Goal: Communication & Community: Answer question/provide support

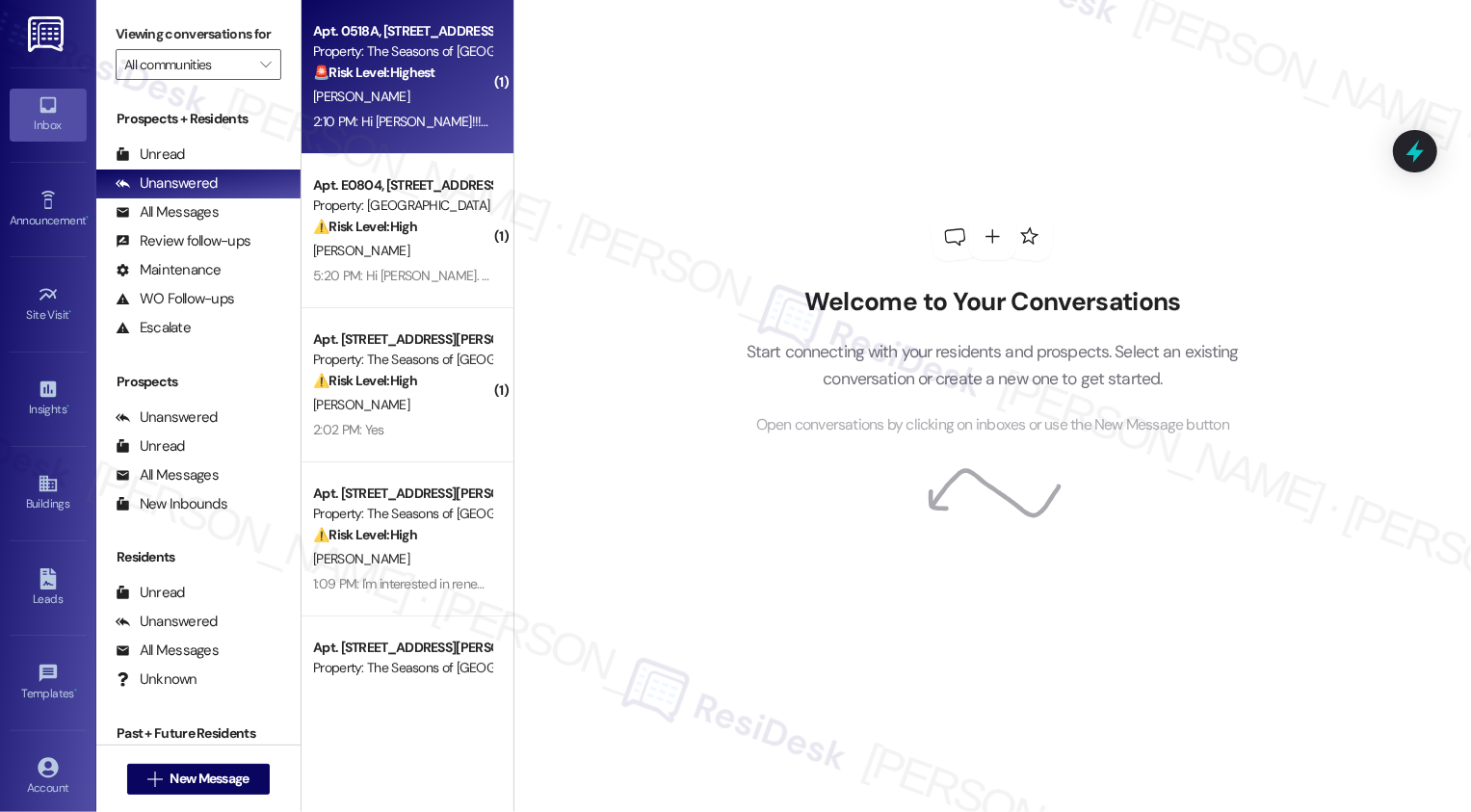
click at [389, 57] on div "Property: The Seasons of [GEOGRAPHIC_DATA]" at bounding box center [402, 51] width 178 height 20
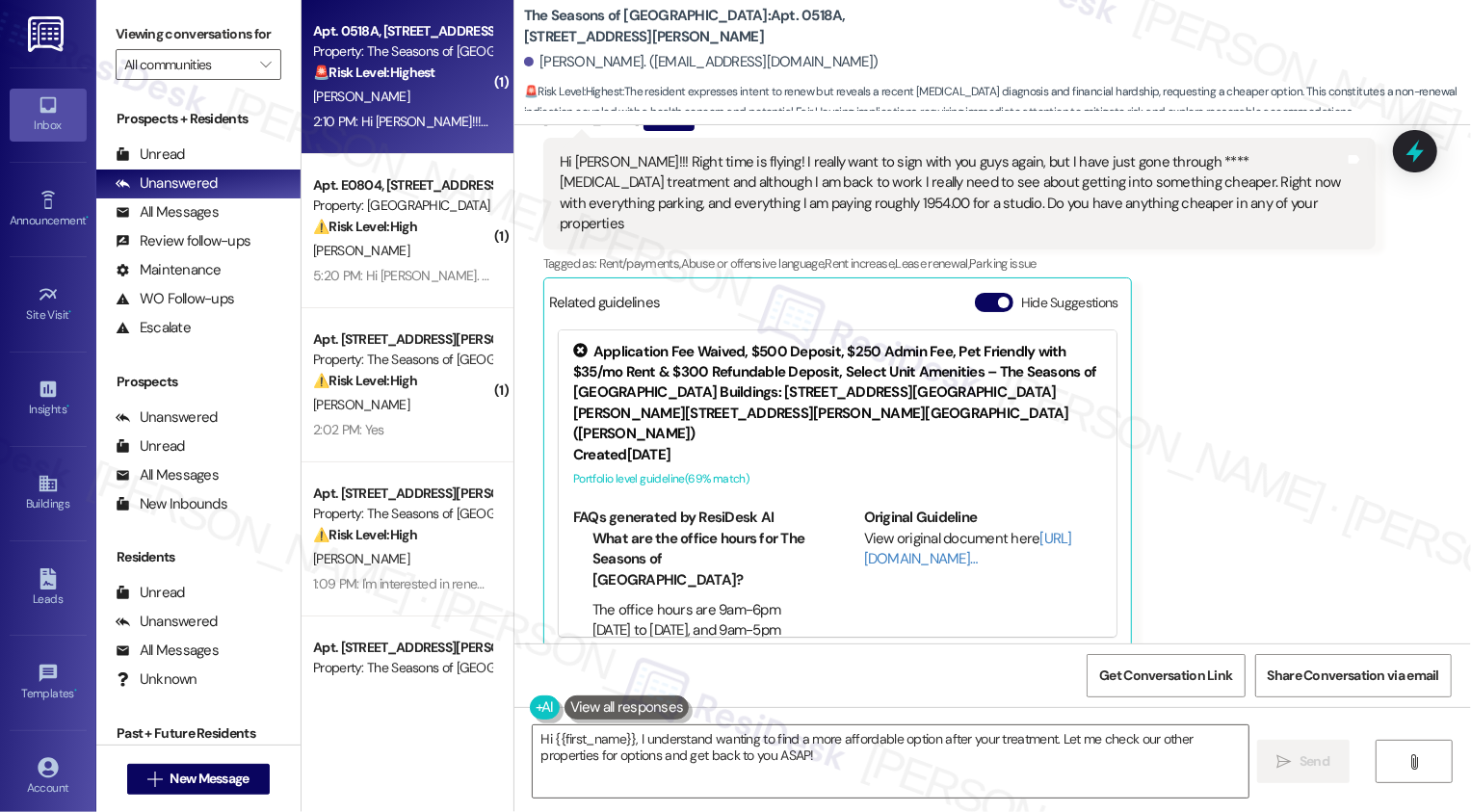
scroll to position [776, 0]
click at [981, 292] on button "Hide Suggestions" at bounding box center [994, 301] width 39 height 19
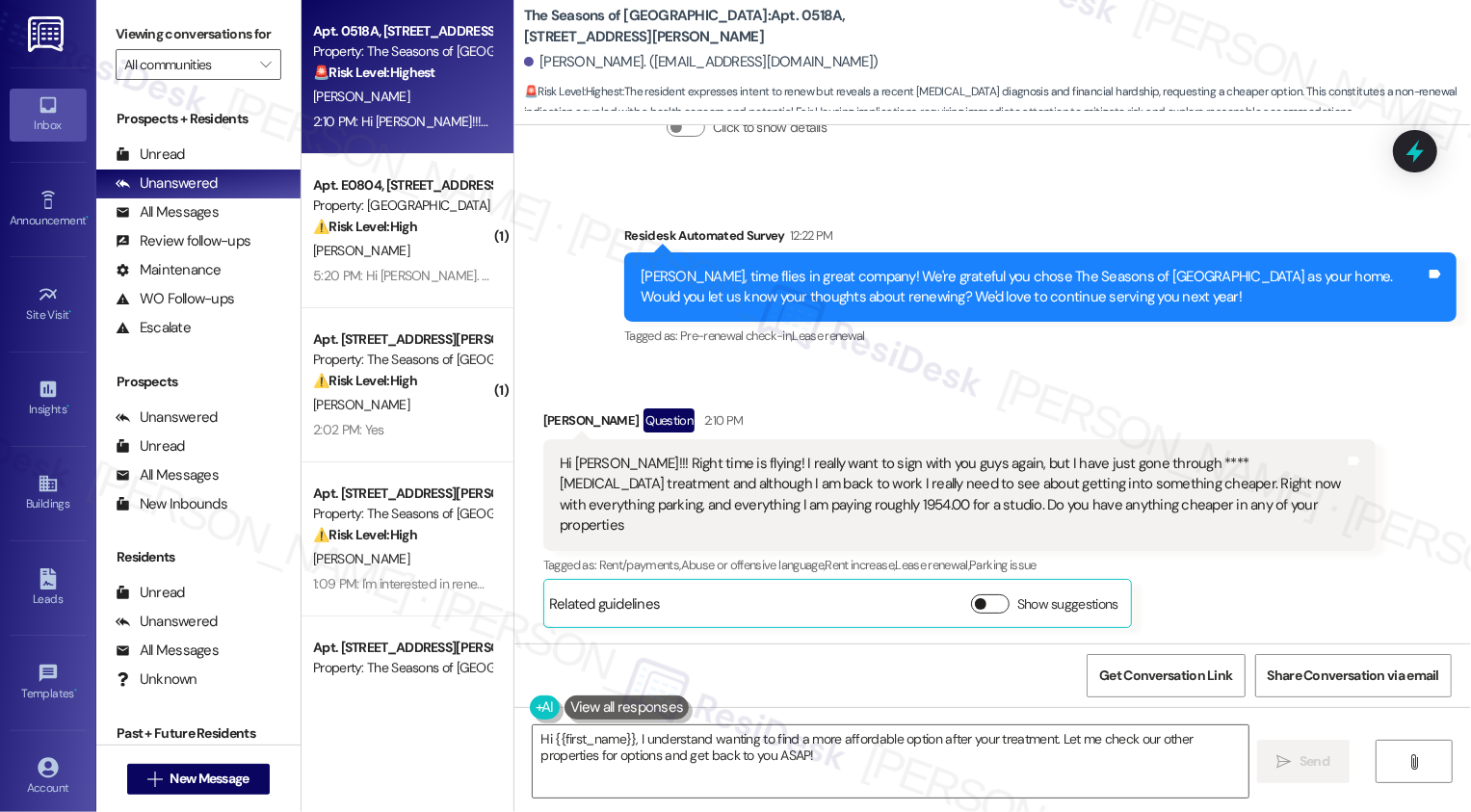
scroll to position [453, 0]
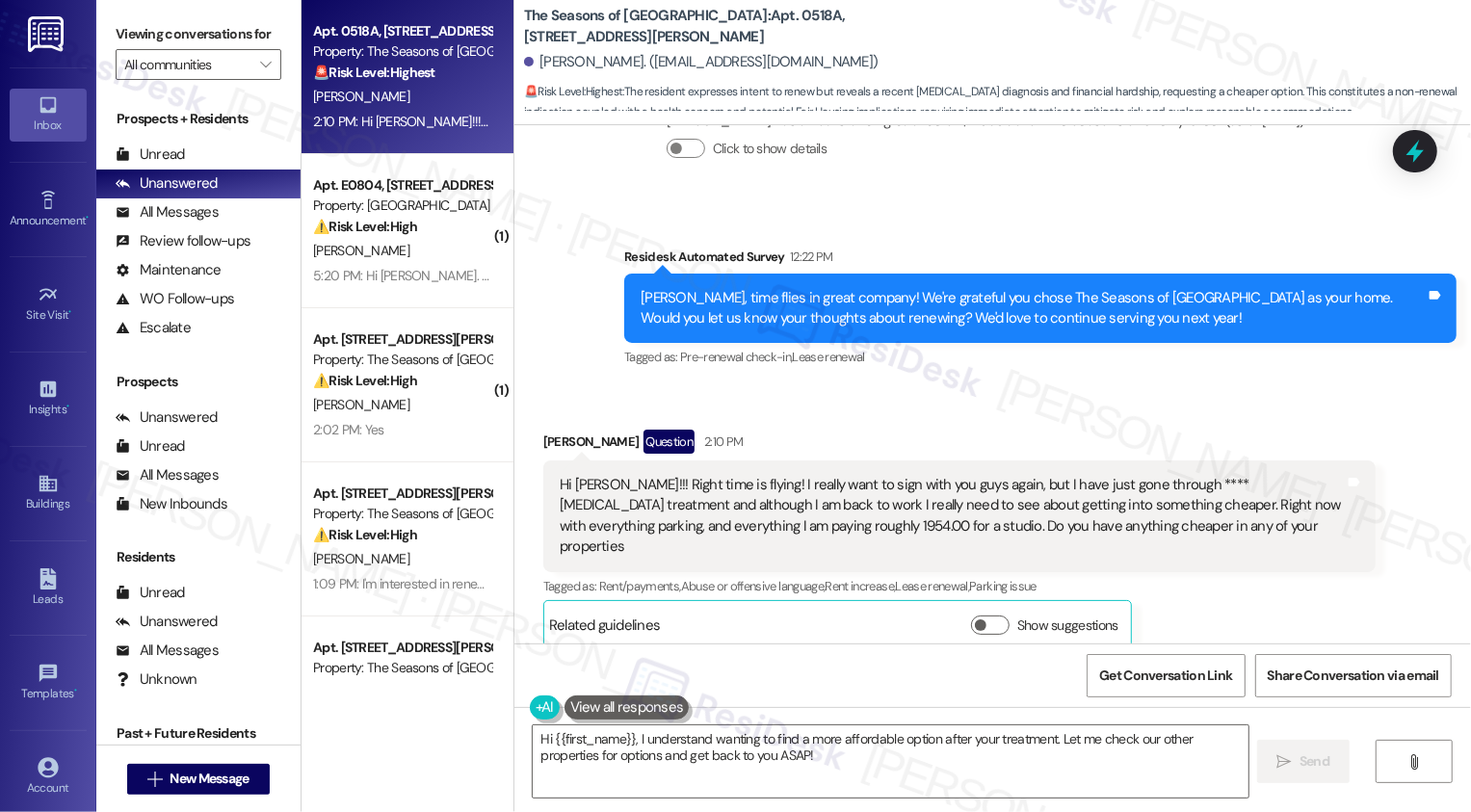
click at [952, 514] on div "Hi Sarah!!! Right time is flying! I really want to sign with you guys again, bu…" at bounding box center [952, 516] width 786 height 83
drag, startPoint x: 534, startPoint y: 440, endPoint x: 592, endPoint y: 440, distance: 58.0
click at [592, 440] on div "Lynn Johnson Question 2:10 PM" at bounding box center [959, 445] width 832 height 31
click at [662, 471] on div "Hi Sarah!!! Right time is flying! I really want to sign with you guys again, bu…" at bounding box center [959, 516] width 832 height 112
click at [630, 741] on textarea "Hi {{first_name}}, I understand wanting to find a more affordable option after …" at bounding box center [891, 761] width 716 height 72
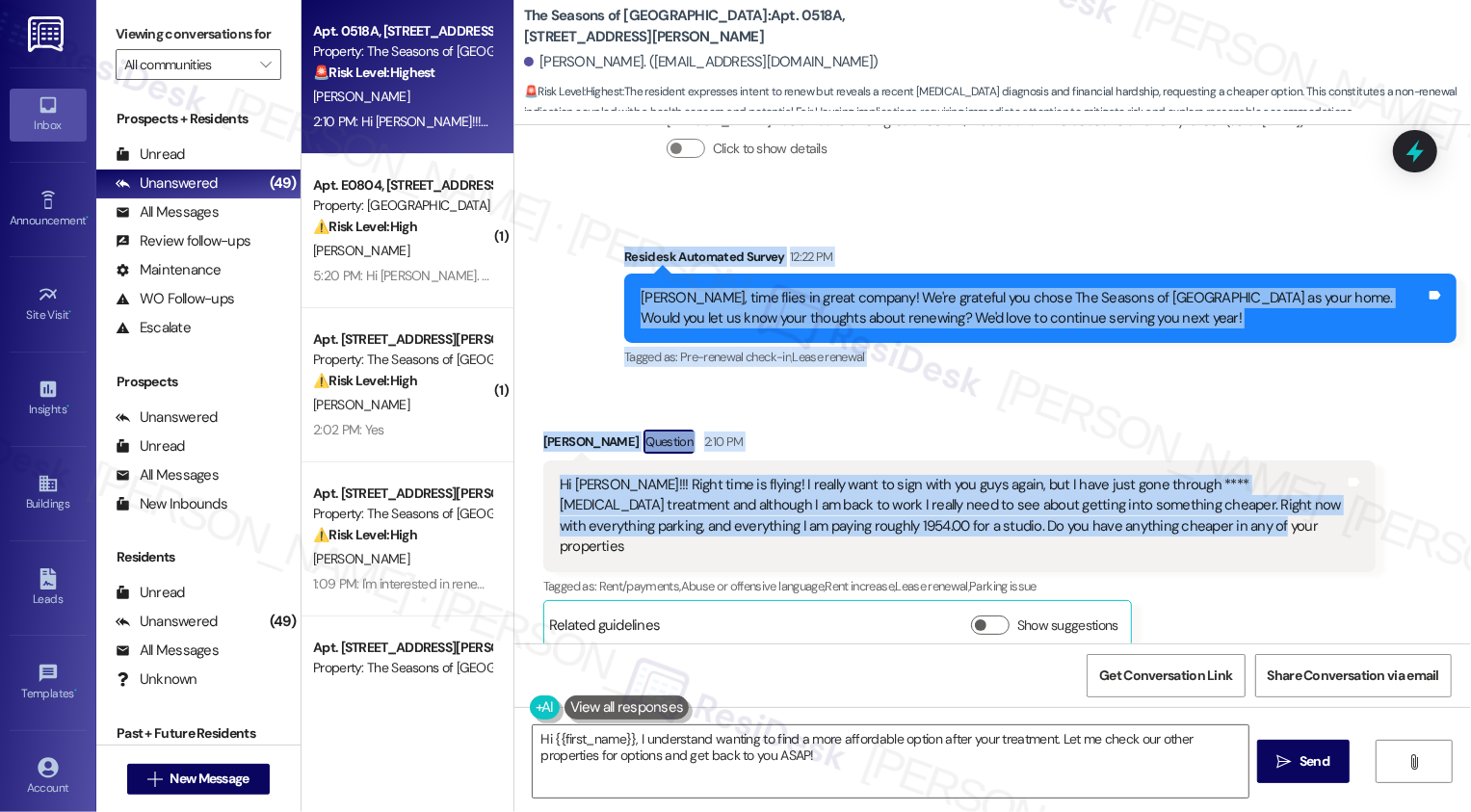
drag, startPoint x: 614, startPoint y: 253, endPoint x: 1228, endPoint y: 521, distance: 669.9
click at [1227, 522] on div "Lease started Jan 14, 2025 at 7:00 PM Survey, sent via SMS Residesk Automated S…" at bounding box center [993, 383] width 957 height 518
copy div "Residesk Automated Survey 12:22 PM Lynn, time flies in great company! We're gra…"
click at [787, 427] on div "Received via SMS Lynn Johnson Question 2:10 PM Hi Sarah!!! Right time is flying…" at bounding box center [959, 539] width 861 height 249
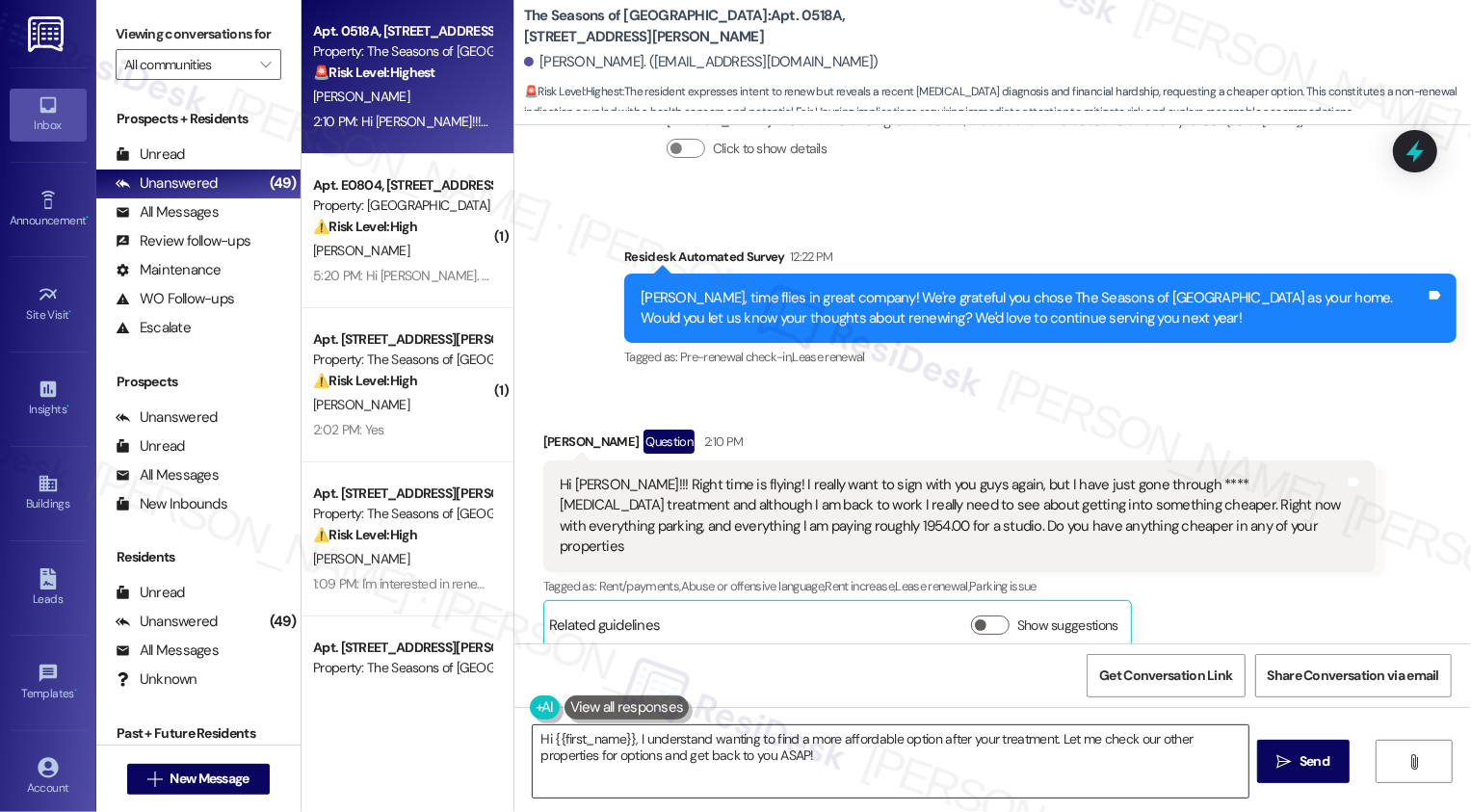
click at [663, 754] on textarea "Hi {{first_name}}, I understand wanting to find a more affordable option after …" at bounding box center [891, 761] width 716 height 72
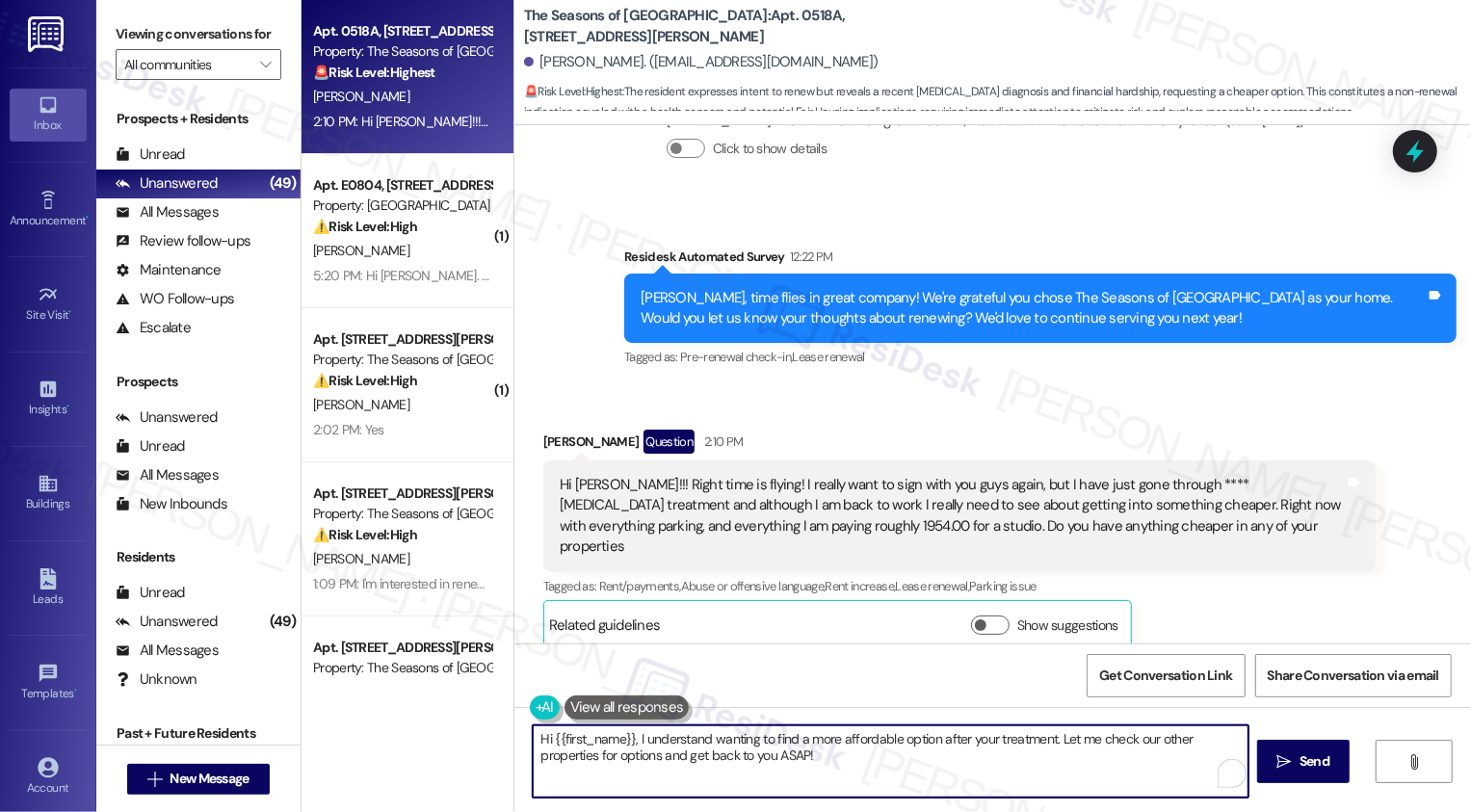
paste textarea "Lynn, thank you so much for sharing this with me, and I’m glad to hear you’re b…"
click at [611, 752] on textarea "Hi Lynn, thank you so much for sharing this with me, and I’m glad to hear you’r…" at bounding box center [891, 761] width 716 height 72
click at [726, 754] on textarea "Hi Lynn, thank you so much for sharing this with me, and I’m glad to hear you’r…" at bounding box center [891, 761] width 716 height 72
click at [826, 761] on textarea "Hi Lynn, thank you so much for sharing this with me, and I’m glad to hear you’r…" at bounding box center [891, 761] width 716 height 72
click at [1023, 759] on textarea "Hi Lynn, thank you so much for sharing this with me, and I’m glad to hear you’r…" at bounding box center [891, 761] width 716 height 72
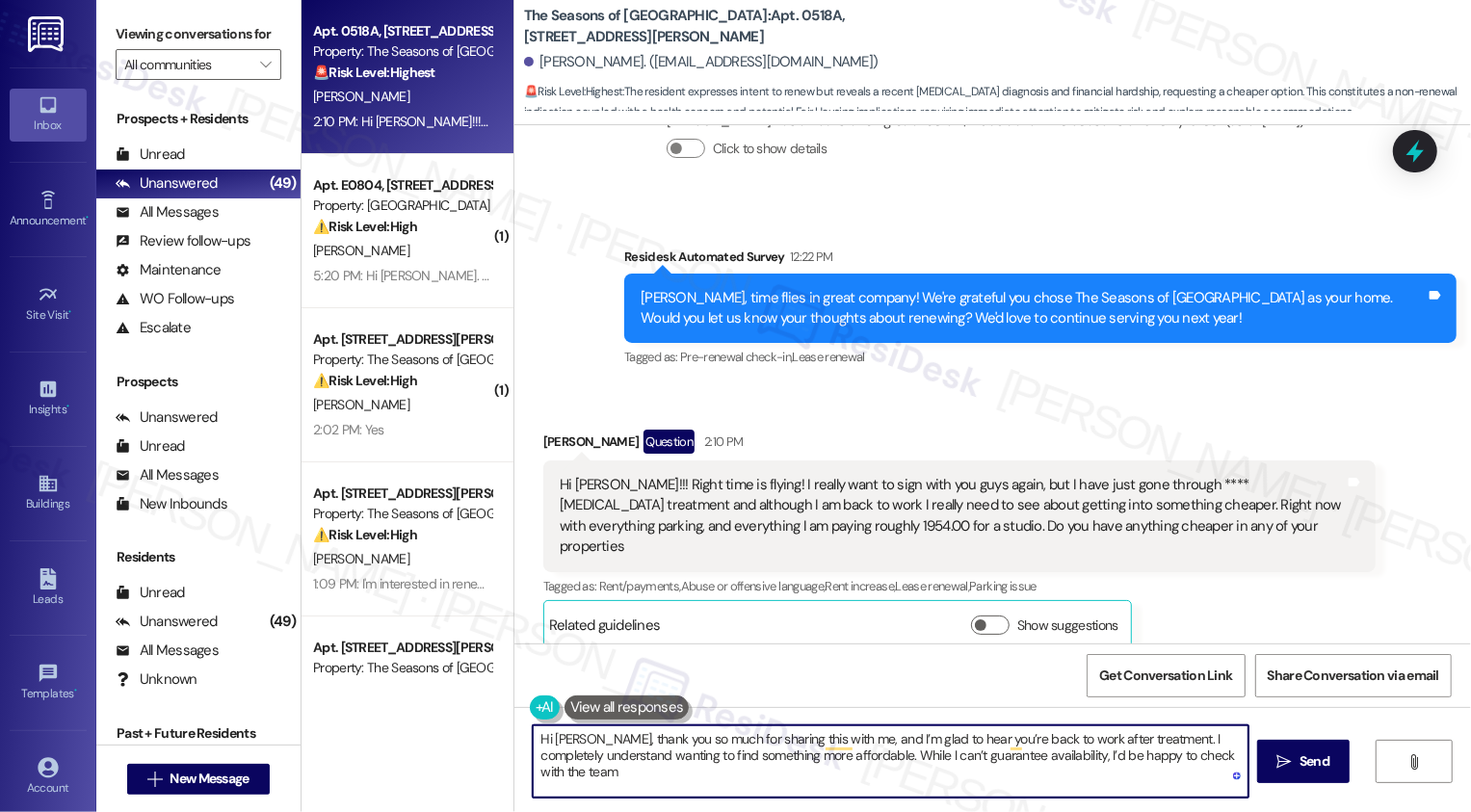
click at [1236, 757] on textarea "Hi Lynn, thank you so much for sharing this with me, and I’m glad to hear you’r…" at bounding box center [891, 761] width 716 height 72
click at [981, 615] on button "Show suggestions" at bounding box center [990, 624] width 39 height 19
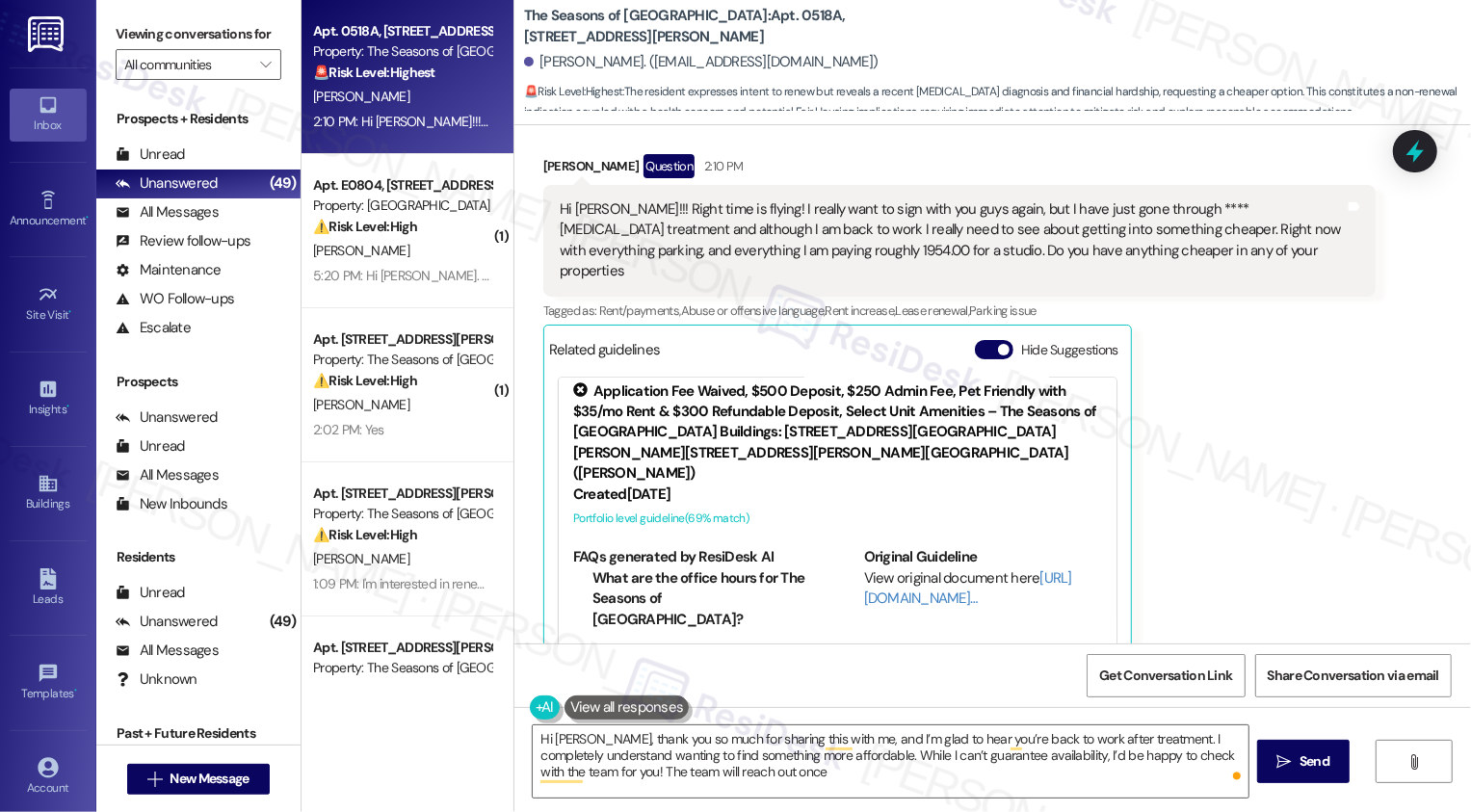
scroll to position [0, 0]
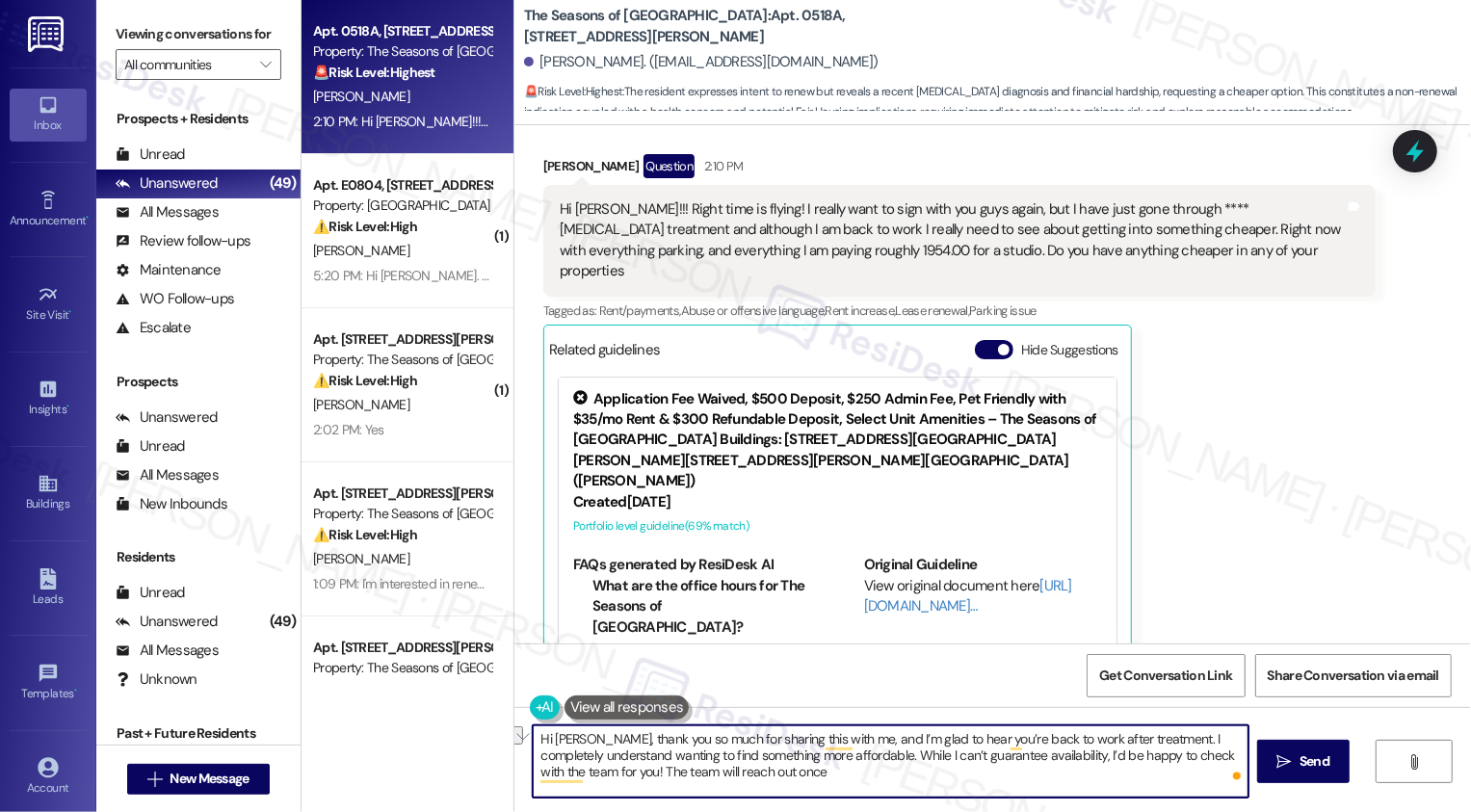
drag, startPoint x: 574, startPoint y: 770, endPoint x: 811, endPoint y: 777, distance: 237.1
click at [811, 777] on textarea "Hi Lynn, thank you so much for sharing this with me, and I’m glad to hear you’r…" at bounding box center [891, 761] width 716 height 72
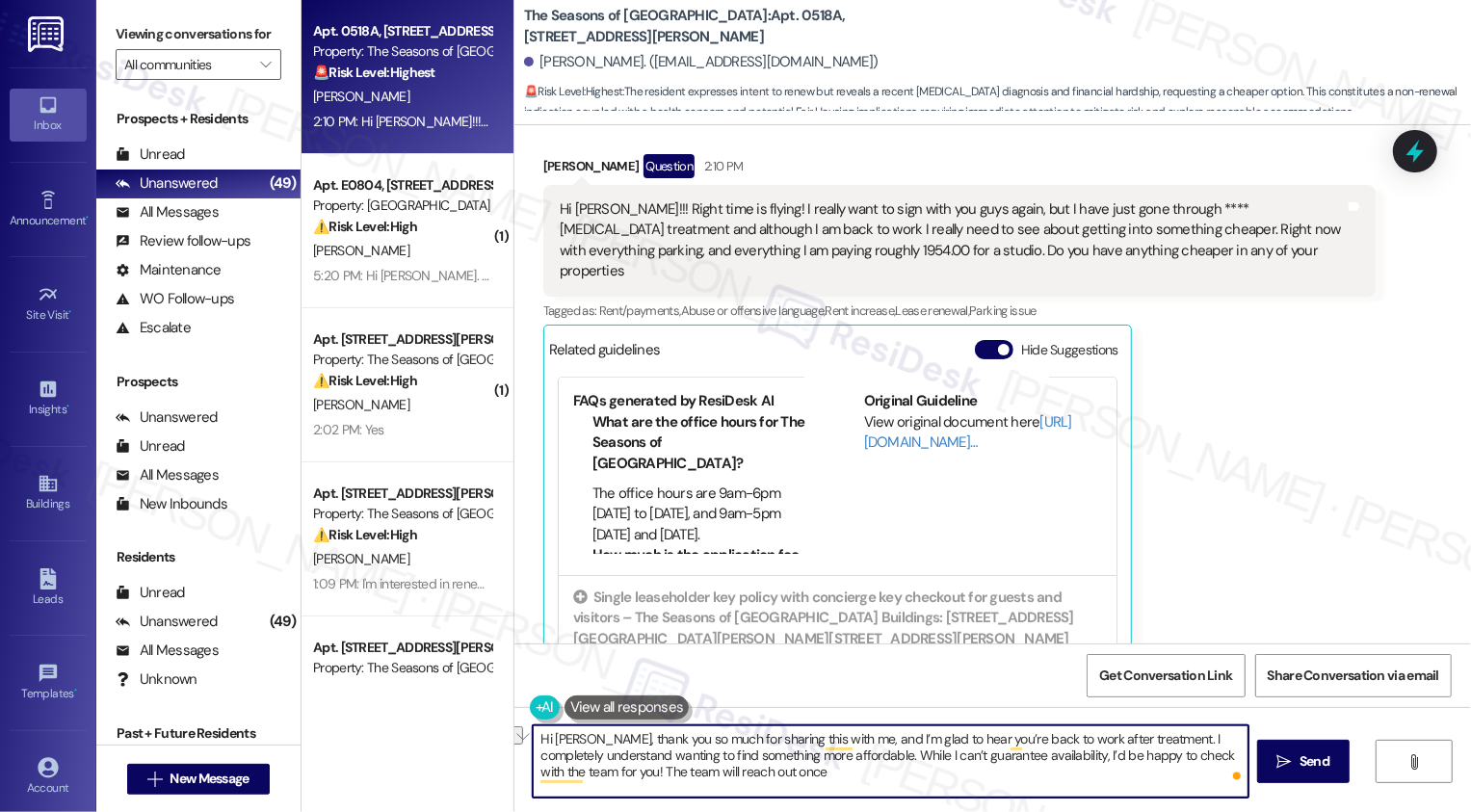
scroll to position [777, 0]
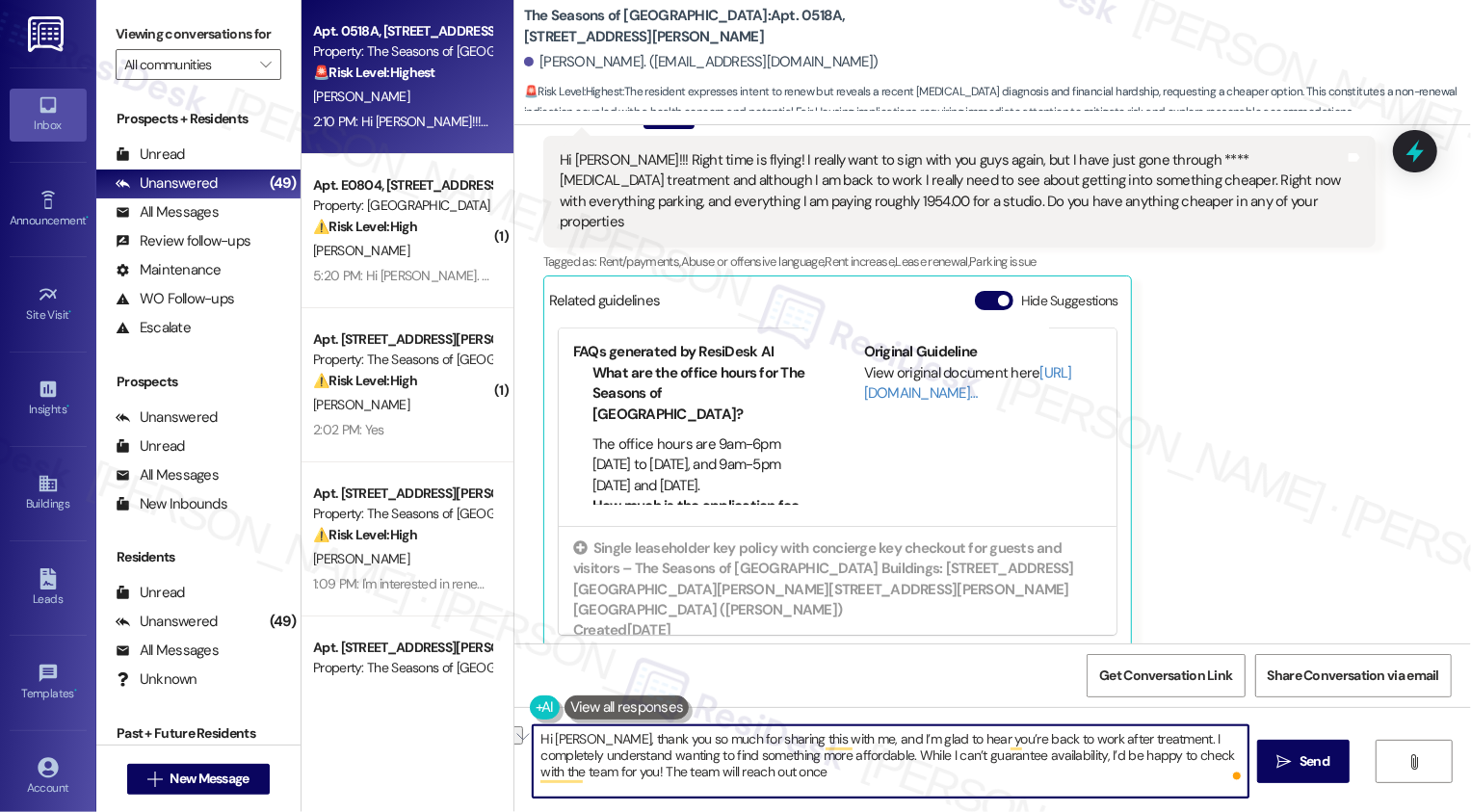
click at [787, 775] on textarea "Hi Lynn, thank you so much for sharing this with me, and I’m glad to hear you’r…" at bounding box center [891, 761] width 716 height 72
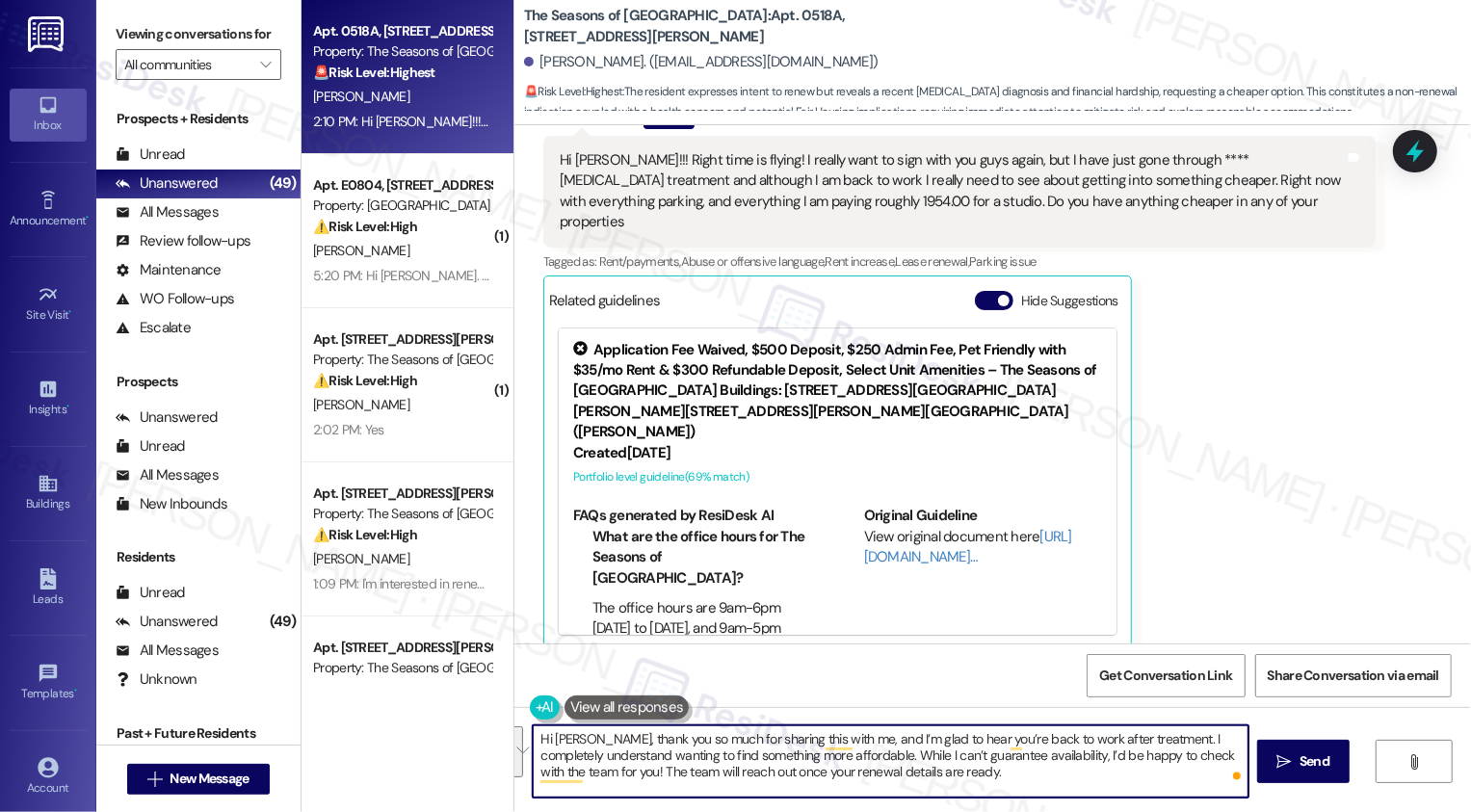
click at [1121, 761] on textarea "Hi Lynn, thank you so much for sharing this with me, and I’m glad to hear you’r…" at bounding box center [891, 761] width 716 height 72
click at [1073, 759] on textarea "Hi Lynn, thank you so much for sharing this with me, and I’m glad to hear you’r…" at bounding box center [891, 761] width 716 height 72
click at [1171, 767] on textarea "Hi Lynn, thank you so much for sharing this with me, and I’m glad to hear you’r…" at bounding box center [891, 761] width 716 height 72
click at [1204, 758] on textarea "Hi Lynn, thank you so much for sharing this with me, and I’m glad to hear you’r…" at bounding box center [891, 761] width 716 height 72
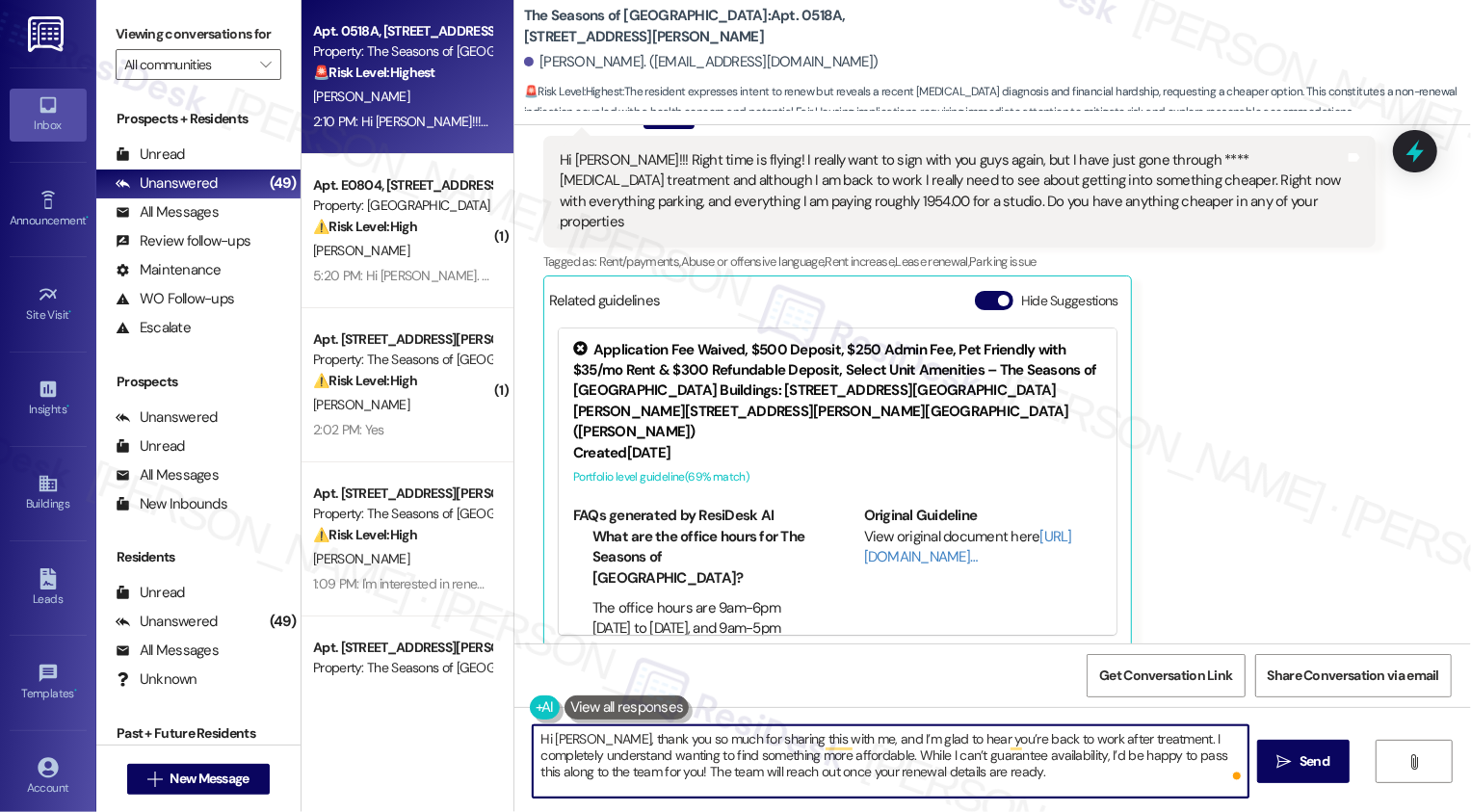
click at [593, 773] on textarea "Hi Lynn, thank you so much for sharing this with me, and I’m glad to hear you’r…" at bounding box center [891, 761] width 716 height 72
drag, startPoint x: 569, startPoint y: 771, endPoint x: 619, endPoint y: 775, distance: 50.2
click at [619, 775] on textarea "Hi Lynn, thank you so much for sharing this with me, and I’m glad to hear you’r…" at bounding box center [891, 761] width 716 height 72
click at [895, 794] on textarea "Hi Lynn, thank you so much for sharing this with me, and I’m glad to hear you’r…" at bounding box center [891, 761] width 716 height 72
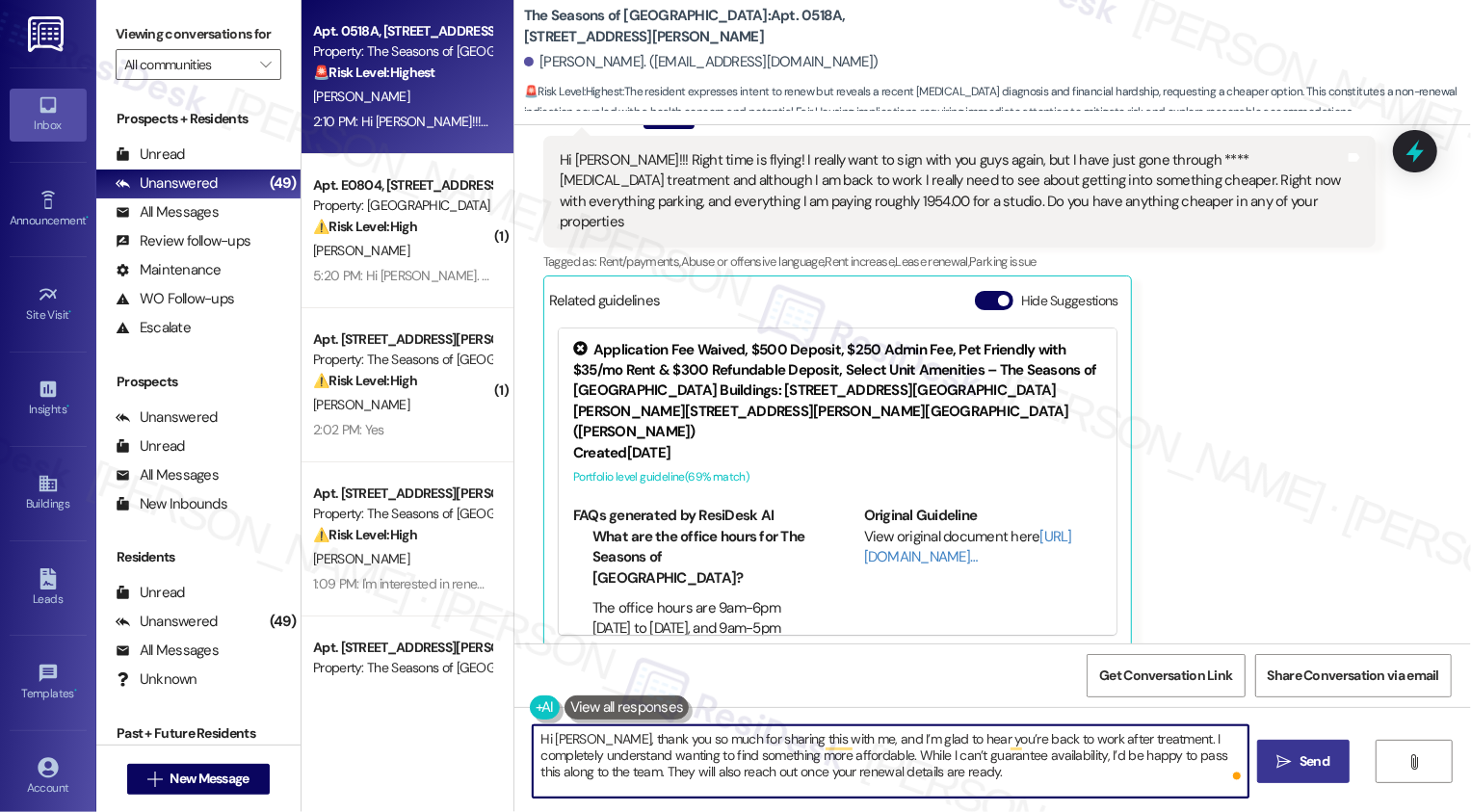
click at [1279, 761] on icon "" at bounding box center [1284, 761] width 15 height 16
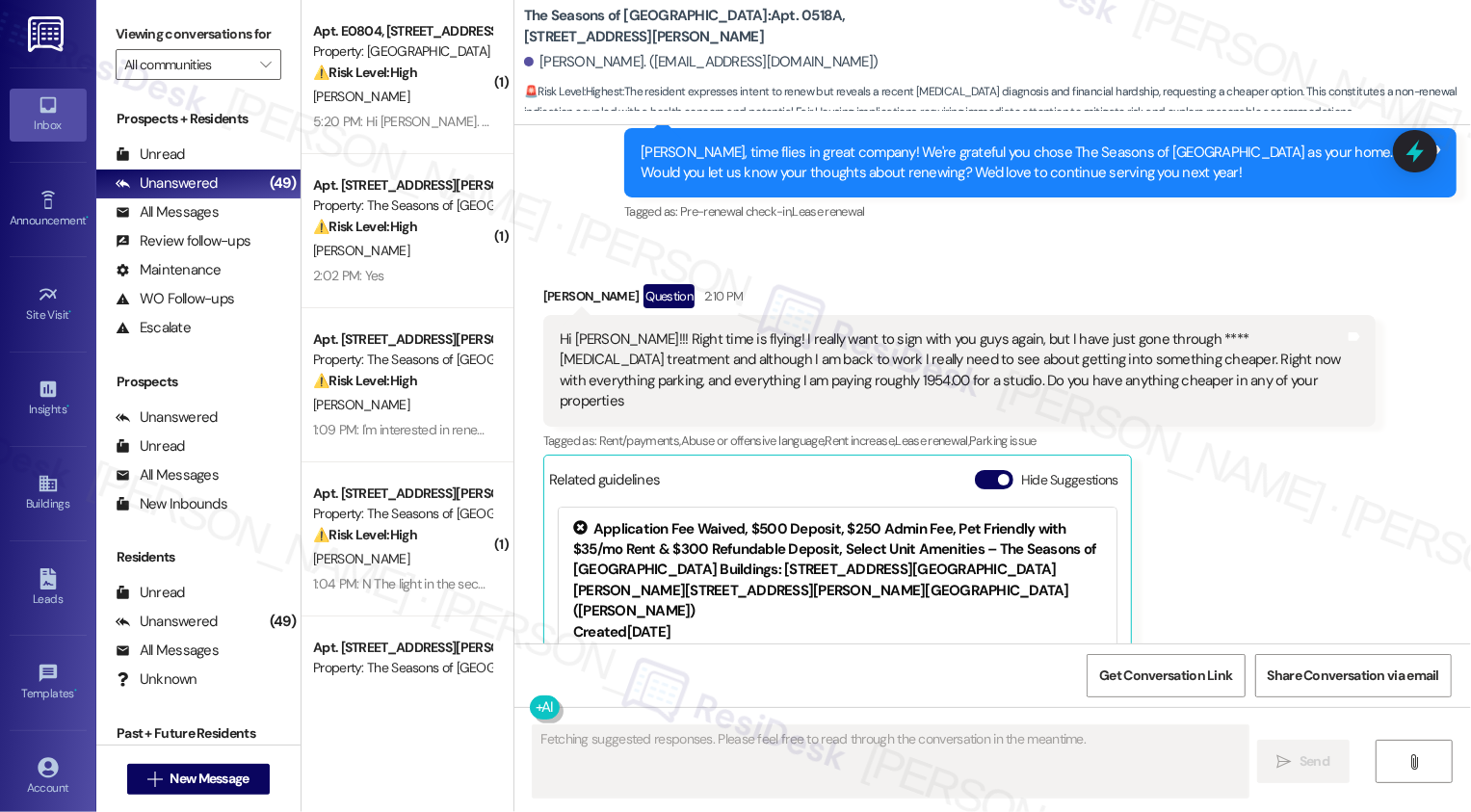
scroll to position [954, 0]
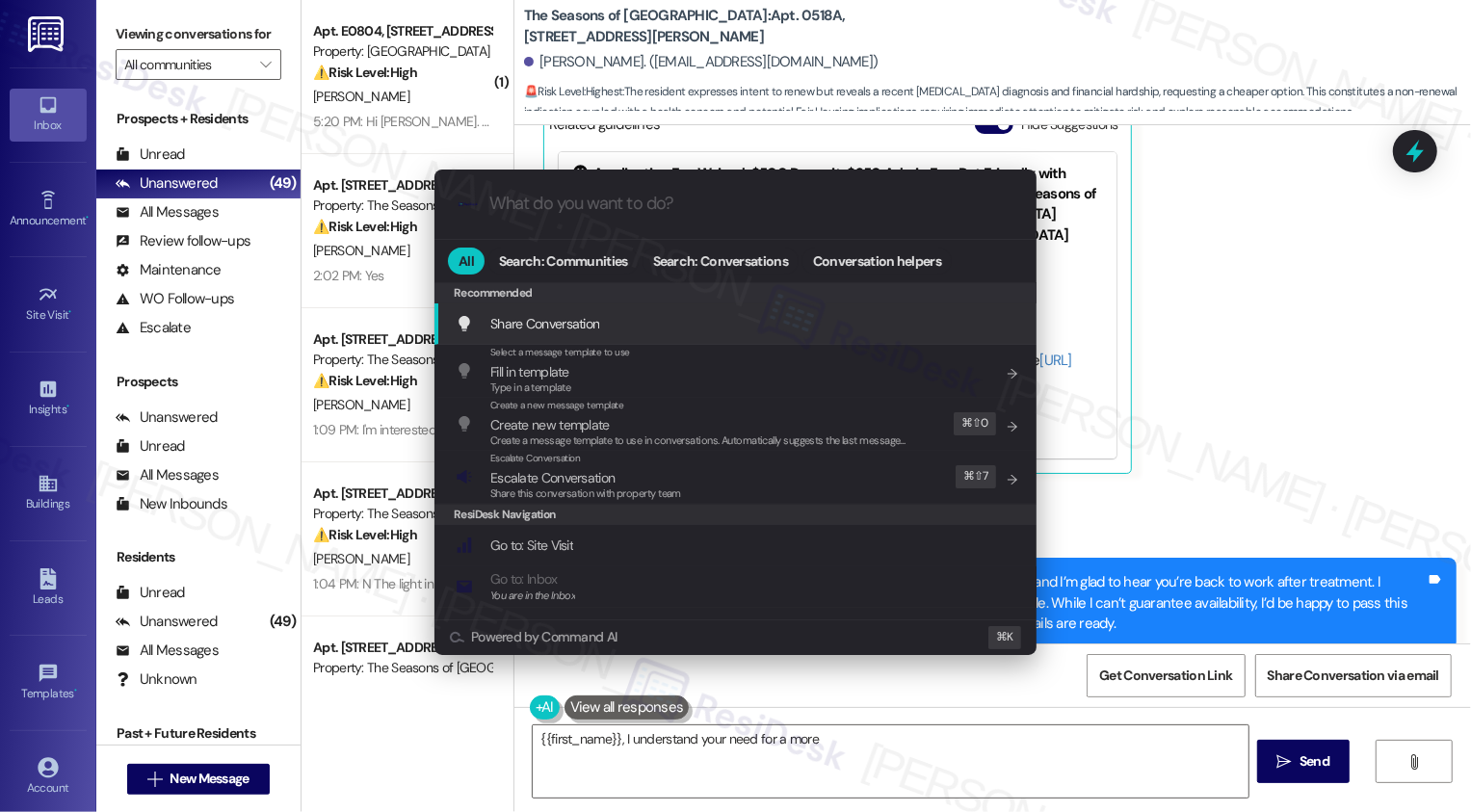
type textarea "{{first_name}}, I understand your need for a more"
type input "e"
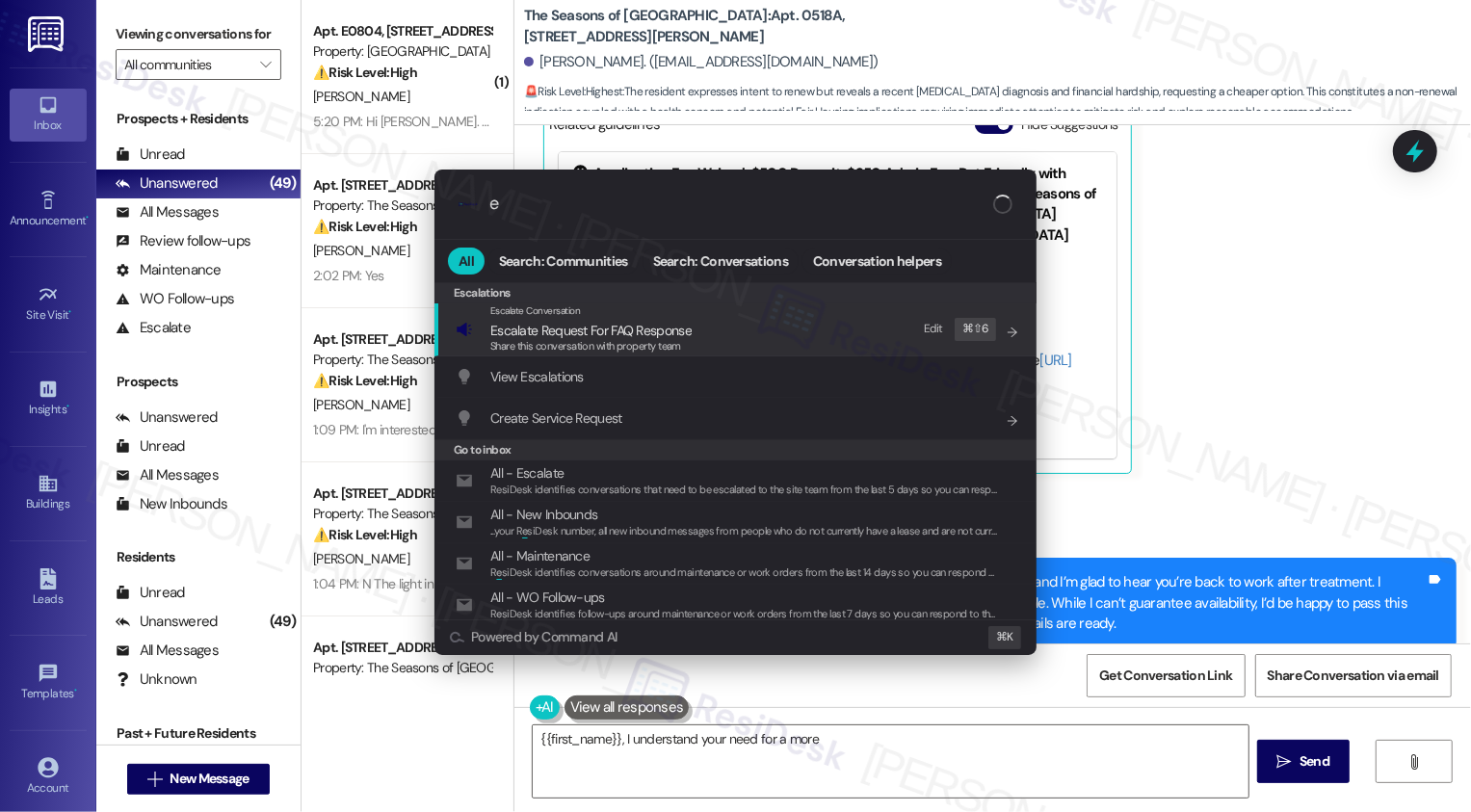
type textarea "{{first_name}}, I understand your need for a more affordable"
type input "es"
type textarea "{{first_name}}, I understand your need for a more affordable option. I'm"
type input "esc"
type textarea "{{first_name}}, I understand your need for a more affordable option. I'm"
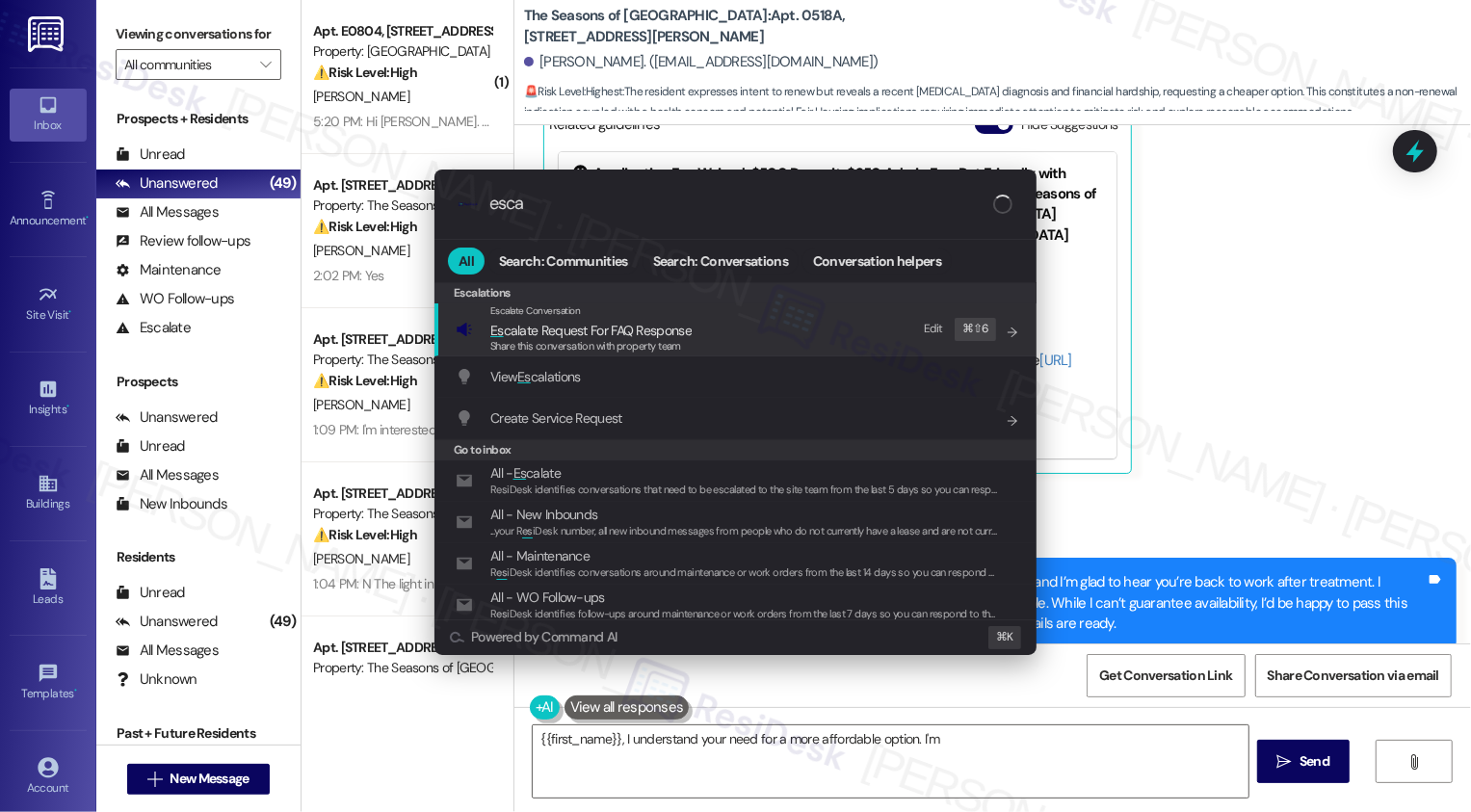
type input "escal"
type textarea "{{first_name}}, I understand your need for a more affordable option. I'm happy"
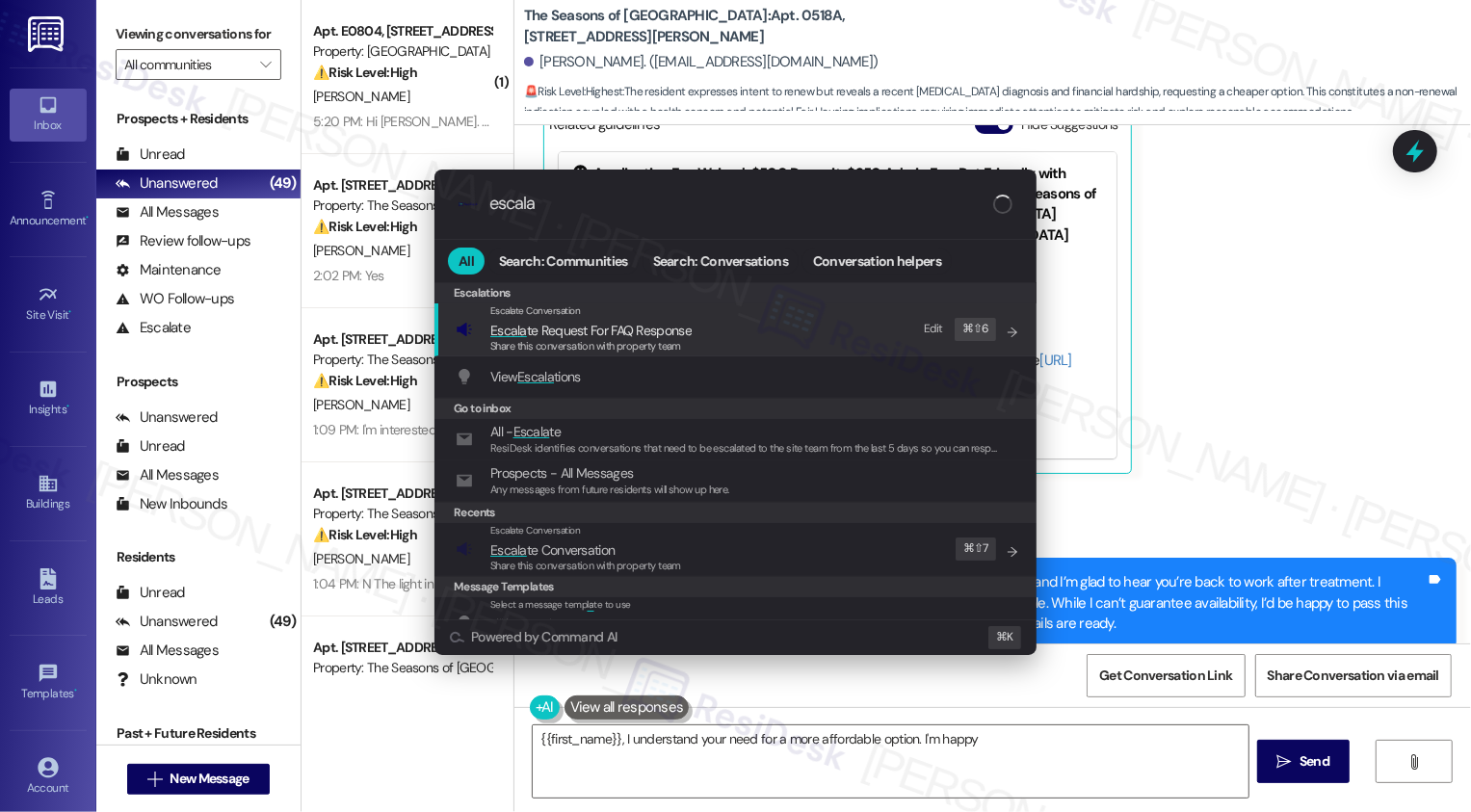
type input "escalat"
type textarea "{{first_name}}, I understand your need for a more affordable option. I'm happy"
type input "escalate"
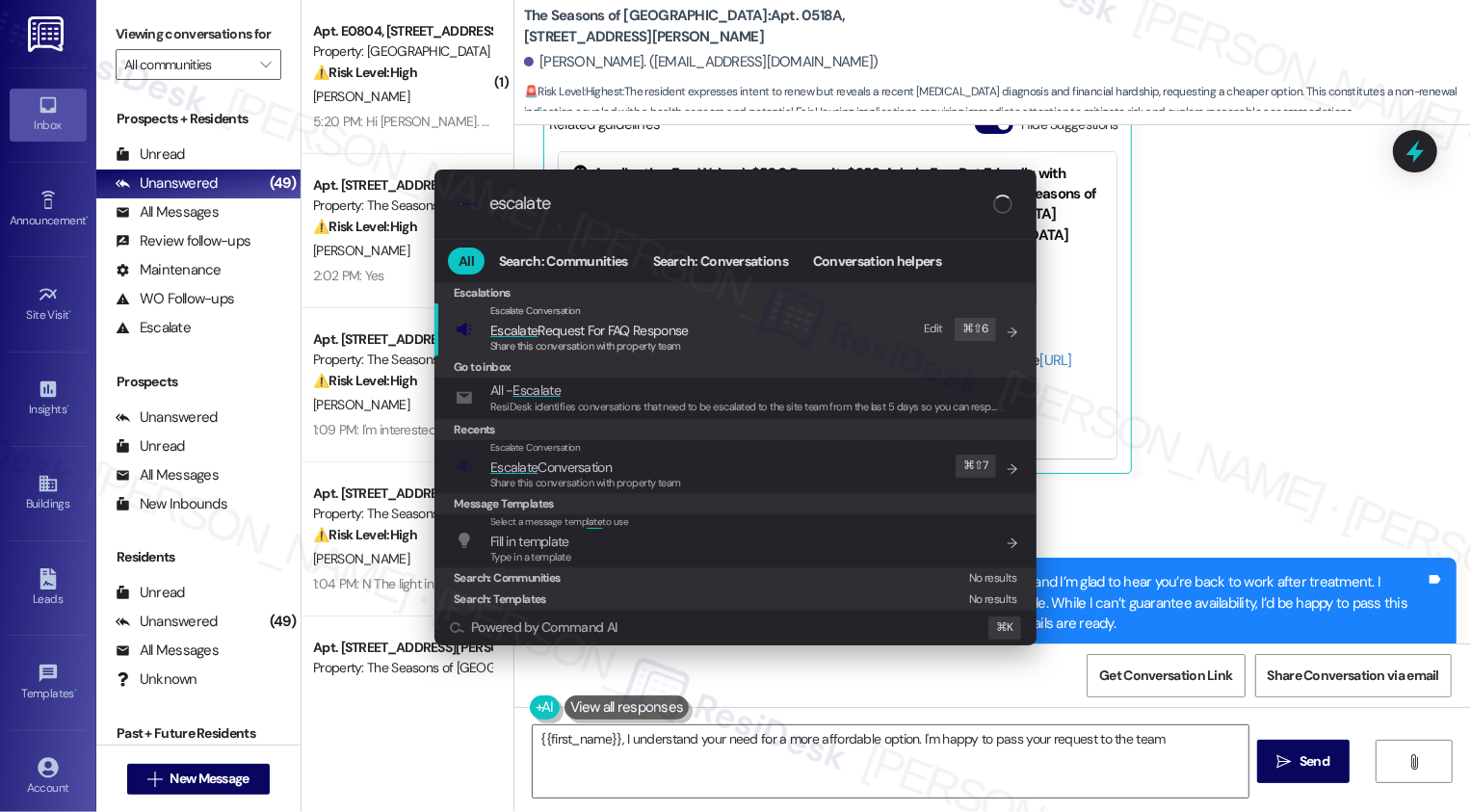
type textarea "{{first_name}}, I understand your need for a more affordable option. I'm happy …"
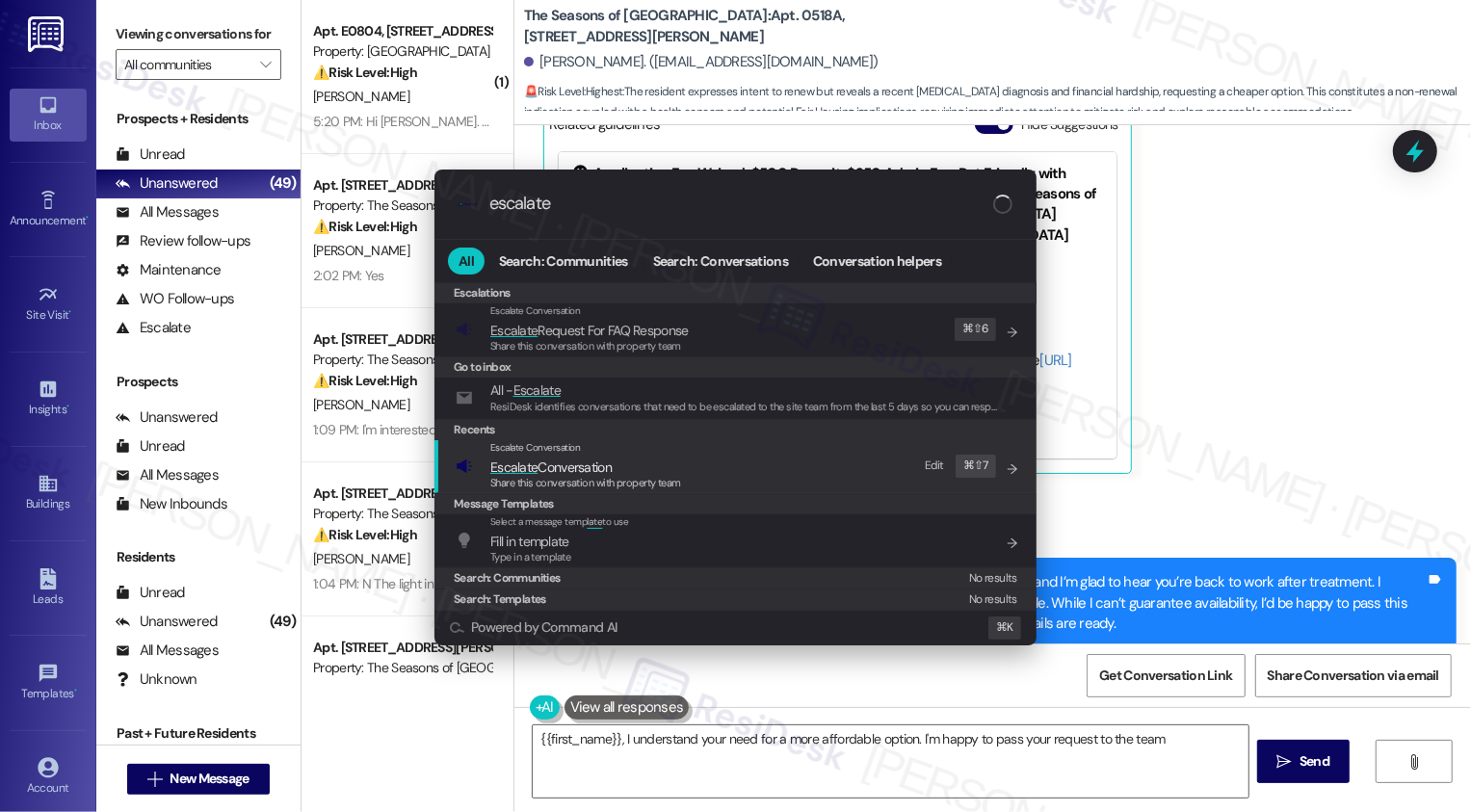
type input "escalate"
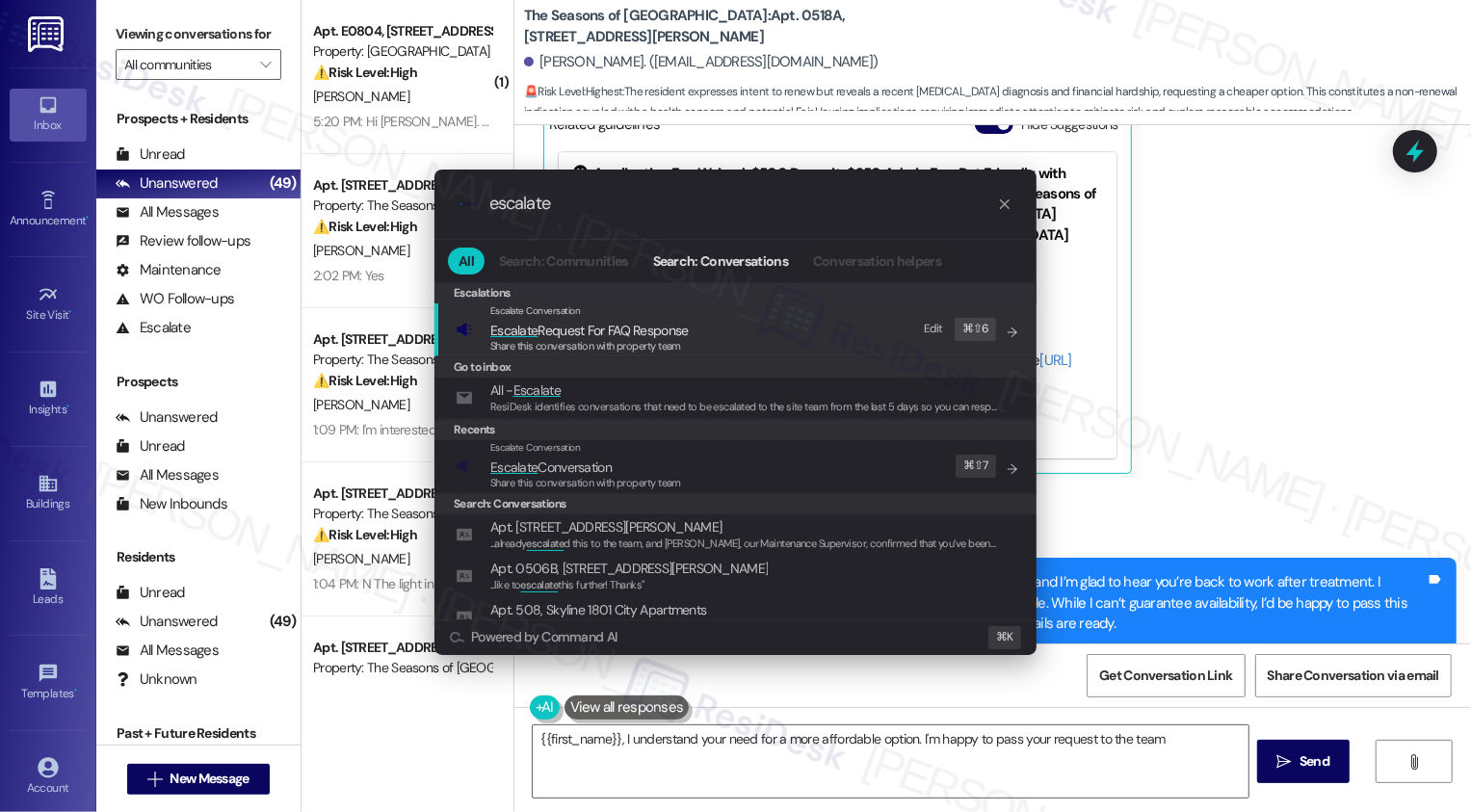
click at [607, 471] on span "Escalate Conversation" at bounding box center [551, 467] width 122 height 18
type textarea "{{first_name}}, I understand your need for a more affordable option. I'm happy …"
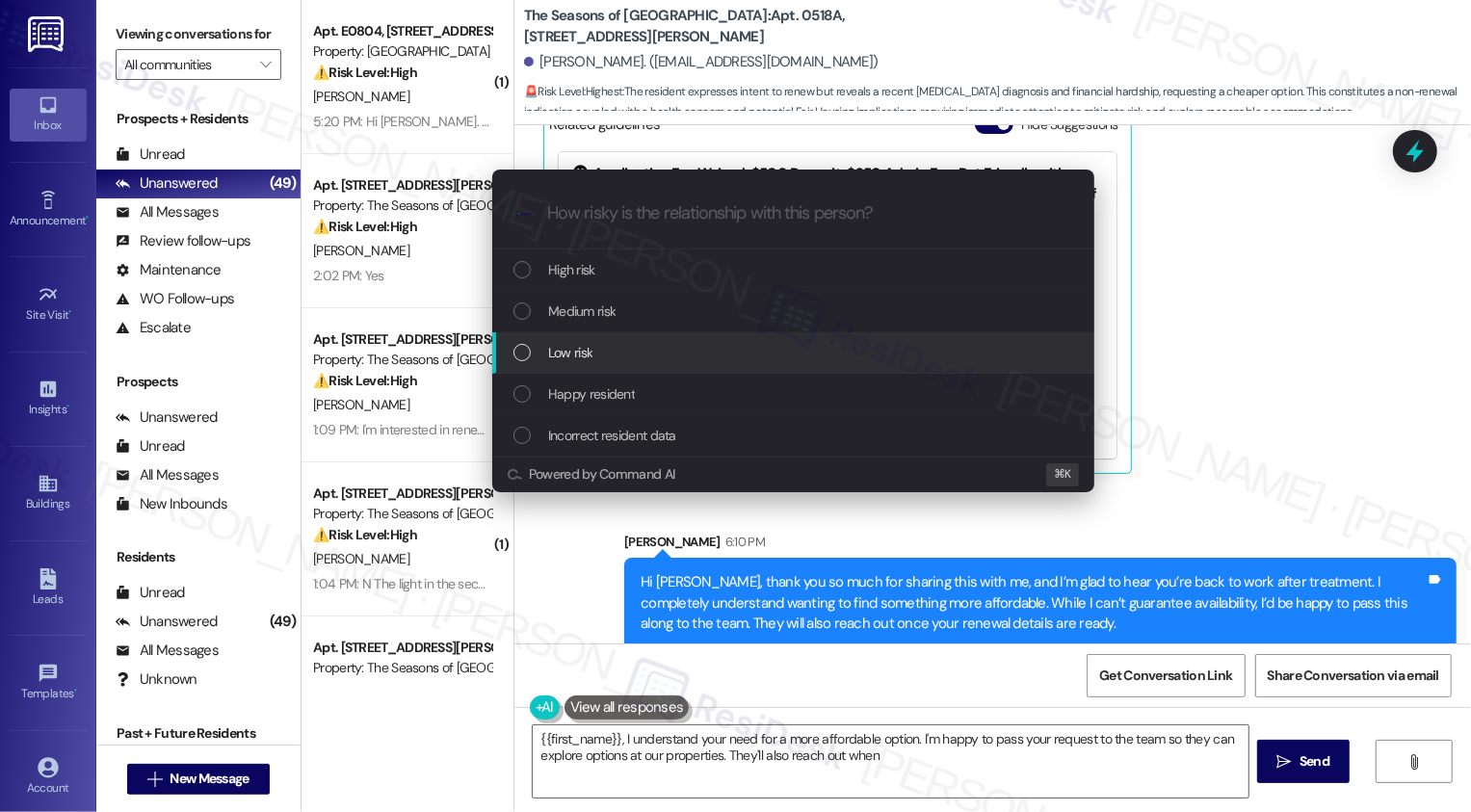
click at [591, 346] on span "Low risk" at bounding box center [570, 352] width 45 height 21
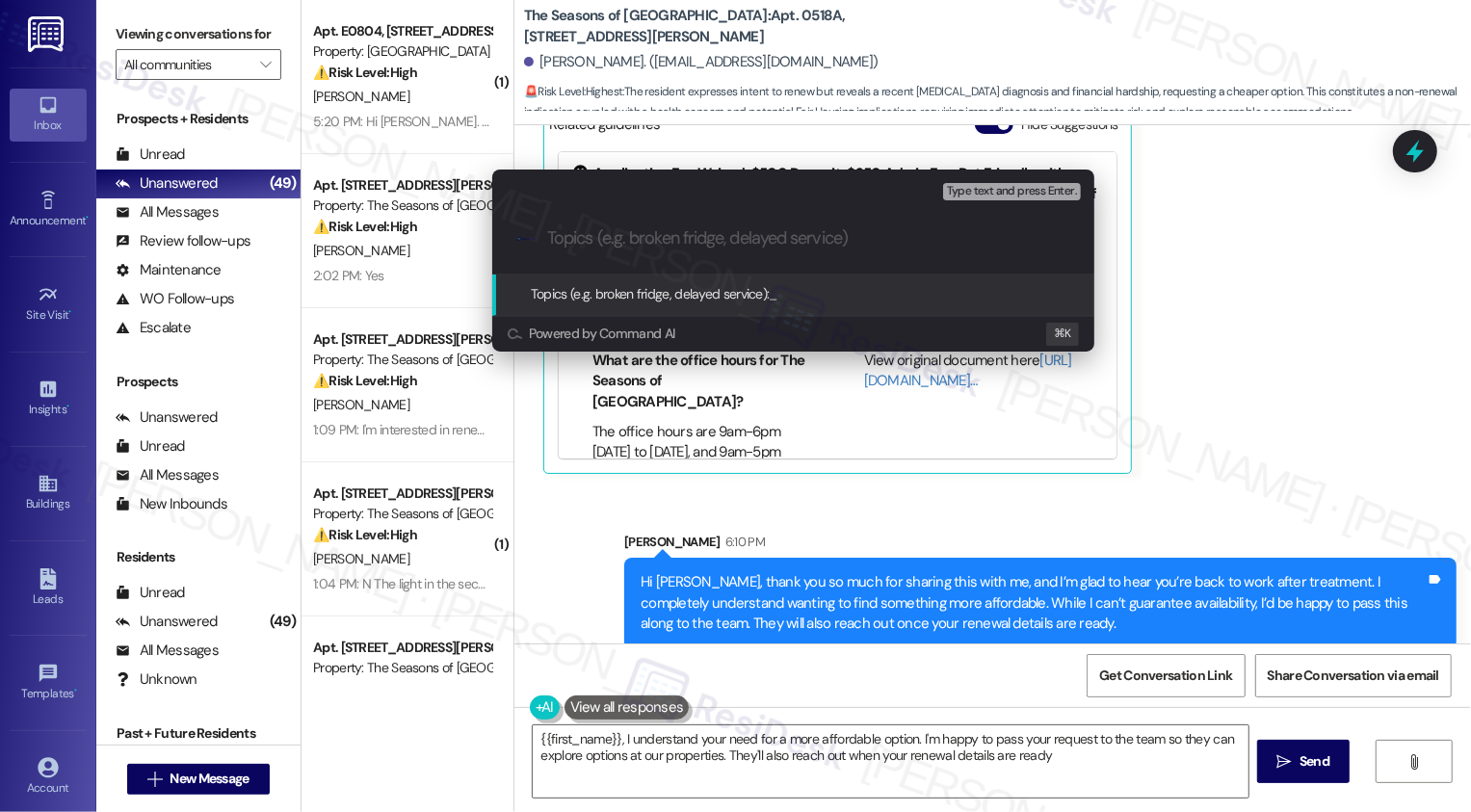
type textarea "{{first_name}}, I understand your need for a more affordable option. I'm happy …"
type input "More add"
type input "Inquiry:"
click at [1233, 376] on div "Escalate Conversation Low risk Topics (e.g. broken fridge, delayed service) Any…" at bounding box center [735, 406] width 1471 height 812
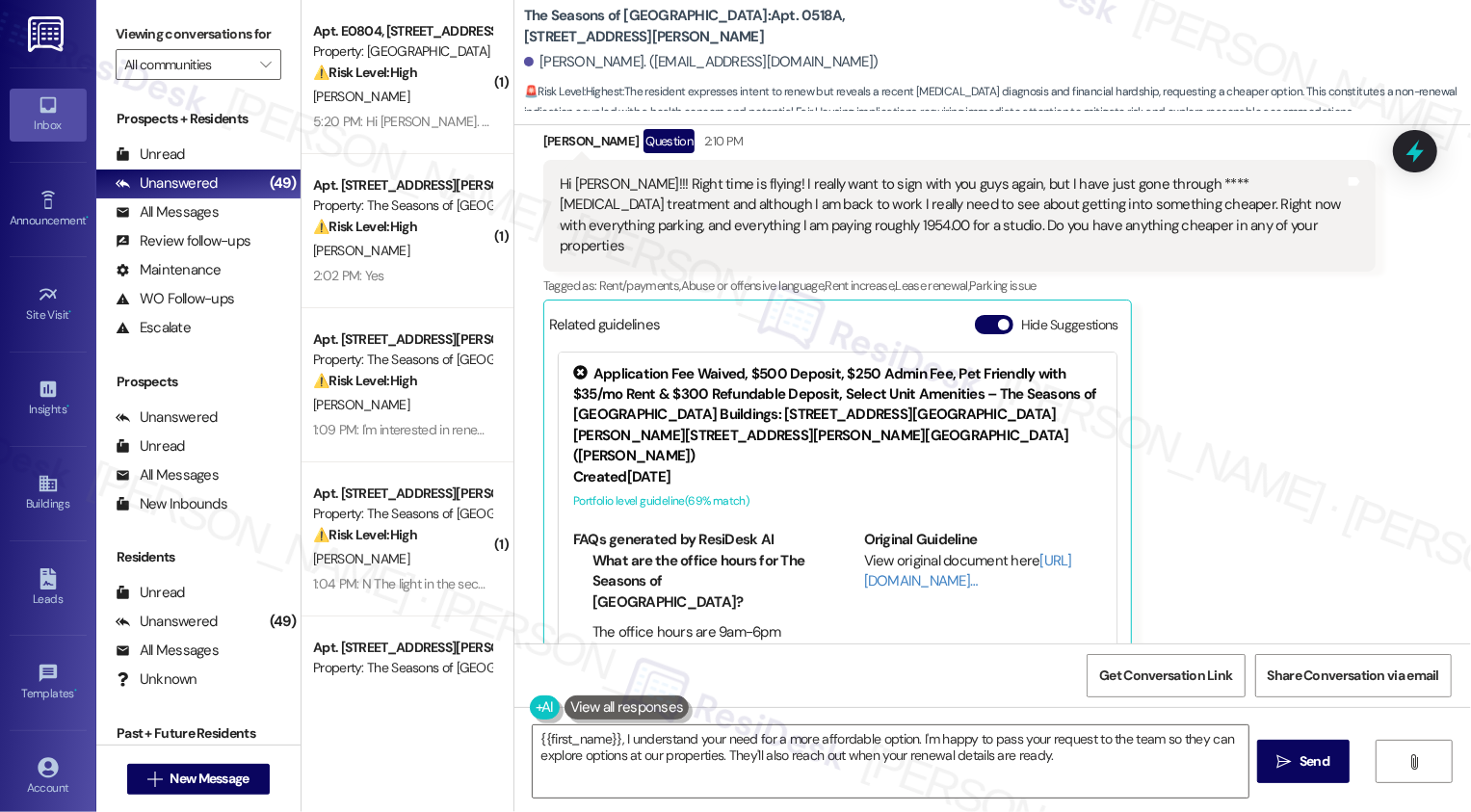
scroll to position [674, 0]
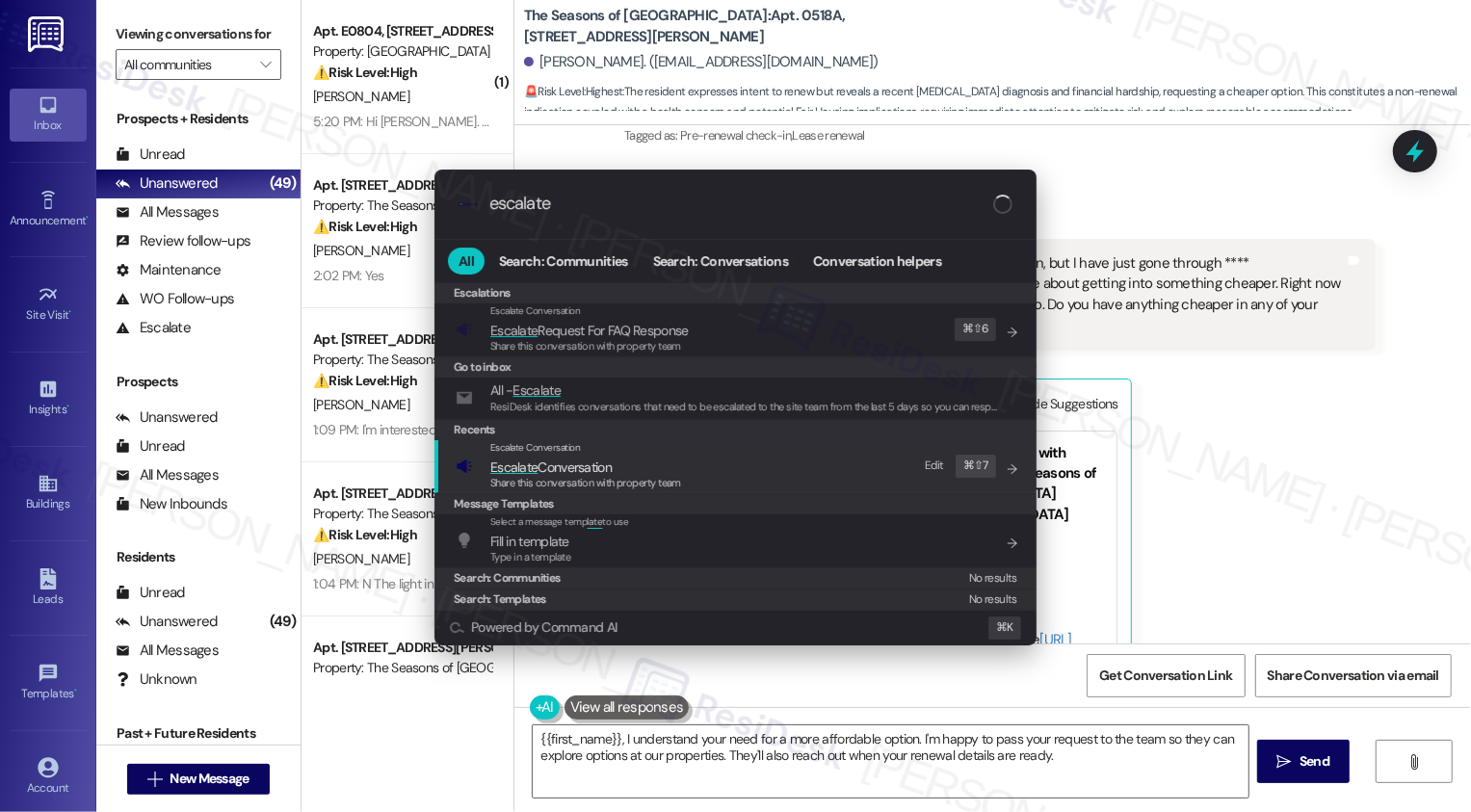
type input "escalate"
click at [663, 469] on span "Escalate Conversation" at bounding box center [585, 466] width 191 height 21
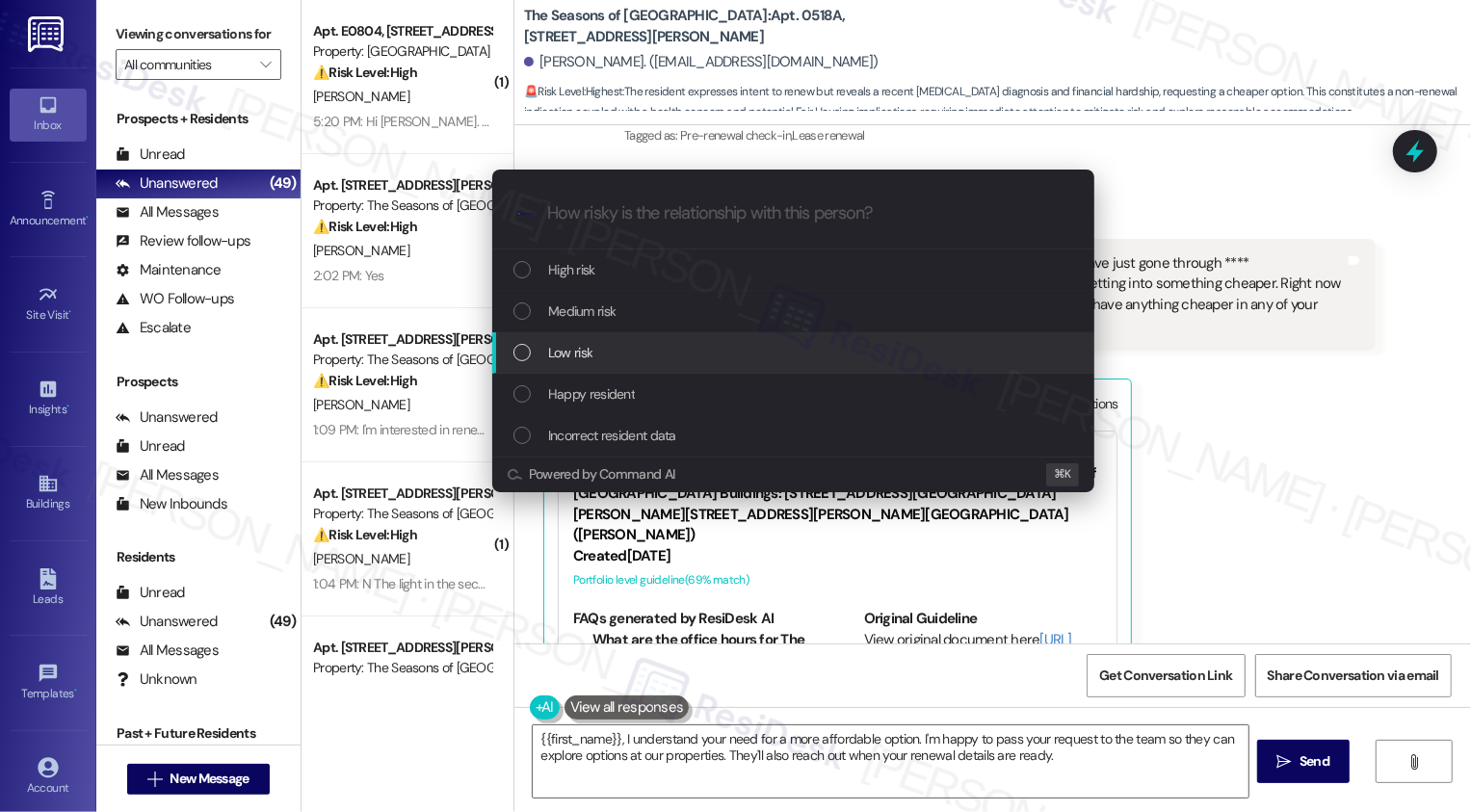
click at [597, 344] on div "Low risk" at bounding box center [794, 352] width 564 height 21
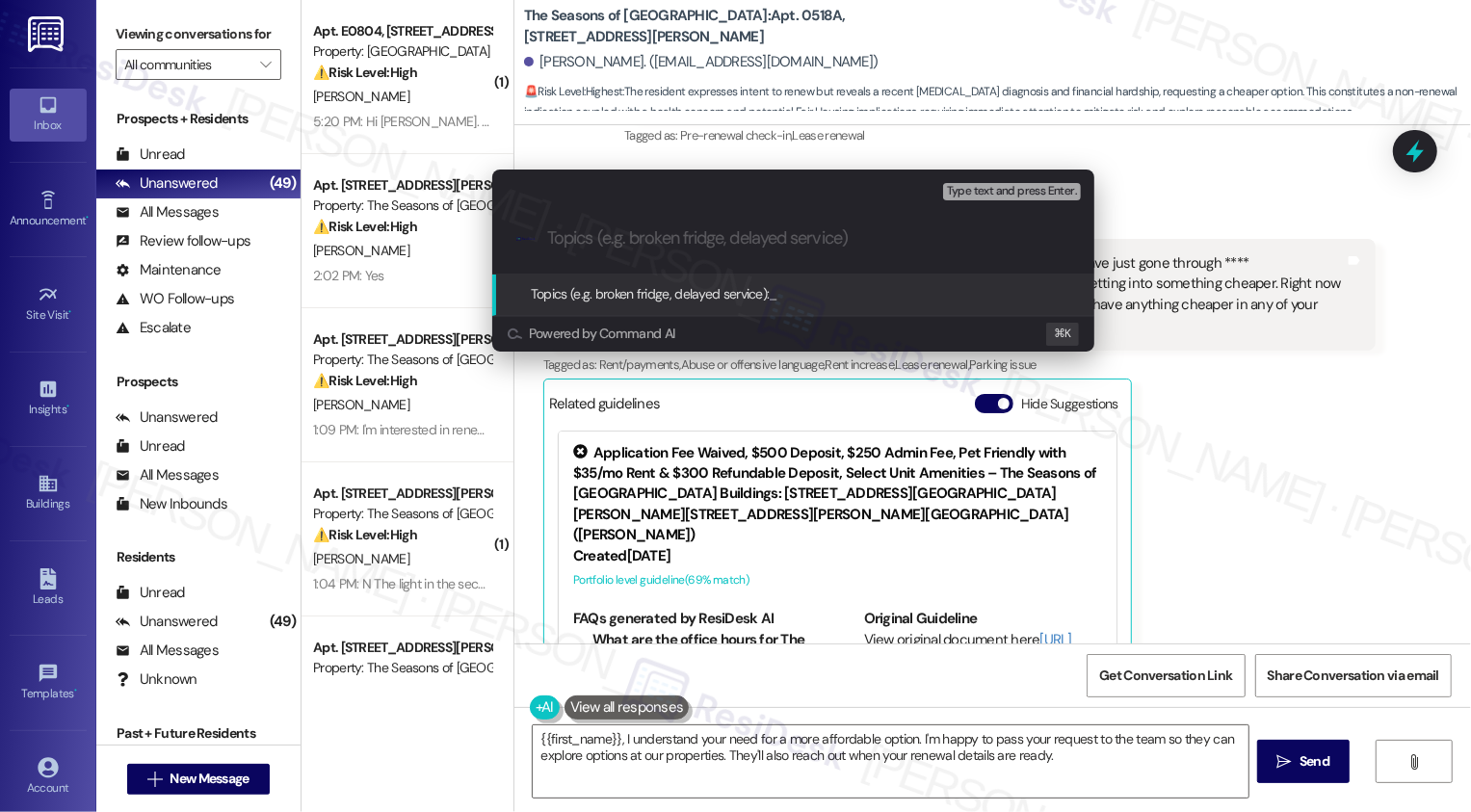
paste input "Inquiry:"
type input "Inquiry: more affordable home"
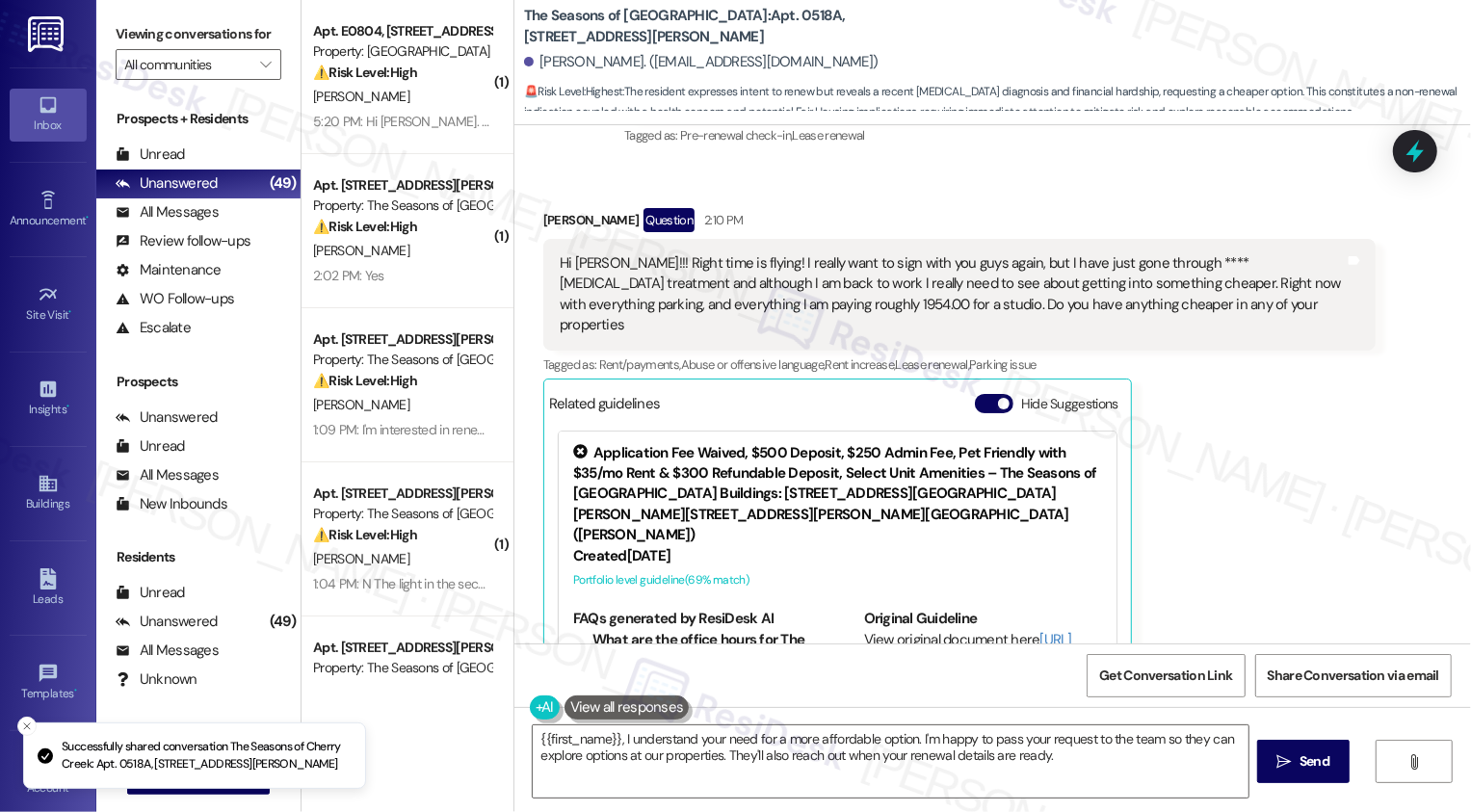
scroll to position [776, 0]
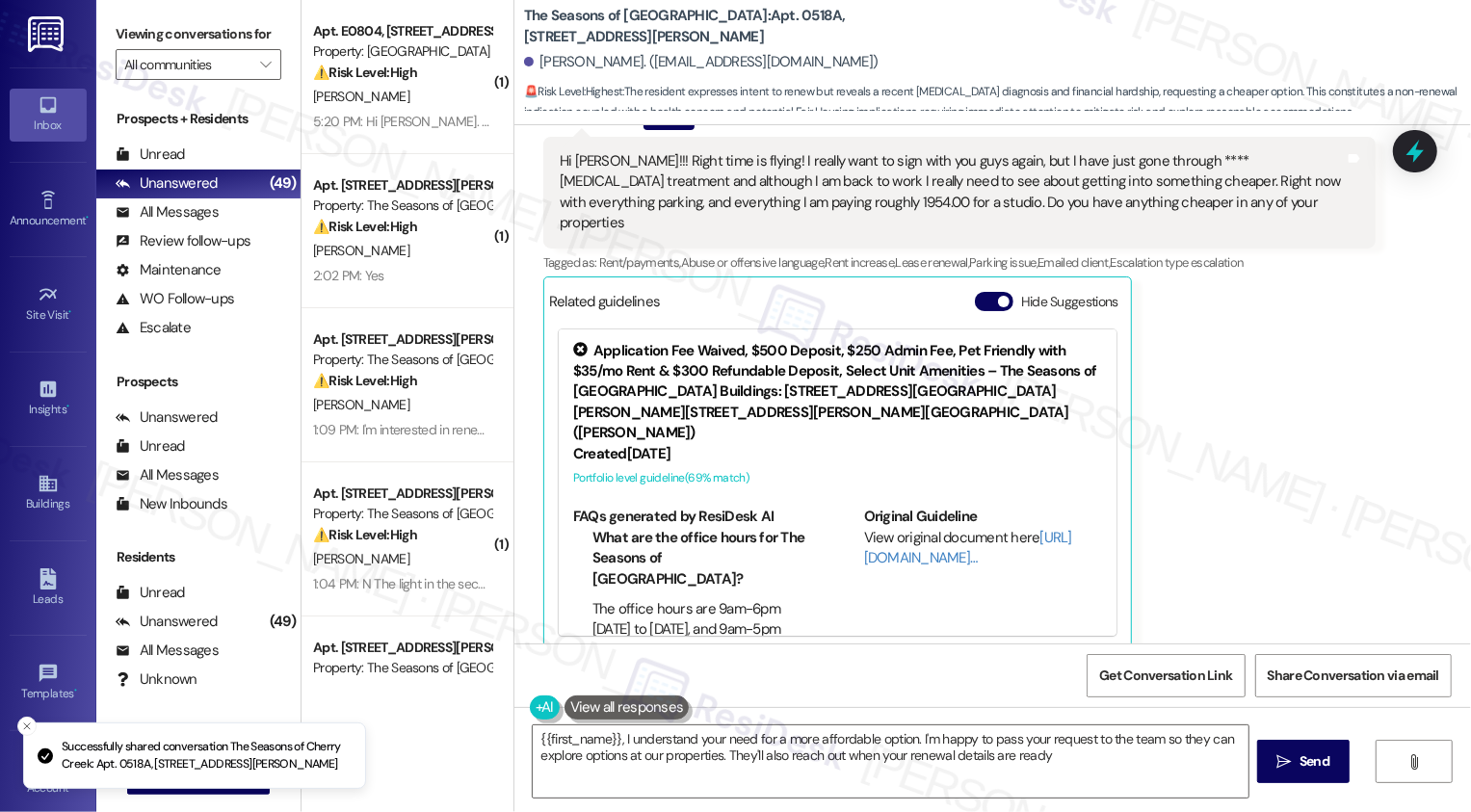
type textarea "{{first_name}}, I understand your need for a more affordable option. I'm happy …"
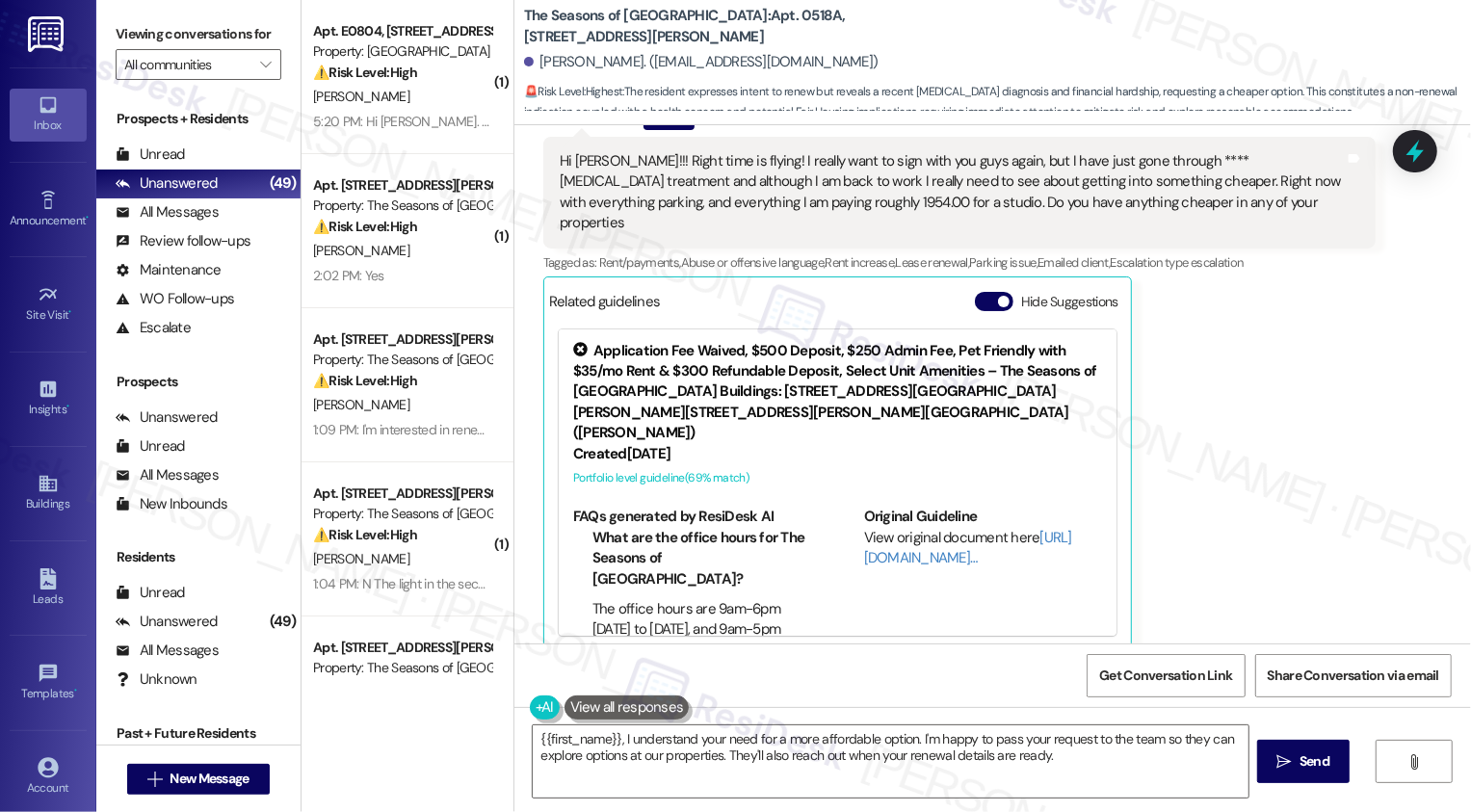
click at [1470, 632] on div "Lease started Jan 14, 2025 at 7:00 PM Survey, sent via SMS Residesk Automated S…" at bounding box center [993, 383] width 957 height 518
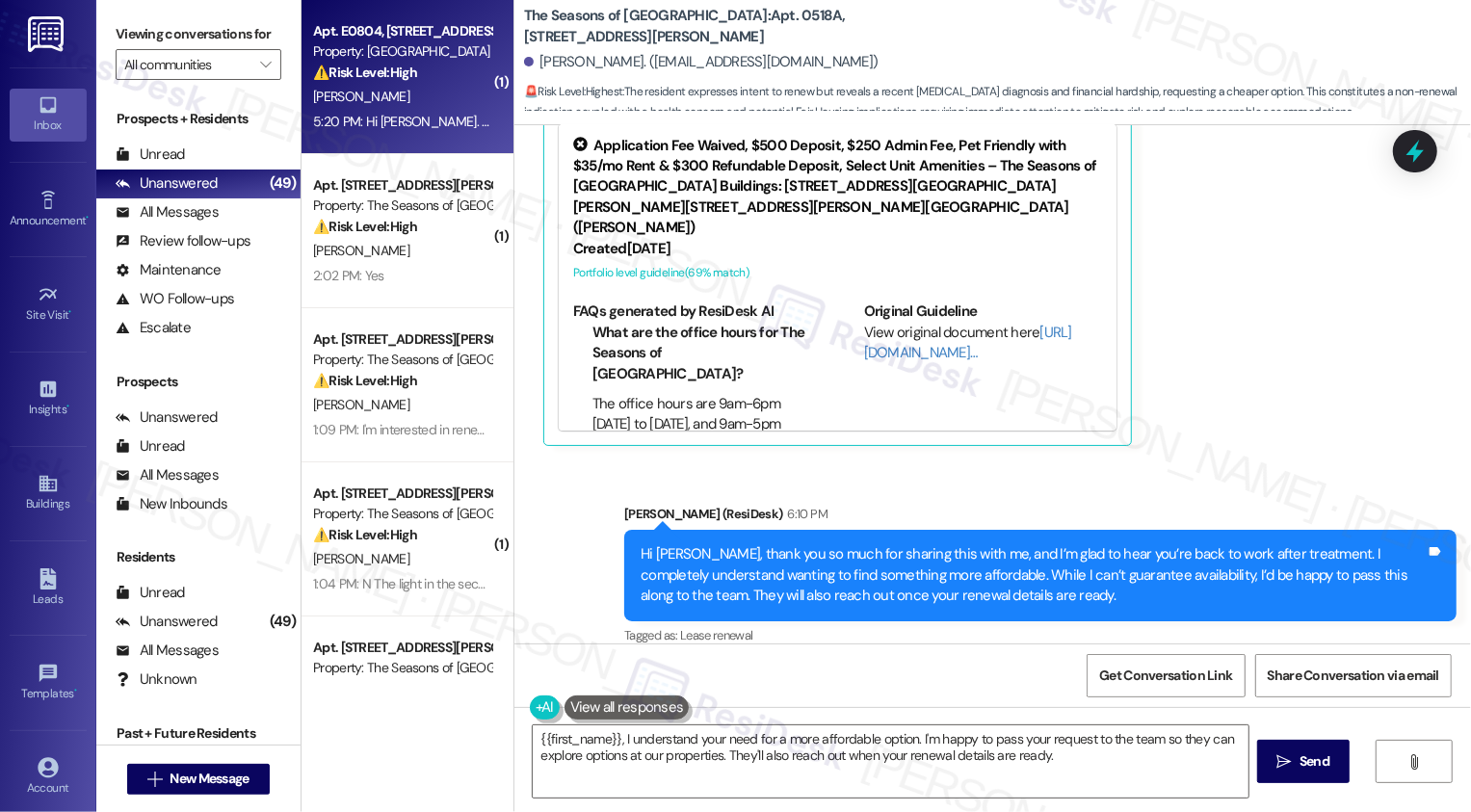
click at [374, 101] on div "[PERSON_NAME]" at bounding box center [402, 97] width 182 height 24
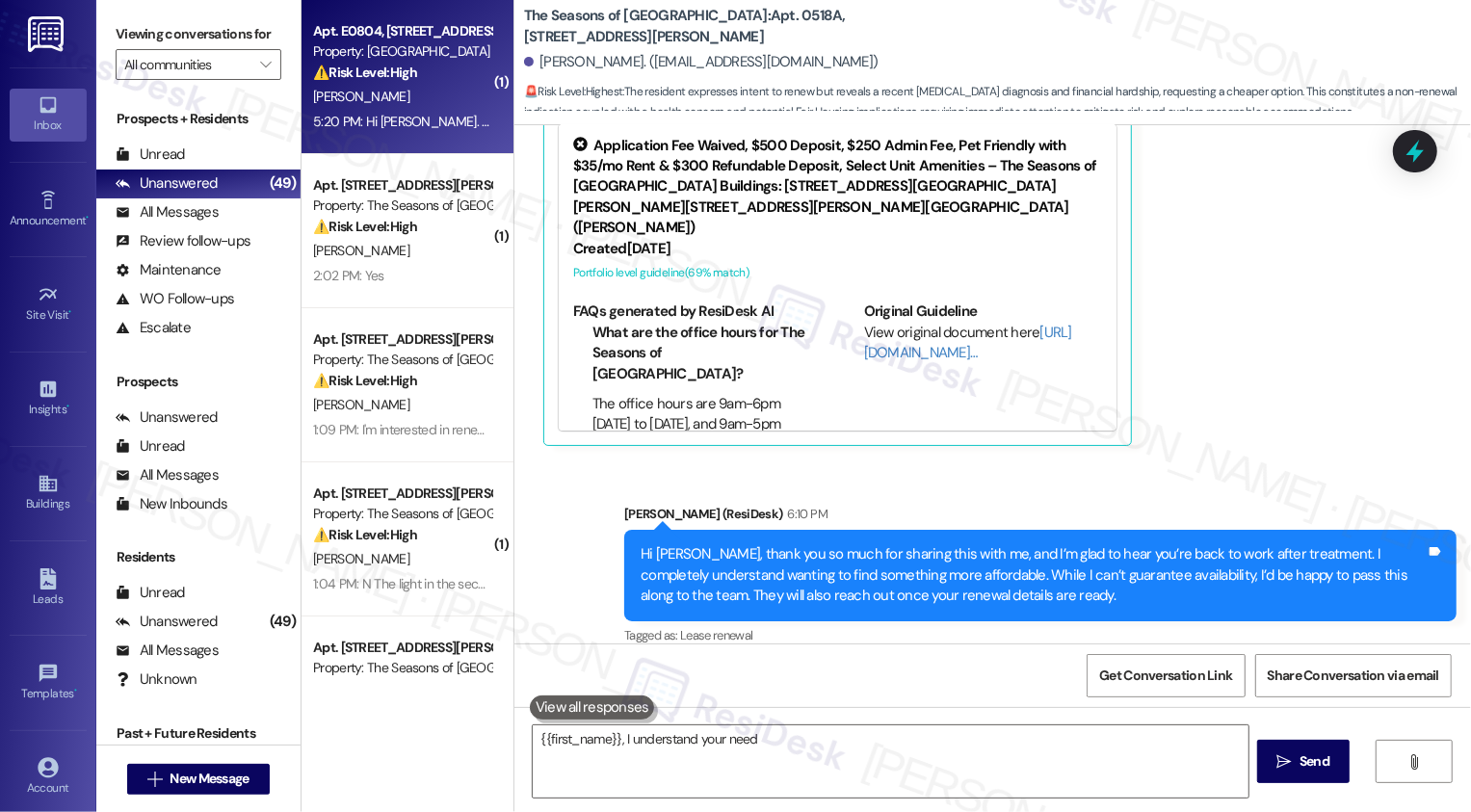
click at [374, 101] on div "[PERSON_NAME]" at bounding box center [402, 97] width 182 height 24
type textarea "{{first_name}}, I understand your need for a more affordable option. I'm happy"
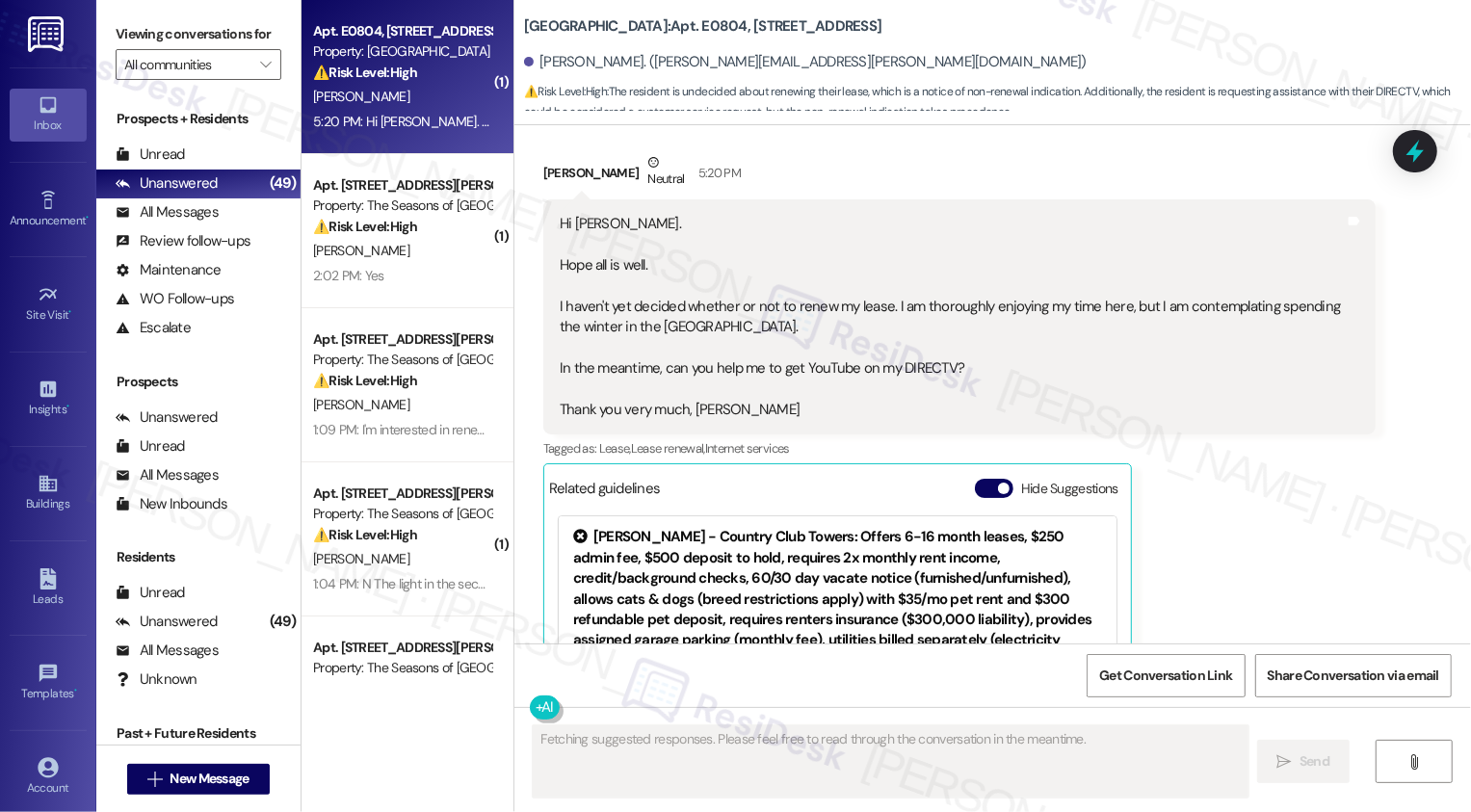
scroll to position [895, 0]
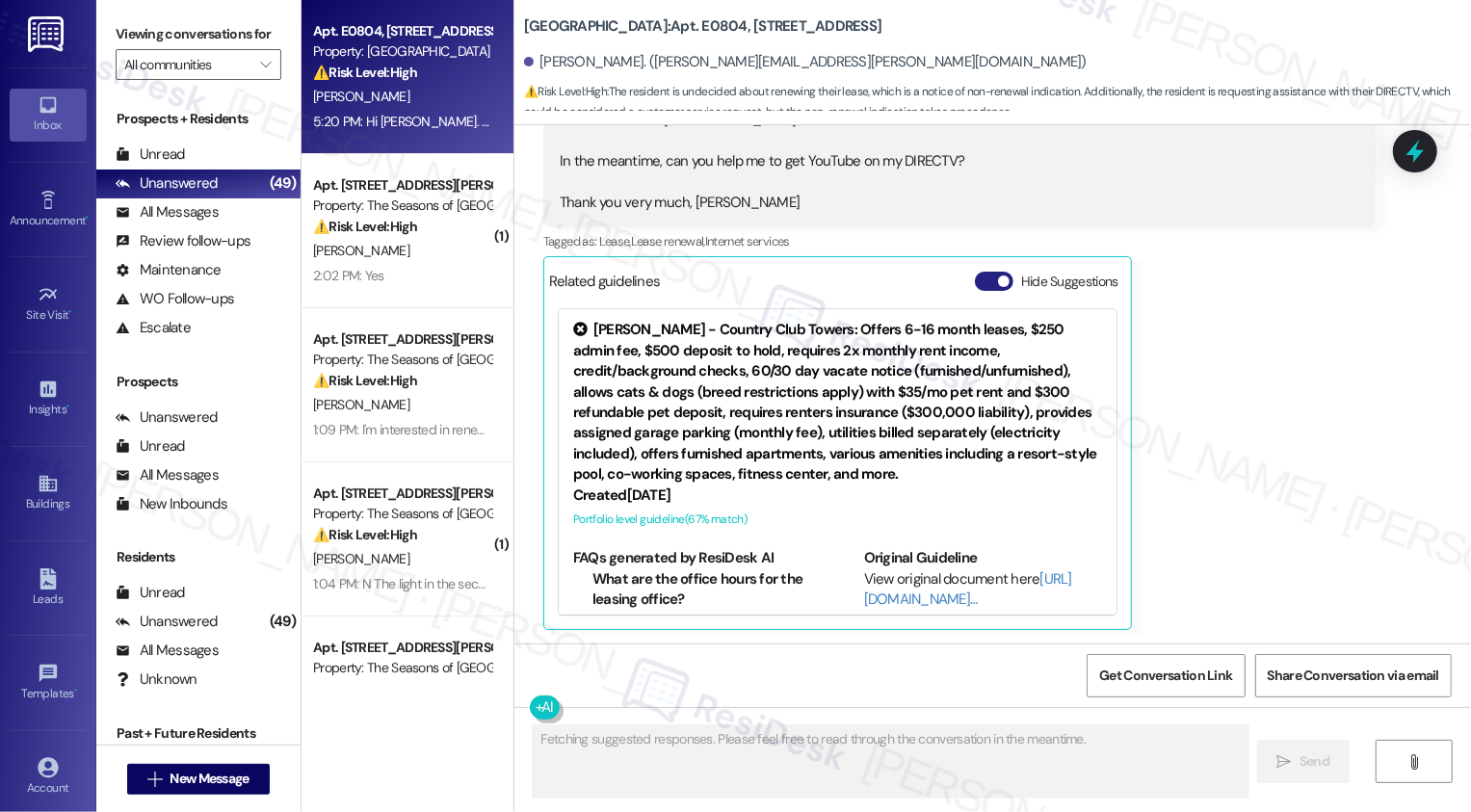
click at [998, 282] on span "button" at bounding box center [1003, 281] width 12 height 12
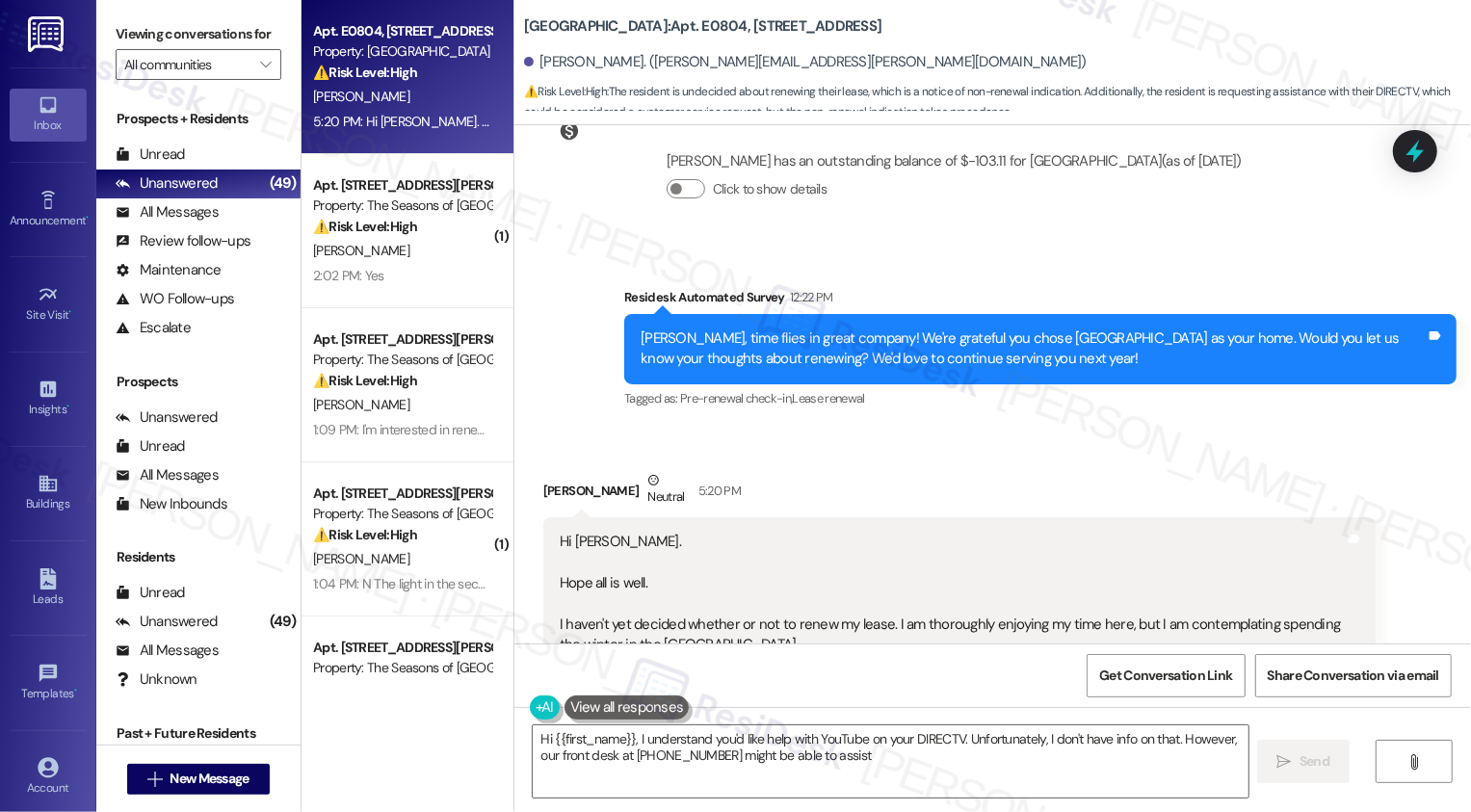
scroll to position [375, 0]
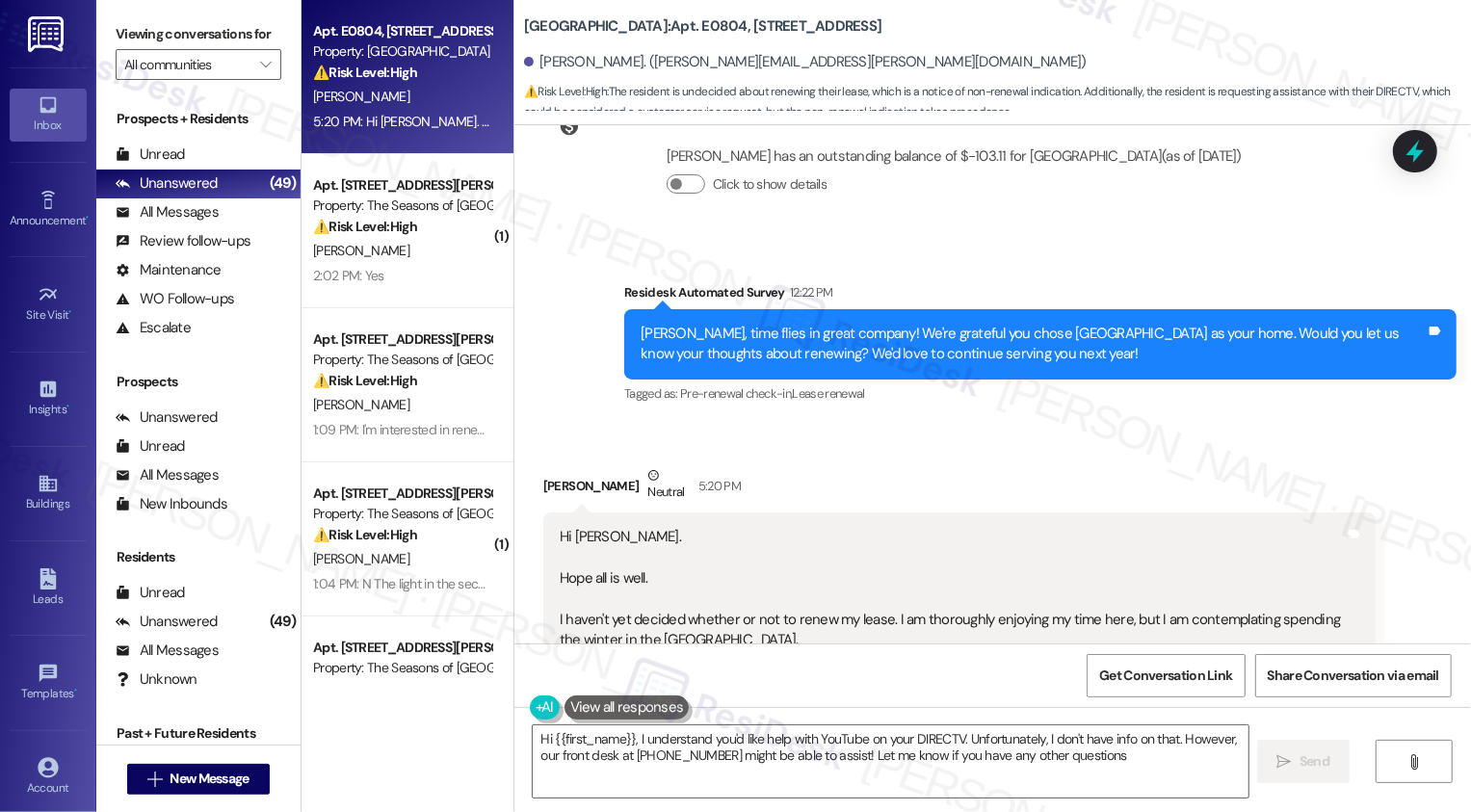
type textarea "Hi {{first_name}}, I understand you'd like help with YouTube on your DIRECTV. U…"
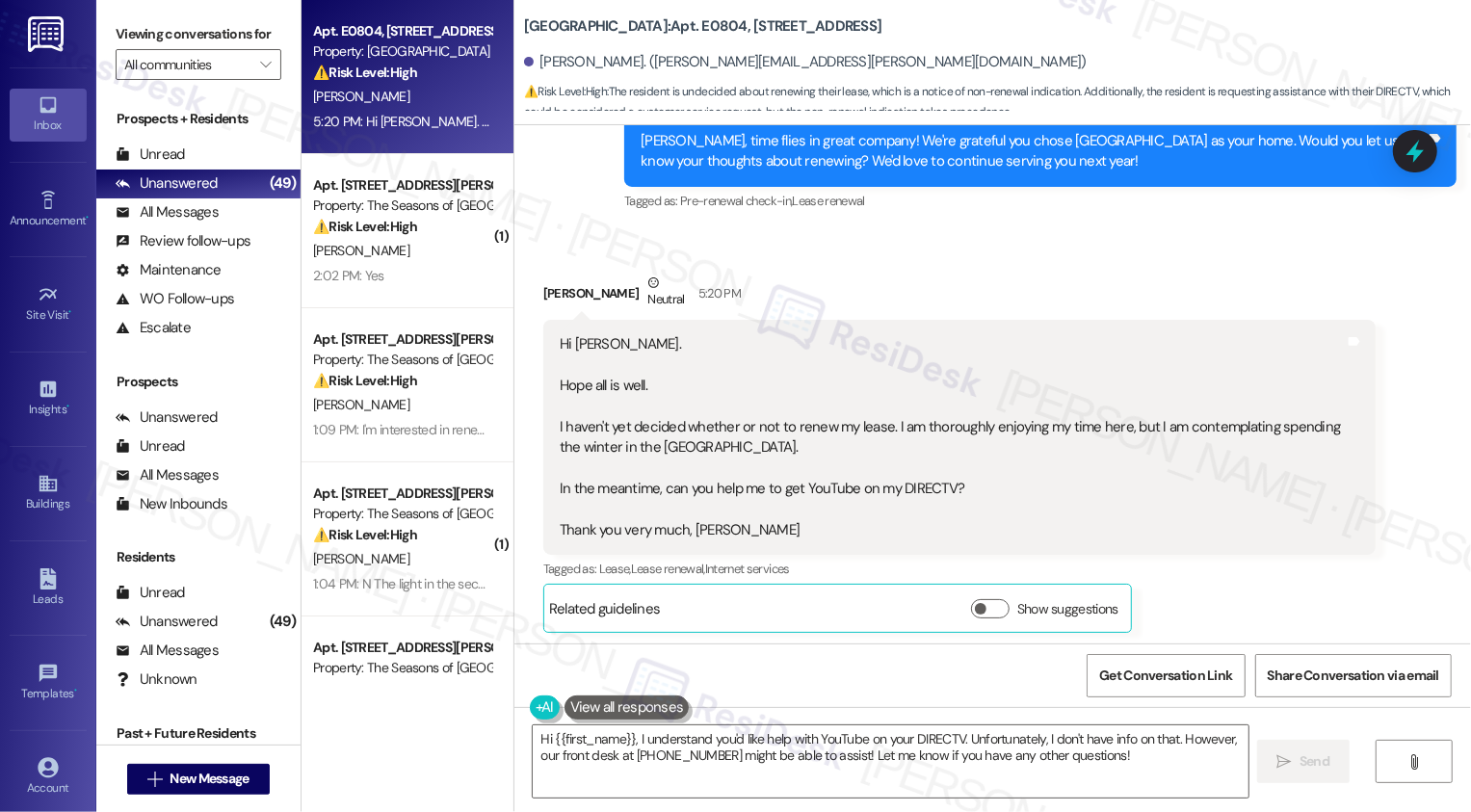
scroll to position [572, 0]
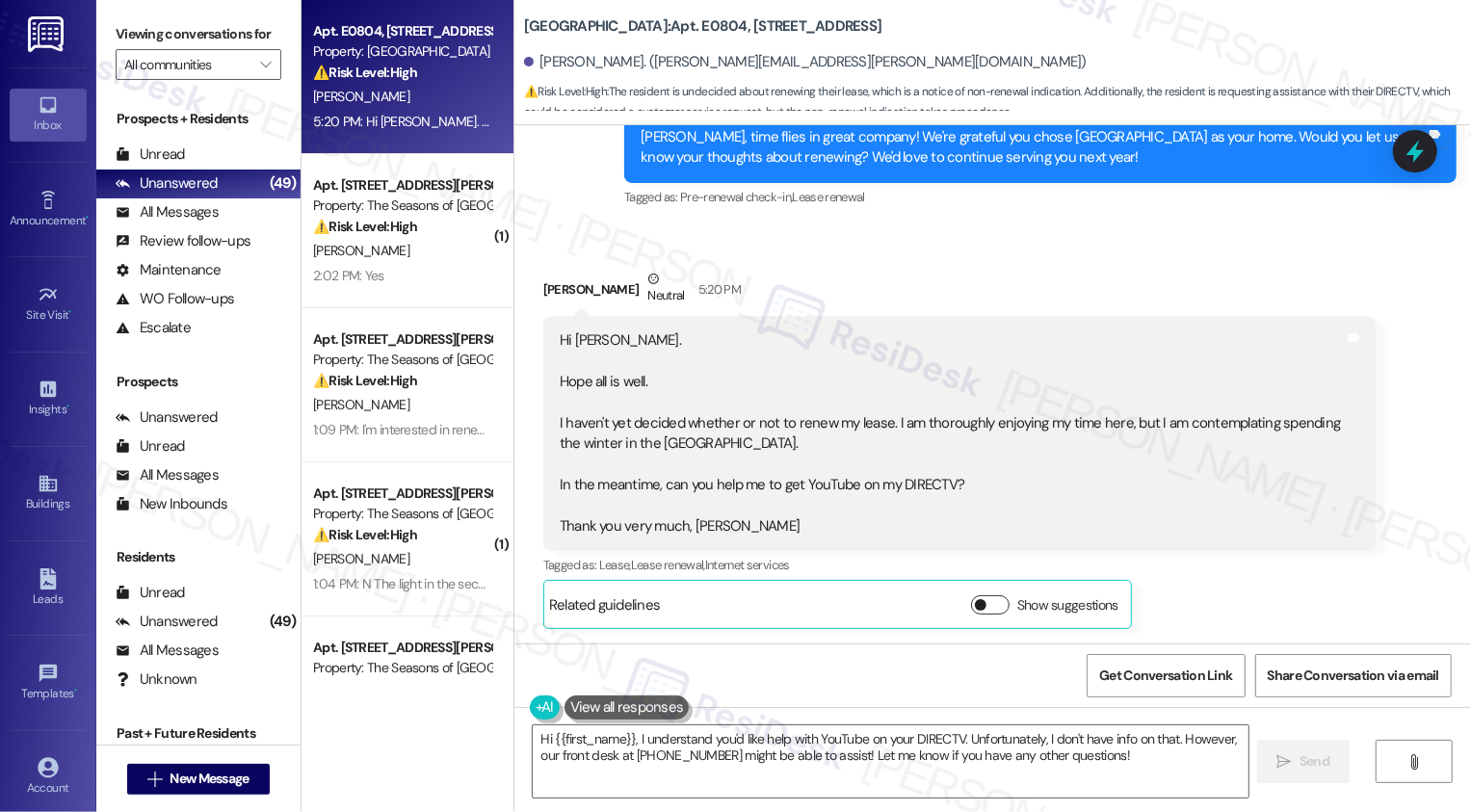
click at [977, 602] on button "Show suggestions" at bounding box center [990, 604] width 39 height 19
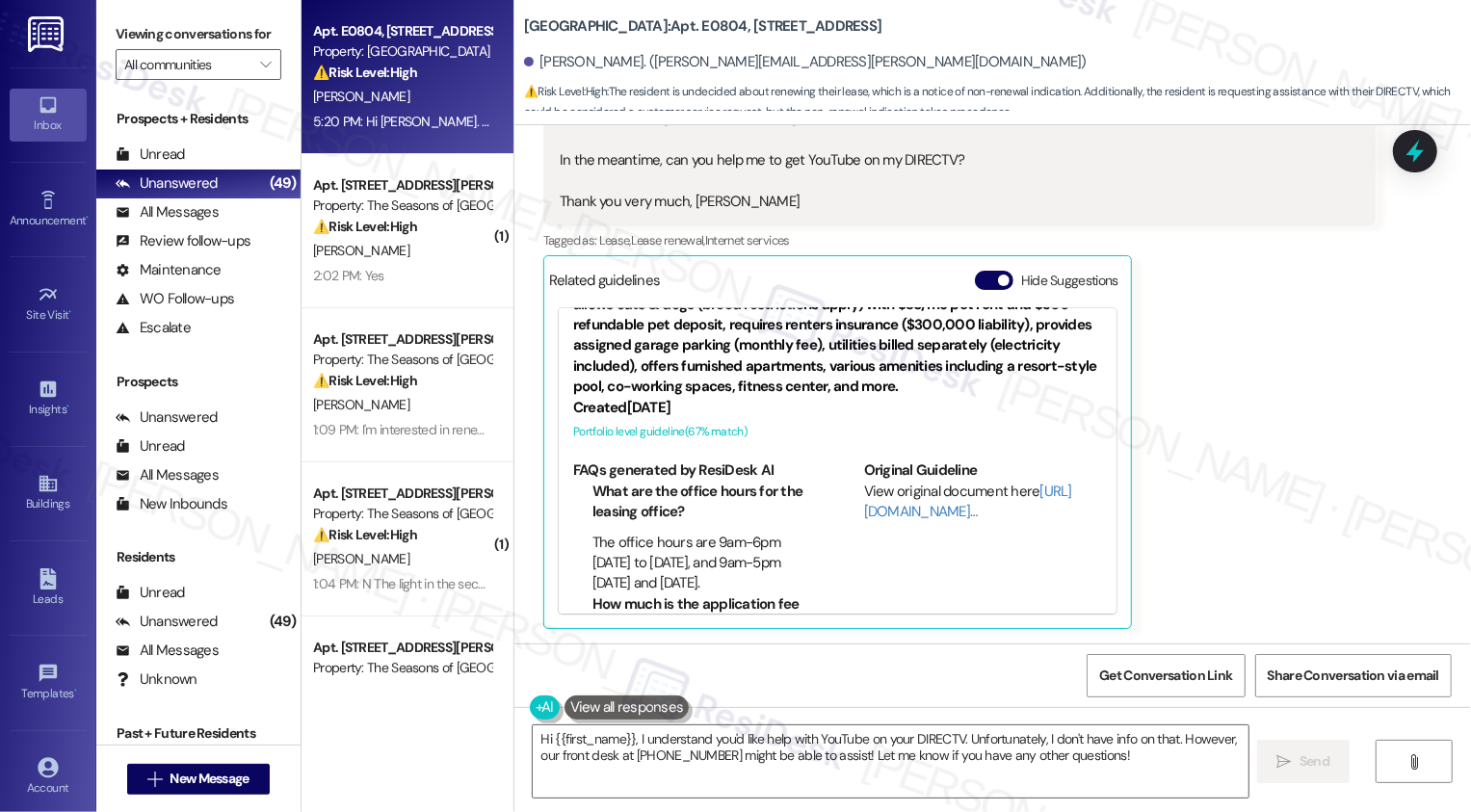
scroll to position [118, 0]
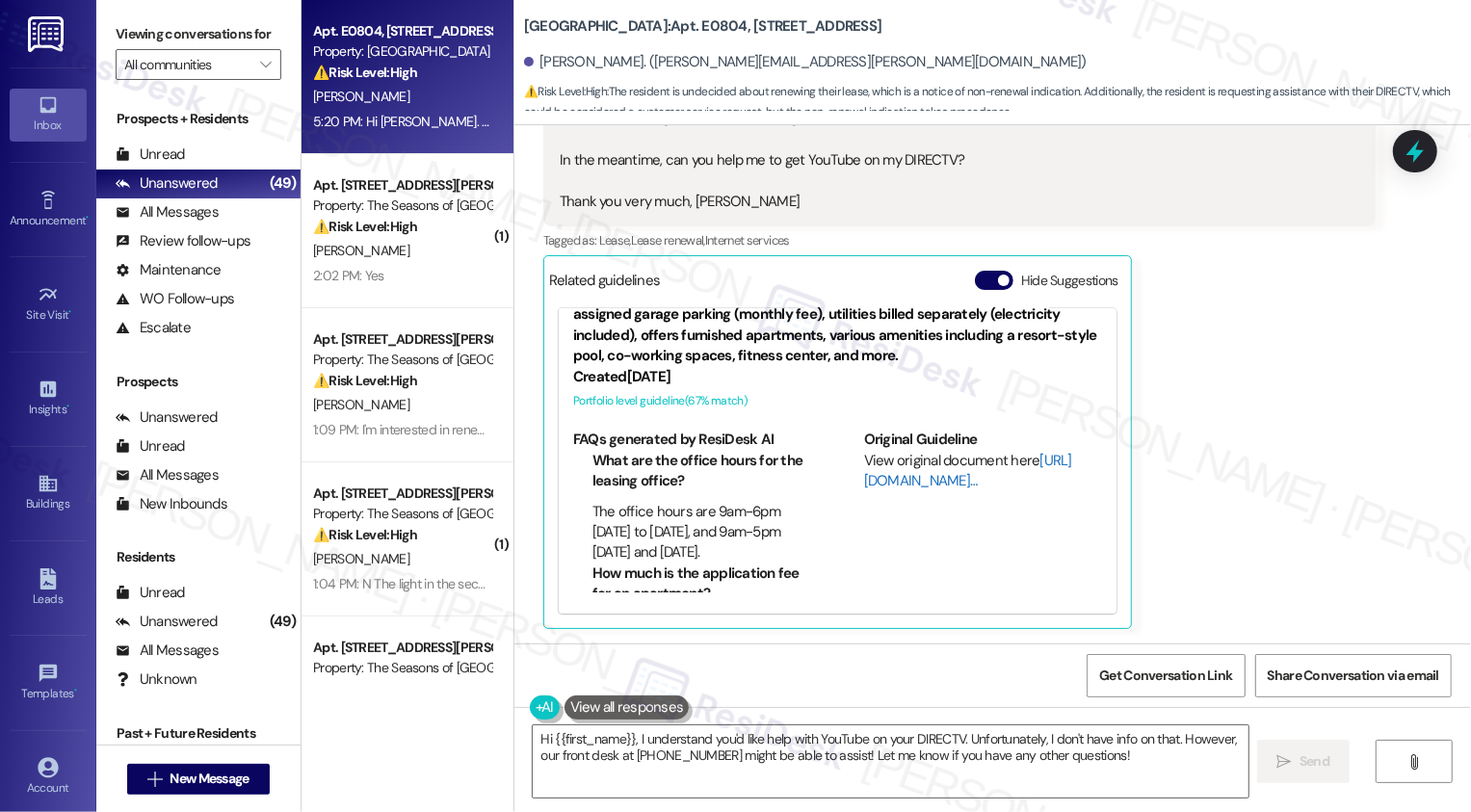
click at [894, 478] on link "[URL][DOMAIN_NAME]…" at bounding box center [968, 470] width 208 height 40
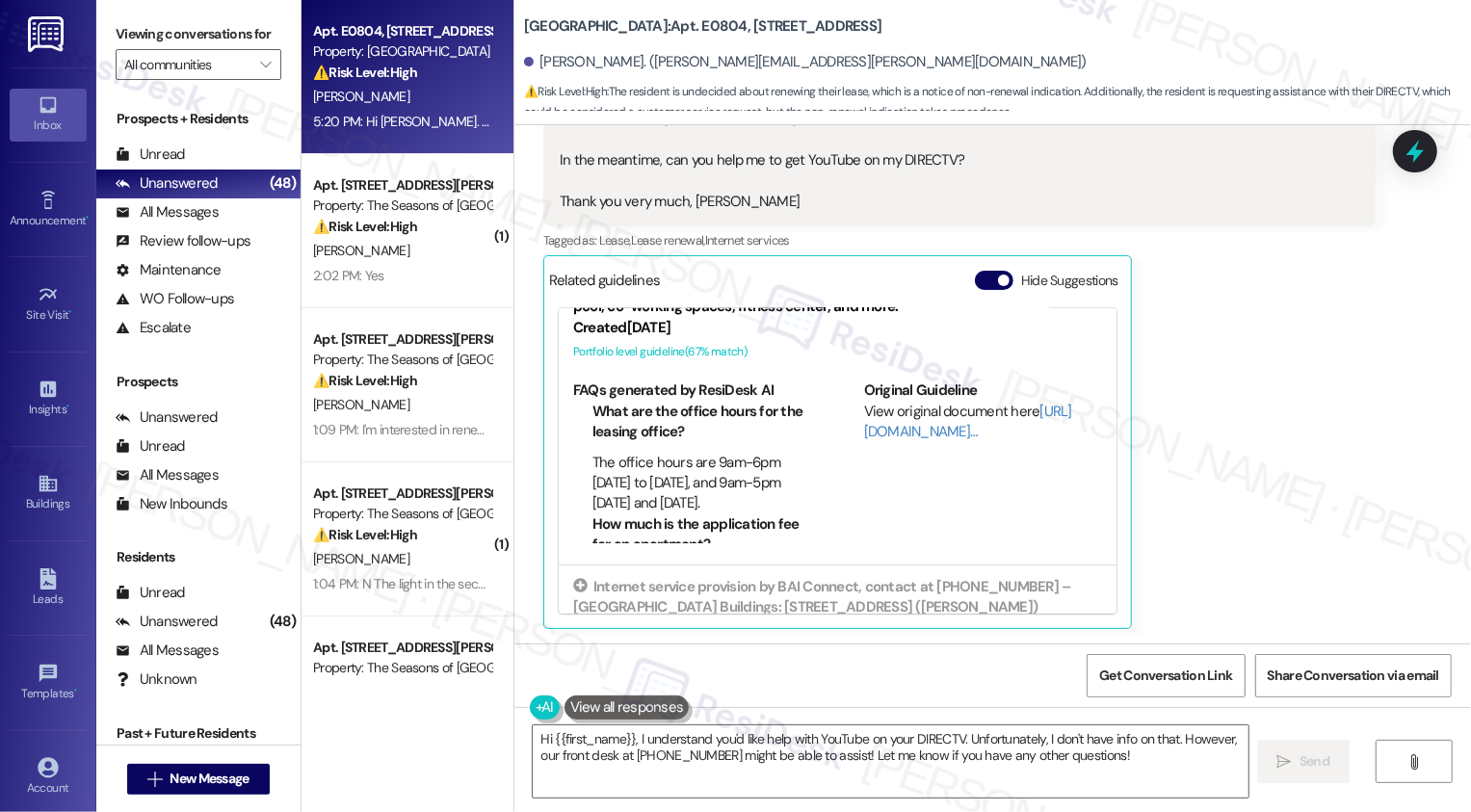
scroll to position [273, 0]
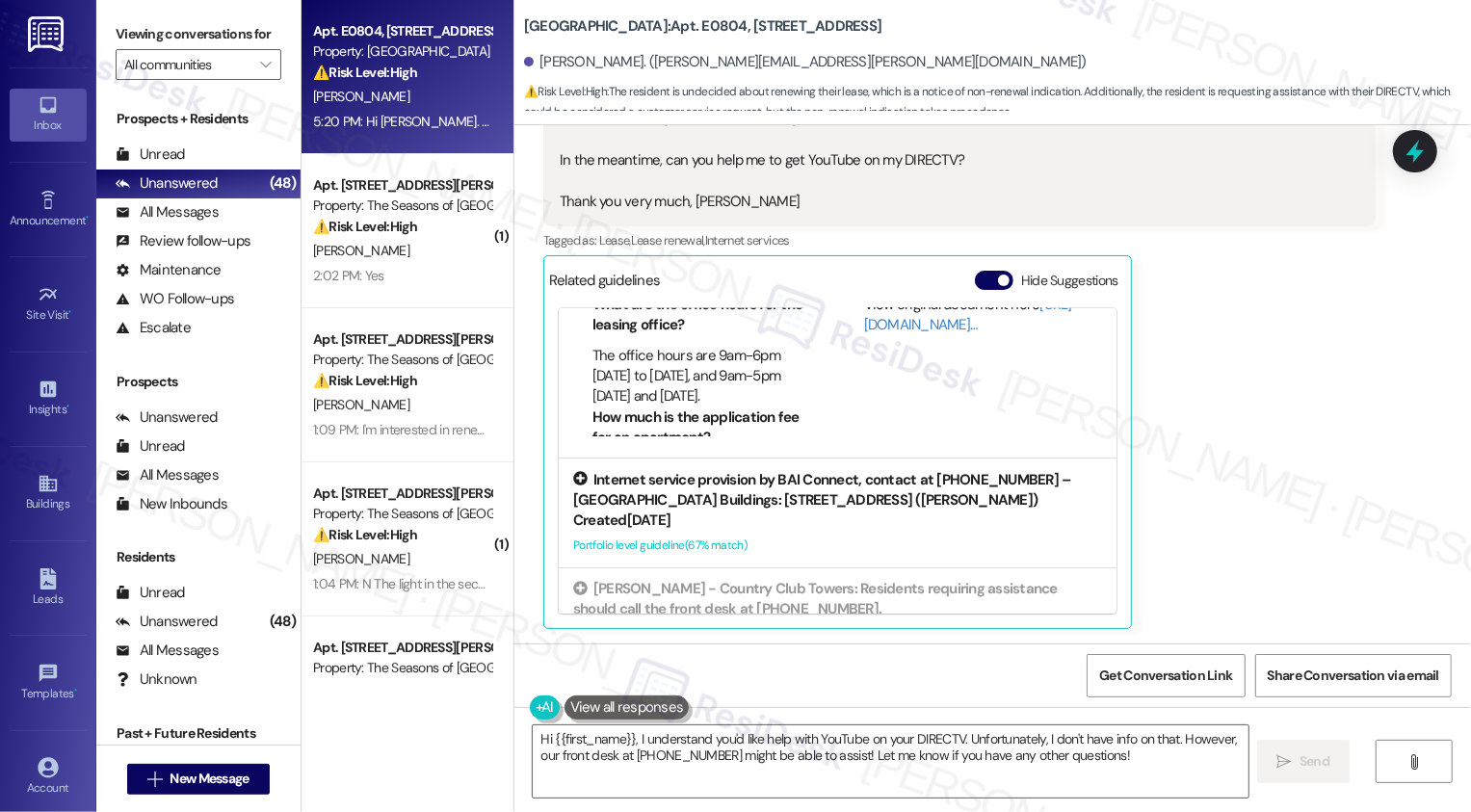
click at [752, 526] on div "Created 2 months ago" at bounding box center [838, 520] width 529 height 20
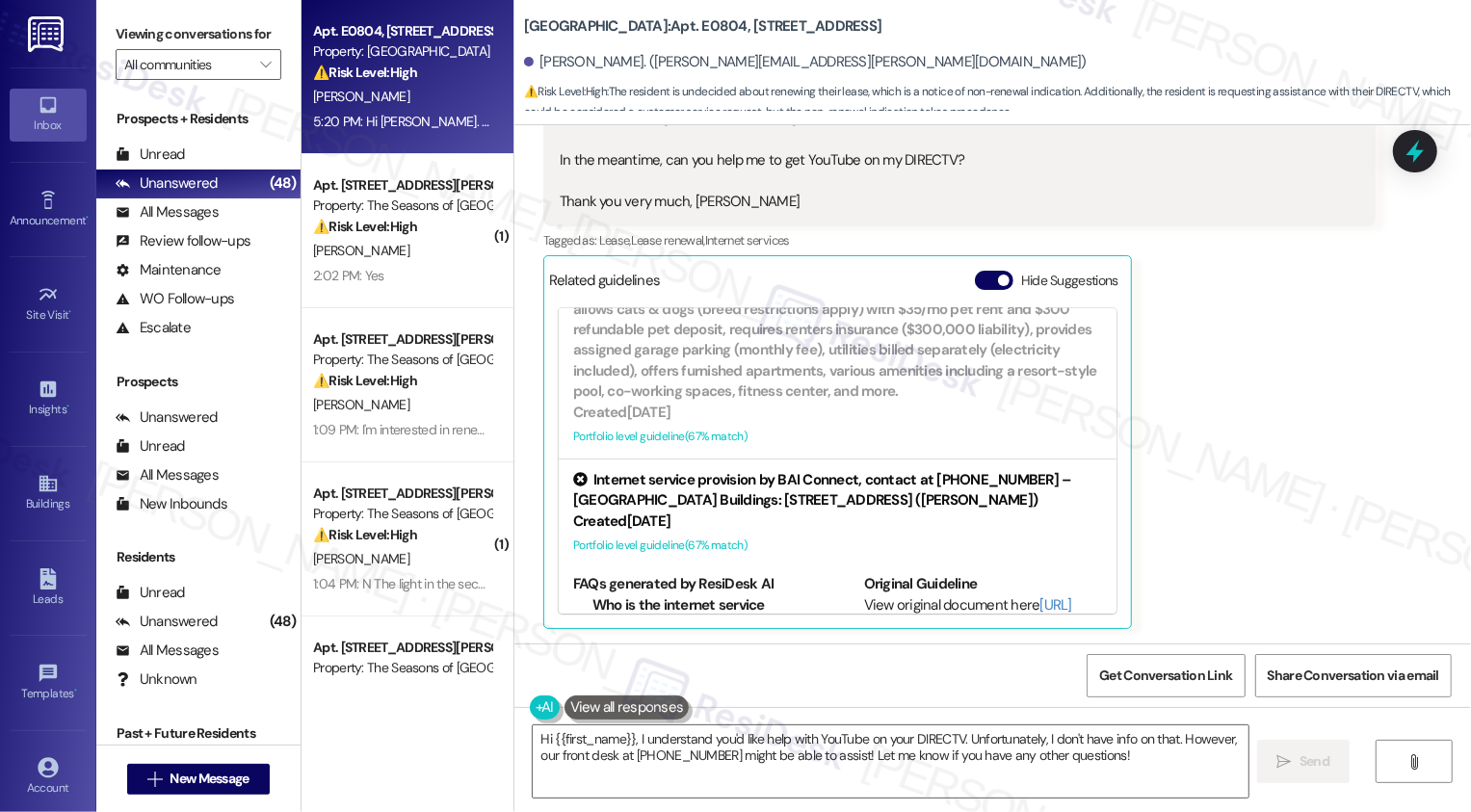
scroll to position [163, 0]
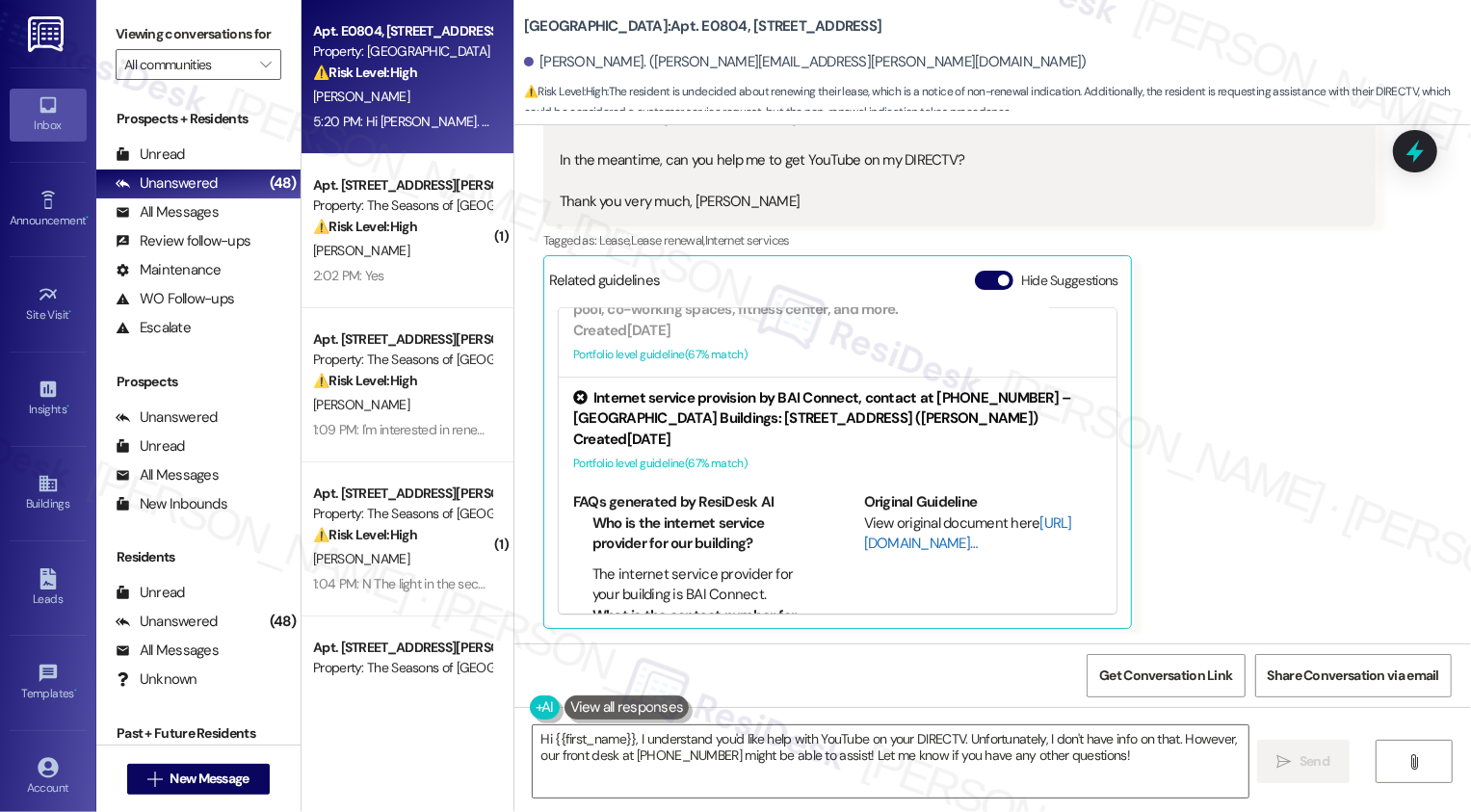
click at [890, 543] on link "[URL][DOMAIN_NAME]…" at bounding box center [968, 533] width 208 height 40
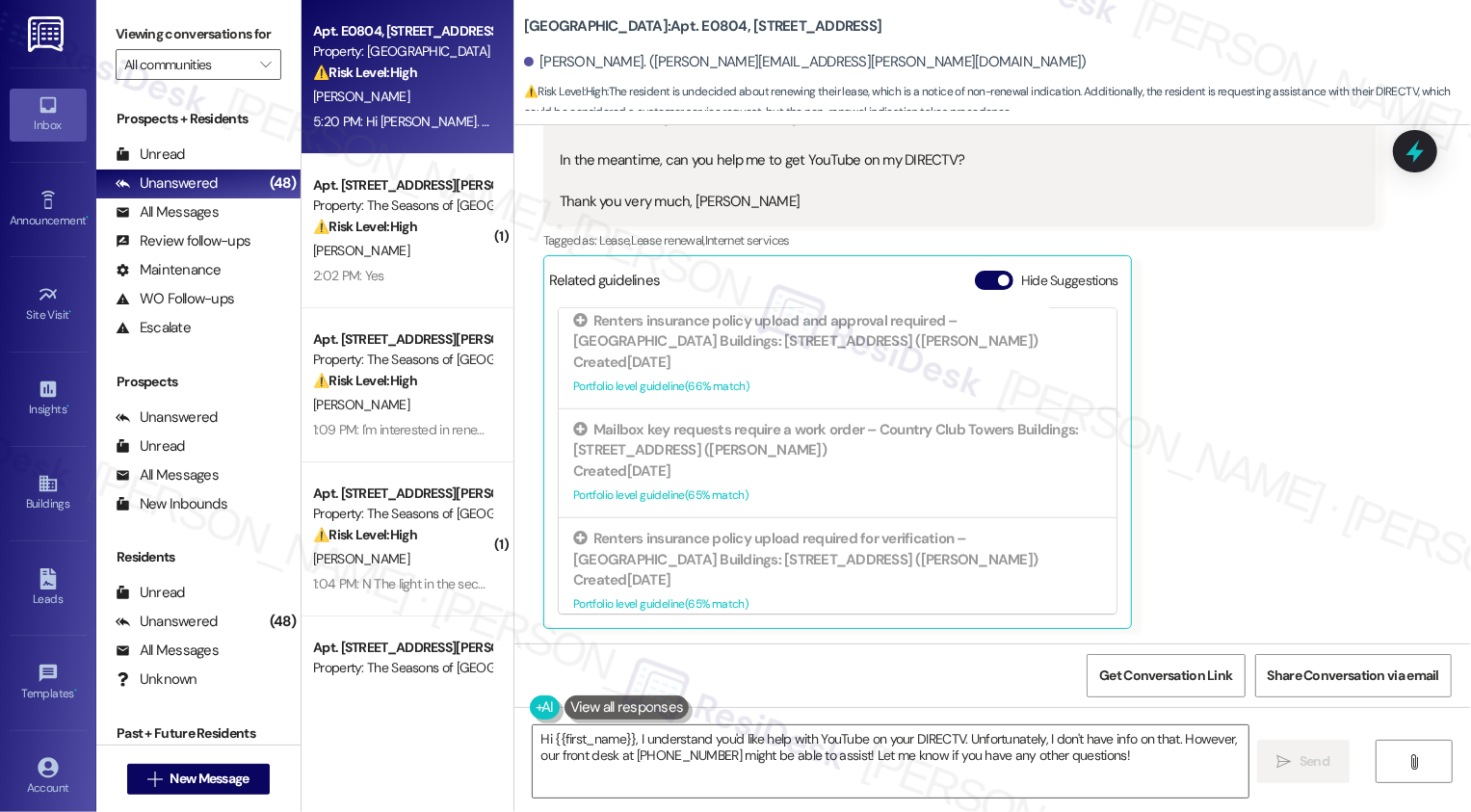
scroll to position [900, 0]
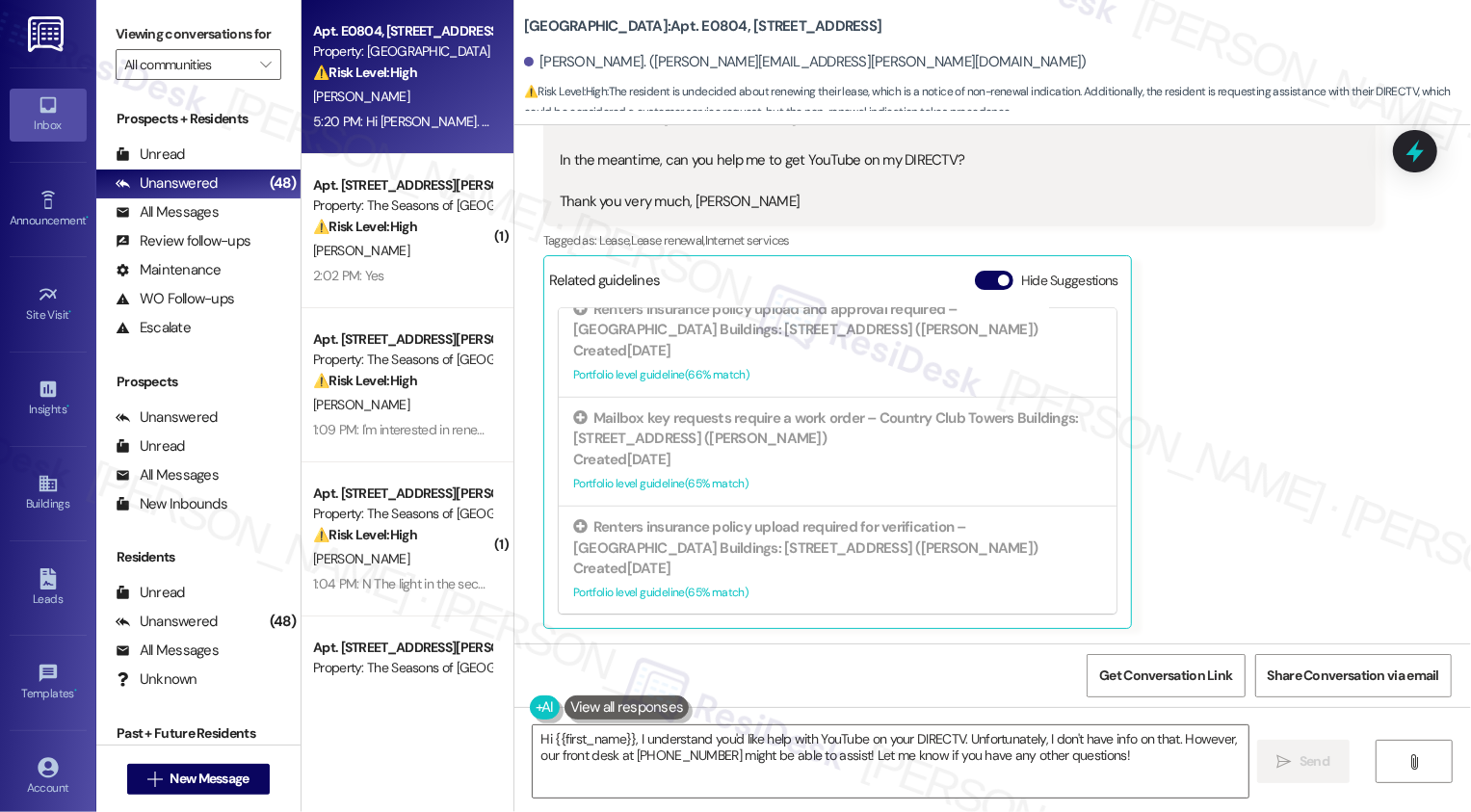
click at [1163, 308] on div "David Myler Neutral 5:20 PM Hi Sarah. Hope all is well. I haven't yet decided w…" at bounding box center [959, 286] width 832 height 684
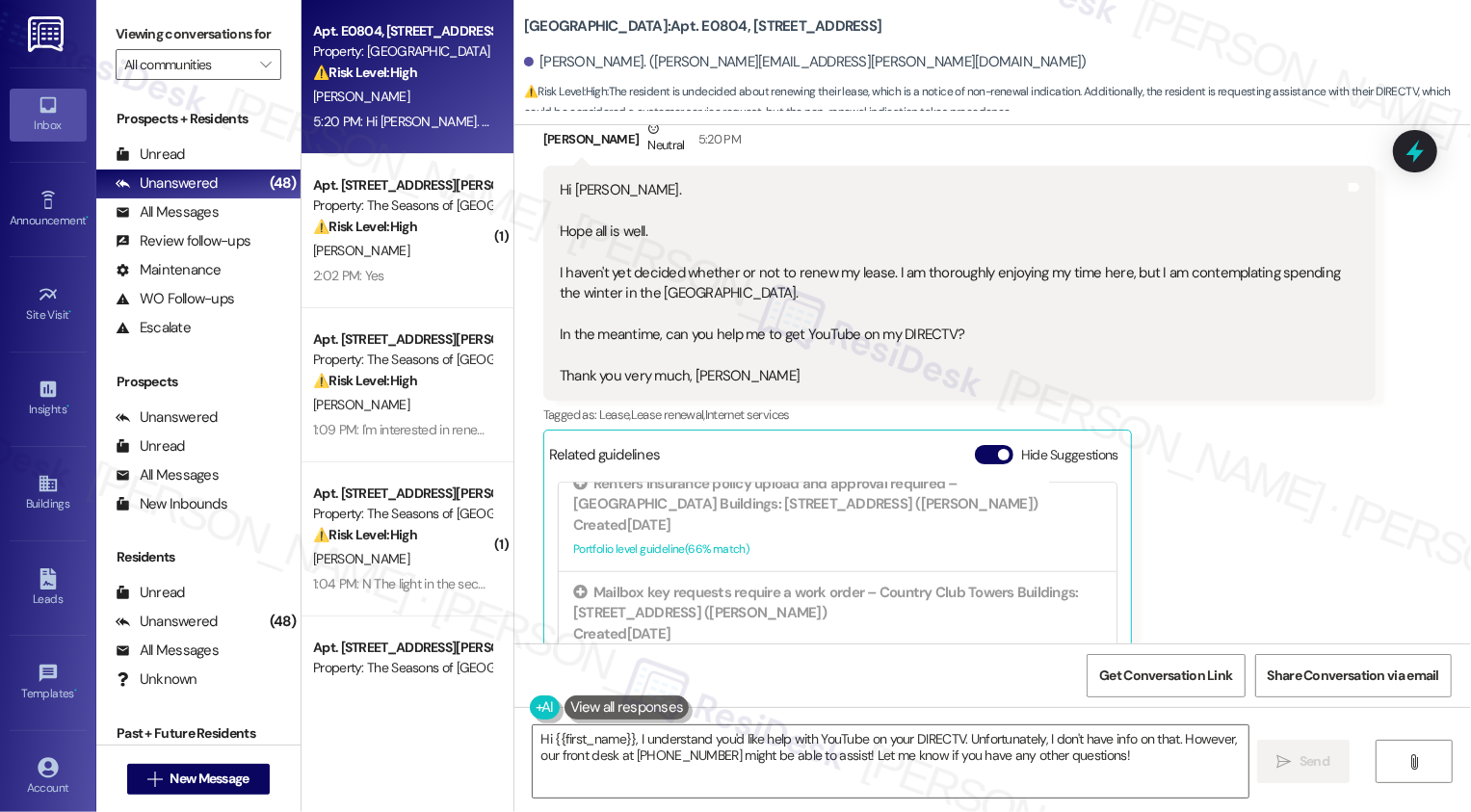
scroll to position [713, 0]
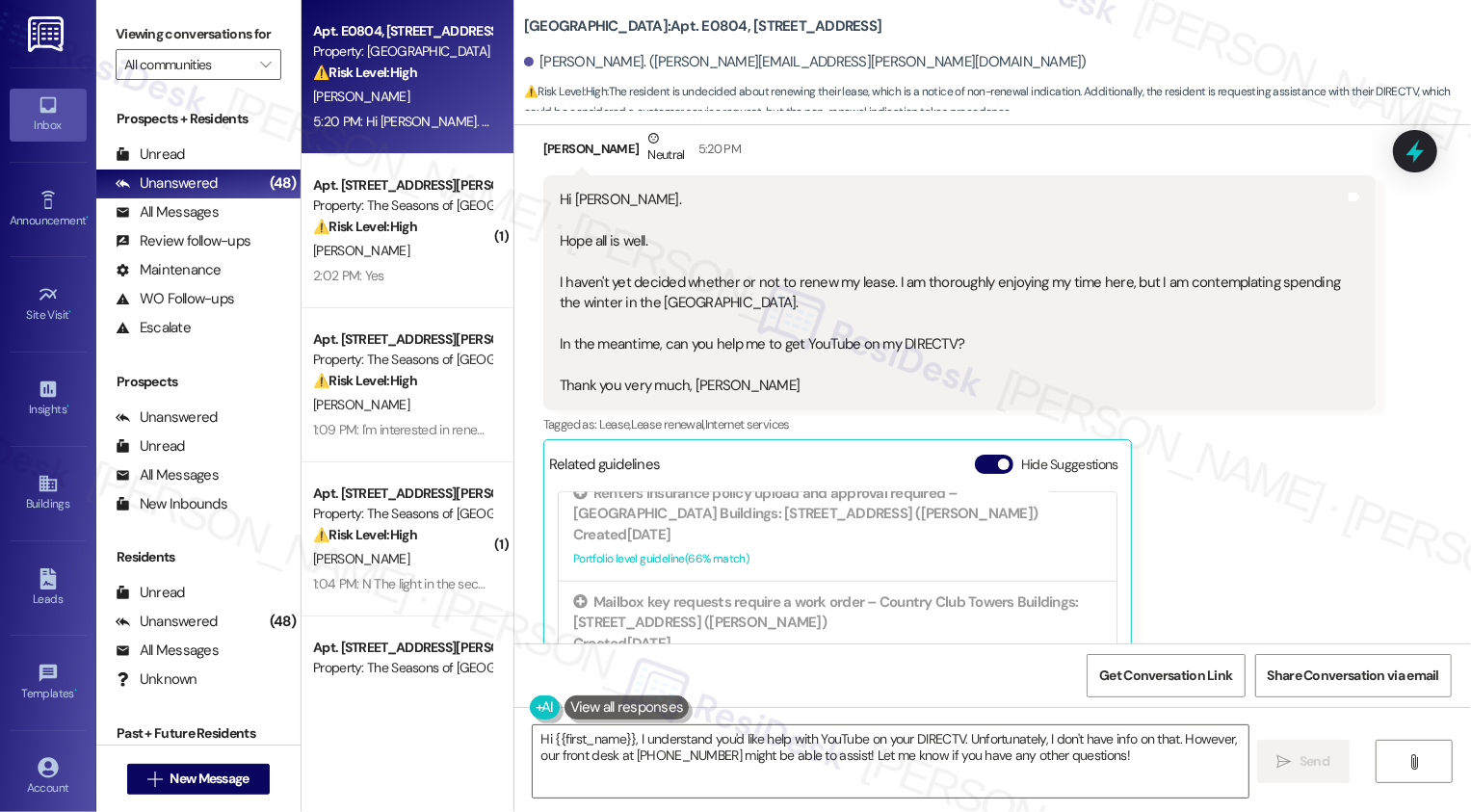
click at [715, 283] on div "Hi Sarah. Hope all is well. I haven't yet decided whether or not to renew my le…" at bounding box center [952, 293] width 786 height 206
click at [856, 761] on textarea "Hi {{first_name}}, I understand you'd like help with YouTube on your DIRECTV. U…" at bounding box center [891, 761] width 716 height 72
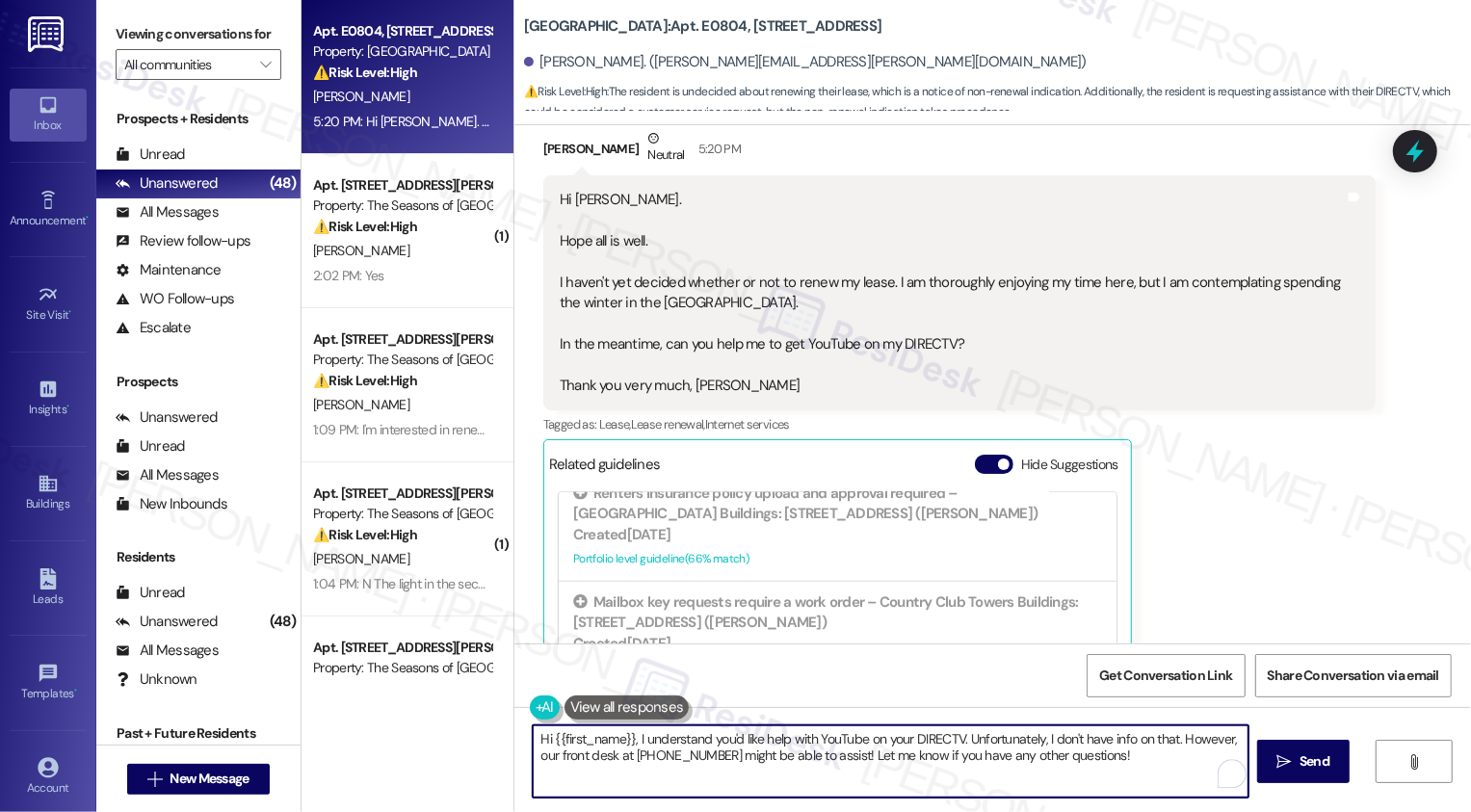
click at [925, 343] on div "Hi Sarah. Hope all is well. I haven't yet decided whether or not to renew my le…" at bounding box center [952, 293] width 786 height 206
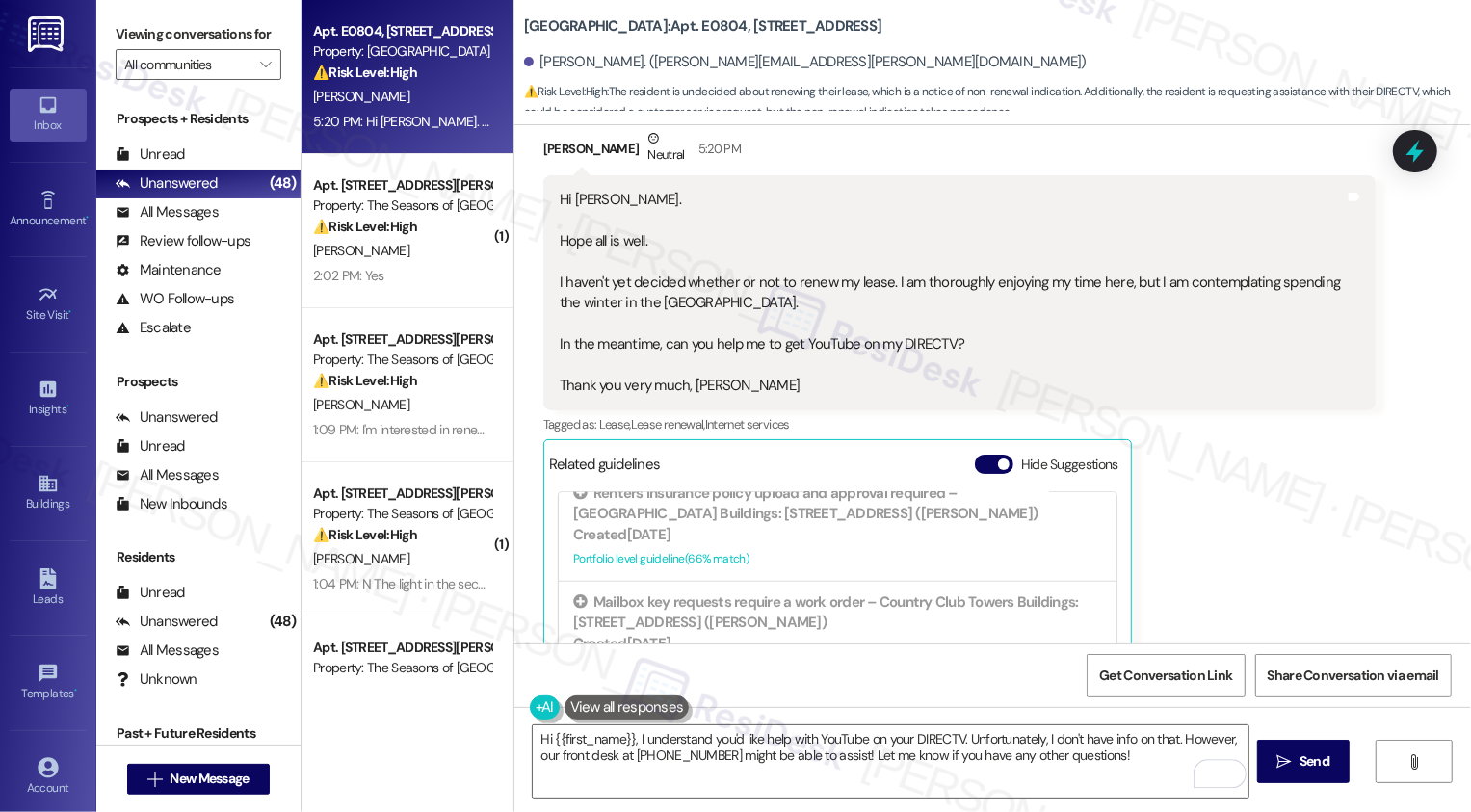
click at [925, 343] on div "Hi Sarah. Hope all is well. I haven't yet decided whether or not to renew my le…" at bounding box center [952, 293] width 786 height 206
click at [635, 279] on div "Hi Sarah. Hope all is well. I haven't yet decided whether or not to renew my le…" at bounding box center [952, 293] width 786 height 206
drag, startPoint x: 653, startPoint y: 343, endPoint x: 947, endPoint y: 343, distance: 294.0
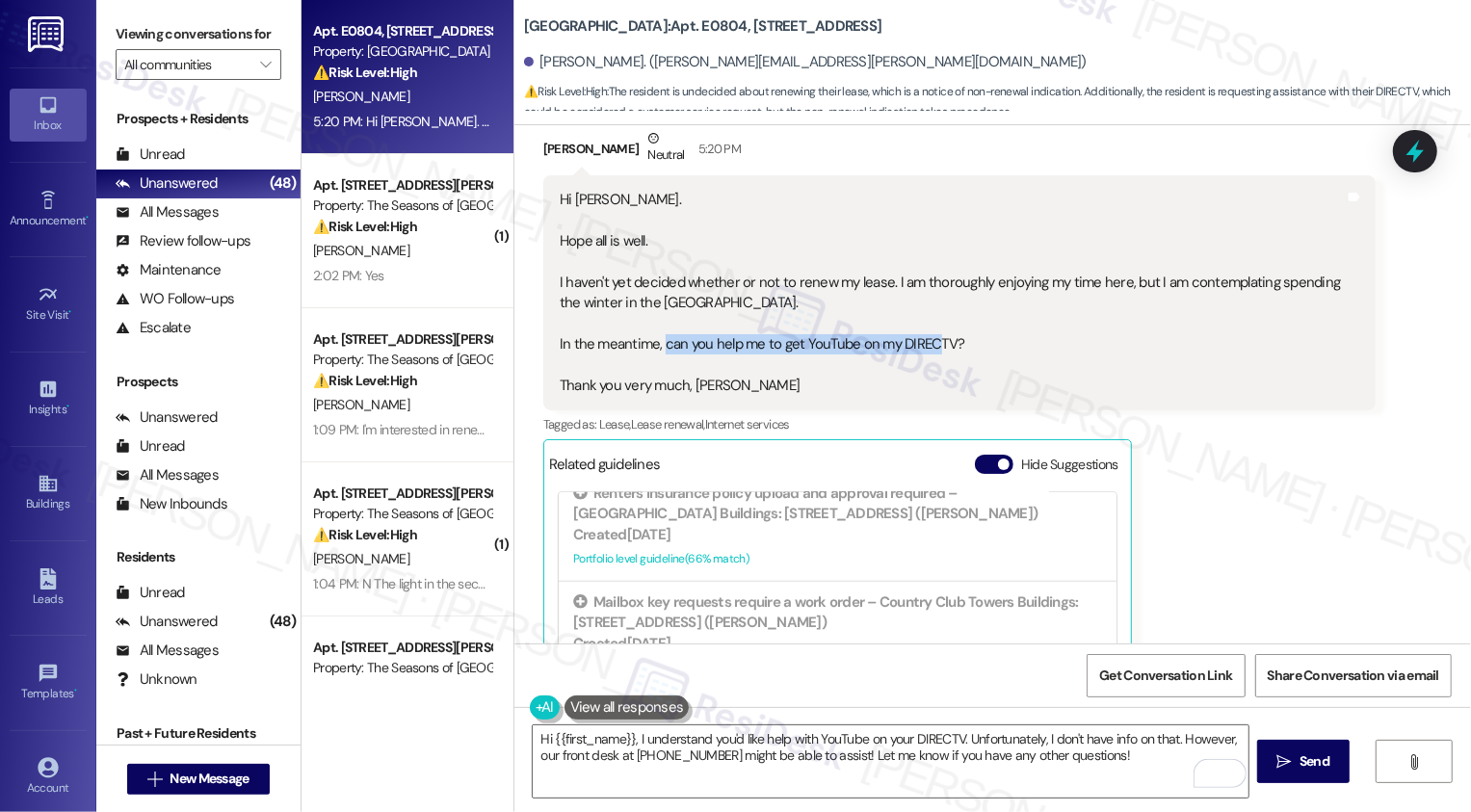
click at [947, 343] on div "Hi Sarah. Hope all is well. I haven't yet decided whether or not to renew my le…" at bounding box center [952, 293] width 786 height 206
copy div "can you help me to get YouTube on my DIRECTV?"
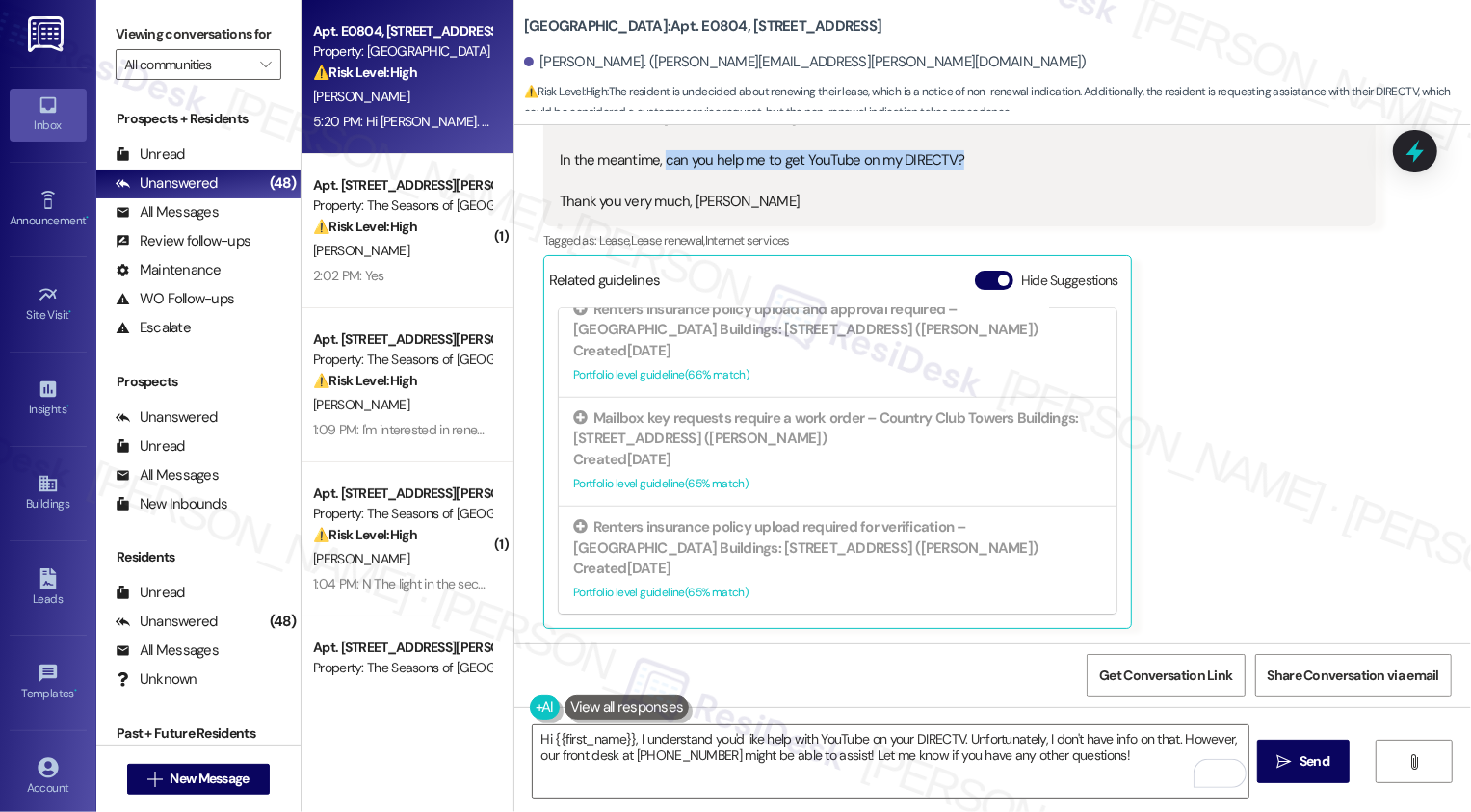
scroll to position [788, 0]
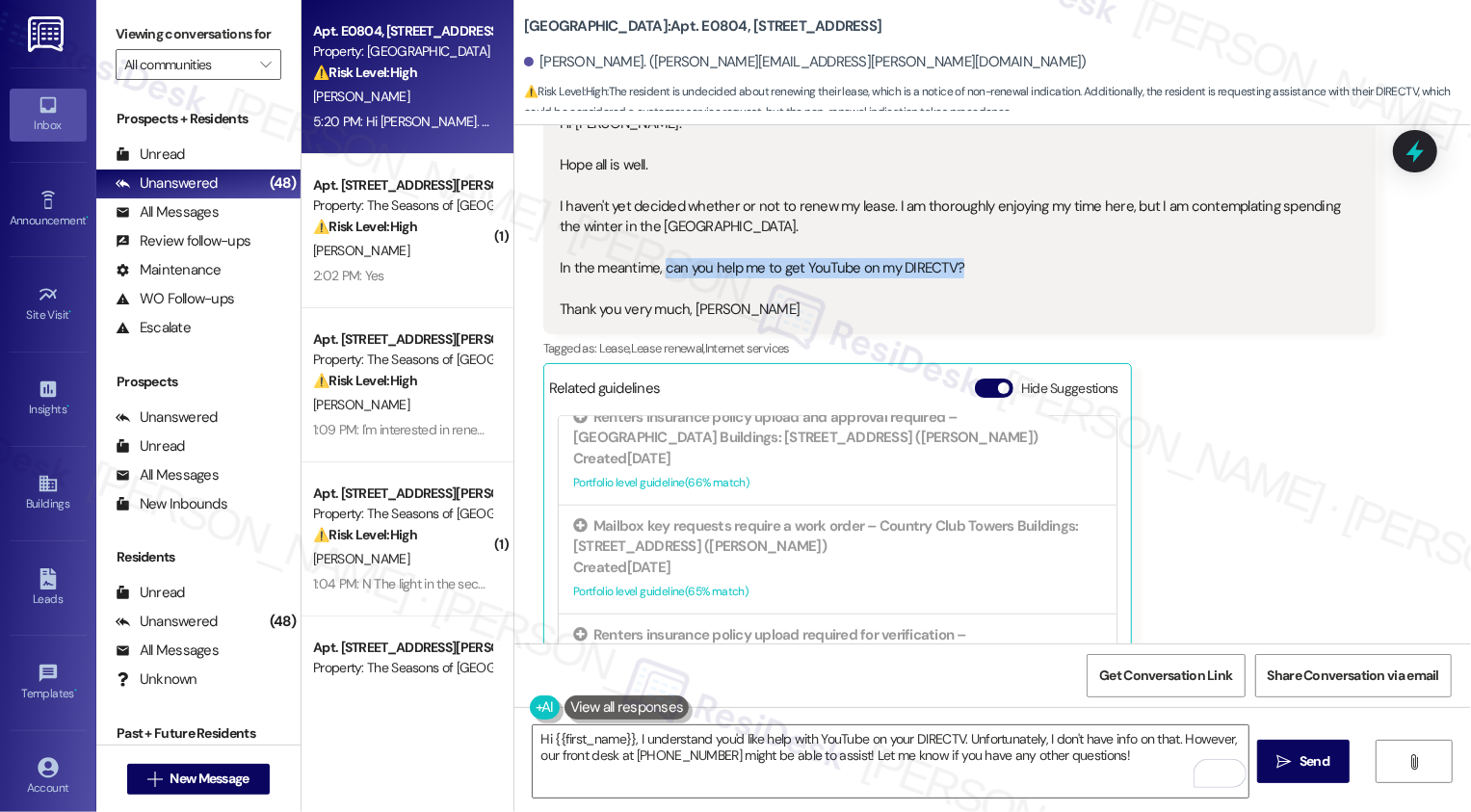
click at [850, 278] on div "Hi Sarah. Hope all is well. I haven't yet decided whether or not to renew my le…" at bounding box center [952, 217] width 786 height 206
drag, startPoint x: 888, startPoint y: 270, endPoint x: 948, endPoint y: 271, distance: 60.0
click at [949, 271] on div "Hi Sarah. Hope all is well. I haven't yet decided whether or not to renew my le…" at bounding box center [952, 217] width 786 height 206
click at [780, 284] on div "Hi Sarah. Hope all is well. I haven't yet decided whether or not to renew my le…" at bounding box center [952, 217] width 786 height 206
drag, startPoint x: 789, startPoint y: 265, endPoint x: 939, endPoint y: 268, distance: 150.0
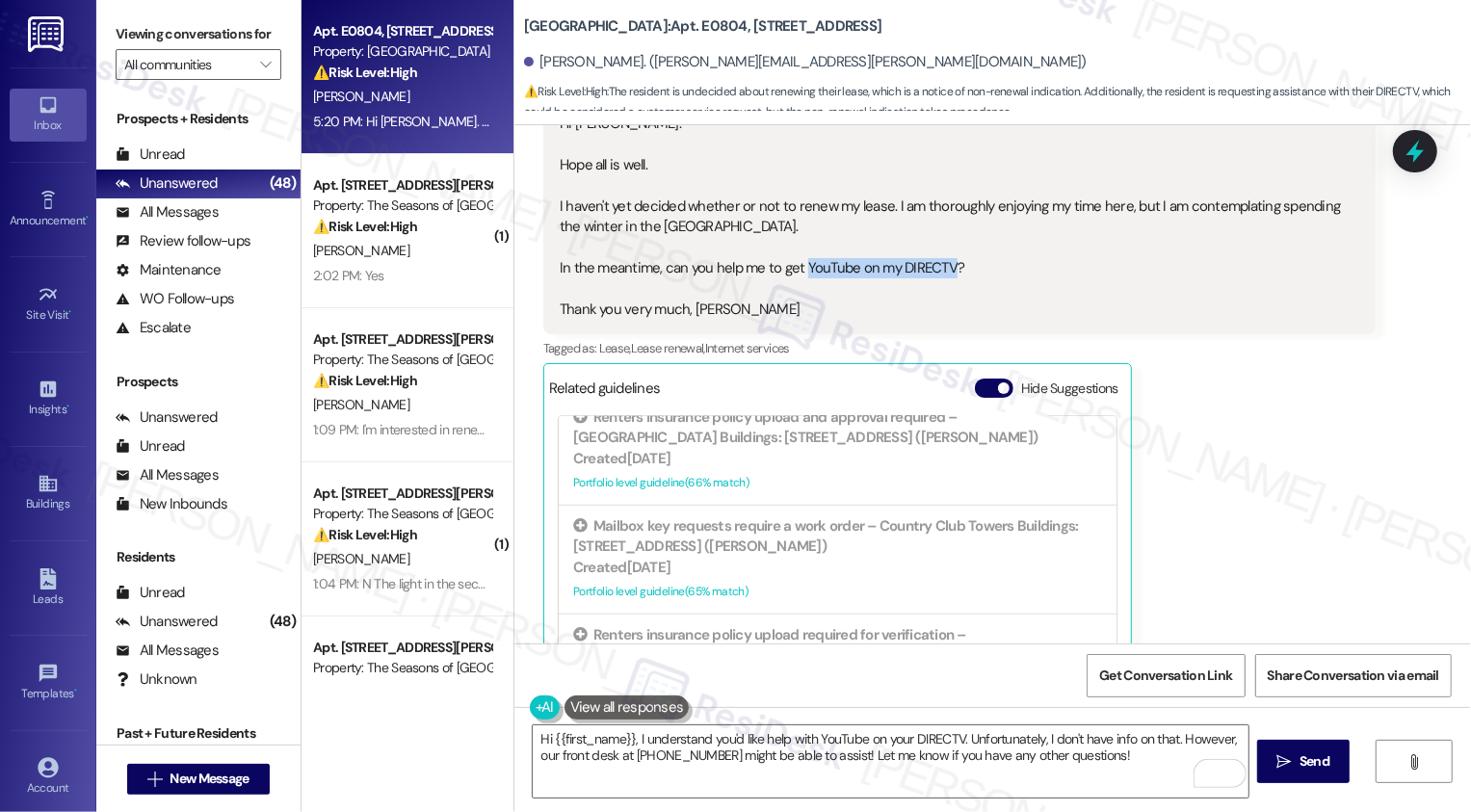
click at [939, 268] on div "Hi Sarah. Hope all is well. I haven't yet decided whether or not to renew my le…" at bounding box center [952, 217] width 786 height 206
copy div "YouTube on my DIRECTV"
click at [1009, 286] on div "Hi Sarah. Hope all is well. I haven't yet decided whether or not to renew my le…" at bounding box center [952, 217] width 786 height 206
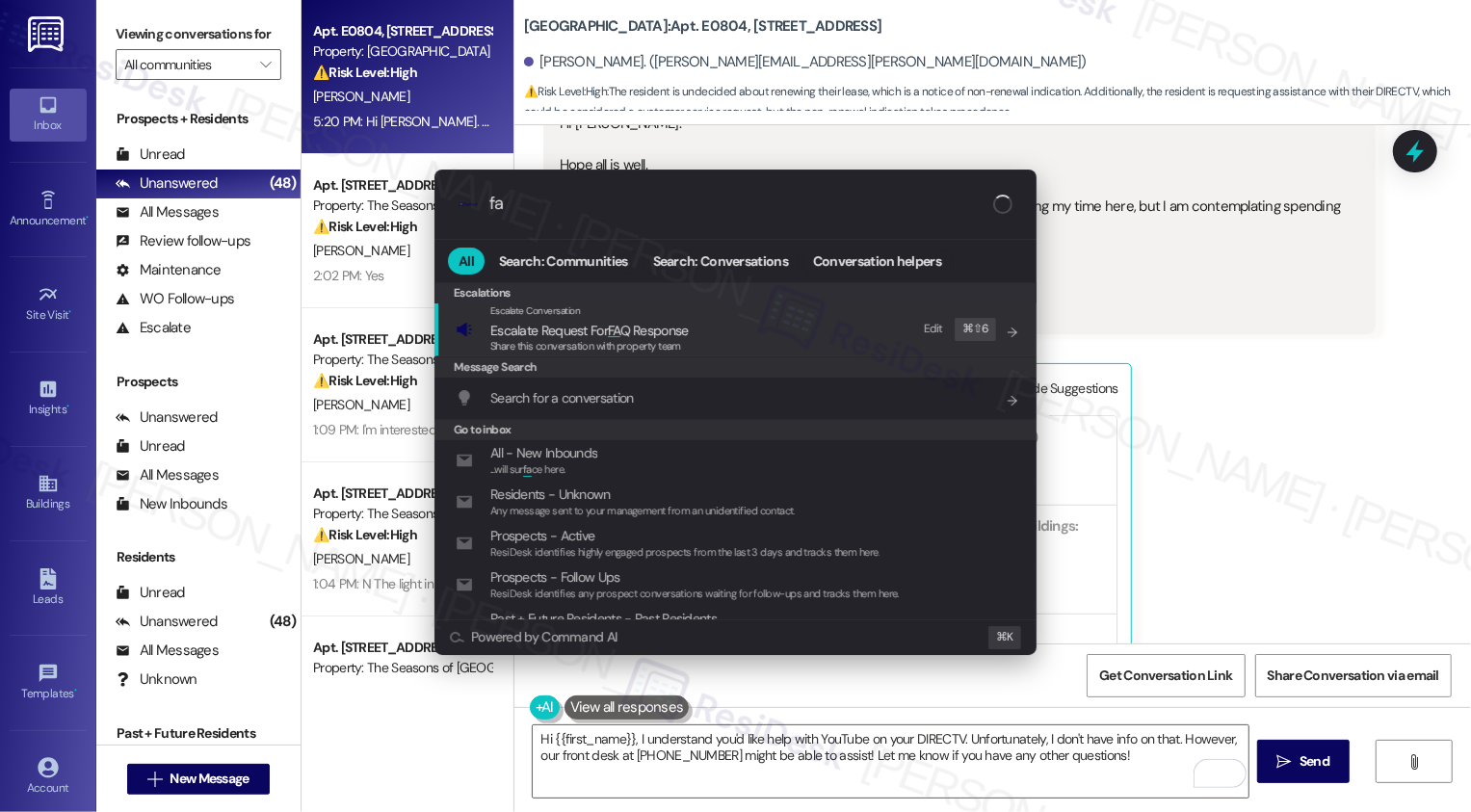
type input "faq"
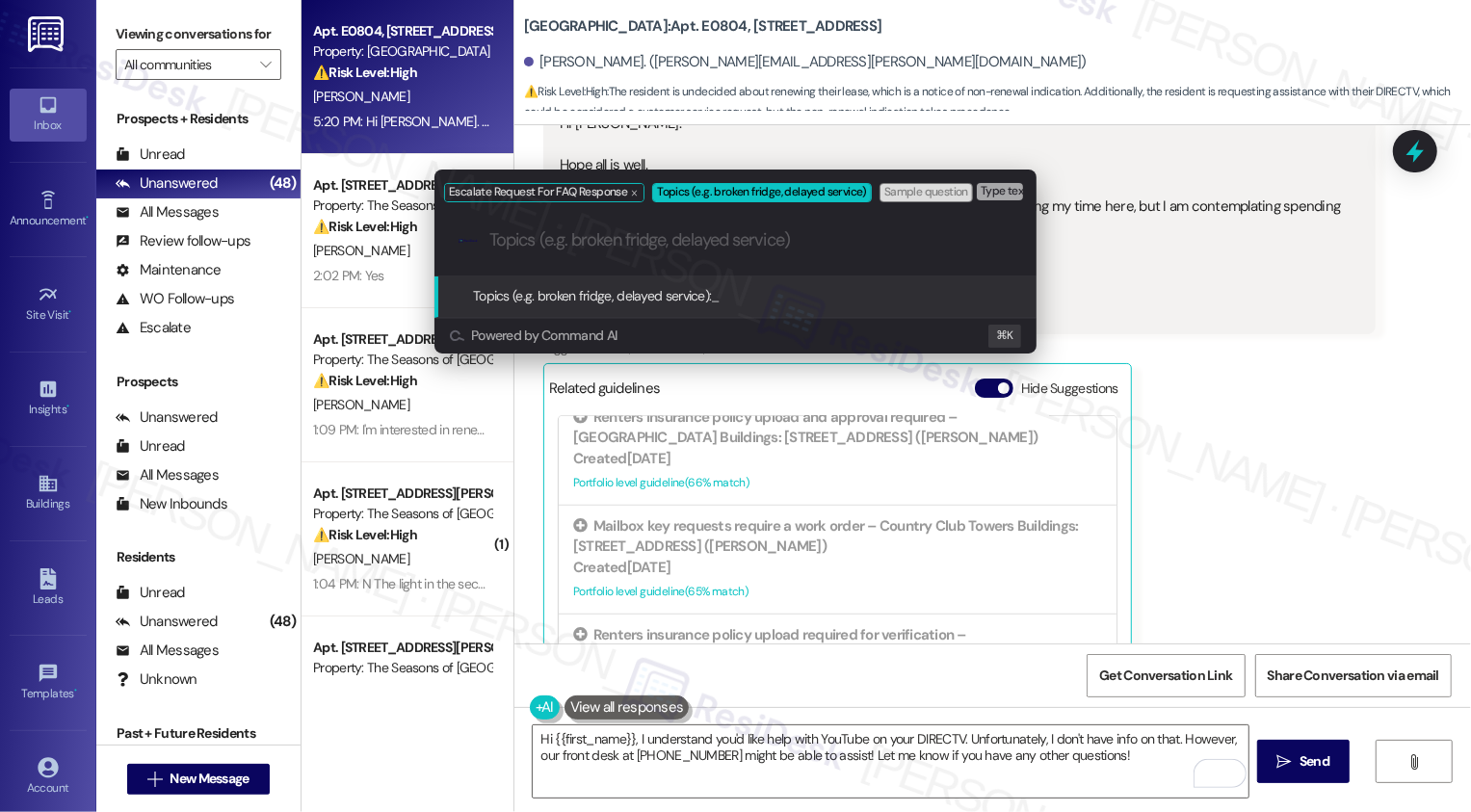
paste input "YouTube on my DIRECTV"
click at [587, 246] on input "YouTube on my DIRECTV" at bounding box center [743, 240] width 507 height 20
click at [722, 244] on input "YouTube access via DIRECTV" at bounding box center [743, 240] width 507 height 20
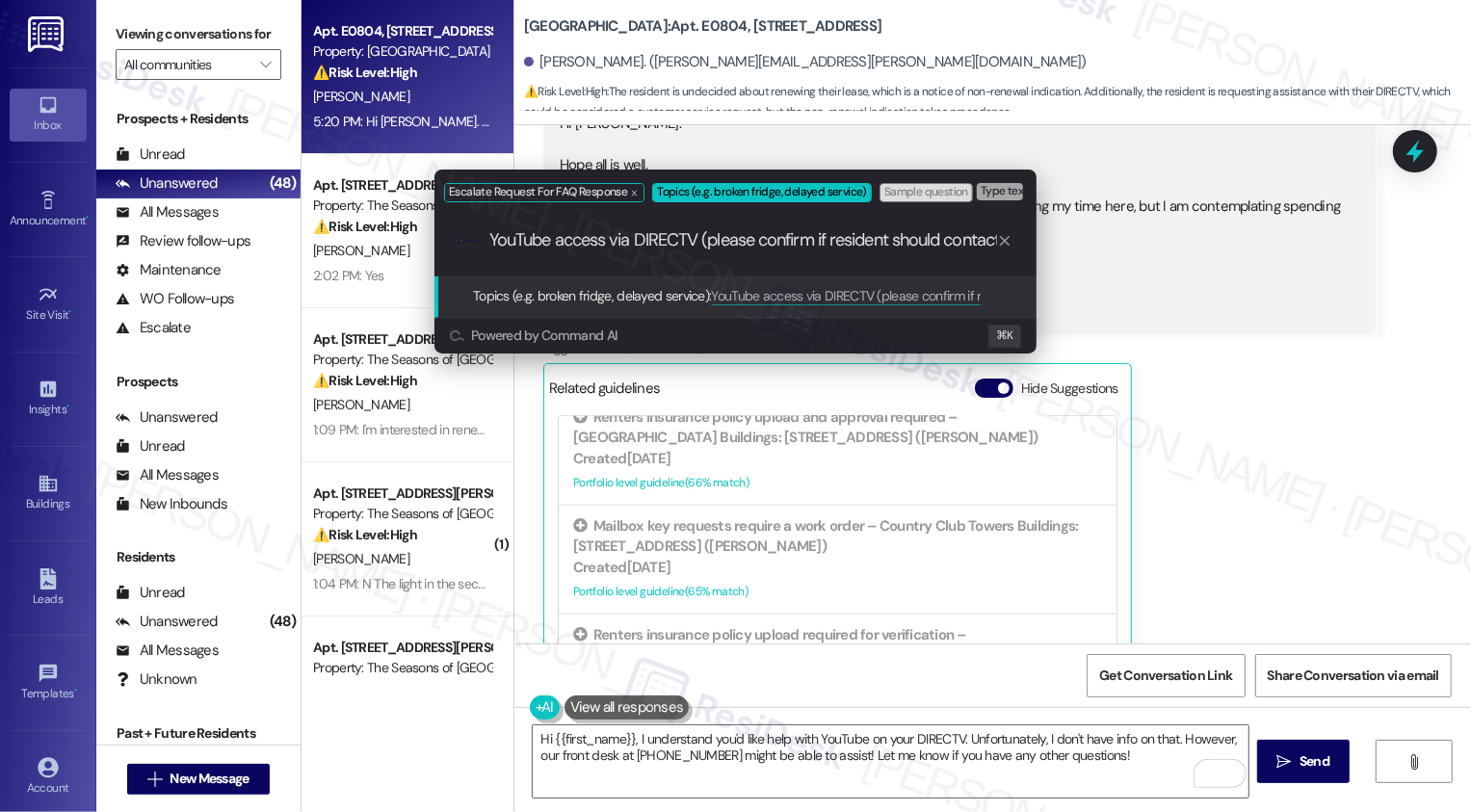
click at [985, 227] on div ".cls-1{fill:#0a055f;}.cls-2{fill:#0cc4c4;} resideskLogoBlueOrange YouTube acces…" at bounding box center [736, 240] width 602 height 68
drag, startPoint x: 963, startPoint y: 239, endPoint x: 1118, endPoint y: 239, distance: 155.0
click at [1118, 239] on div "Escalate Request For FAQ Response Topics (e.g. broken fridge, delayed service) …" at bounding box center [735, 406] width 1471 height 812
type input "YouTube access via DIRECTV (please confirm if resident should contact BAI Conne…"
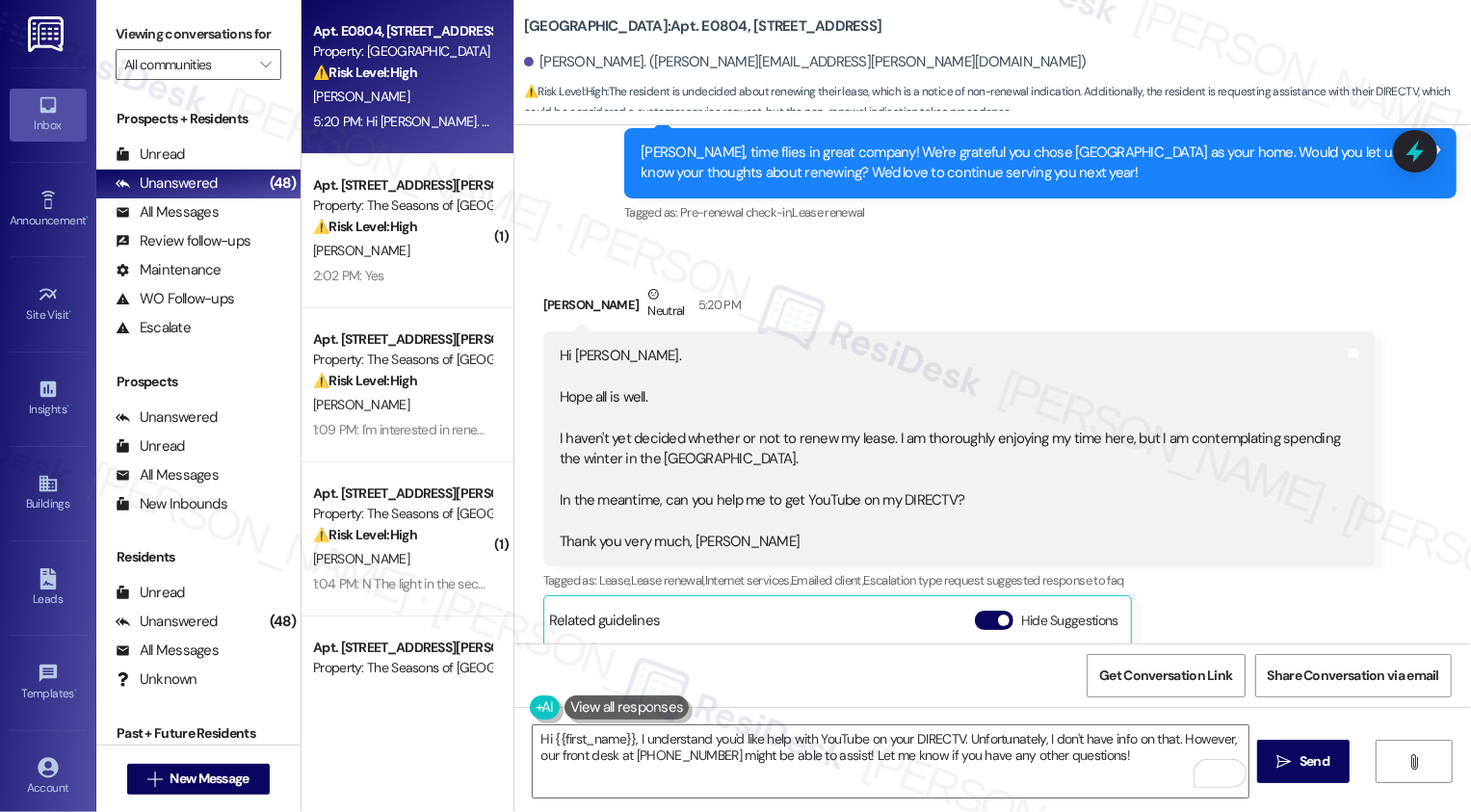
scroll to position [896, 0]
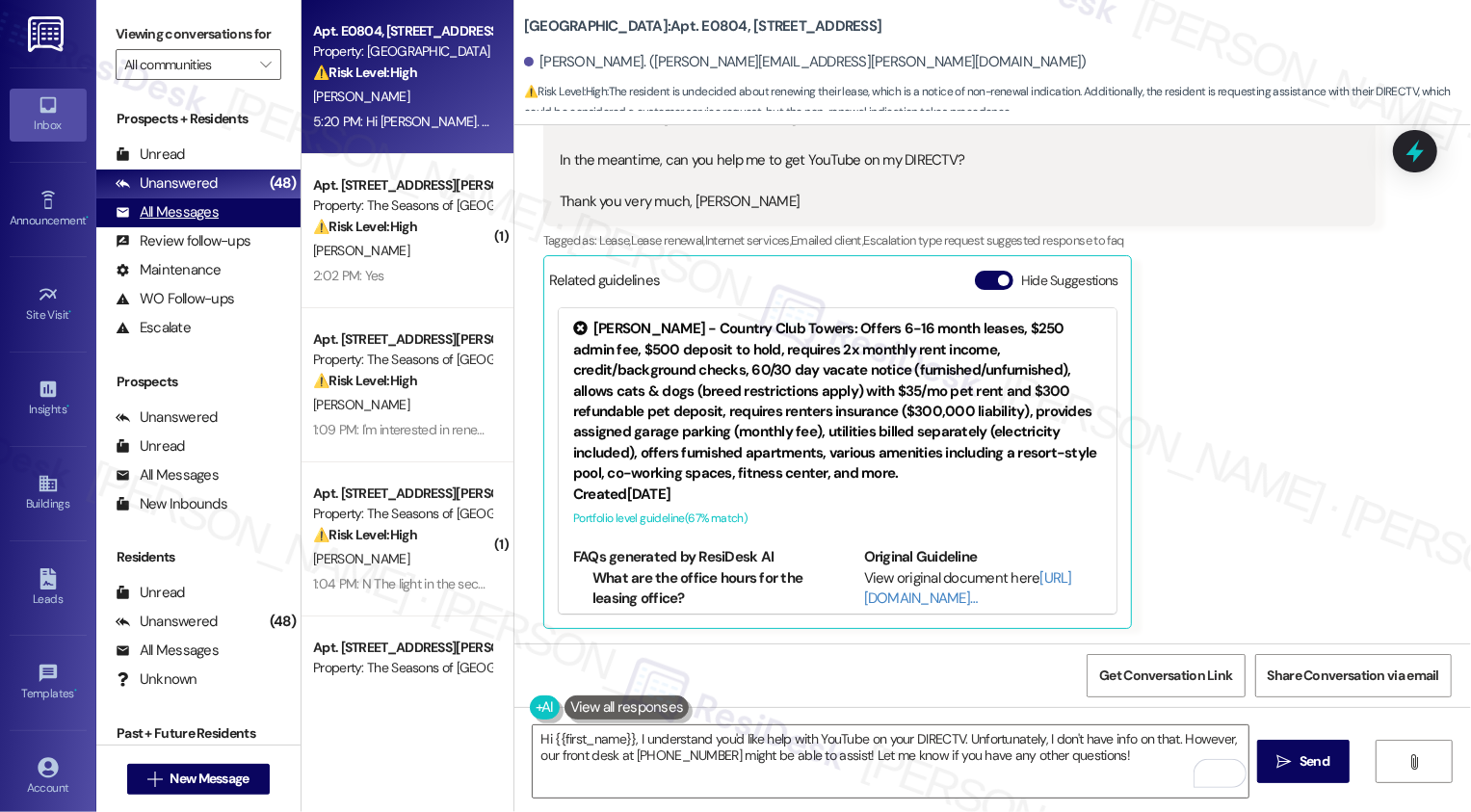
click at [237, 227] on div "All Messages (undefined)" at bounding box center [198, 212] width 204 height 29
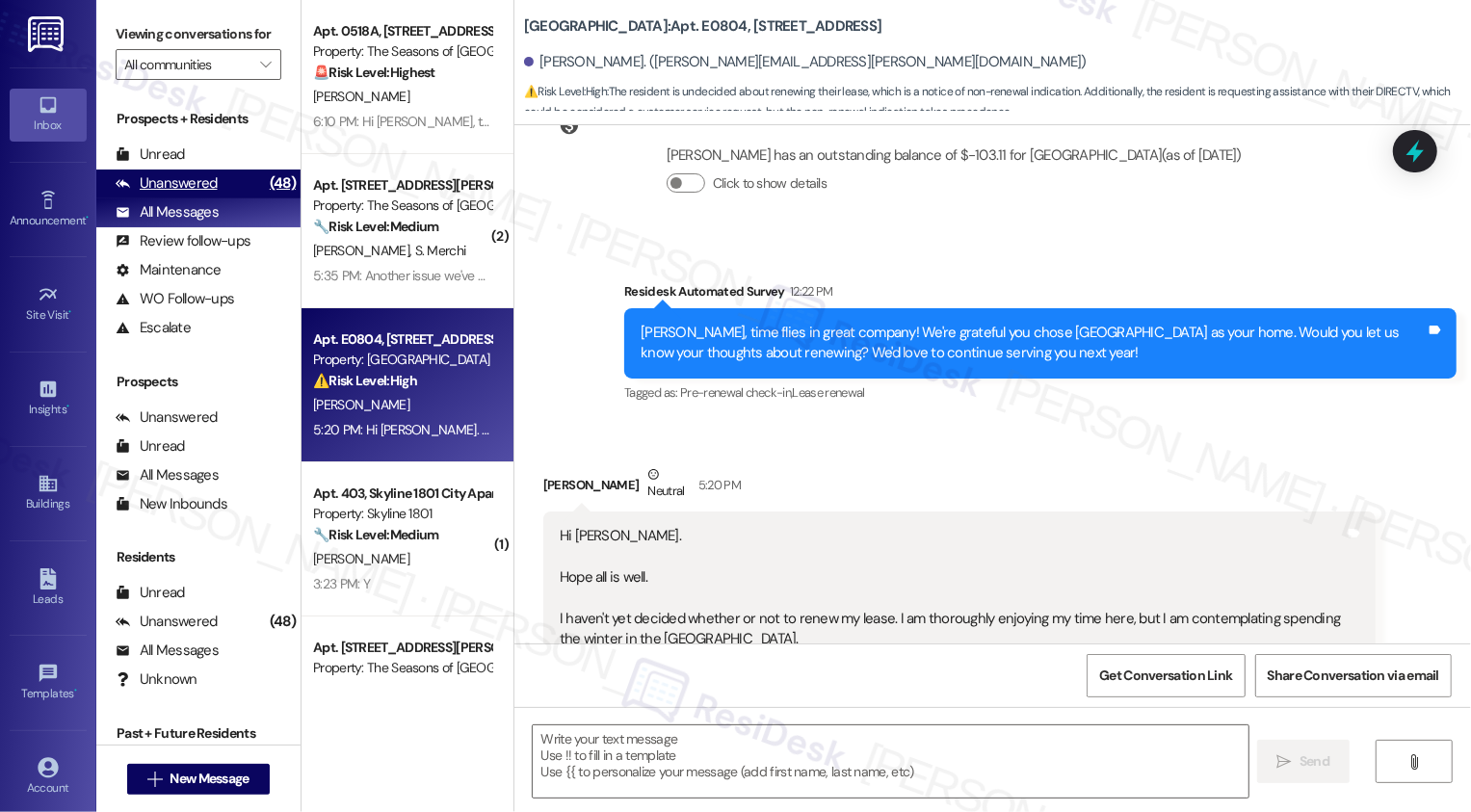
type textarea "Fetching suggested responses. Please feel free to read through the conversation…"
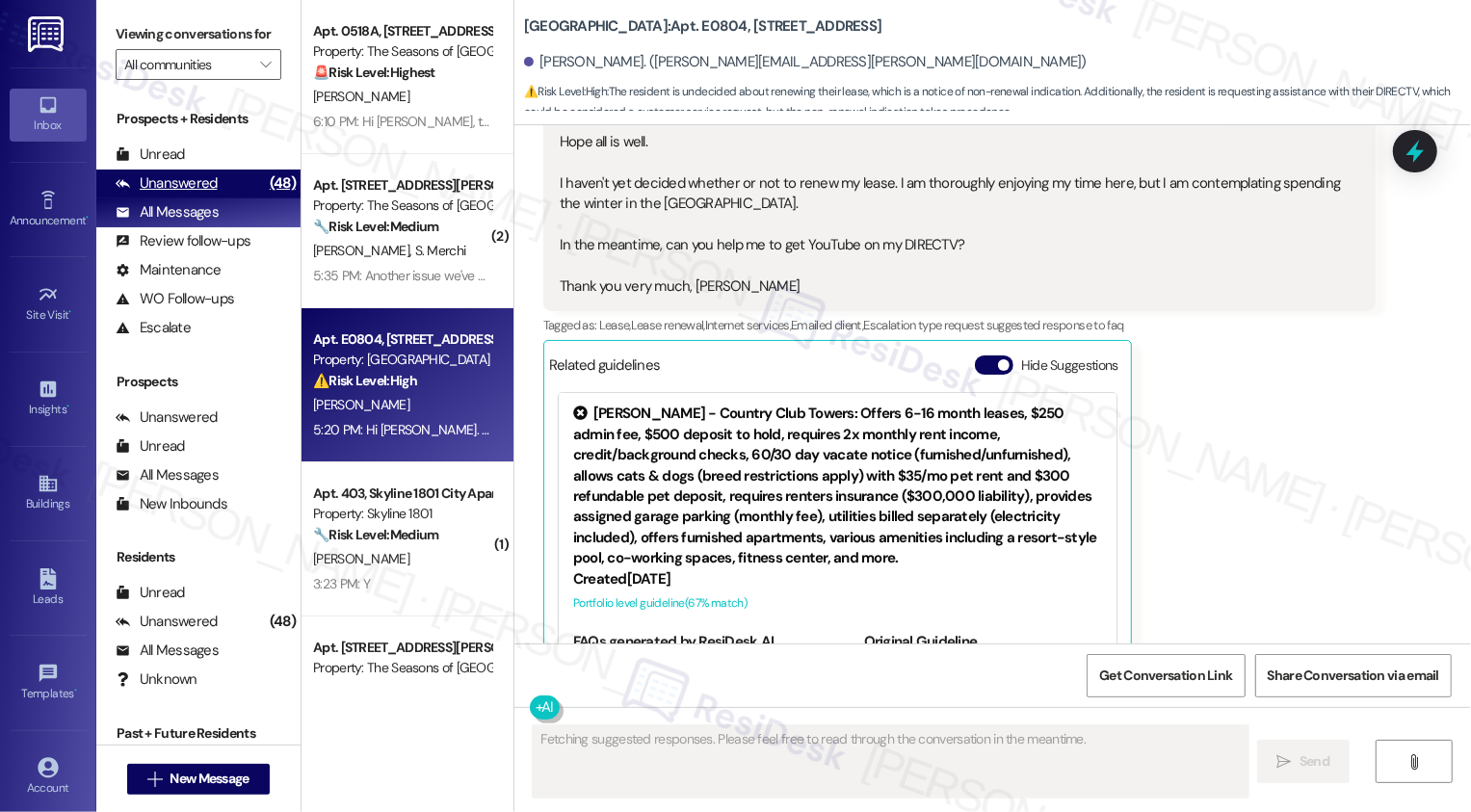
scroll to position [895, 0]
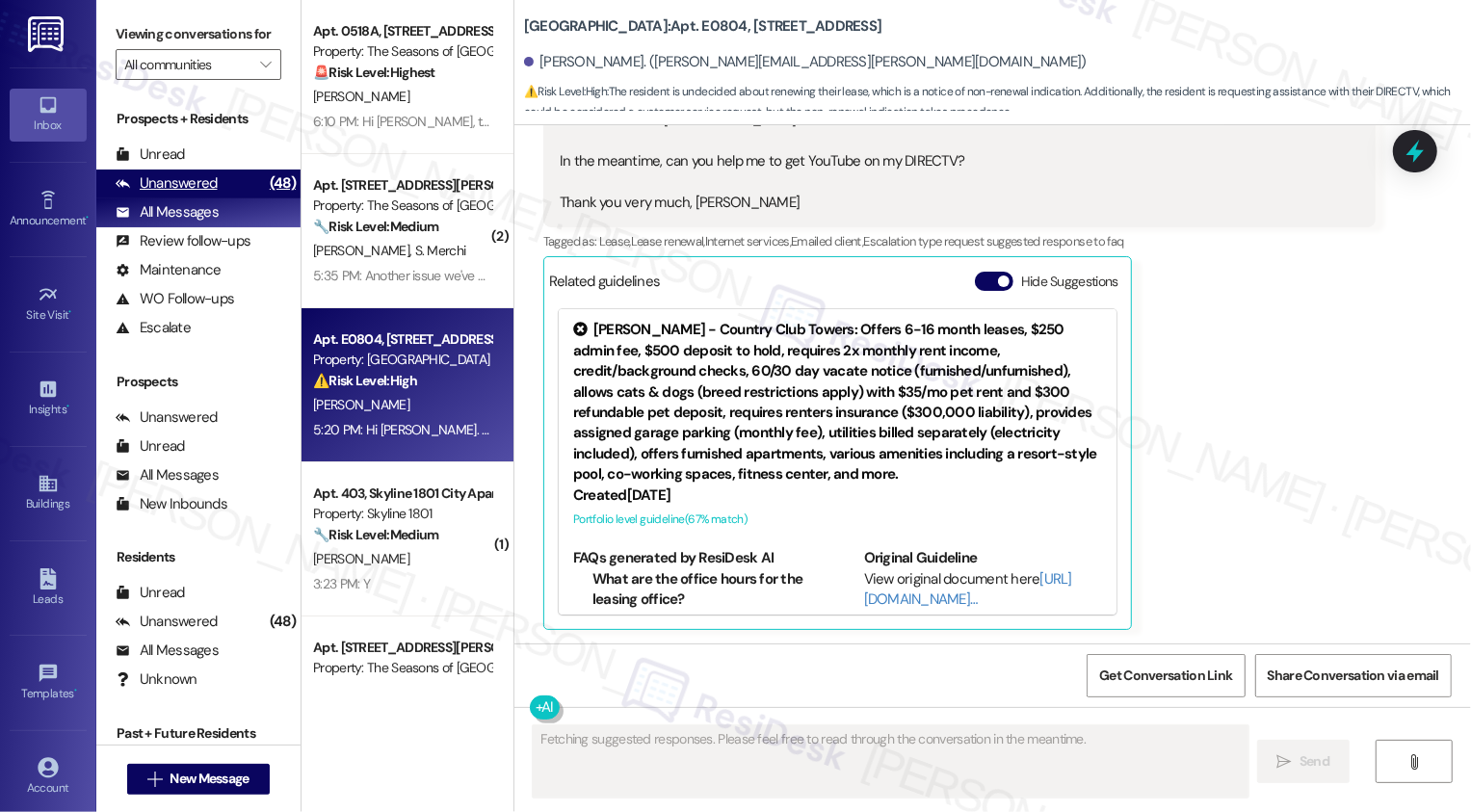
click at [232, 198] on div "Unanswered (48)" at bounding box center [198, 183] width 204 height 29
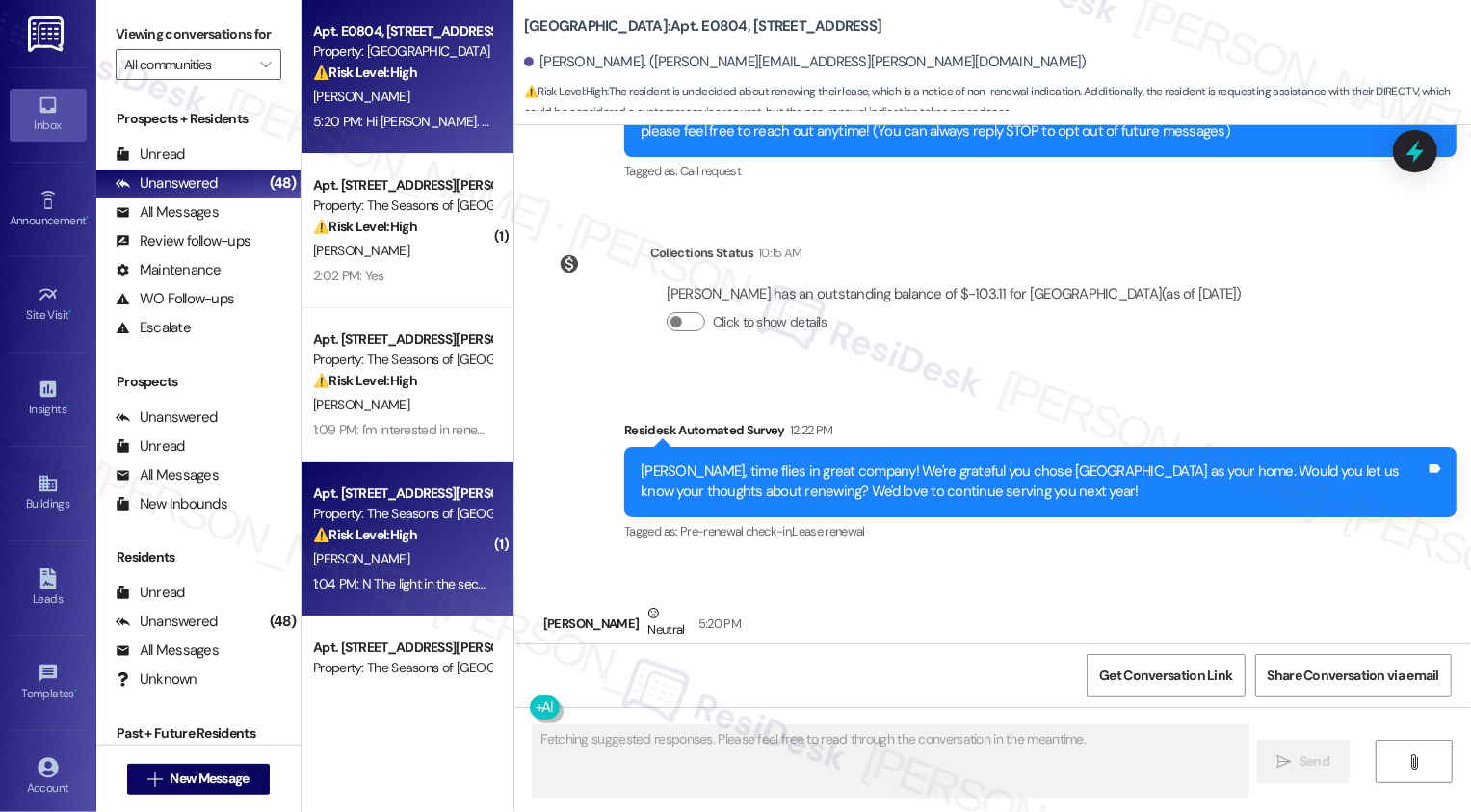
type textarea "Fetching suggested responses. Please feel free to read through the conversation…"
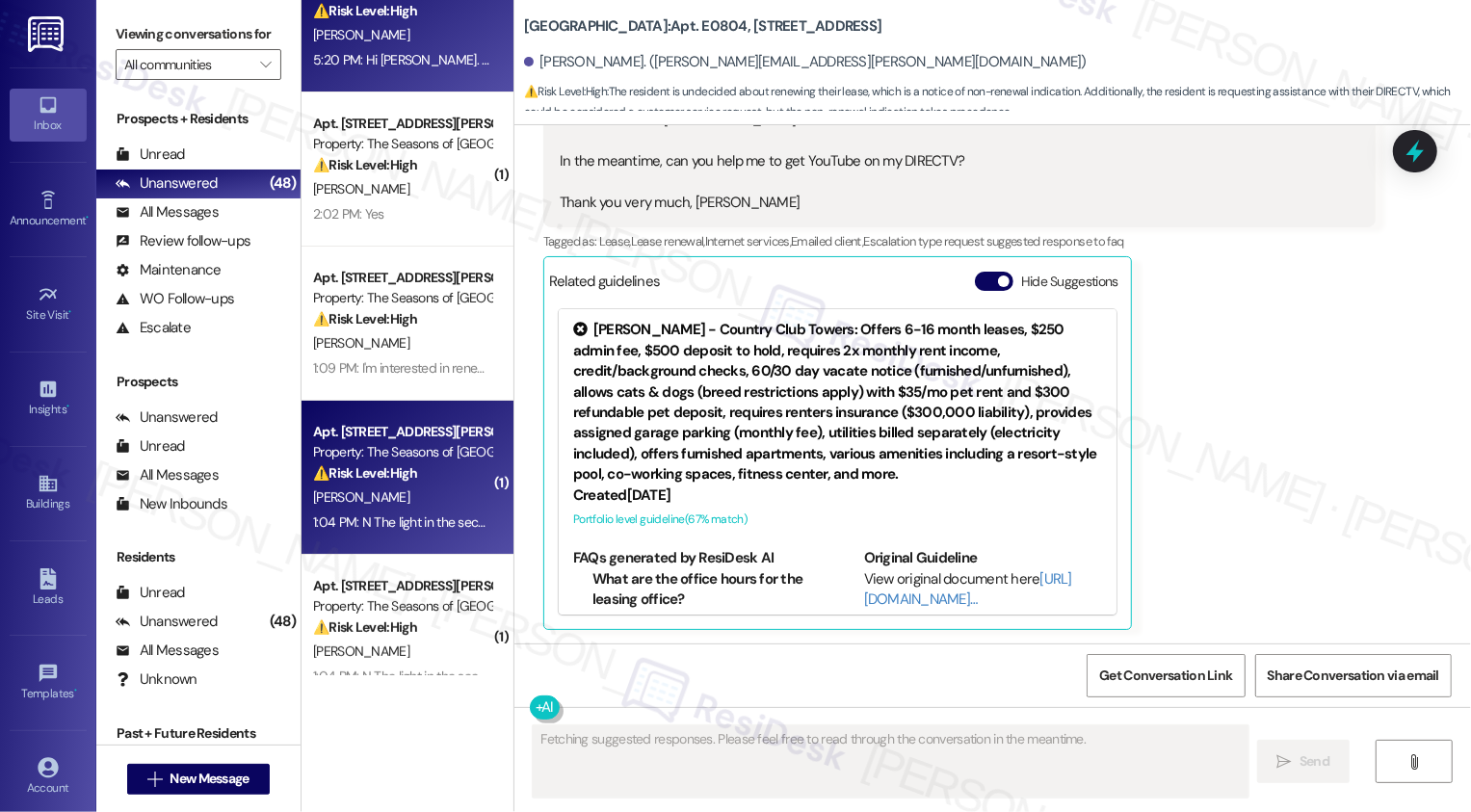
scroll to position [70, 0]
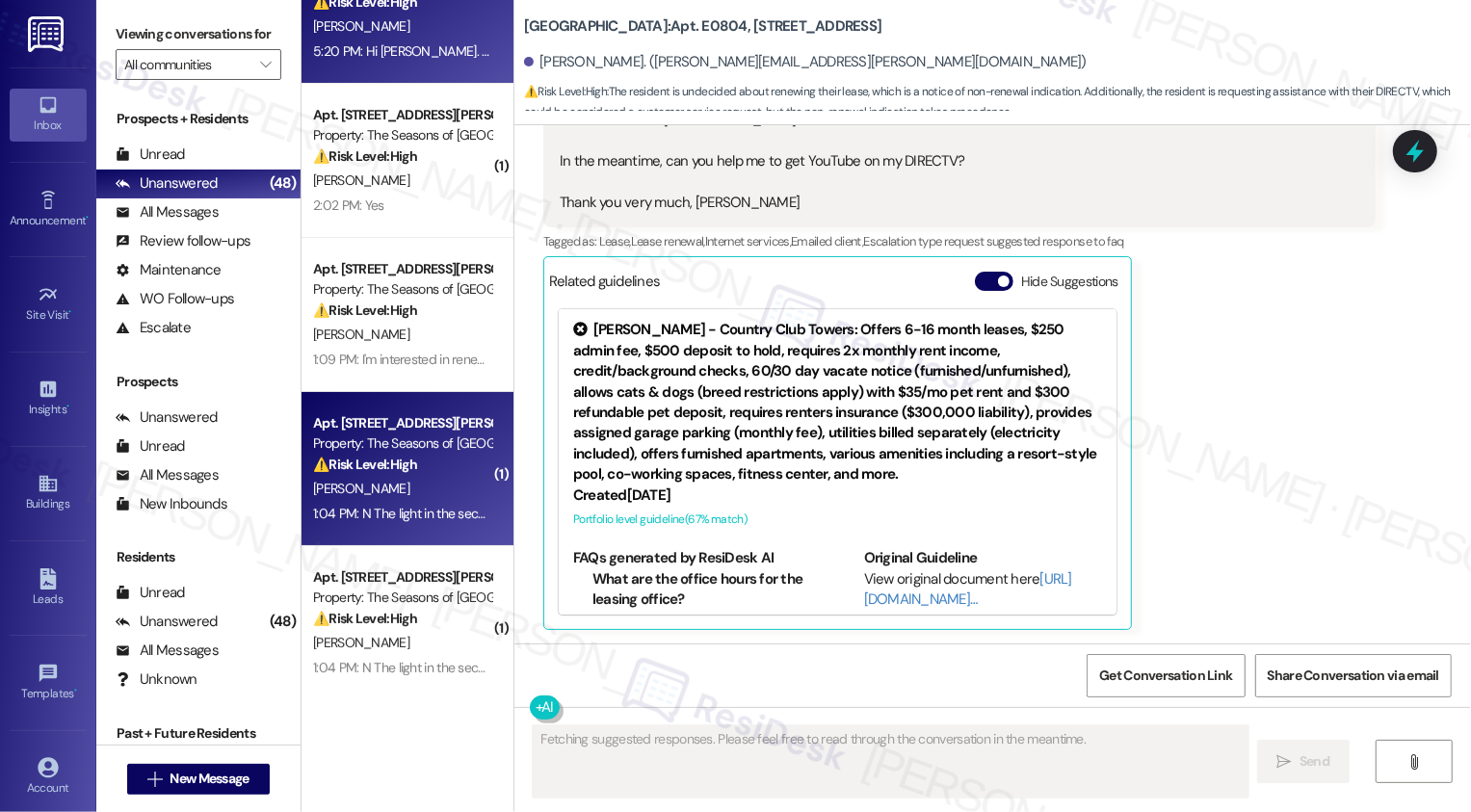
click at [419, 485] on div "N. Coleman" at bounding box center [402, 488] width 182 height 24
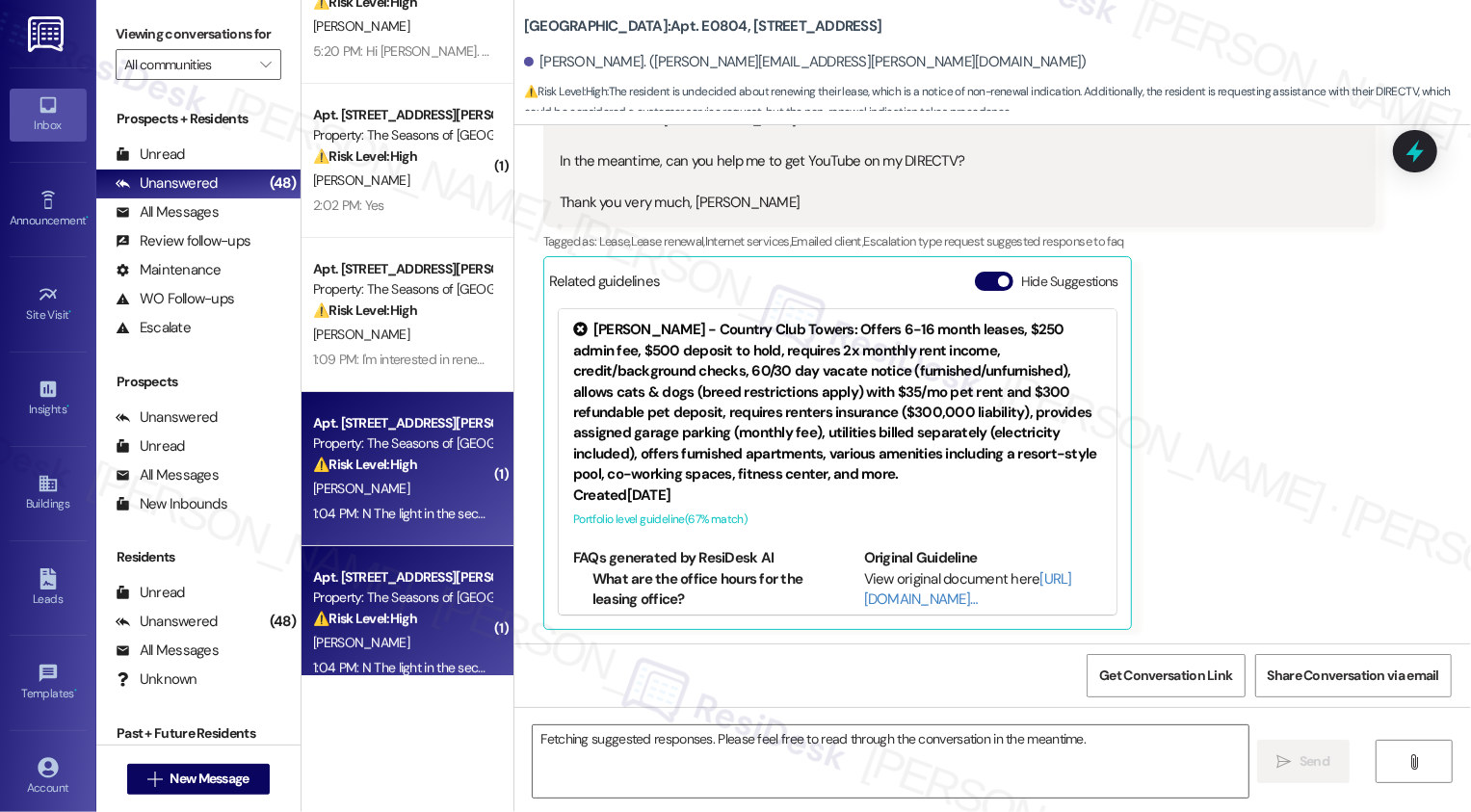
click at [419, 485] on div "N. Coleman" at bounding box center [402, 488] width 182 height 24
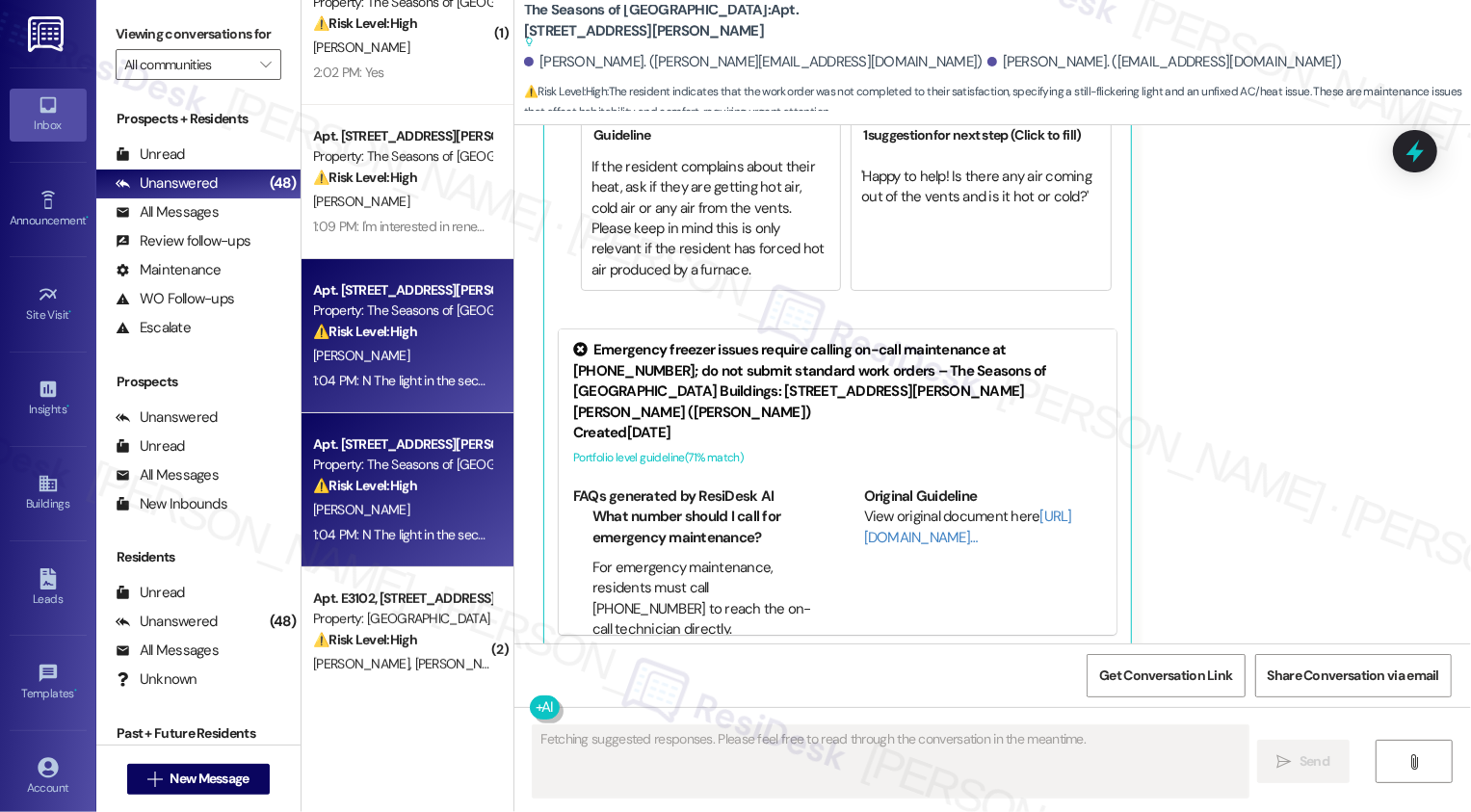
scroll to position [214, 0]
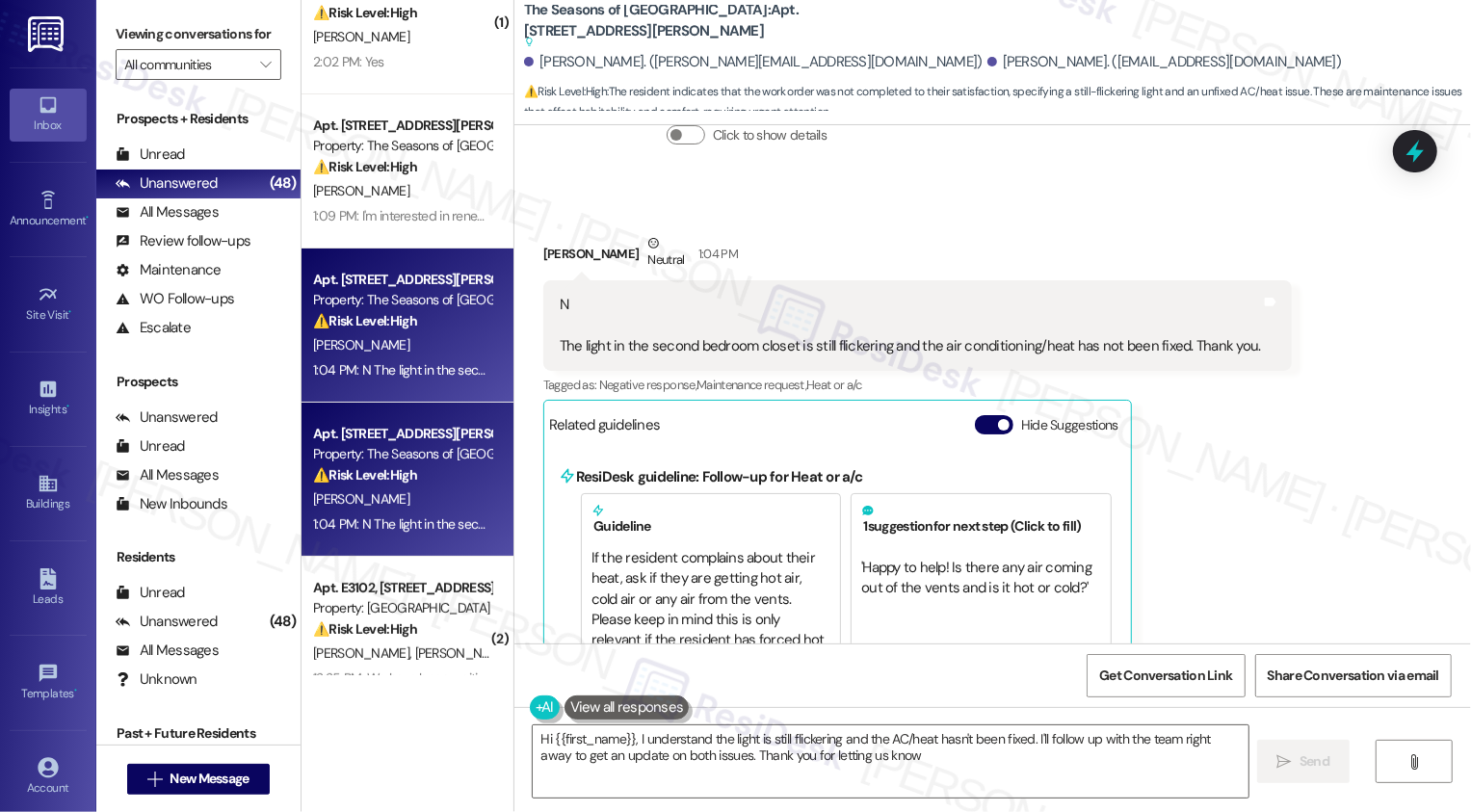
type textarea "Hi {{first_name}}, I understand the light is still flickering and the AC/heat h…"
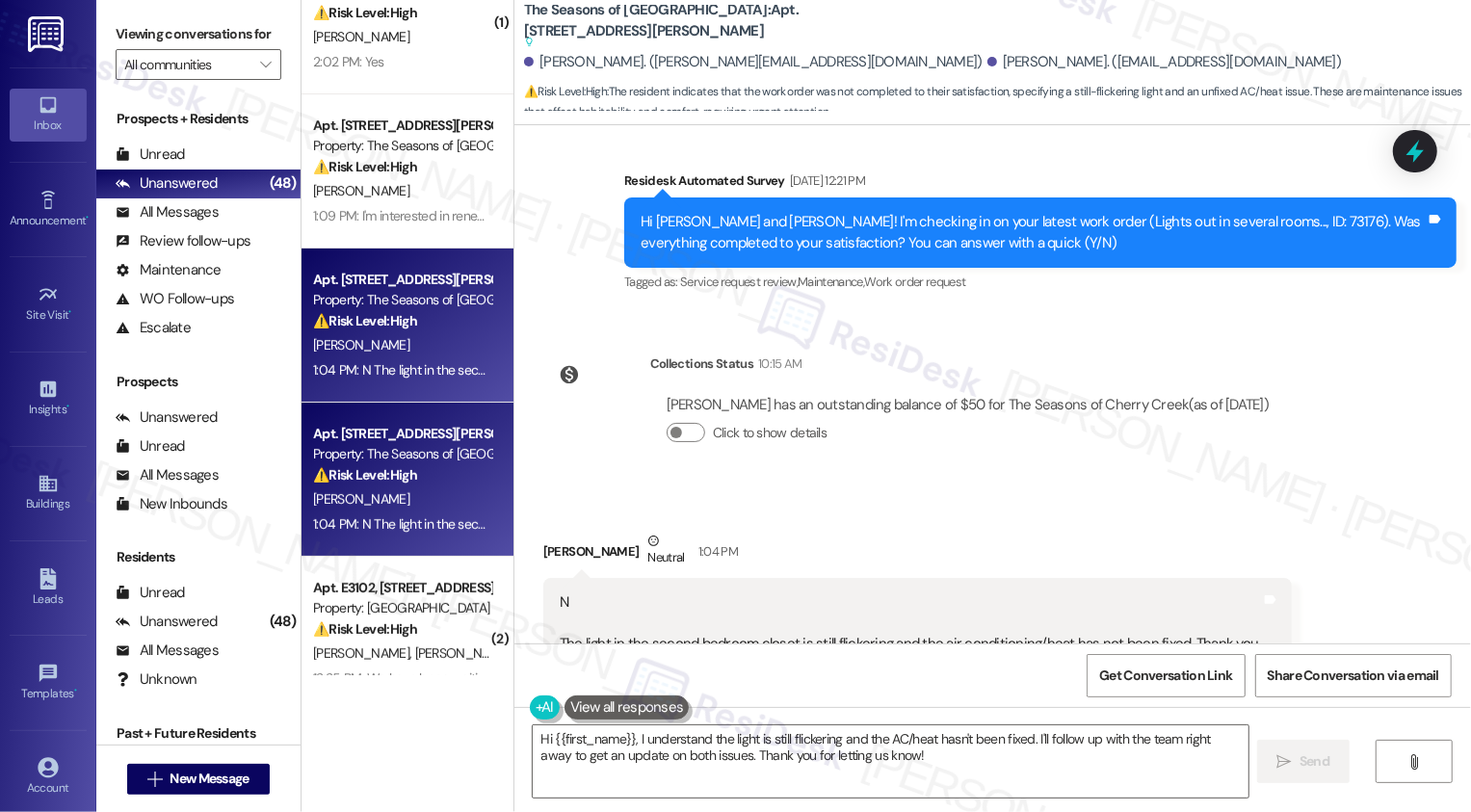
scroll to position [1765, 0]
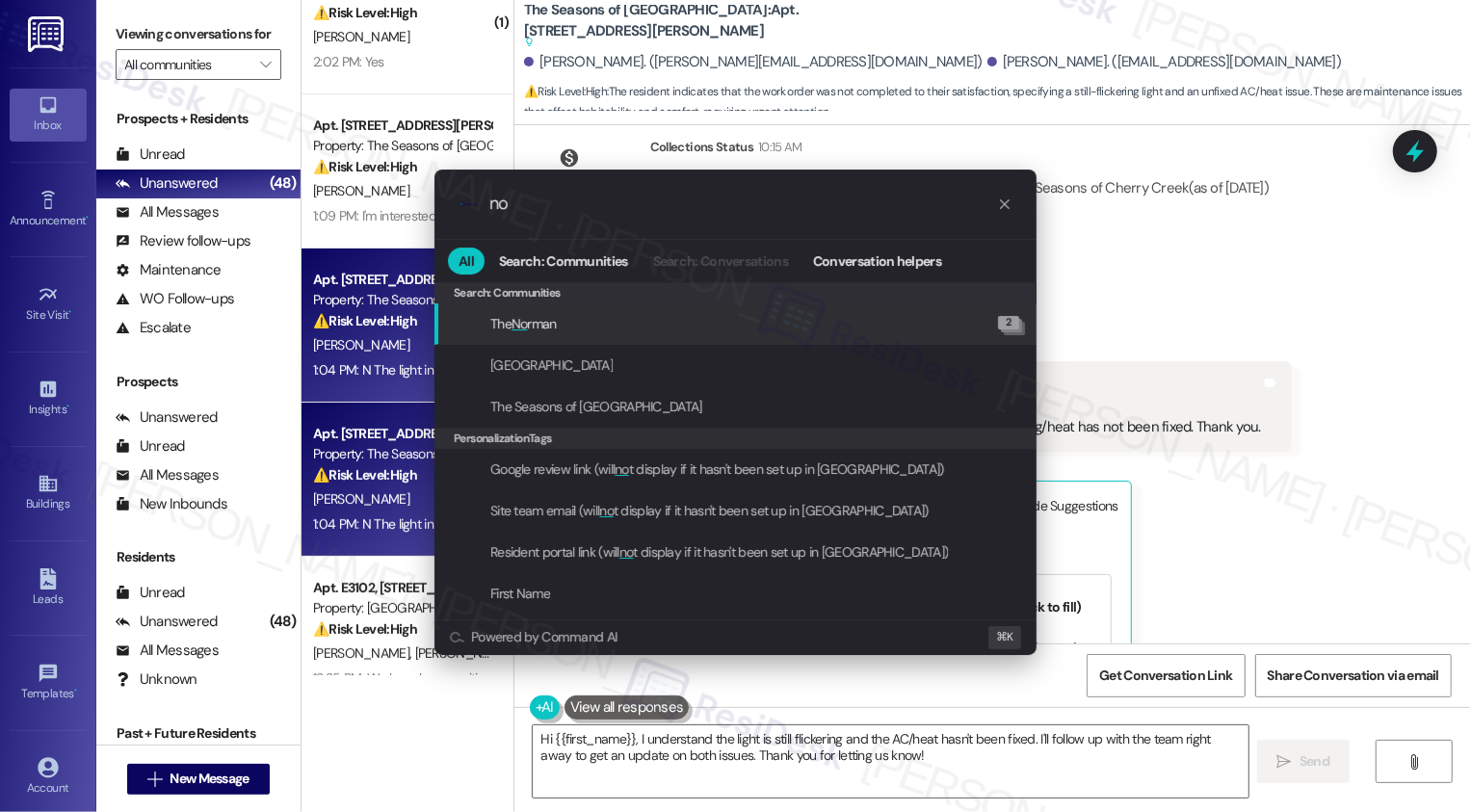
type input "n"
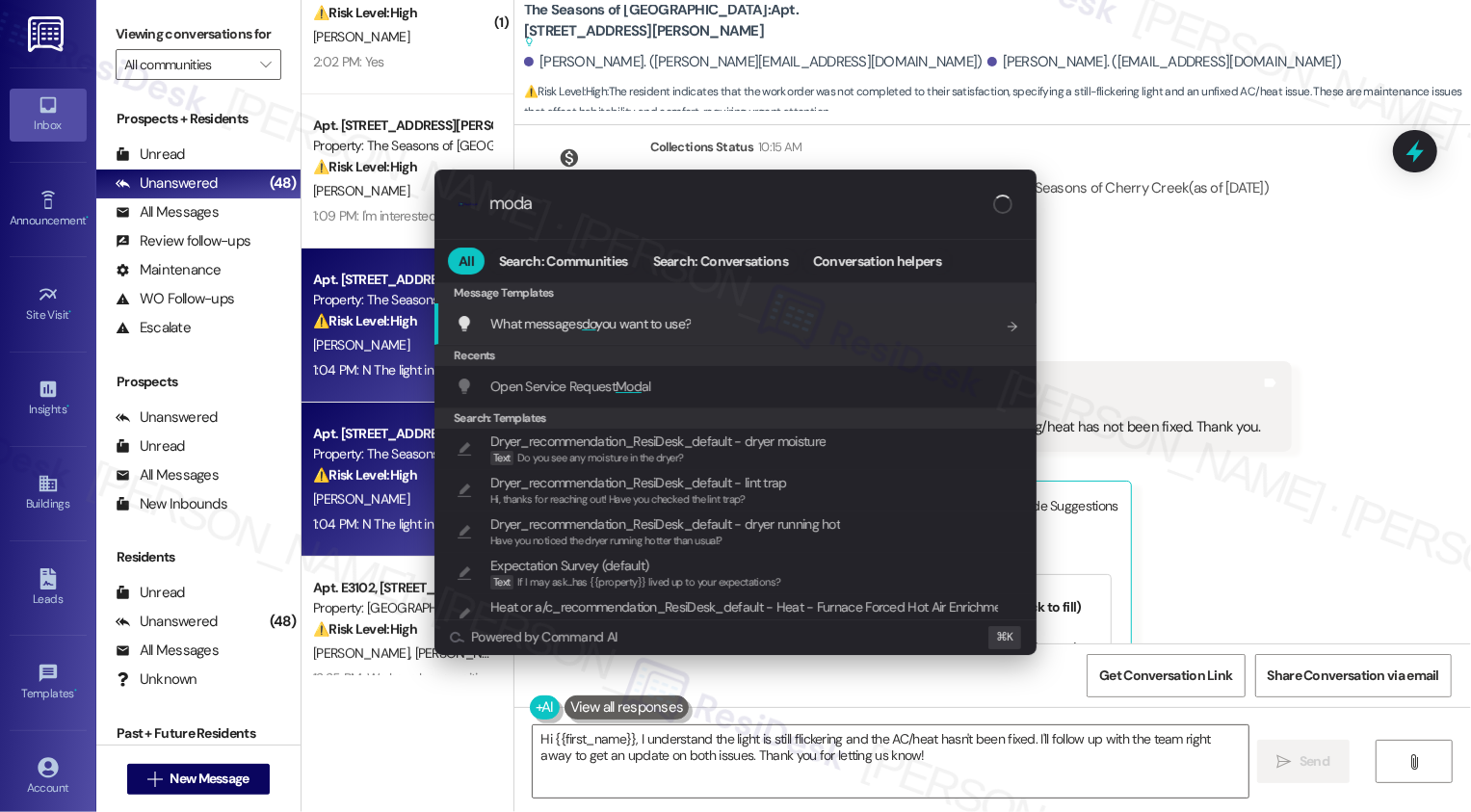
type input "modal"
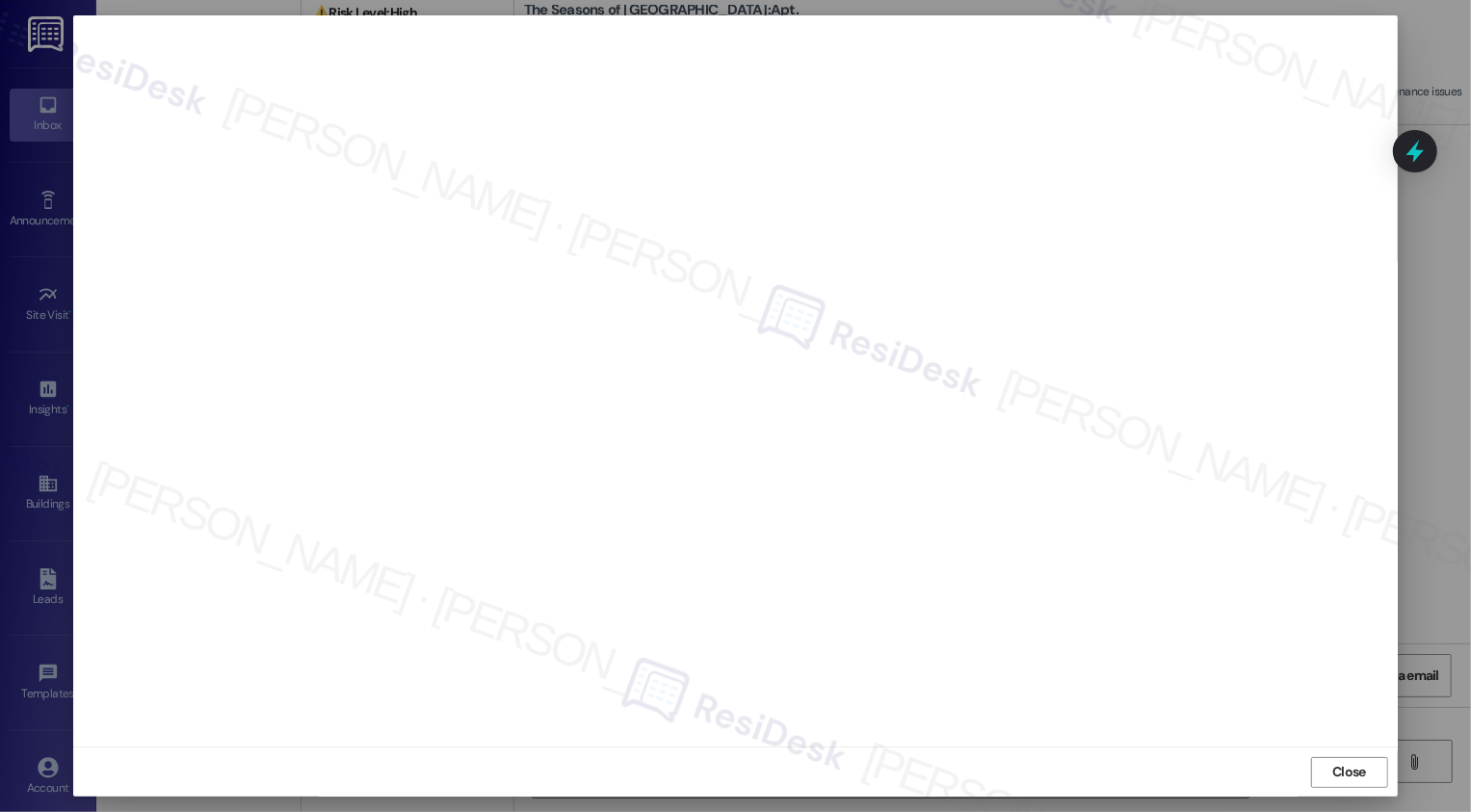
scroll to position [0, 0]
click at [1342, 766] on span "Close" at bounding box center [1349, 771] width 34 height 20
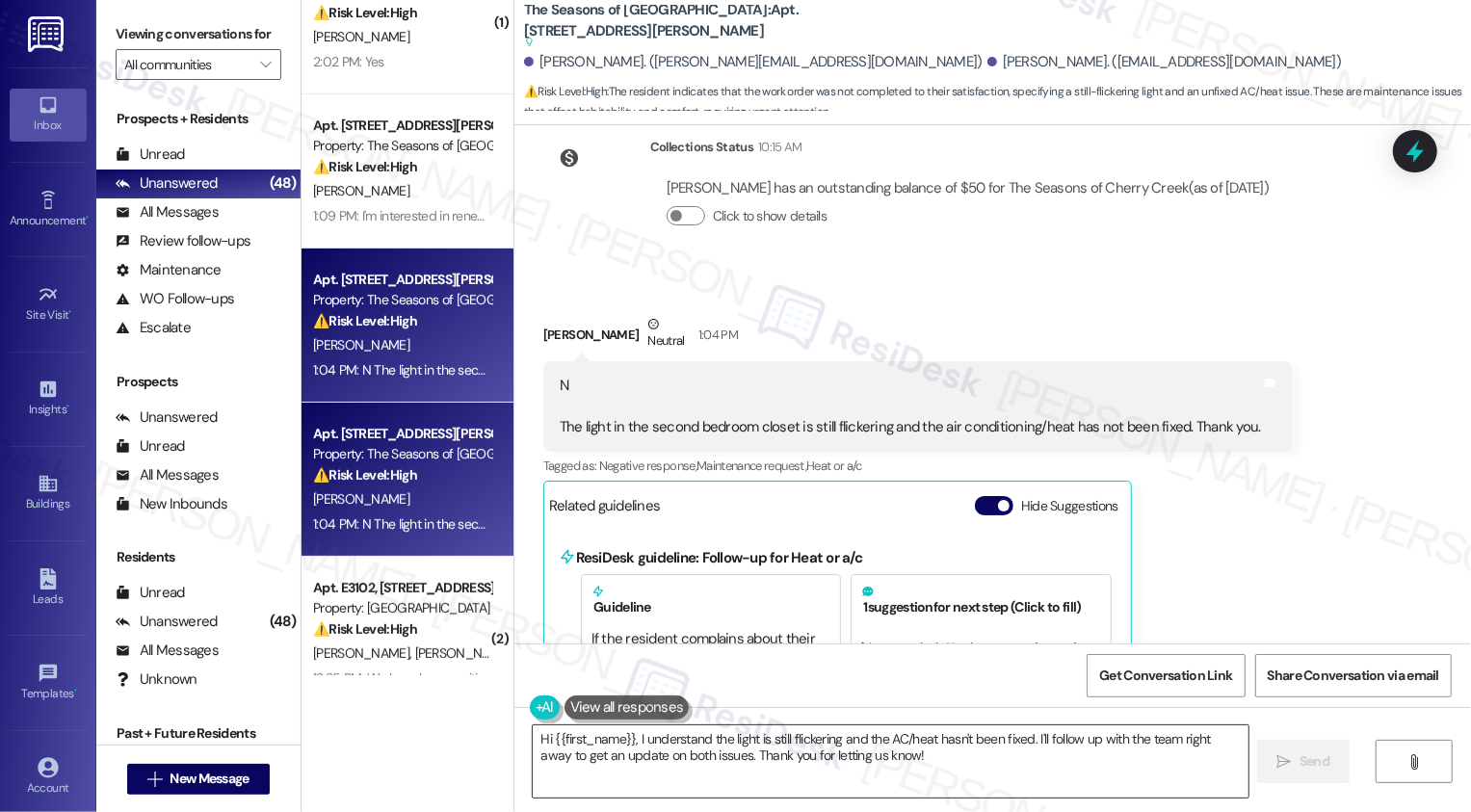
click at [658, 746] on textarea "Hi {{first_name}}, I understand the light is still flickering and the AC/heat h…" at bounding box center [891, 761] width 716 height 72
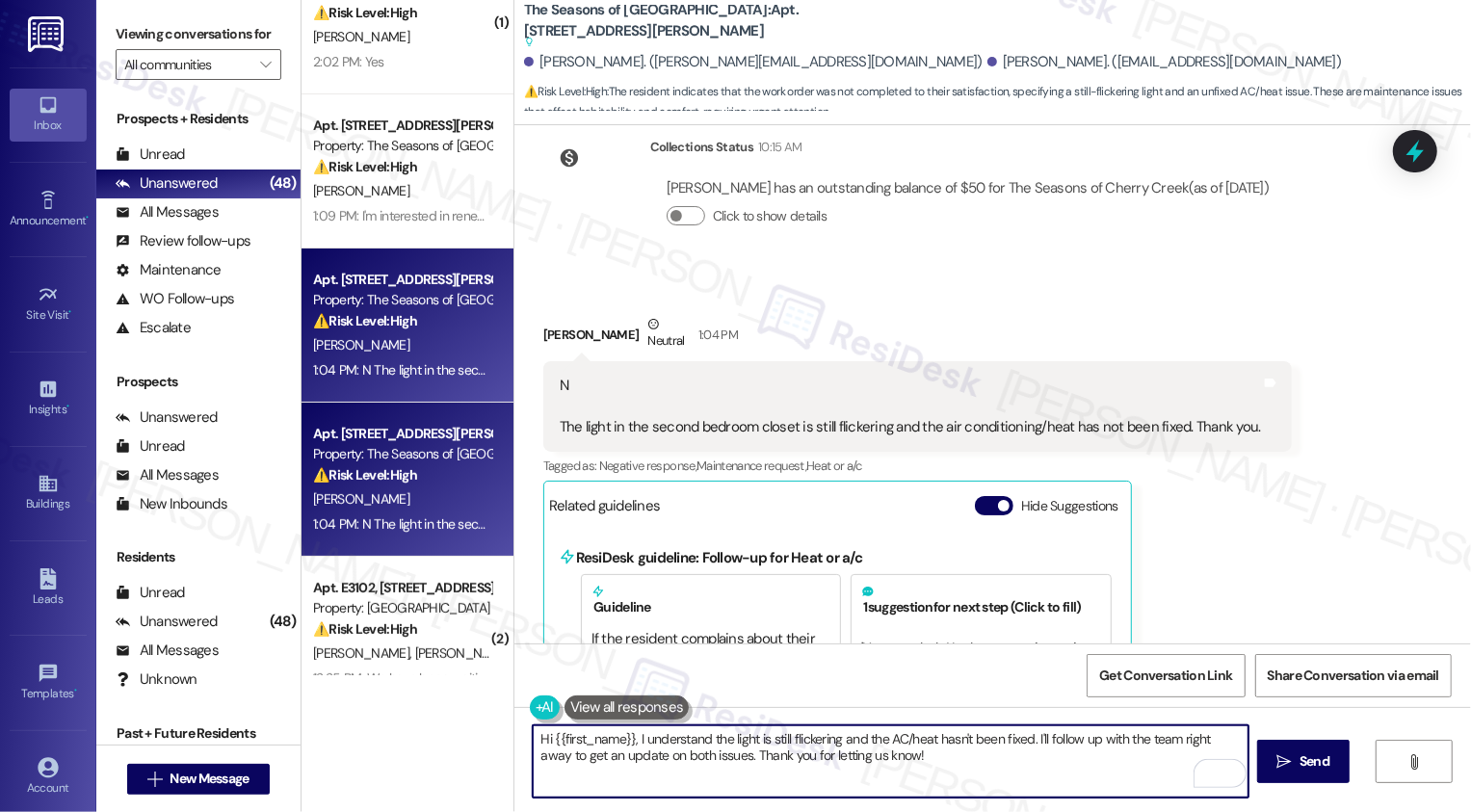
drag, startPoint x: 628, startPoint y: 742, endPoint x: 699, endPoint y: 743, distance: 71.0
click at [699, 743] on textarea "Hi {{first_name}}, I understand the light is still flickering and the AC/heat h…" at bounding box center [891, 761] width 716 height 72
click at [587, 736] on textarea "Hi {{first_name}}, thsnk you for letting me know that the the light is still fl…" at bounding box center [891, 761] width 716 height 72
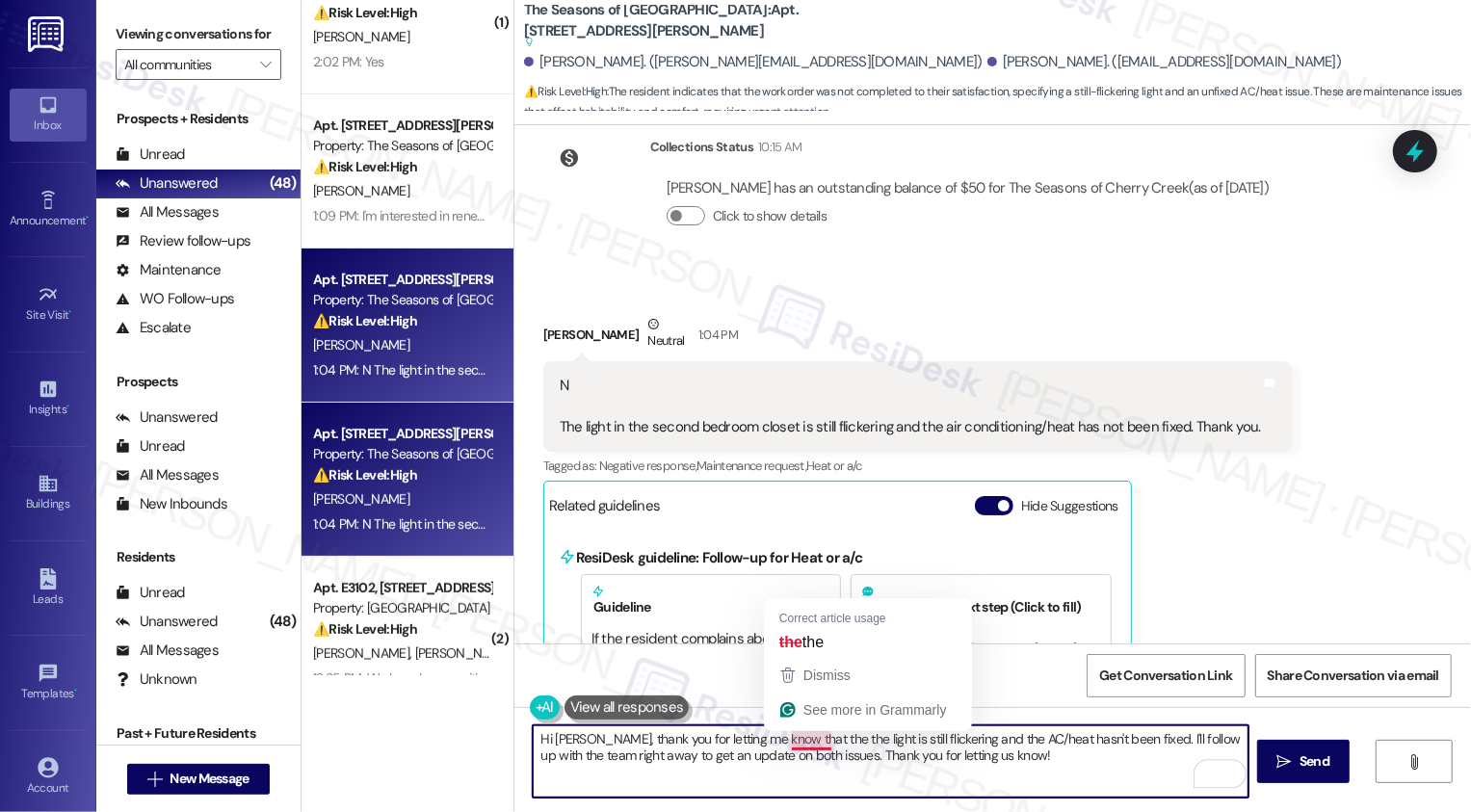
click at [784, 743] on textarea "Hi Norma, thank you for letting me know that the the light is still flickering …" at bounding box center [891, 761] width 716 height 72
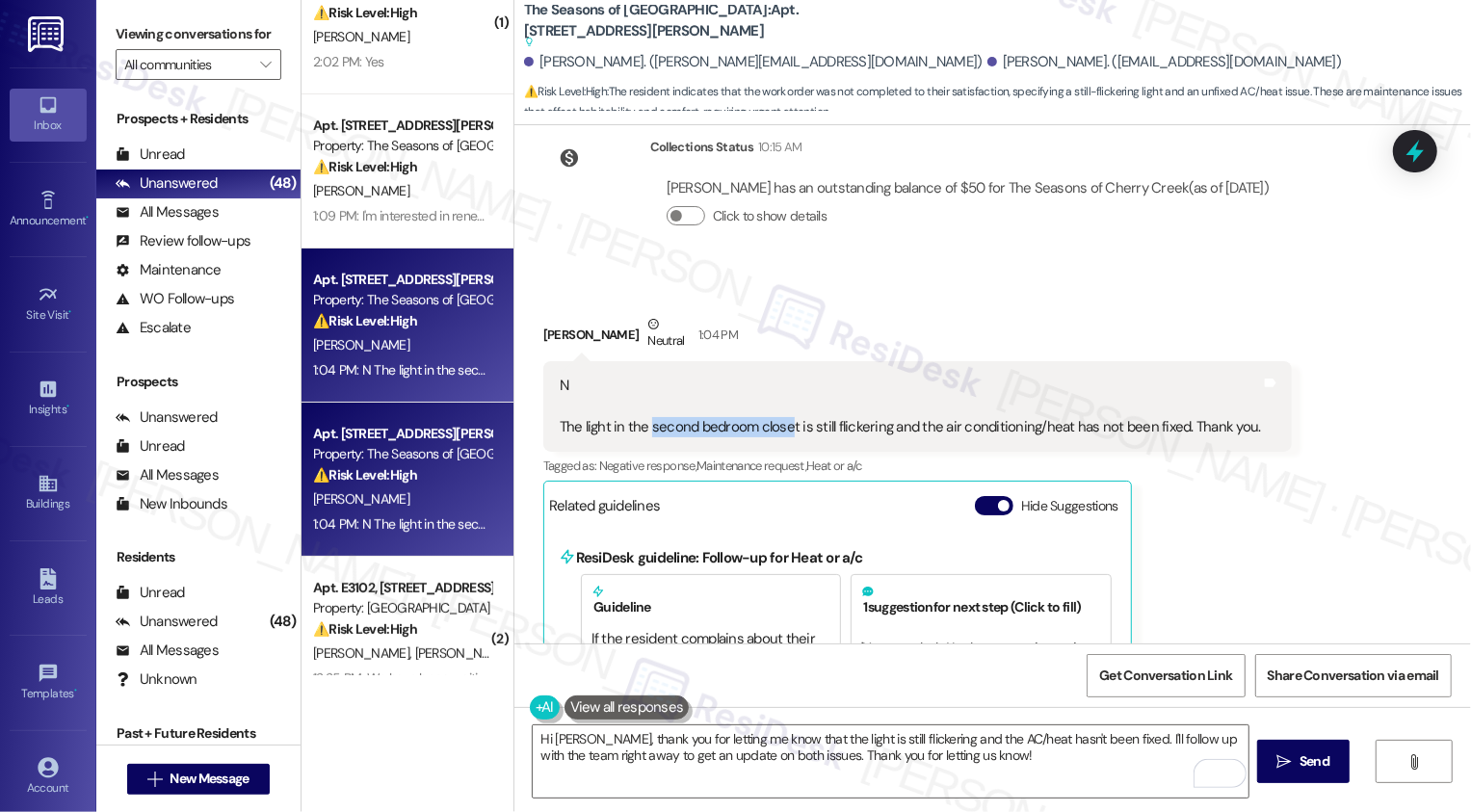
drag, startPoint x: 638, startPoint y: 410, endPoint x: 779, endPoint y: 411, distance: 141.0
click at [779, 411] on div "N The light in the second bedroom closet is still flickering and the air condit…" at bounding box center [910, 406] width 701 height 61
copy div "second bedroom close"
click at [826, 741] on textarea "Hi Norma, thank you for letting me know that the light is still flickering and …" at bounding box center [891, 761] width 716 height 72
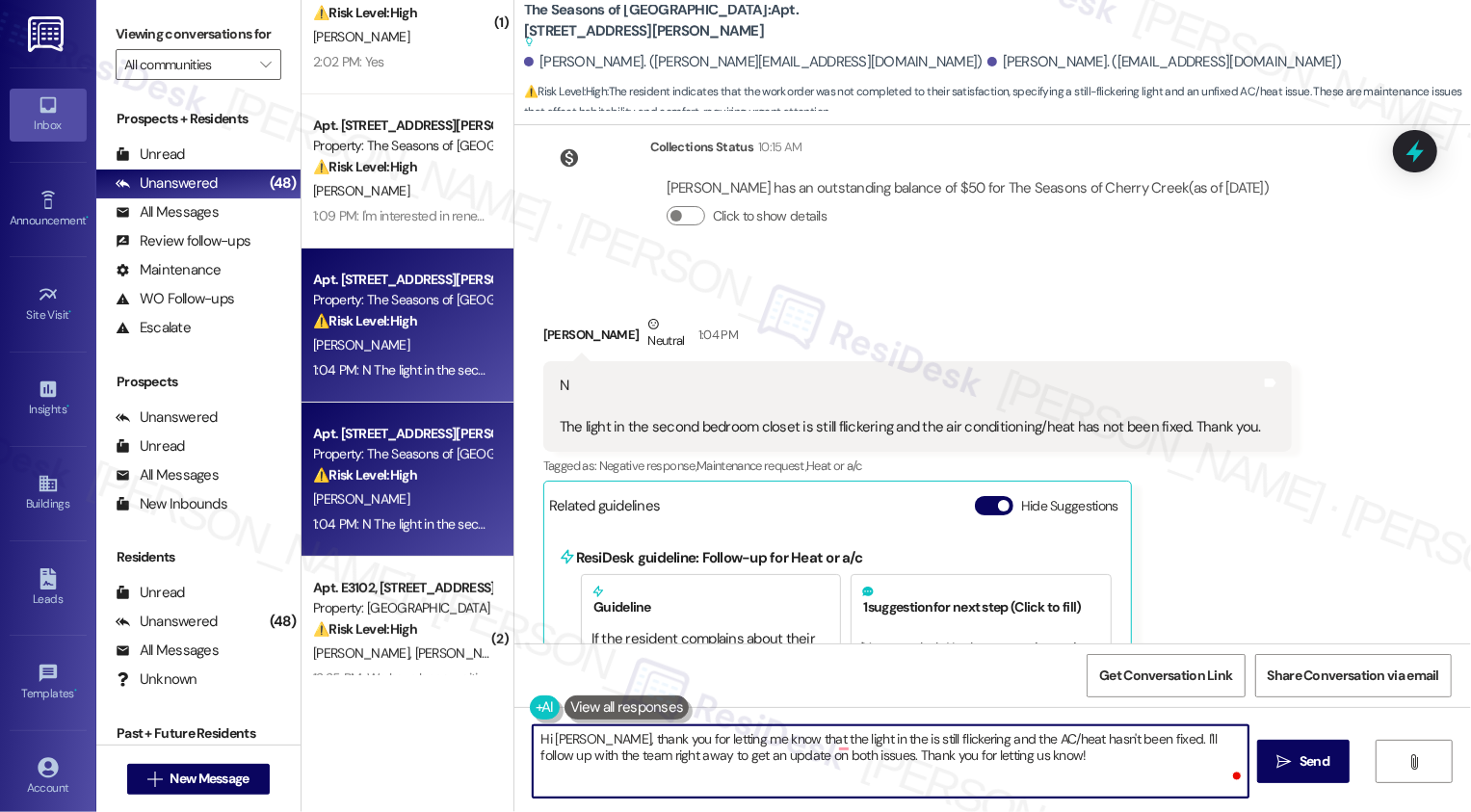
paste textarea "second bedroom close"
drag, startPoint x: 1083, startPoint y: 740, endPoint x: 1155, endPoint y: 787, distance: 86.0
click at [1155, 788] on textarea "Hi Norma, thank you for letting me know that the light in the second bedroom cl…" at bounding box center [891, 761] width 716 height 72
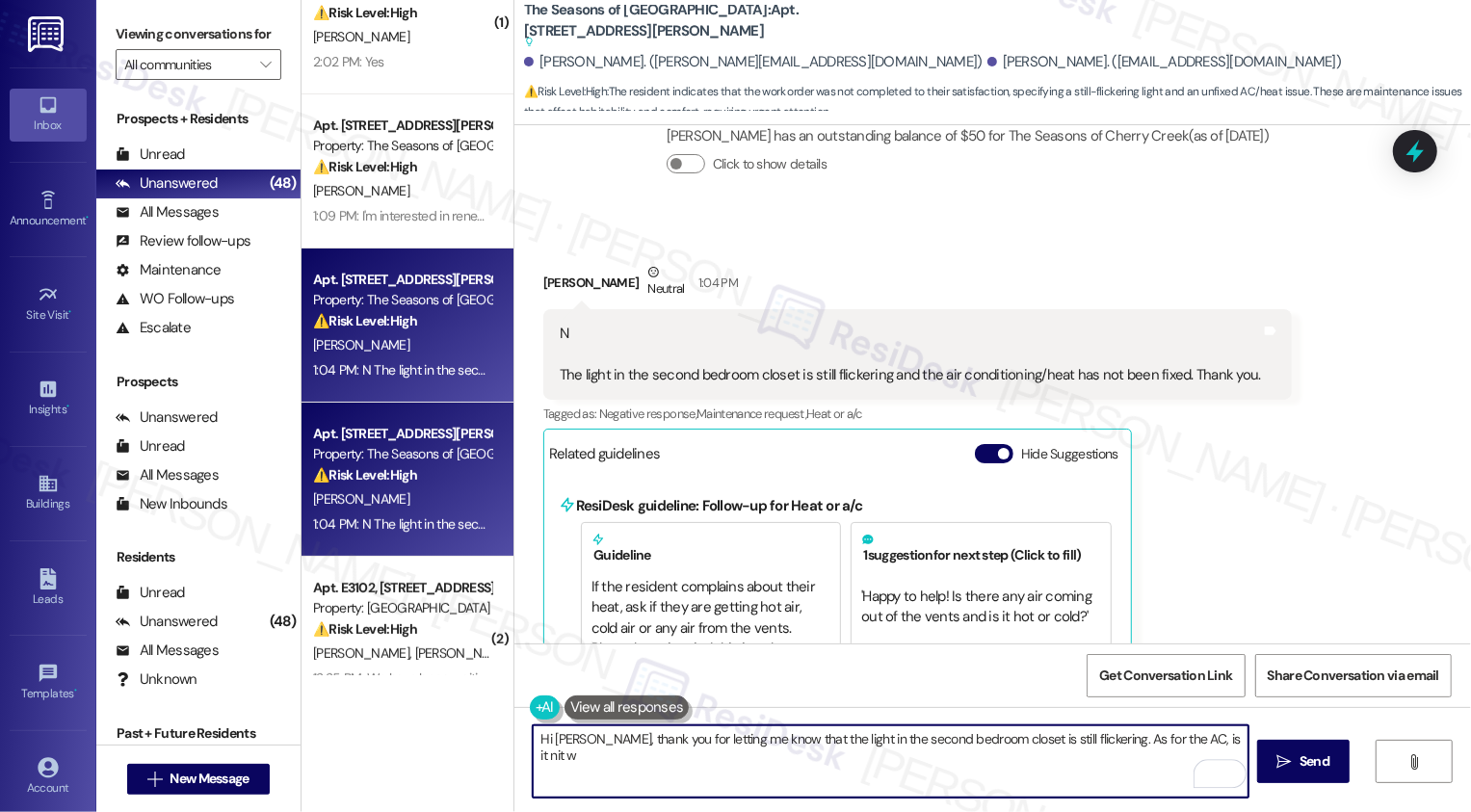
scroll to position [1829, 0]
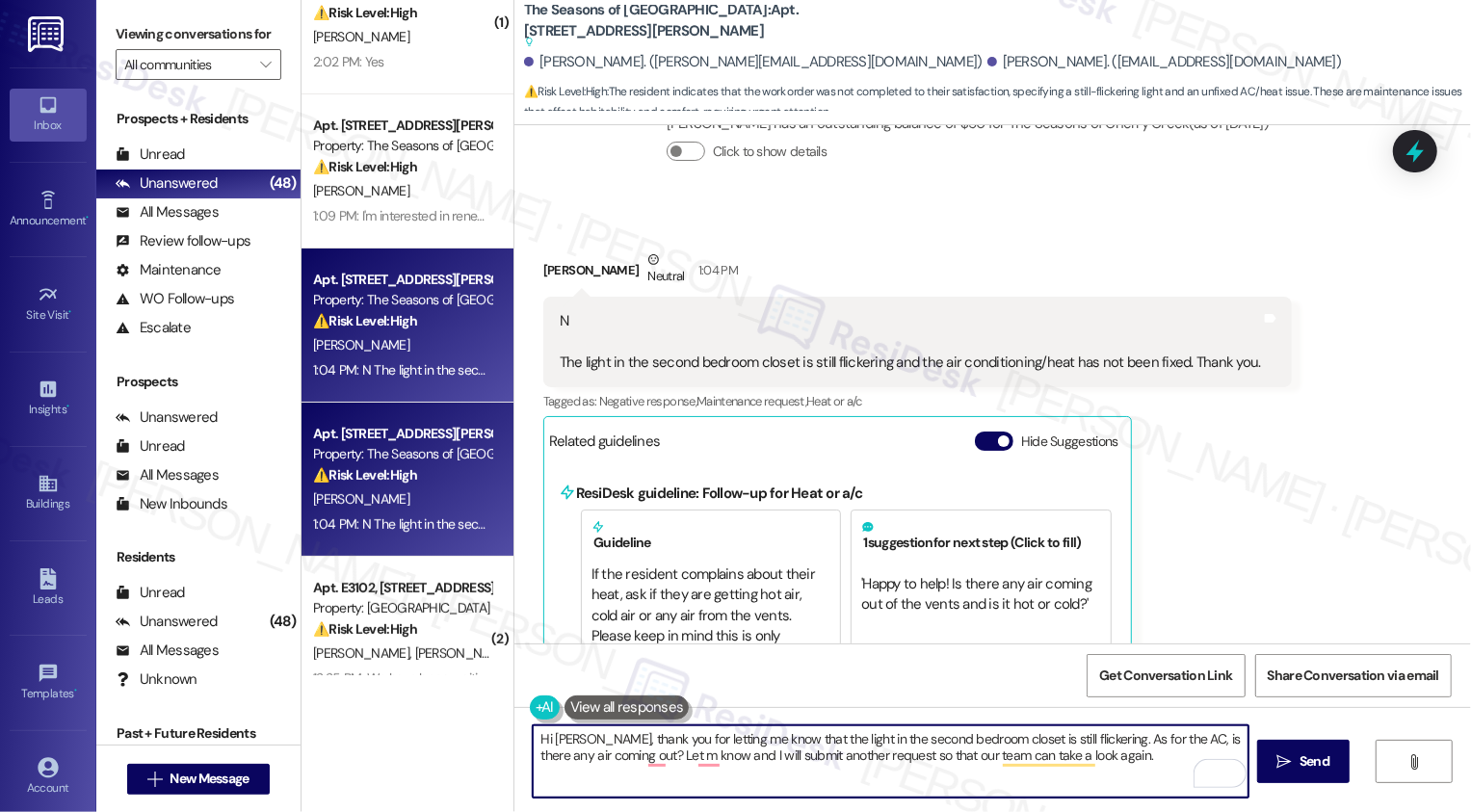
click at [643, 756] on textarea "Hi Norma, thank you for letting me know that the light in the second bedroom cl…" at bounding box center [891, 761] width 716 height 72
click at [711, 761] on textarea "Hi Norma, thank you for letting me know that the light in the second bedroom cl…" at bounding box center [891, 761] width 716 height 72
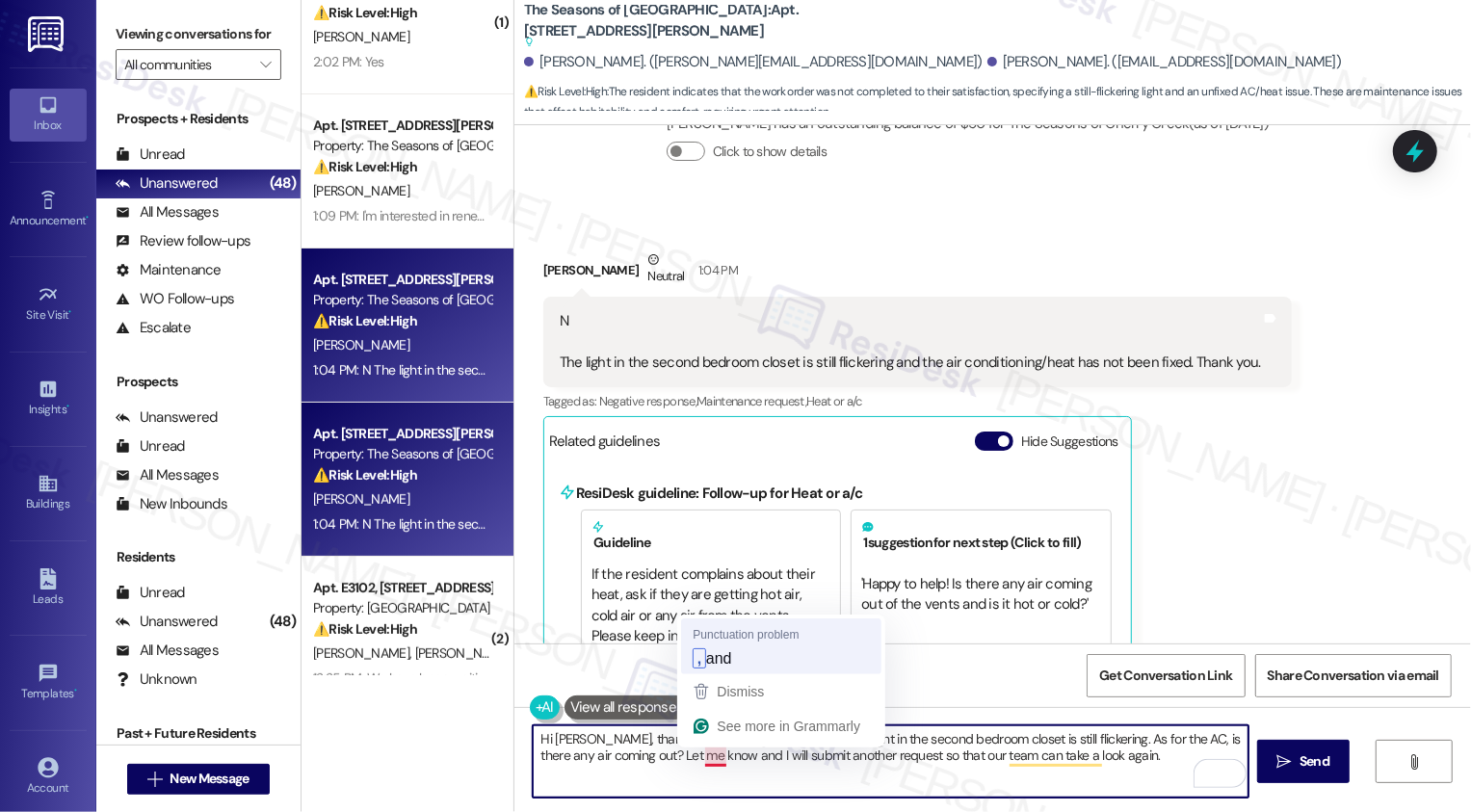
type textarea "Hi Norma, thank you for letting me know that the light in the second bedroom cl…"
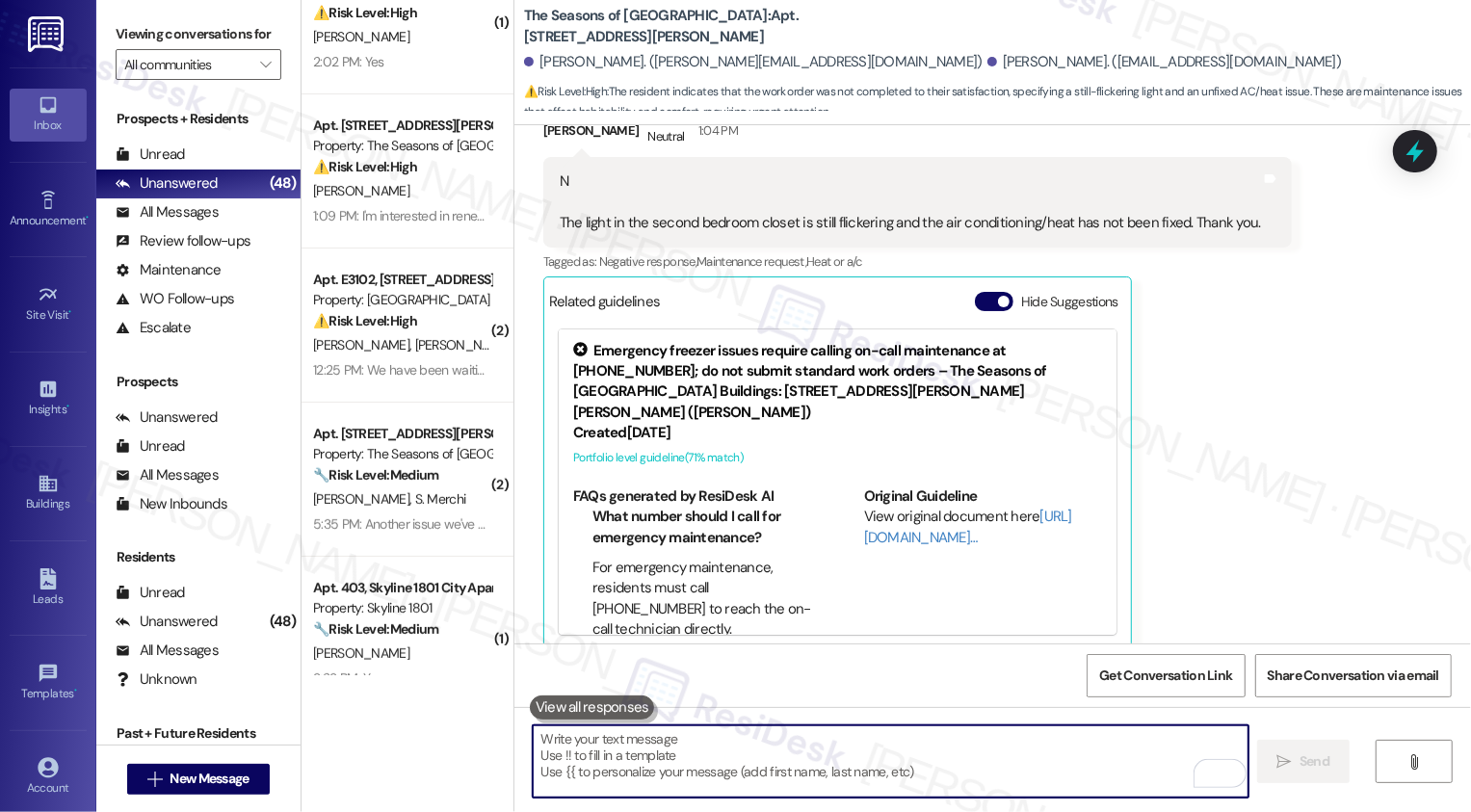
scroll to position [1885, 0]
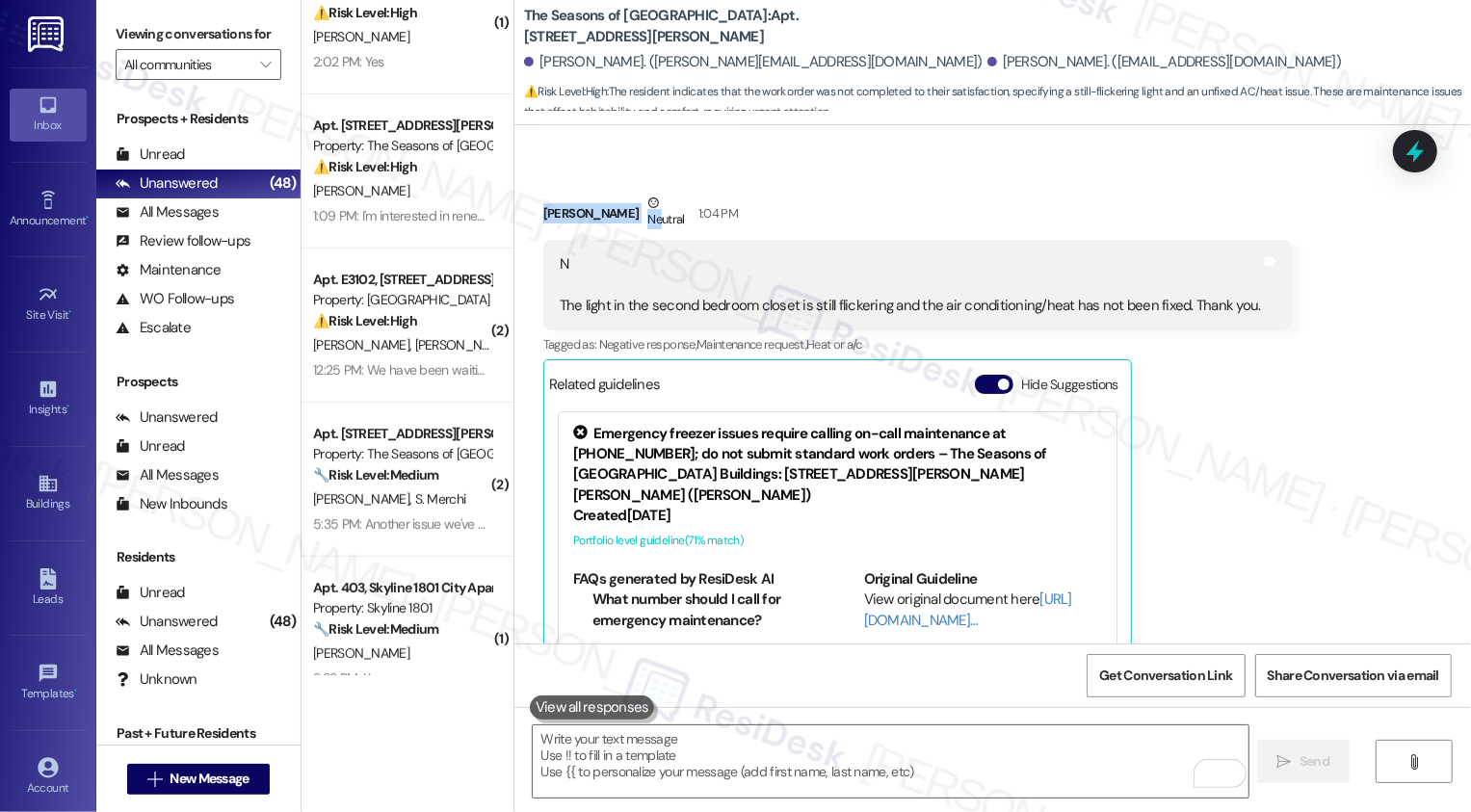
drag, startPoint x: 533, startPoint y: 193, endPoint x: 642, endPoint y: 196, distance: 109.0
click at [642, 196] on div "Norma Coleman Neutral 1:04 PM" at bounding box center [917, 216] width 749 height 48
click at [579, 199] on div "Norma Coleman Neutral 1:04 PM" at bounding box center [917, 216] width 749 height 48
drag, startPoint x: 530, startPoint y: 189, endPoint x: 627, endPoint y: 189, distance: 97.0
click at [627, 192] on div "Norma Coleman Neutral 1:04 PM" at bounding box center [917, 216] width 749 height 48
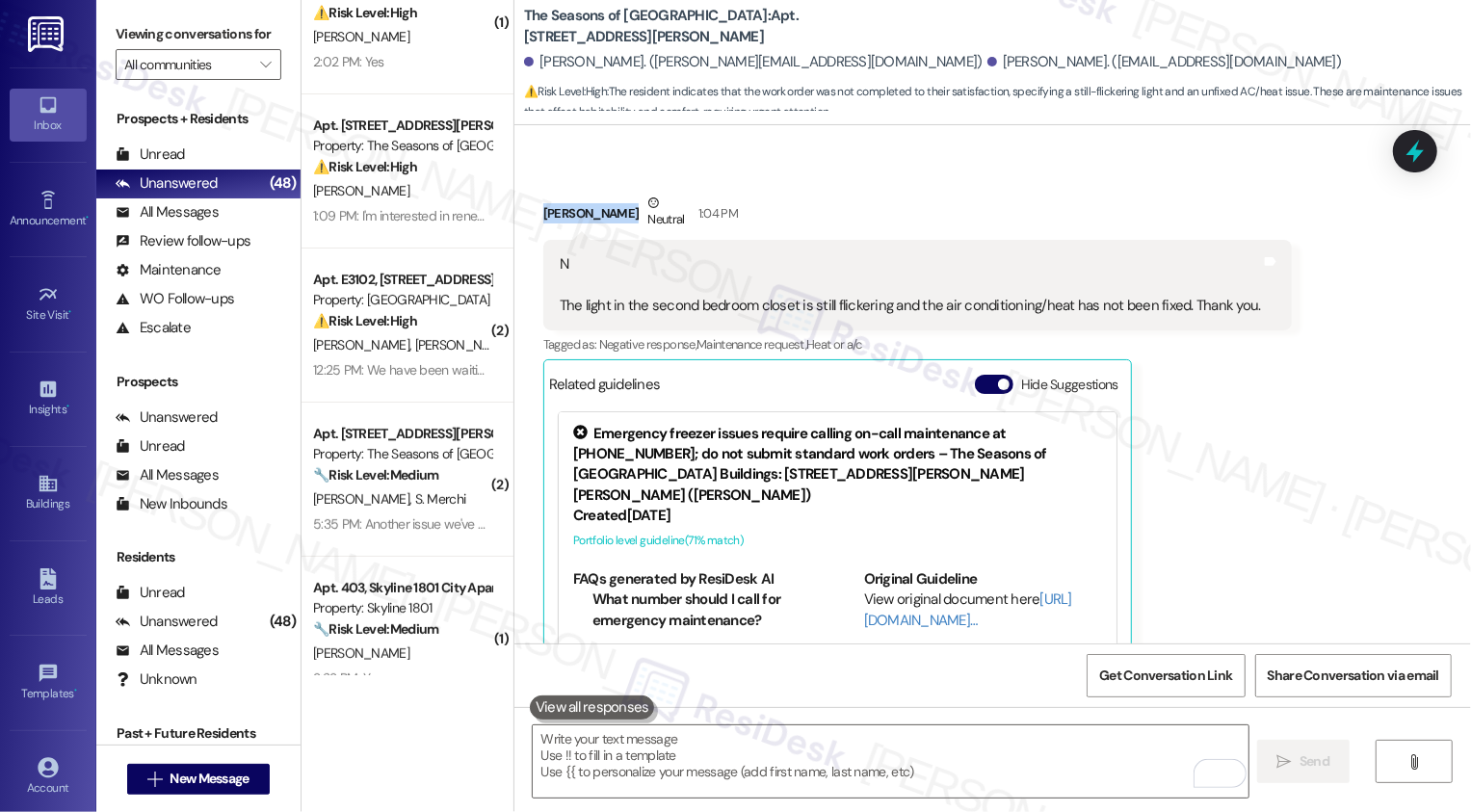
copy div "Norma Coleman"
click at [747, 13] on b "The Seasons of Cherry Creek: Apt. 1005C, 3498 Cedar E Ellsworth Ave" at bounding box center [716, 27] width 385 height 42
copy b "1005C"
click at [1195, 367] on div "Norma Coleman Neutral 1:04 PM N The light in the second bedroom closet is still…" at bounding box center [917, 462] width 749 height 541
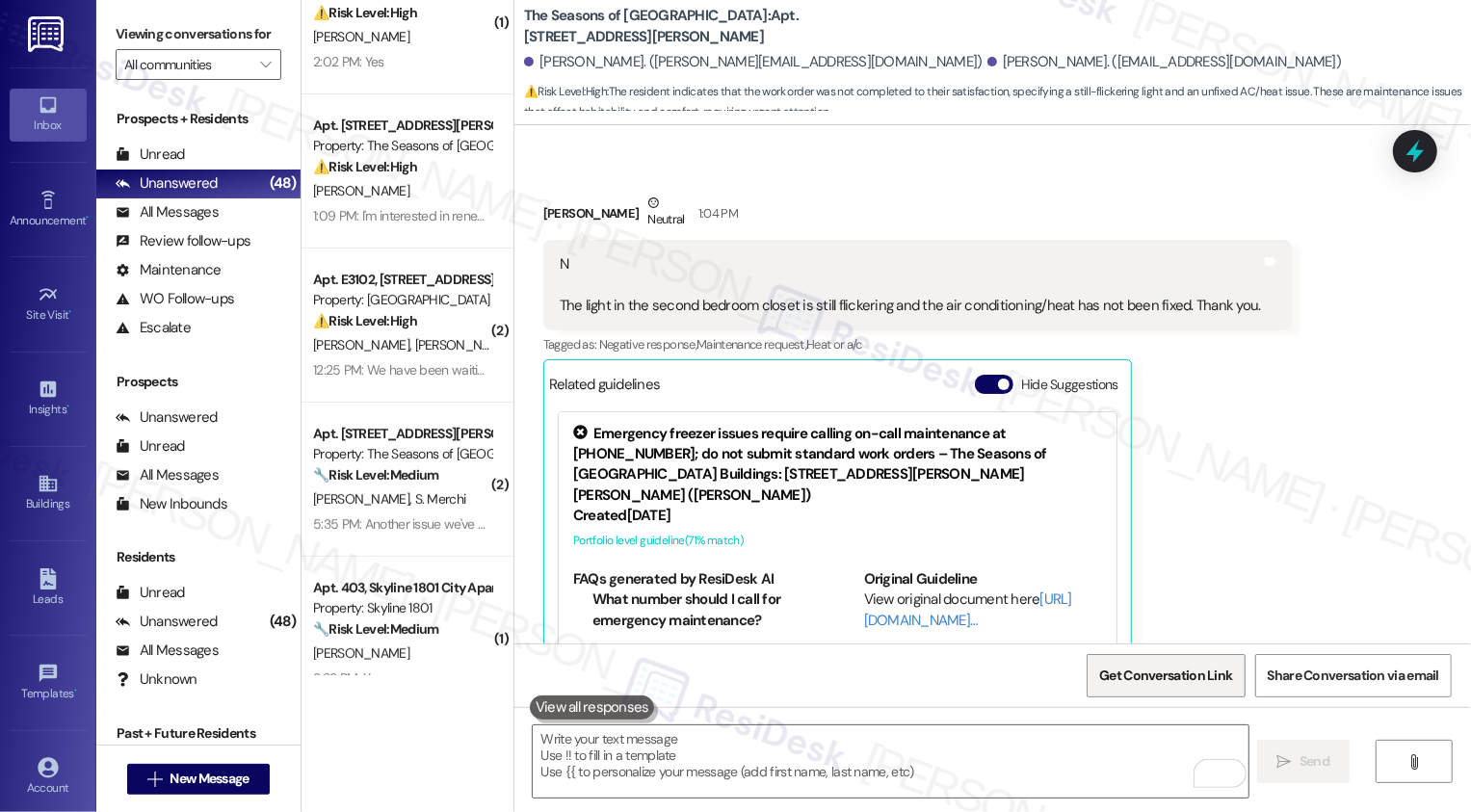
click at [1158, 684] on span "Get Conversation Link" at bounding box center [1166, 675] width 133 height 20
click at [1186, 579] on div "Norma Coleman Neutral 1:04 PM N The light in the second bedroom closet is still…" at bounding box center [917, 462] width 749 height 541
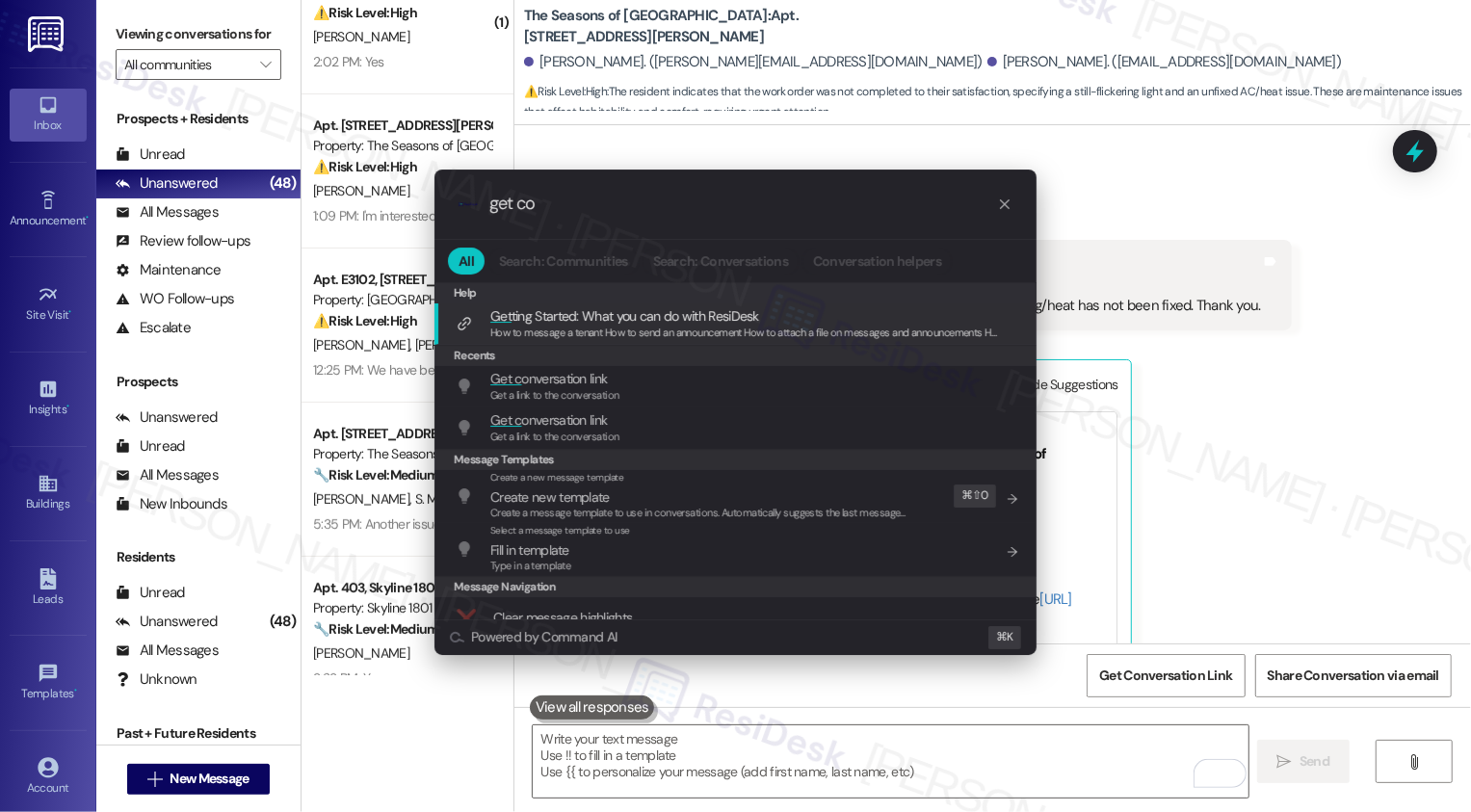
type input "get con"
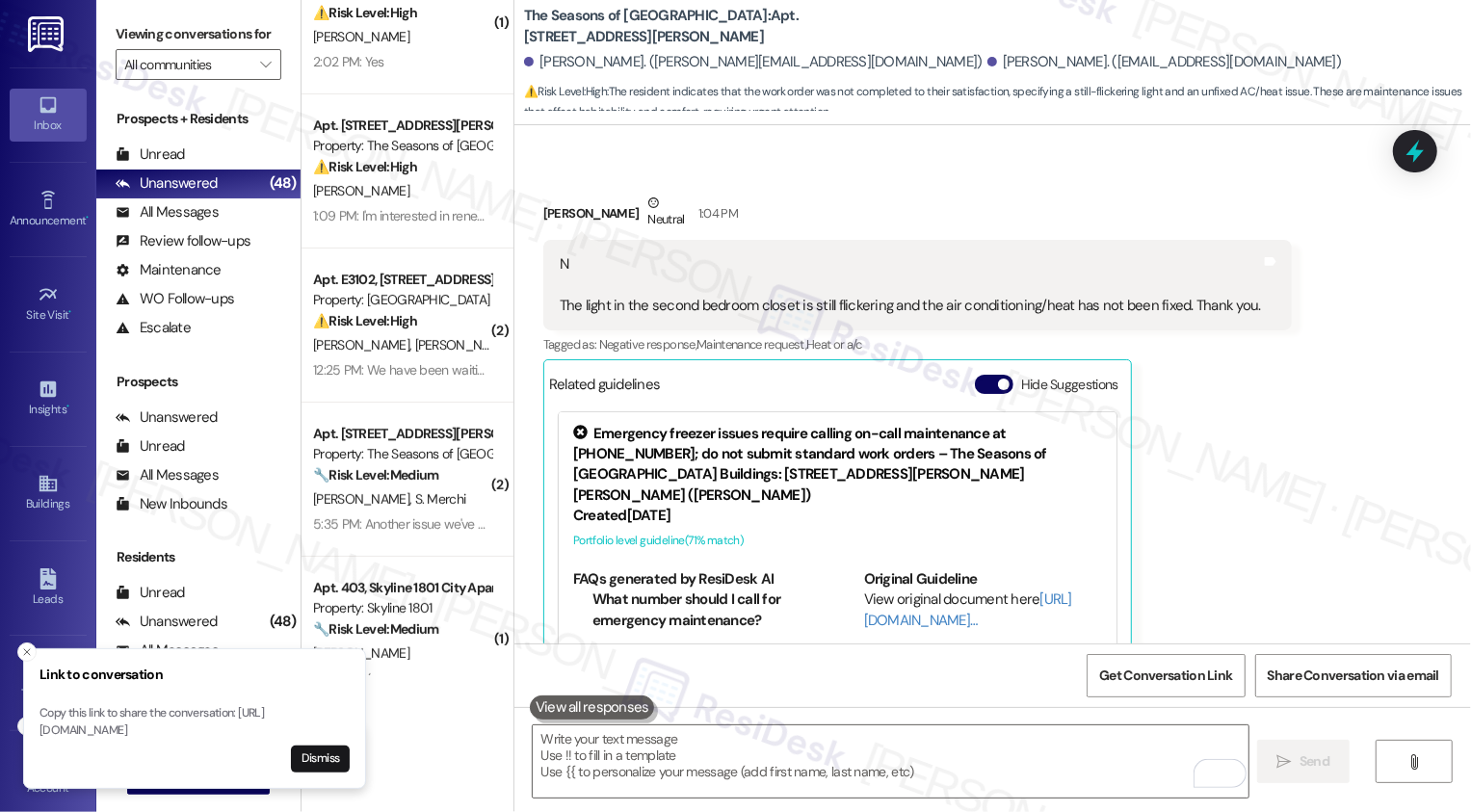
click at [1247, 454] on div "Norma Coleman Neutral 1:04 PM N The light in the second bedroom closet is still…" at bounding box center [917, 462] width 749 height 541
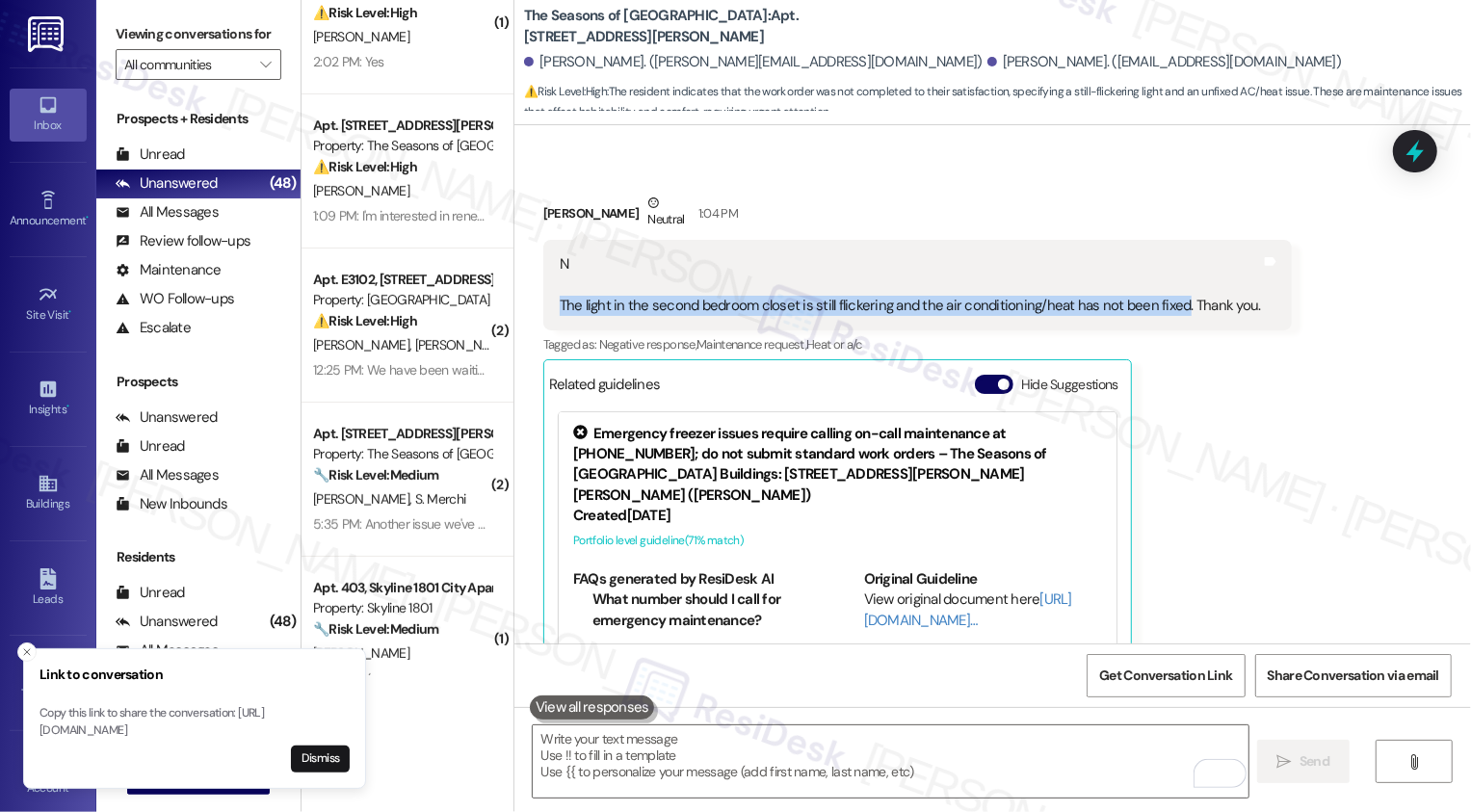
drag, startPoint x: 550, startPoint y: 284, endPoint x: 1163, endPoint y: 283, distance: 613.0
click at [1163, 283] on div "N The light in the second bedroom closet is still flickering and the air condit…" at bounding box center [910, 285] width 701 height 61
copy div "The light in the second bedroom closet is still flickering and the air conditio…"
click at [313, 757] on button "Dismiss" at bounding box center [320, 759] width 58 height 27
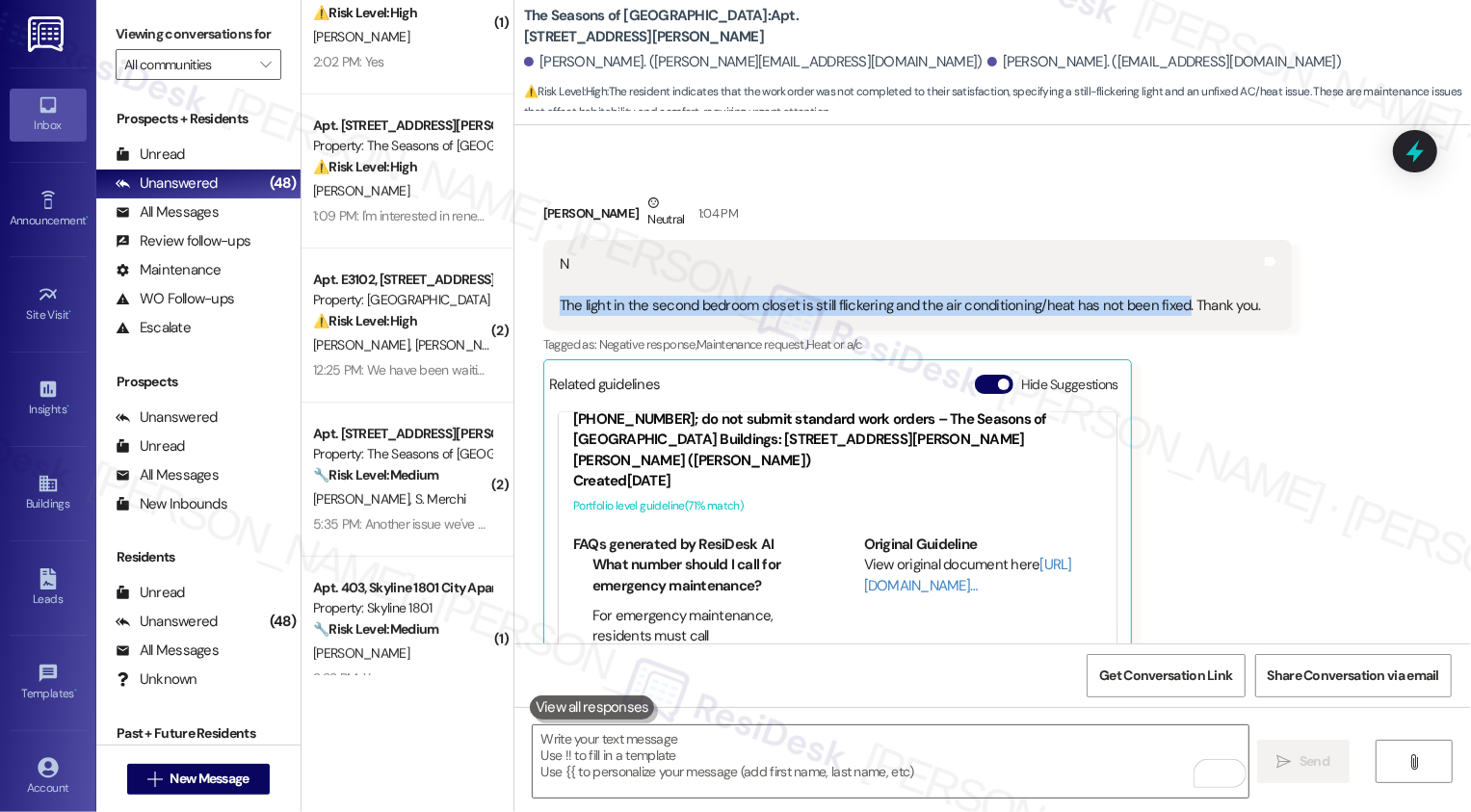
scroll to position [2124, 0]
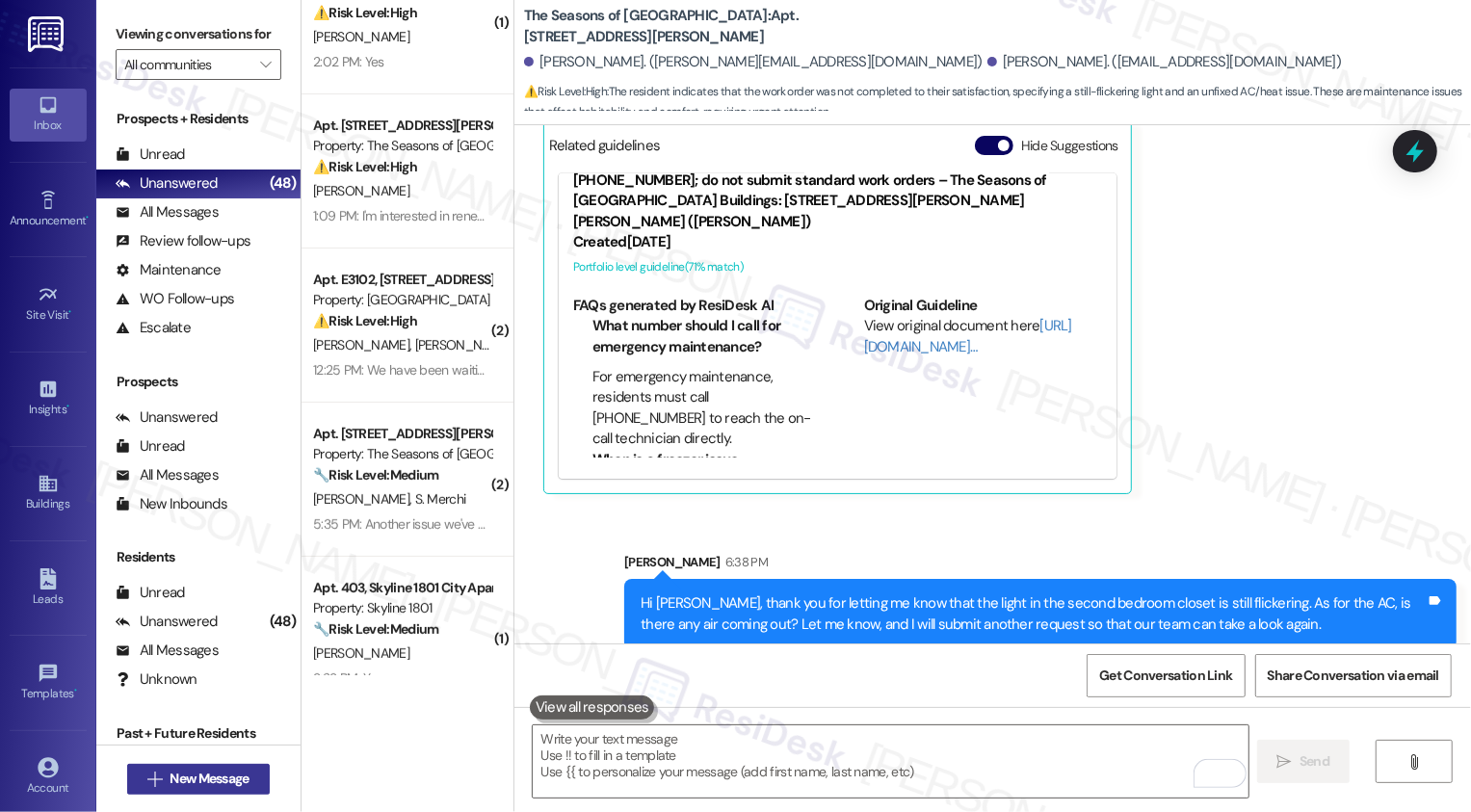
click at [224, 765] on button " New Message" at bounding box center [198, 778] width 143 height 31
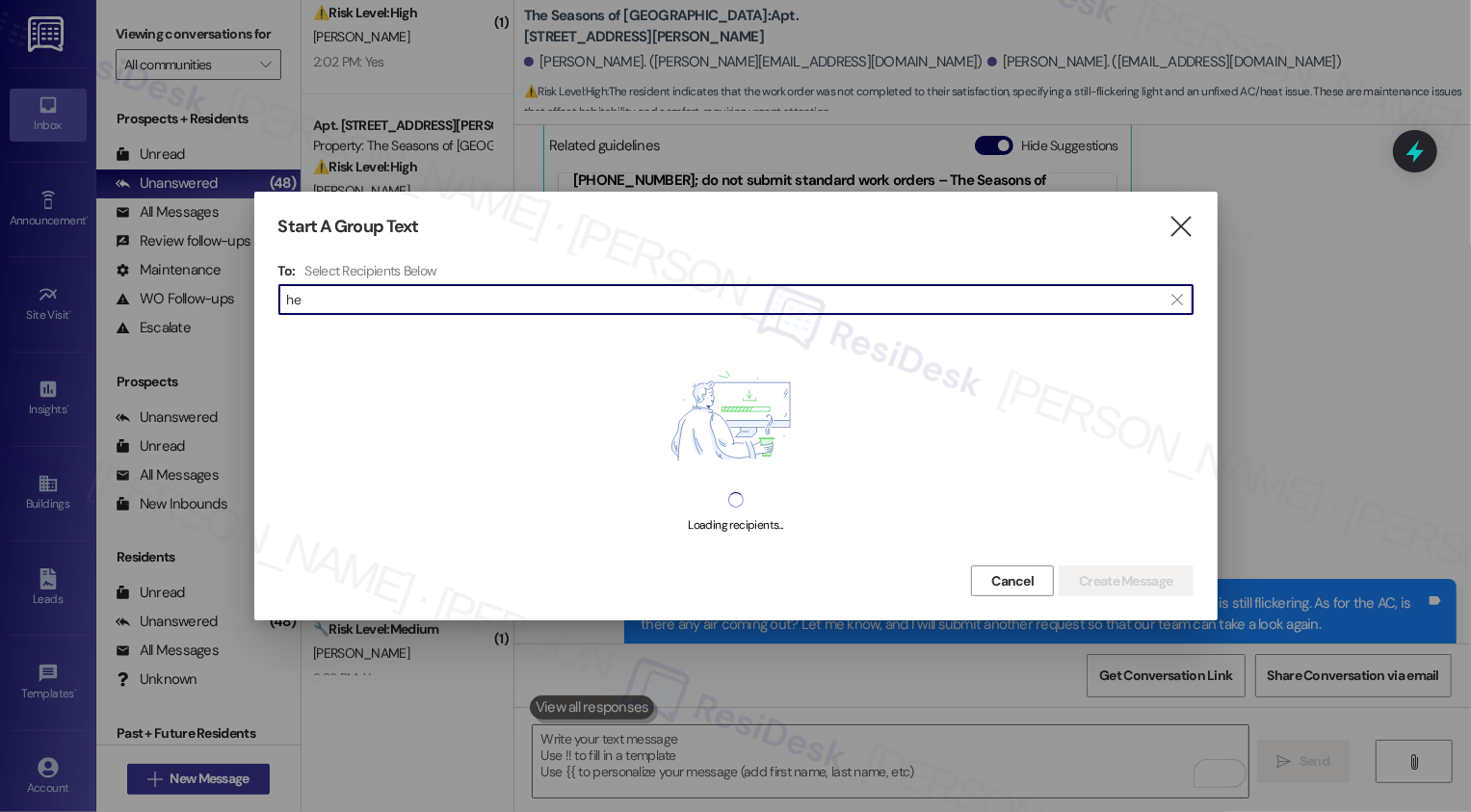
type input "h"
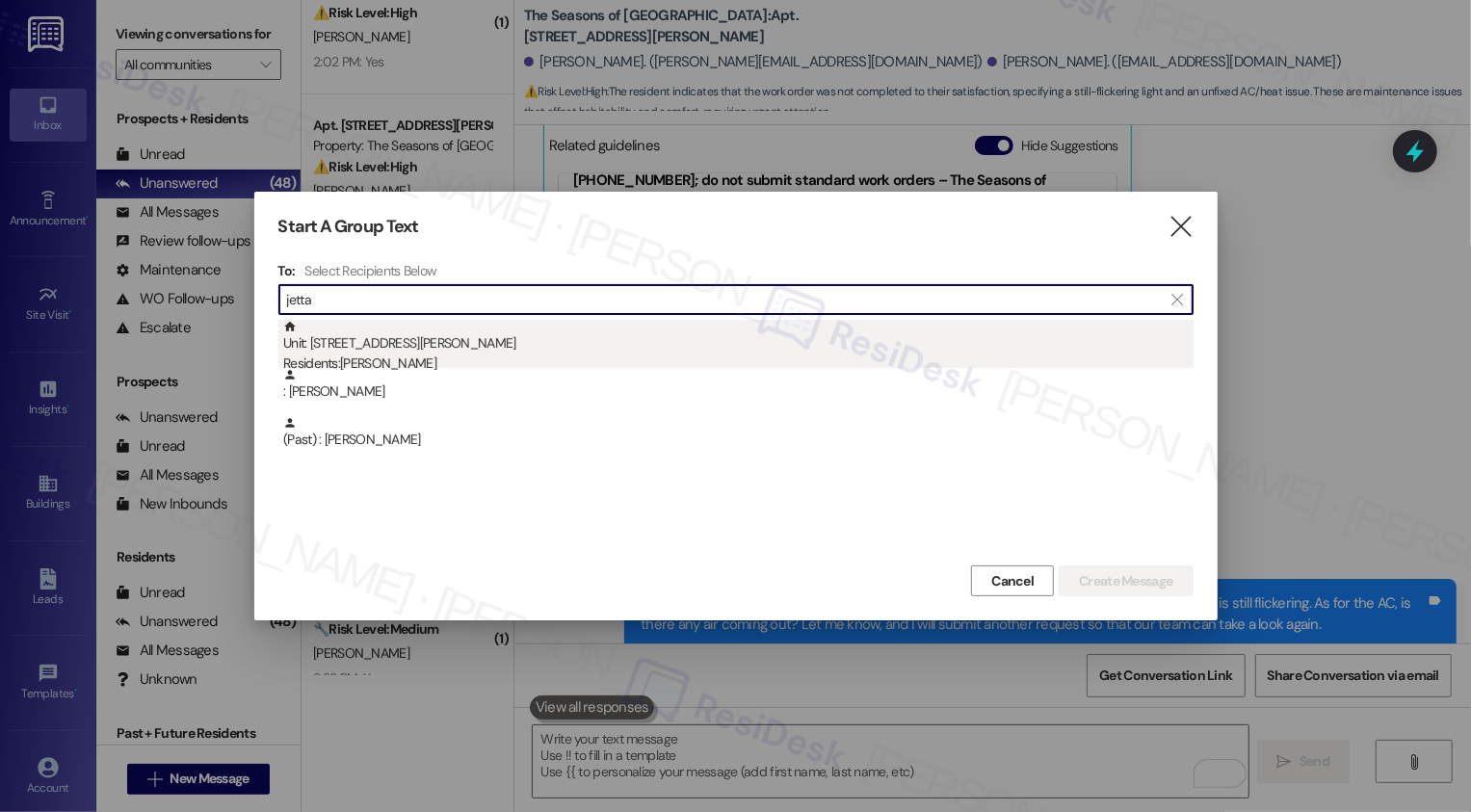
type input "jetta"
click at [368, 339] on div "Unit: 0315A - 3498 Seasons E Ellsworth Ave Residents: Jetta Lester" at bounding box center [738, 347] width 910 height 54
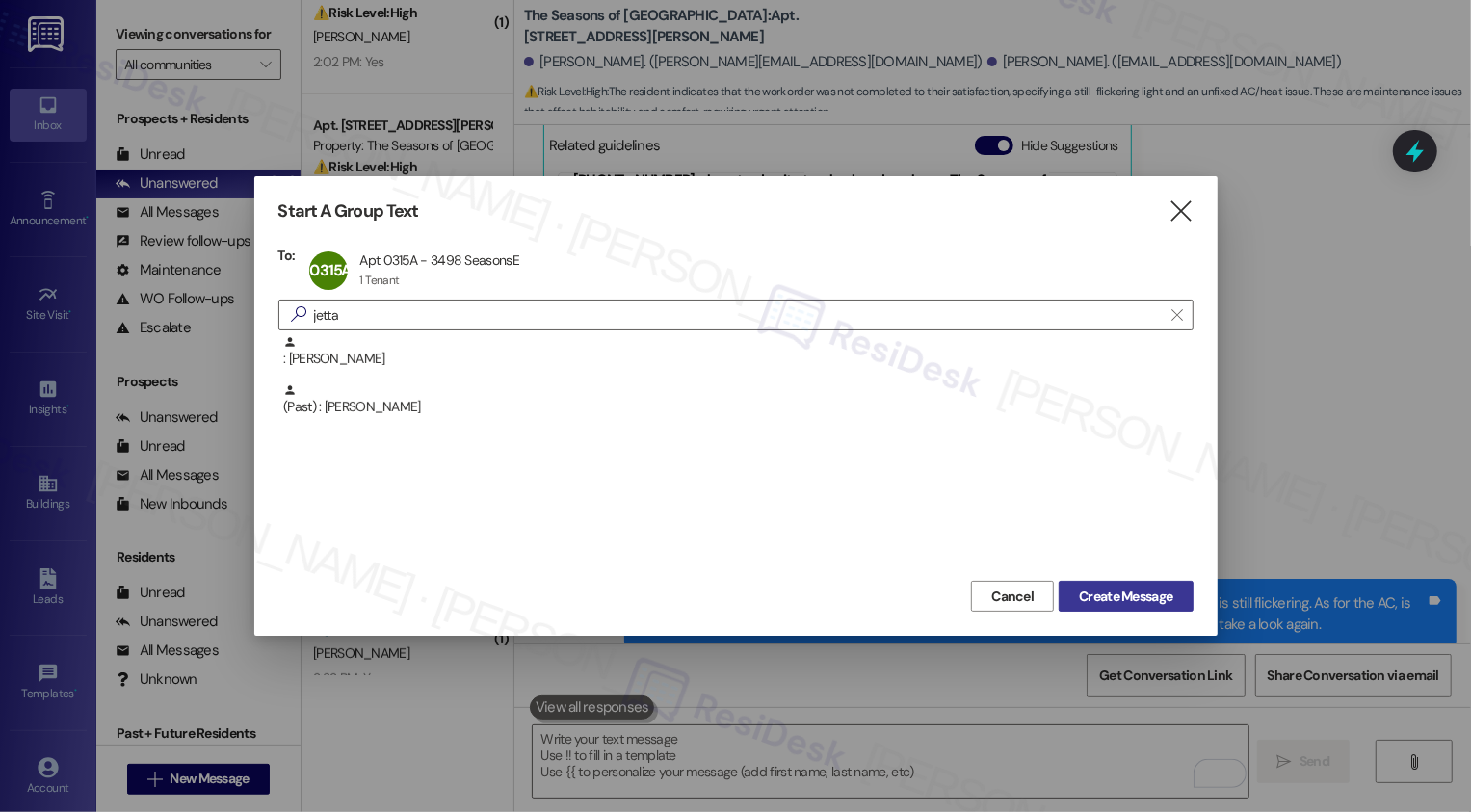
click at [1149, 589] on span "Create Message" at bounding box center [1125, 596] width 93 height 20
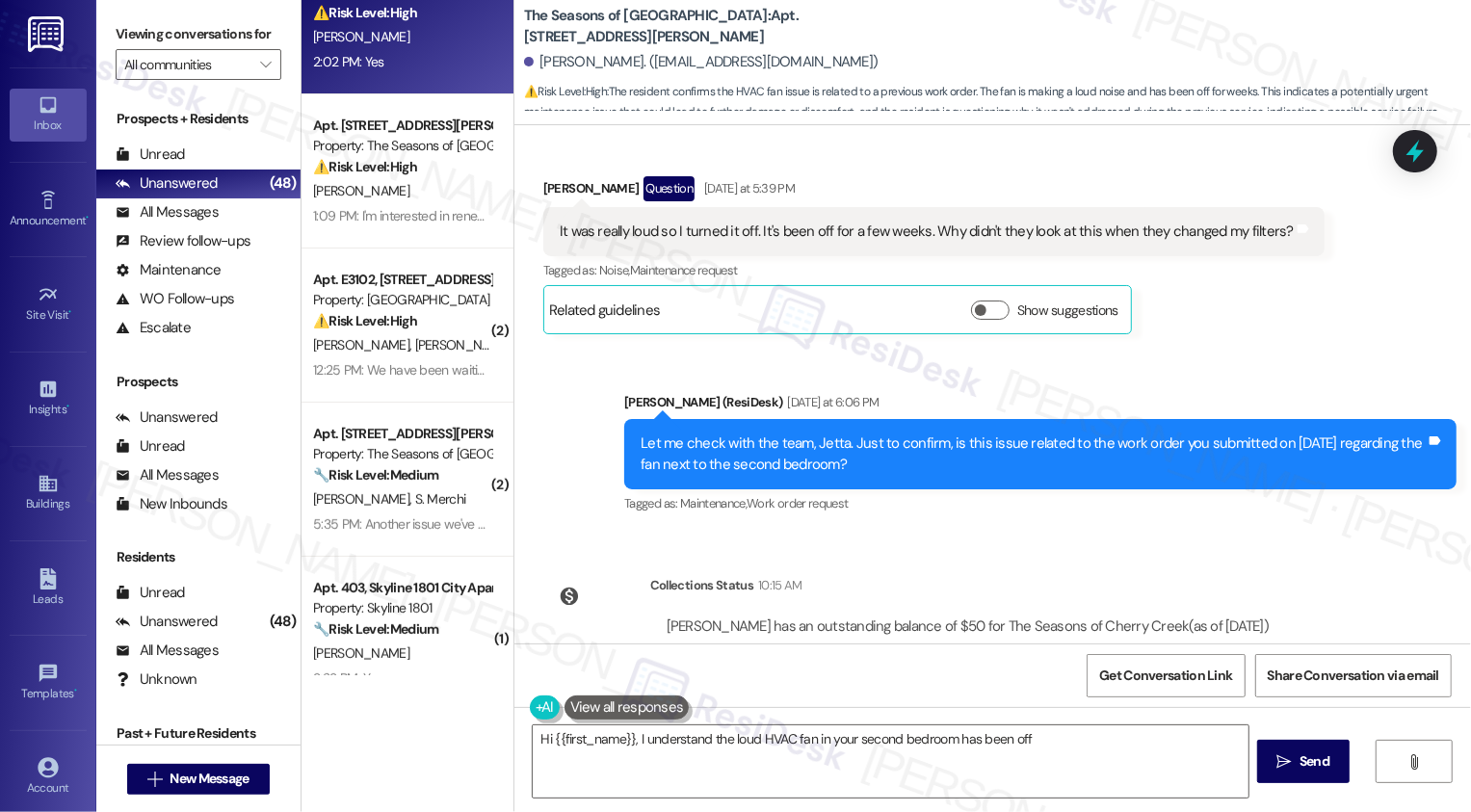
scroll to position [708, 0]
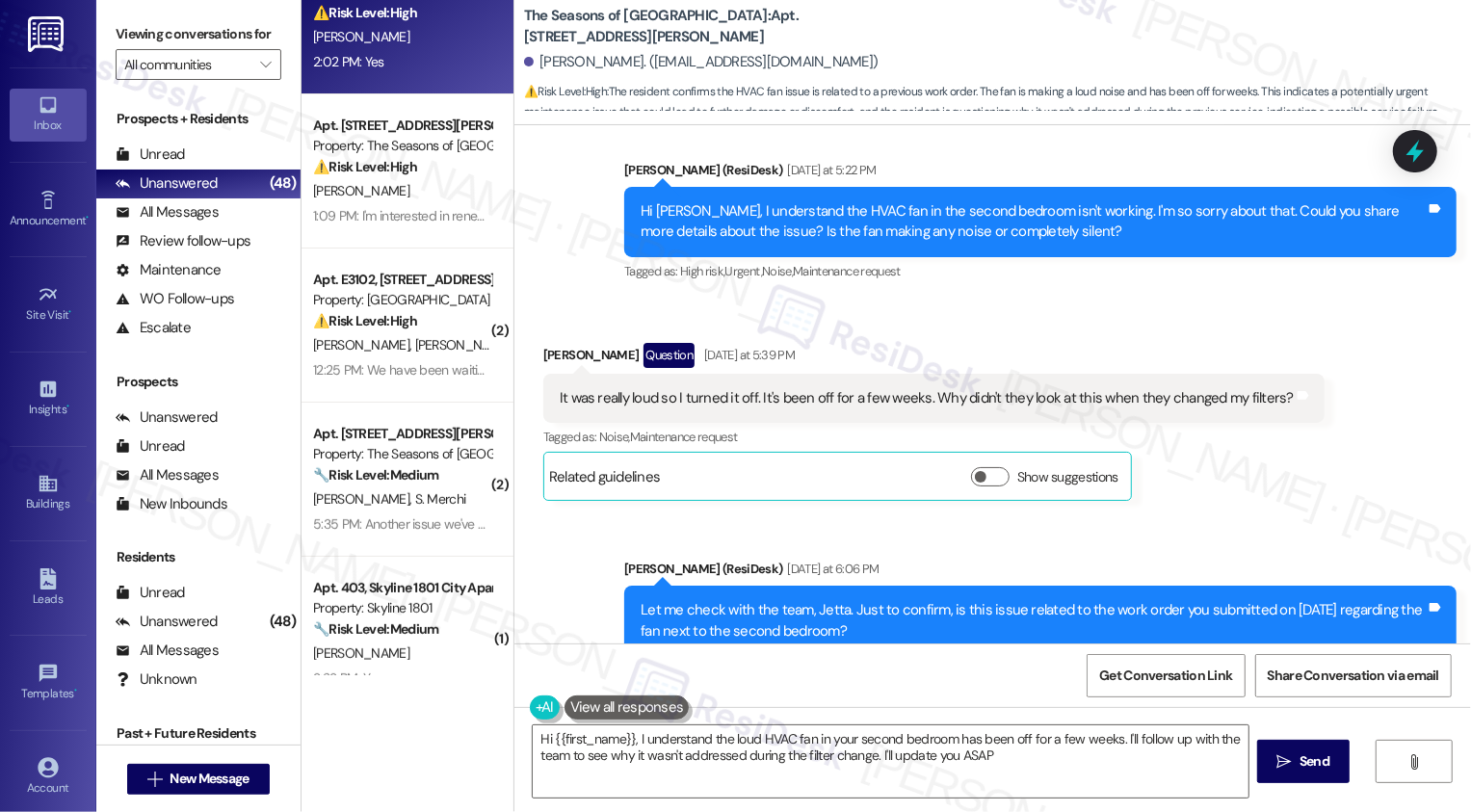
type textarea "Hi {{first_name}}, I understand the loud HVAC fan in your second bedroom has be…"
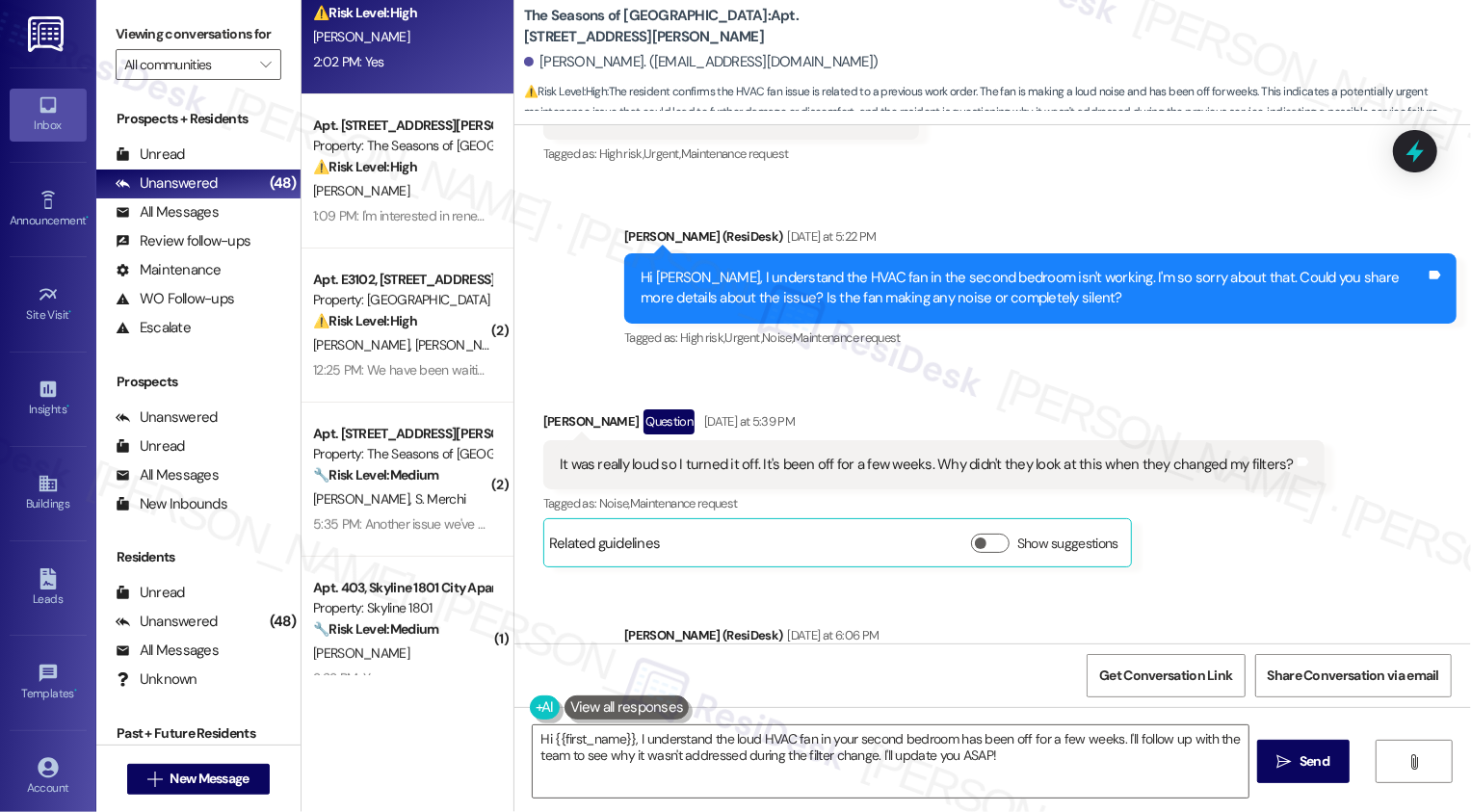
scroll to position [641, 0]
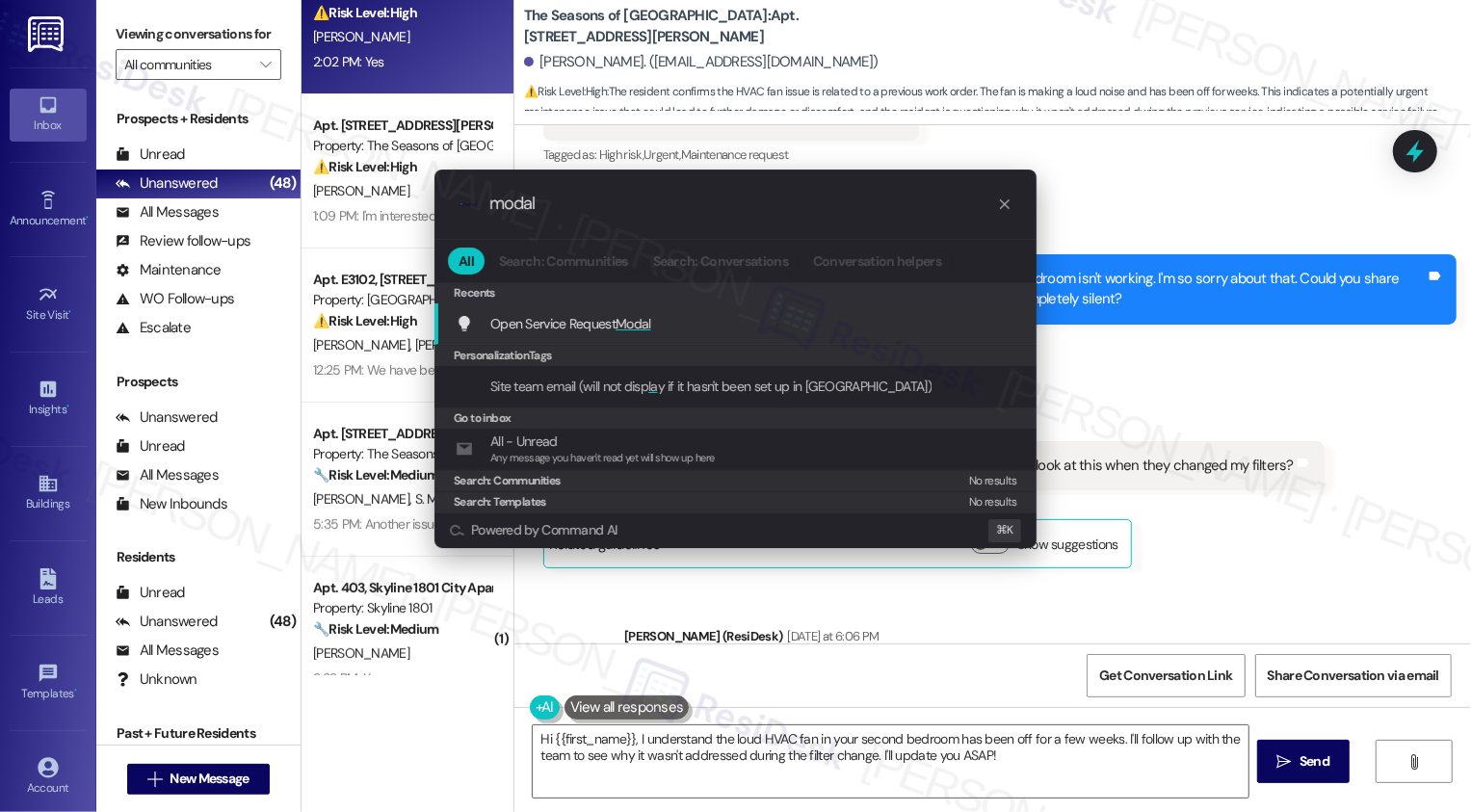
click at [681, 313] on div "Open Service Request Modal Add shortcut" at bounding box center [737, 323] width 564 height 21
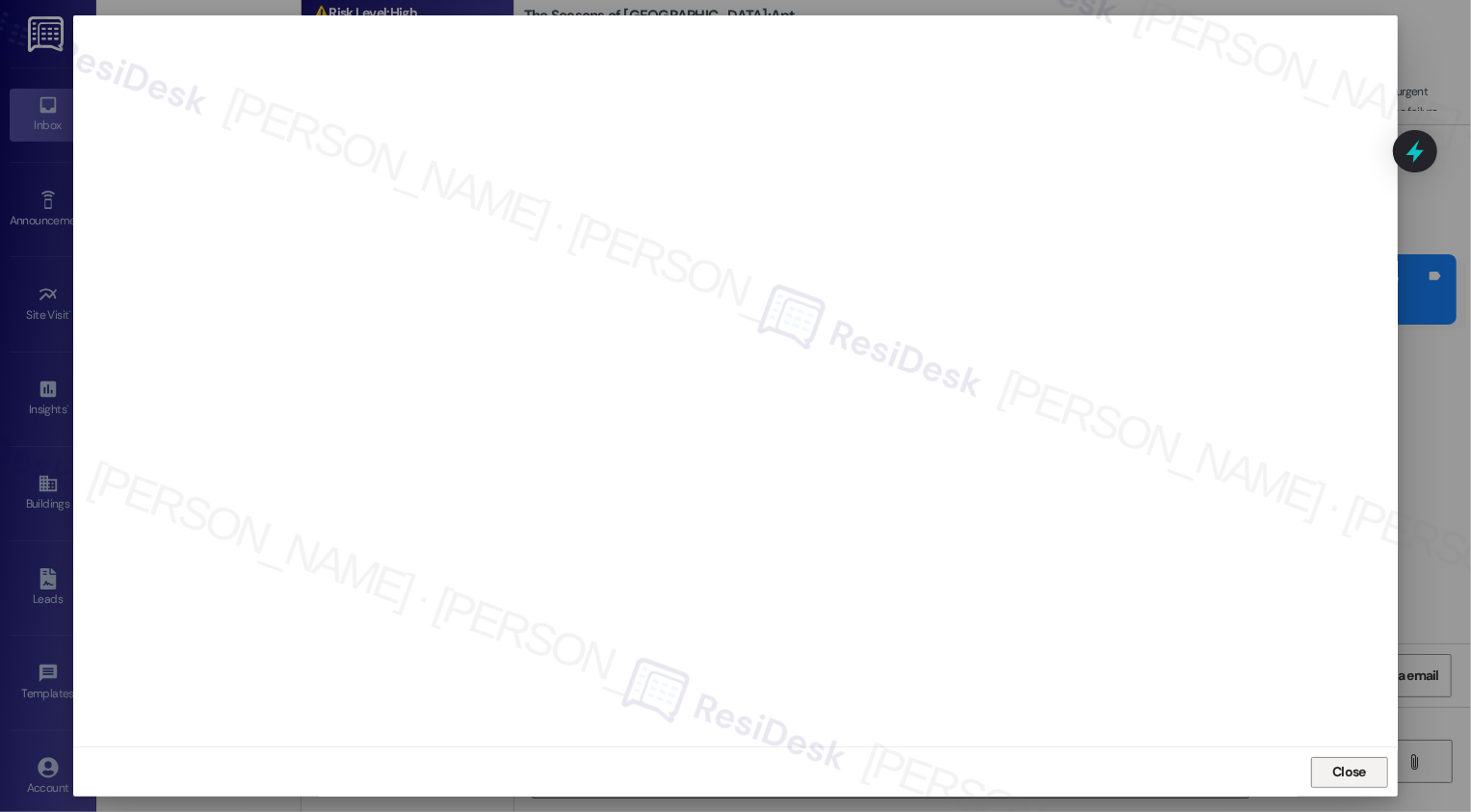
click at [1346, 774] on span "Close" at bounding box center [1349, 771] width 34 height 20
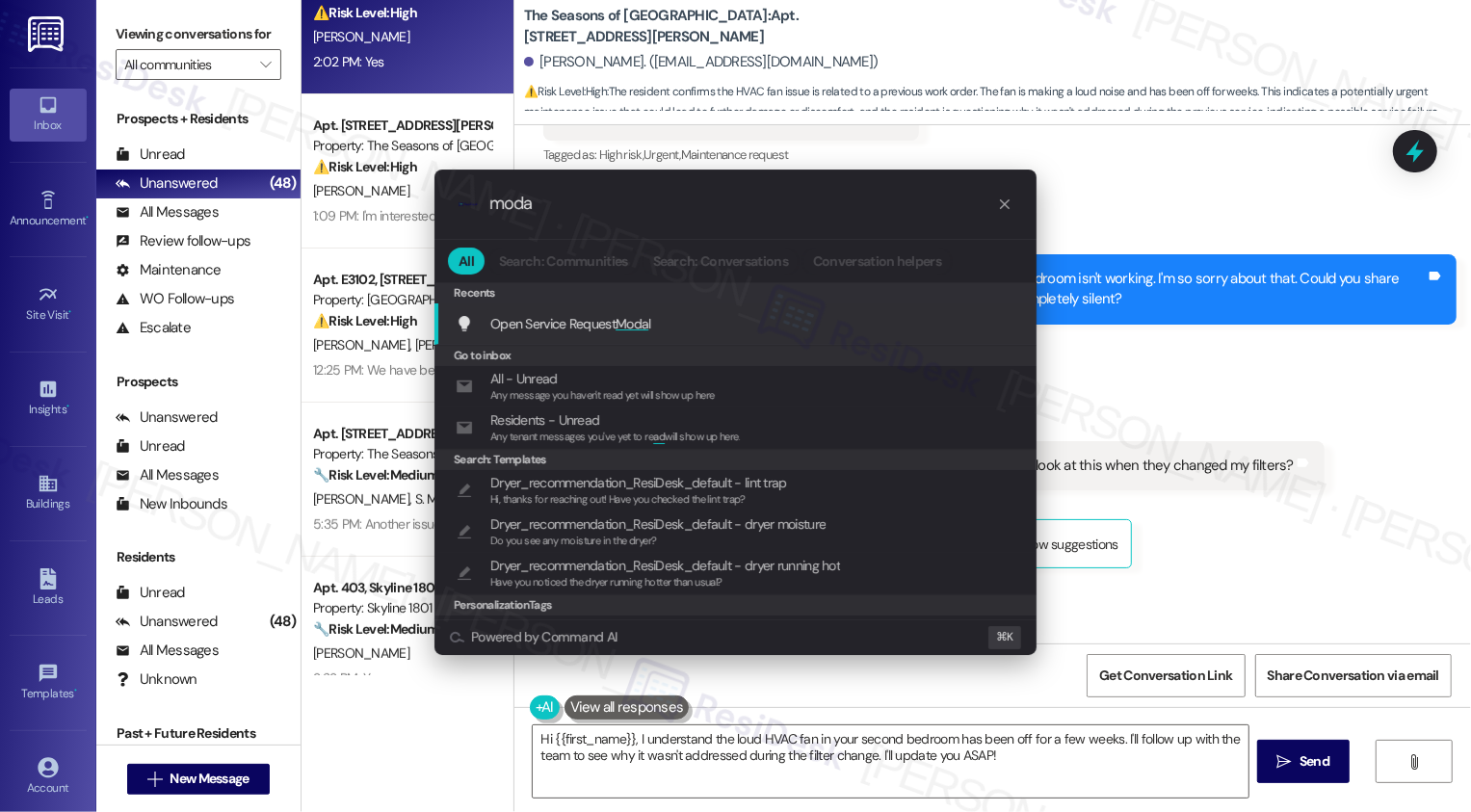
type input "modal"
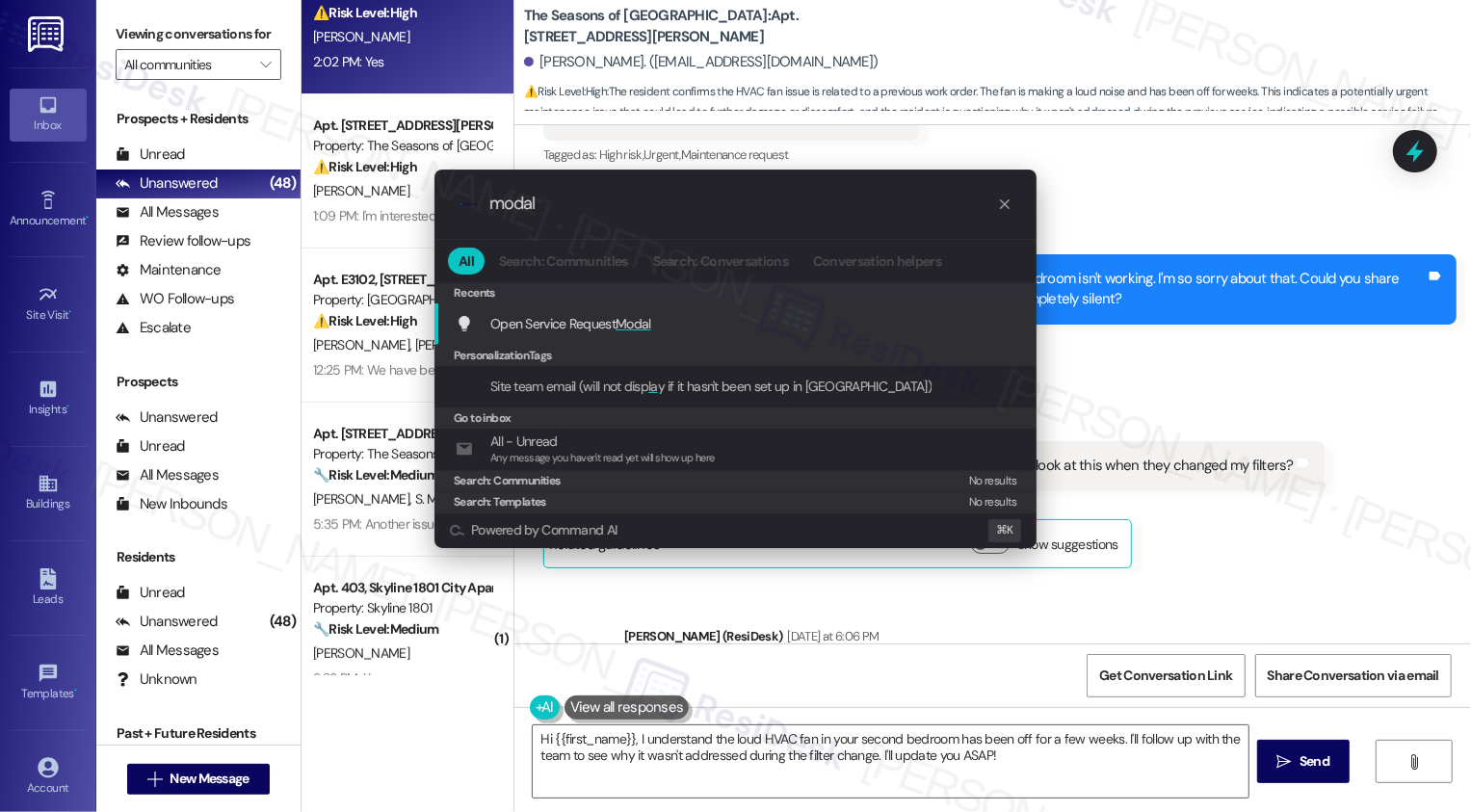
click at [639, 322] on span "Modal" at bounding box center [633, 324] width 36 height 18
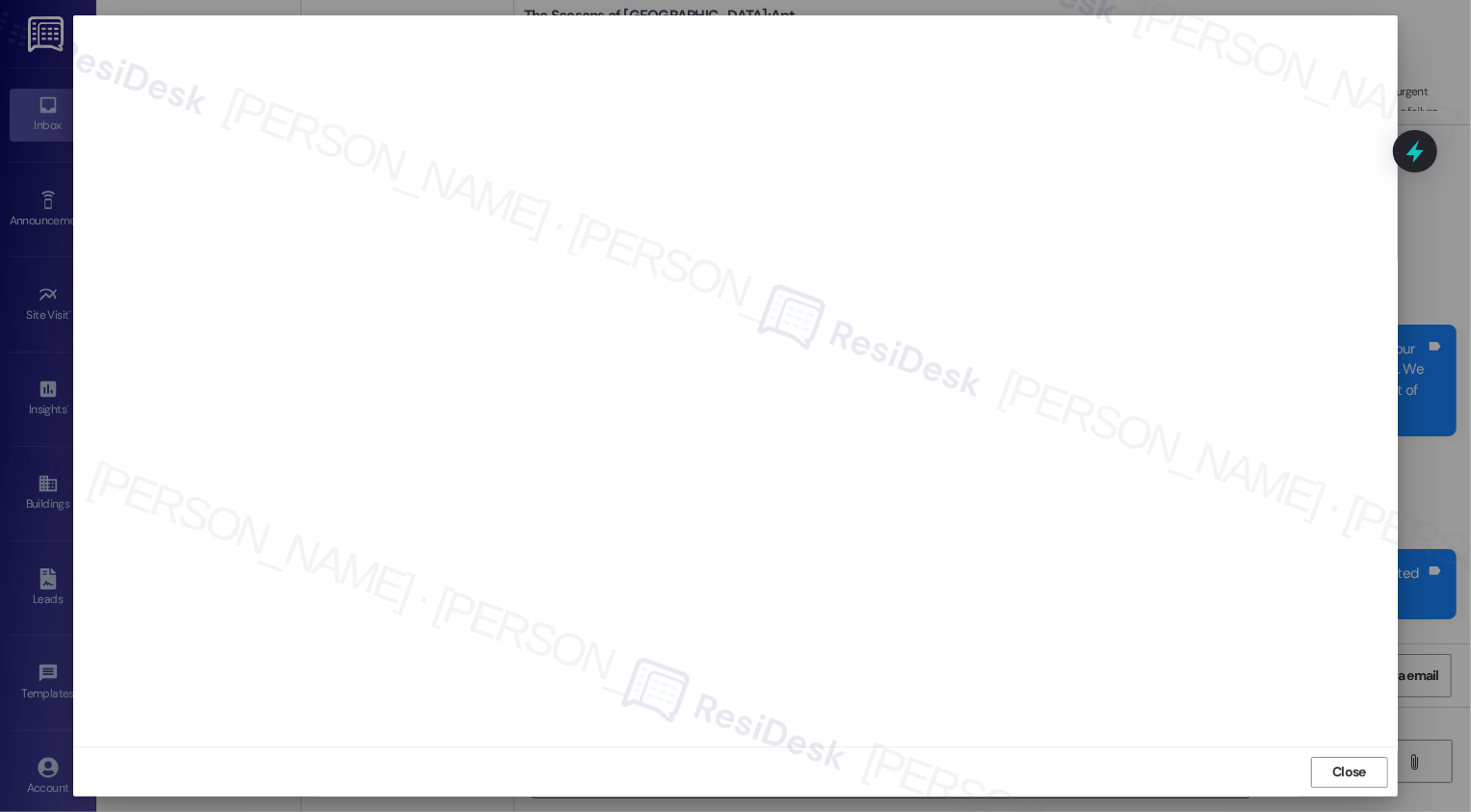
scroll to position [641, 0]
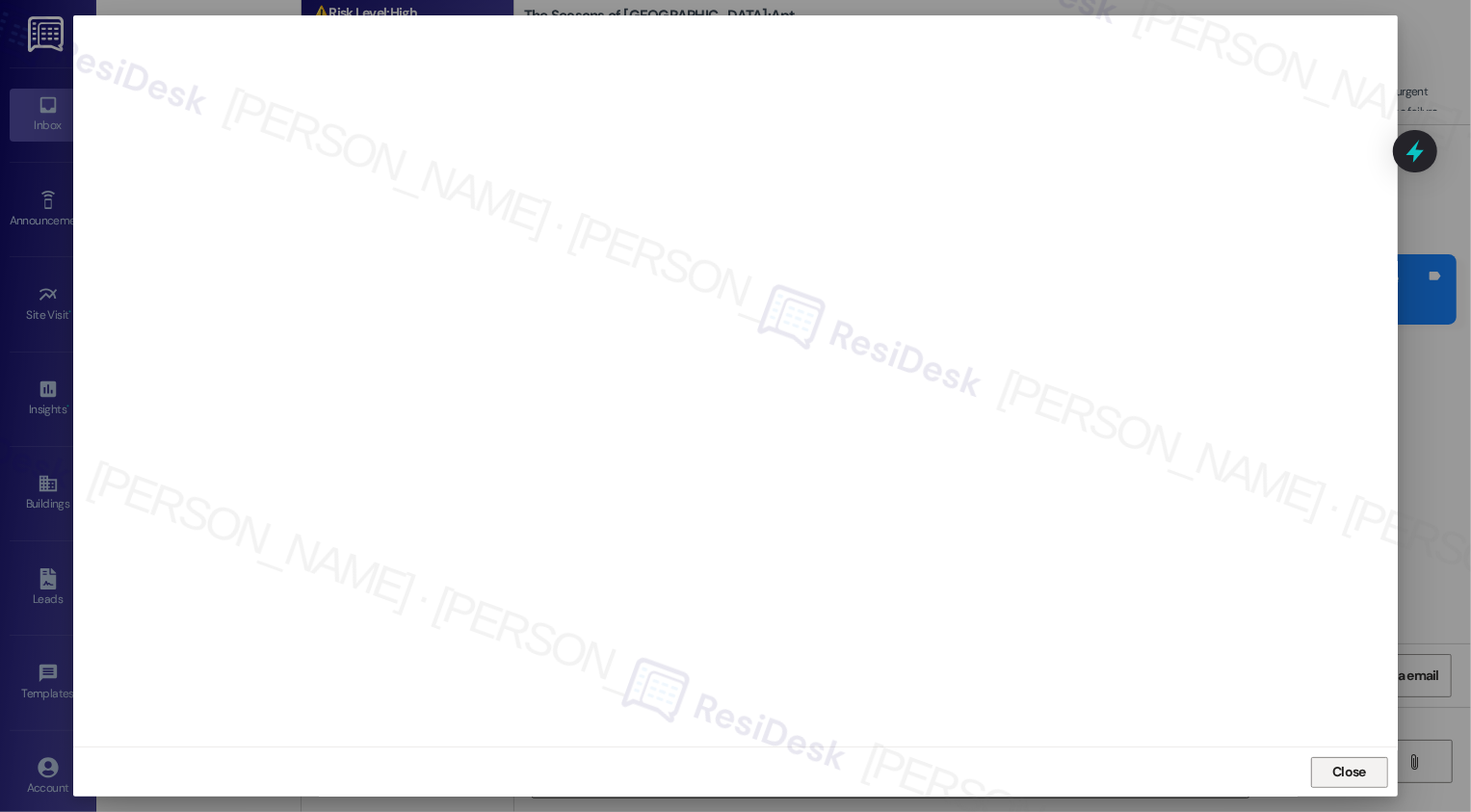
click at [1332, 774] on span "Close" at bounding box center [1349, 771] width 34 height 20
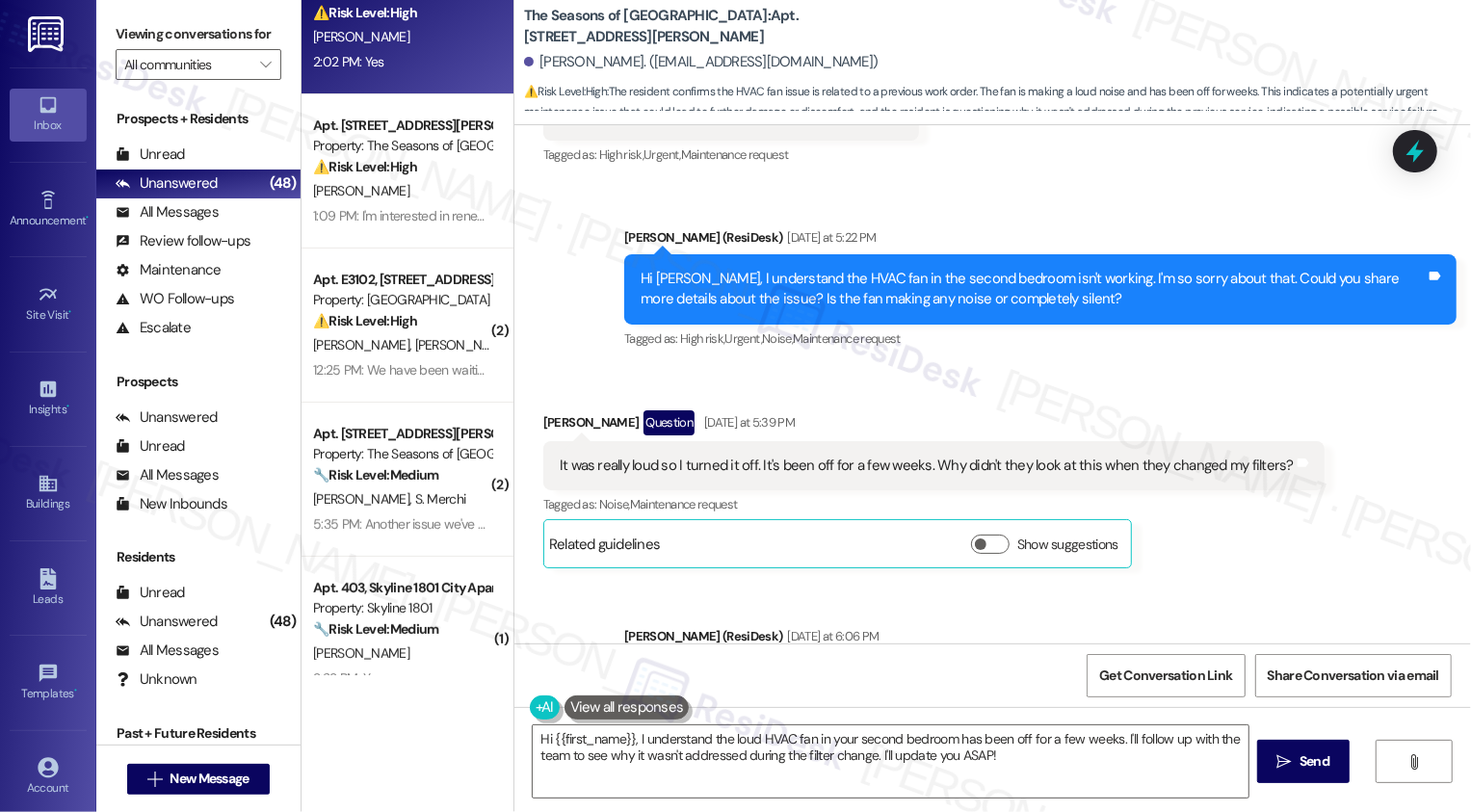
click at [740, 383] on div "Received via SMS Jetta Lester Question Yesterday at 5:39 PM It was really loud …" at bounding box center [993, 475] width 957 height 216
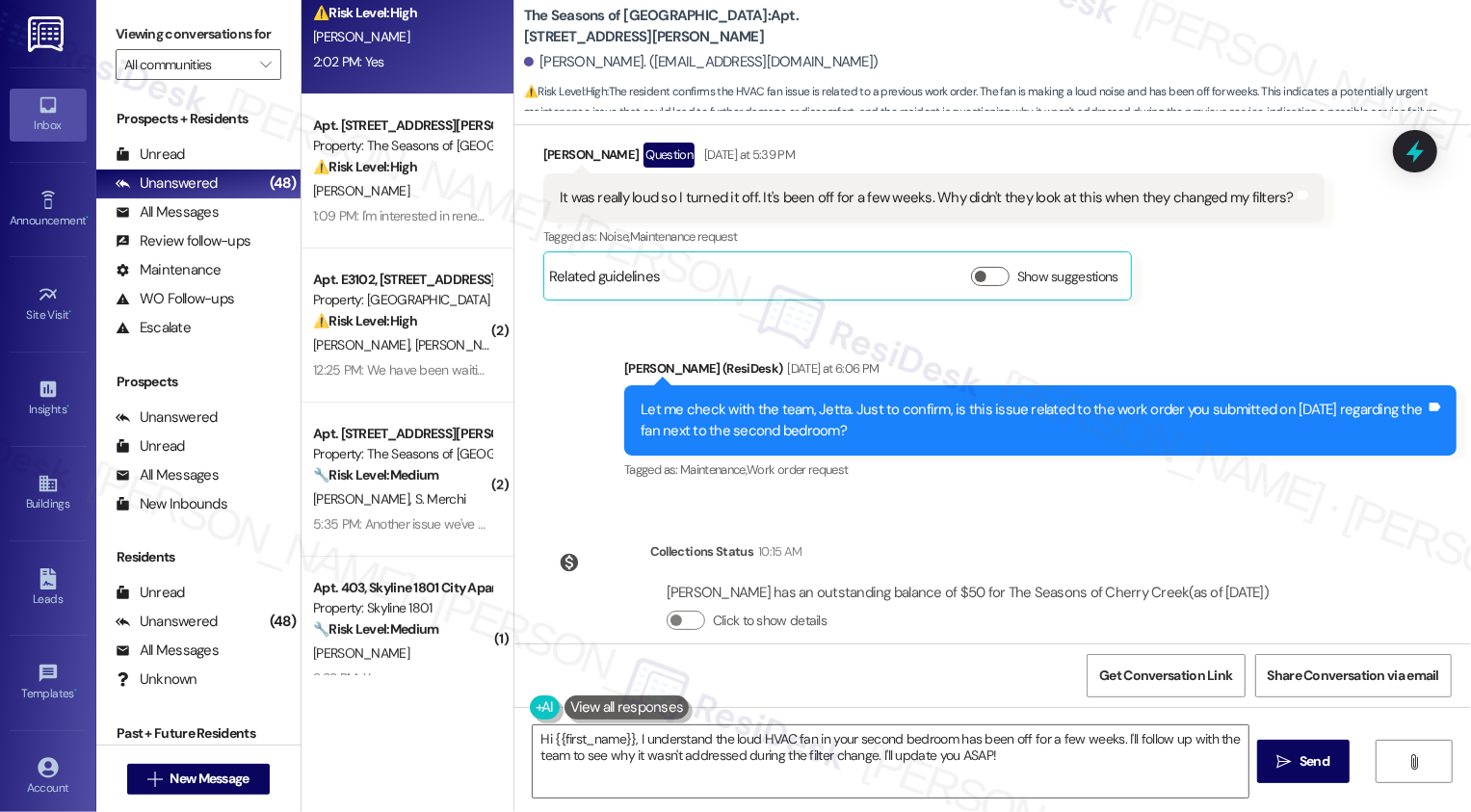
scroll to position [1102, 0]
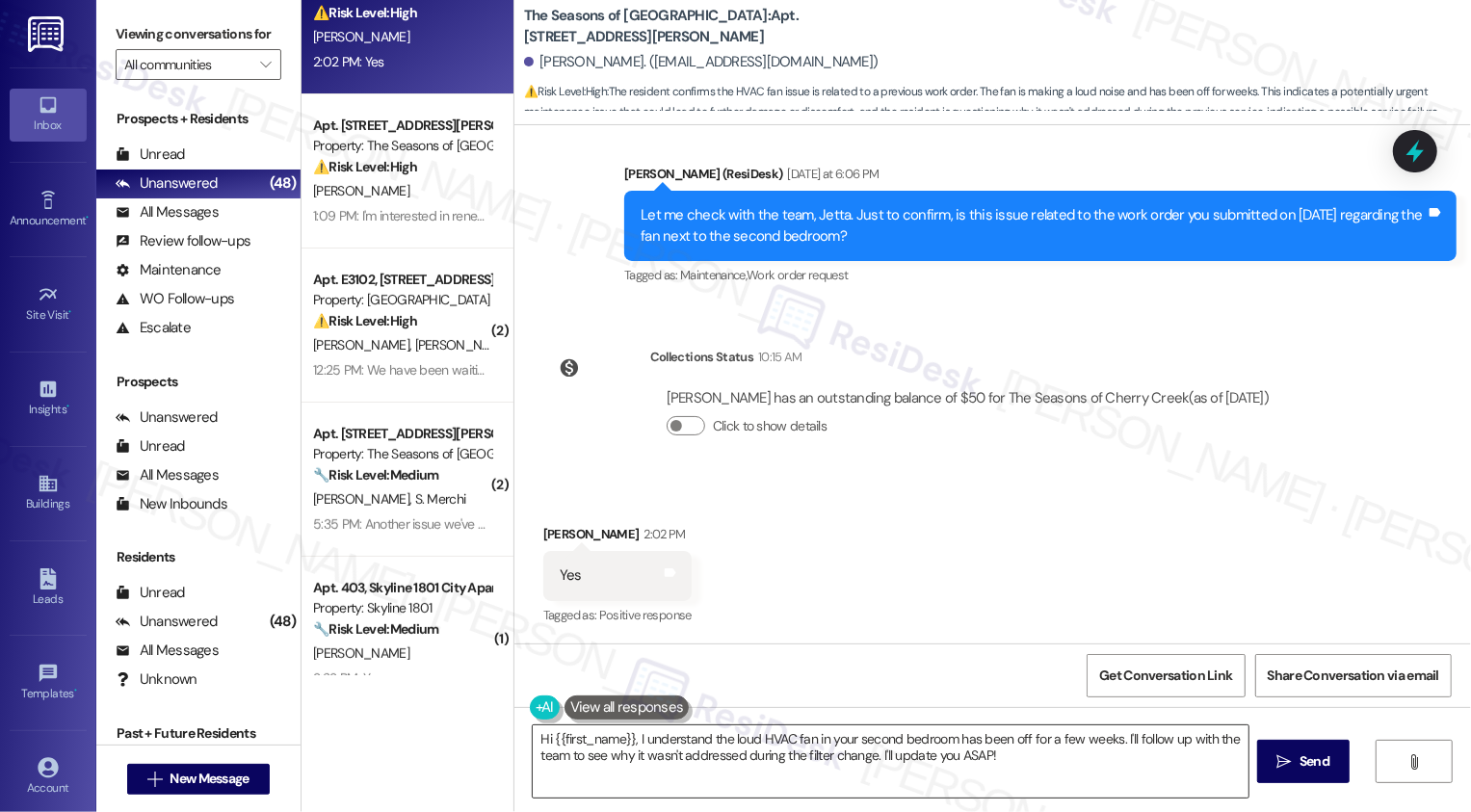
click at [657, 738] on textarea "Hi {{first_name}}, I understand the loud HVAC fan in your second bedroom has be…" at bounding box center [891, 761] width 716 height 72
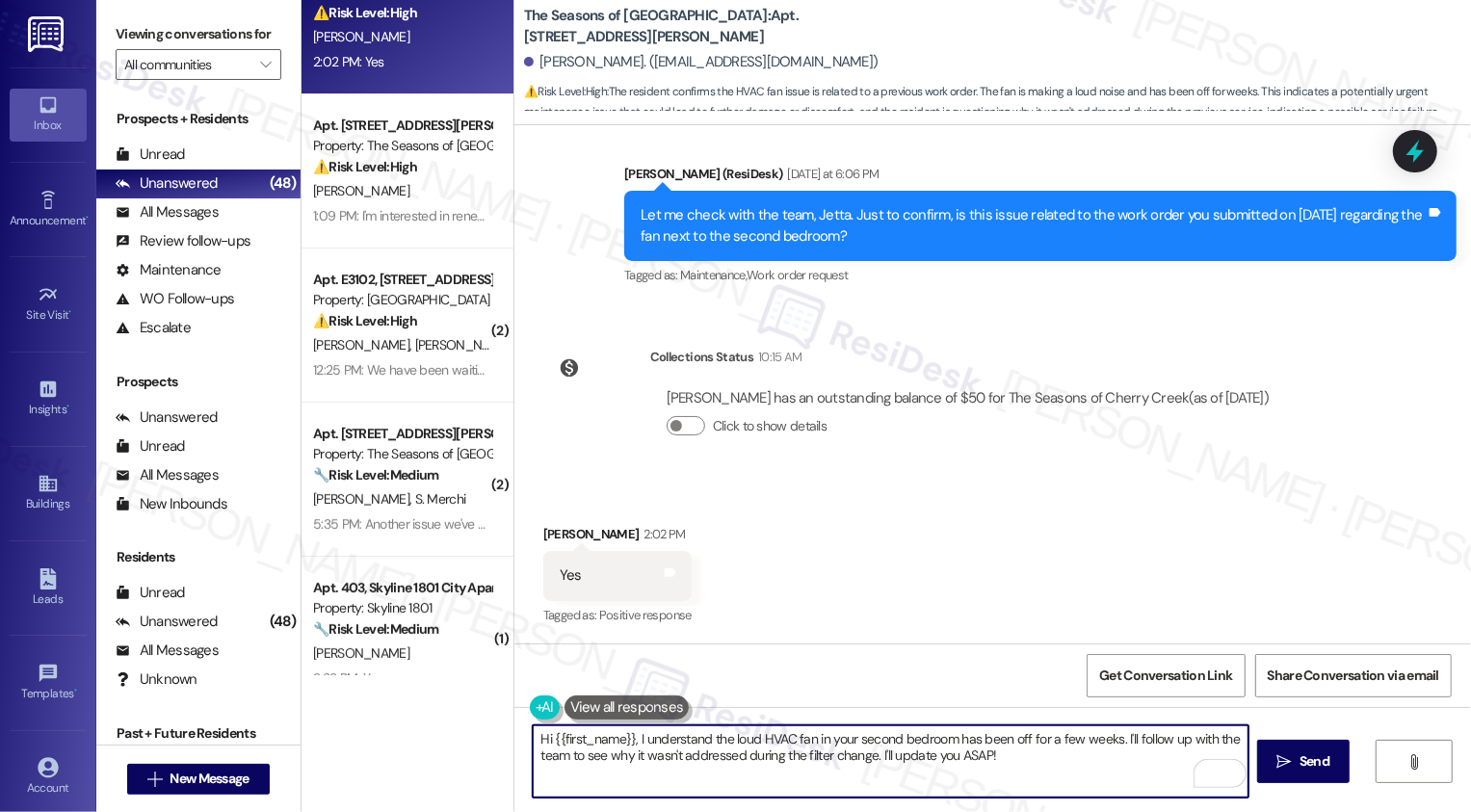
click at [997, 768] on textarea "Hi {{first_name}}, I understand the loud HVAC fan in your second bedroom has be…" at bounding box center [891, 761] width 716 height 72
click at [727, 756] on textarea "Hi {{first_name}}, I understand the loud HVAC fan in your second bedroom has be…" at bounding box center [891, 761] width 716 height 72
type textarea "G"
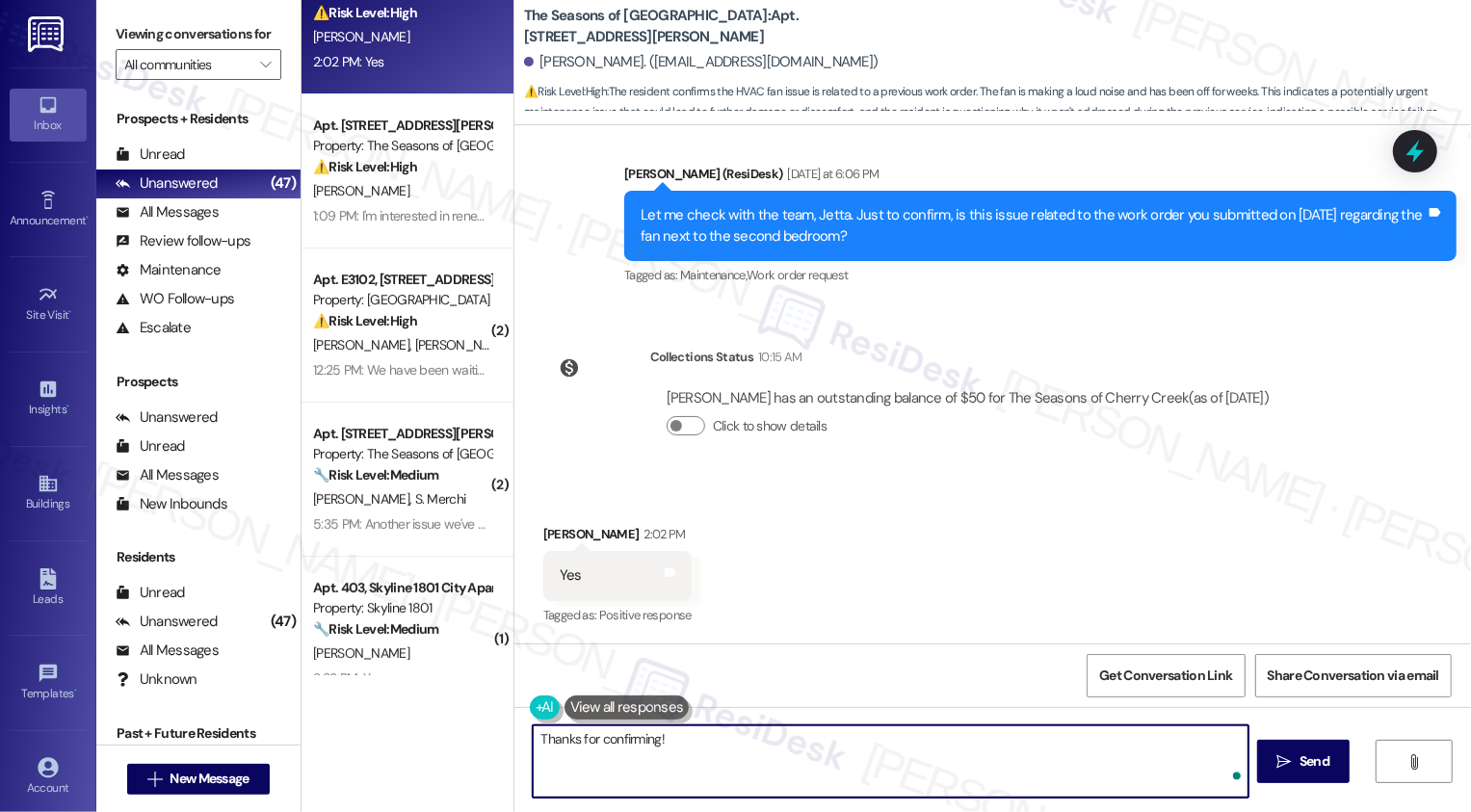
paste textarea "This is to confirm that your work order is in our queue and will be completed i…"
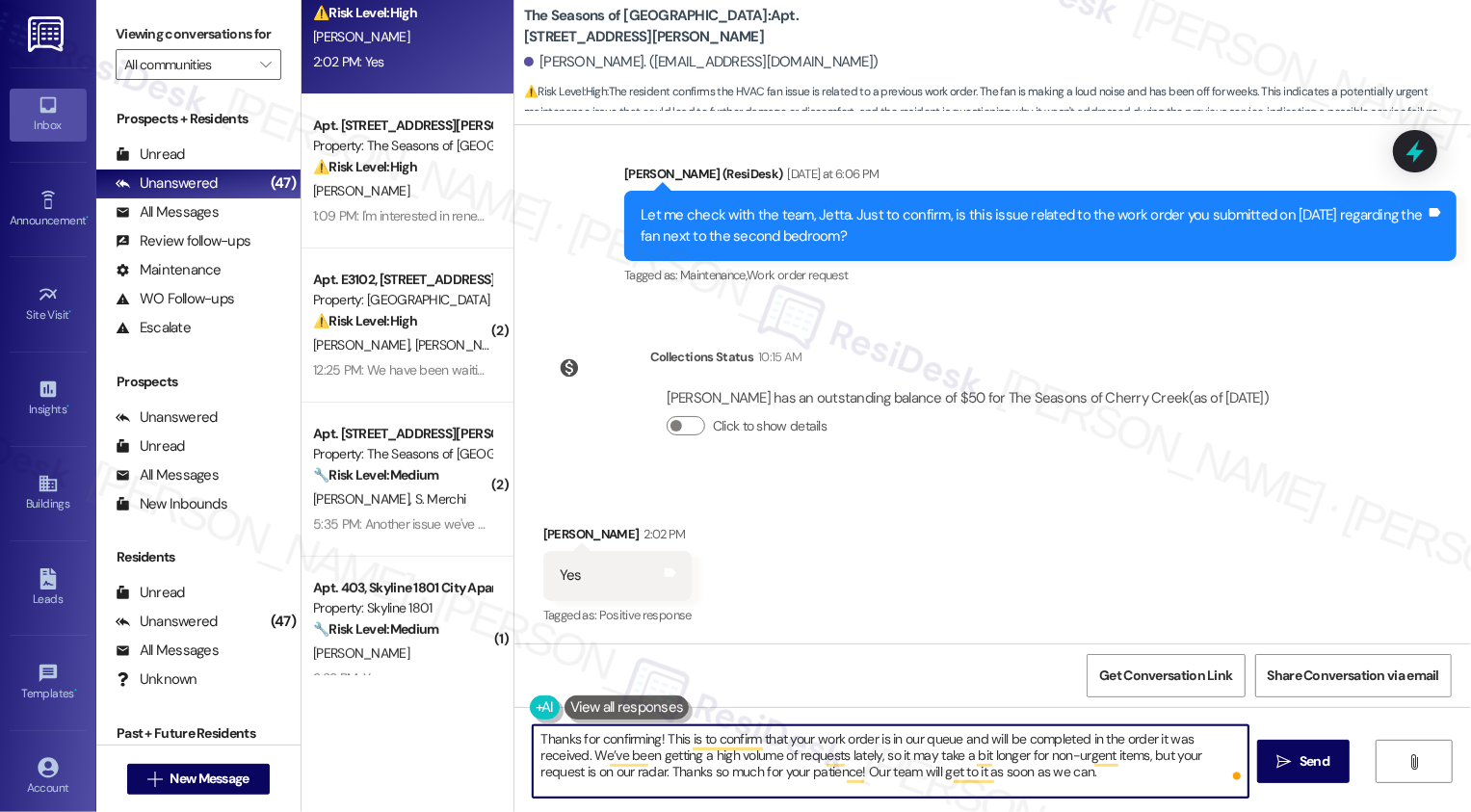
drag, startPoint x: 648, startPoint y: 740, endPoint x: 500, endPoint y: 740, distance: 148.0
click at [513, 740] on div "The Seasons of Cherry Creek: Apt. 0315A, 3498 Seasons E Ellsworth Ave Jetta Les…" at bounding box center [992, 406] width 958 height 812
drag, startPoint x: 867, startPoint y: 740, endPoint x: 1148, endPoint y: 741, distance: 281.0
click at [1148, 741] on textarea "Got it! This is to confirm that your work order is in our queue and will be com…" at bounding box center [891, 761] width 716 height 72
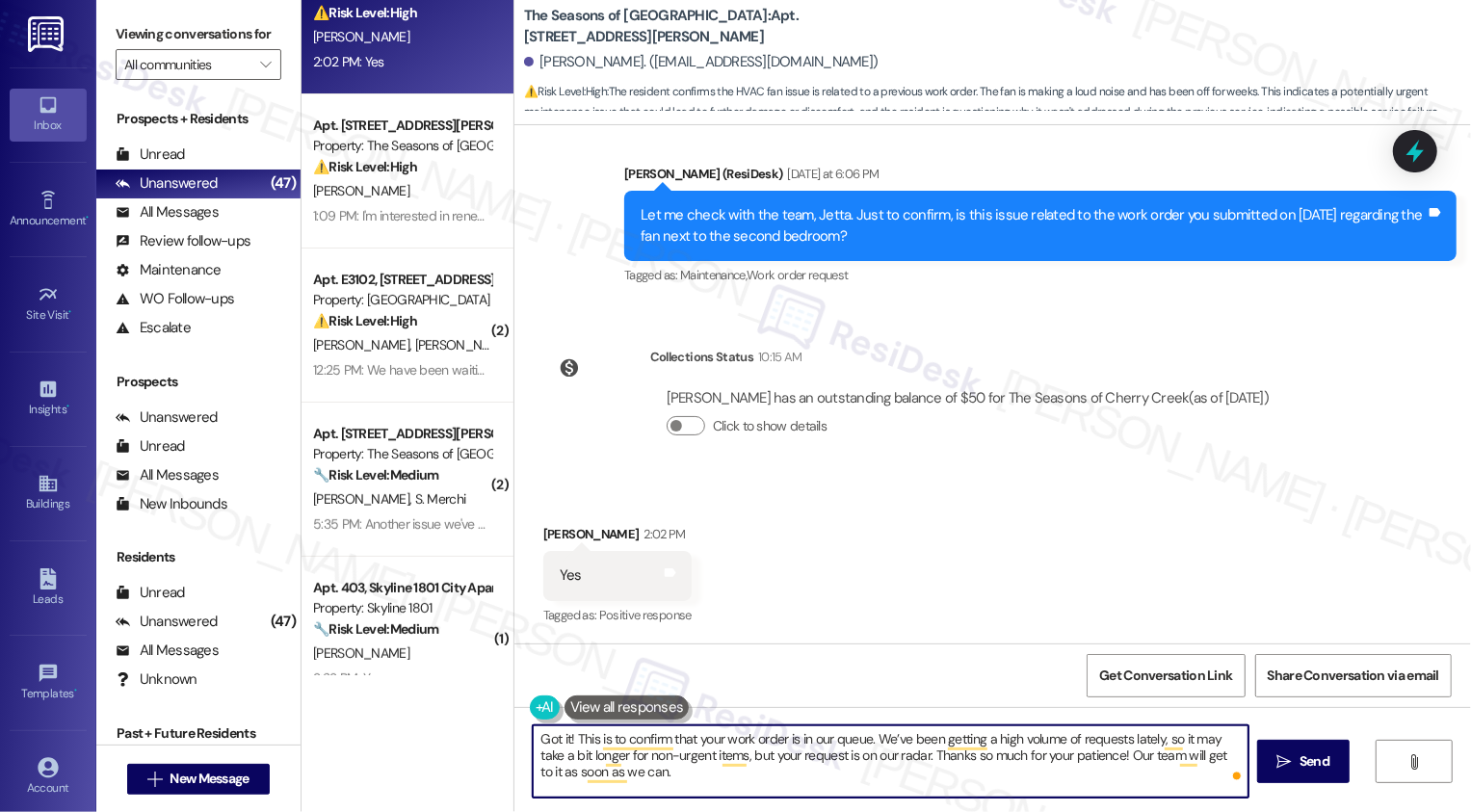
click at [1019, 743] on textarea "Got it! This is to confirm that your work order is in our queue. We’ve been get…" at bounding box center [891, 761] width 716 height 72
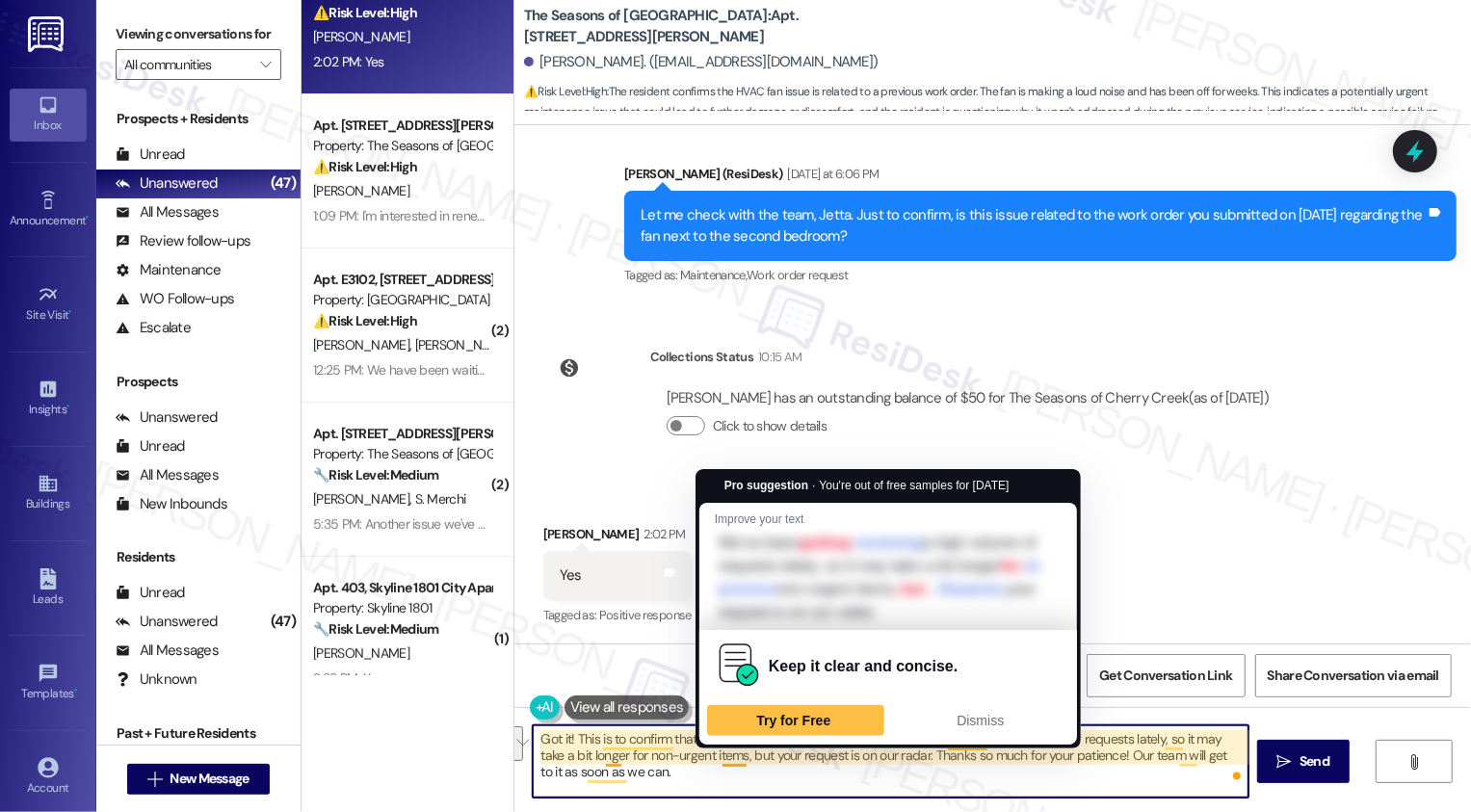
drag, startPoint x: 872, startPoint y: 739, endPoint x: 723, endPoint y: 755, distance: 149.9
click at [722, 755] on textarea "Got it! This is to confirm that your work order is in our queue. We’ve been get…" at bounding box center [891, 761] width 716 height 72
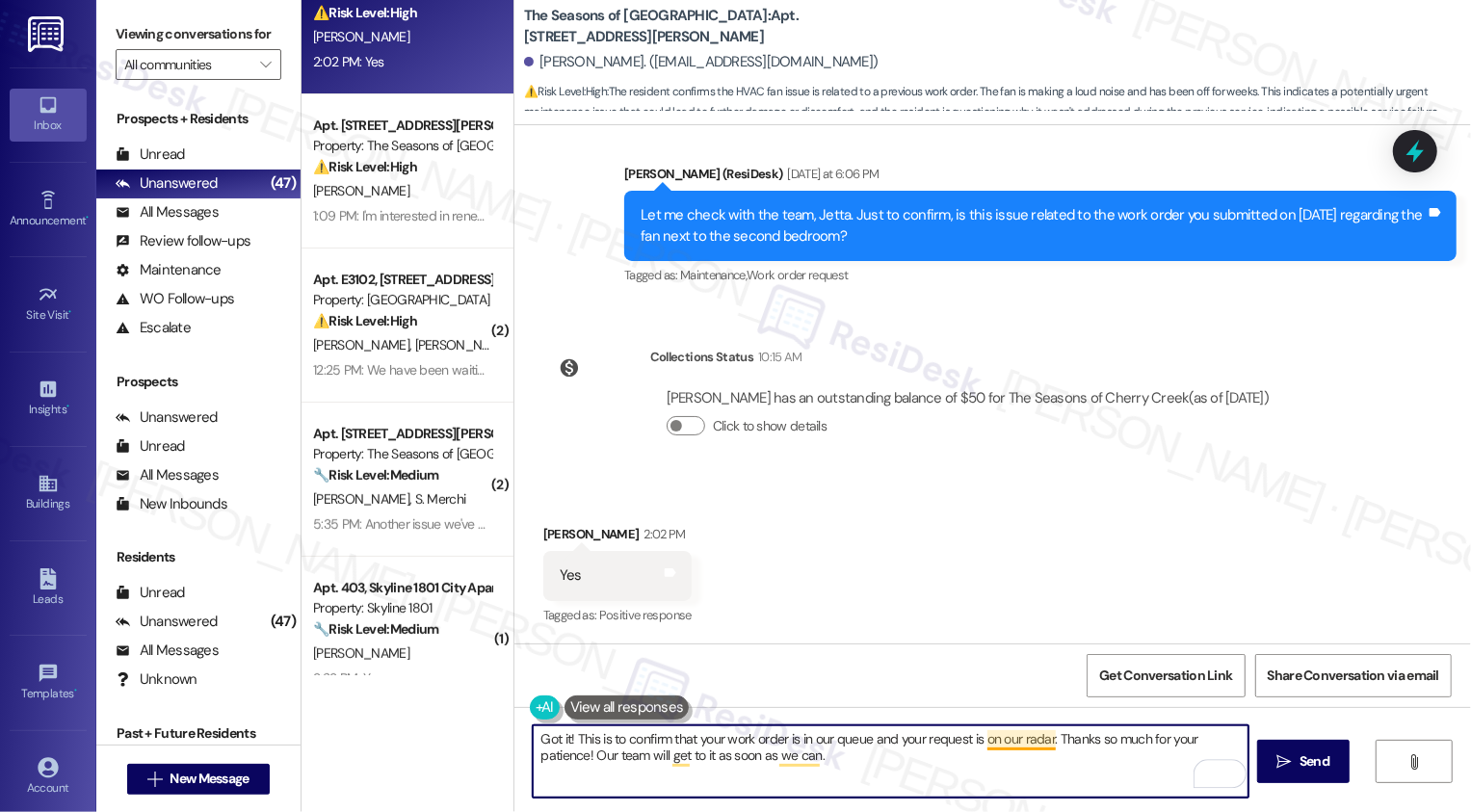
click at [1009, 743] on textarea "Got it! This is to confirm that your work order is in our queue and your reques…" at bounding box center [891, 761] width 716 height 72
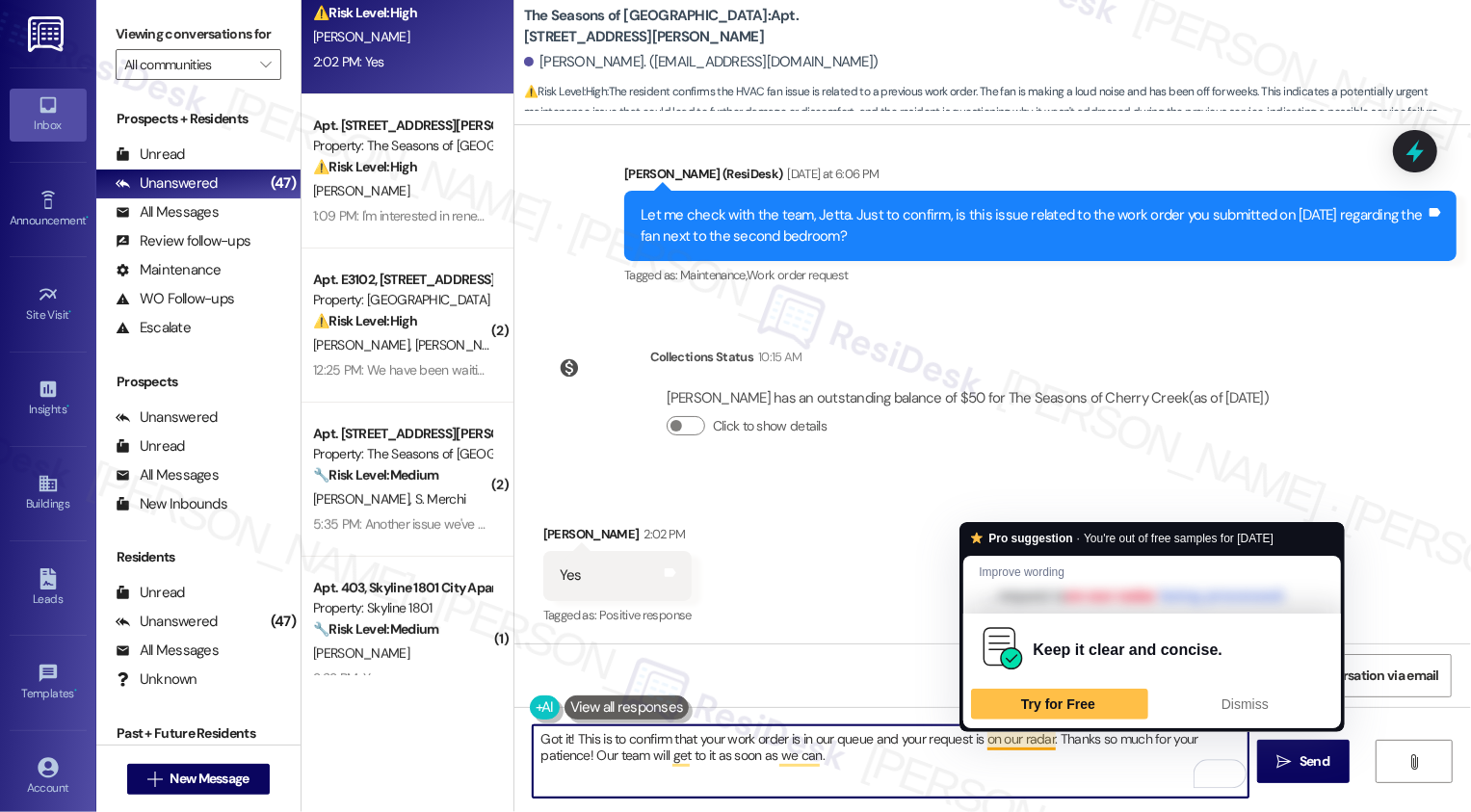
click at [1046, 751] on textarea "Got it! This is to confirm that your work order is in our queue and your reques…" at bounding box center [891, 761] width 716 height 72
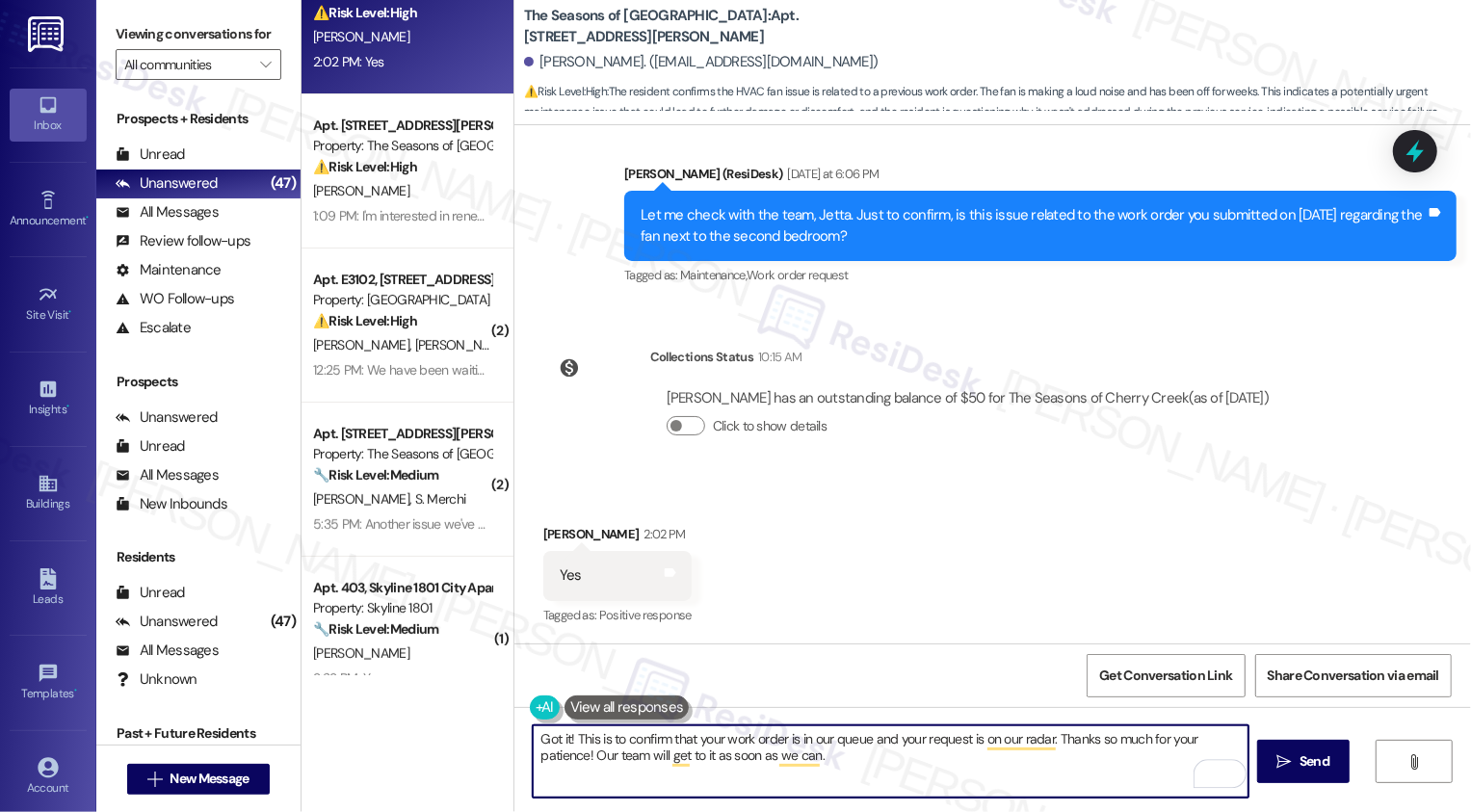
click at [577, 758] on textarea "Got it! This is to confirm that your work order is in our queue and your reques…" at bounding box center [891, 761] width 716 height 72
click at [844, 759] on textarea "Got it! This is to confirm that your work order is in our queue and your reques…" at bounding box center [891, 761] width 716 height 72
click at [689, 770] on textarea "Got it! This is to confirm that your work order is in our queue and your reques…" at bounding box center [891, 761] width 716 height 72
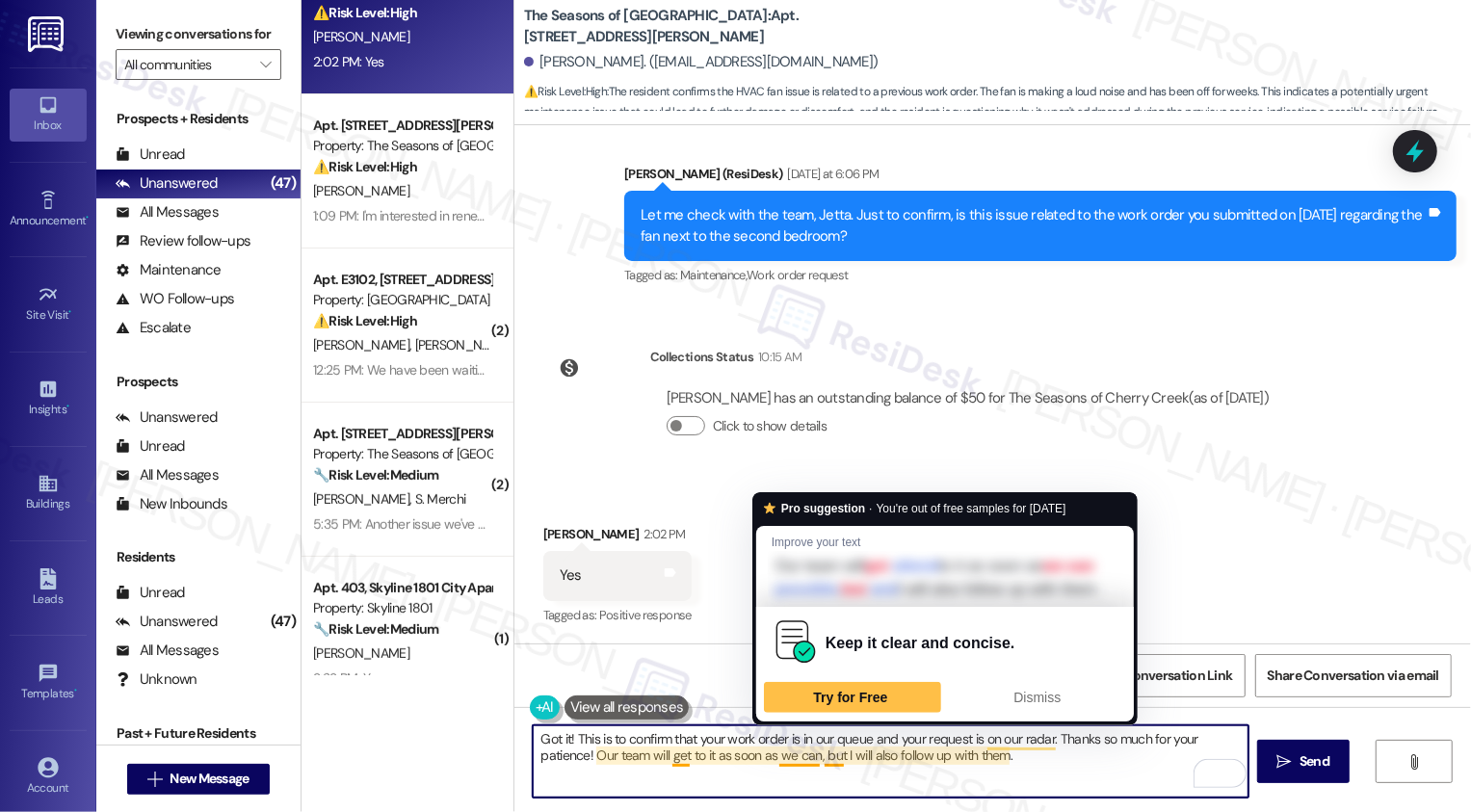
click at [1011, 778] on textarea "Got it! This is to confirm that your work order is in our queue and your reques…" at bounding box center [891, 761] width 716 height 72
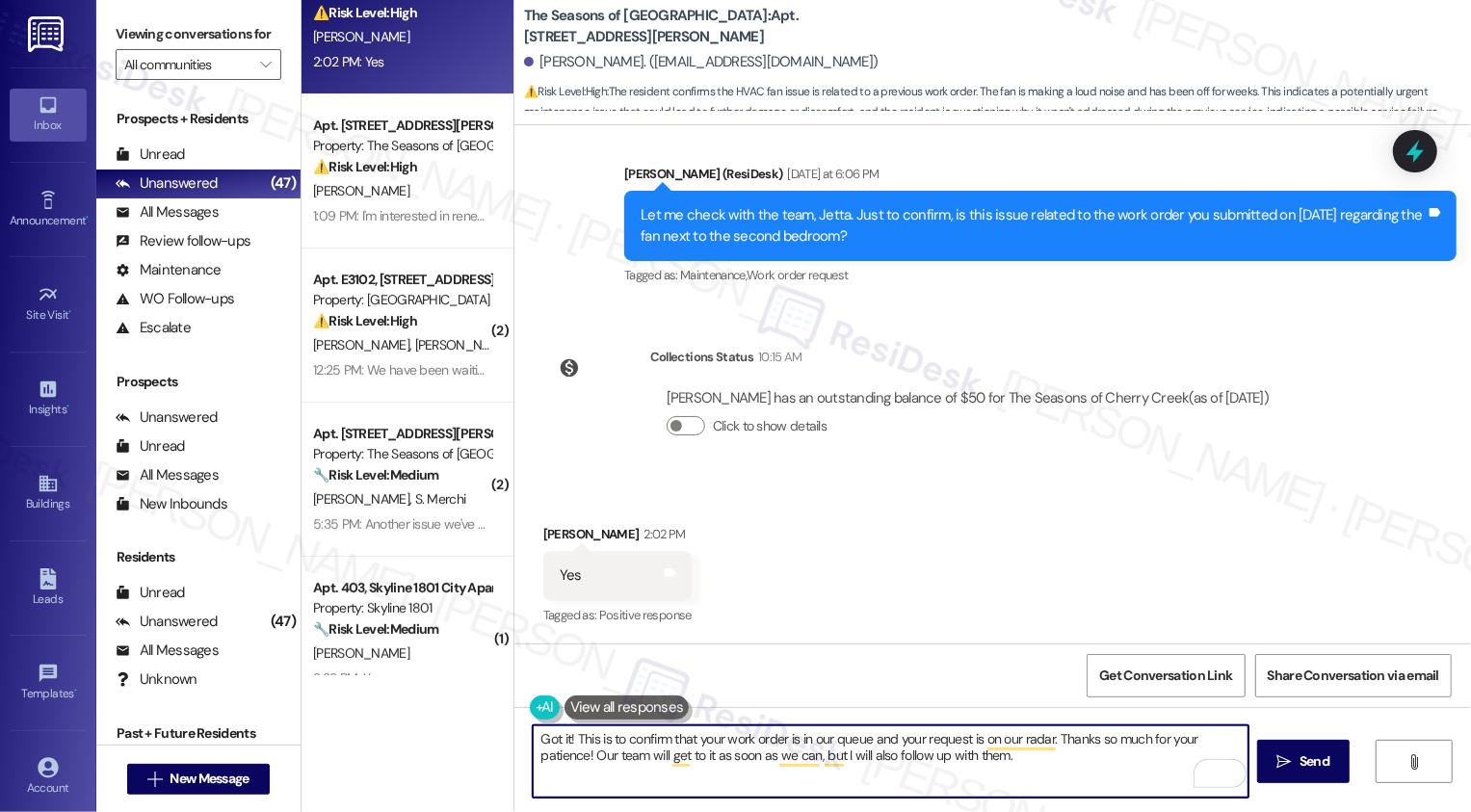
click at [1068, 772] on textarea "Got it! This is to confirm that your work order is in our queue and your reques…" at bounding box center [891, 761] width 716 height 72
type textarea "Got it! This is to confirm that your work order is in our queue and your reques…"
click at [1306, 771] on span "Send" at bounding box center [1314, 761] width 30 height 20
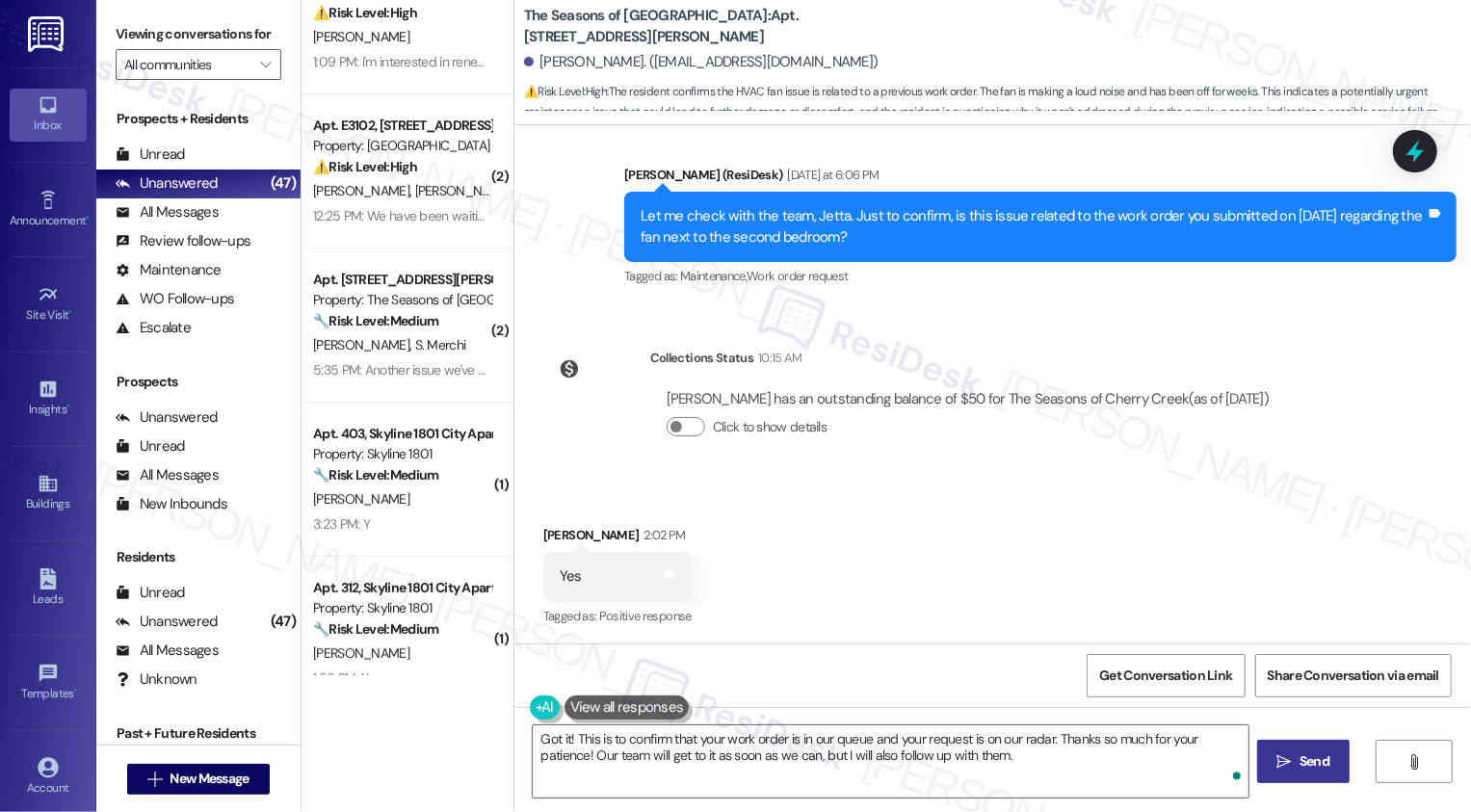
scroll to position [1257, 0]
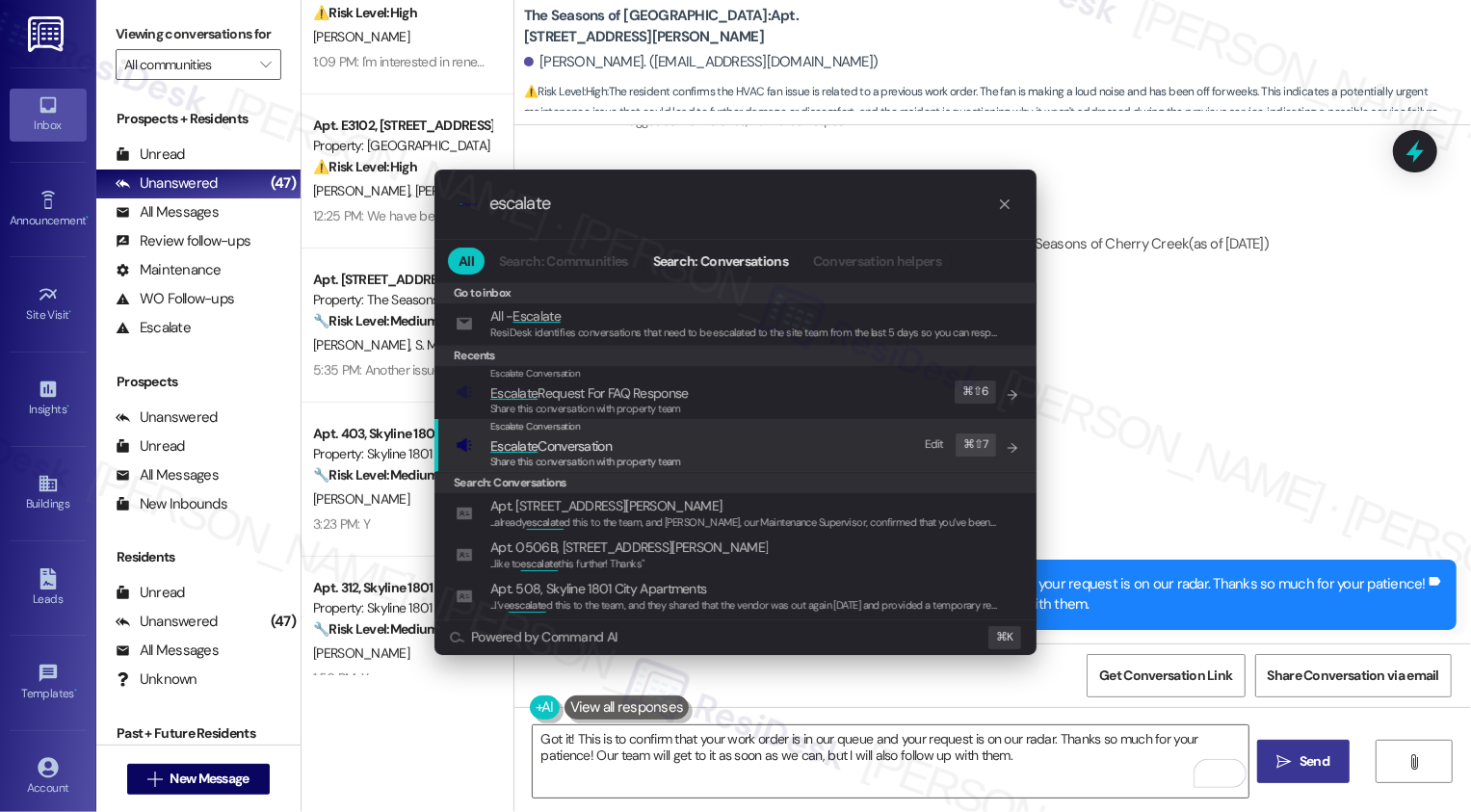
type input "escalate"
click at [770, 462] on div "Escalate Conversation Escalate Conversation Share this conversation with proper…" at bounding box center [737, 445] width 564 height 52
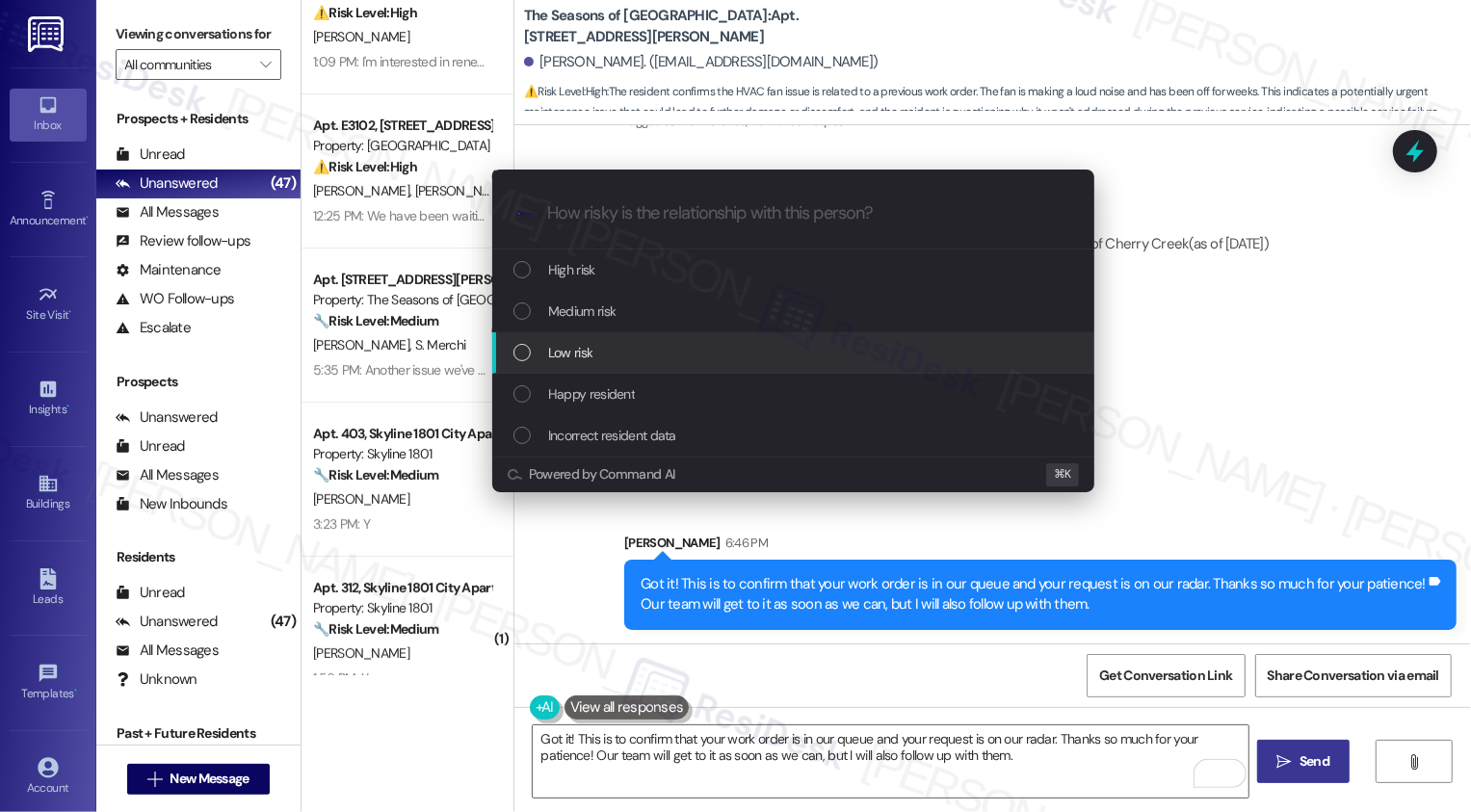
click at [671, 360] on div "Low risk" at bounding box center [794, 352] width 564 height 21
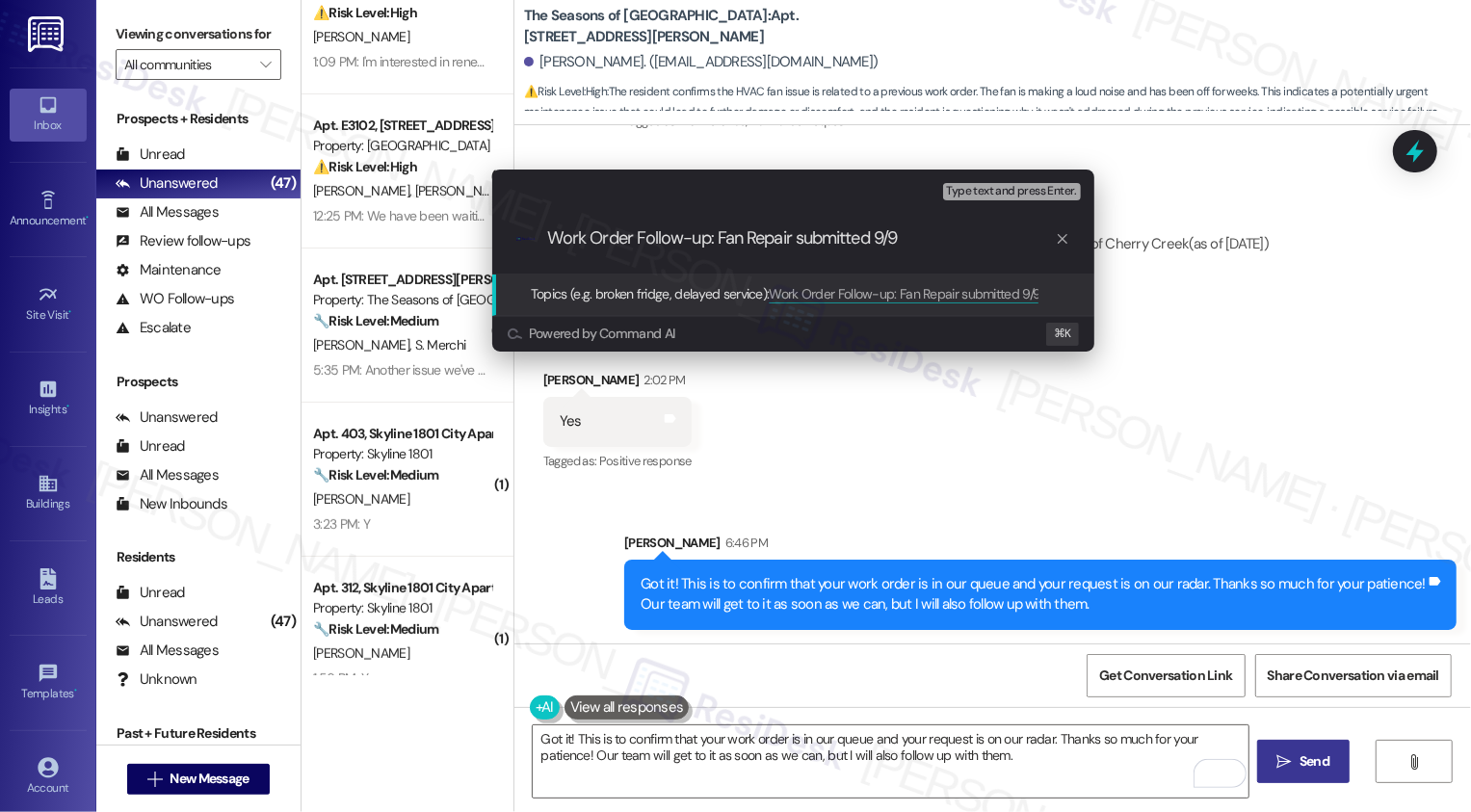
click at [1115, 407] on div "Escalate Conversation Low risk Topics (e.g. broken fridge, delayed service) Any…" at bounding box center [735, 406] width 1471 height 812
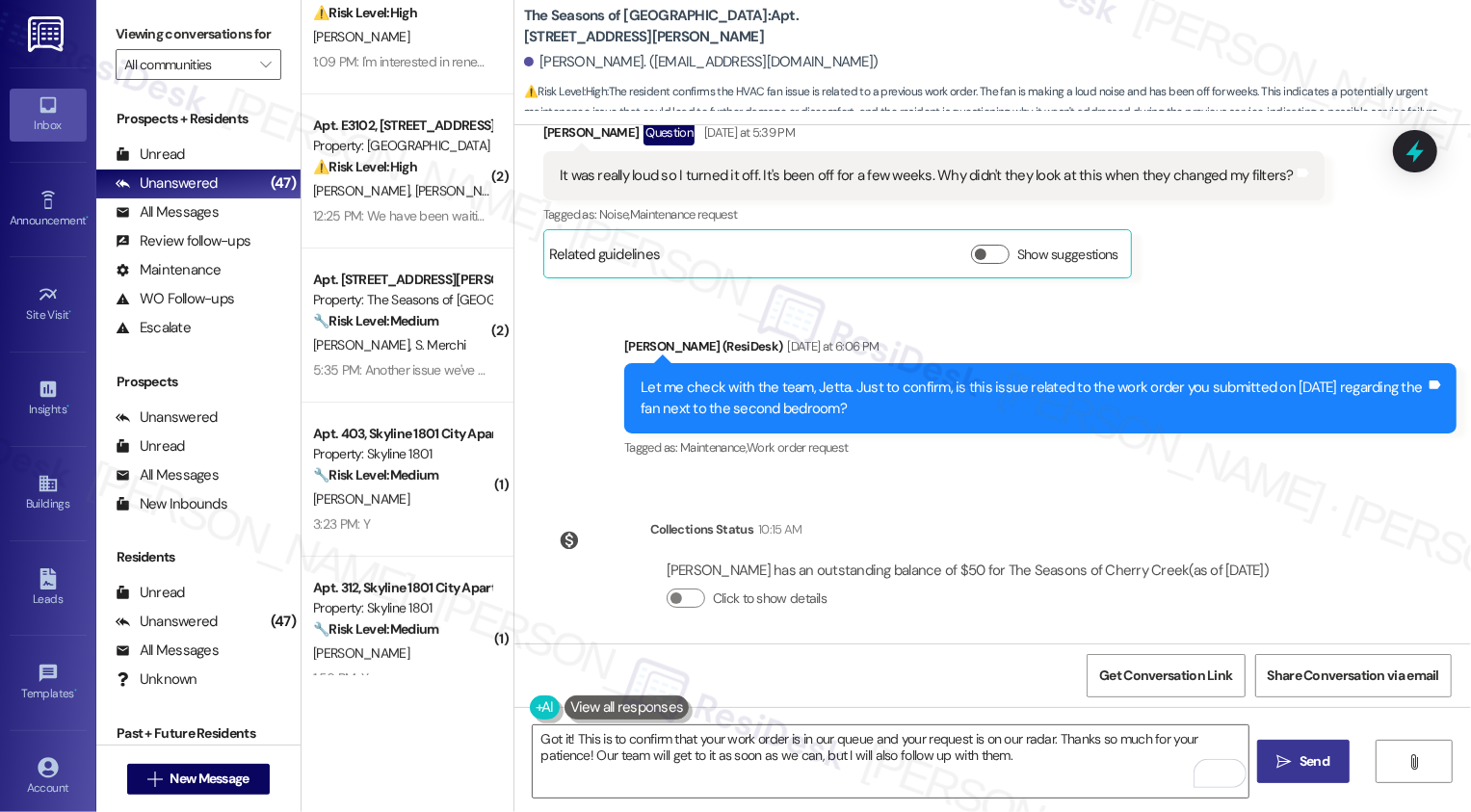
scroll to position [947, 0]
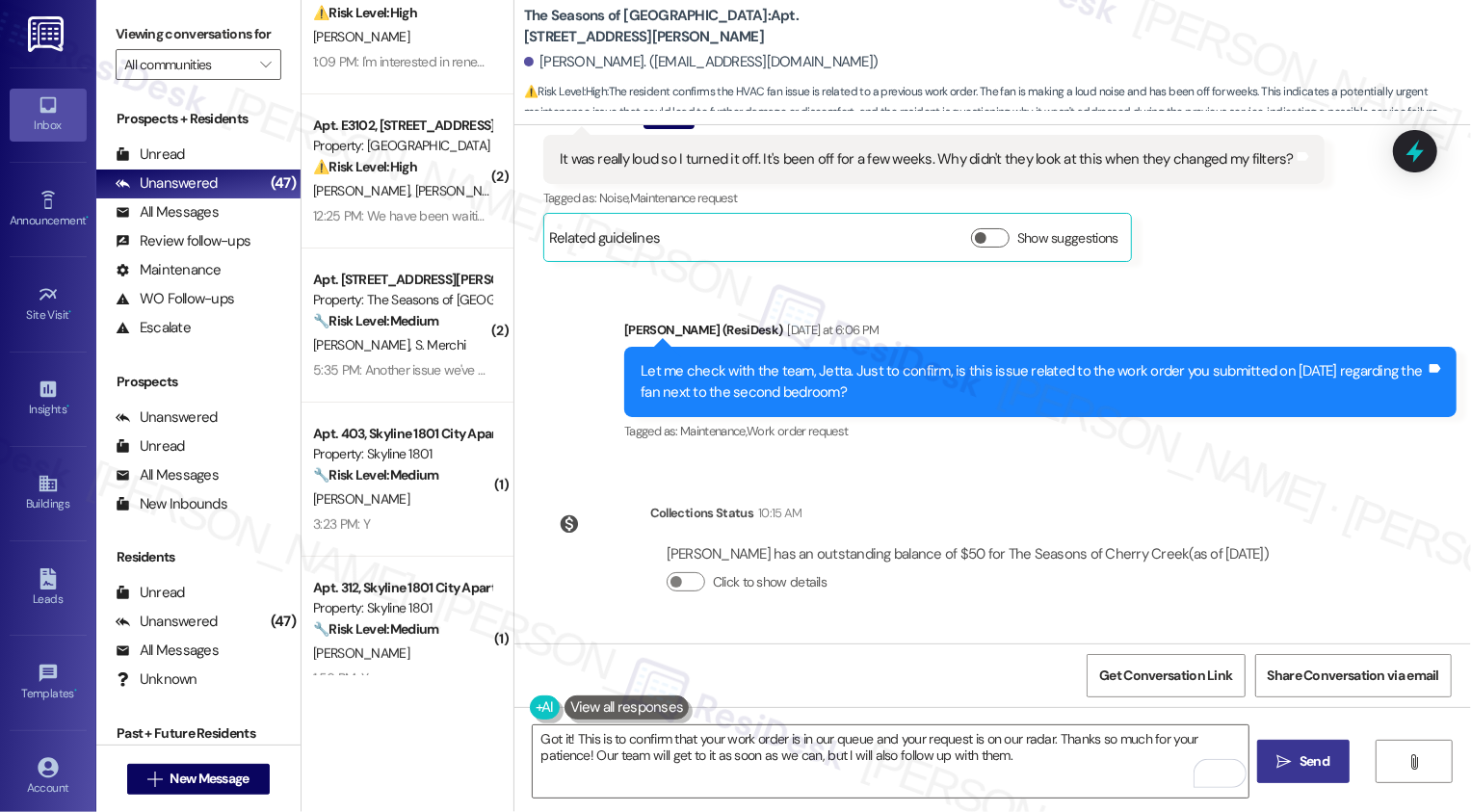
click at [984, 459] on div "Lease started Jun 07, 2025 at 8:00 PM Survey, sent via SMS Residesk Automated S…" at bounding box center [993, 383] width 957 height 518
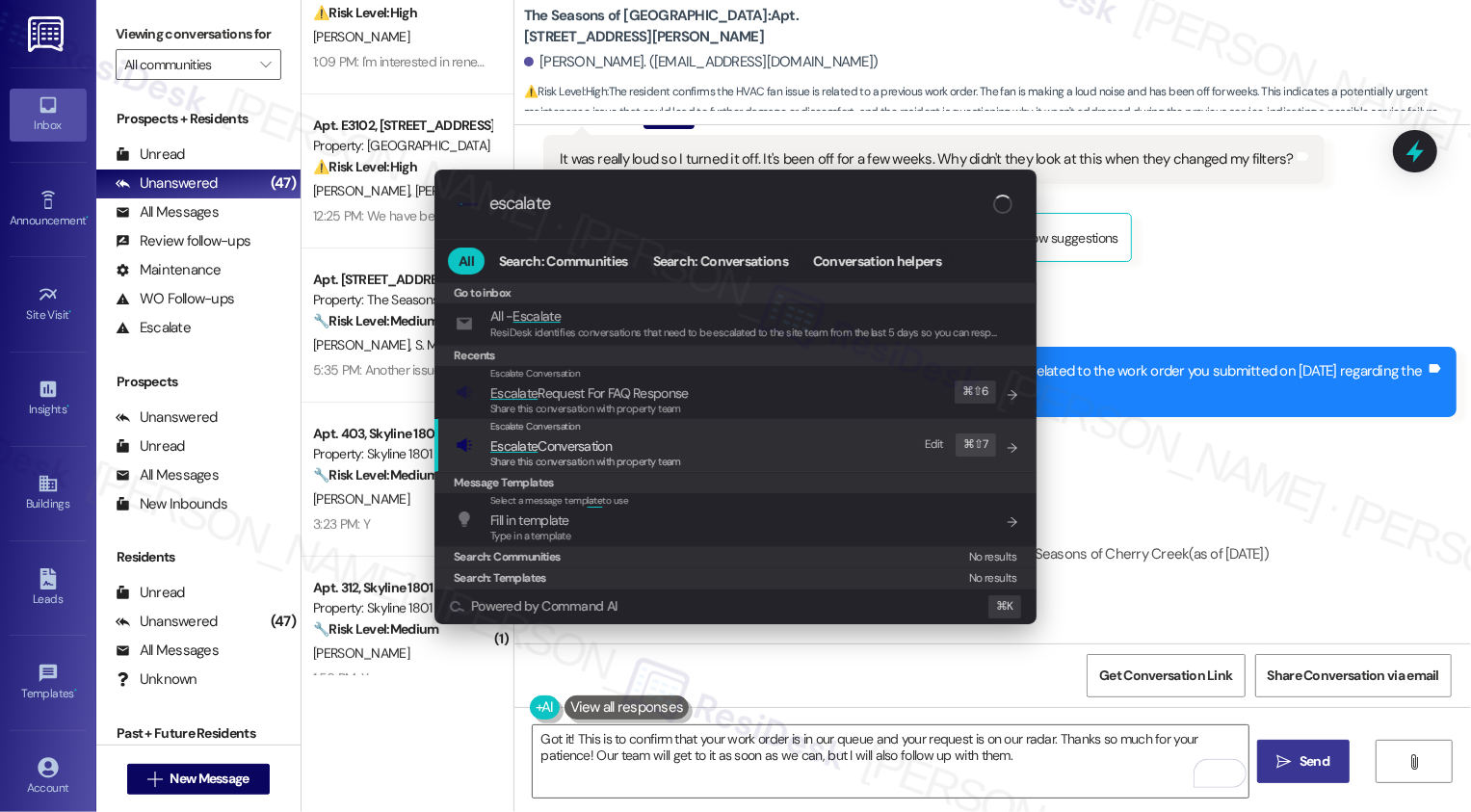
type input "escalate"
click at [590, 452] on span "Escalate Conversation" at bounding box center [551, 446] width 122 height 18
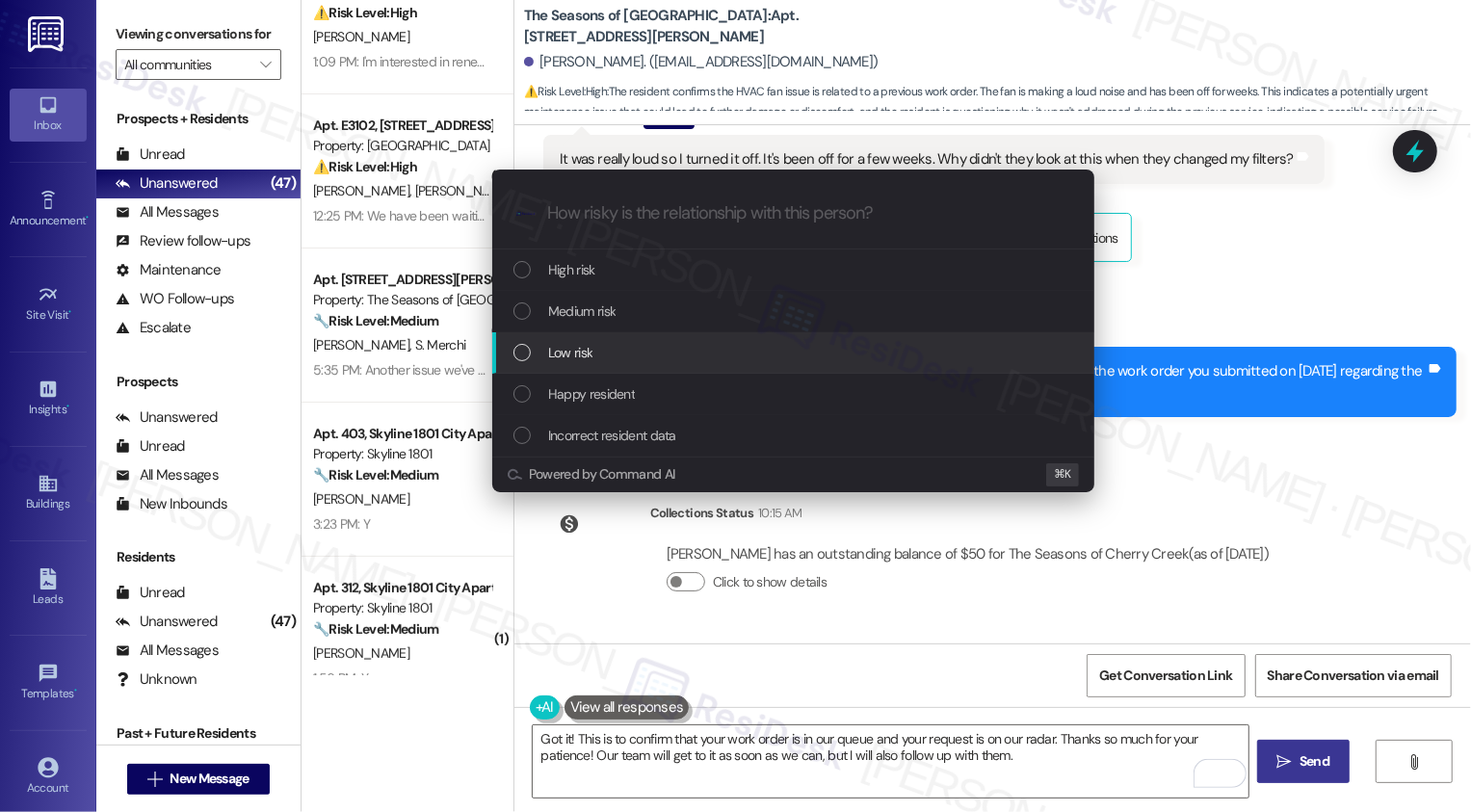
click at [585, 353] on span "Low risk" at bounding box center [570, 352] width 45 height 21
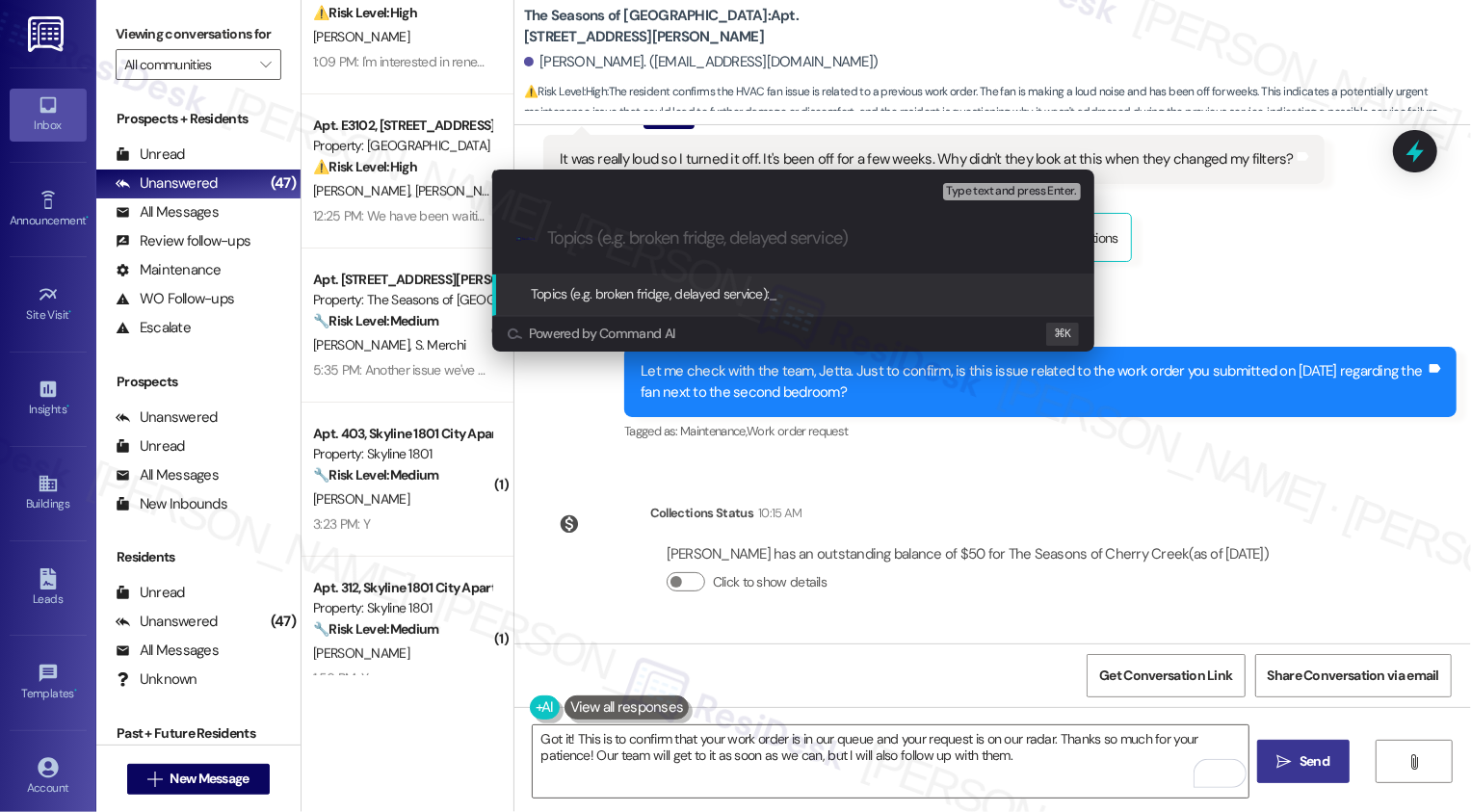
paste input "Work Order Follow-up: Fan Repair submitted 9/9"
type input "Work Order Follow-up: Fan Repair submitted 9/9"
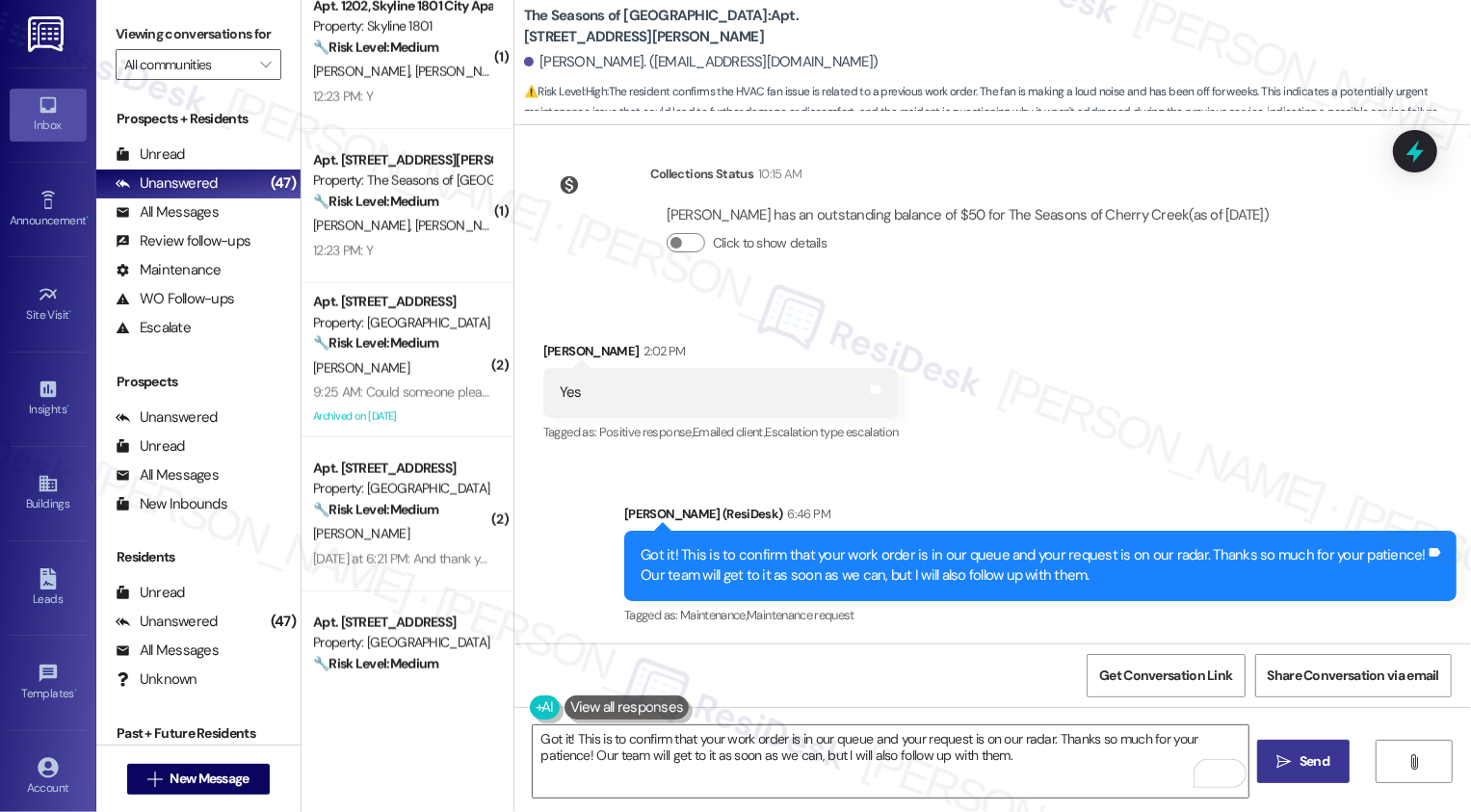
scroll to position [1523, 0]
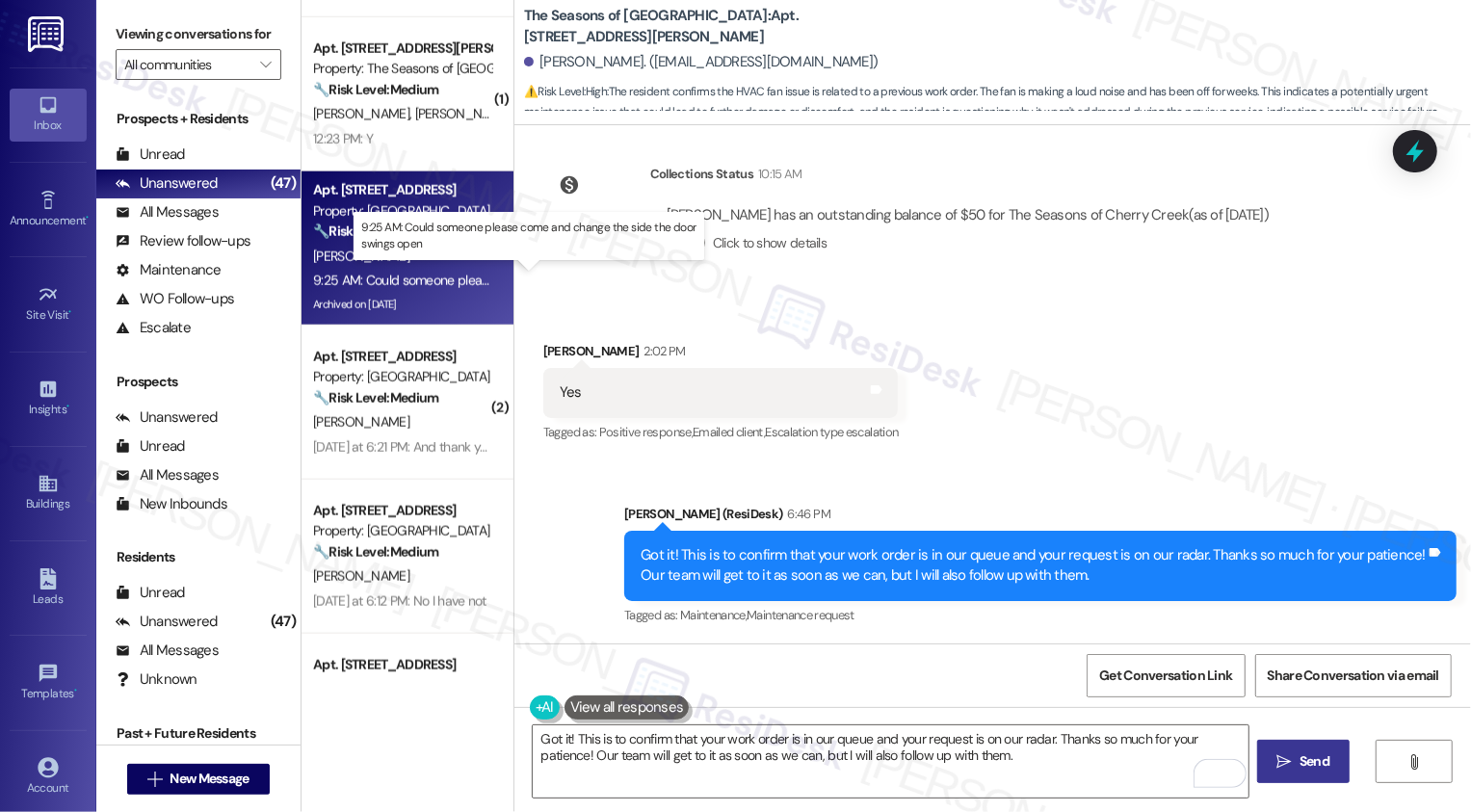
click at [377, 280] on div "9:25 AM: Could someone please come and change the side the door swings open 9:2…" at bounding box center [543, 280] width 461 height 18
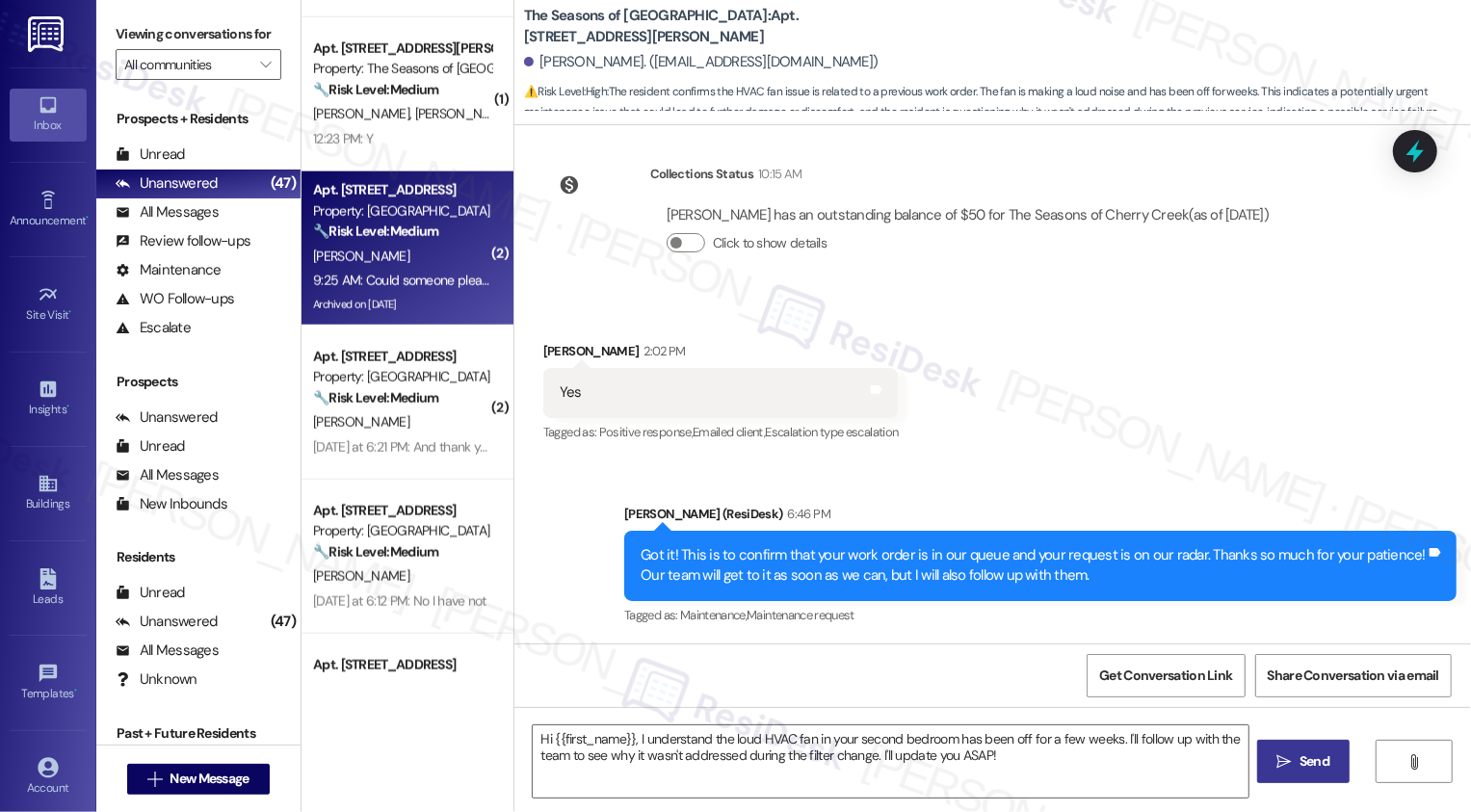
click at [377, 280] on div "9:25 AM: Could someone please come and change the side the door swings open 9:2…" at bounding box center [543, 280] width 461 height 18
type textarea "Fetching suggested responses. Please feel free to read through the conversation…"
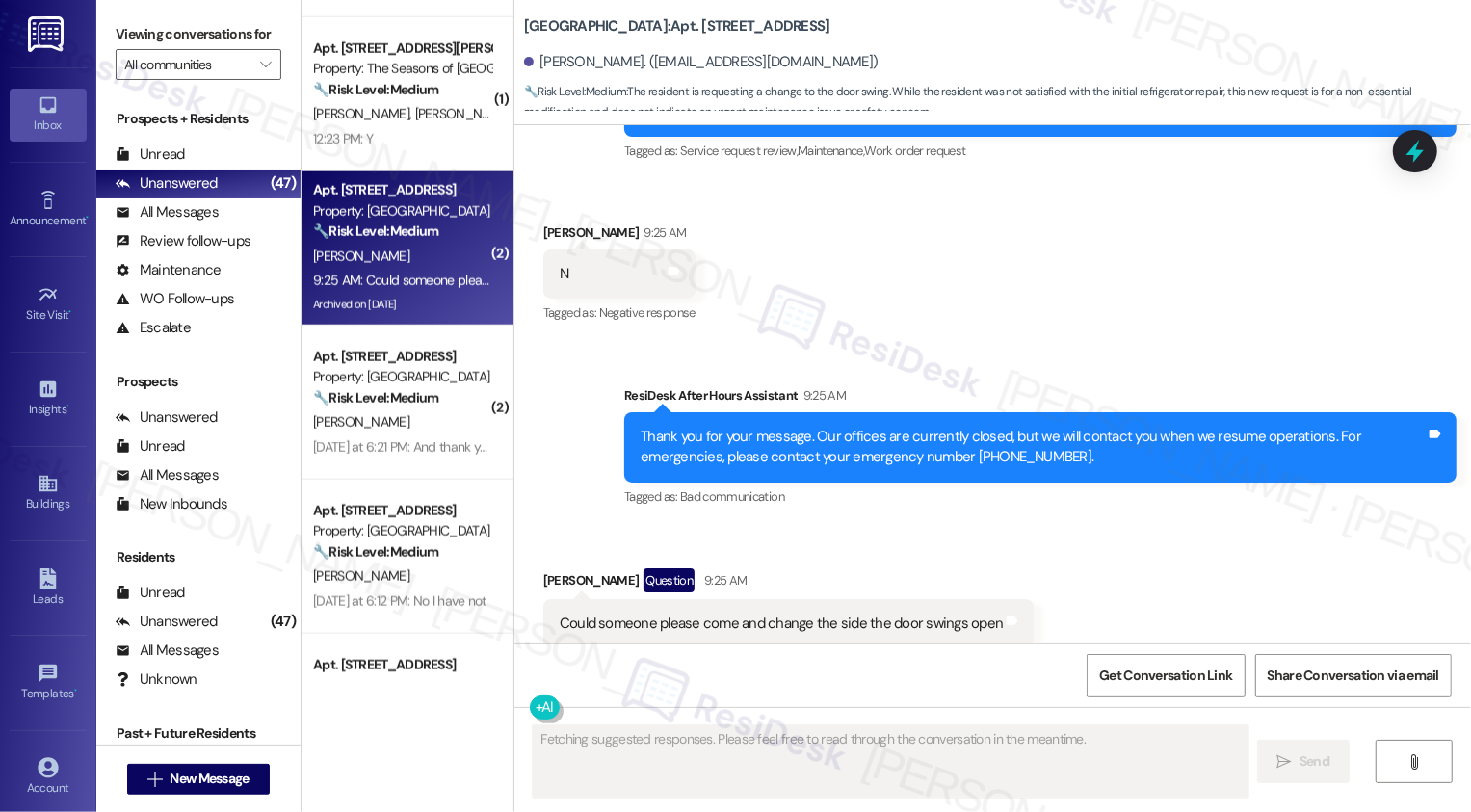
scroll to position [2706, 0]
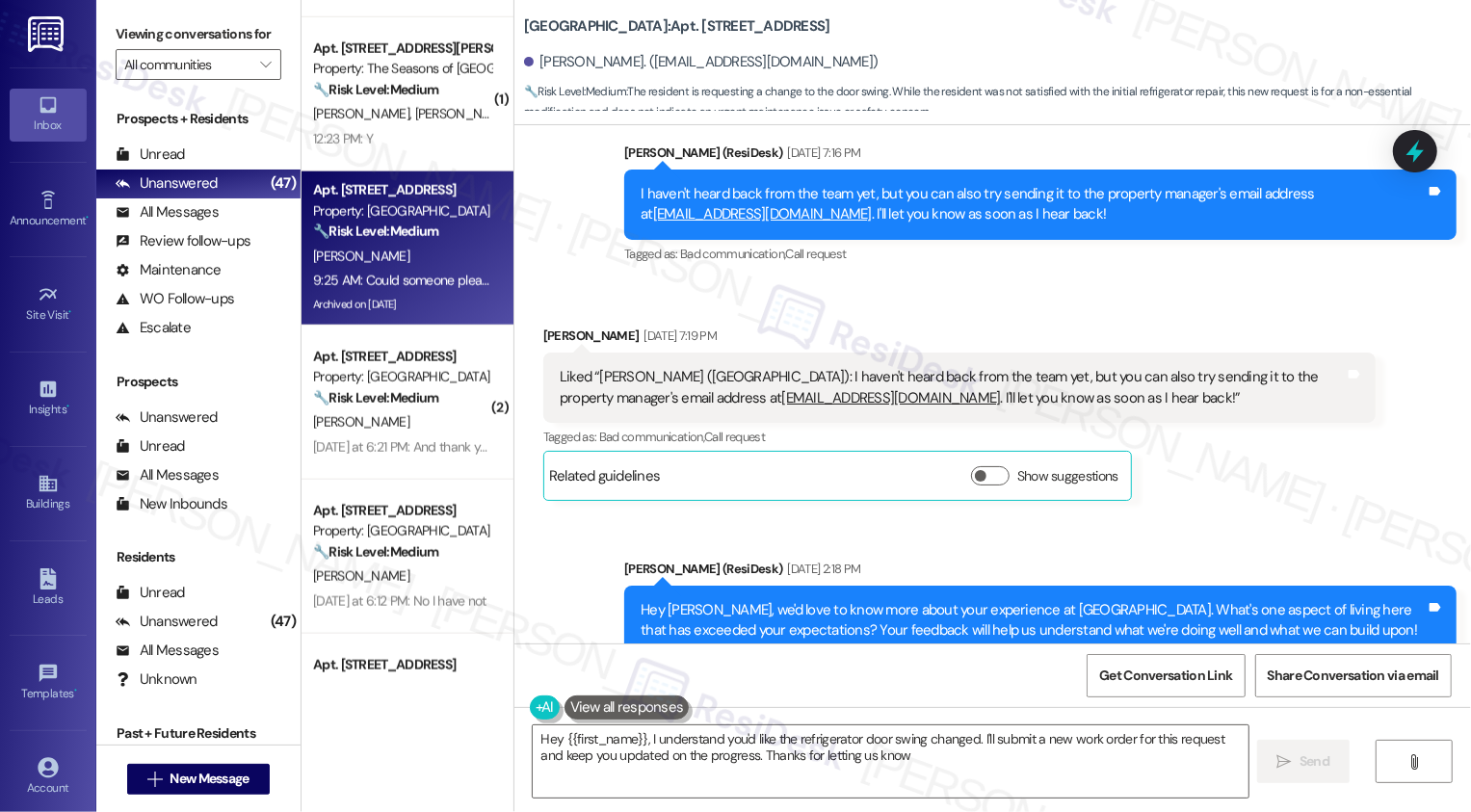
type textarea "Hey {{first_name}}, I understand you'd like the refrigerator door swing changed…"
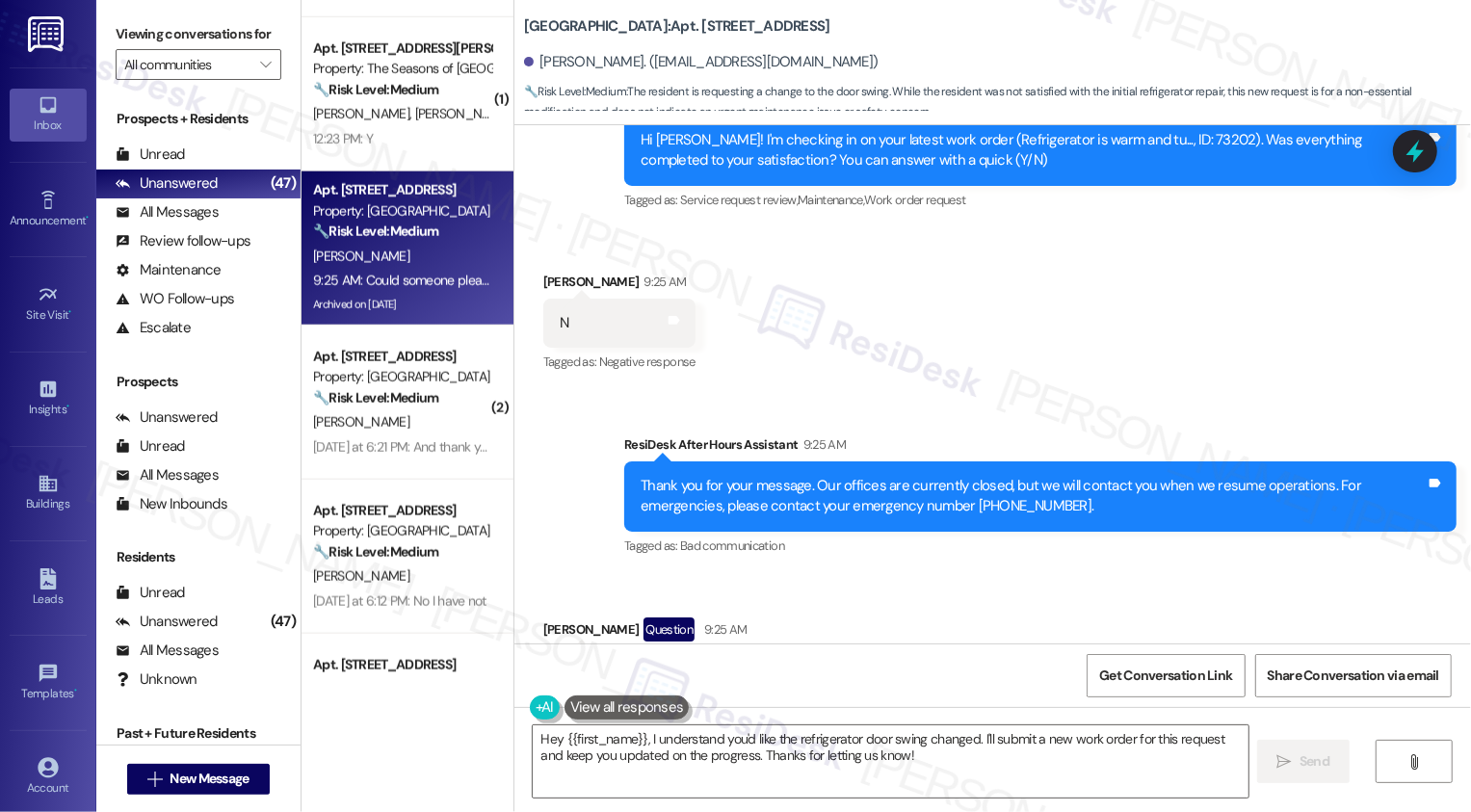
scroll to position [2707, 0]
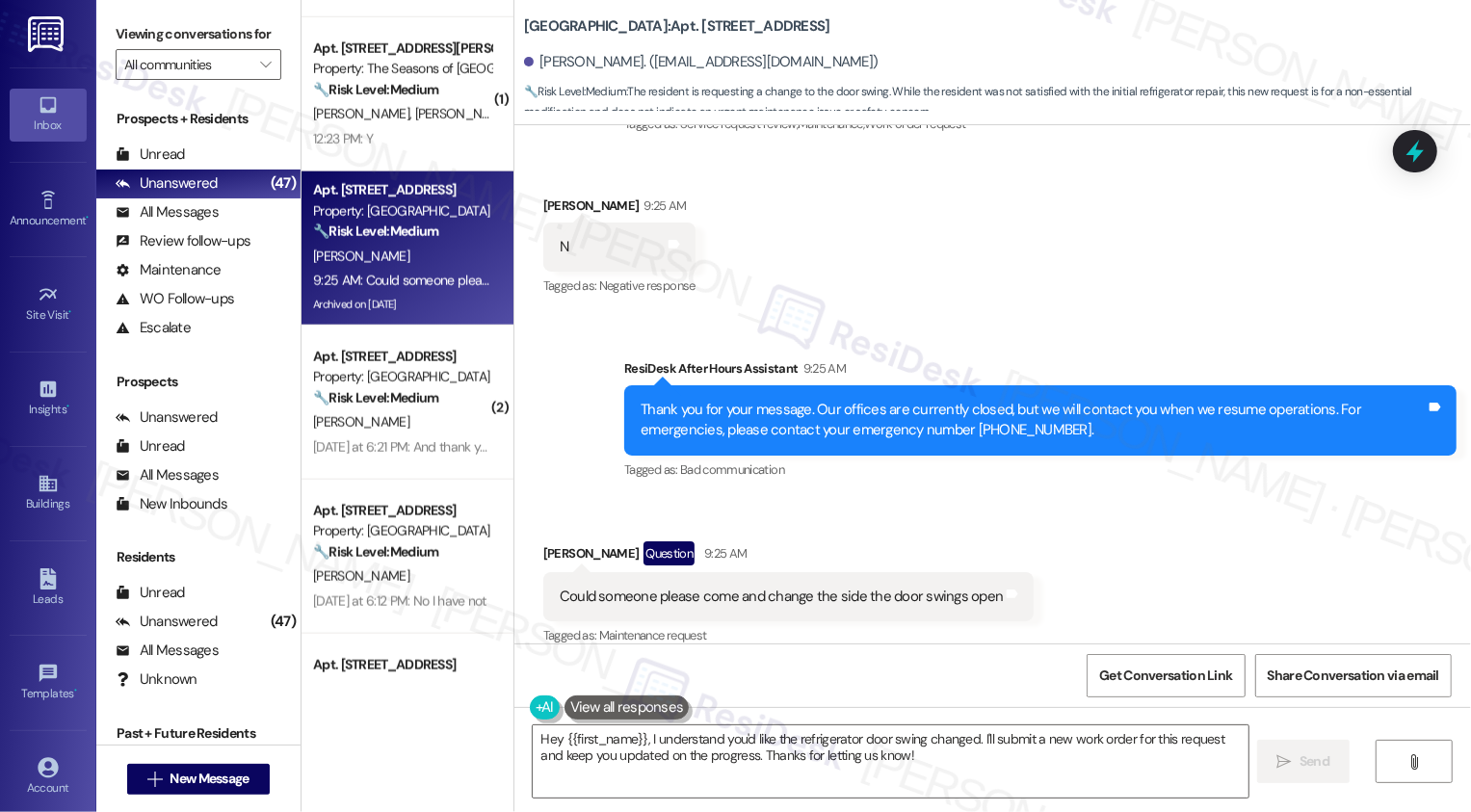
click at [907, 460] on div "Tagged as: Bad communication Click to highlight conversations about Bad communi…" at bounding box center [1040, 469] width 832 height 28
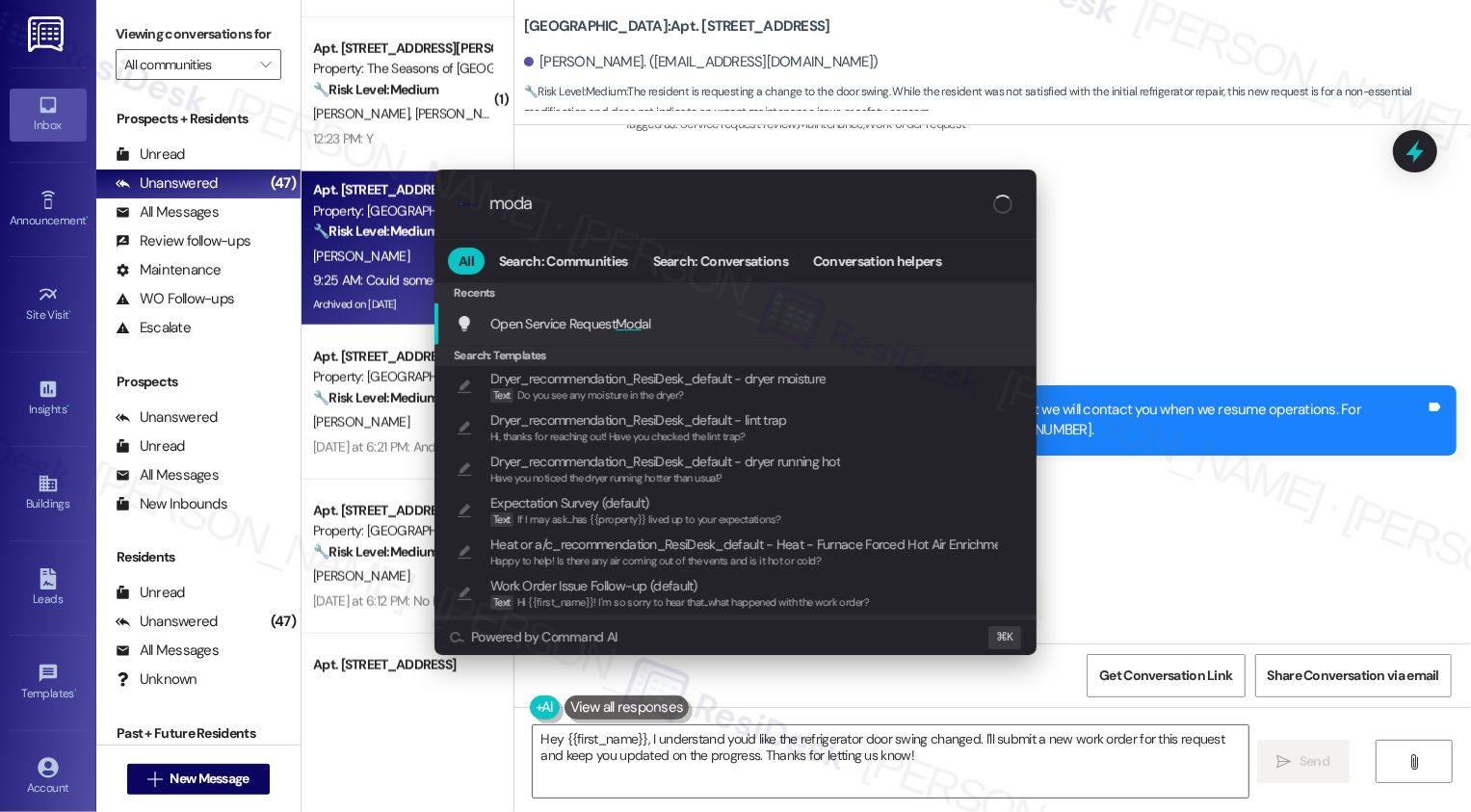
type input "modal"
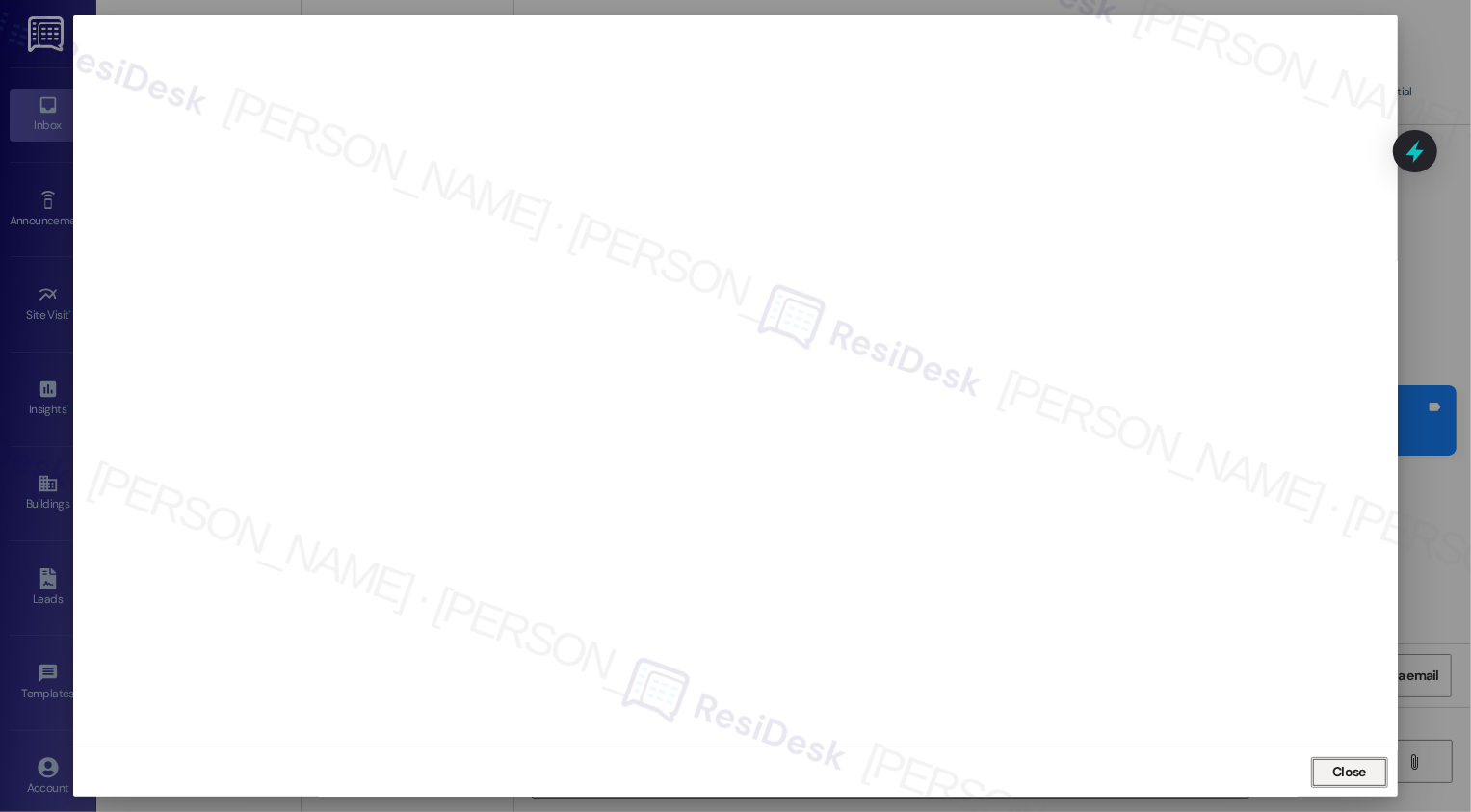
click at [1328, 769] on span "Close" at bounding box center [1349, 771] width 42 height 20
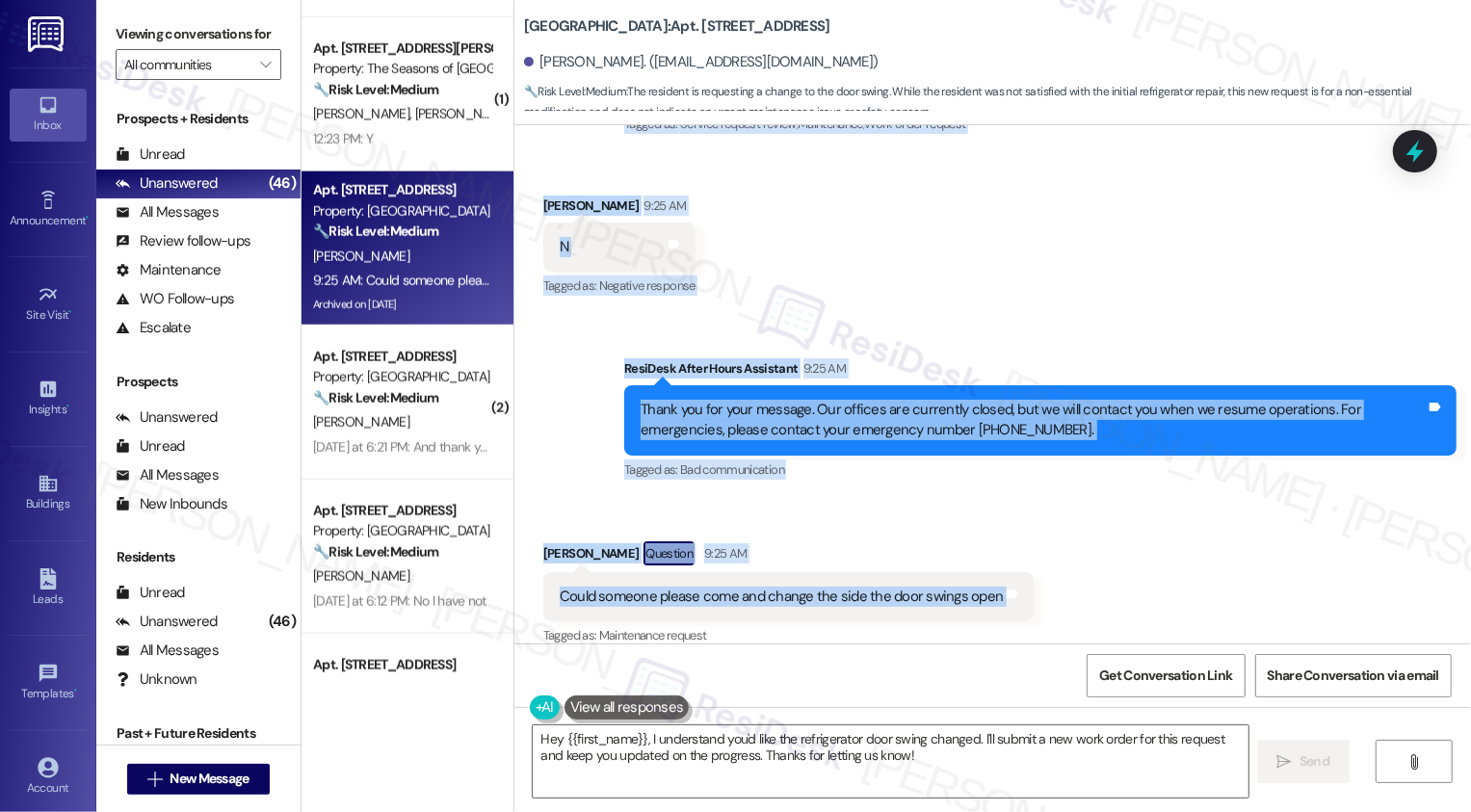
drag, startPoint x: 611, startPoint y: 124, endPoint x: 997, endPoint y: 586, distance: 602.0
click at [997, 586] on div "Bayaud Tower: Apt. 1801, 1001 E. Bayaud Ave Elaine Courtemanche. (elainecourtem…" at bounding box center [992, 406] width 958 height 812
copy div "Lease started Jun 30, 2025 at 8:00 PM Announcement, sent via SMS Sarah (ResiDes…"
click at [957, 542] on div "Elaine Courtemanche Question 9:25 AM" at bounding box center [788, 557] width 491 height 31
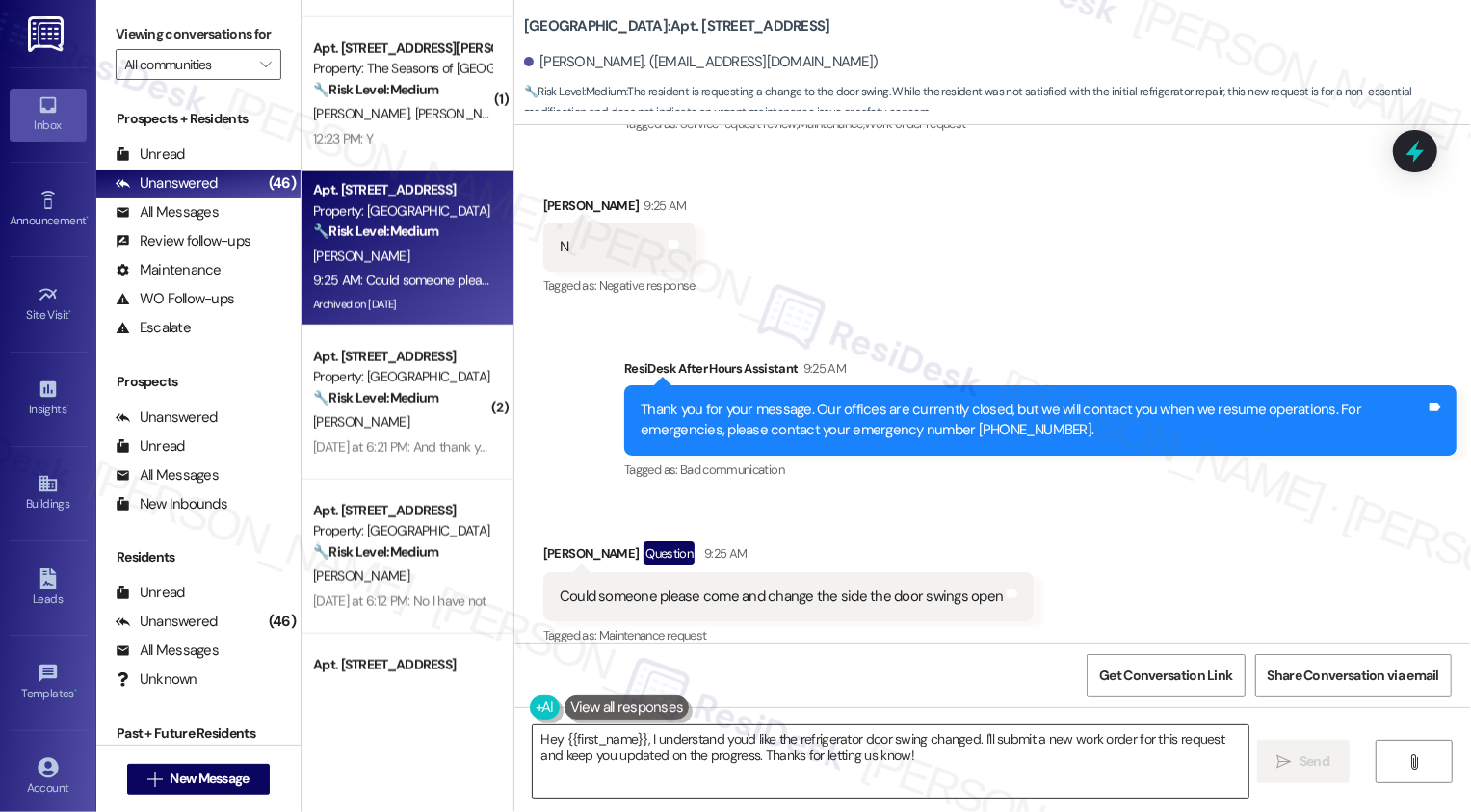
click at [664, 749] on textarea "Hey {{first_name}}, I understand you'd like the refrigerator door swing changed…" at bounding box center [891, 761] width 716 height 72
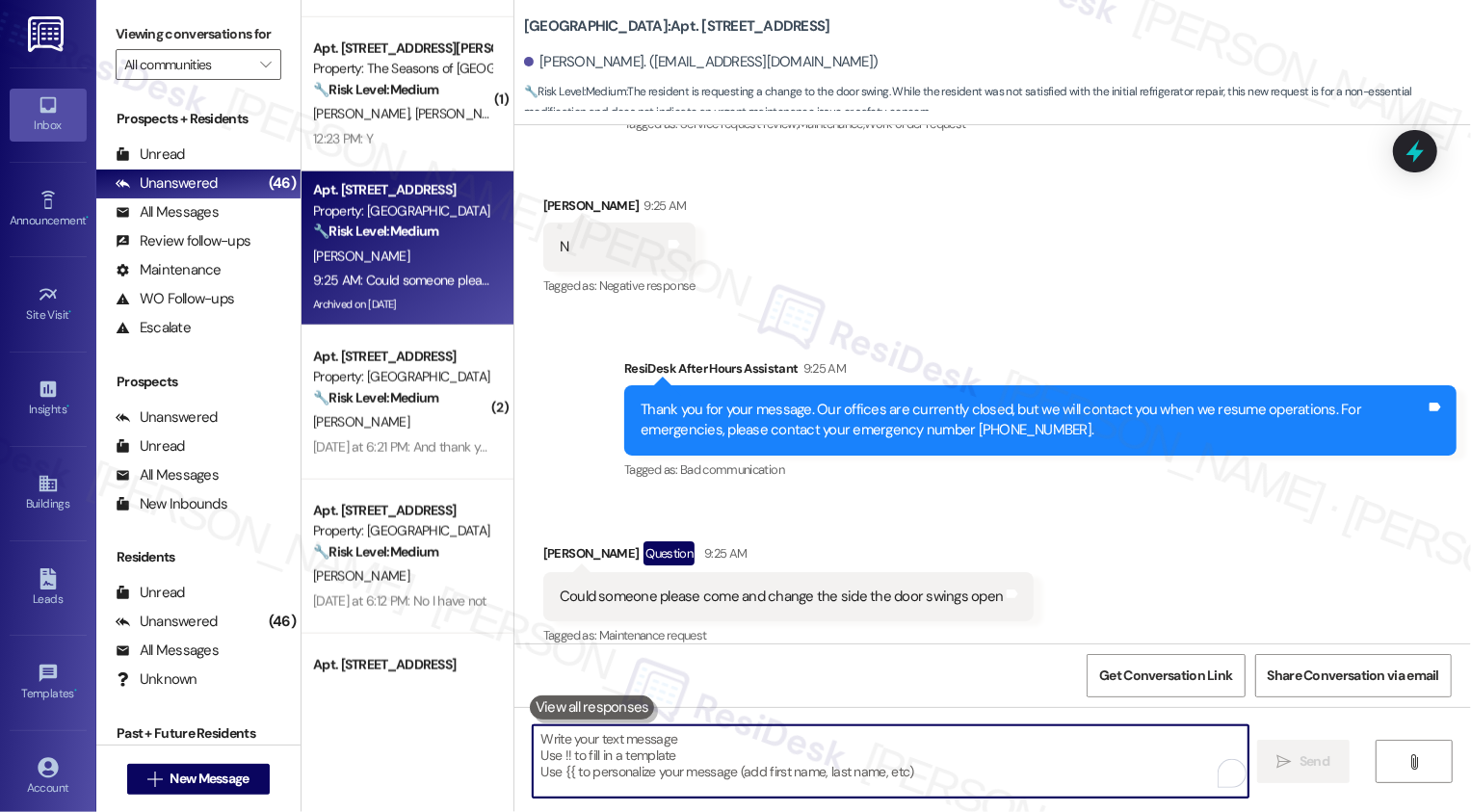
paste textarea "I just want to confirm—when you mentioned changing the side the door swings ope…"
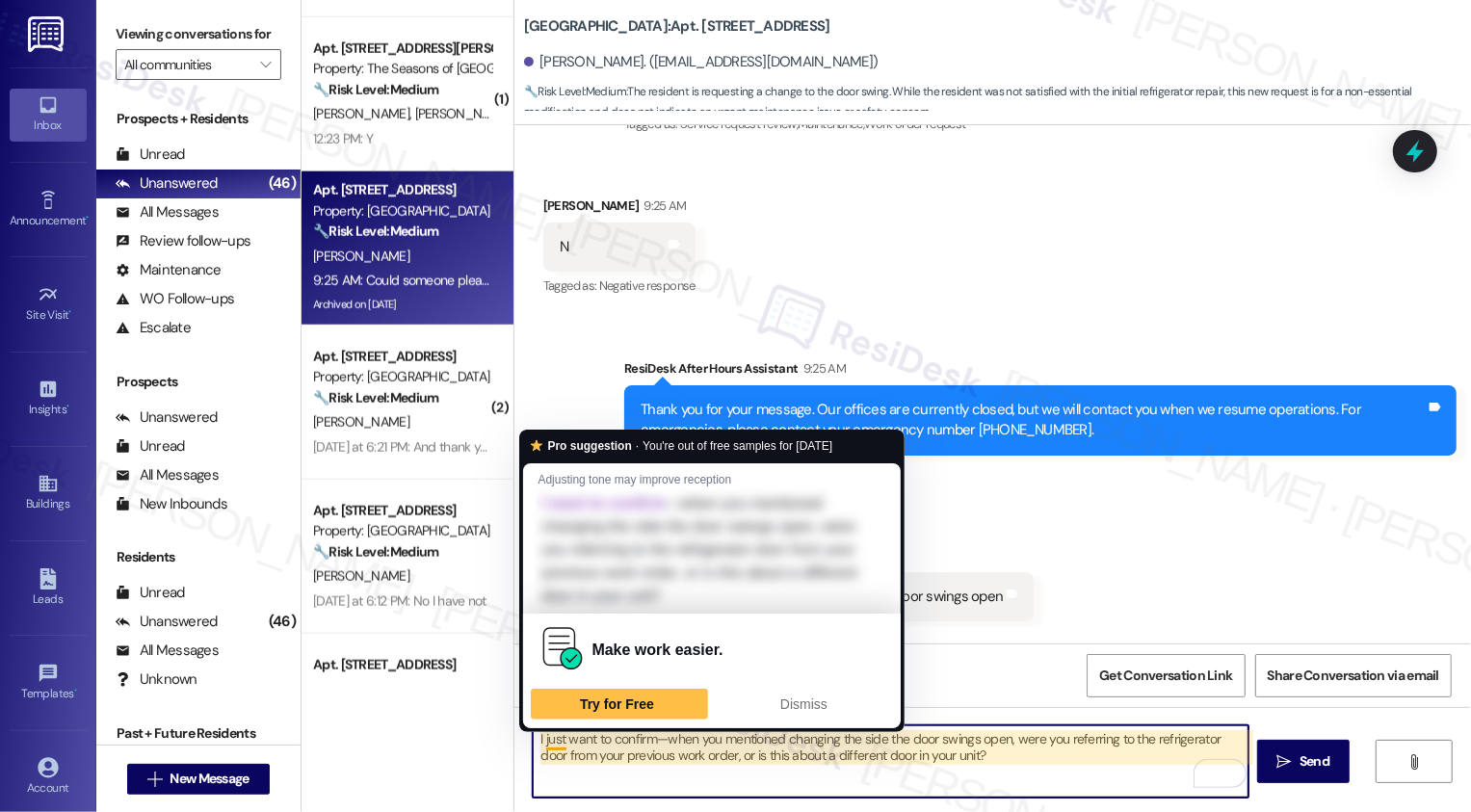
click at [533, 739] on textarea "I just want to confirm—when you mentioned changing the side the door swings ope…" at bounding box center [891, 761] width 716 height 72
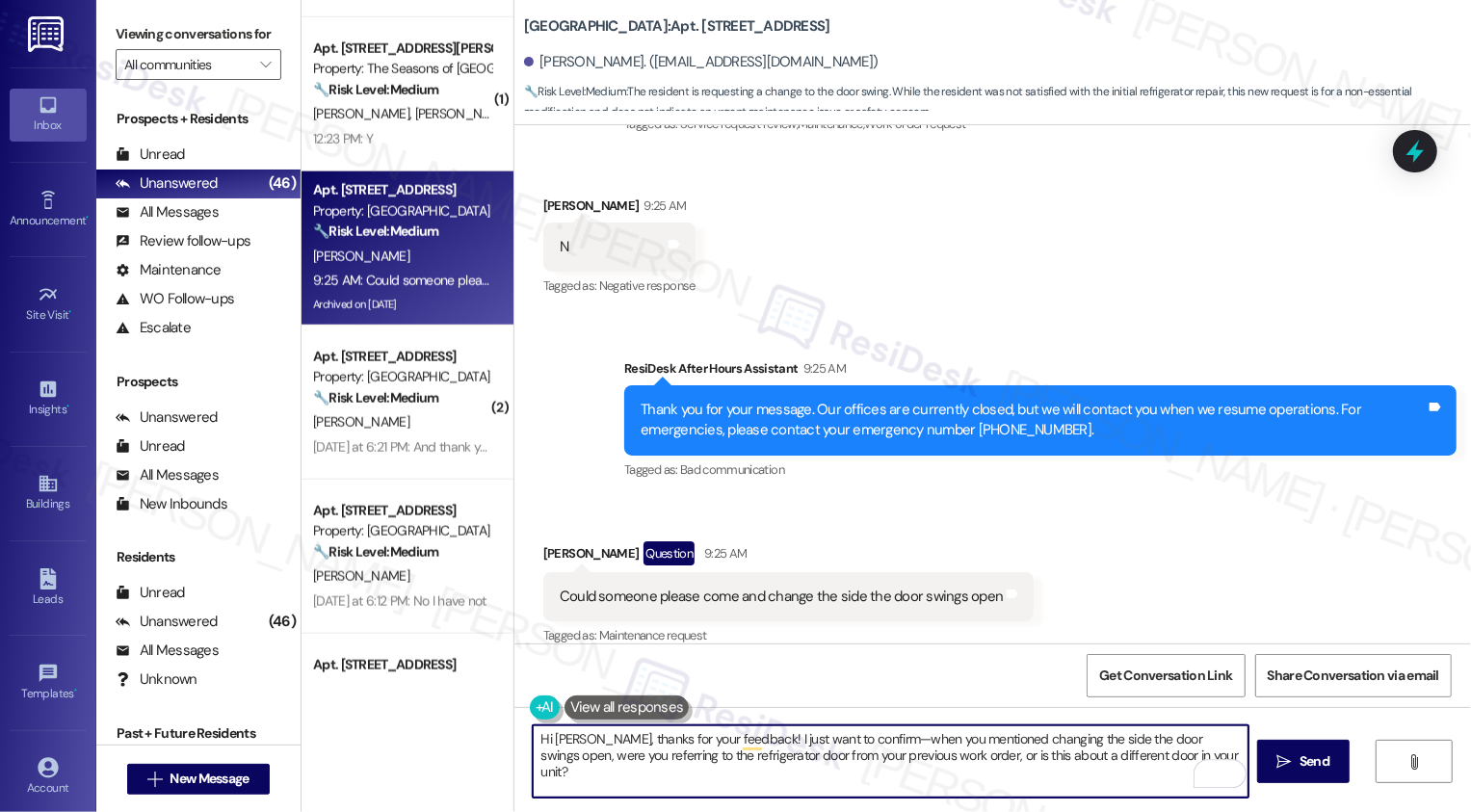
click at [851, 740] on textarea "Hi Elaine, thanks for your feedback! I just want to confirm—when you mentioned …" at bounding box center [891, 761] width 716 height 72
click at [993, 761] on textarea "Hi Elaine, thanks for your feedback! I just want to confirm, when you mentioned…" at bounding box center [891, 761] width 716 height 72
click at [1044, 765] on textarea "Hi Elaine, thanks for your feedback! I just want to confirm, when you mentioned…" at bounding box center [891, 761] width 716 height 72
type textarea "Hi Elaine, thanks for your feedback! I just want to confirm, when you mentioned…"
click at [1279, 761] on icon "" at bounding box center [1284, 761] width 15 height 16
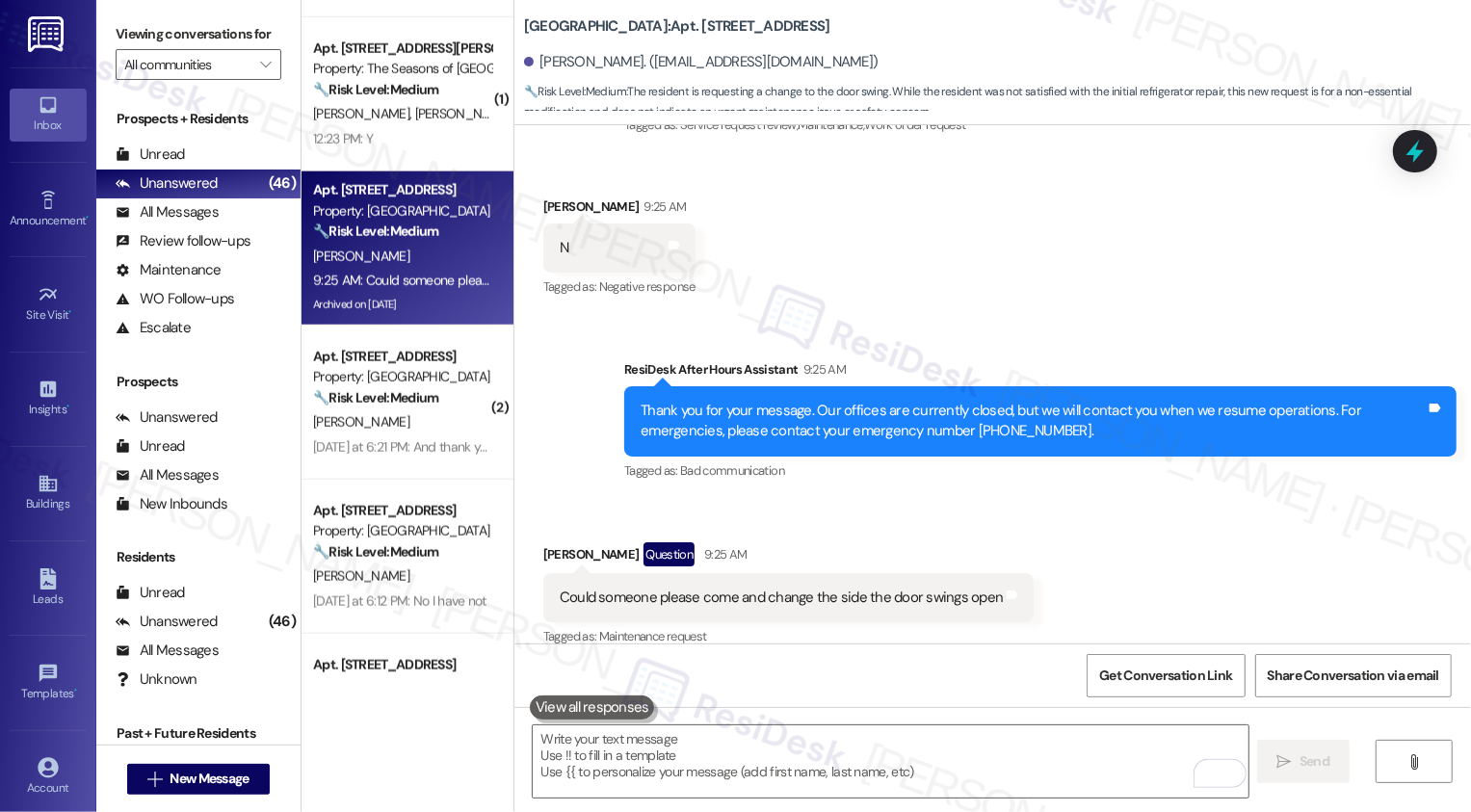
scroll to position [2862, 0]
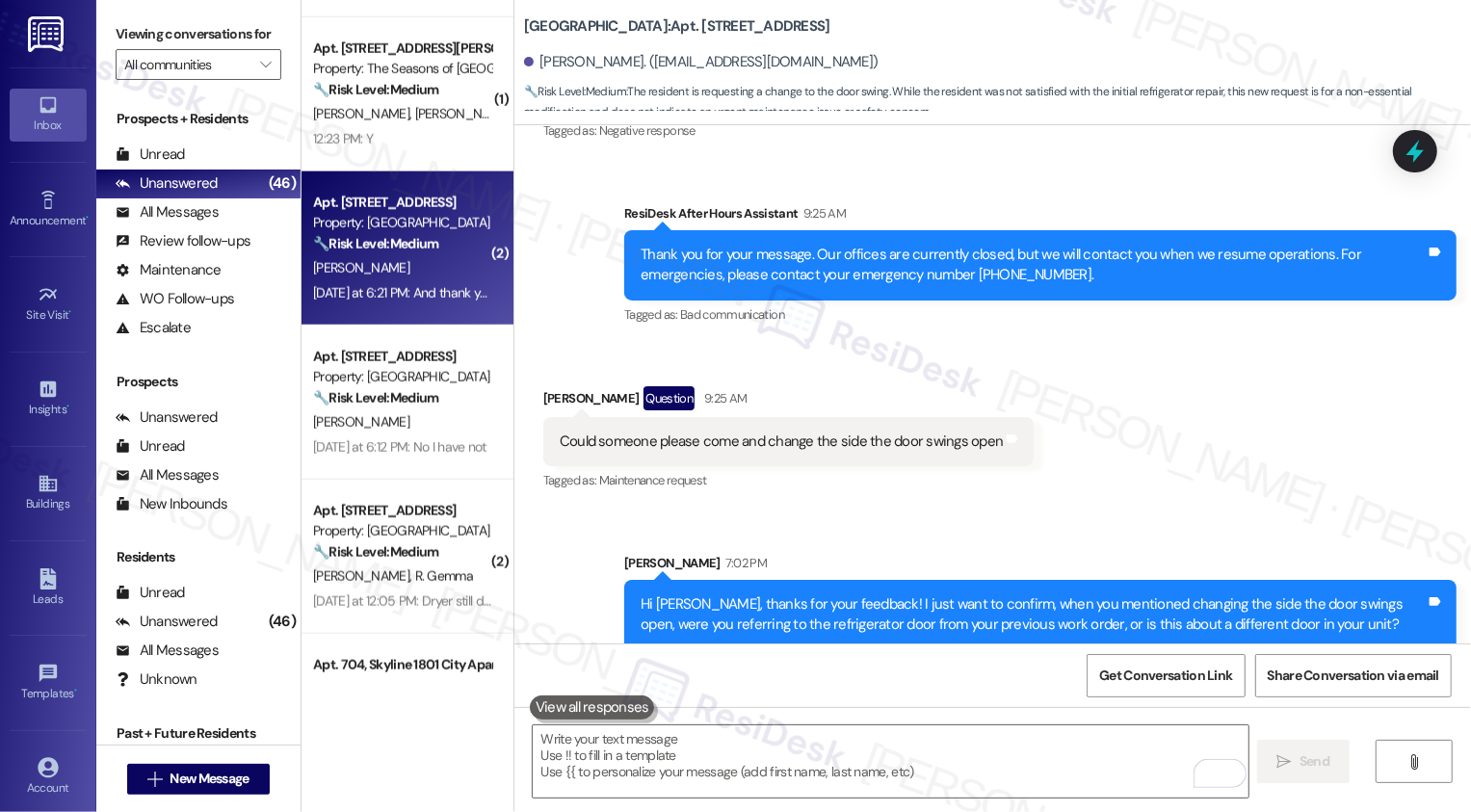
click at [375, 203] on div "Apt. [STREET_ADDRESS]" at bounding box center [402, 202] width 178 height 20
type textarea "Fetching suggested responses. Please feel free to read through the conversation…"
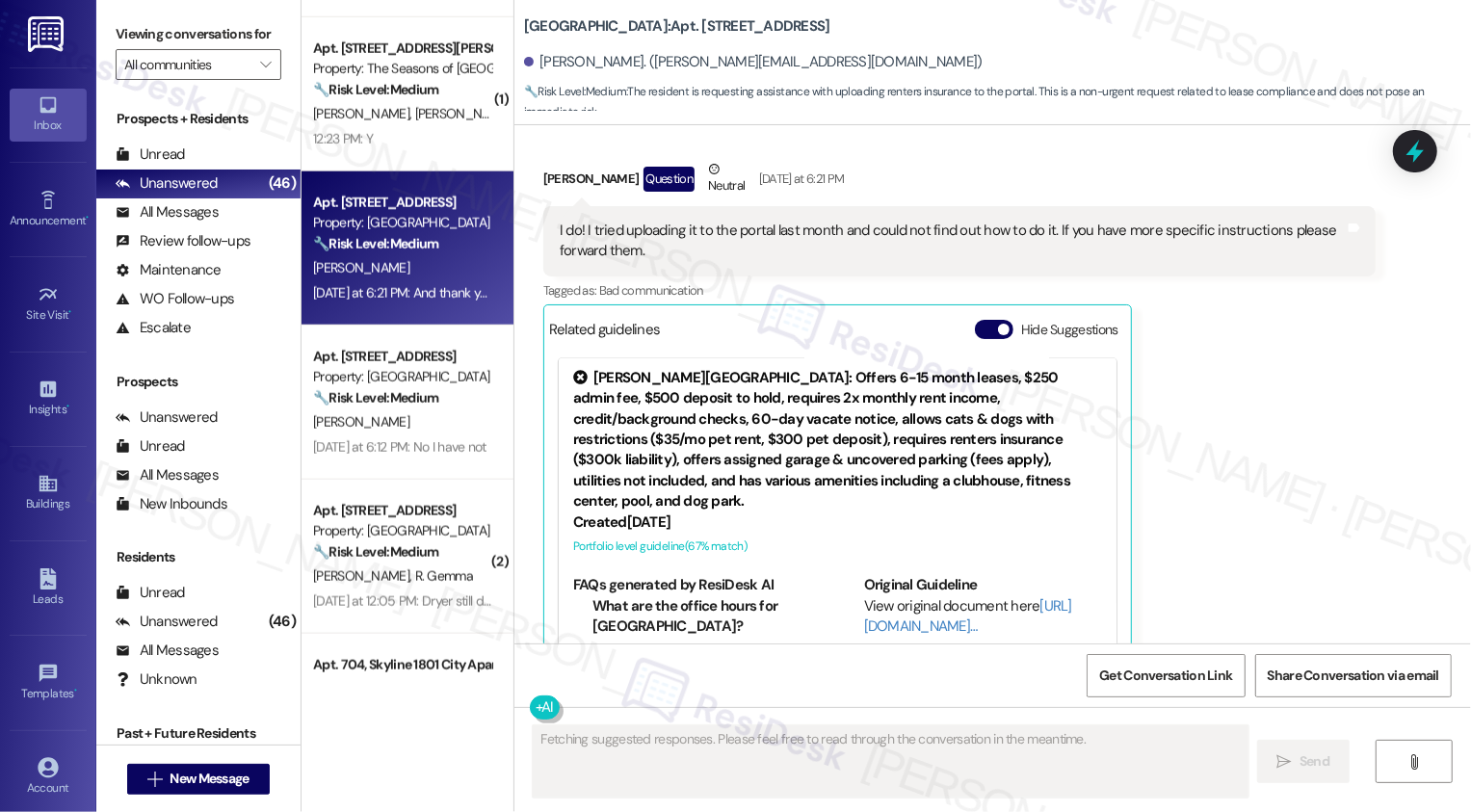
scroll to position [2759, 0]
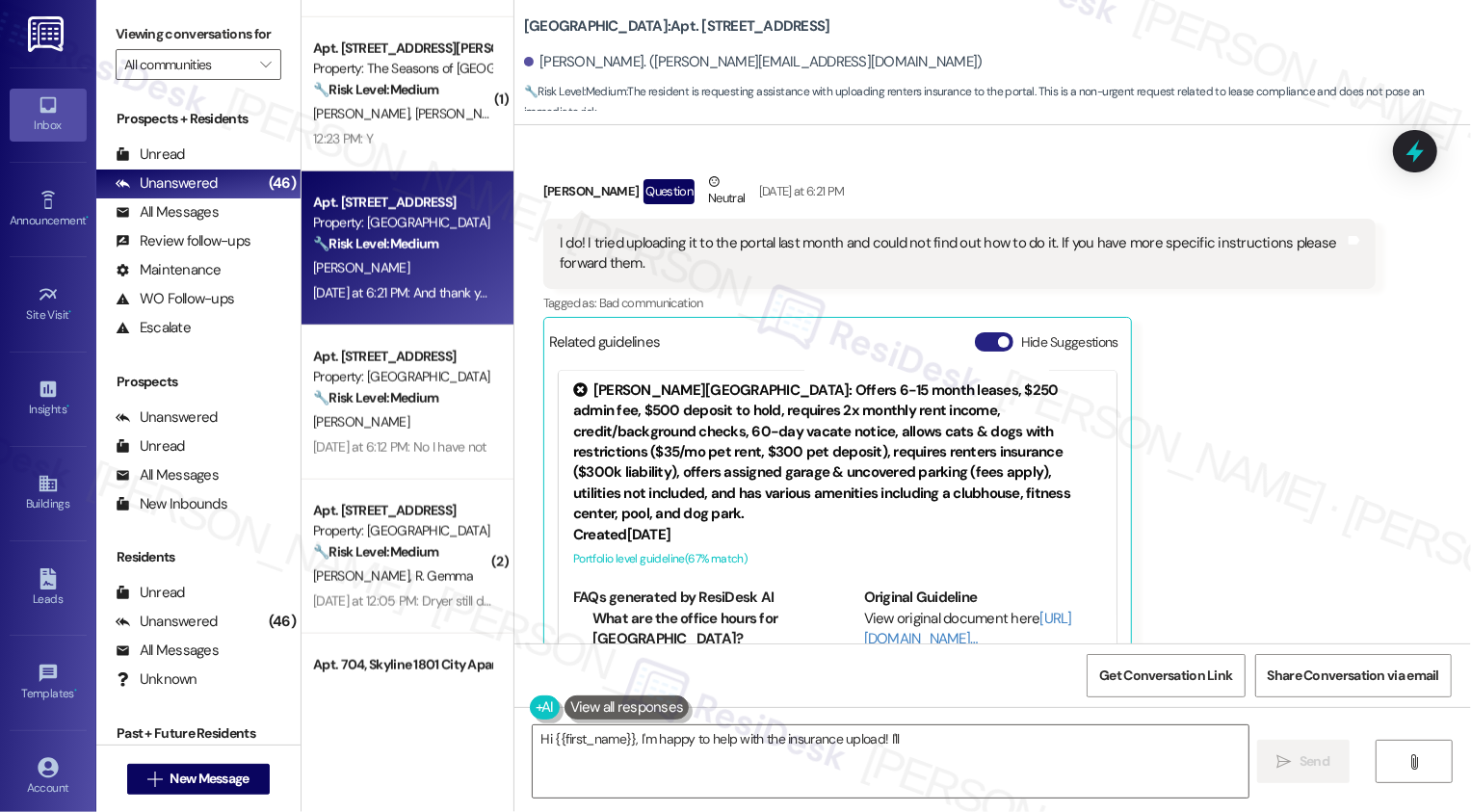
click at [984, 332] on button "Hide Suggestions" at bounding box center [994, 341] width 39 height 19
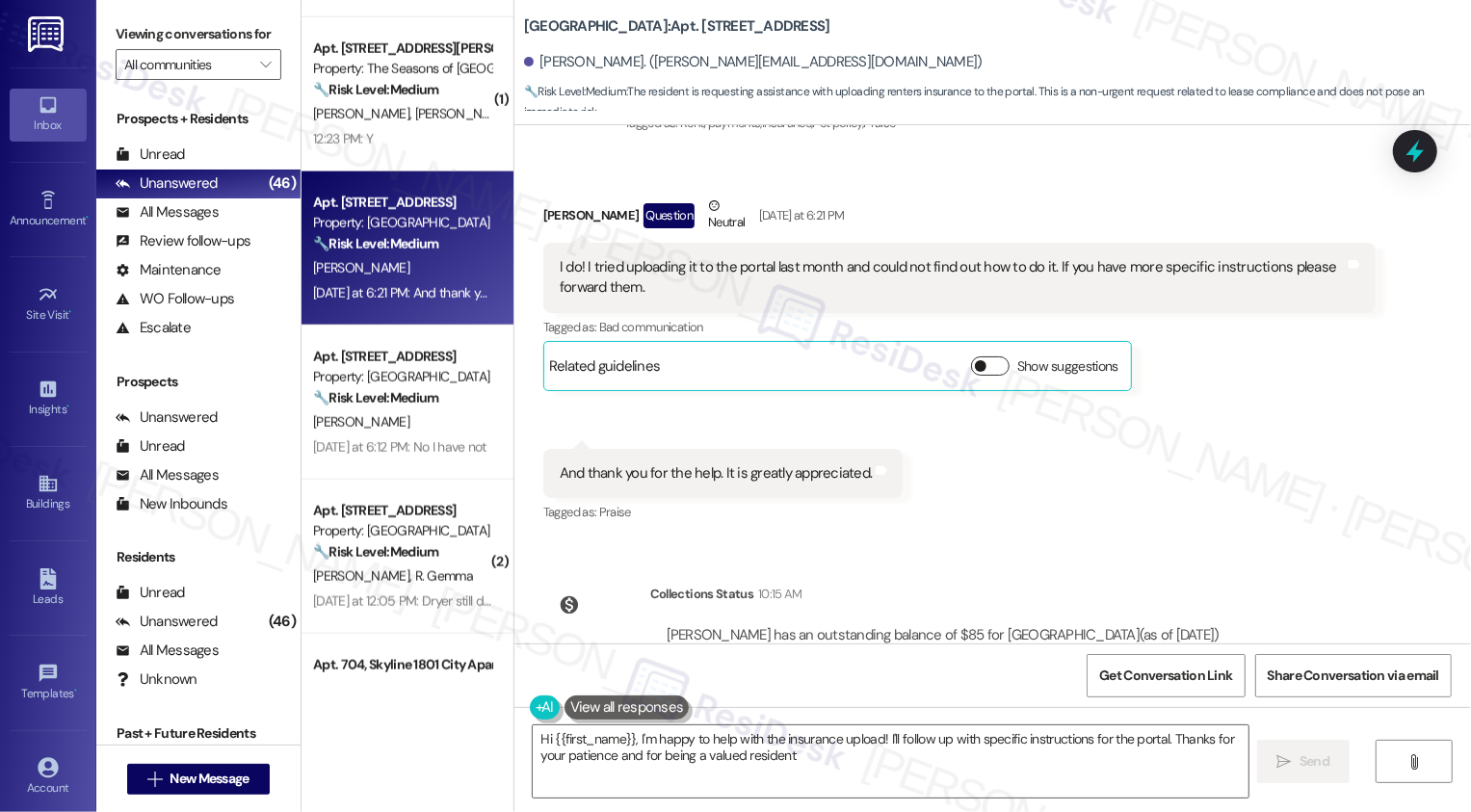
type textarea "Hi {{first_name}}, I'm happy to help with the insurance upload! I'll follow up …"
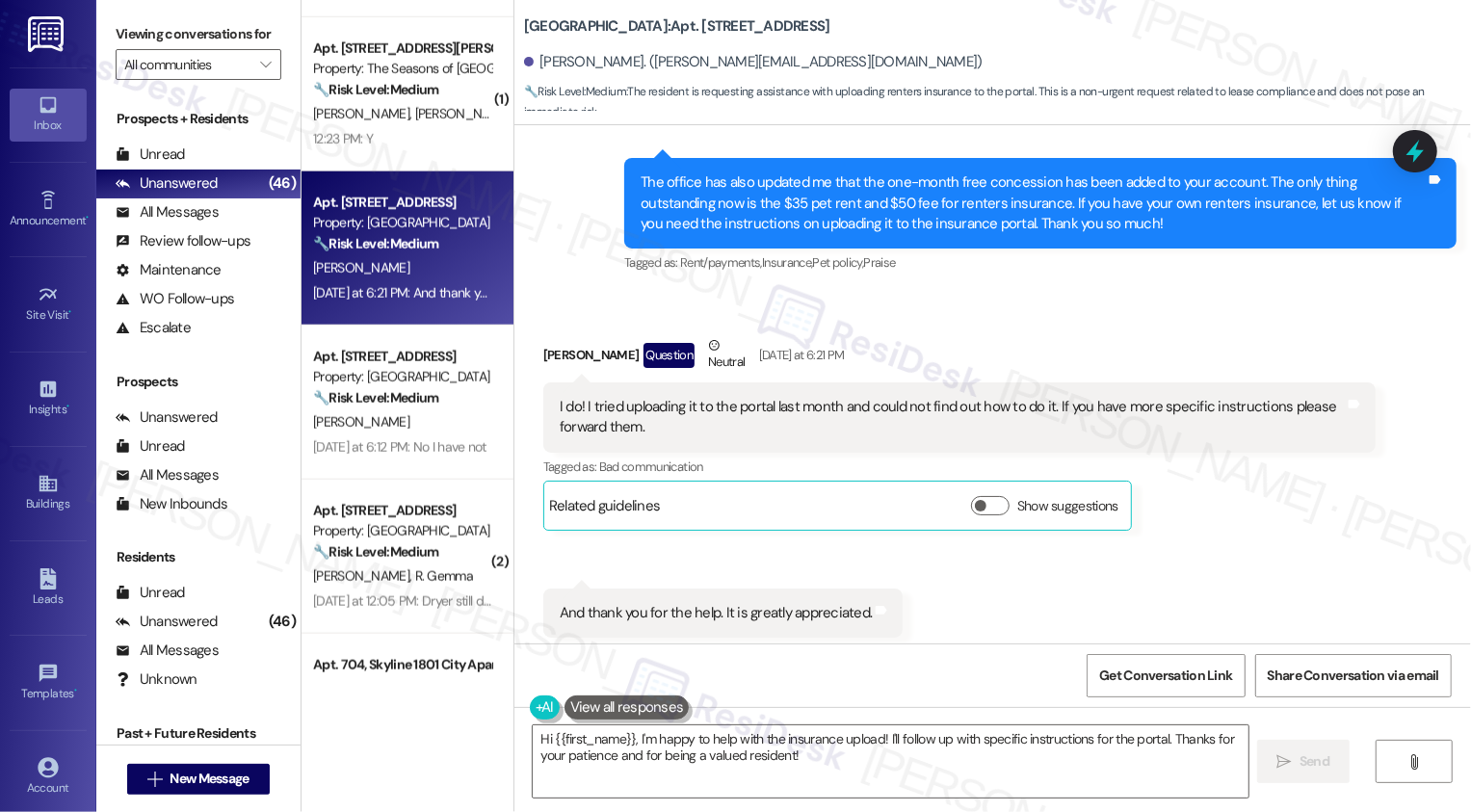
scroll to position [2589, 0]
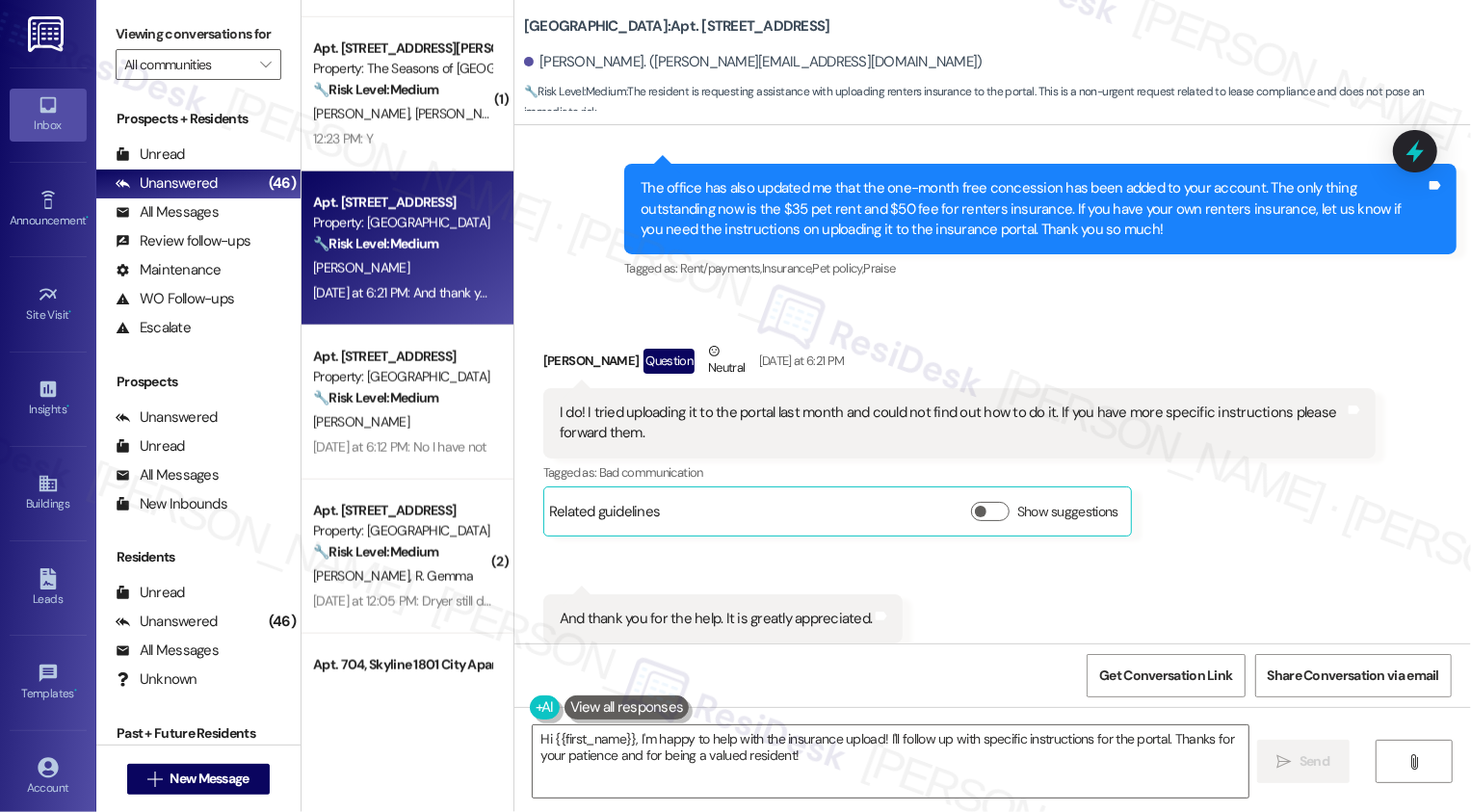
drag, startPoint x: 512, startPoint y: 25, endPoint x: 794, endPoint y: 33, distance: 282.1
click at [794, 33] on div "Bayaud Tower: Apt. 204, 1001 E. Bayaud Ave" at bounding box center [716, 27] width 385 height 24
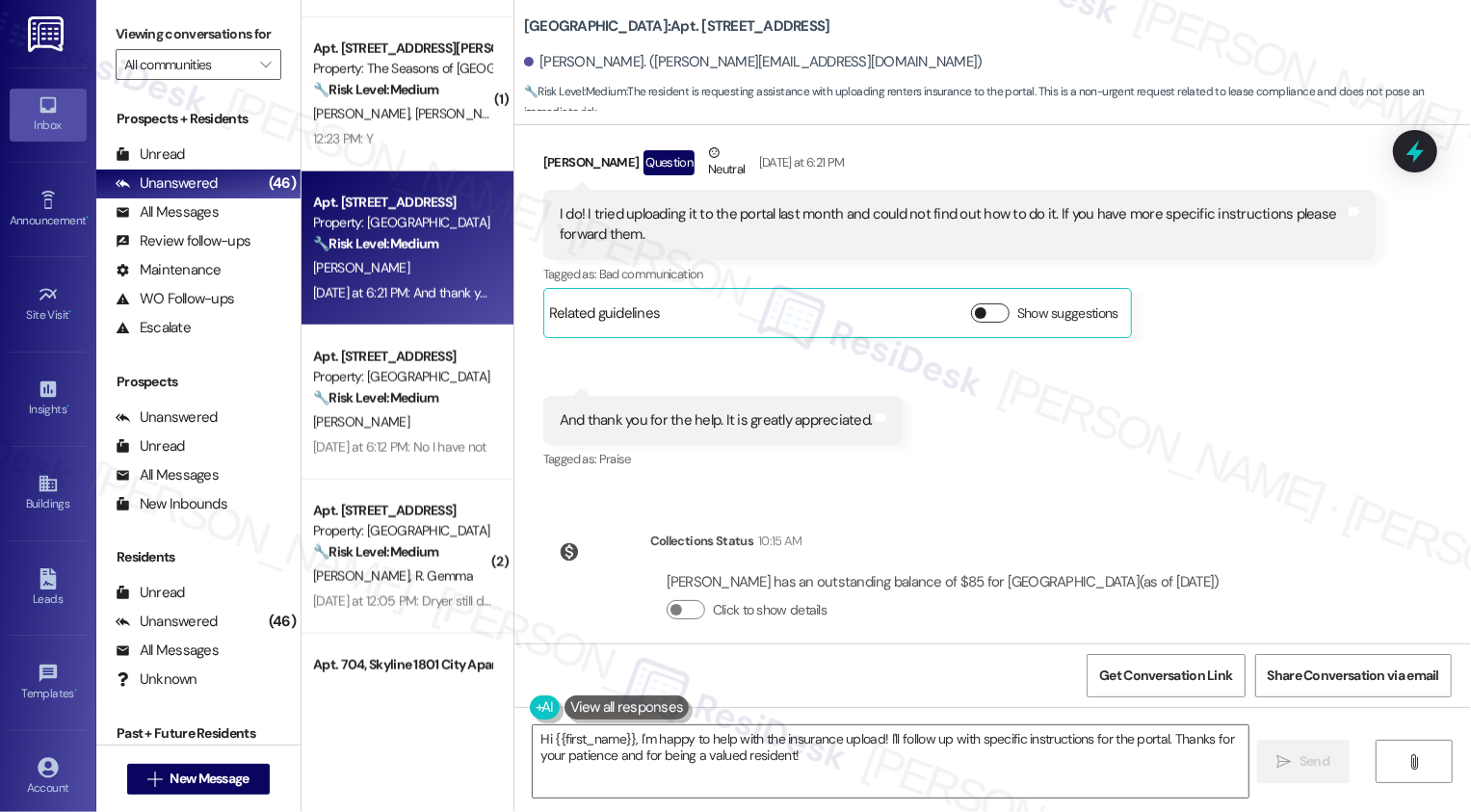
click at [981, 303] on button "Show suggestions" at bounding box center [990, 312] width 39 height 19
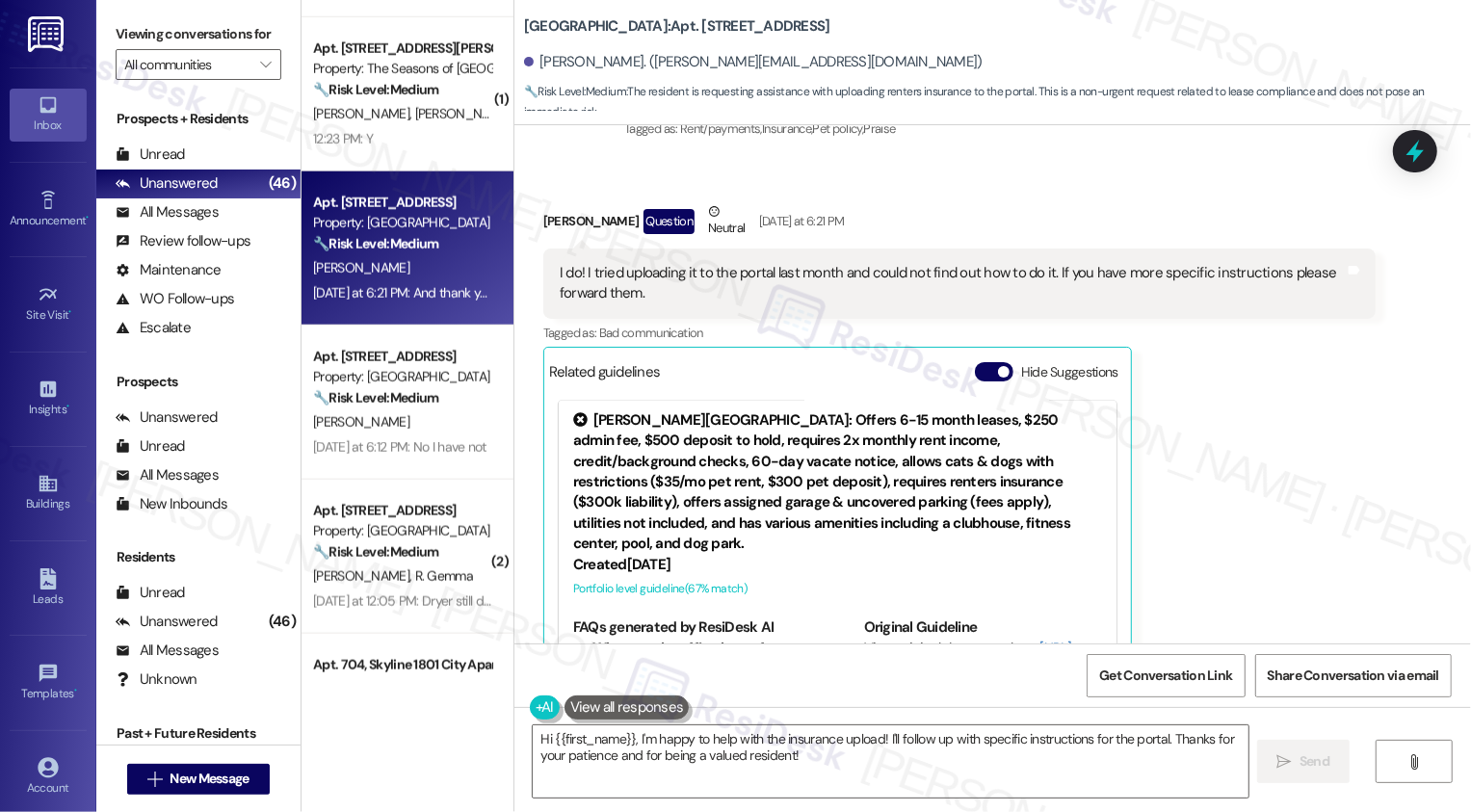
scroll to position [2727, 0]
copy b "Bayaud Tower: Apt. 204, 1001 E. Bayaud Ave"
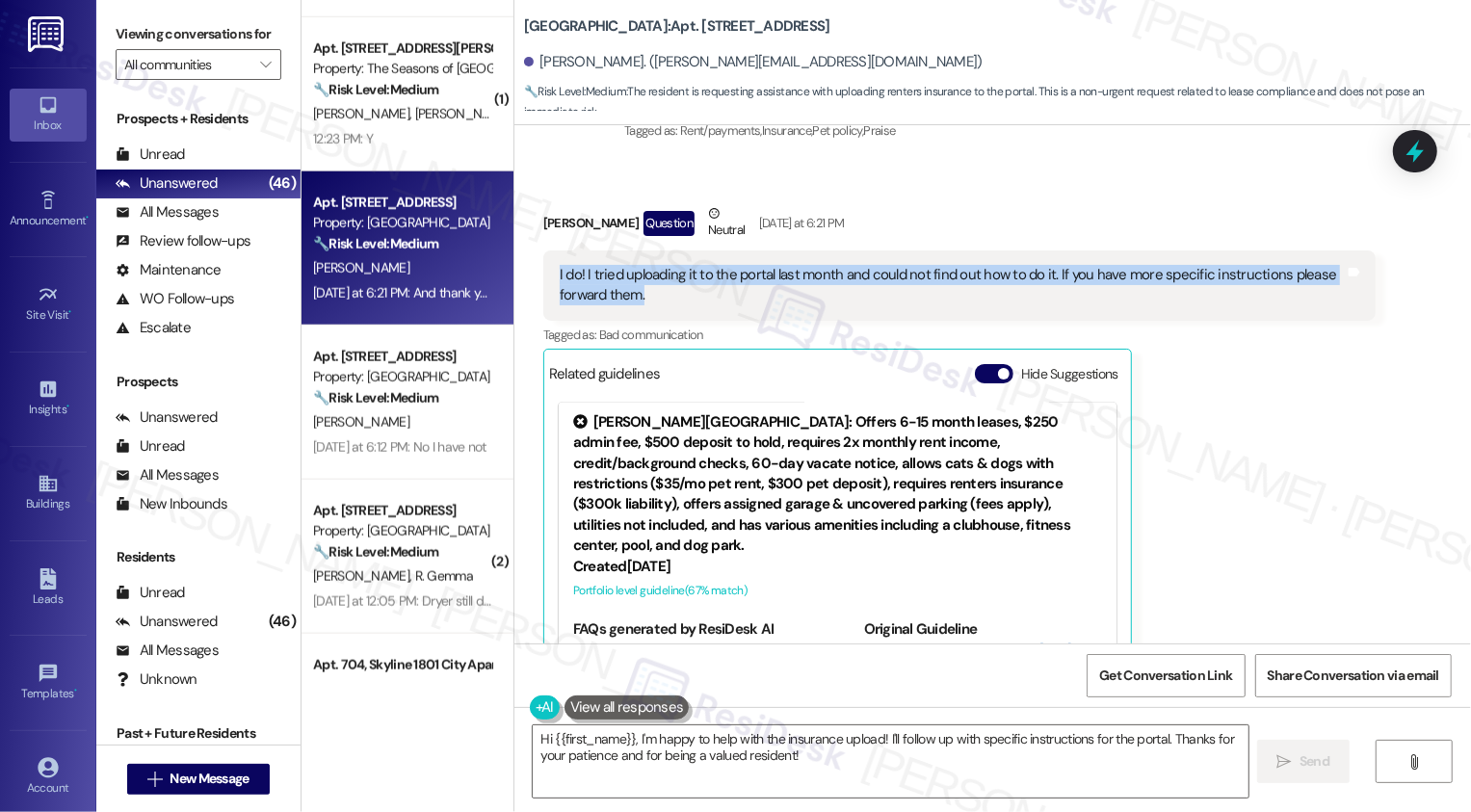
drag, startPoint x: 545, startPoint y: 254, endPoint x: 647, endPoint y: 266, distance: 102.7
click at [647, 266] on div "I do! I tried uploading it to the portal last month and could not find out how …" at bounding box center [952, 285] width 788 height 42
copy div "I do! I tried uploading it to the portal last month and could not find out how …"
click at [1253, 359] on div "Erin Wheeler Question Neutral Yesterday at 6:21 PM I do! I tried uploading it t…" at bounding box center [959, 462] width 832 height 520
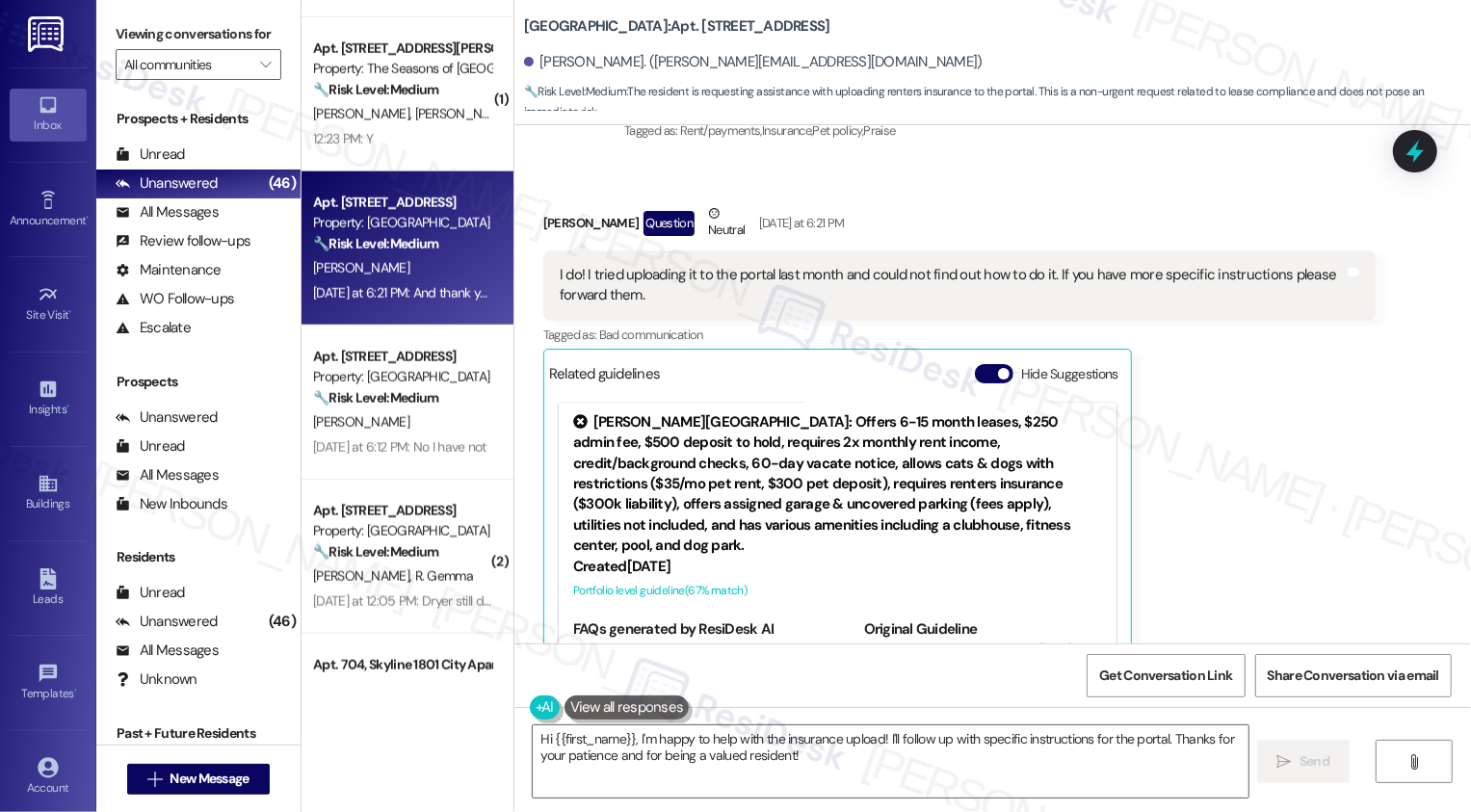
scroll to position [3113, 0]
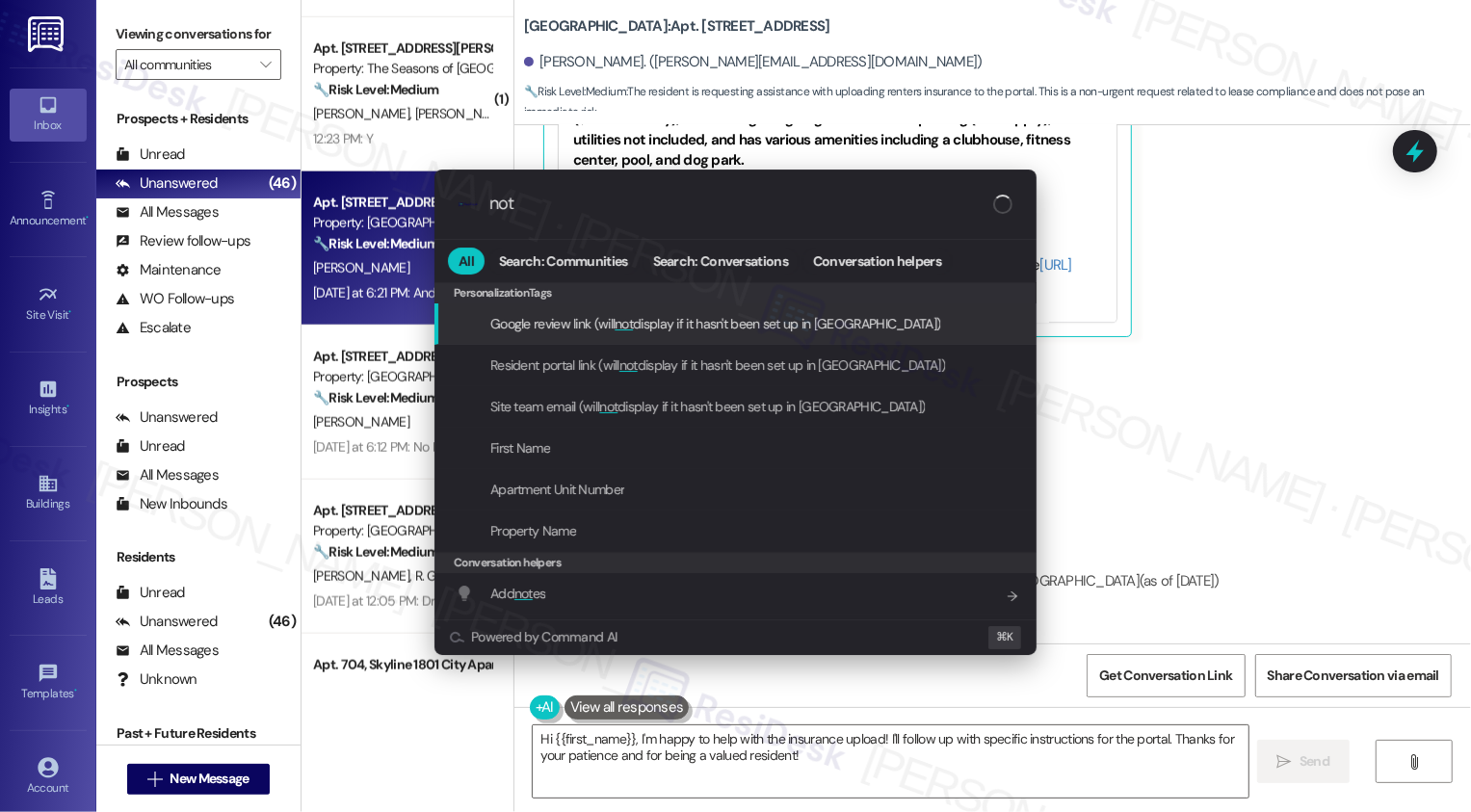
type input "note"
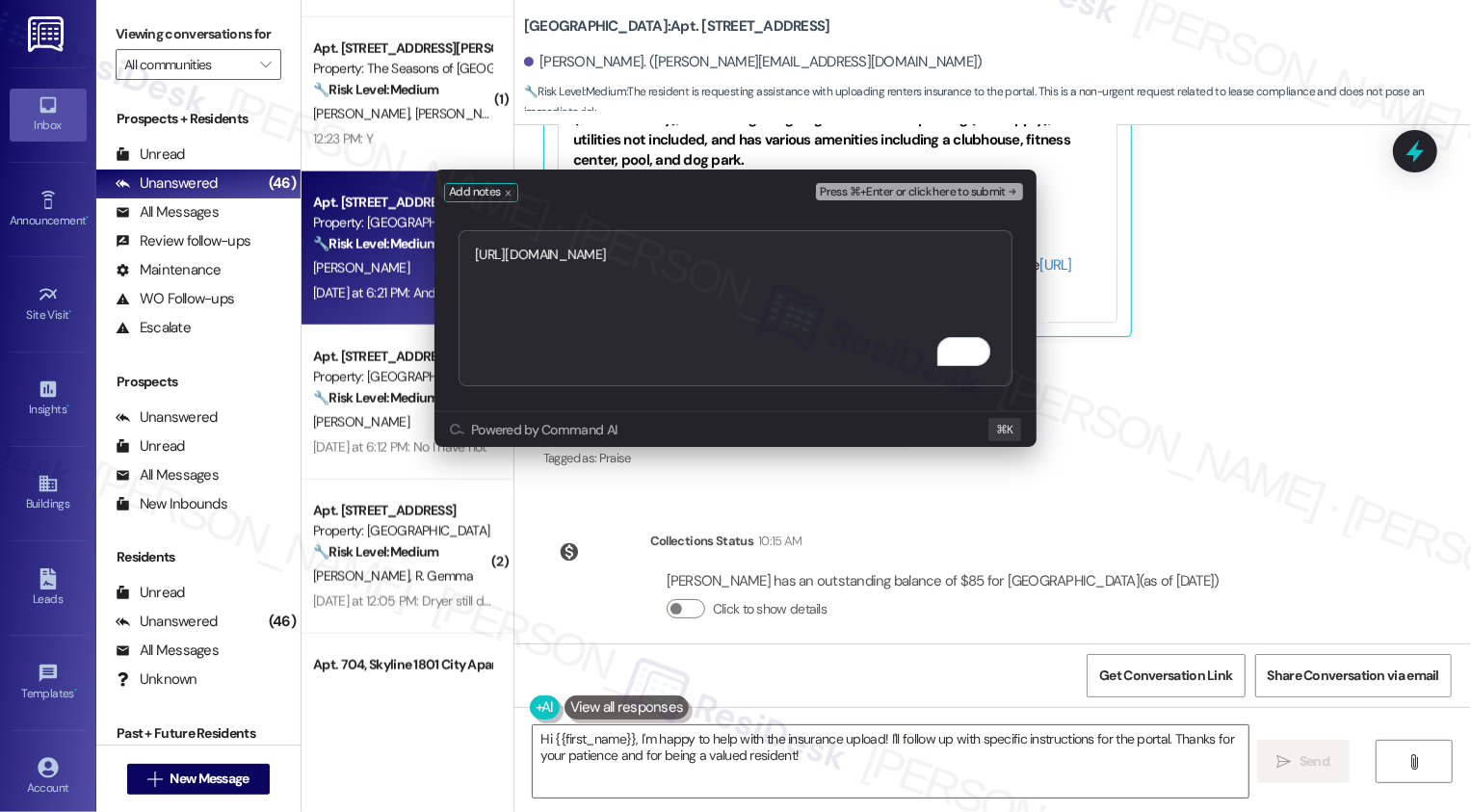
click at [472, 254] on textarea "[URL][DOMAIN_NAME]" at bounding box center [735, 308] width 554 height 156
type textarea "following up https://residesk.slack.com/archives/C094PQXJKKP/p1758236670376609?…"
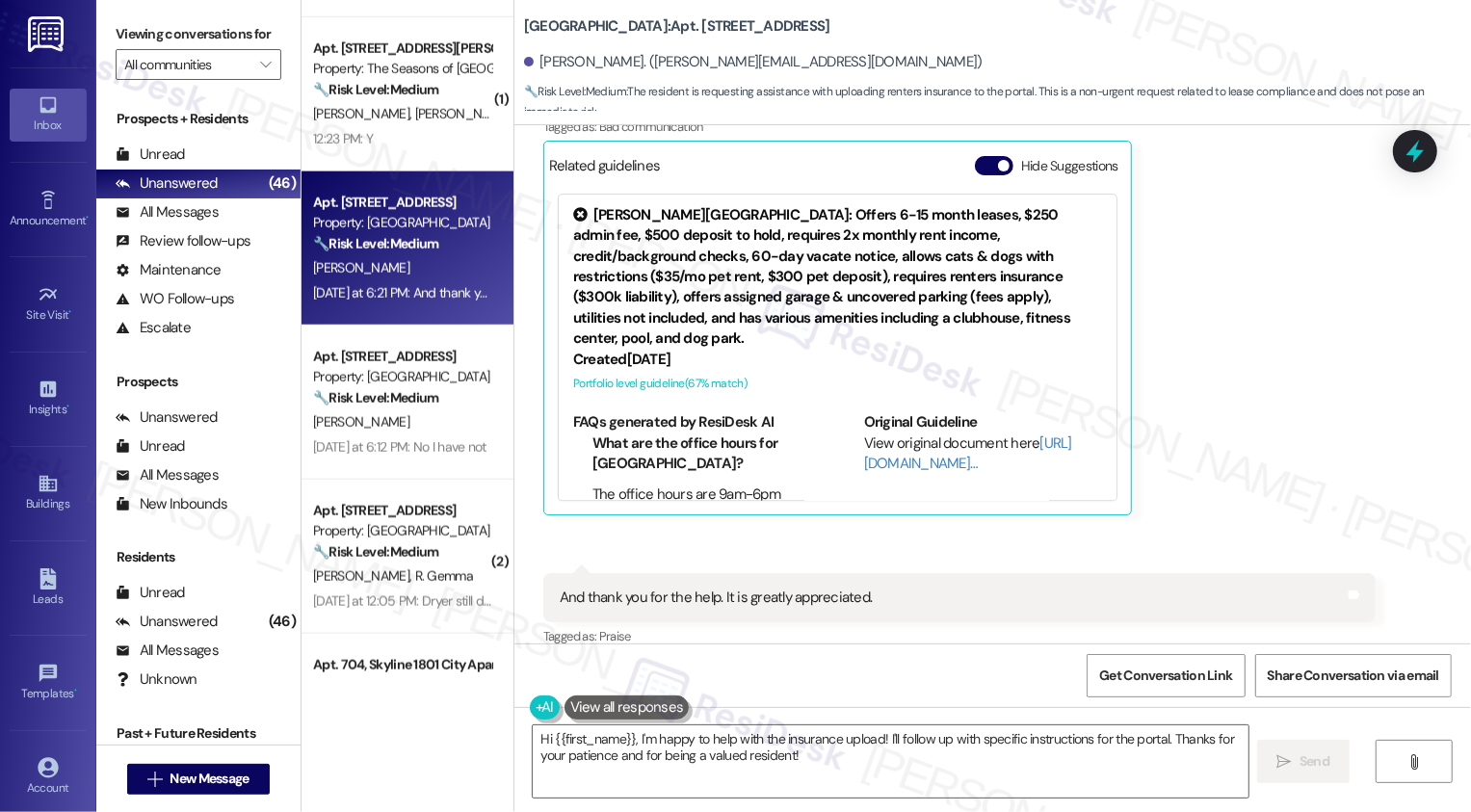
scroll to position [84, 0]
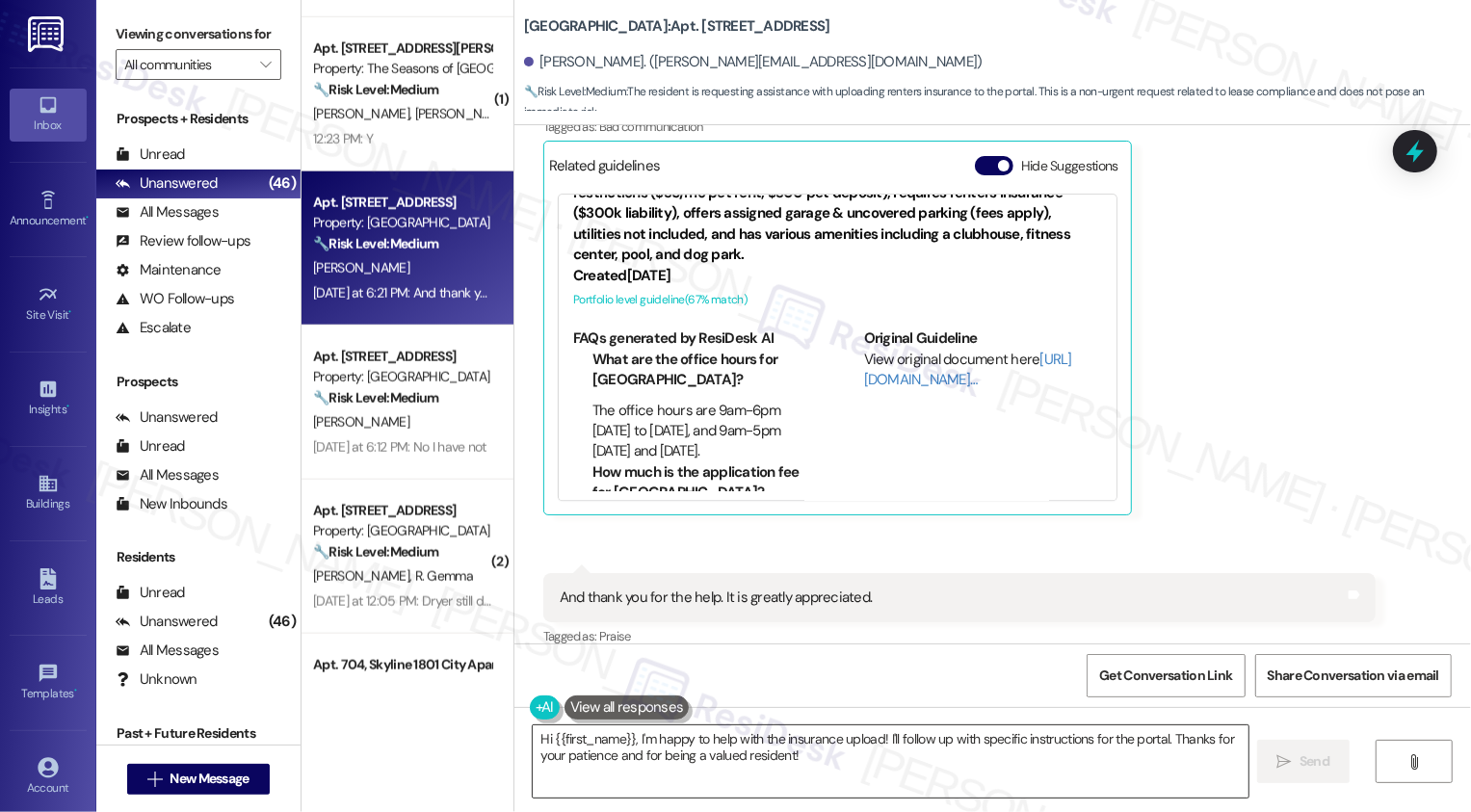
click at [870, 752] on textarea "Hi {{first_name}}, I'm happy to help with the insurance upload! I'll follow up …" at bounding box center [891, 761] width 716 height 72
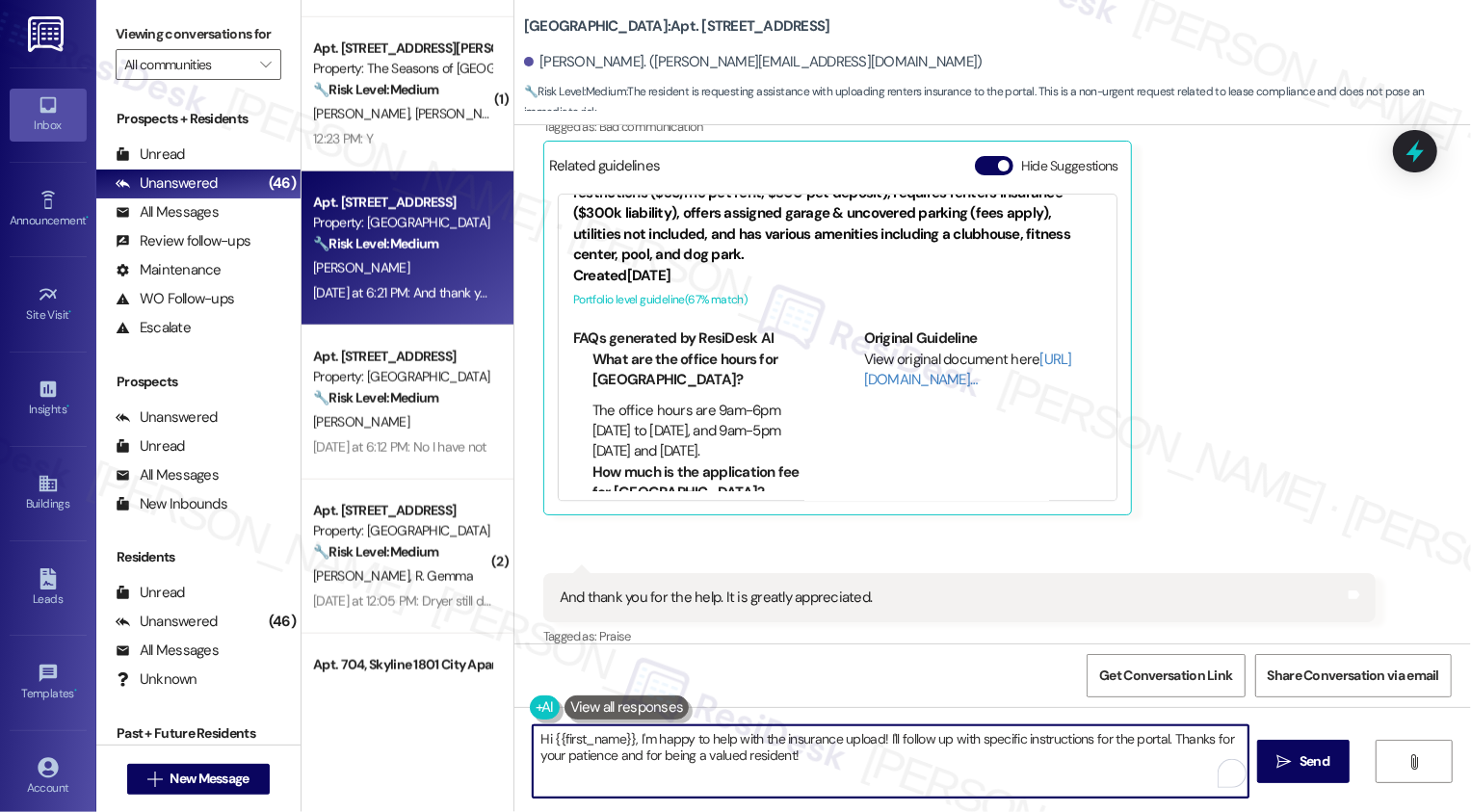
click at [893, 756] on textarea "Hi {{first_name}}, I'm happy to help with the insurance upload! I'll follow up …" at bounding box center [891, 761] width 716 height 72
drag, startPoint x: 1158, startPoint y: 736, endPoint x: 466, endPoint y: 733, distance: 692.0
click at [466, 733] on div "( 1 ) Apt. [STREET_ADDRESS] Property: Country Club Towers 🔧 Risk Level: Medium …" at bounding box center [886, 406] width 1170 height 812
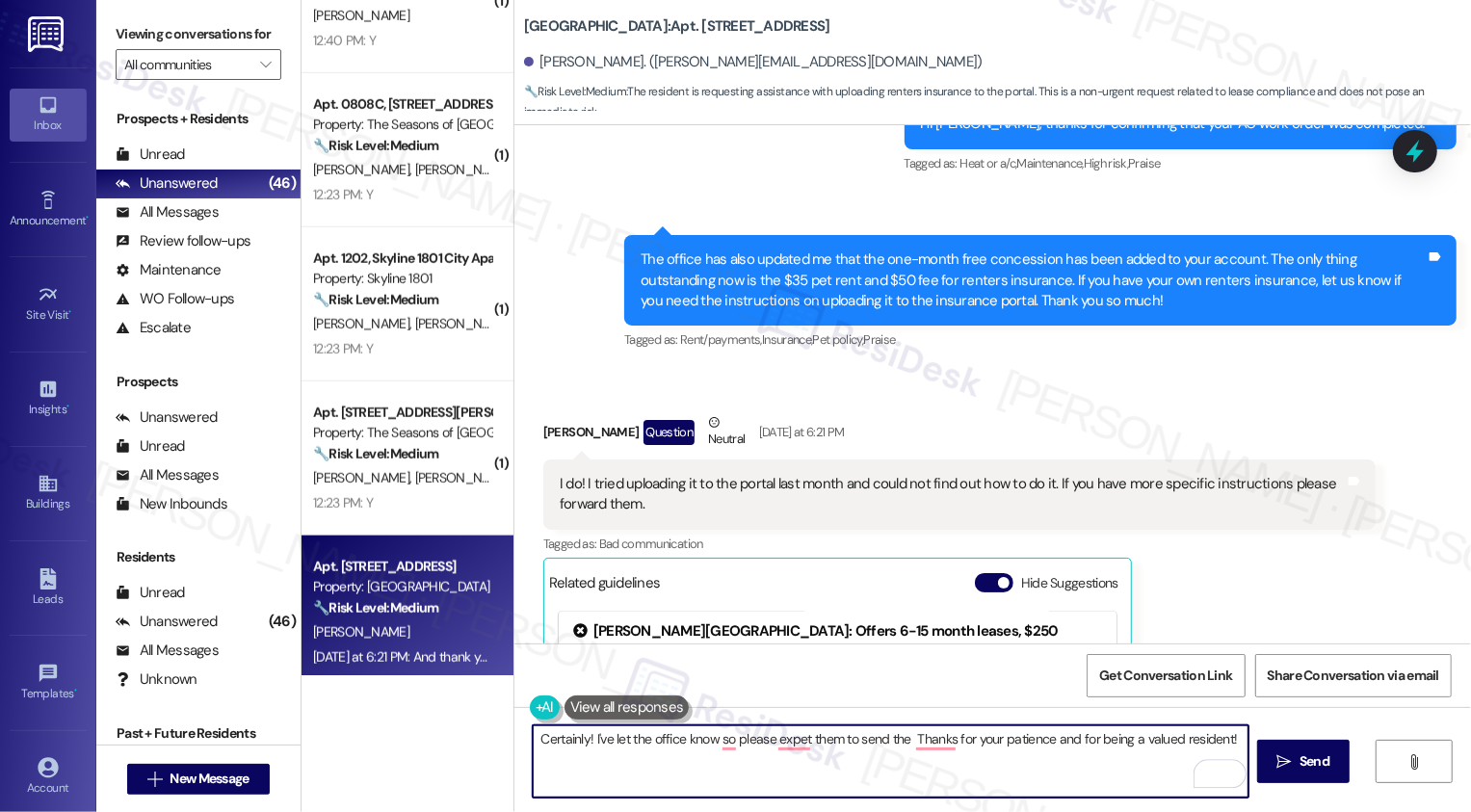
scroll to position [2513, 0]
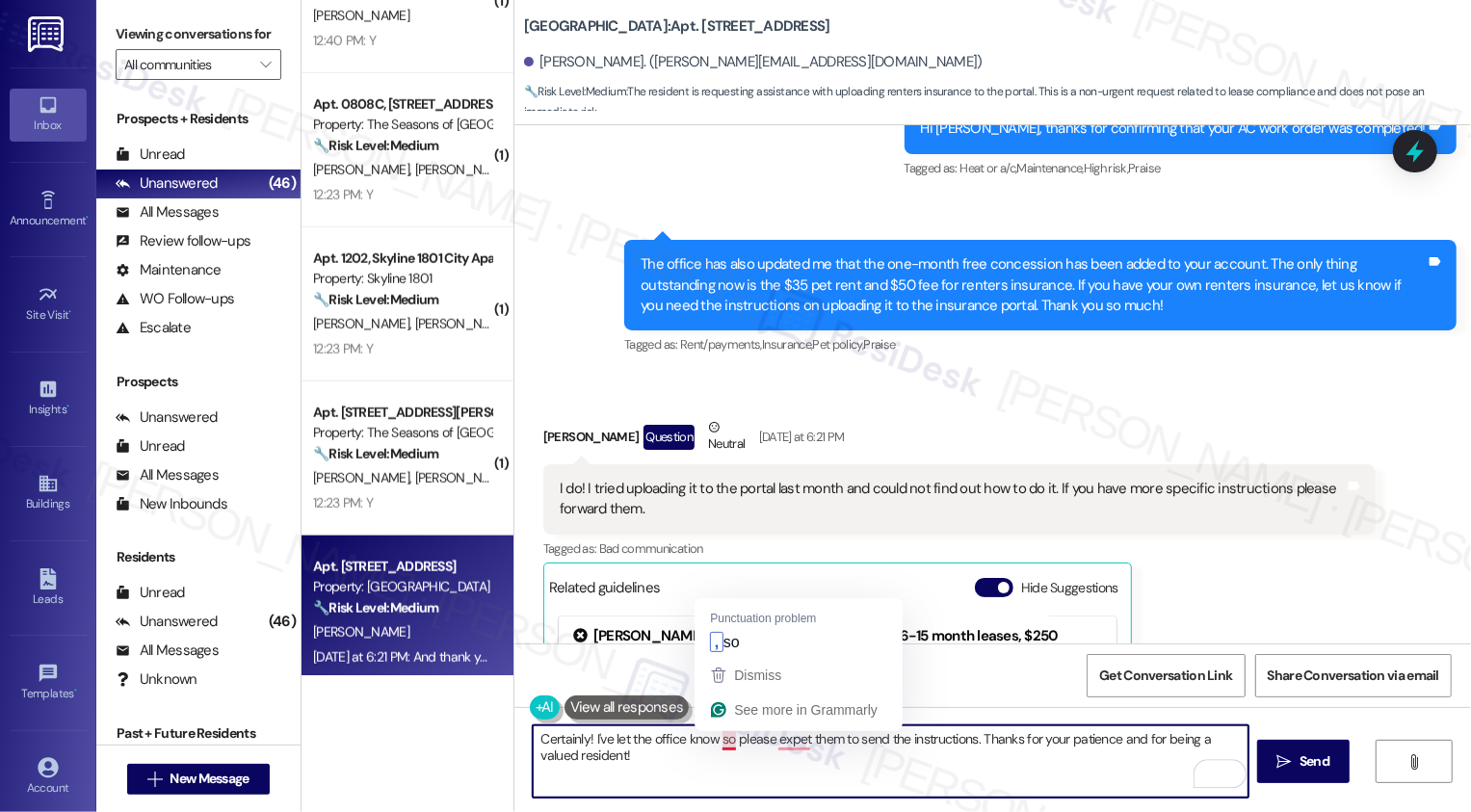
click at [718, 743] on textarea "Certainly! I've let the office know so please expet them to send the instructio…" at bounding box center [891, 761] width 716 height 72
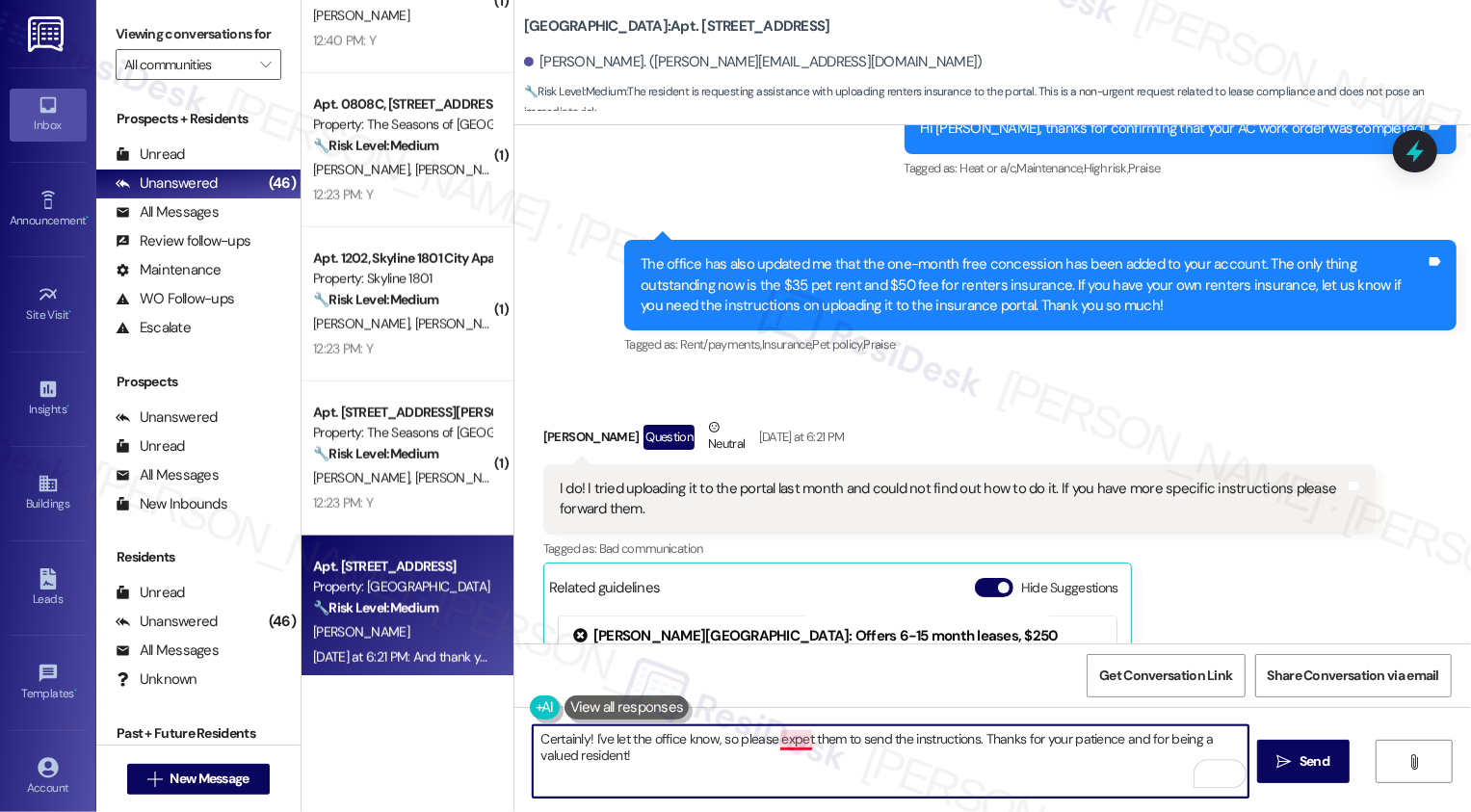
click at [787, 744] on textarea "Certainly! I've let the office know, so please expet them to send the instructi…" at bounding box center [891, 761] width 716 height 72
click at [972, 738] on textarea "Certainly! I've let the office know, so please expect them to send the instruct…" at bounding box center [891, 761] width 716 height 72
type textarea "Certainly! I've let the office know, so please expect them to send the instruct…"
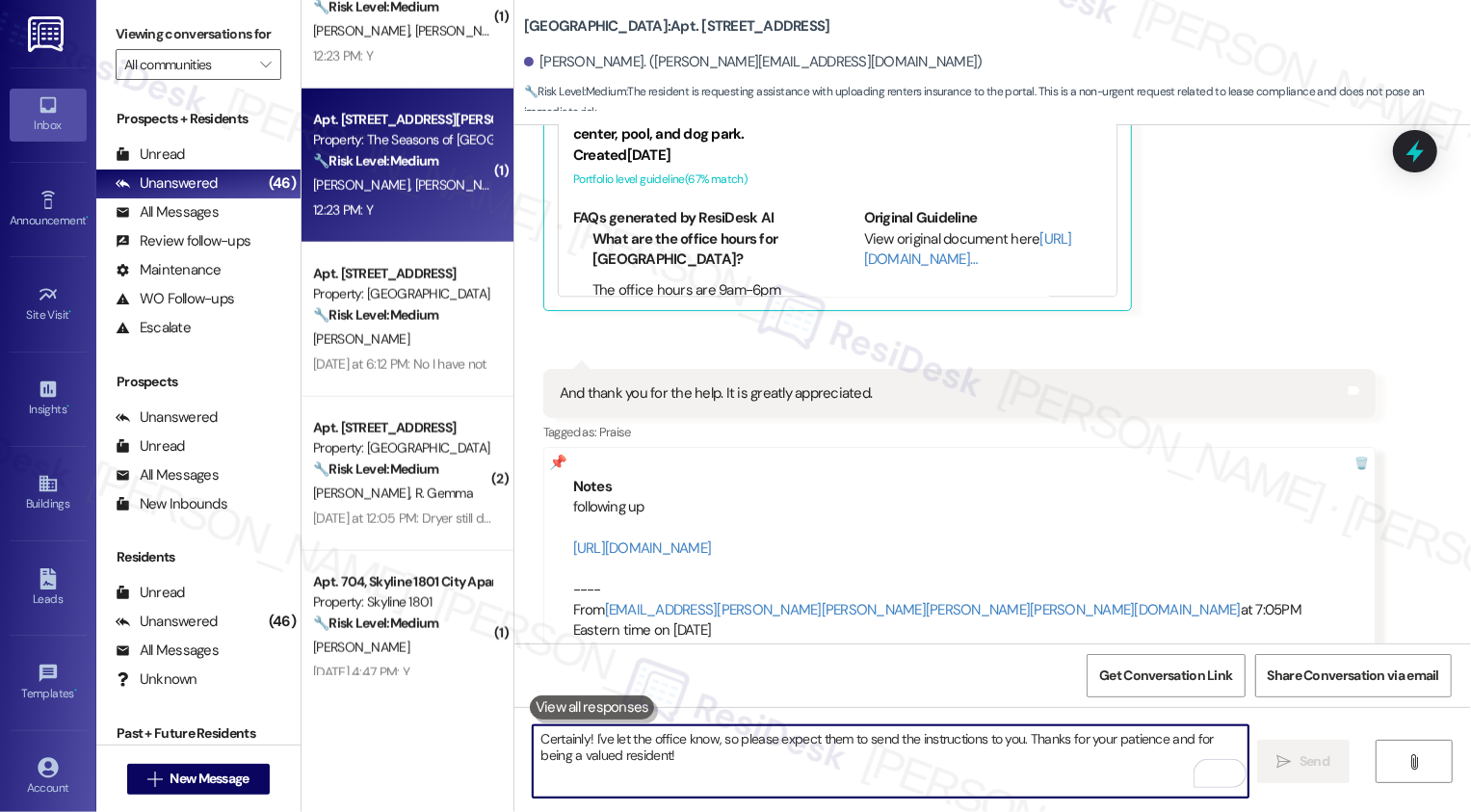
scroll to position [1464, 0]
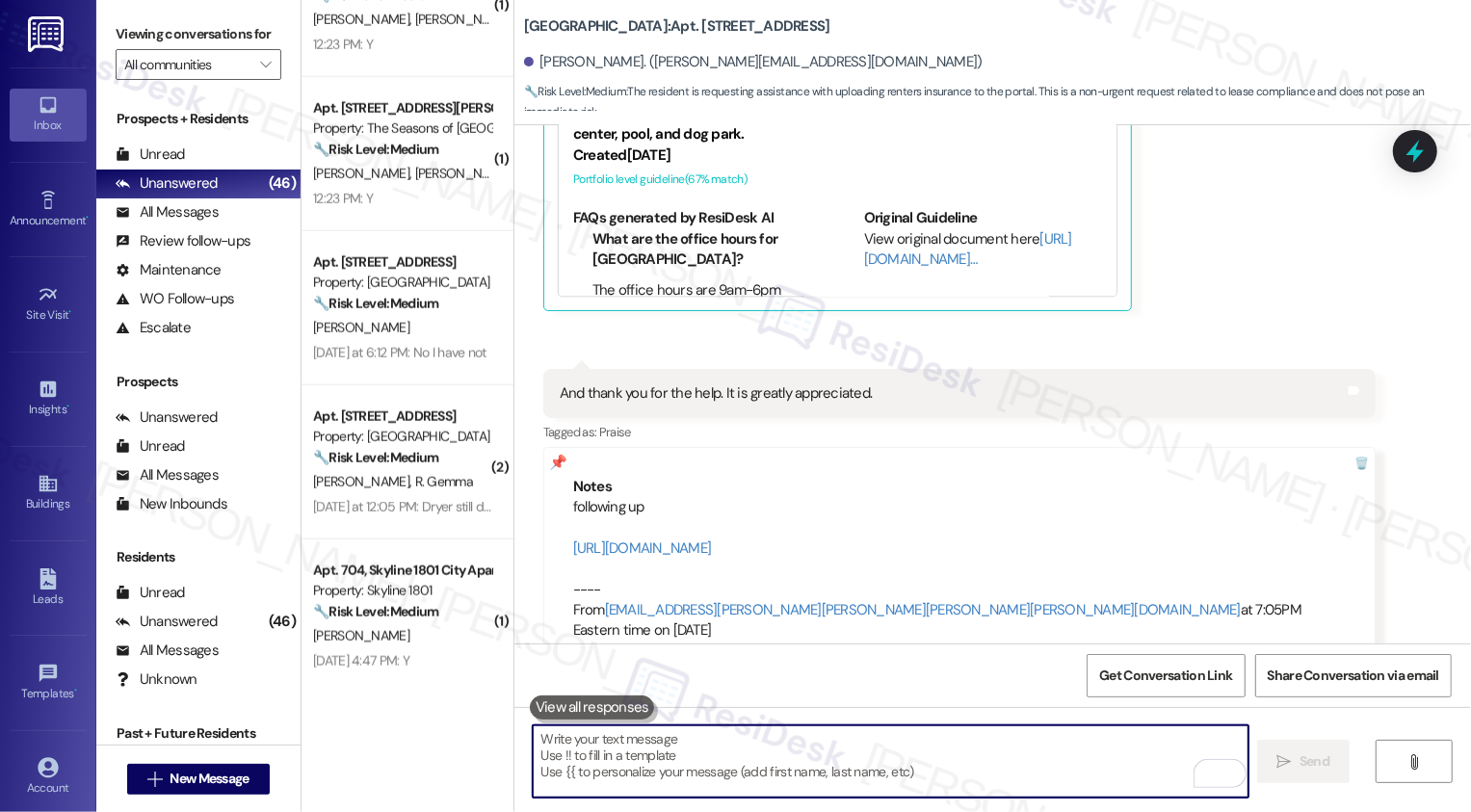
click at [355, 371] on div "Apt. [STREET_ADDRESS] Property: Country Club Towers 🔧 Risk Level: Medium The re…" at bounding box center [407, 308] width 212 height 154
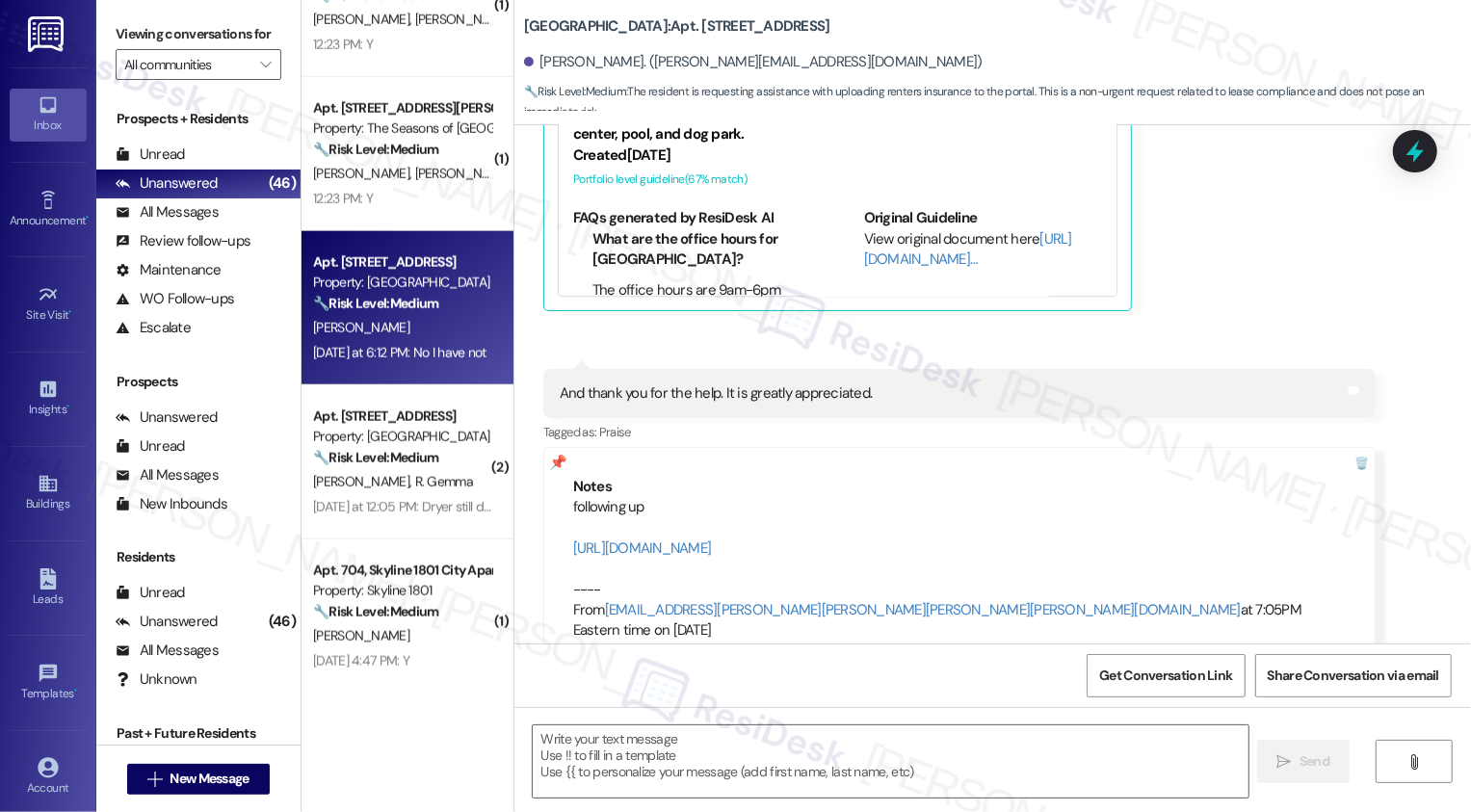
click at [355, 371] on div "Apt. [STREET_ADDRESS] Property: Country Club Towers 🔧 Risk Level: Medium The re…" at bounding box center [407, 308] width 212 height 154
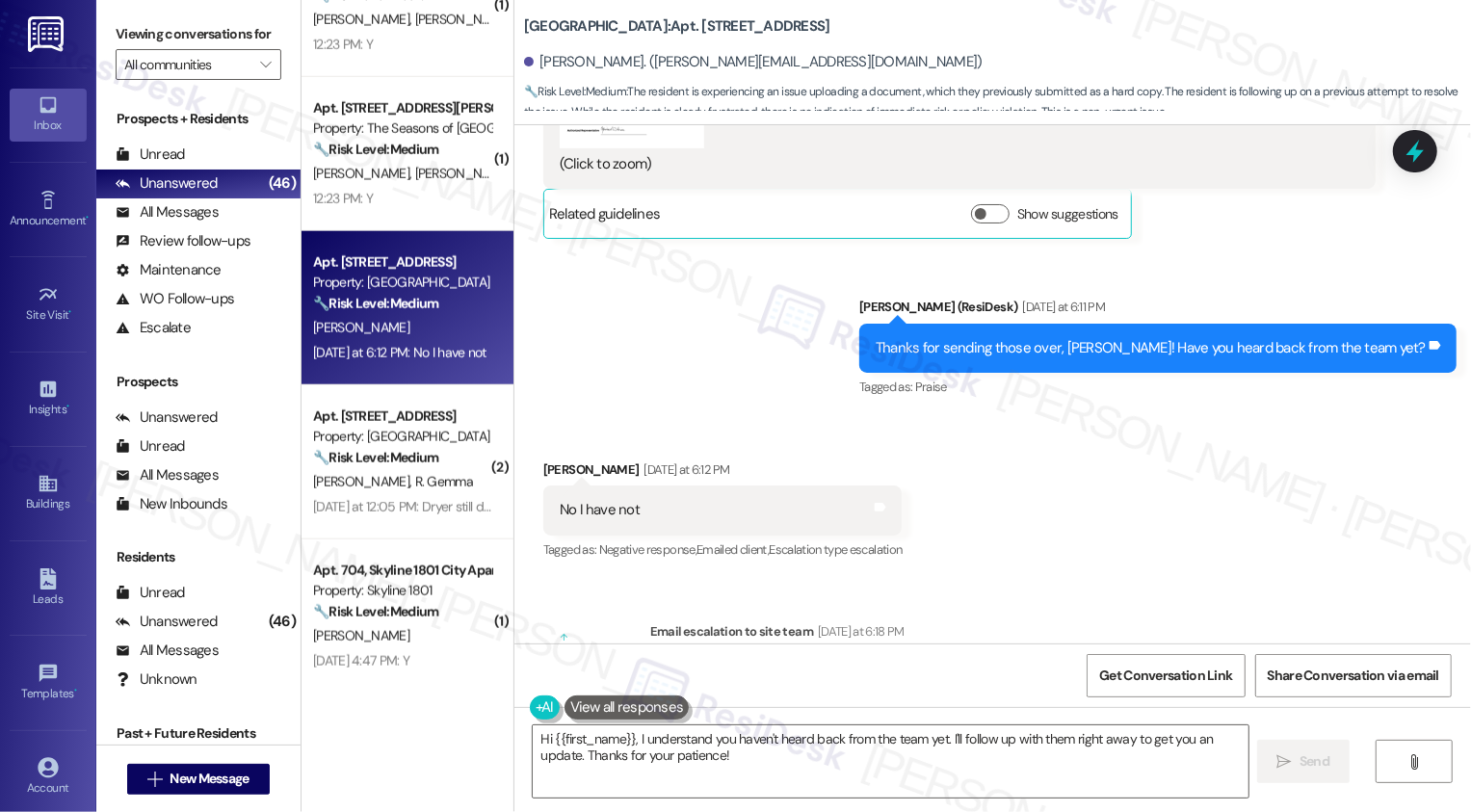
scroll to position [8365, 0]
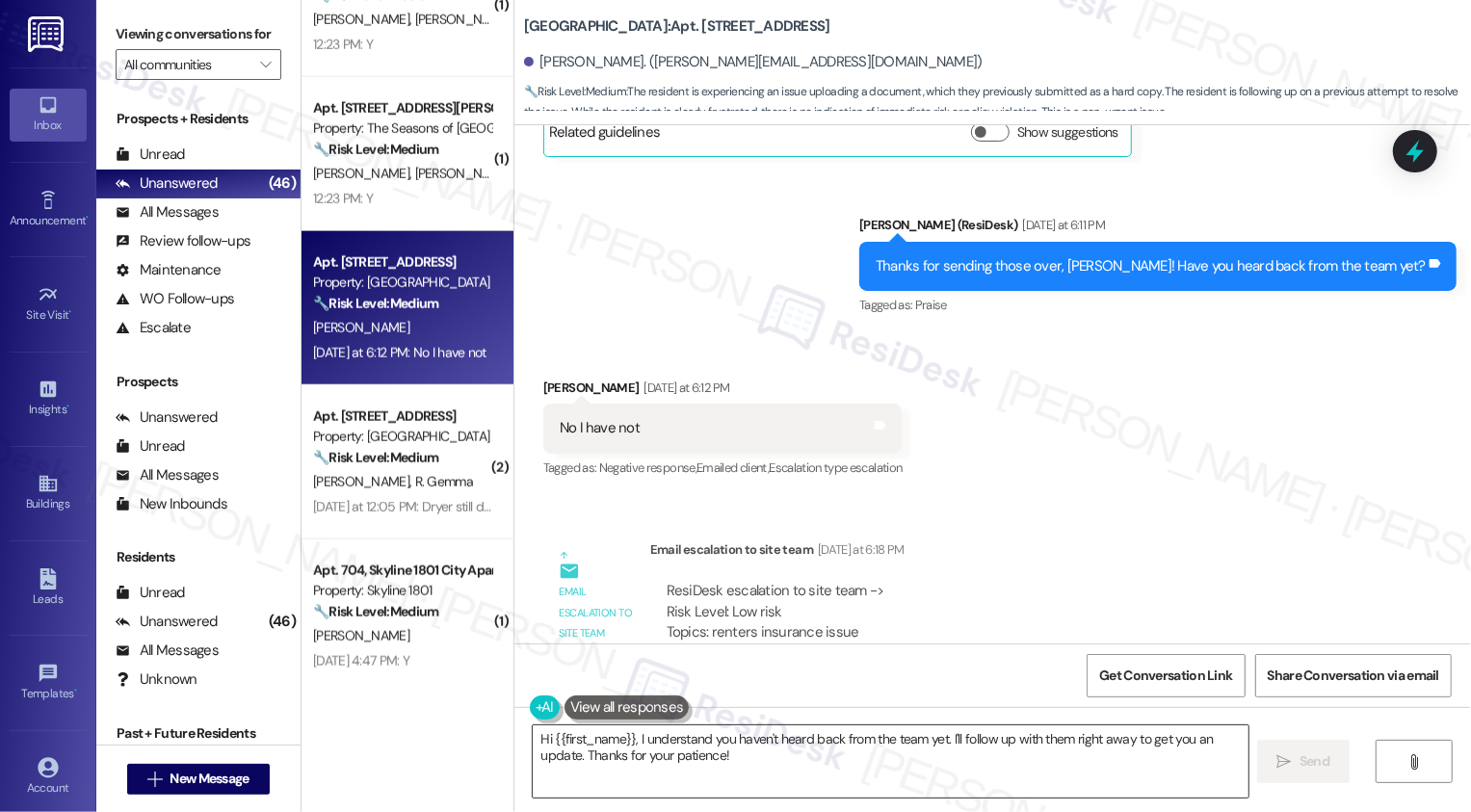
click at [731, 761] on textarea "Hi {{first_name}}, I understand you haven't heard back from the team yet. I'll …" at bounding box center [891, 761] width 716 height 72
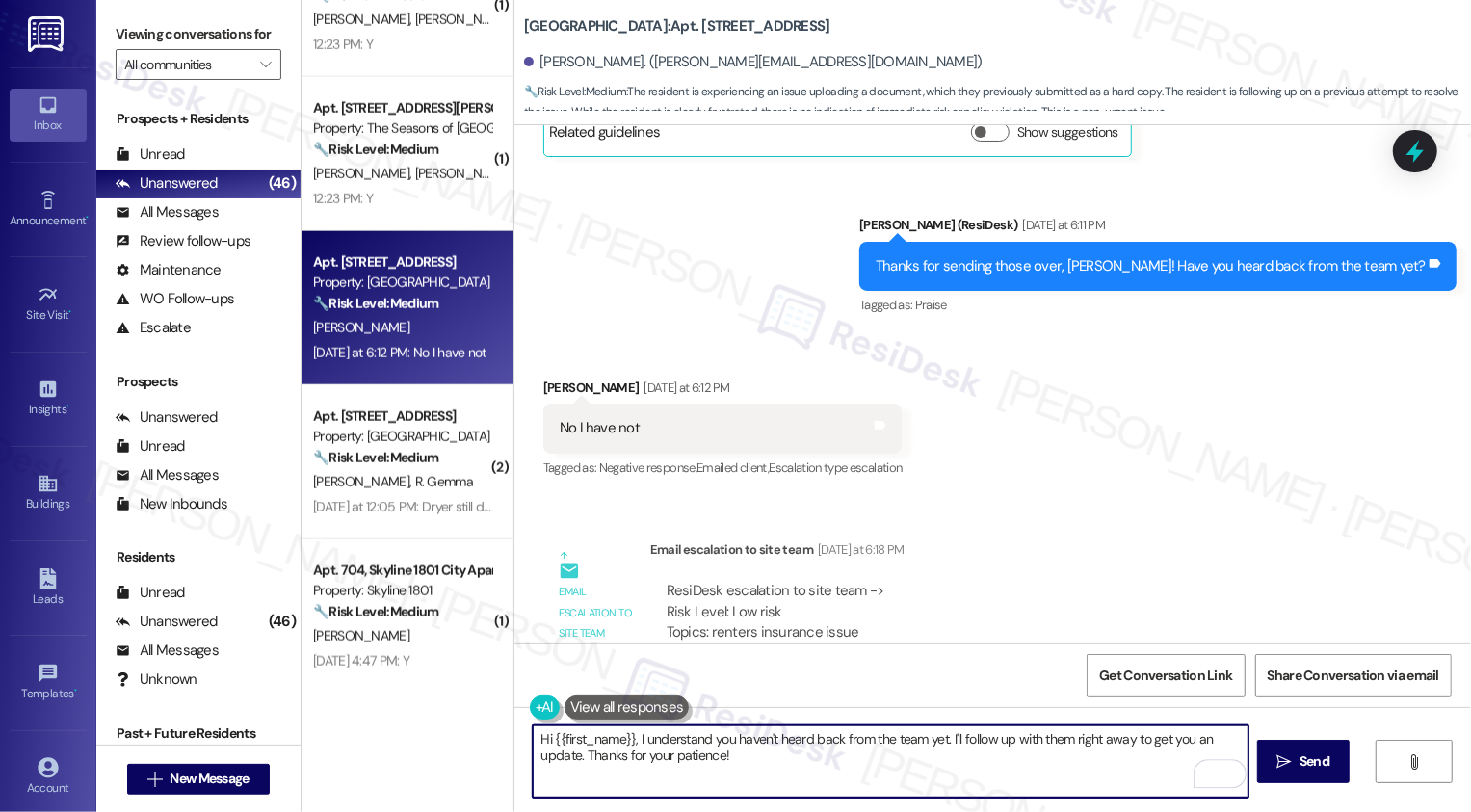
drag, startPoint x: 936, startPoint y: 739, endPoint x: 490, endPoint y: 716, distance: 446.6
click at [489, 716] on div "( 1 ) Apt. [STREET_ADDRESS] Property: Country Club Towers 🔧 Risk Level: Medium …" at bounding box center [886, 406] width 1170 height 812
drag, startPoint x: 670, startPoint y: 738, endPoint x: 879, endPoint y: 740, distance: 209.0
click at [879, 740] on textarea "Got it! I've follow up with them right away to get you an update. Thanks for yo…" at bounding box center [891, 761] width 716 height 72
click at [728, 755] on textarea "Got it! I've followed up with the team for you. Thanks for your patience!" at bounding box center [891, 761] width 716 height 72
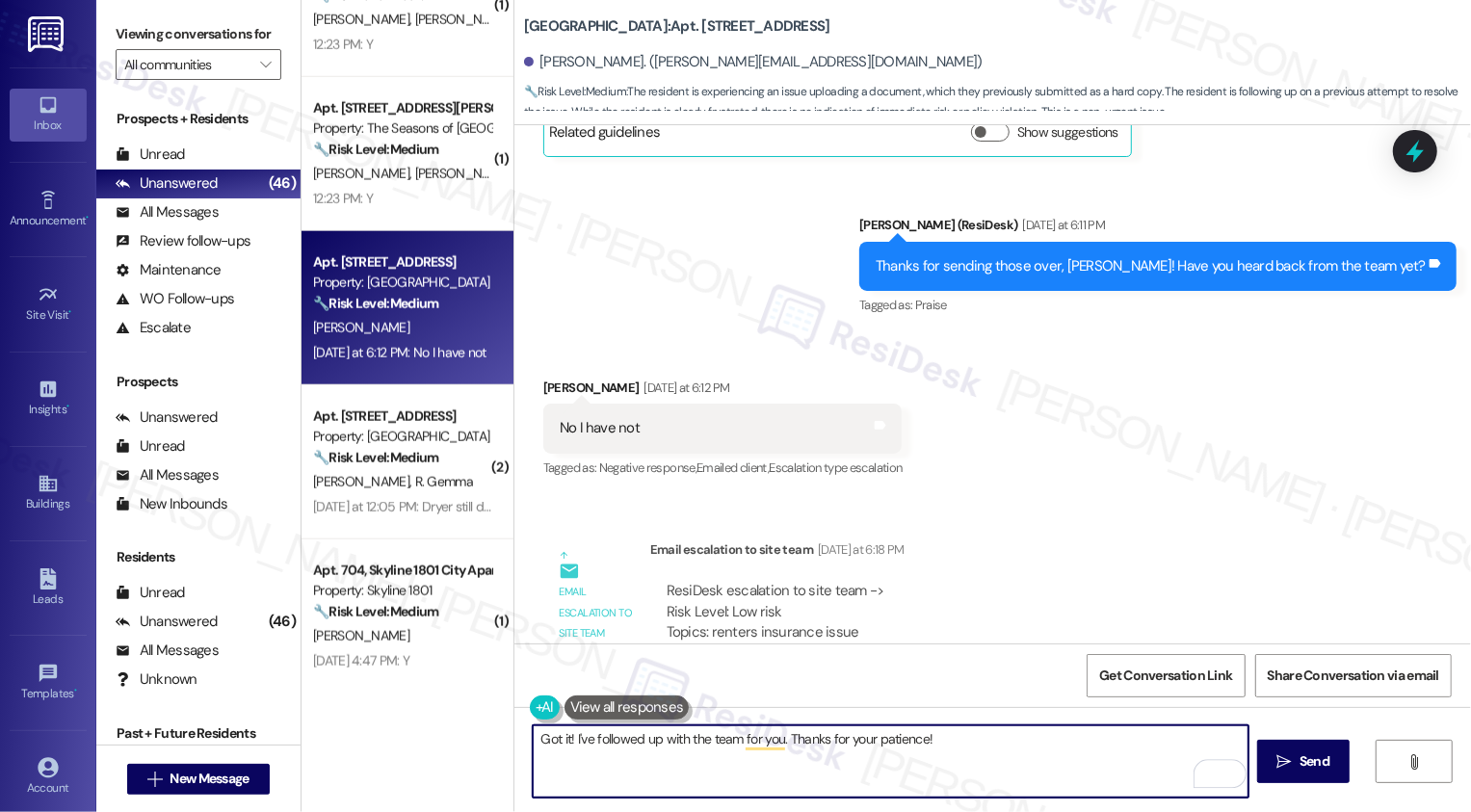
click at [766, 755] on textarea "Got it! I've followed up with the team for you. Thanks for your patience!" at bounding box center [891, 761] width 716 height 72
click at [954, 750] on textarea "Got it! I've followed up with the team for you. Thanks for your patience!" at bounding box center [891, 761] width 716 height 72
type textarea "Got it! I've followed up with the team for you. Thanks for your patience!"
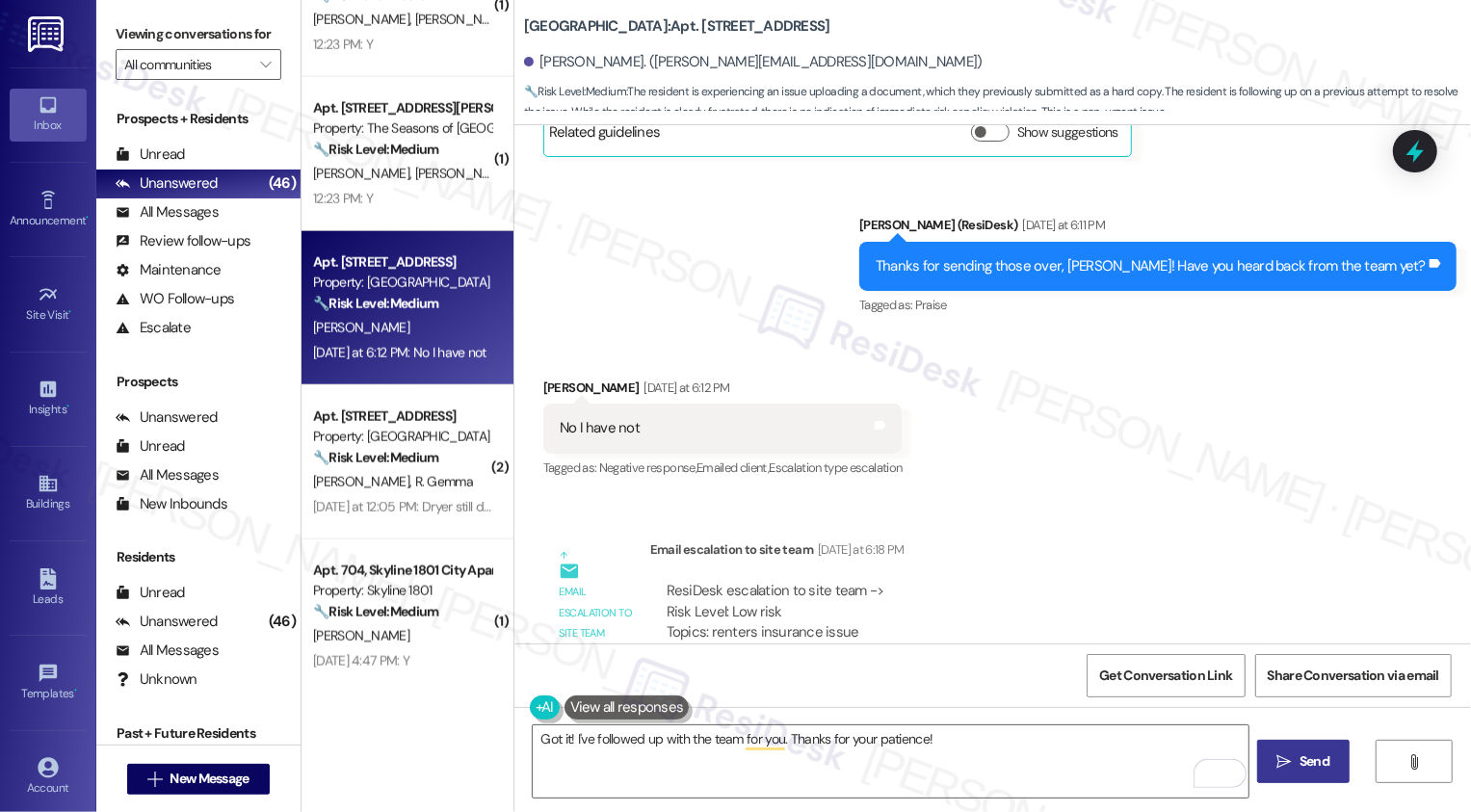
click at [1283, 758] on icon "" at bounding box center [1284, 761] width 15 height 16
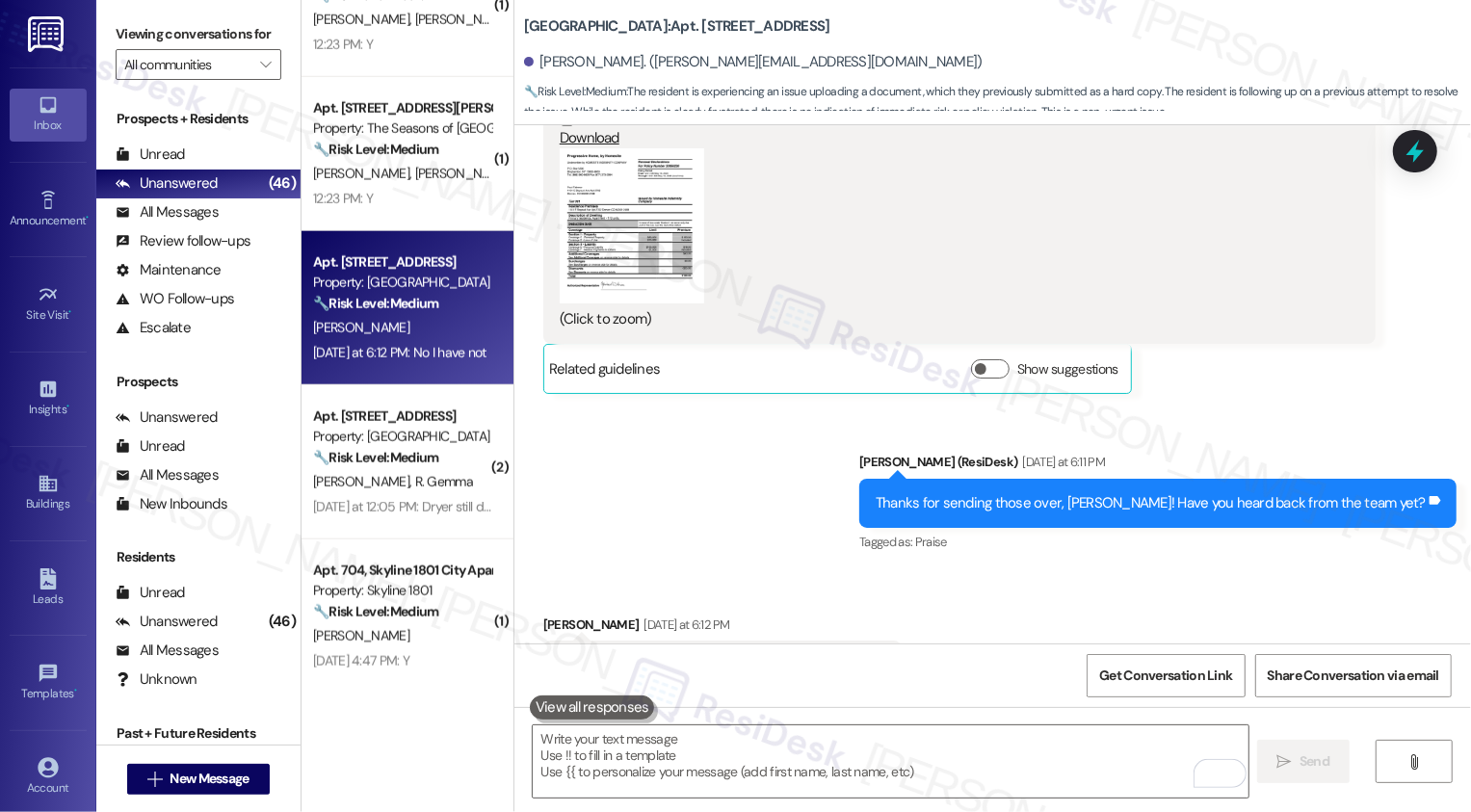
scroll to position [8126, 0]
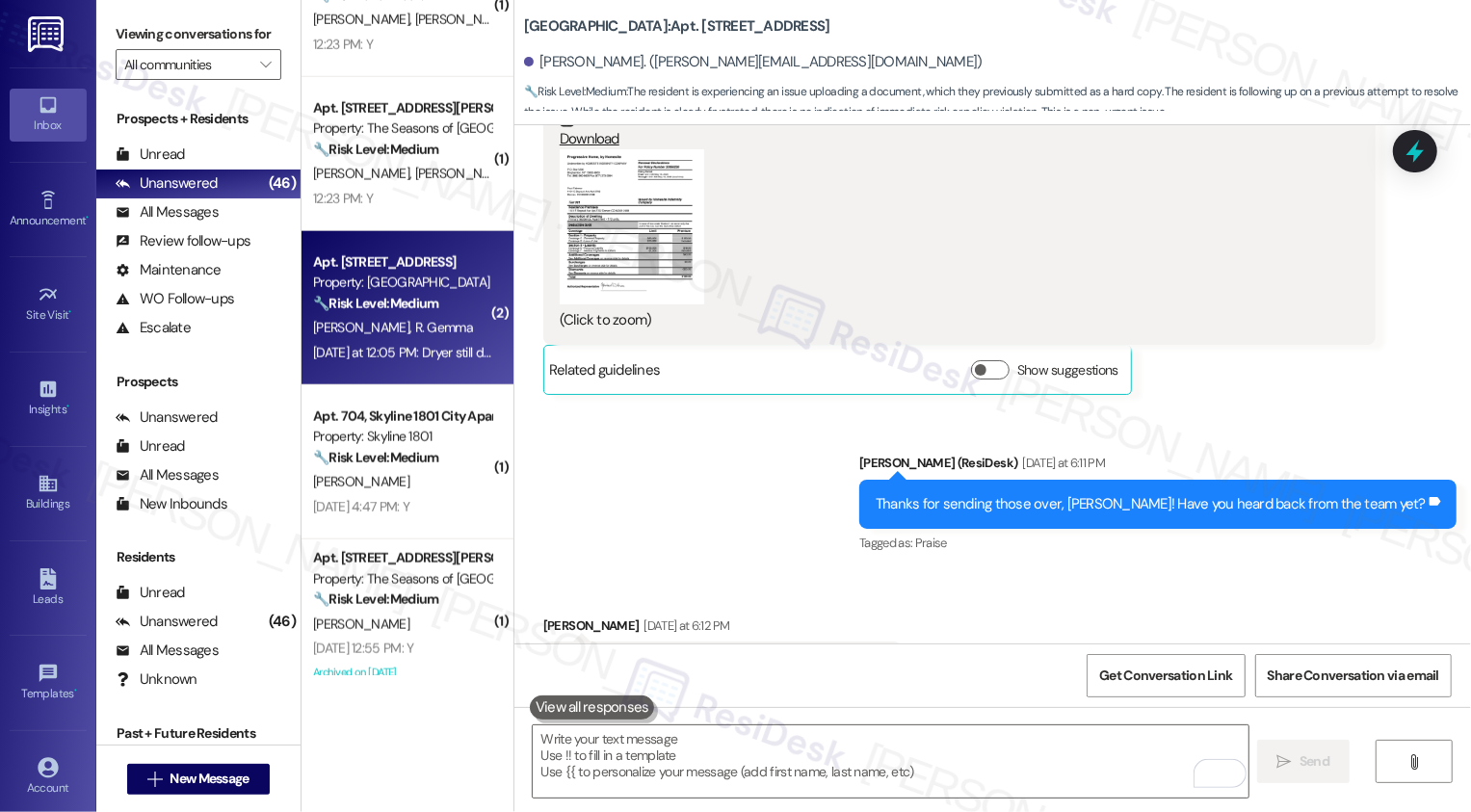
click at [421, 331] on div "C. Winters R. Gemma" at bounding box center [402, 328] width 182 height 24
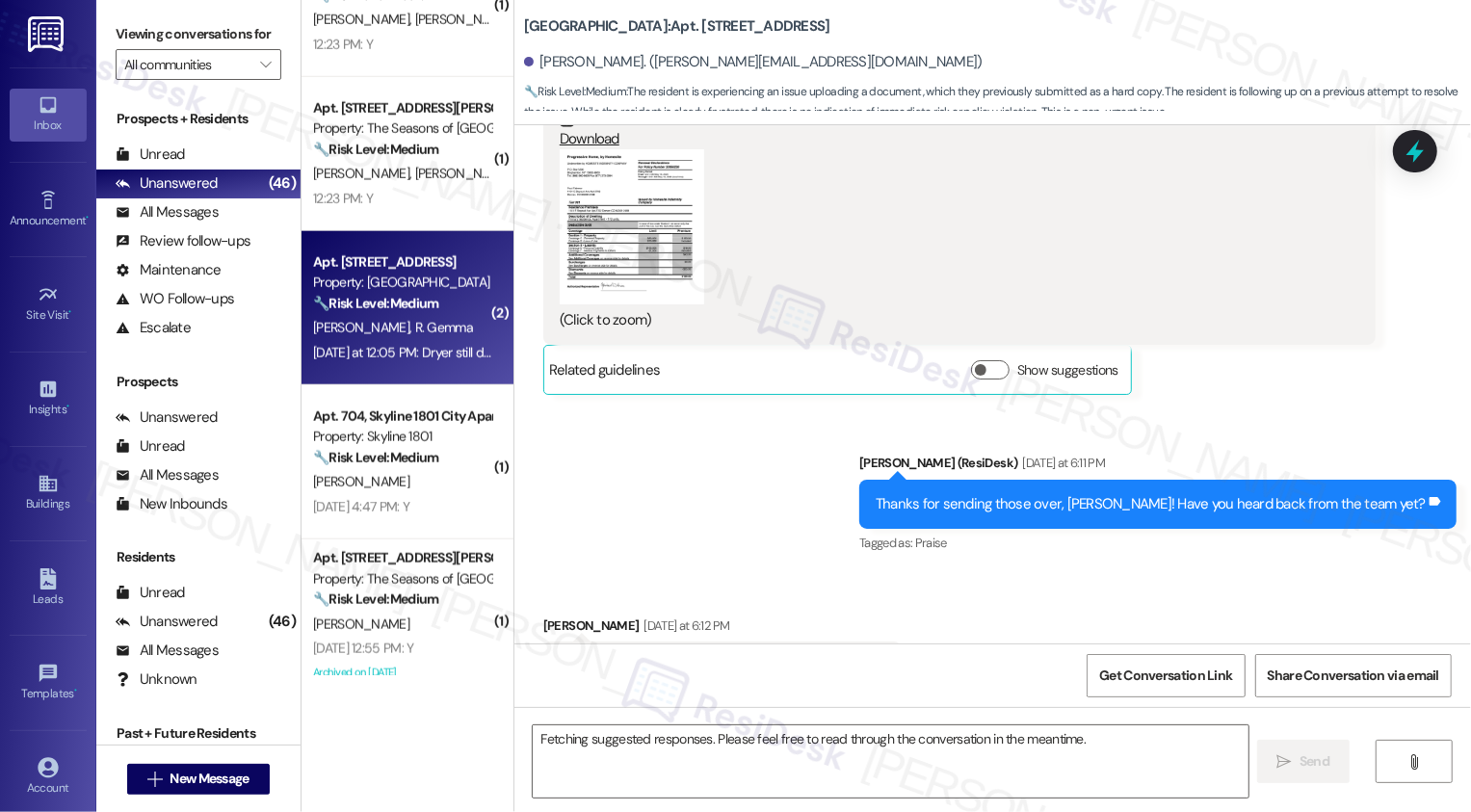
click at [421, 331] on div "C. Winters R. Gemma" at bounding box center [402, 328] width 182 height 24
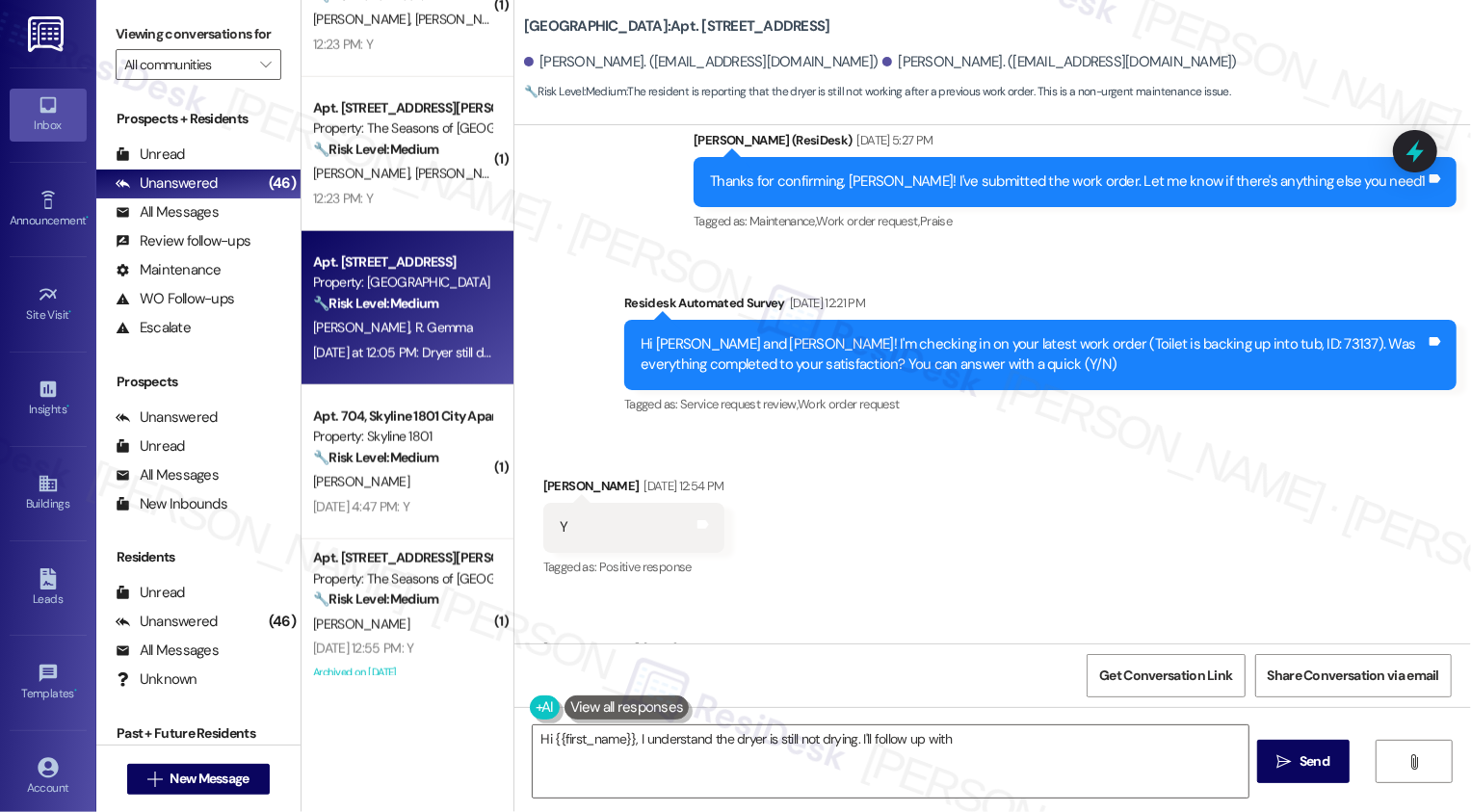
scroll to position [1699, 0]
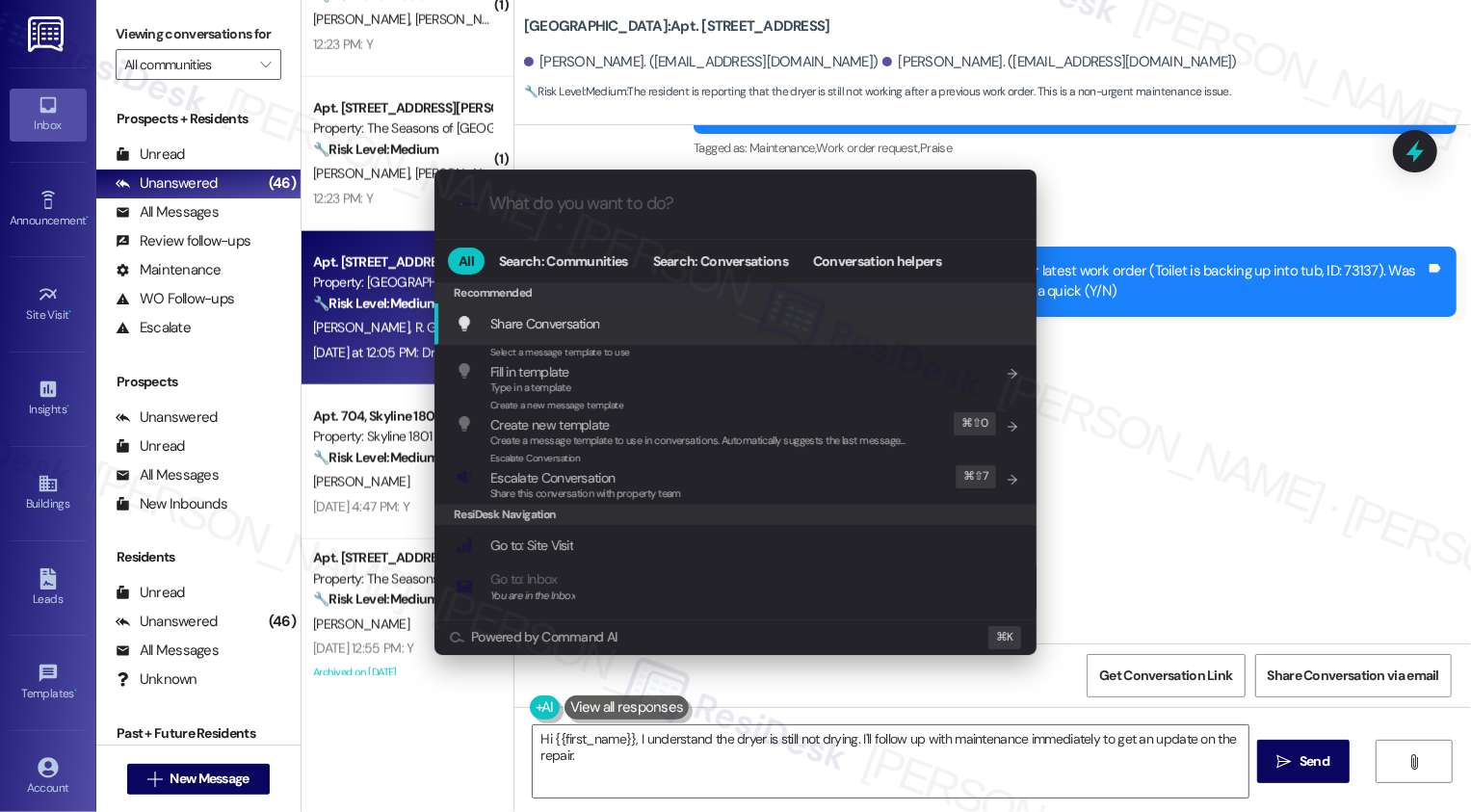
type textarea "Hi {{first_name}}, I understand the dryer is still not drying. I'll follow up w…"
type input "m"
type textarea "Hi {{first_name}}, I understand the dryer is still not drying. I'll follow up w…"
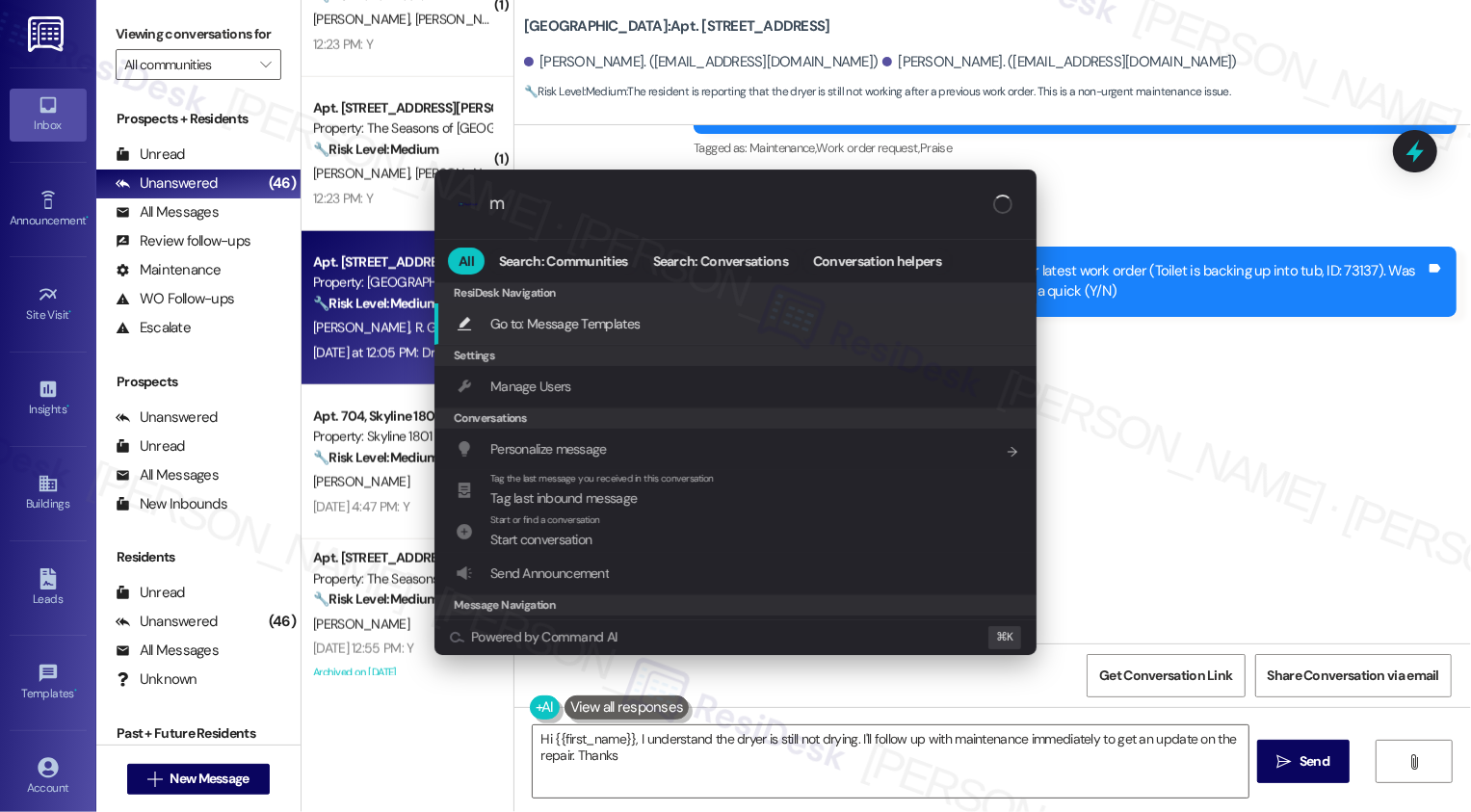
type input "mo"
type textarea "Hi {{first_name}}, I understand the dryer is still not drying. I'll follow up w…"
type input "modal"
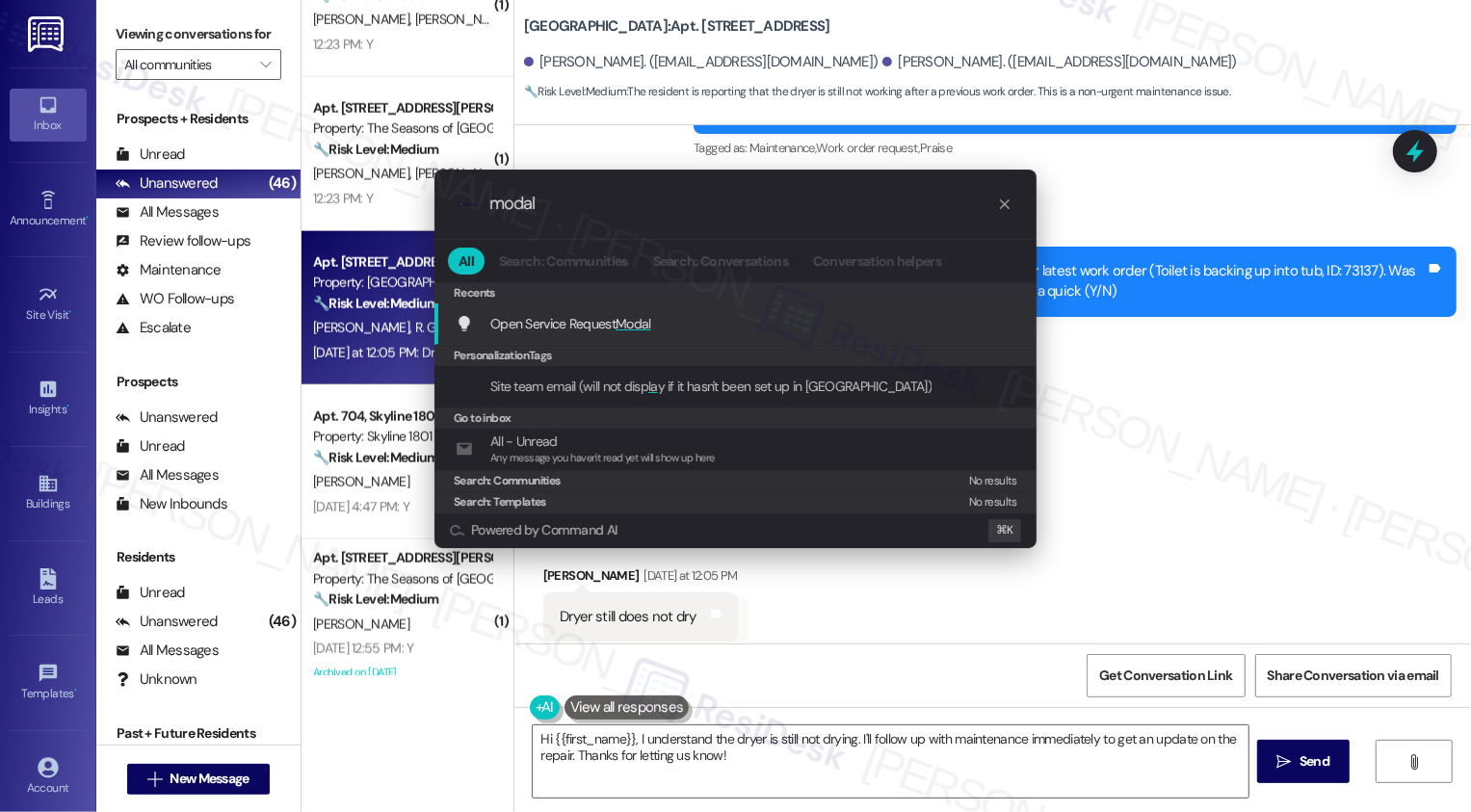
click at [629, 326] on span "Modal" at bounding box center [633, 324] width 36 height 18
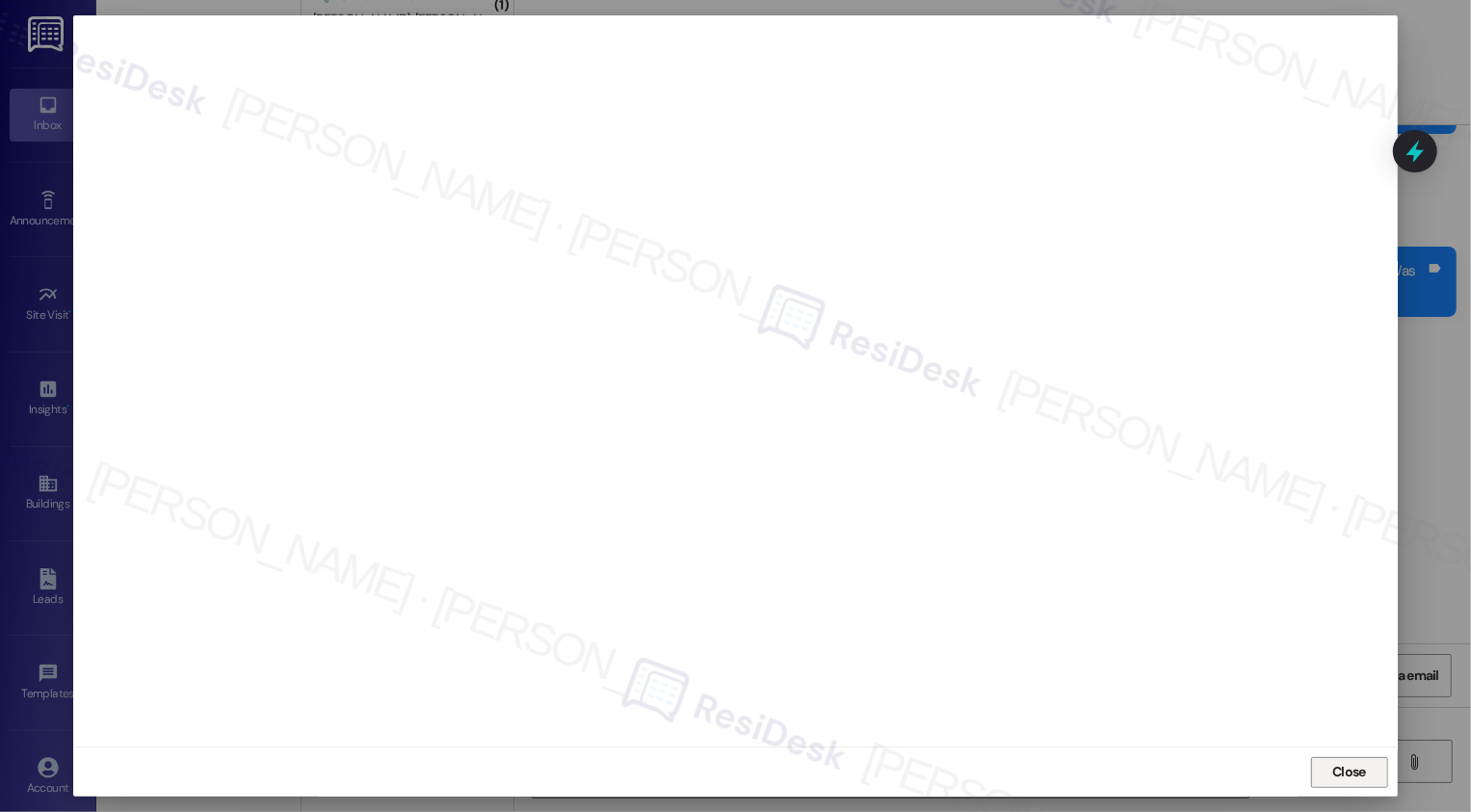
click at [1339, 768] on span "Close" at bounding box center [1349, 771] width 34 height 20
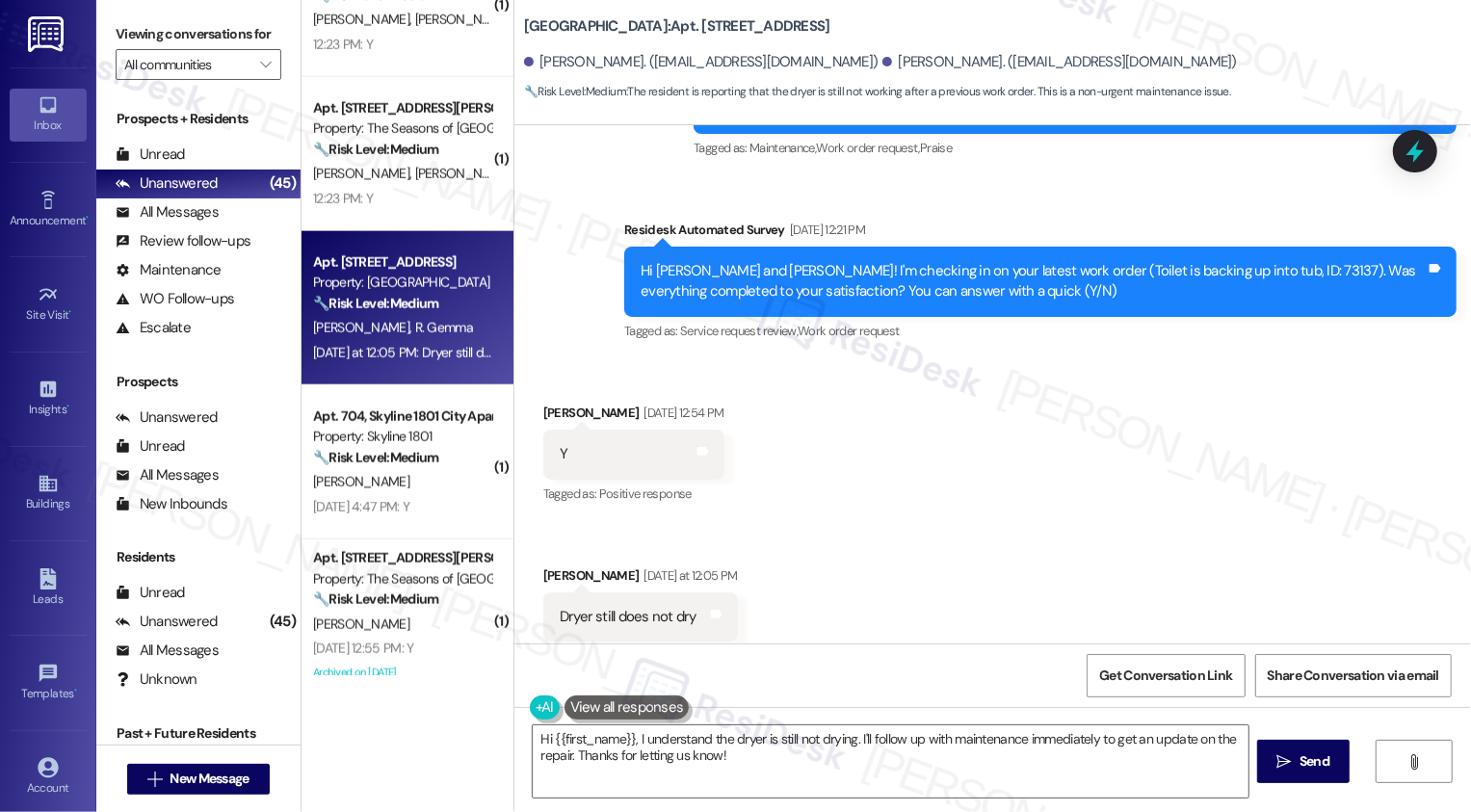
click at [545, 402] on div "Courtney Winters Sep 16, 2025 at 12:54 PM" at bounding box center [633, 415] width 181 height 27
copy div "Courtney"
click at [606, 737] on textarea "Hi {{first_name}}, I understand the dryer is still not drying. I'll follow up w…" at bounding box center [891, 761] width 716 height 72
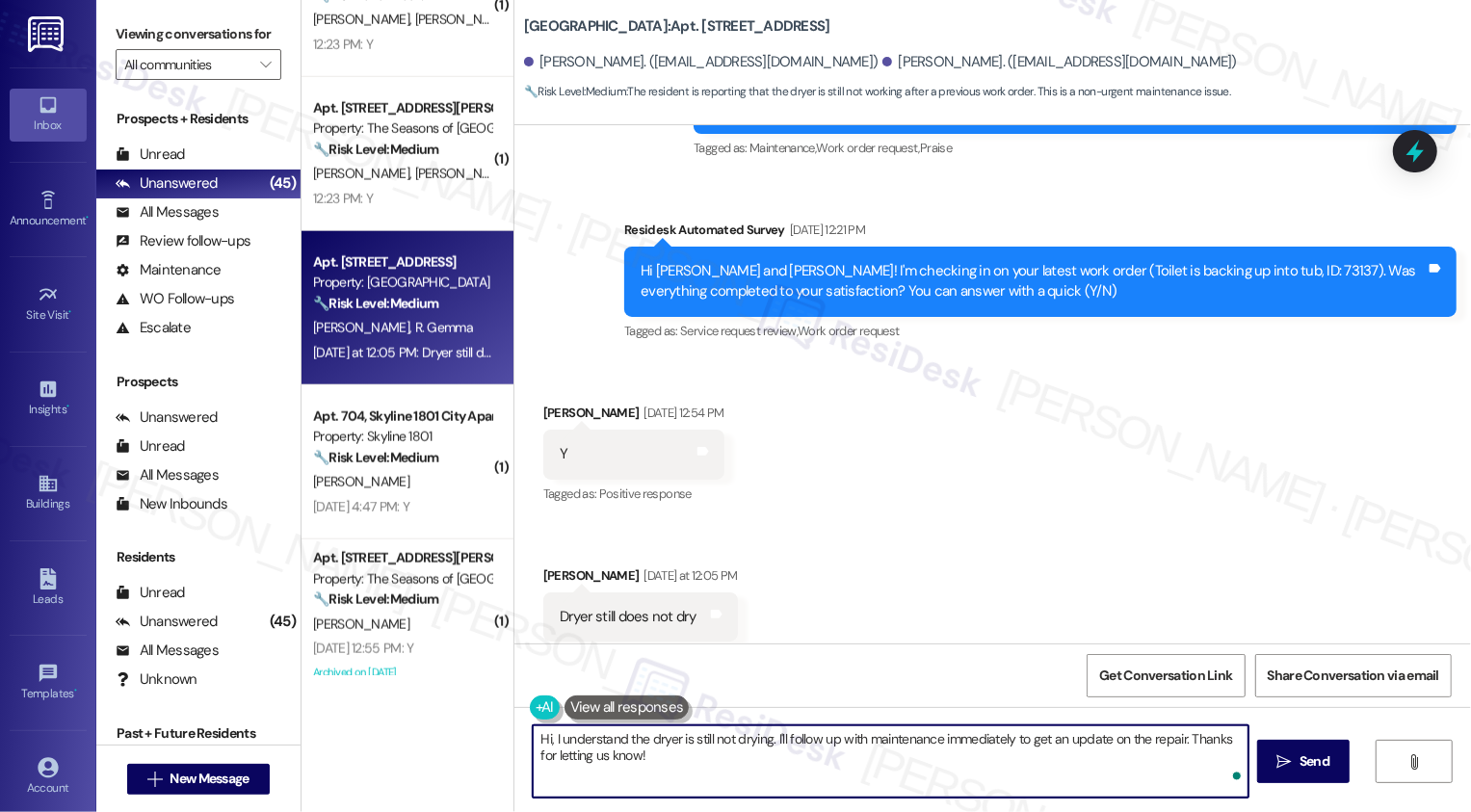
paste textarea "Courtney"
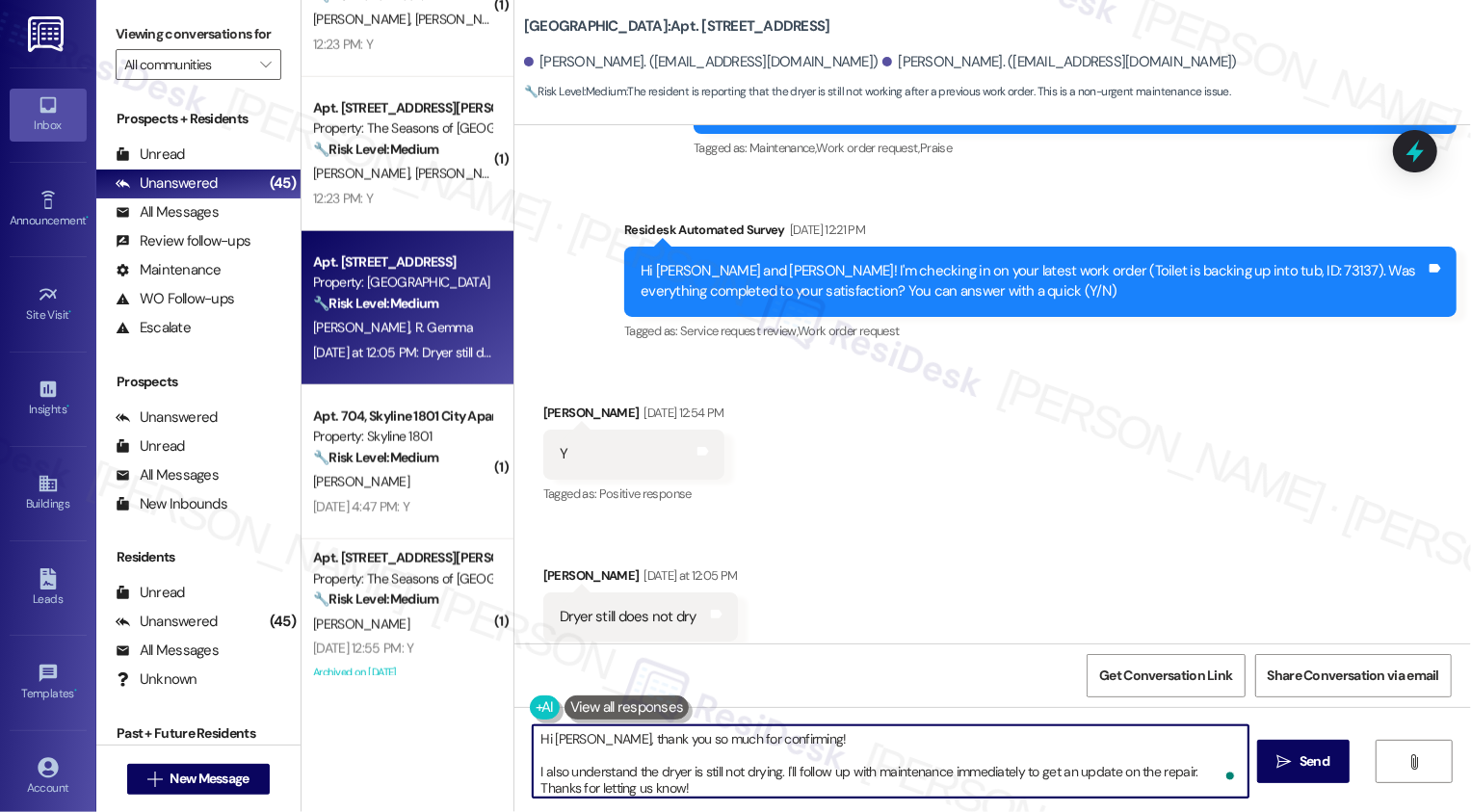
click at [747, 771] on textarea "Hi Courtney, thank you so much for confirming! I also understand the dryer is s…" at bounding box center [891, 761] width 716 height 72
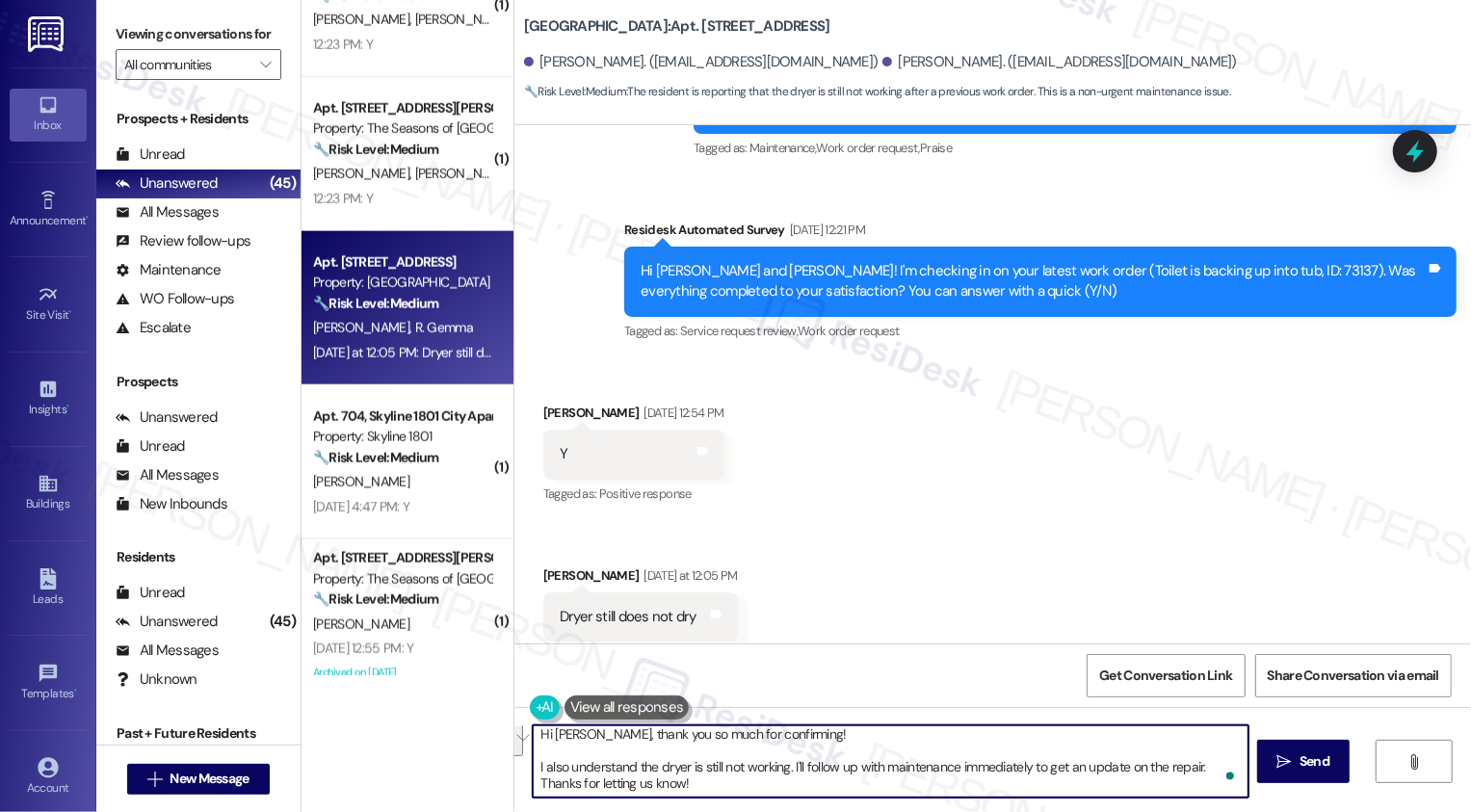
drag, startPoint x: 870, startPoint y: 770, endPoint x: 899, endPoint y: 811, distance: 50.2
click at [899, 811] on div "Hi Courtney, thank you so much for confirming! I also understand the dryer is s…" at bounding box center [993, 779] width 957 height 145
click at [882, 761] on textarea "Hi Courtney, thank you so much for confirming! I also understand the dryer is s…" at bounding box center [891, 761] width 716 height 72
drag, startPoint x: 1022, startPoint y: 769, endPoint x: 880, endPoint y: 765, distance: 142.1
click at [879, 765] on textarea "Hi Courtney, thank you so much for confirming! I also understand the dryer is s…" at bounding box center [891, 761] width 716 height 72
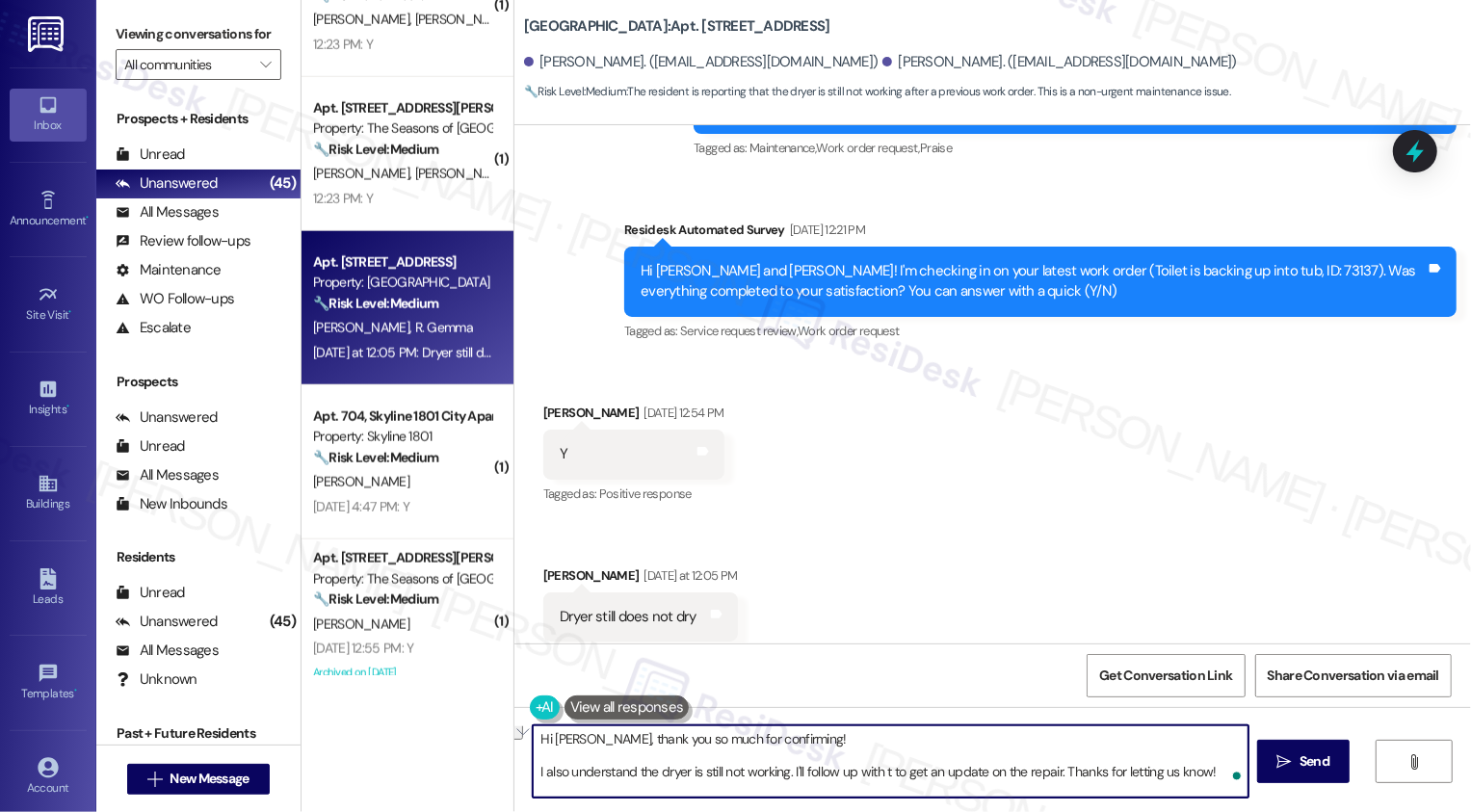
scroll to position [0, 0]
click at [1077, 767] on textarea "Hi Courtney, thank you so much for confirming! I also understand the dryer is s…" at bounding box center [891, 761] width 716 height 72
click at [547, 565] on div "Robert Gemma Yesterday at 12:05 PM" at bounding box center [640, 578] width 194 height 27
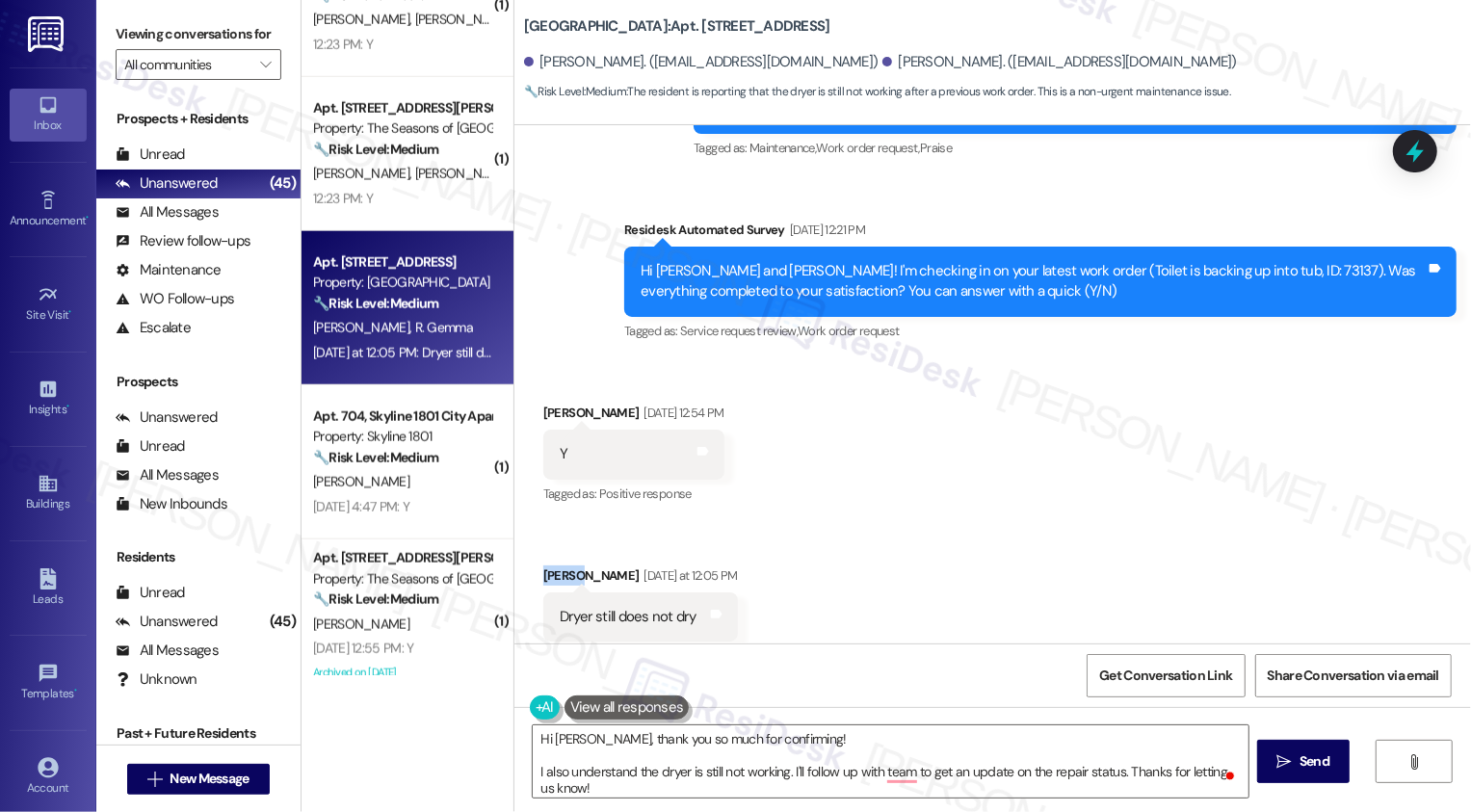
click at [547, 565] on div "Robert Gemma Yesterday at 12:05 PM" at bounding box center [640, 578] width 194 height 27
copy div "Robert"
click at [1227, 773] on span at bounding box center [1231, 775] width 18 height 24
click at [537, 787] on textarea "Hi Courtney, thank you so much for confirming! I also understand the dryer is s…" at bounding box center [891, 761] width 716 height 72
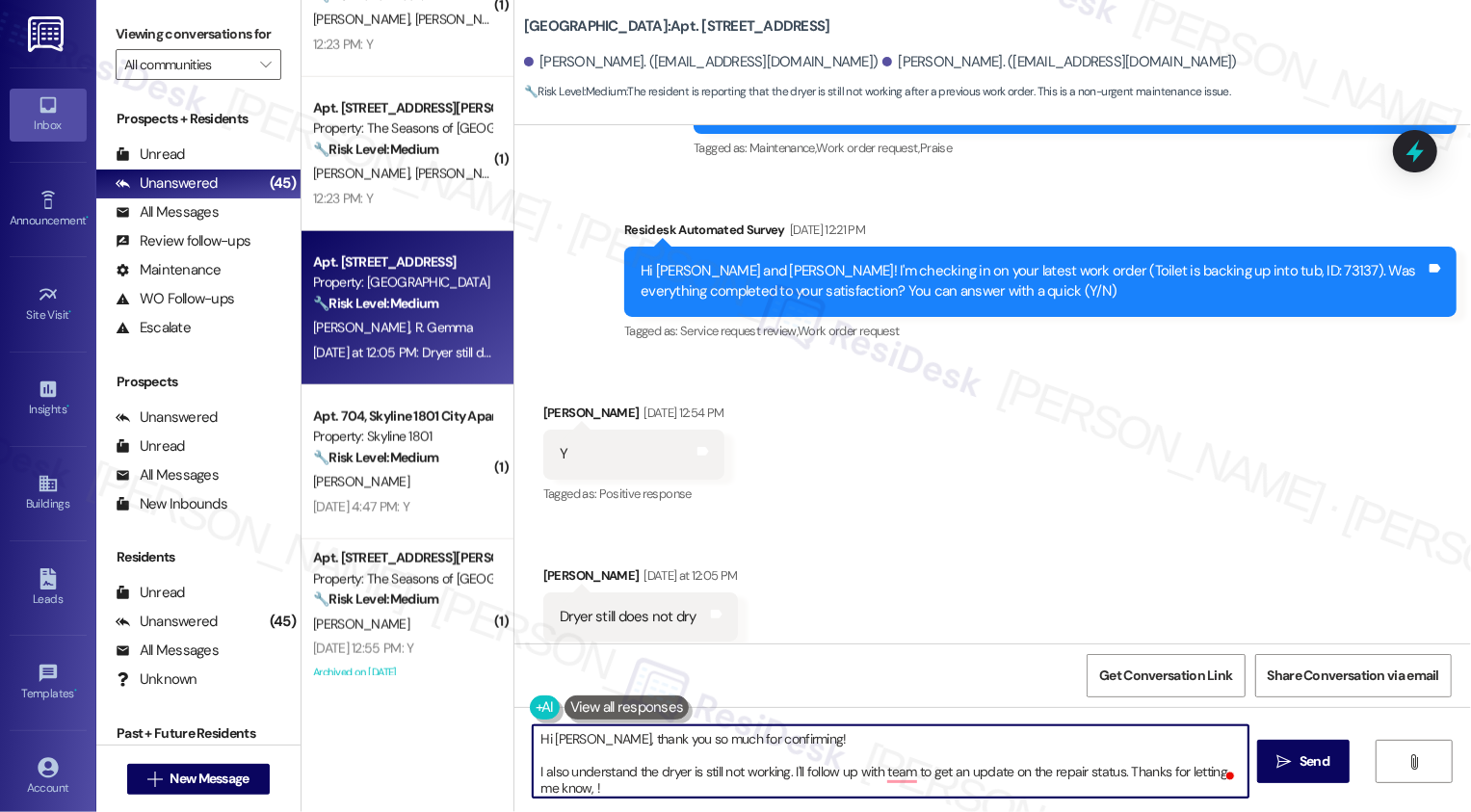
paste textarea "Robert"
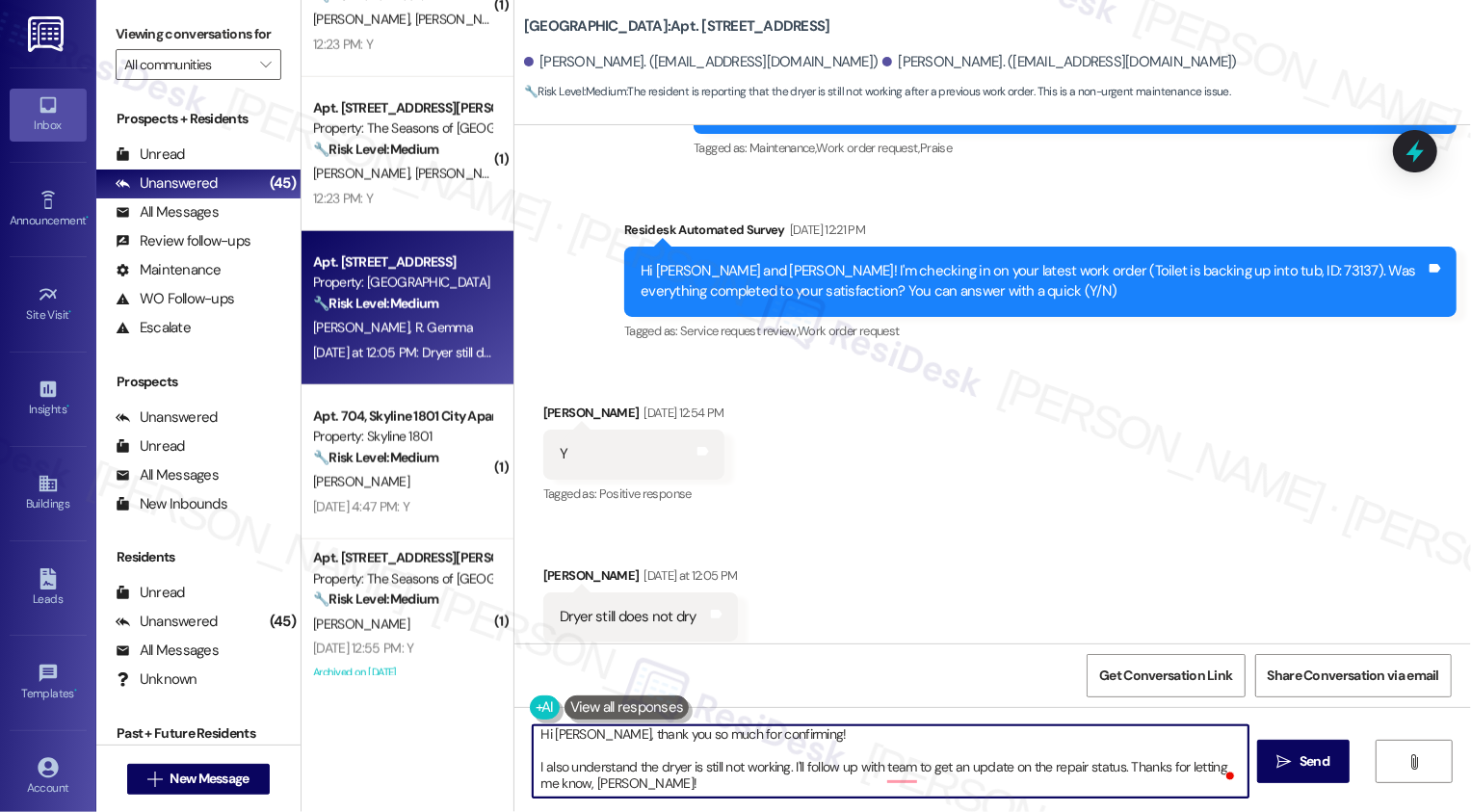
scroll to position [5, 0]
click at [892, 770] on textarea "Hi Courtney, thank you so much for confirming! I also understand the dryer is s…" at bounding box center [891, 761] width 716 height 72
click at [863, 769] on textarea "Hi Courtney, thank you so much for confirming! I also understand the dryer is s…" at bounding box center [891, 761] width 716 height 72
type textarea "Hi Courtney, thank you so much for confirming! I also understand the dryer is s…"
click at [1288, 762] on icon "" at bounding box center [1284, 761] width 15 height 16
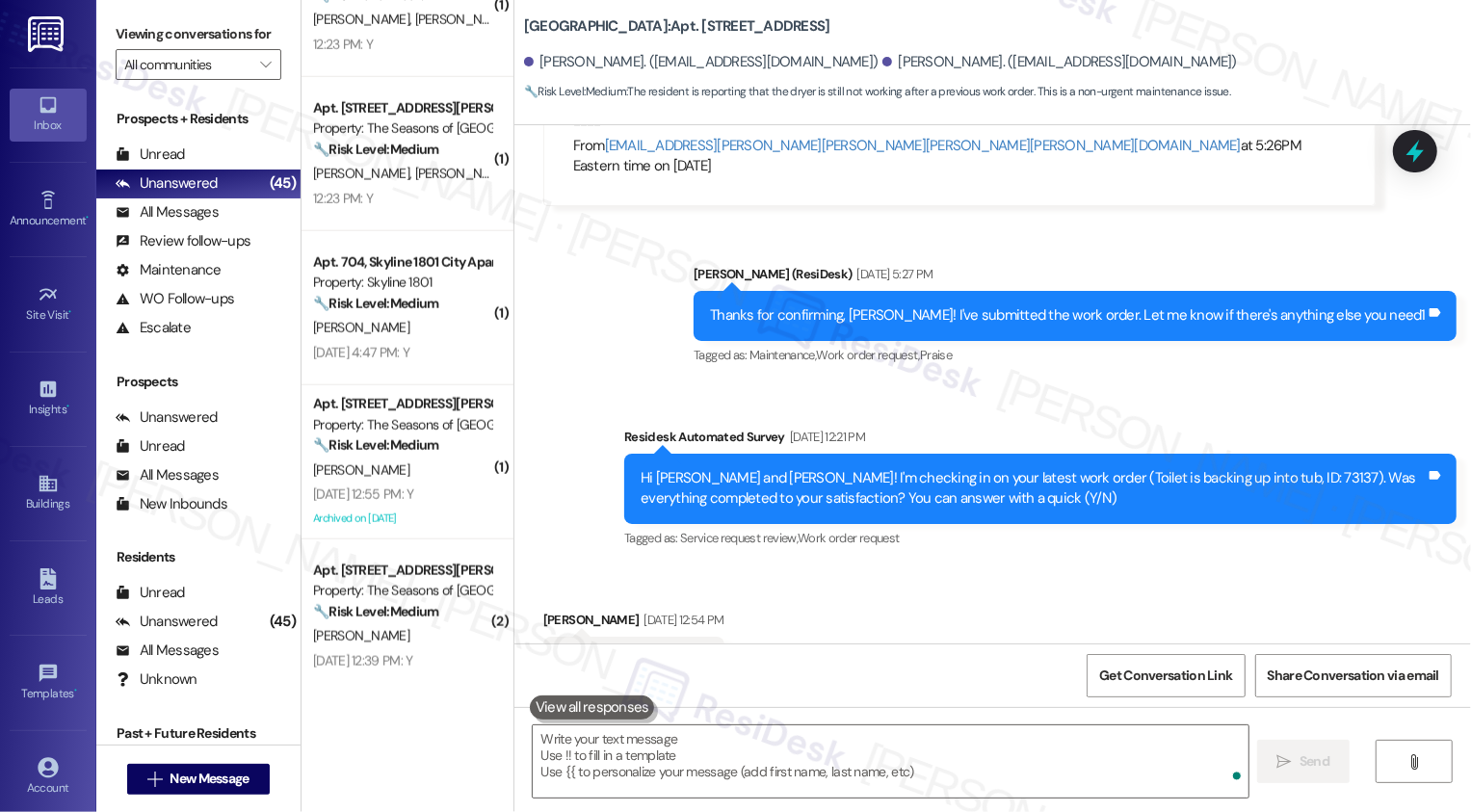
scroll to position [1142, 0]
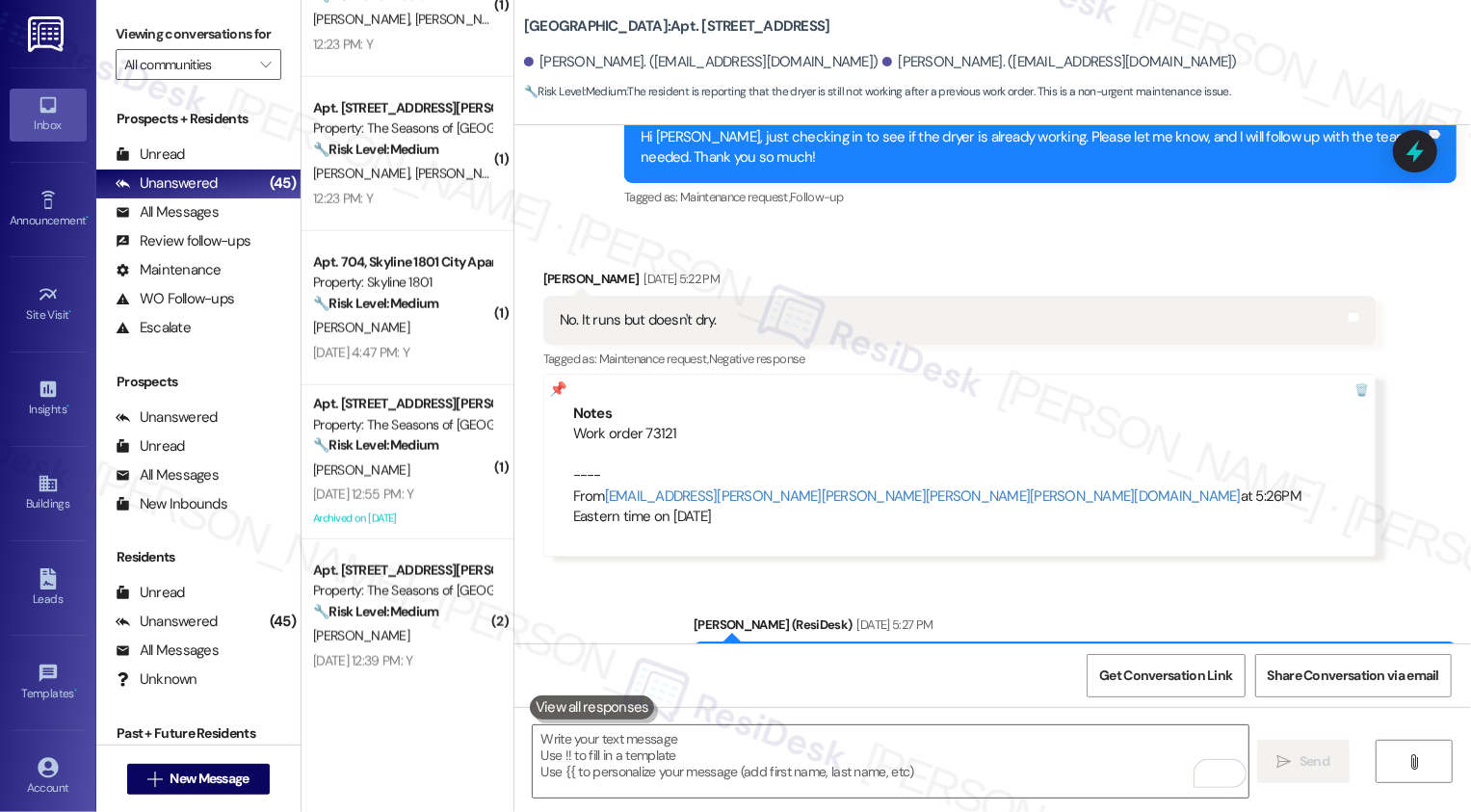
click at [558, 404] on div "Notes Work order 73121 ---- From automated-surveys-broe-cecille.tinio@broe.com …" at bounding box center [959, 465] width 832 height 184
drag, startPoint x: 559, startPoint y: 409, endPoint x: 705, endPoint y: 417, distance: 146.2
click at [706, 417] on div "Notes Work order 73121 ---- From automated-surveys-broe-cecille.tinio@broe.com …" at bounding box center [959, 465] width 832 height 184
copy div "Work order 73121"
click at [652, 758] on textarea "To enrich screen reader interactions, please activate Accessibility in Grammarl…" at bounding box center [891, 761] width 716 height 72
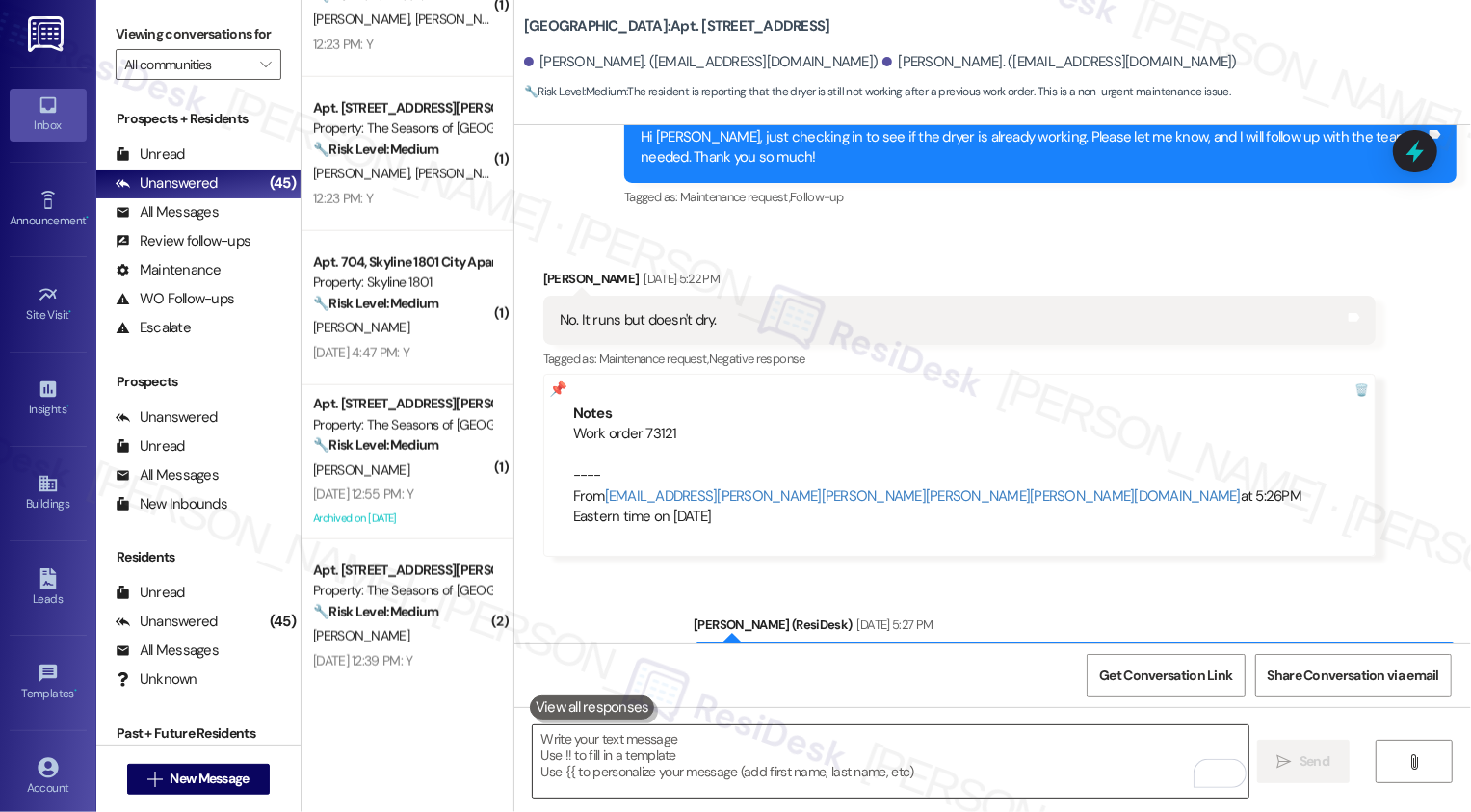
paste textarea "Work order 73121"
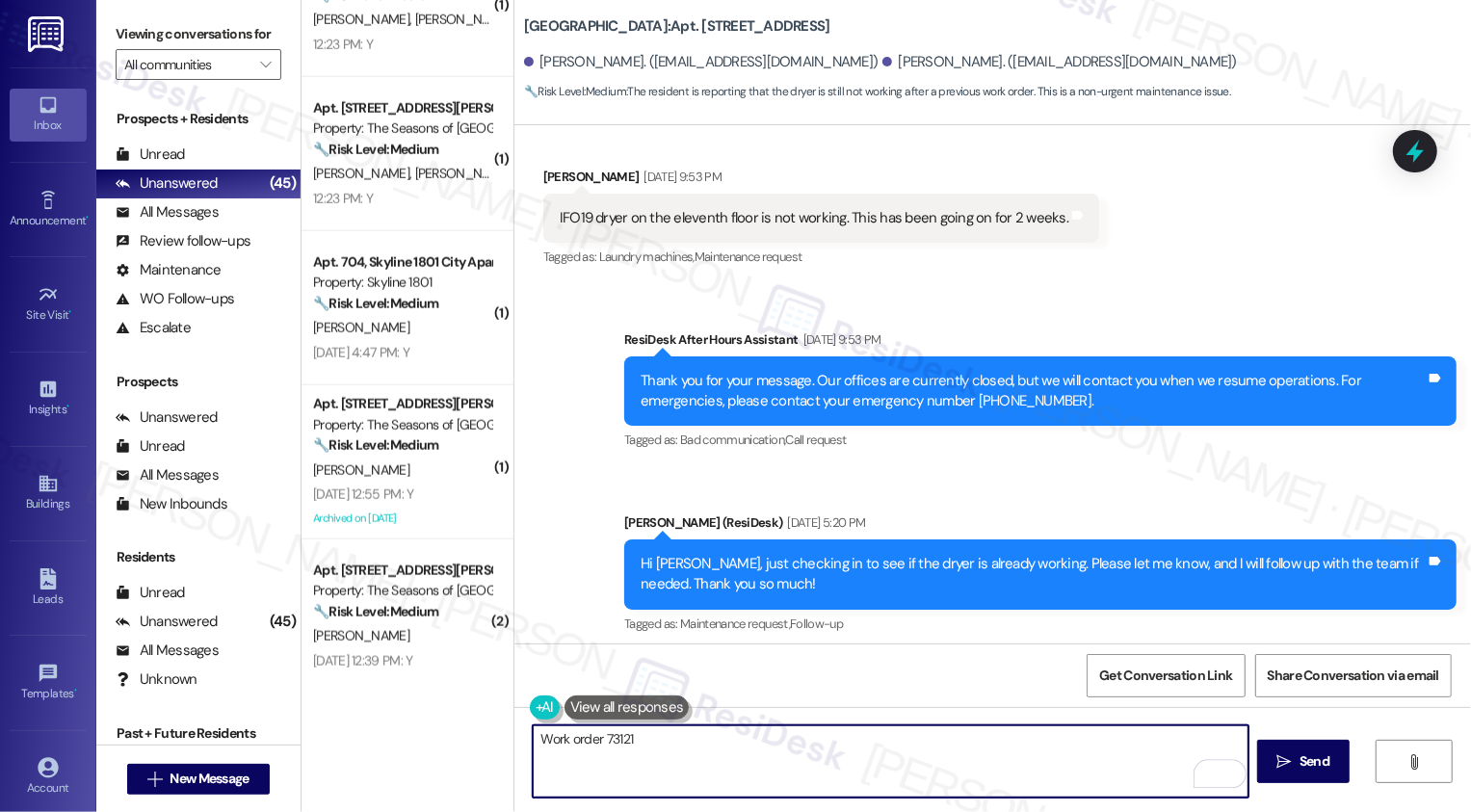
scroll to position [608, 0]
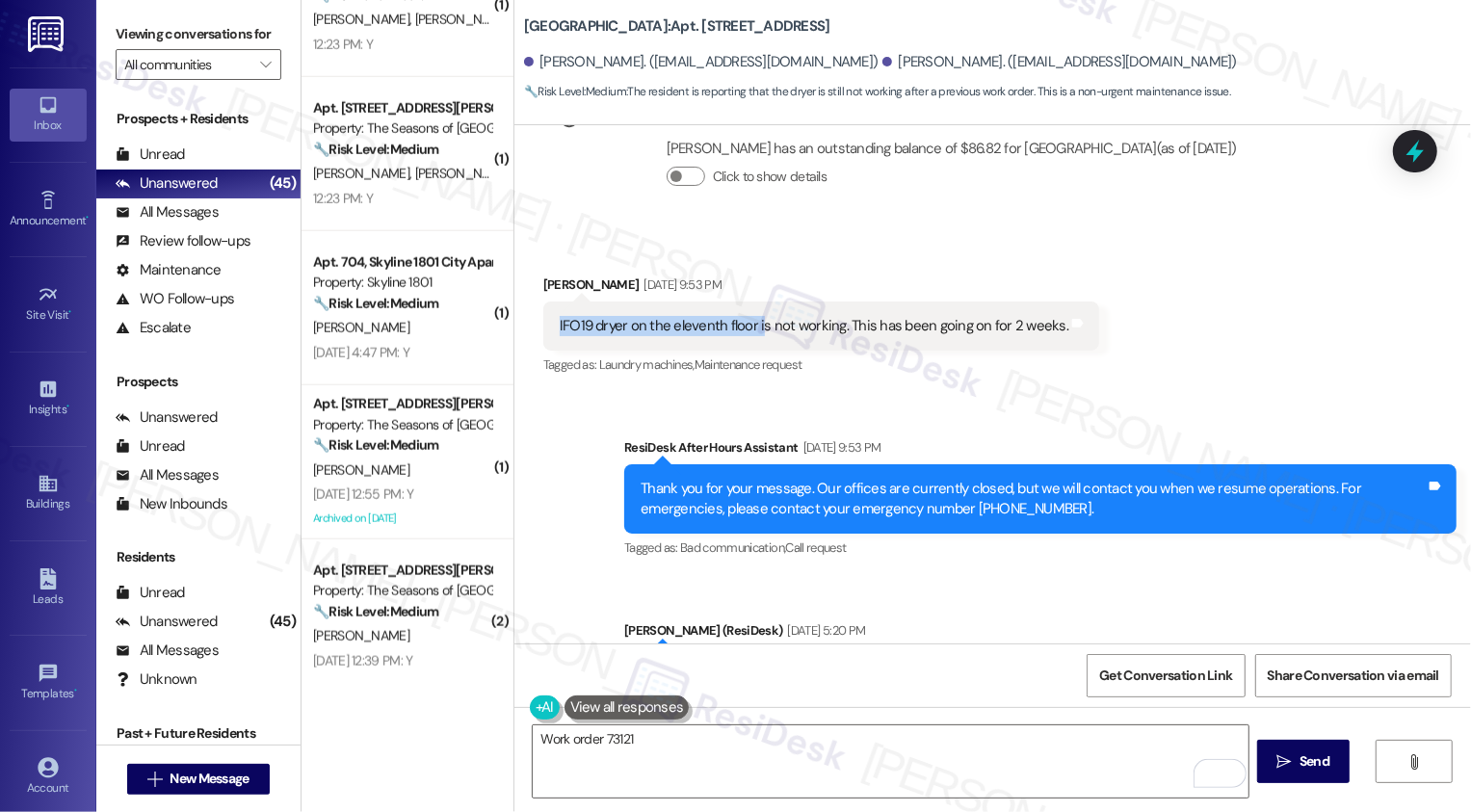
drag, startPoint x: 542, startPoint y: 307, endPoint x: 745, endPoint y: 306, distance: 203.0
click at [745, 306] on div "IFO19 dryer on the eleventh floor is not working. This has been going on for 2 …" at bounding box center [820, 326] width 556 height 50
copy div "IFO19 dryer on the eleventh floor i"
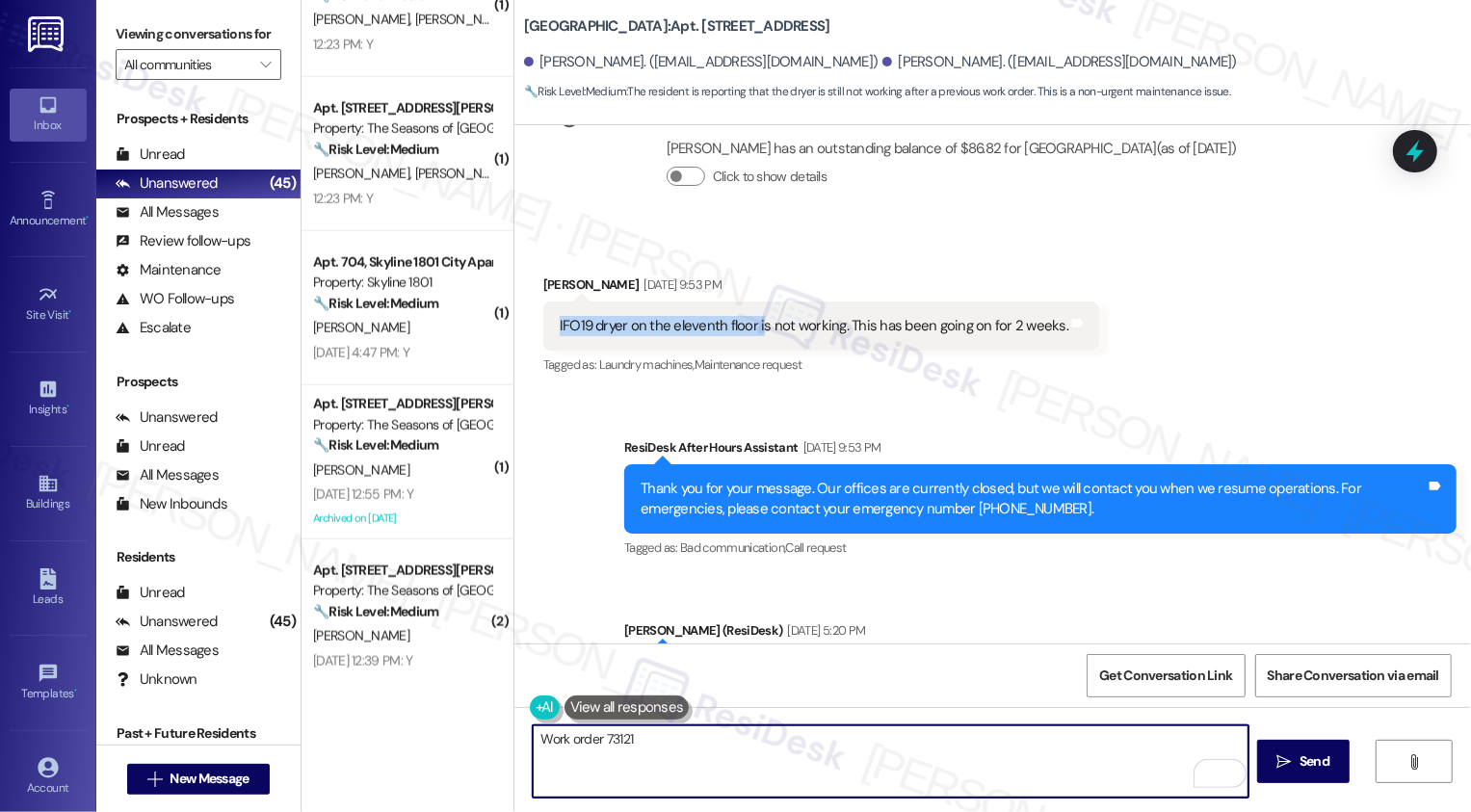
click at [705, 748] on textarea "Work order 73121" at bounding box center [891, 761] width 716 height 72
paste textarea "IFO19 dryer on the eleventh floor i"
type textarea "Work order 73121 IFO19 dryer on the eleventh floor i"
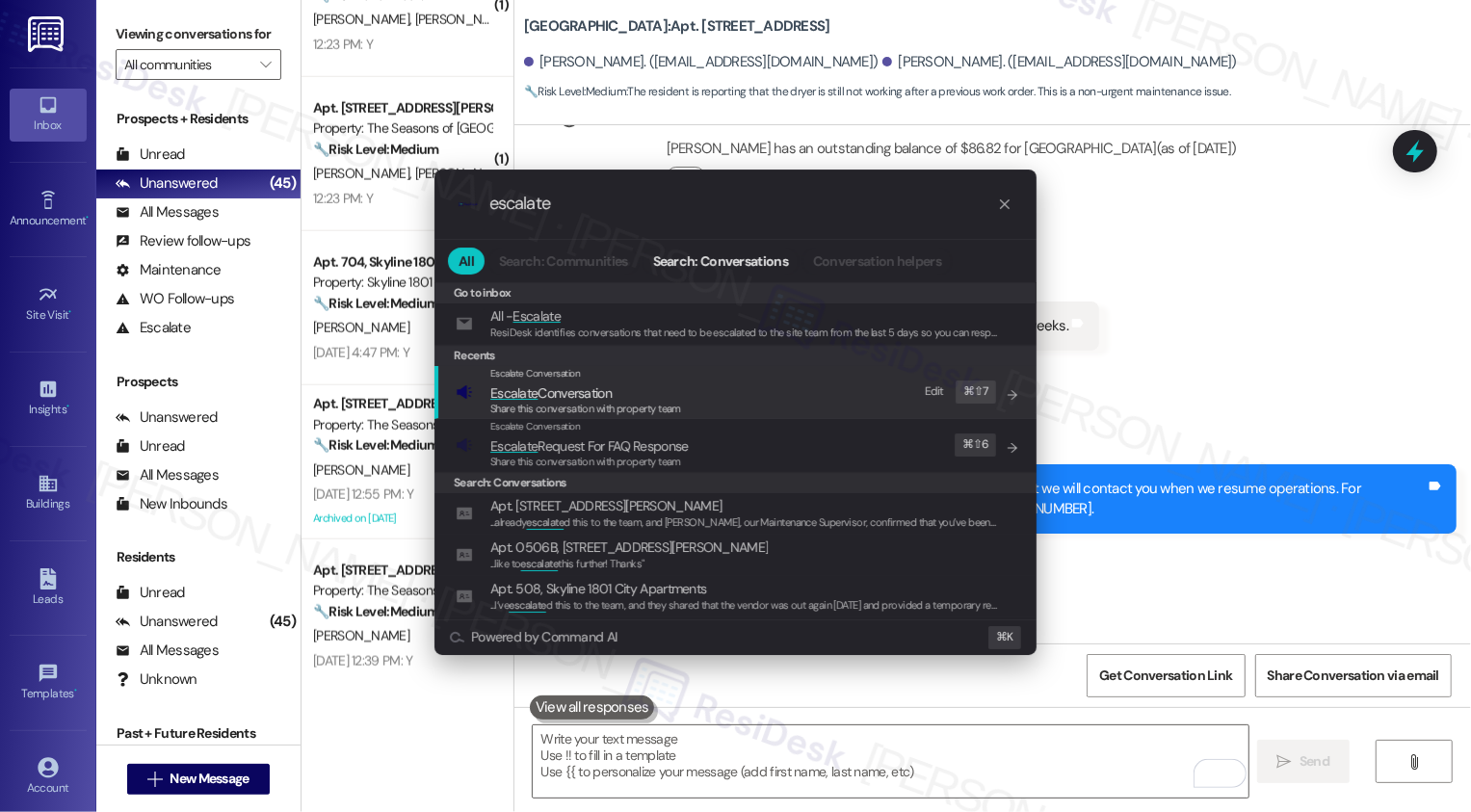
type input "escalate"
click at [516, 407] on span "Share this conversation with property team" at bounding box center [585, 409] width 191 height 14
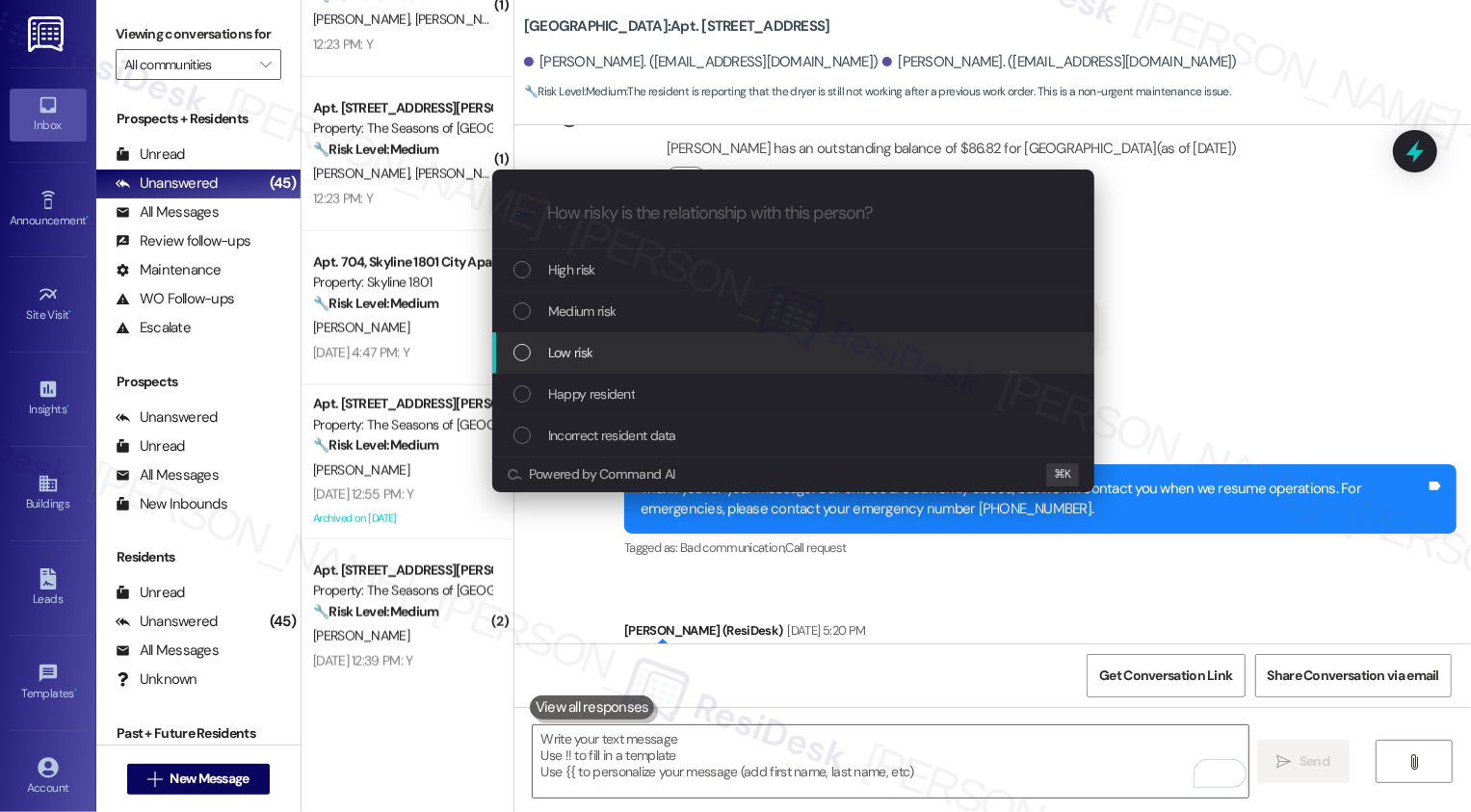
click at [559, 355] on span "Low risk" at bounding box center [570, 352] width 45 height 21
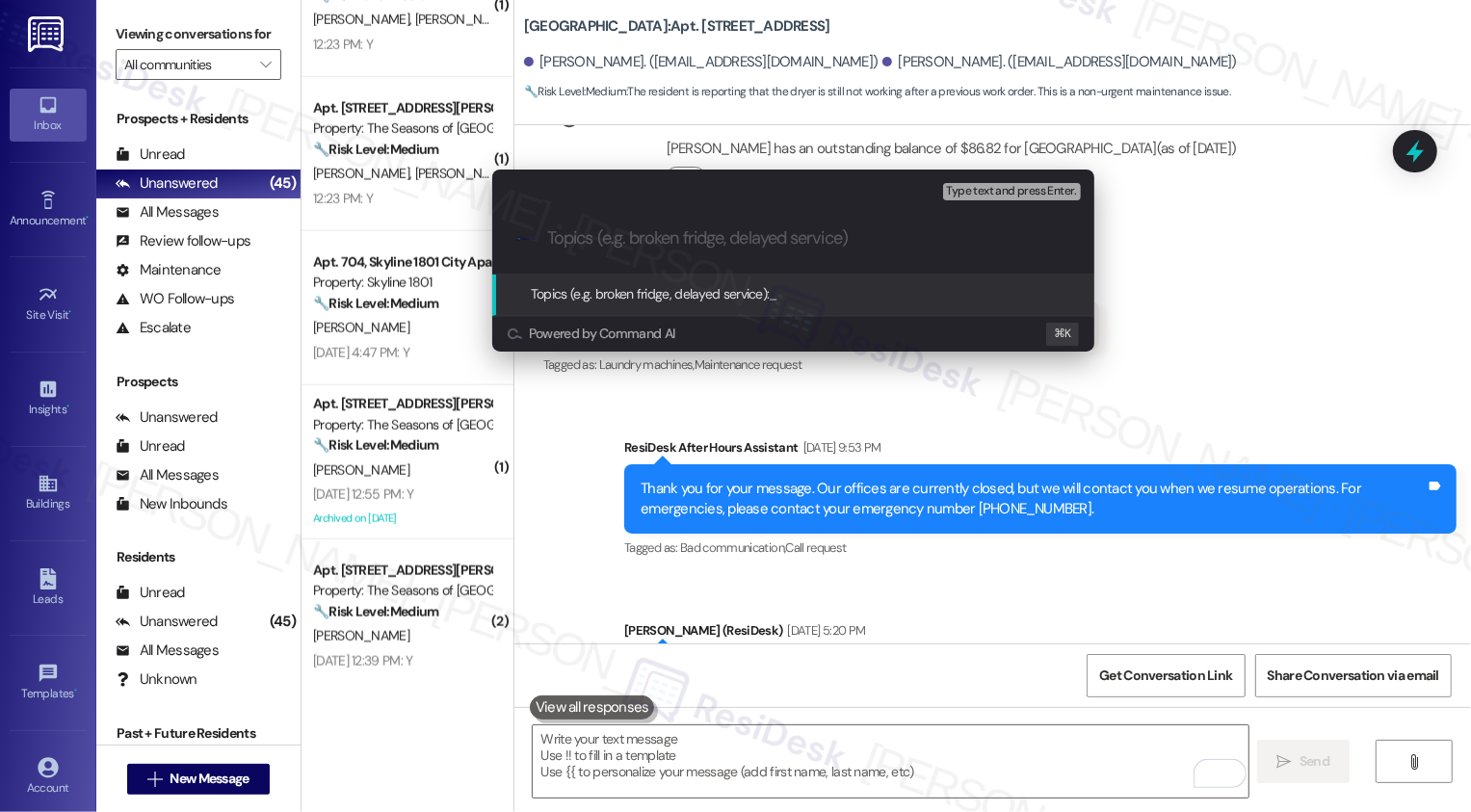
paste input "Work order 73121 IFO19 dryer on the eleventh floor i"
click at [573, 233] on input "Work order 73121 IFO19 dryer on the eleventh floor i" at bounding box center [800, 238] width 507 height 20
click at [550, 234] on input "Work order 73121 IFO19 dryer on the eleventh floor i" at bounding box center [800, 238] width 507 height 20
drag, startPoint x: 845, startPoint y: 233, endPoint x: 1160, endPoint y: 236, distance: 315.0
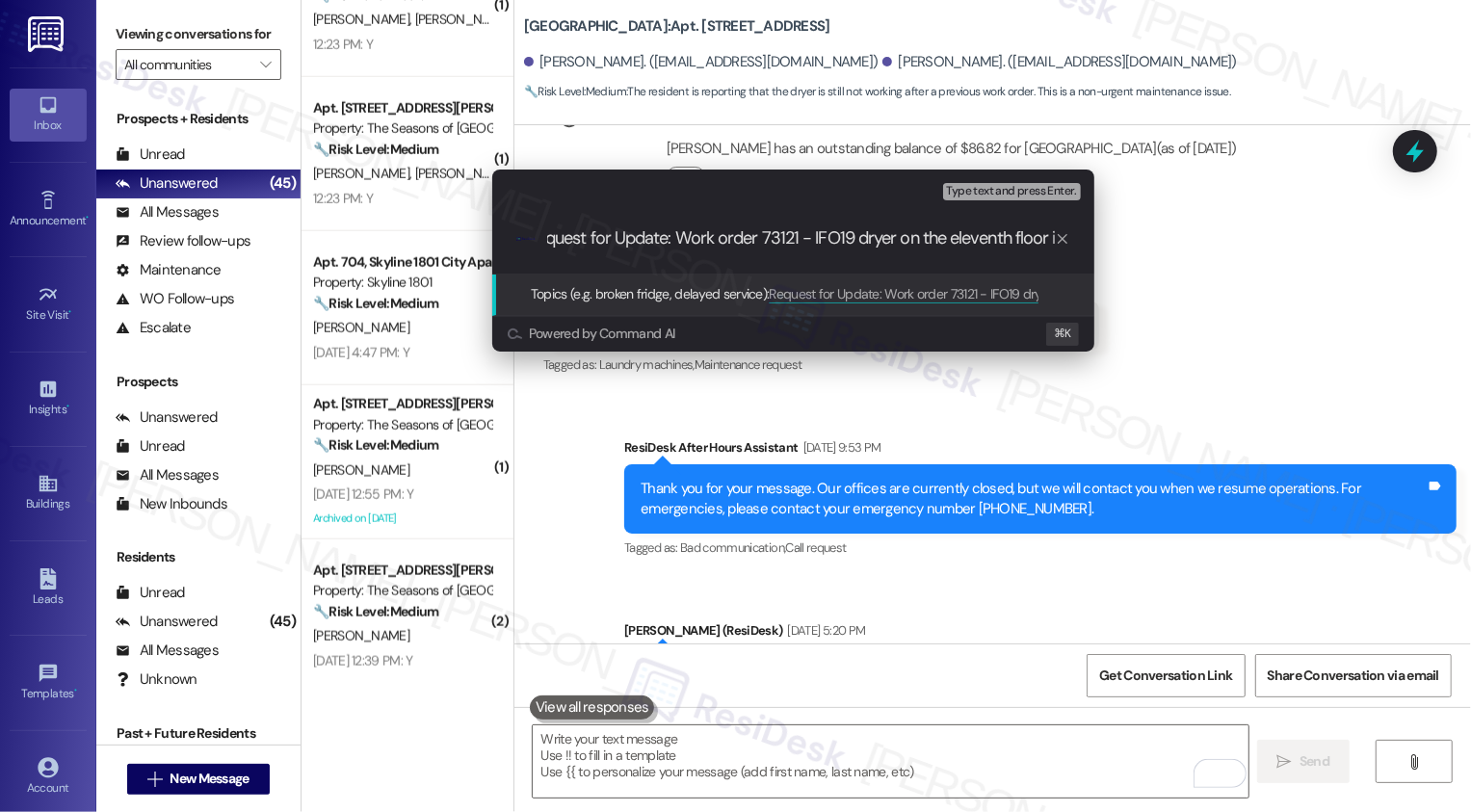
click at [1160, 236] on div "Escalate Conversation Low risk Topics (e.g. broken fridge, delayed service) Any…" at bounding box center [735, 406] width 1471 height 812
type input "Request for Update: Work order 73121 - IFO19 dryer on the eleventh floor"
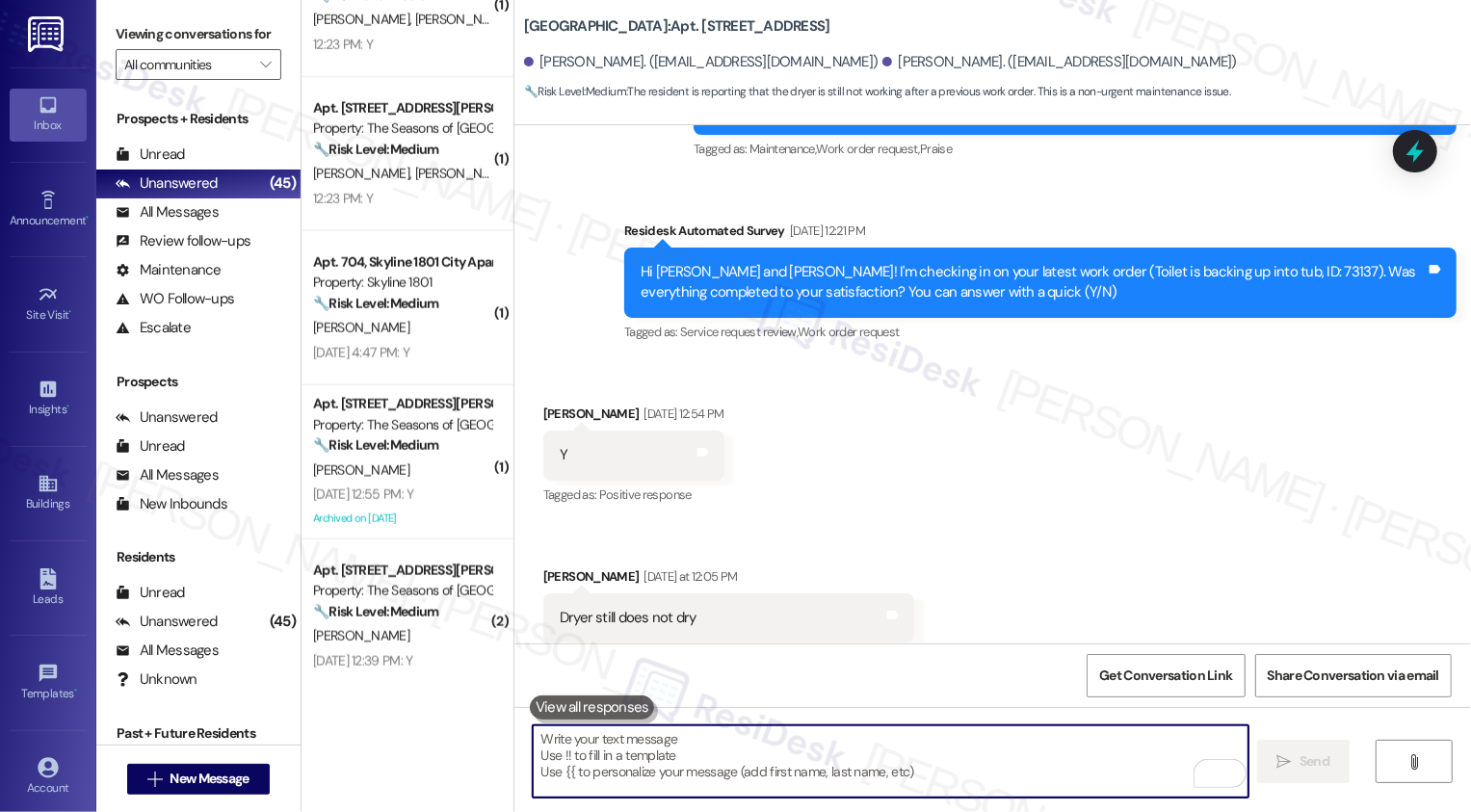
scroll to position [1924, 0]
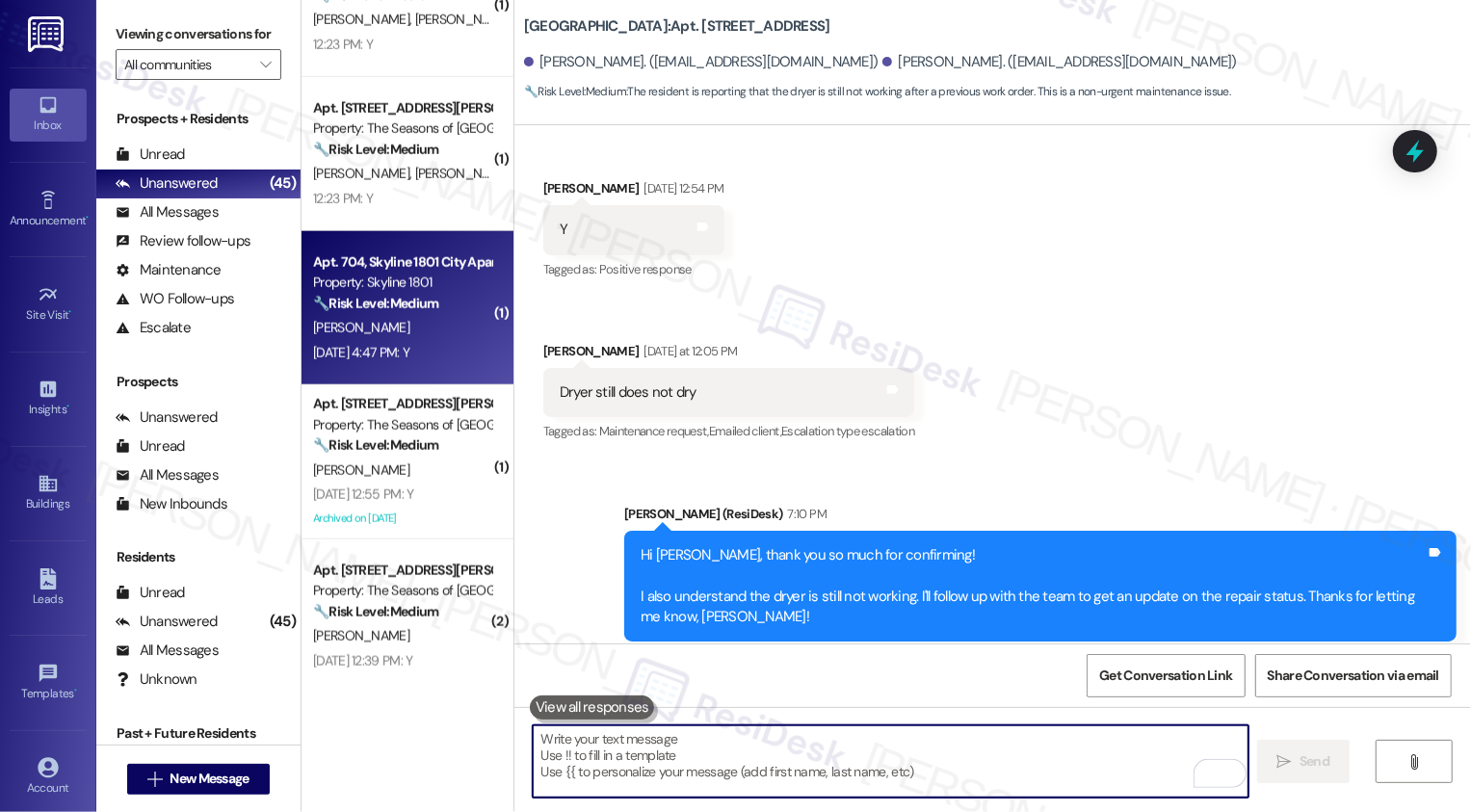
click at [457, 353] on div "Sep 16, 2025 at 4:47 PM: Y Sep 16, 2025 at 4:47 PM: Y" at bounding box center [402, 353] width 182 height 24
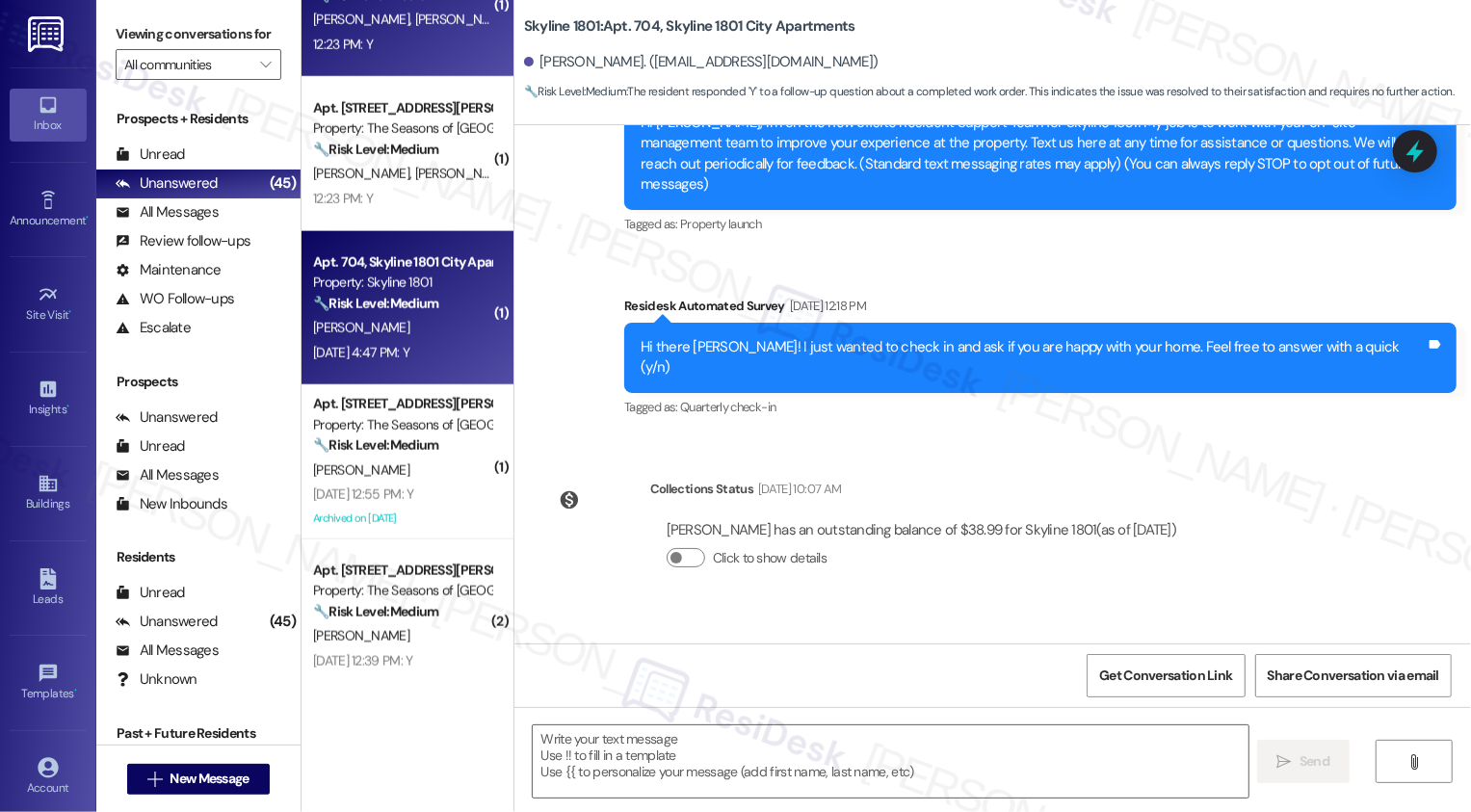
type textarea "Fetching suggested responses. Please feel free to read through the conversation…"
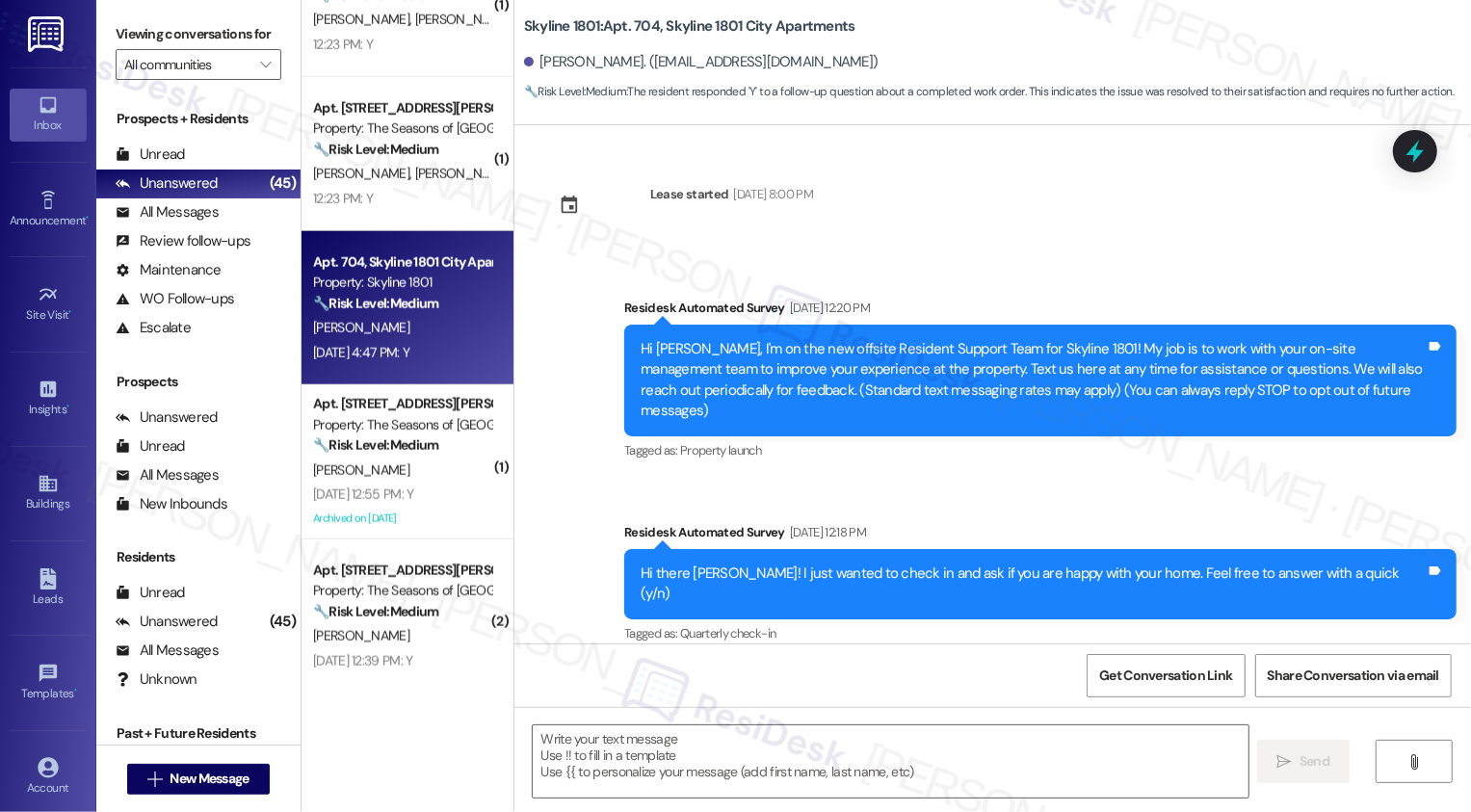
scroll to position [500, 0]
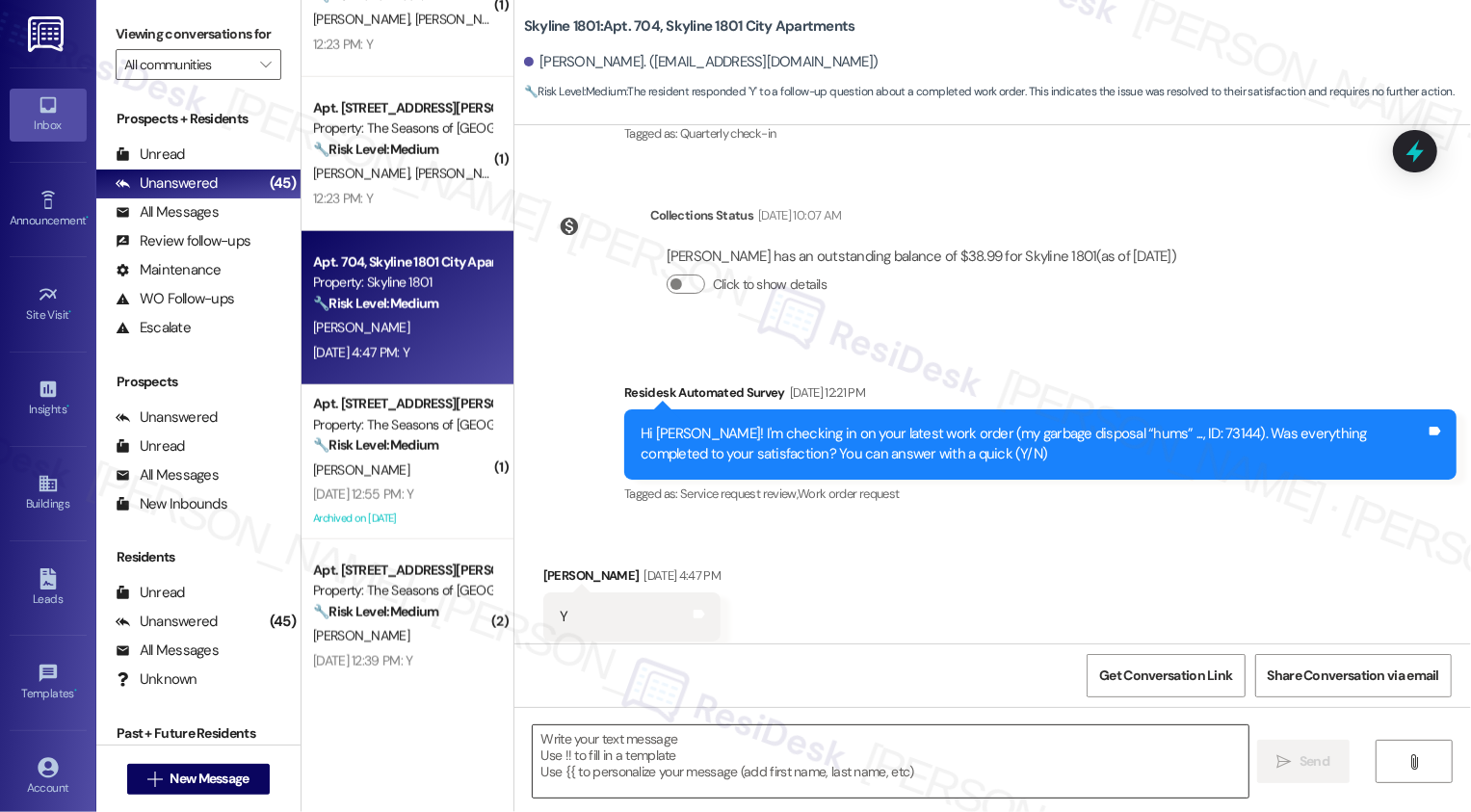
click at [682, 745] on textarea at bounding box center [891, 761] width 716 height 72
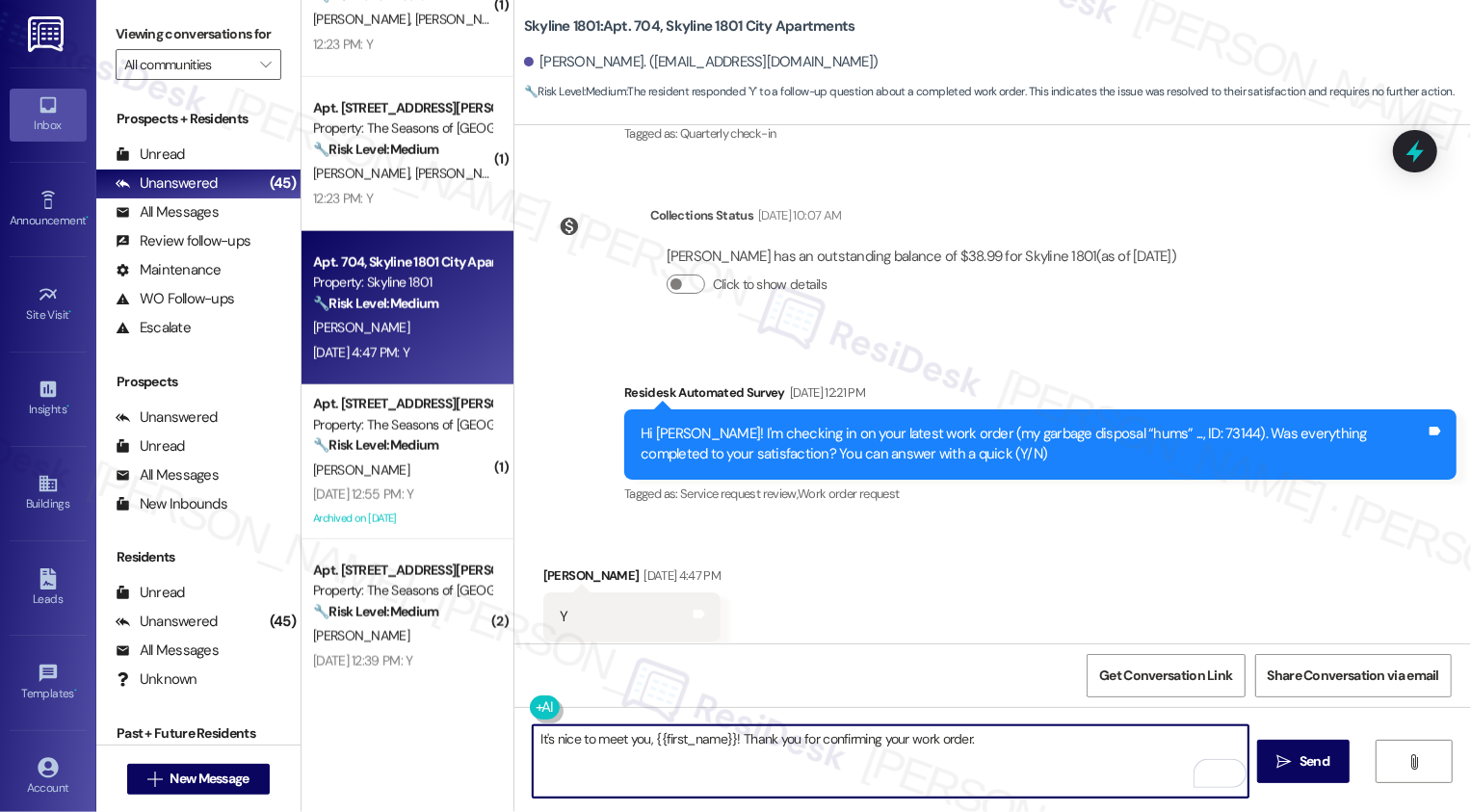
paste textarea "If you don't mind me asking, how has your experience been so far? Has the prope…"
type textarea "It's nice to meet you, {{first_name}}! Thank you for confirming your work order…"
click at [1280, 764] on icon "" at bounding box center [1284, 761] width 15 height 16
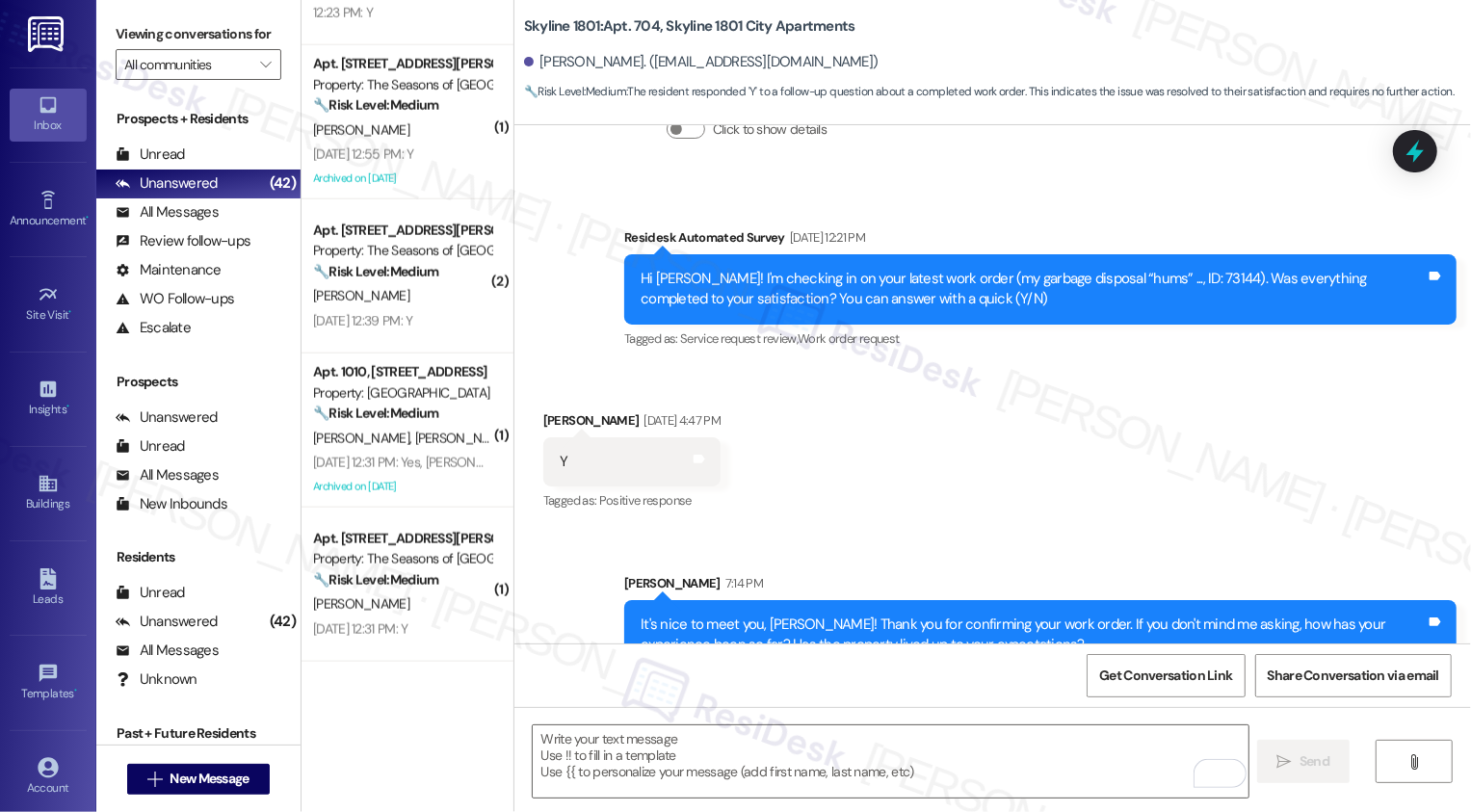
scroll to position [1651, 0]
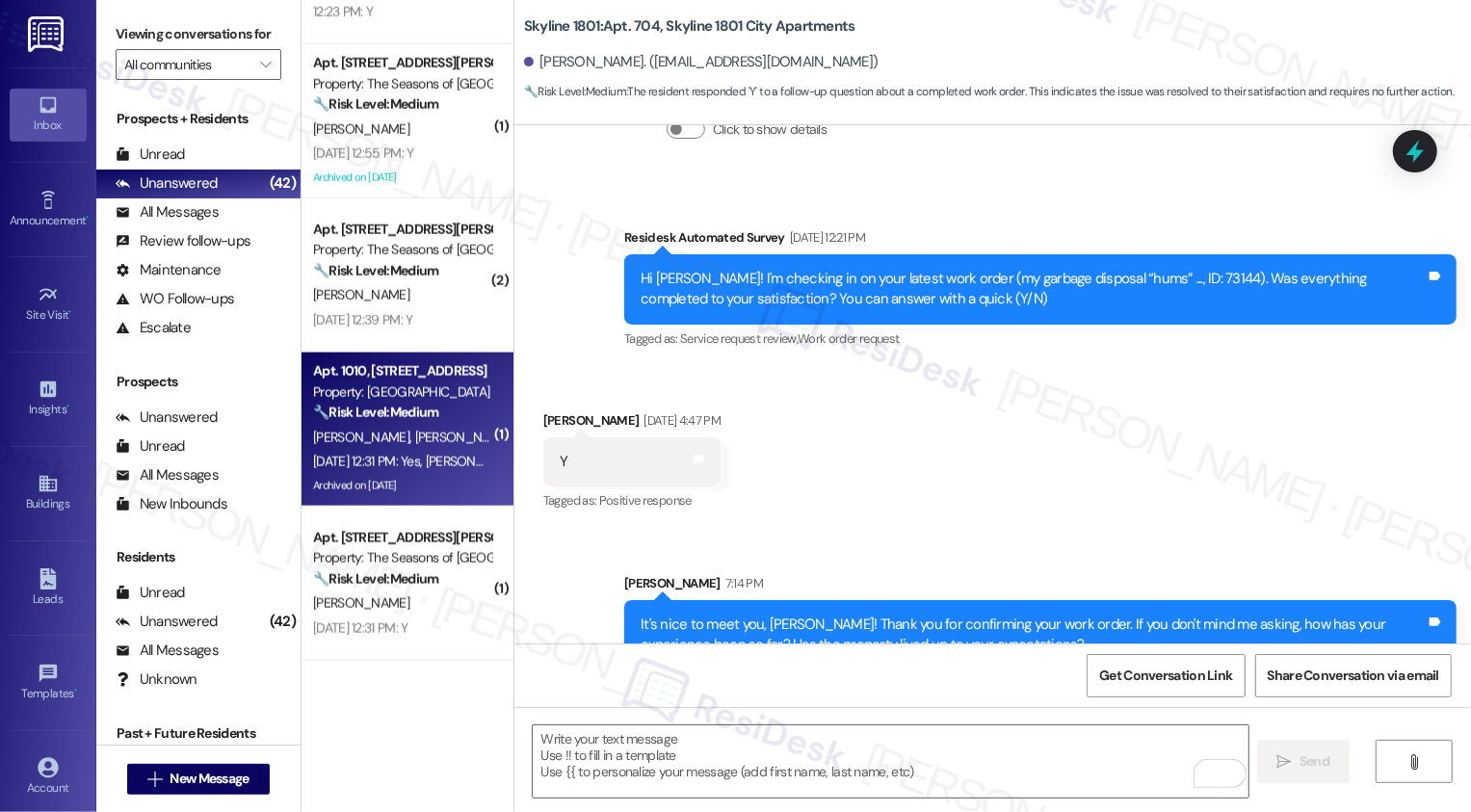
click at [417, 402] on div "Property: [GEOGRAPHIC_DATA]" at bounding box center [402, 392] width 178 height 20
type textarea "Fetching suggested responses. Please feel free to read through the conversation…"
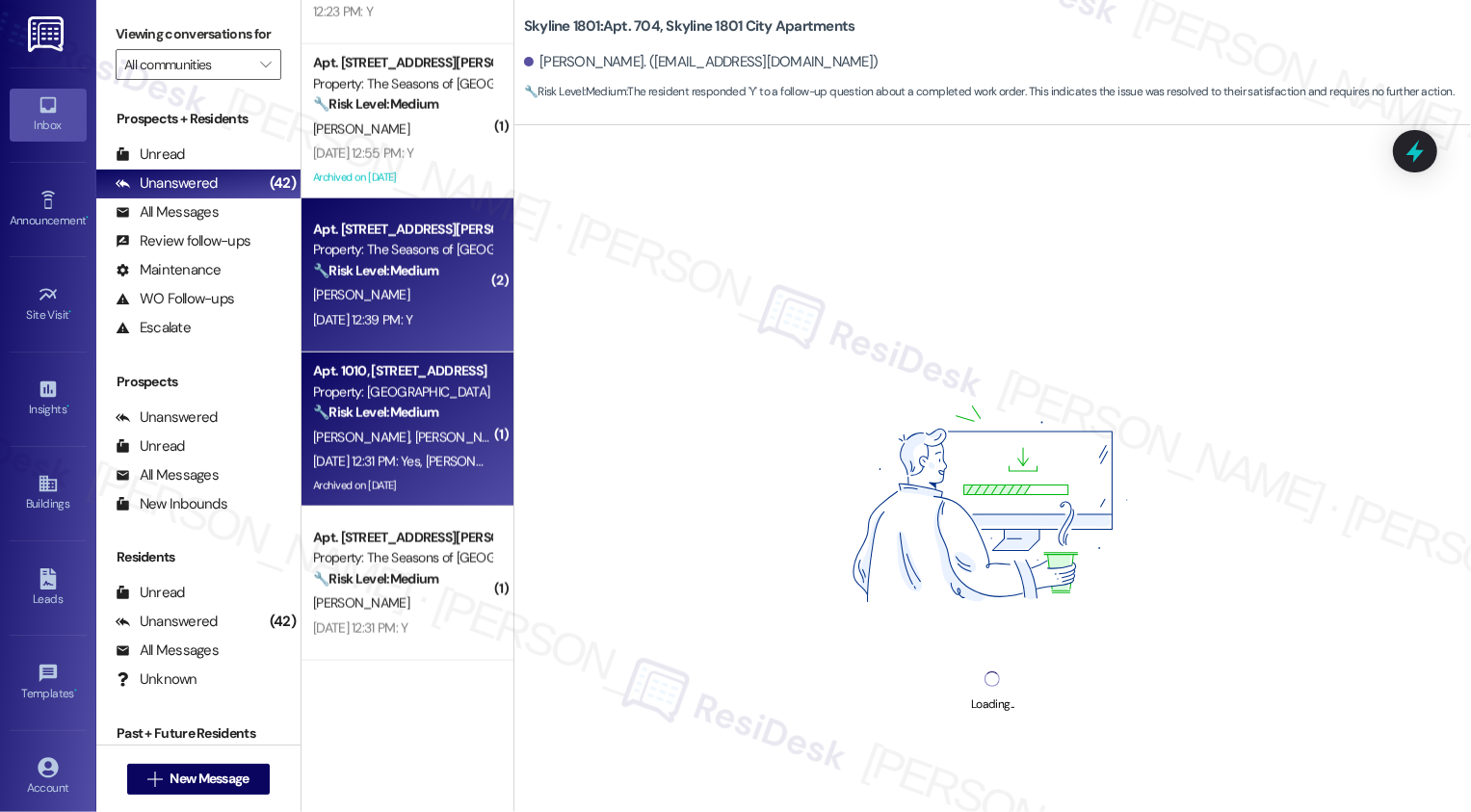
click at [417, 282] on div "Apt. 0321B, 3498 Seasons E Ellsworth Ave Property: The Seasons of Cherry Creek …" at bounding box center [402, 251] width 182 height 65
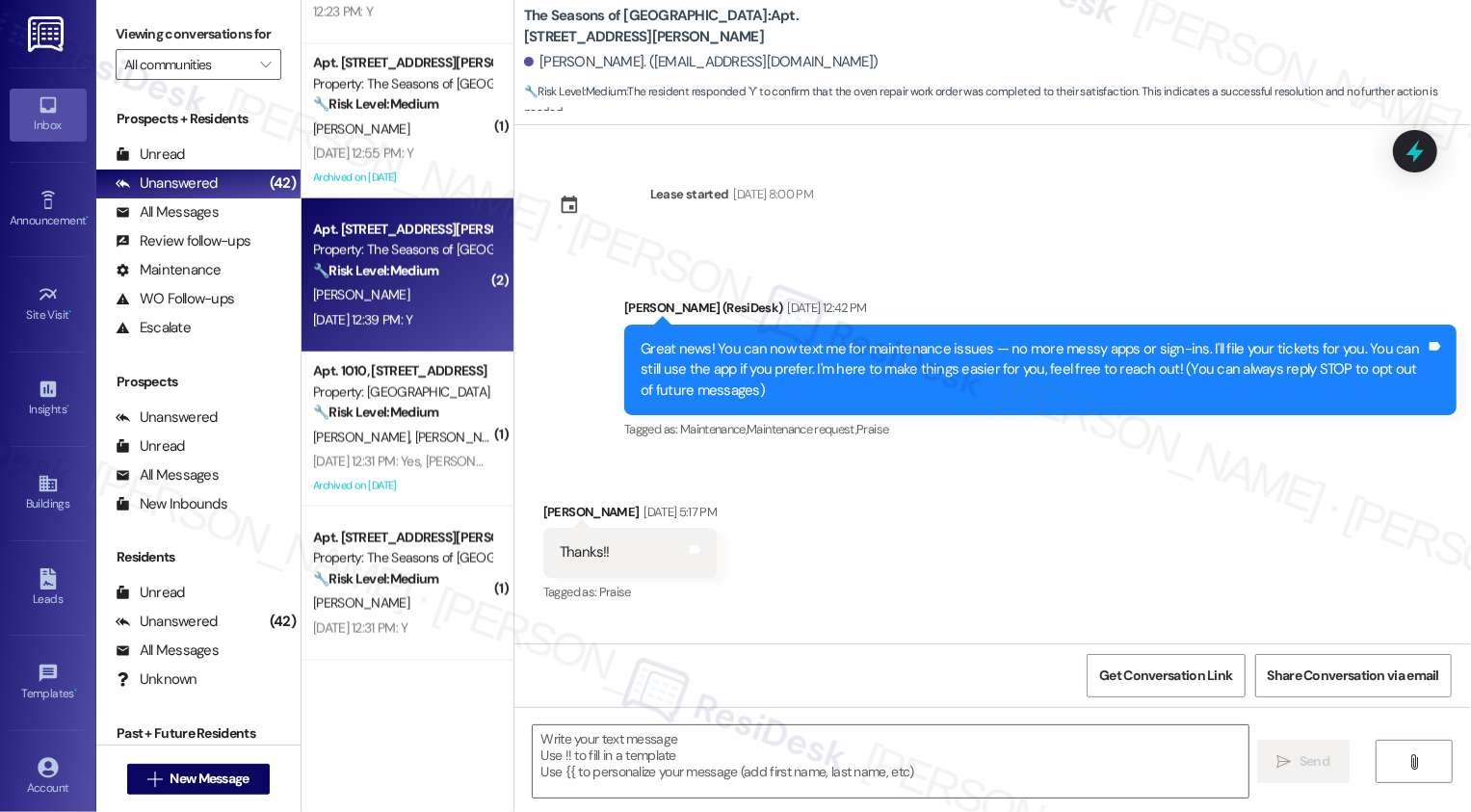
type textarea "Fetching suggested responses. Please feel free to read through the conversation…"
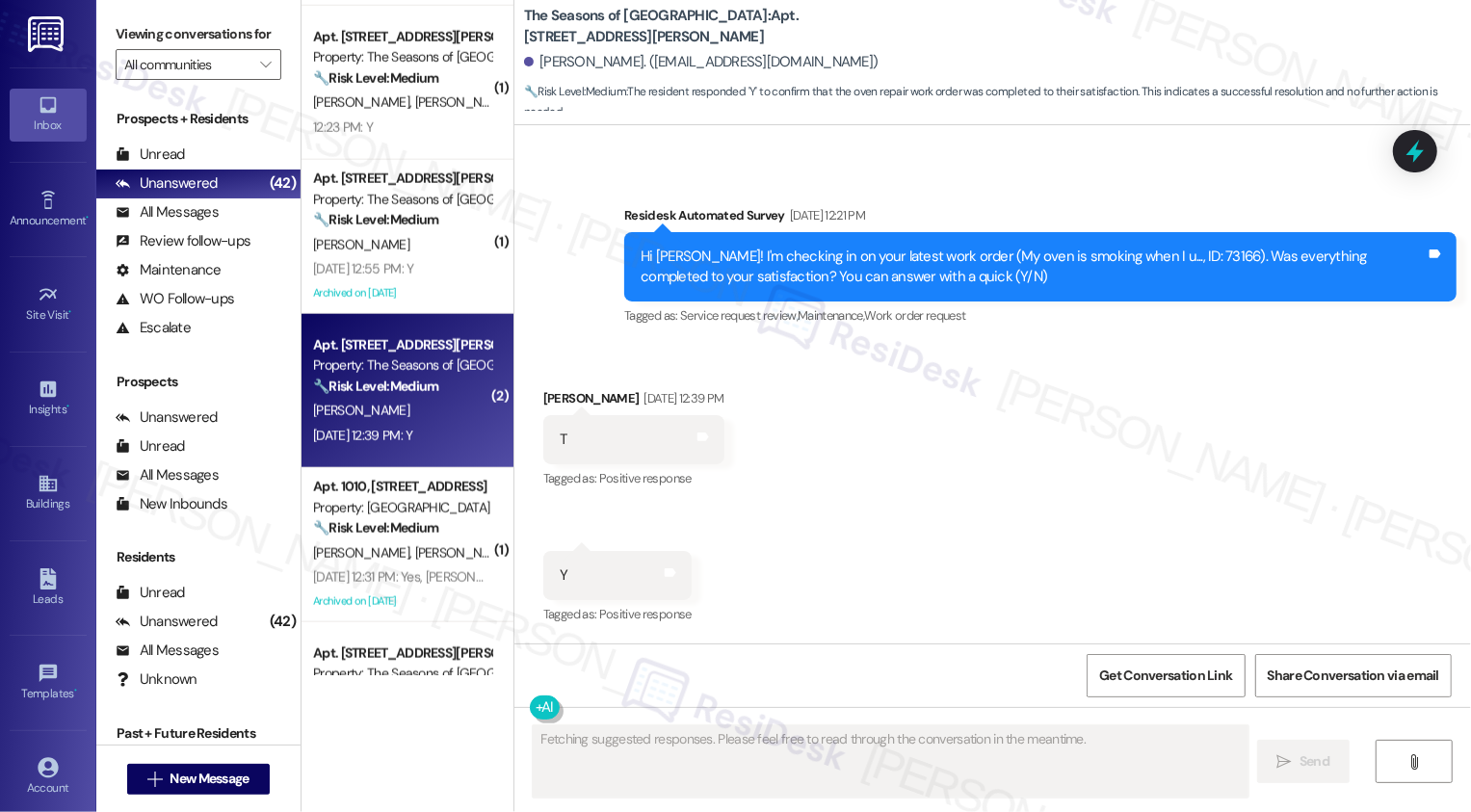
scroll to position [1528, 0]
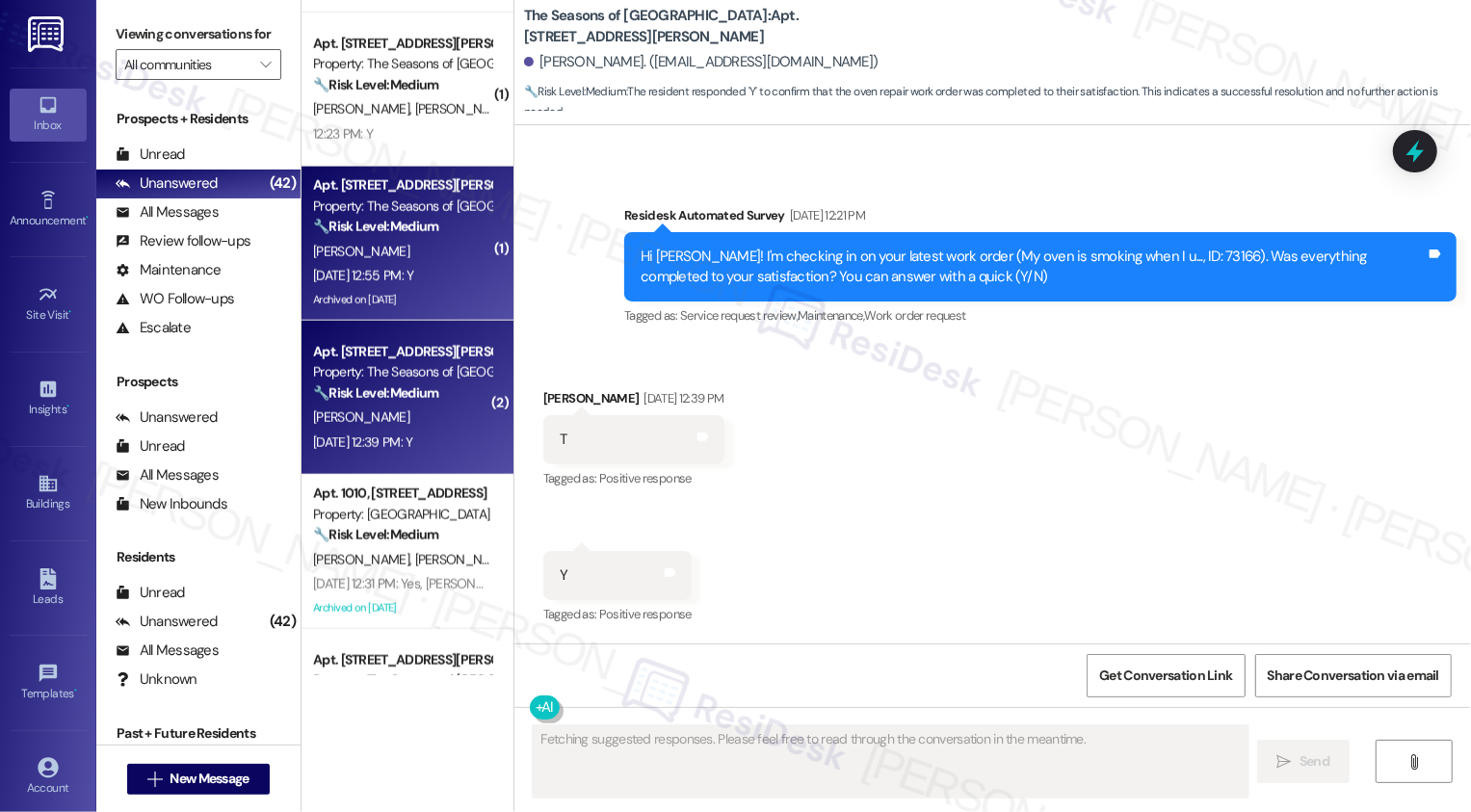
click at [425, 263] on div "Sep 16, 2025 at 12:55 PM: Y Sep 16, 2025 at 12:55 PM: Y" at bounding box center [402, 275] width 182 height 24
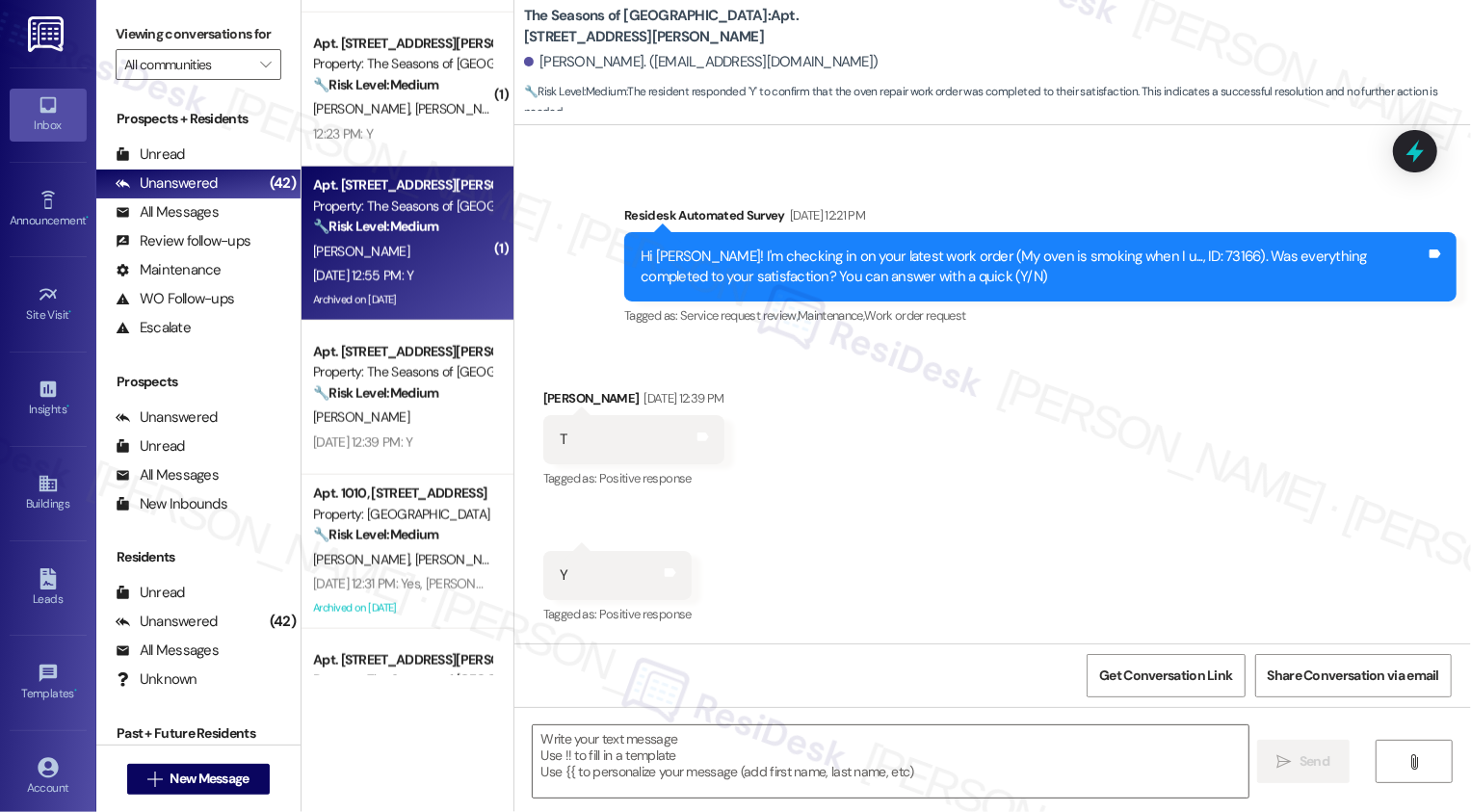
click at [425, 263] on div "Sep 16, 2025 at 12:55 PM: Y Sep 16, 2025 at 12:55 PM: Y" at bounding box center [402, 275] width 182 height 24
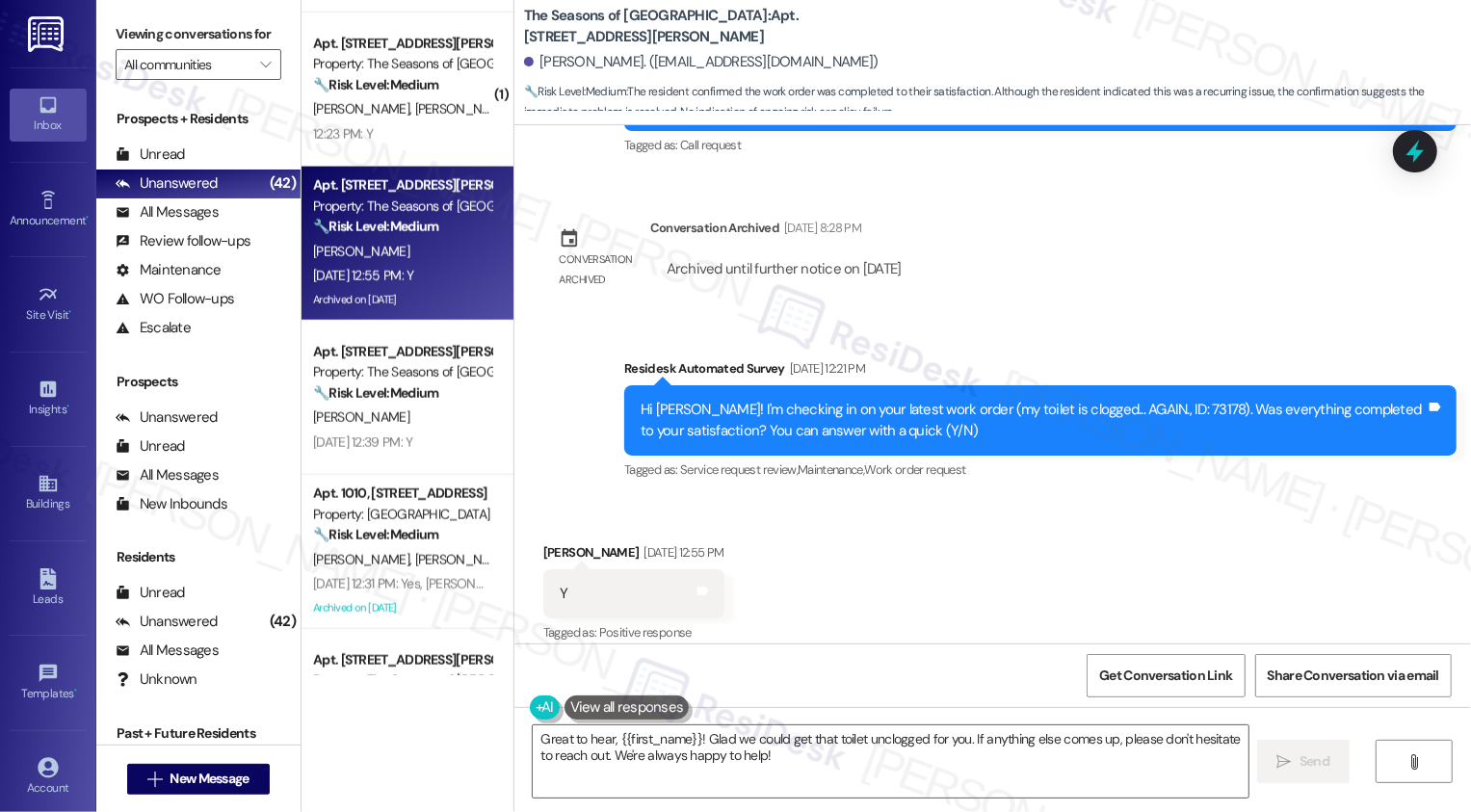
scroll to position [936, 0]
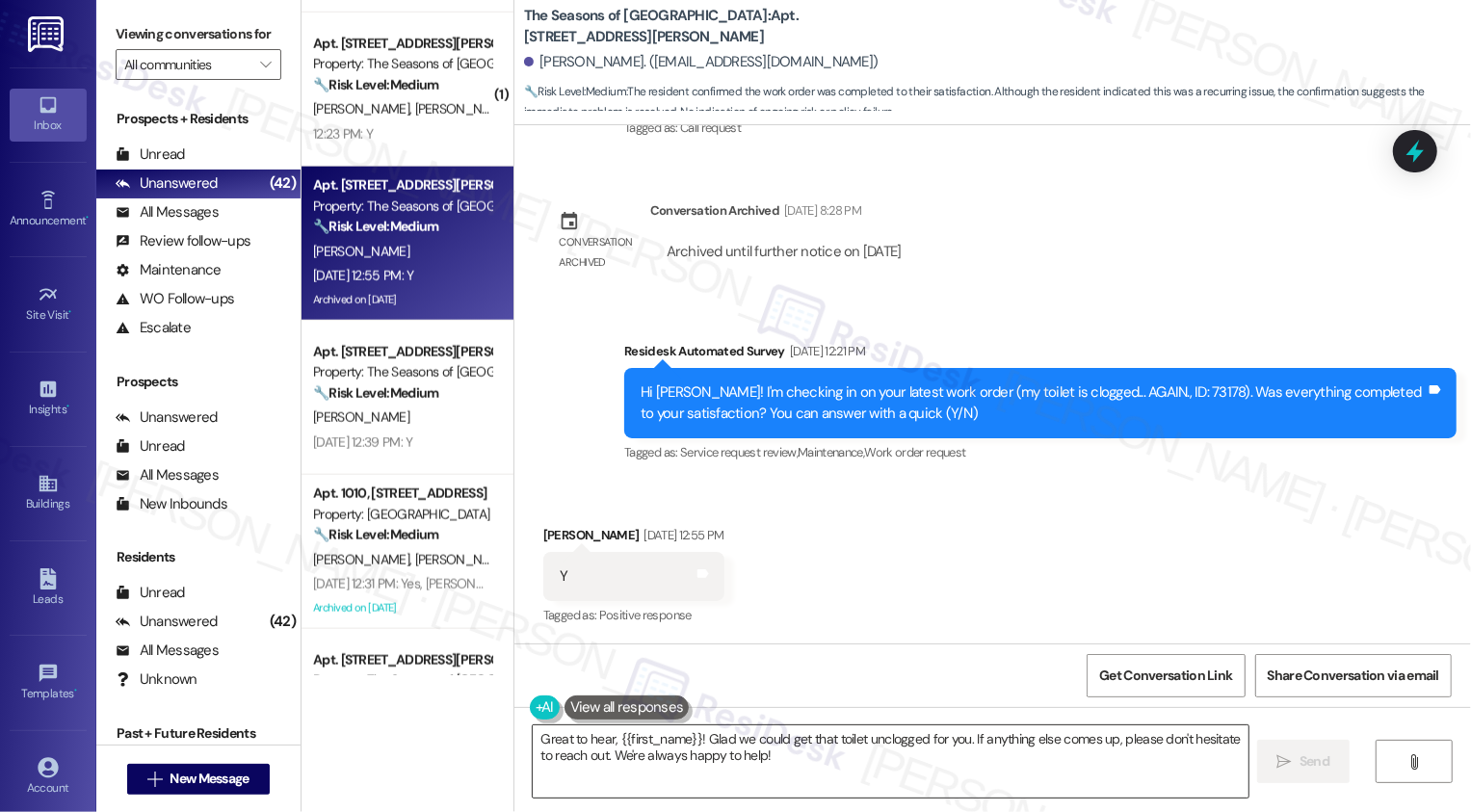
click at [646, 755] on textarea "Great to hear, {{first_name}}! Glad we could get that toilet unclogged for you.…" at bounding box center [891, 761] width 716 height 72
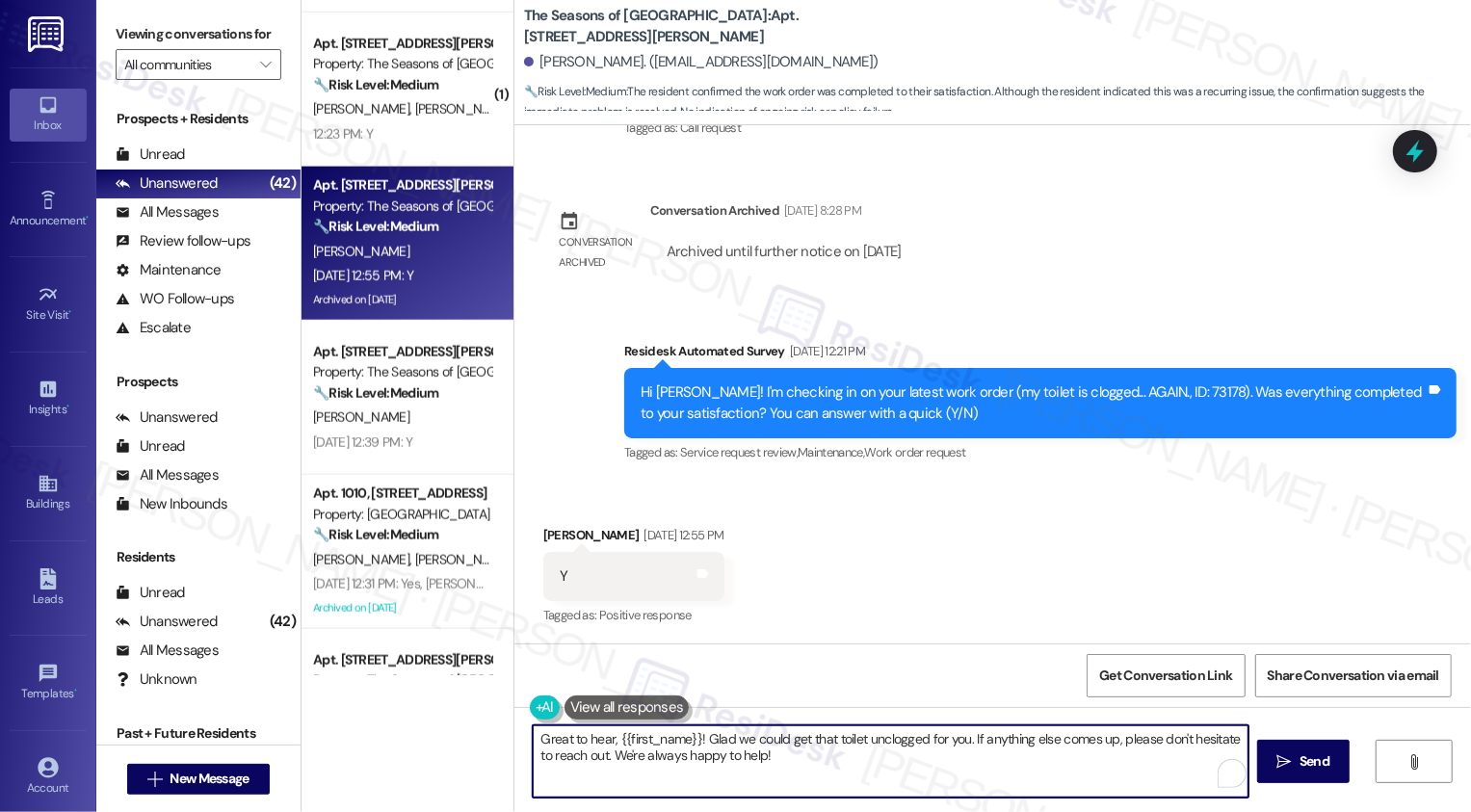
click at [896, 775] on textarea "Great to hear, {{first_name}}! Glad we could get that toilet unclogged for you.…" at bounding box center [891, 761] width 716 height 72
click at [990, 761] on textarea "Great to hear, {{first_name}}! Glad we could get that toilet unclogged for you.…" at bounding box center [891, 761] width 716 height 72
drag, startPoint x: 589, startPoint y: 759, endPoint x: 805, endPoint y: 773, distance: 216.5
click at [805, 773] on textarea "Great to hear, {{first_name}}! Glad we could get that toilet unclogged for you.…" at bounding box center [891, 761] width 716 height 72
type textarea "Great to hear, {{first_name}}! Glad we could get that toilet unclogged for you.…"
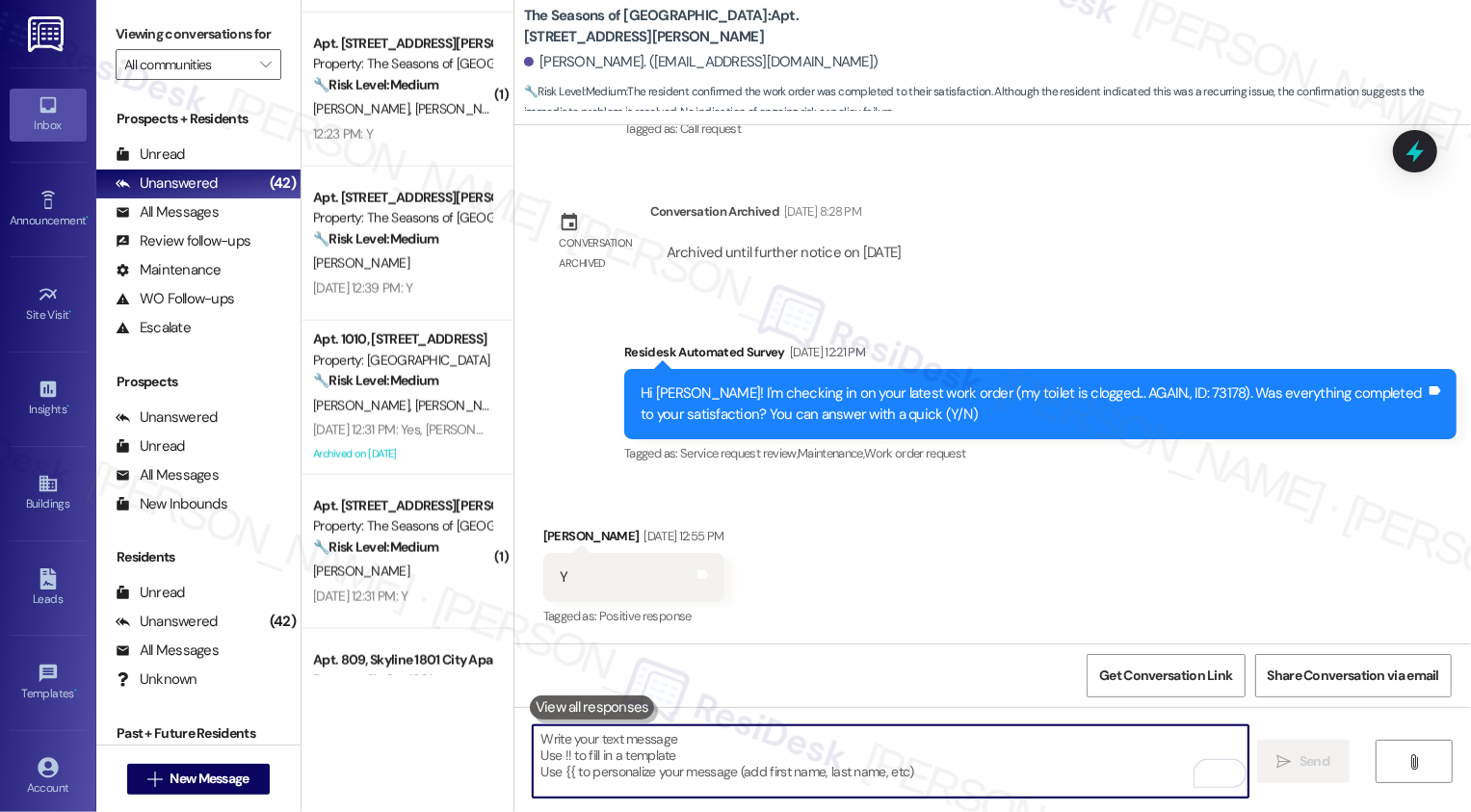
scroll to position [1070, 0]
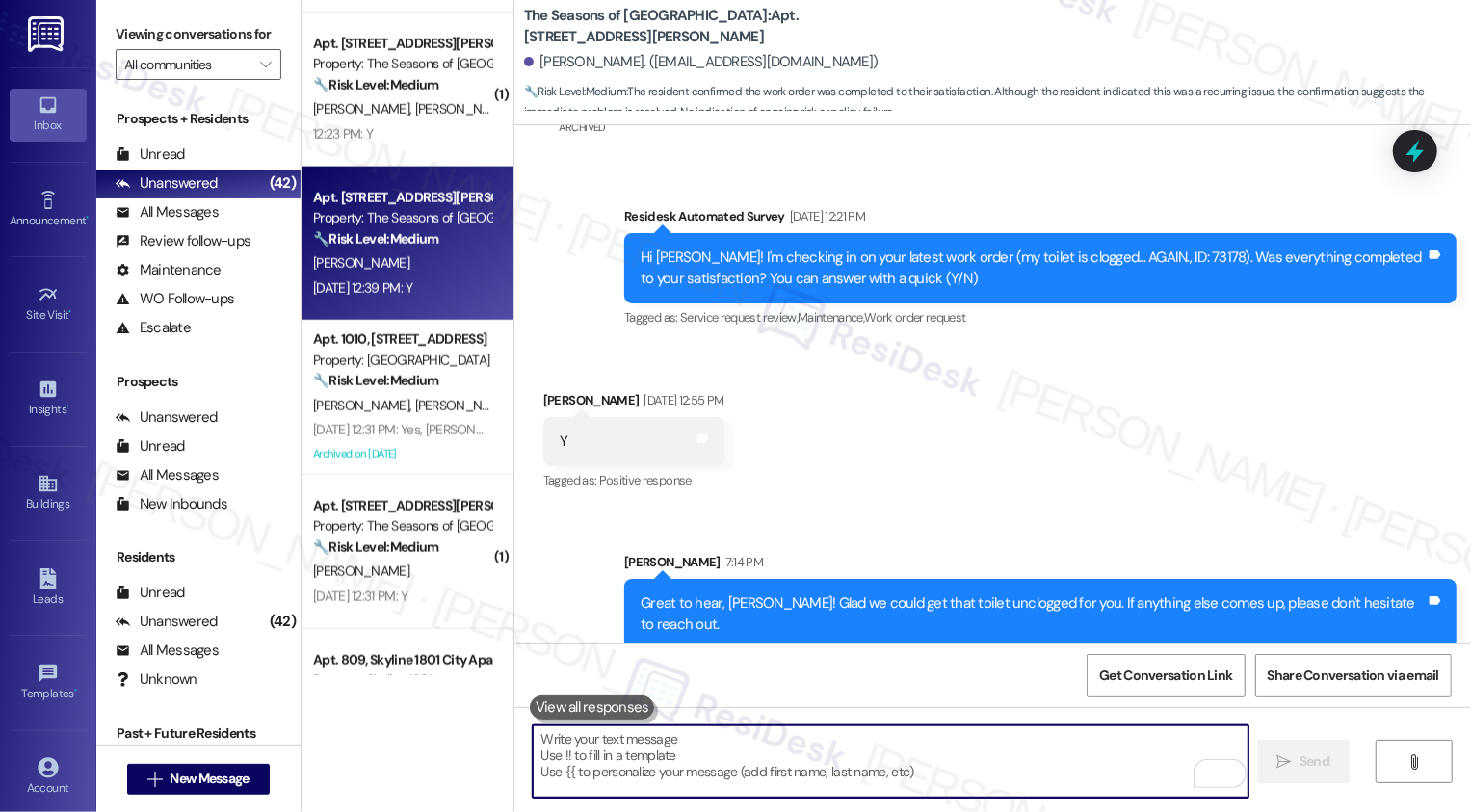
click at [395, 212] on div "Property: The Seasons of [GEOGRAPHIC_DATA]" at bounding box center [402, 218] width 178 height 20
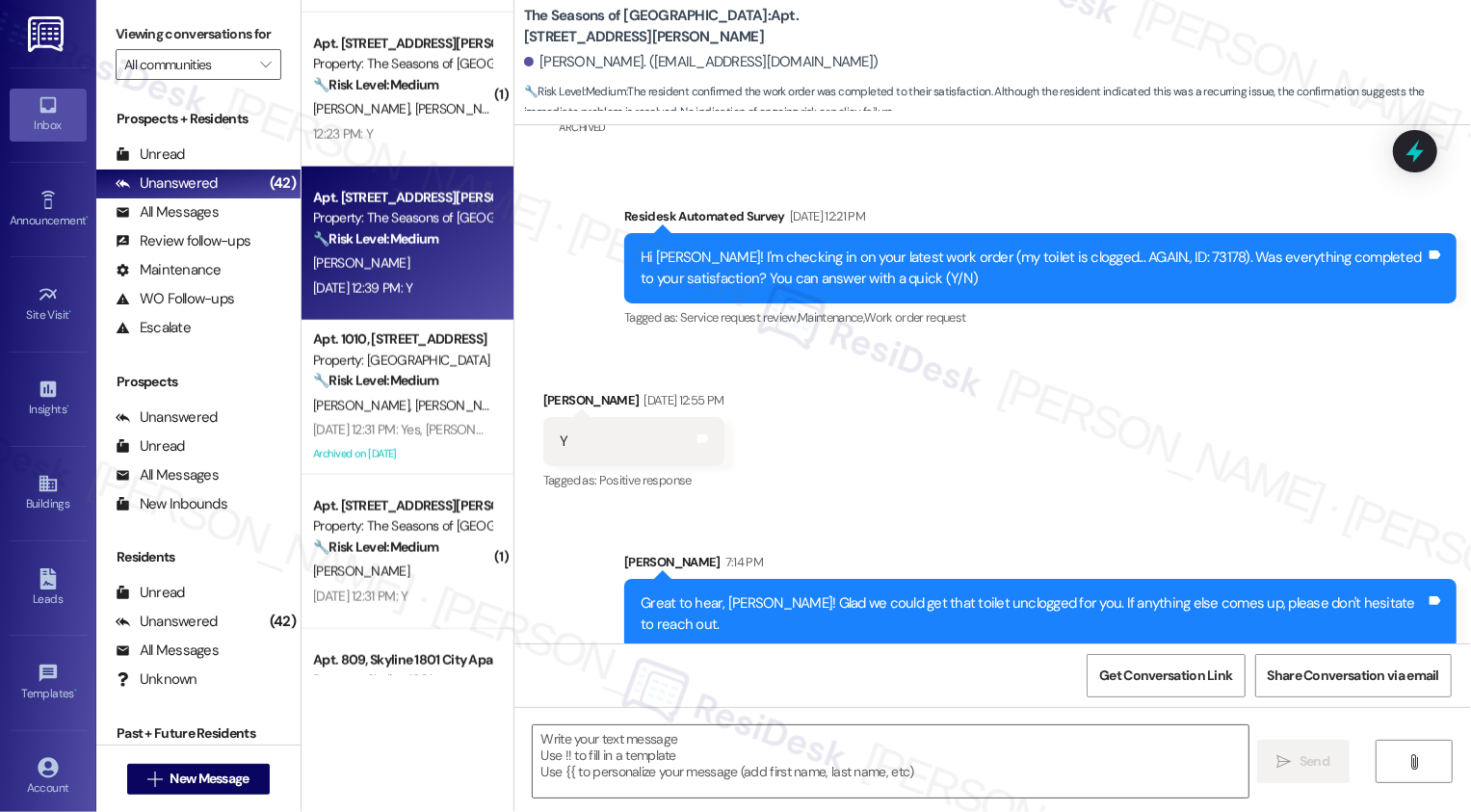
click at [395, 212] on div "Property: The Seasons of [GEOGRAPHIC_DATA]" at bounding box center [402, 218] width 178 height 20
type textarea "Fetching suggested responses. Please feel free to read through the conversation…"
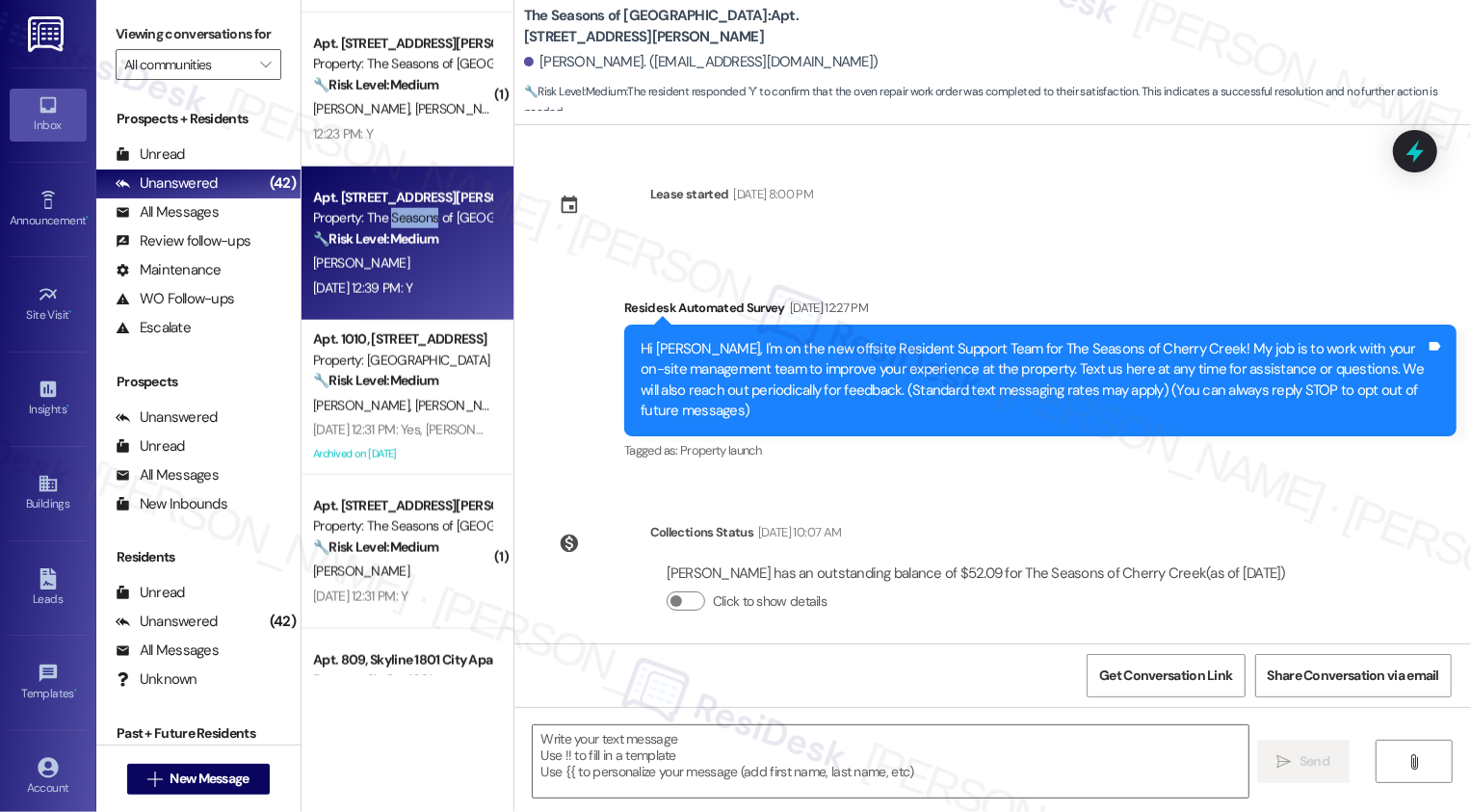
scroll to position [494, 0]
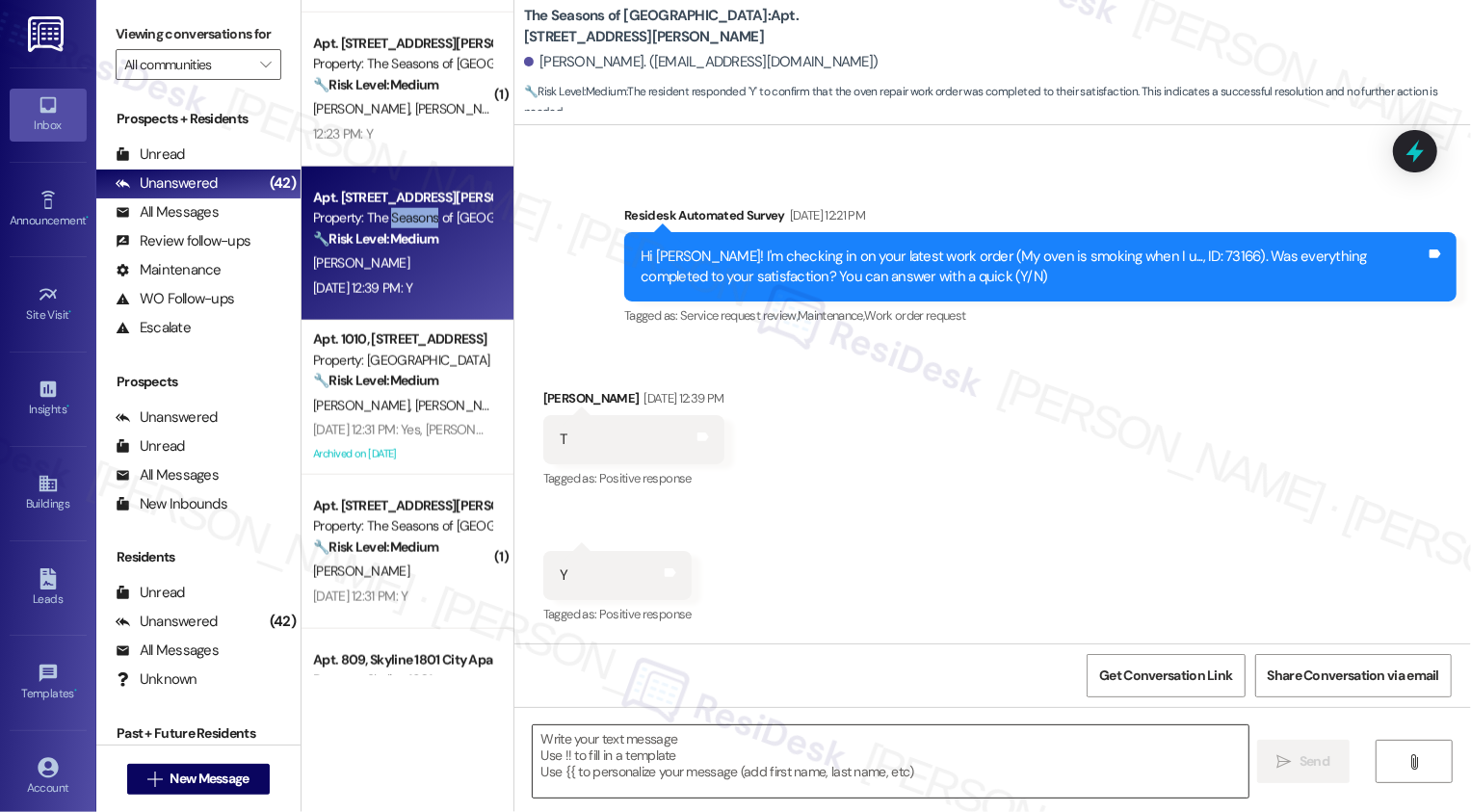
click at [674, 764] on textarea at bounding box center [891, 761] width 716 height 72
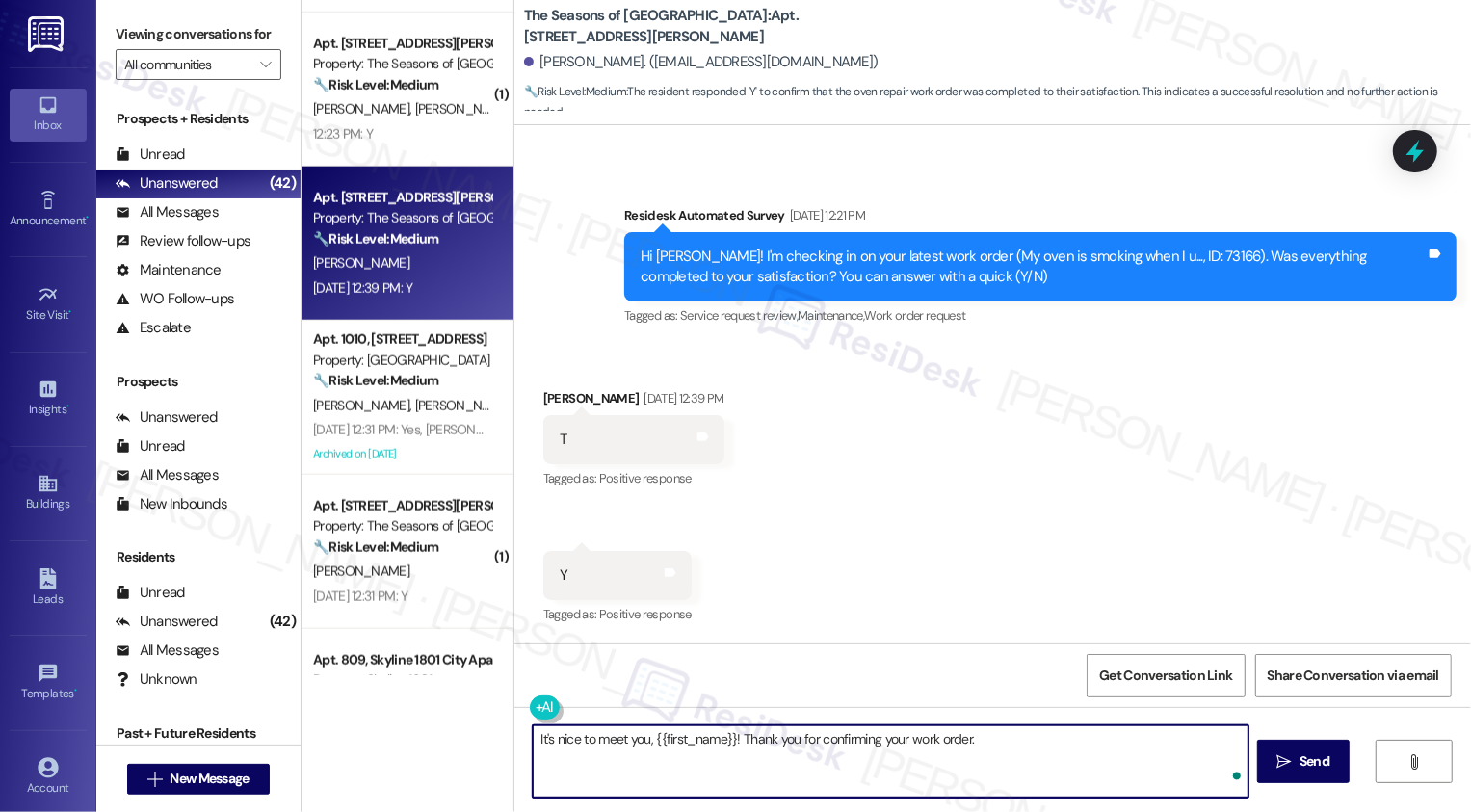
paste textarea "If you don't mind me asking, how has your experience been so far? Has the prope…"
type textarea "It's nice to meet you, {{first_name}}! Thank you for confirming your work order…"
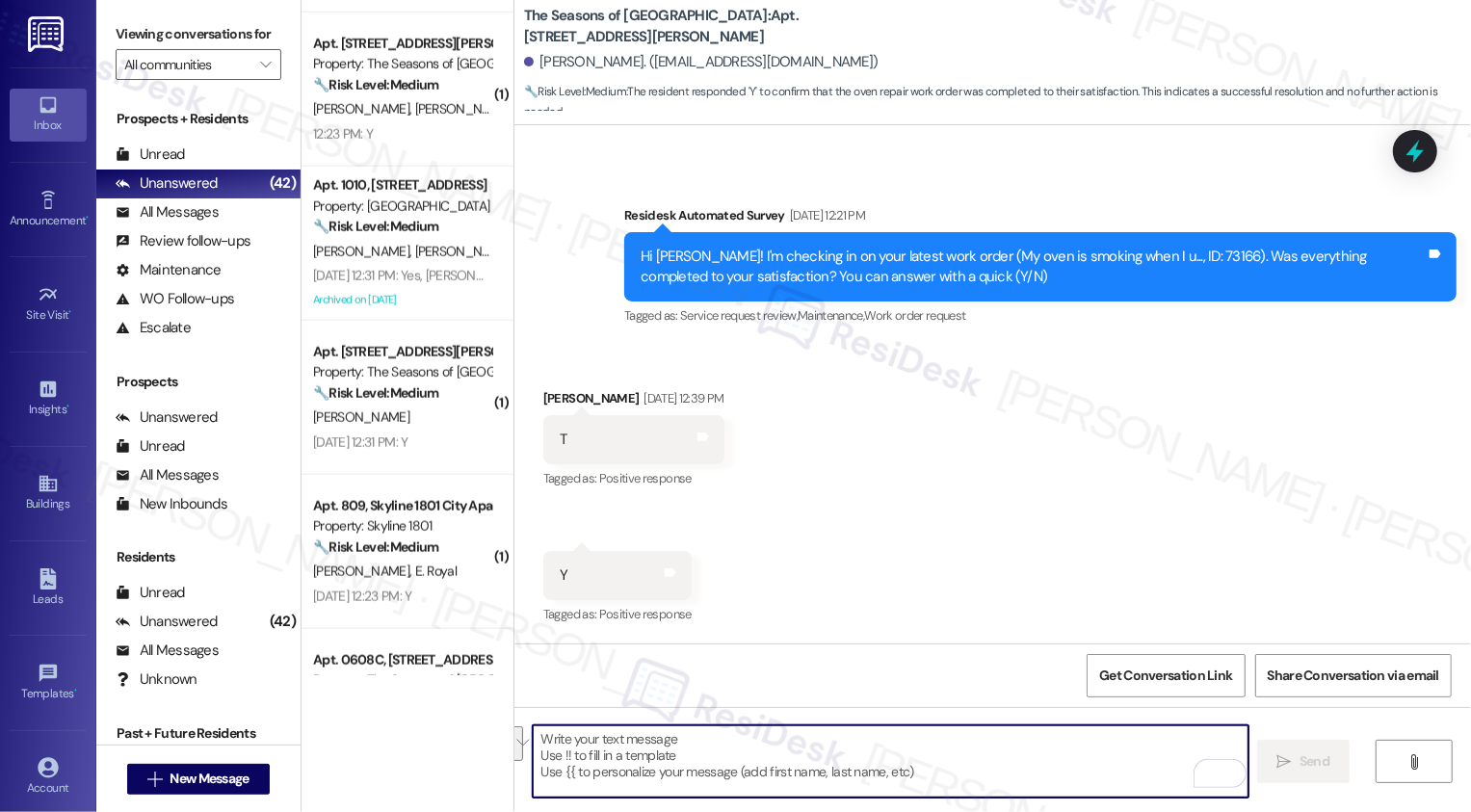
scroll to position [648, 0]
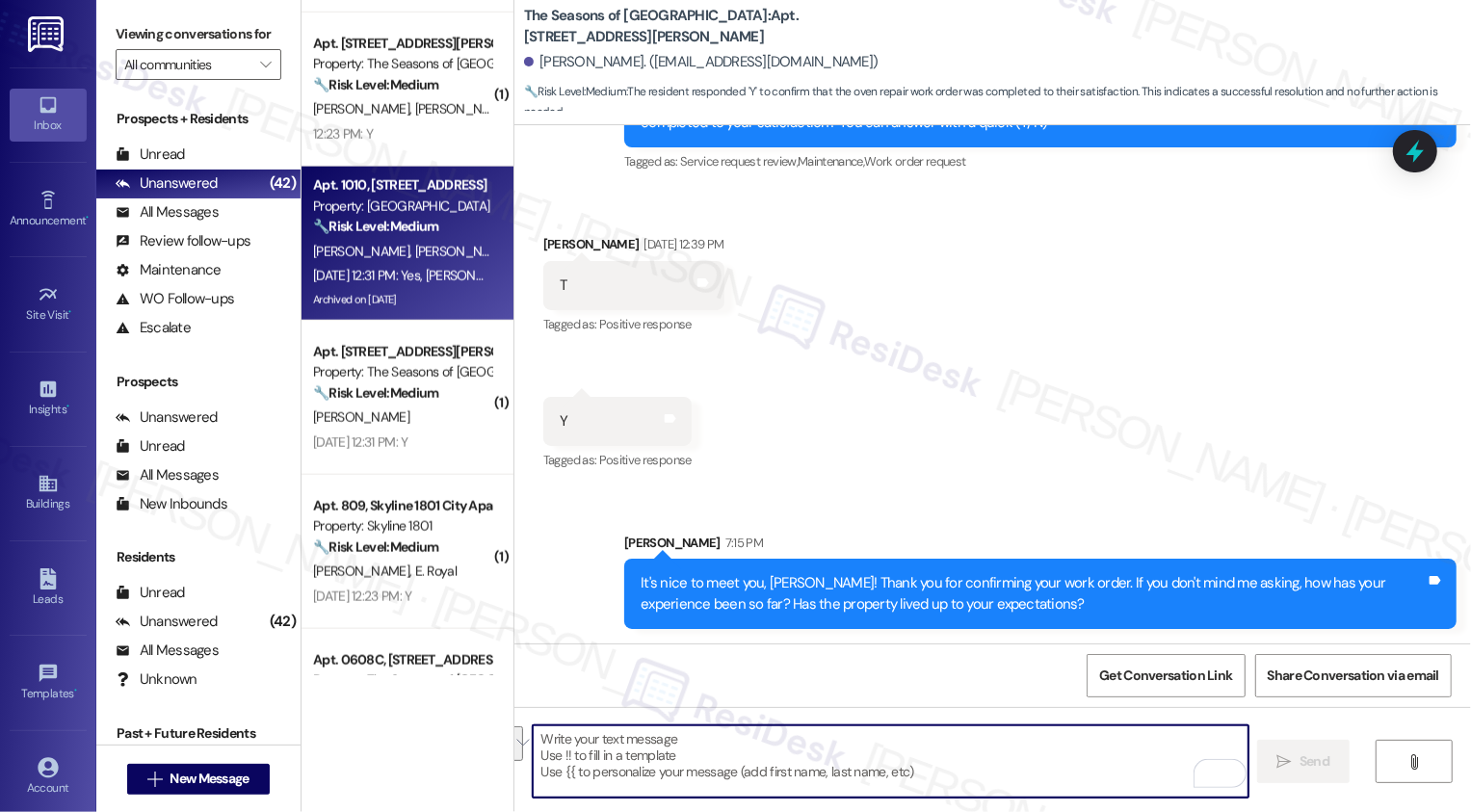
click at [451, 240] on div "N. Kohut J. Musilli" at bounding box center [402, 252] width 182 height 24
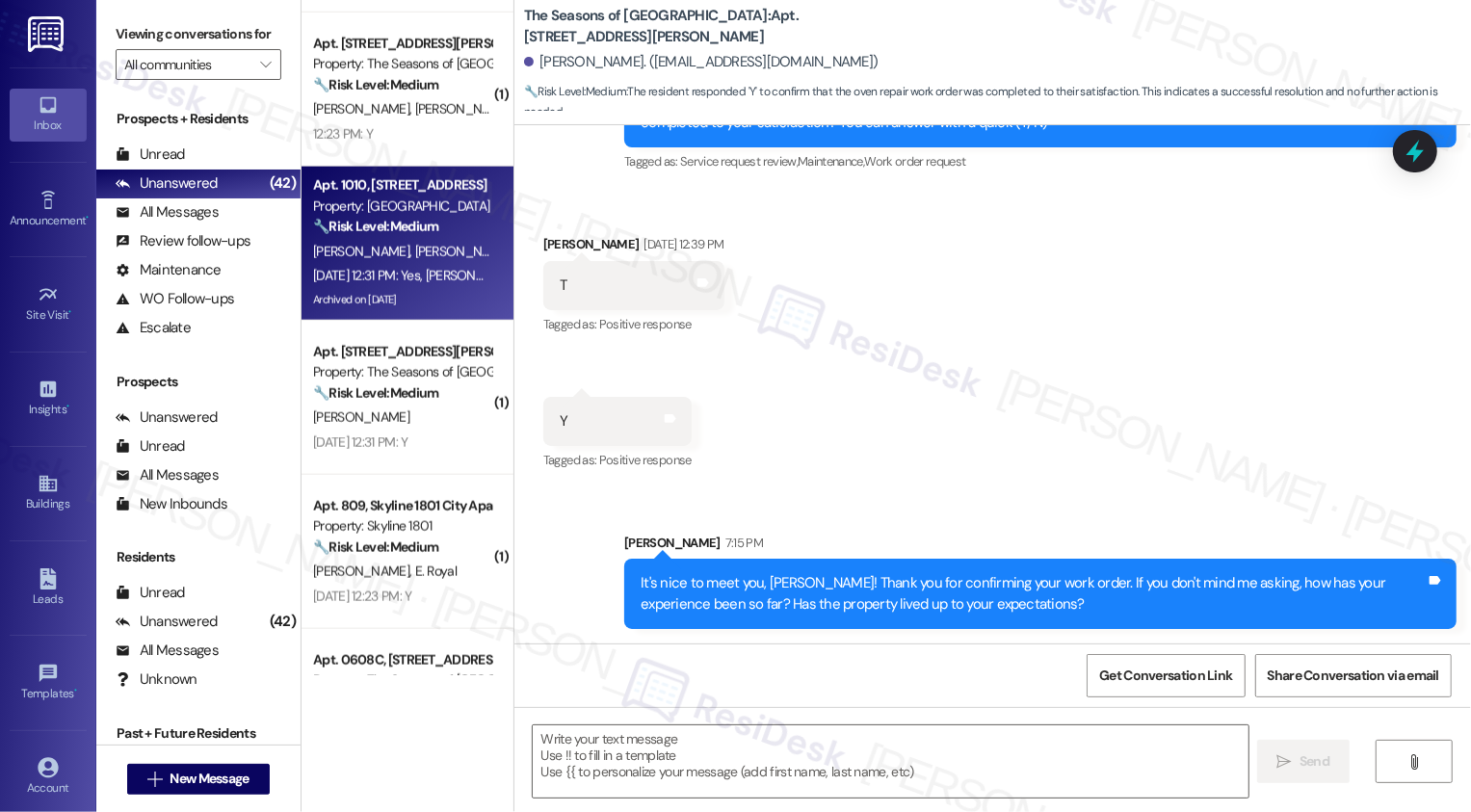
click at [451, 240] on div "N. Kohut J. Musilli" at bounding box center [402, 252] width 182 height 24
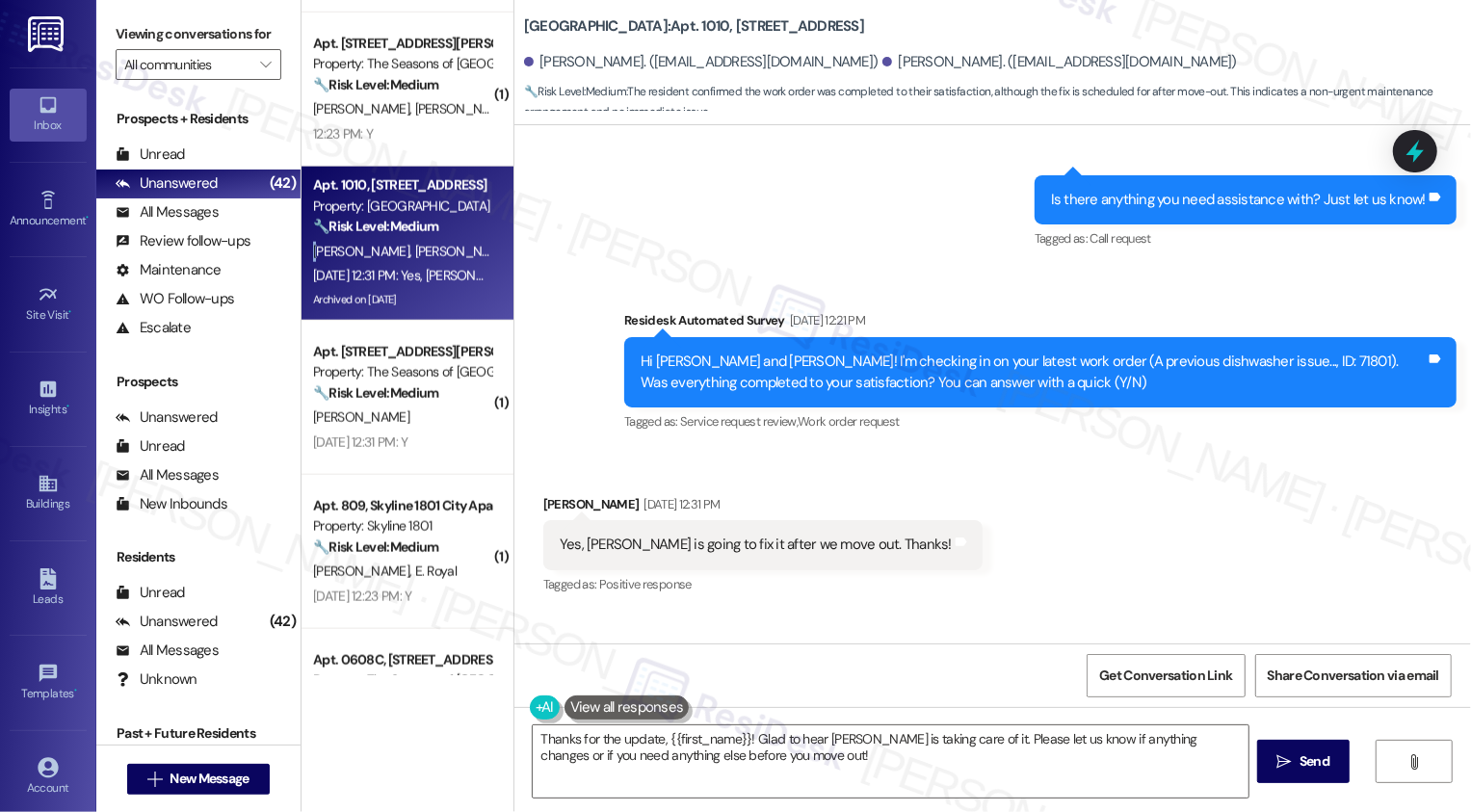
scroll to position [3917, 0]
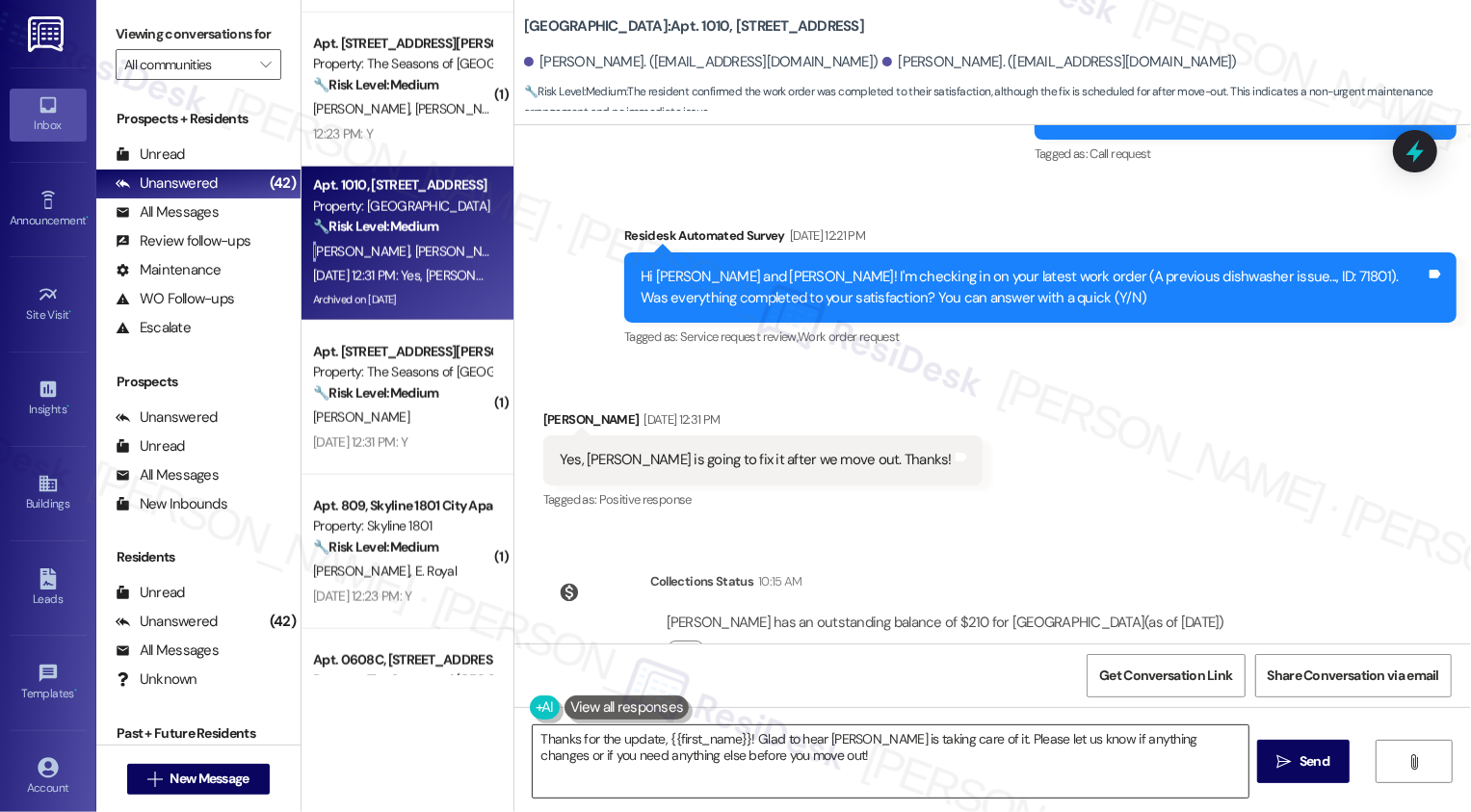
click at [705, 754] on textarea "Thanks for the update, {{first_name}}! Glad to hear Mick is taking care of it. …" at bounding box center [891, 761] width 716 height 72
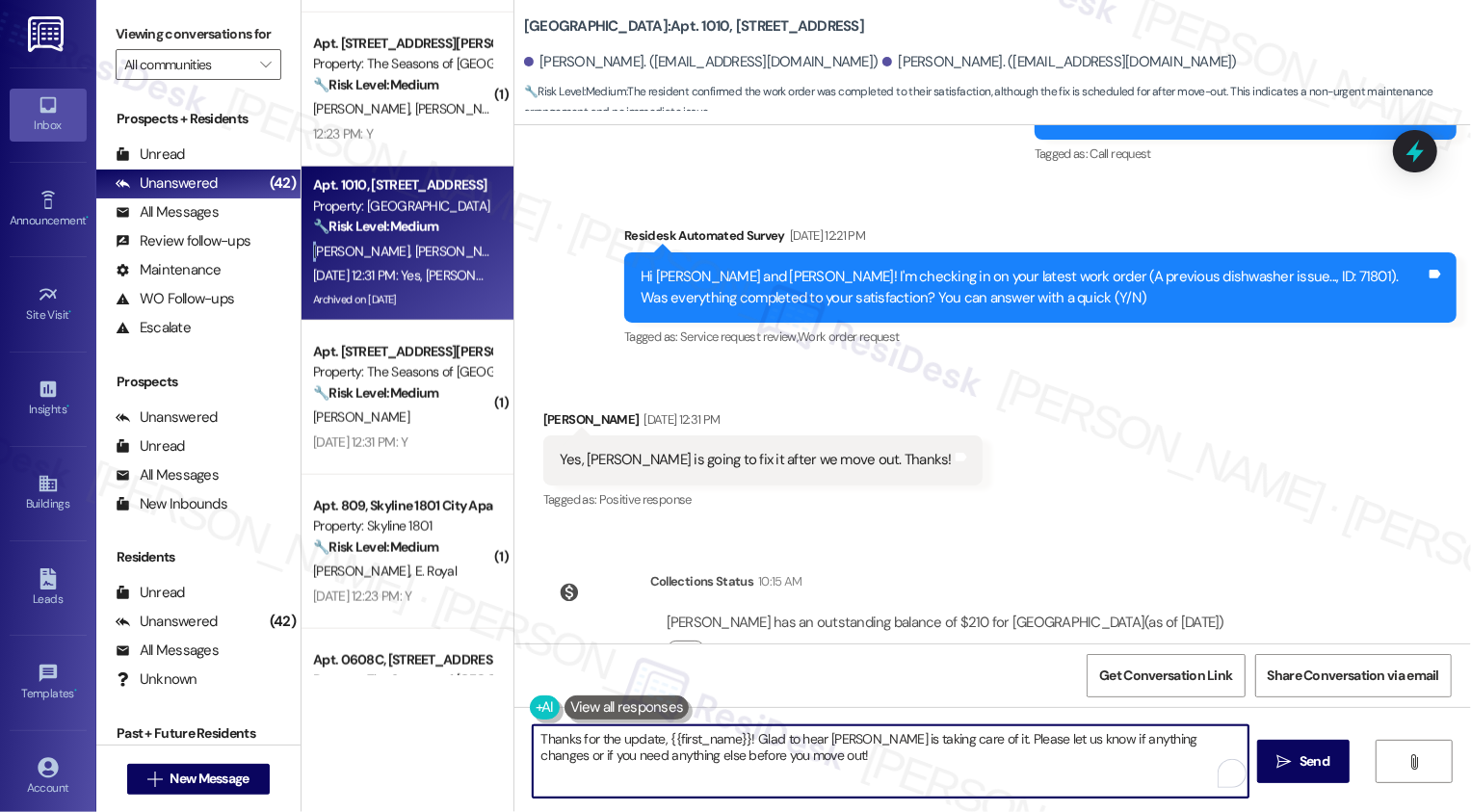
click at [799, 771] on textarea "Thanks for the update, {{first_name}}! Glad to hear Mick is taking care of it. …" at bounding box center [891, 761] width 716 height 72
drag, startPoint x: 744, startPoint y: 738, endPoint x: 950, endPoint y: 747, distance: 206.2
click at [948, 745] on textarea "Thanks for the update, {{first_name}}! Glad to hear Mick is taking care of it. …" at bounding box center [891, 761] width 716 height 72
drag, startPoint x: 740, startPoint y: 739, endPoint x: 785, endPoint y: 783, distance: 62.9
click at [785, 782] on textarea "Thanks for the update, {{first_name}}! Please let us know if anything changes o…" at bounding box center [891, 761] width 716 height 72
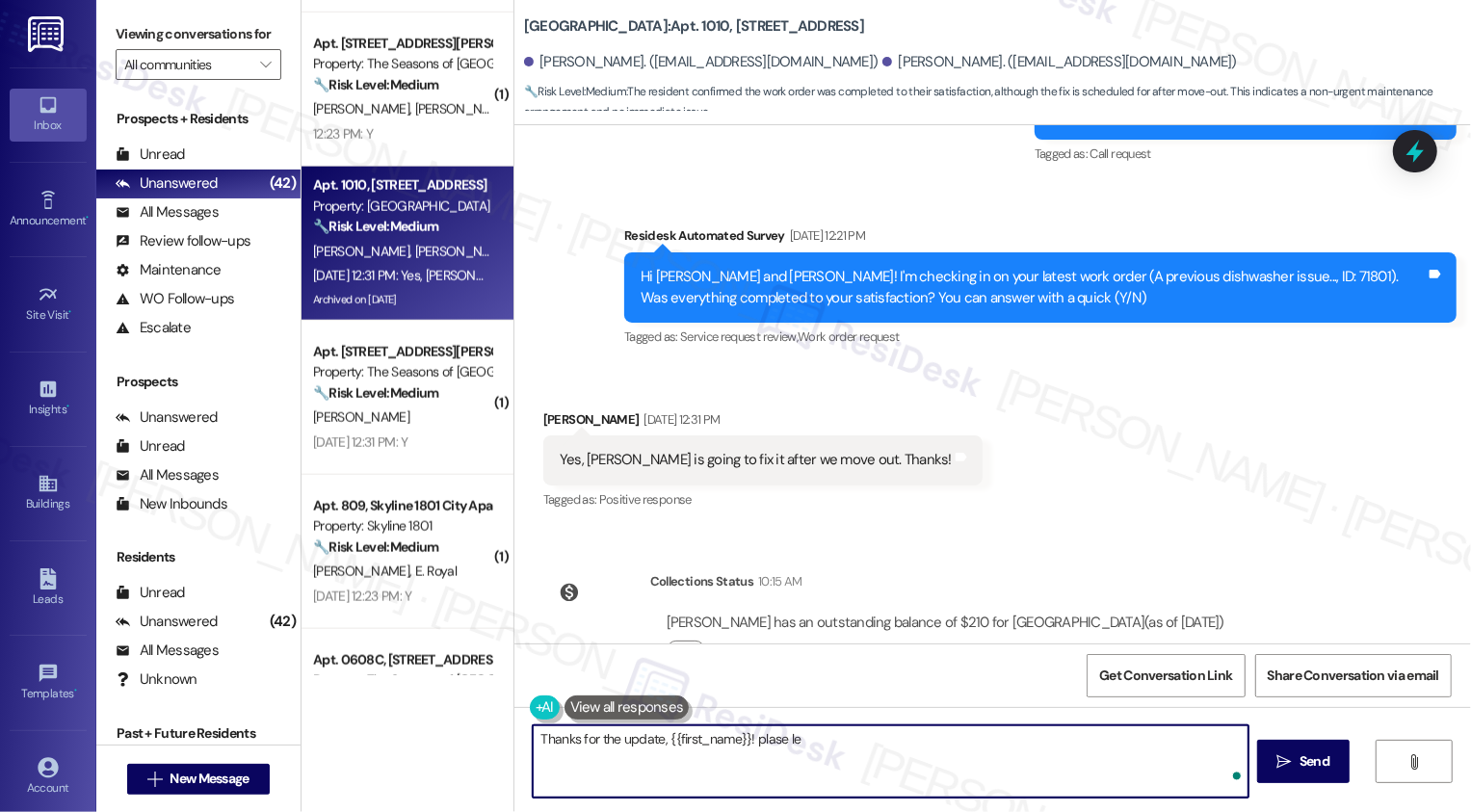
type textarea "Thanks for the update, {{first_name}}! plase l"
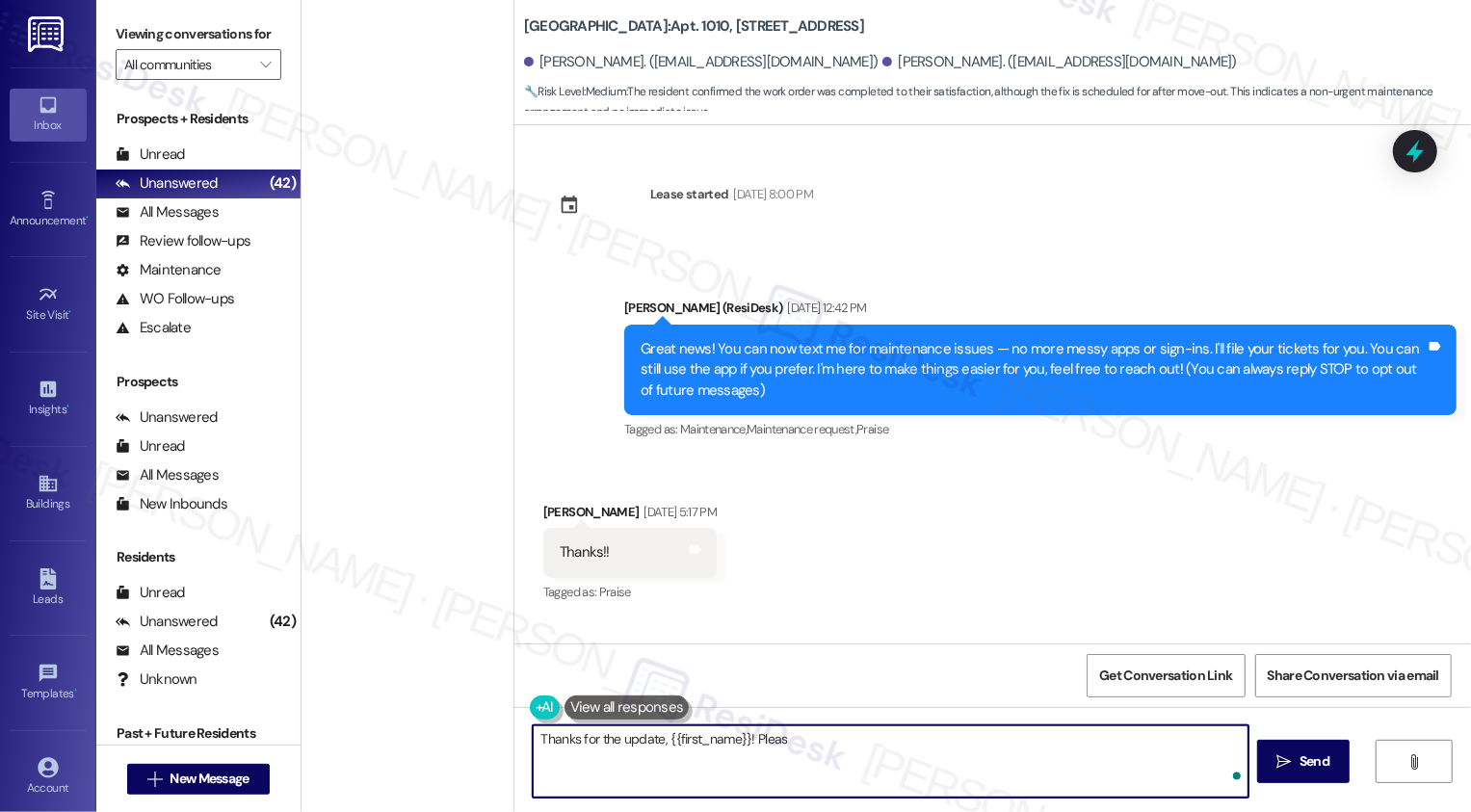
scroll to position [3917, 0]
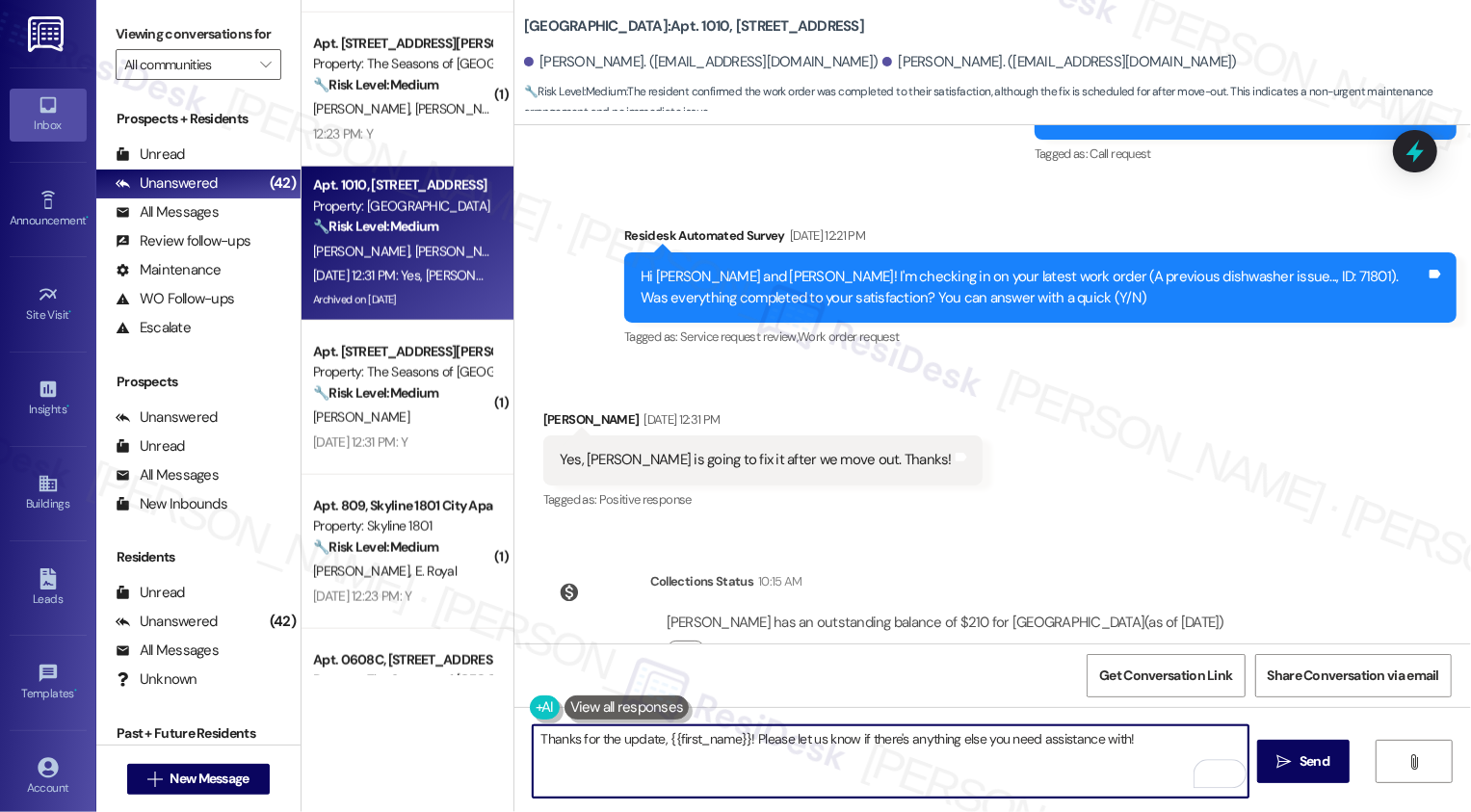
click at [547, 409] on div "[PERSON_NAME] [DATE] 12:31 PM" at bounding box center [762, 422] width 439 height 27
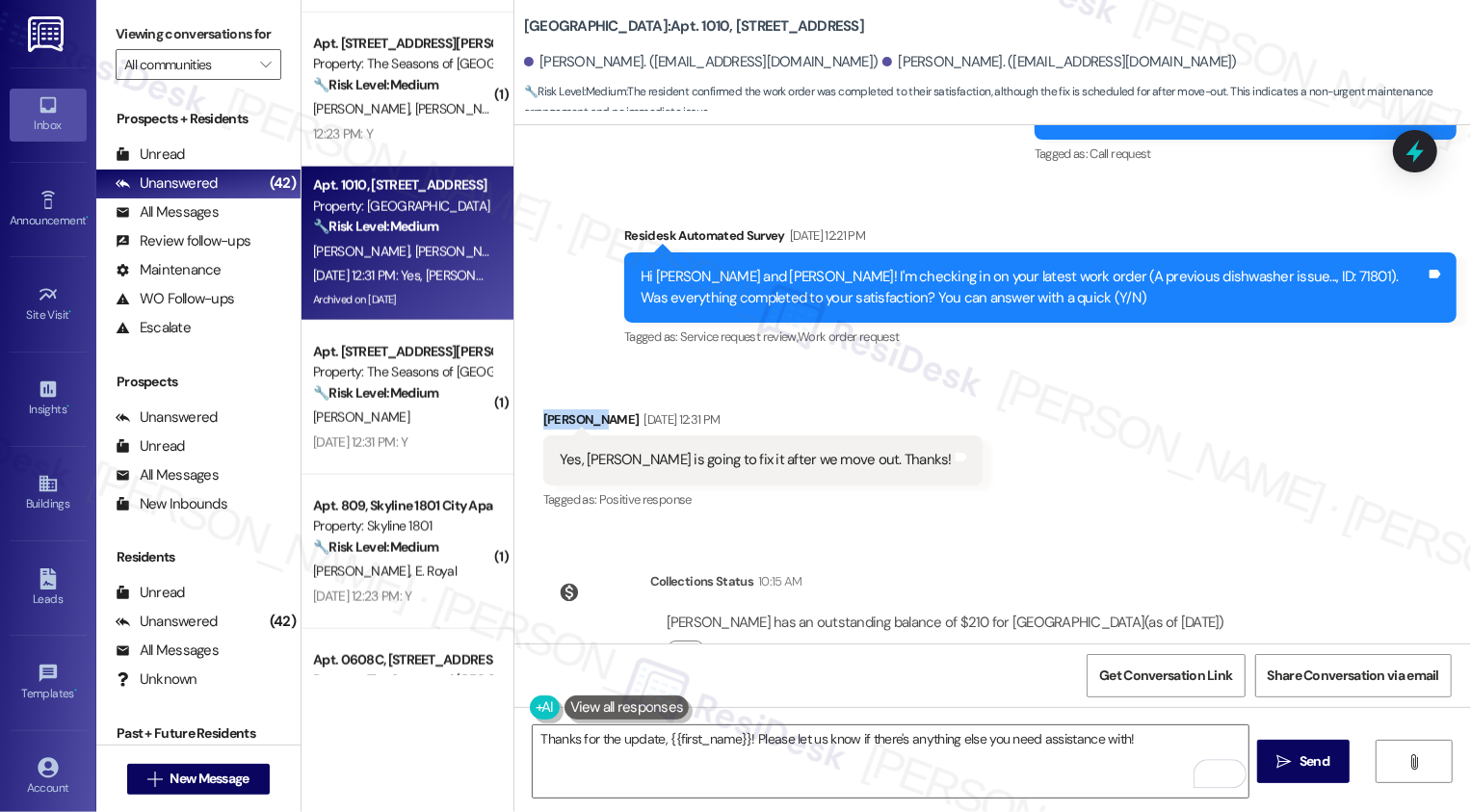
copy div "[PERSON_NAME]"
click at [717, 732] on textarea "Thanks for the update, {{first_name}}! Please let us know if there's anything e…" at bounding box center [891, 761] width 716 height 72
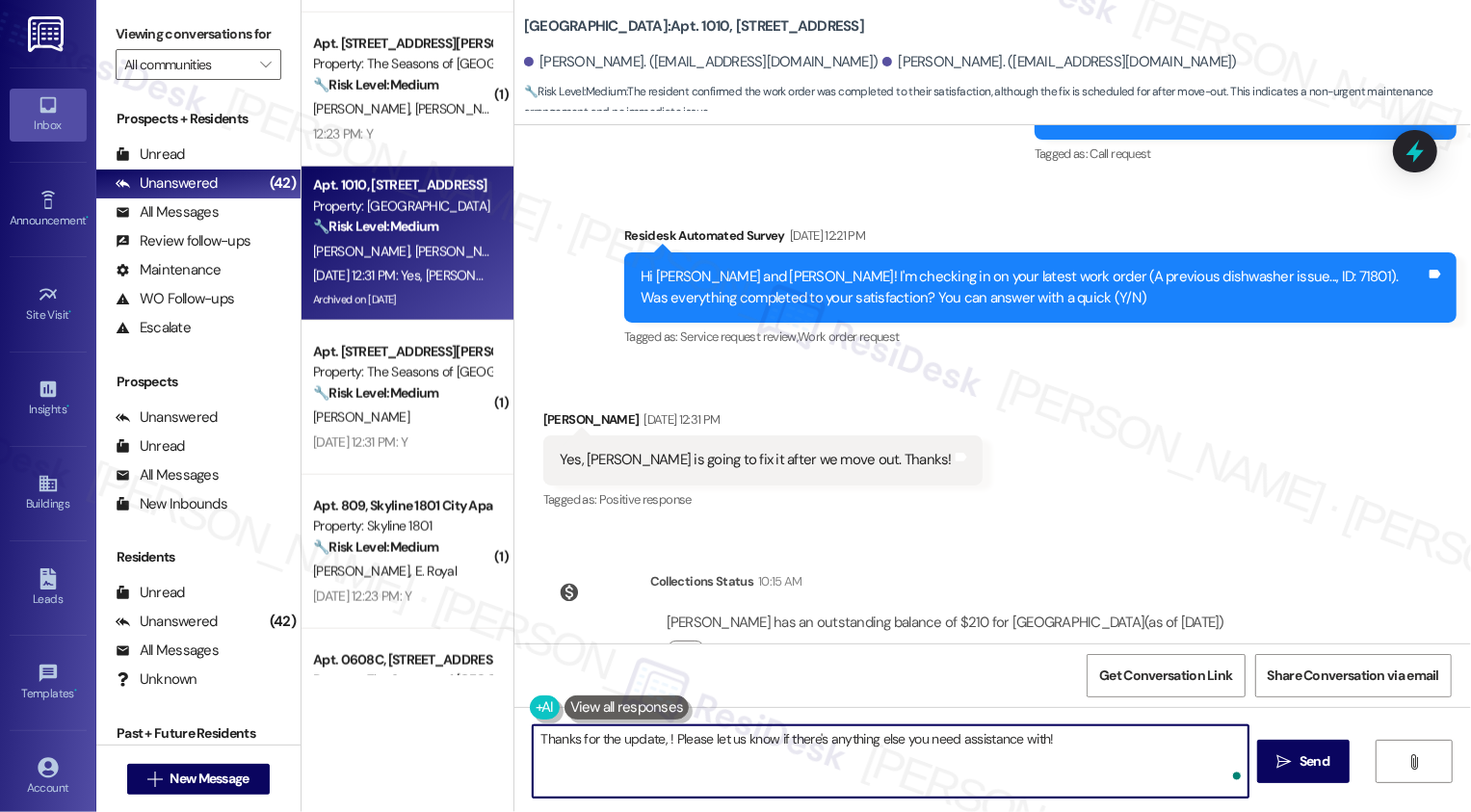
paste textarea "Nathaniel"
type textarea "Thanks for the update, Nathaniel! Please let us know if there's anything else y…"
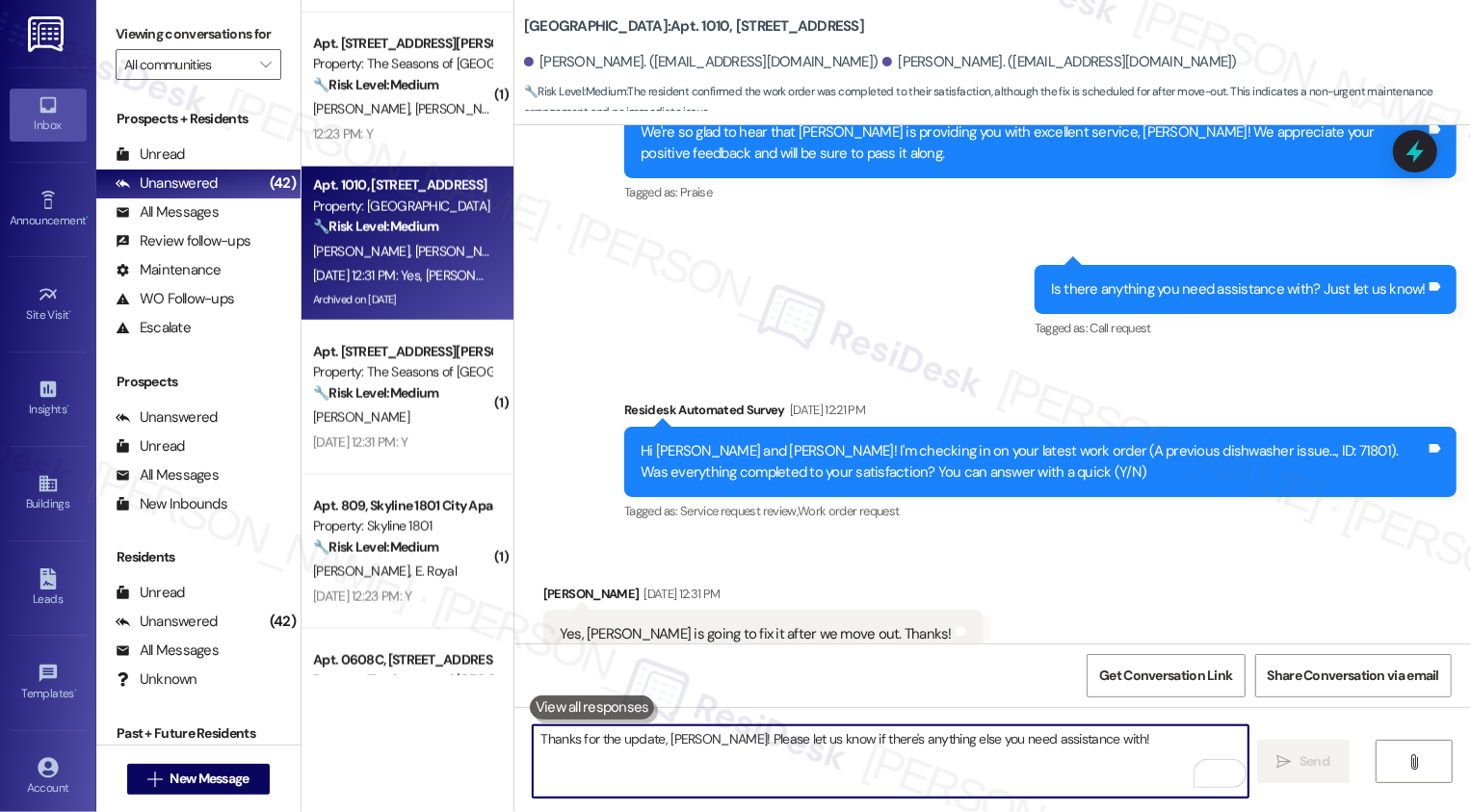
scroll to position [3739, 0]
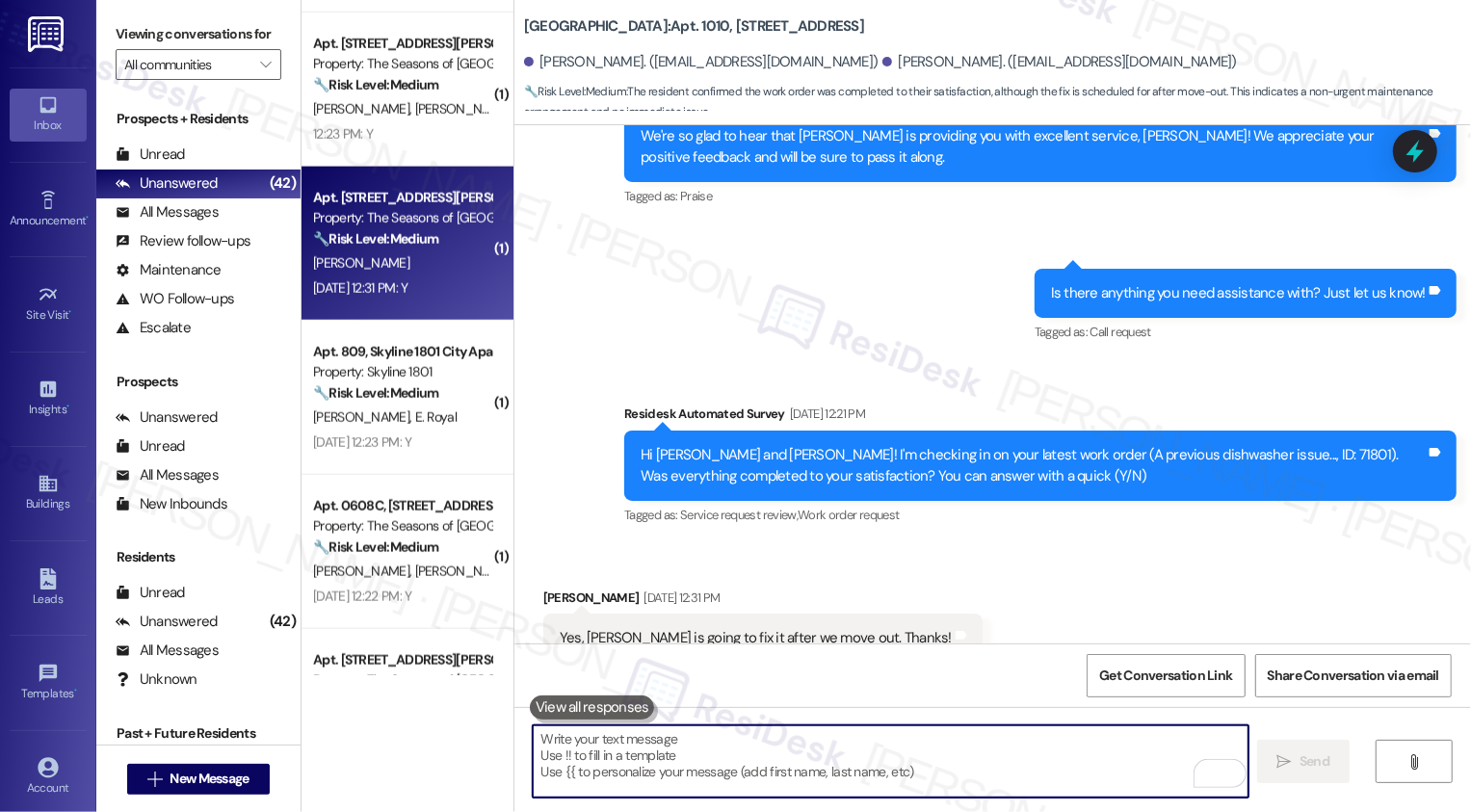
click at [407, 260] on div "[PERSON_NAME]" at bounding box center [402, 263] width 182 height 24
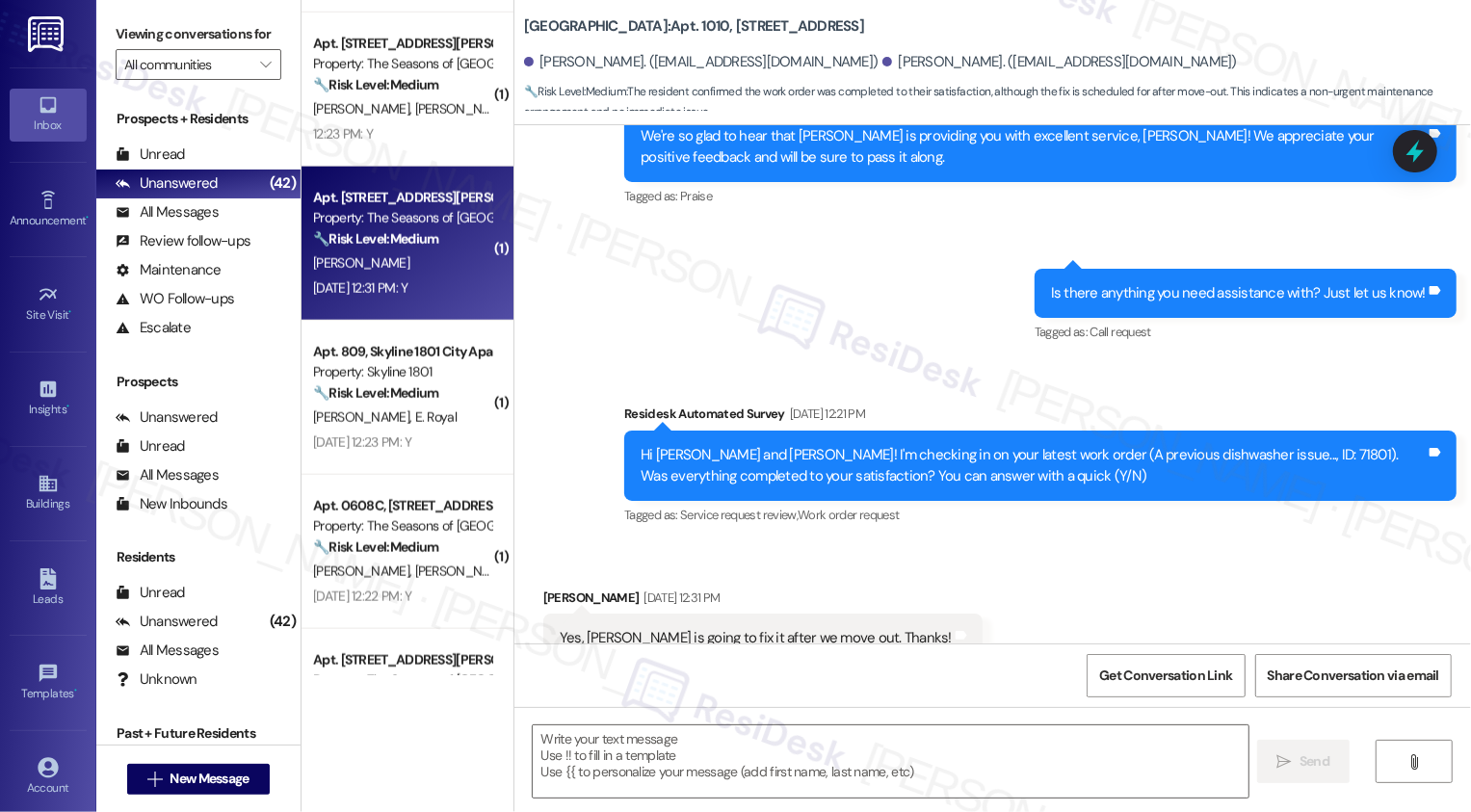
click at [407, 260] on div "[PERSON_NAME]" at bounding box center [402, 263] width 182 height 24
type textarea "Fetching suggested responses. Please feel free to read through the conversation…"
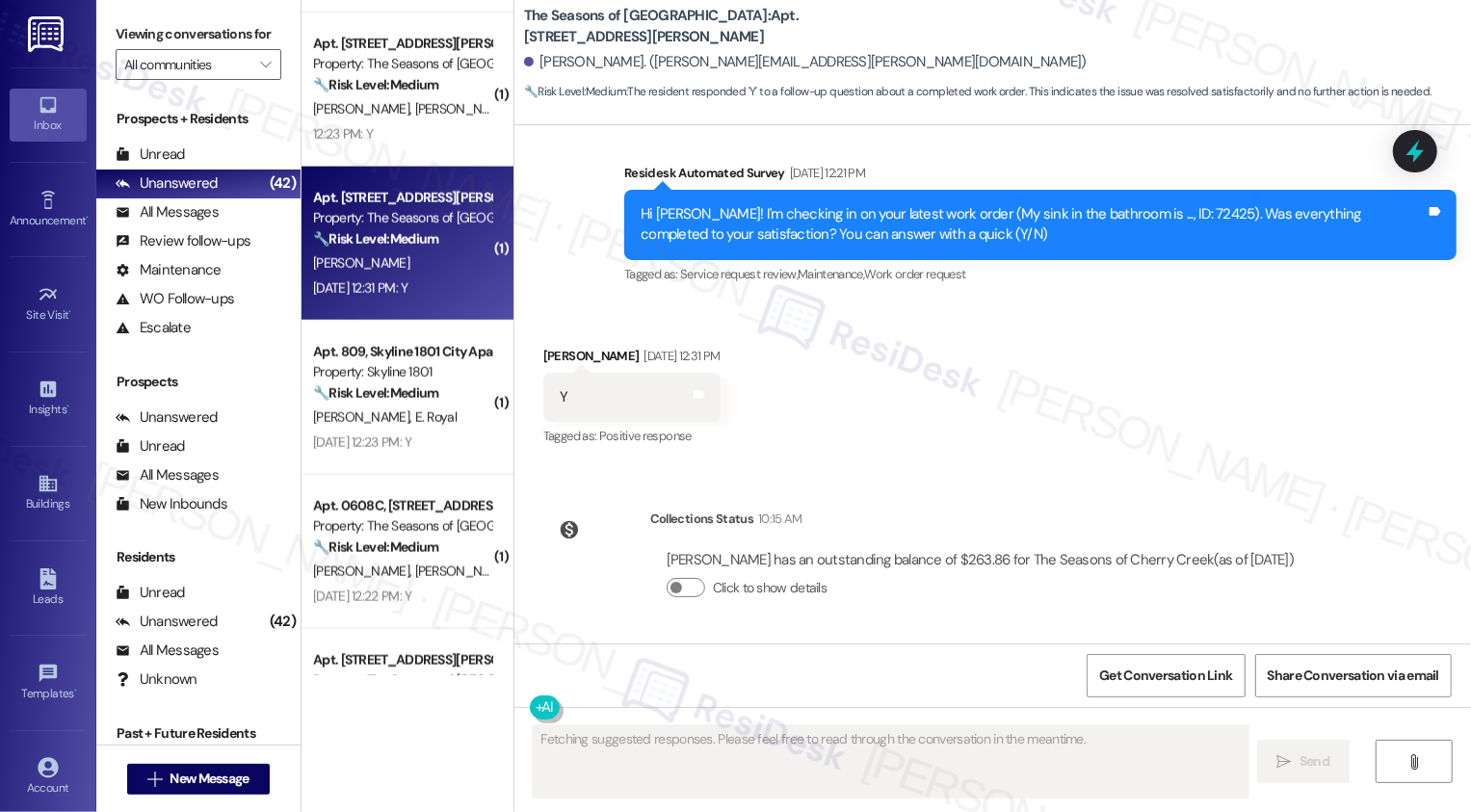
click at [407, 260] on div "[PERSON_NAME]" at bounding box center [402, 263] width 182 height 24
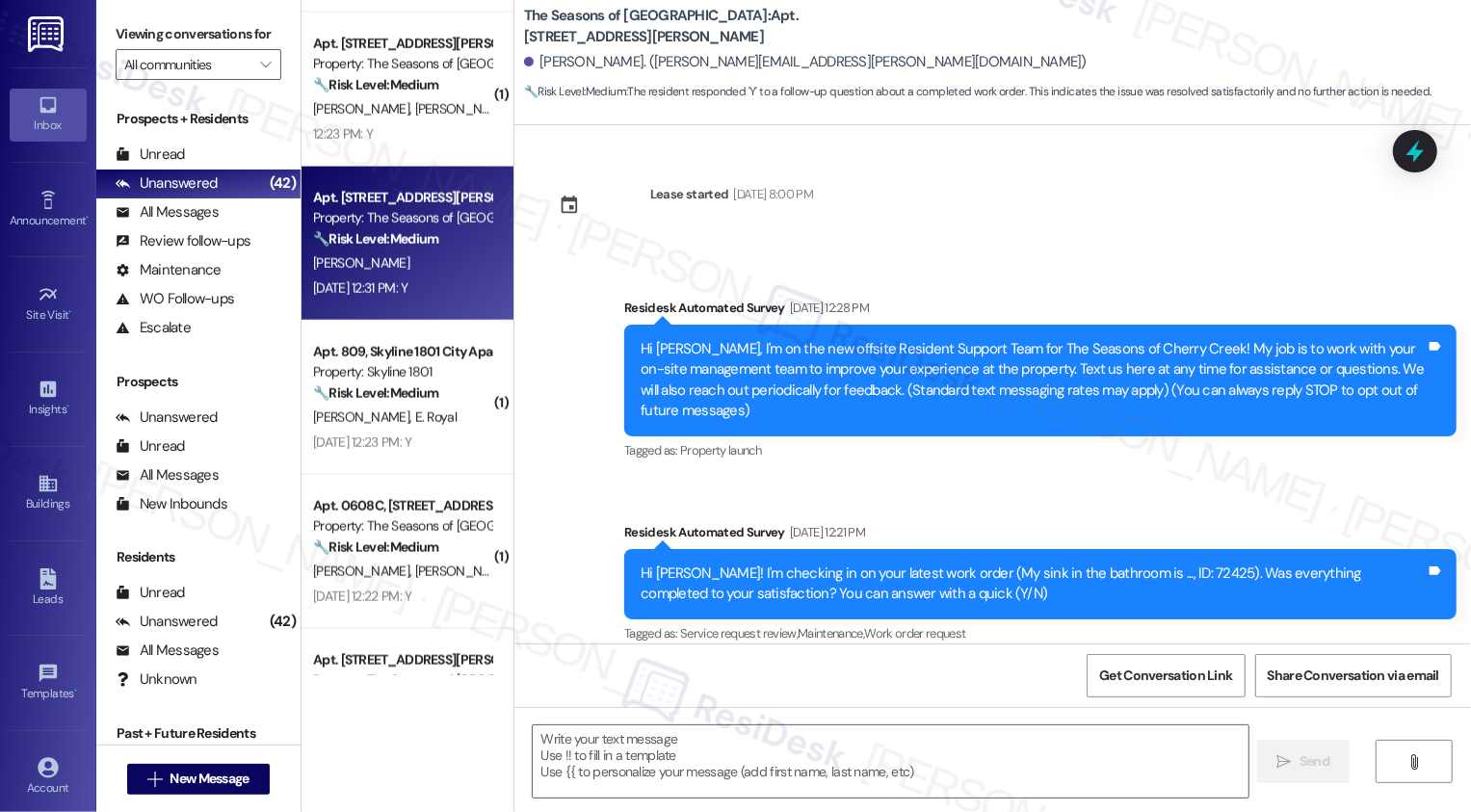
scroll to position [358, 0]
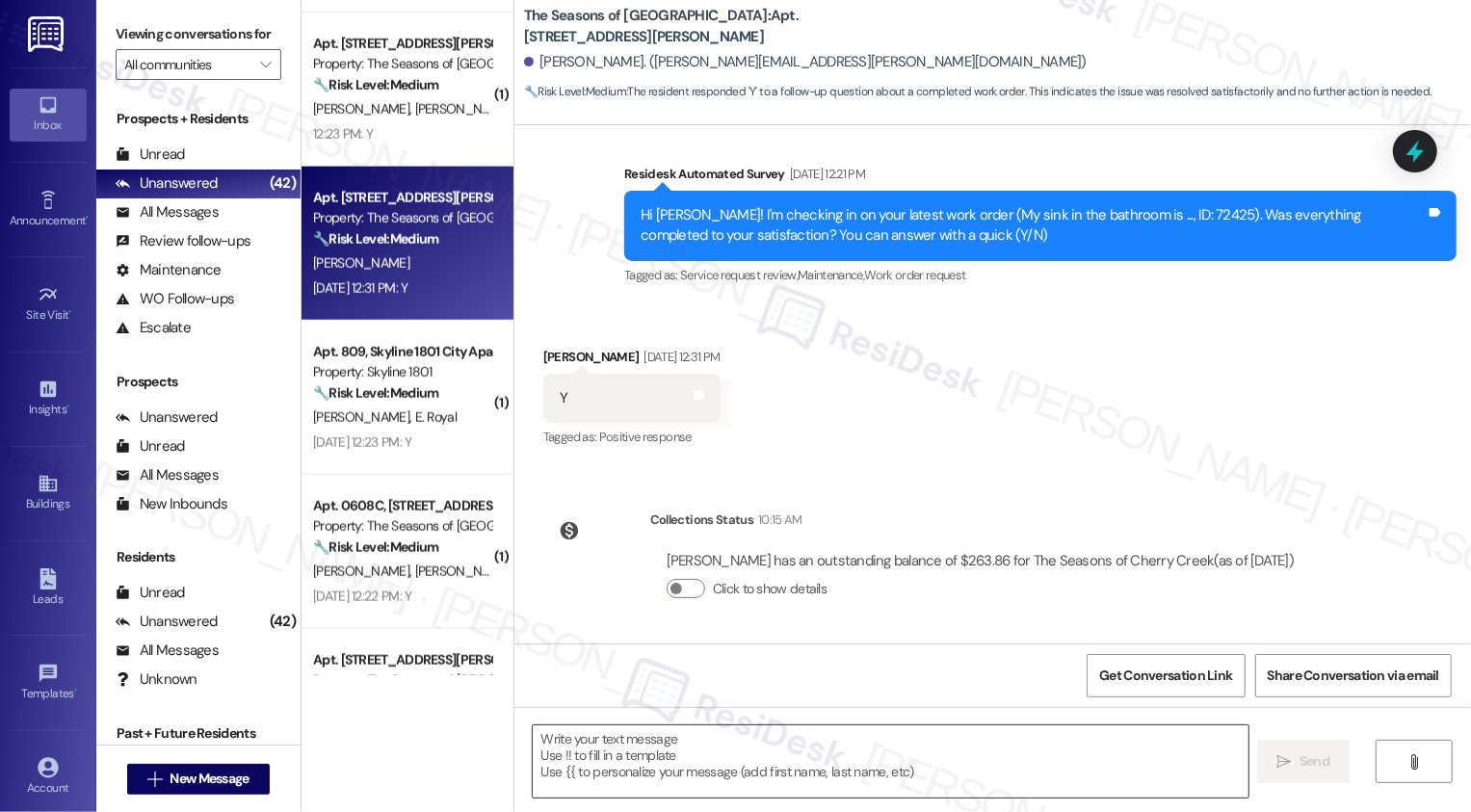
click at [610, 767] on textarea at bounding box center [891, 761] width 716 height 72
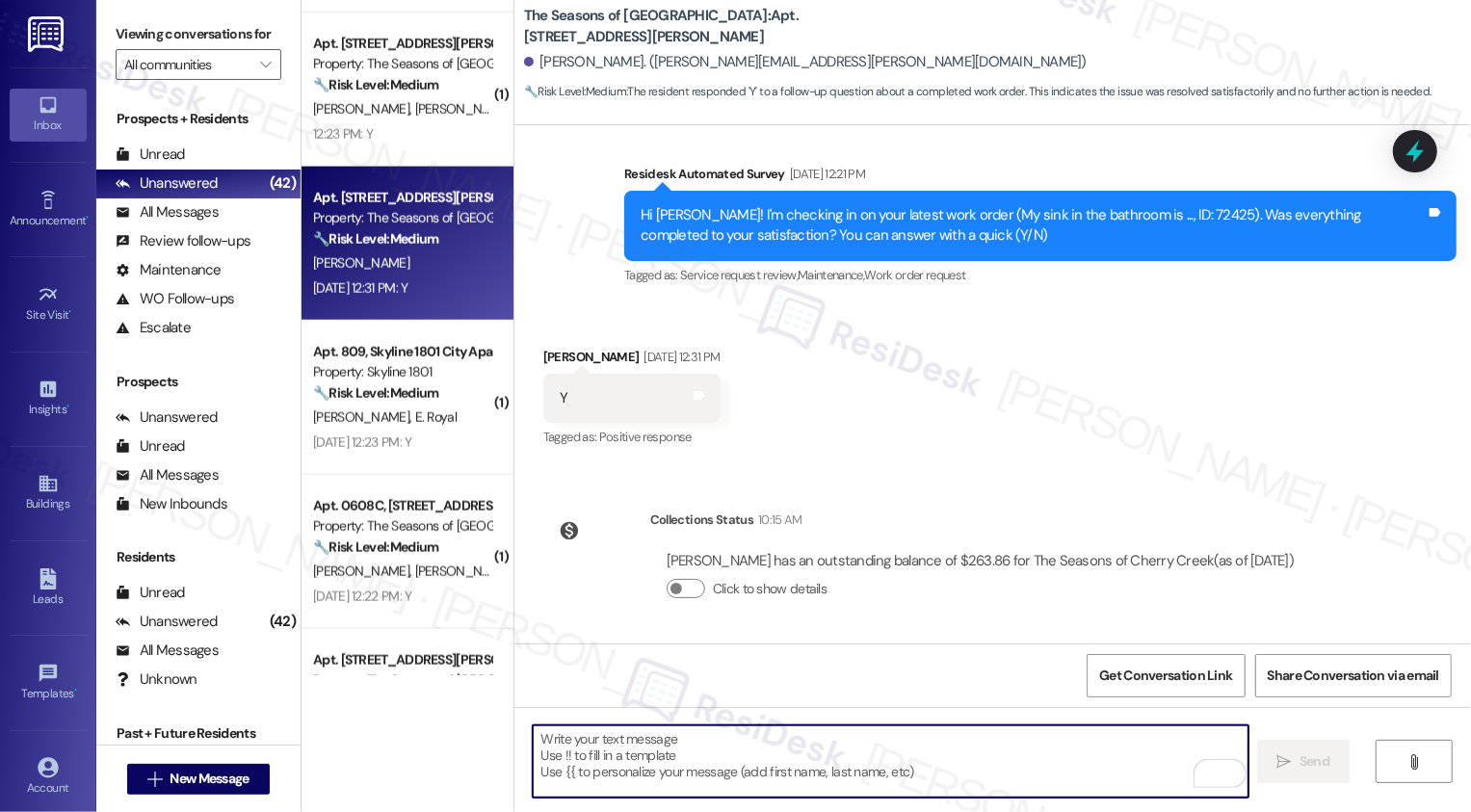
click at [797, 751] on textarea "To enrich screen reader interactions, please activate Accessibility in Grammarl…" at bounding box center [891, 761] width 716 height 72
paste textarea "It's a pleasure to meet you, {{first_name}}! Thank you for confirming your work…"
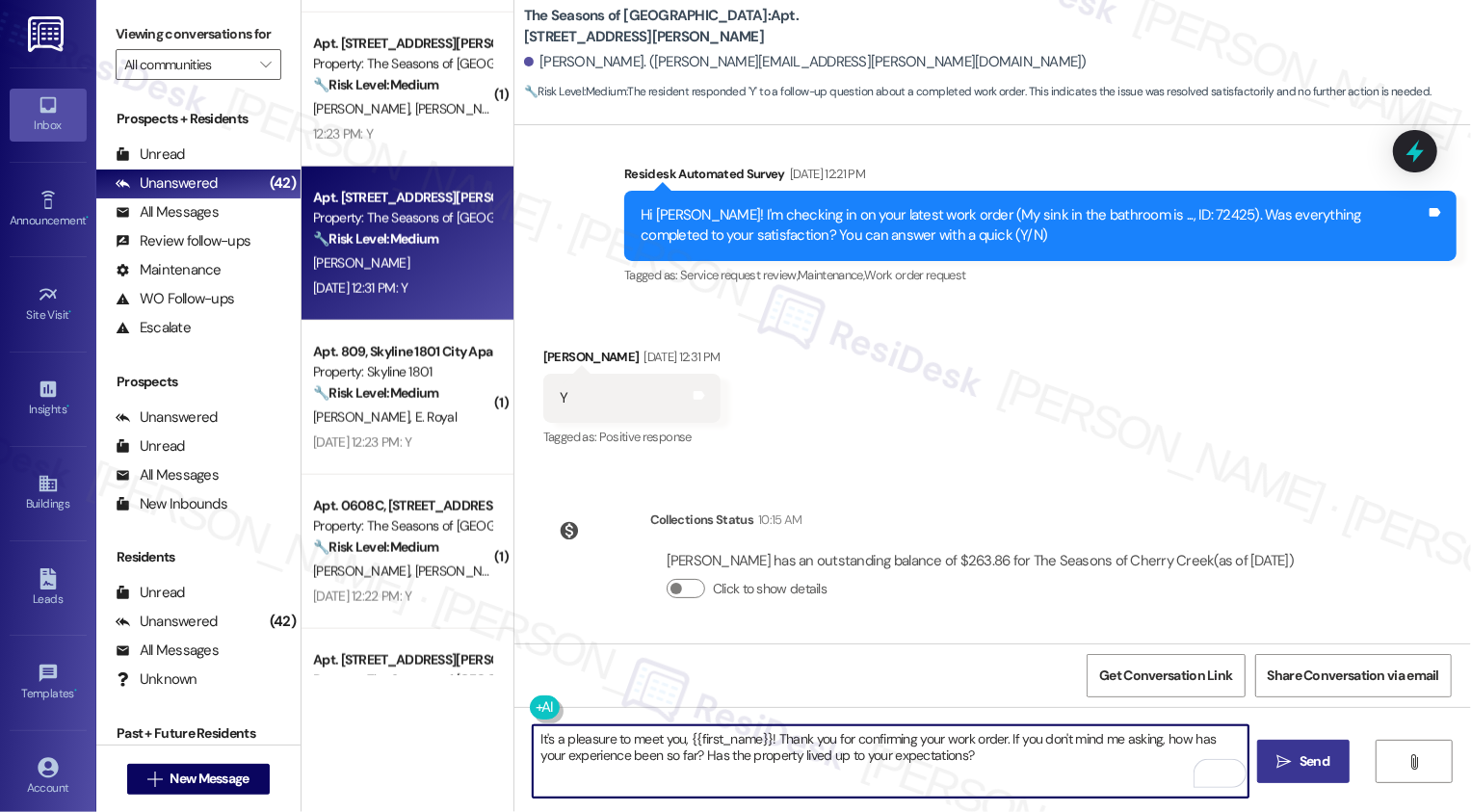
type textarea "It's a pleasure to meet you, {{first_name}}! Thank you for confirming your work…"
click at [1281, 756] on icon "" at bounding box center [1284, 761] width 15 height 16
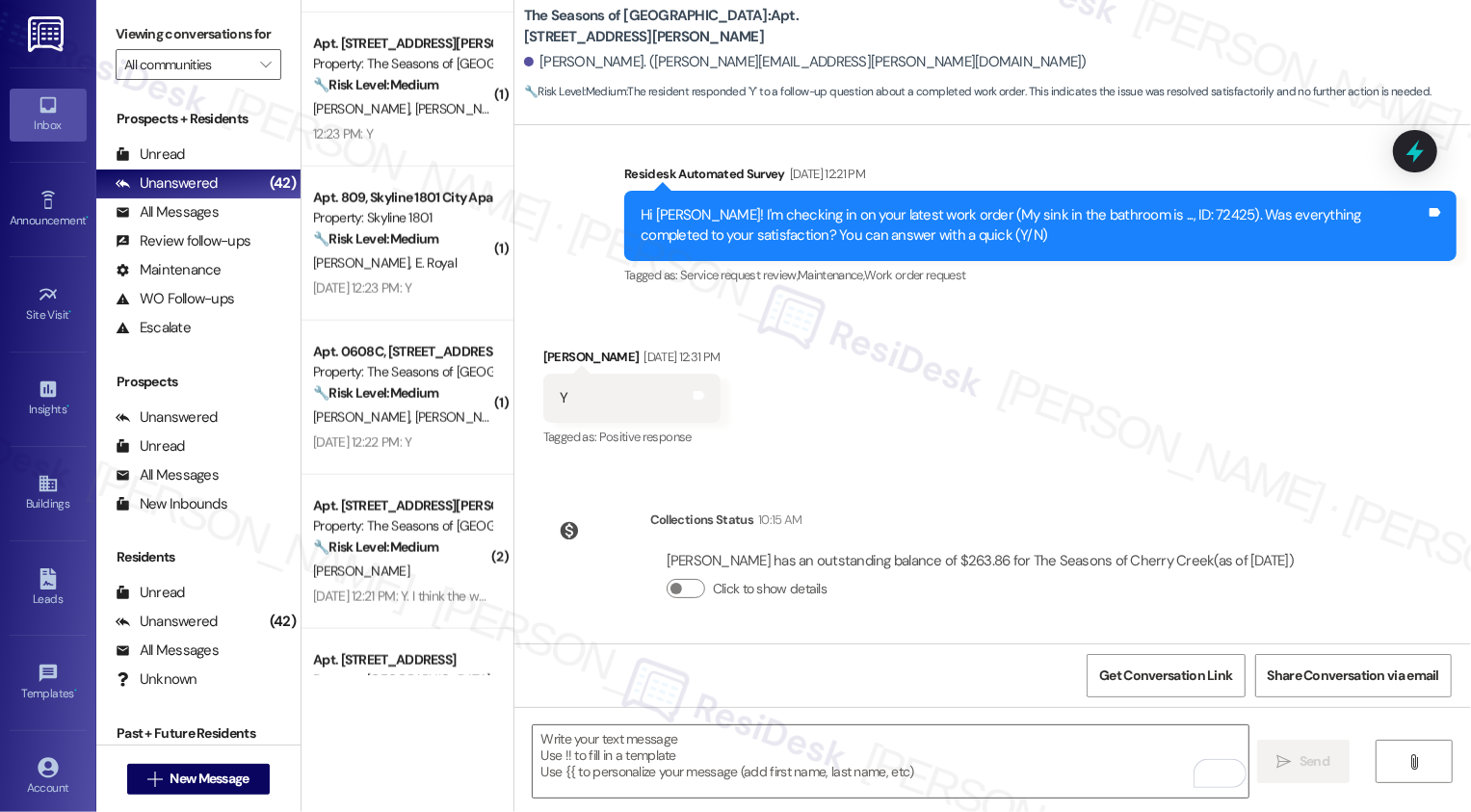
scroll to position [512, 0]
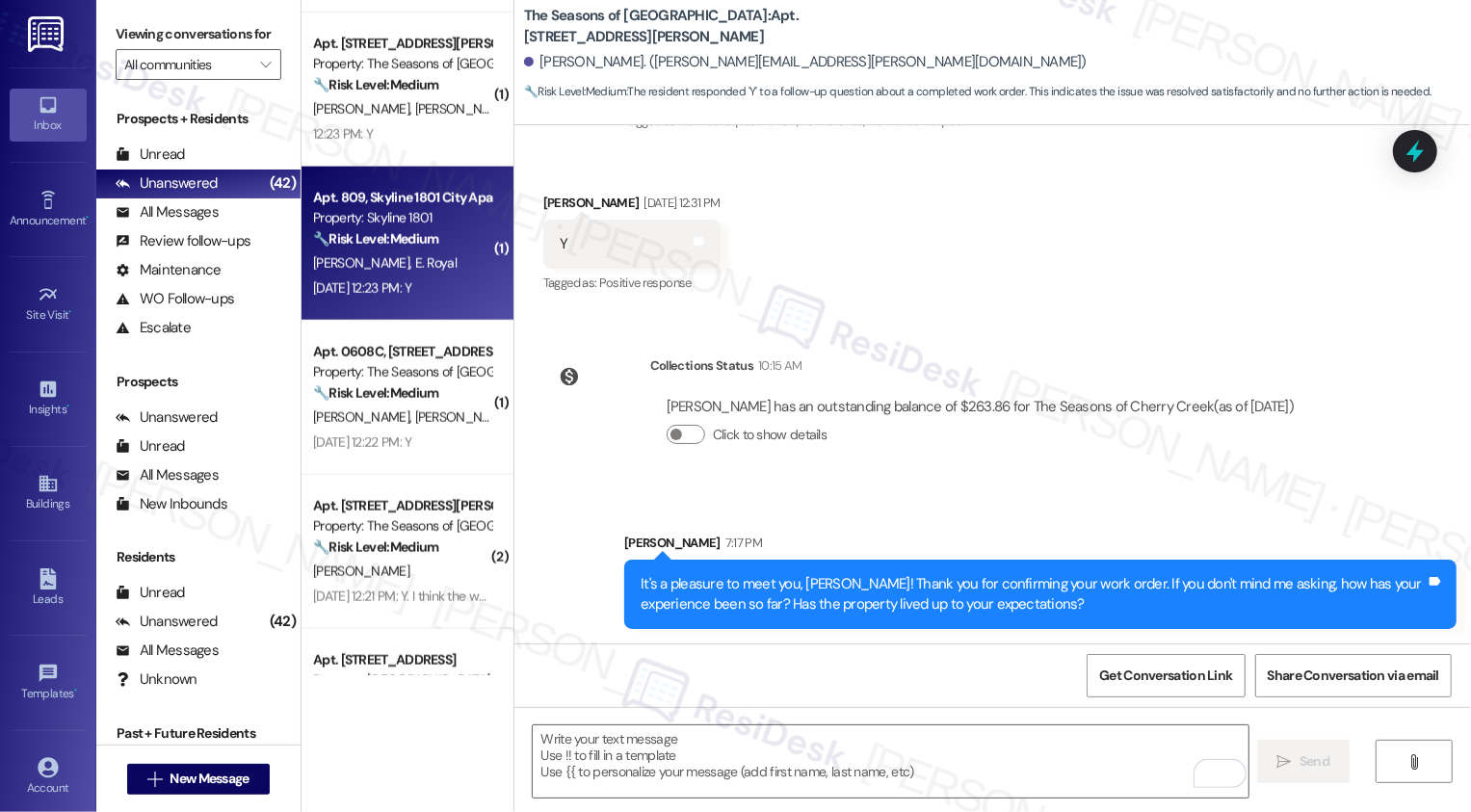
click at [400, 272] on div "C. Waltuck E. Royal" at bounding box center [402, 263] width 182 height 24
type textarea "Fetching suggested responses. Please feel free to read through the conversation…"
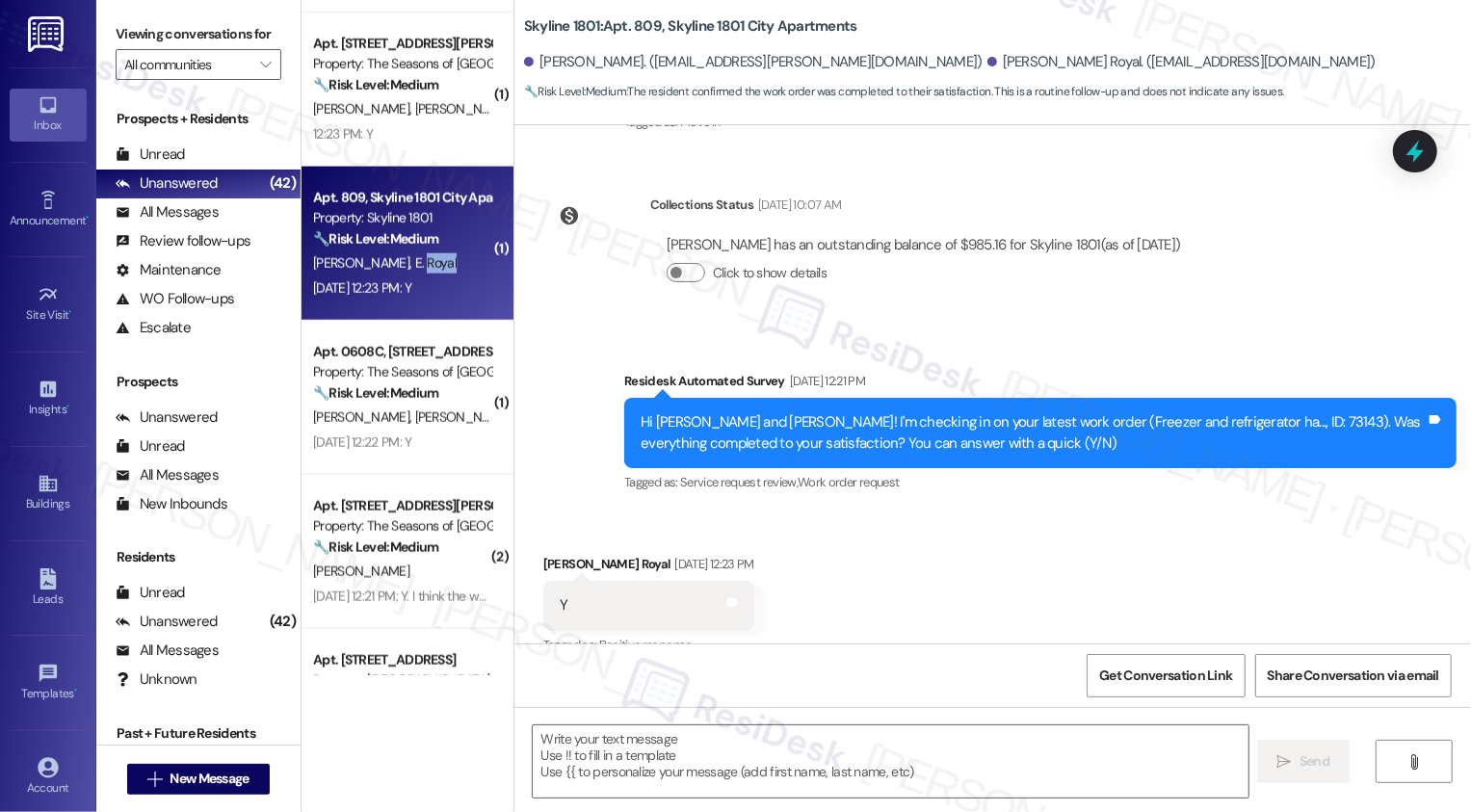
type textarea "Fetching suggested responses. Please feel free to read through the conversation…"
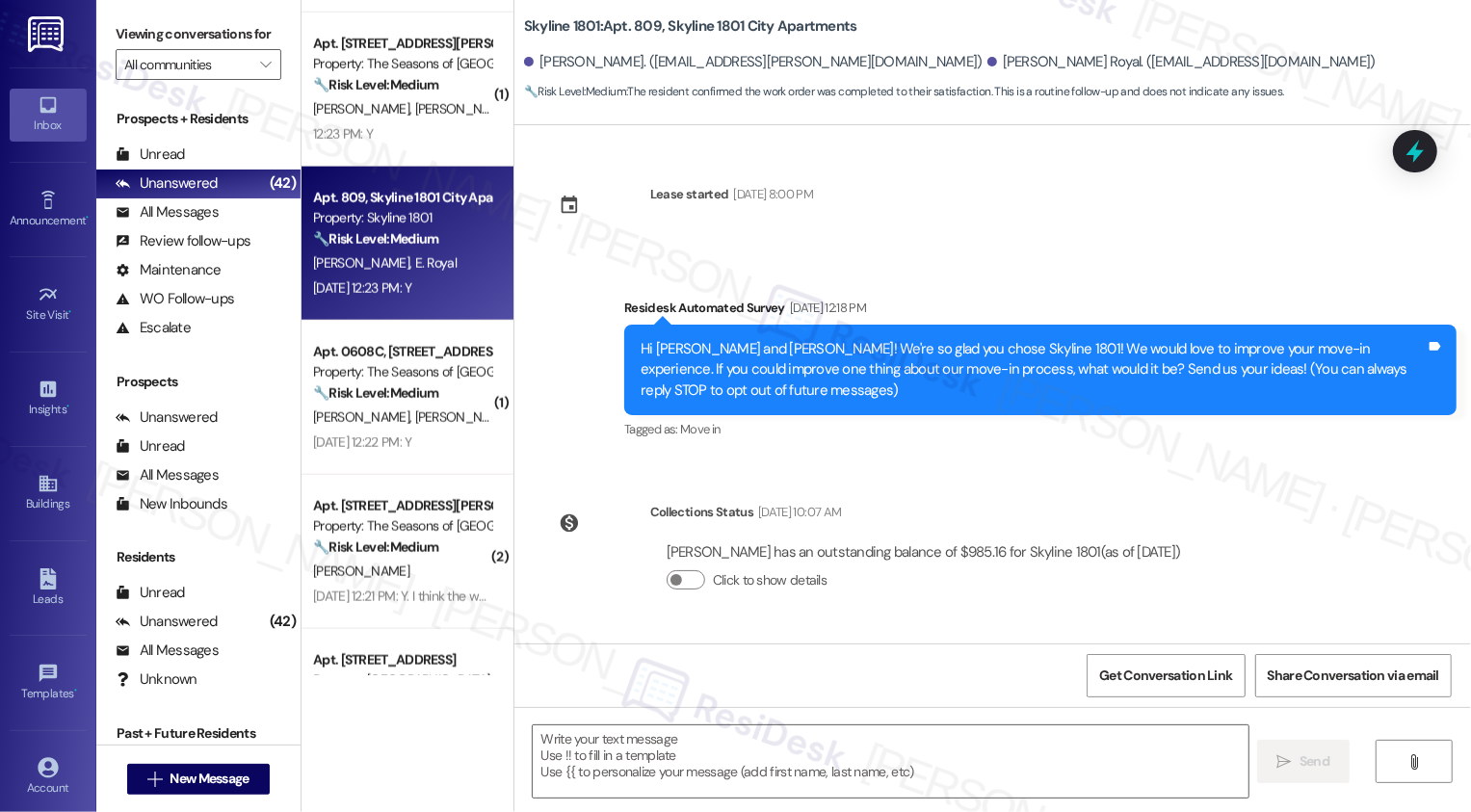
scroll to position [337, 0]
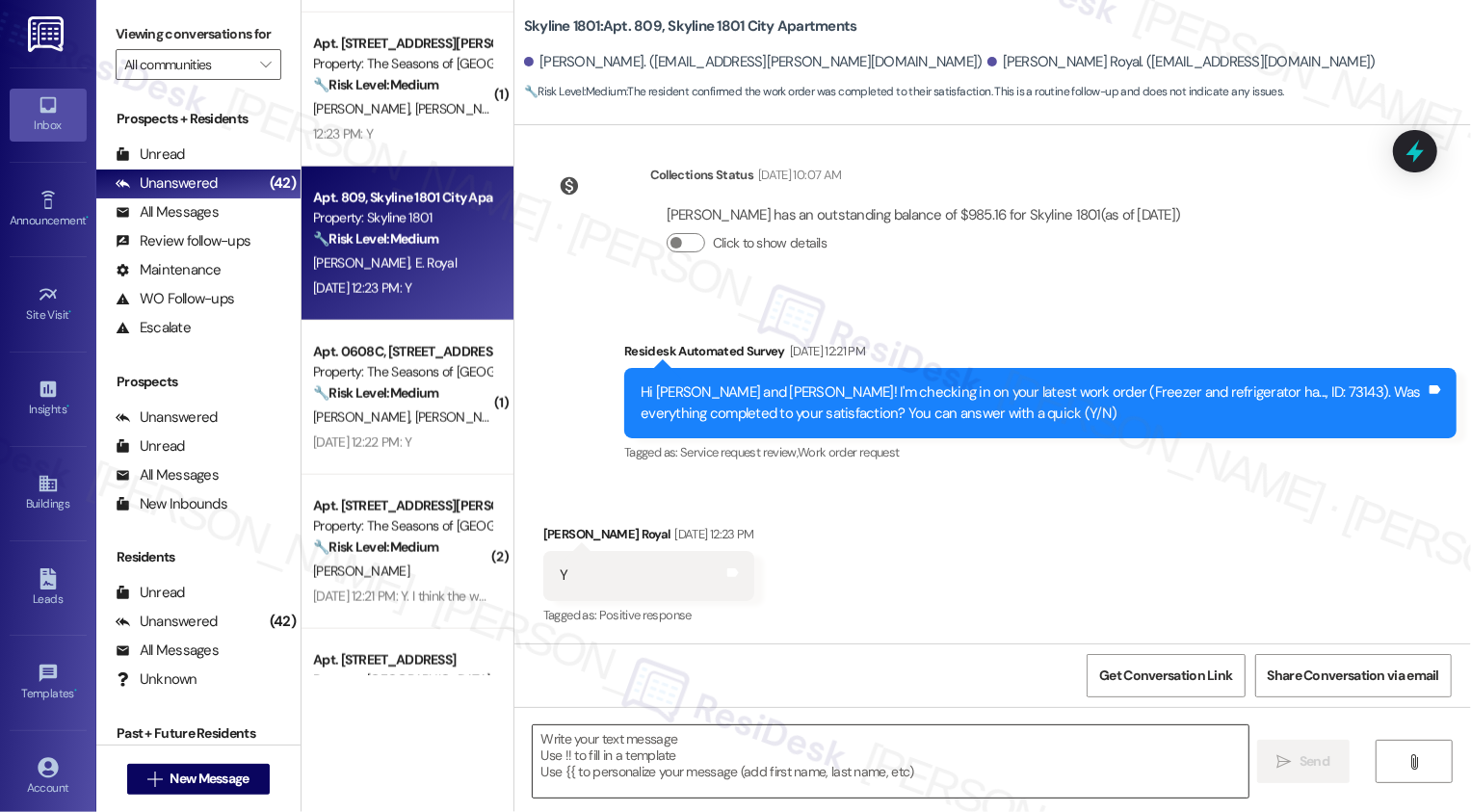
click at [667, 747] on textarea at bounding box center [891, 761] width 716 height 72
paste textarea "It's a pleasure to meet you, {{first_name}}! Thank you for confirming your work…"
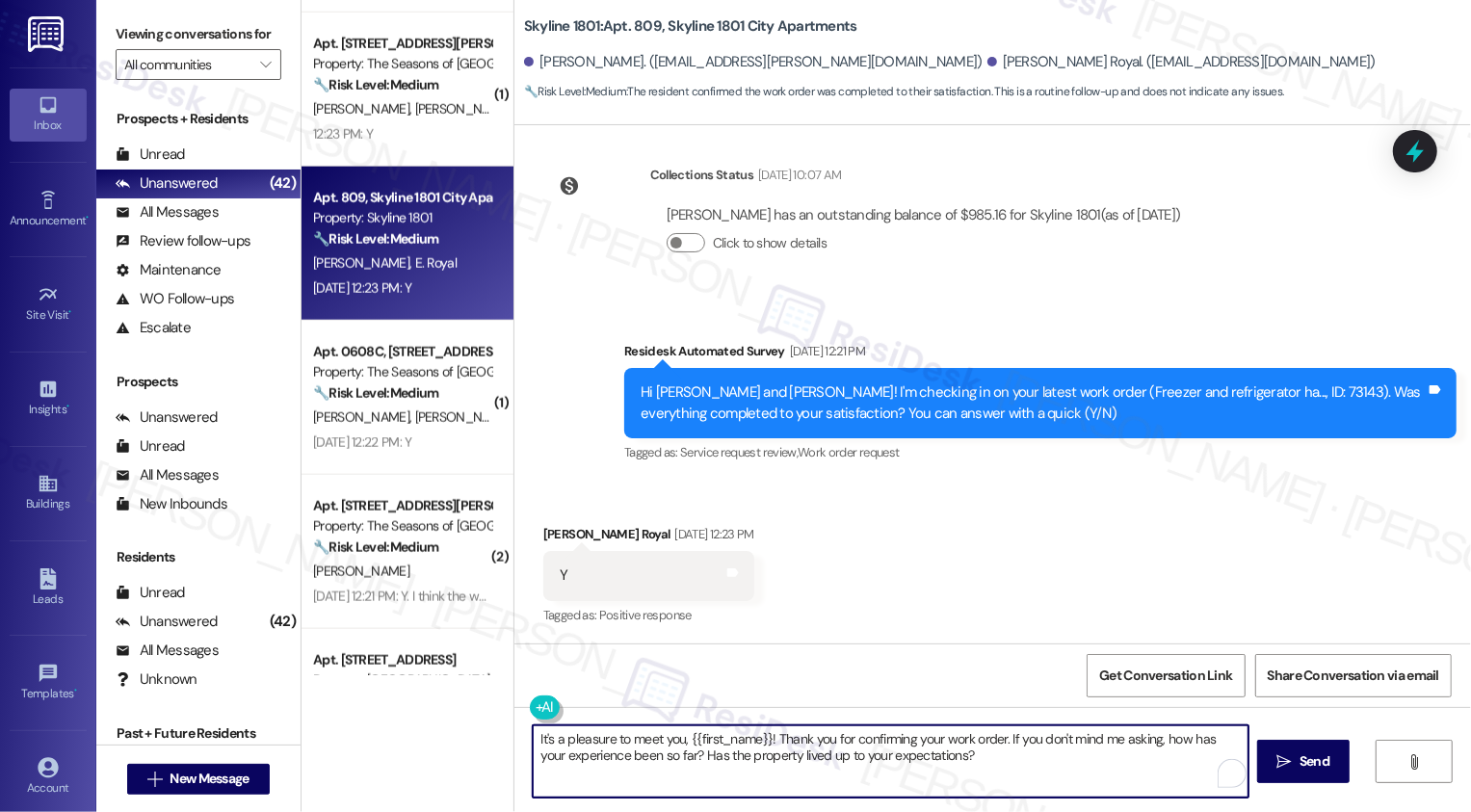
click at [715, 742] on textarea "It's a pleasure to meet you, {{first_name}}! Thank you for confirming your work…" at bounding box center [891, 761] width 716 height 72
type textarea "It's a pleasure to meet you, Ellis! Thank you for confirming your work order. I…"
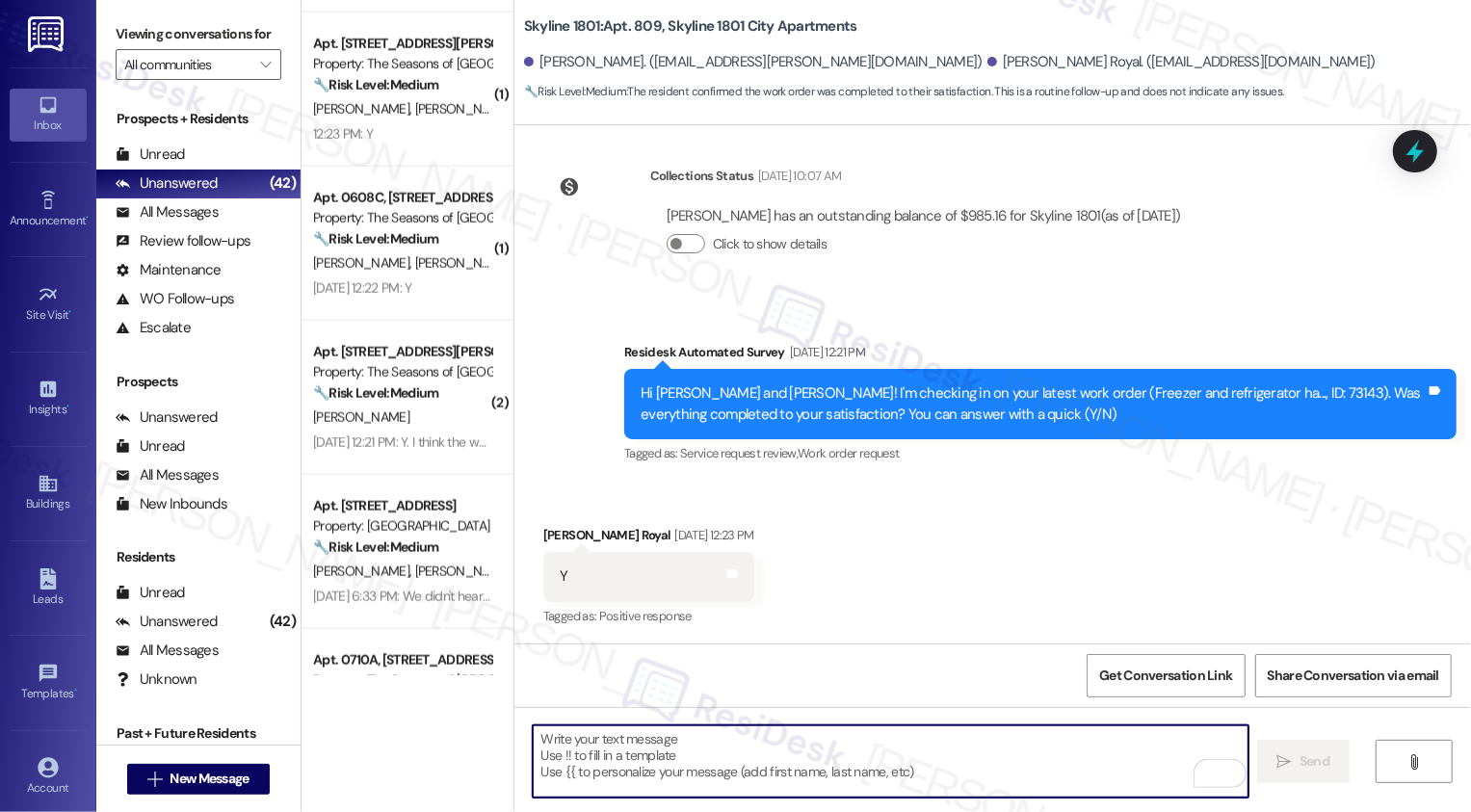
scroll to position [492, 0]
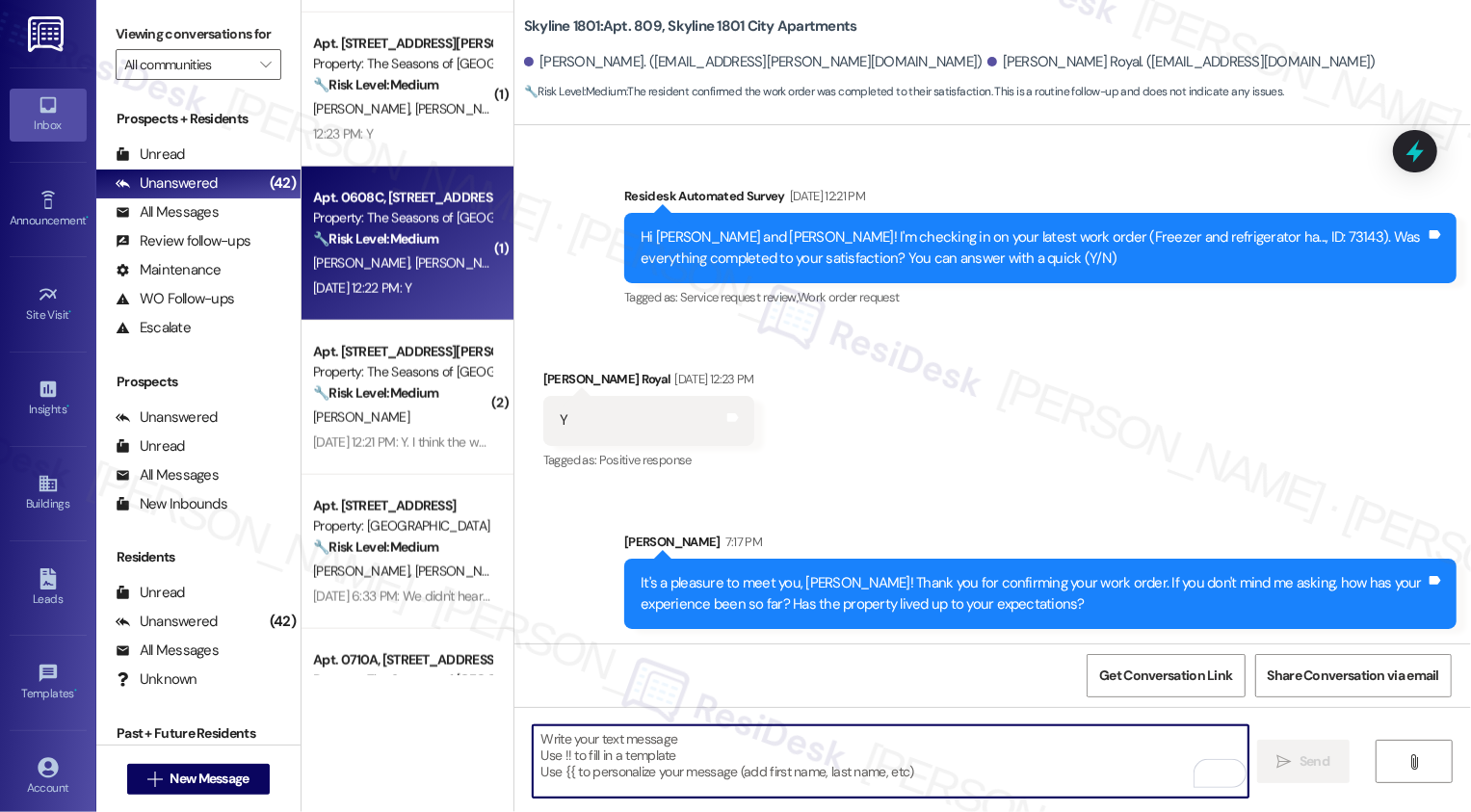
click at [411, 283] on div "Sep 16, 2025 at 12:22 PM: Y Sep 16, 2025 at 12:22 PM: Y" at bounding box center [362, 288] width 98 height 18
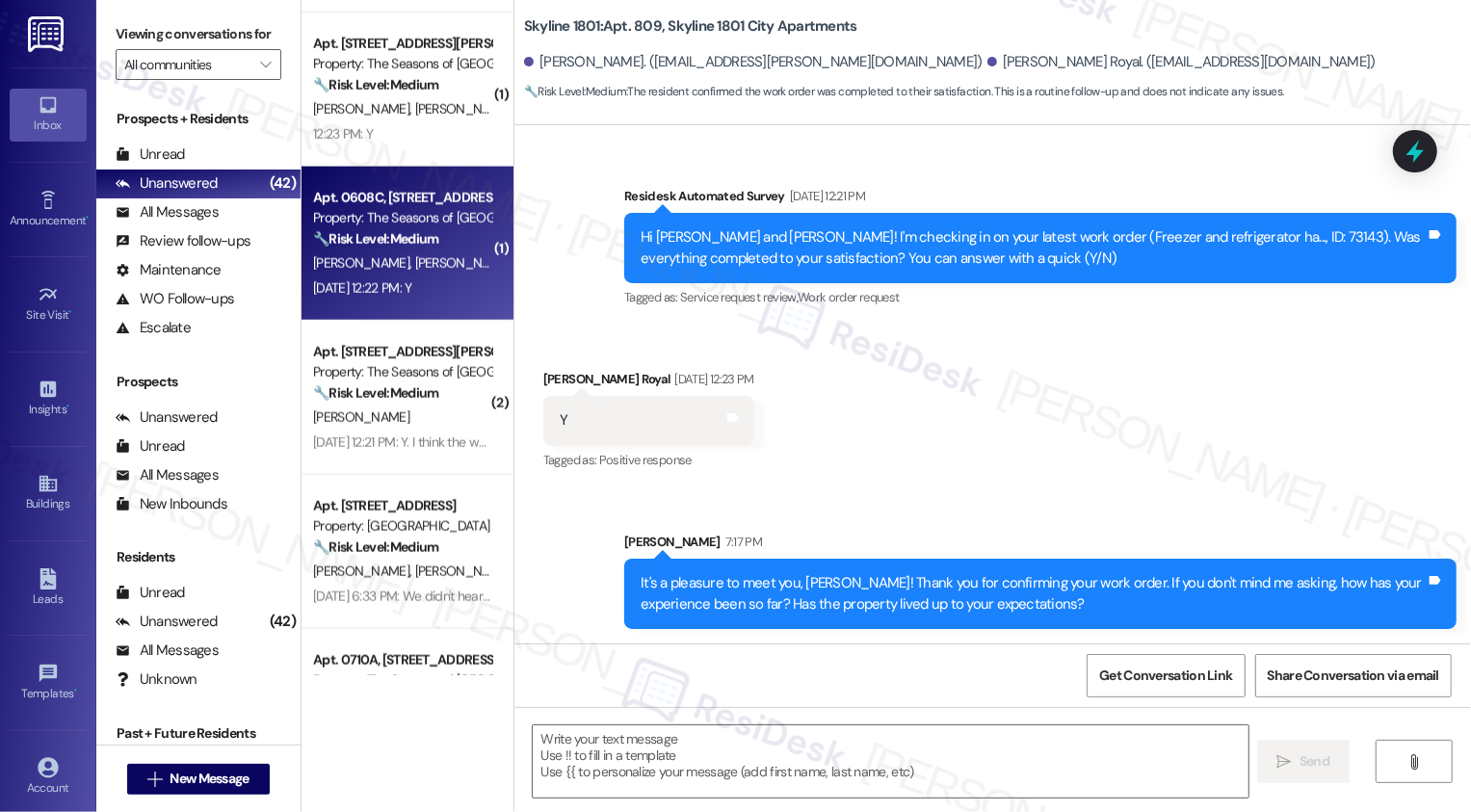
click at [411, 283] on div "Sep 16, 2025 at 12:22 PM: Y Sep 16, 2025 at 12:22 PM: Y" at bounding box center [362, 288] width 98 height 18
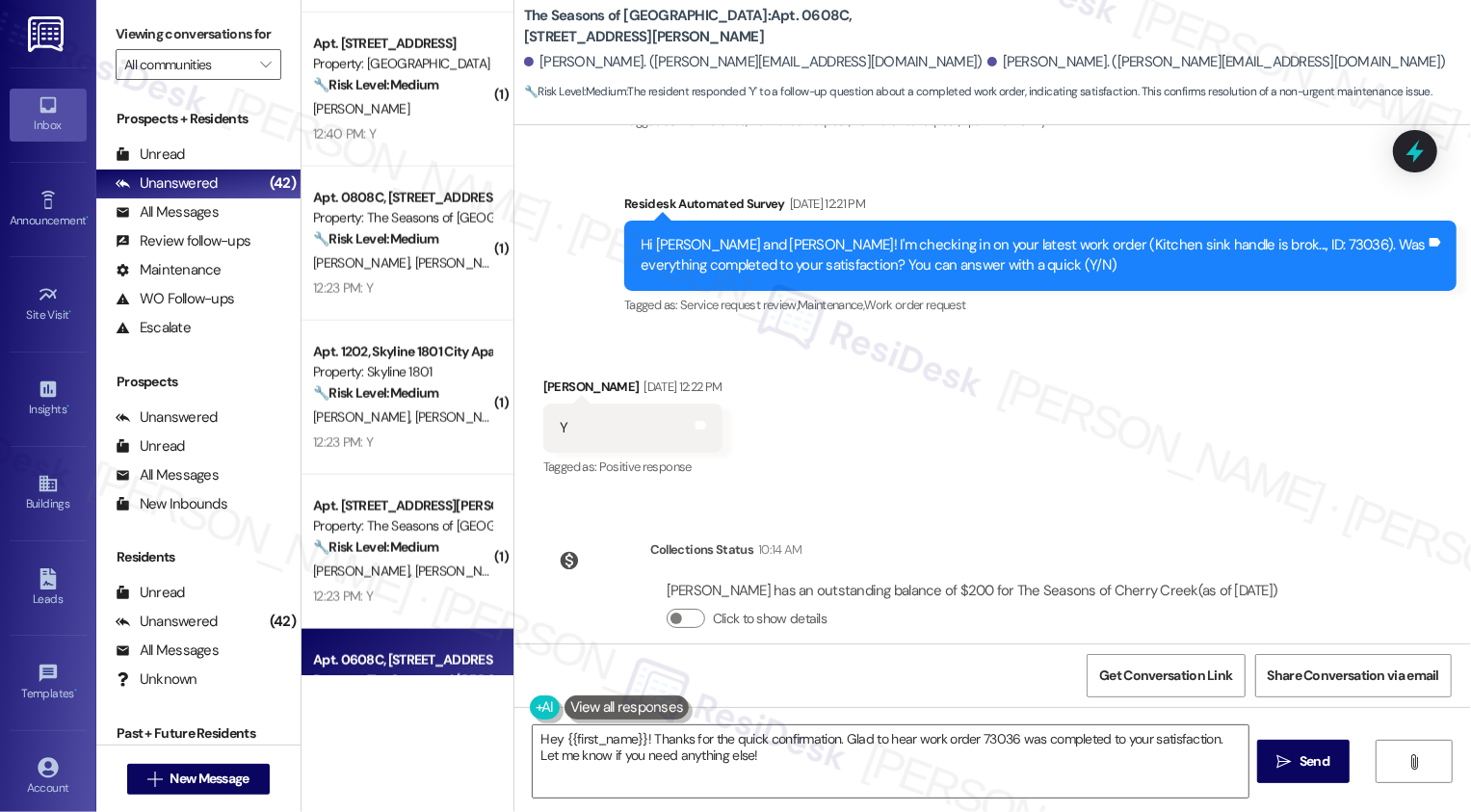
scroll to position [977, 0]
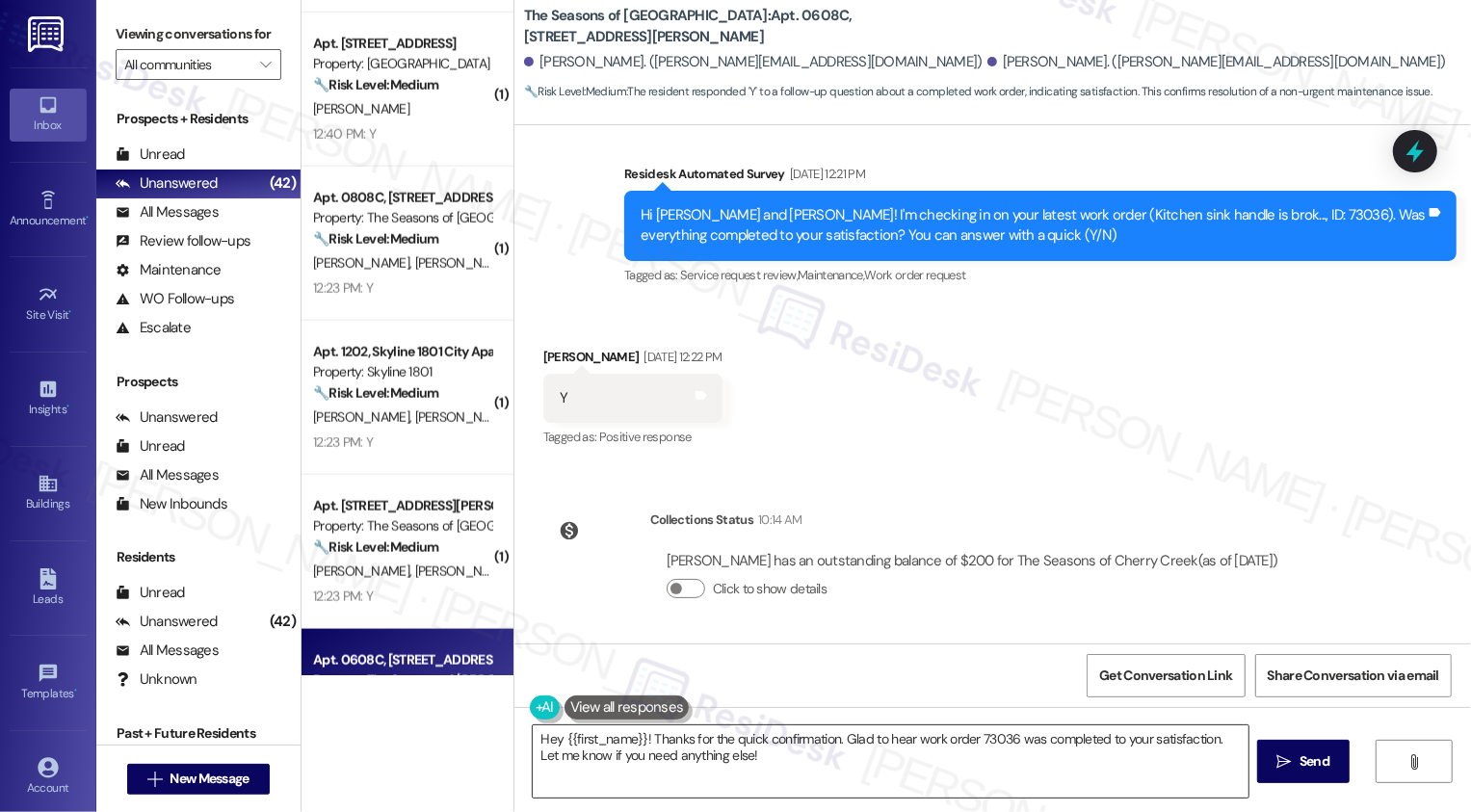
click at [594, 736] on textarea "Hey {{first_name}}! Thanks for the quick confirmation. Glad to hear work order …" at bounding box center [891, 761] width 716 height 72
click at [594, 732] on textarea "Hey {{first_name}}! Thanks for the quick confirmation. Glad to hear work order …" at bounding box center [891, 761] width 716 height 72
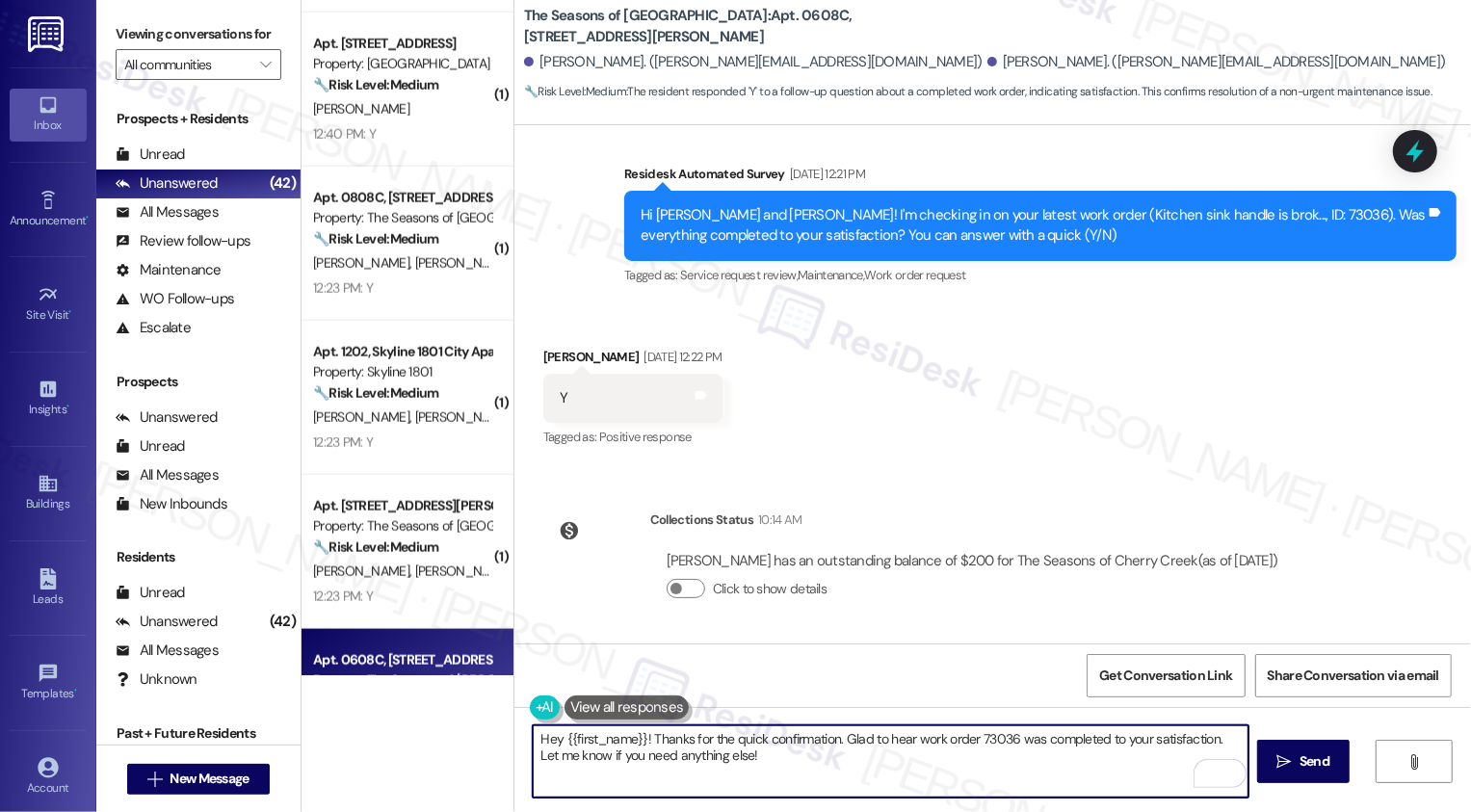
click at [612, 739] on textarea "Hey {{first_name}}! Thanks for the quick confirmation. Glad to hear work order …" at bounding box center [891, 761] width 716 height 72
click at [815, 773] on textarea "Hey Elizabeth! Thanks for the quick confirmation. Glad to hear work order 73036…" at bounding box center [891, 761] width 716 height 72
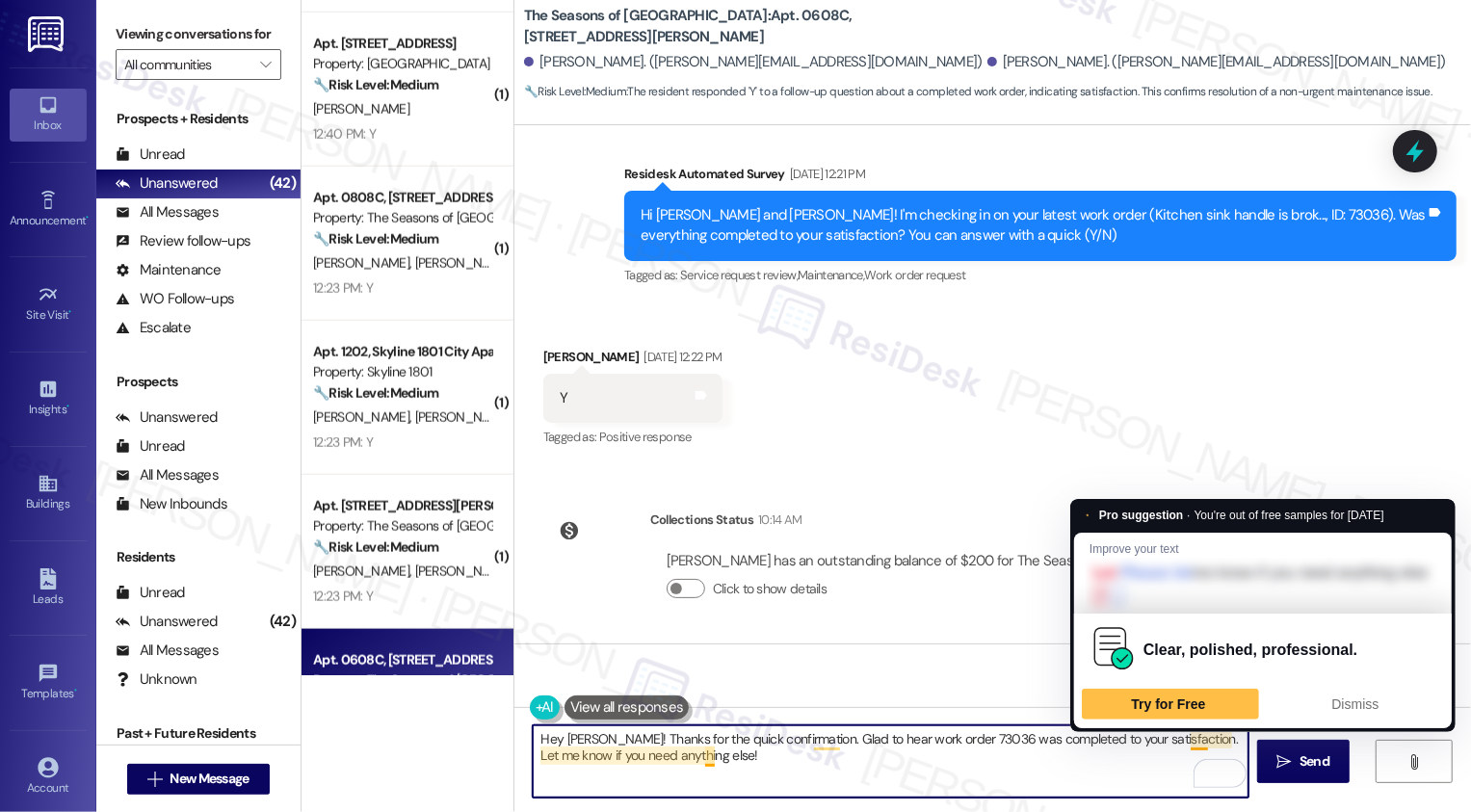
drag, startPoint x: 1180, startPoint y: 737, endPoint x: 1176, endPoint y: 773, distance: 36.2
click at [1176, 773] on textarea "Hey Elizabeth! Thanks for the quick confirmation. Glad to hear work order 73036…" at bounding box center [891, 761] width 716 height 72
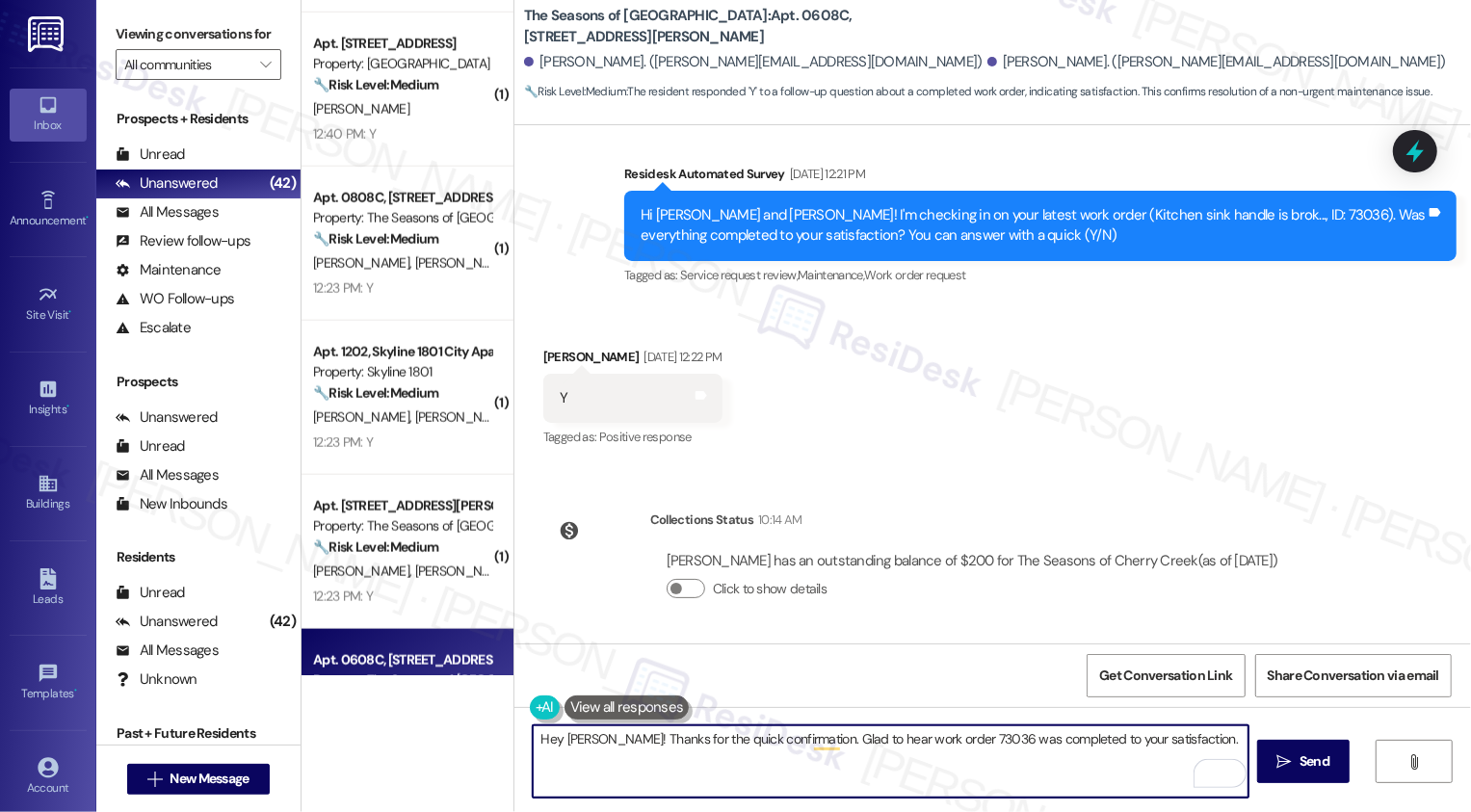
paste textarea "It's a pleasure to meet you, {{first_name}}! Thank you for confirming your work…"
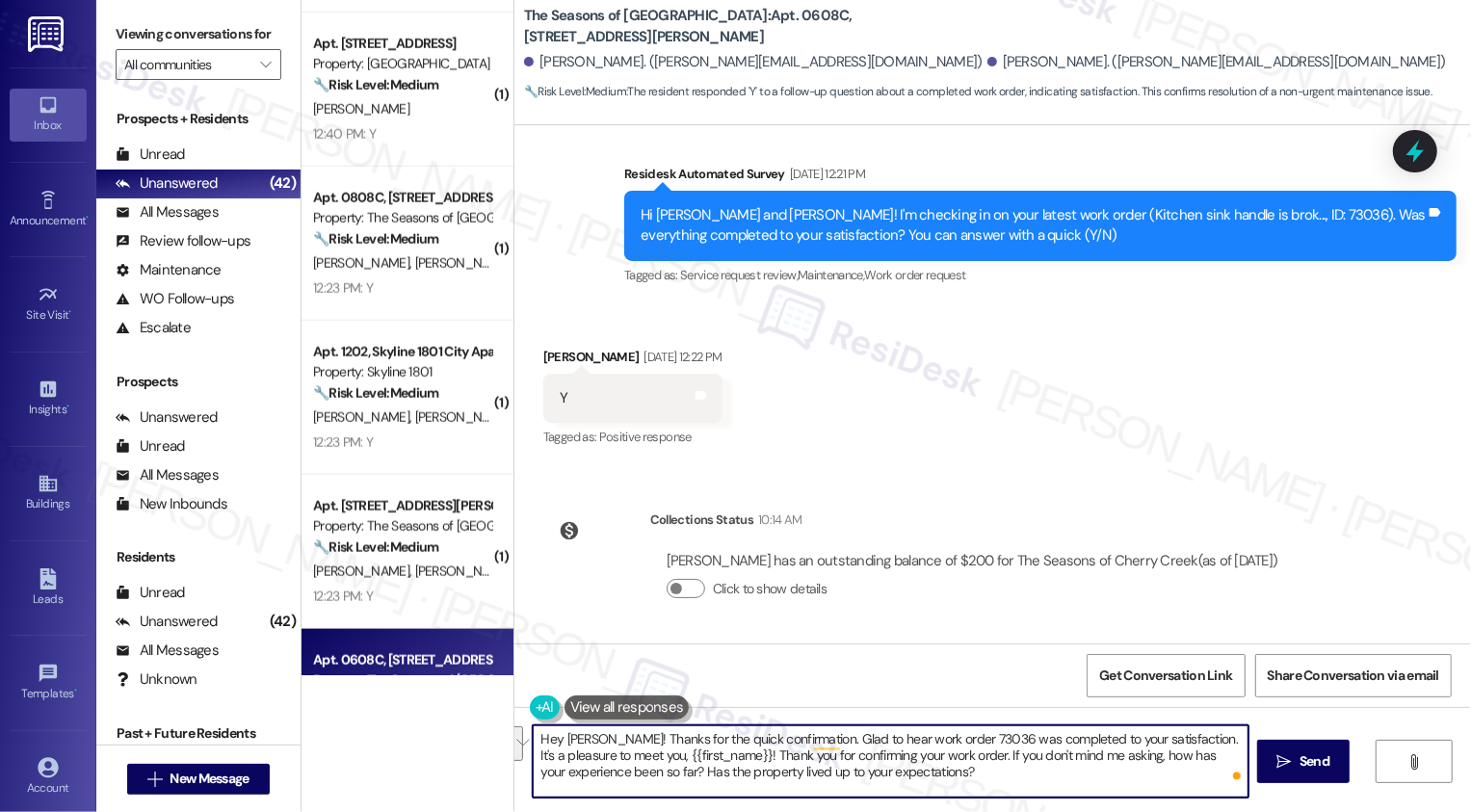
drag, startPoint x: 1179, startPoint y: 742, endPoint x: 973, endPoint y: 766, distance: 207.4
click at [972, 764] on textarea "Hey Elizabeth! Thanks for the quick confirmation. Glad to hear work order 73036…" at bounding box center [891, 761] width 716 height 72
type textarea "Hey Elizabeth! Thanks for the quick confirmation. Glad to hear work order 73036…"
click at [1284, 759] on icon "" at bounding box center [1284, 761] width 15 height 16
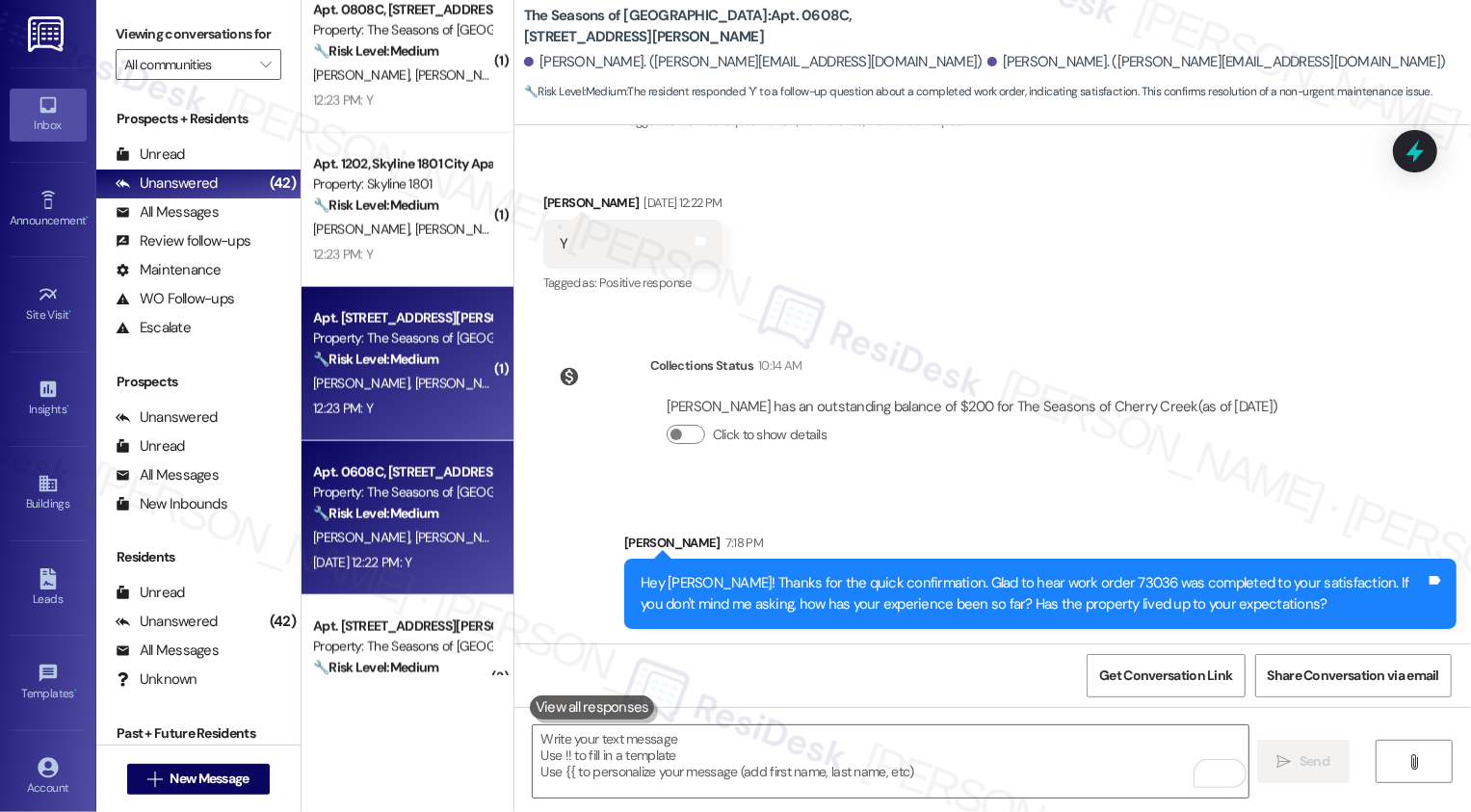
scroll to position [1794, 0]
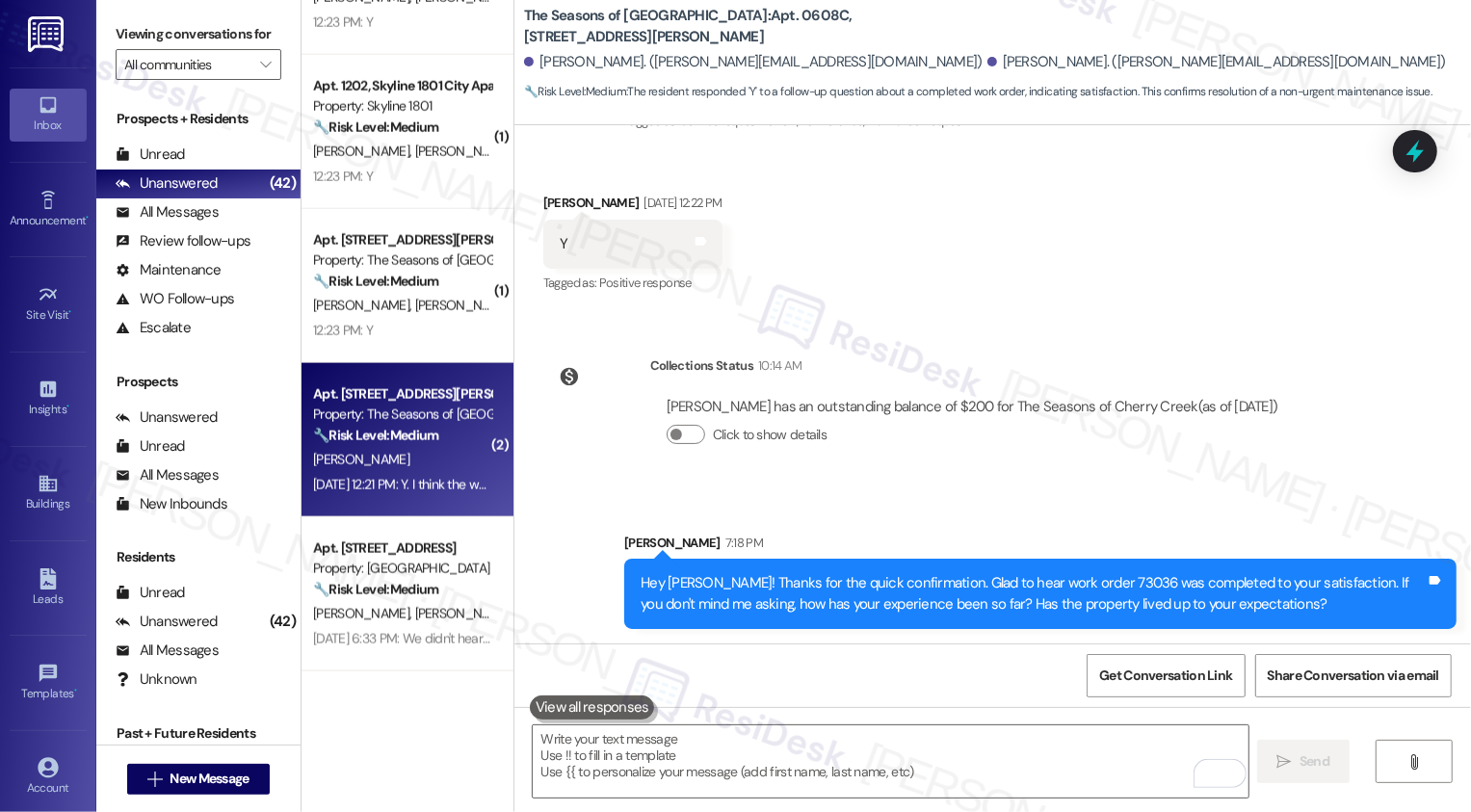
click at [404, 478] on div "Sep 16, 2025 at 12:21 PM: Y. I think the whole building was out for a bit Sep 1…" at bounding box center [477, 484] width 330 height 18
type textarea "Fetching suggested responses. Please feel free to read through the conversation…"
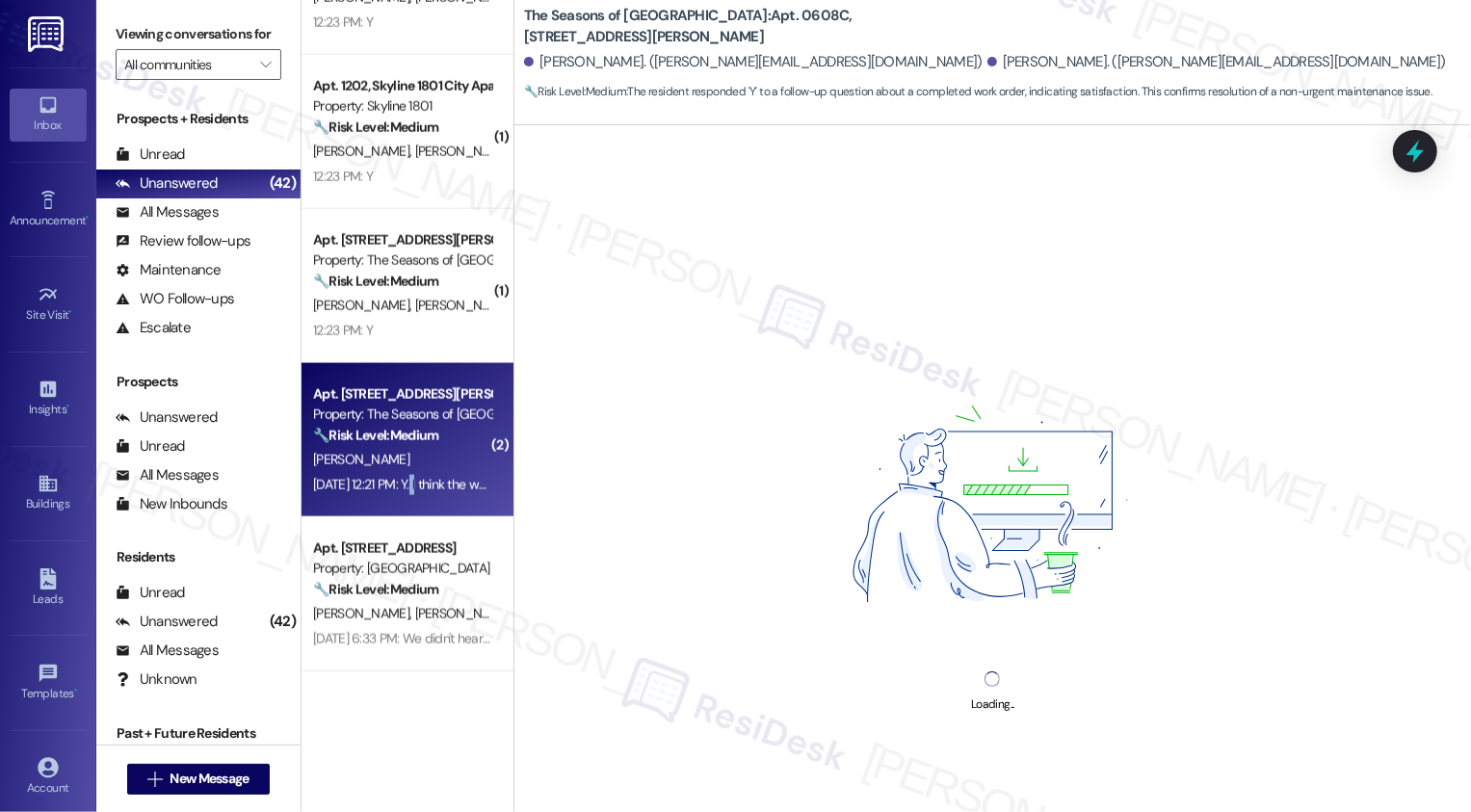
click at [429, 469] on div "[PERSON_NAME]" at bounding box center [402, 459] width 182 height 24
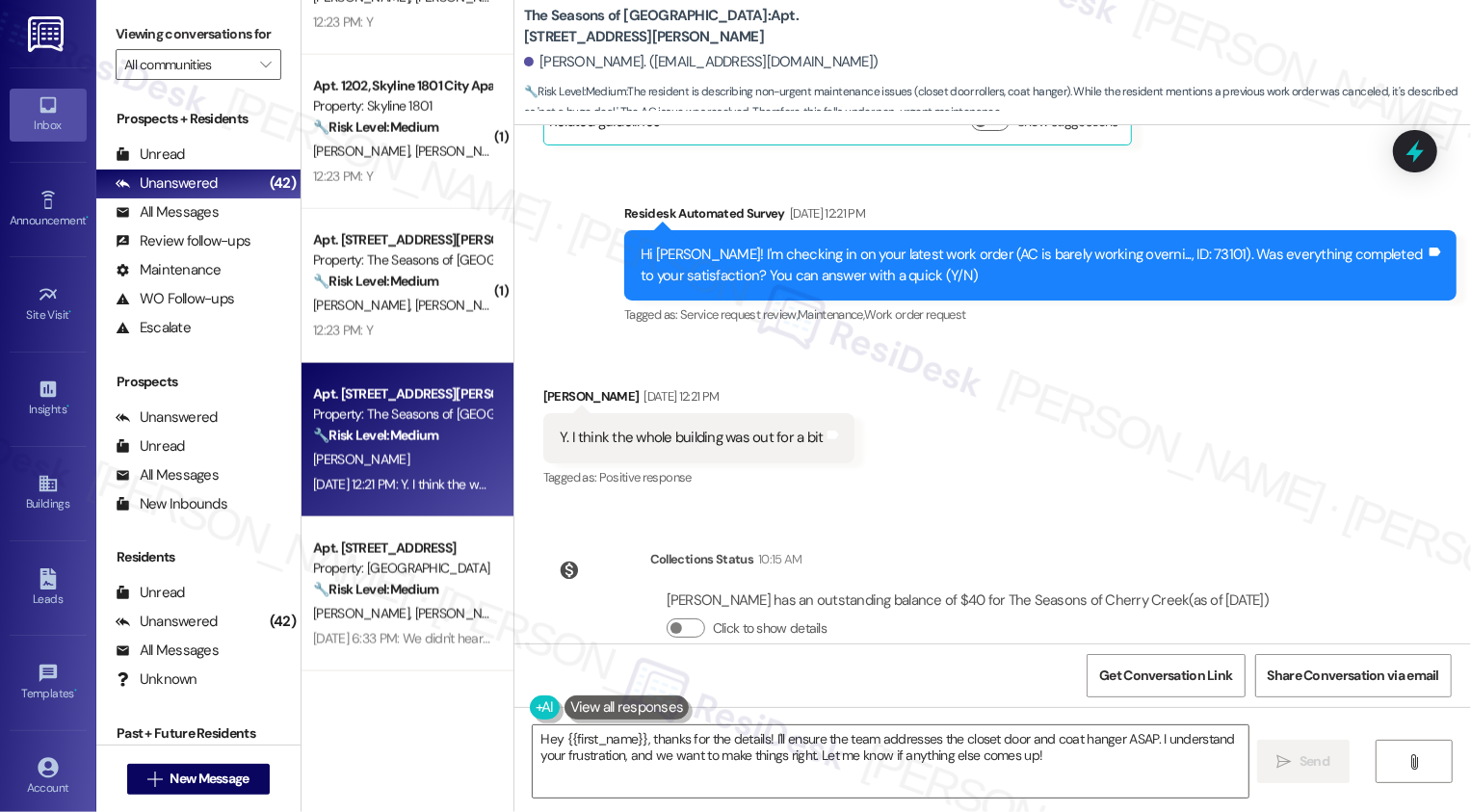
scroll to position [1790, 0]
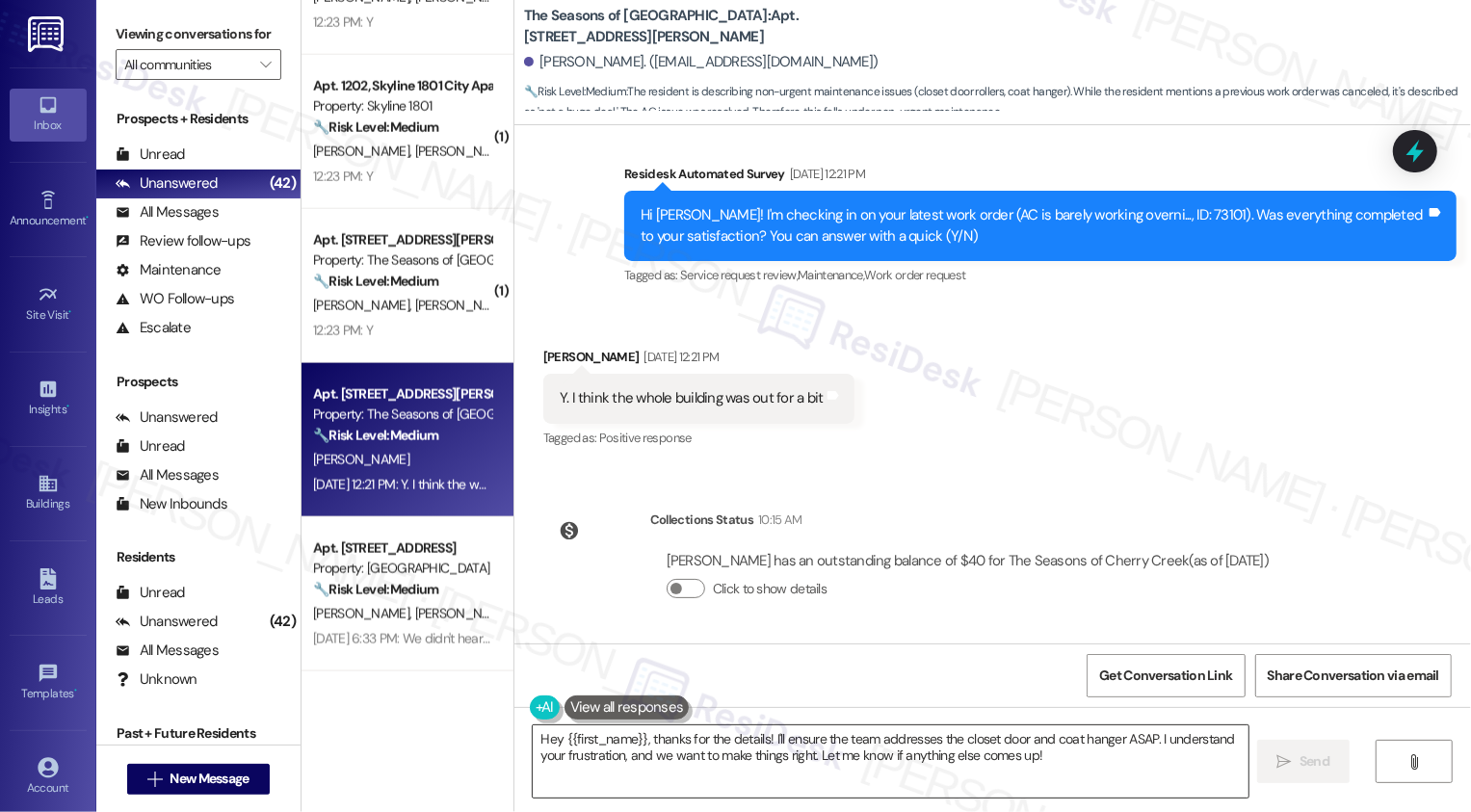
click at [737, 755] on textarea "Hey {{first_name}}, thanks for the details! I'll ensure the team addresses the …" at bounding box center [891, 761] width 716 height 72
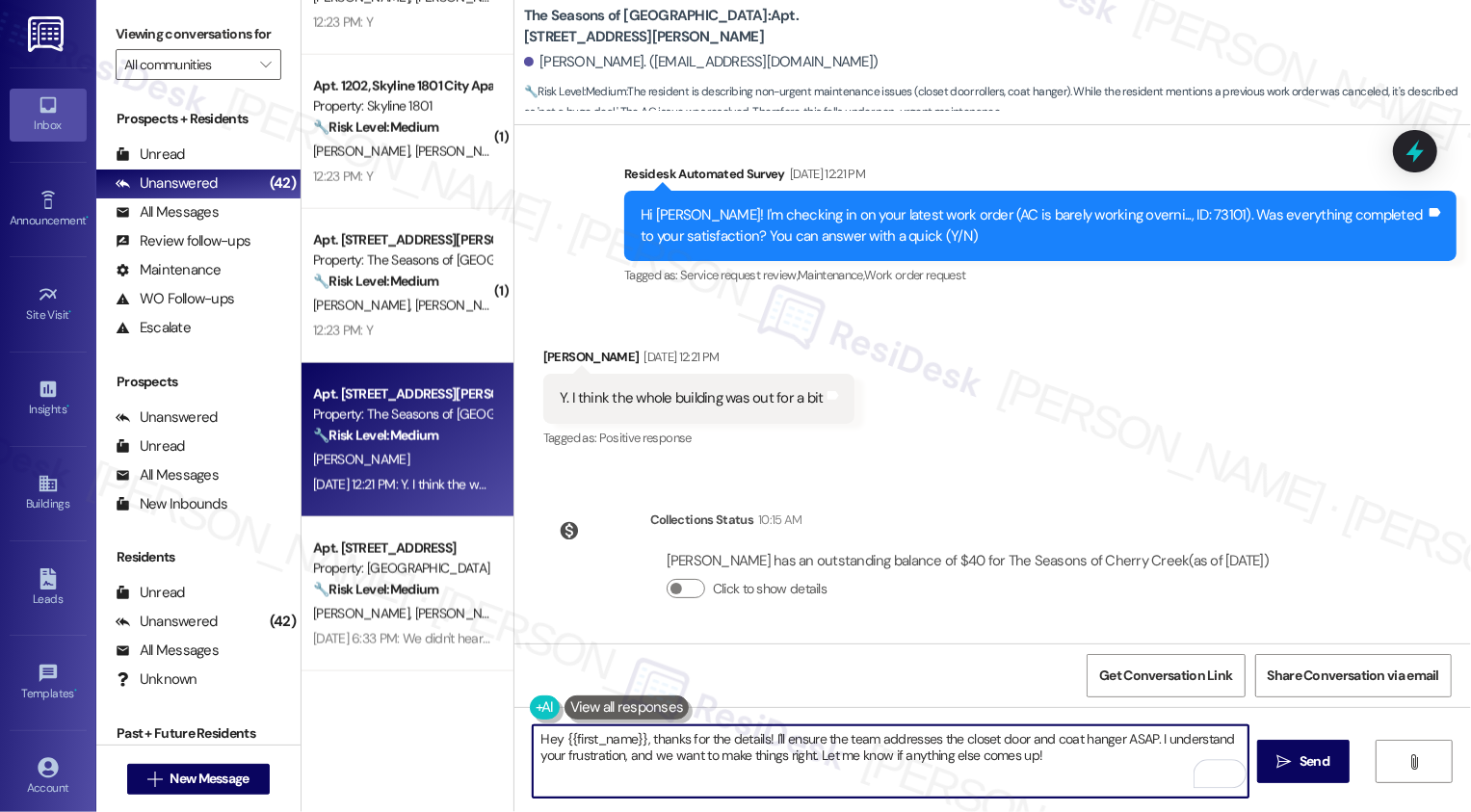
click at [545, 743] on textarea "Hey {{first_name}}, thanks for the details! I'll ensure the team addresses the …" at bounding box center [891, 761] width 716 height 72
click at [608, 761] on textarea "Hey {{first_name}}, thanks for the details! I'll ensure the team addresses the …" at bounding box center [891, 761] width 716 height 72
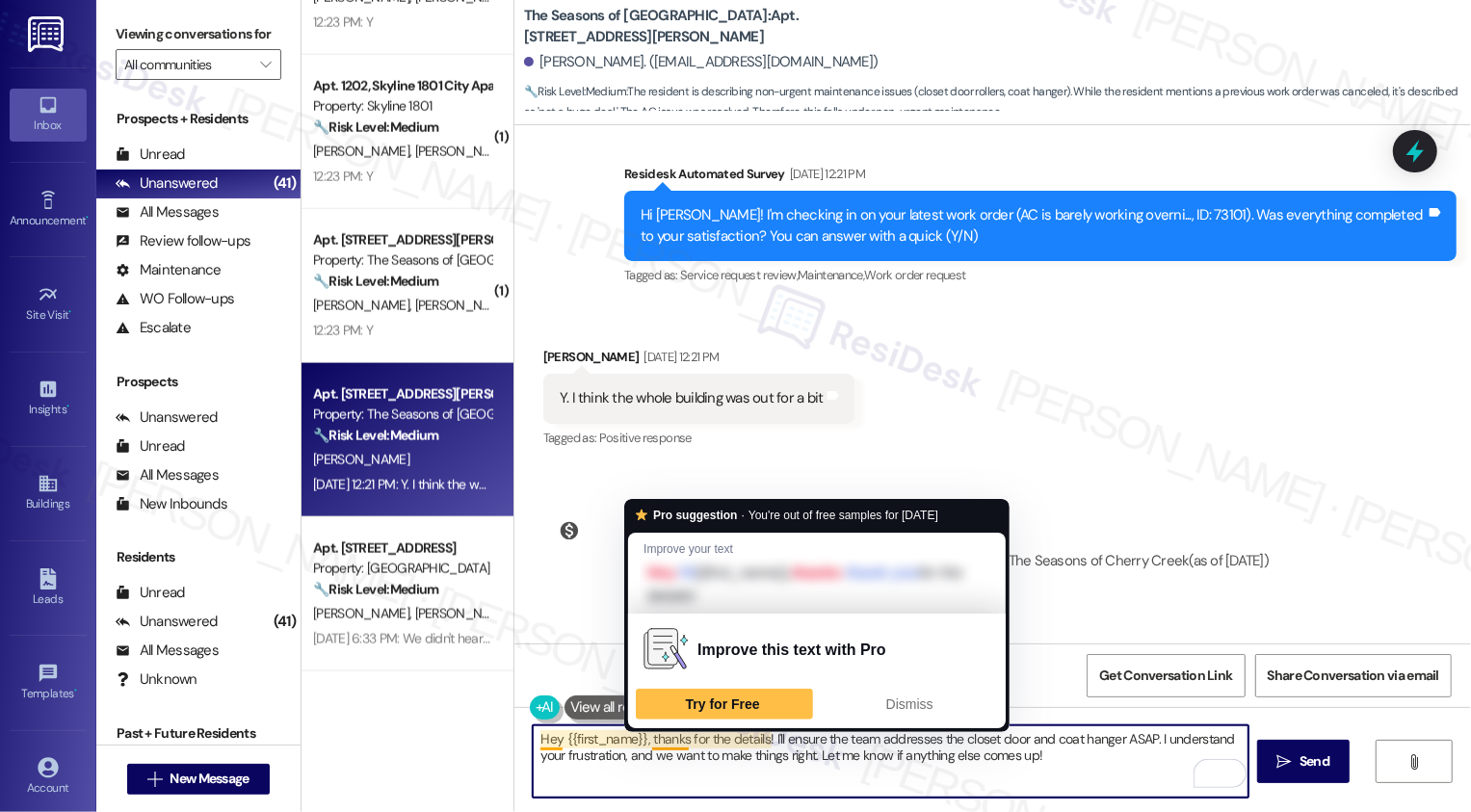
click at [654, 748] on textarea "Hey {{first_name}}, thanks for the details! I'll ensure the team addresses the …" at bounding box center [891, 761] width 716 height 72
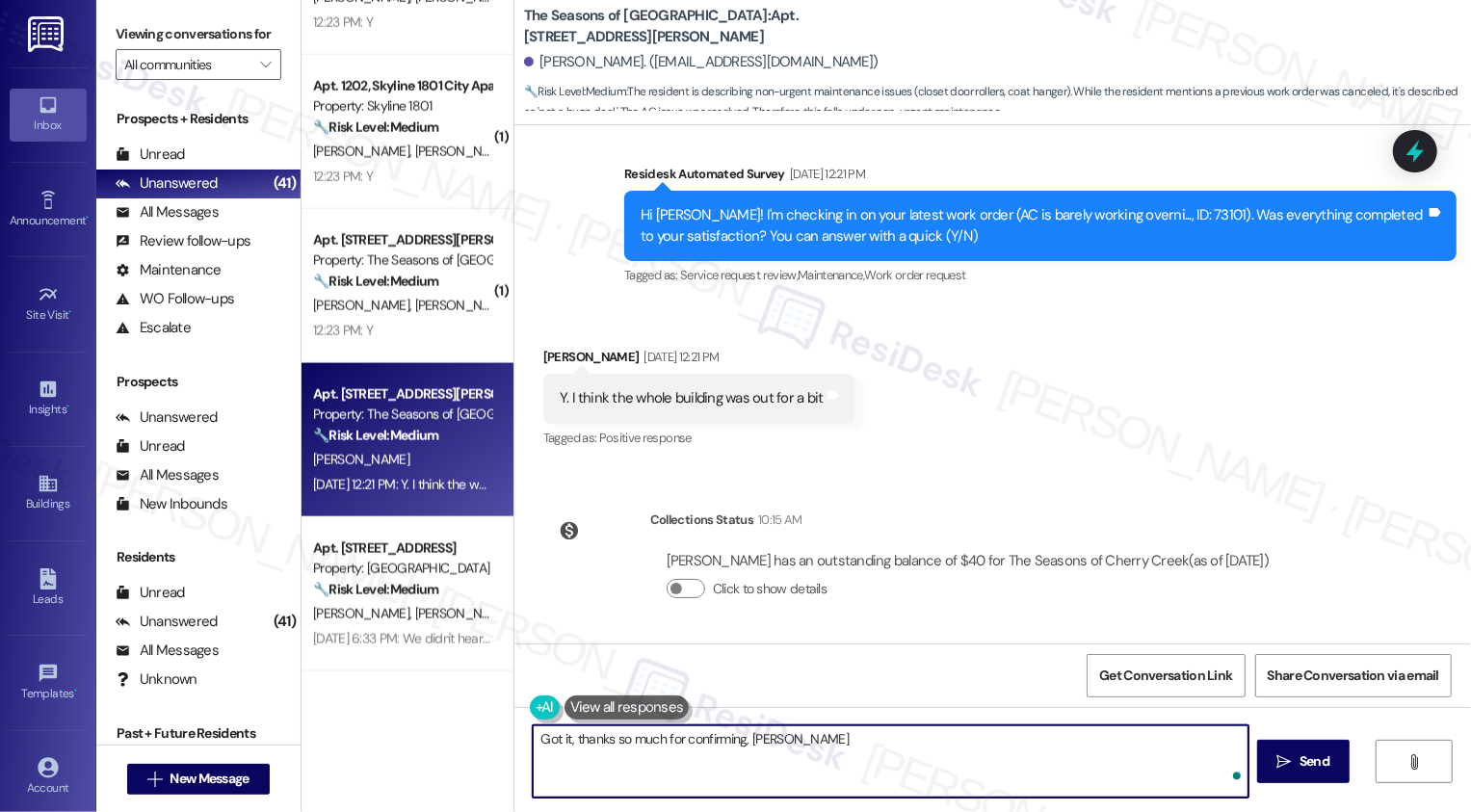
type textarea "Got it, thanks so much for confirming, Levi!"
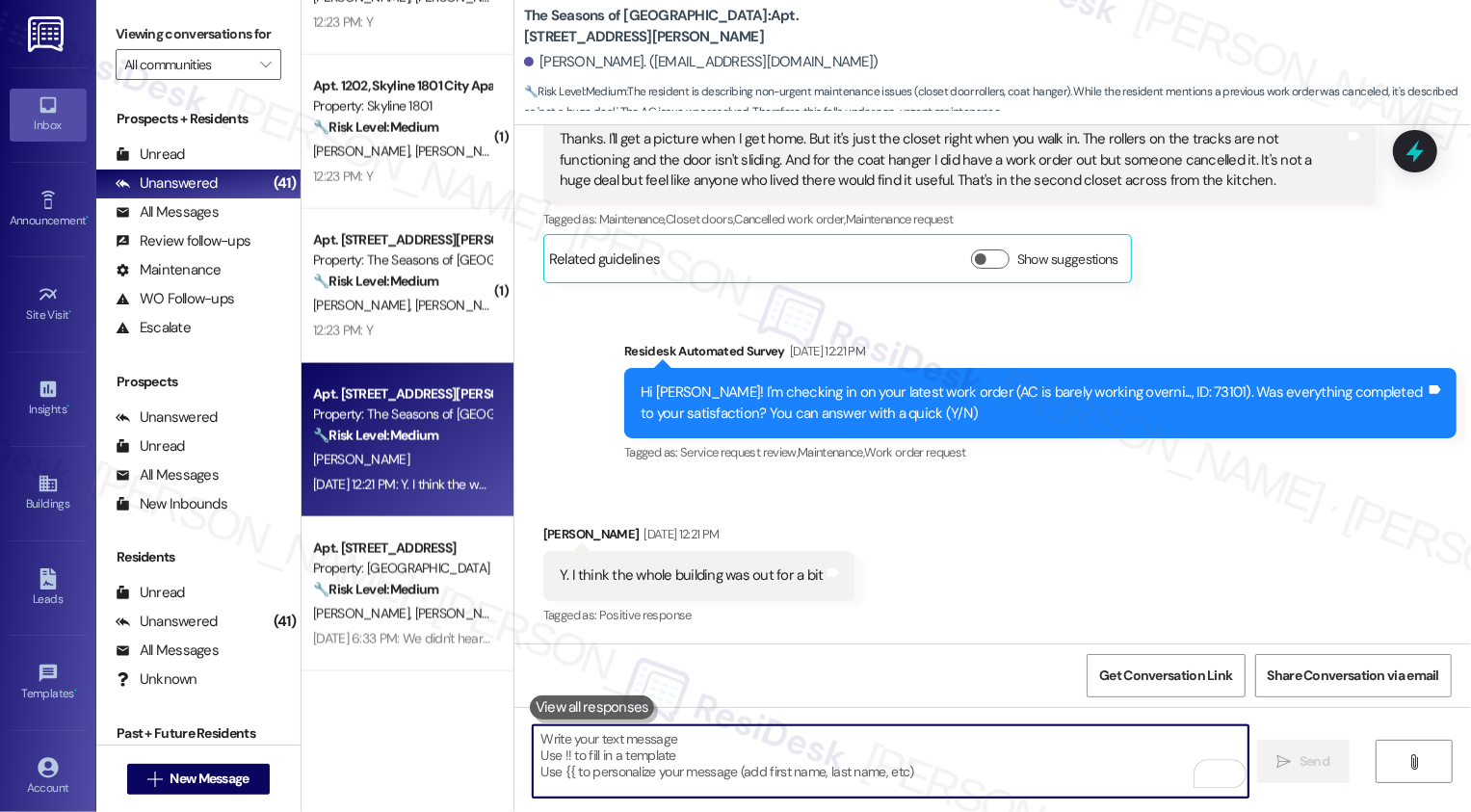
scroll to position [1612, 0]
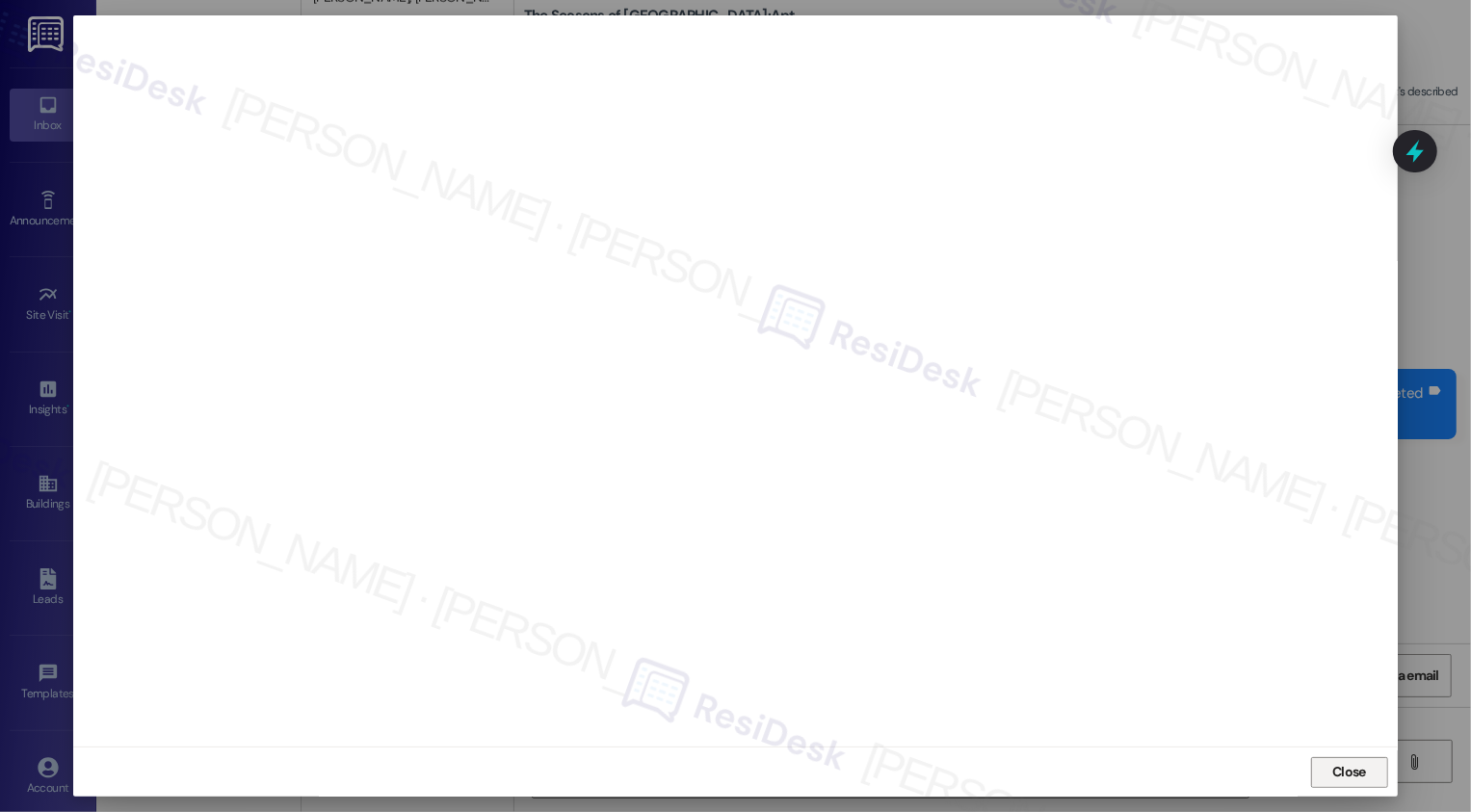
click at [1328, 774] on span "Close" at bounding box center [1349, 771] width 42 height 20
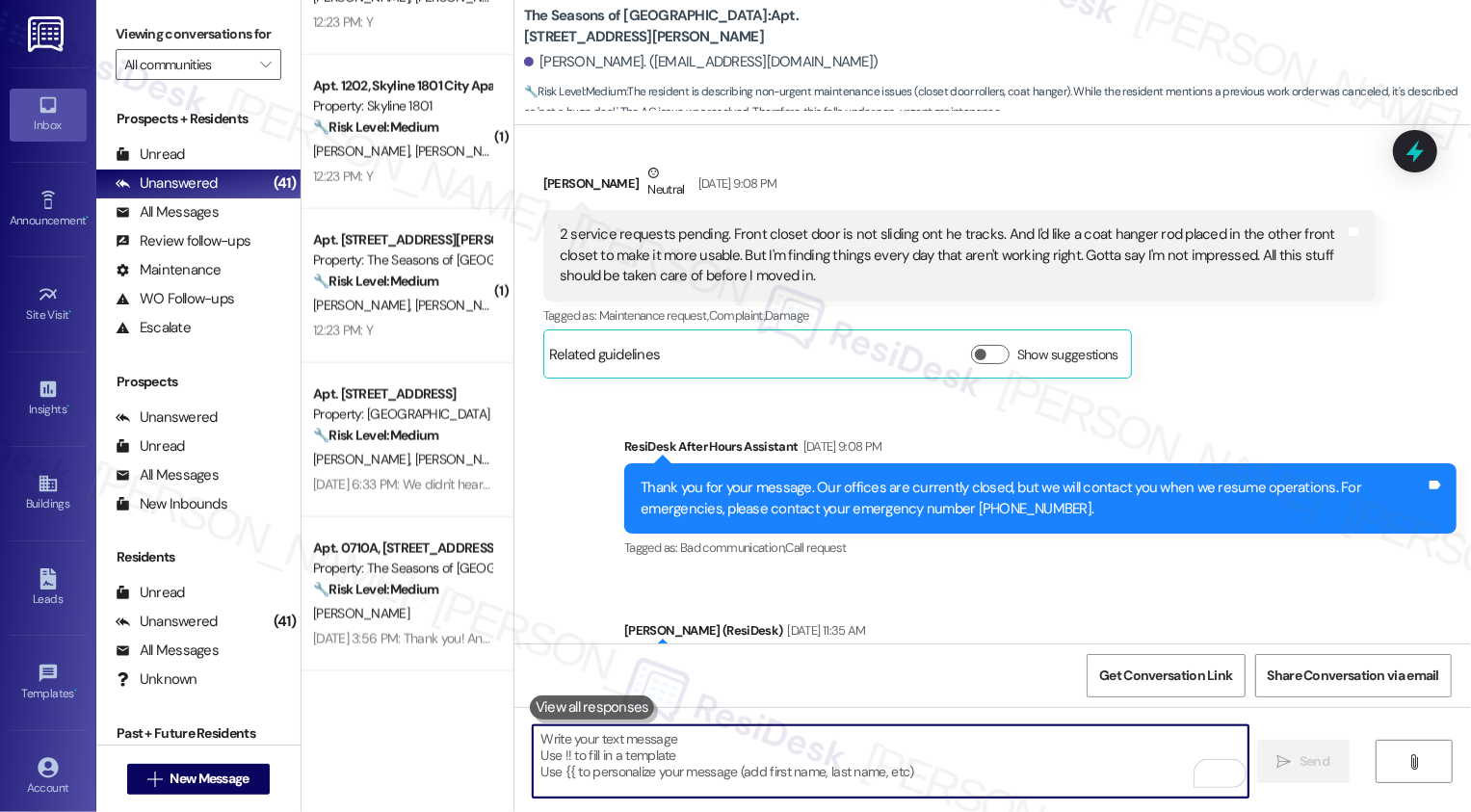
scroll to position [852, 0]
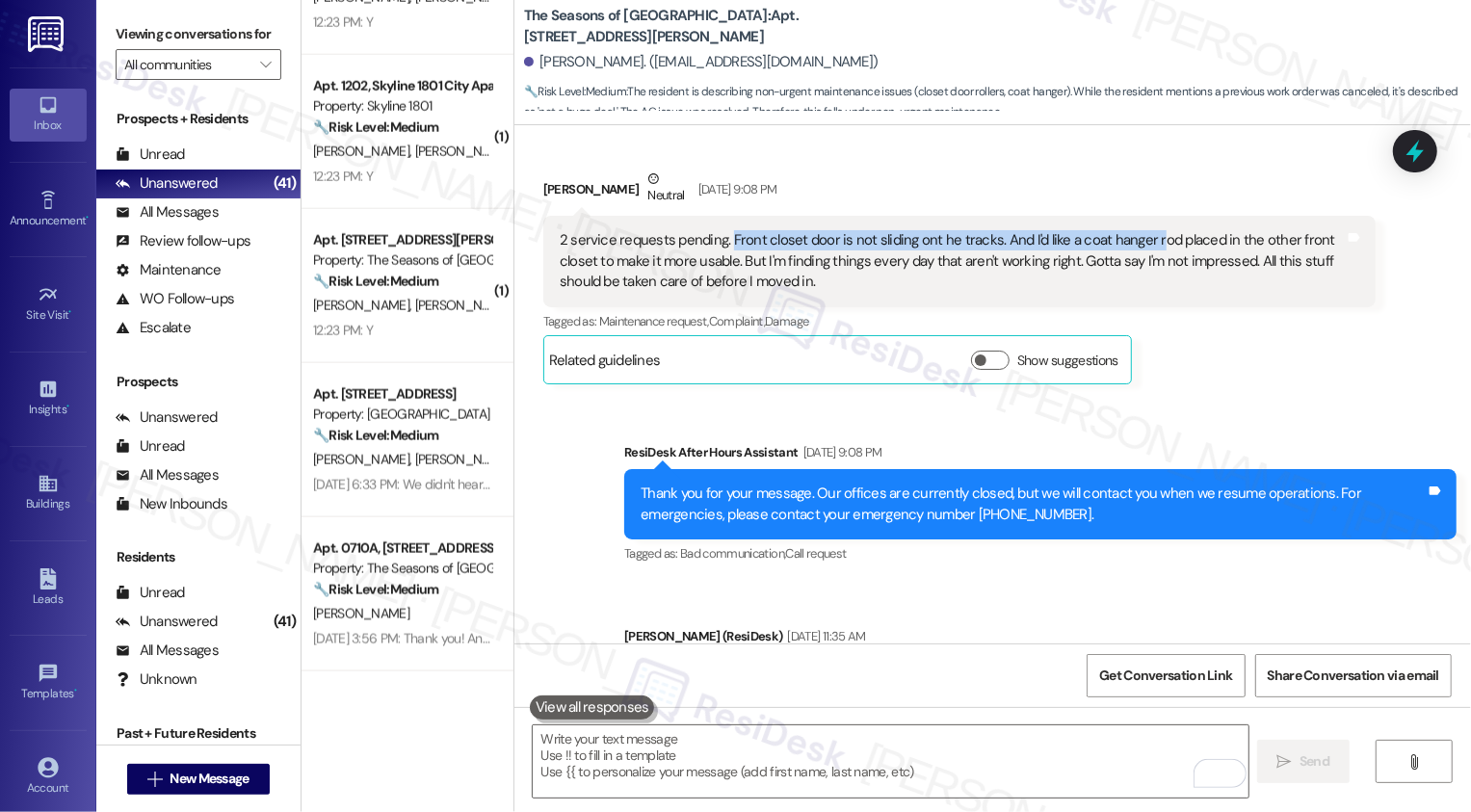
drag, startPoint x: 716, startPoint y: 237, endPoint x: 1136, endPoint y: 248, distance: 420.1
click at [1136, 248] on div "2 service requests pending. Front closet door is not sliding ont he tracks. And…" at bounding box center [952, 260] width 786 height 61
copy div "Front closet door is not sliding ont he tracks. And I'd like a coat hanger r"
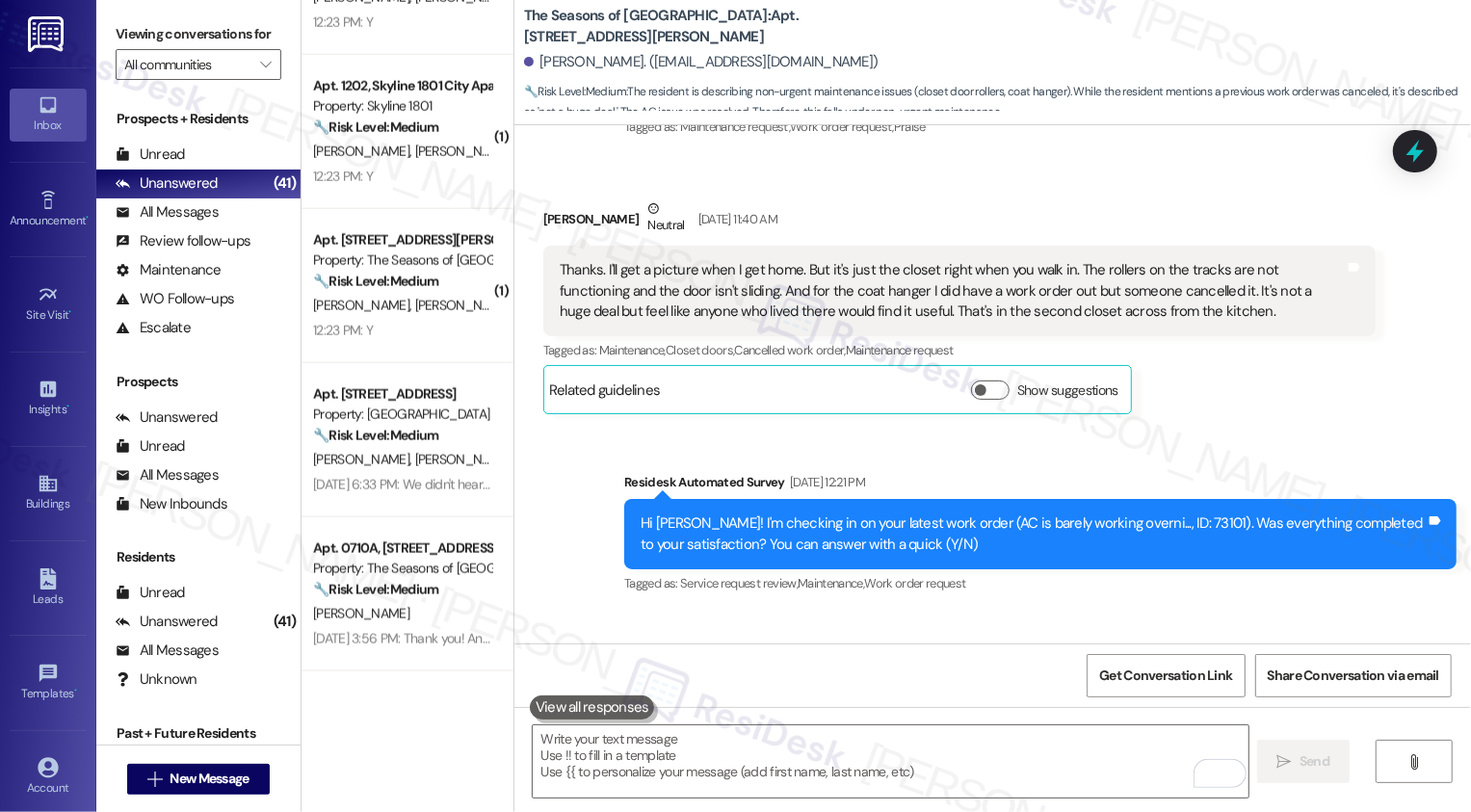
scroll to position [1566, 0]
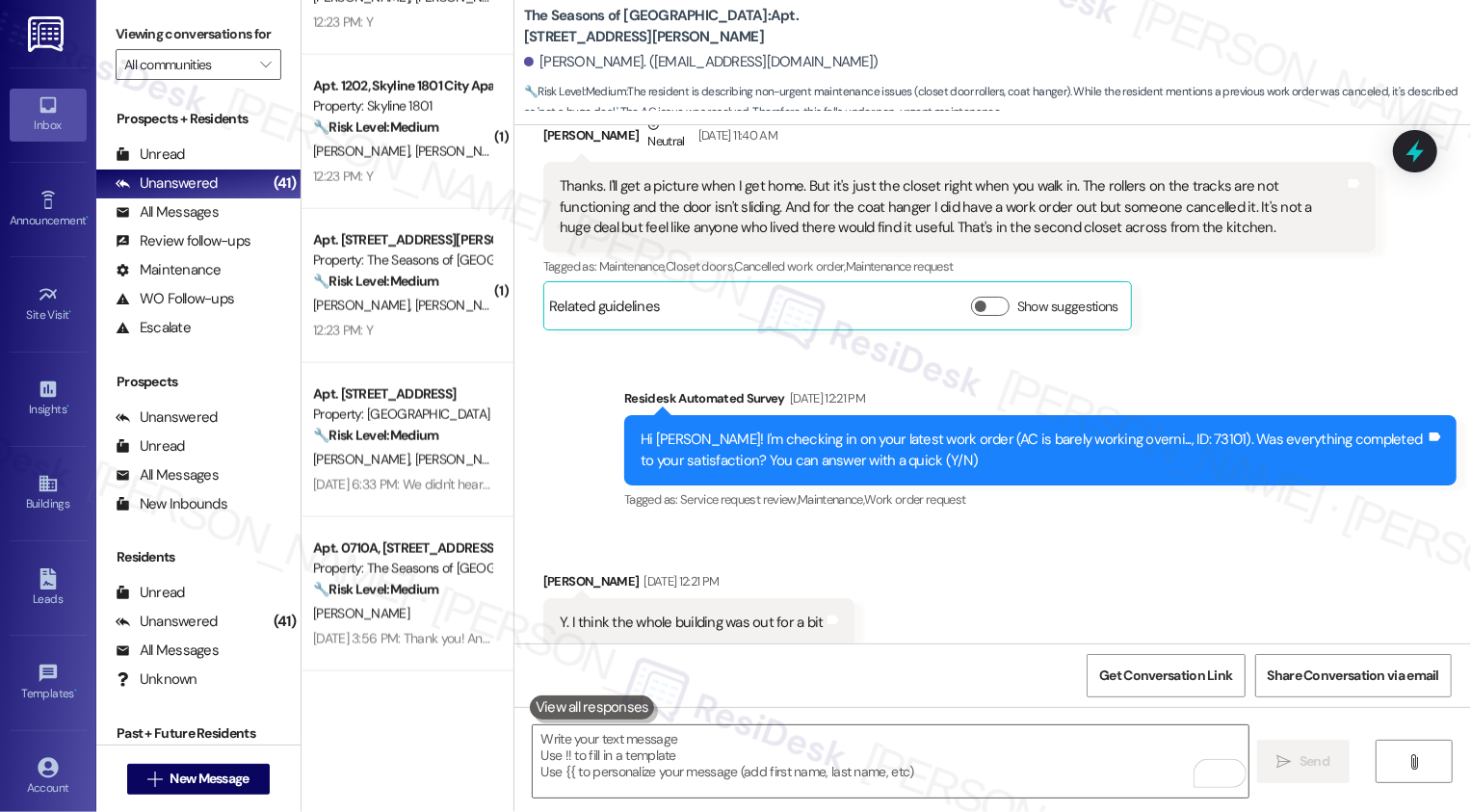
click at [1266, 347] on div "Survey, sent via SMS Residesk Automated Survey Sep 16, 2025 at 12:21 PM Hi Levi…" at bounding box center [993, 436] width 957 height 183
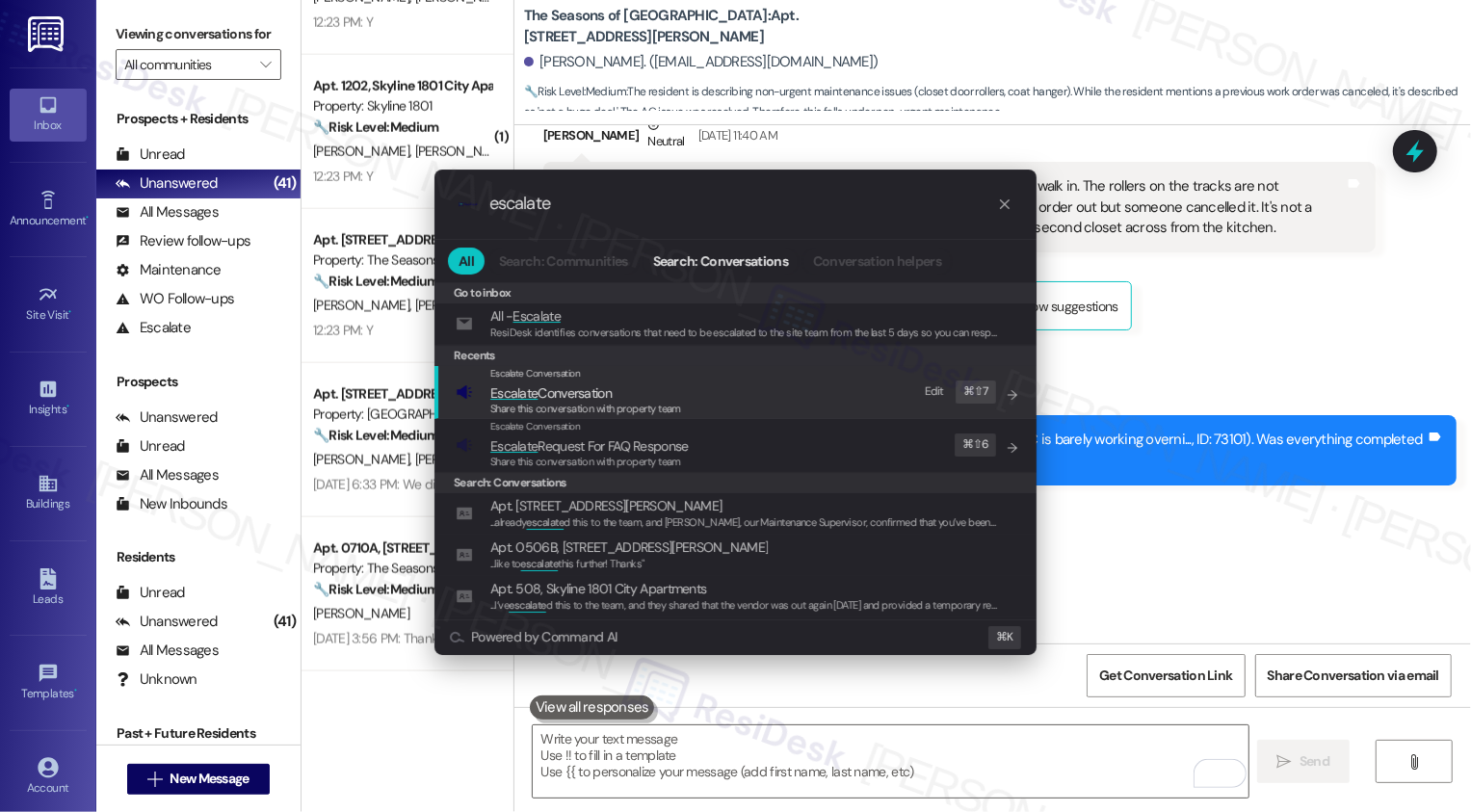
type input "escalate"
click at [690, 386] on div "Escalate Conversation Escalate Conversation Share this conversation with proper…" at bounding box center [737, 392] width 564 height 52
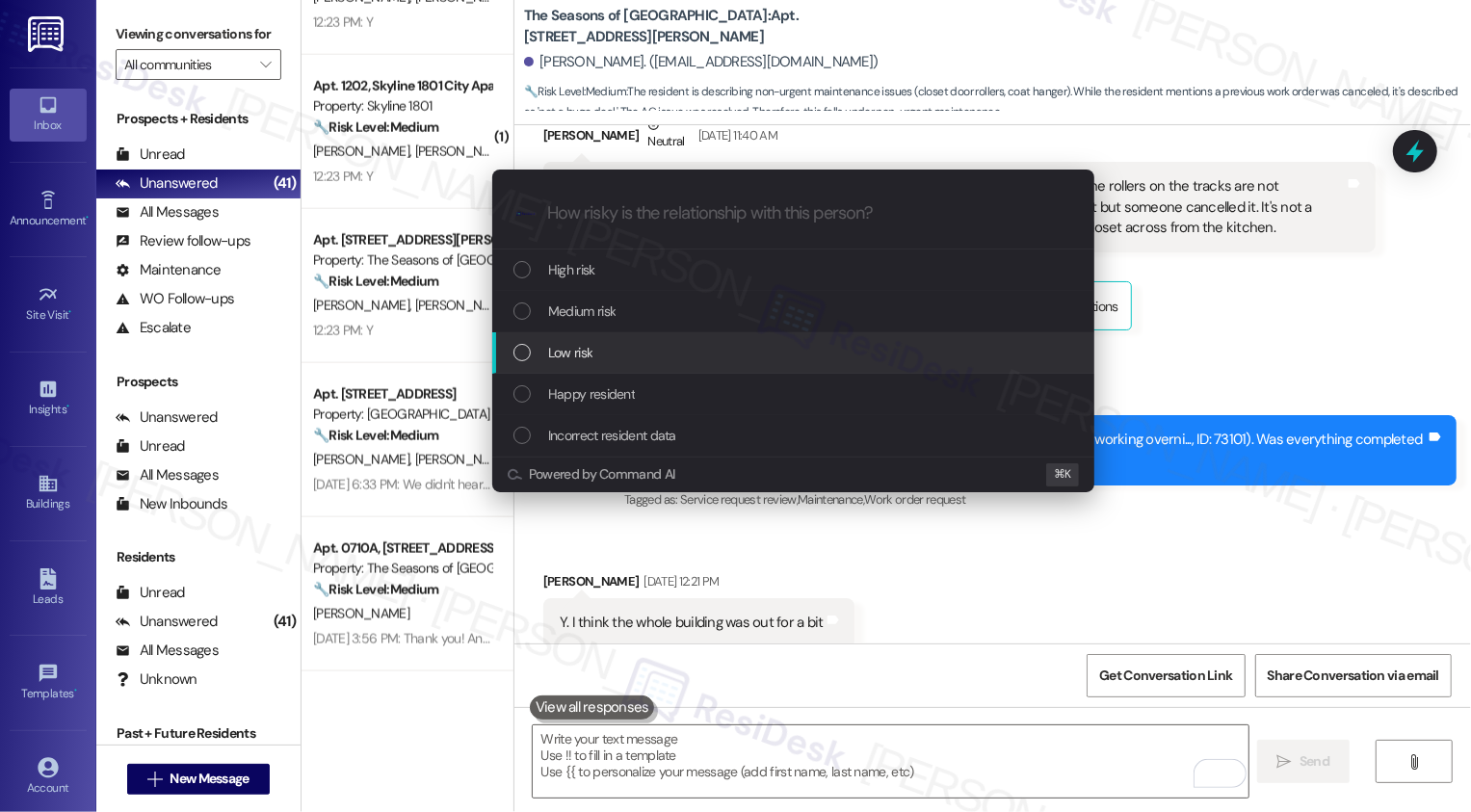
click at [618, 355] on div "Low risk" at bounding box center [794, 352] width 564 height 21
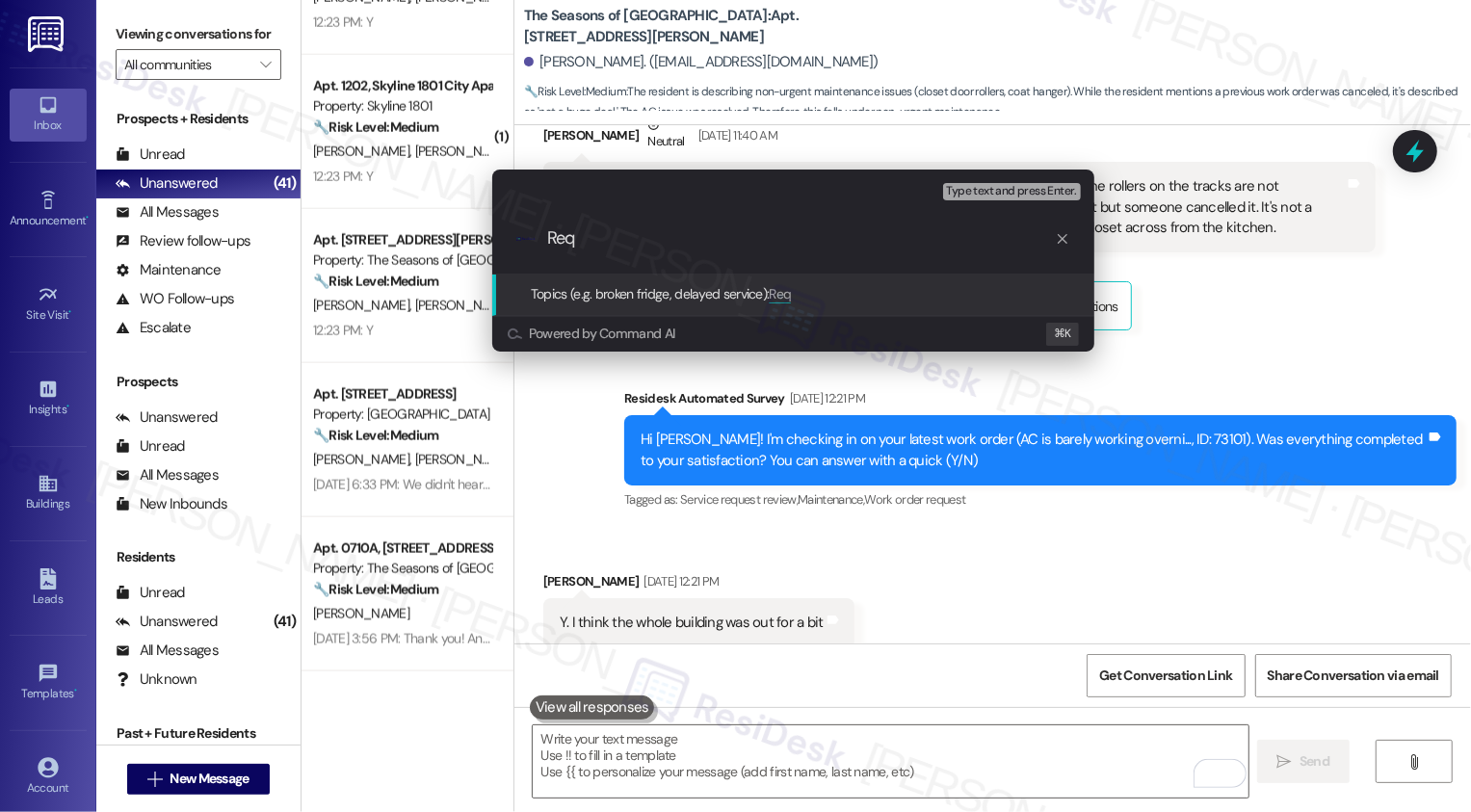
click at [908, 596] on div "Escalate Conversation Low risk Topics (e.g. broken fridge, delayed service) Any…" at bounding box center [735, 406] width 1471 height 812
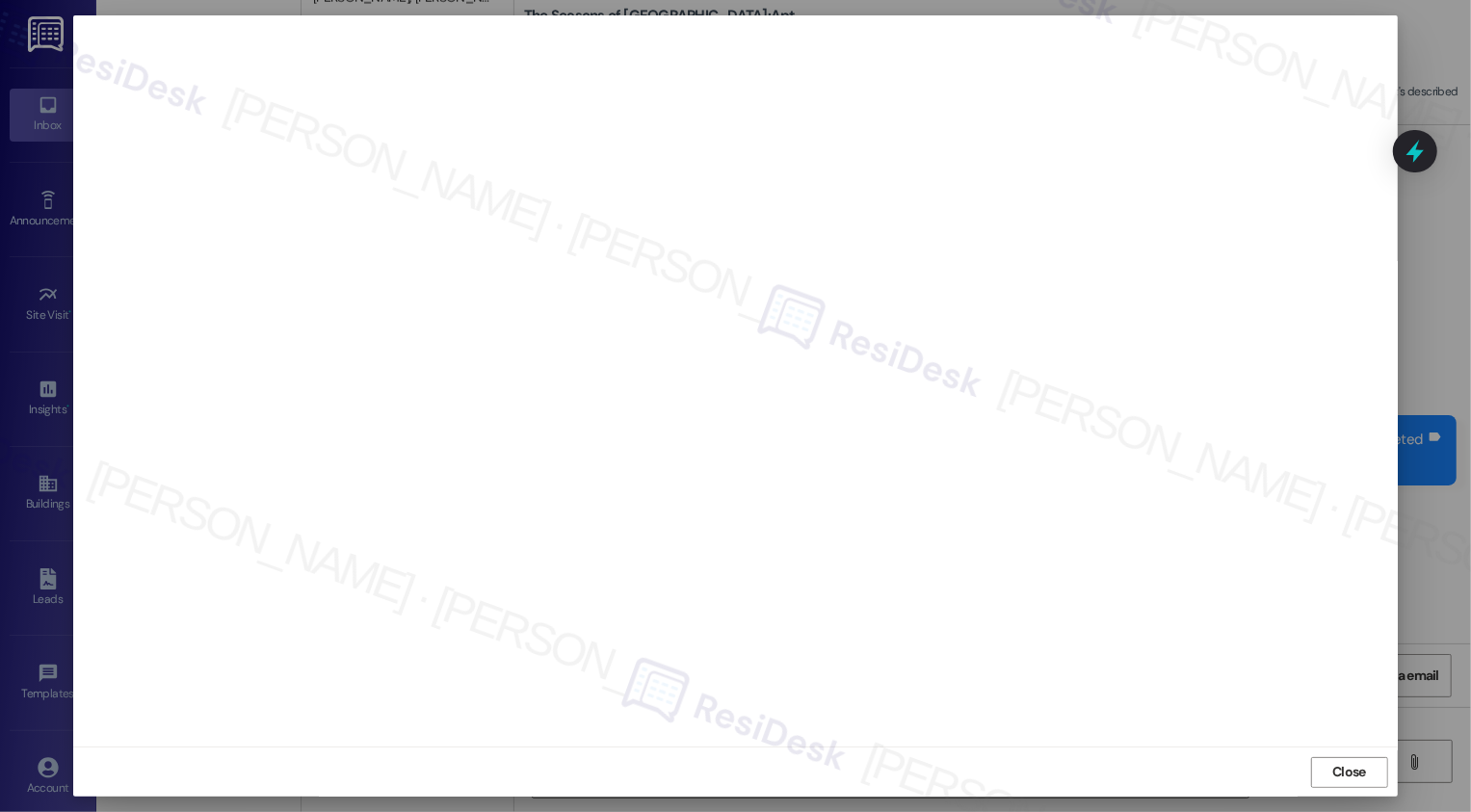
click at [1345, 787] on div "Close" at bounding box center [735, 772] width 1323 height 51
click at [1336, 761] on span "Close" at bounding box center [1349, 771] width 34 height 20
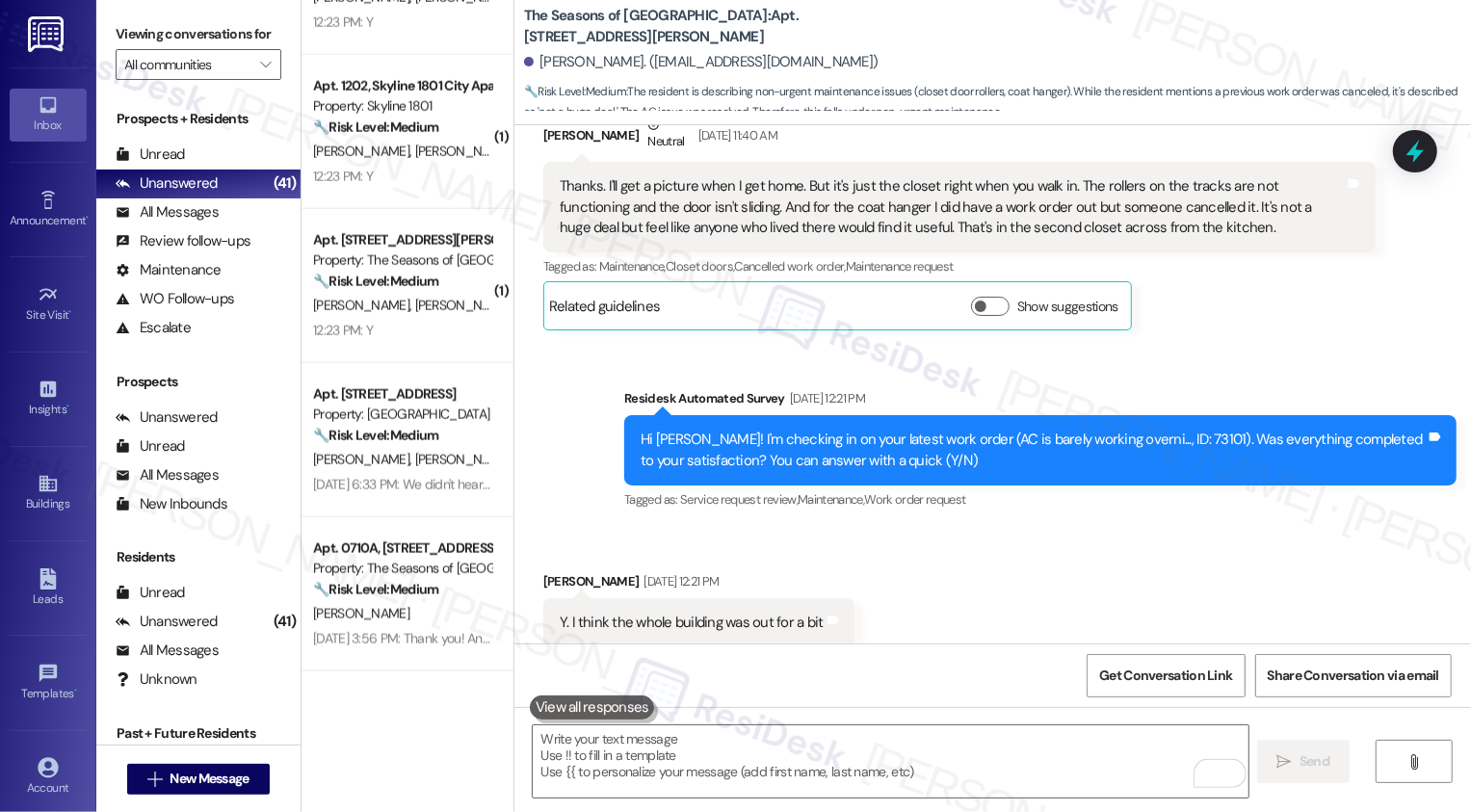
click at [1043, 541] on div "Received via SMS Levi Noe Sep 16, 2025 at 12:21 PM Y. I think the whole buildin…" at bounding box center [993, 609] width 957 height 162
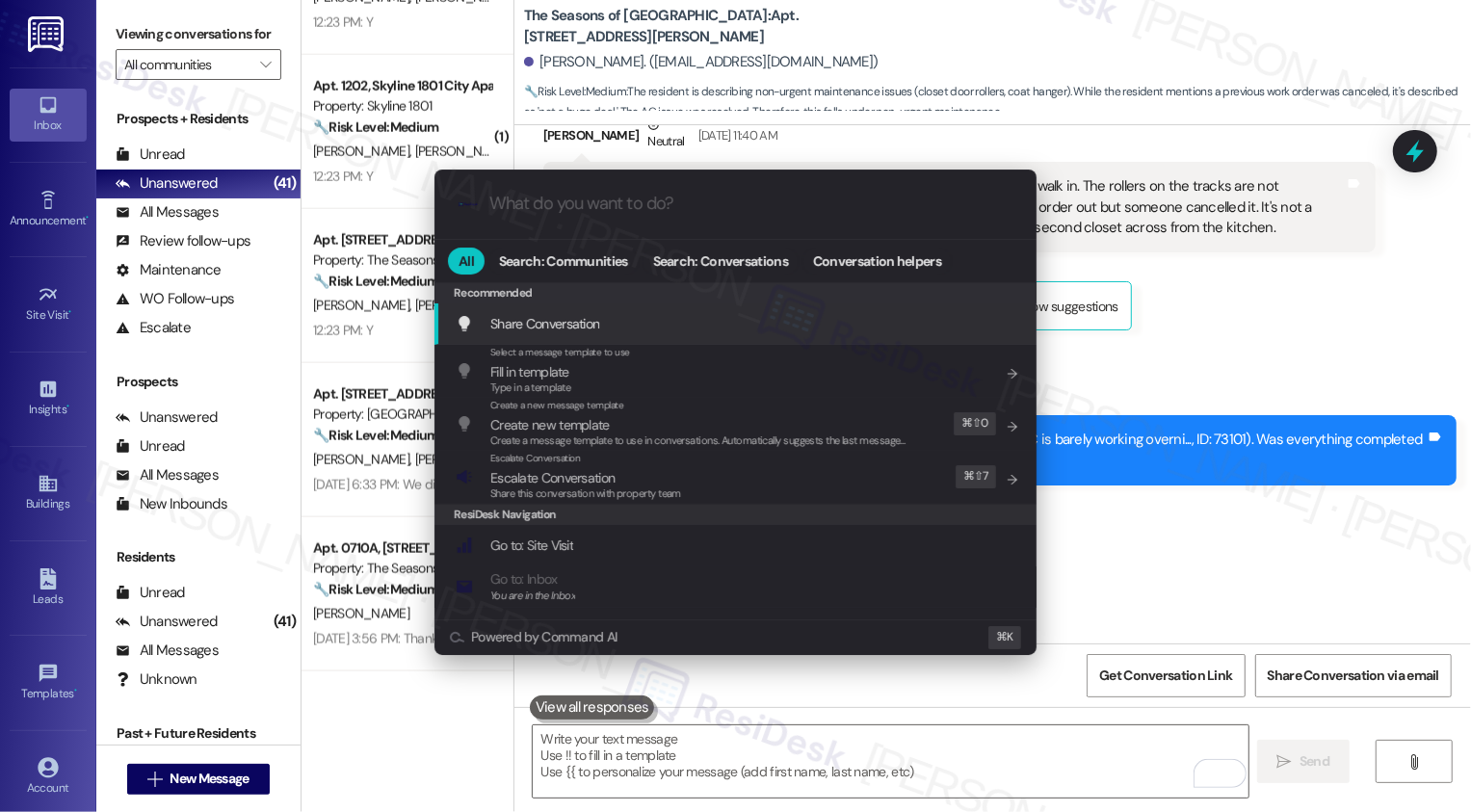
click at [1260, 340] on div ".cls-1{fill:#0a055f;}.cls-2{fill:#0cc4c4;} resideskLogoBlueOrange All Search: C…" at bounding box center [735, 406] width 1471 height 812
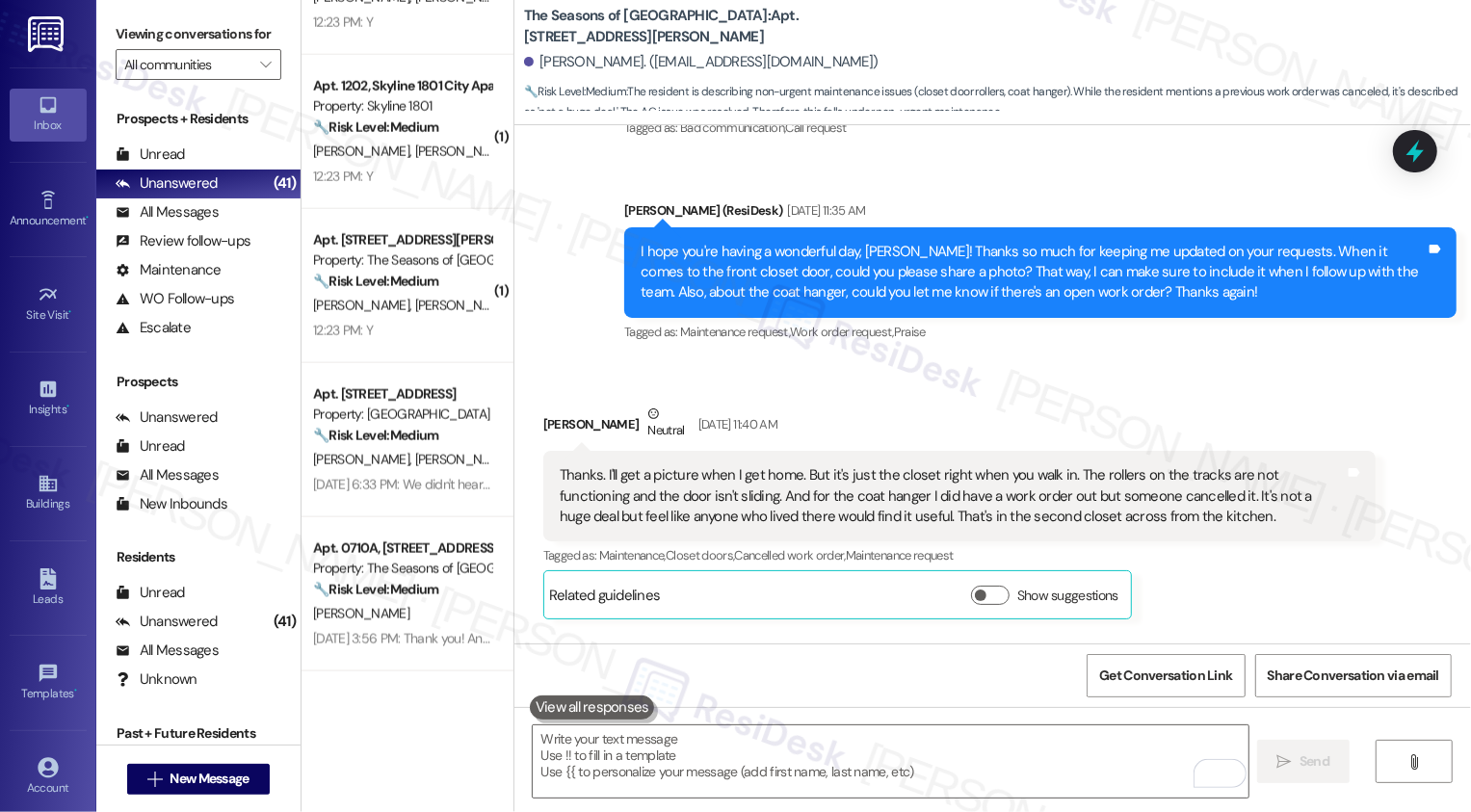
scroll to position [1279, 0]
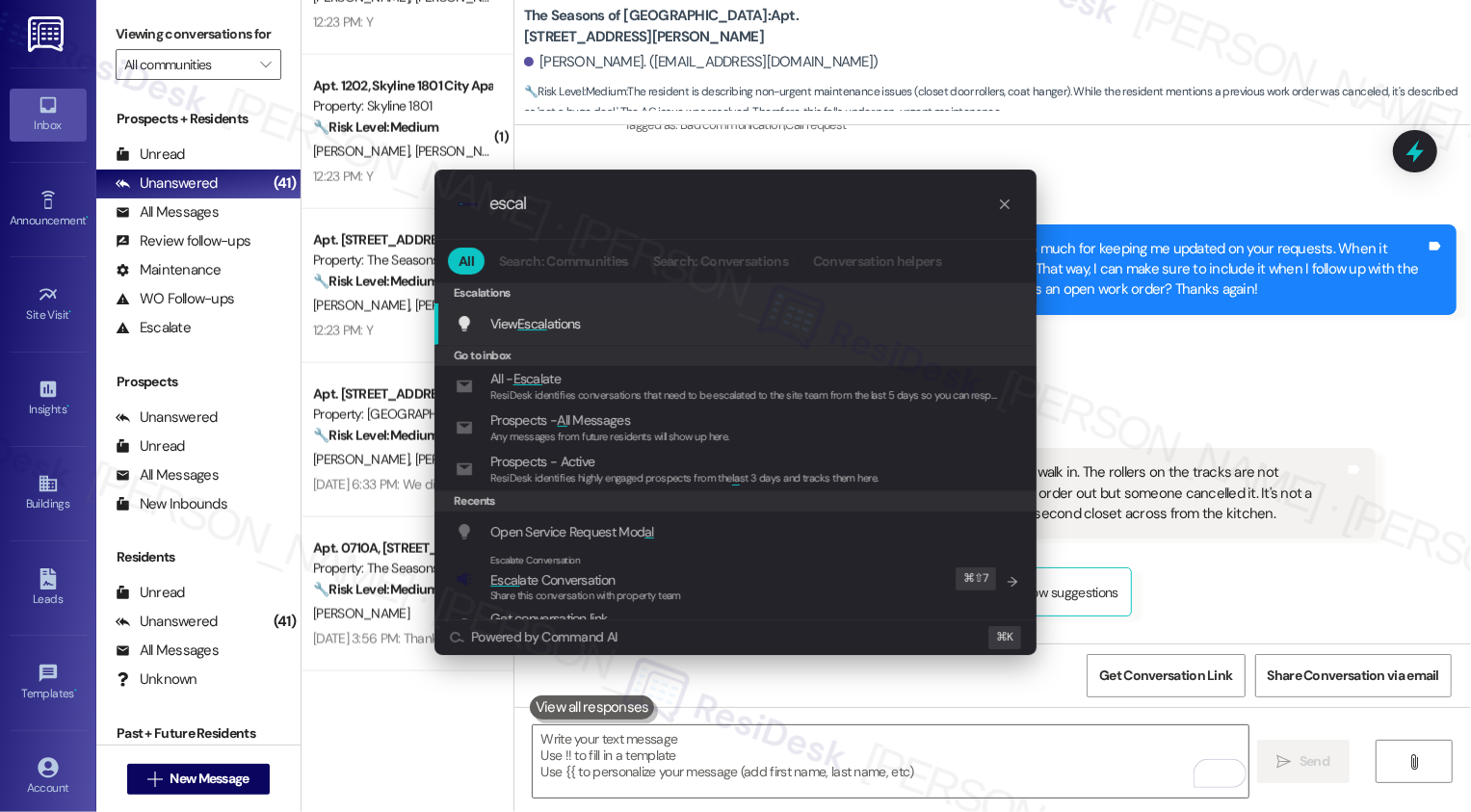
click at [1271, 371] on div ".cls-1{fill:#0a055f;}.cls-2{fill:#0cc4c4;} resideskLogoBlueOrange escal All Sea…" at bounding box center [735, 406] width 1471 height 812
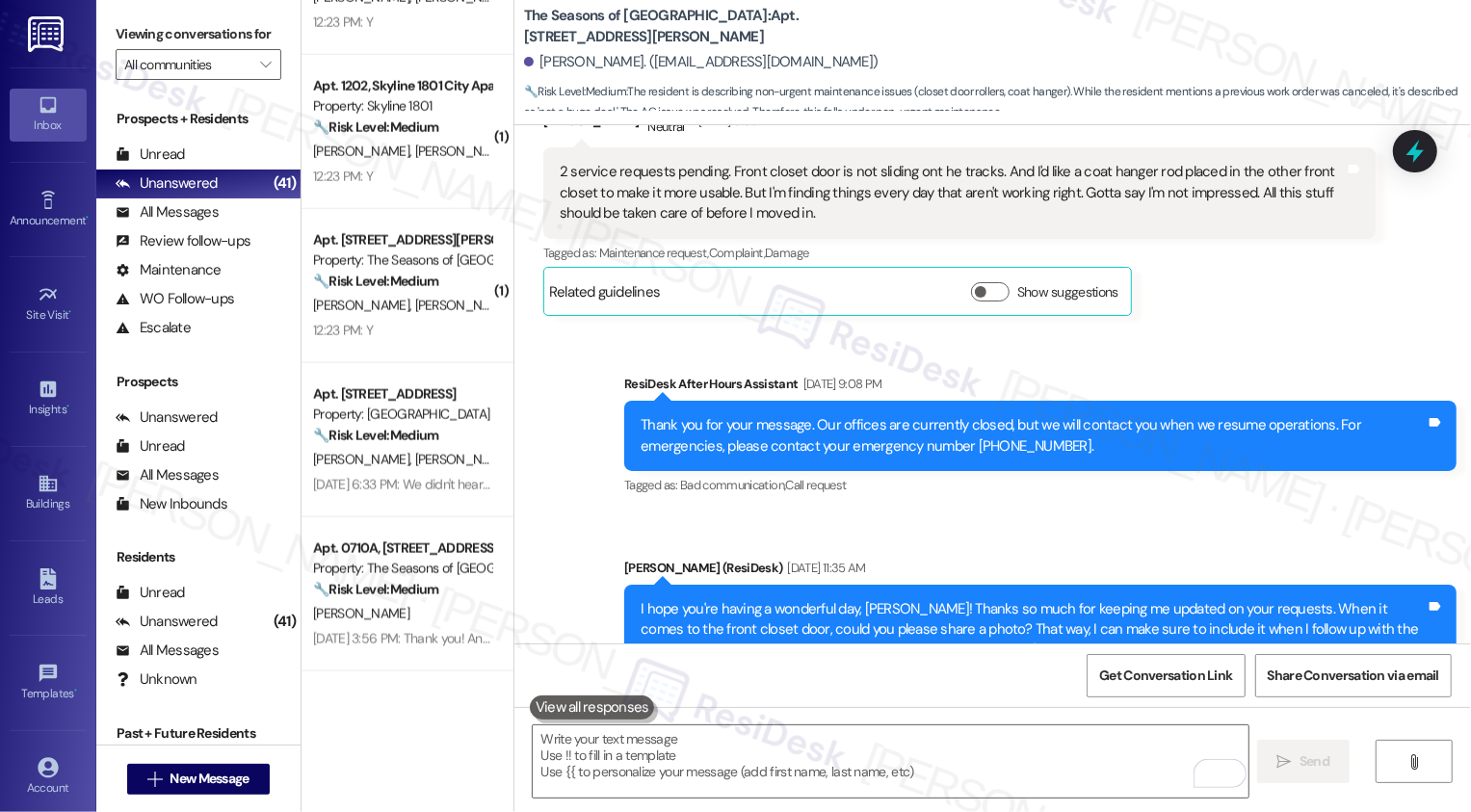
scroll to position [883, 0]
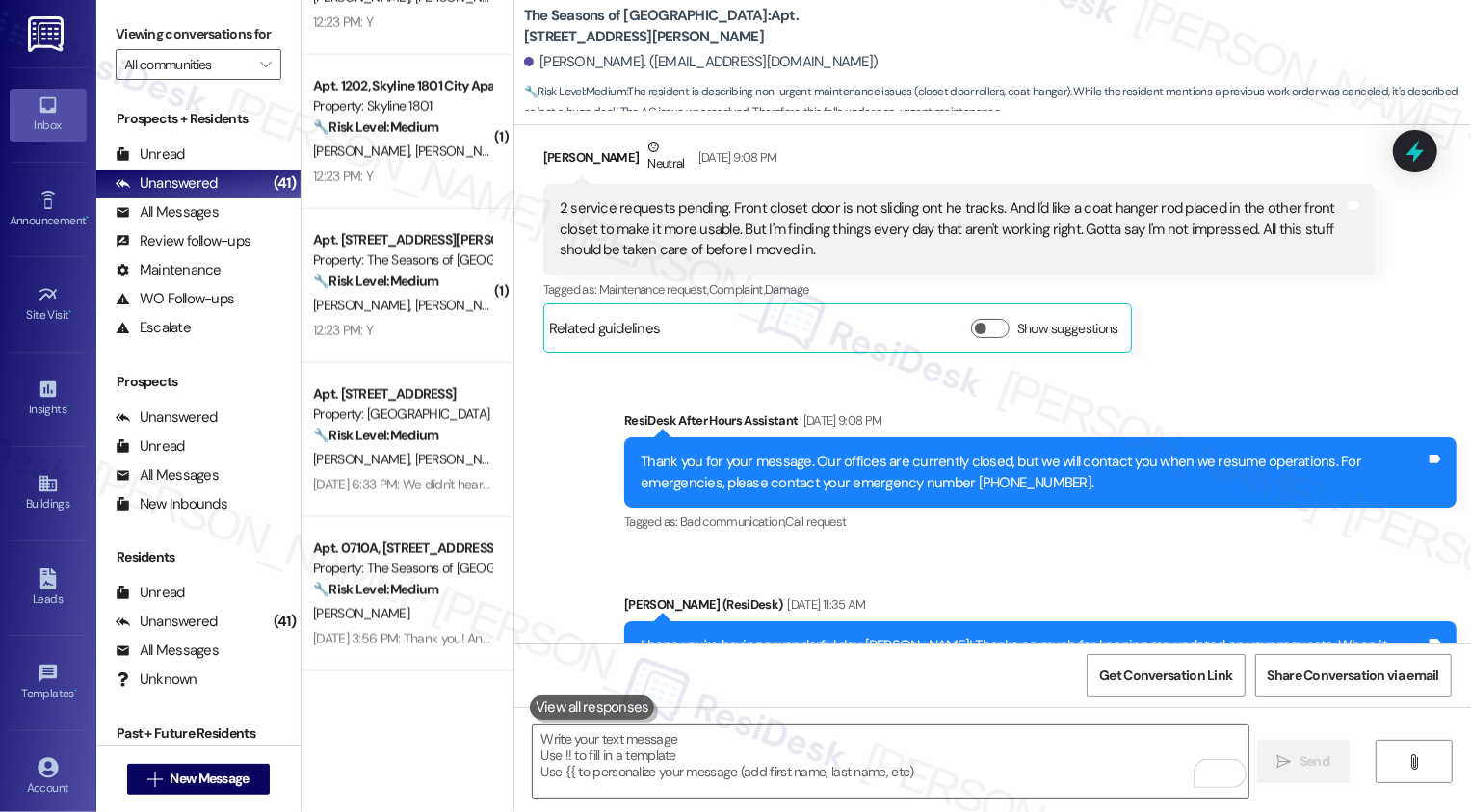
drag, startPoint x: 714, startPoint y: 205, endPoint x: 889, endPoint y: 205, distance: 175.0
click at [717, 205] on div "2 service requests pending. Front closet door is not sliding ont he tracks. And…" at bounding box center [952, 229] width 786 height 61
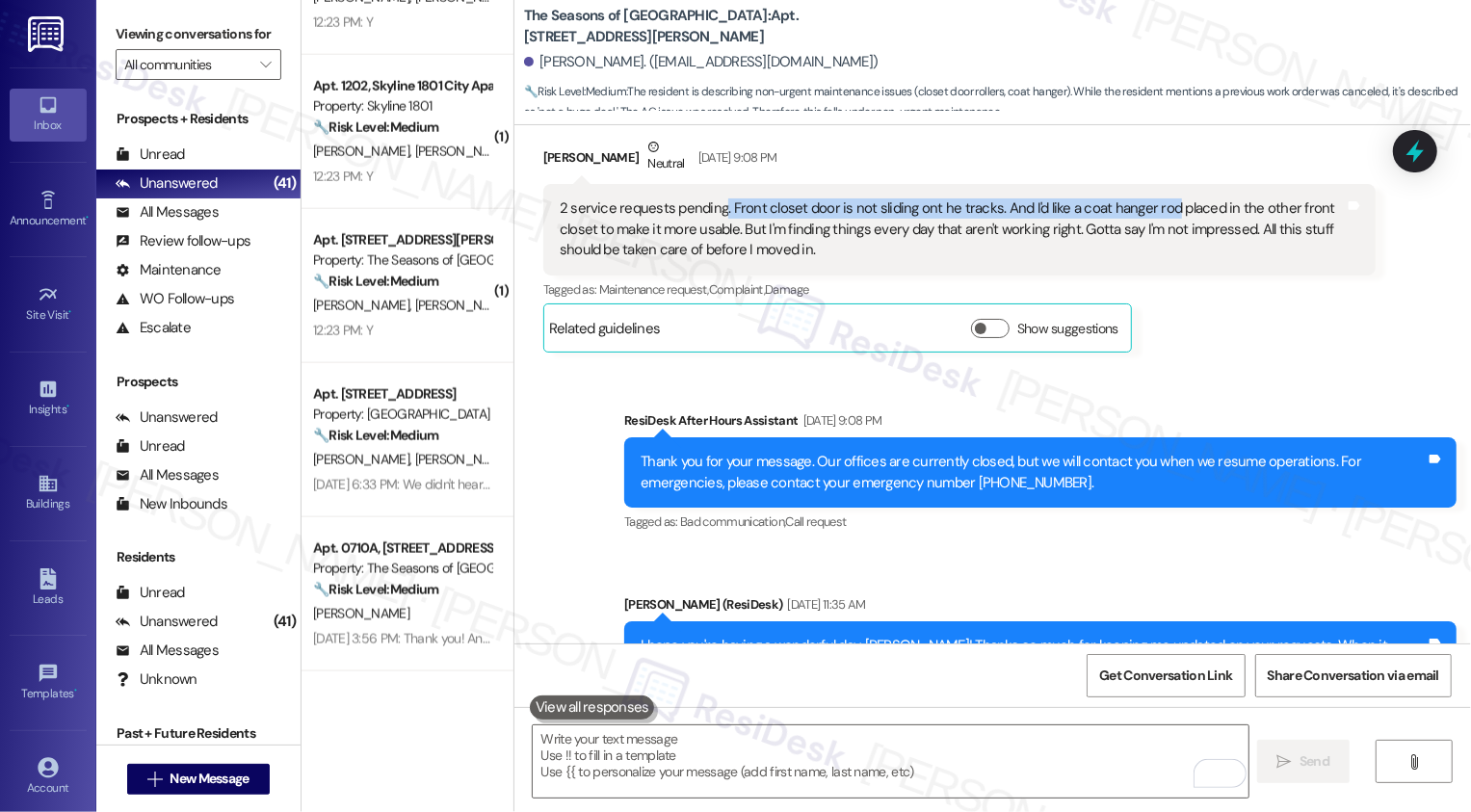
drag, startPoint x: 709, startPoint y: 206, endPoint x: 1153, endPoint y: 205, distance: 444.0
click at [1153, 205] on div "2 service requests pending. Front closet door is not sliding ont he tracks. And…" at bounding box center [952, 229] width 786 height 61
copy div ". Front closet door is not sliding ont he tracks. And I'd like a coat hanger rod"
click at [1176, 323] on div "Levi Noe Neutral Sep 10, 2025 at 9:08 PM 2 service requests pending. Front clos…" at bounding box center [959, 245] width 832 height 216
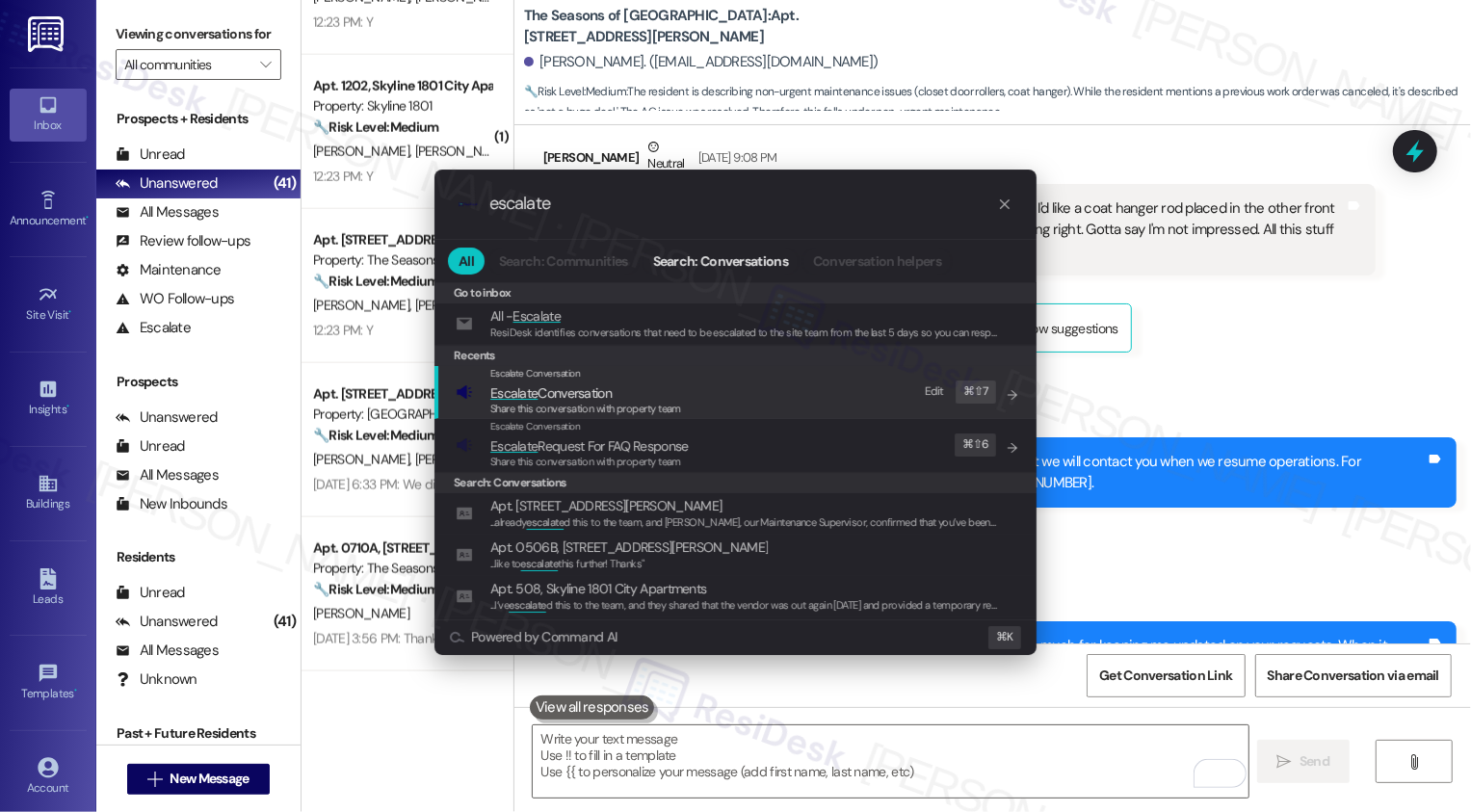
type input "escalate"
click at [604, 398] on span "Escalate Conversation" at bounding box center [551, 393] width 122 height 18
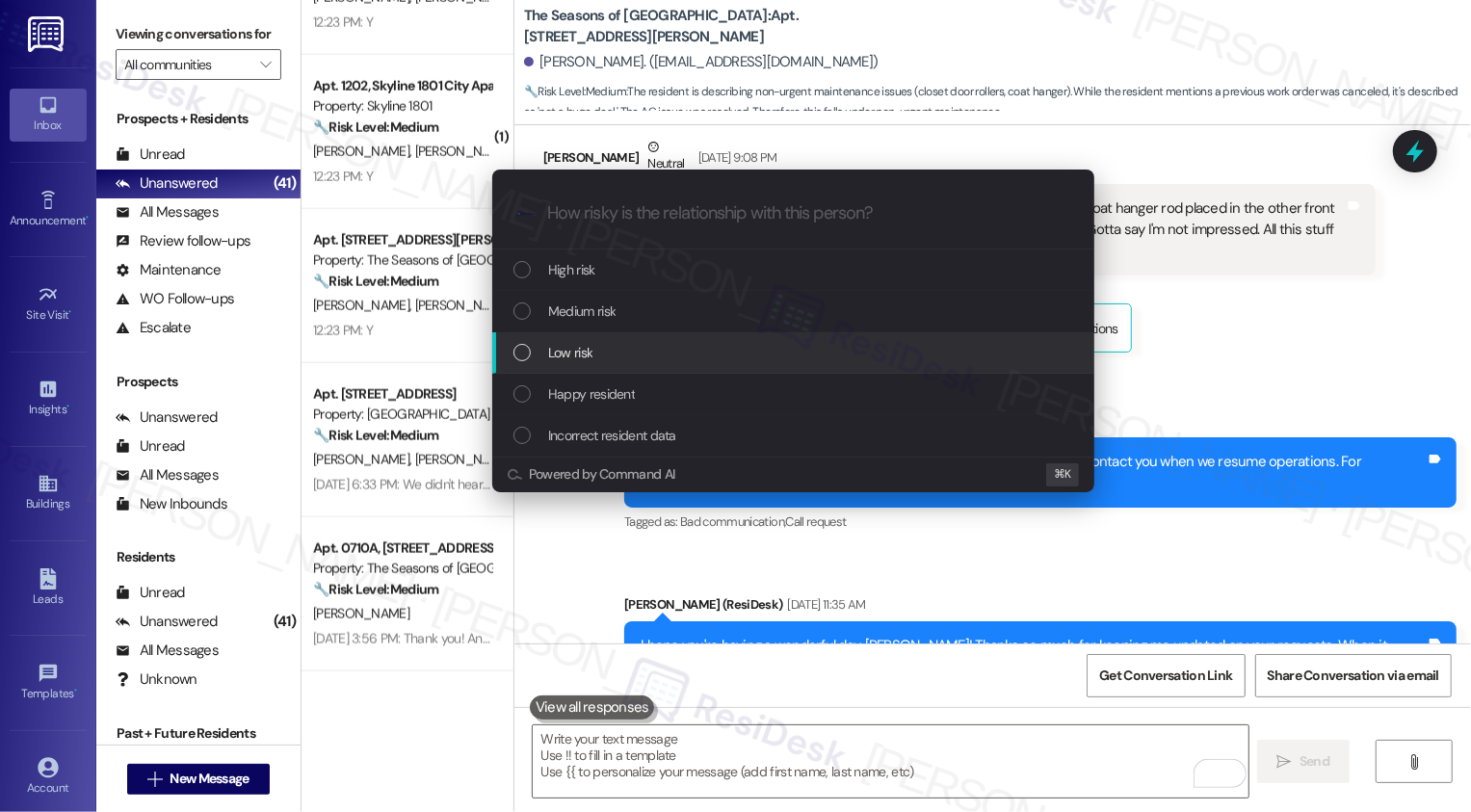
click at [574, 364] on div "Low risk" at bounding box center [793, 353] width 602 height 42
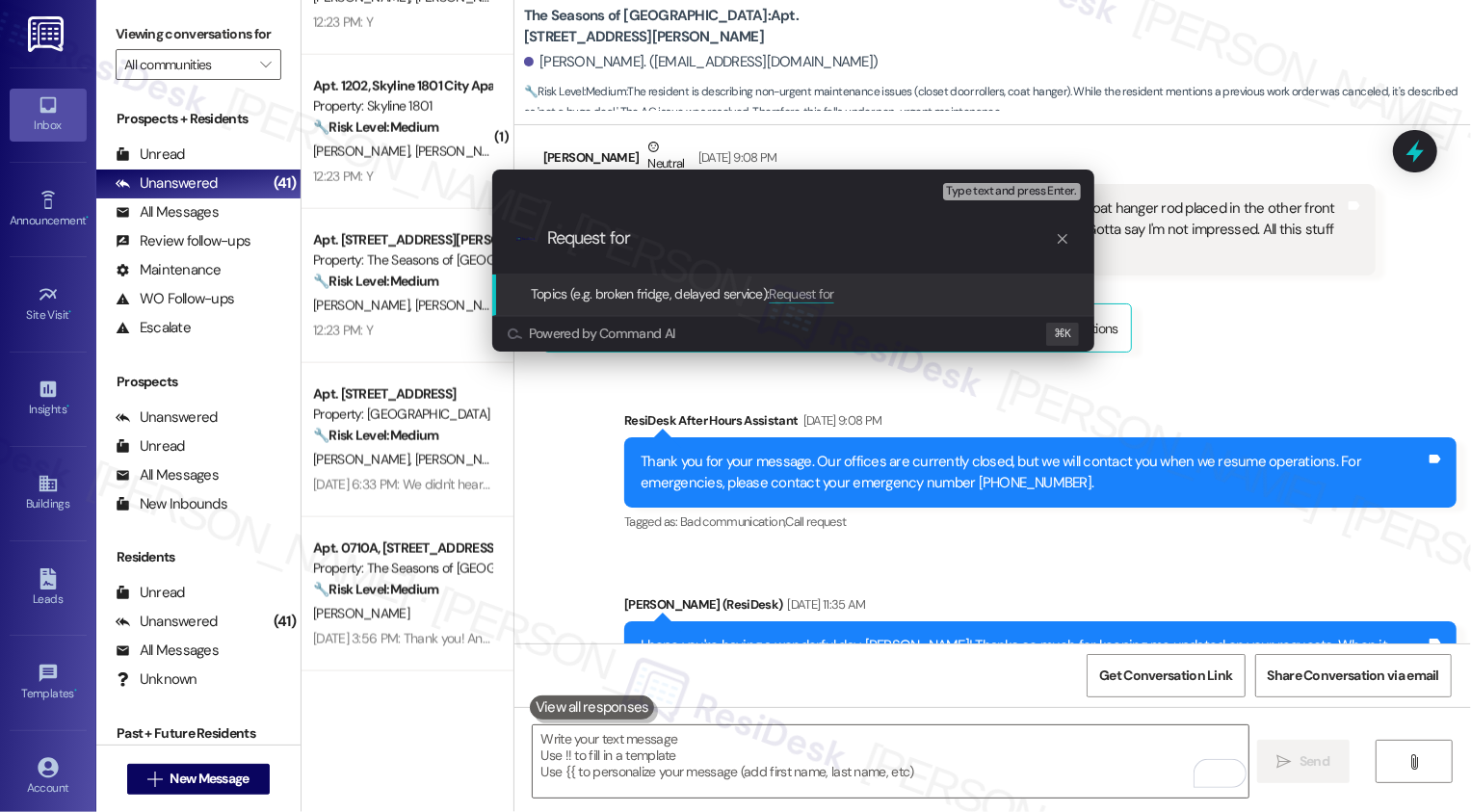
type input "Request for"
click at [1284, 382] on div "Escalate Conversation Low risk Topics (e.g. broken fridge, delayed service) Any…" at bounding box center [735, 406] width 1471 height 812
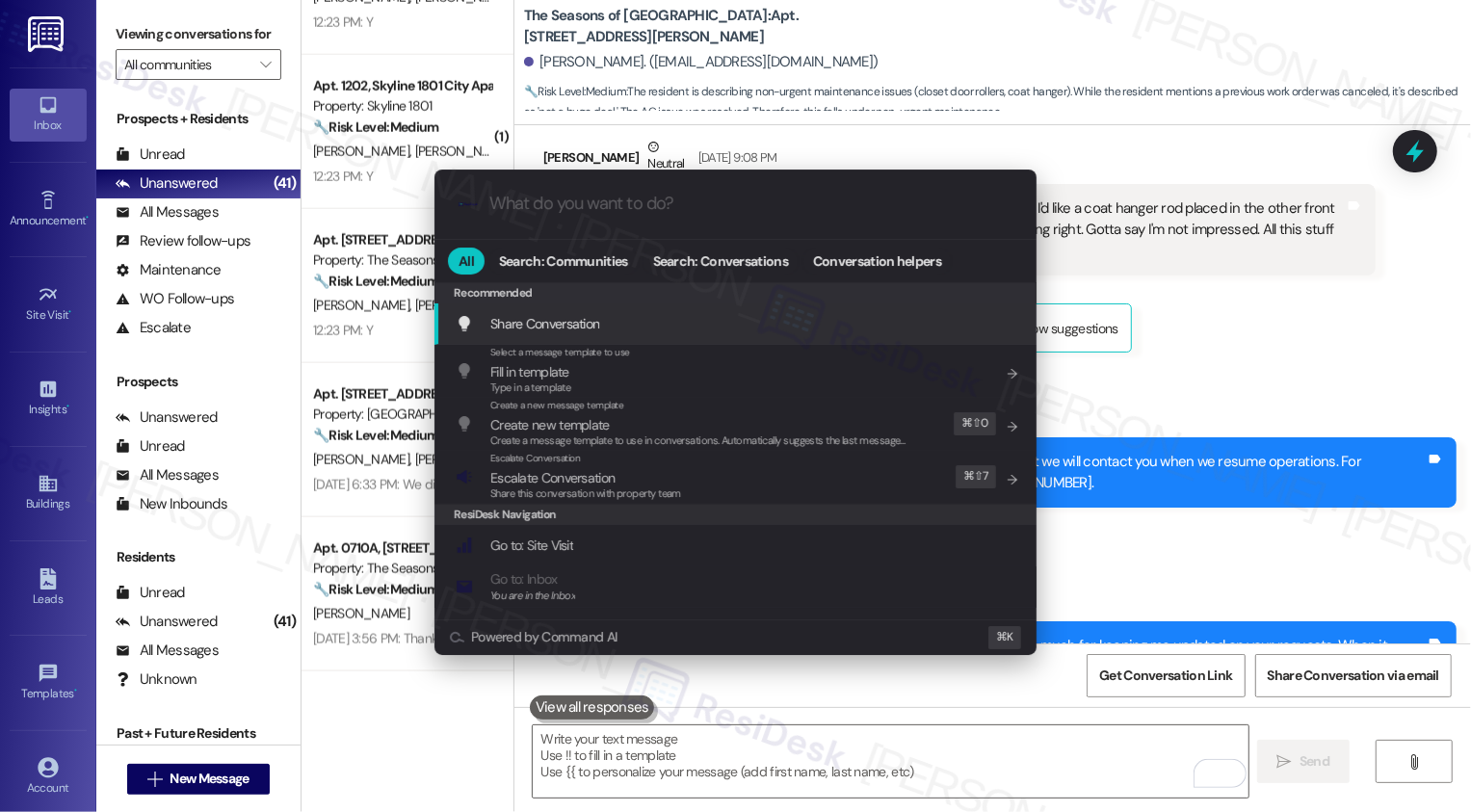
click at [1284, 382] on div ".cls-1{fill:#0a055f;}.cls-2{fill:#0cc4c4;} resideskLogoBlueOrange All Search: C…" at bounding box center [735, 406] width 1471 height 812
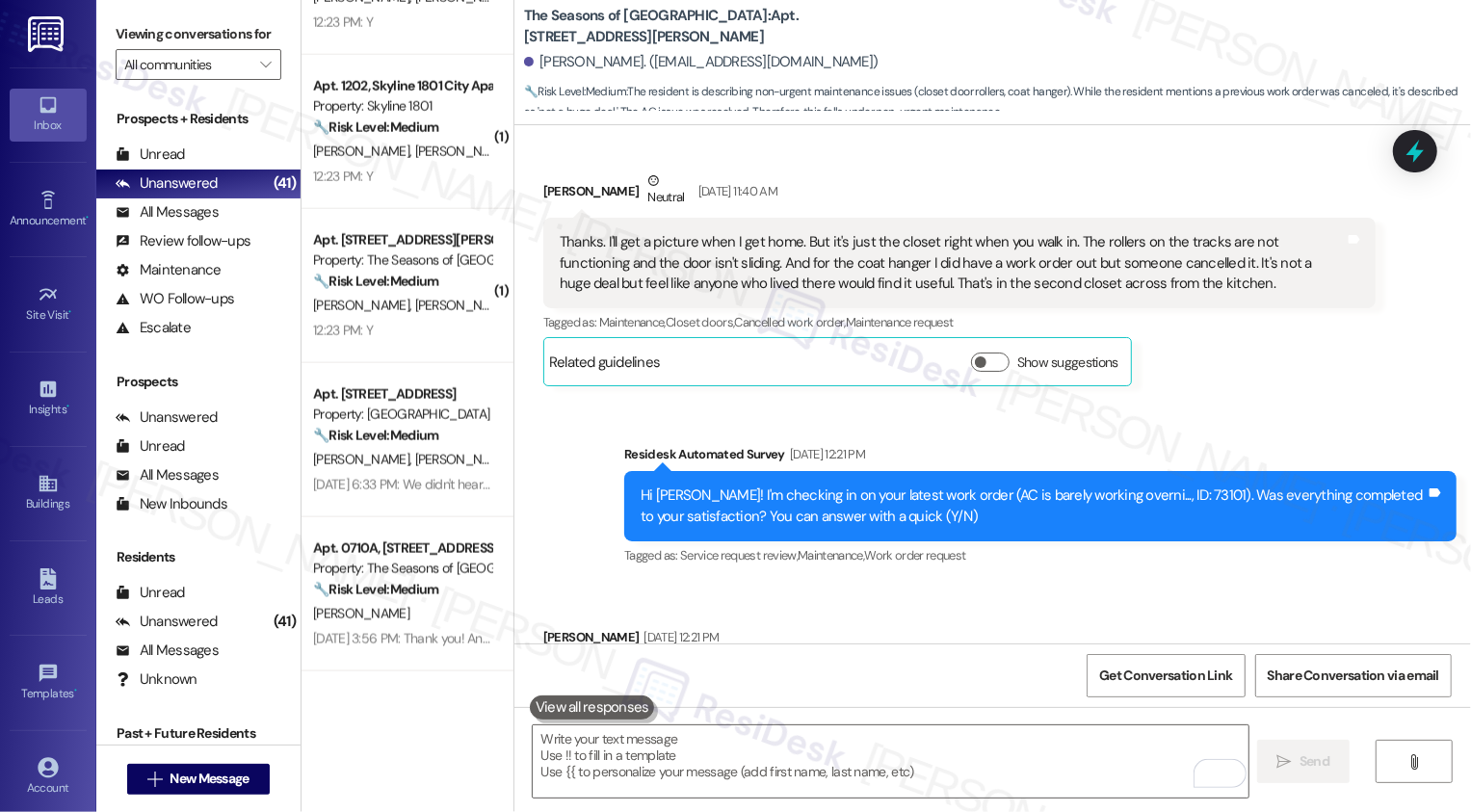
scroll to position [1924, 0]
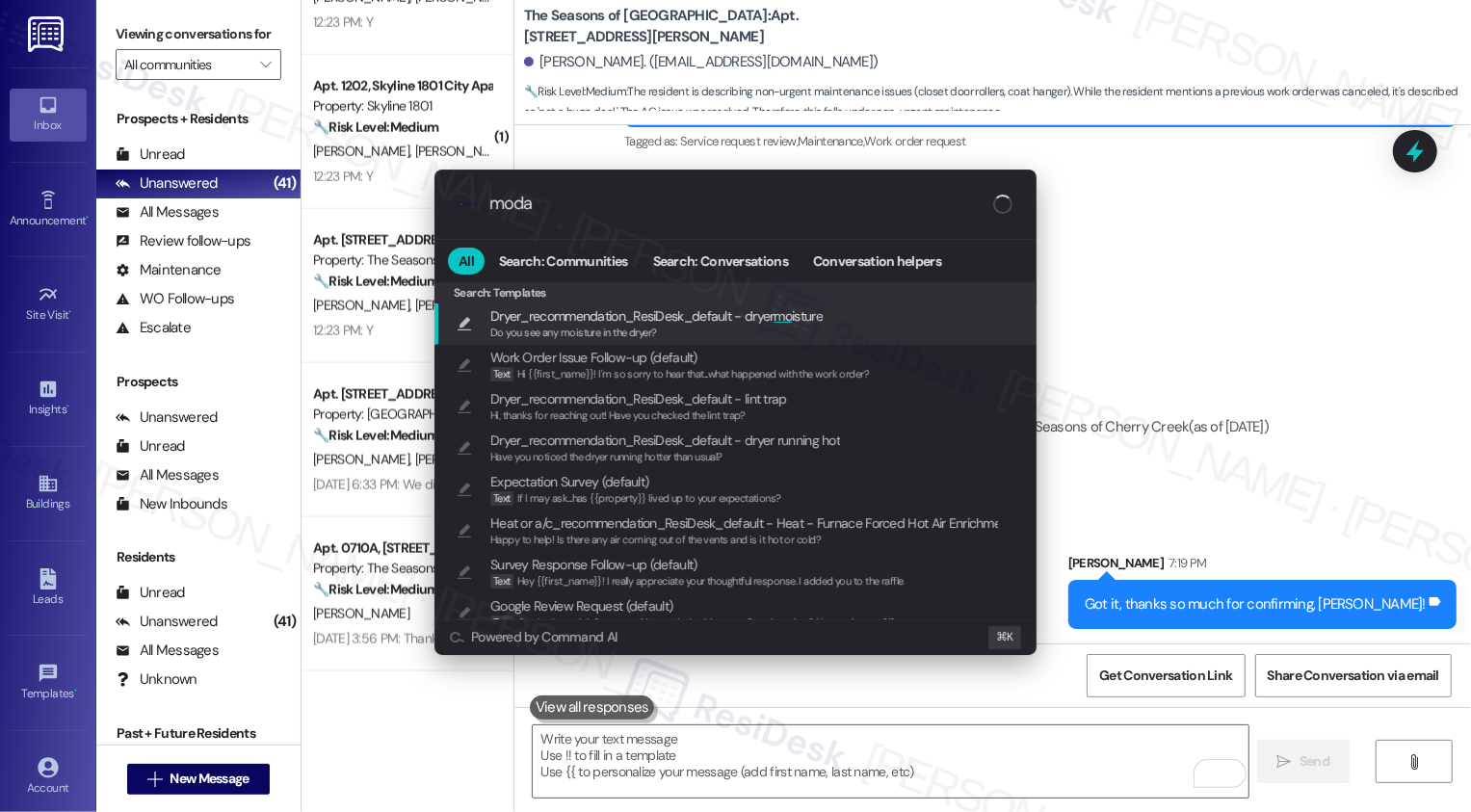
type input "modal"
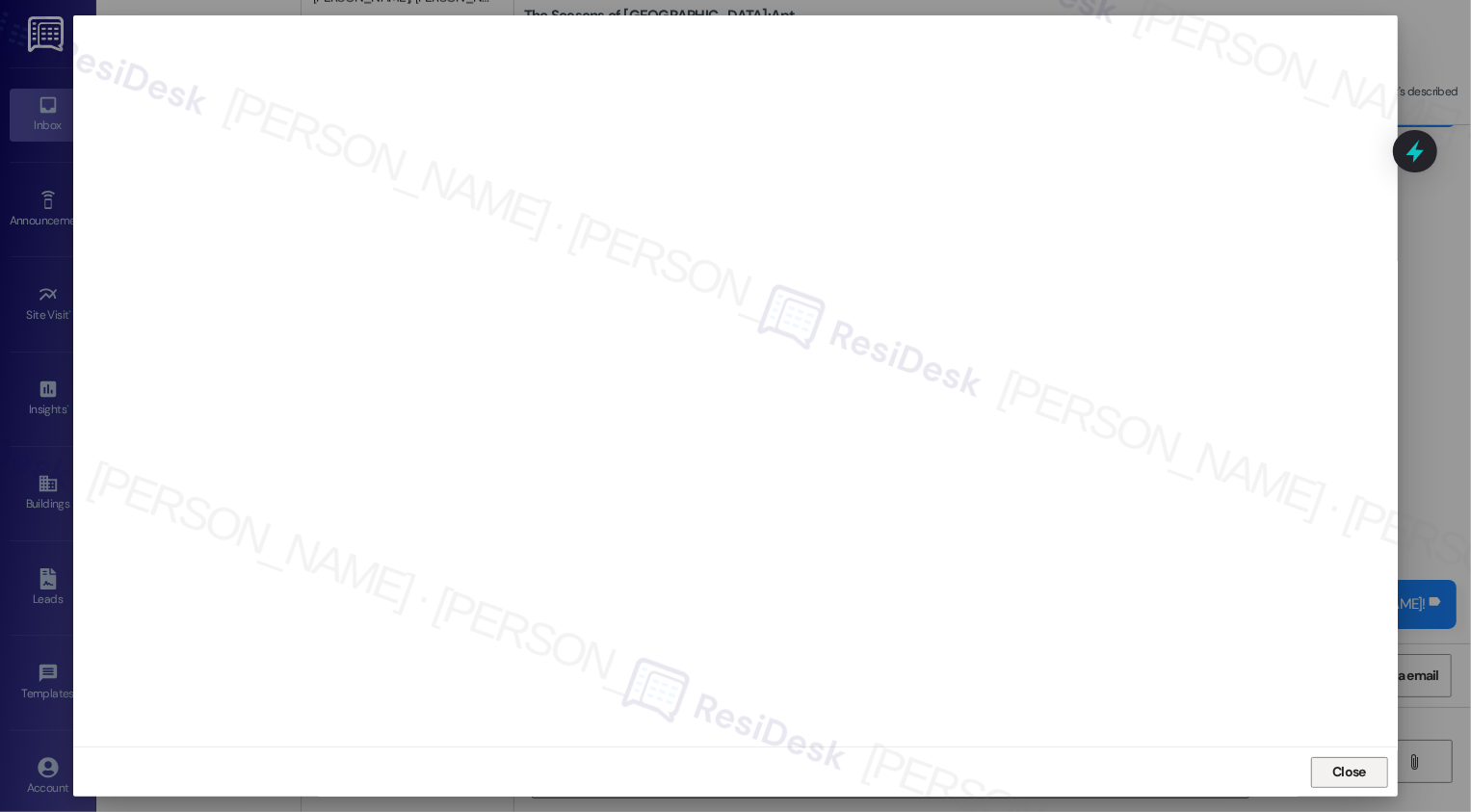
click at [1349, 776] on span "Close" at bounding box center [1349, 771] width 34 height 20
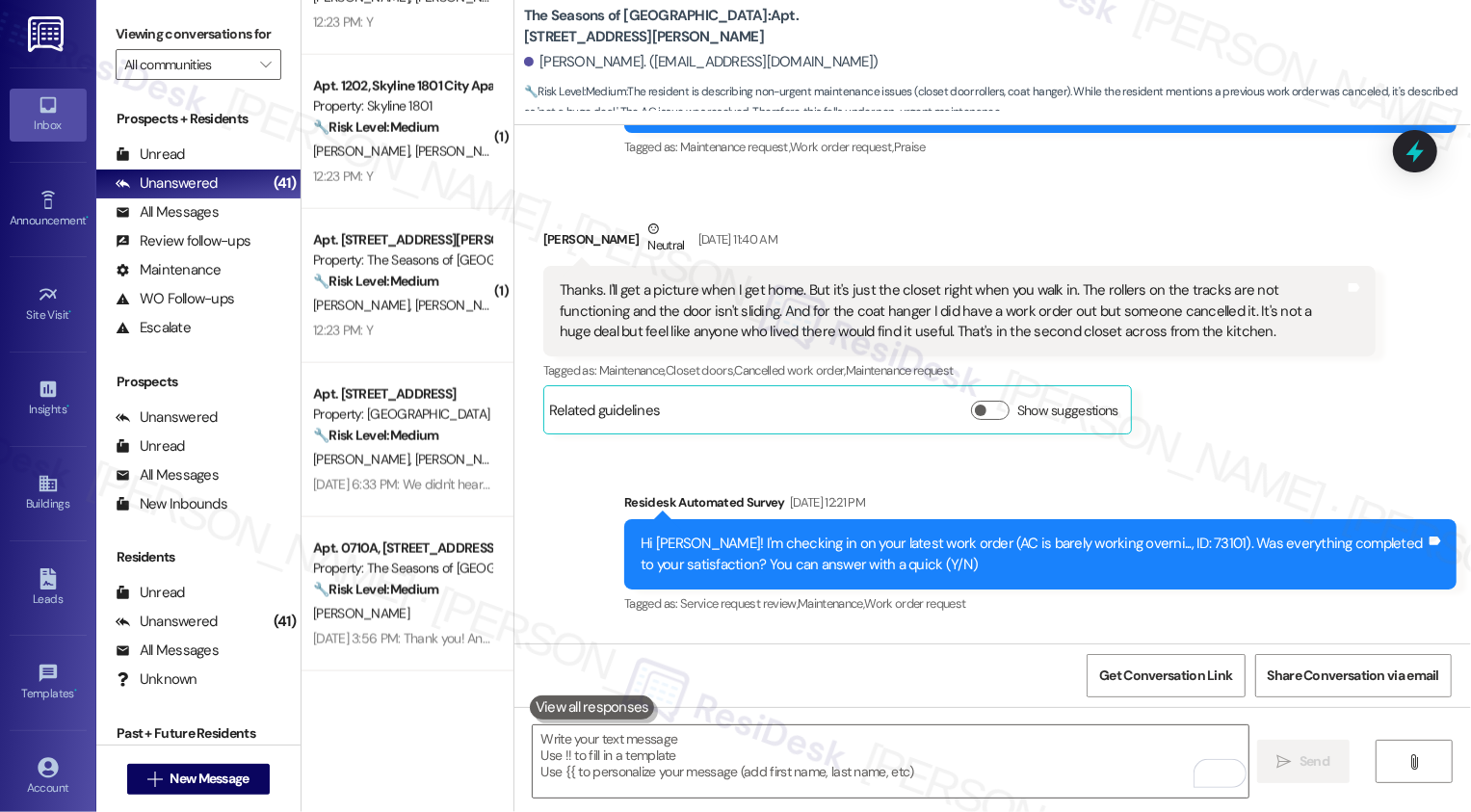
scroll to position [1469, 0]
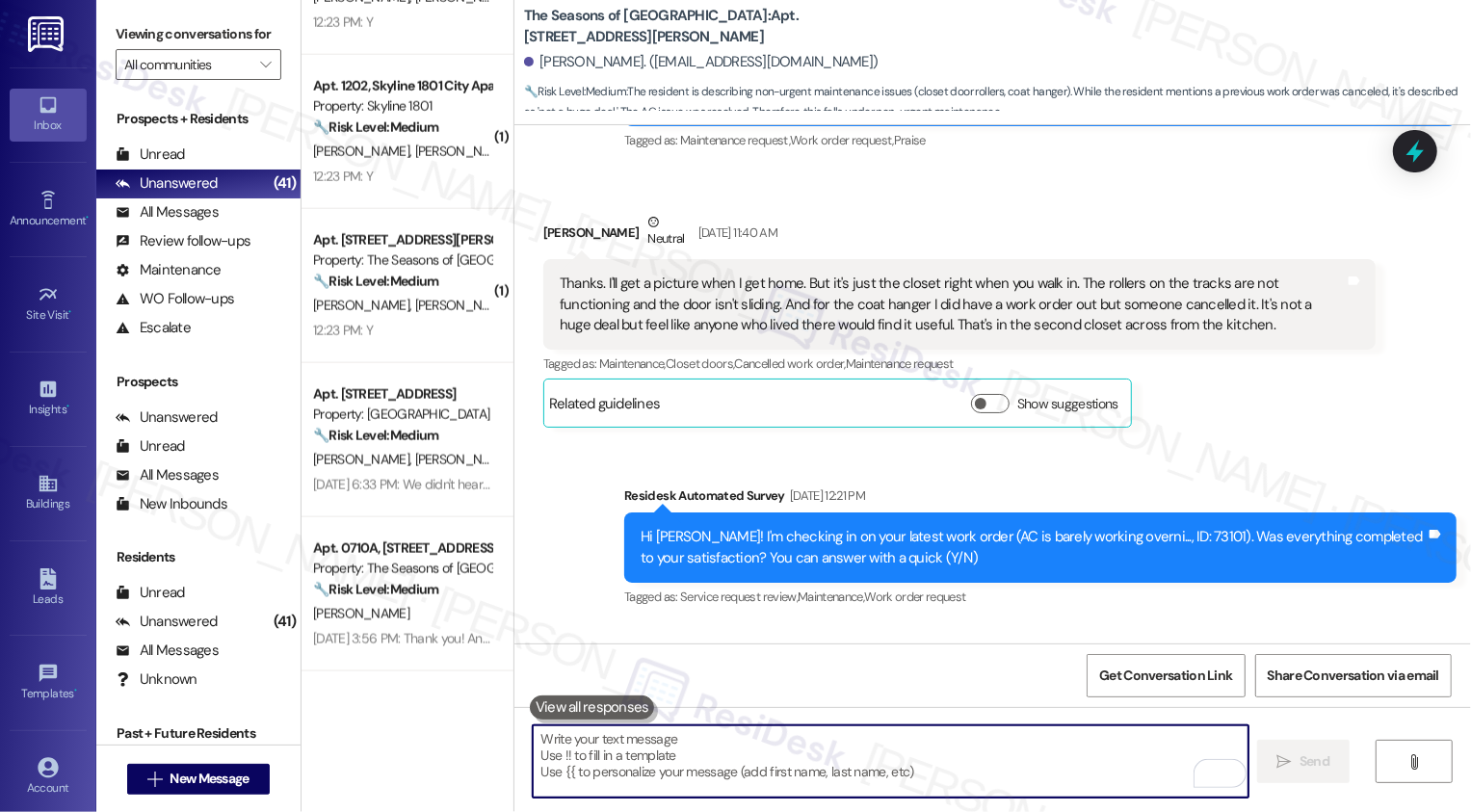
click at [735, 764] on textarea "To enrich screen reader interactions, please activate Accessibility in Grammarl…" at bounding box center [891, 761] width 716 height 72
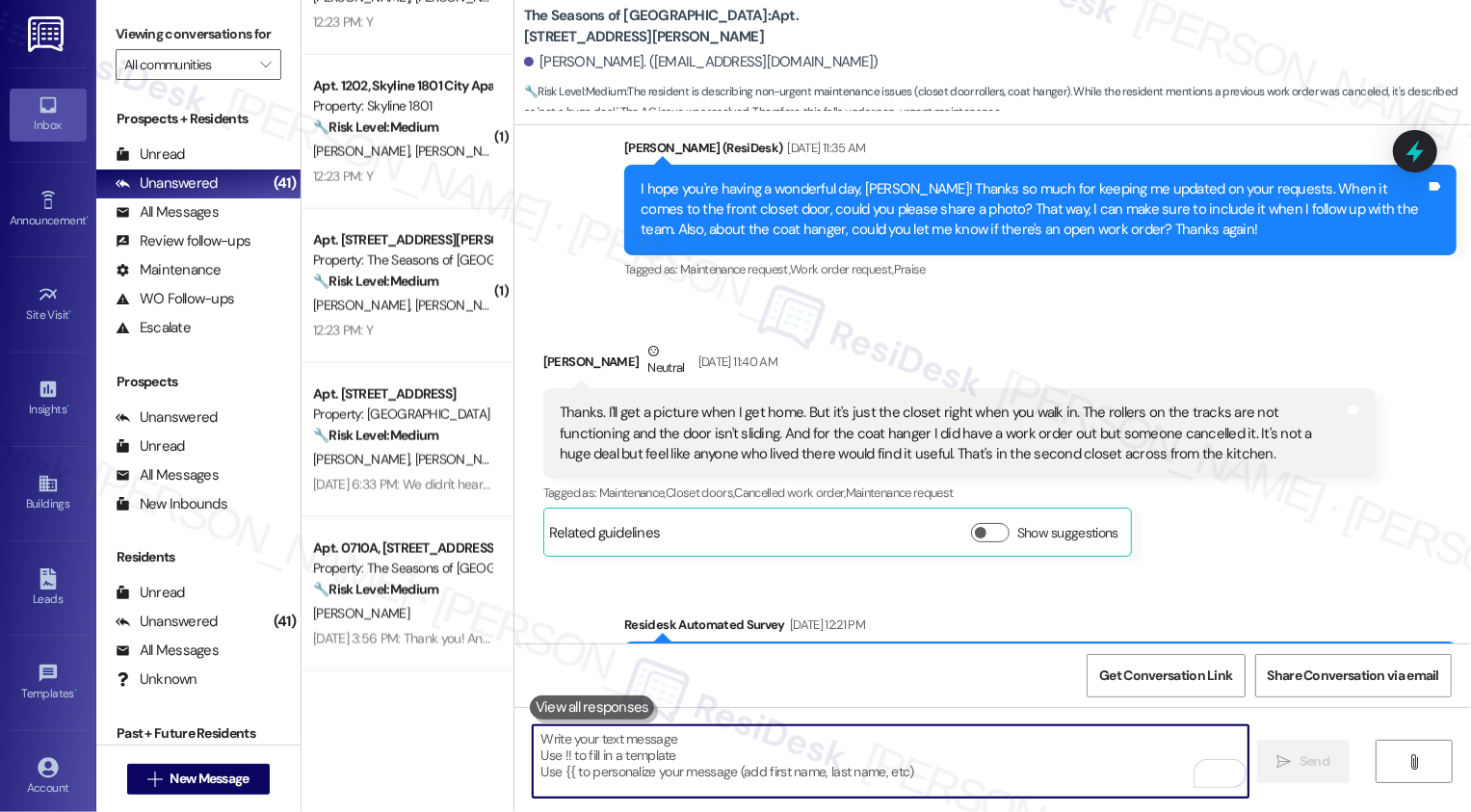
scroll to position [1326, 0]
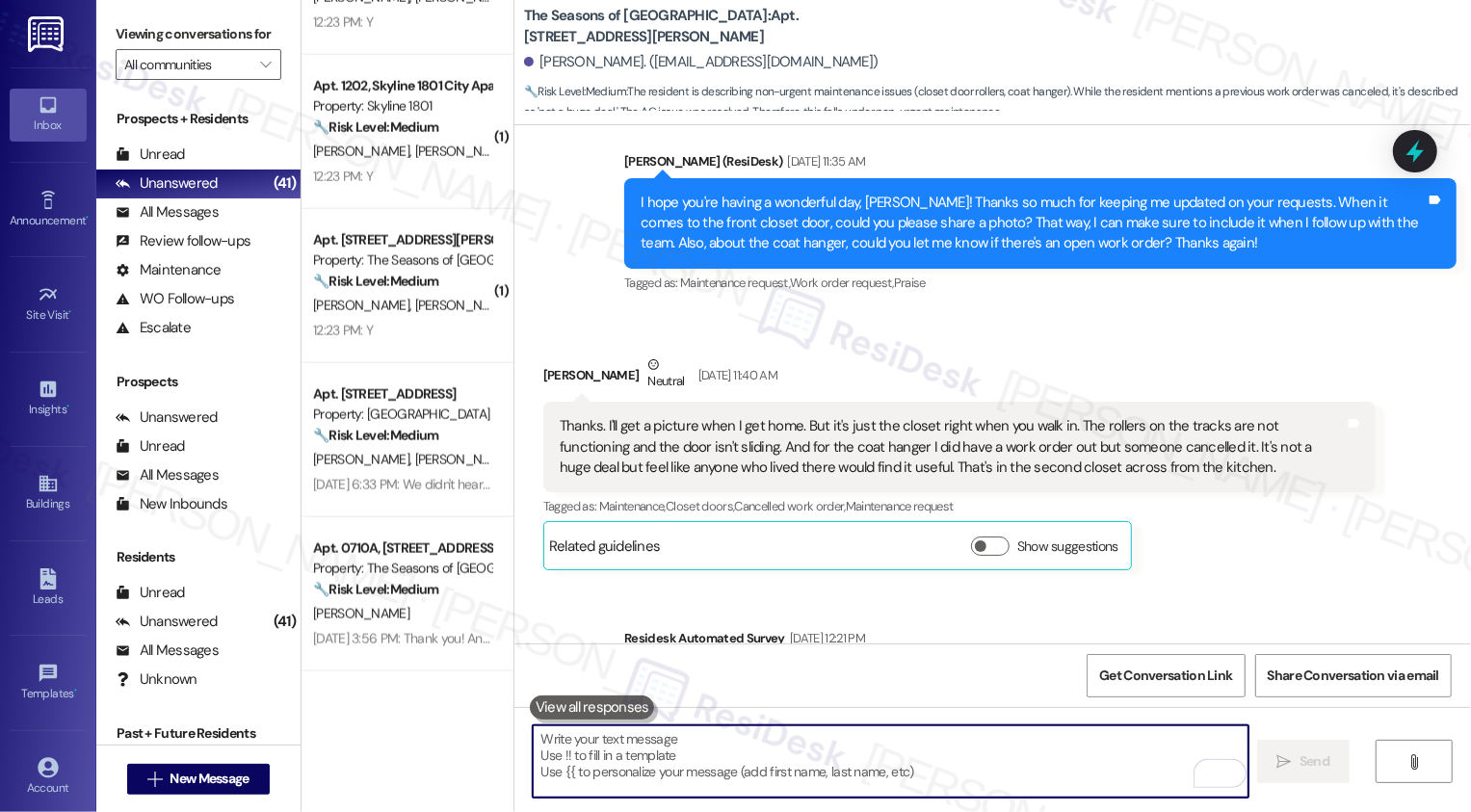
click at [743, 754] on textarea "To enrich screen reader interactions, please activate Accessibility in Grammarl…" at bounding box center [891, 761] width 716 height 72
paste textarea "This is to confirm that your work order is in our queue and will be completed i…"
type textarea "This is to confirm that your work order is in our queue and will be completed i…"
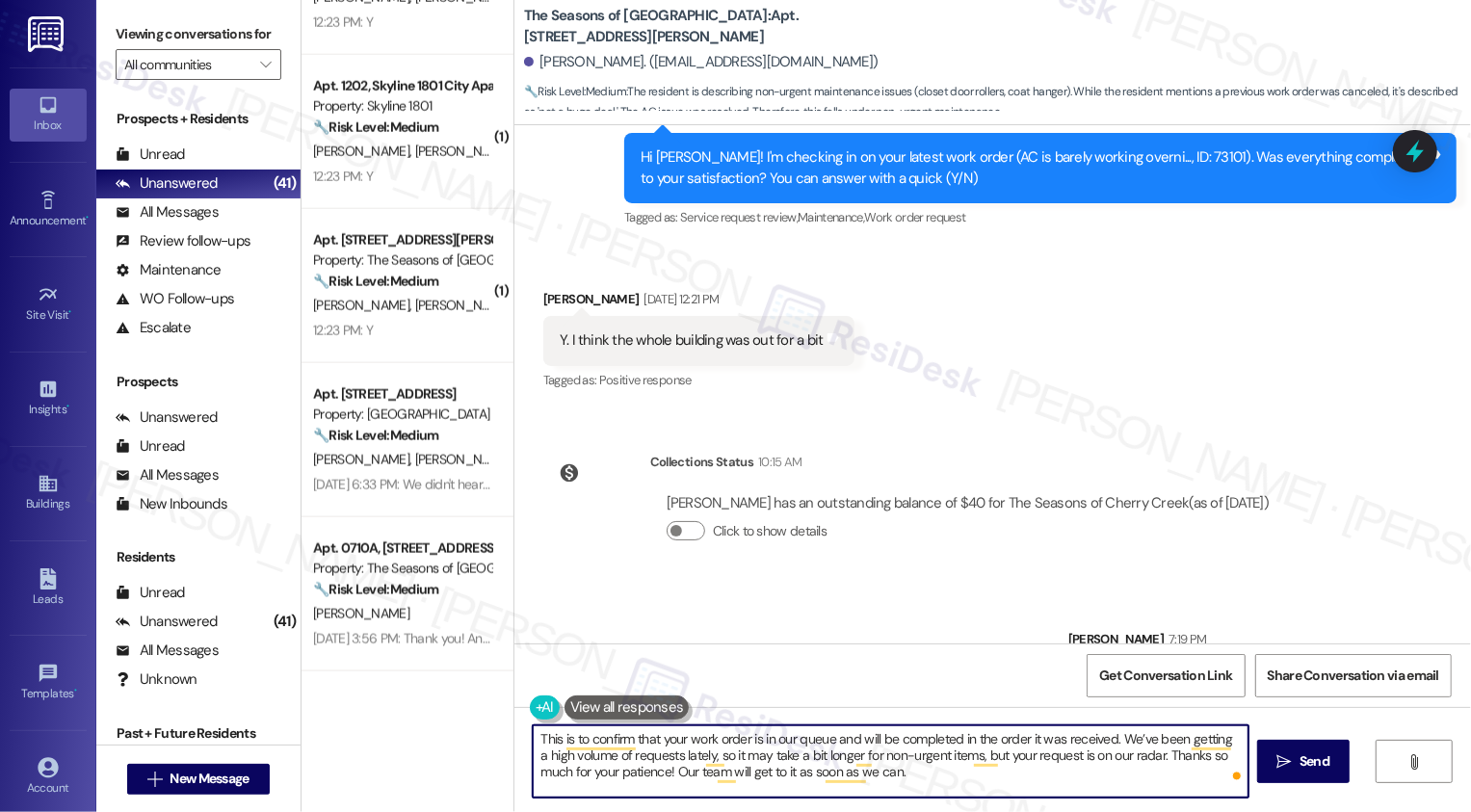
scroll to position [1924, 0]
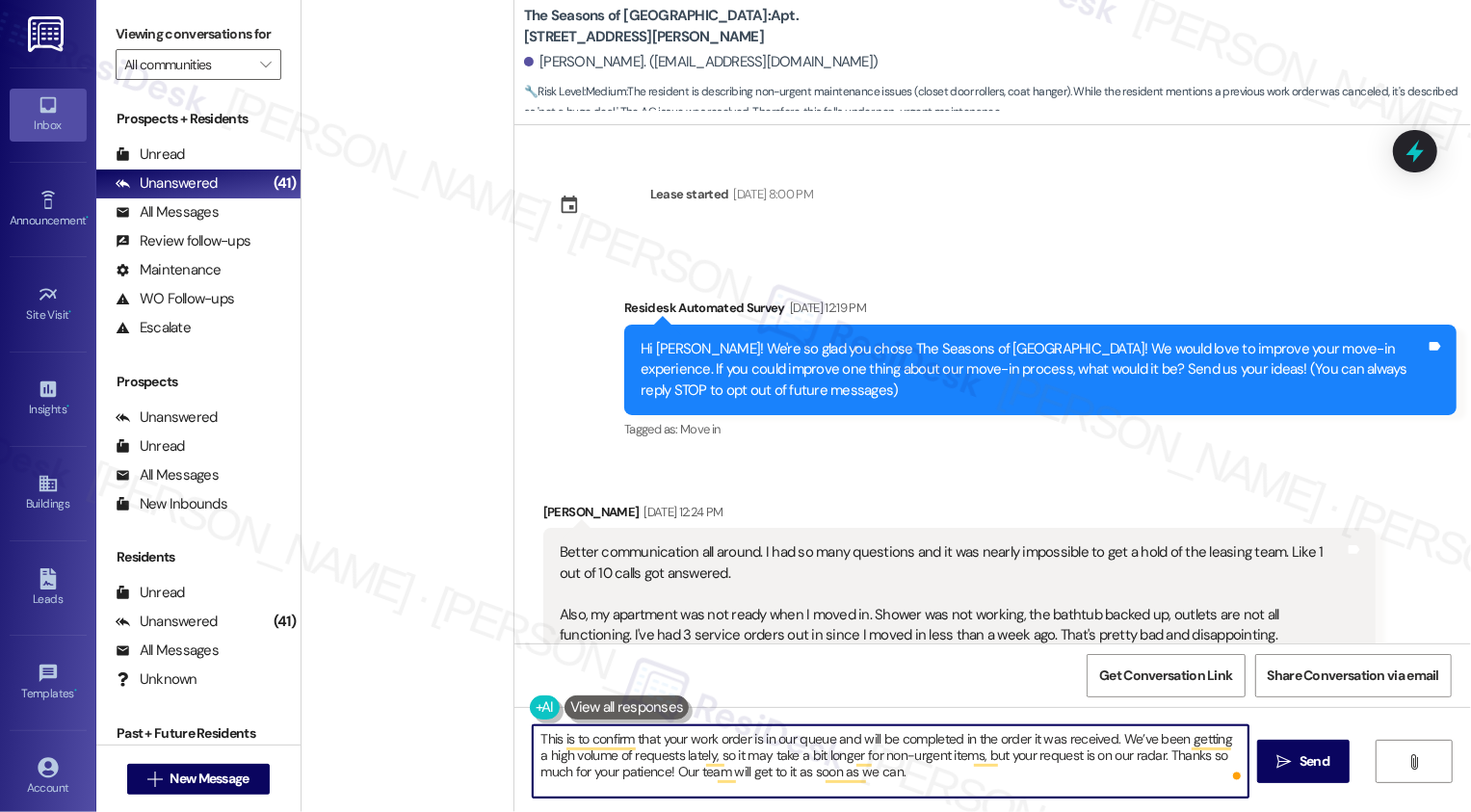
scroll to position [1924, 0]
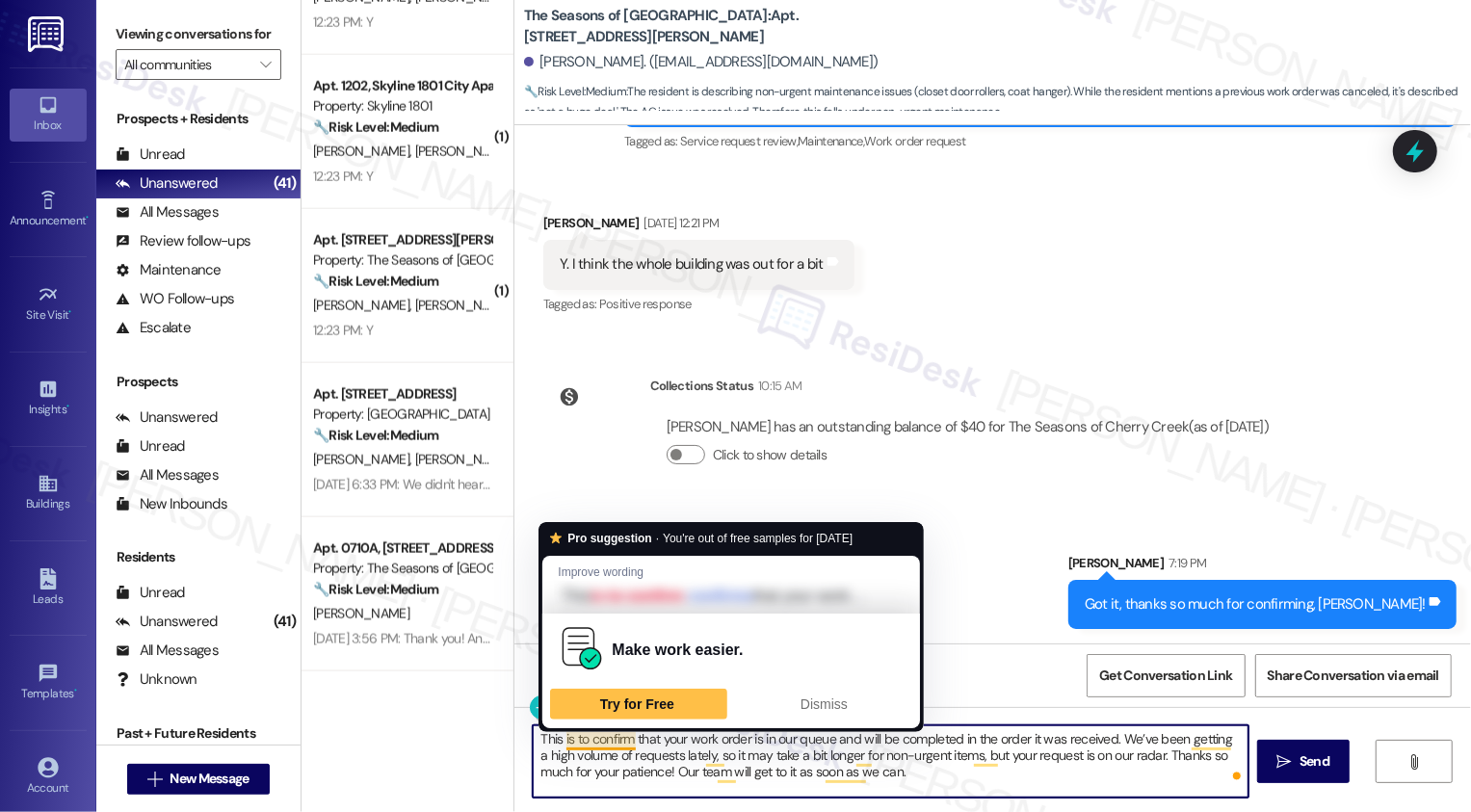
click at [567, 739] on textarea "This is to confirm that your work order is in our queue and will be completed i…" at bounding box center [891, 761] width 716 height 72
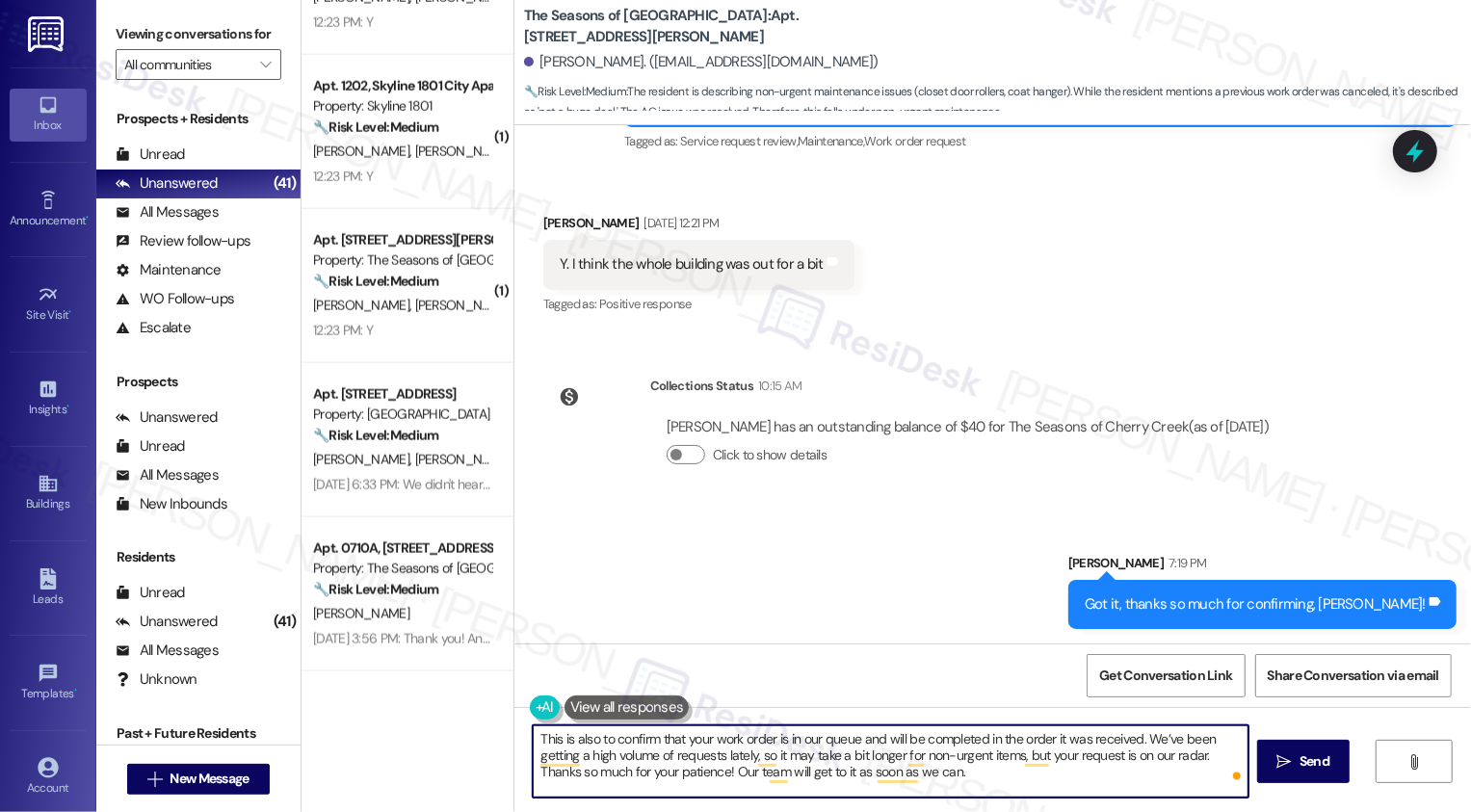
click at [724, 752] on textarea "This is also to confirm that your work order is in our queue and will be comple…" at bounding box center [891, 761] width 716 height 72
click at [771, 741] on textarea "This is also to confirm that your work order is in our queue and will be comple…" at bounding box center [891, 761] width 716 height 72
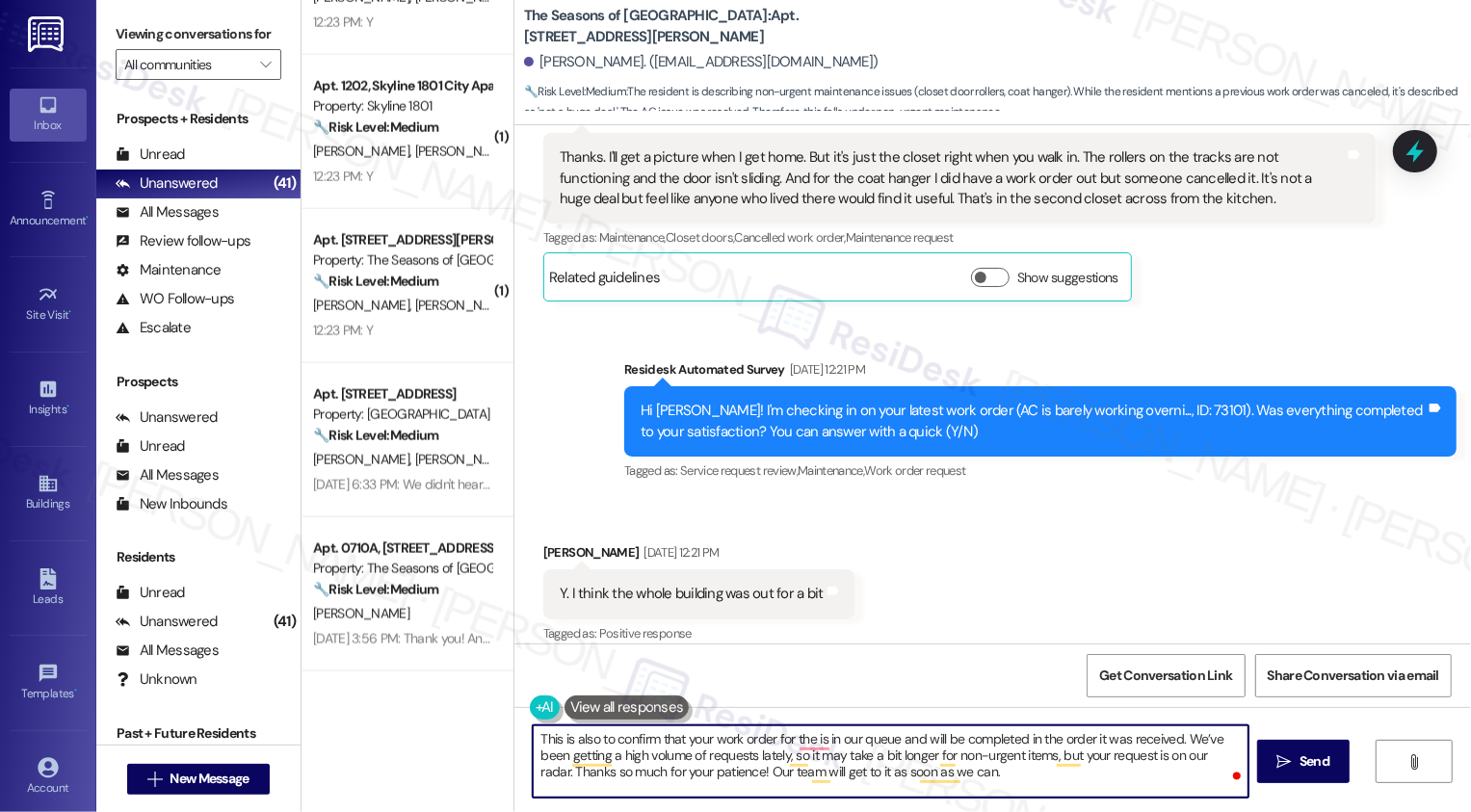
scroll to position [1396, 0]
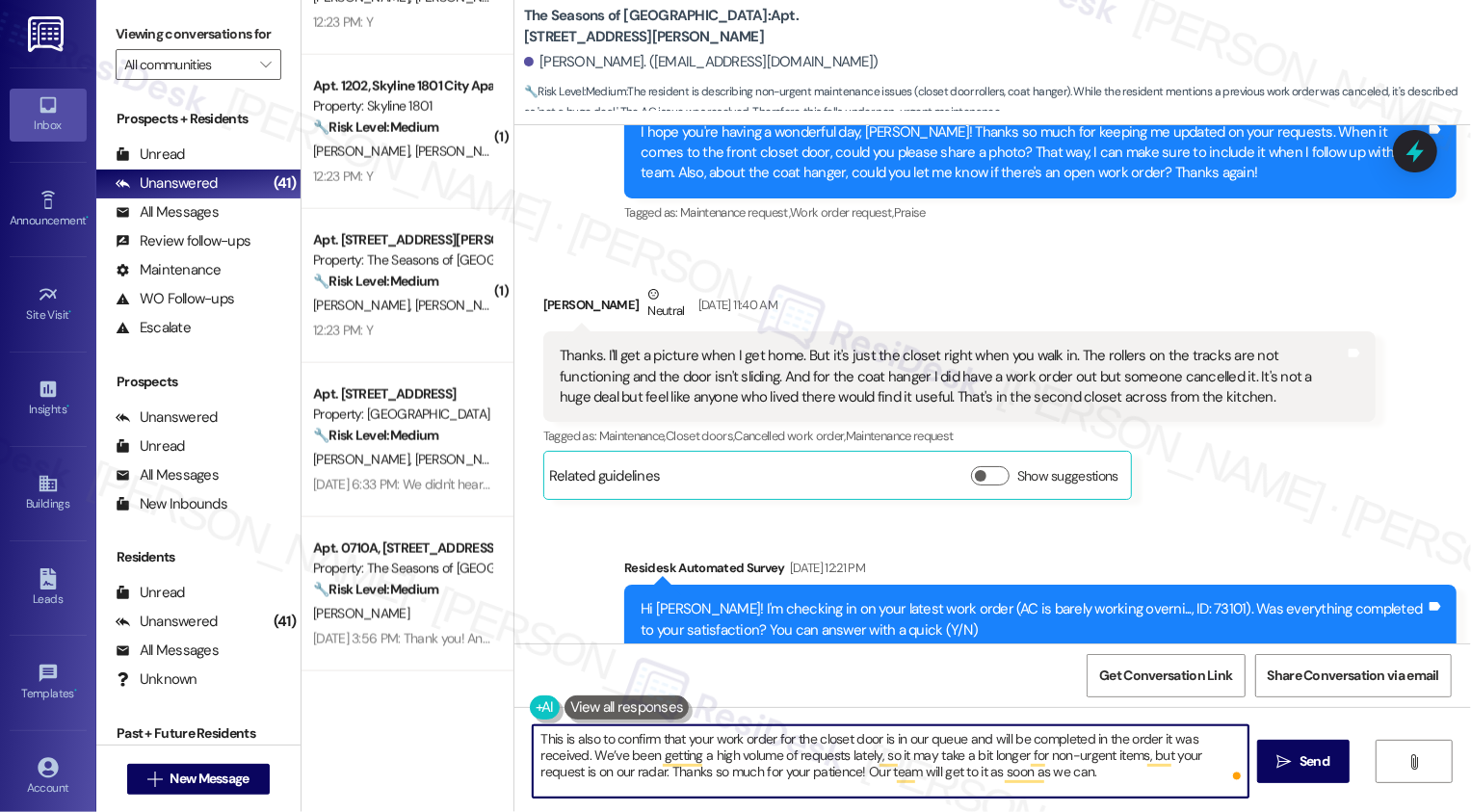
click at [821, 747] on textarea "This is also to confirm that your work order for the closet door is in our queu…" at bounding box center [891, 761] width 716 height 72
click at [1109, 763] on textarea "This is also to confirm that your work order for the closet door is in our queu…" at bounding box center [891, 761] width 716 height 72
click at [615, 774] on textarea "This is also to confirm that your work order for the closet door is in our queu…" at bounding box center [891, 761] width 716 height 72
click at [1080, 770] on textarea "This is also to confirm that your work order for the closet door is in our queu…" at bounding box center [891, 761] width 716 height 72
click at [1078, 780] on textarea "This is also to confirm that your work order for the closet door is in our queu…" at bounding box center [891, 761] width 716 height 72
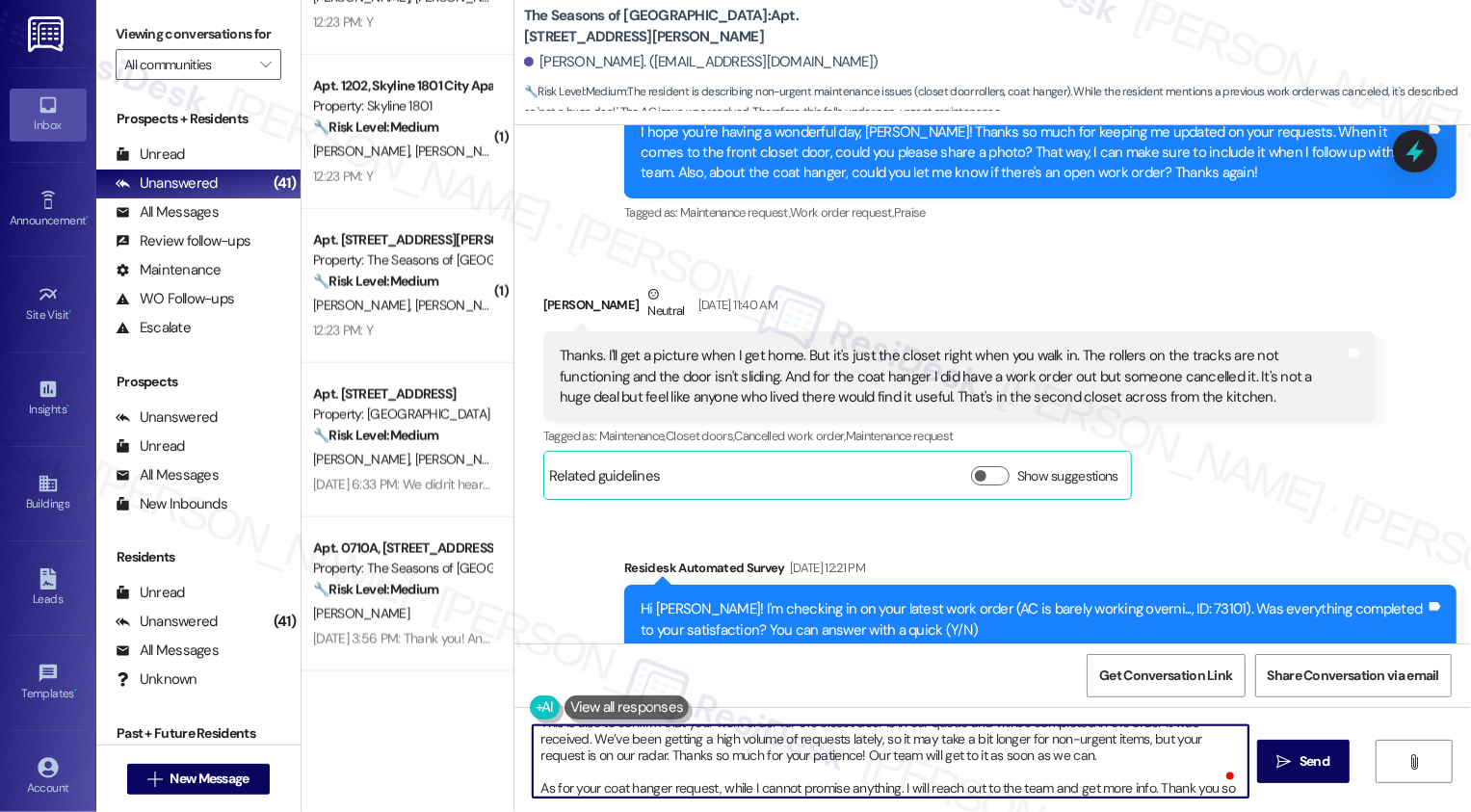
scroll to position [33, 0]
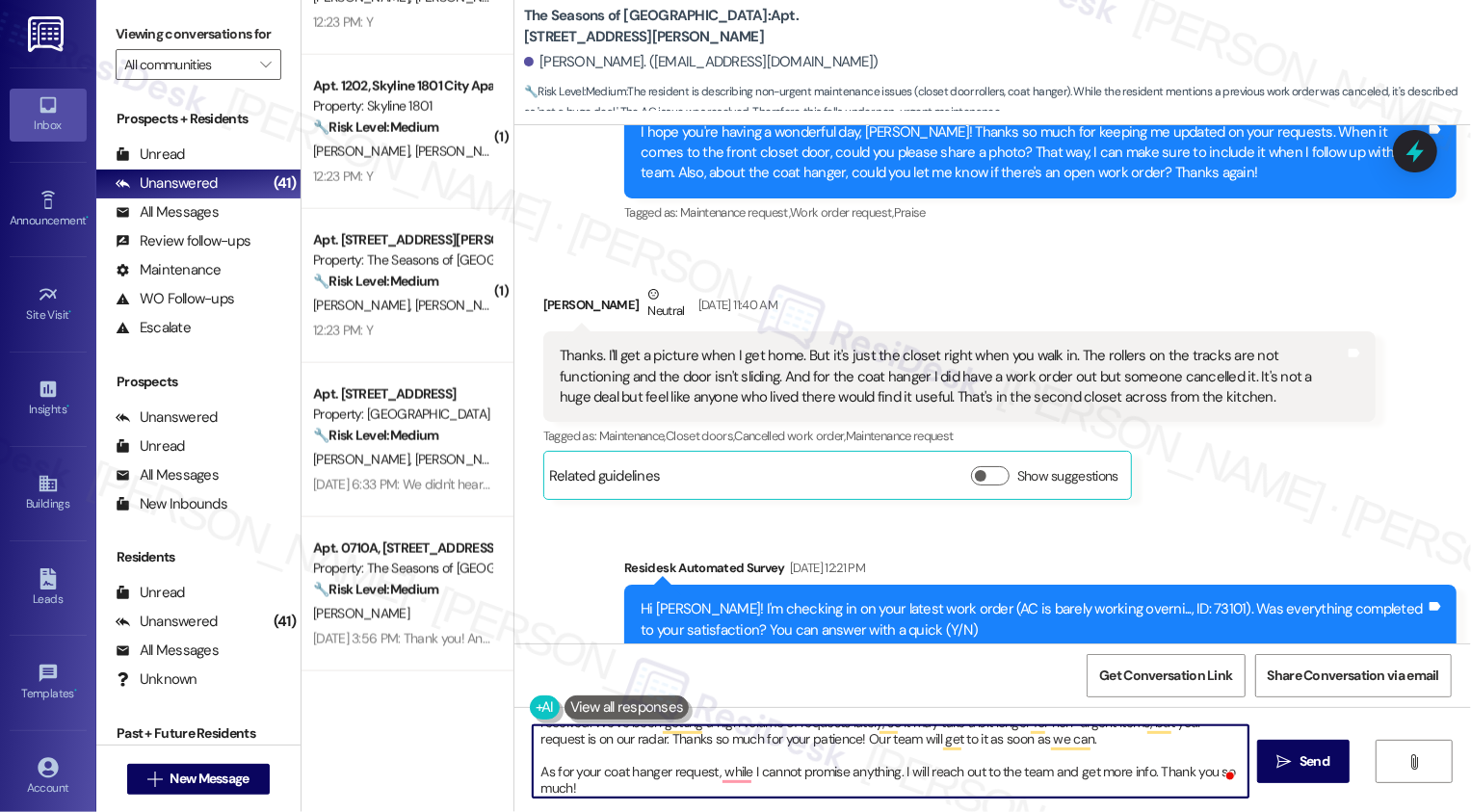
drag, startPoint x: 658, startPoint y: 739, endPoint x: 853, endPoint y: 745, distance: 195.1
click at [853, 745] on textarea "This is also to confirm that your work order for the closet door is in our queu…" at bounding box center [891, 761] width 716 height 72
click at [790, 795] on textarea "This is also to confirm that your work order for the closet door is in our queu…" at bounding box center [891, 761] width 716 height 72
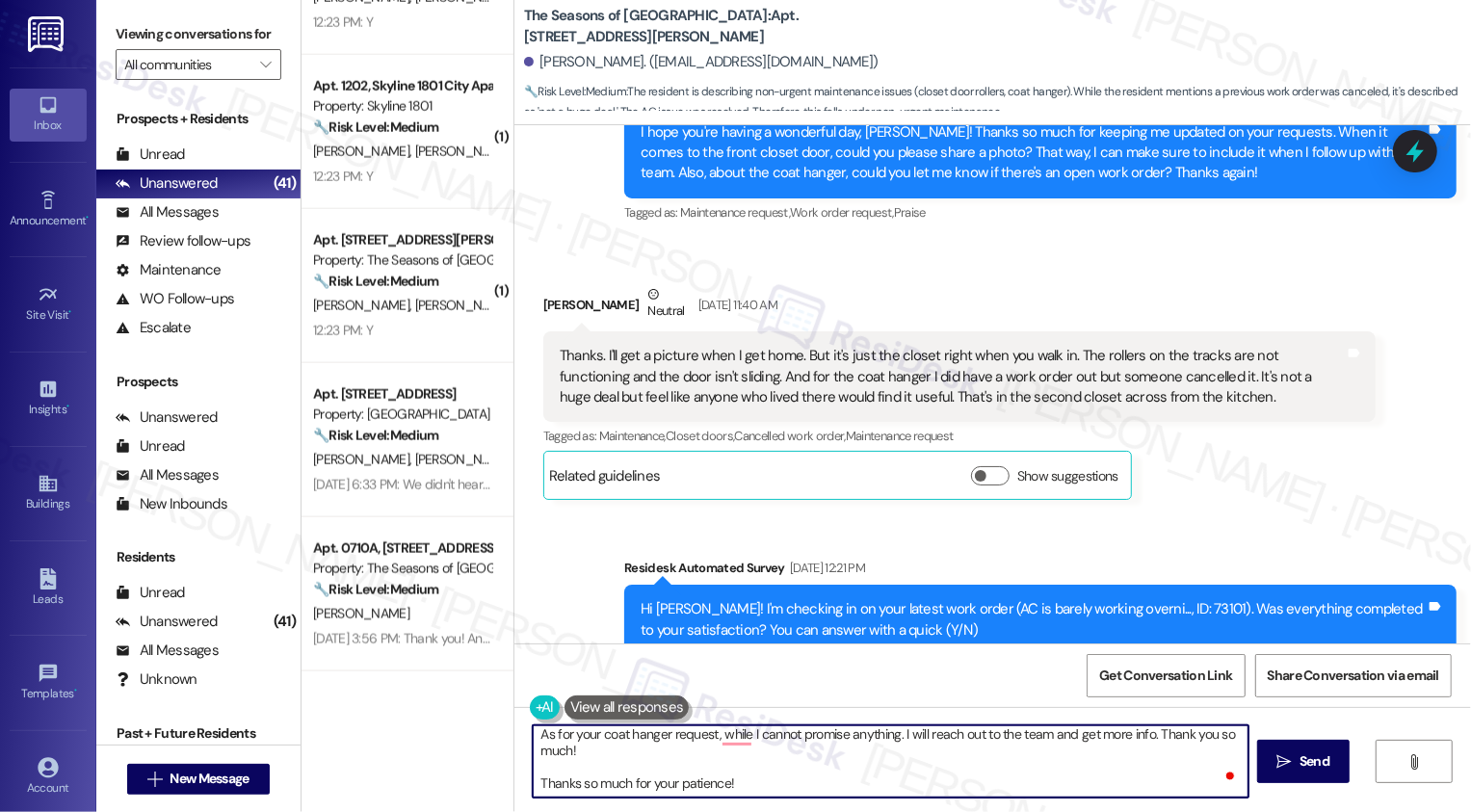
scroll to position [0, 0]
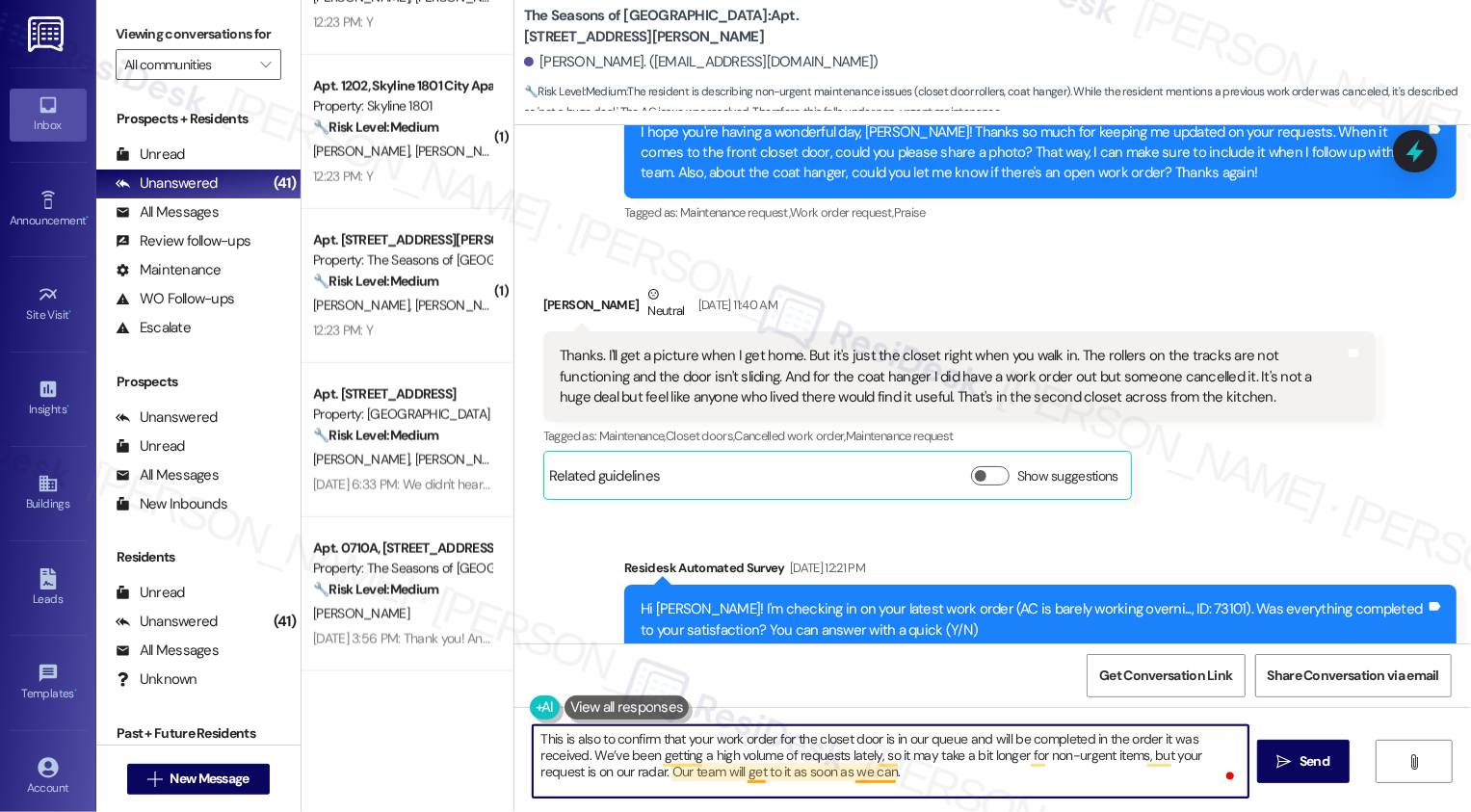
click at [752, 768] on textarea "This is also to confirm that your work order for the closet door is in our queu…" at bounding box center [891, 761] width 716 height 72
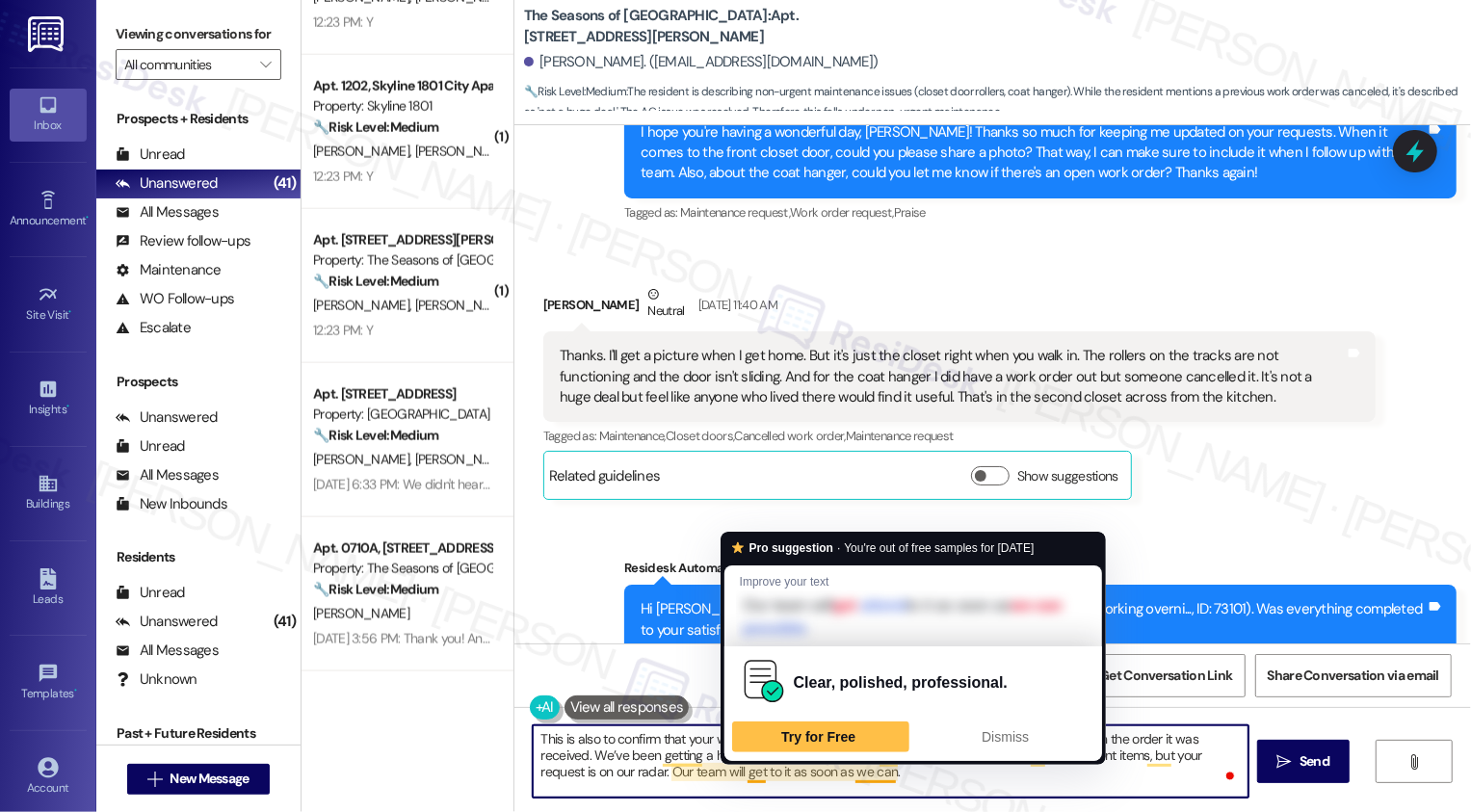
click at [858, 768] on textarea "This is also to confirm that your work order for the closet door is in our queu…" at bounding box center [891, 761] width 716 height 72
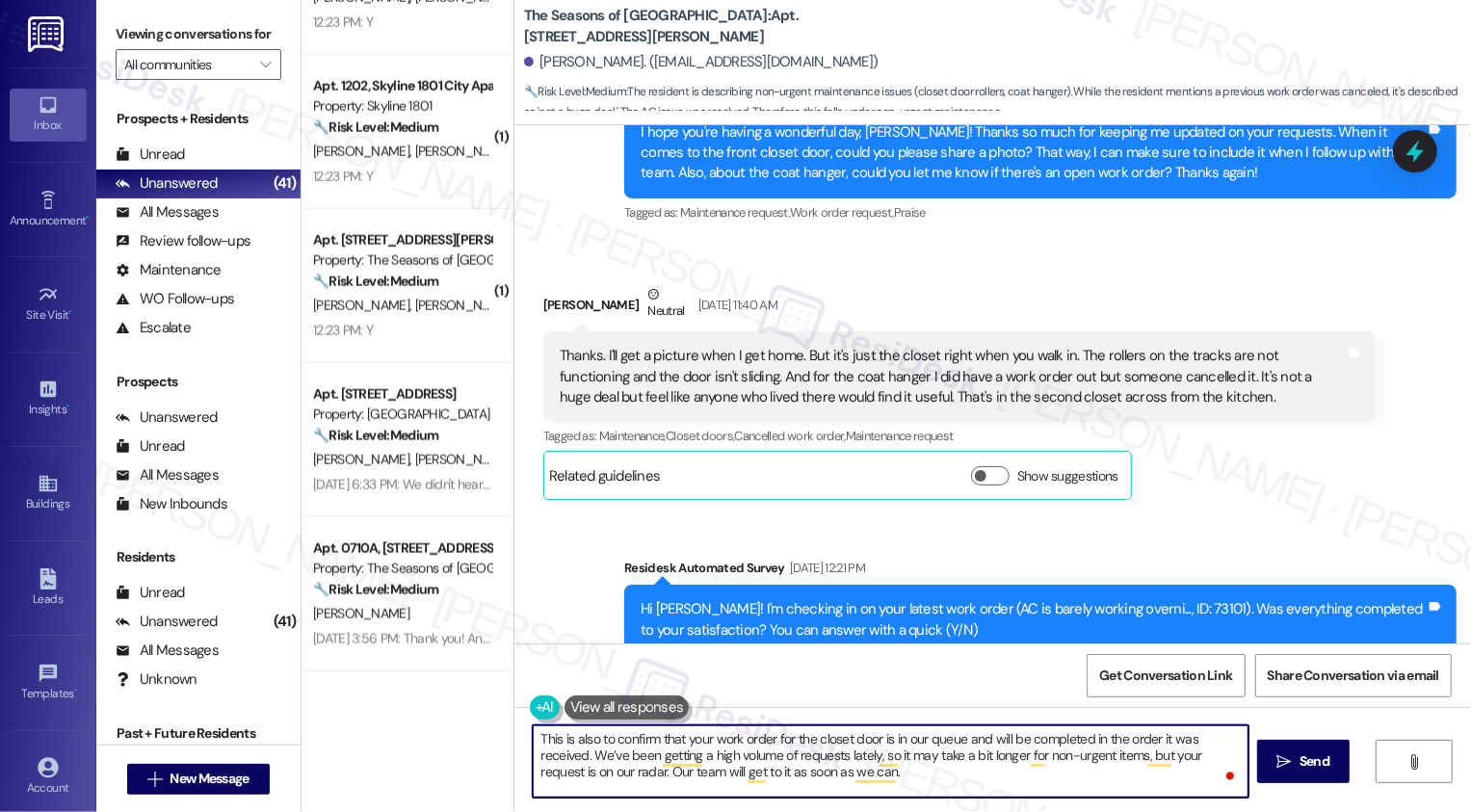
click at [883, 776] on textarea "This is also to confirm that your work order for the closet door is in our queu…" at bounding box center [891, 761] width 716 height 72
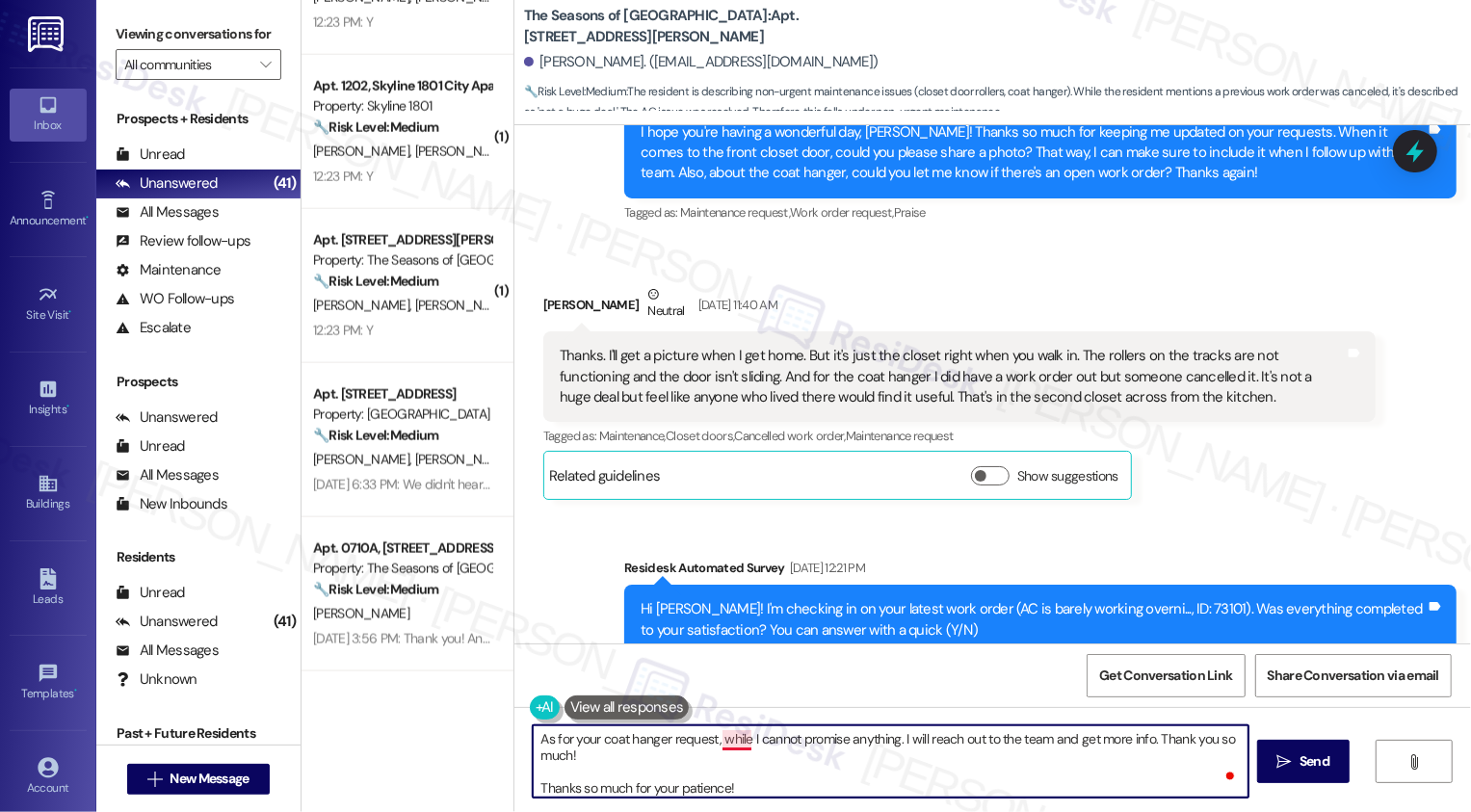
click at [720, 741] on textarea "This is also to confirm that your work order for the closet door is in our queu…" at bounding box center [891, 761] width 716 height 72
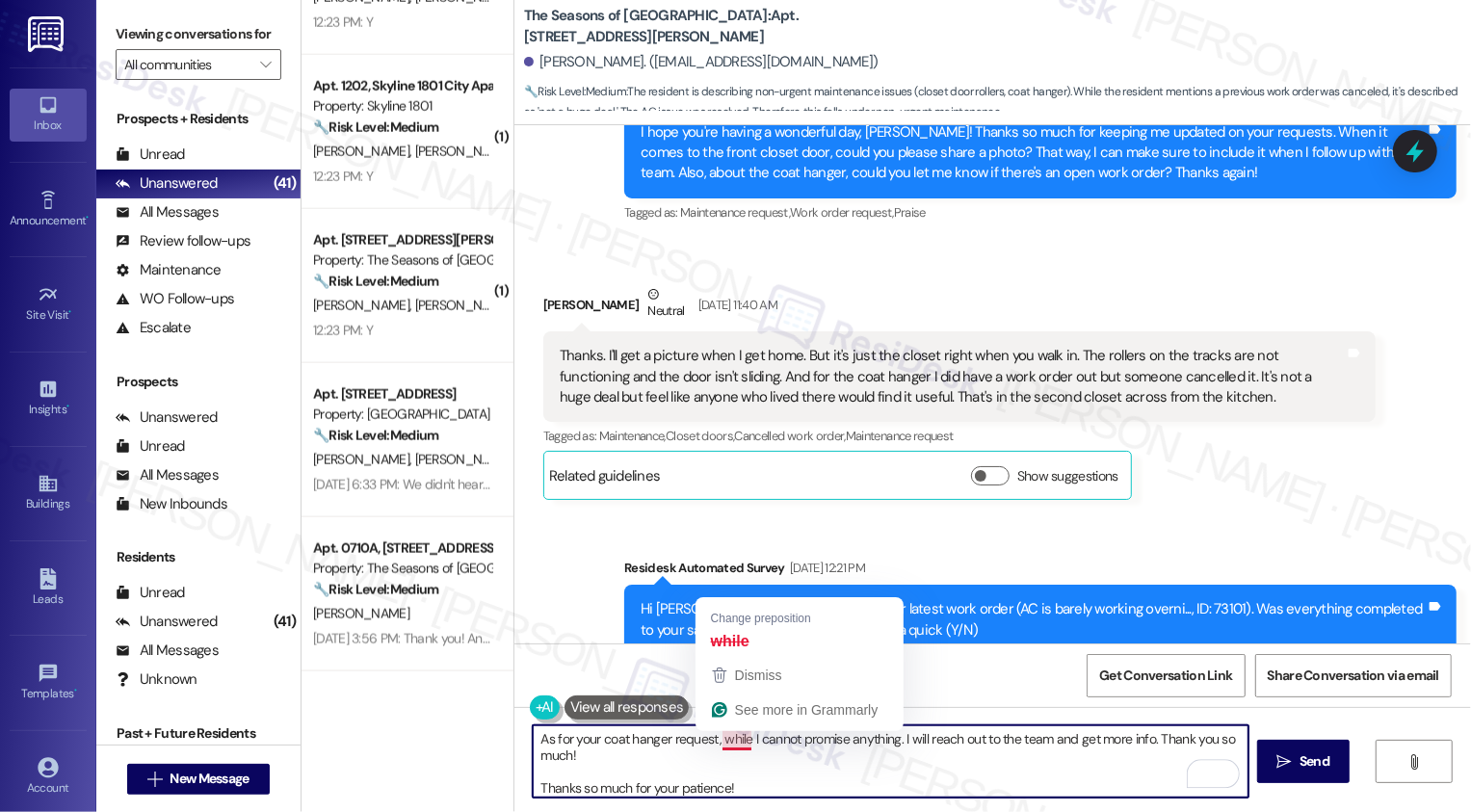
drag, startPoint x: 719, startPoint y: 740, endPoint x: 490, endPoint y: 732, distance: 229.1
click at [487, 735] on div "( 1 ) Apt. 15~302, Country Club Gardens Property: Country Club Gardens 🔧 Risk L…" at bounding box center [886, 406] width 1170 height 812
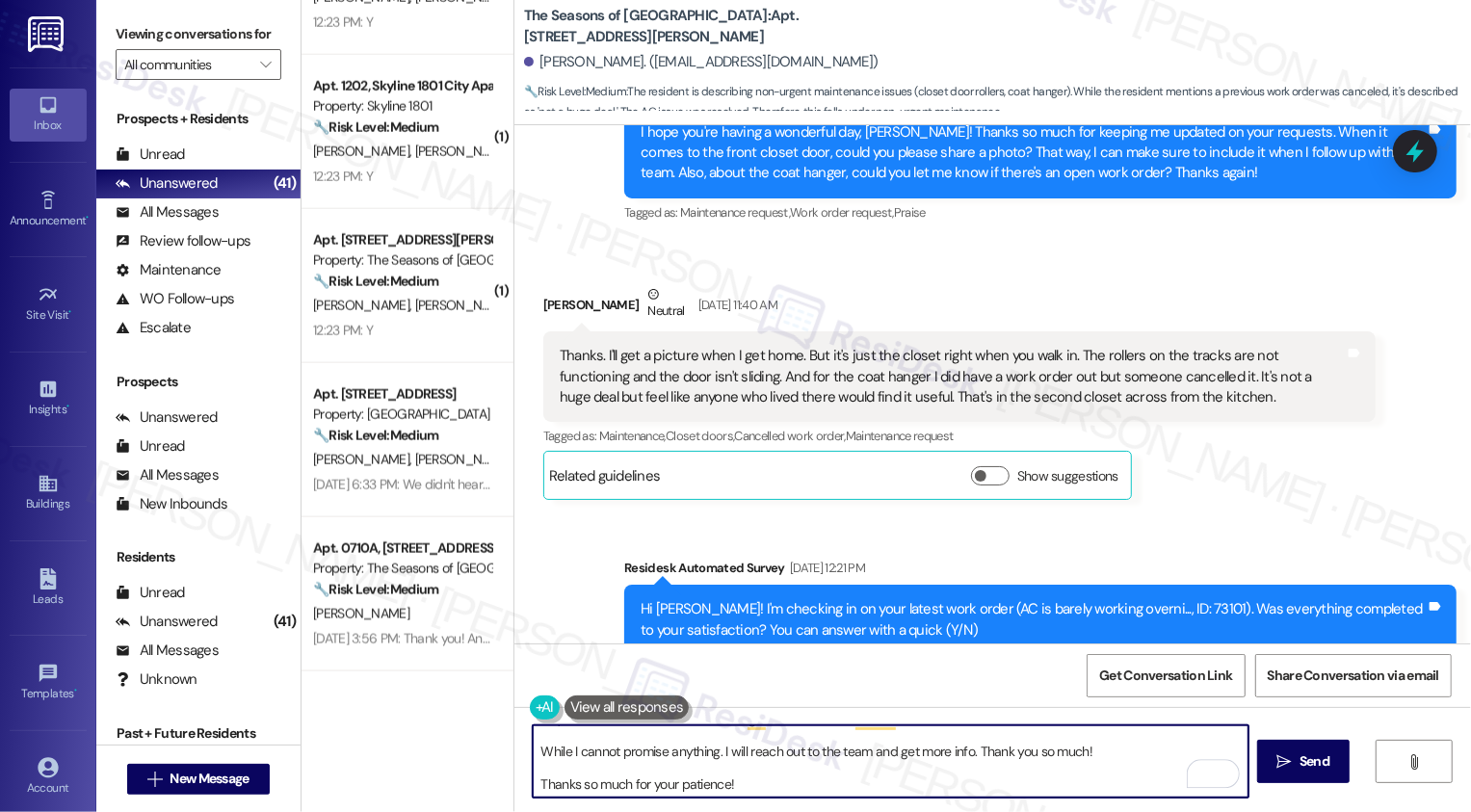
click at [708, 752] on textarea "This is also to confirm that your work order for the closet door is in our queu…" at bounding box center [891, 761] width 716 height 72
paste textarea "Thanks so much for your patience!"
click at [648, 777] on textarea "This is also to confirm that your work order for the closet door is in our queu…" at bounding box center [891, 761] width 716 height 72
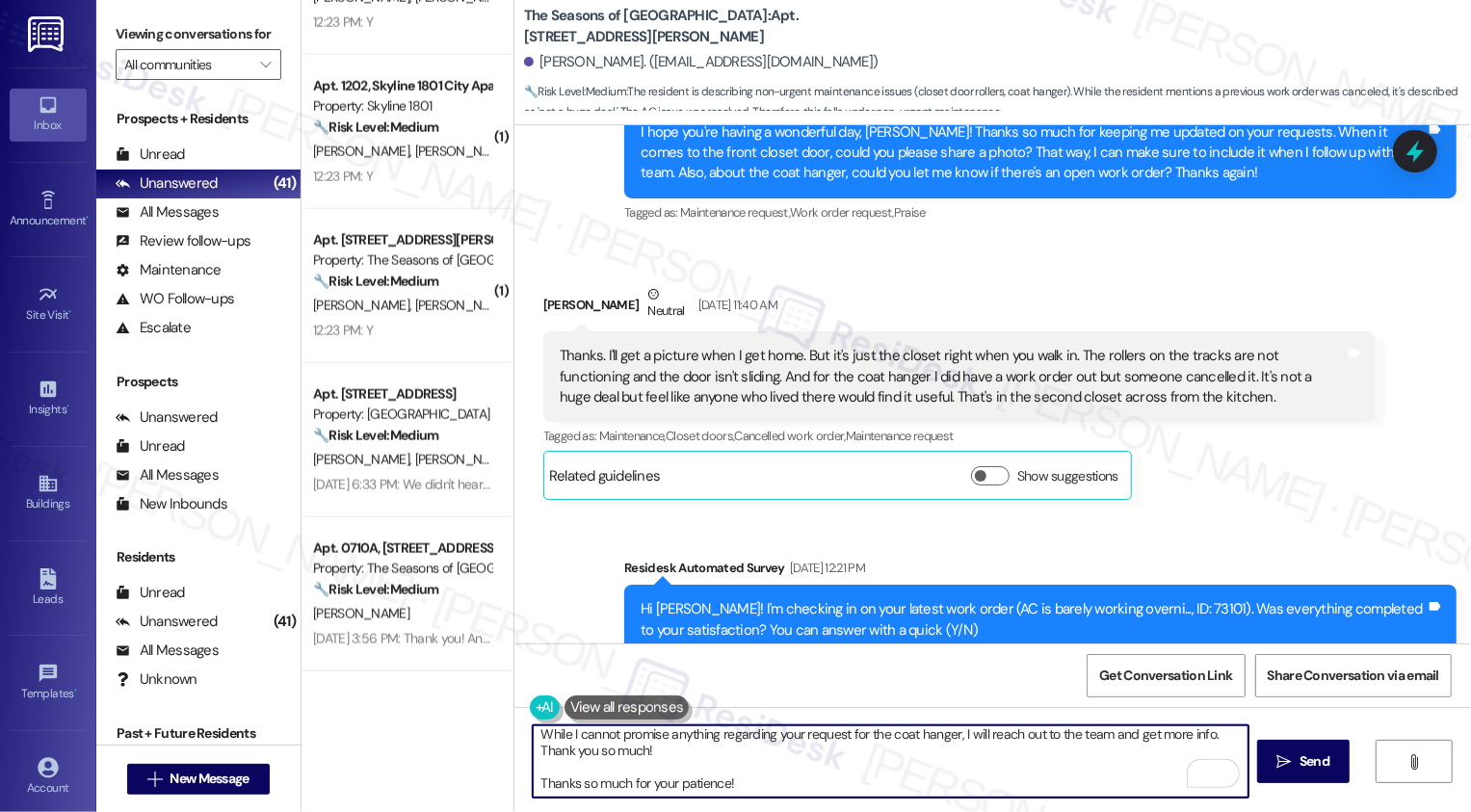
click at [1211, 737] on textarea "This is also to confirm that your work order for the closet door is in our queu…" at bounding box center [891, 761] width 716 height 72
drag, startPoint x: 652, startPoint y: 751, endPoint x: 805, endPoint y: 752, distance: 153.0
click at [804, 752] on textarea "This is also to confirm that your work order for the closet door is in our queu…" at bounding box center [891, 761] width 716 height 72
click at [813, 781] on textarea "This is also to confirm that your work order for the closet door is in our queu…" at bounding box center [891, 761] width 716 height 72
type textarea "This is also to confirm that your work order for the closet door is in our queu…"
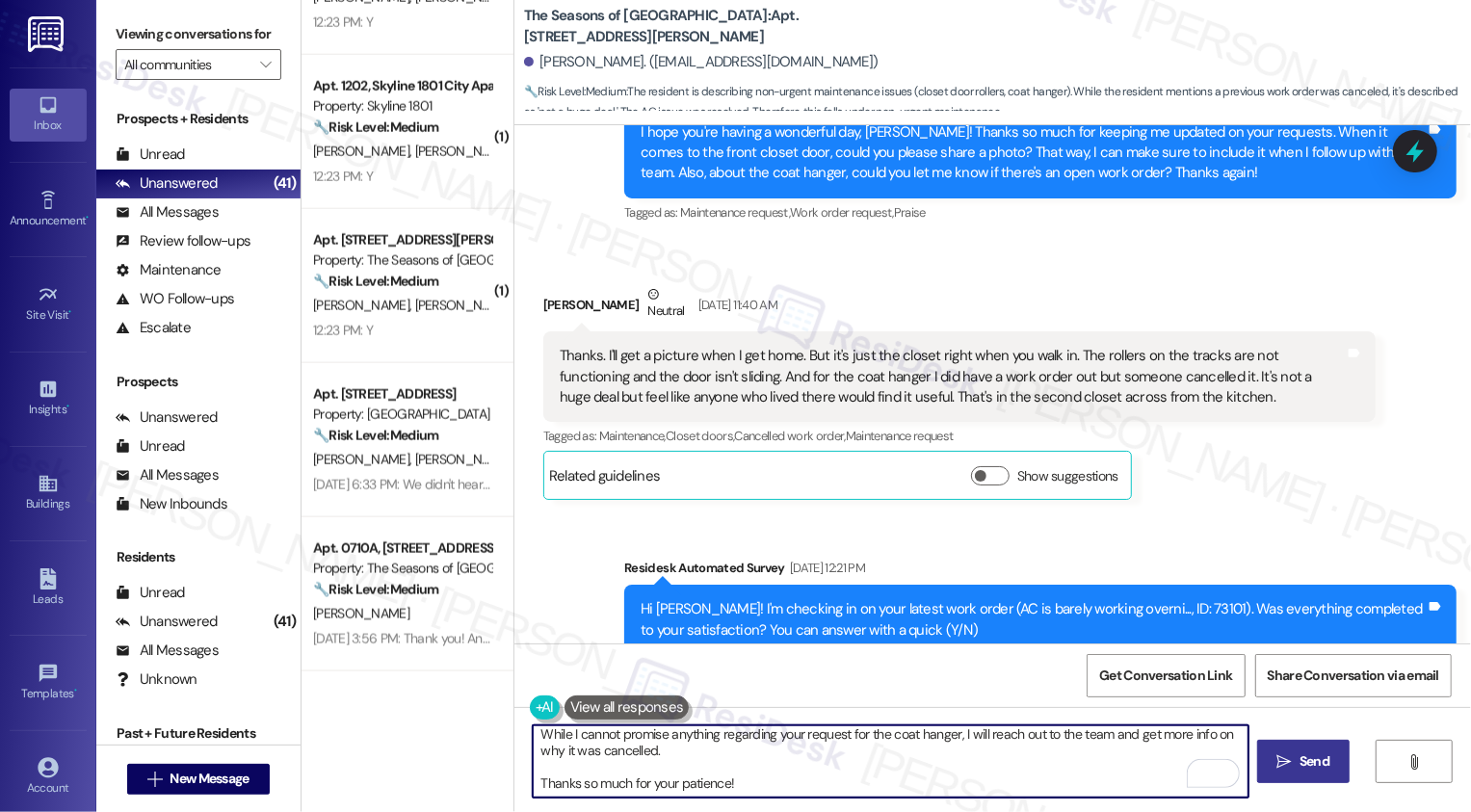
click at [1296, 769] on span "Send" at bounding box center [1314, 761] width 38 height 20
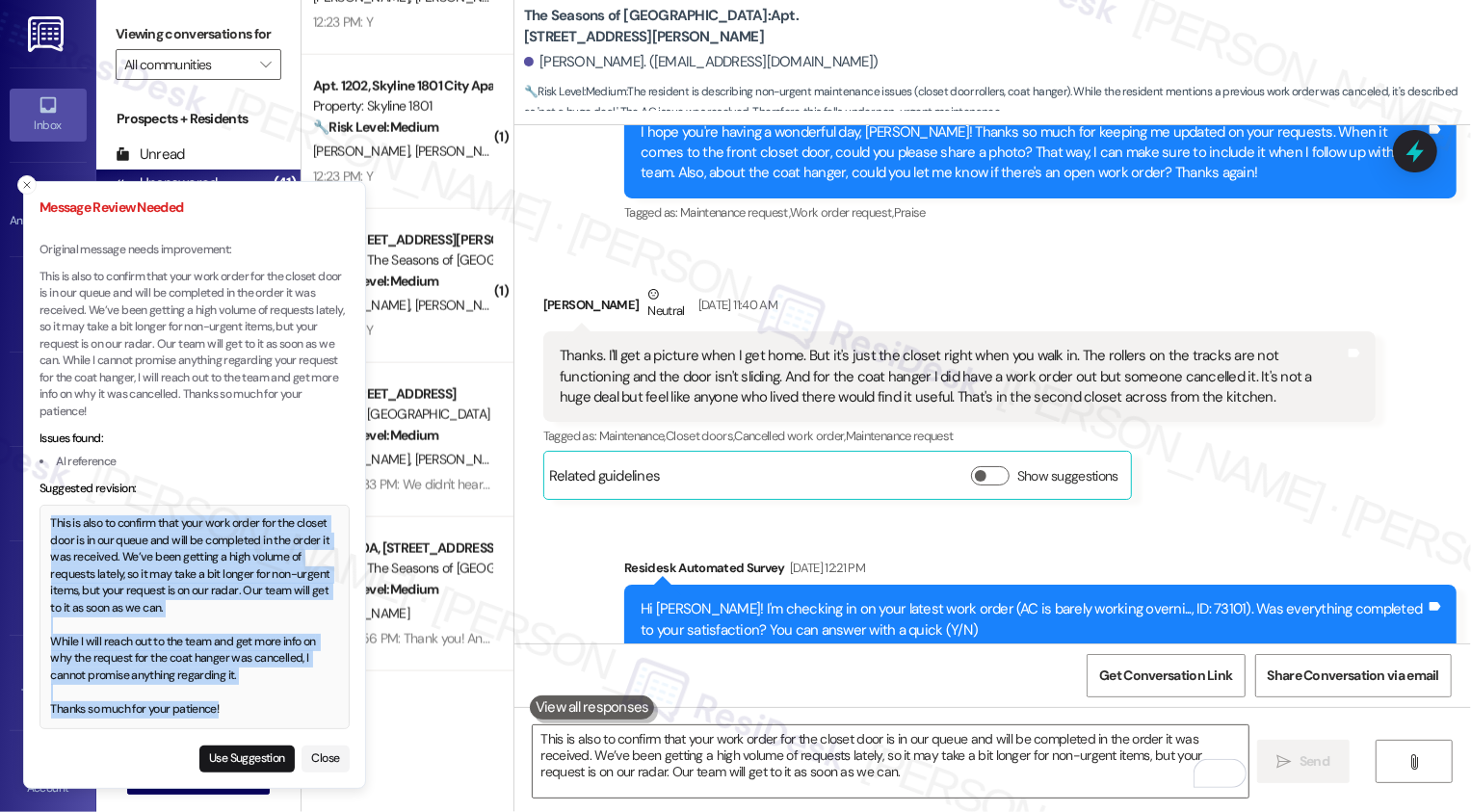
drag, startPoint x: 51, startPoint y: 523, endPoint x: 297, endPoint y: 702, distance: 304.2
click at [297, 702] on div "This is also to confirm that your work order for the closet door is in our queu…" at bounding box center [195, 616] width 288 height 202
copy div "This is also to confirm that your work order for the closet door is in our queu…"
click at [227, 759] on button "Use Suggestion" at bounding box center [247, 759] width 95 height 27
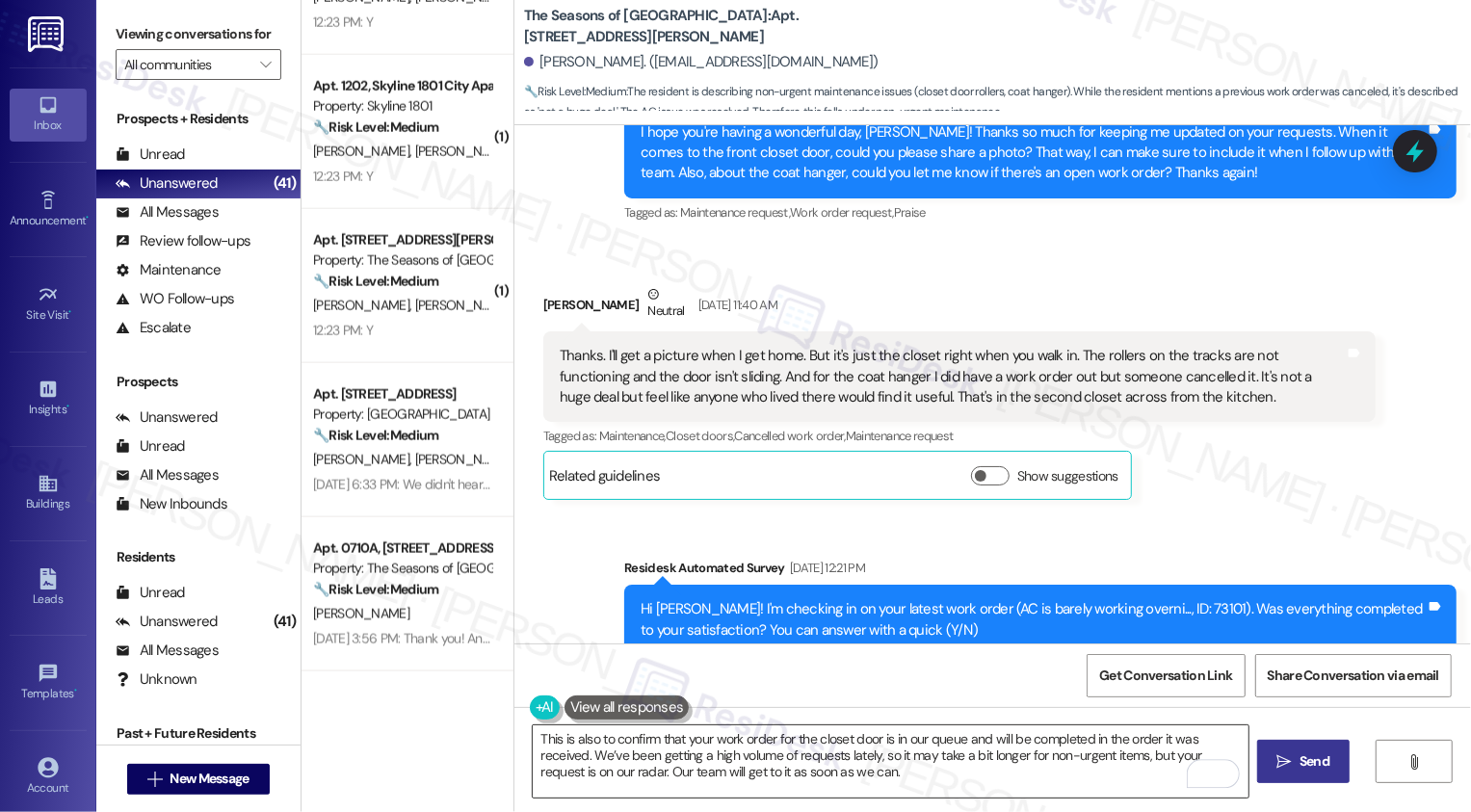
click at [651, 742] on textarea "This is also to confirm that your work order for the closet door is in our queu…" at bounding box center [891, 761] width 716 height 72
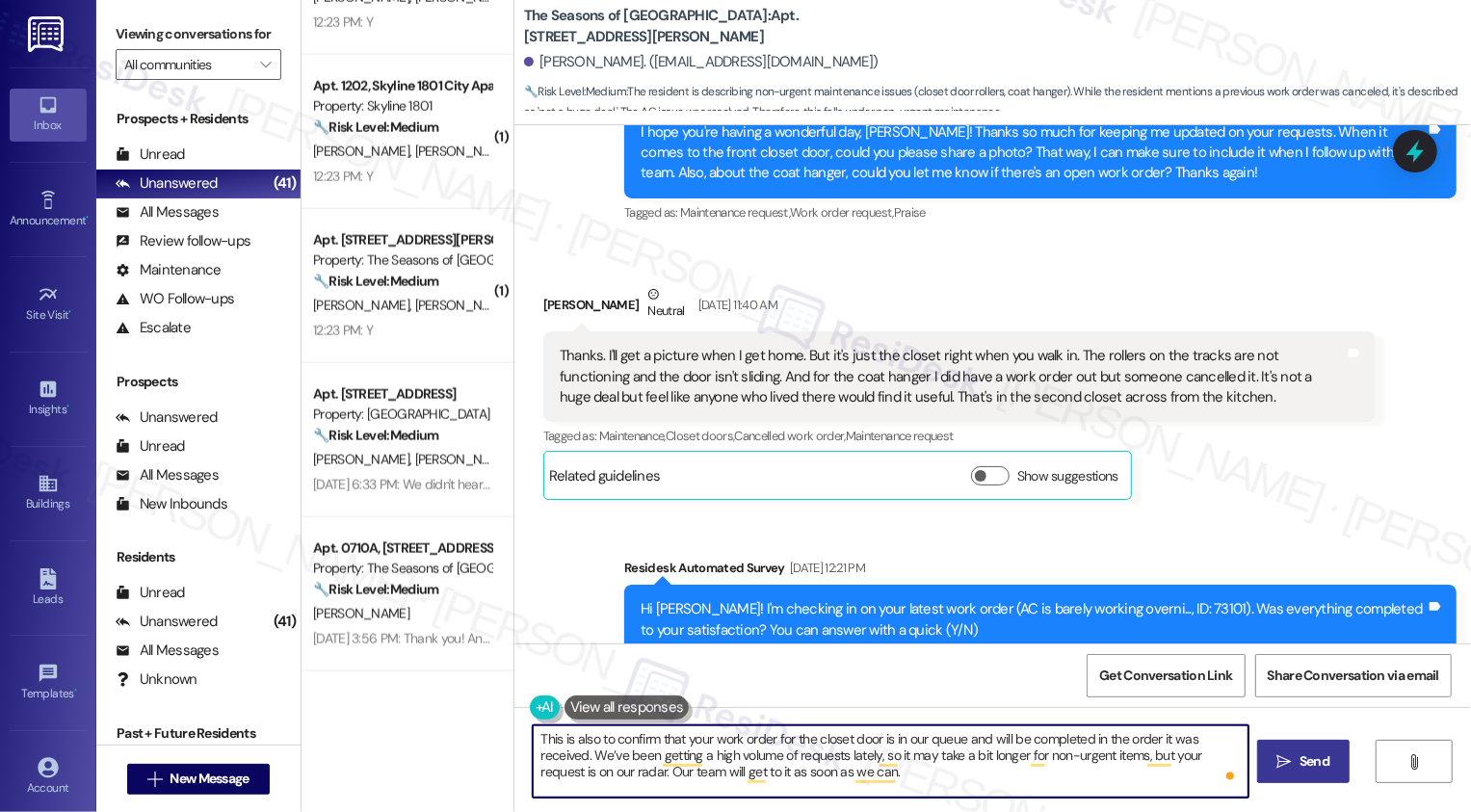
click at [918, 775] on textarea "This is also to confirm that your work order for the closet door is in our queu…" at bounding box center [891, 761] width 716 height 72
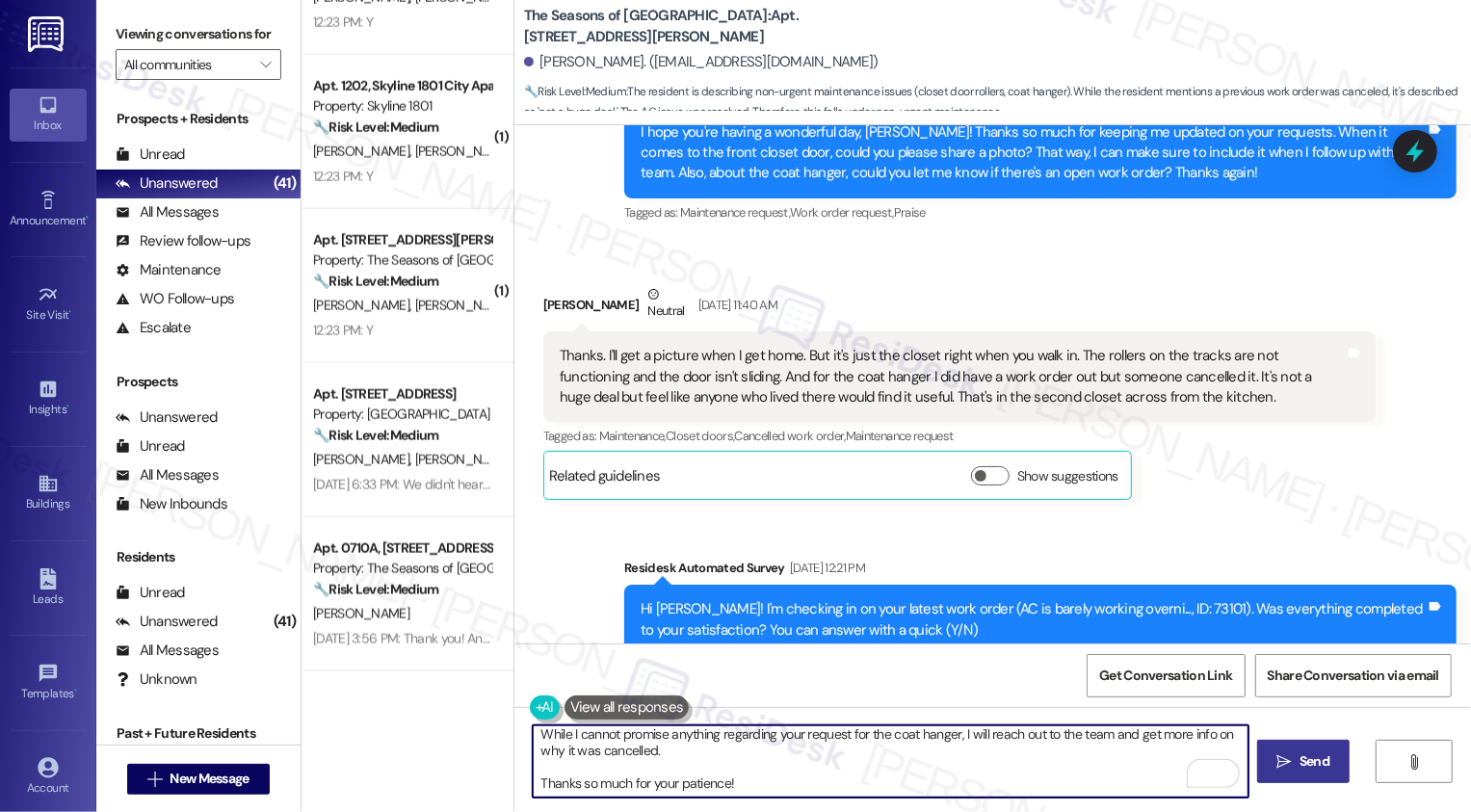
click at [727, 761] on textarea "This is also to confirm that your work order for the closet door is in our queu…" at bounding box center [891, 761] width 716 height 72
click at [1150, 739] on textarea "This is also to confirm that your work order for the closet door is in our queu…" at bounding box center [891, 761] width 716 height 72
click at [939, 760] on textarea "This is also to confirm that your work order for the closet door is in our queu…" at bounding box center [891, 761] width 716 height 72
click at [1300, 755] on span "Send" at bounding box center [1314, 761] width 30 height 20
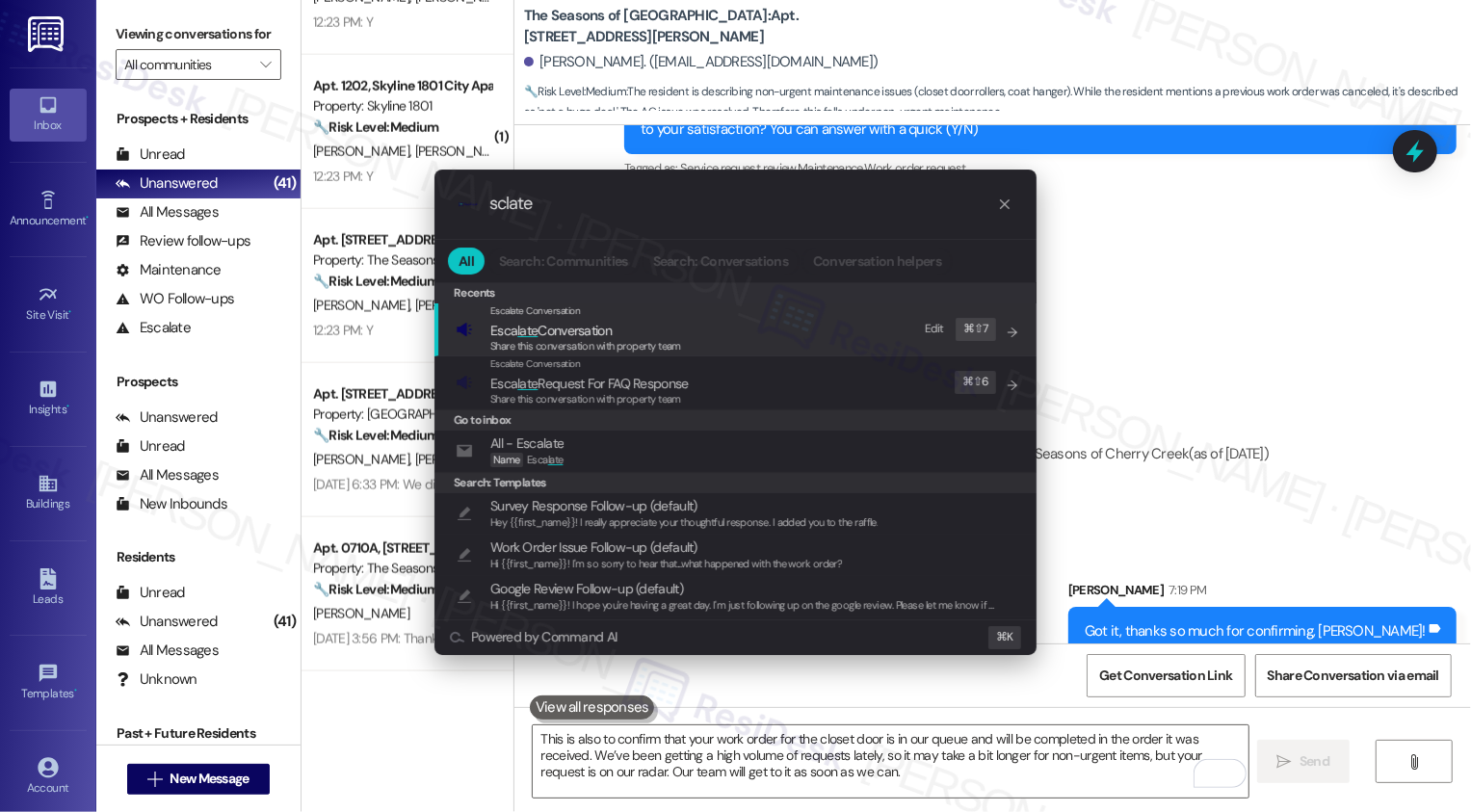
type input "sclate"
click at [610, 326] on span "Esca late Conversation" at bounding box center [551, 331] width 122 height 18
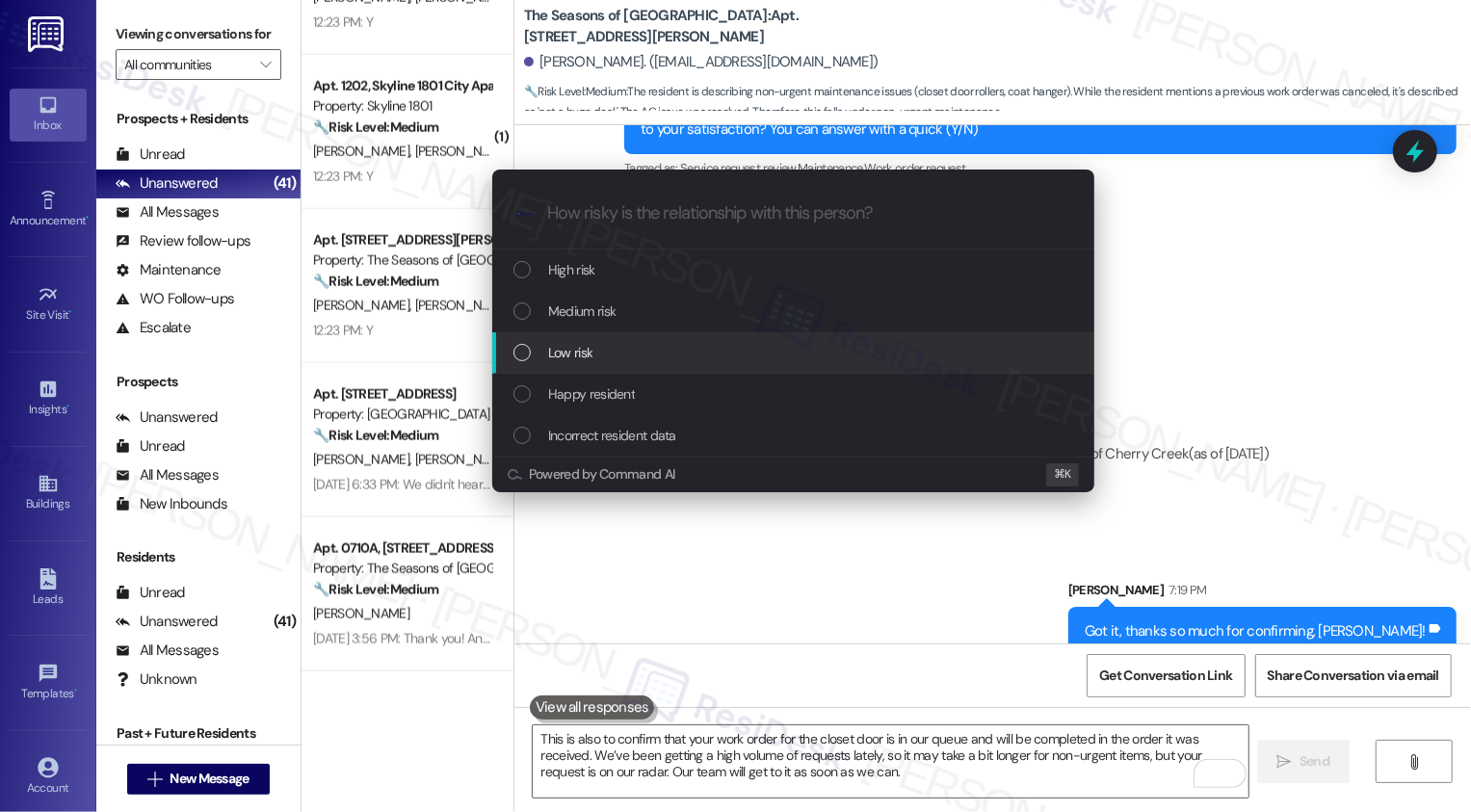
click at [606, 366] on div "Low risk" at bounding box center [793, 353] width 602 height 42
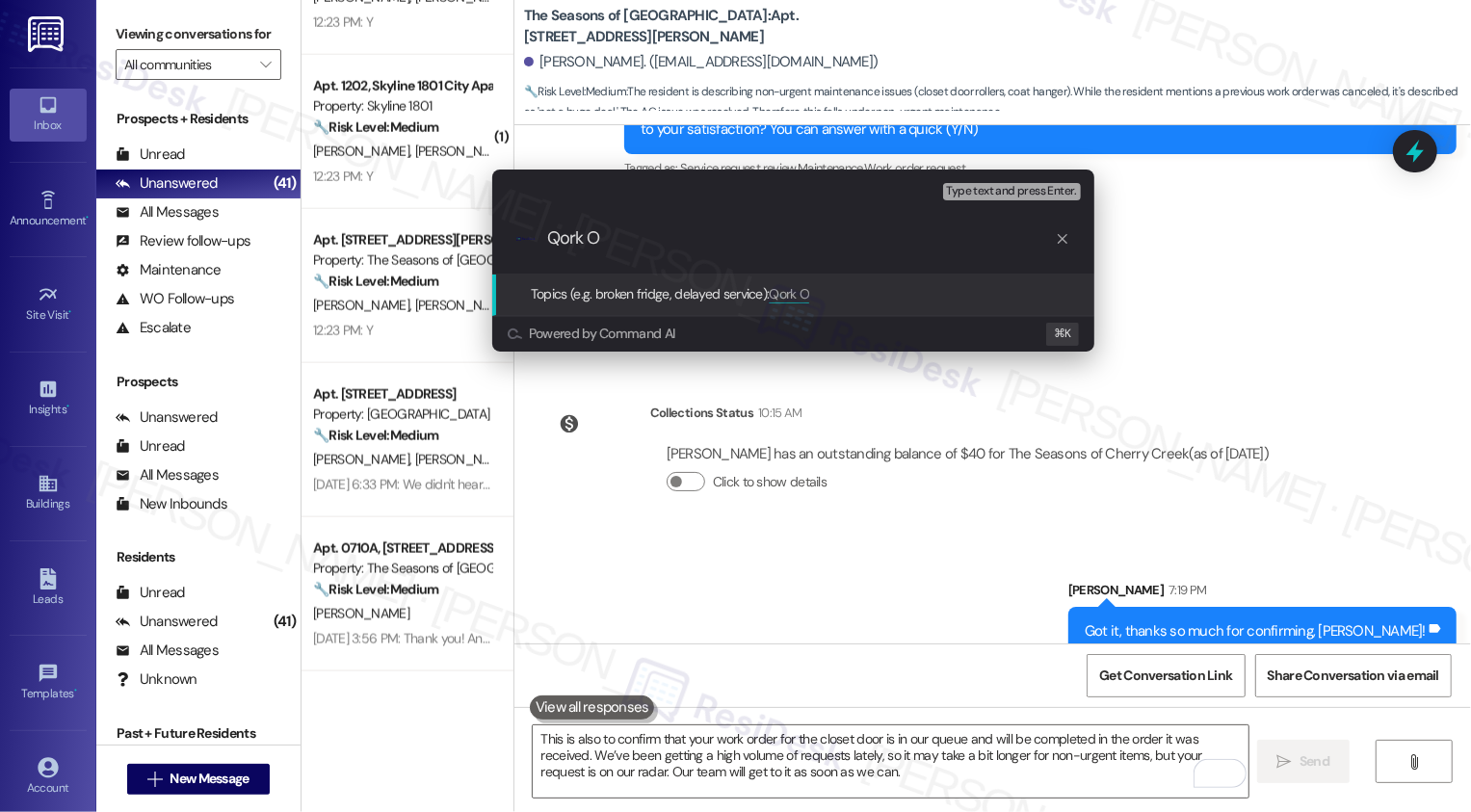
type input "Q"
type input "Work Order Follow-up: closet door and request for coat hanger (please confirm t…"
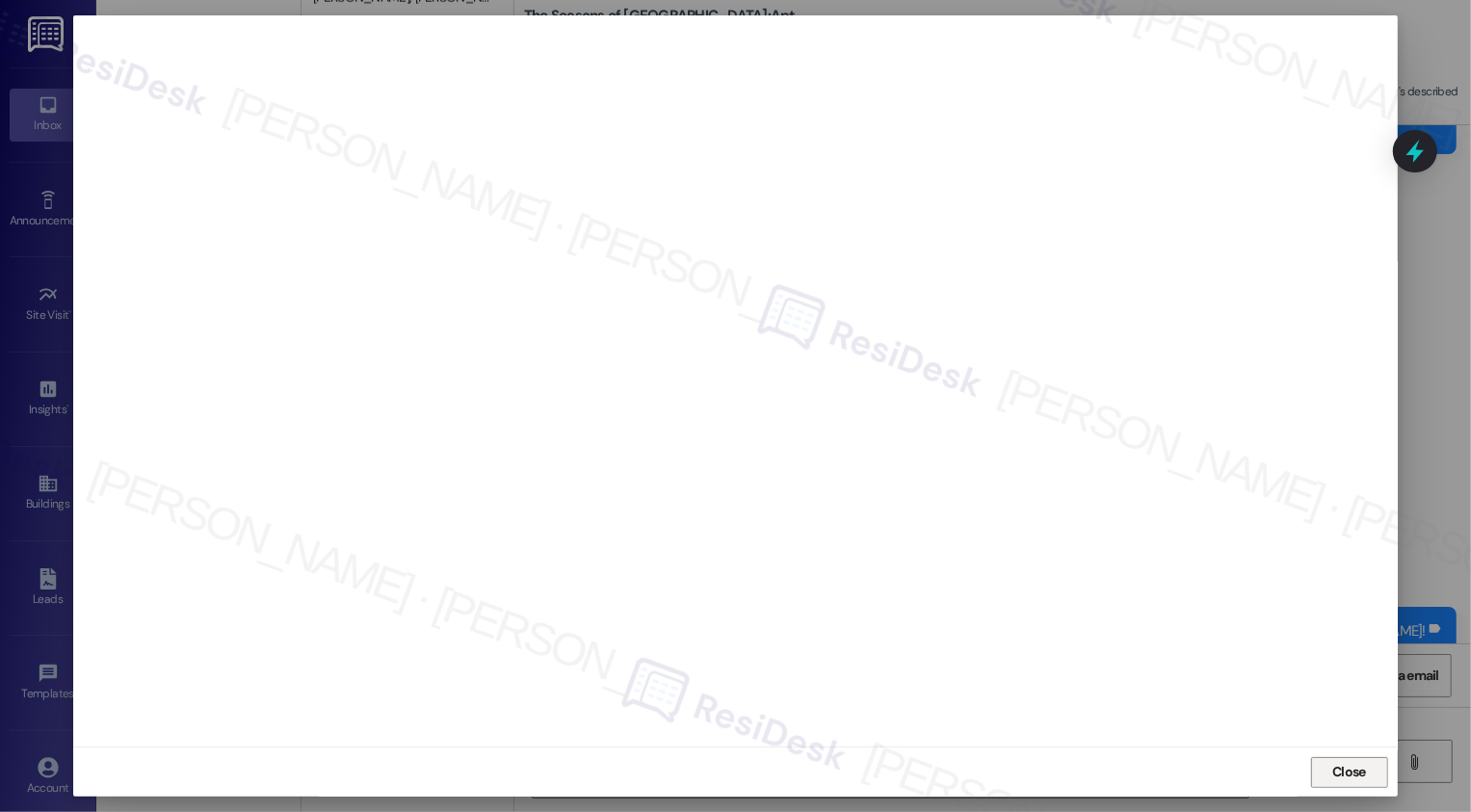
click at [1333, 773] on button "Close" at bounding box center [1349, 771] width 77 height 31
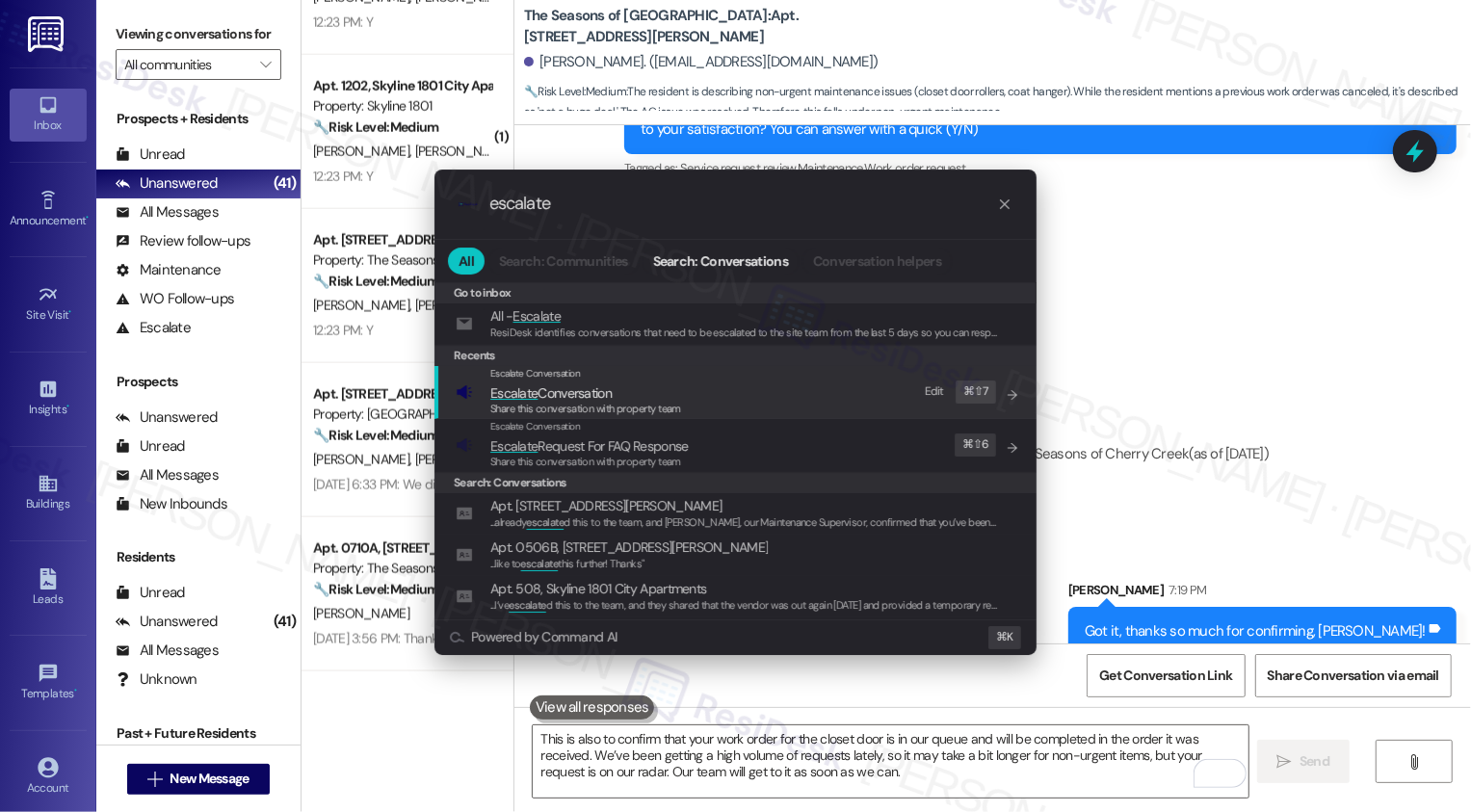
type input "escalate"
click at [553, 393] on span "Escalate Conversation" at bounding box center [551, 393] width 122 height 18
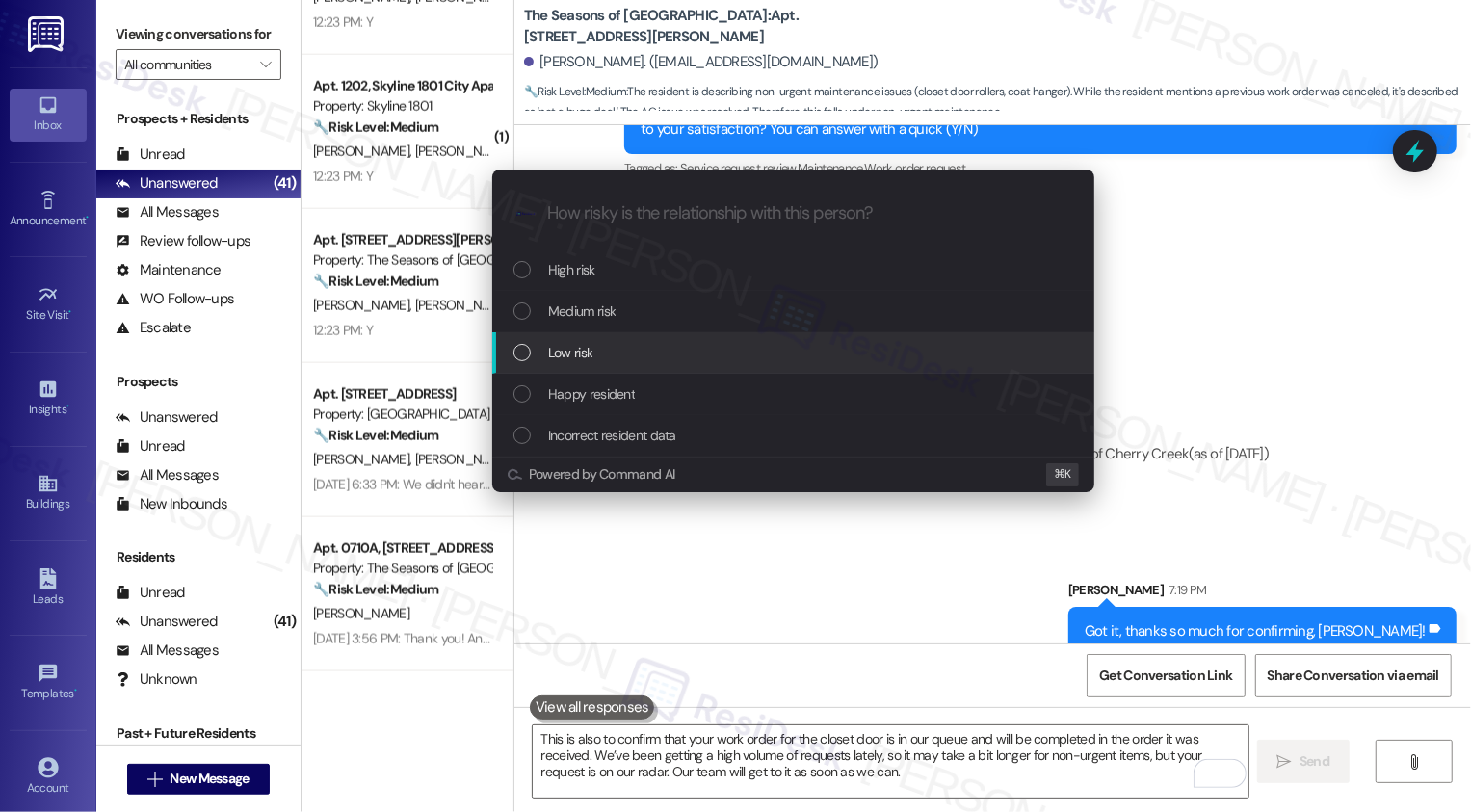
click at [573, 355] on span "Low risk" at bounding box center [570, 352] width 45 height 21
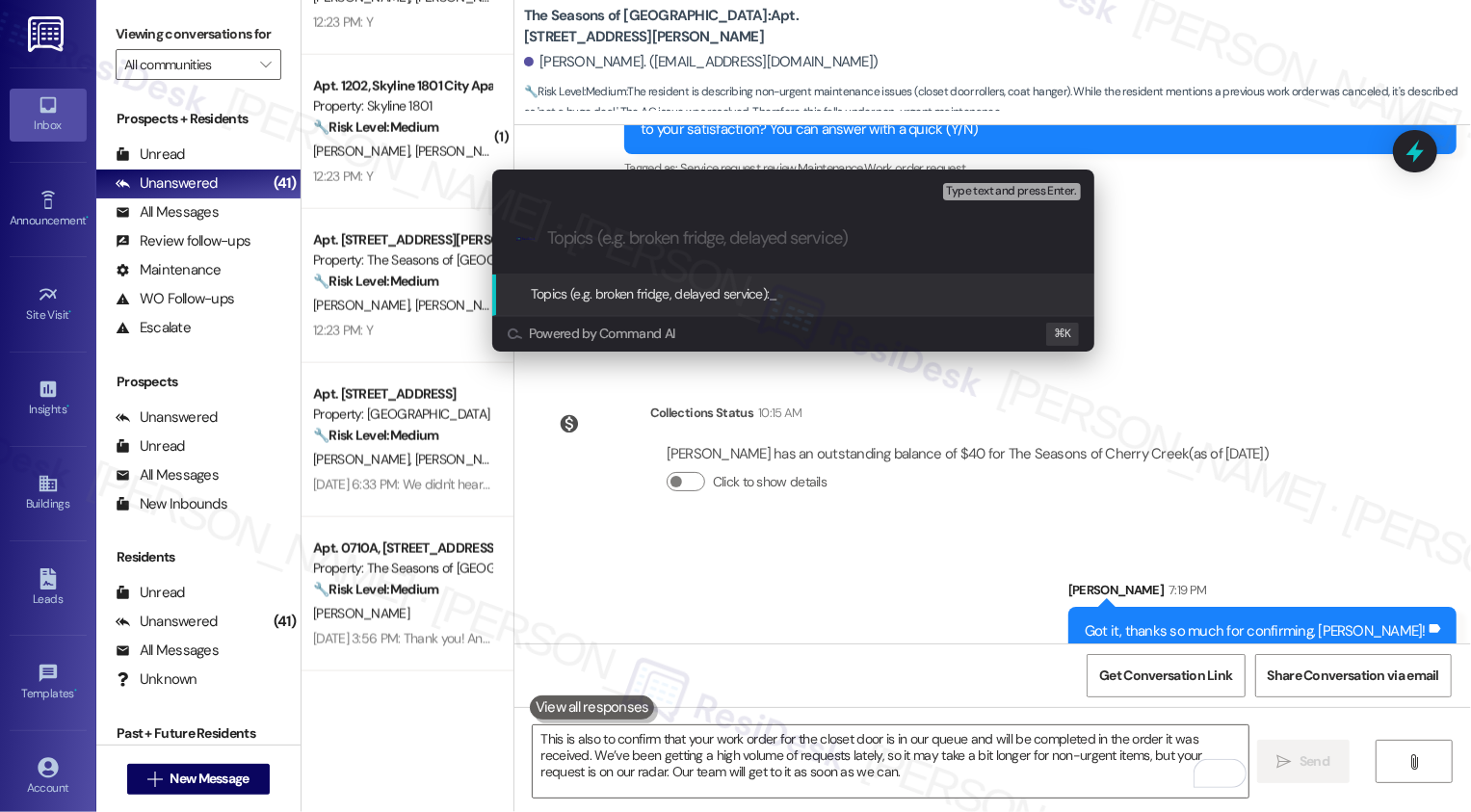
paste input "Work Order Follow-up: closet door and request for coat hanger (please confirm t…"
type input "Work Order Follow-up: closet door and request for coat hanger (please confirm t…"
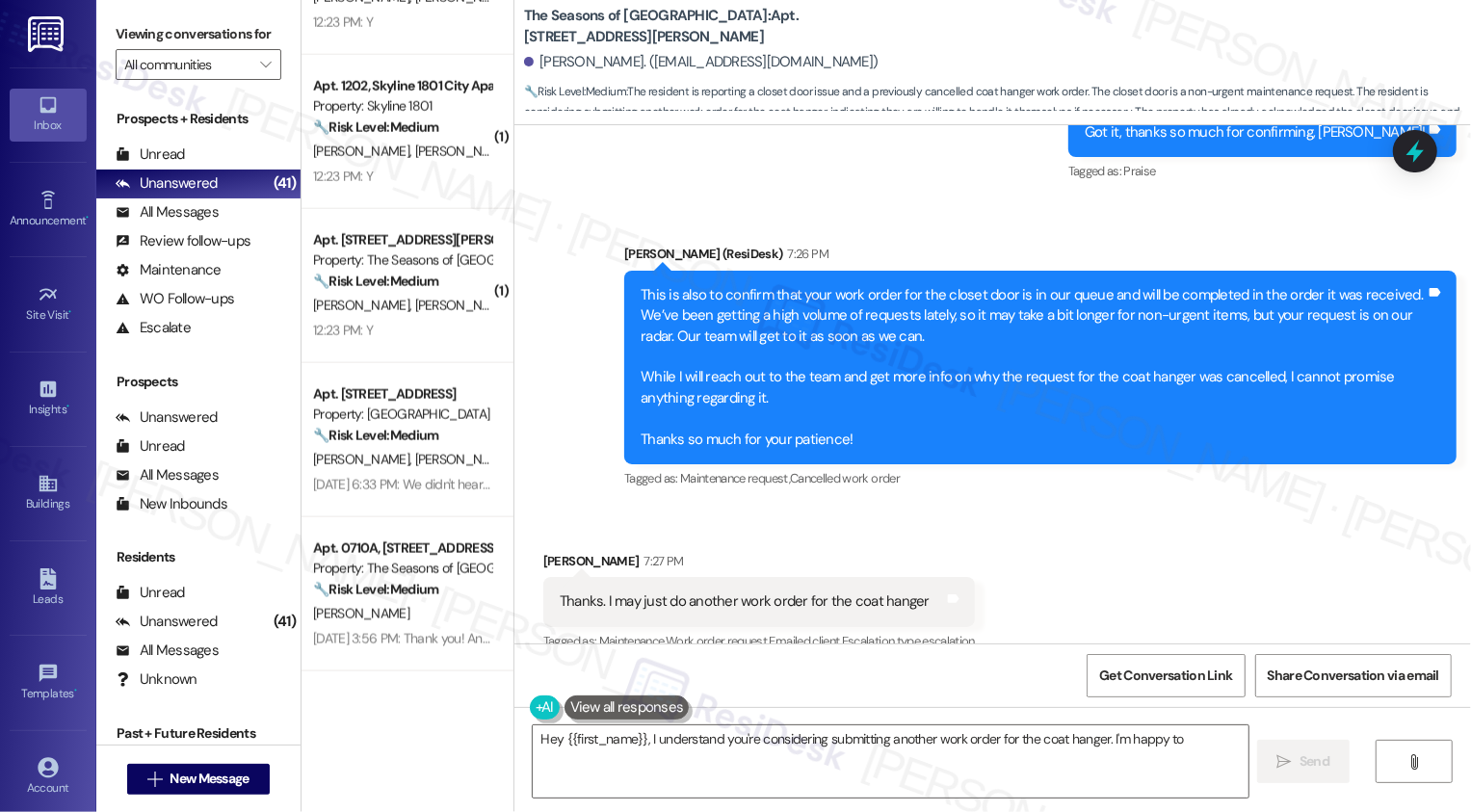
scroll to position [2421, 0]
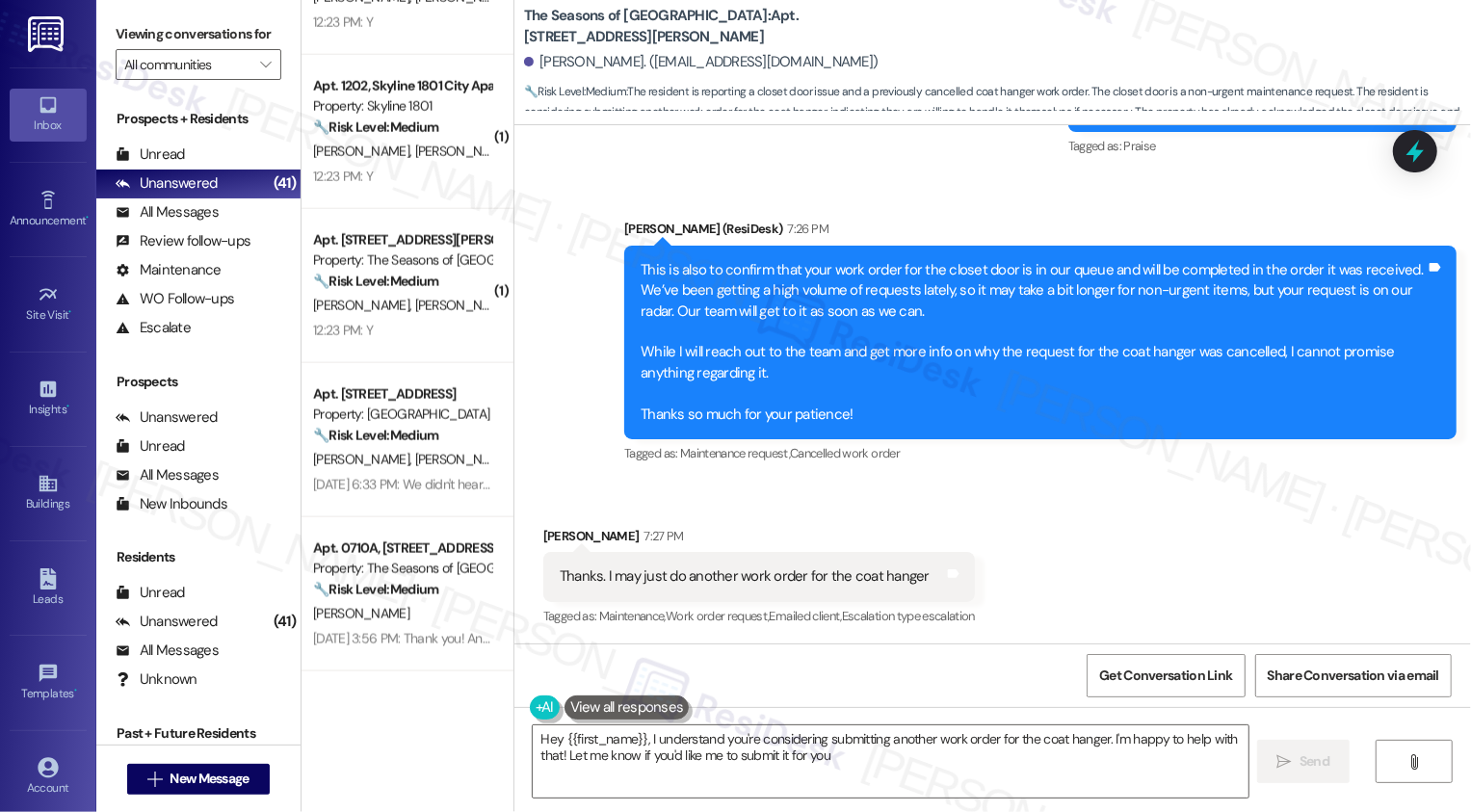
type textarea "Hey {{first_name}}, I understand you're considering submitting another work ord…"
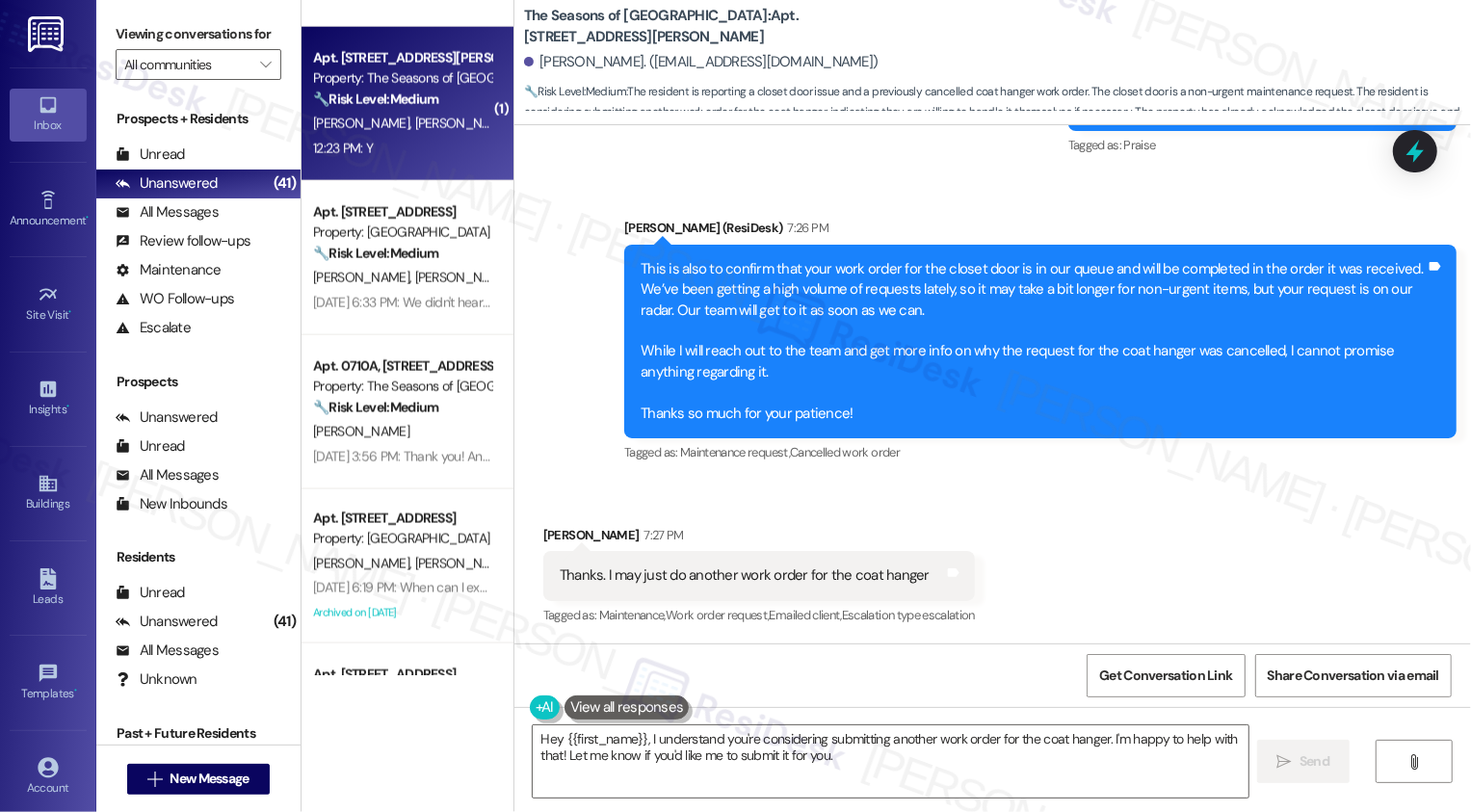
scroll to position [2068, 0]
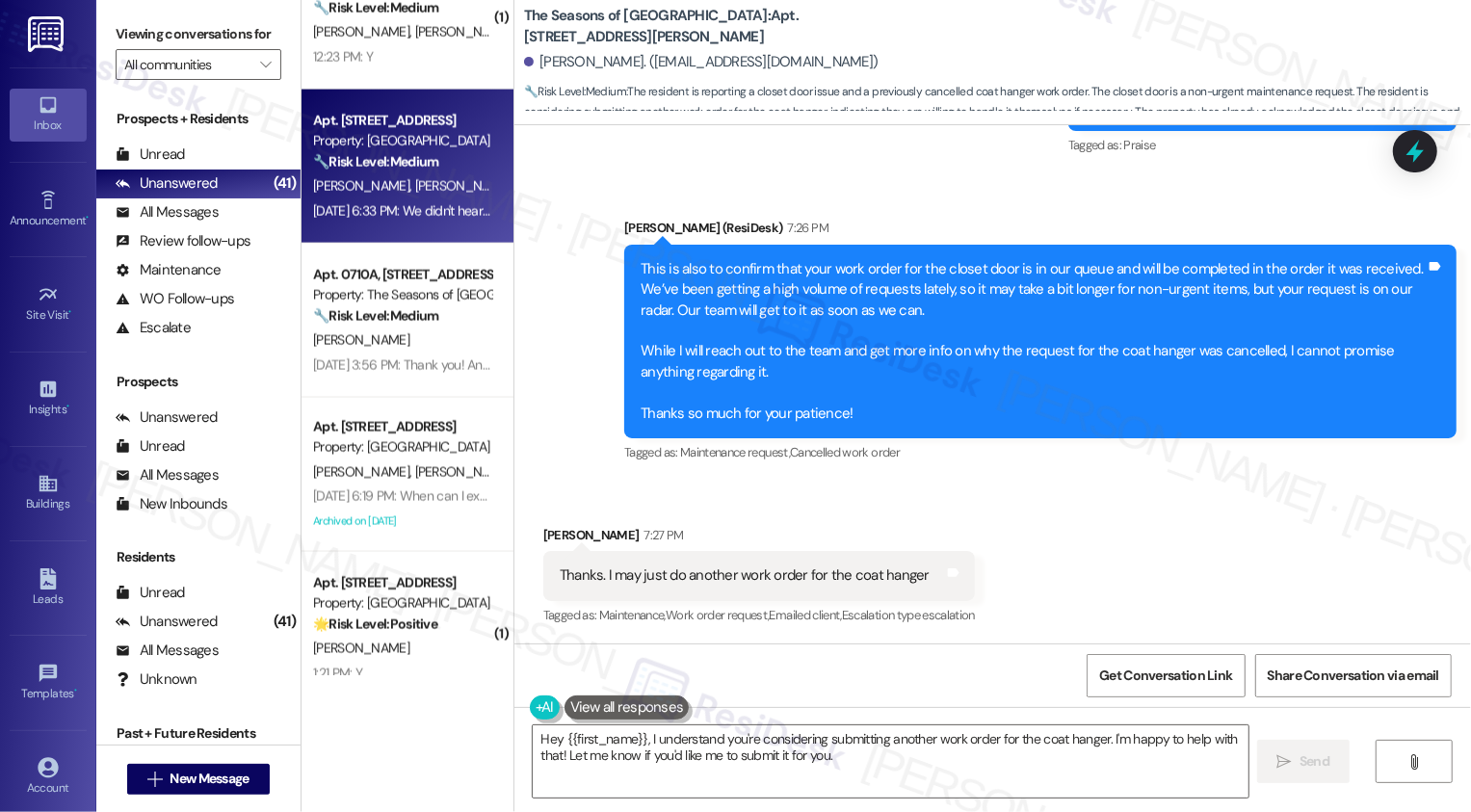
click at [414, 192] on span "M. Avery" at bounding box center [462, 186] width 96 height 18
type textarea "Hey {{first_name}}, I understand you're considering submitting another work ord…"
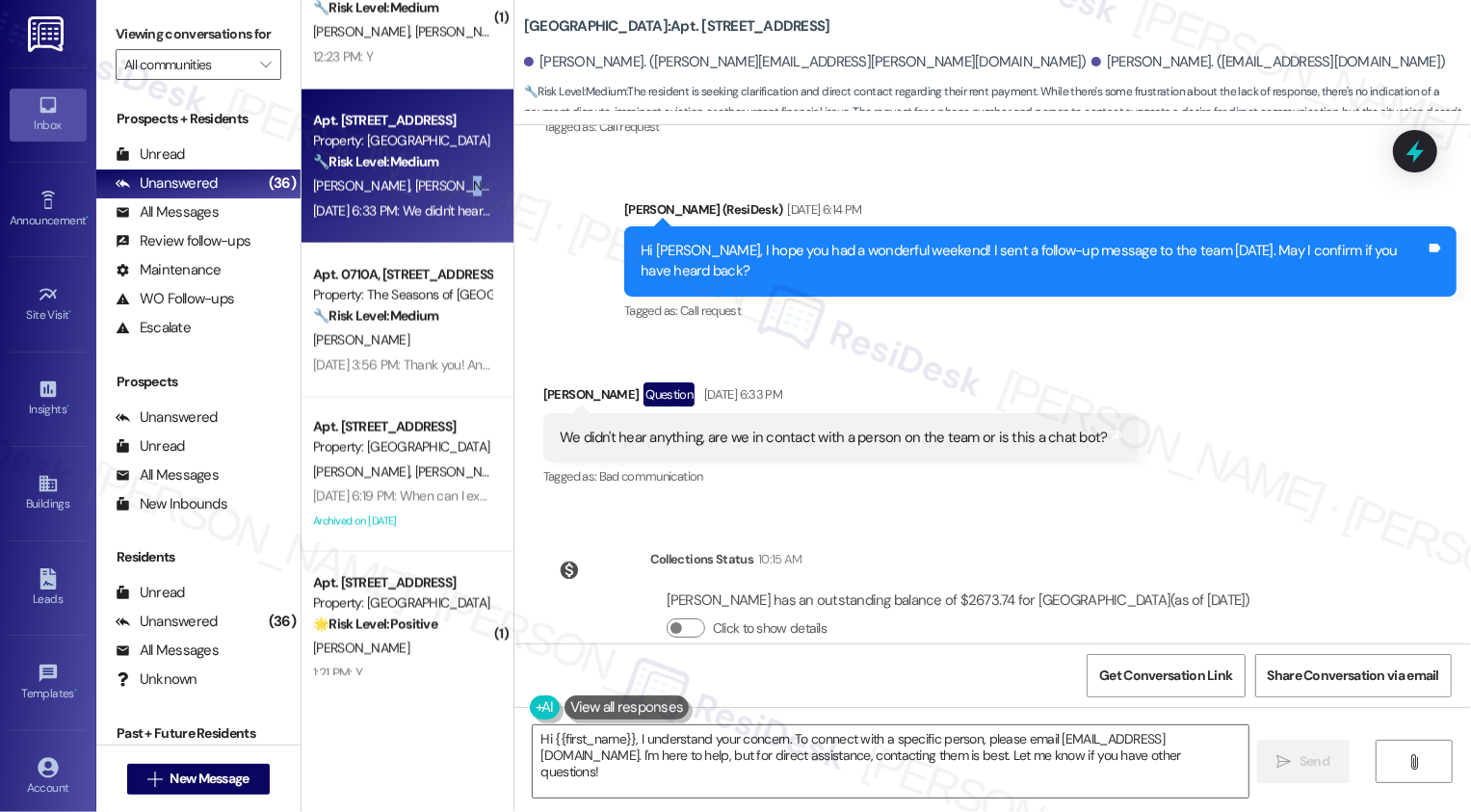
scroll to position [2409, 0]
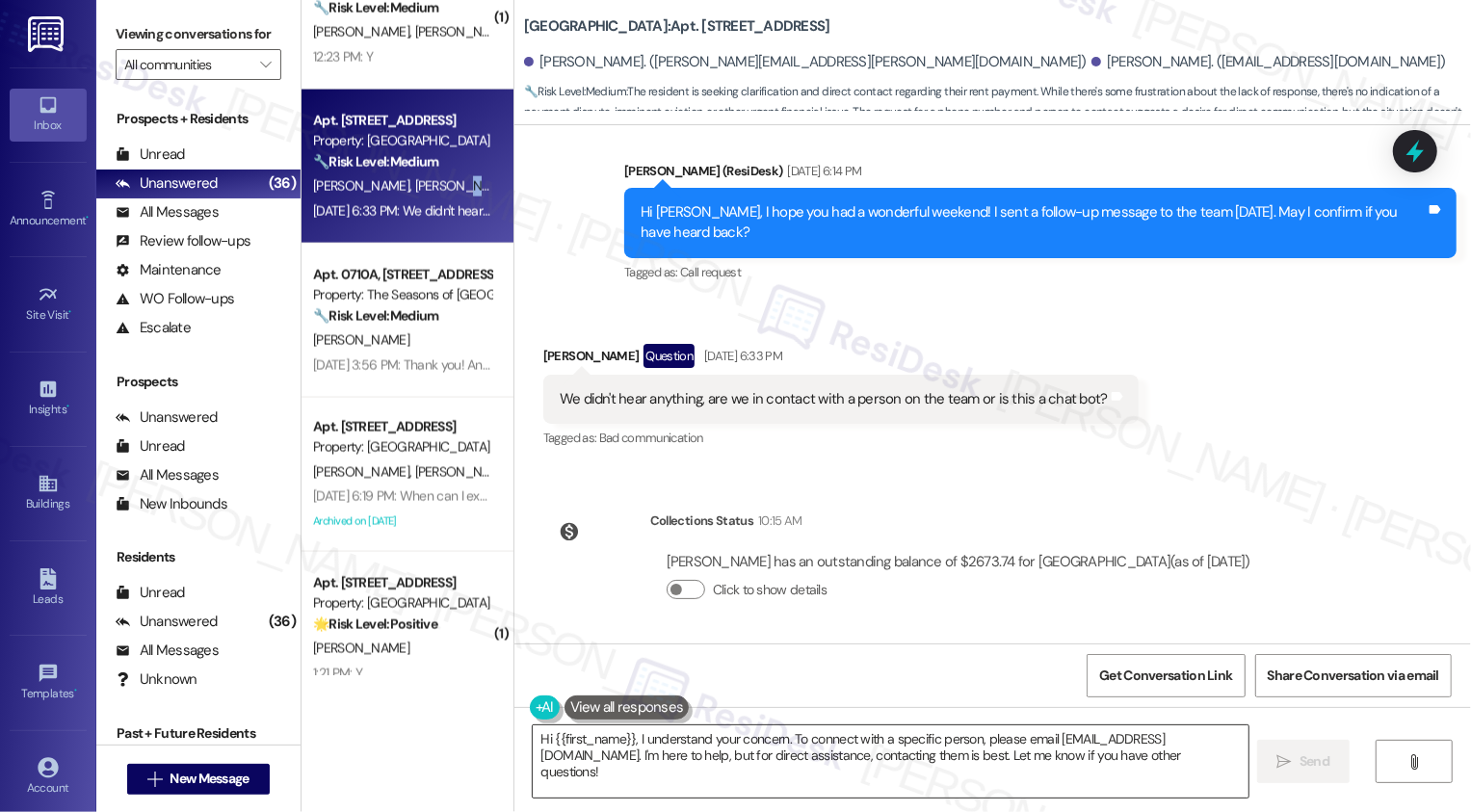
click at [835, 737] on textarea "Hi {{first_name}}, I understand your concern. To connect with a specific person…" at bounding box center [891, 761] width 716 height 72
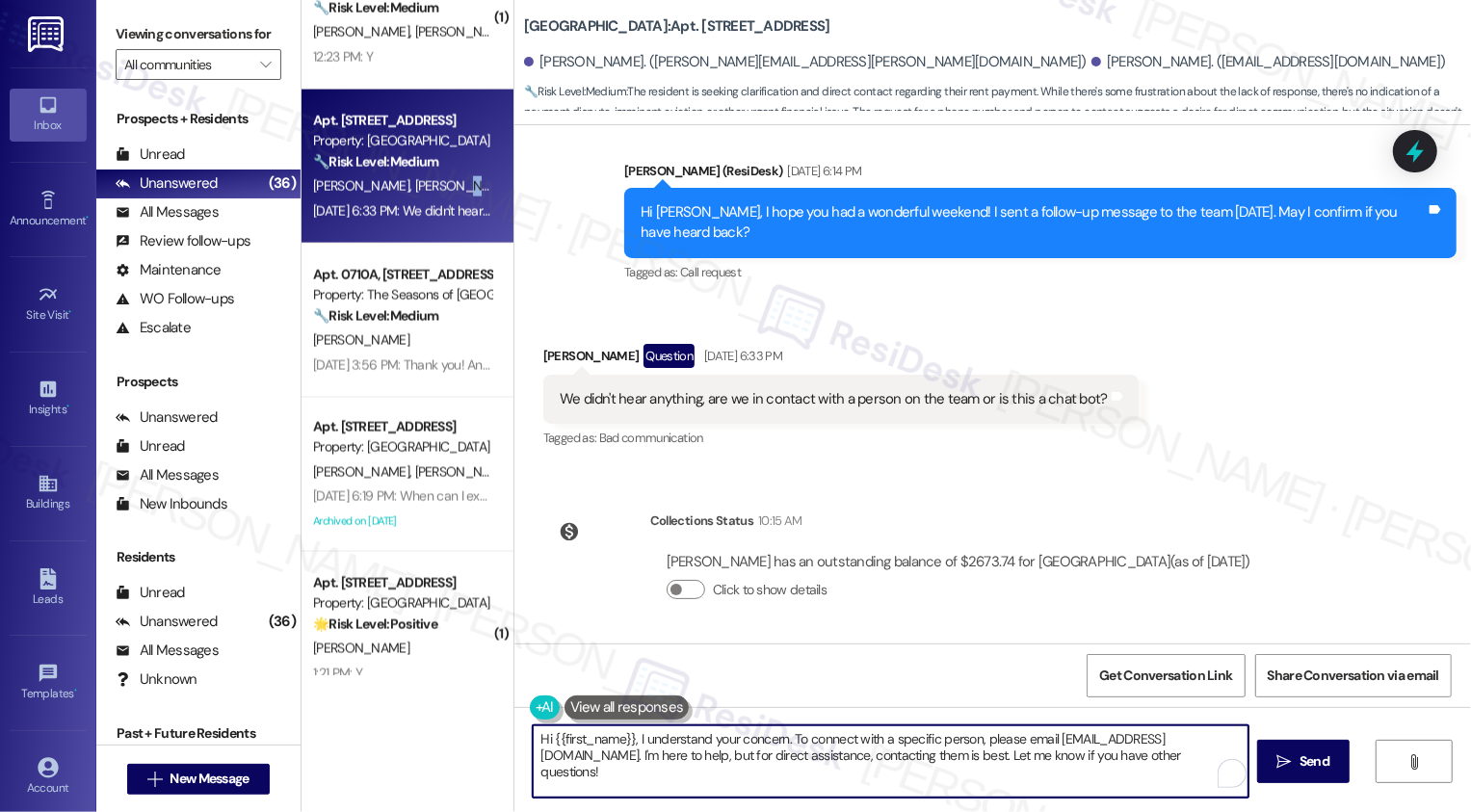
click at [833, 751] on textarea "Hi {{first_name}}, I understand your concern. To connect with a specific person…" at bounding box center [891, 761] width 716 height 72
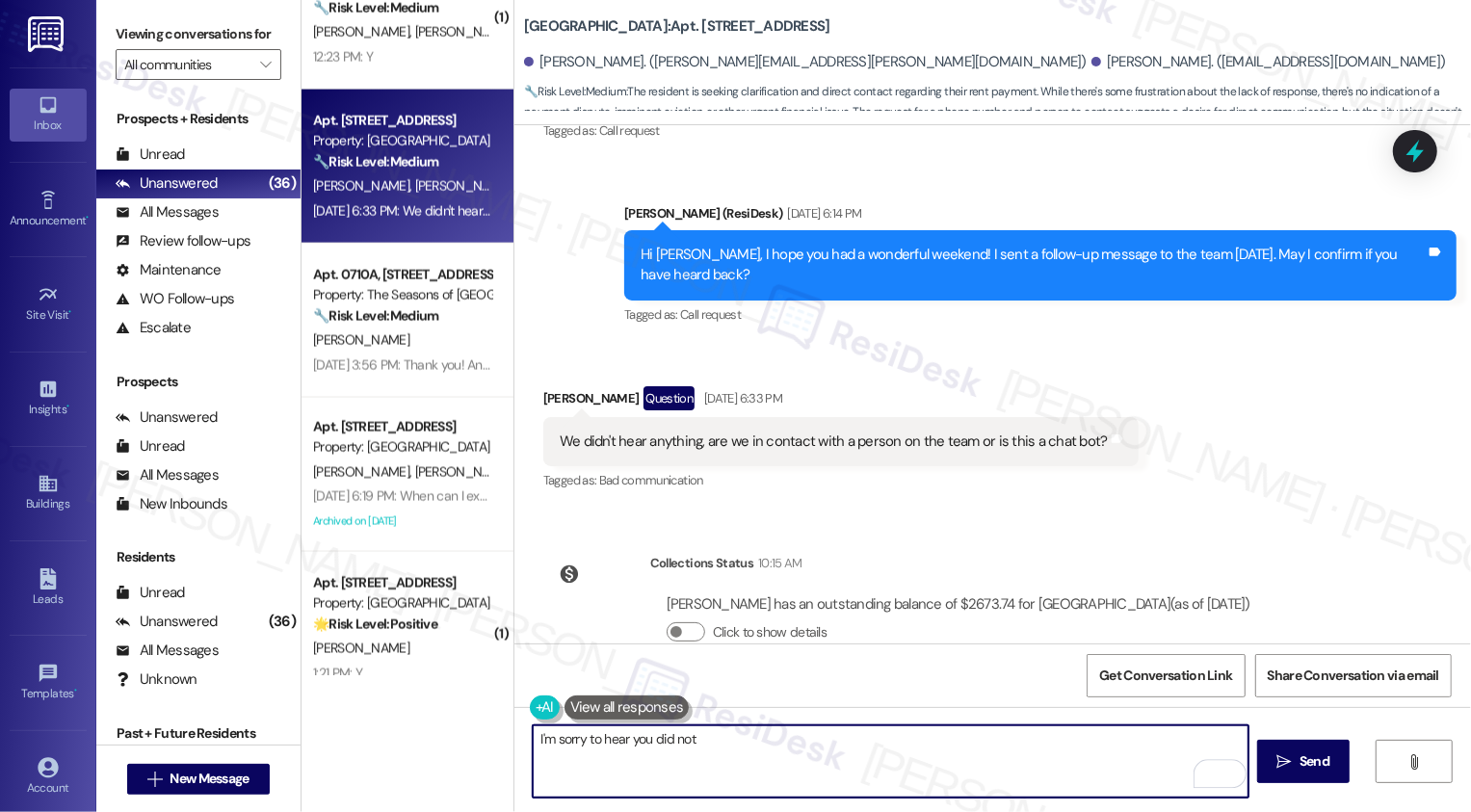
scroll to position [2386, 0]
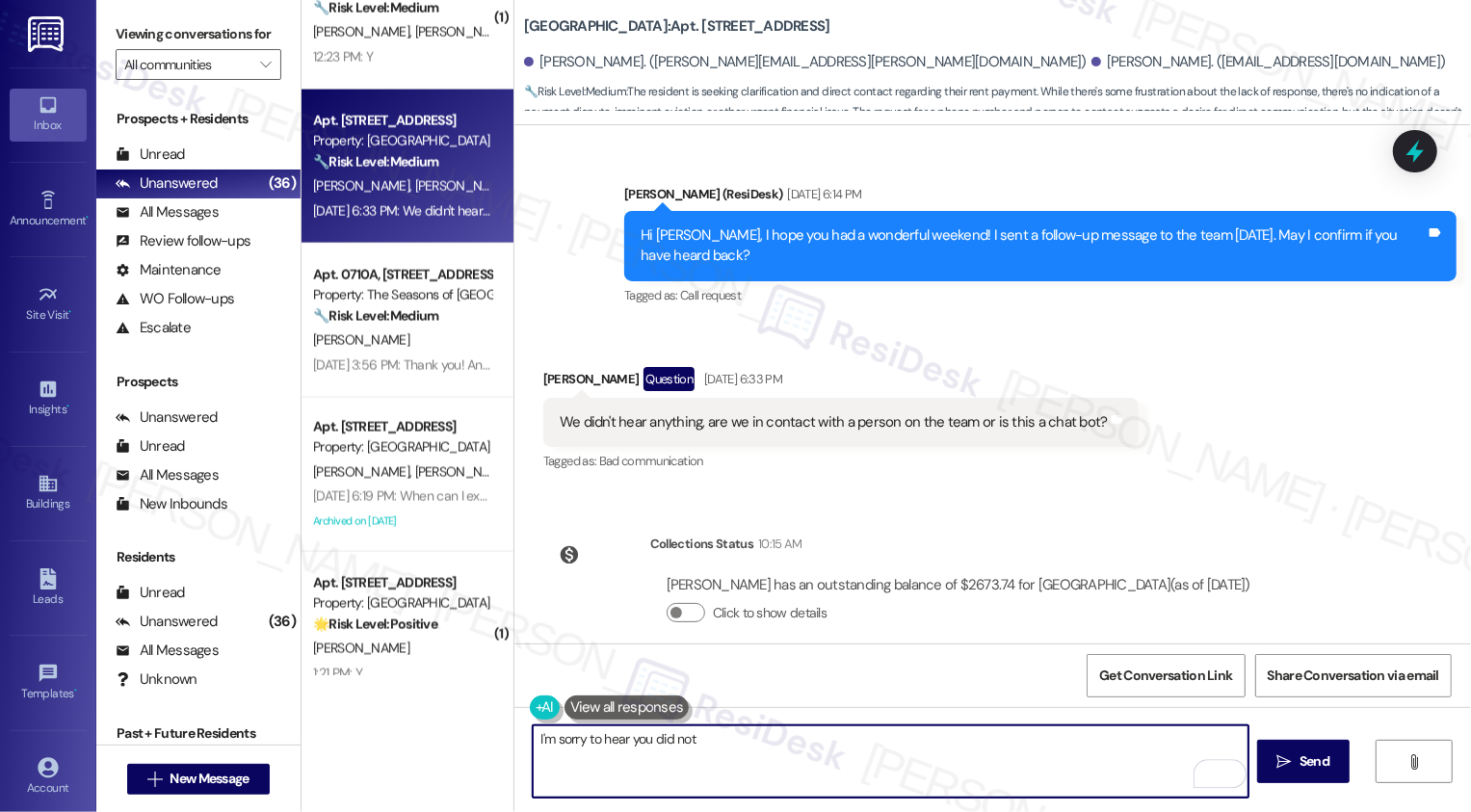
drag, startPoint x: 648, startPoint y: 740, endPoint x: 756, endPoint y: 739, distance: 108.0
click at [756, 739] on textarea "I'm sorry to hear you did not" at bounding box center [891, 761] width 716 height 72
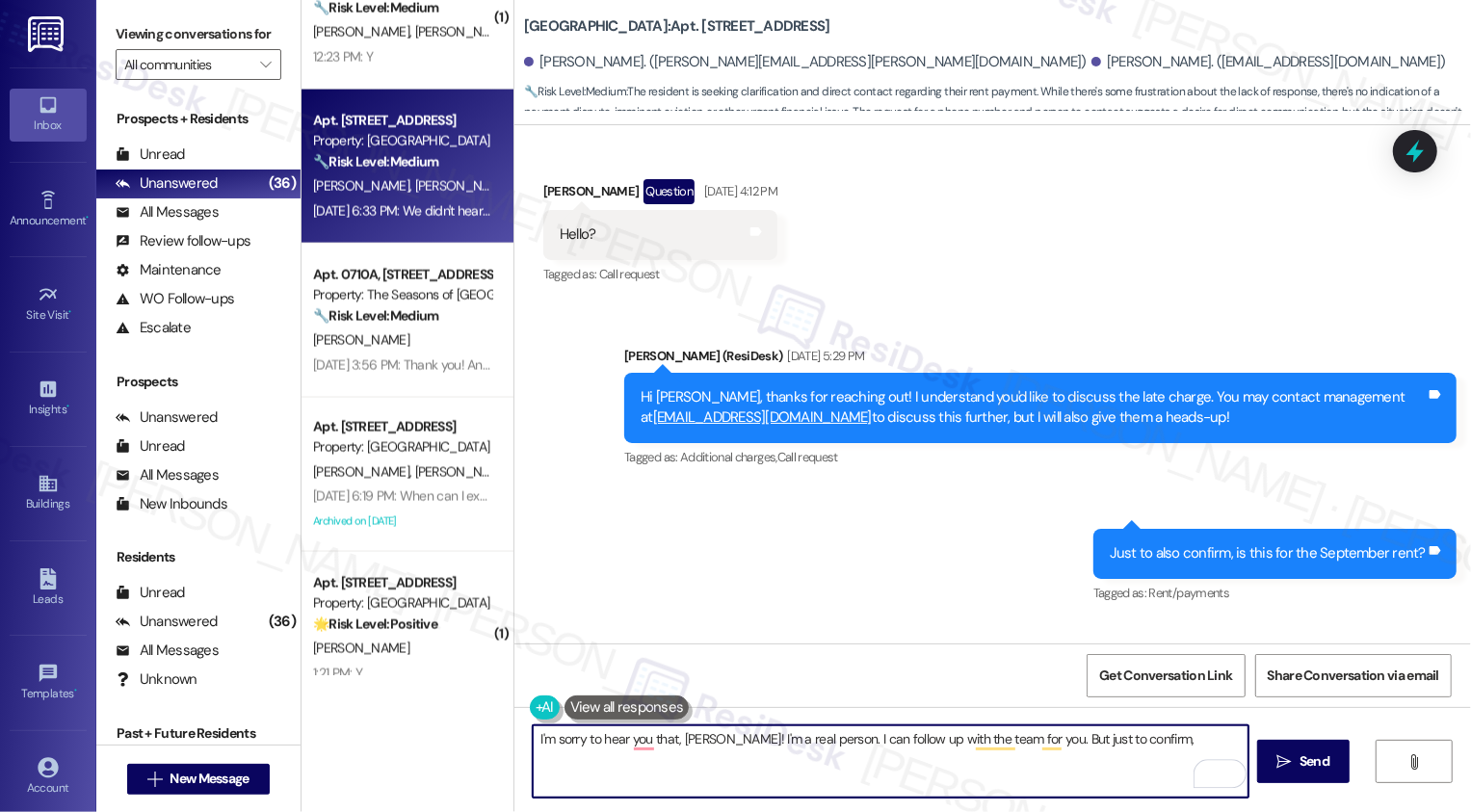
scroll to position [1201, 0]
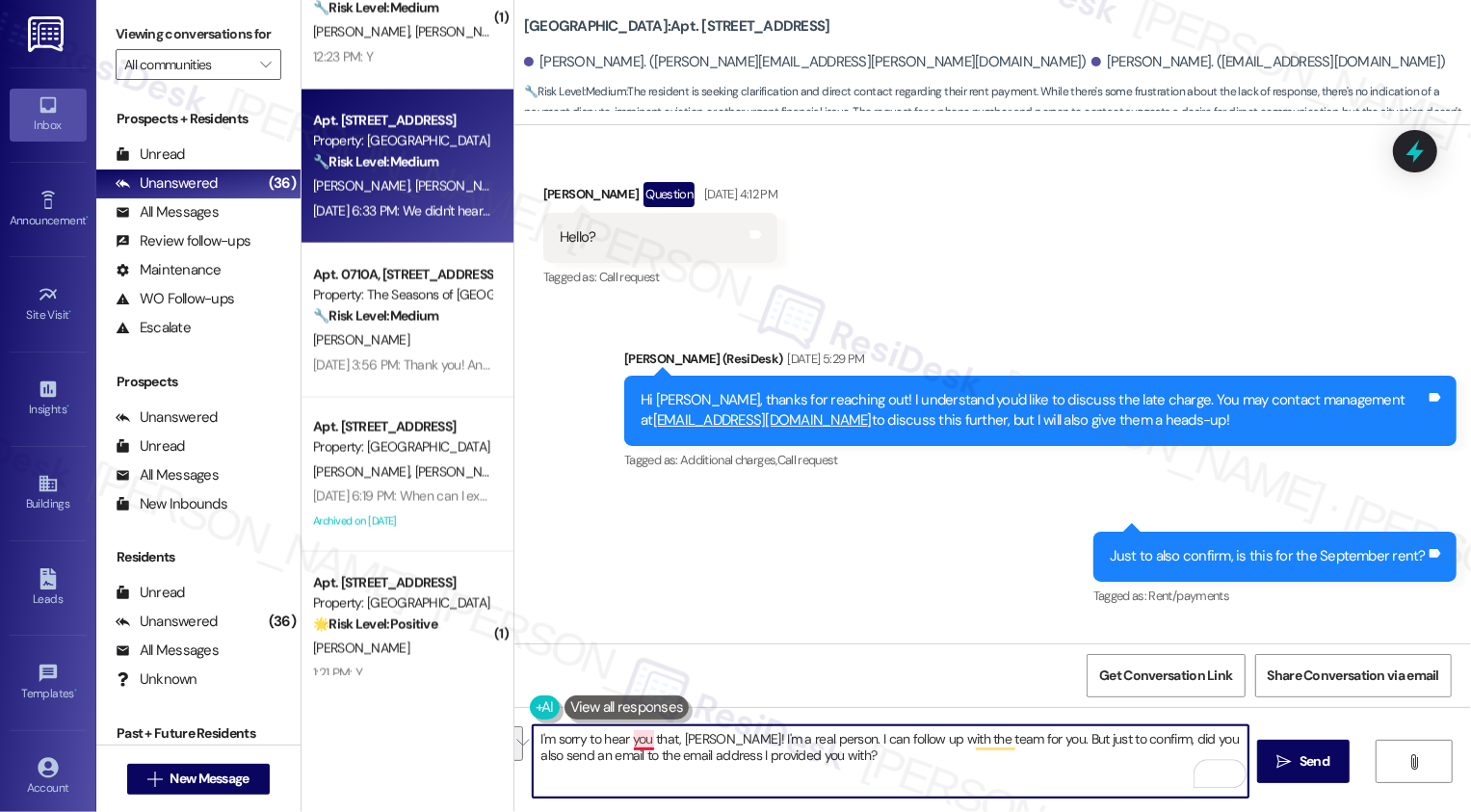
click at [635, 740] on textarea "I'm sorry to hear you that, John! I'm a real person. I can follow up with the t…" at bounding box center [891, 761] width 716 height 72
click at [1198, 781] on div "Rewrite with Grammarly" at bounding box center [1208, 773] width 21 height 22
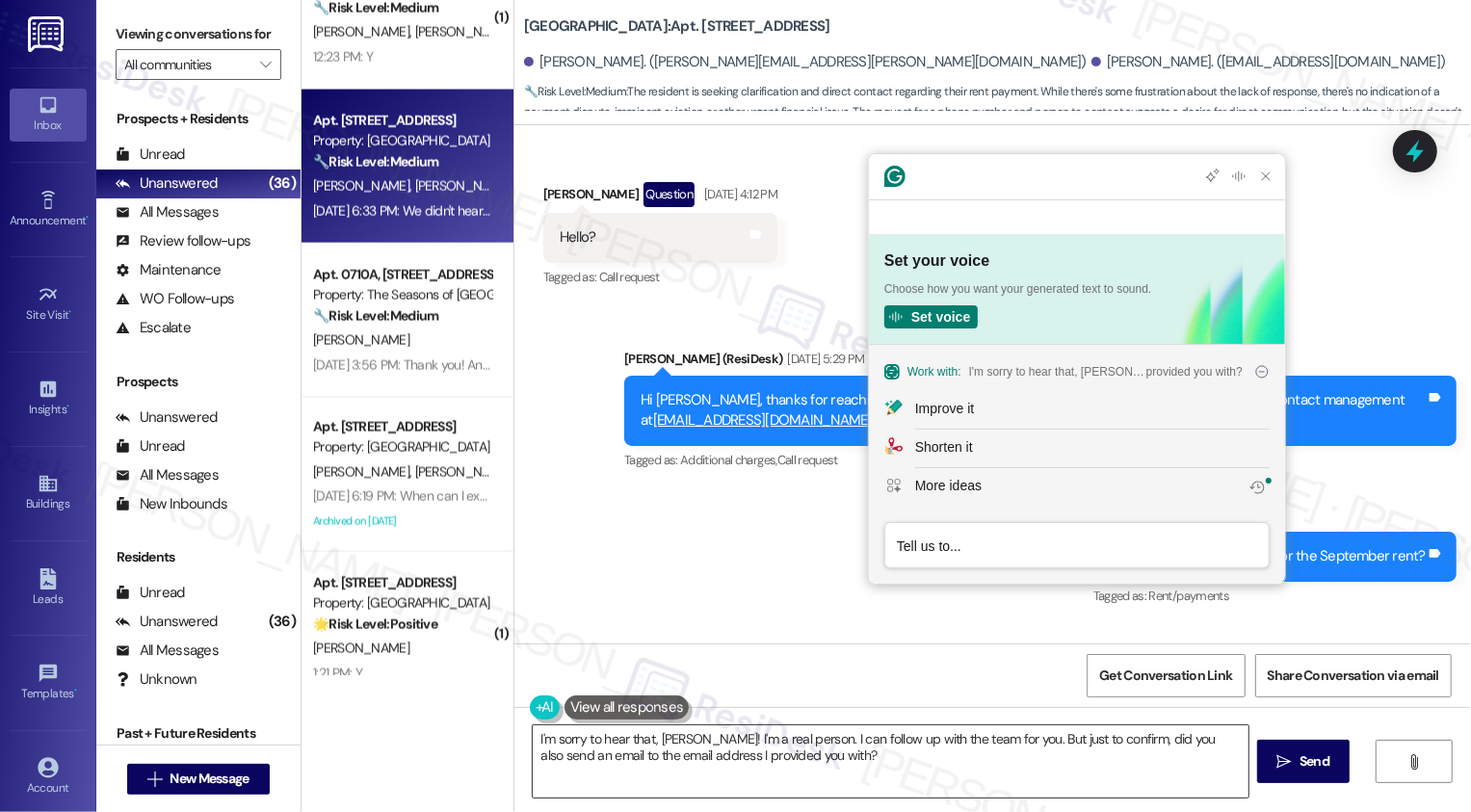
scroll to position [0, 0]
click at [947, 419] on div "Improve it" at bounding box center [944, 409] width 58 height 20
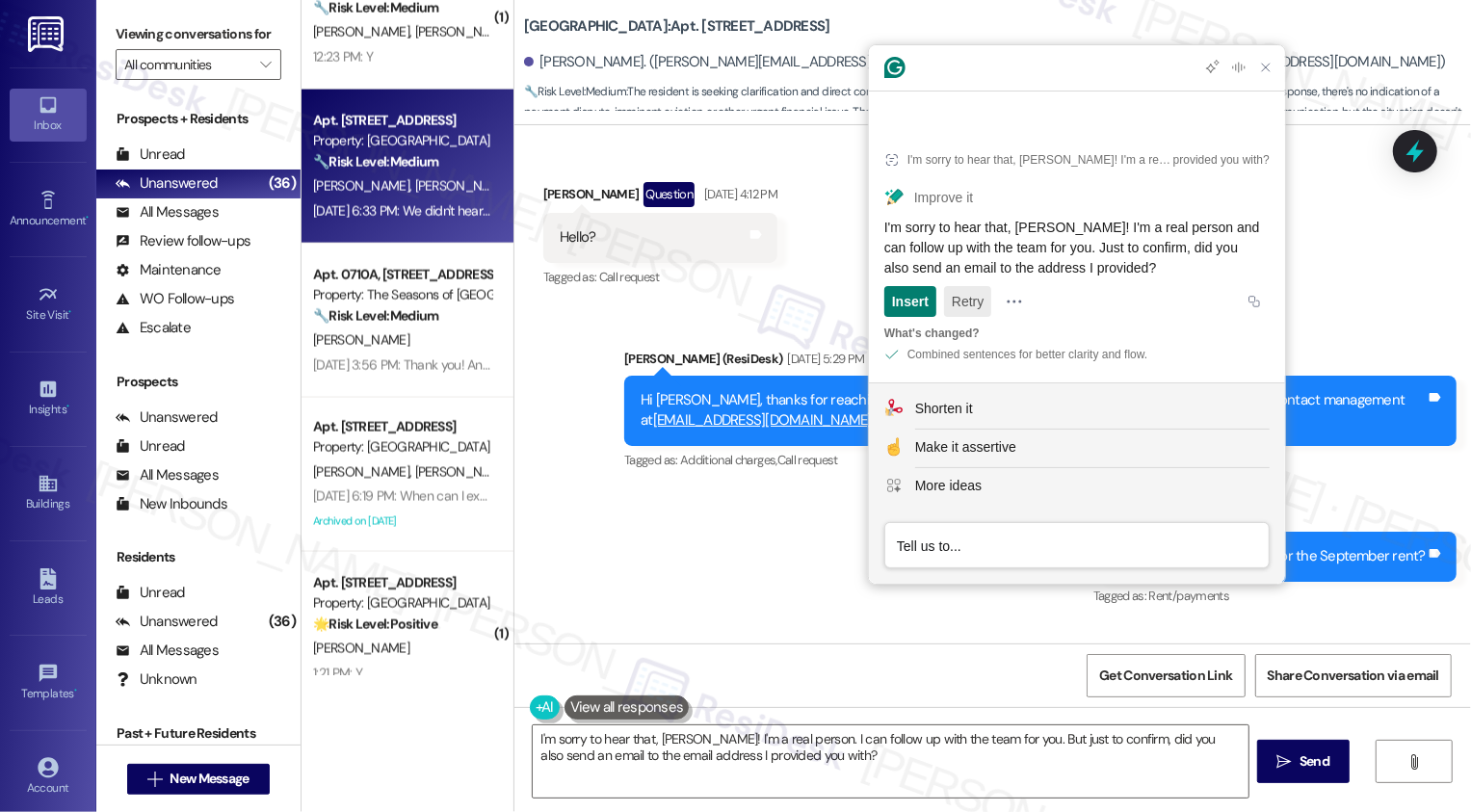
click at [976, 306] on button "Retry" at bounding box center [968, 301] width 48 height 31
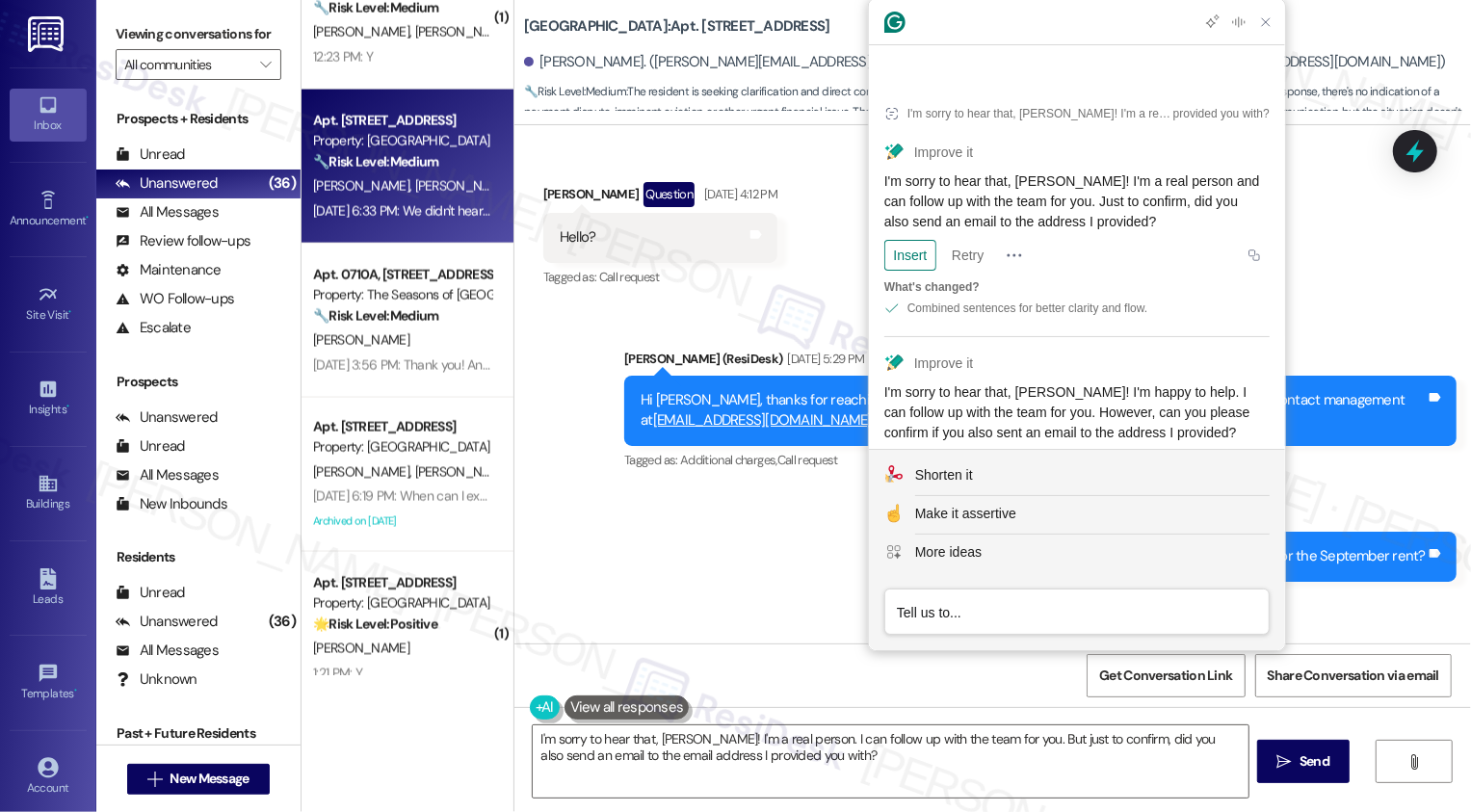
click at [910, 451] on div "Insert" at bounding box center [909, 465] width 37 height 31
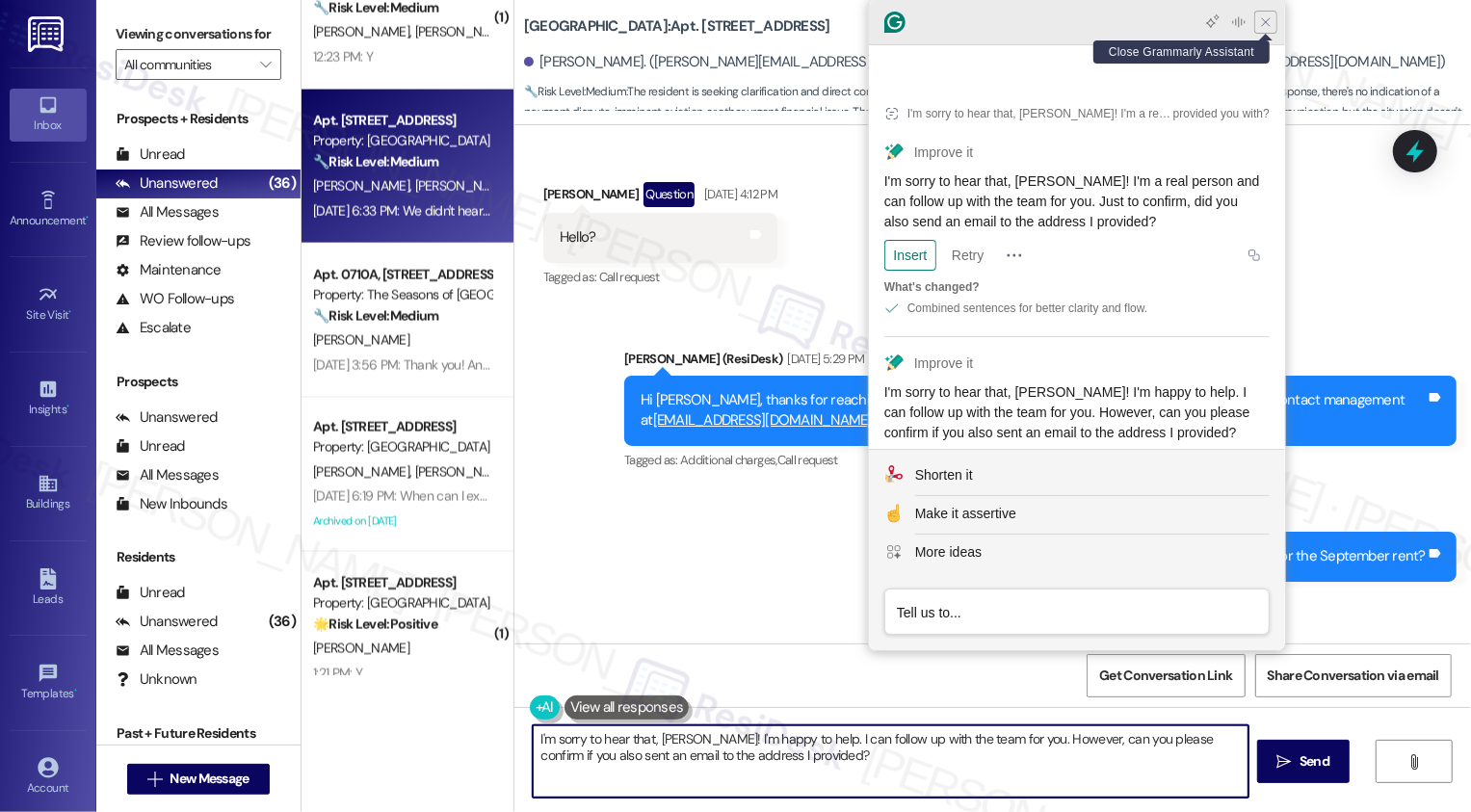
type textarea "I'm sorry to hear that, John! I'm happy to help. I can follow up with the team …"
click at [1267, 26] on icon "Close Grammarly Assistant" at bounding box center [1266, 23] width 16 height 16
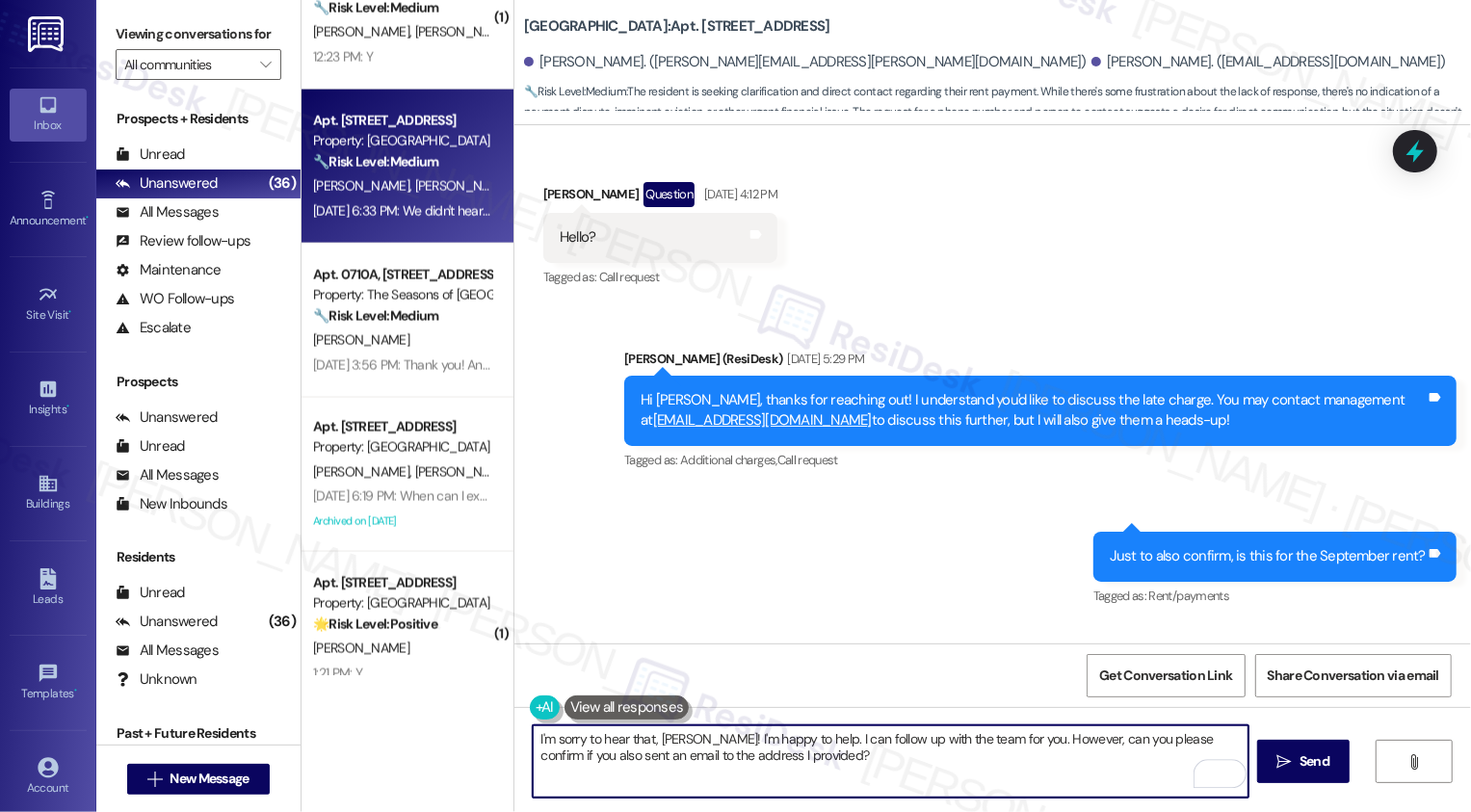
click at [617, 758] on textarea "I'm sorry to hear that, John! I'm happy to help. I can follow up with the team …" at bounding box center [891, 761] width 716 height 72
click at [739, 762] on textarea "I'm sorry to hear that, John! I'm happy to help. I can follow up with the team …" at bounding box center [891, 761] width 716 height 72
click at [816, 749] on textarea "I'm sorry to hear that, John! I'm happy to help. I can follow up with the team …" at bounding box center [891, 761] width 716 height 72
click at [895, 754] on textarea "I'm sorry to hear that, John! I'm happy to help. I can follow up with the team …" at bounding box center [891, 761] width 716 height 72
click at [969, 757] on textarea "I'm sorry to hear that, John! I'm happy to help. I can follow up with the team …" at bounding box center [891, 761] width 716 height 72
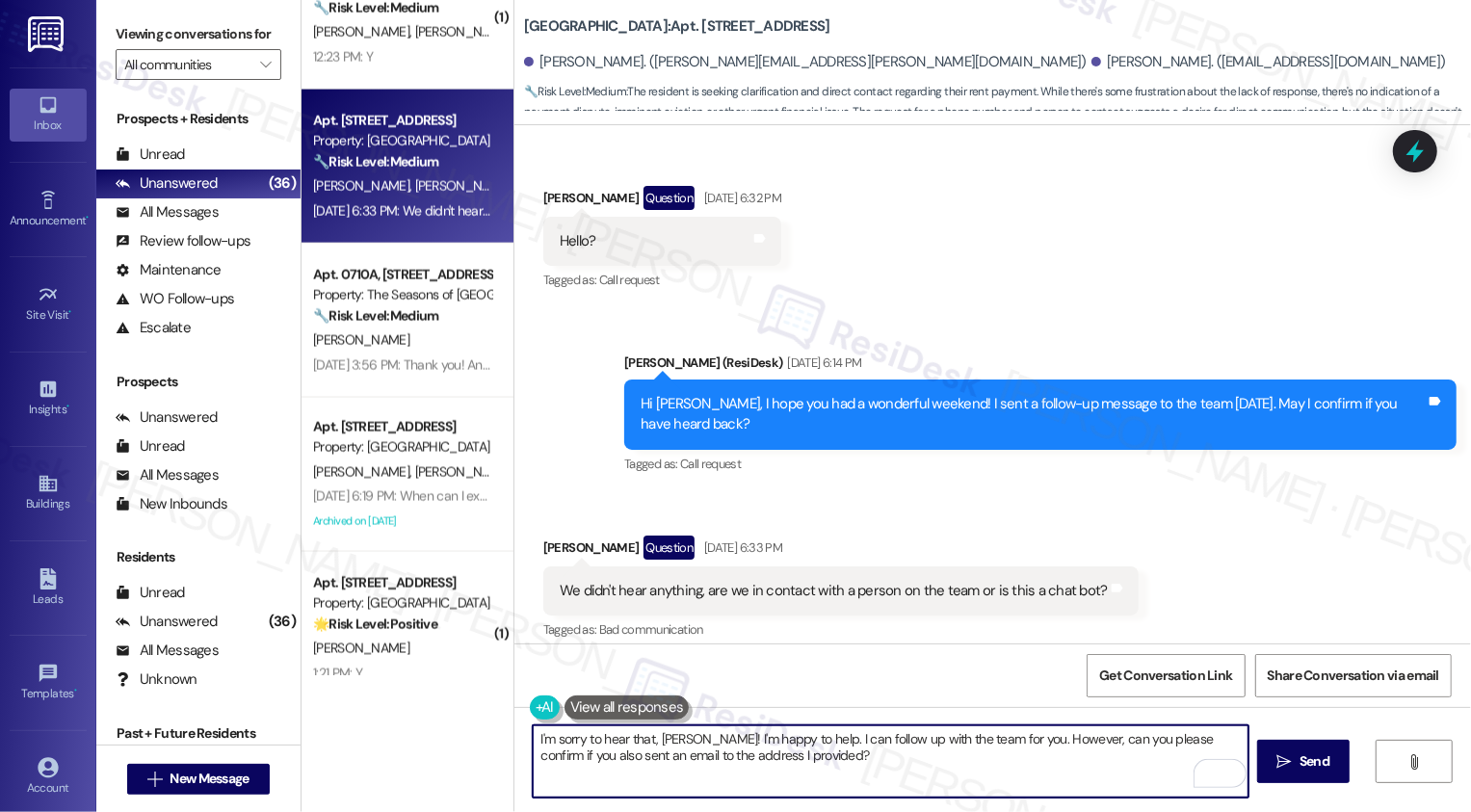
scroll to position [2409, 0]
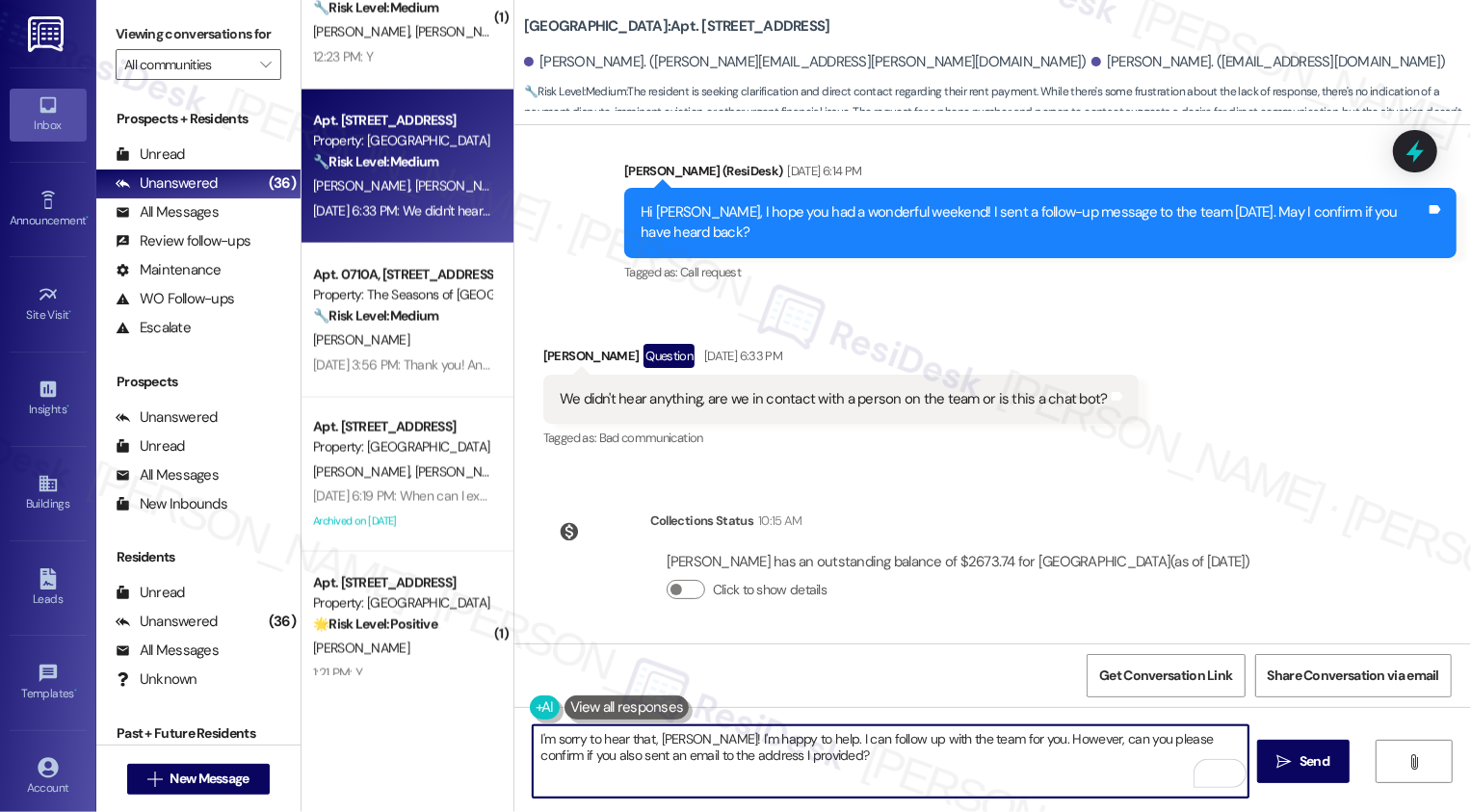
click at [841, 752] on textarea "I'm sorry to hear that, John! I'm happy to help. I can follow up with the team …" at bounding box center [891, 761] width 716 height 72
click at [1281, 763] on icon "" at bounding box center [1284, 761] width 15 height 16
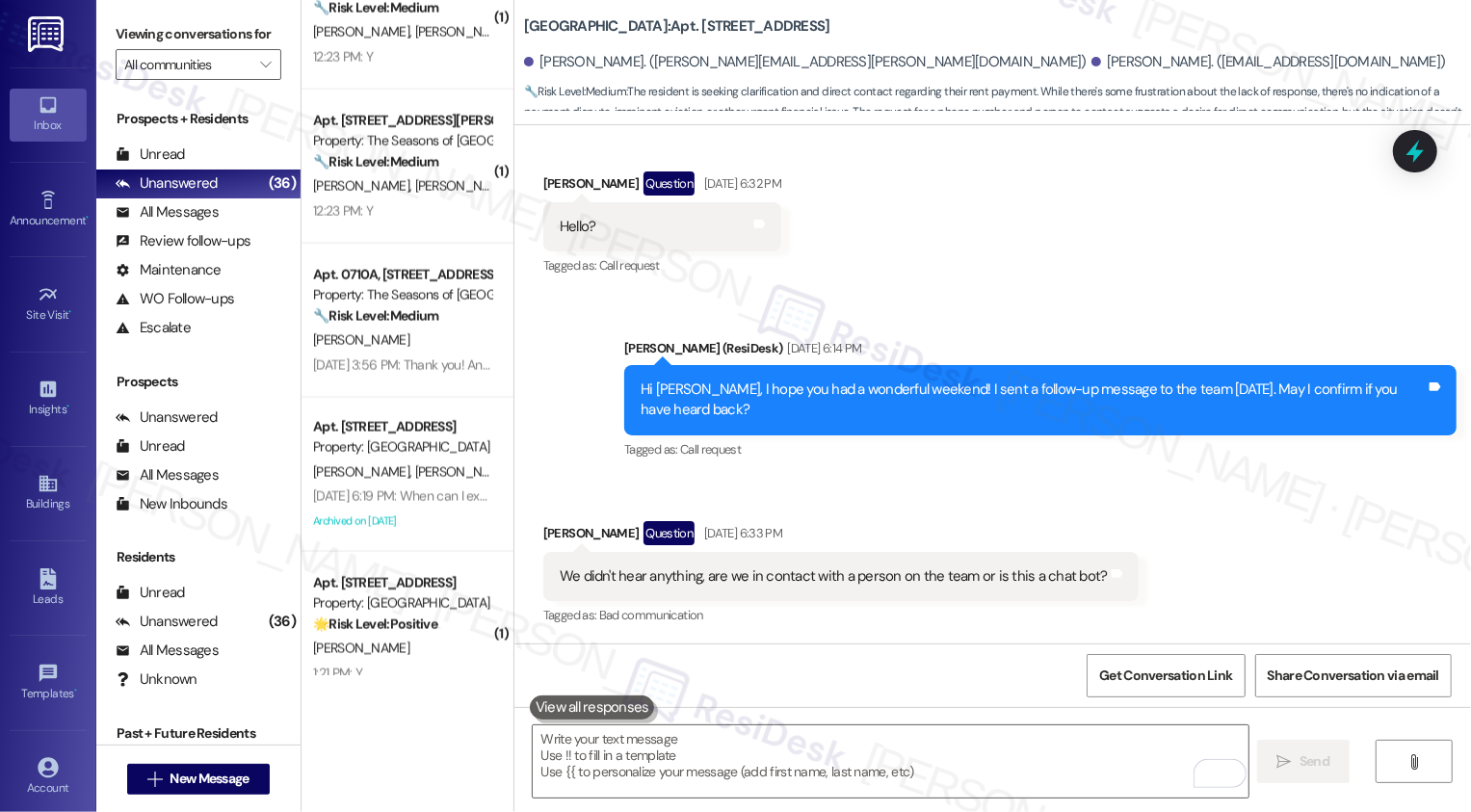
scroll to position [2565, 0]
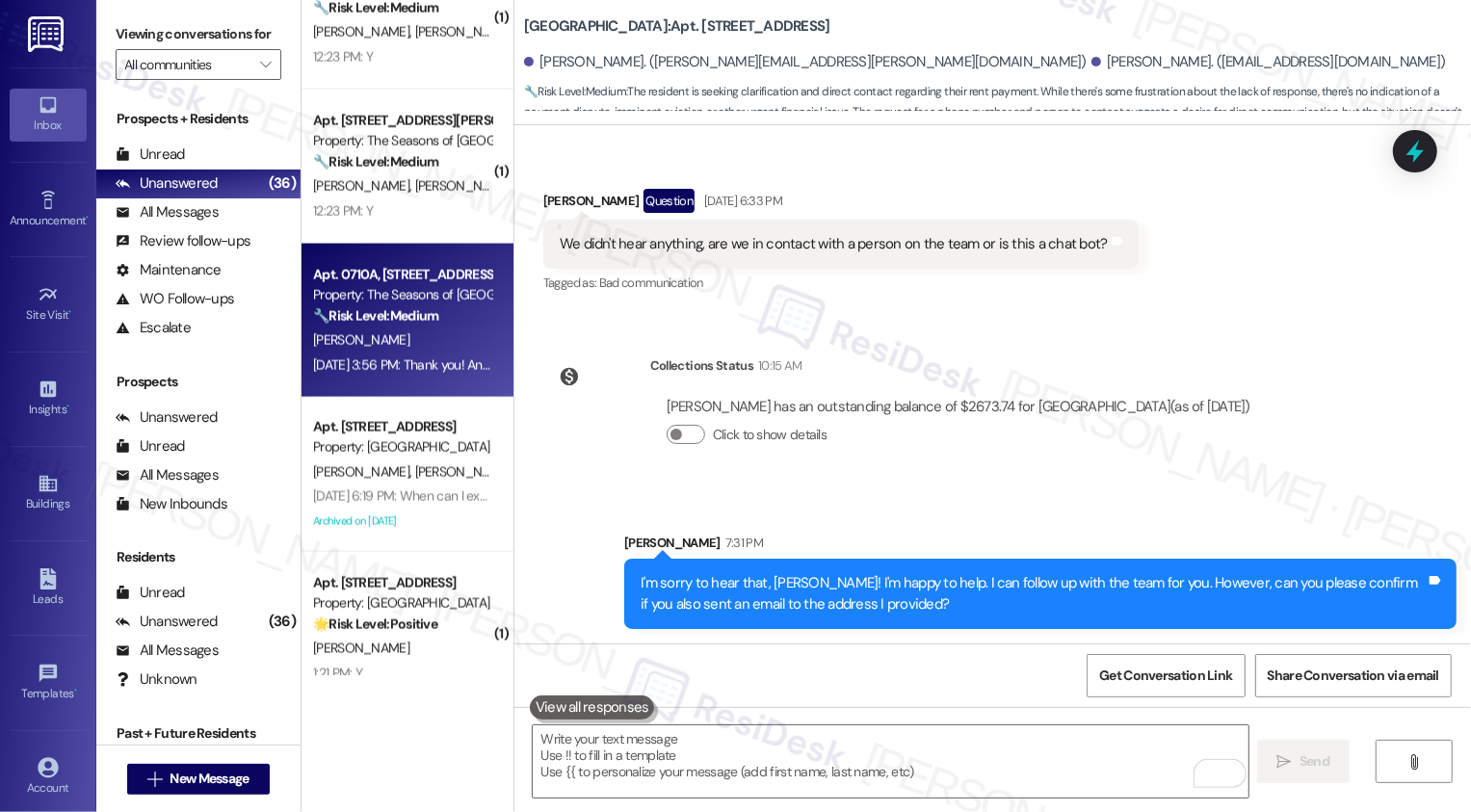
click at [412, 350] on div "O. Bauer" at bounding box center [402, 341] width 182 height 24
type textarea "Fetching suggested responses. Please feel free to read through the conversation…"
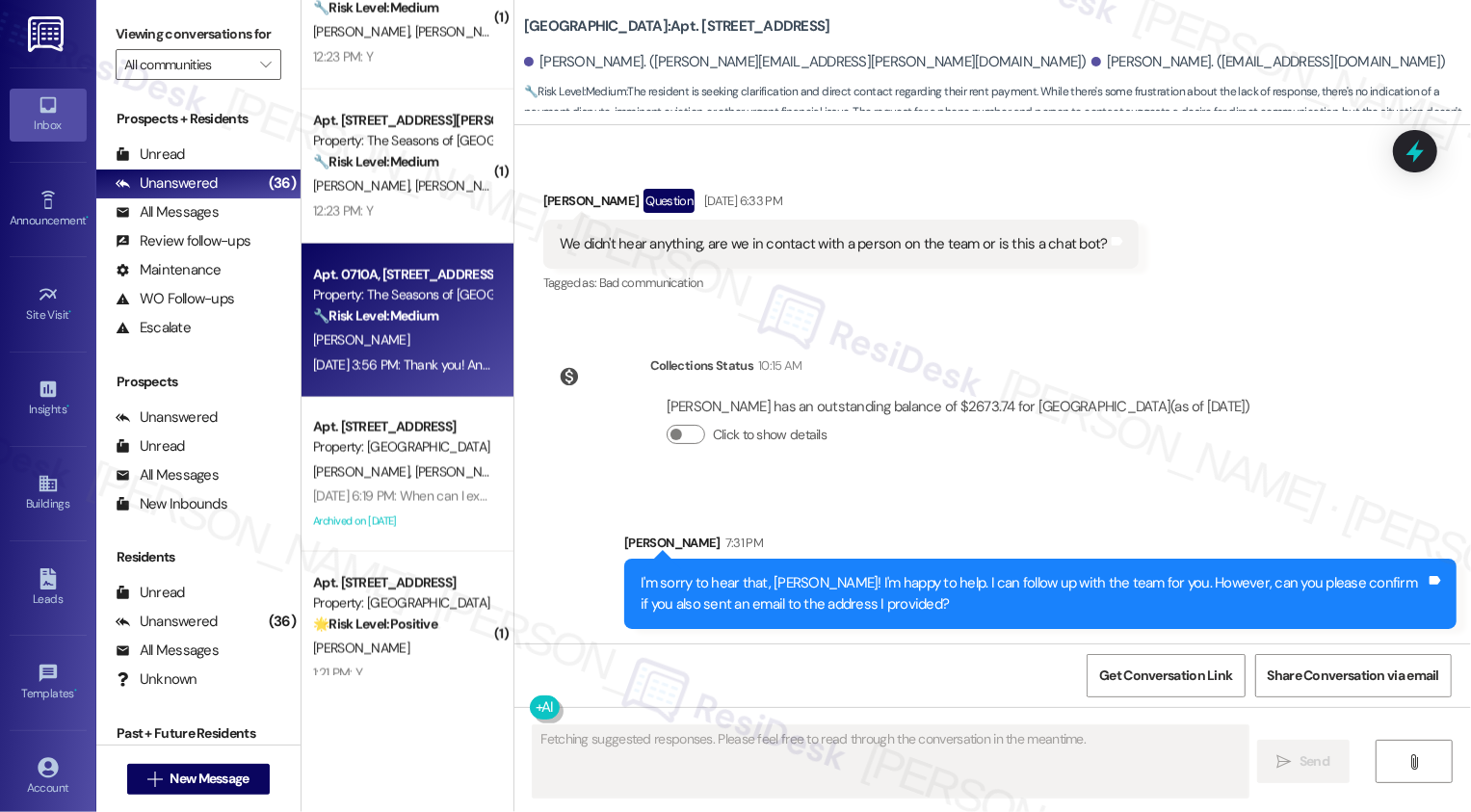
click at [412, 350] on div "O. Bauer" at bounding box center [402, 341] width 182 height 24
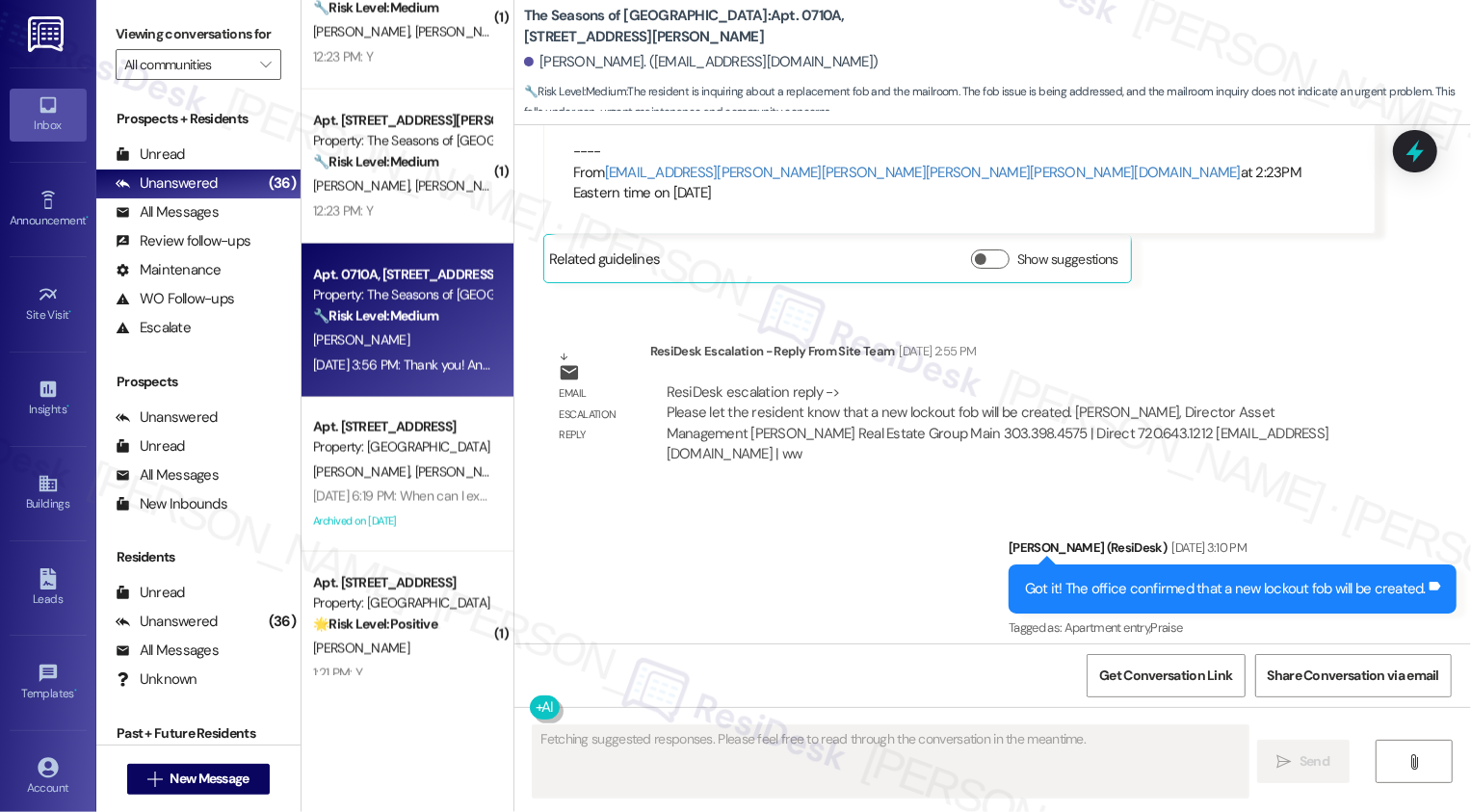
scroll to position [5227, 0]
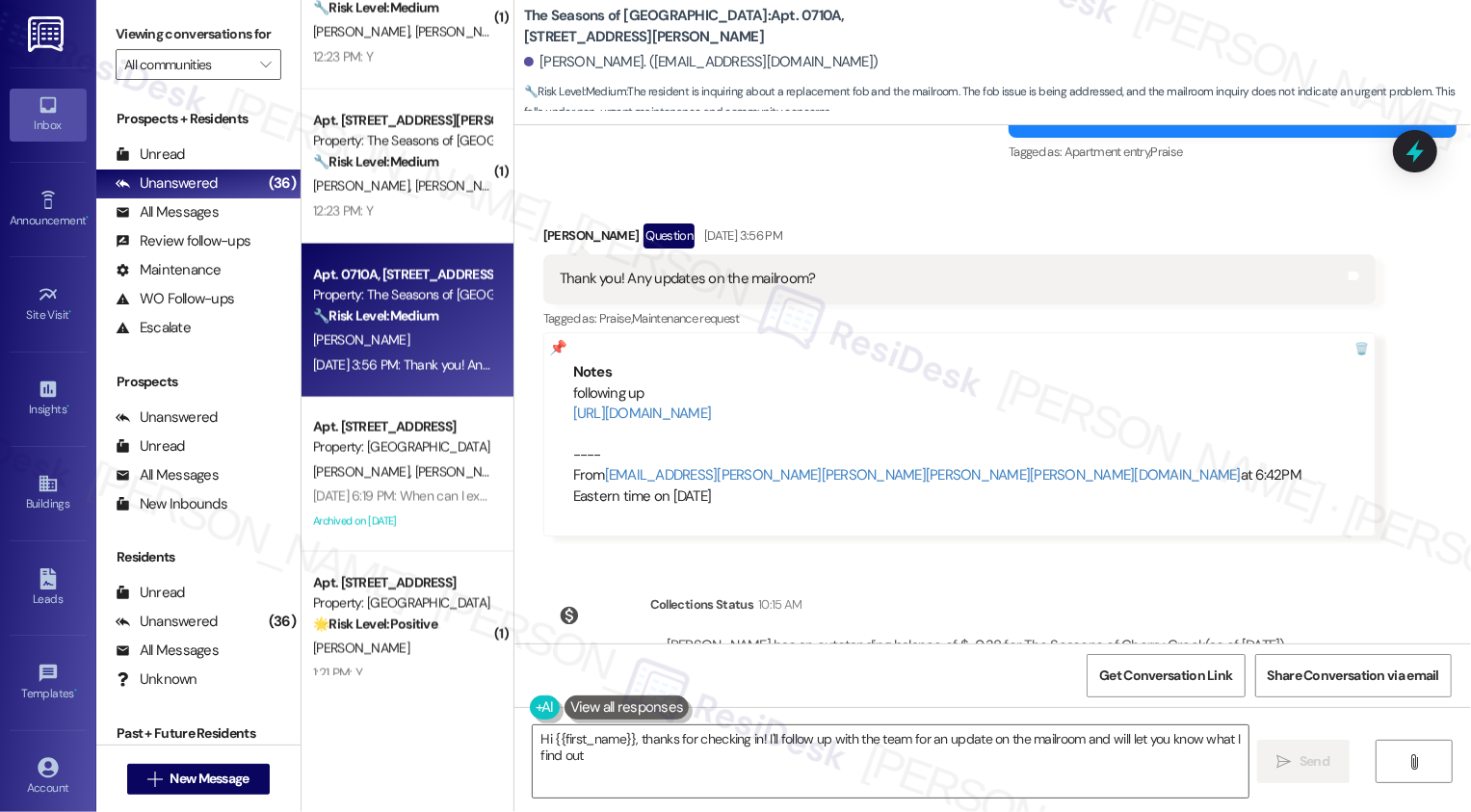
type textarea "Hi {{first_name}}, thanks for checking in! I'll follow up with the team for an …"
click at [711, 753] on textarea "Hi {{first_name}}, thanks for checking in! I'll follow up with the team for an …" at bounding box center [891, 761] width 716 height 72
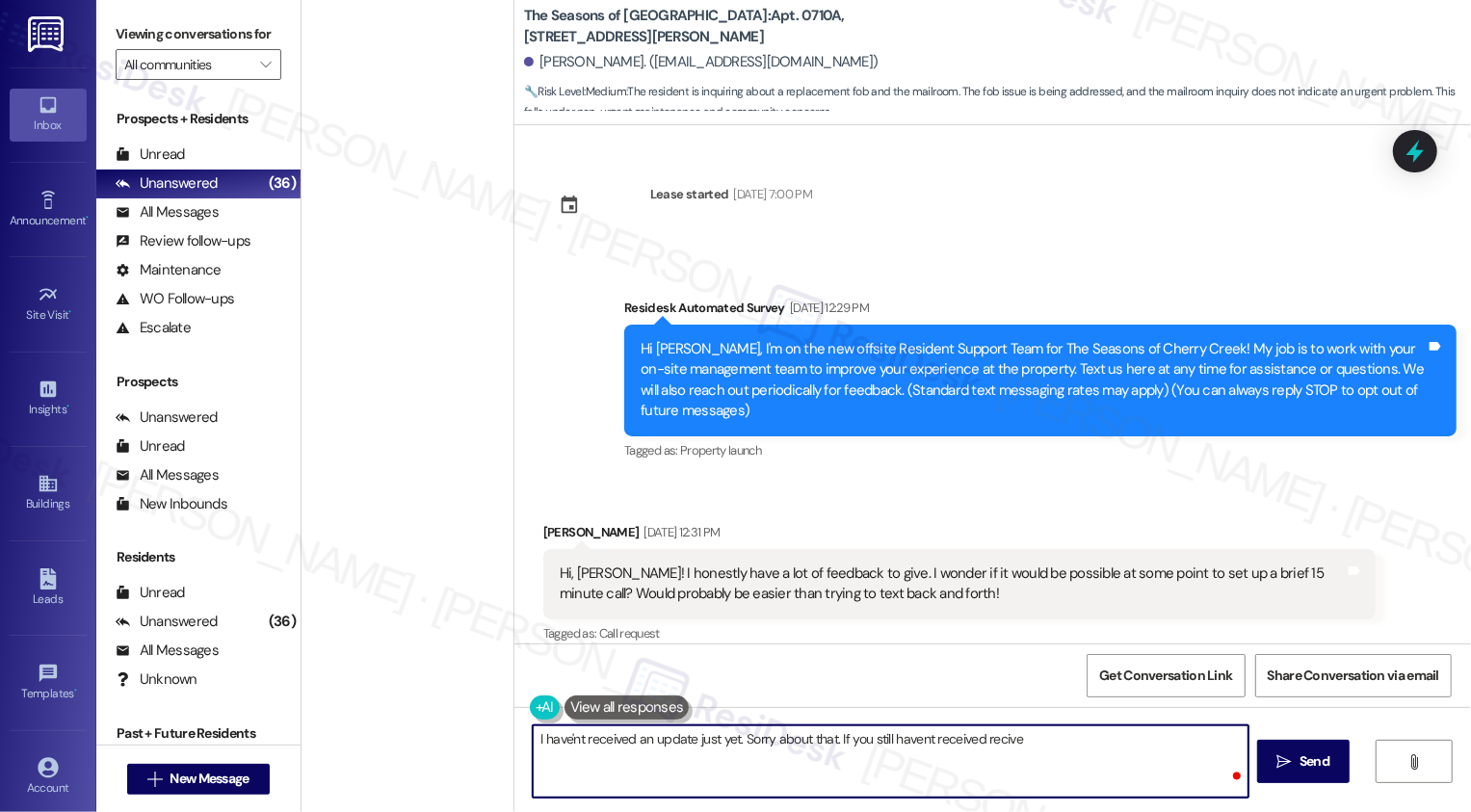
scroll to position [5227, 0]
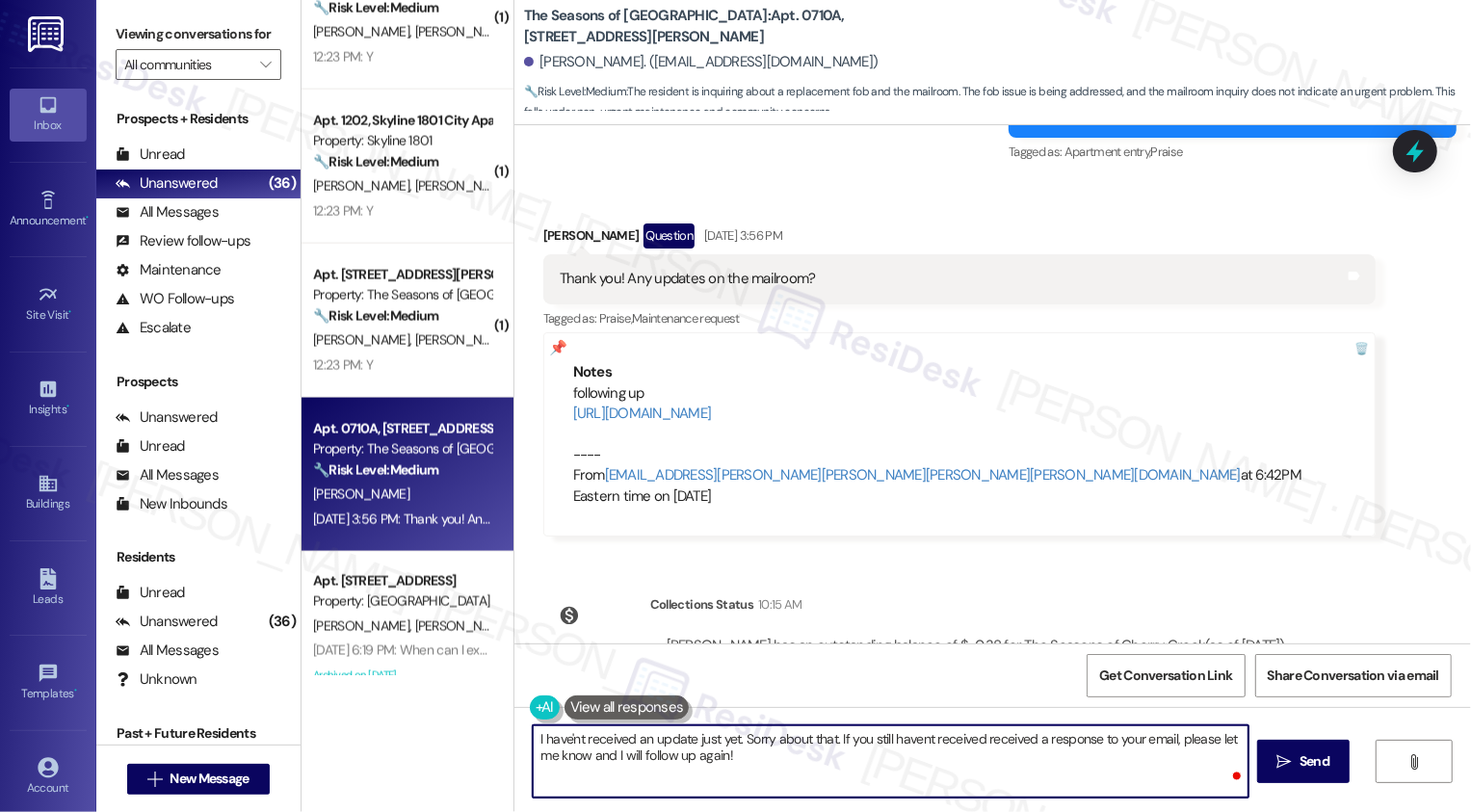
click at [895, 739] on textarea "I have'nt received an update just yet. Sorry about that. If you still havent re…" at bounding box center [891, 761] width 716 height 72
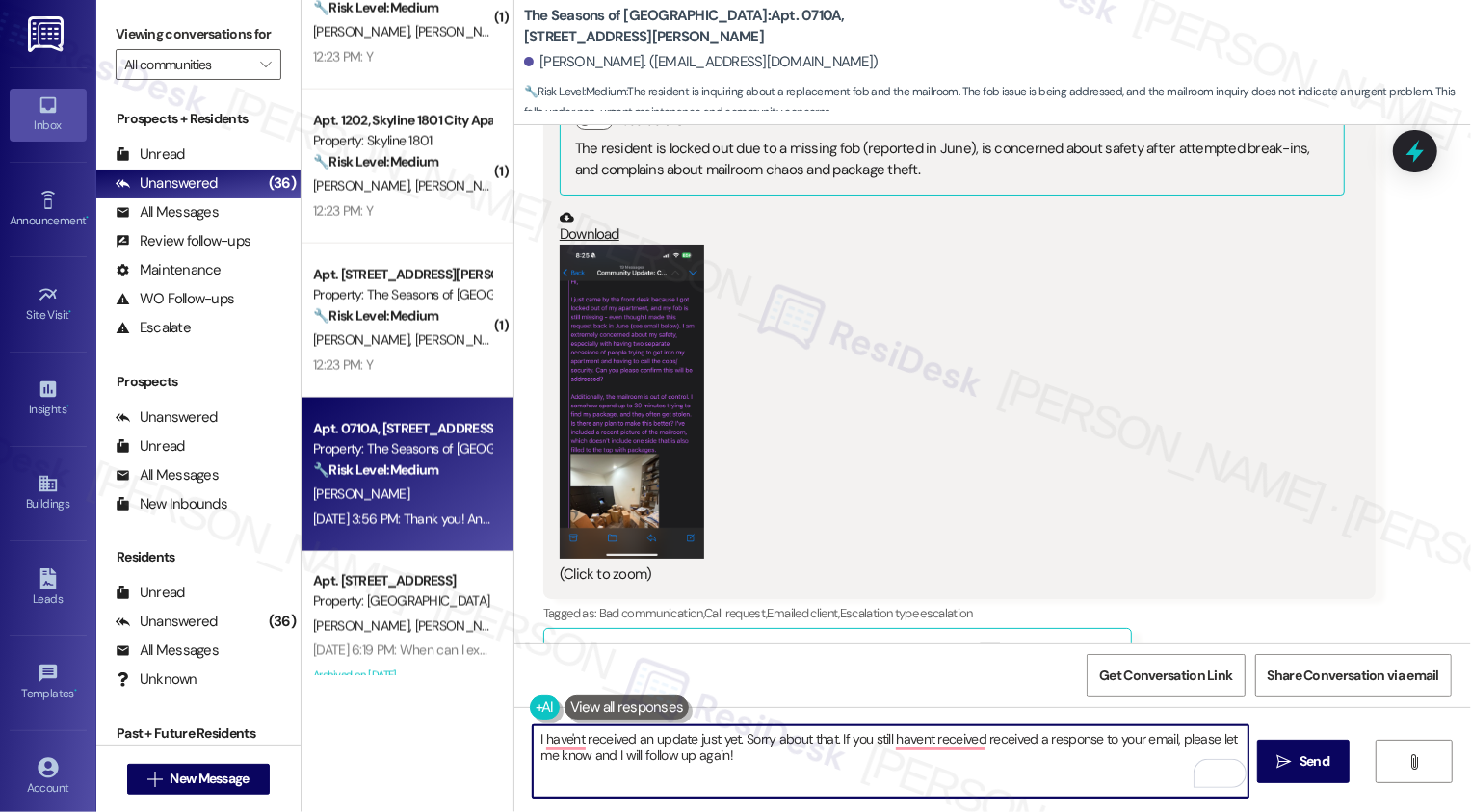
scroll to position [3080, 0]
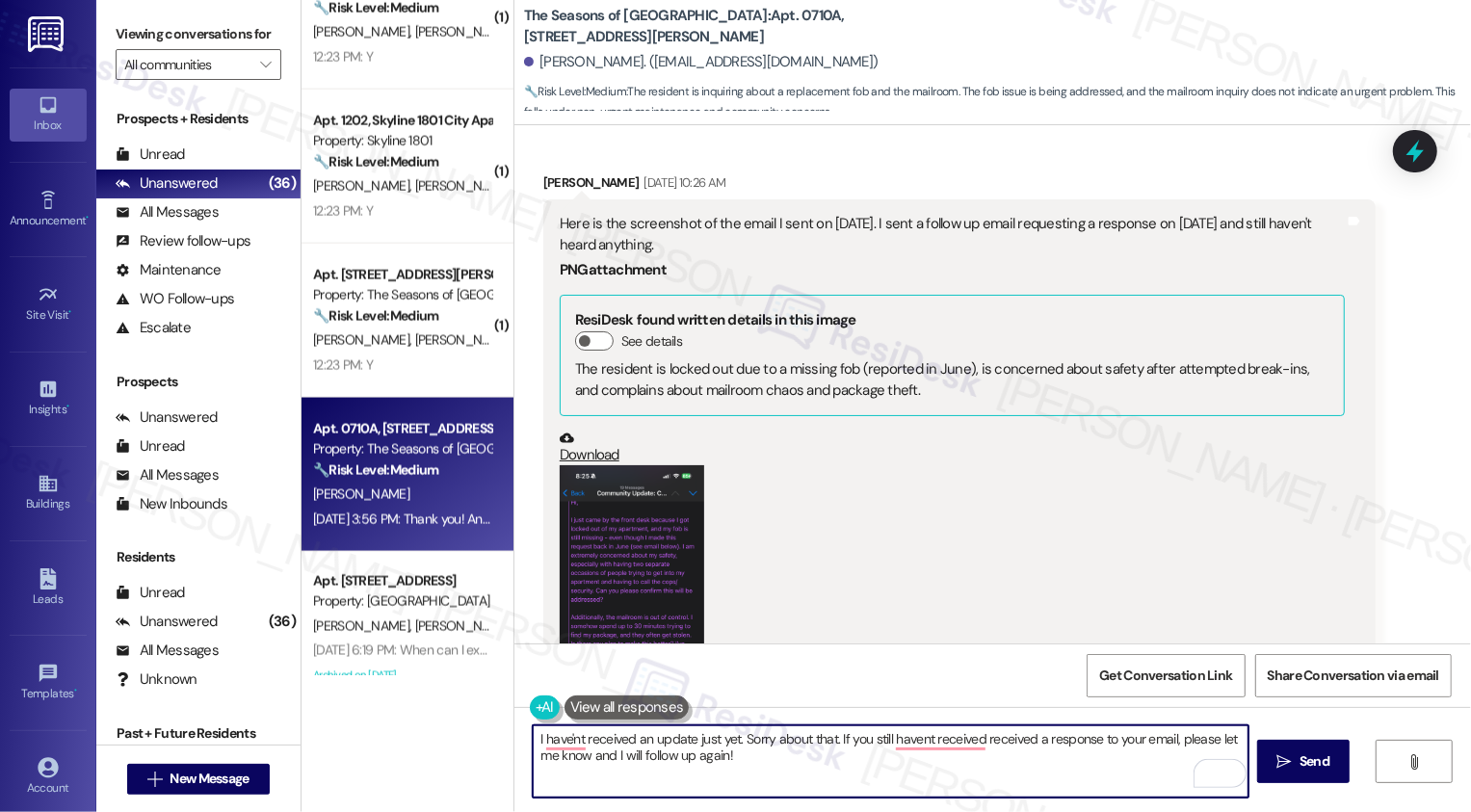
click at [647, 578] on button "Zoom image" at bounding box center [632, 622] width 145 height 313
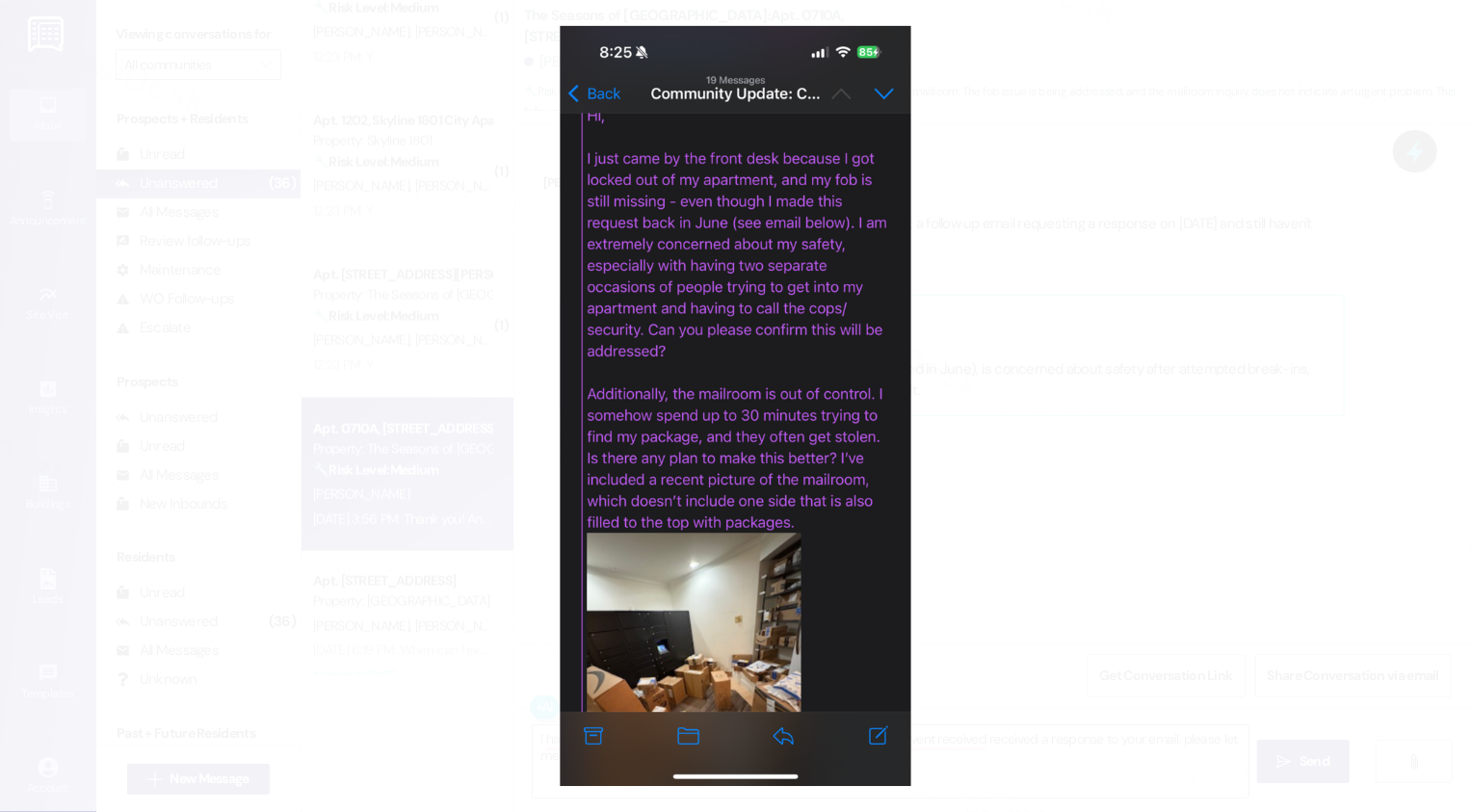
click at [1046, 565] on button "Unzoom image" at bounding box center [735, 406] width 1471 height 812
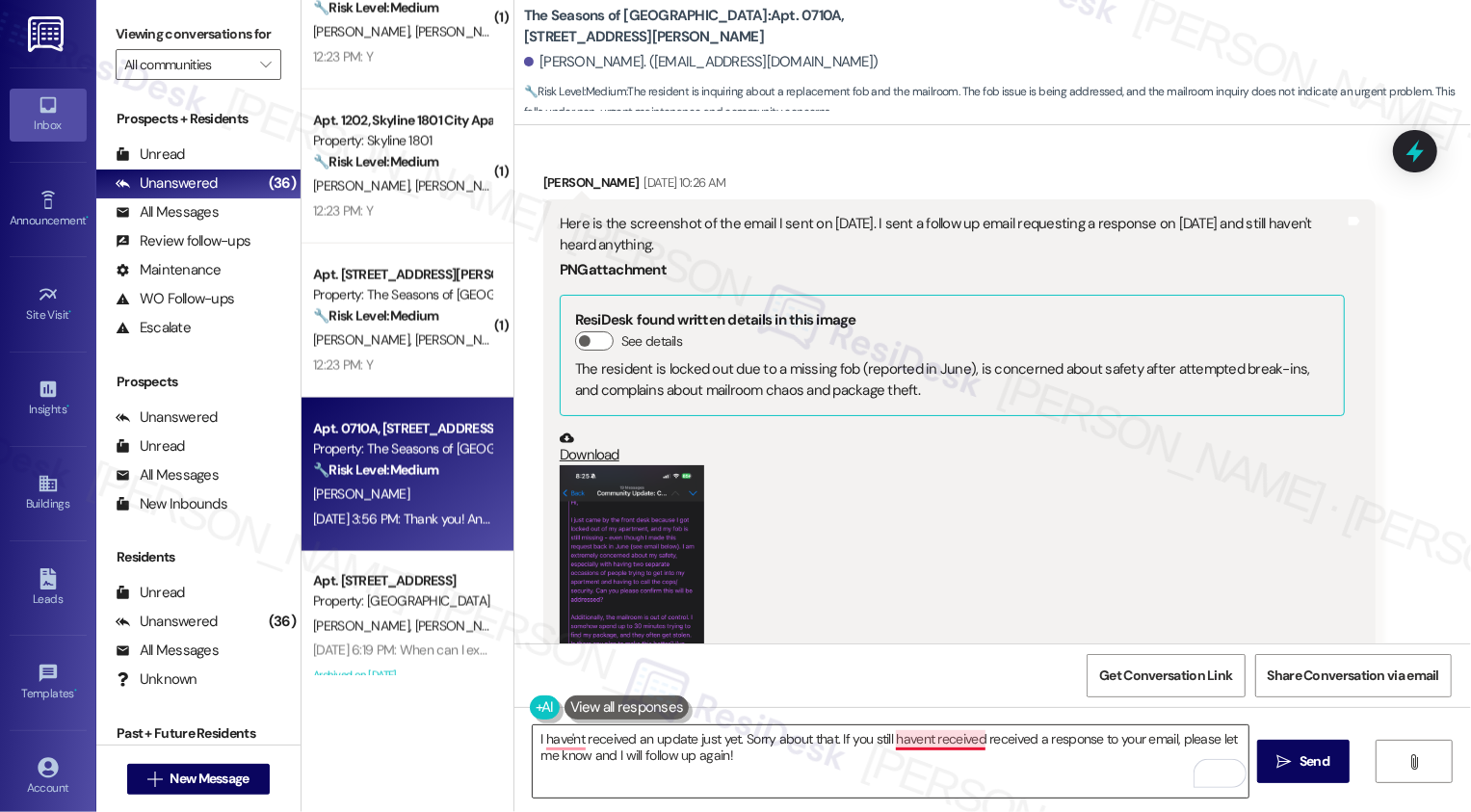
click at [949, 740] on textarea "I have'nt received an update just yet. Sorry about that. If you still havent re…" at bounding box center [891, 761] width 716 height 72
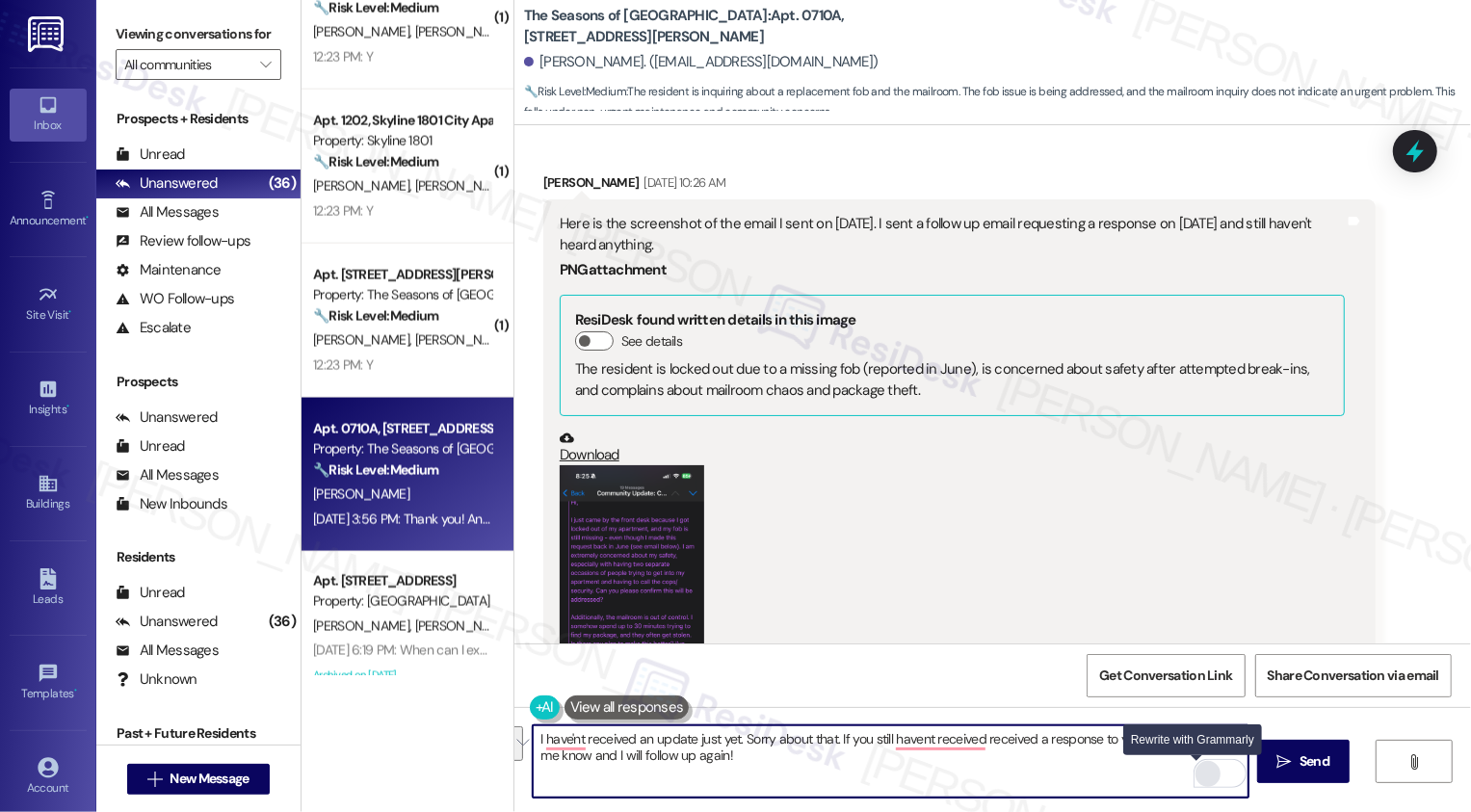
click at [1198, 776] on div "Rewrite with Grammarly" at bounding box center [1208, 773] width 21 height 22
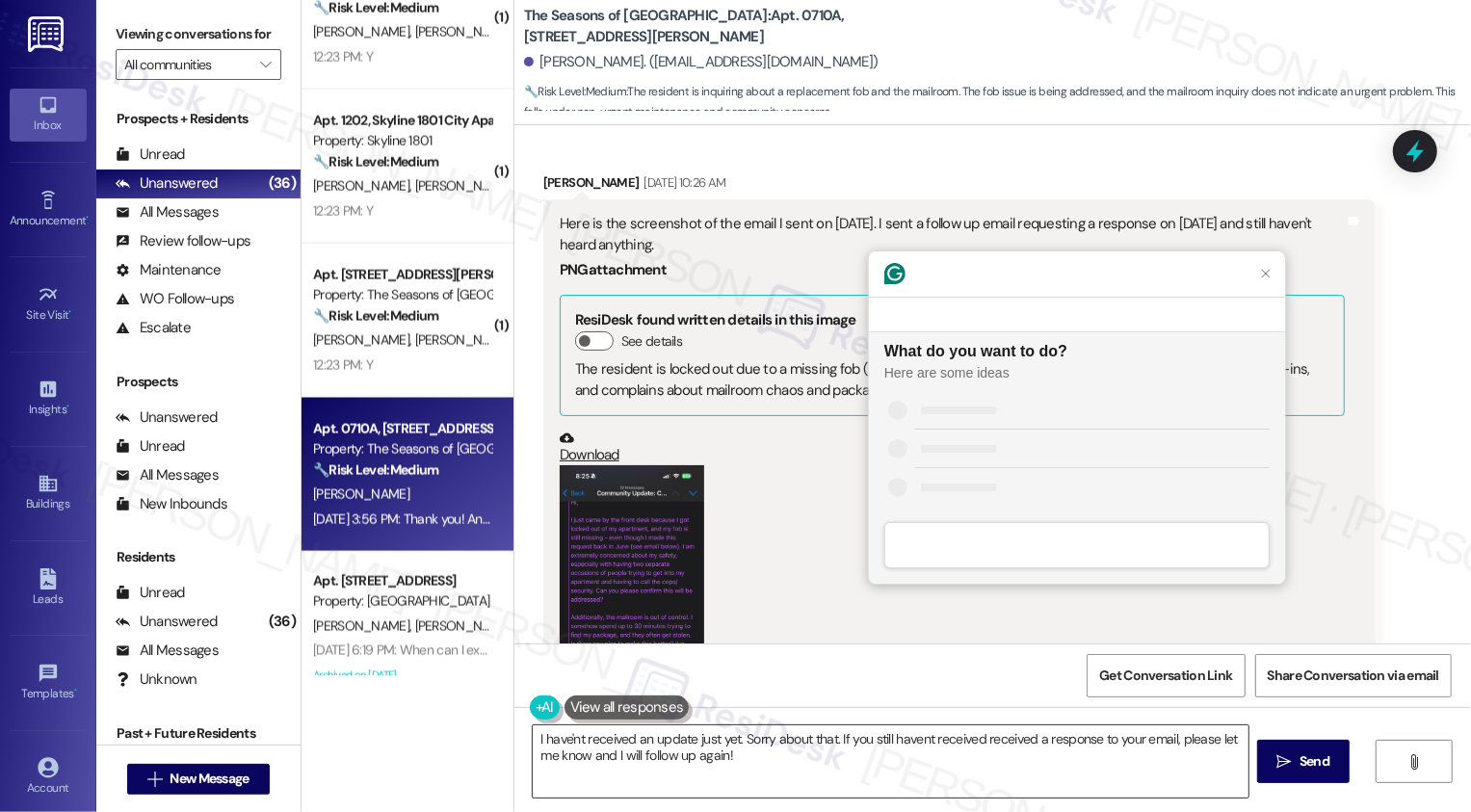
scroll to position [0, 0]
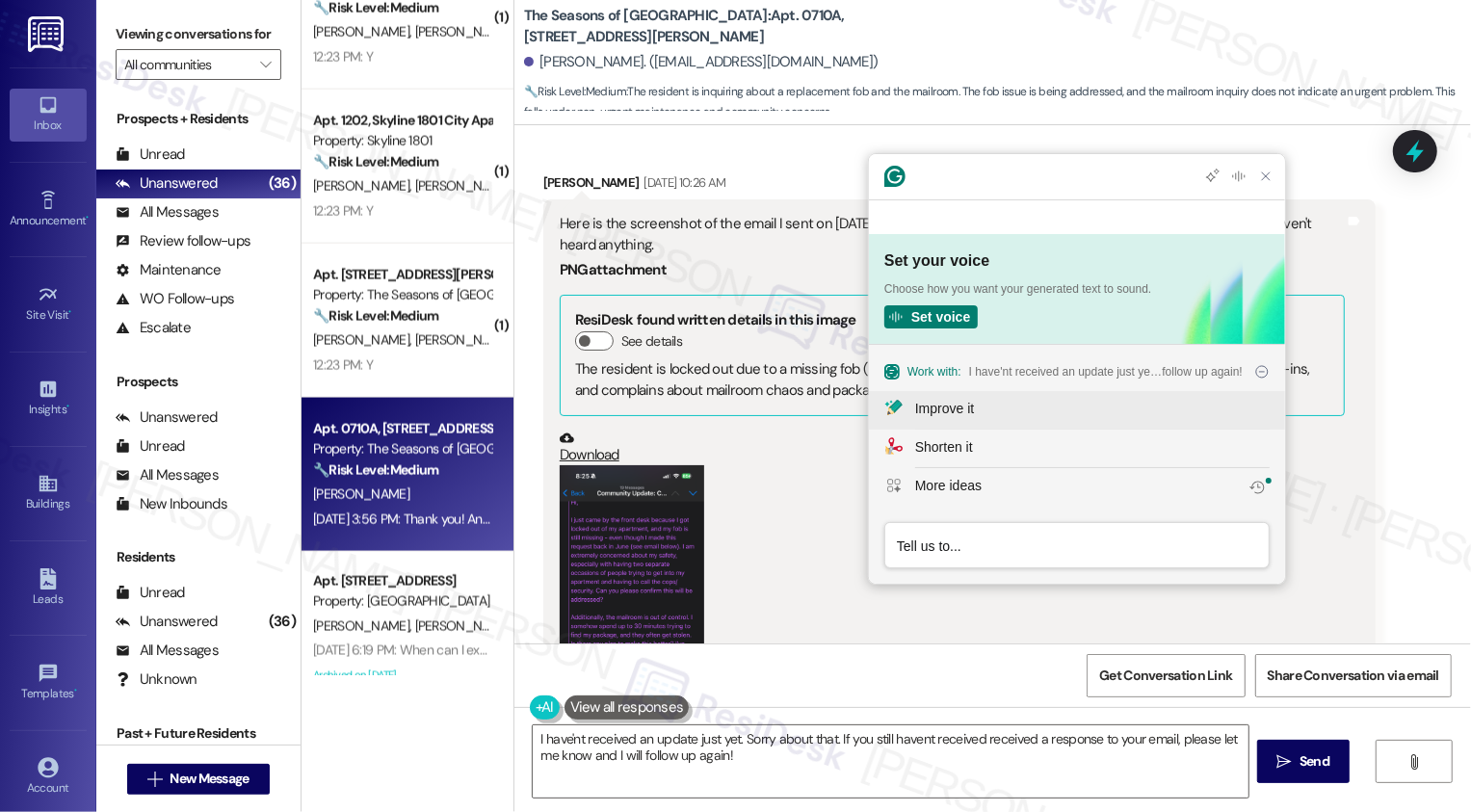
click at [937, 416] on div "Improve it" at bounding box center [944, 409] width 58 height 20
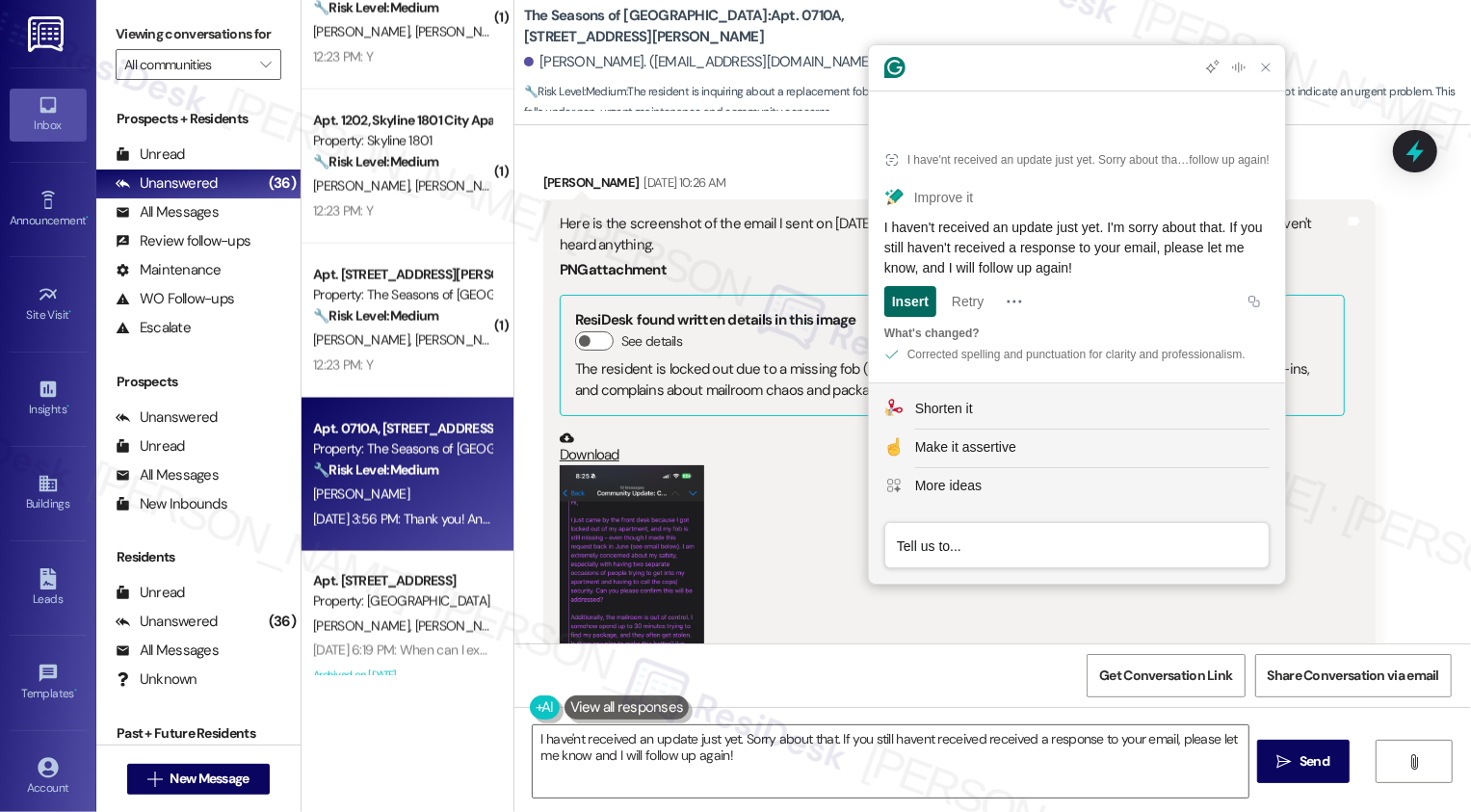
click at [898, 294] on div "Insert" at bounding box center [909, 301] width 37 height 31
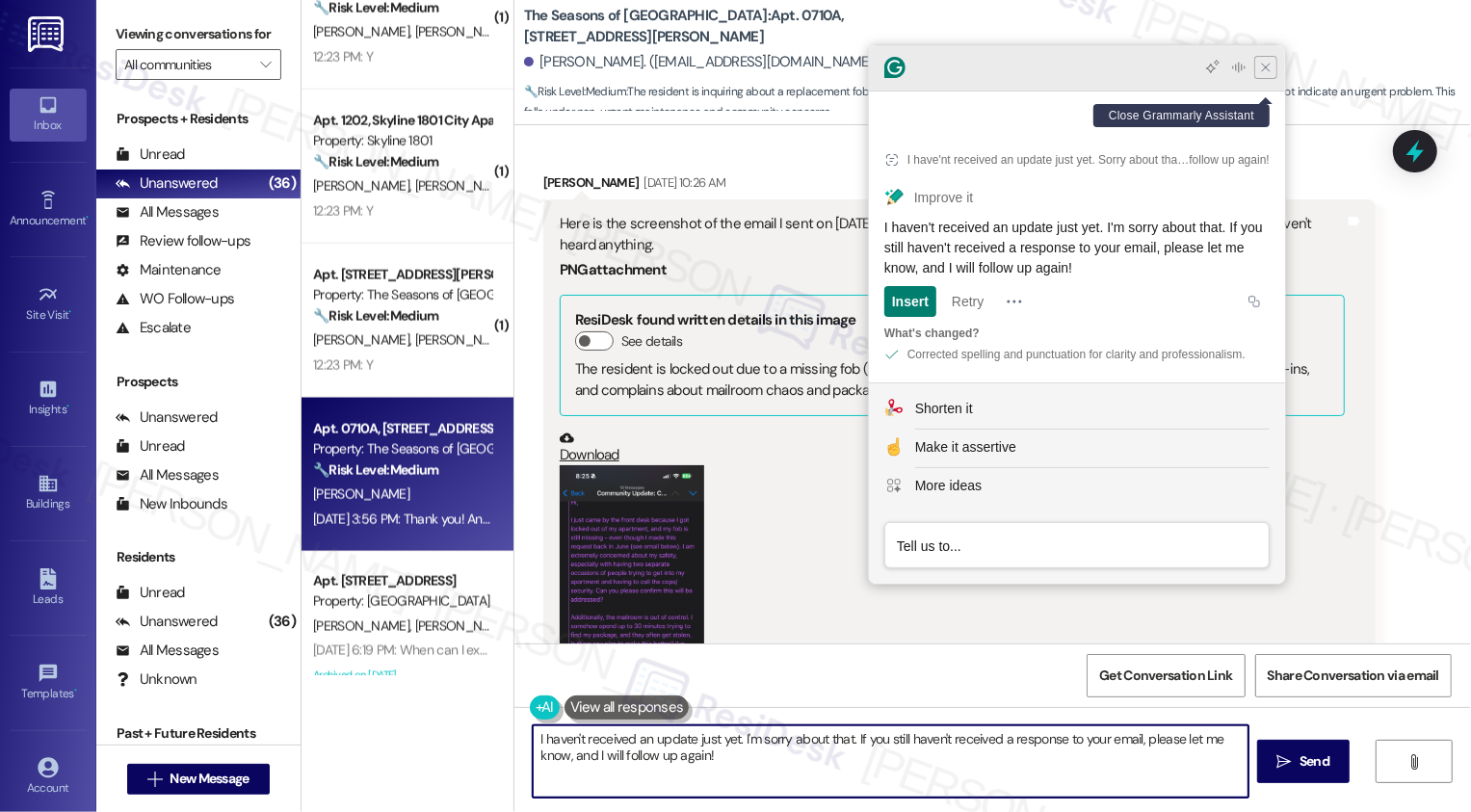
type textarea "I haven't received an update just yet. I'm sorry about that. If you still haven…"
click at [1263, 79] on icon "Close Grammarly Assistant" at bounding box center [1265, 66] width 23 height 23
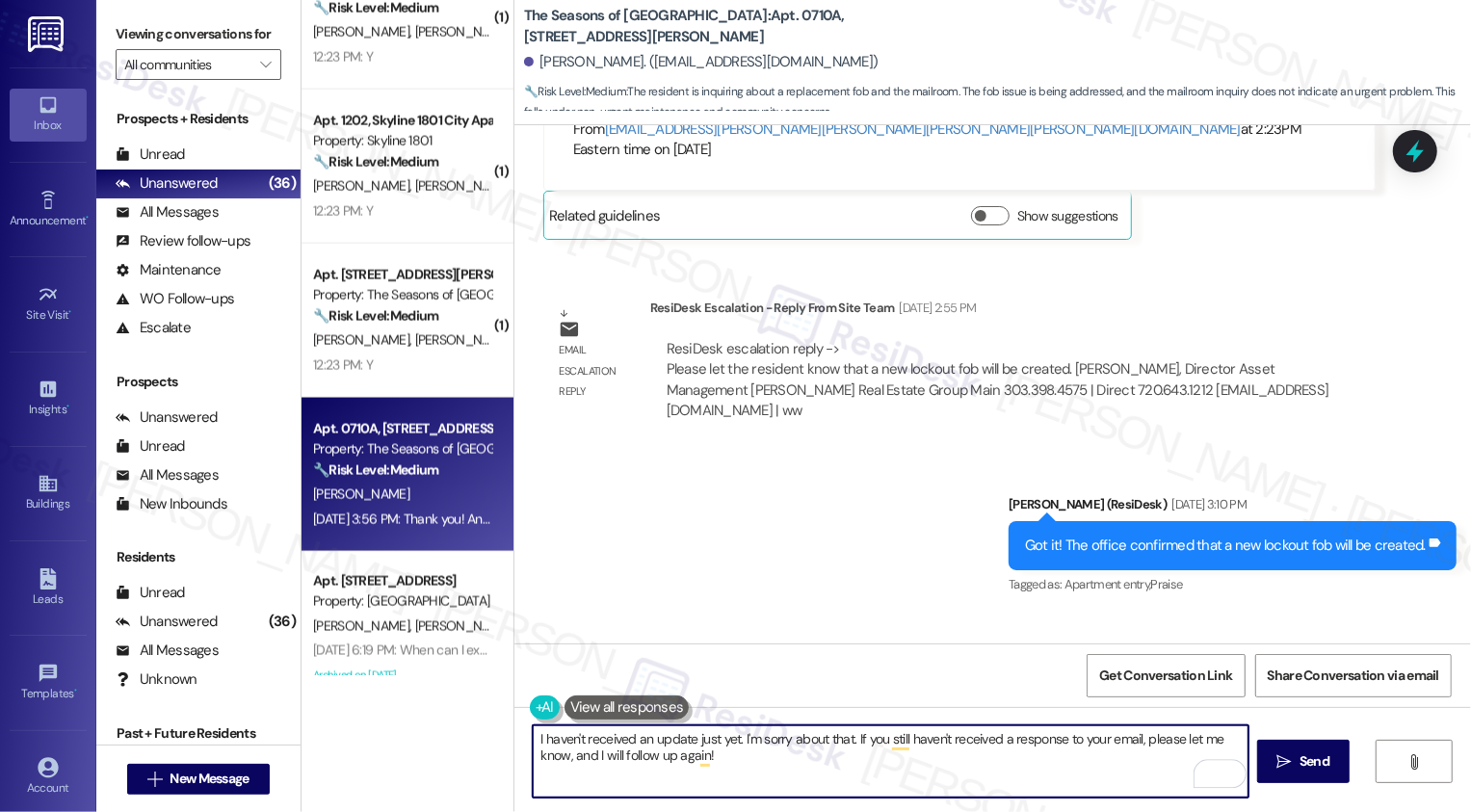
scroll to position [5227, 0]
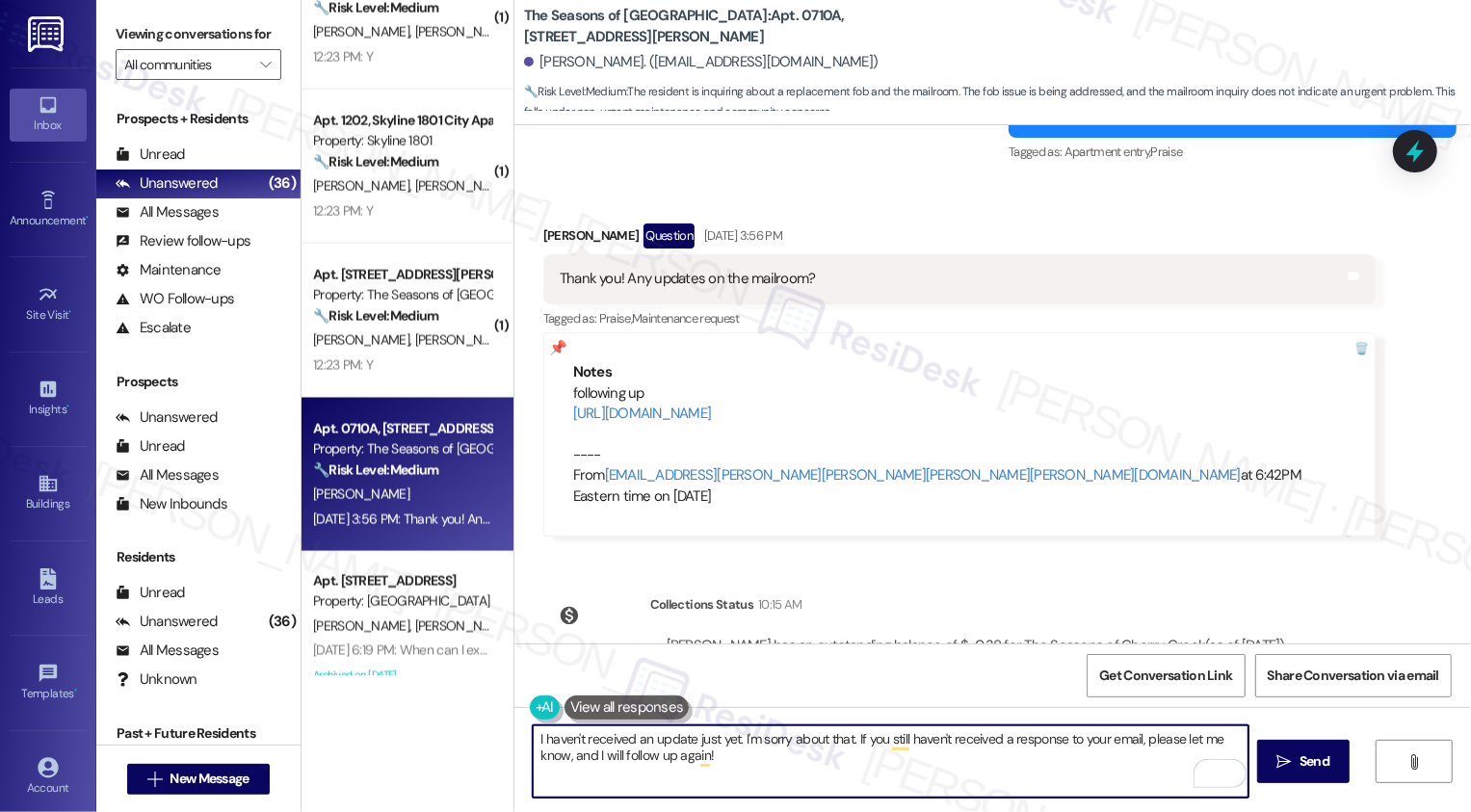
click at [1116, 776] on textarea "I haven't received an update just yet. I'm sorry about that. If you still haven…" at bounding box center [891, 761] width 716 height 72
click at [1300, 769] on span "Send" at bounding box center [1314, 761] width 30 height 20
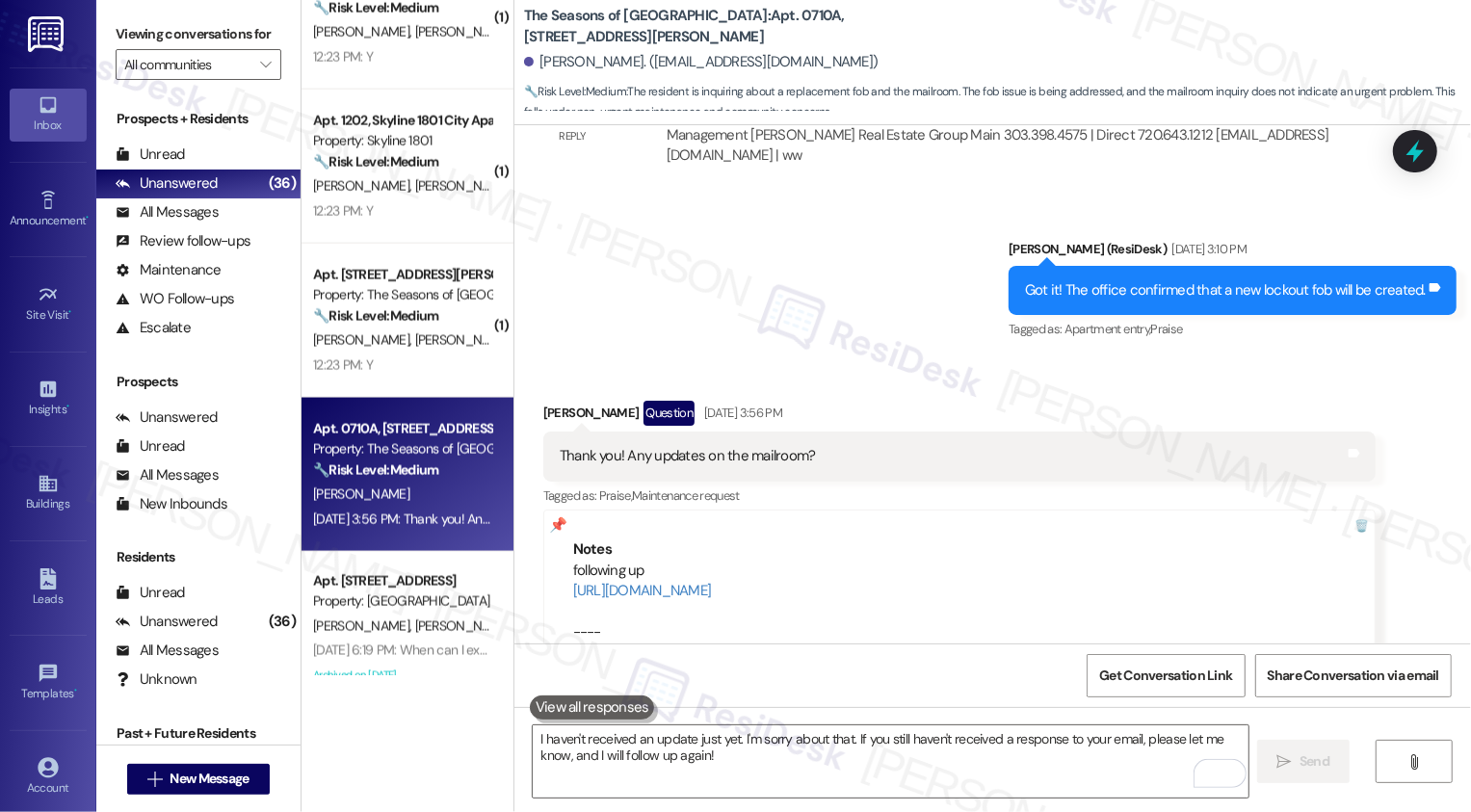
scroll to position [5382, 0]
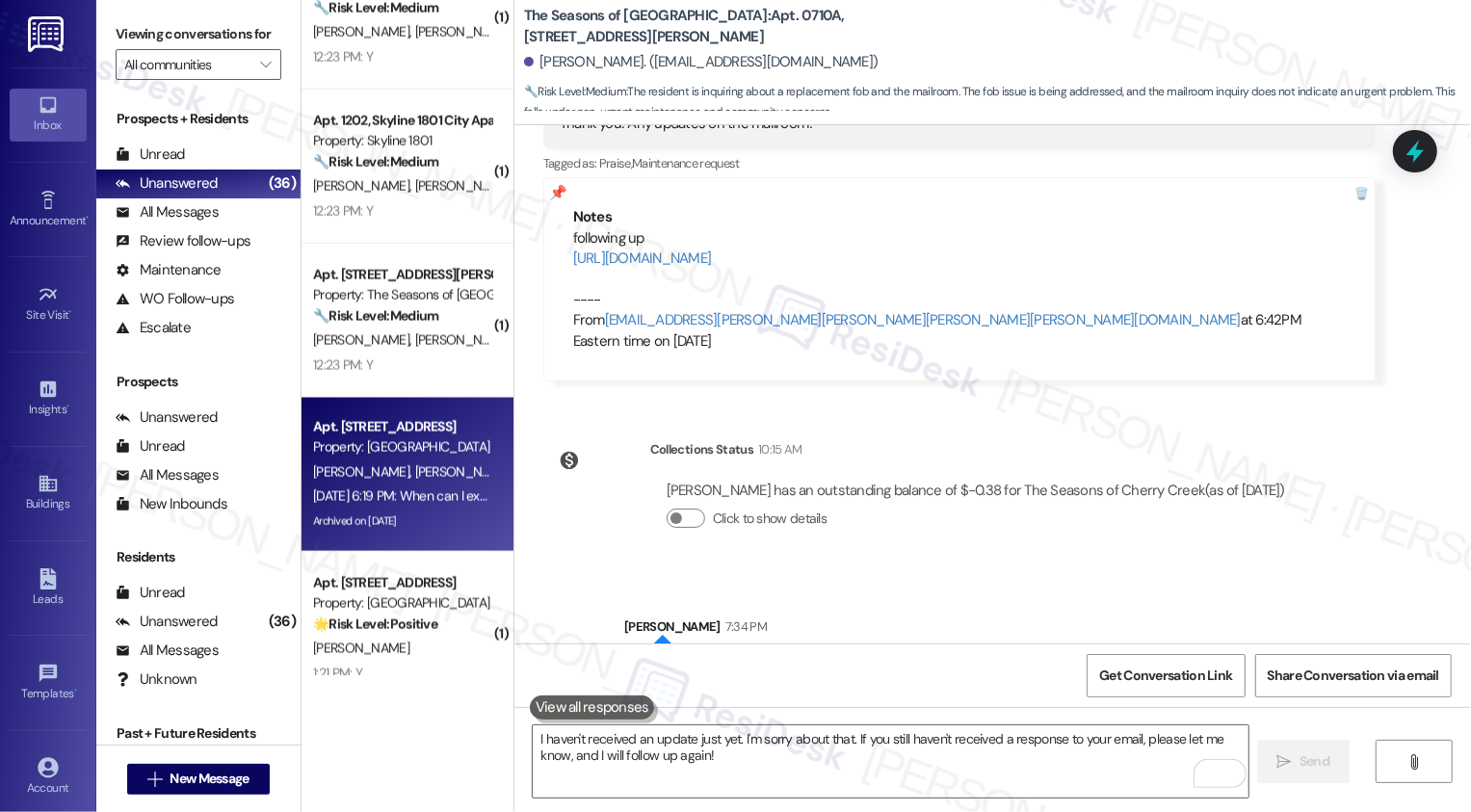
click at [414, 463] on span "B. Smith-Greer" at bounding box center [462, 472] width 96 height 18
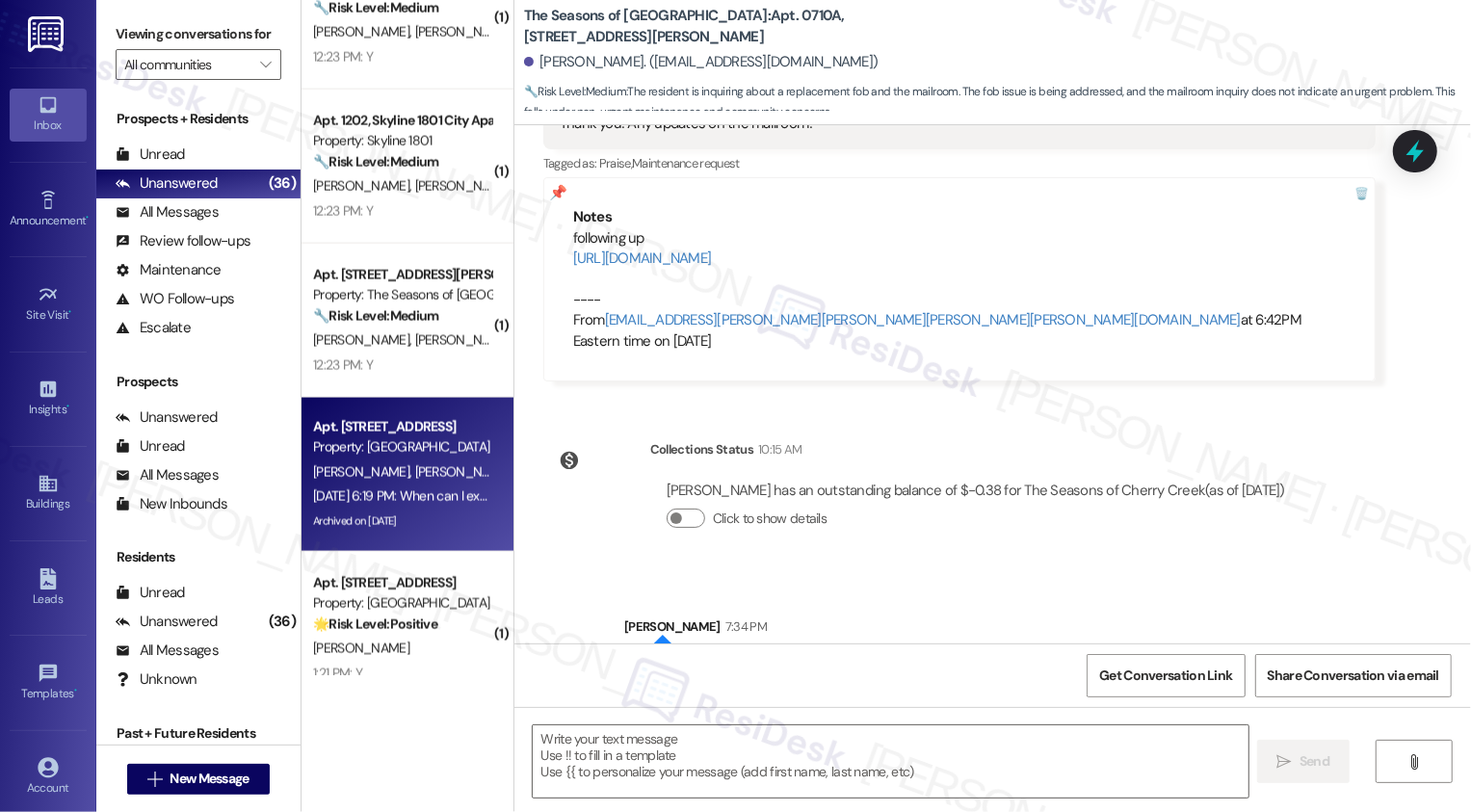
click at [414, 463] on span "B. Smith-Greer" at bounding box center [462, 472] width 96 height 18
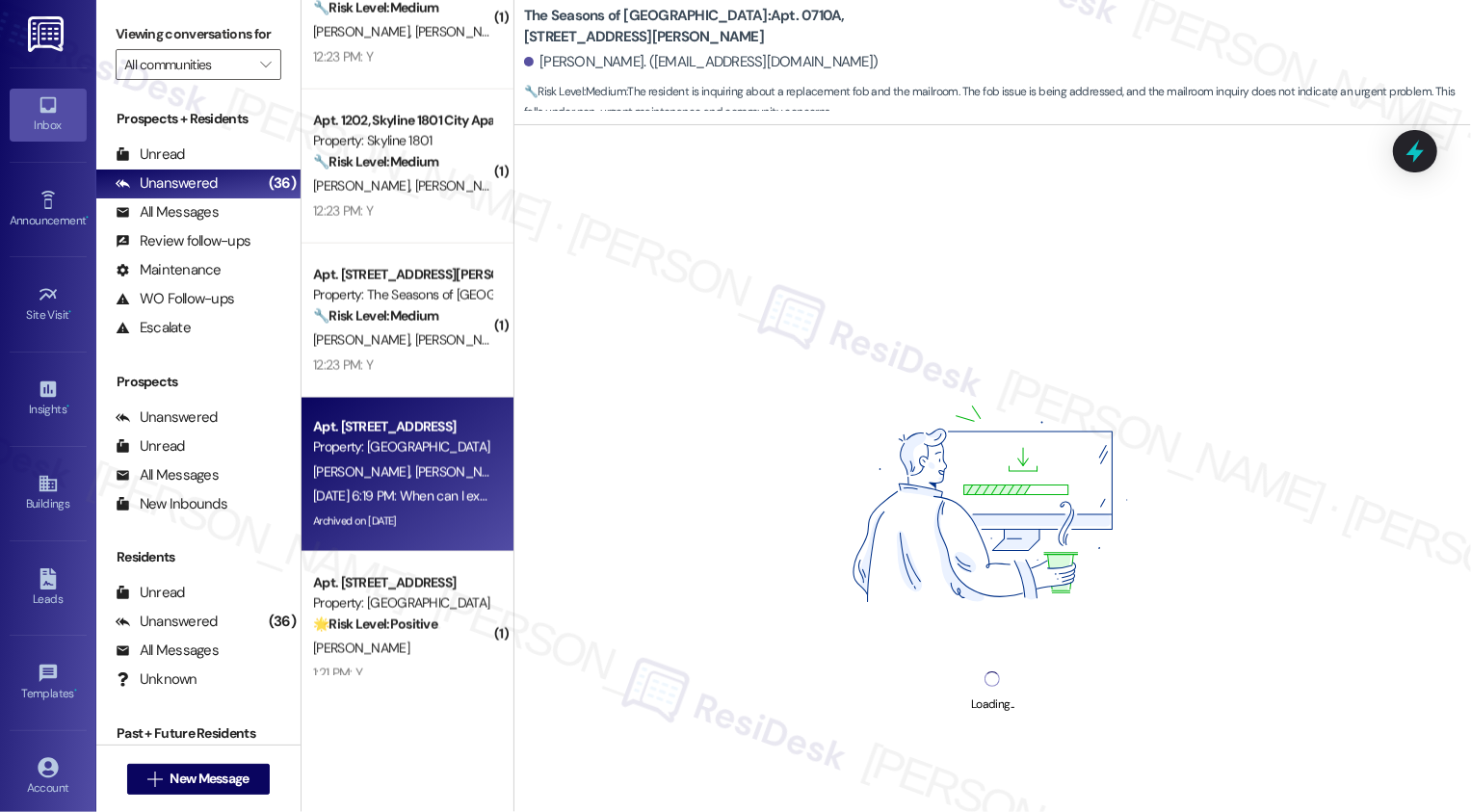
click at [462, 461] on div "A. Greer B. Smith-Greer" at bounding box center [402, 472] width 182 height 24
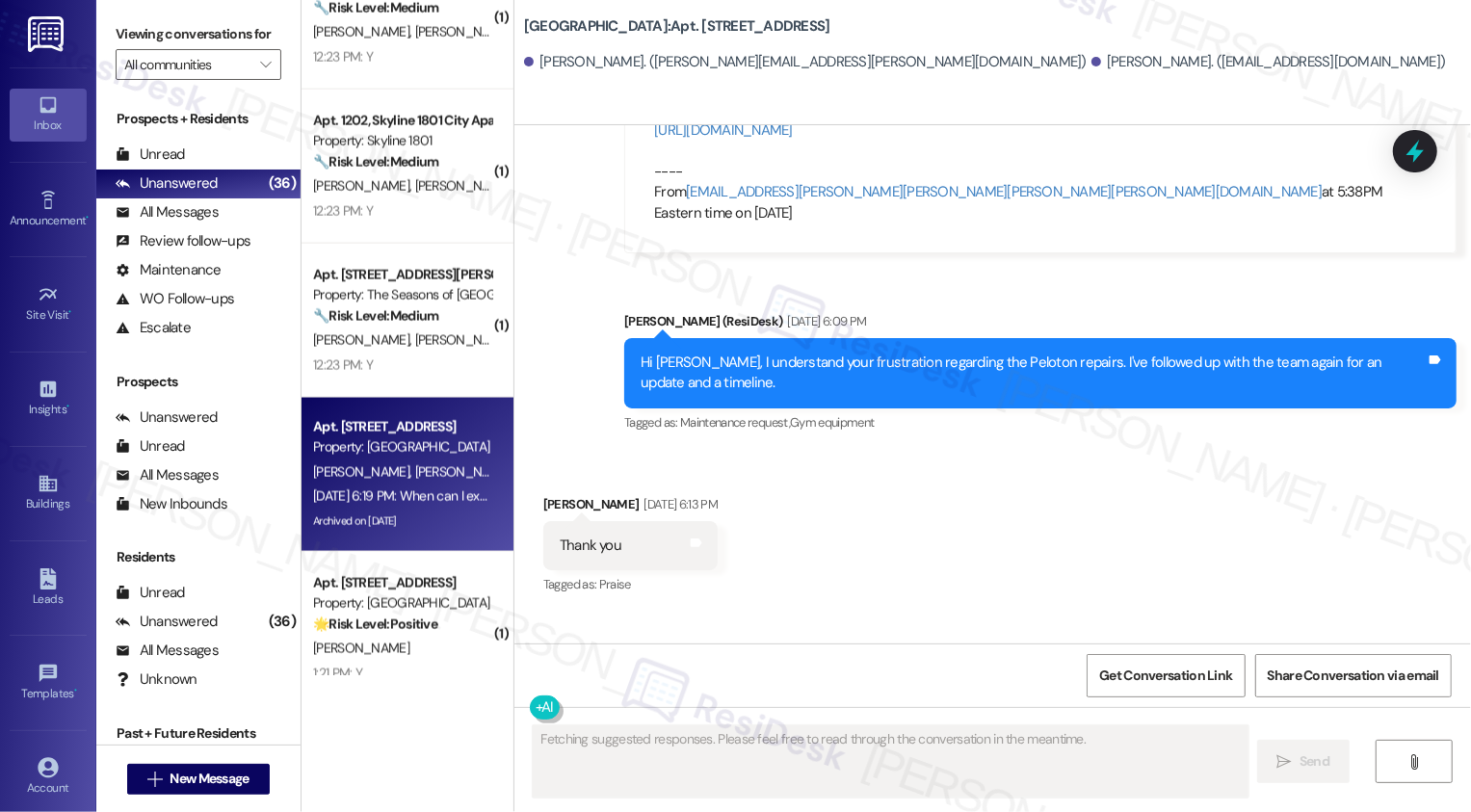
scroll to position [11434, 0]
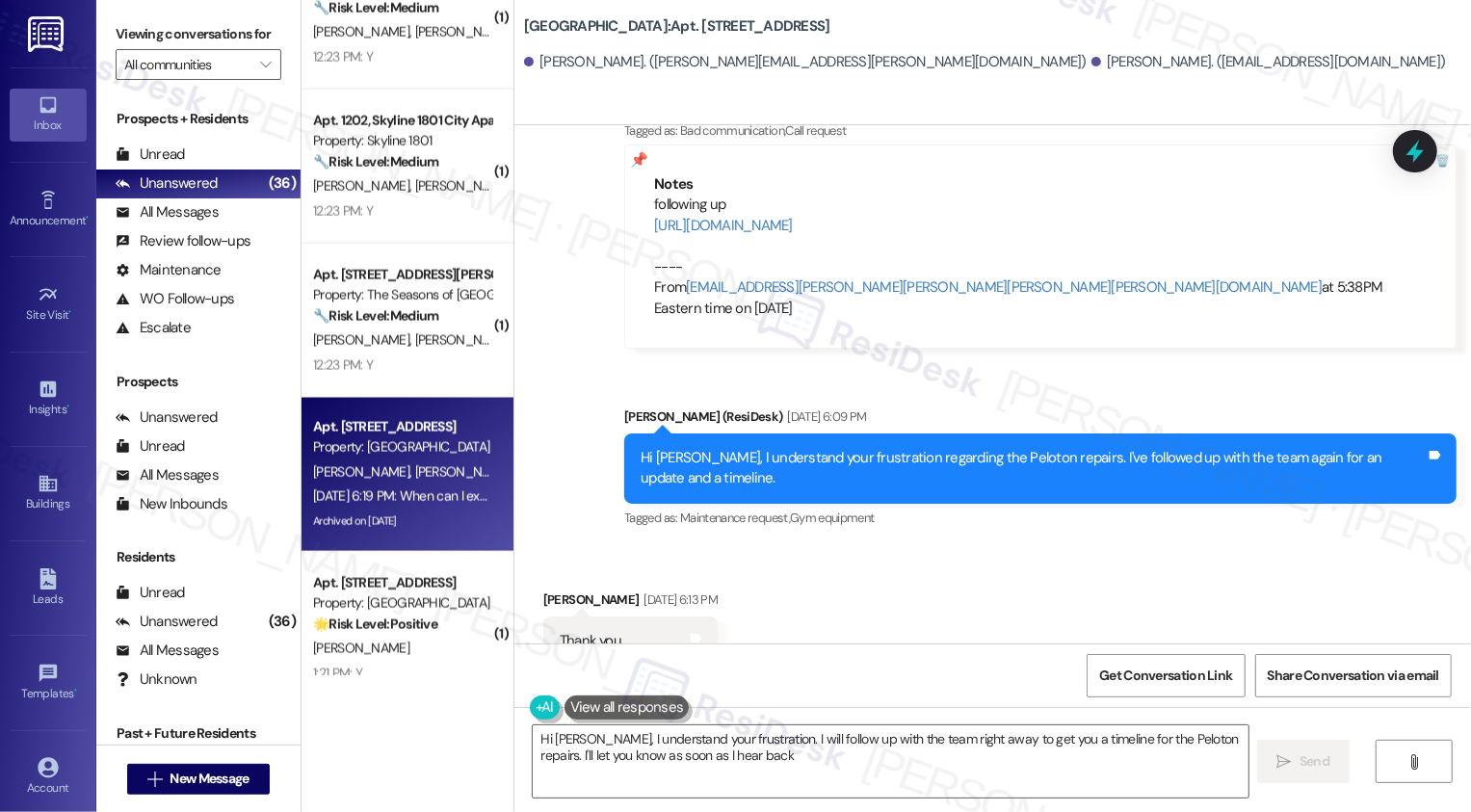
type textarea "Hi Alex, I understand your frustration. I will follow up with the team right aw…"
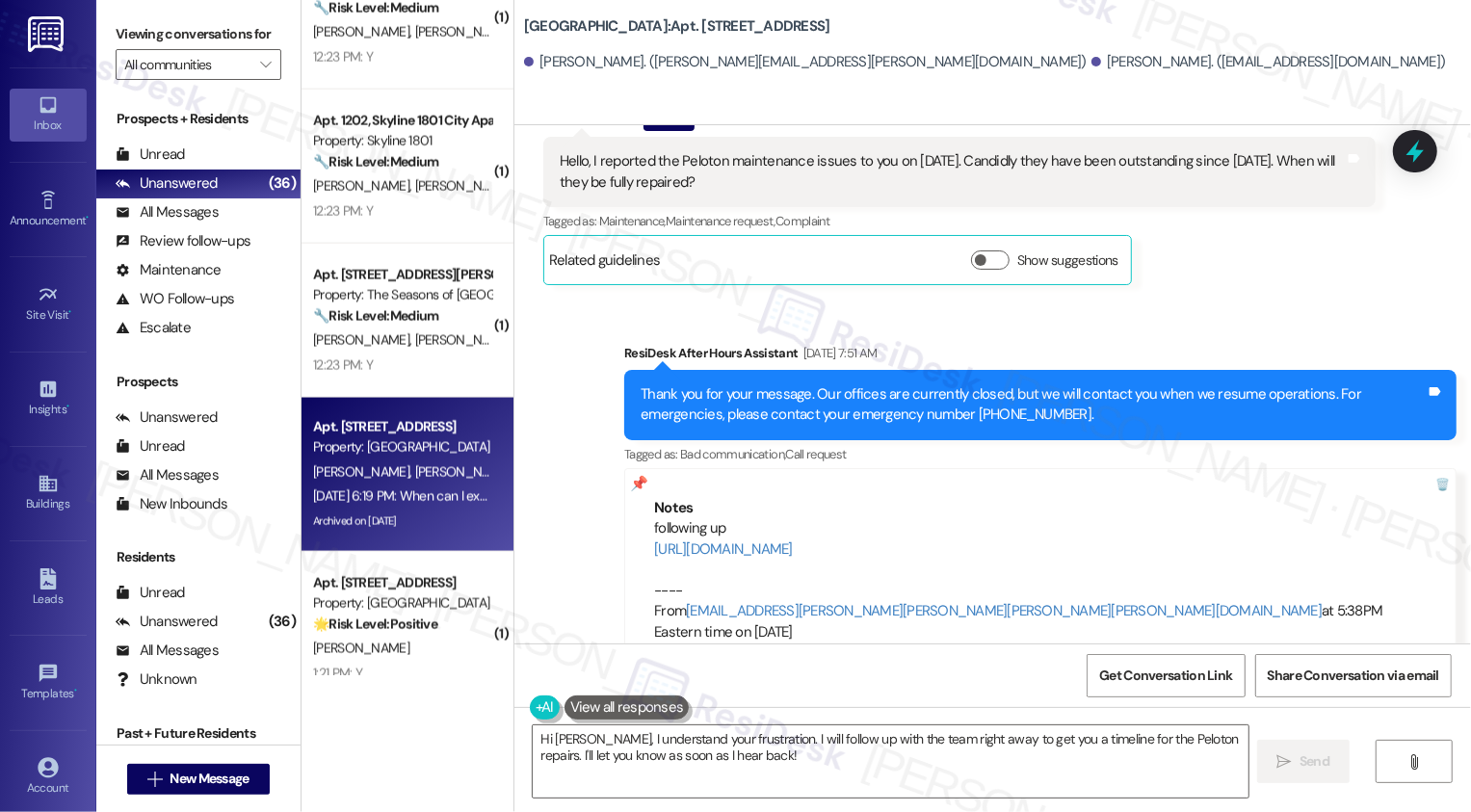
scroll to position [11059, 0]
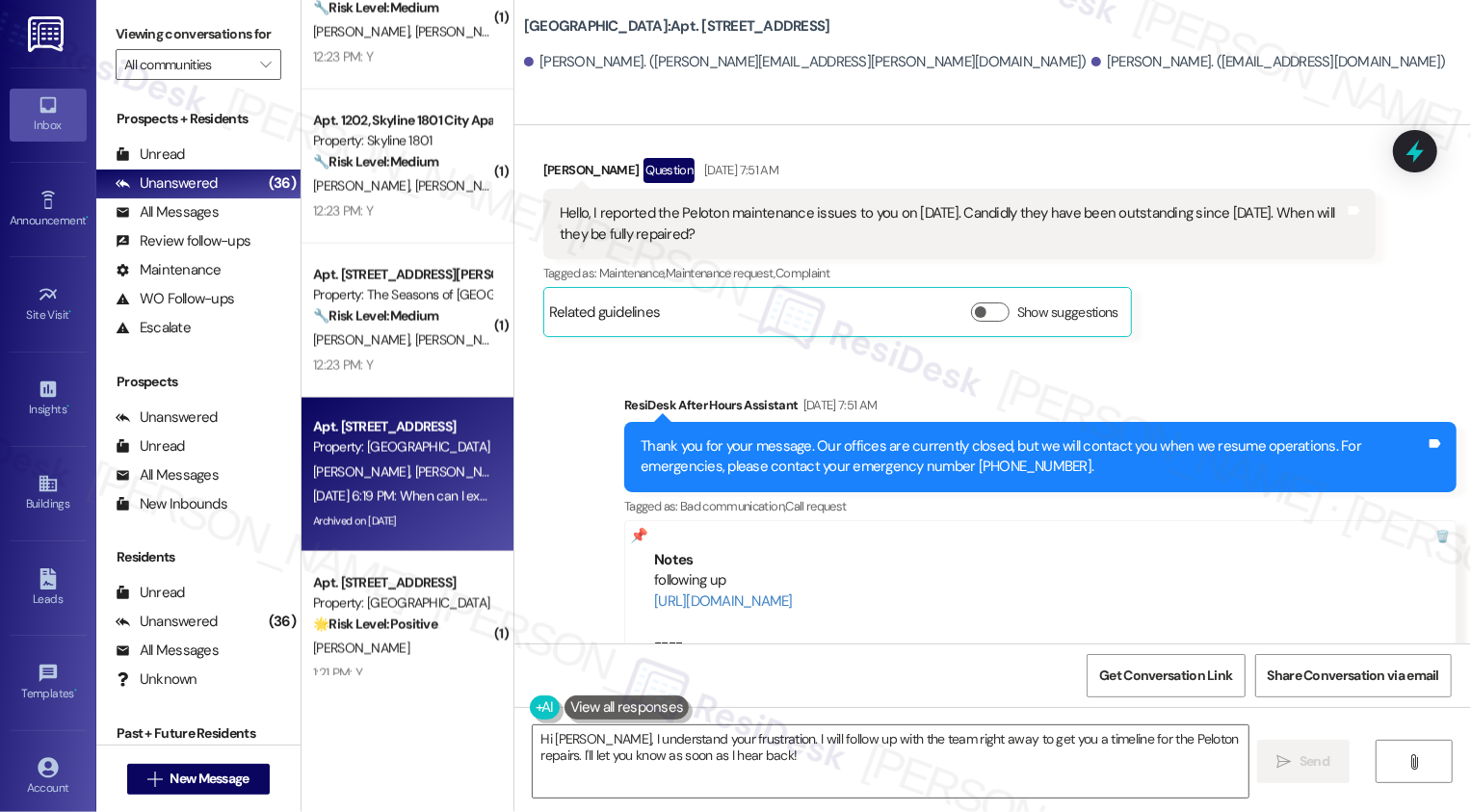
drag, startPoint x: 512, startPoint y: 26, endPoint x: 643, endPoint y: 23, distance: 131.0
click at [643, 23] on b "Country Club Towers: Apt. W3005, 1101 East Bayaud Avenue" at bounding box center [677, 27] width 306 height 20
copy b "Country Club Towers"
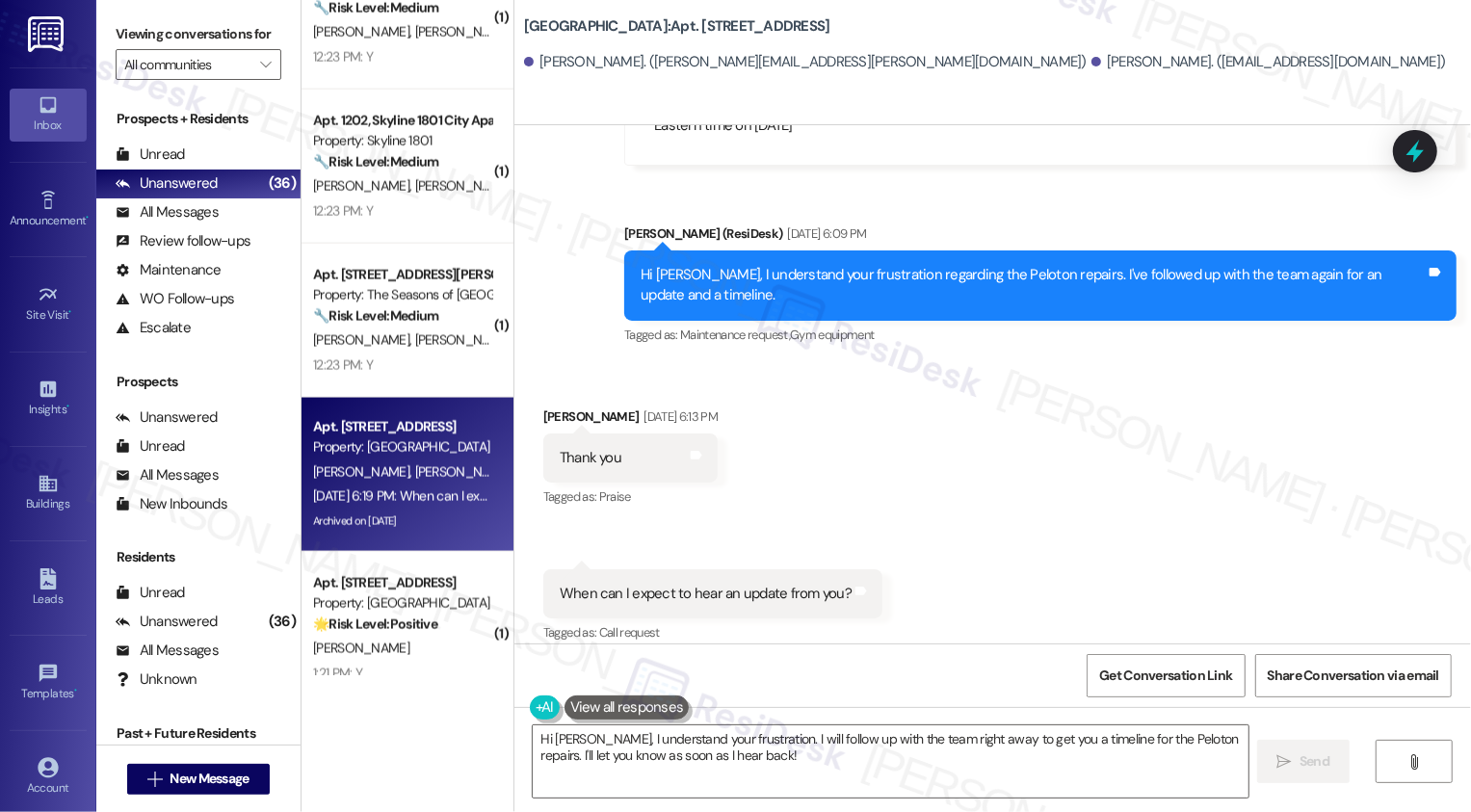
scroll to position [11679, 0]
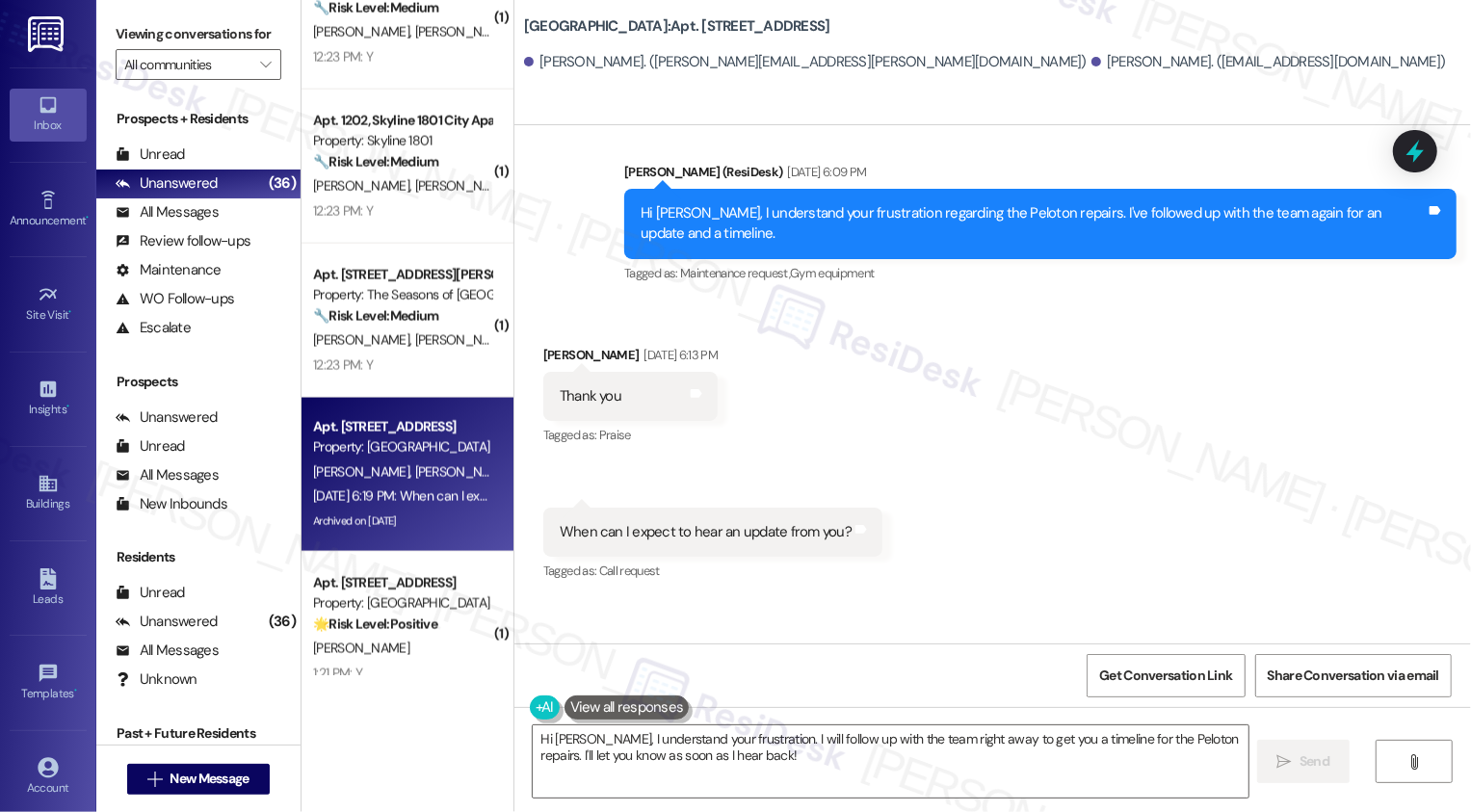
click at [1030, 319] on div "Received via SMS Alexander Greer Sep 04, 2025 at 6:13 PM Thank you Tags and not…" at bounding box center [993, 450] width 957 height 298
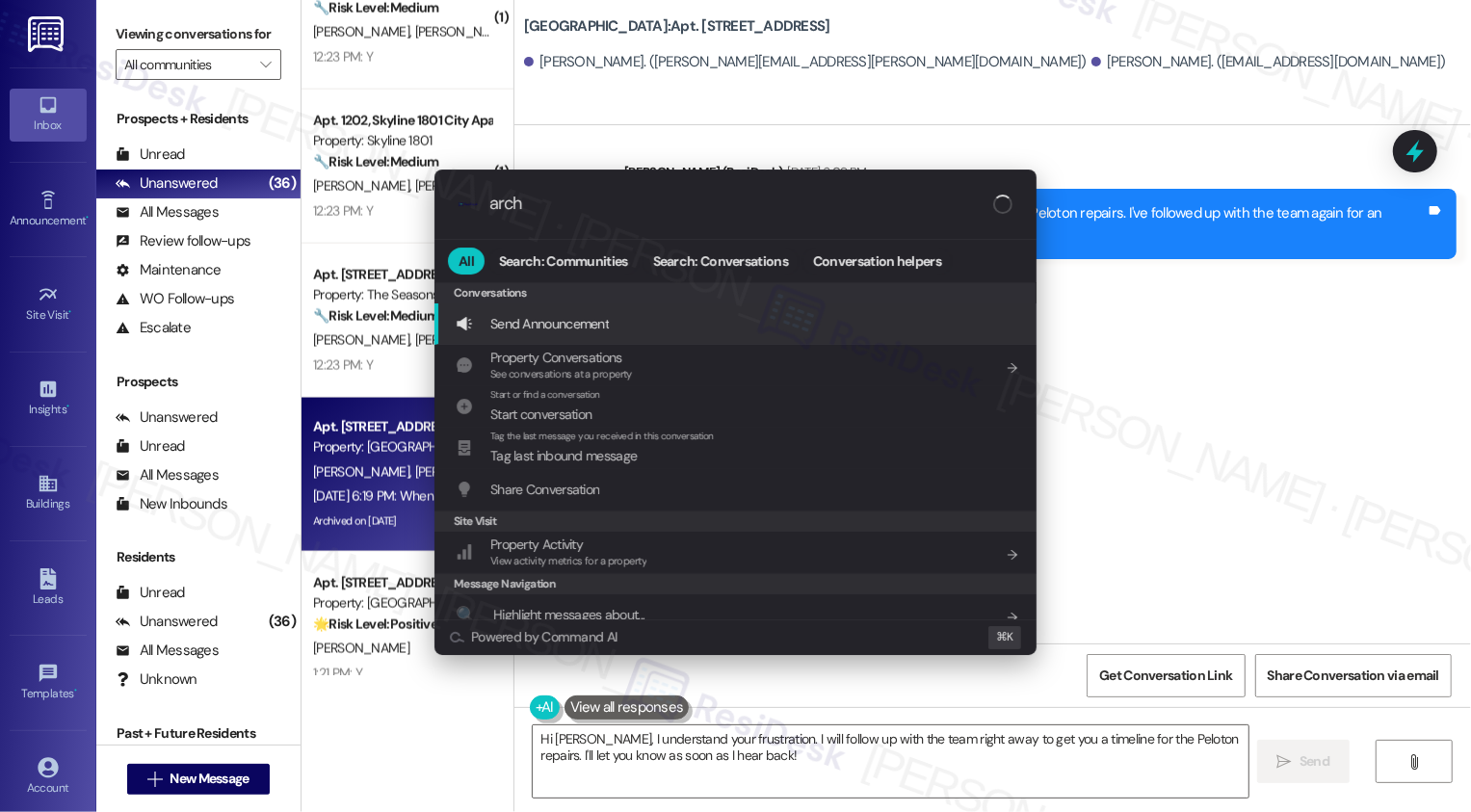
type input "archi"
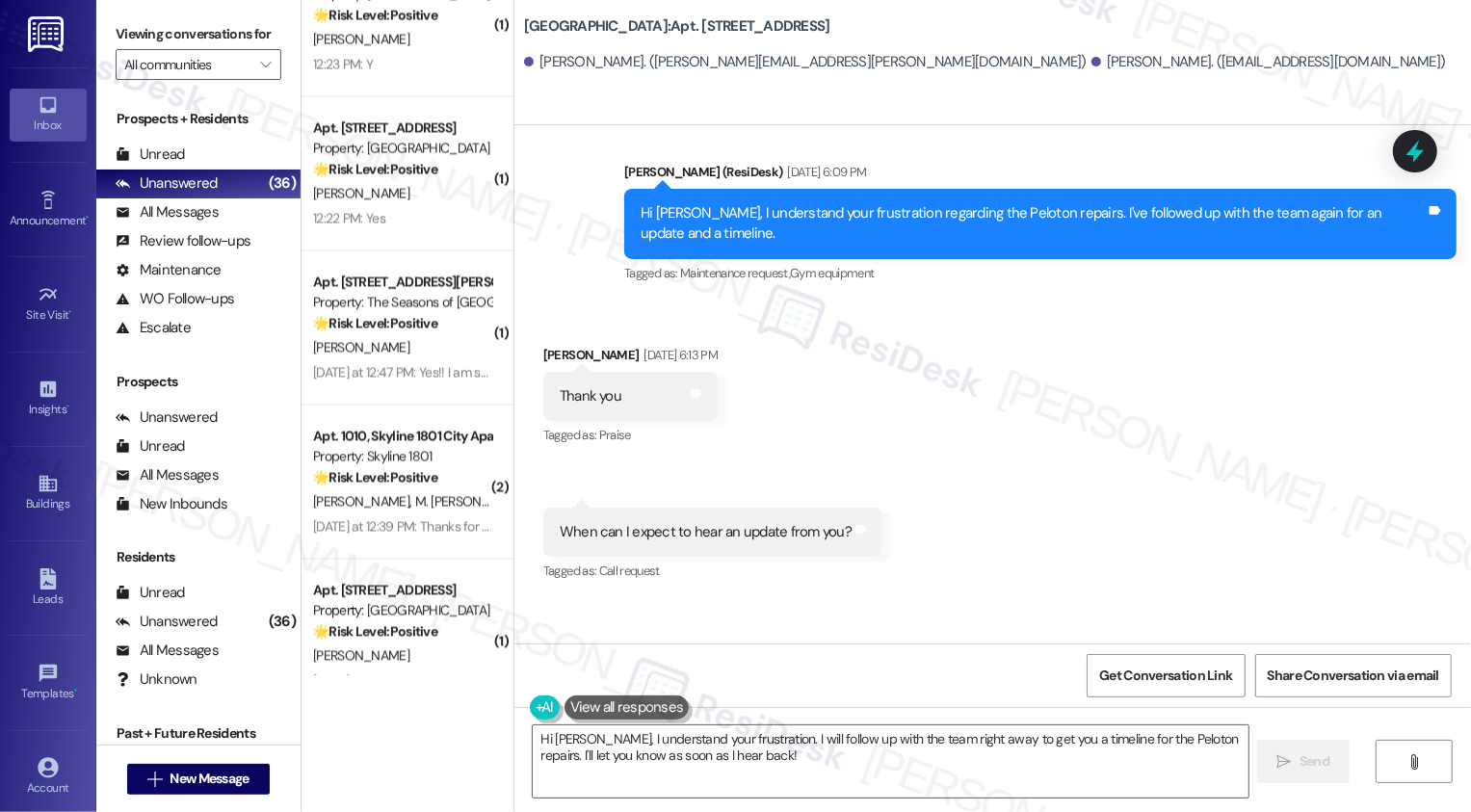
scroll to position [2908, 0]
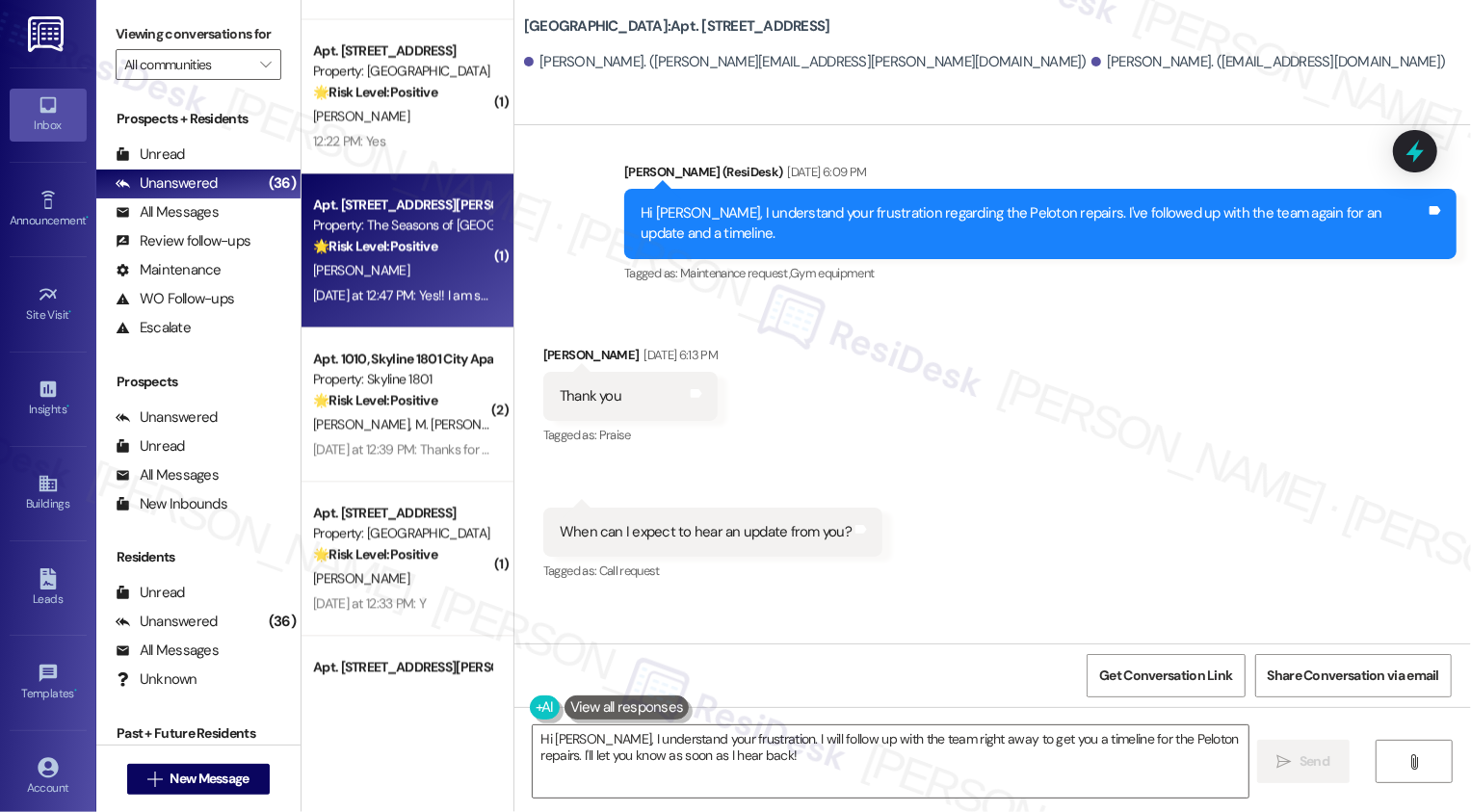
click at [388, 260] on div "J. Sheehan" at bounding box center [402, 270] width 182 height 24
type textarea "Fetching suggested responses. Please feel free to read through the conversation…"
click at [388, 260] on div "J. Sheehan" at bounding box center [402, 270] width 182 height 24
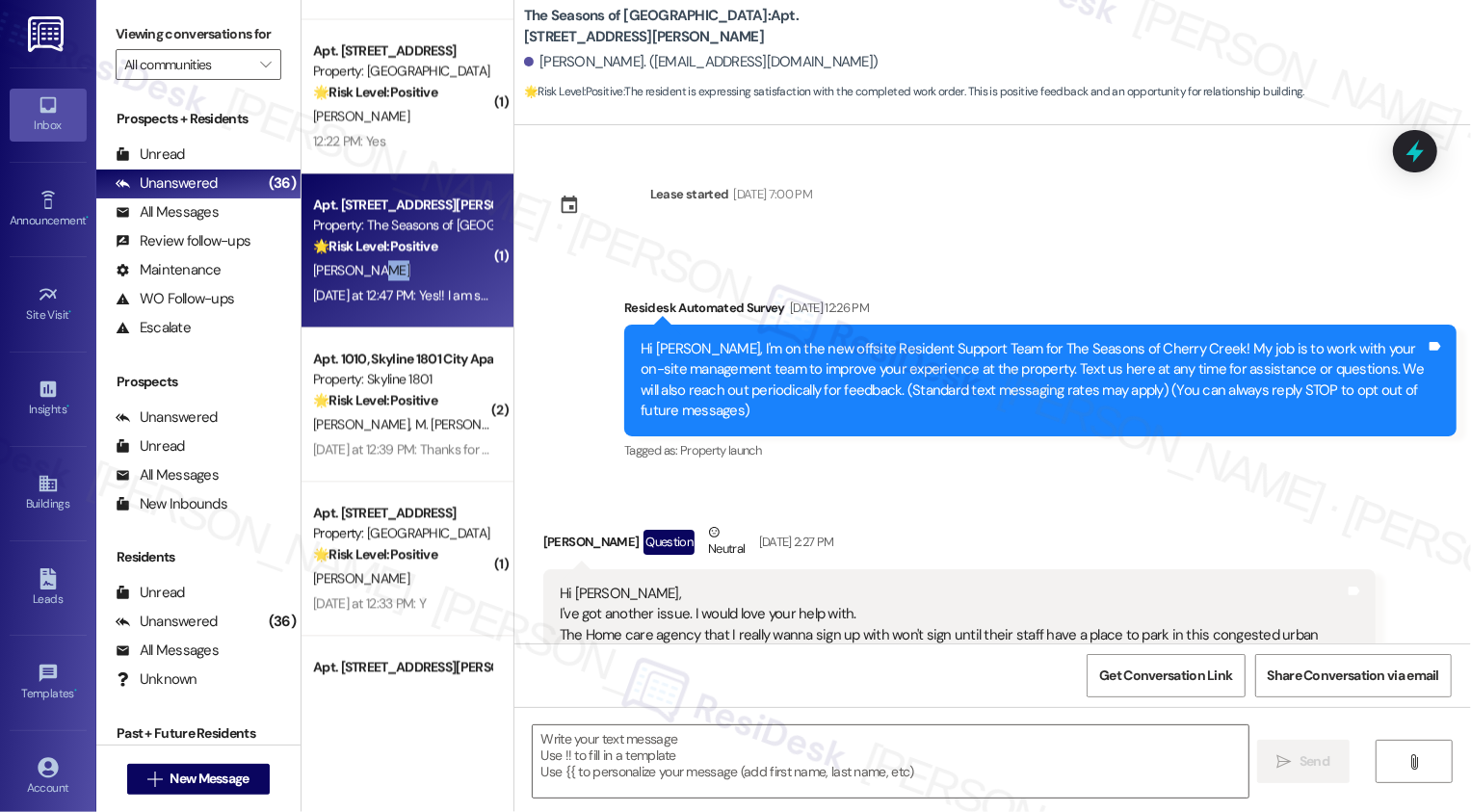
click at [388, 260] on div "J. Sheehan" at bounding box center [402, 270] width 182 height 24
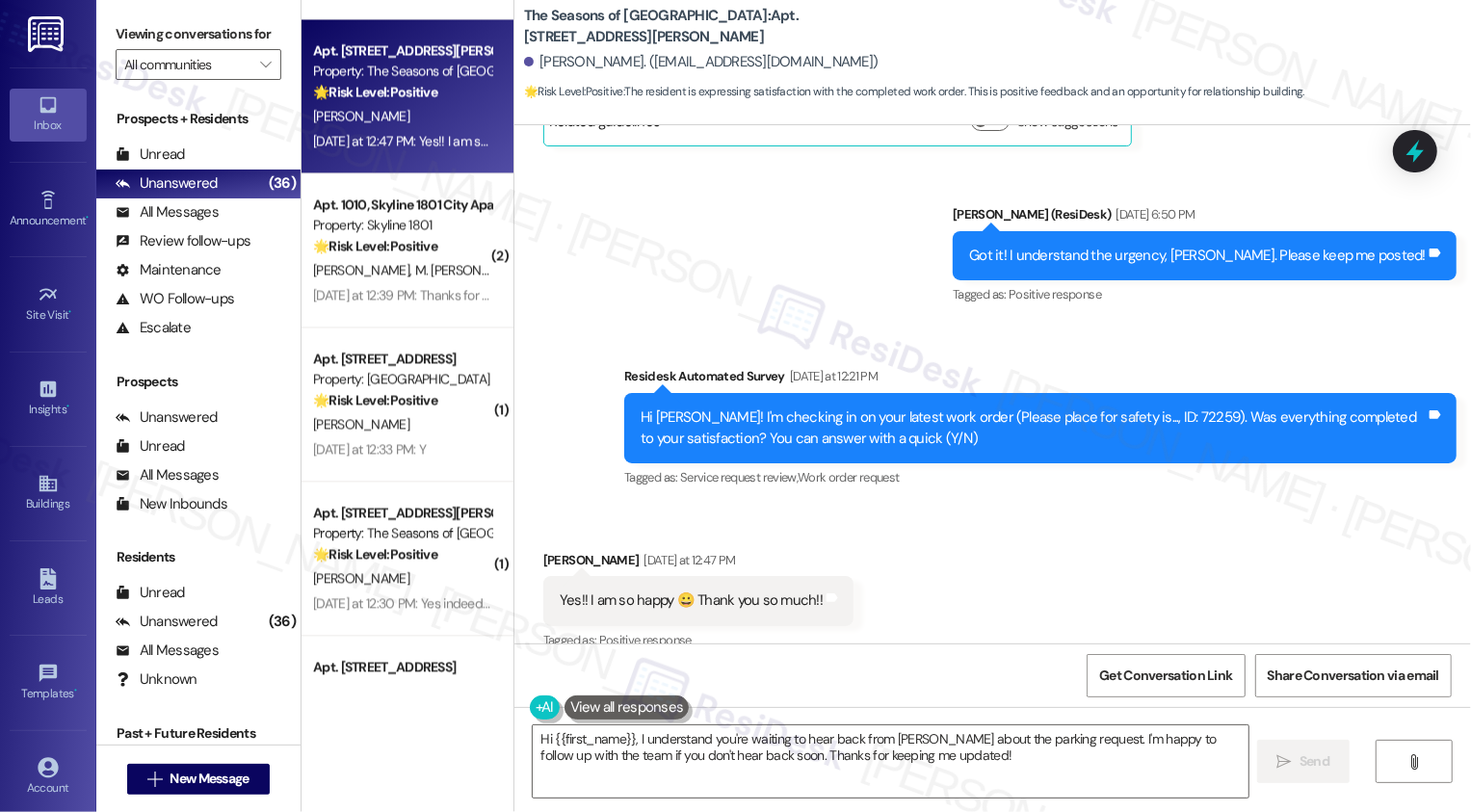
scroll to position [3617, 0]
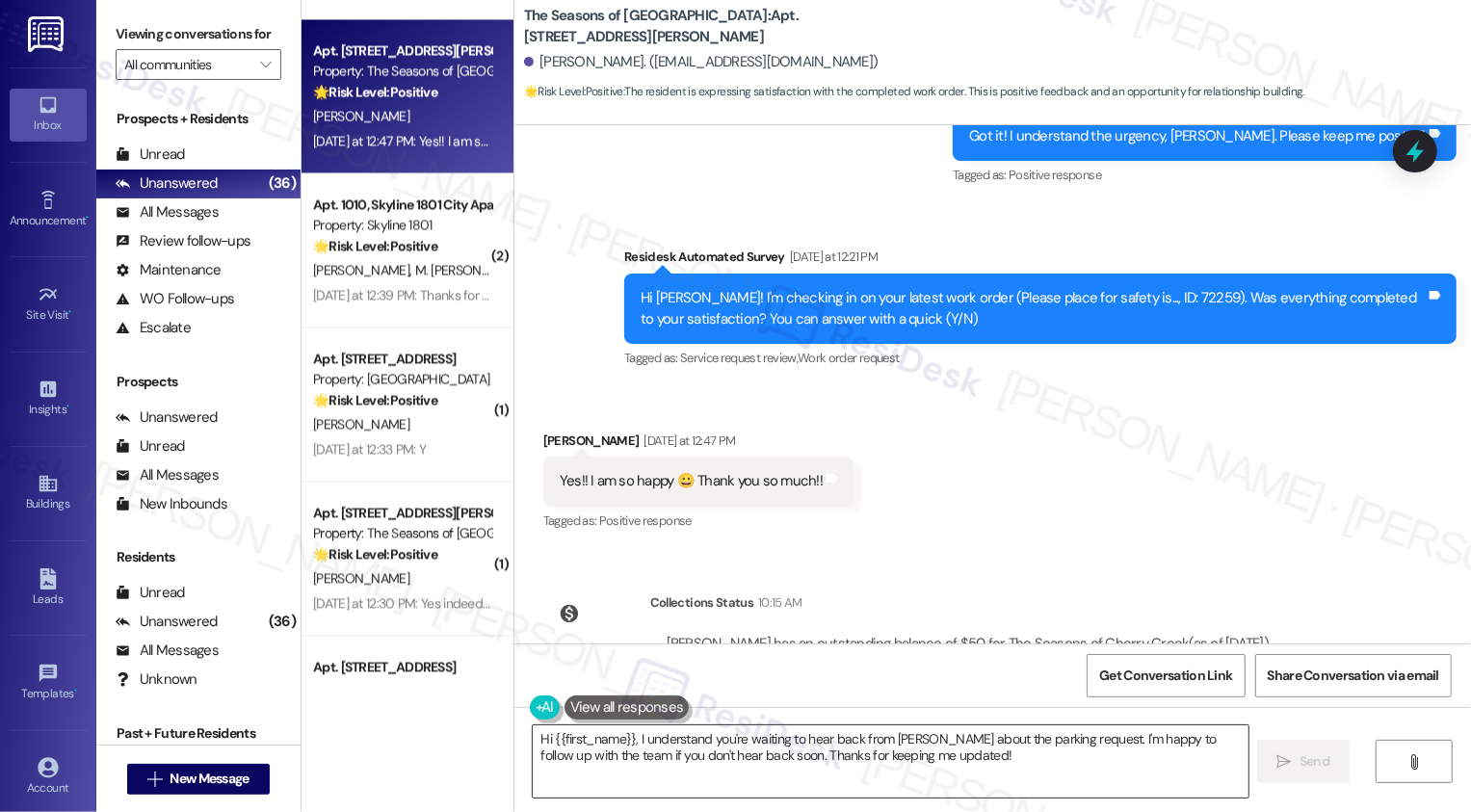
click at [687, 760] on textarea "Hi {{first_name}}, I understand you're waiting to hear back from Lauren about t…" at bounding box center [891, 761] width 716 height 72
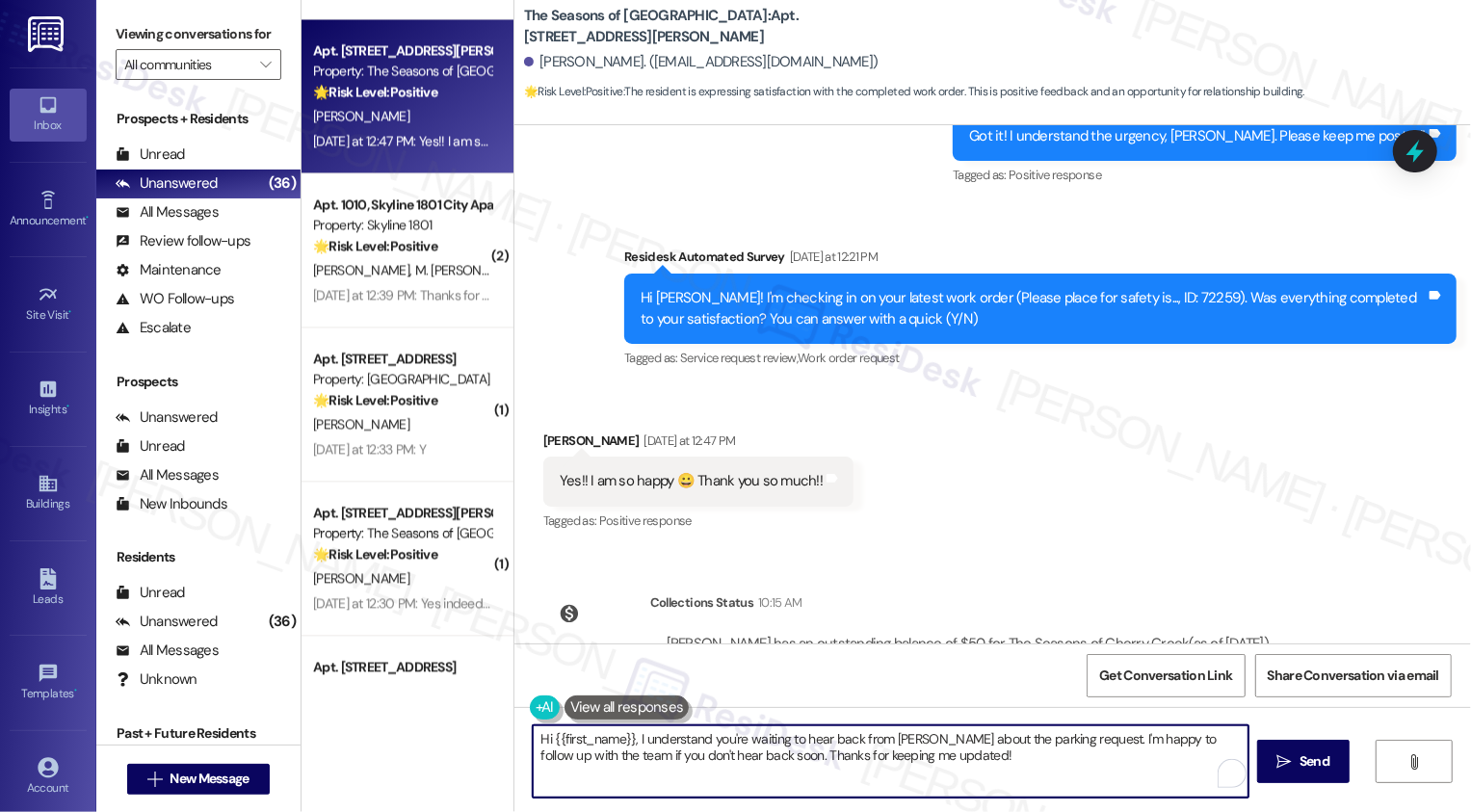
click at [998, 747] on textarea "Hi {{first_name}}, I understand you're waiting to hear back from Lauren about t…" at bounding box center [891, 761] width 716 height 72
click at [1057, 757] on textarea "Hi {{first_name}}, I understand you're waiting to hear back from Lauren about t…" at bounding box center [891, 761] width 716 height 72
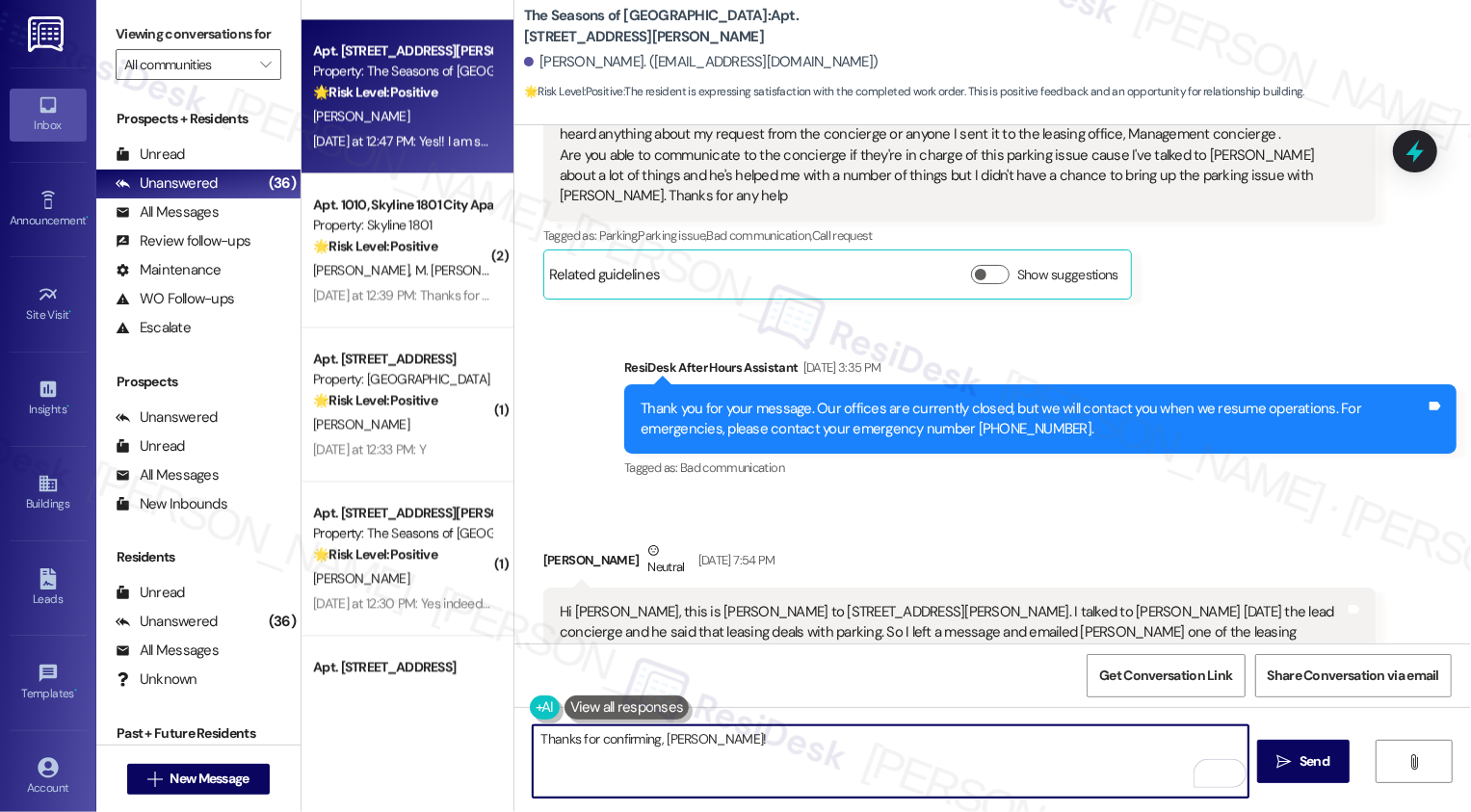
scroll to position [2110, 0]
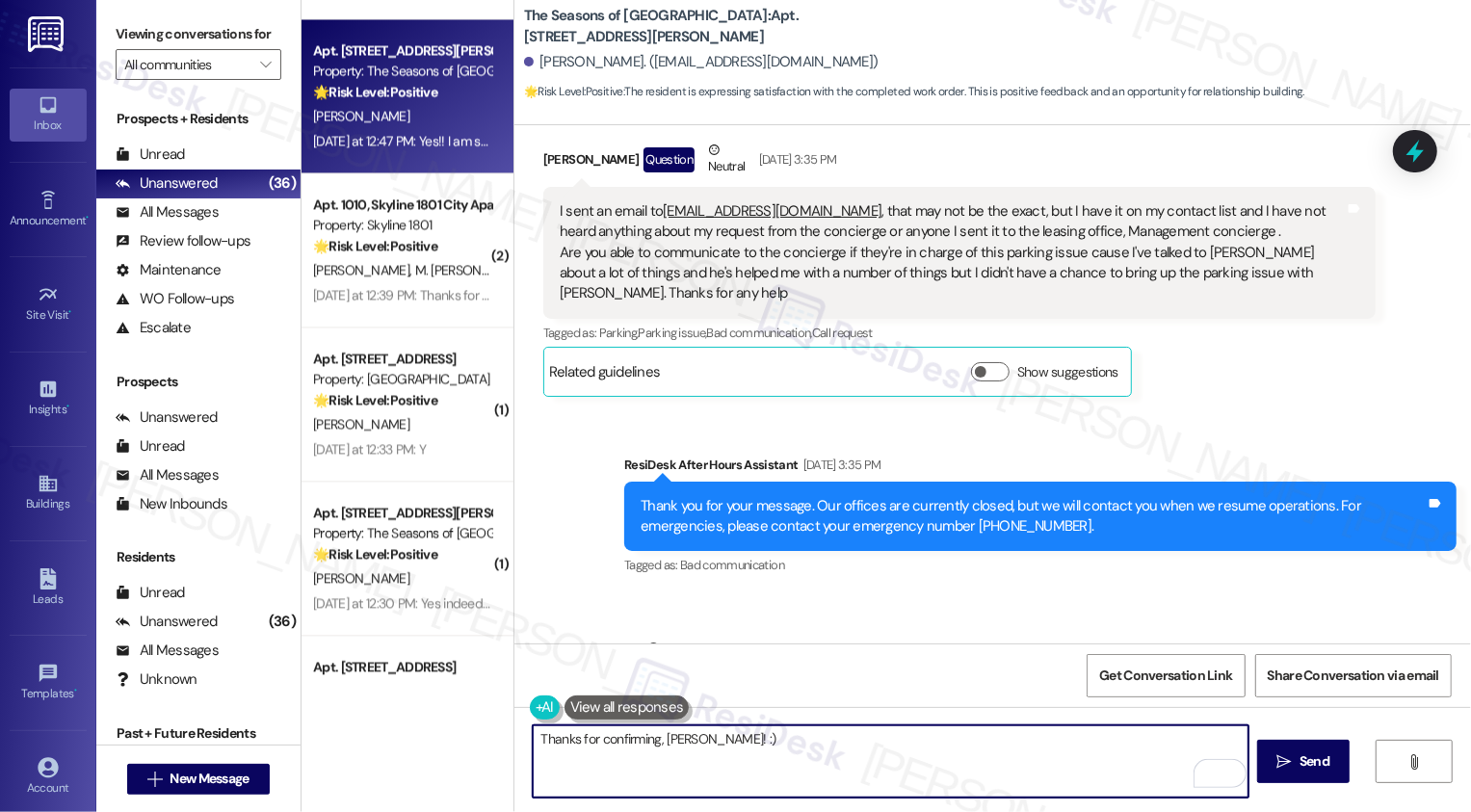
type textarea "Thanks for confirming, Jane! :)"
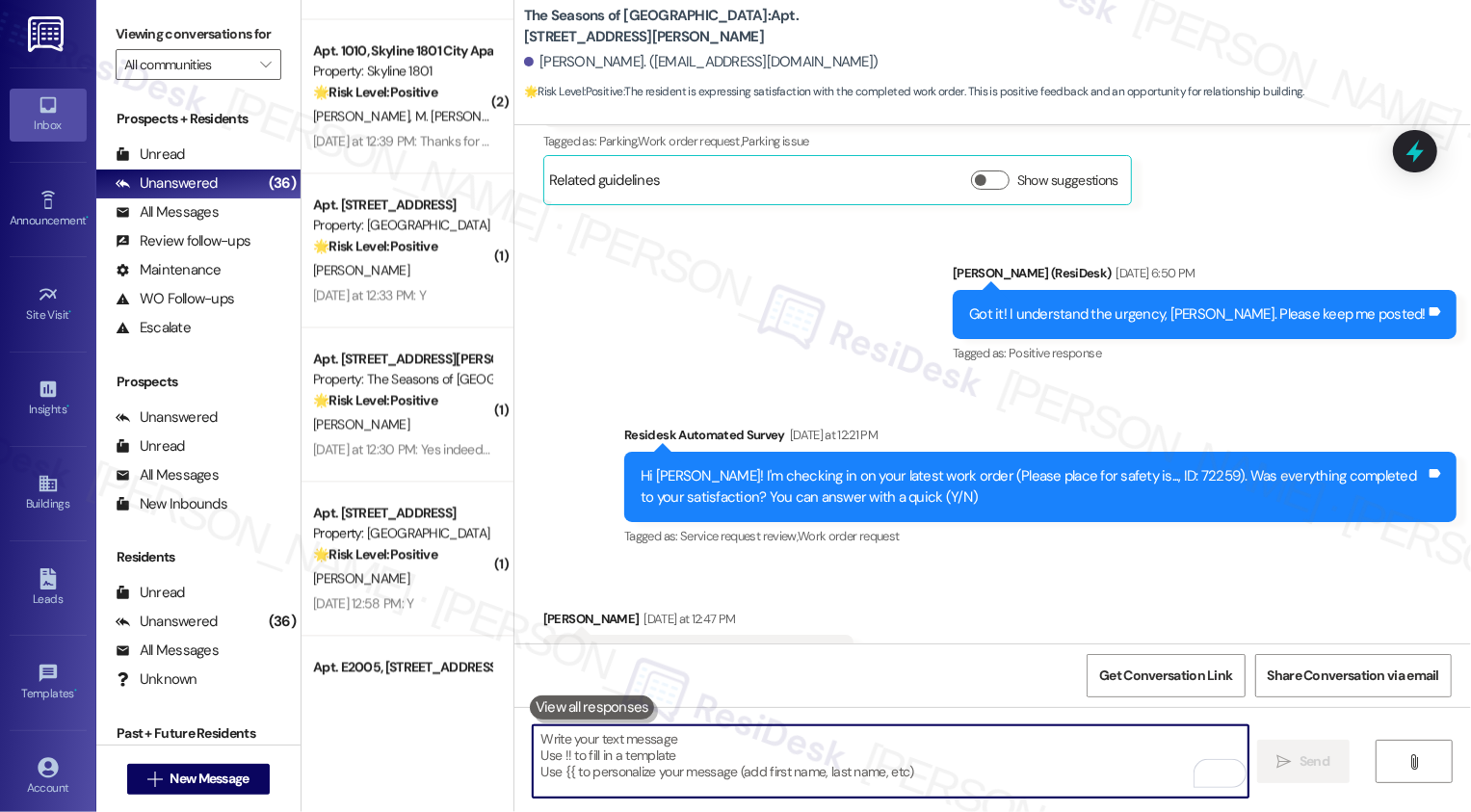
scroll to position [3752, 0]
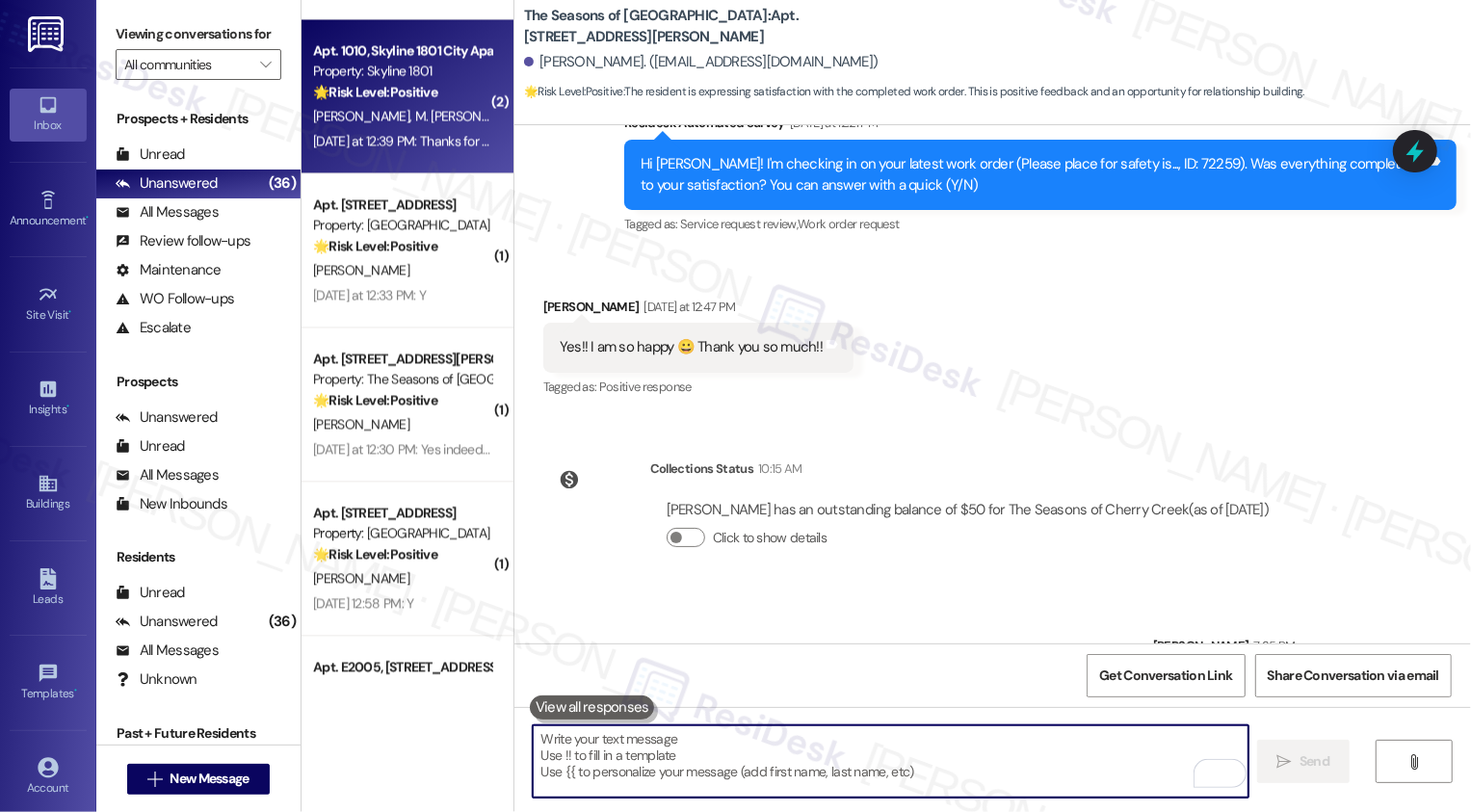
click at [365, 145] on div "Yesterday at 12:39 PM: Thanks for checking in! Yesterday at 12:39 PM: Thanks fo…" at bounding box center [430, 141] width 235 height 18
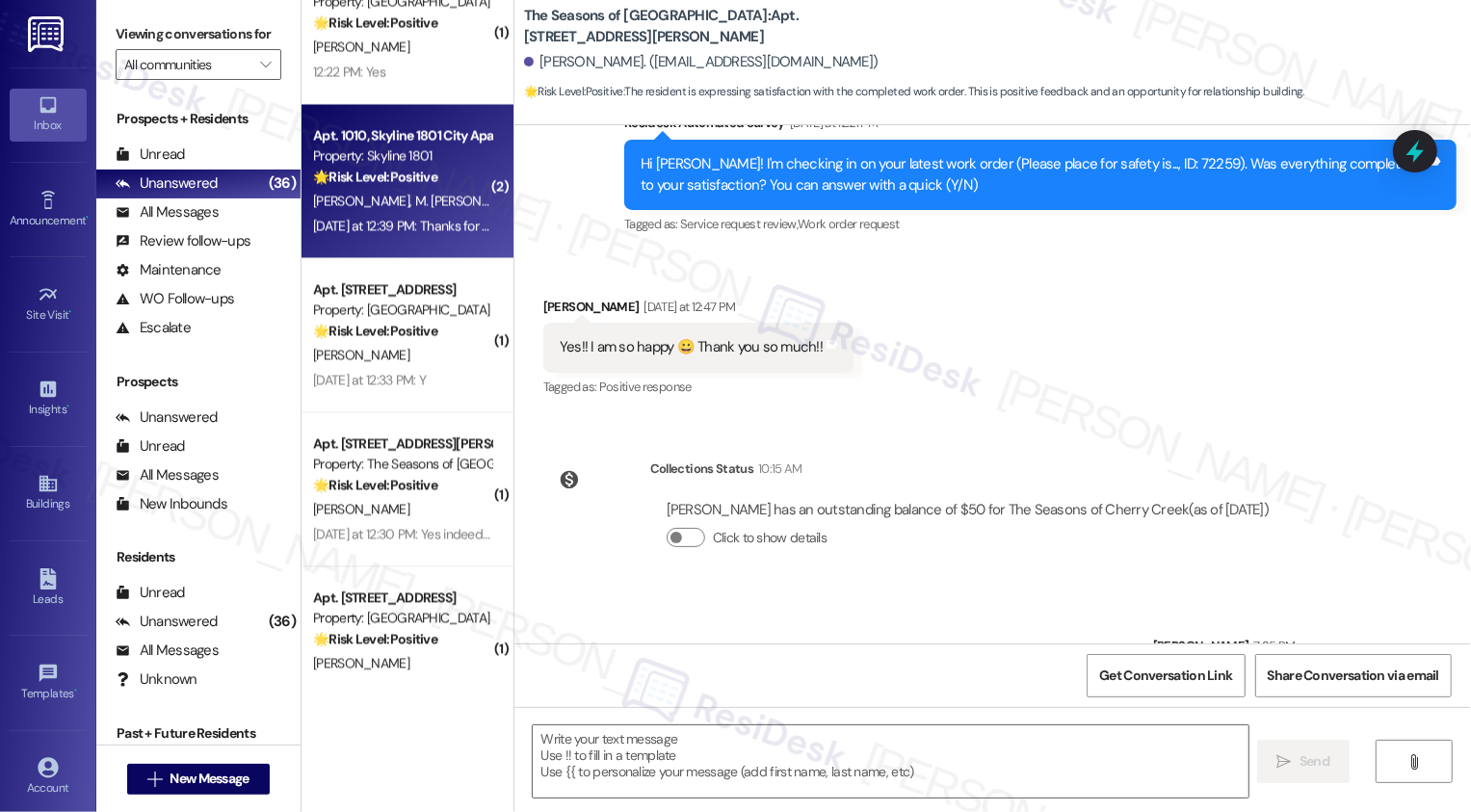
scroll to position [2813, 0]
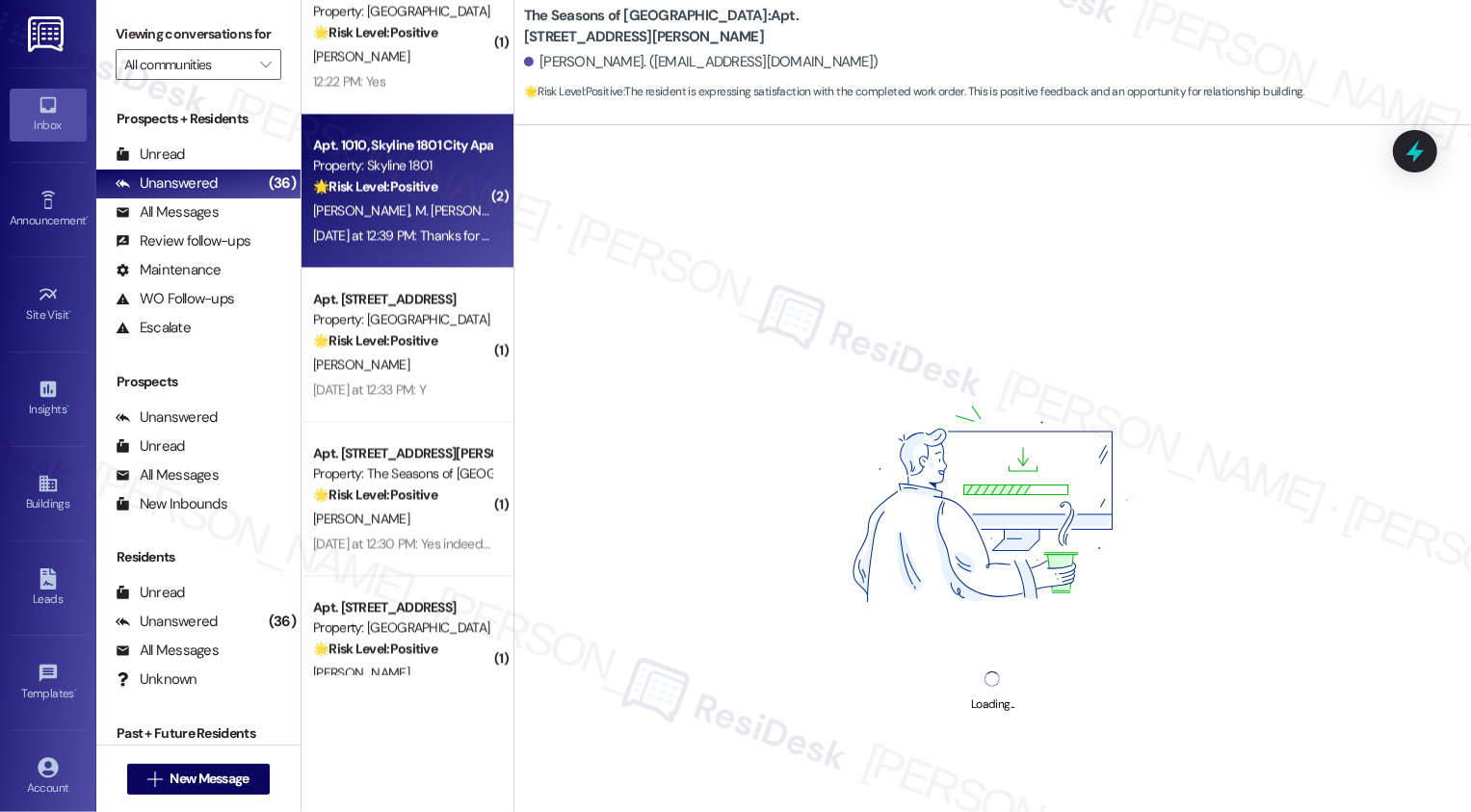
click at [368, 161] on div "Property: Skyline 1801" at bounding box center [402, 165] width 178 height 20
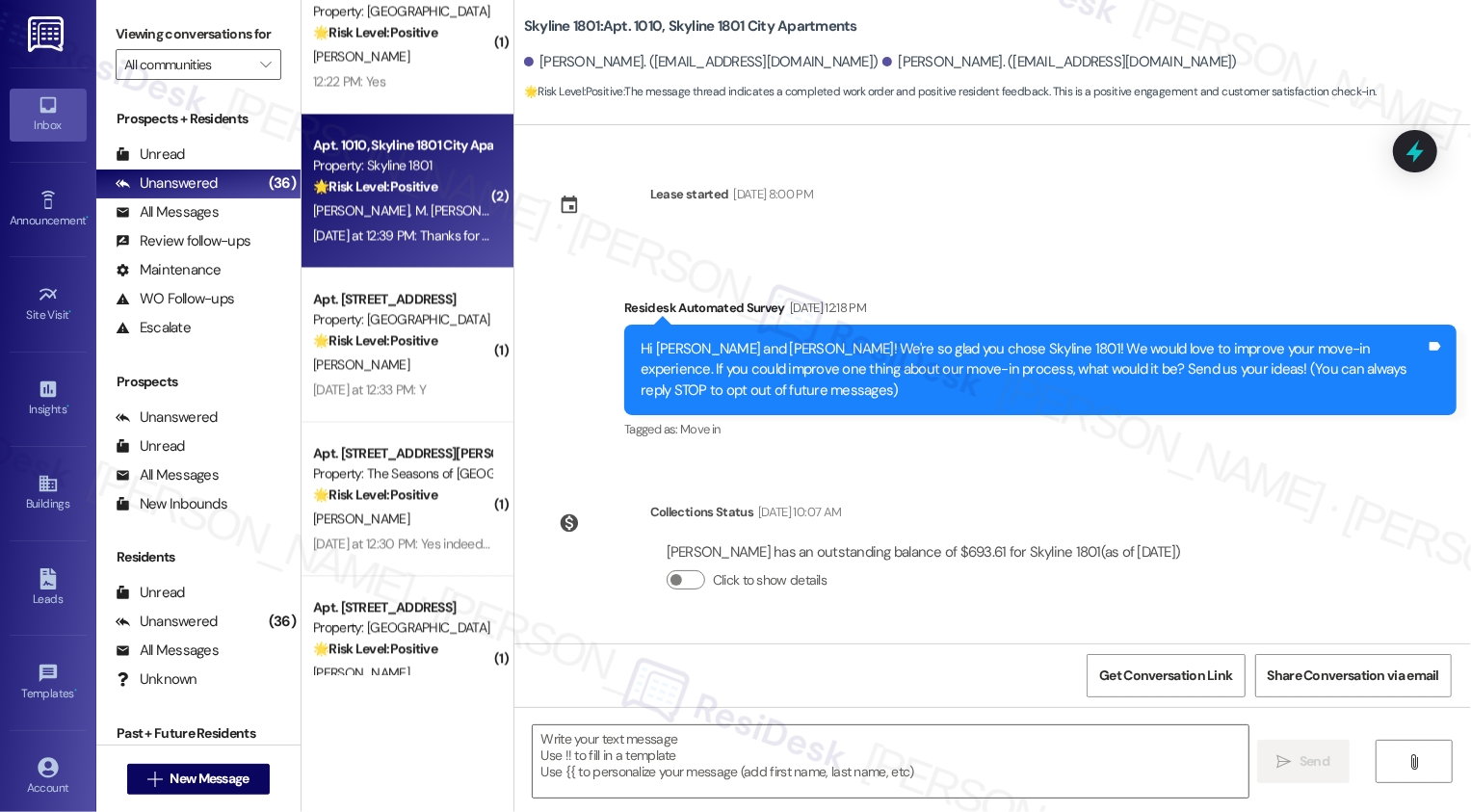
click at [368, 161] on div "Property: Skyline 1801" at bounding box center [402, 165] width 178 height 20
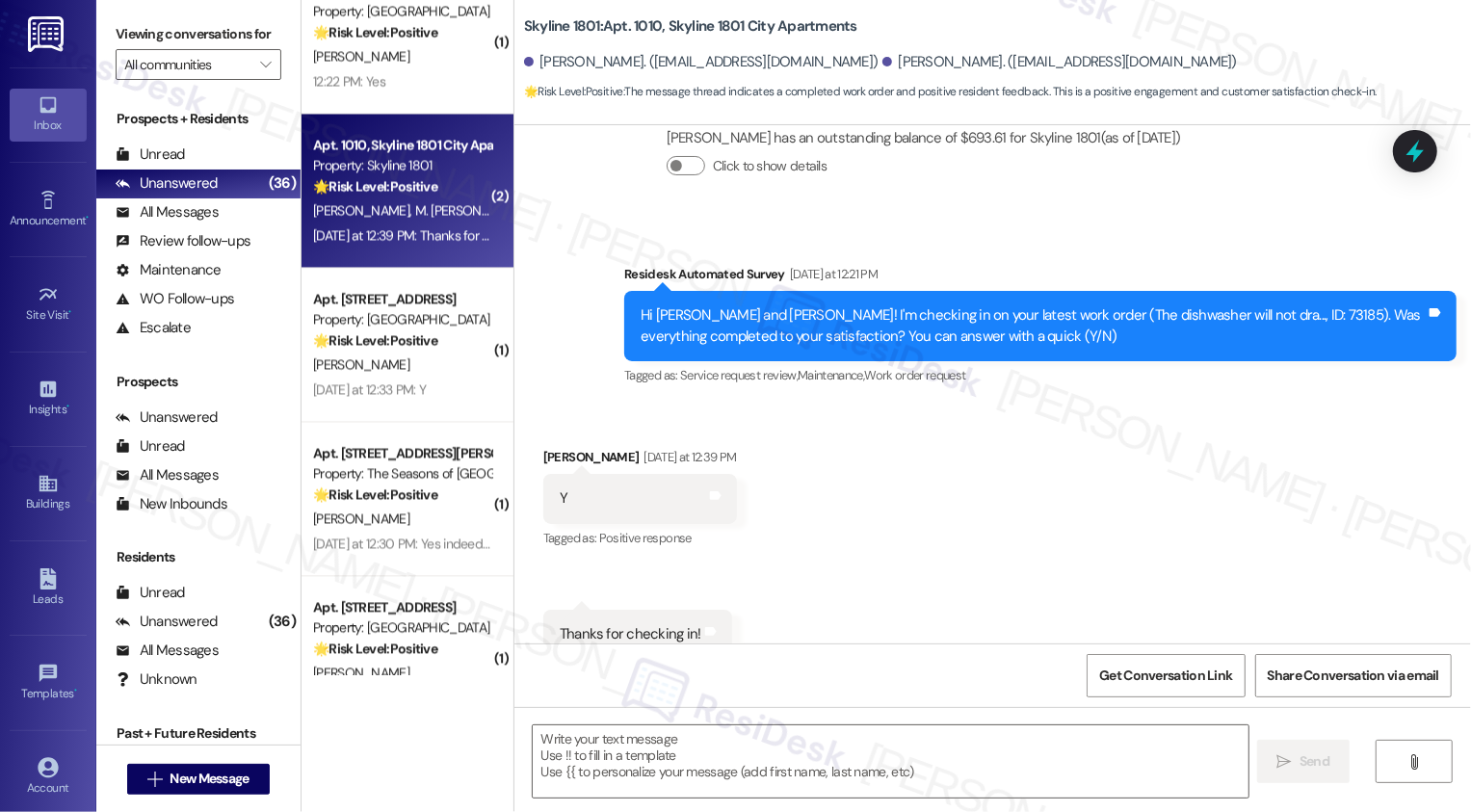
type textarea "Fetching suggested responses. Please feel free to read through the conversation…"
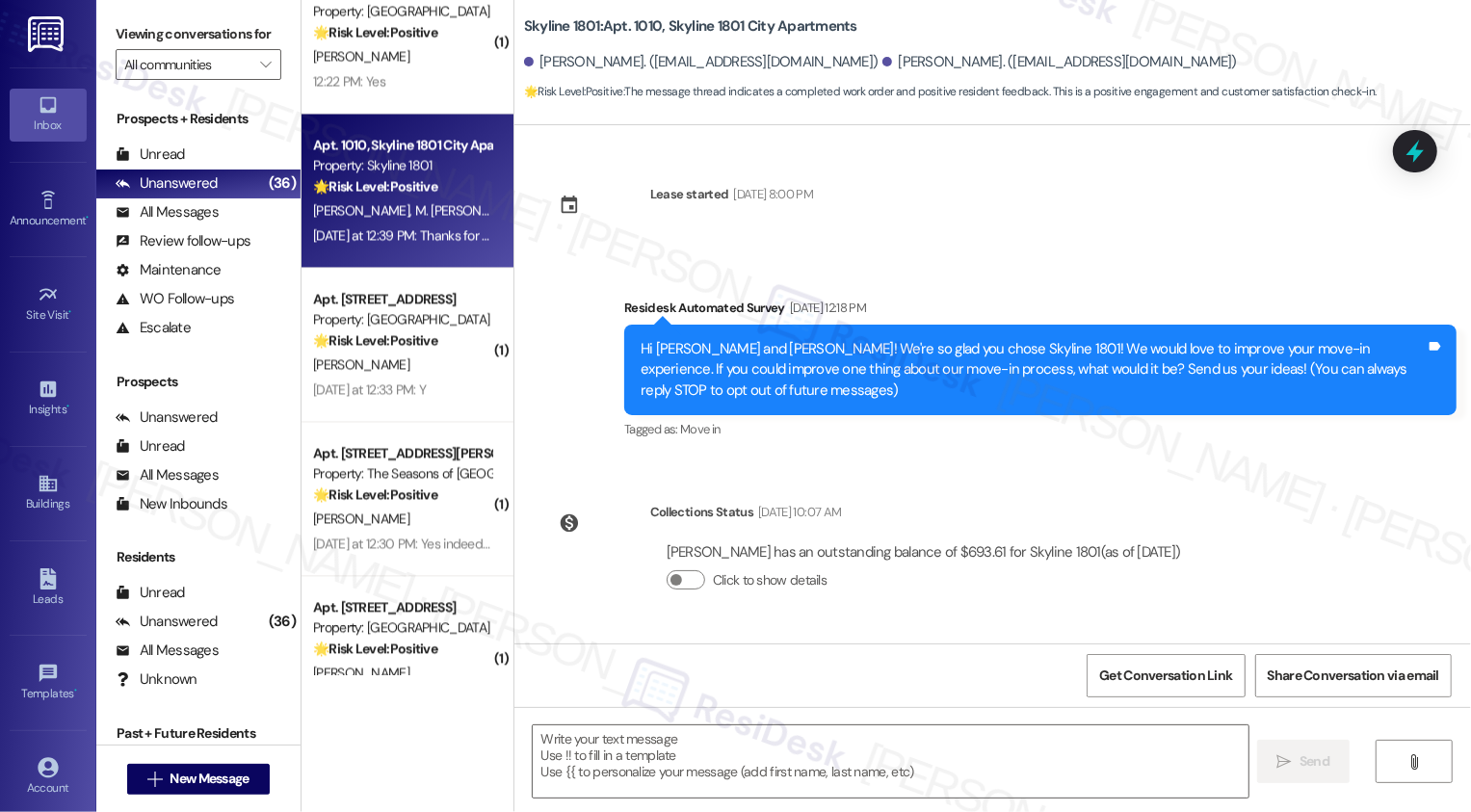
scroll to position [472, 0]
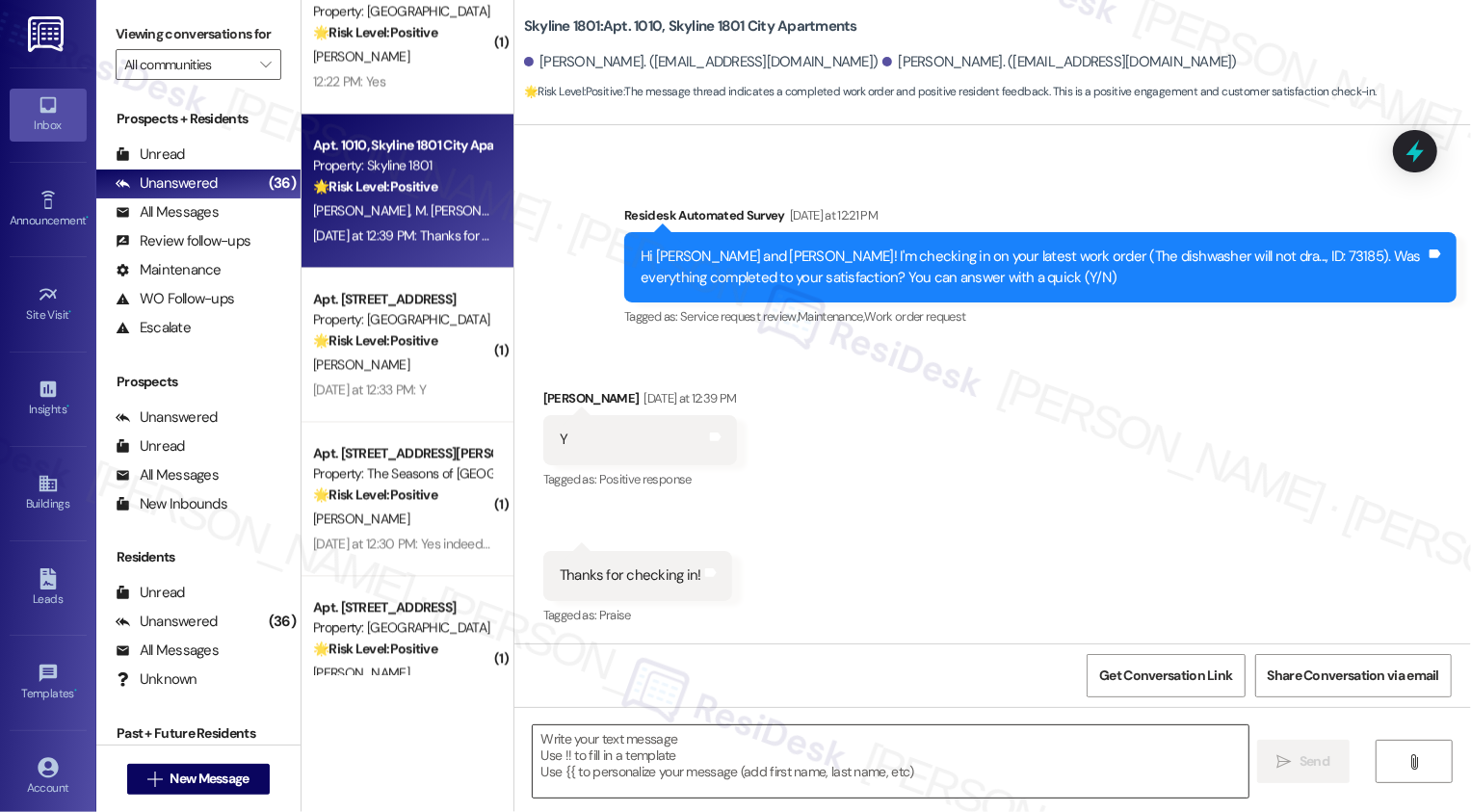
click at [709, 747] on textarea at bounding box center [891, 761] width 716 height 72
paste textarea "It's a pleasure to meet you, {{first_name}}! Thank you for confirming your work…"
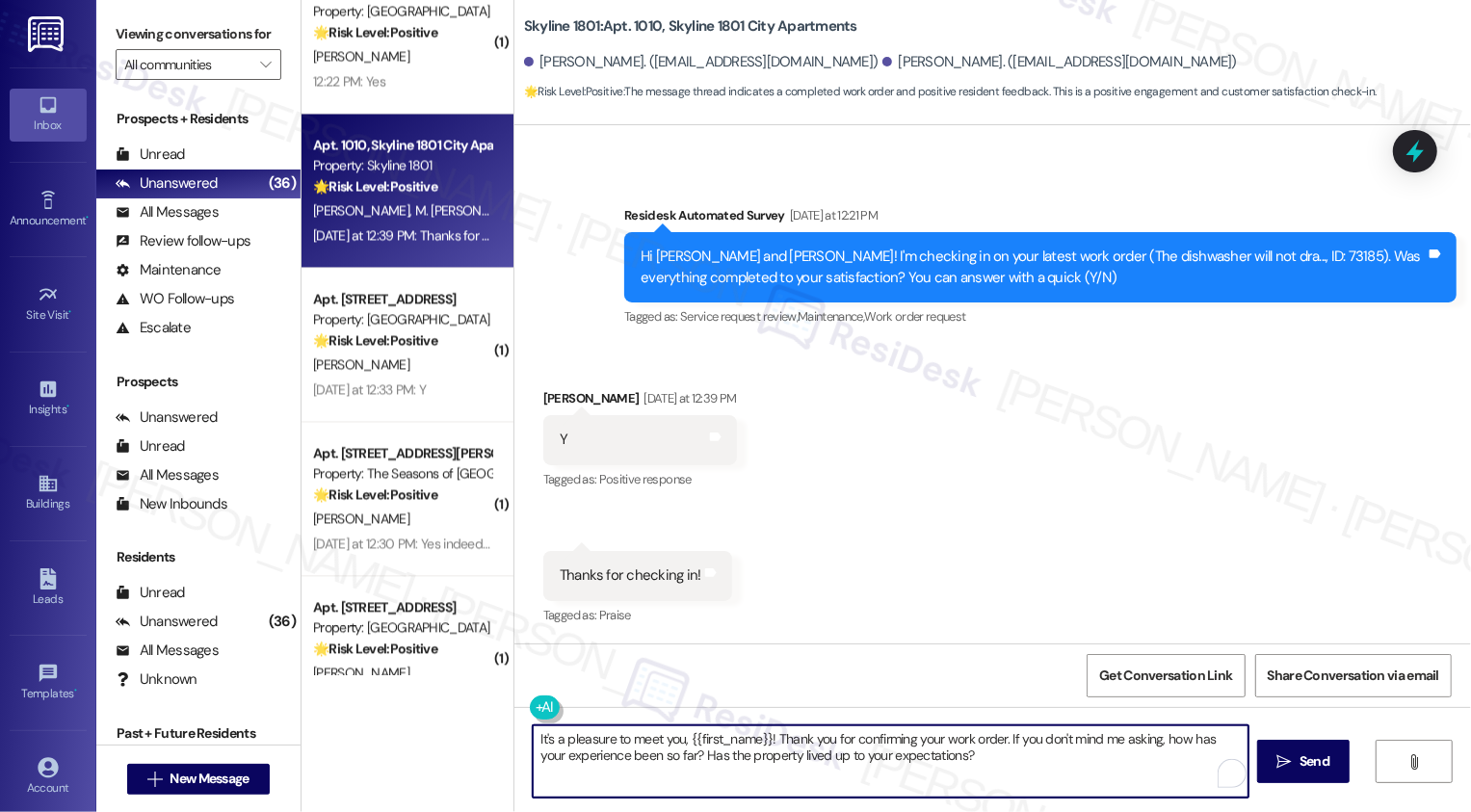
click at [705, 734] on textarea "It's a pleasure to meet you, {{first_name}}! Thank you for confirming your work…" at bounding box center [891, 761] width 716 height 72
type textarea "It's a pleasure to meet you, Mauro! Thank you for confirming your work order. I…"
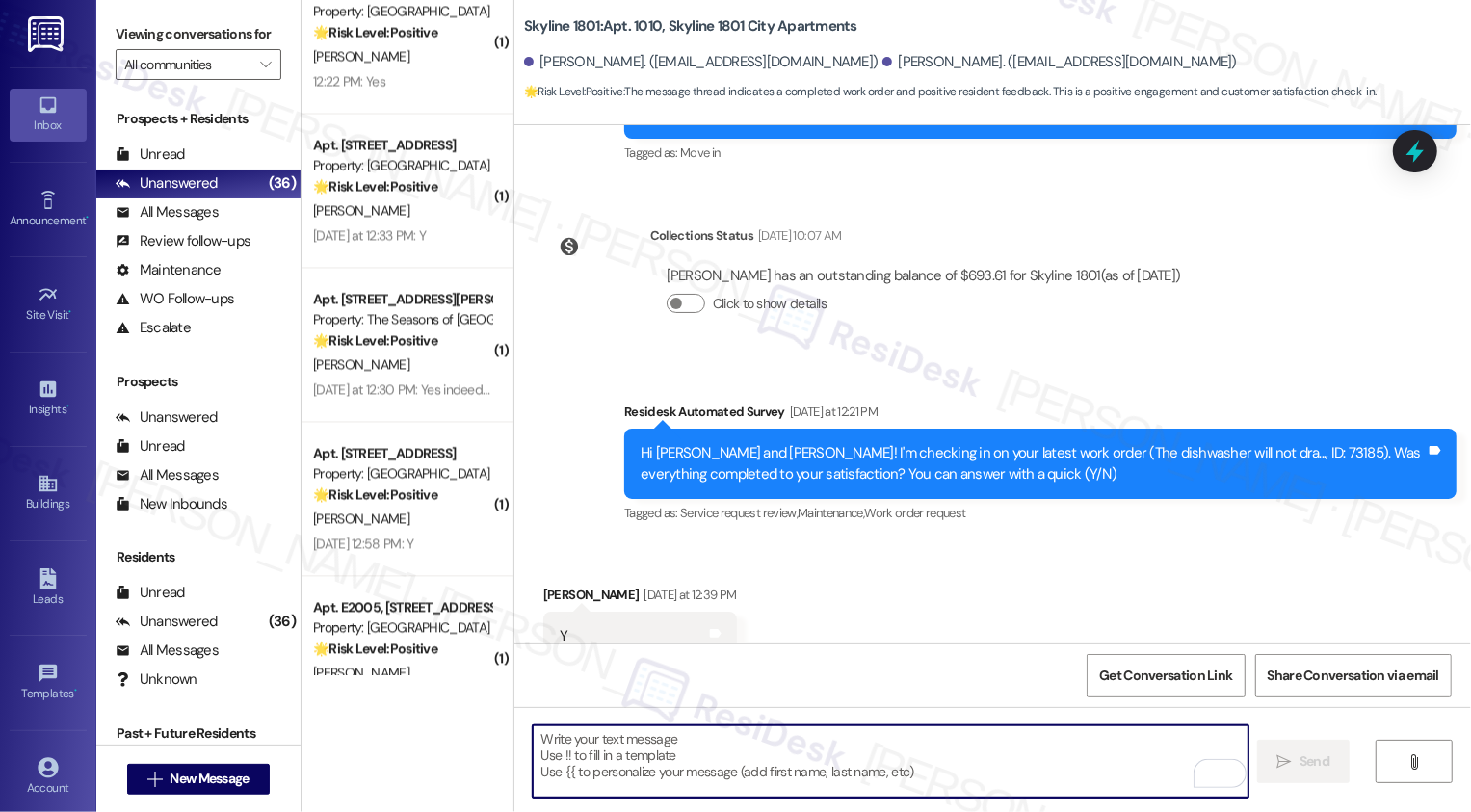
scroll to position [628, 0]
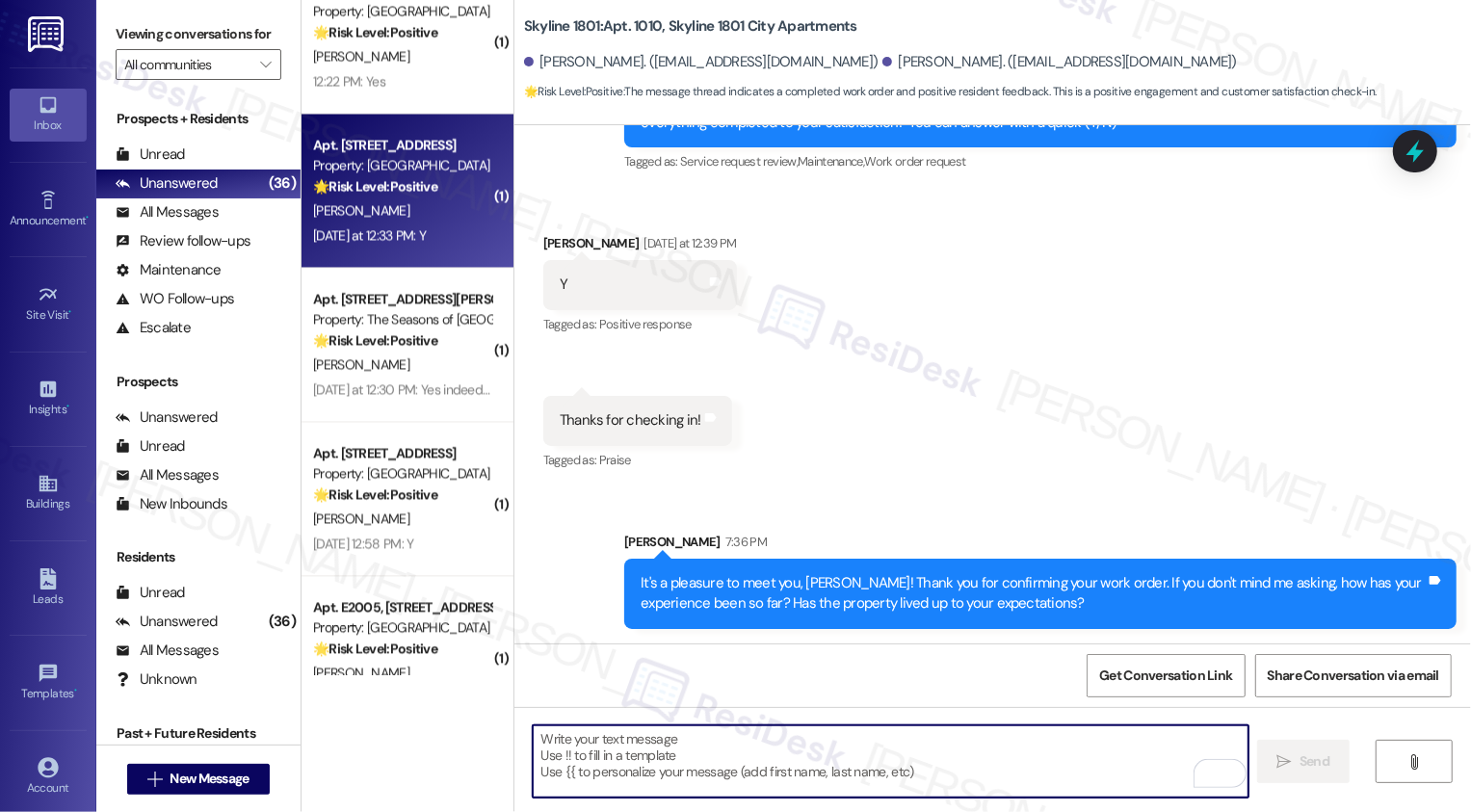
click at [403, 205] on div "C. Kobylinski" at bounding box center [402, 210] width 182 height 24
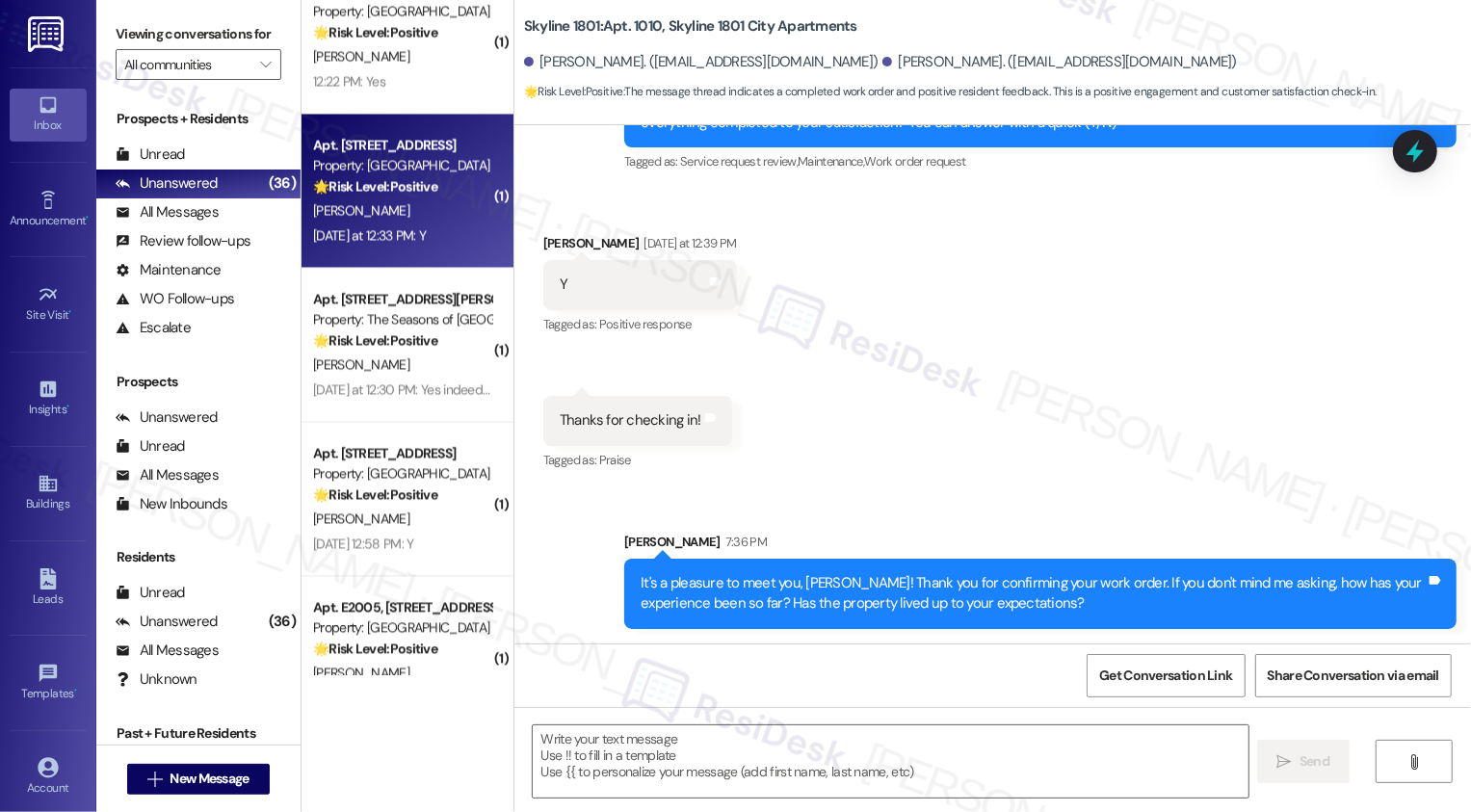
click at [403, 205] on div "C. Kobylinski" at bounding box center [402, 210] width 182 height 24
type textarea "Fetching suggested responses. Please feel free to read through the conversation…"
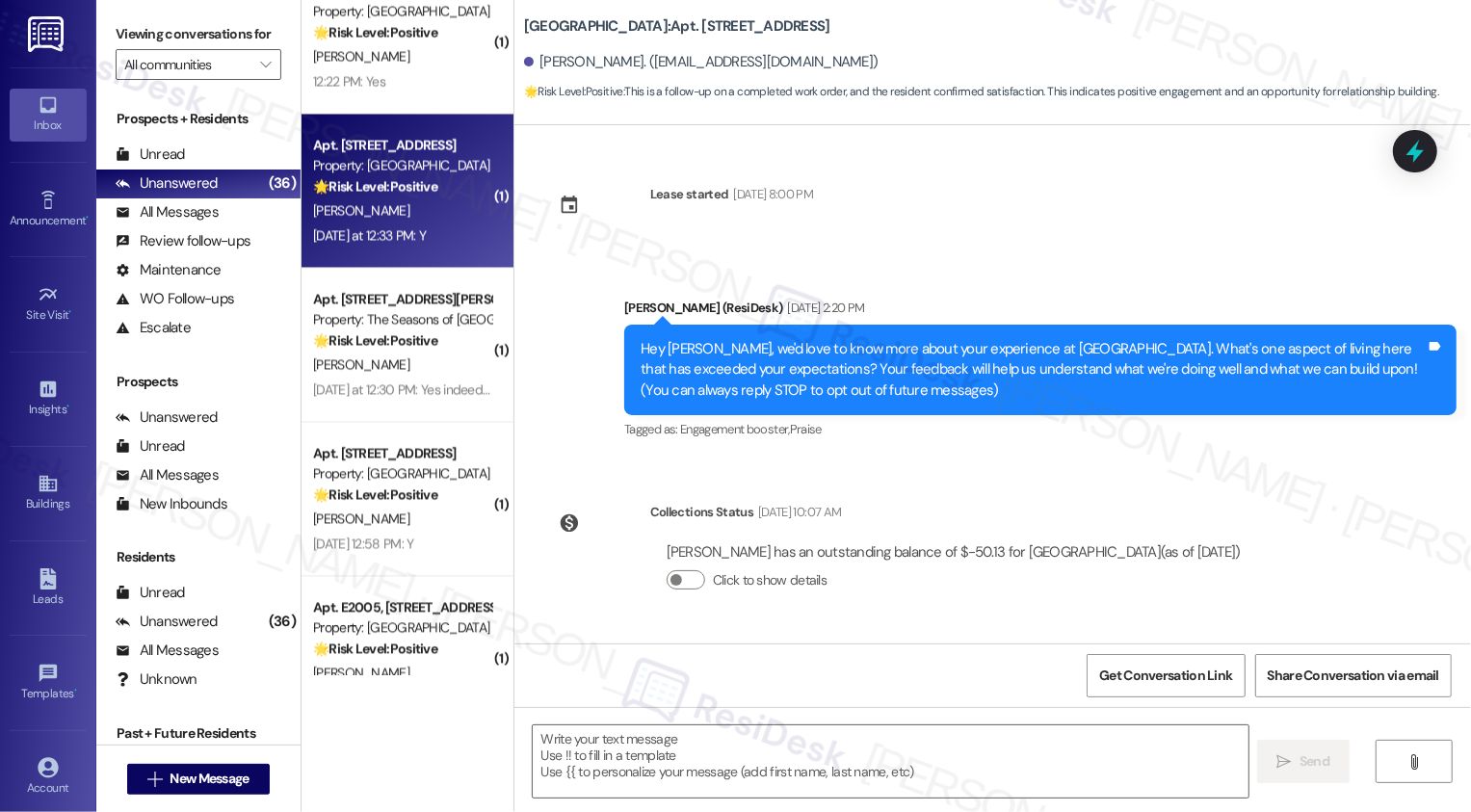
scroll to position [337, 0]
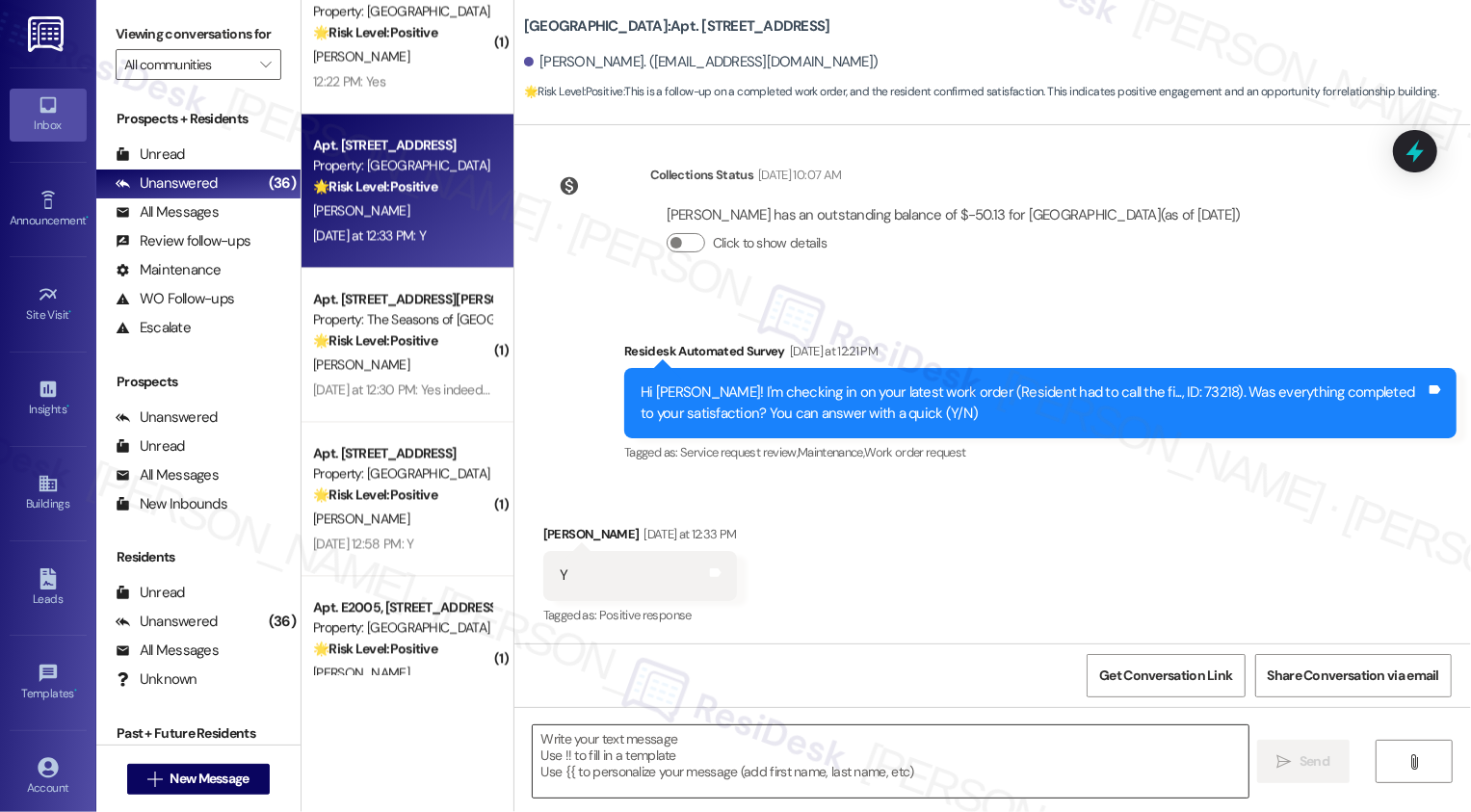
click at [705, 749] on textarea at bounding box center [891, 761] width 716 height 72
paste textarea "It's a pleasure to meet you, {{first_name}}! Thank you for confirming your work…"
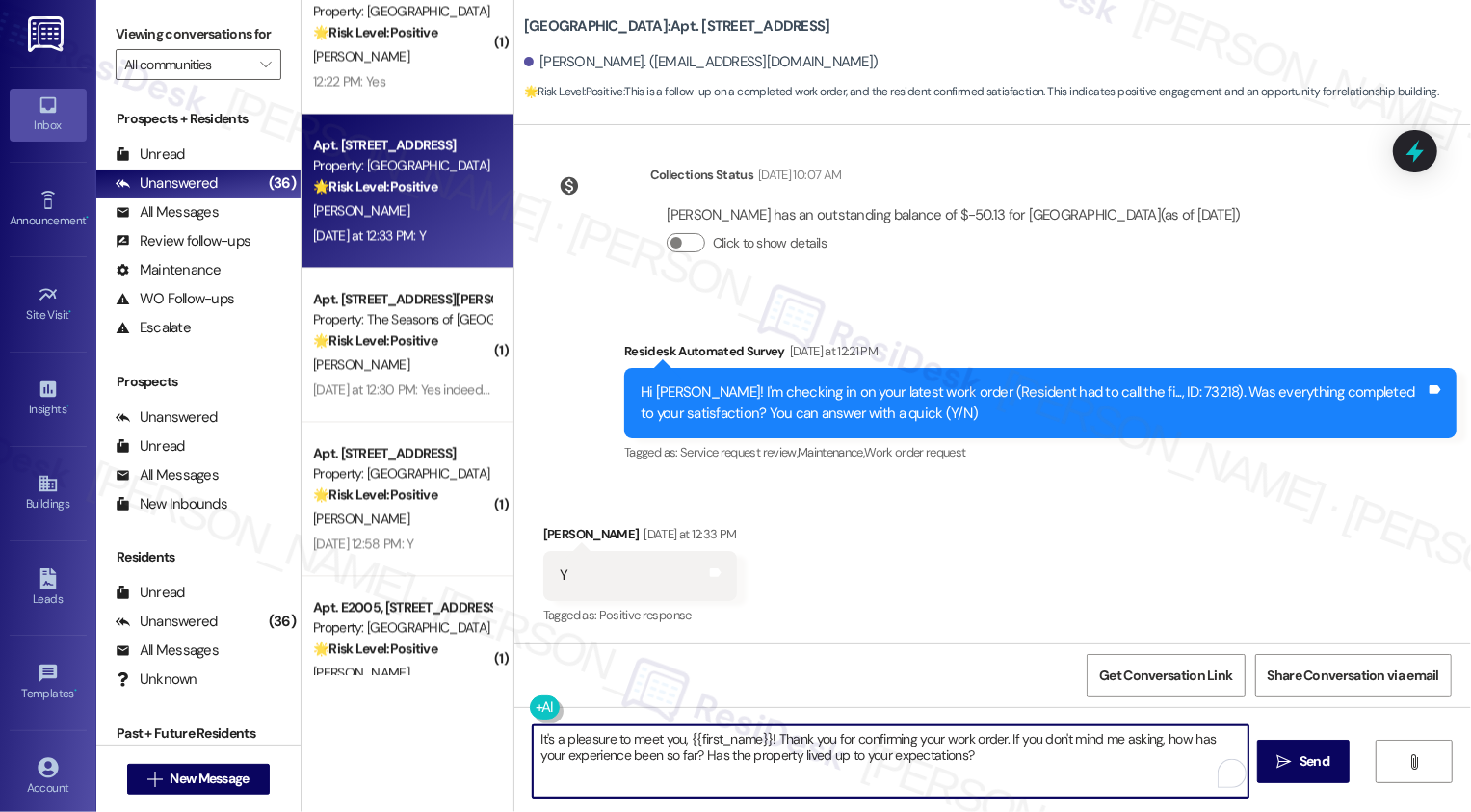
click at [718, 733] on textarea "It's a pleasure to meet you, {{first_name}}! Thank you for confirming your work…" at bounding box center [891, 761] width 716 height 72
type textarea "It's a pleasure to meet you, Calvin! Thank you for confirming your work order. …"
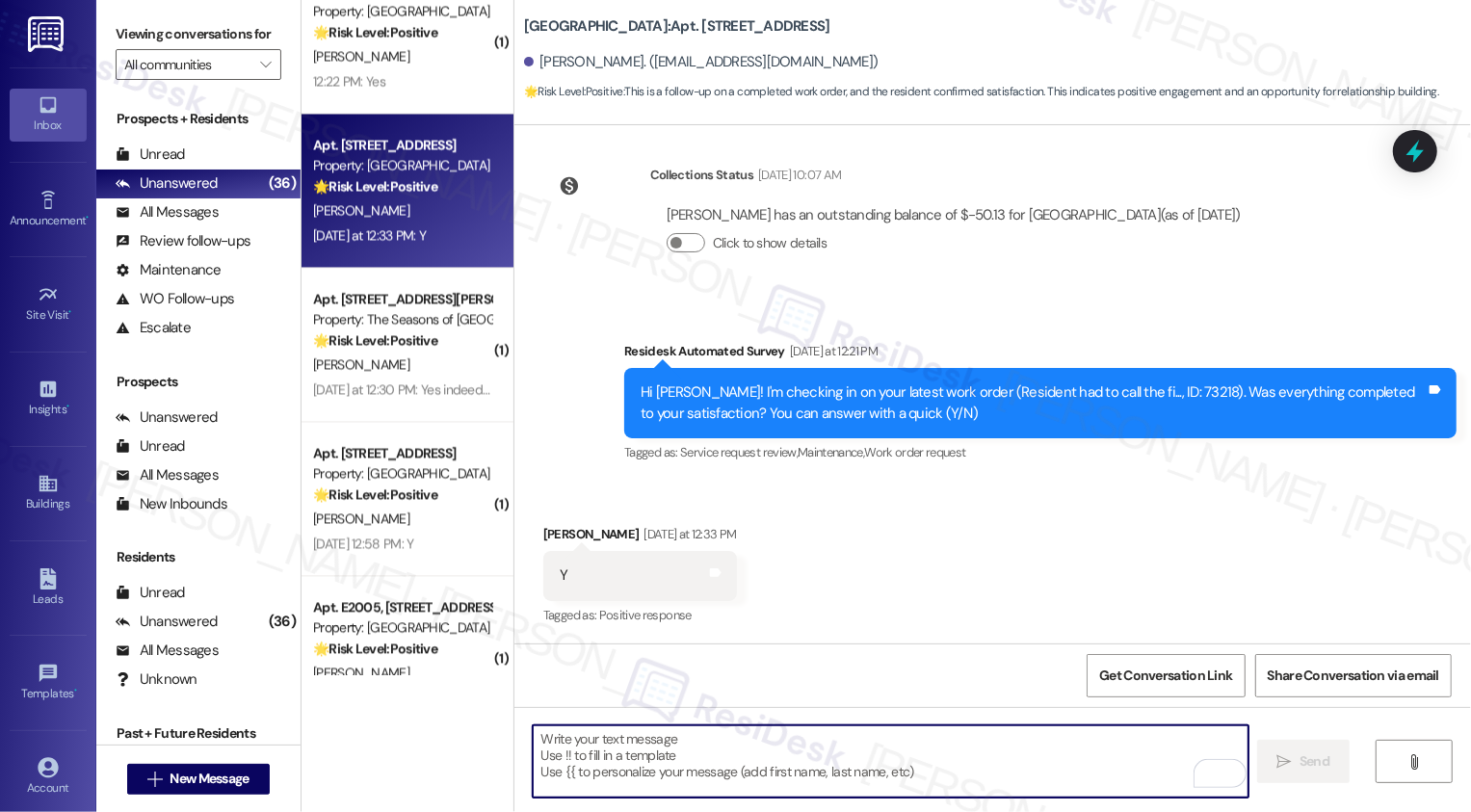
scroll to position [336, 0]
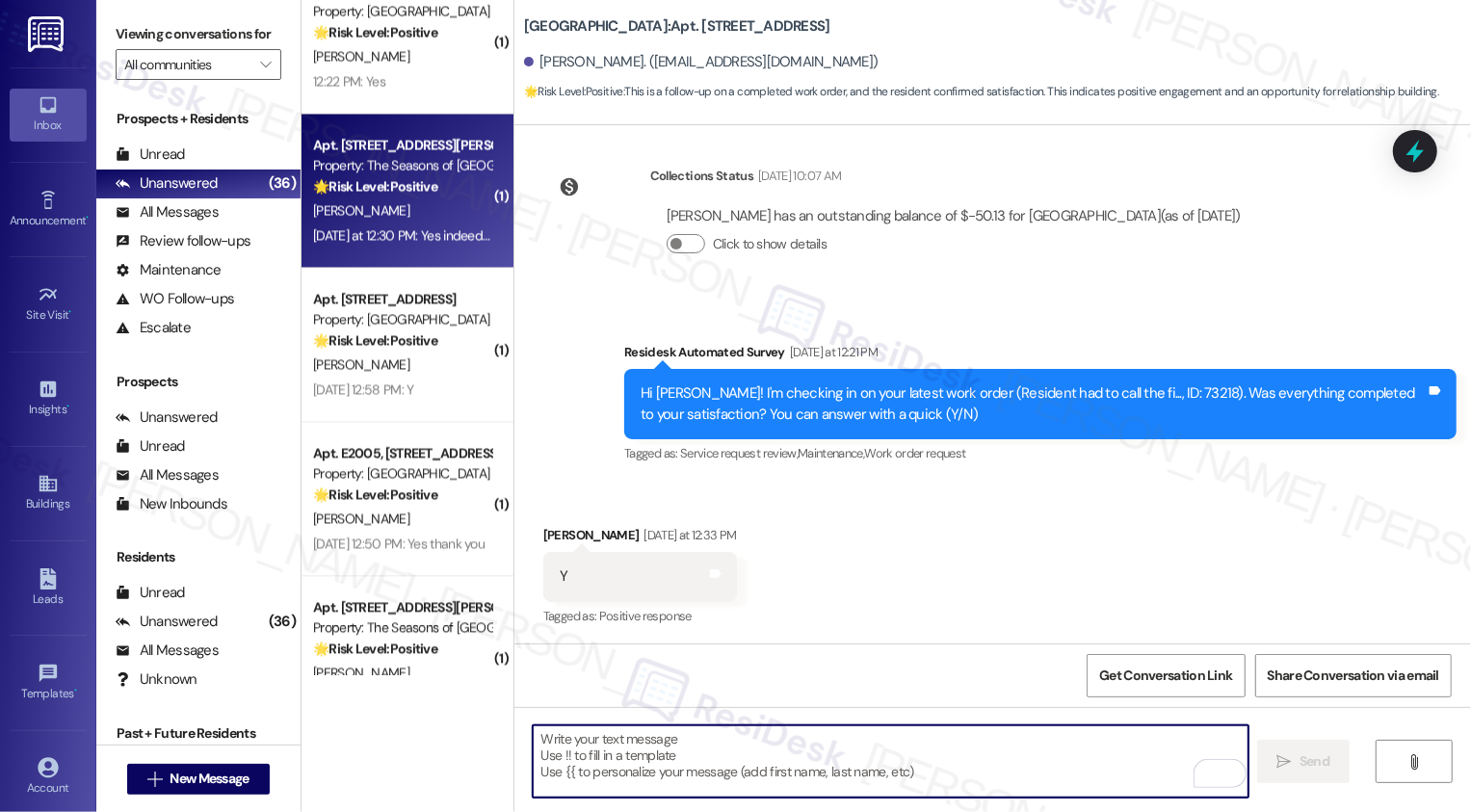
click at [405, 199] on div "V. Donaldson" at bounding box center [402, 210] width 182 height 24
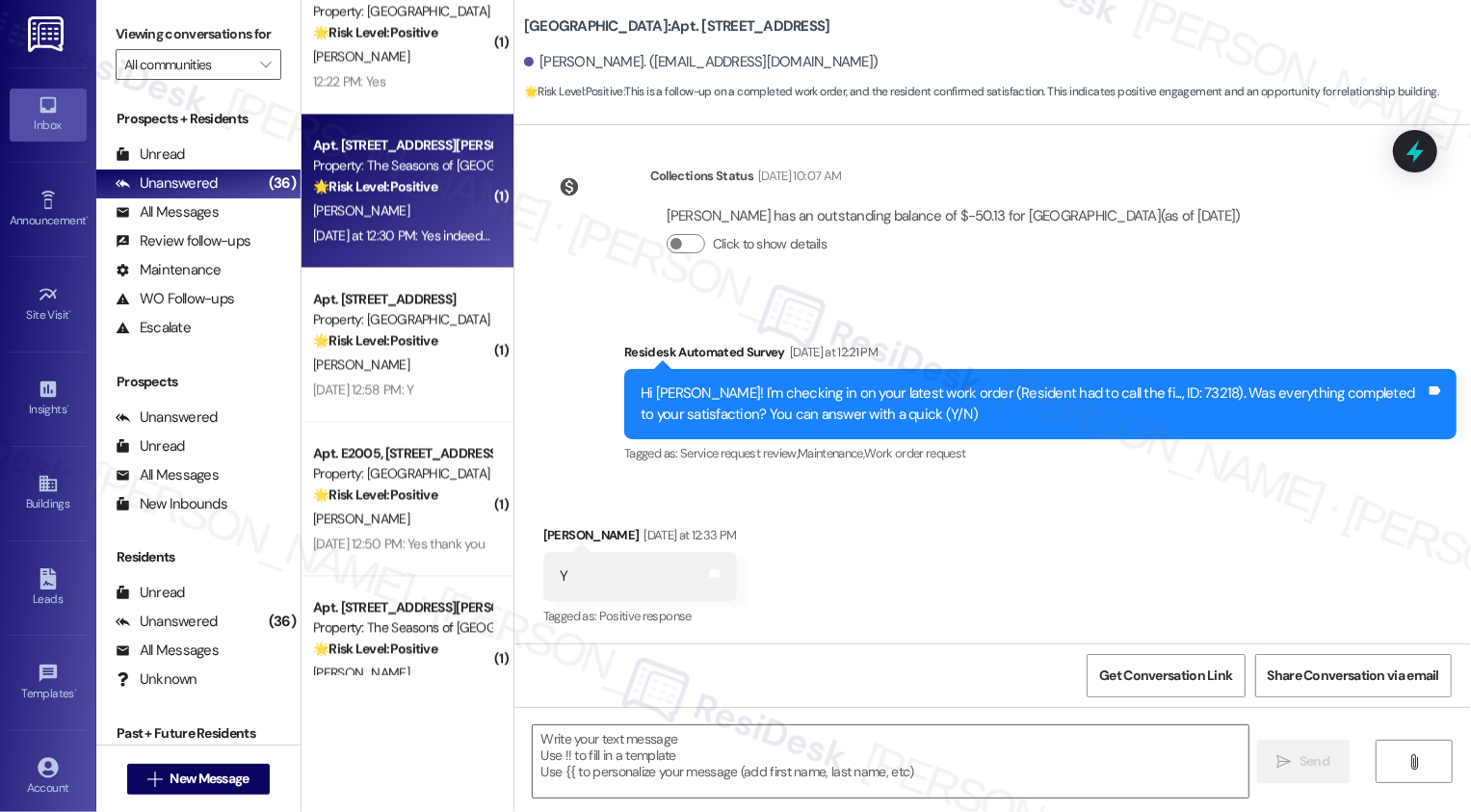
click at [405, 199] on div "V. Donaldson" at bounding box center [402, 210] width 182 height 24
type textarea "Fetching suggested responses. Please feel free to read through the conversation…"
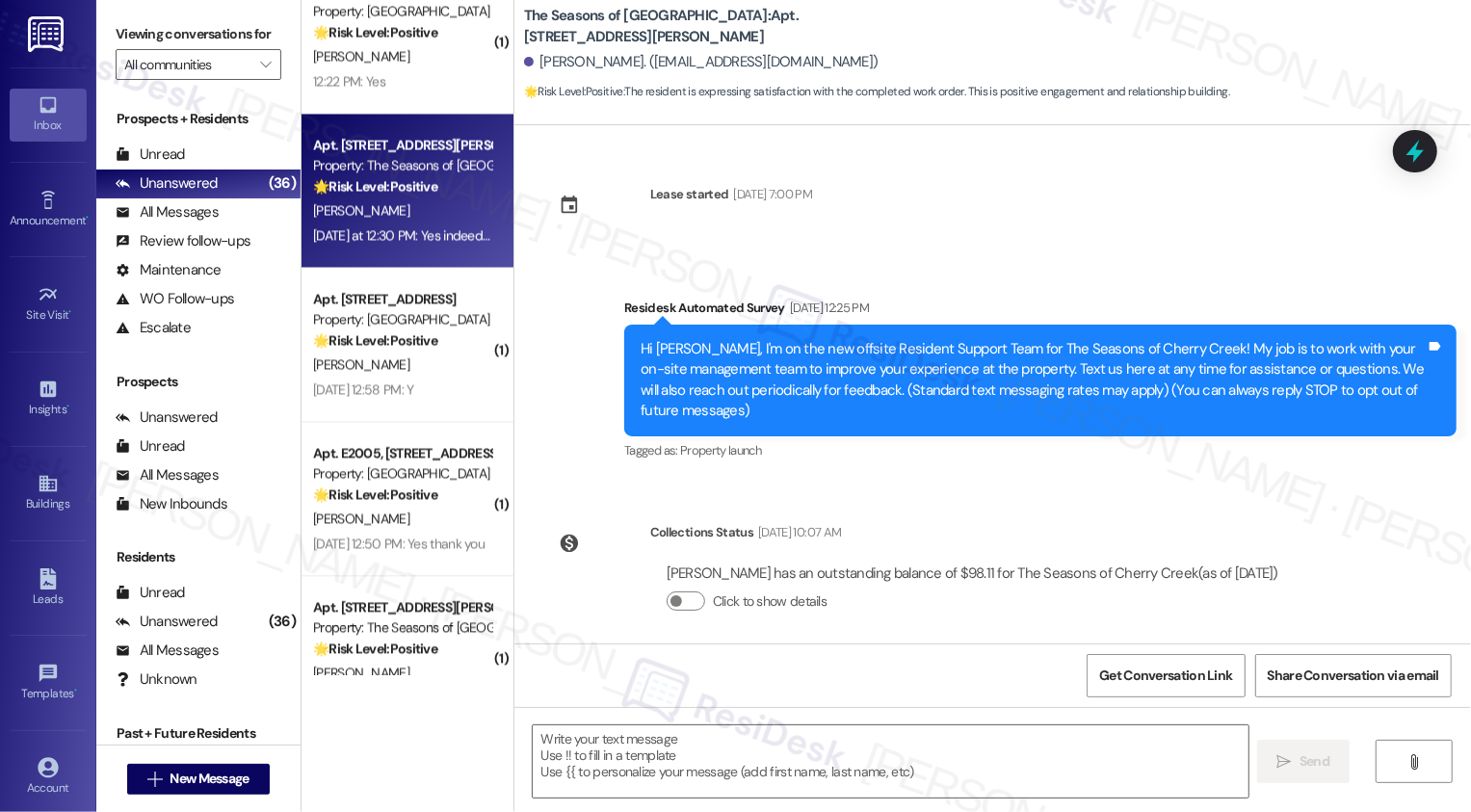
scroll to position [358, 0]
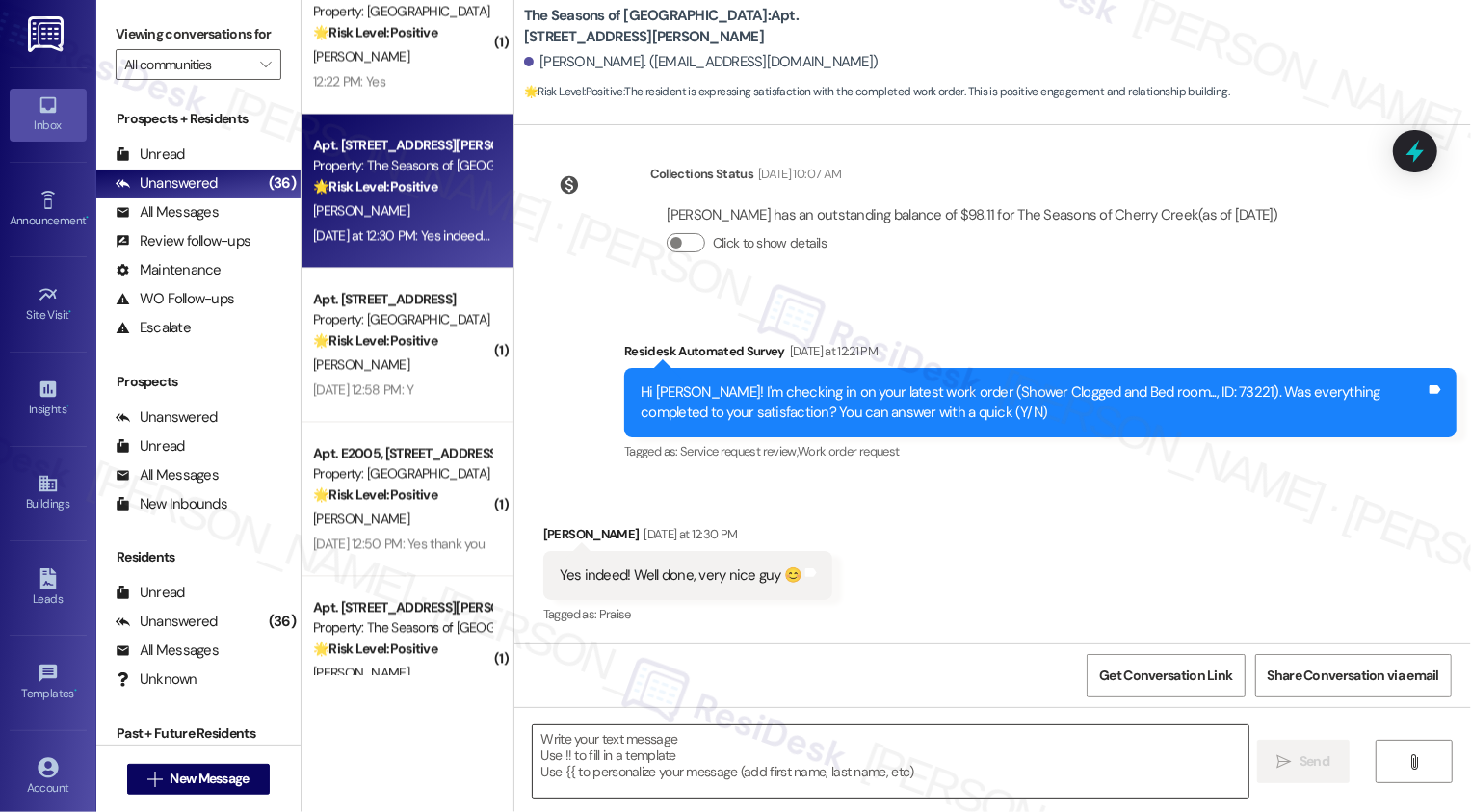
click at [688, 761] on textarea at bounding box center [891, 761] width 716 height 72
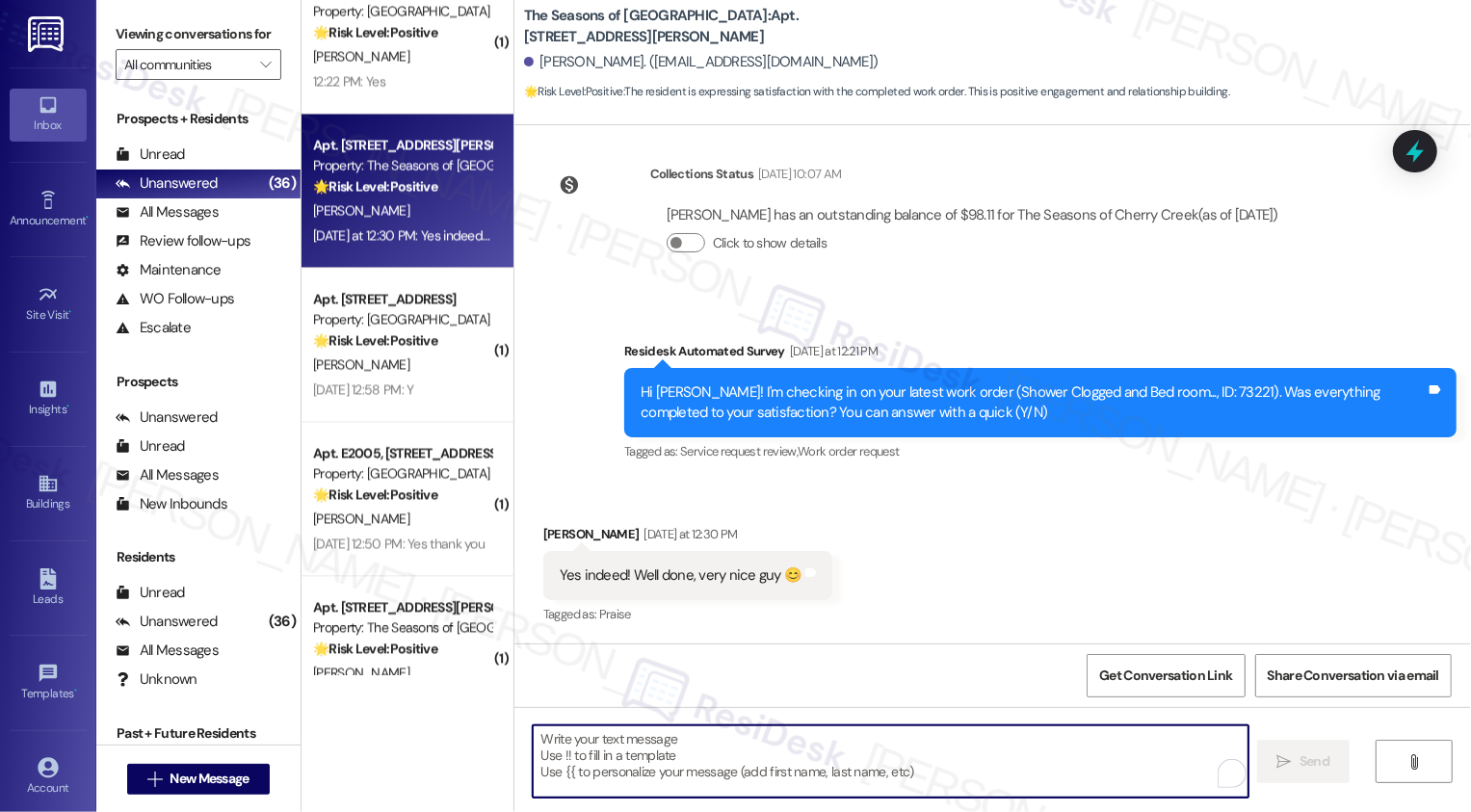
paste textarea "It's a pleasure to meet you, {{first_name}}! Thank you for confirming your work…"
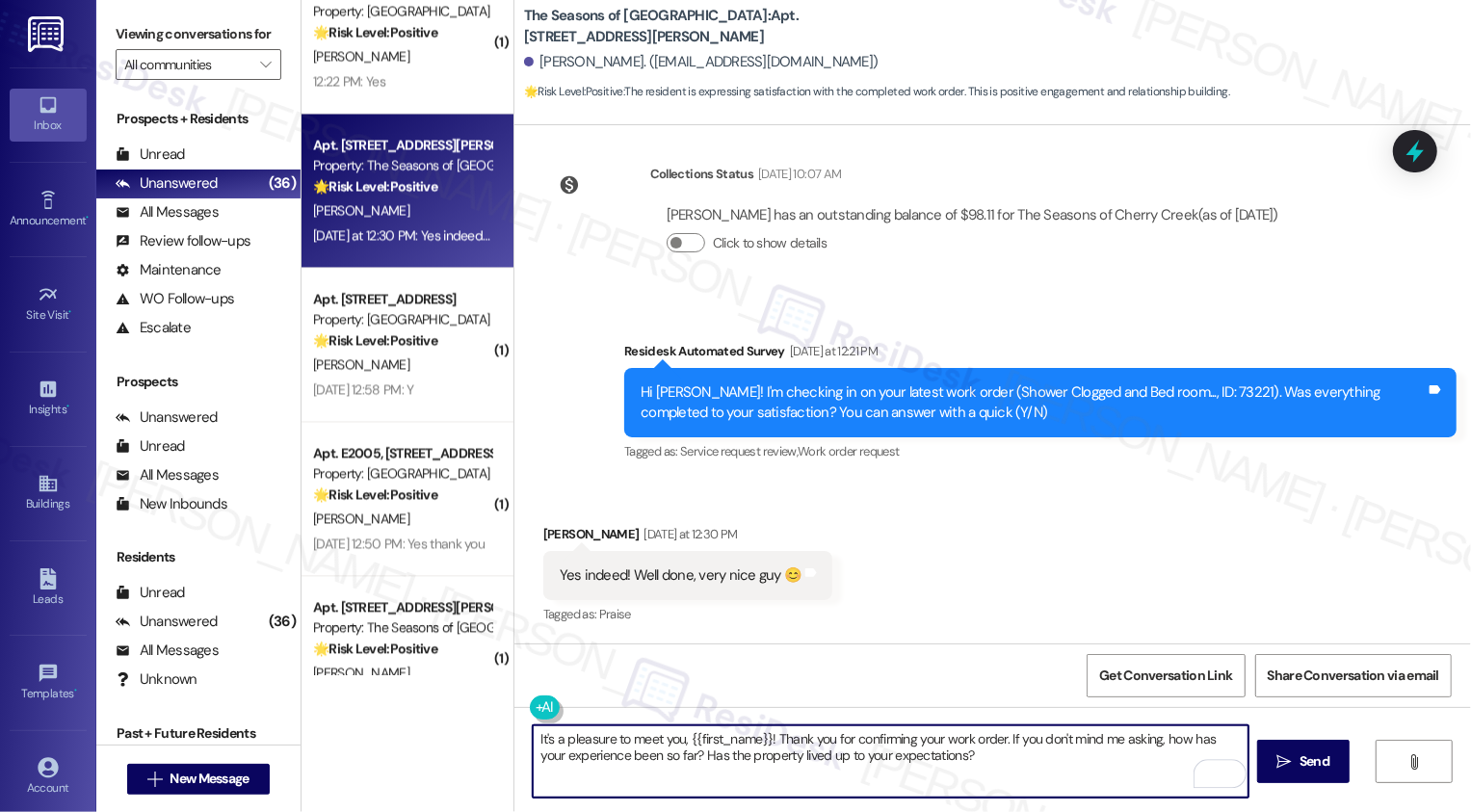
click at [874, 764] on textarea "It's a pleasure to meet you, {{first_name}}! Thank you for confirming your work…" at bounding box center [891, 761] width 716 height 72
click at [982, 769] on textarea "It's a pleasure to meet you, {{first_name}}! Thank you for confirming your work…" at bounding box center [891, 761] width 716 height 72
click at [998, 740] on textarea "It's a pleasure to meet you, {{first_name}}! Thank you for confirming your work…" at bounding box center [891, 761] width 716 height 72
type textarea "It's a pleasure to meet you, {{first_name}}! Thank you for confirming your work…"
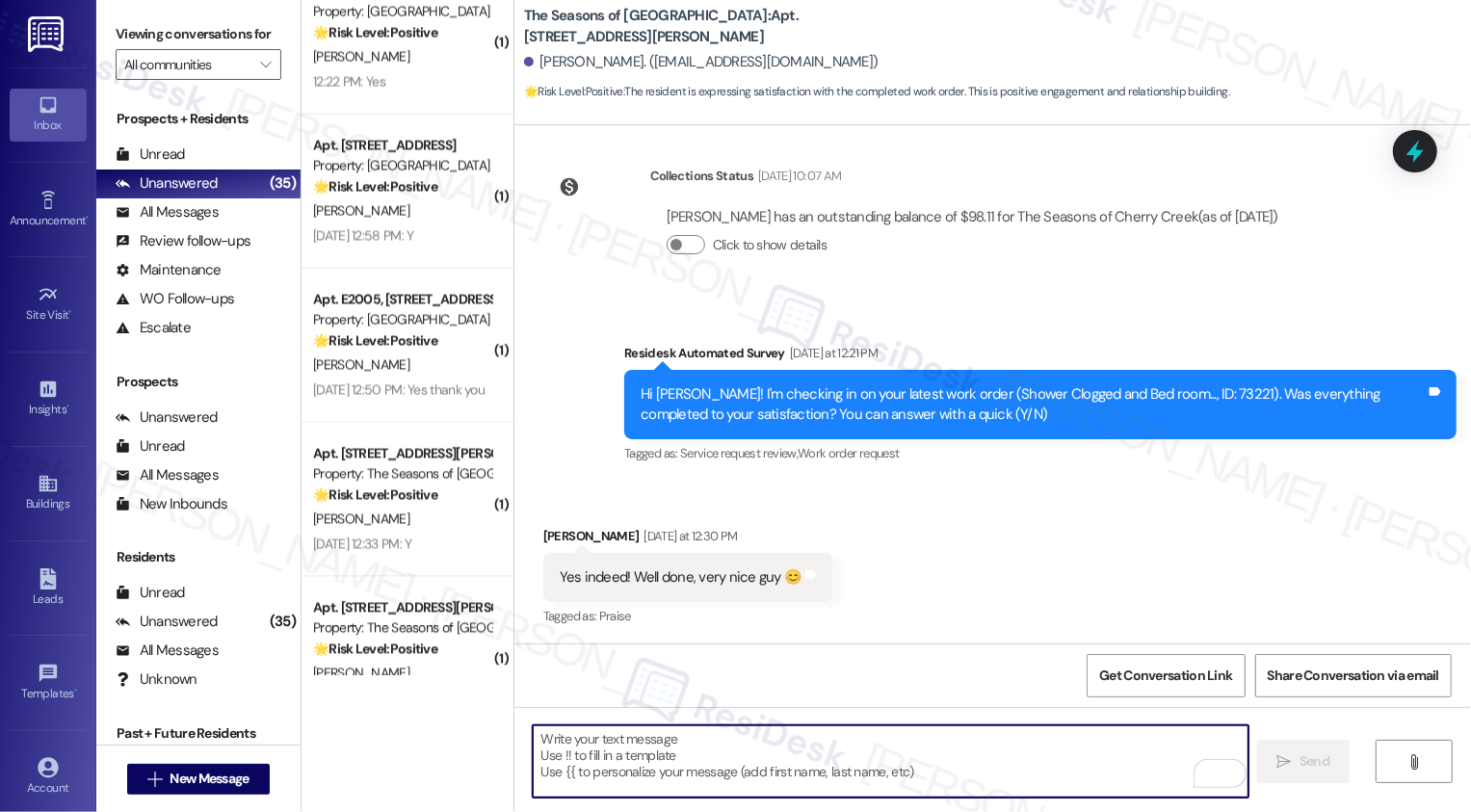
scroll to position [512, 0]
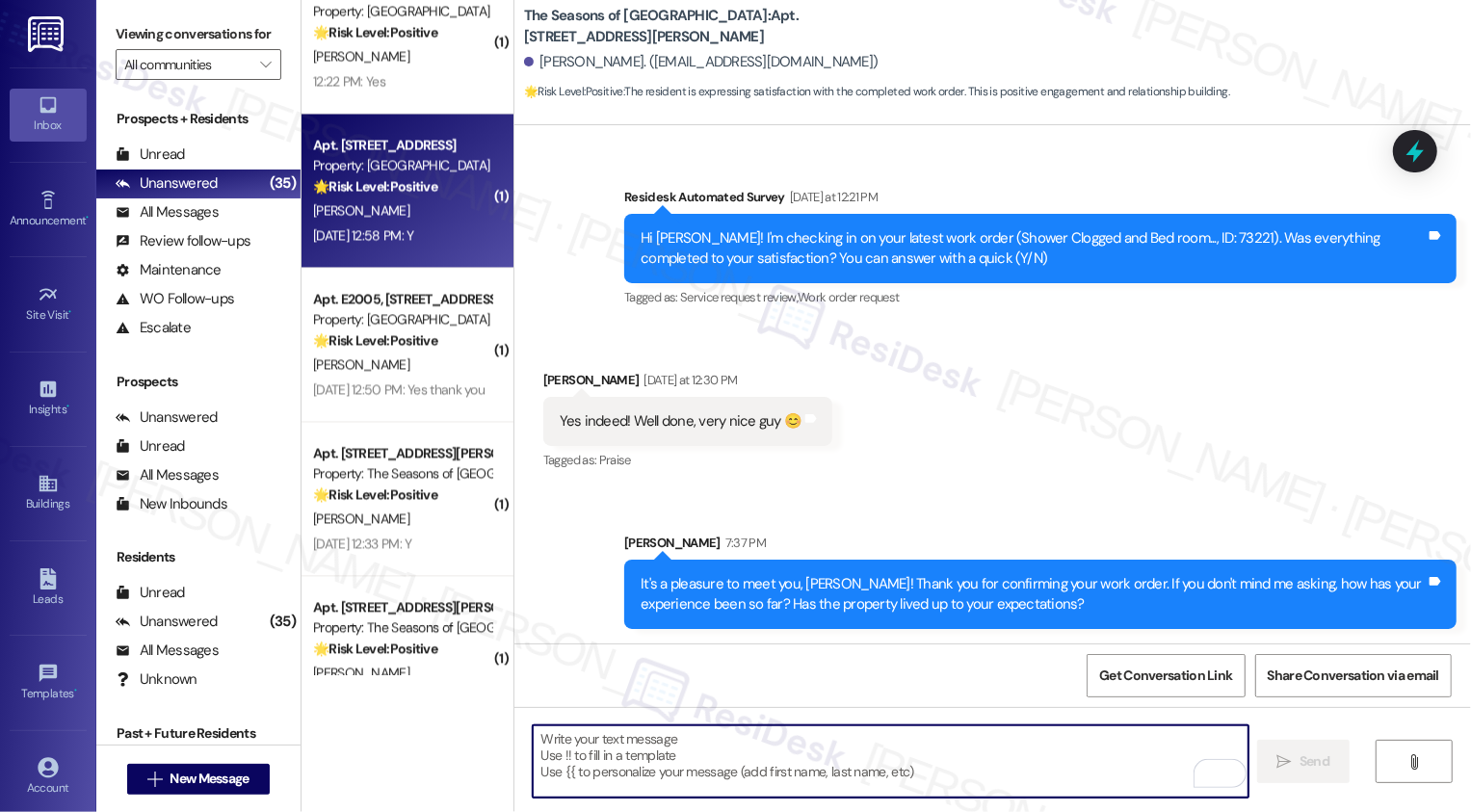
click at [379, 203] on div "M. Austin" at bounding box center [402, 210] width 182 height 24
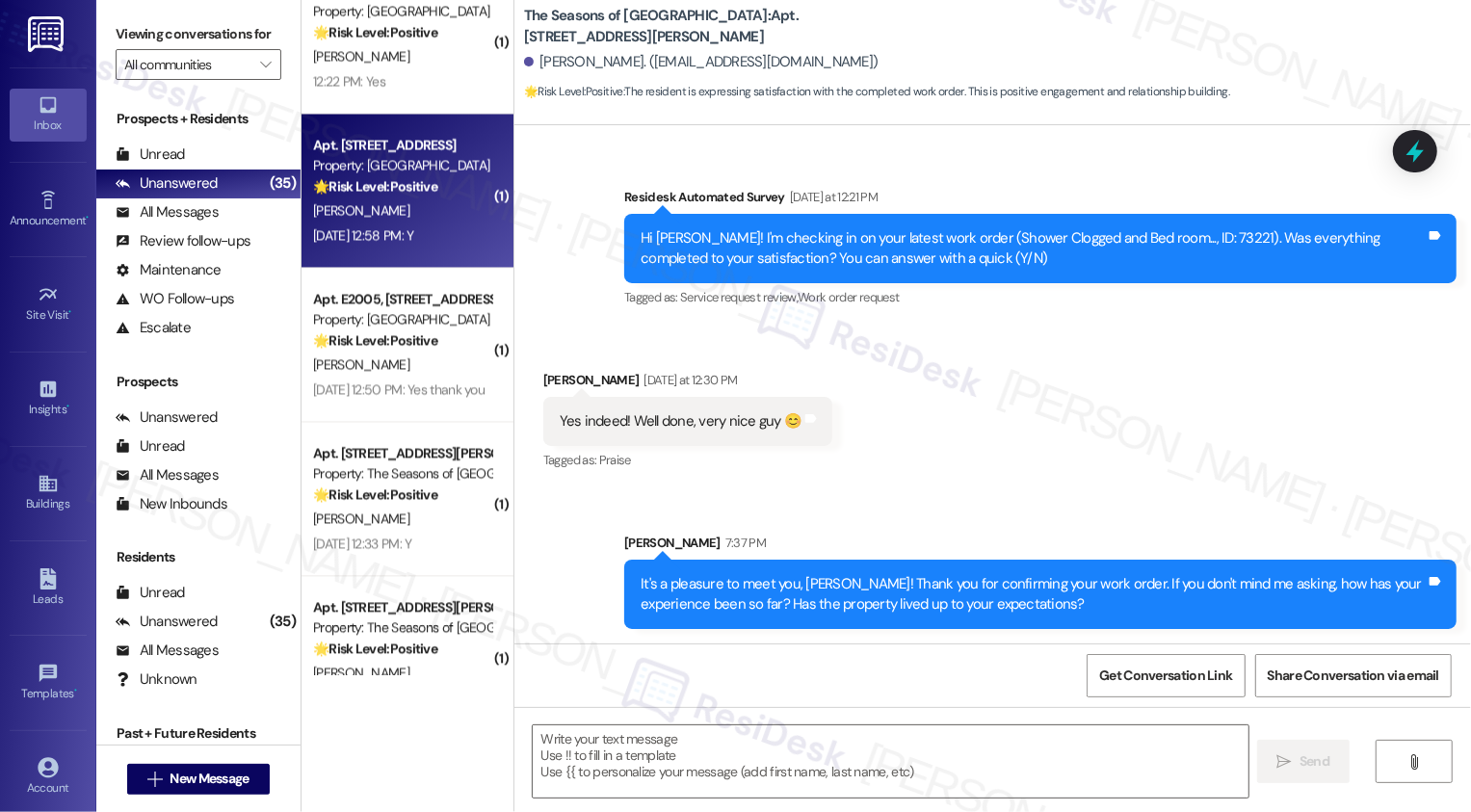
type textarea "Fetching suggested responses. Please feel free to read through the conversation…"
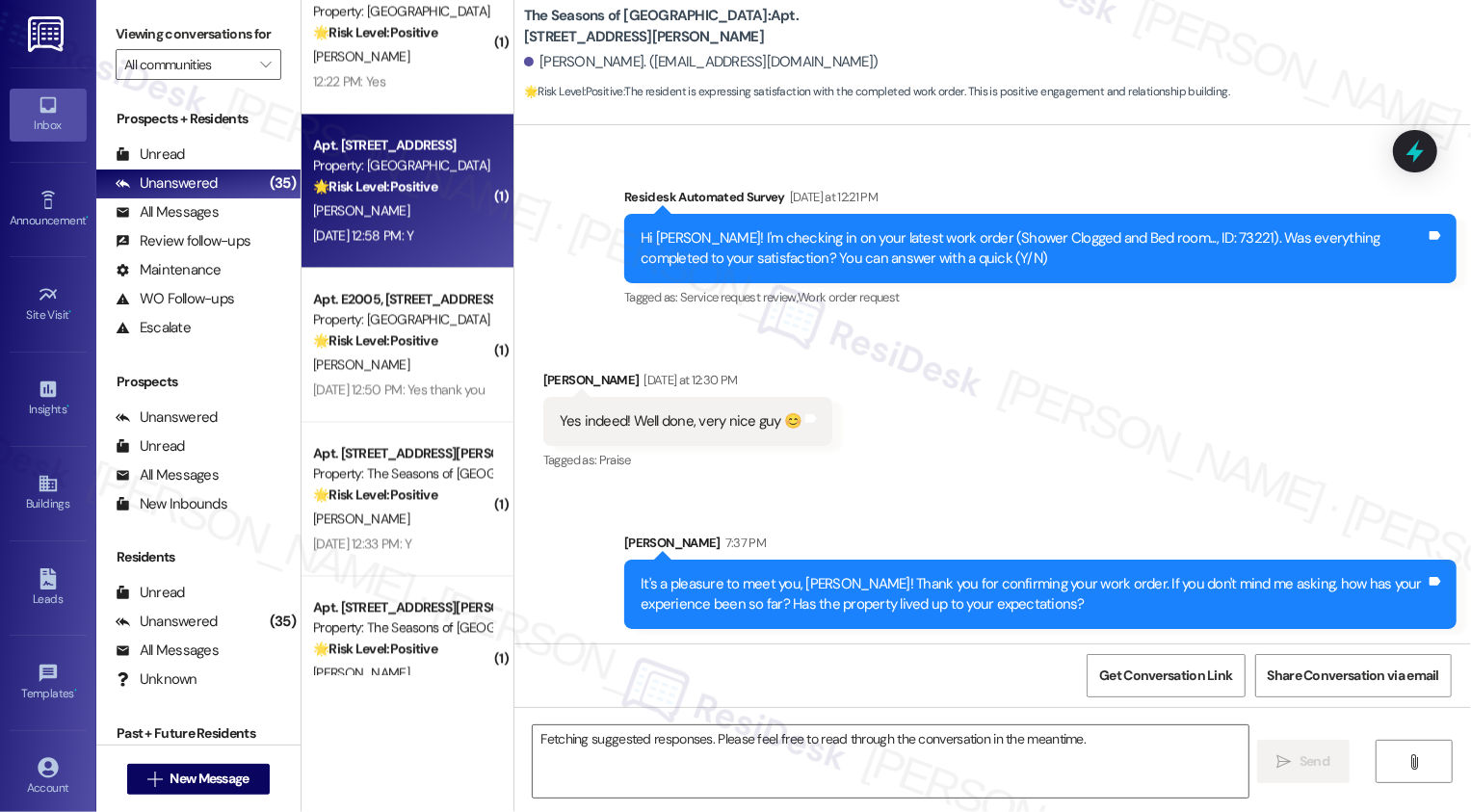
click at [379, 203] on div "M. Austin" at bounding box center [402, 210] width 182 height 24
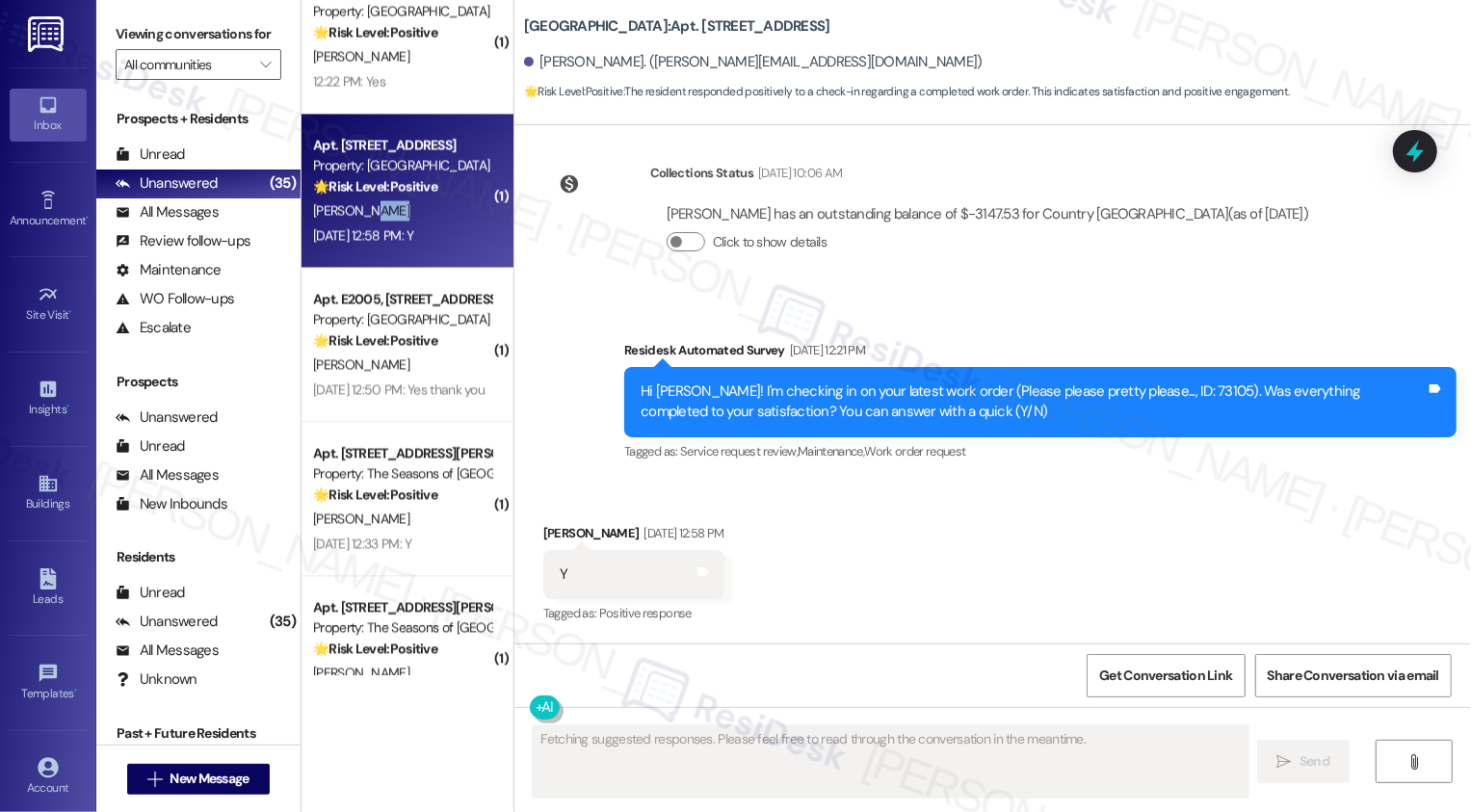
scroll to position [316, 0]
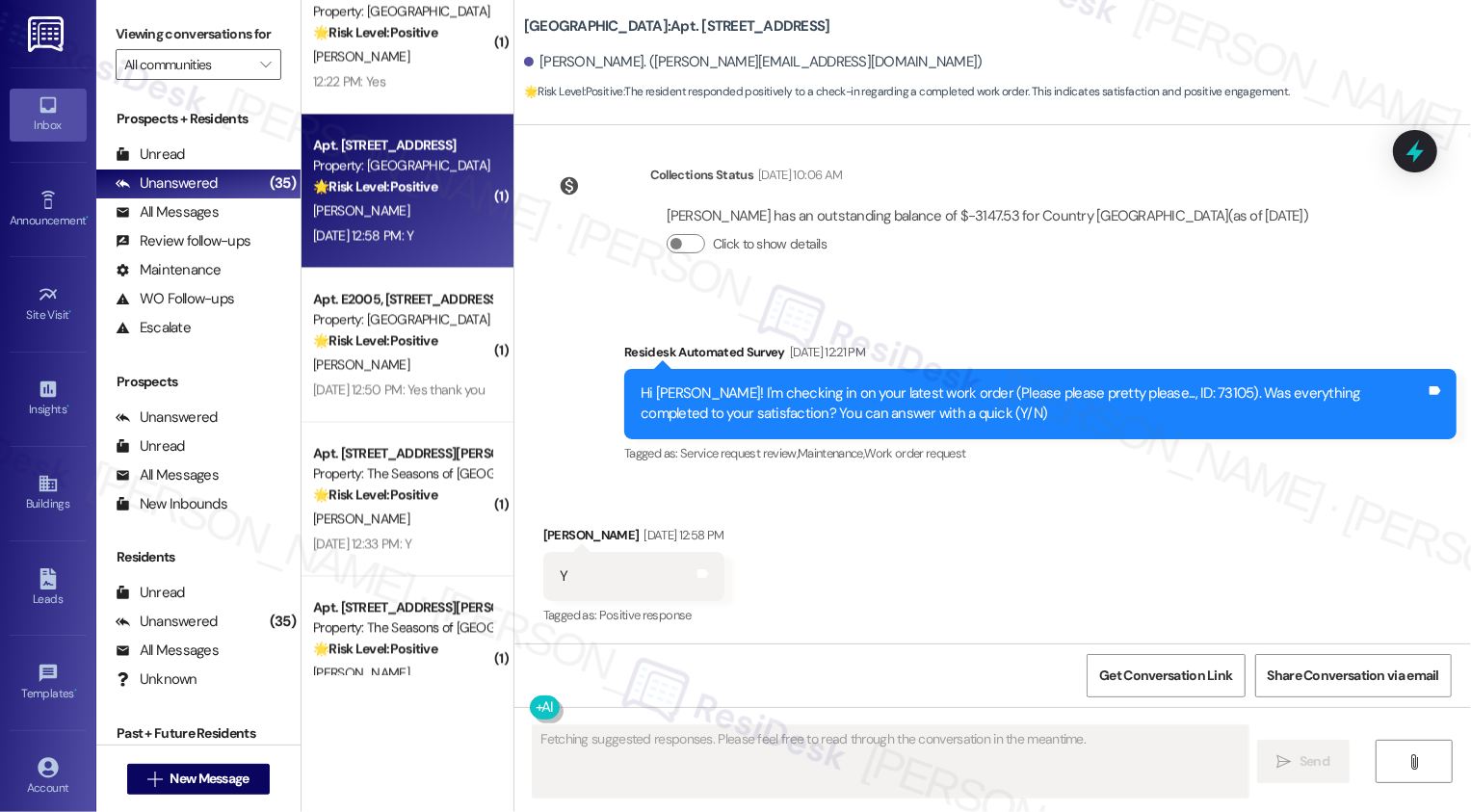
click at [379, 203] on div "M. Austin" at bounding box center [402, 210] width 182 height 24
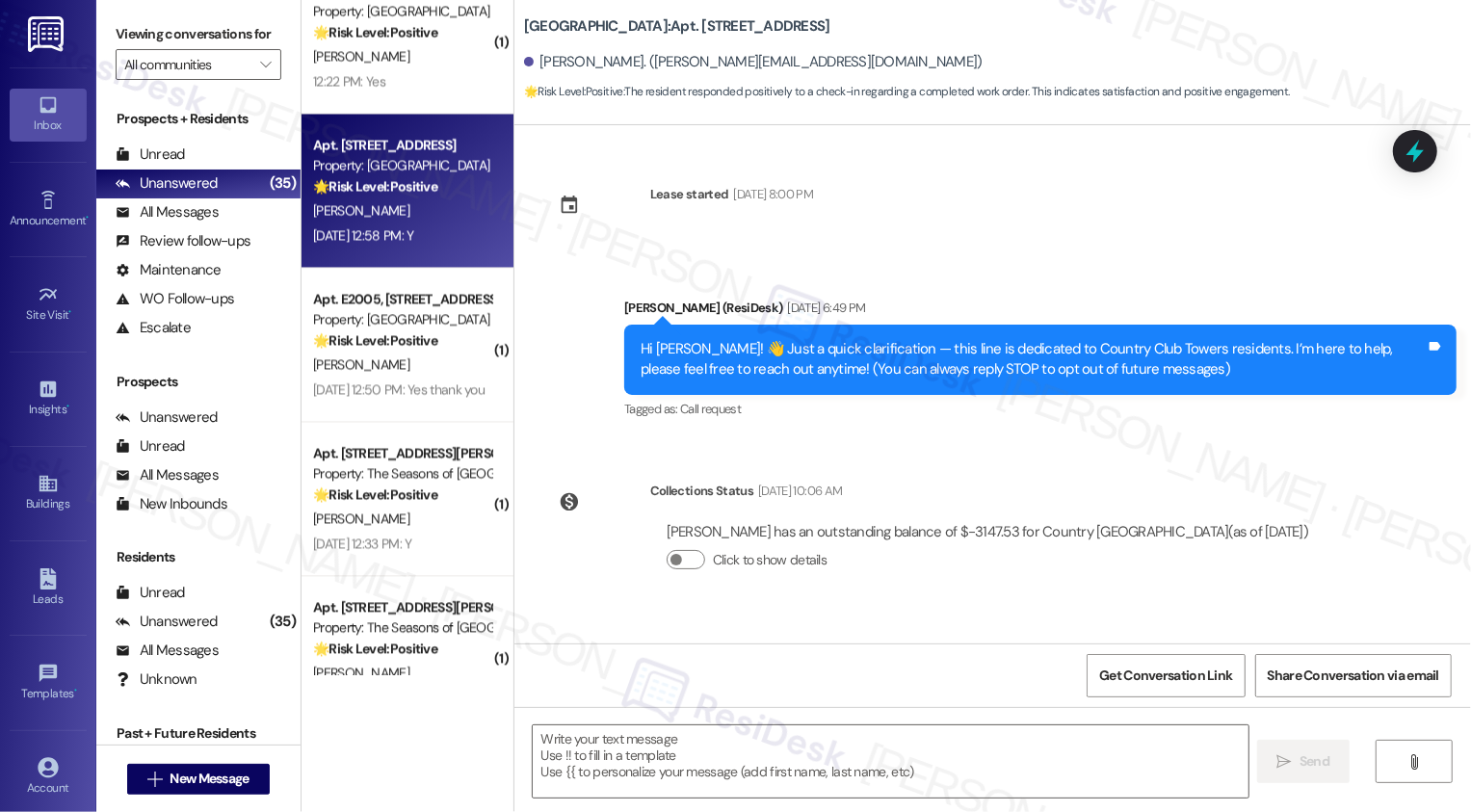
scroll to position [317, 0]
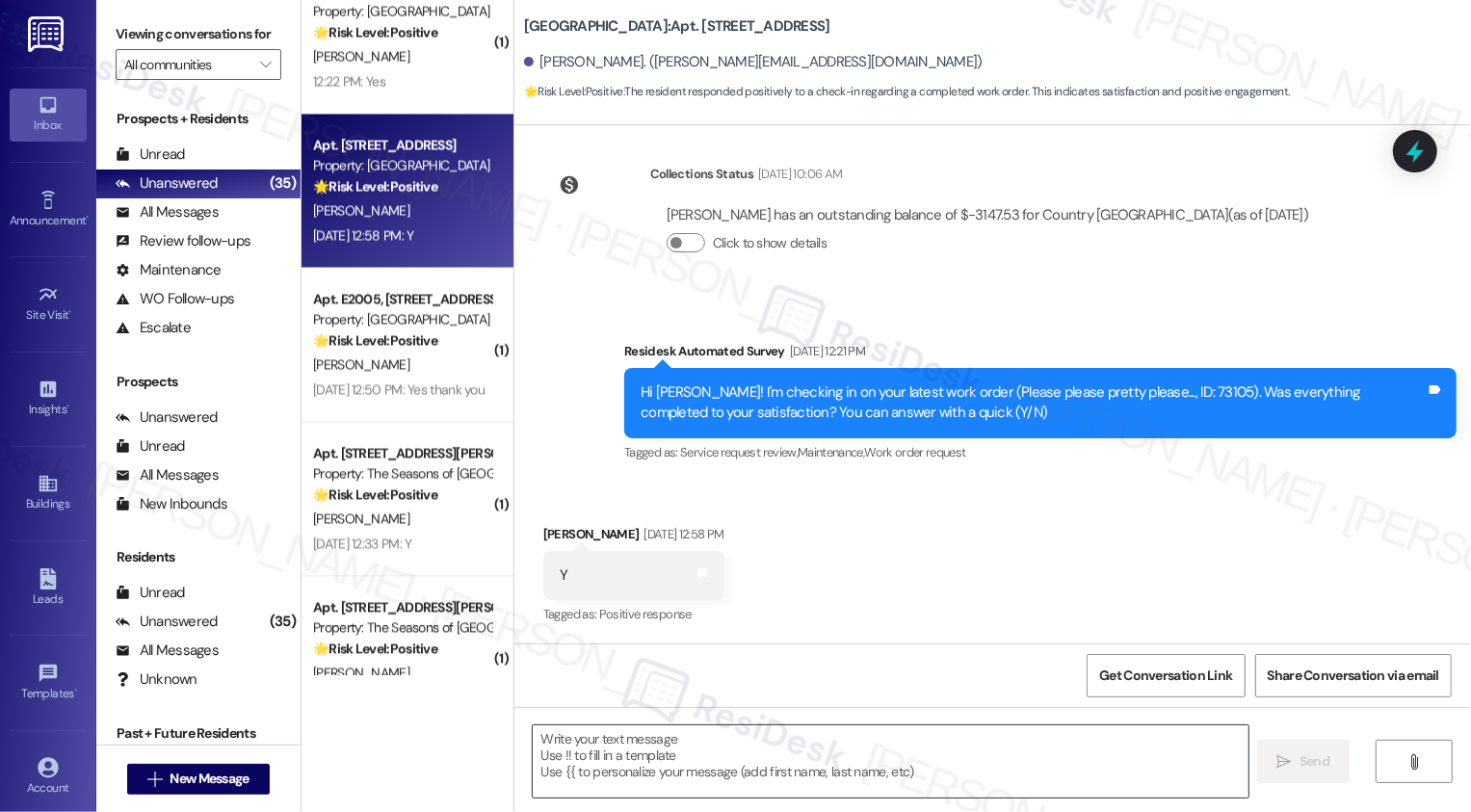
click at [701, 755] on textarea at bounding box center [891, 761] width 716 height 72
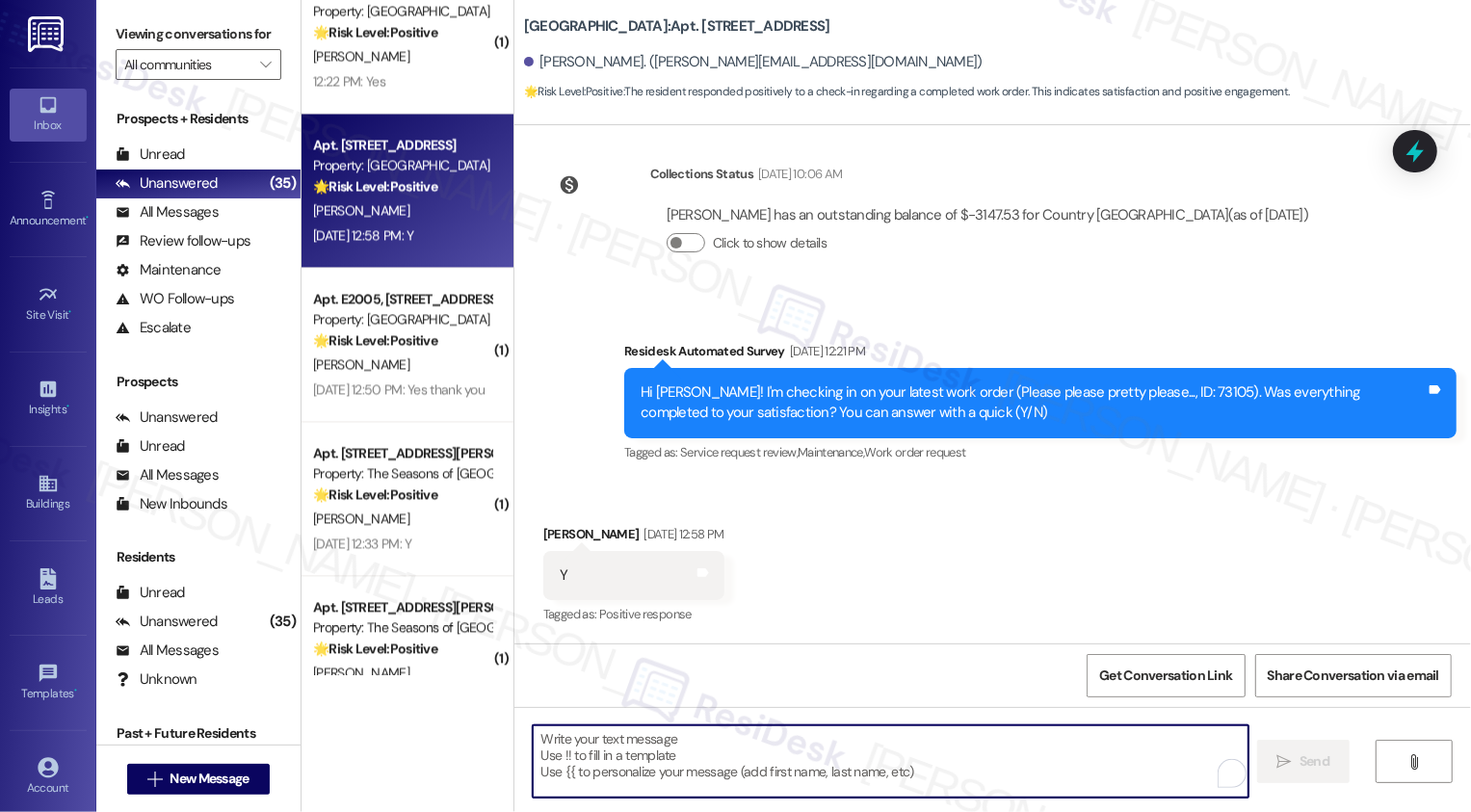
paste textarea "It's a pleasure to meet you, {{first_name}}! Thank you for confirming your work…"
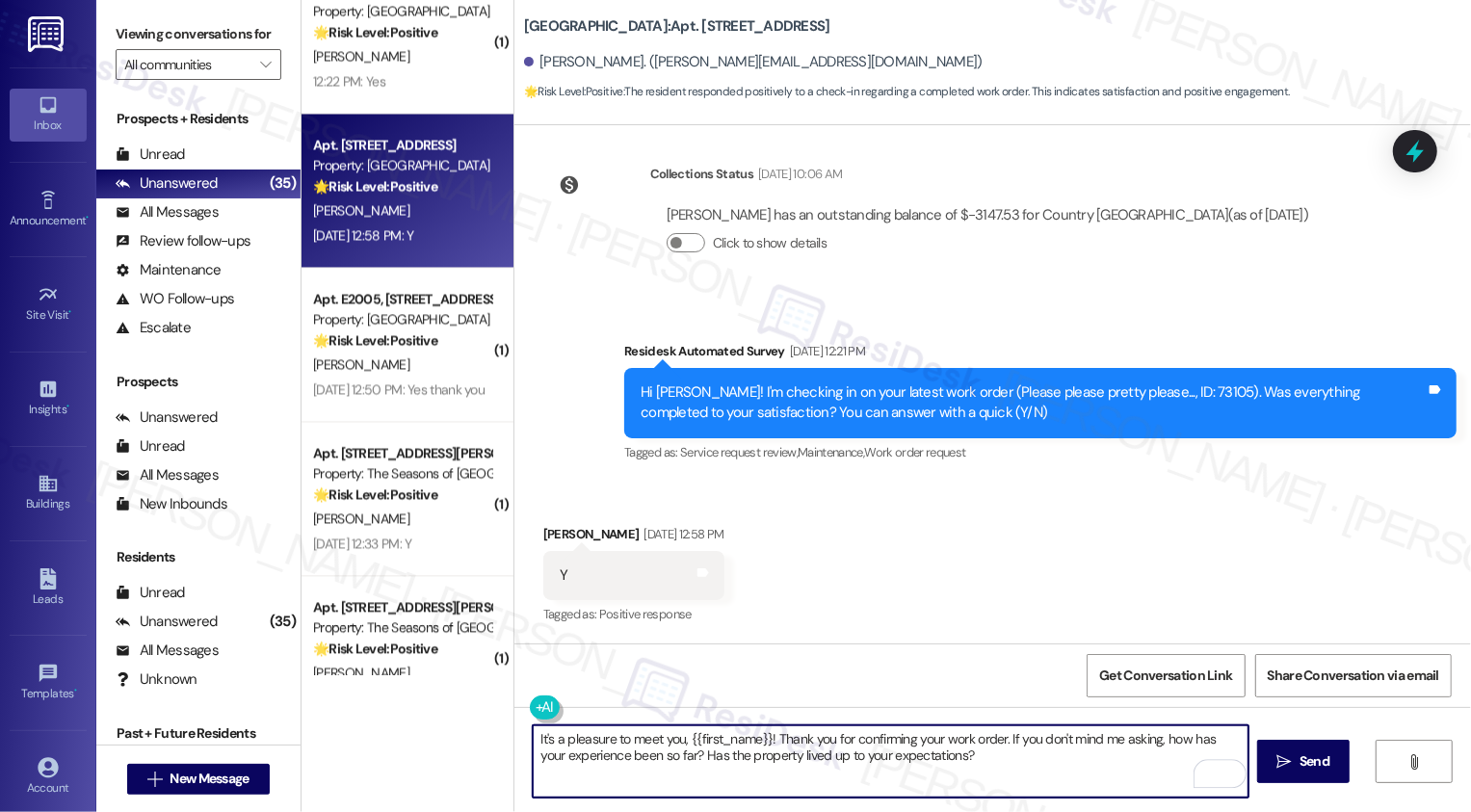
click at [1045, 770] on textarea "It's a pleasure to meet you, {{first_name}}! Thank you for confirming your work…" at bounding box center [891, 761] width 716 height 72
type textarea "It's a pleasure to meet you, {{first_name}}! Thank you for confirming your work…"
click at [1335, 776] on button " Send" at bounding box center [1304, 761] width 93 height 44
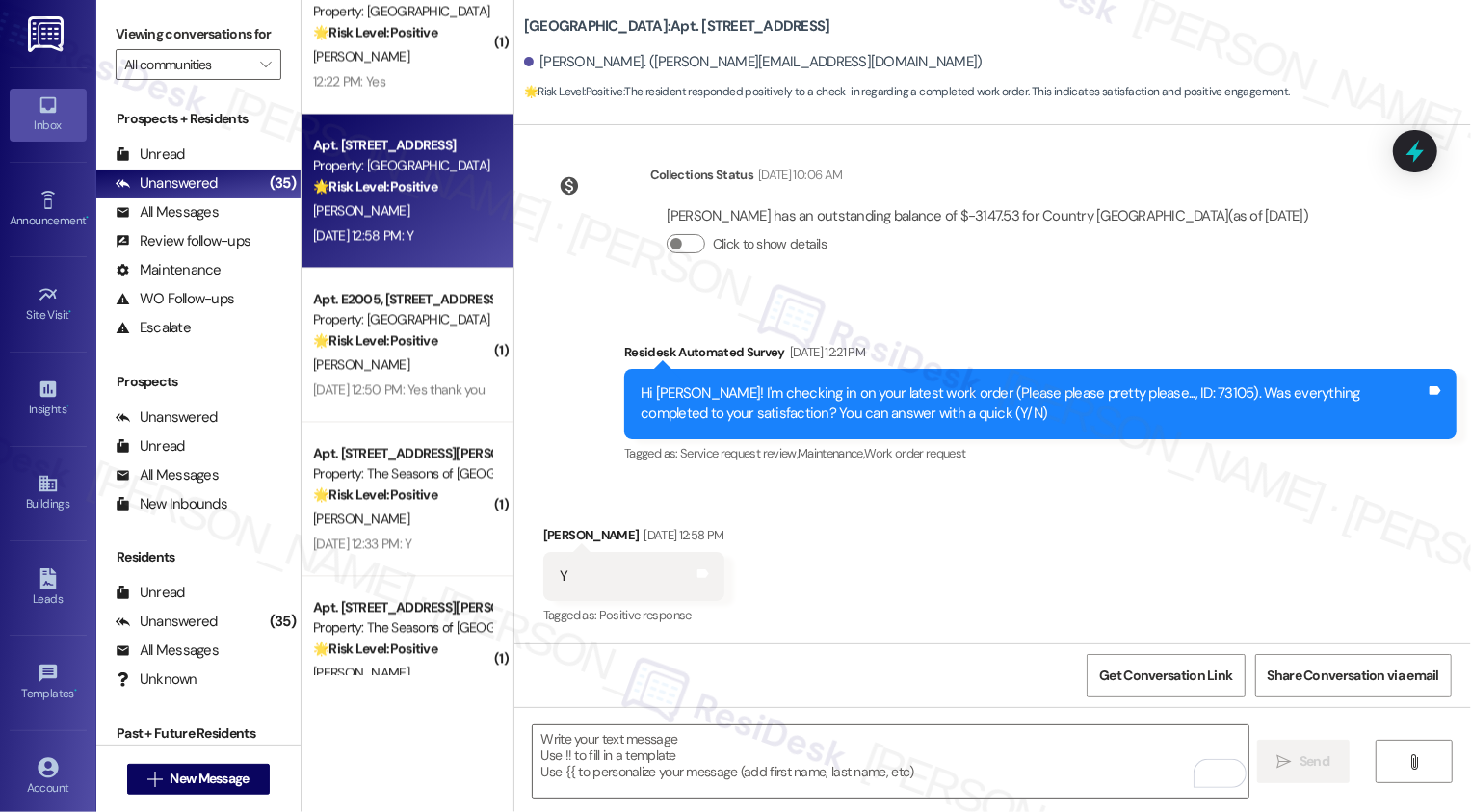
scroll to position [471, 0]
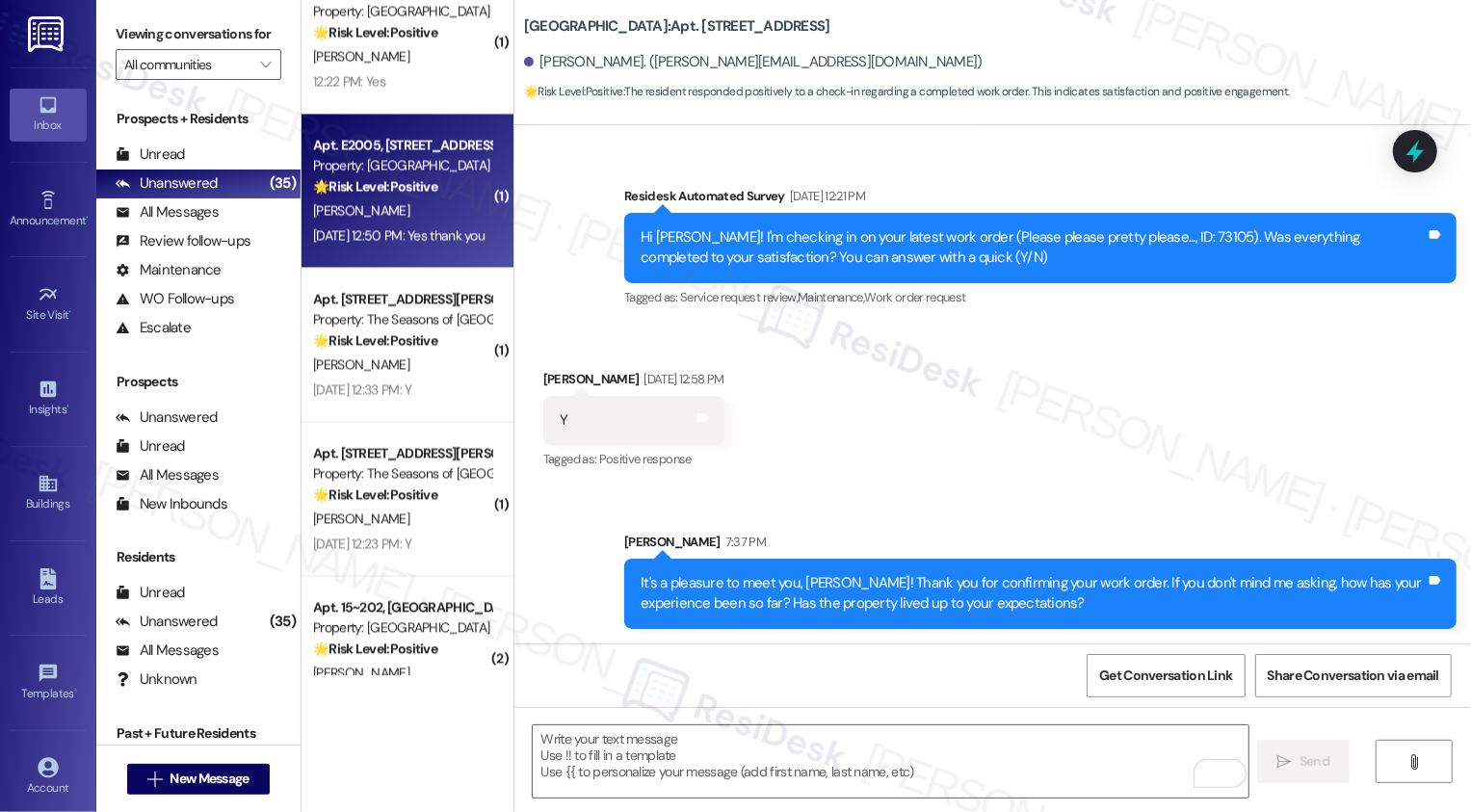
click at [366, 228] on div "Sep 16, 2025 at 12:50 PM: Yes thank you Sep 16, 2025 at 12:50 PM: Yes thank you" at bounding box center [398, 236] width 171 height 18
type textarea "Fetching suggested responses. Please feel free to read through the conversation…"
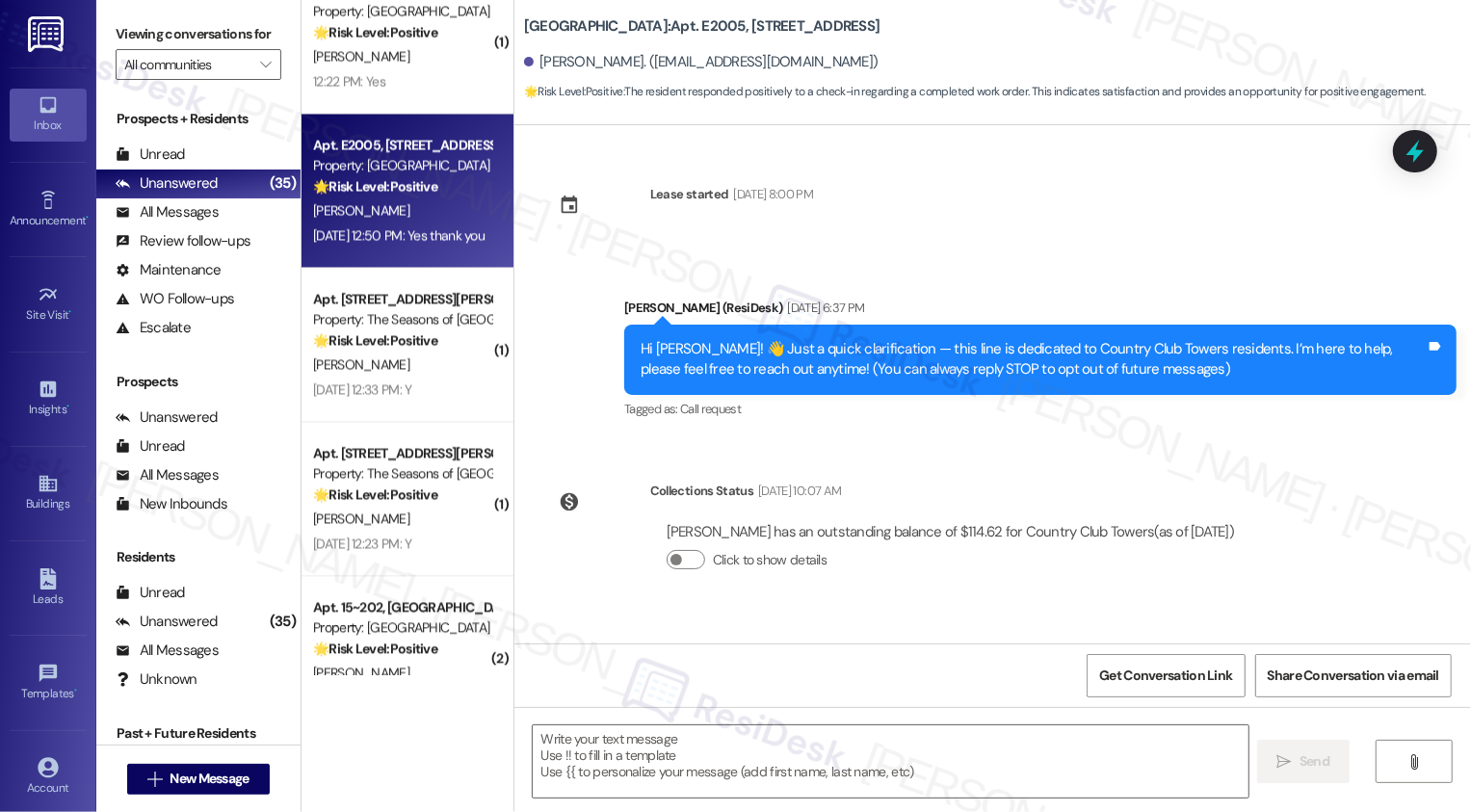
scroll to position [317, 0]
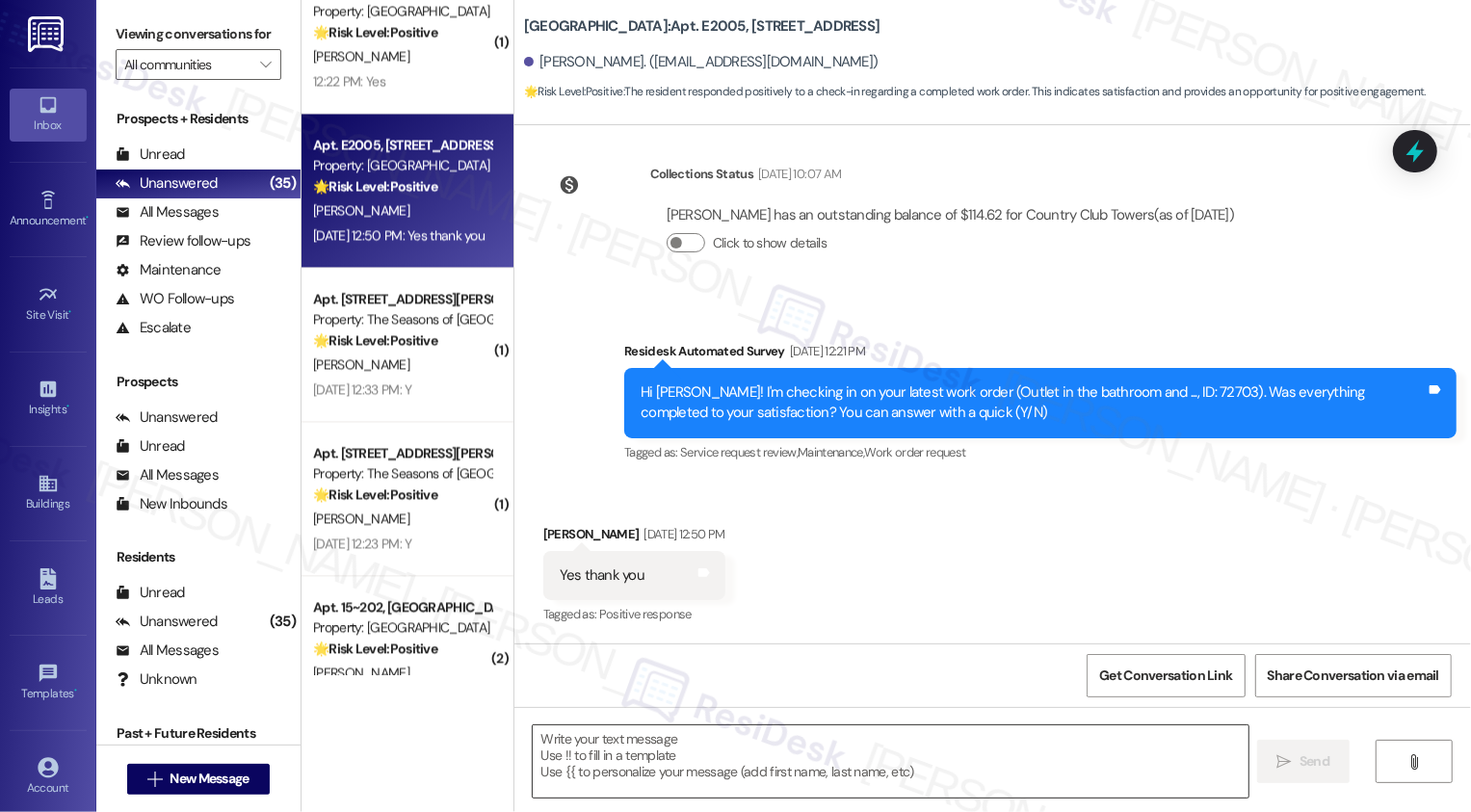
click at [631, 745] on textarea at bounding box center [891, 761] width 716 height 72
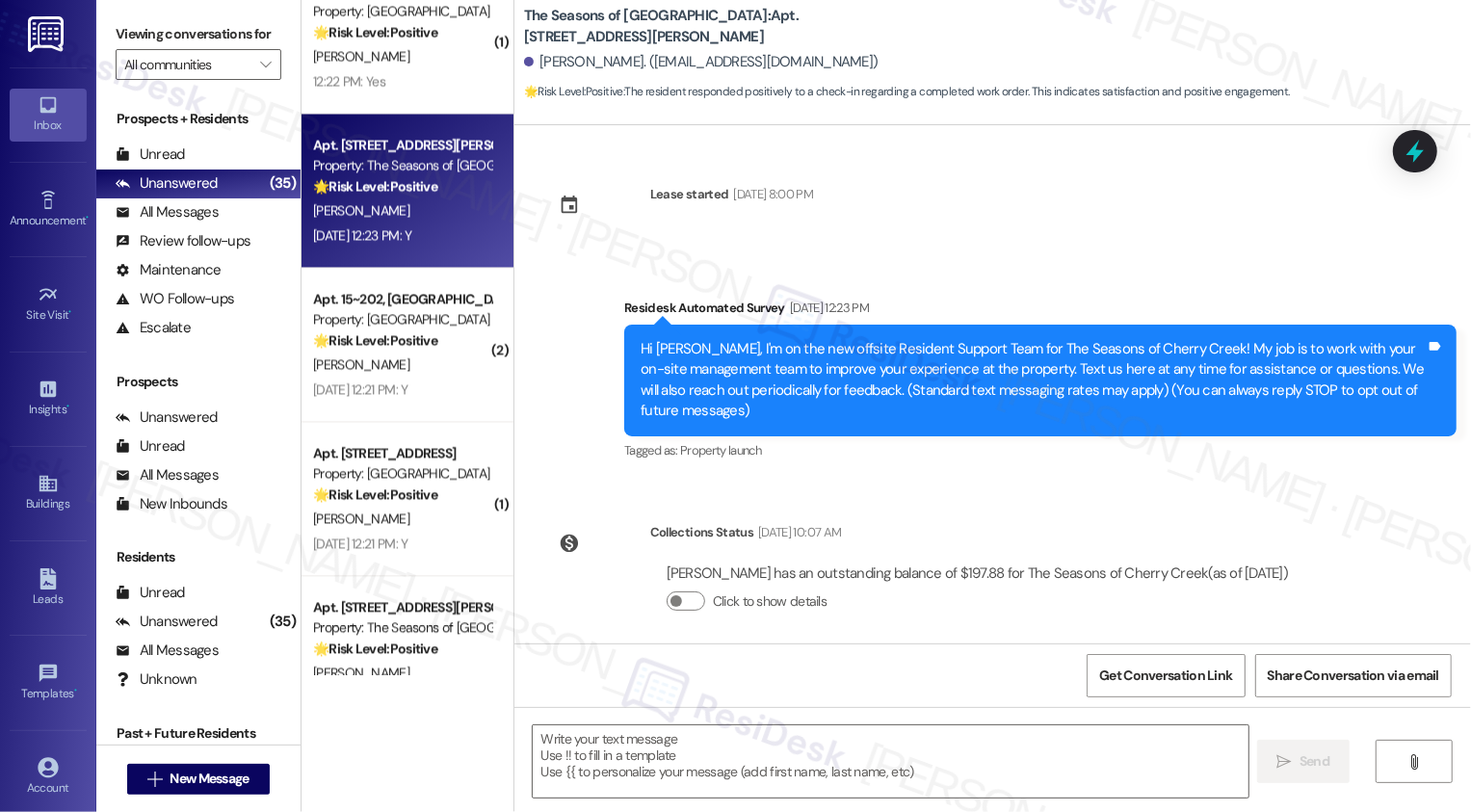
scroll to position [358, 0]
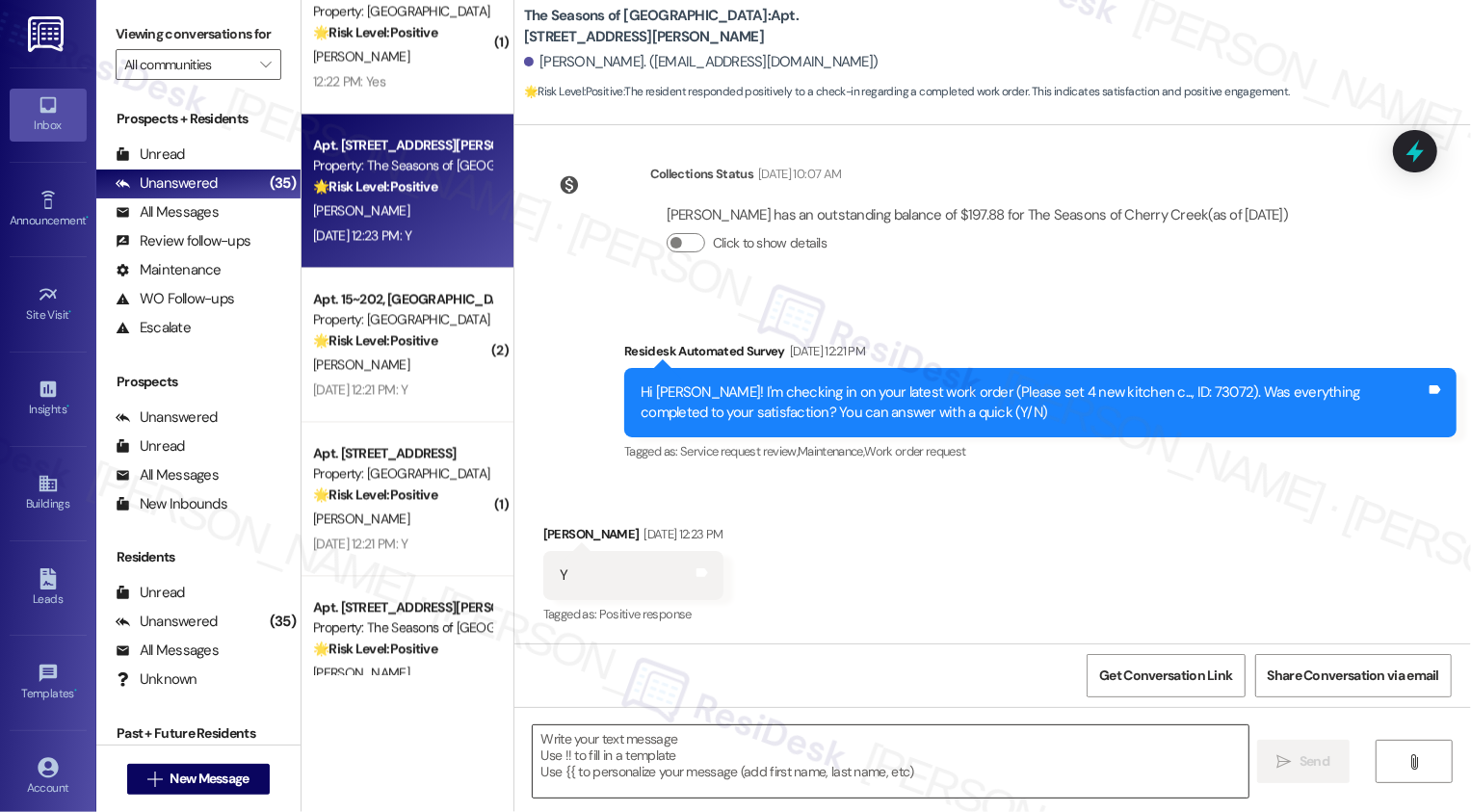
click at [754, 763] on textarea at bounding box center [891, 761] width 716 height 72
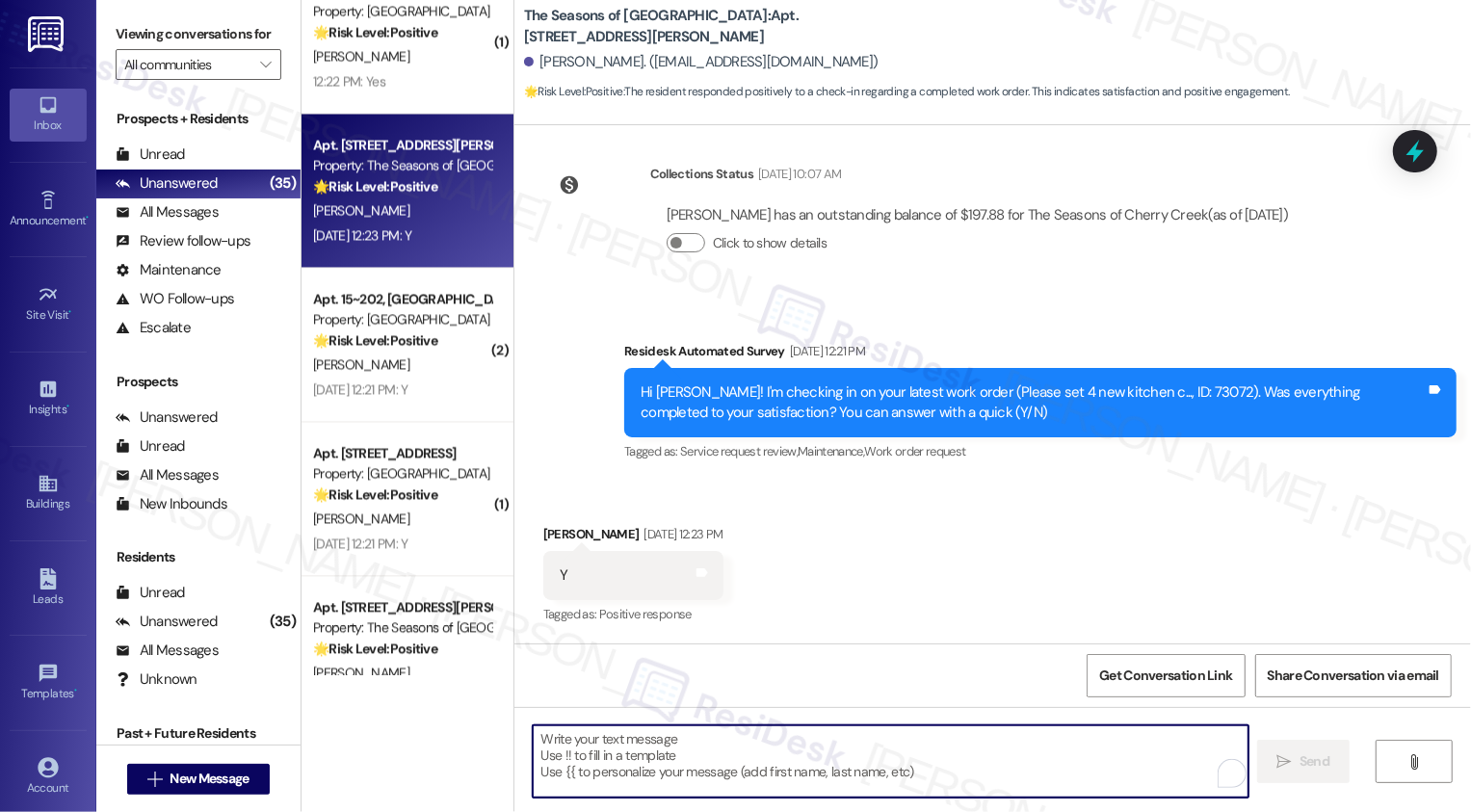
paste textarea "It's a pleasure to meet you, {{first_name}}! Thank you for confirming your work…"
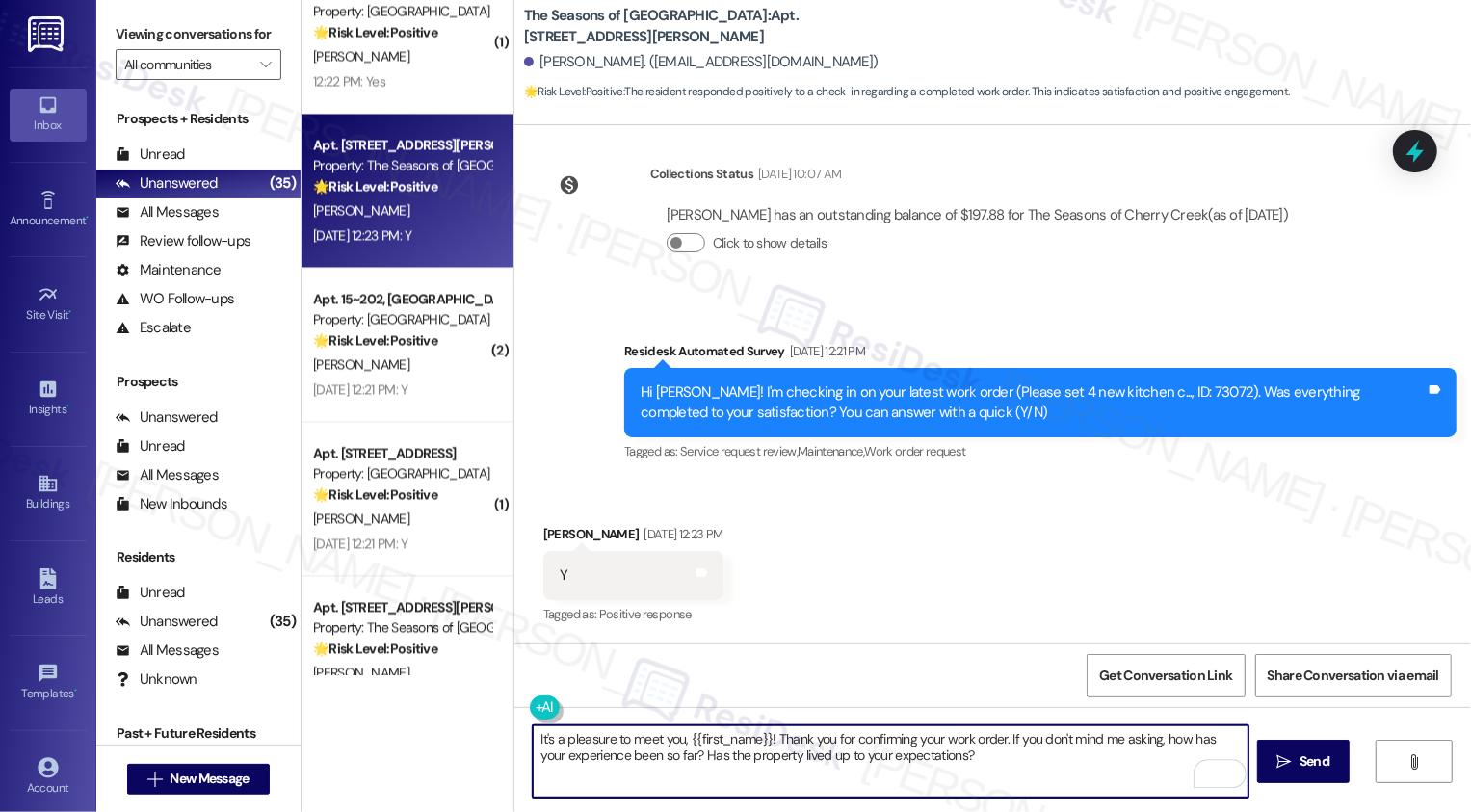
click at [964, 769] on textarea "It's a pleasure to meet you, {{first_name}}! Thank you for confirming your work…" at bounding box center [891, 761] width 716 height 72
type textarea "It's a pleasure to meet you, {{first_name}}! Thank you for confirming your work…"
click at [1276, 781] on button " Send" at bounding box center [1304, 761] width 93 height 44
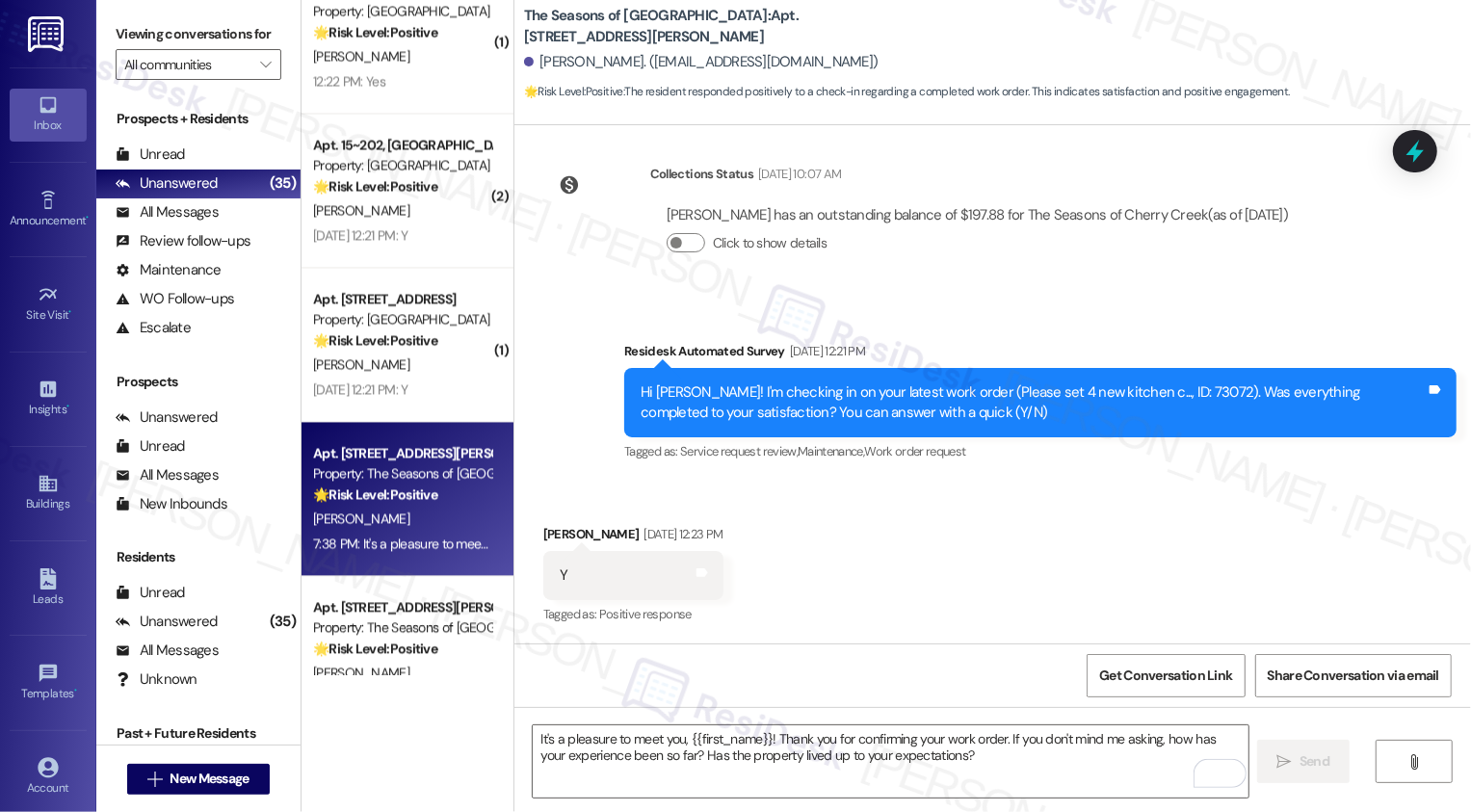
scroll to position [512, 0]
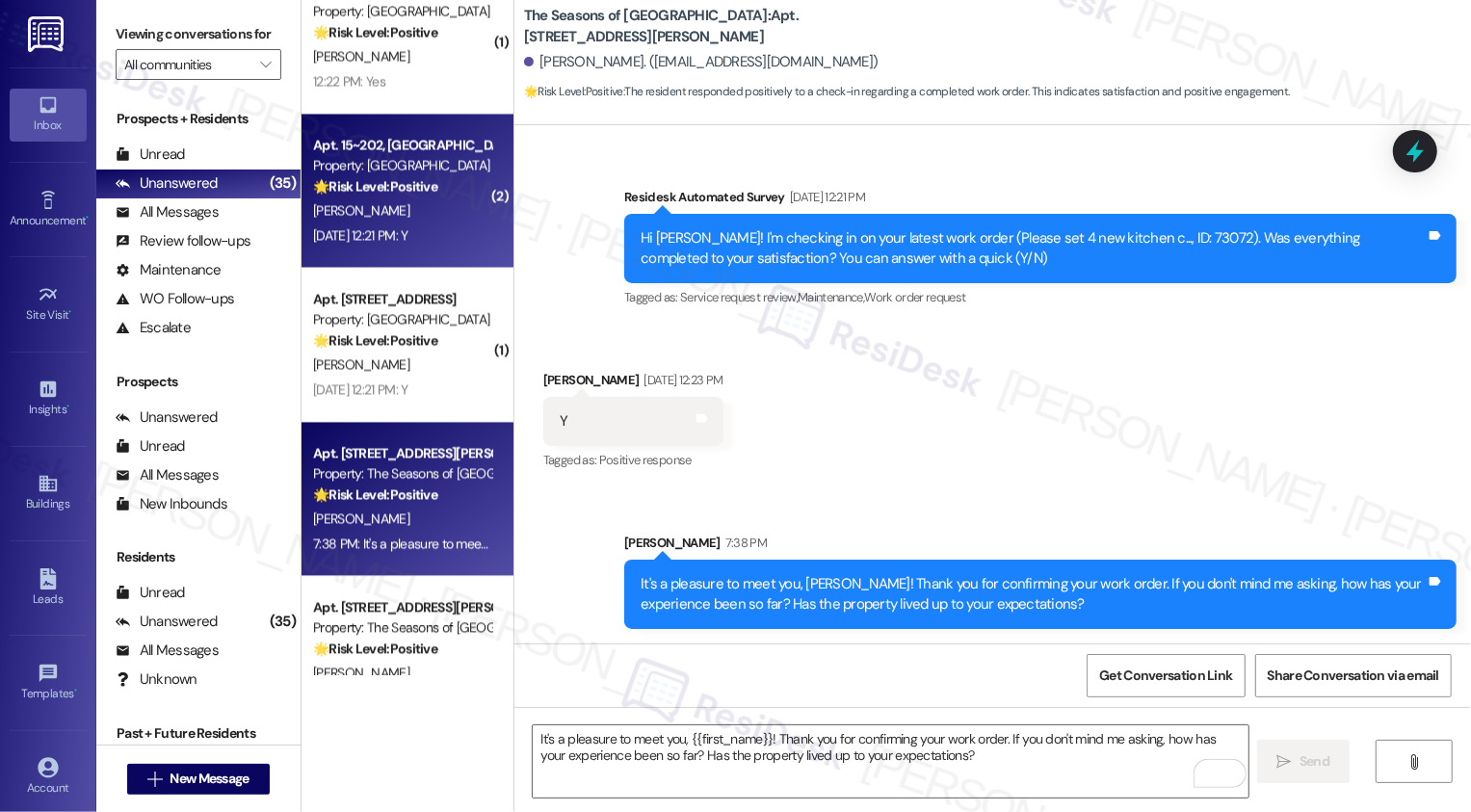
click at [471, 261] on div "Apt. 15~202, [GEOGRAPHIC_DATA] Property: Country Club Gardens 🌟 Risk Level: Pos…" at bounding box center [407, 191] width 212 height 154
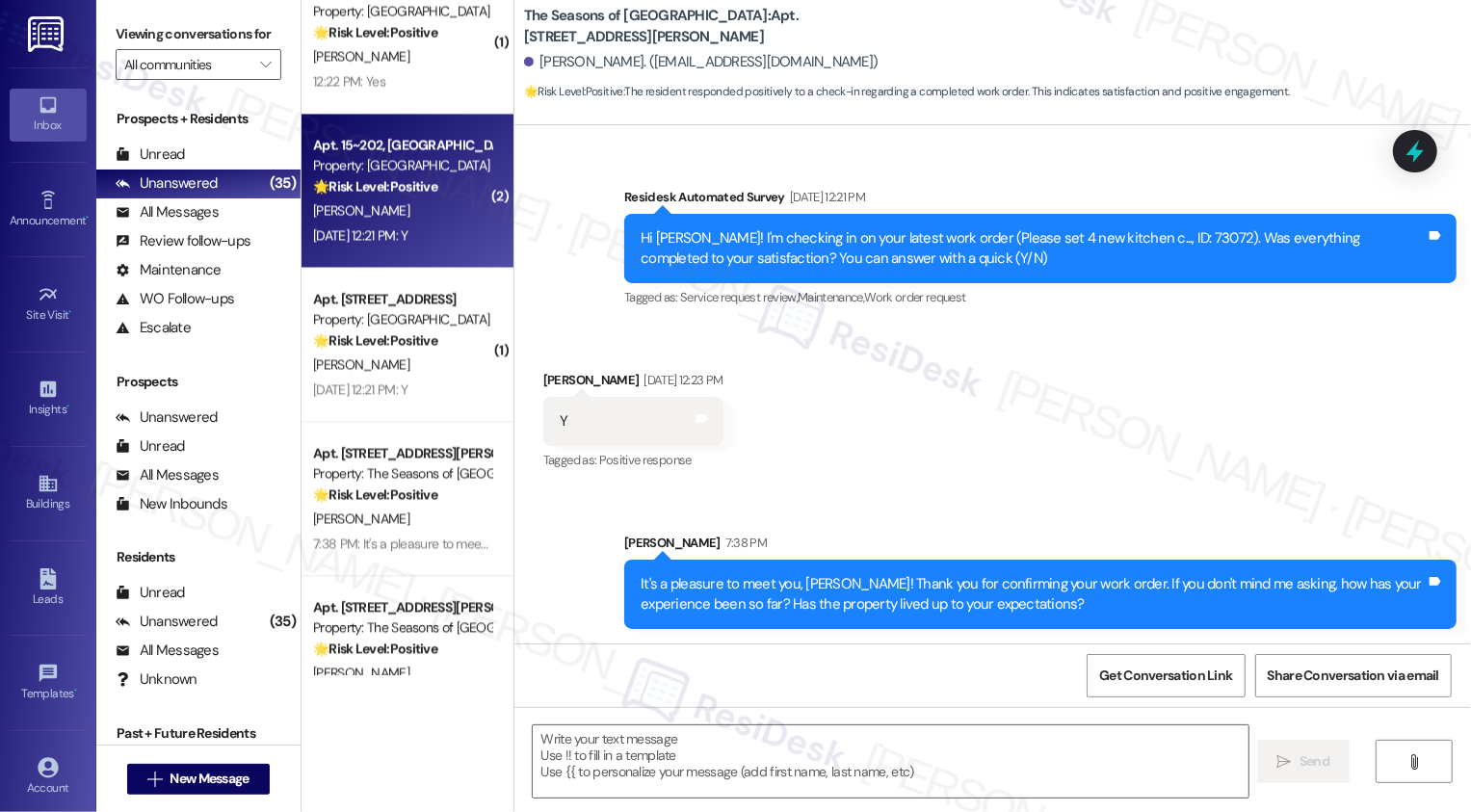
type textarea "Fetching suggested responses. Please feel free to read through the conversation…"
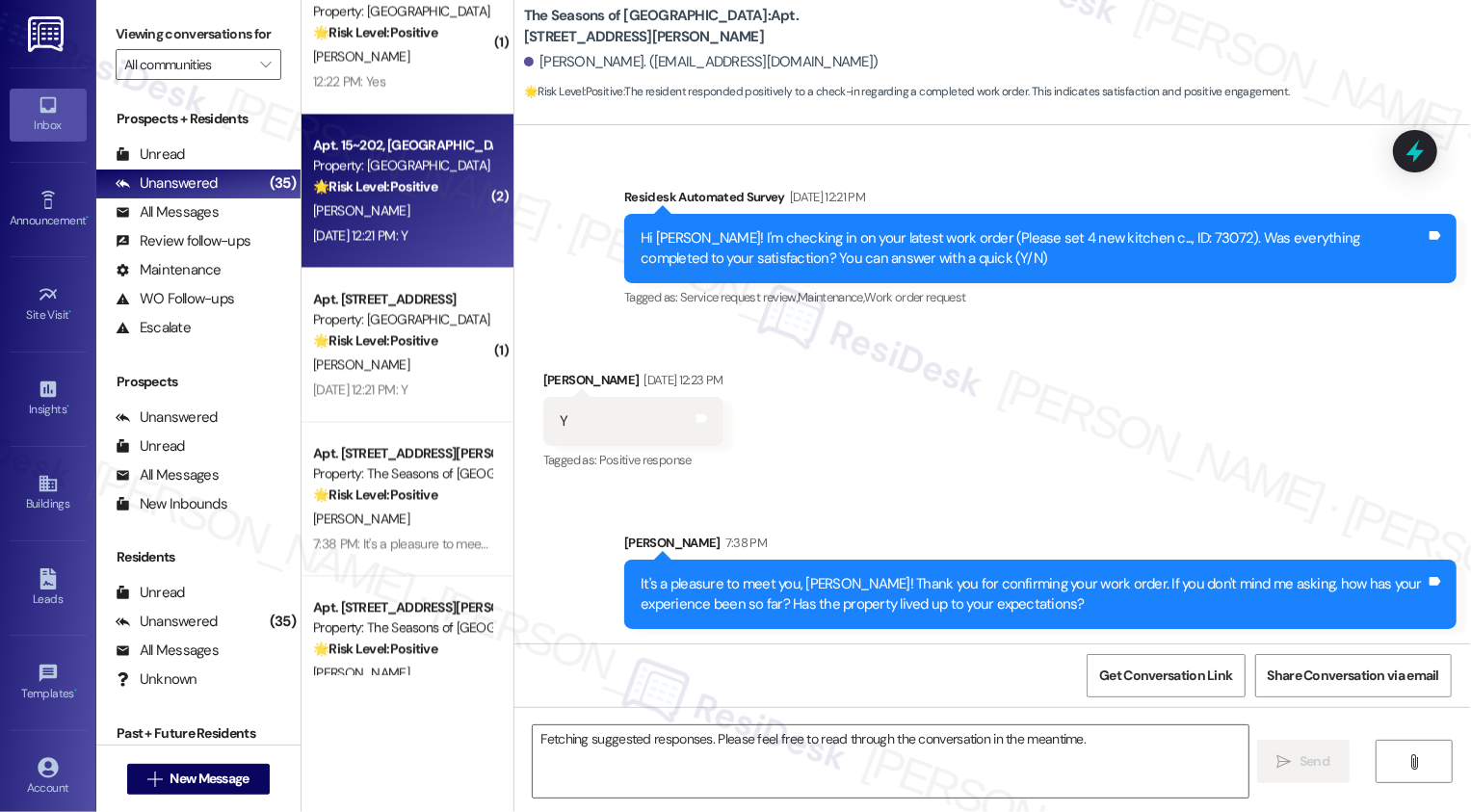
click at [471, 261] on div "Apt. 15~202, [GEOGRAPHIC_DATA] Property: Country Club Gardens 🌟 Risk Level: Pos…" at bounding box center [407, 191] width 212 height 154
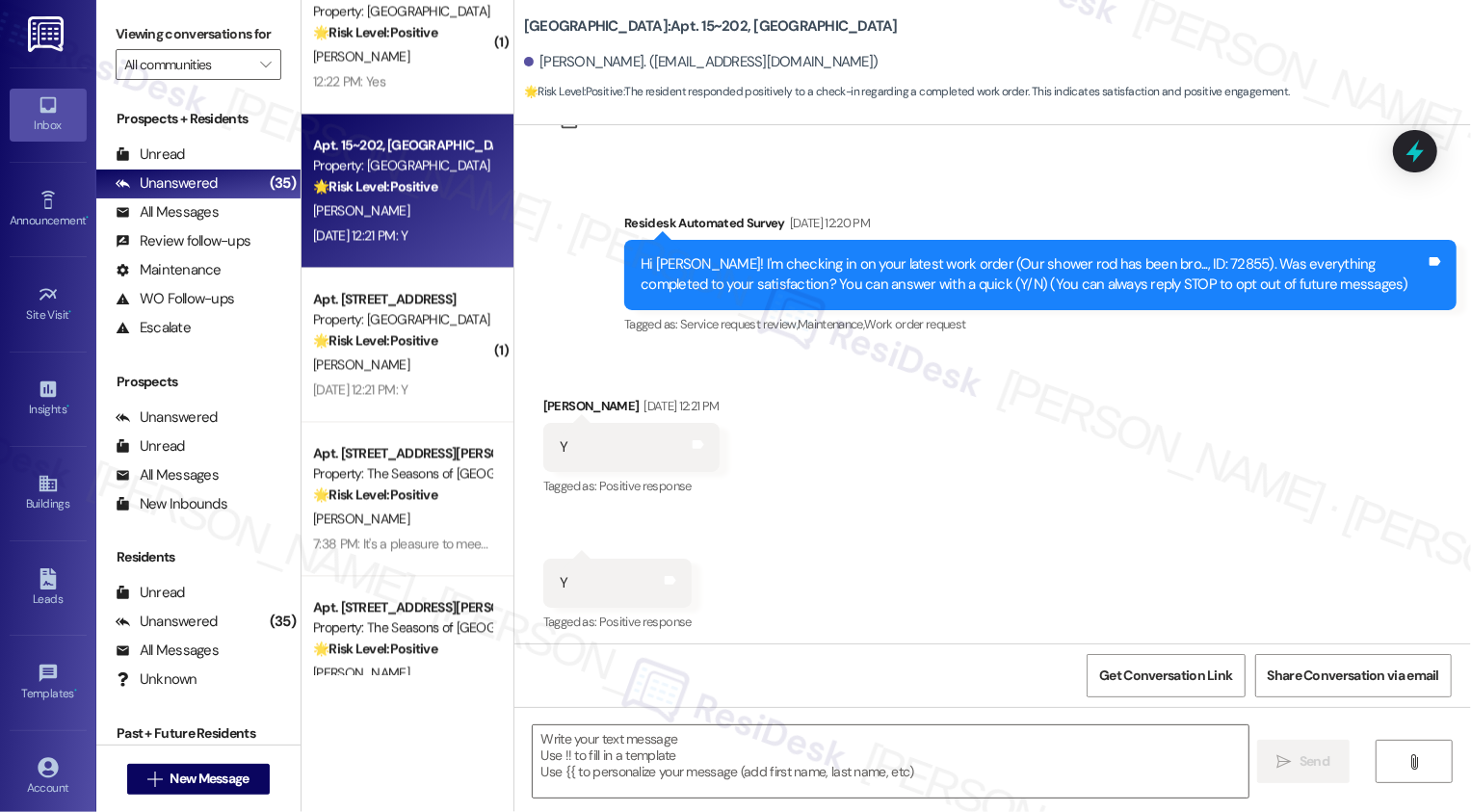
scroll to position [91, 0]
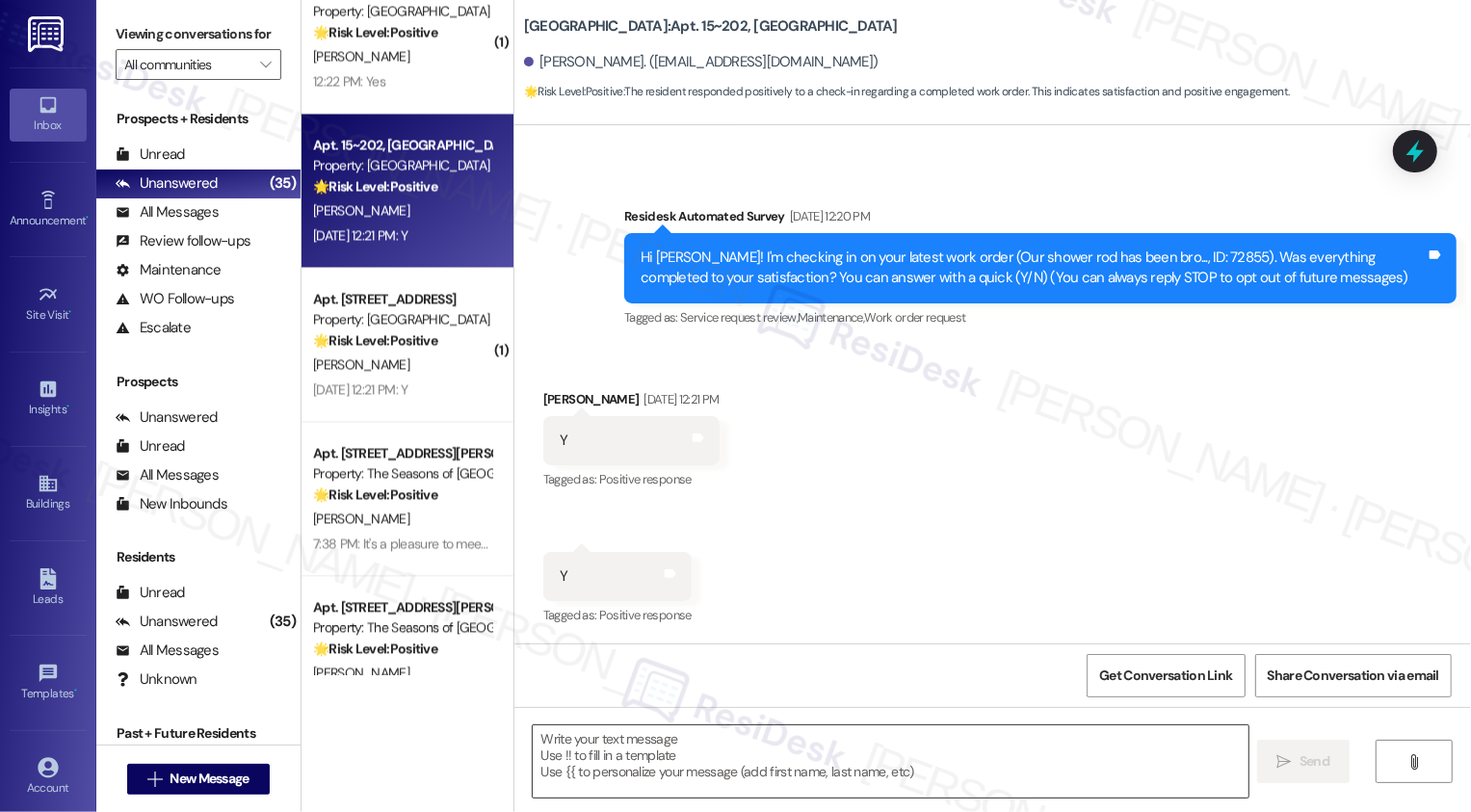
click at [604, 736] on textarea at bounding box center [891, 761] width 716 height 72
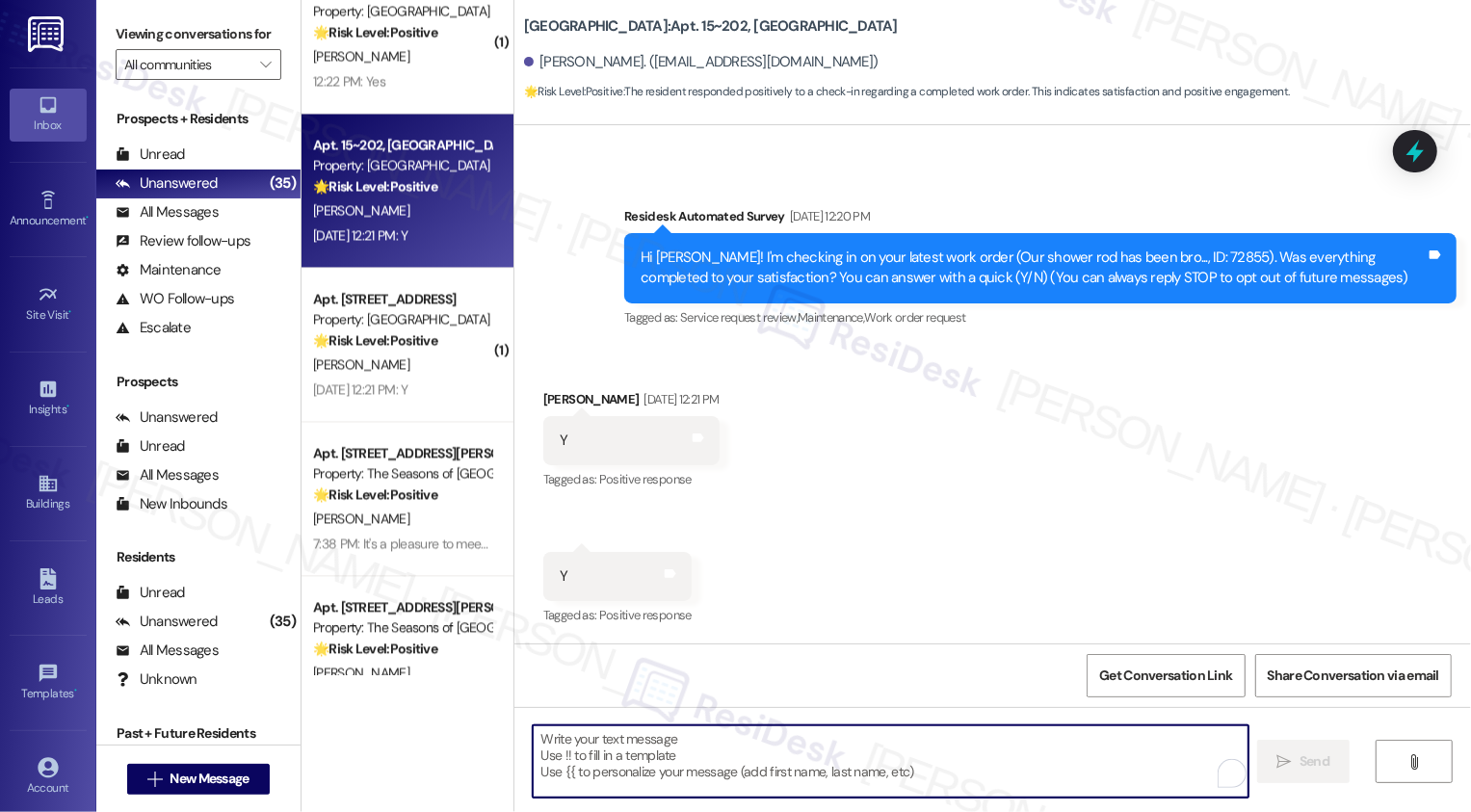
paste textarea "It's a pleasure to meet you, {{first_name}}! Thank you for confirming your work…"
type textarea "It's a pleasure to meet you, {{first_name}}! Thank you for confirming your work…"
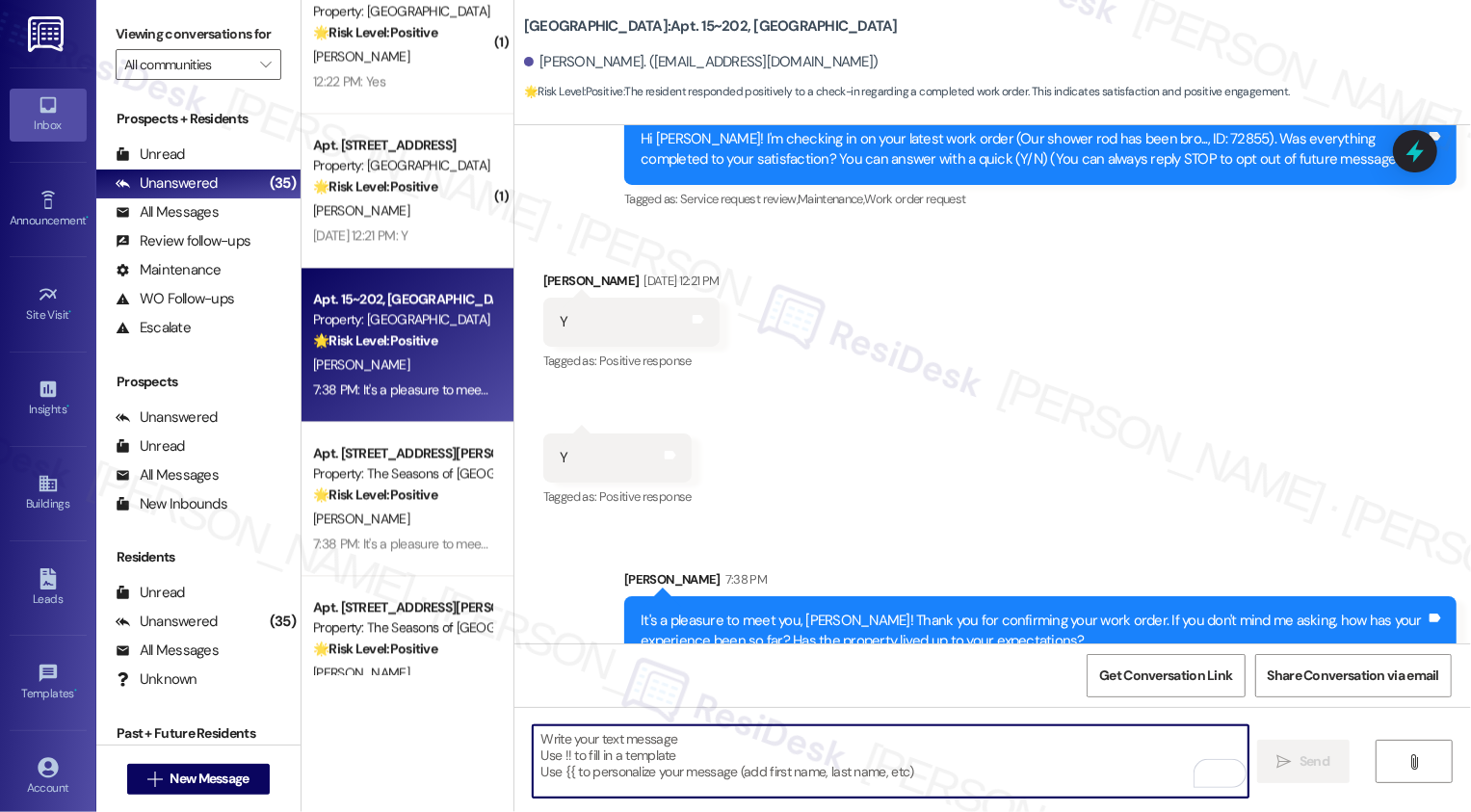
scroll to position [247, 0]
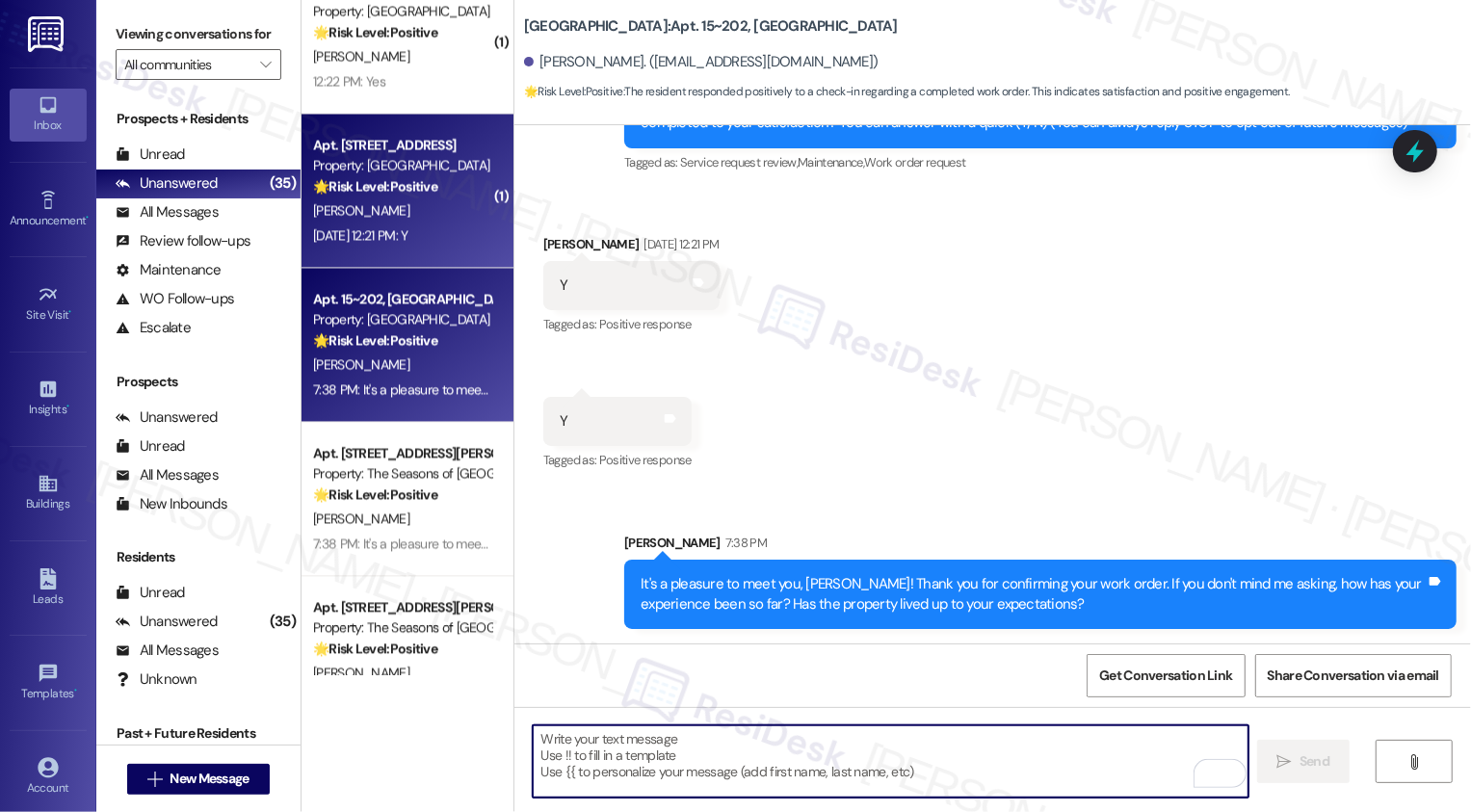
click at [395, 242] on div "[DATE] 12:21 PM: Y [DATE] 12:21 PM: Y" at bounding box center [360, 236] width 94 height 18
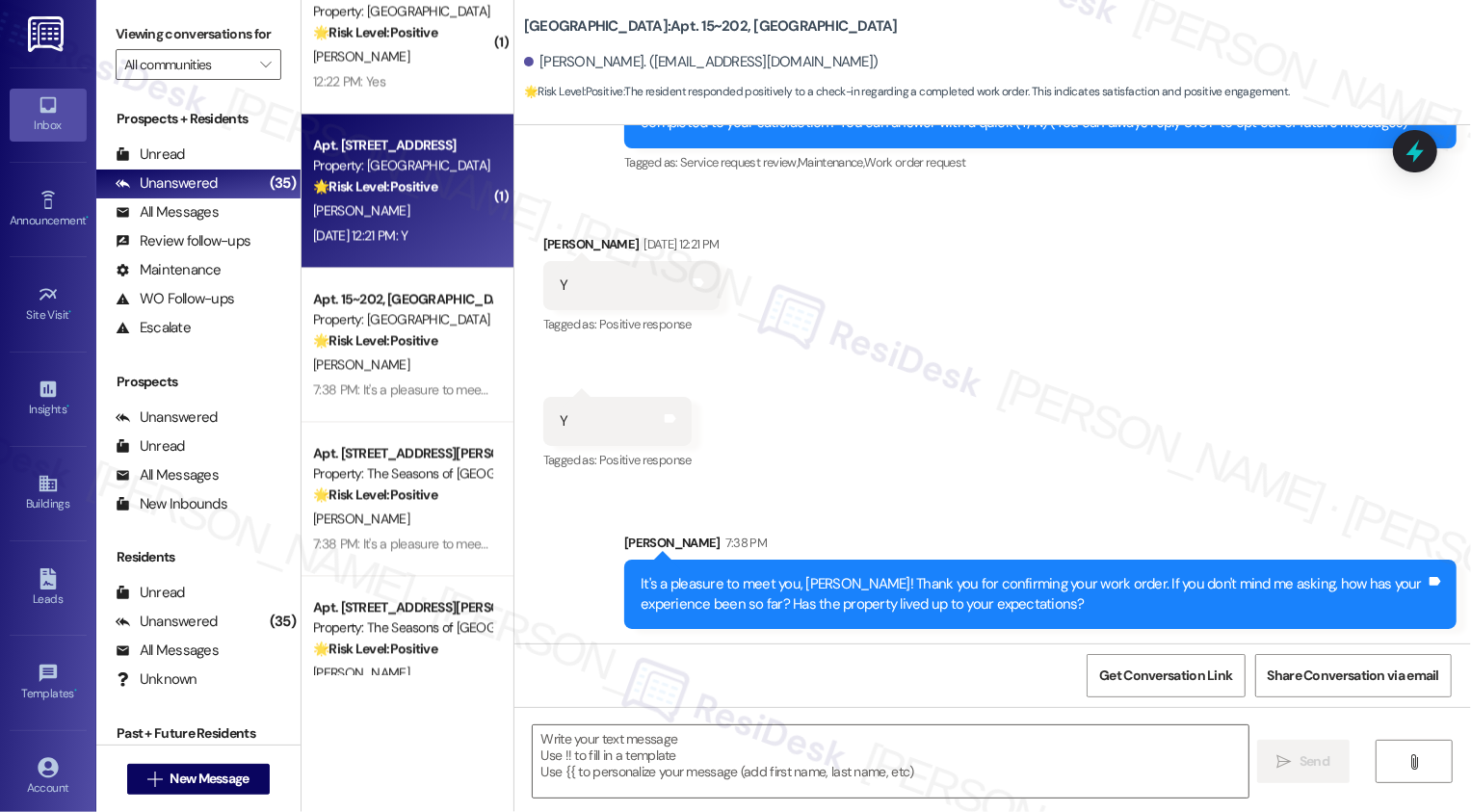
type textarea "Fetching suggested responses. Please feel free to read through the conversation…"
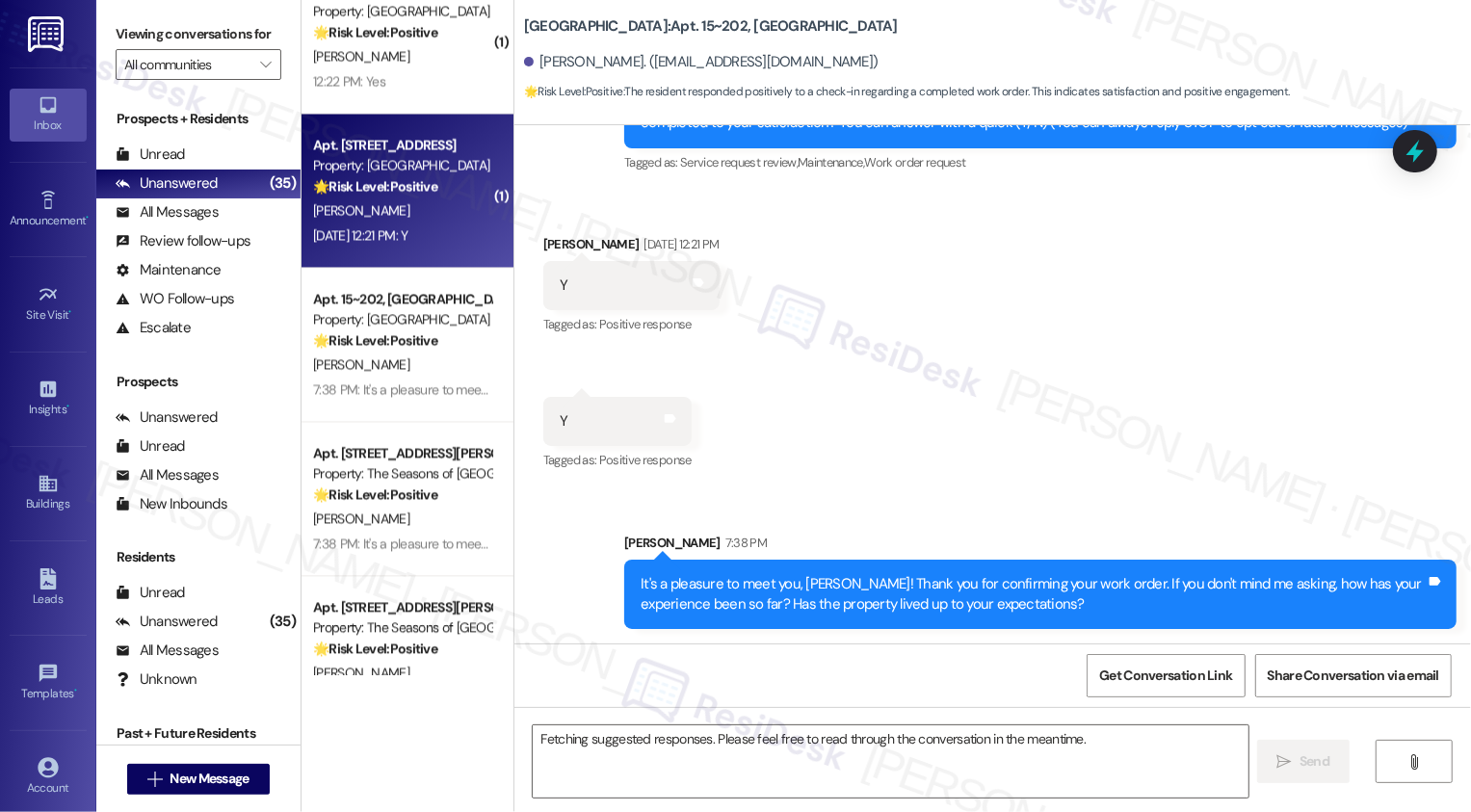
click at [395, 242] on div "[DATE] 12:21 PM: Y [DATE] 12:21 PM: Y" at bounding box center [360, 236] width 94 height 18
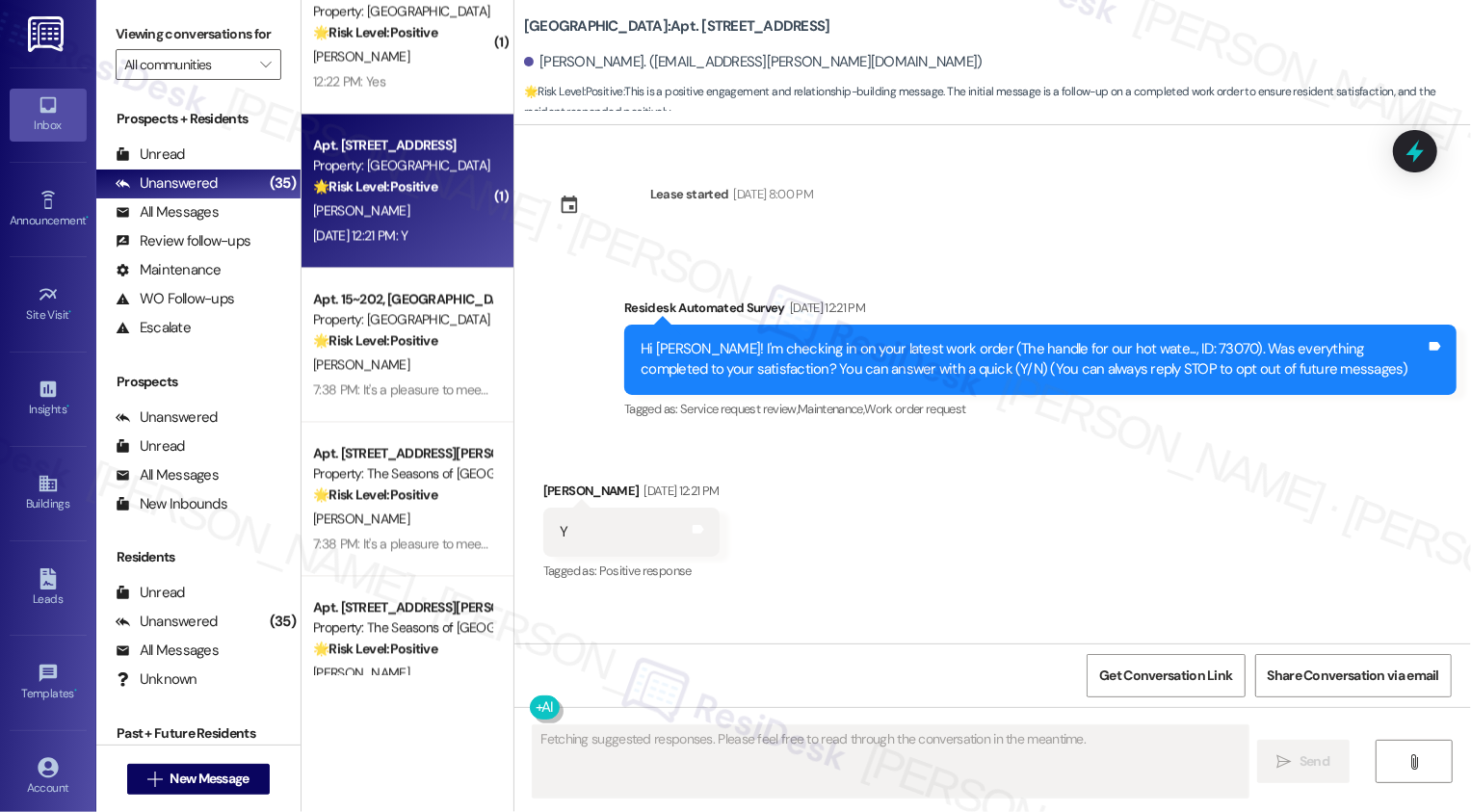
scroll to position [0, 0]
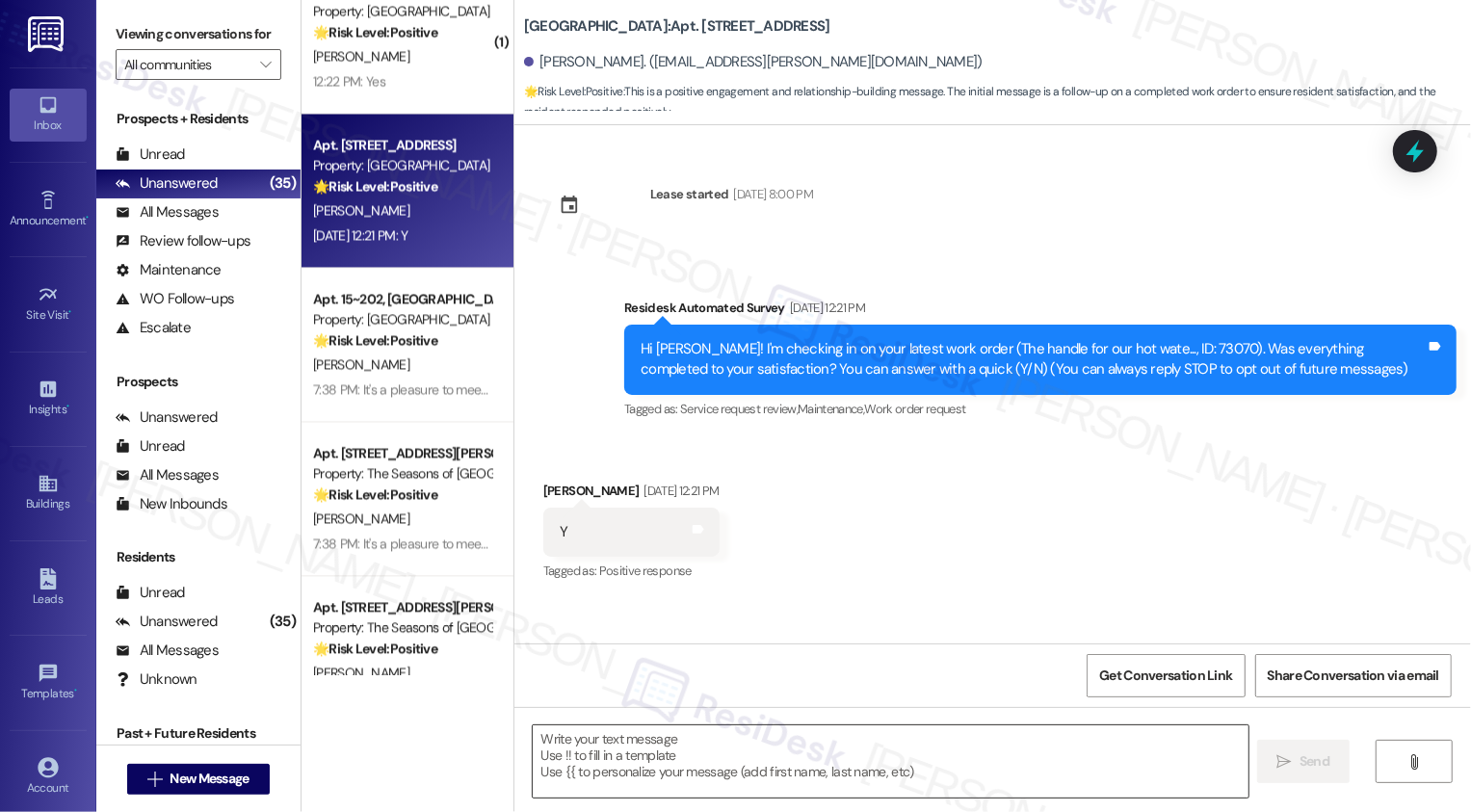
click at [615, 761] on textarea at bounding box center [891, 761] width 716 height 72
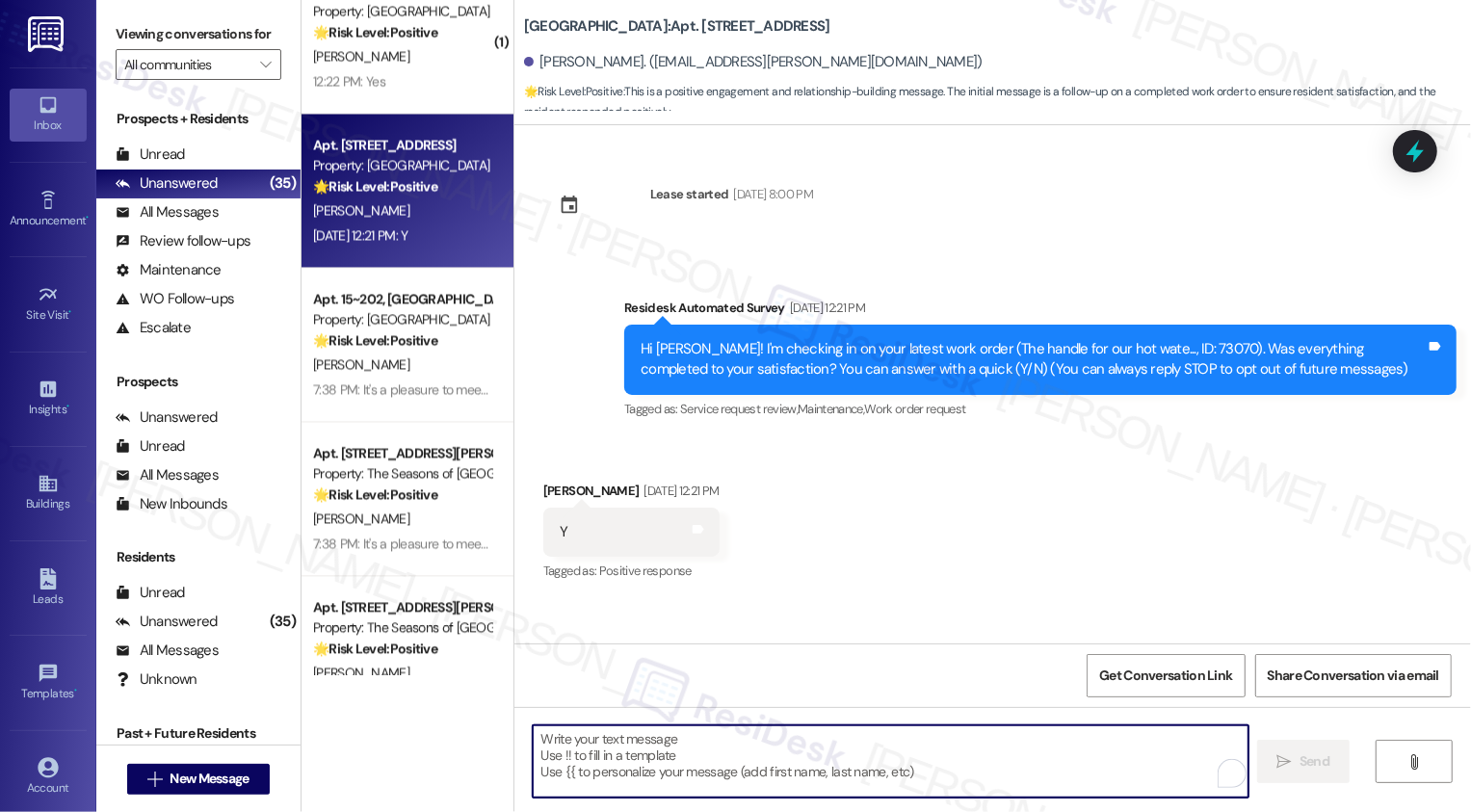
paste textarea "It's a pleasure to meet you, {{first_name}}! Thank you for confirming your work…"
type textarea "It's a pleasure to meet you, {{first_name}}! Thank you for confirming your work…"
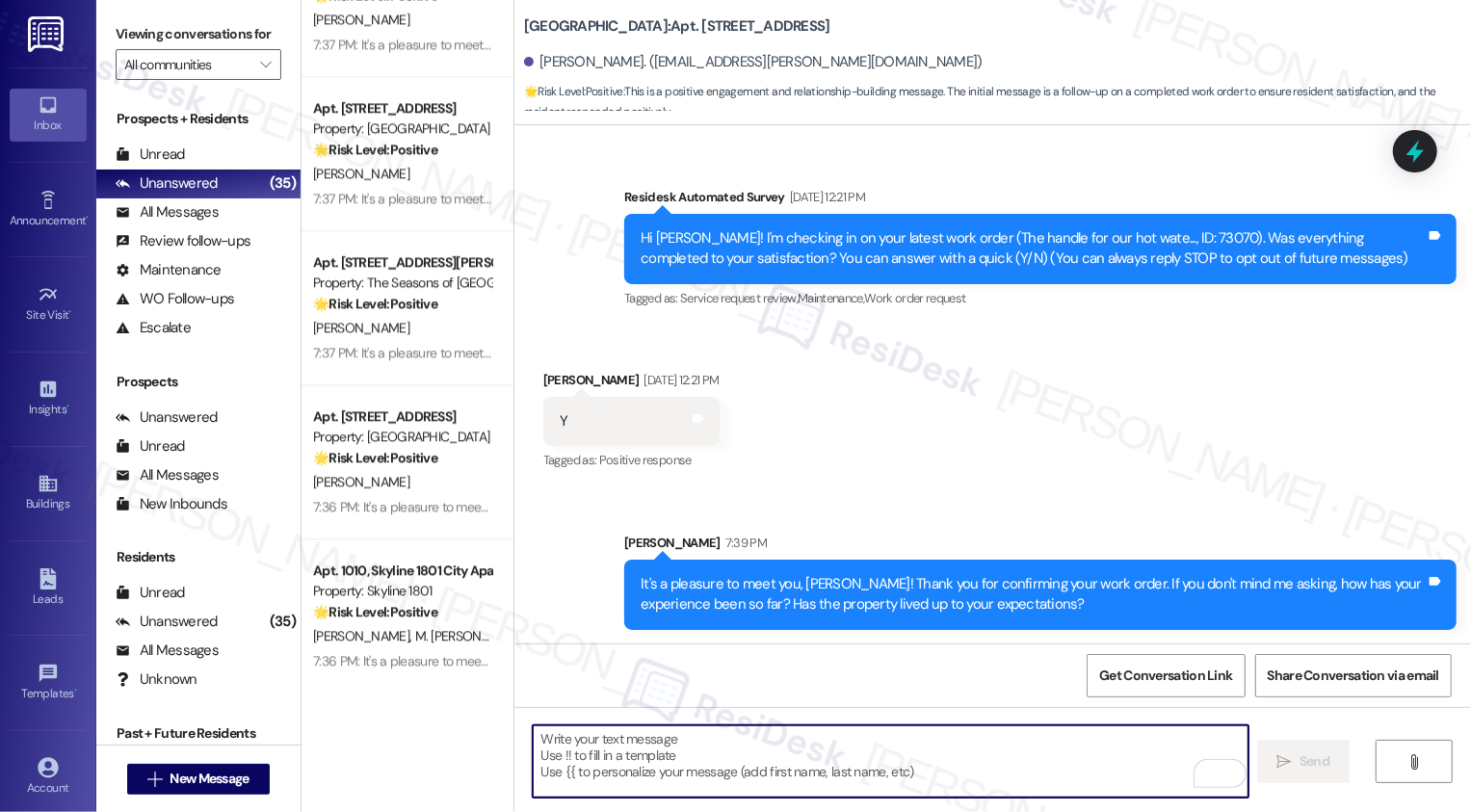
scroll to position [3948, 0]
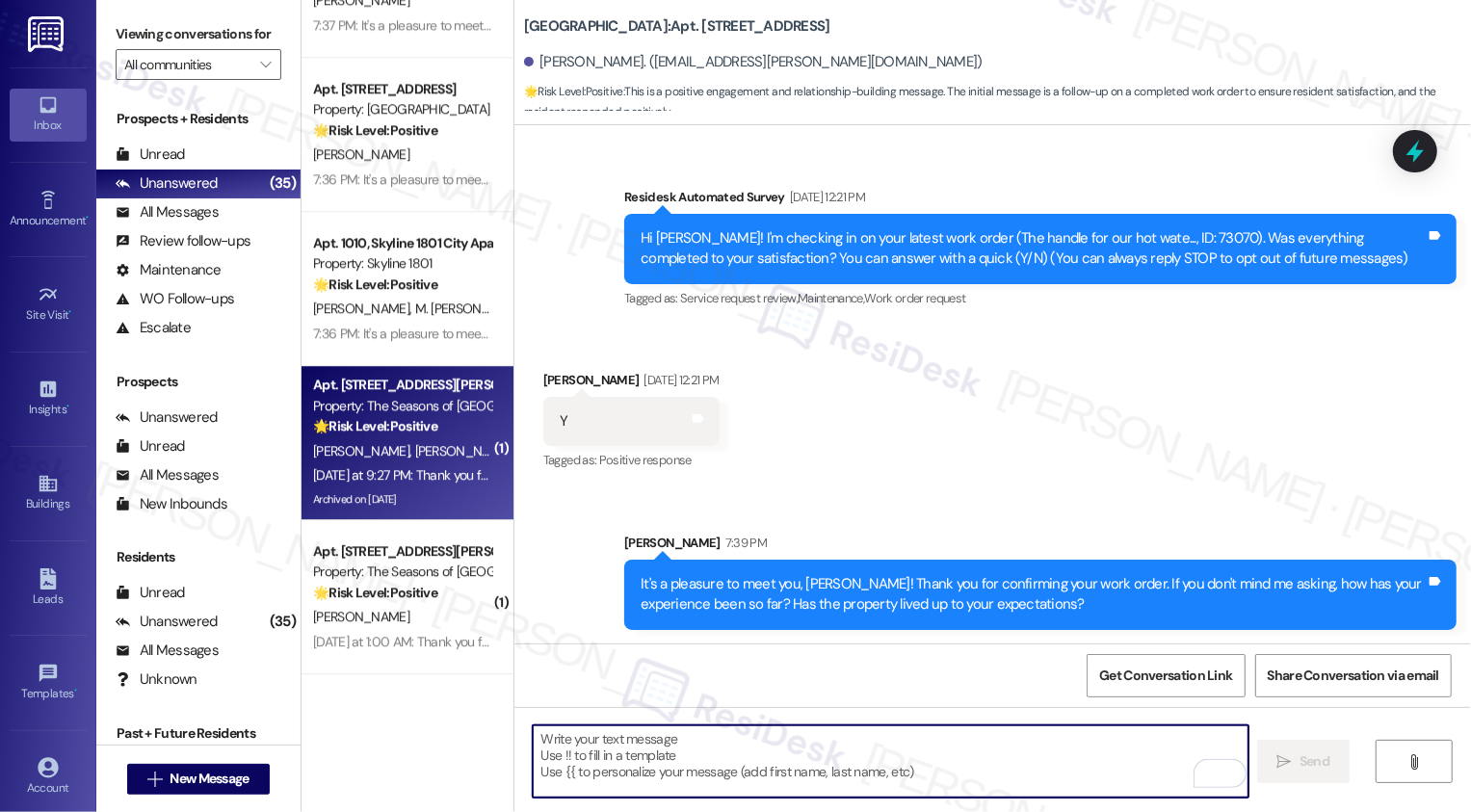
click at [445, 466] on div "[DATE] at 9:27 PM: Thank you for your message. Our offices are currently closed…" at bounding box center [902, 475] width 1180 height 18
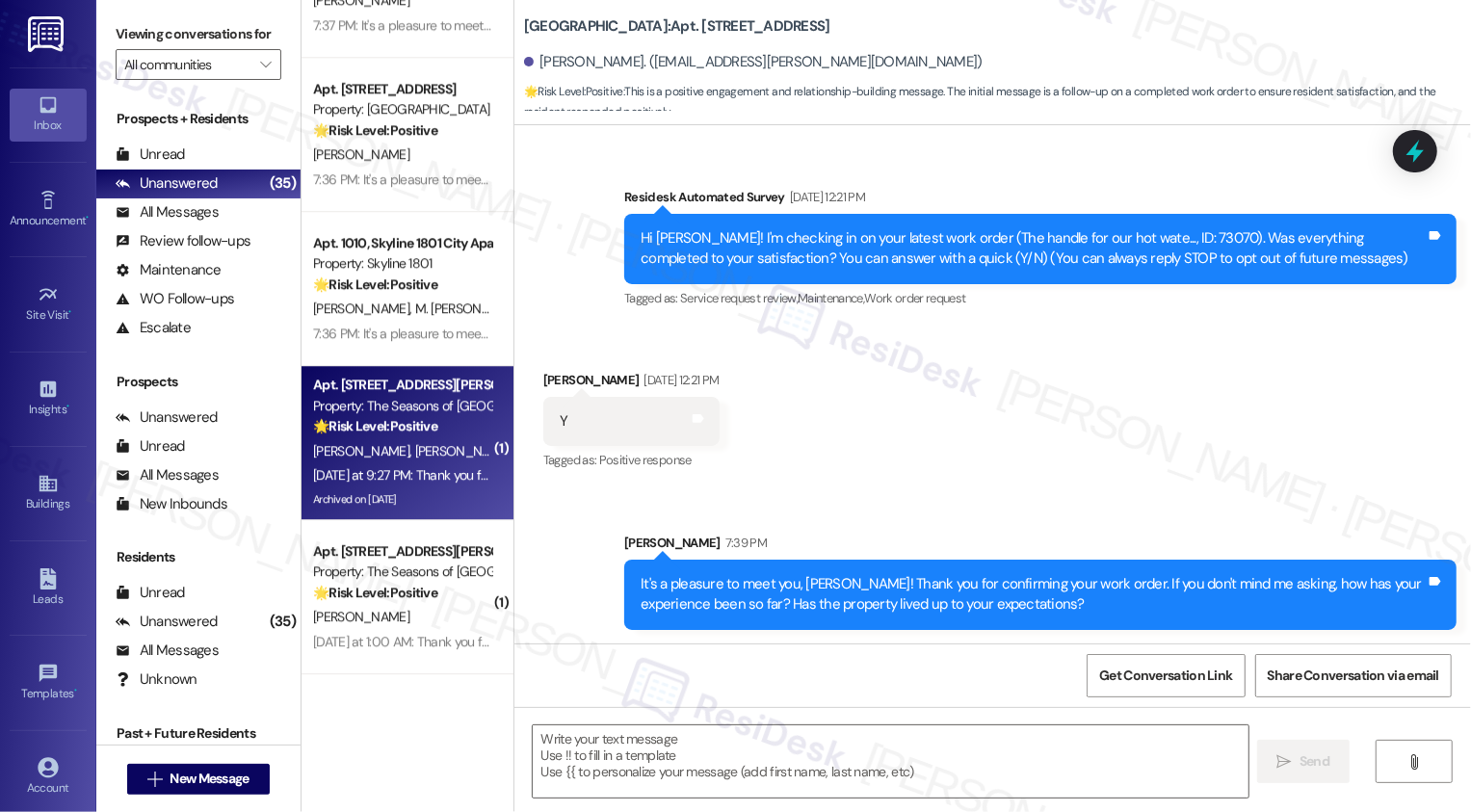
click at [445, 466] on div "[DATE] at 9:27 PM: Thank you for your message. Our offices are currently closed…" at bounding box center [902, 475] width 1180 height 18
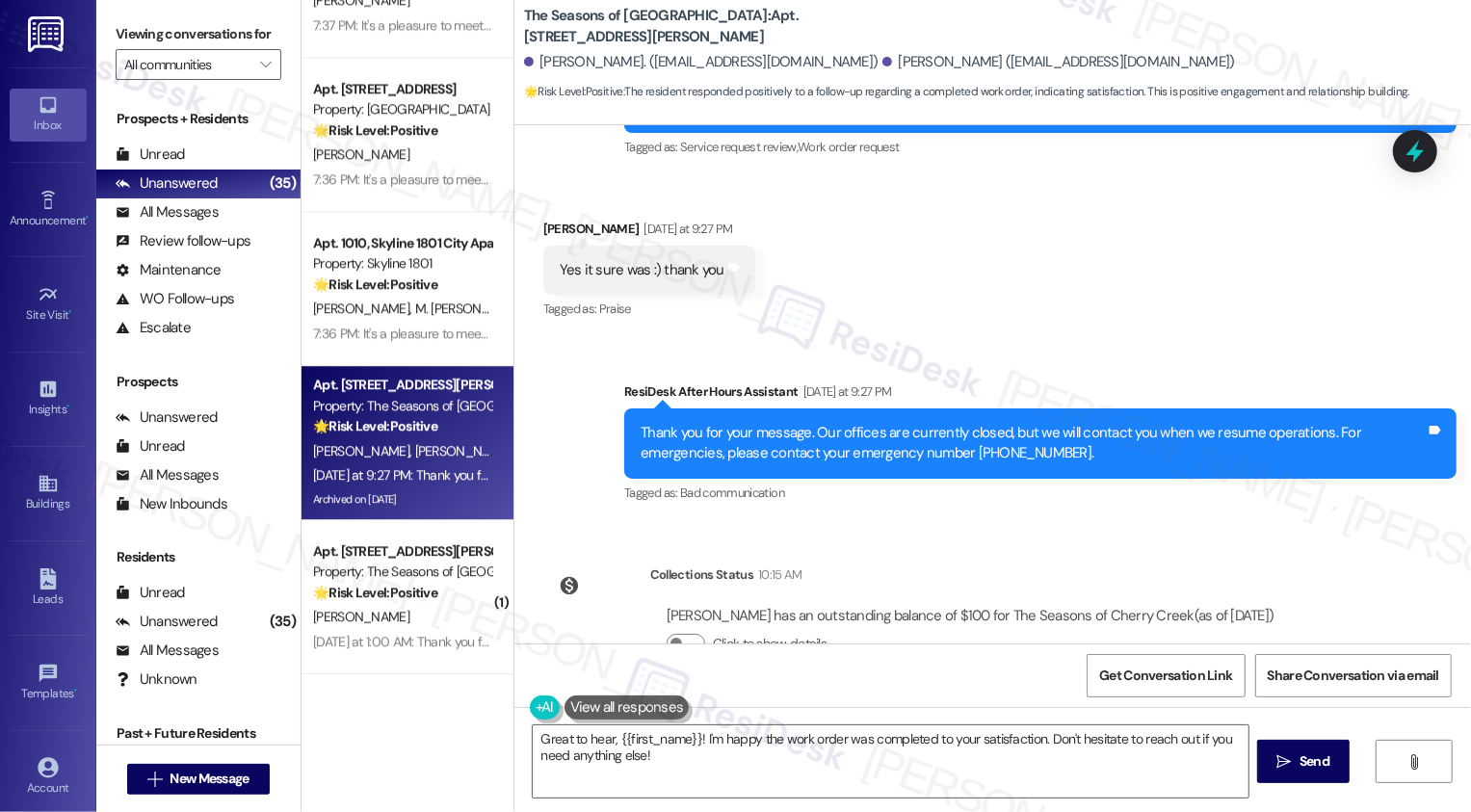
scroll to position [3098, 0]
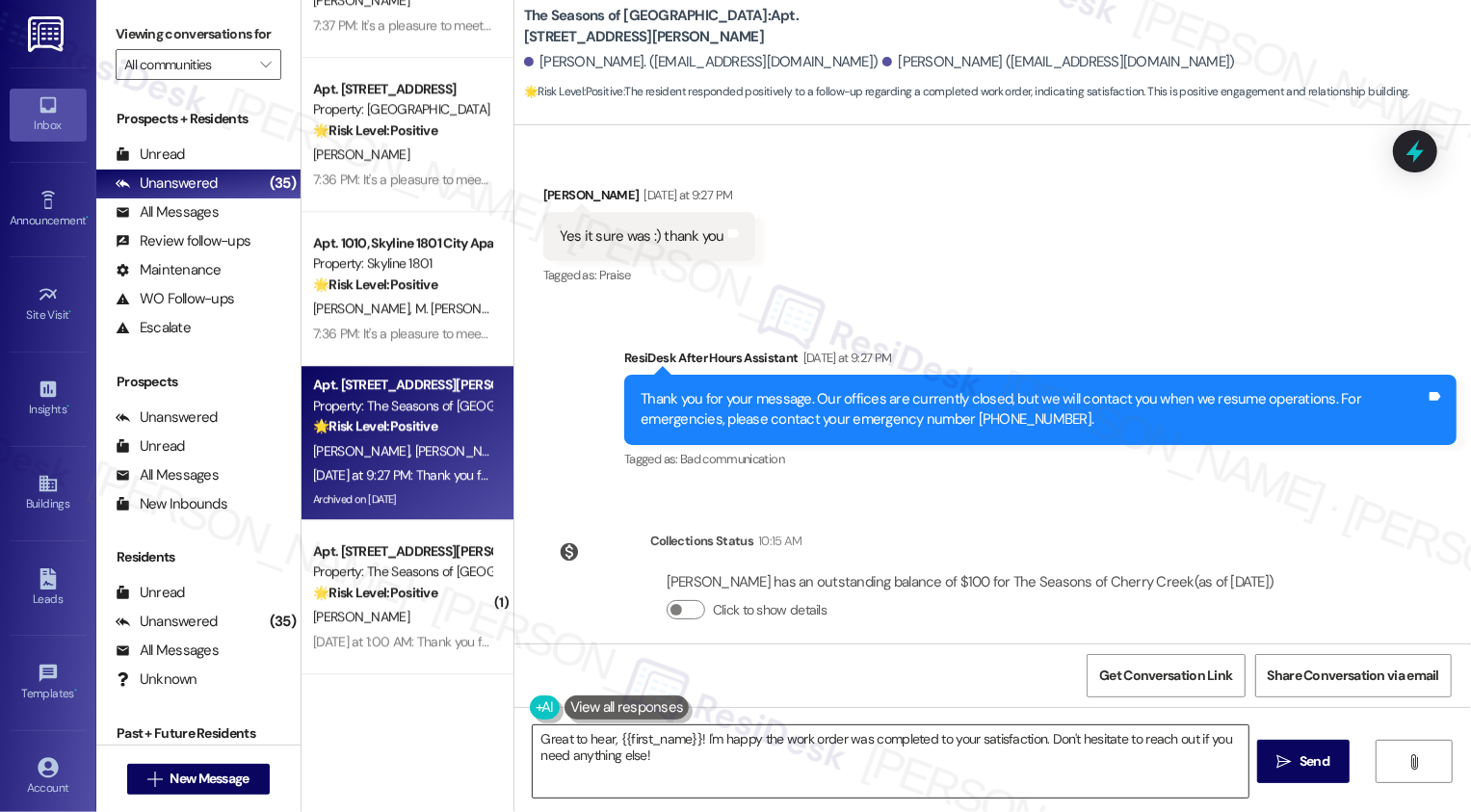
click at [679, 771] on textarea "Great to hear, {{first_name}}! I'm happy the work order was completed to your s…" at bounding box center [891, 761] width 716 height 72
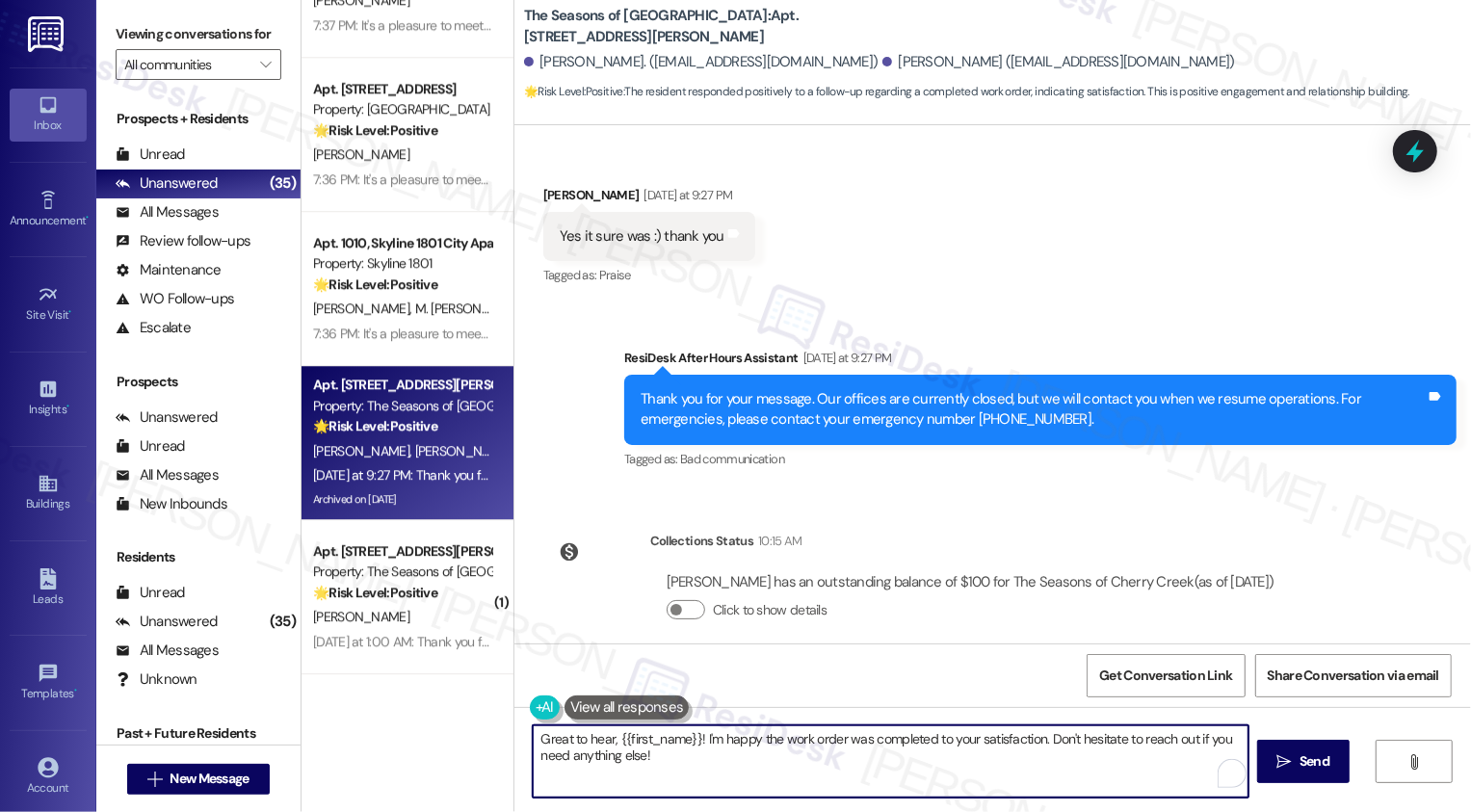
type textarea "Great to hear, {{first_name}}! I'm happy the work order was completed to your s…"
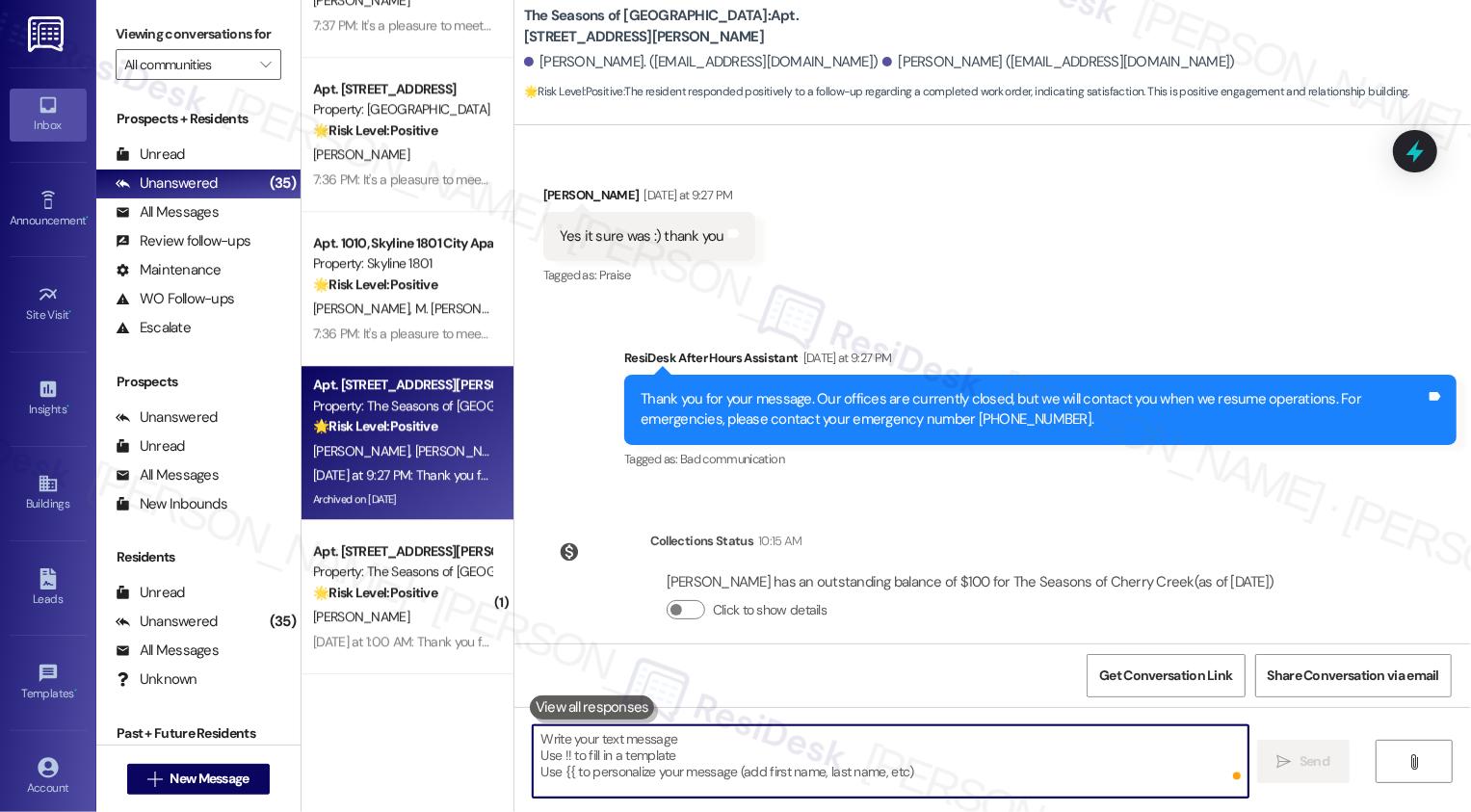
paste textarea "It's a pleasure to meet you, {{first_name}}! Thank you for confirming your work…"
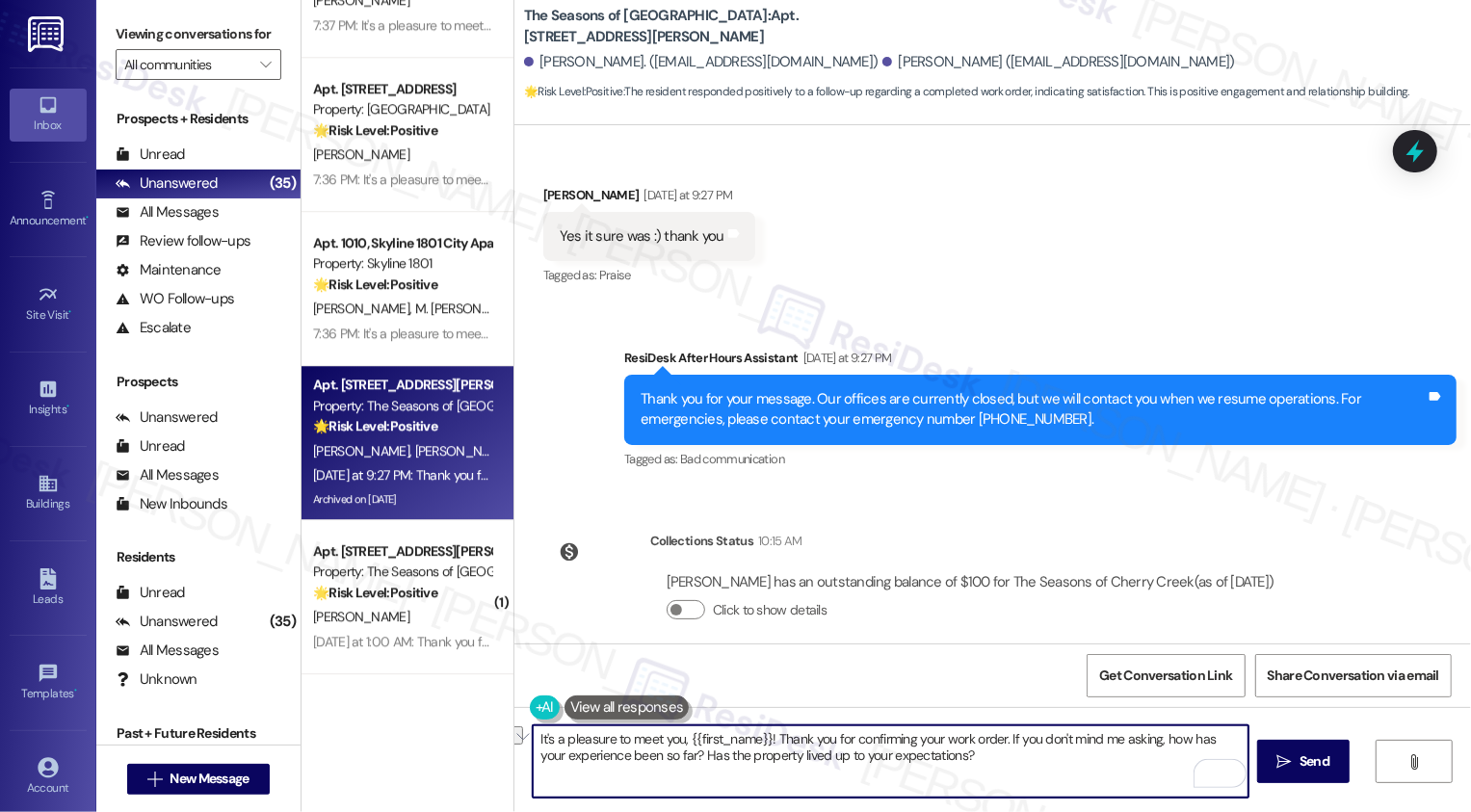
drag, startPoint x: 767, startPoint y: 736, endPoint x: 526, endPoint y: 748, distance: 241.3
click at [526, 748] on div "It's a pleasure to meet you, {{first_name}}! Thank you for confirming your work…" at bounding box center [993, 779] width 957 height 145
drag, startPoint x: 679, startPoint y: 739, endPoint x: 449, endPoint y: 739, distance: 230.0
click at [449, 739] on div "Apt. 0808B, [STREET_ADDRESS][PERSON_NAME] Property: The Seasons of Cherry Creek…" at bounding box center [886, 406] width 1170 height 812
click at [608, 736] on textarea "Hi {{first_name}}! Thank you for confirming your work order. If you don't mind …" at bounding box center [891, 761] width 716 height 72
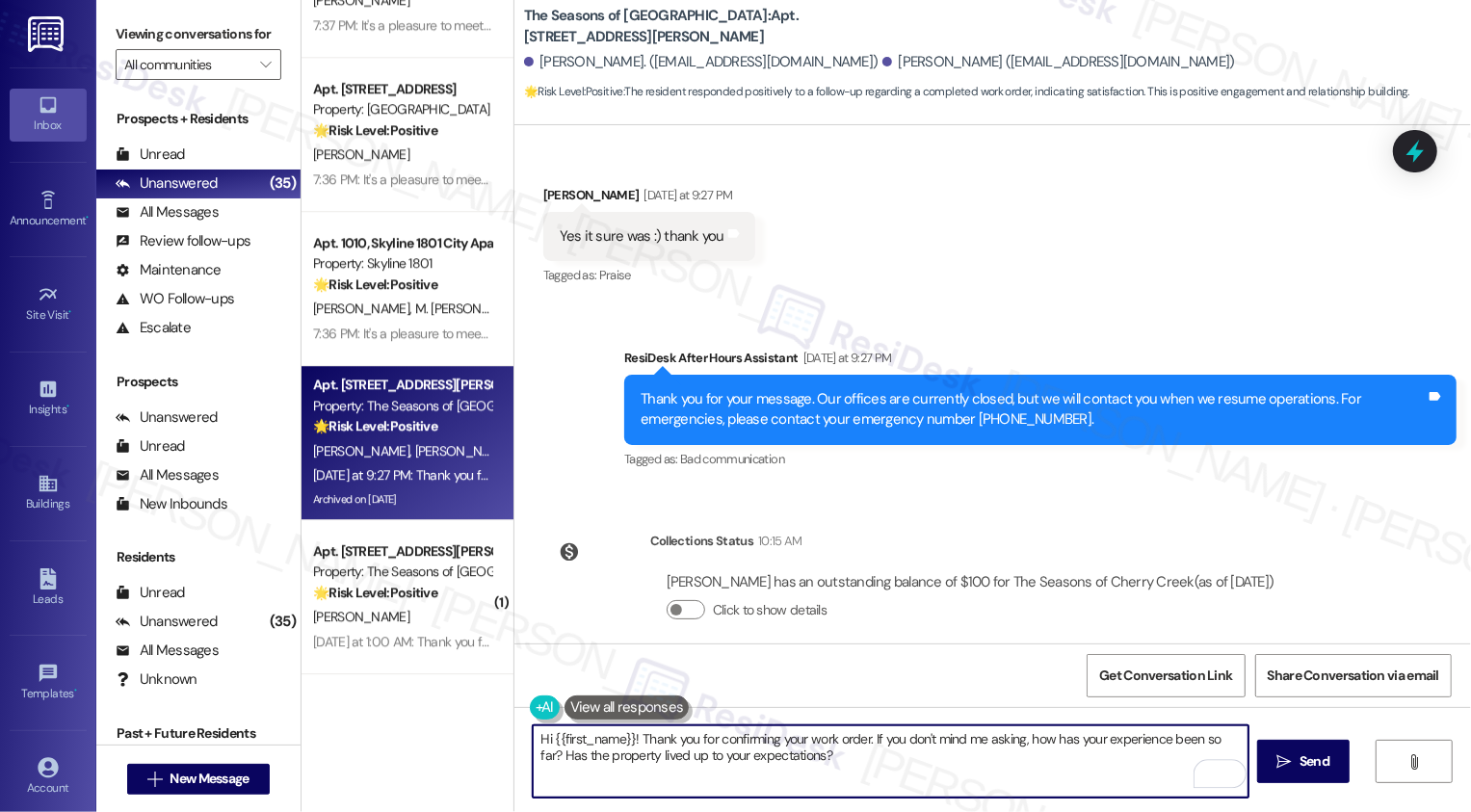
click at [608, 736] on textarea "Hi {{first_name}}! Thank you for confirming your work order. If you don't mind …" at bounding box center [891, 761] width 716 height 72
click at [778, 764] on textarea "Hi Evelyn! Thank you for confirming your work order. If you don't mind me askin…" at bounding box center [891, 761] width 716 height 72
click at [900, 773] on textarea "Hi Evelyn! Thank you for confirming your work order. If you don't mind me askin…" at bounding box center [891, 761] width 716 height 72
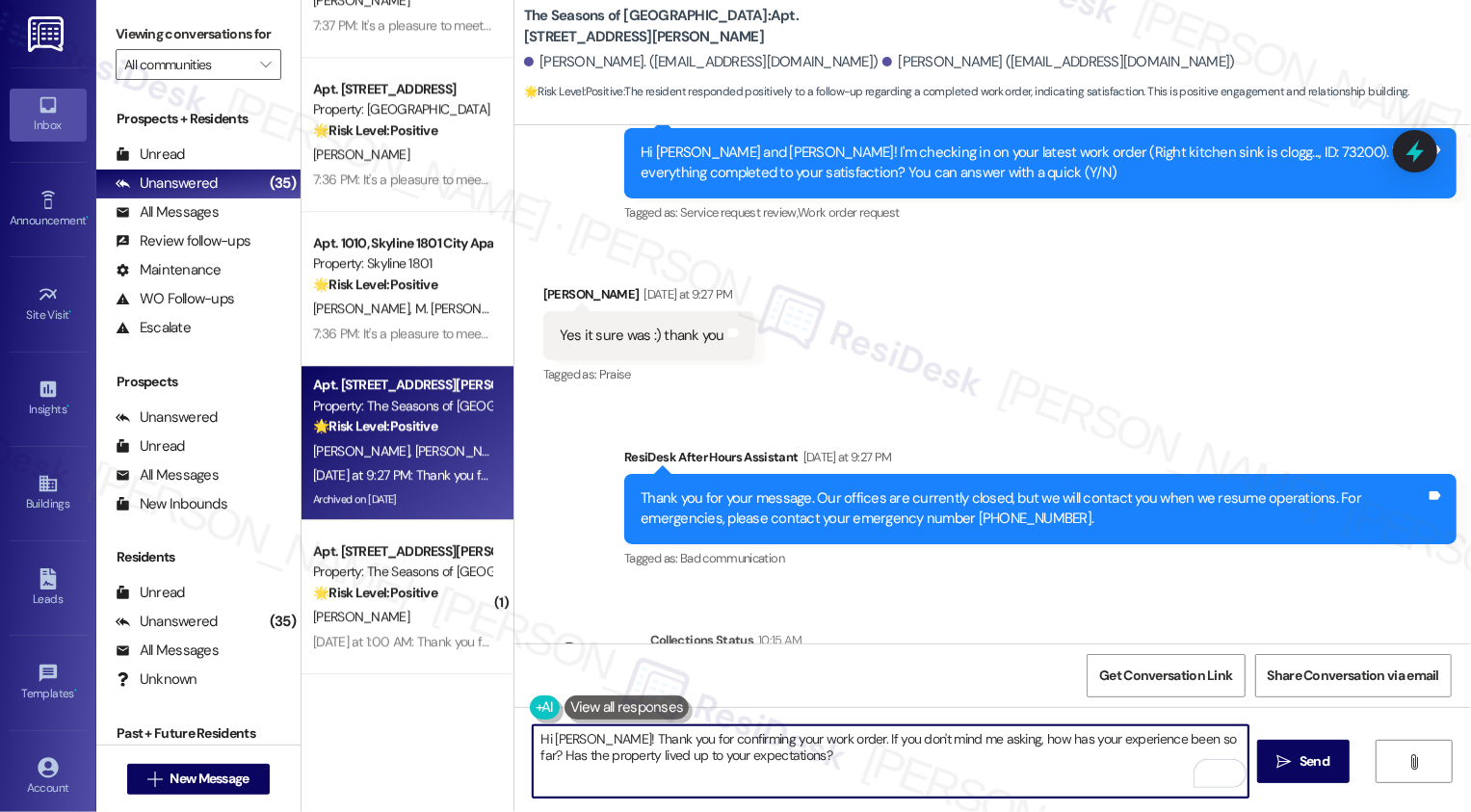
scroll to position [2992, 0]
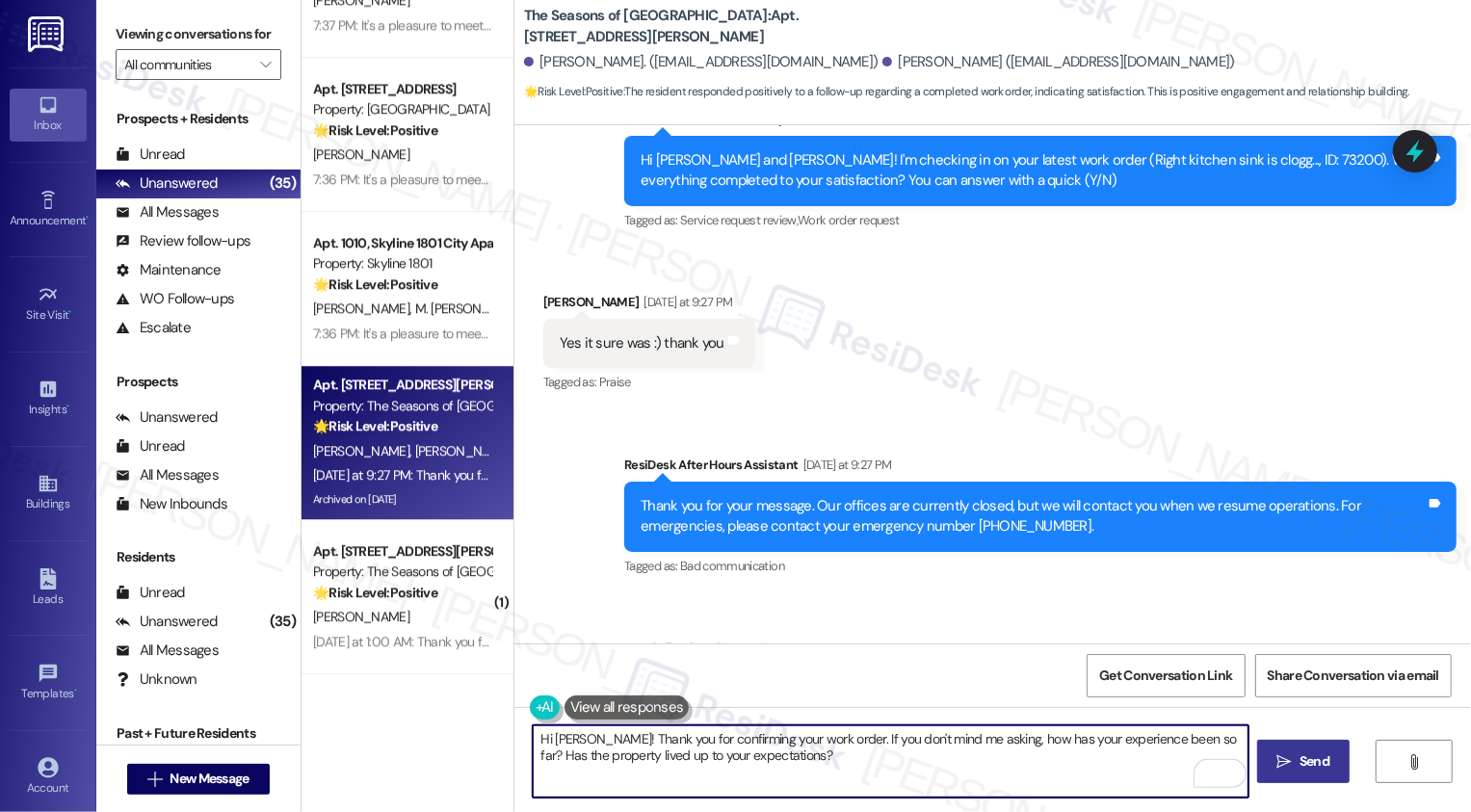
type textarea "Hi Evelyn! Thank you for confirming your work order. If you don't mind me askin…"
click at [1284, 761] on icon "" at bounding box center [1284, 761] width 15 height 16
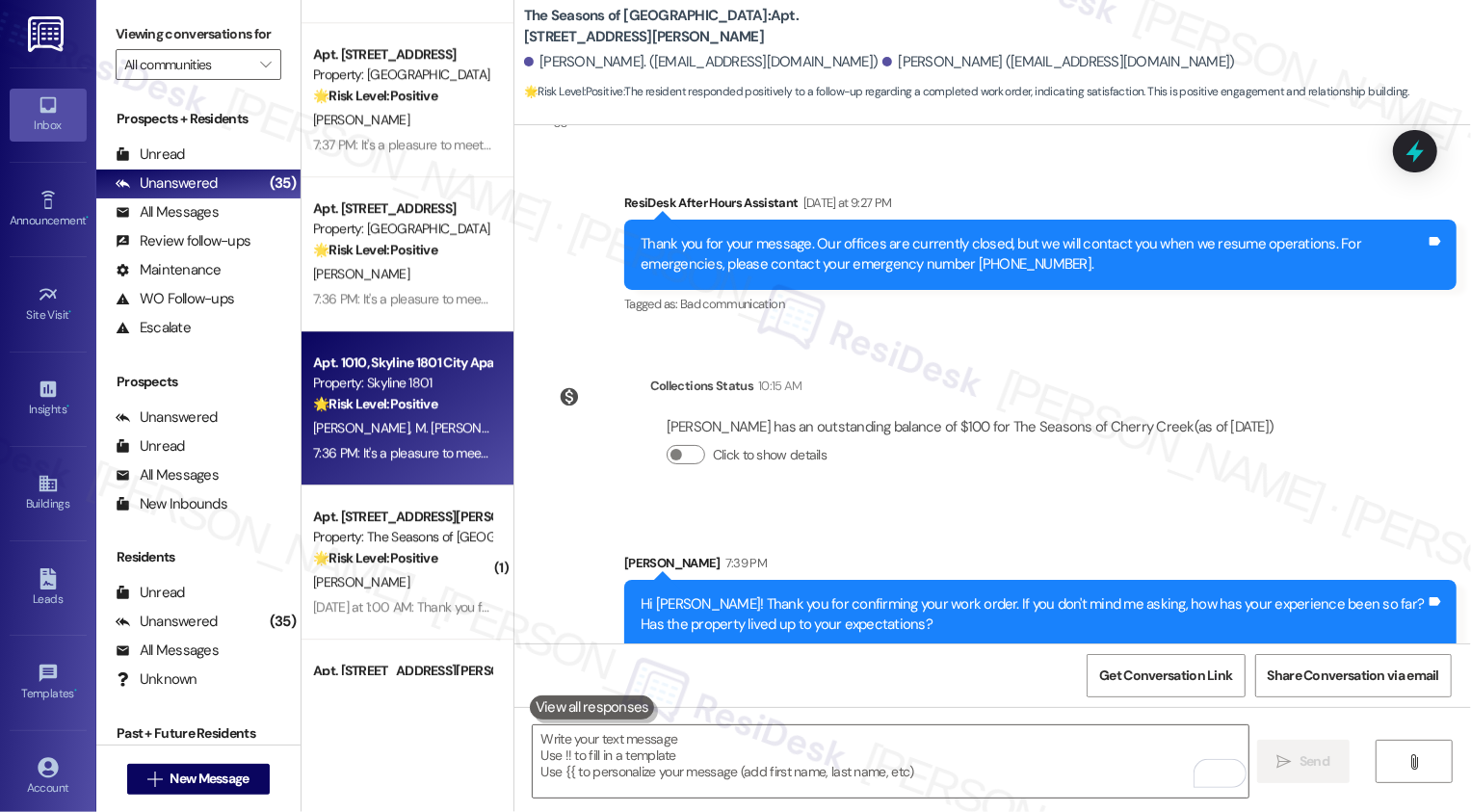
scroll to position [4009, 0]
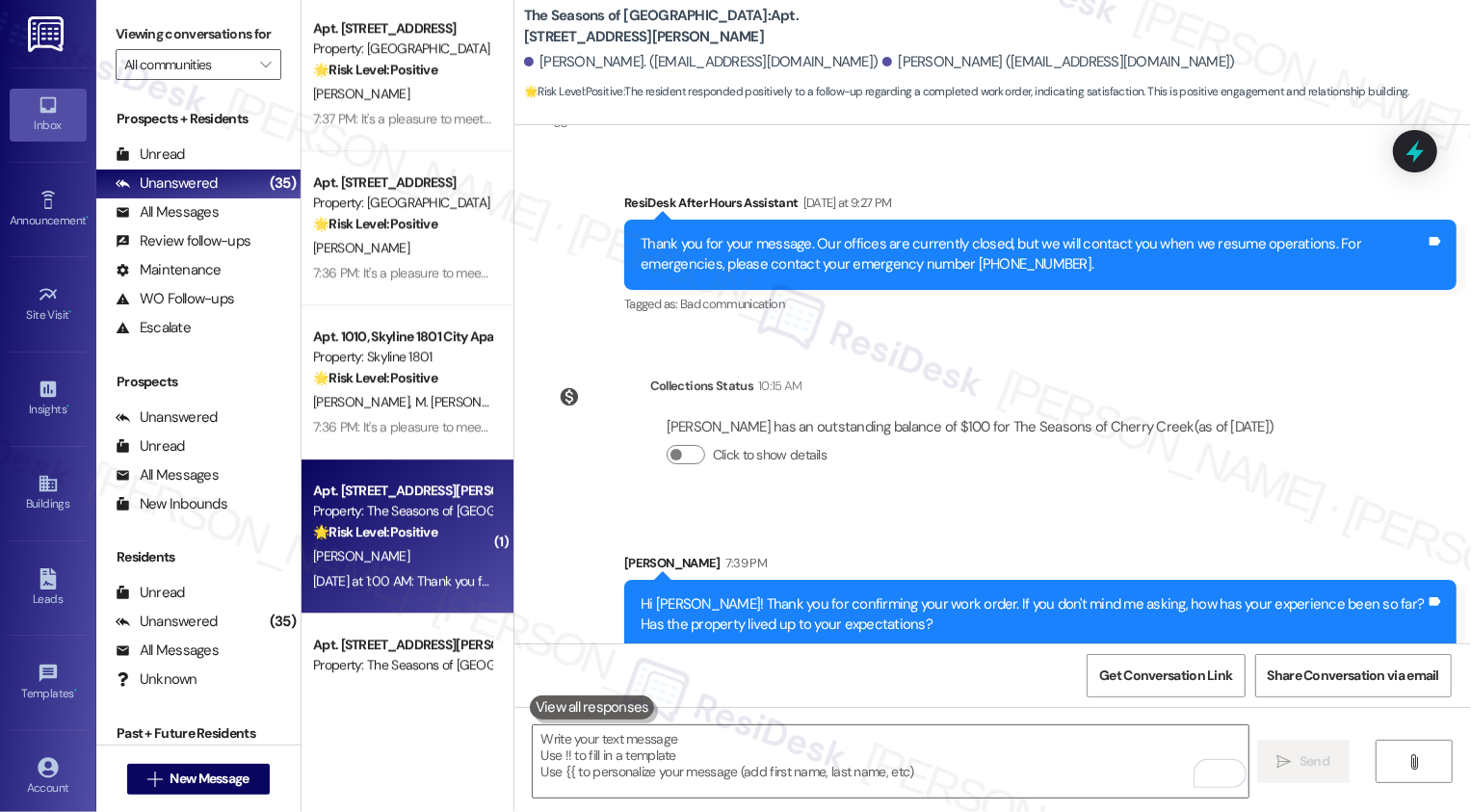
click at [396, 524] on strong "🌟 Risk Level: Positive" at bounding box center [374, 532] width 124 height 18
type textarea "Fetching suggested responses. Please feel free to read through the conversation…"
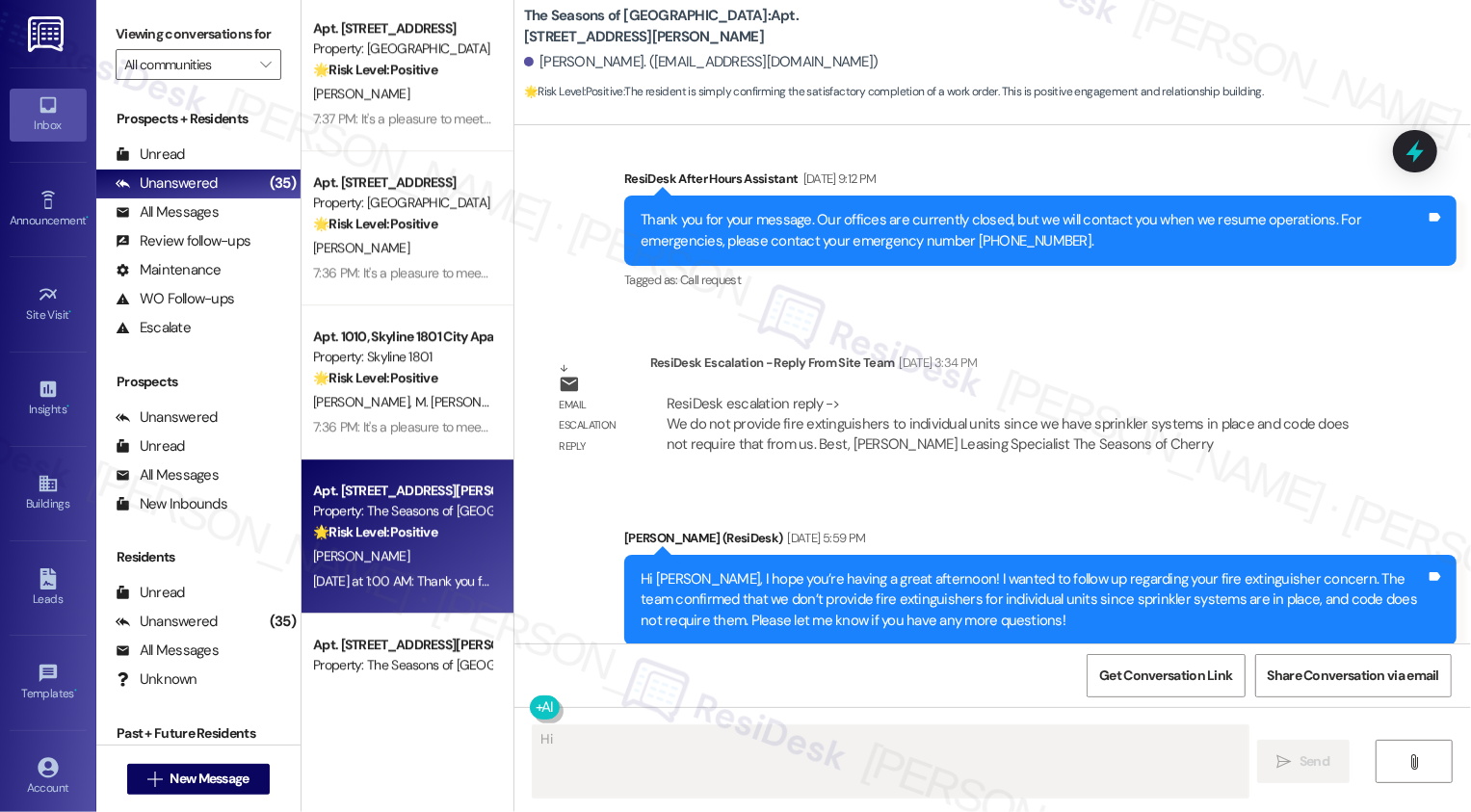
scroll to position [4493, 0]
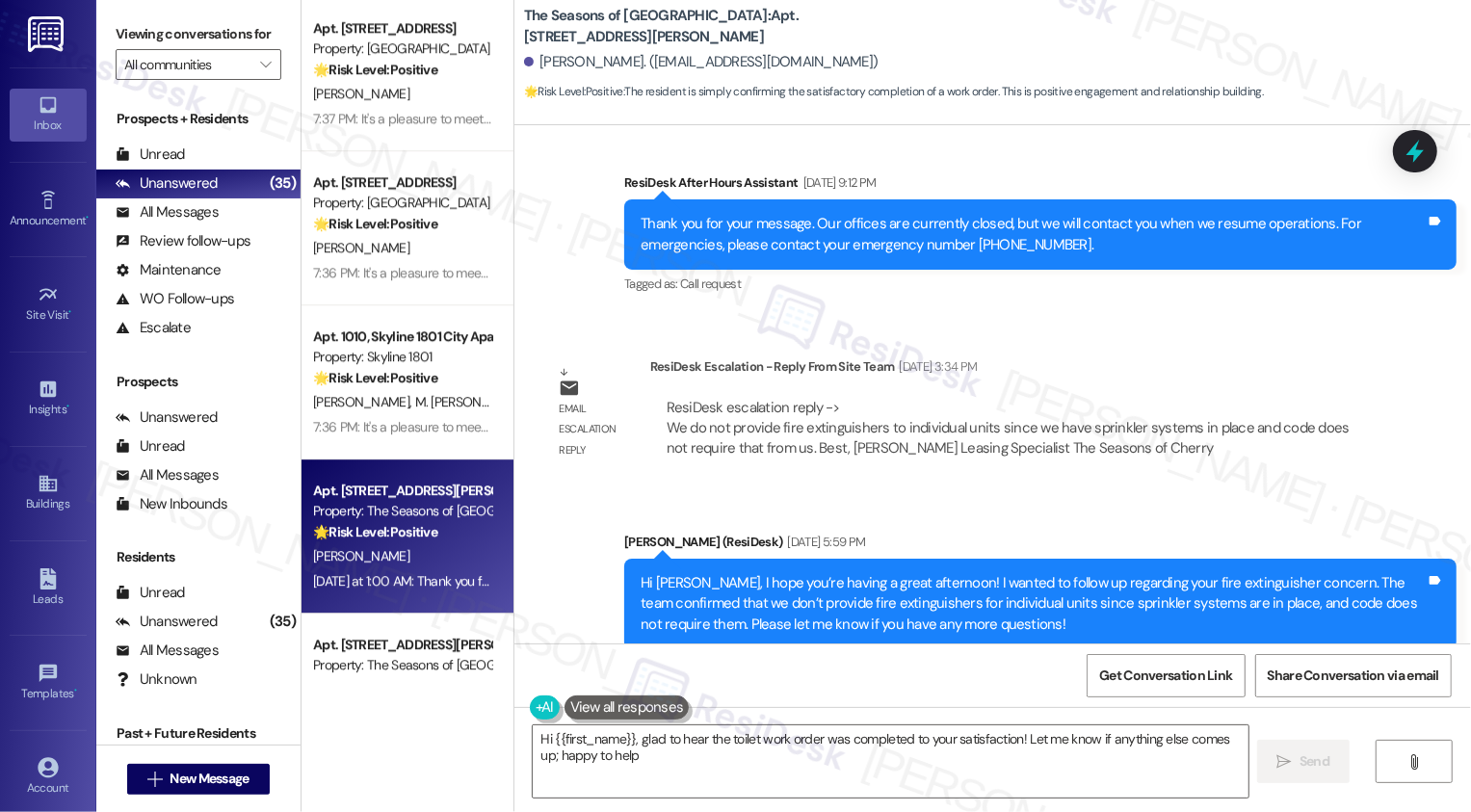
type textarea "Hi {{first_name}}, glad to hear the toilet work order was completed to your sat…"
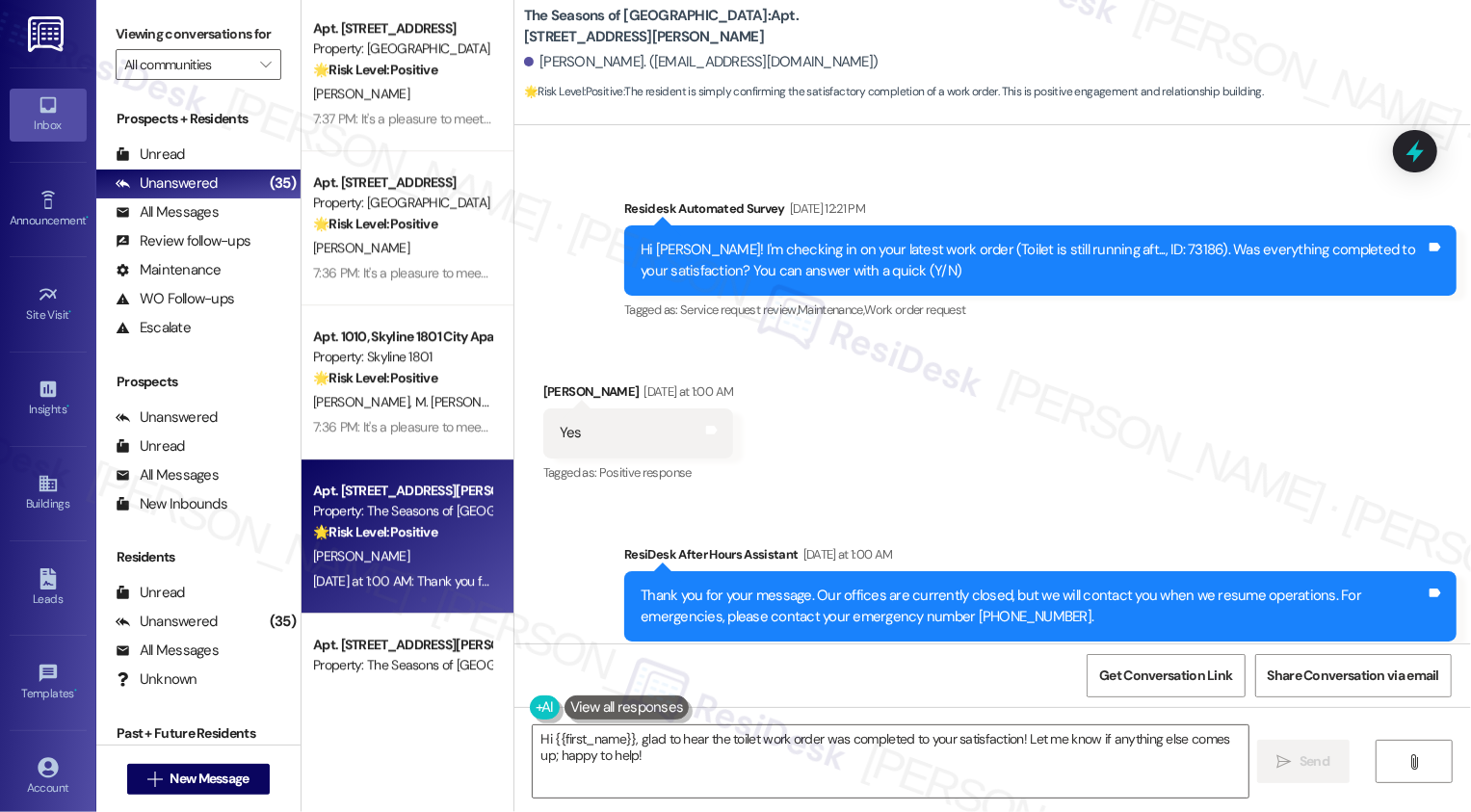
scroll to position [5226, 0]
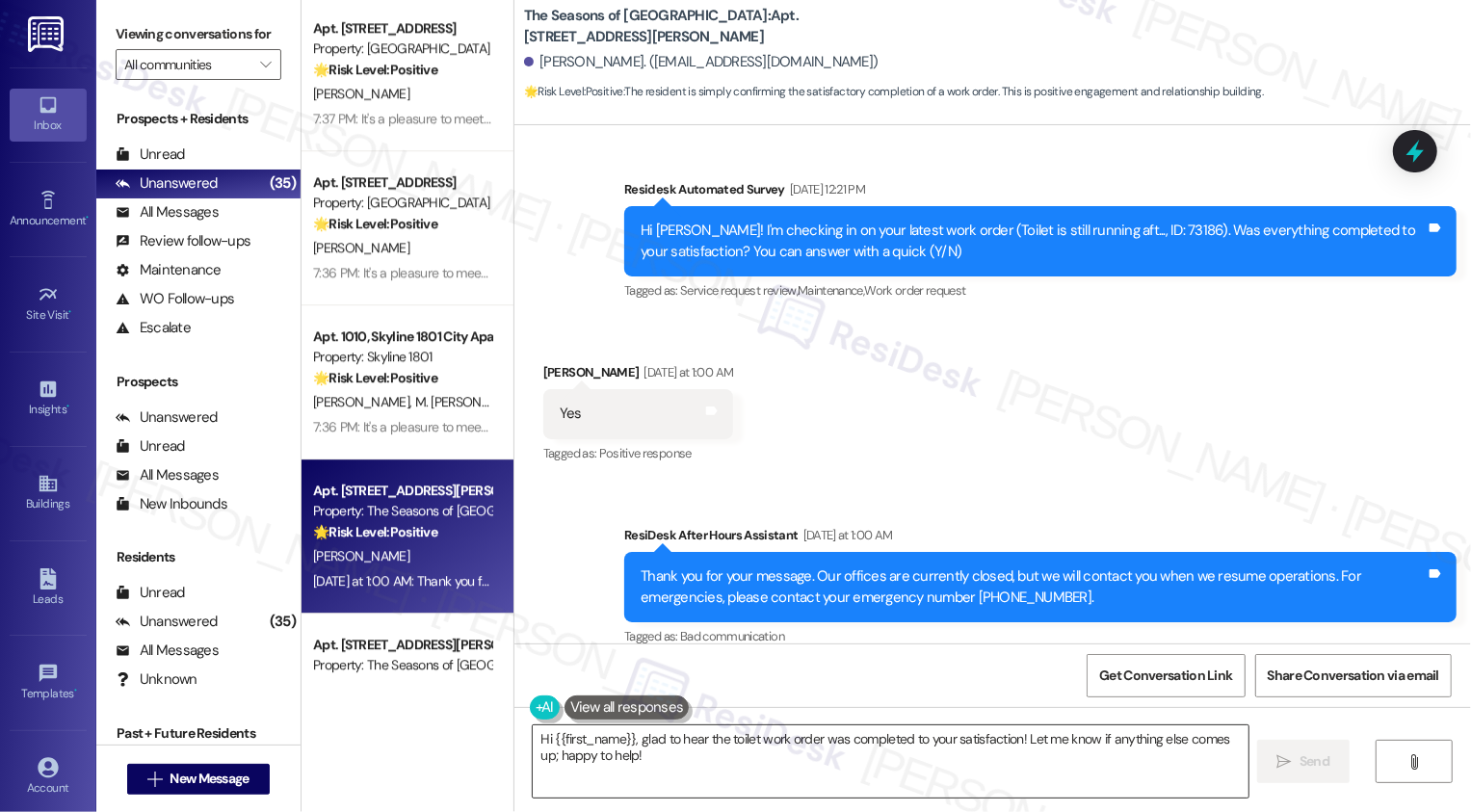
click at [721, 762] on textarea "Hi {{first_name}}, glad to hear the toilet work order was completed to your sat…" at bounding box center [891, 761] width 716 height 72
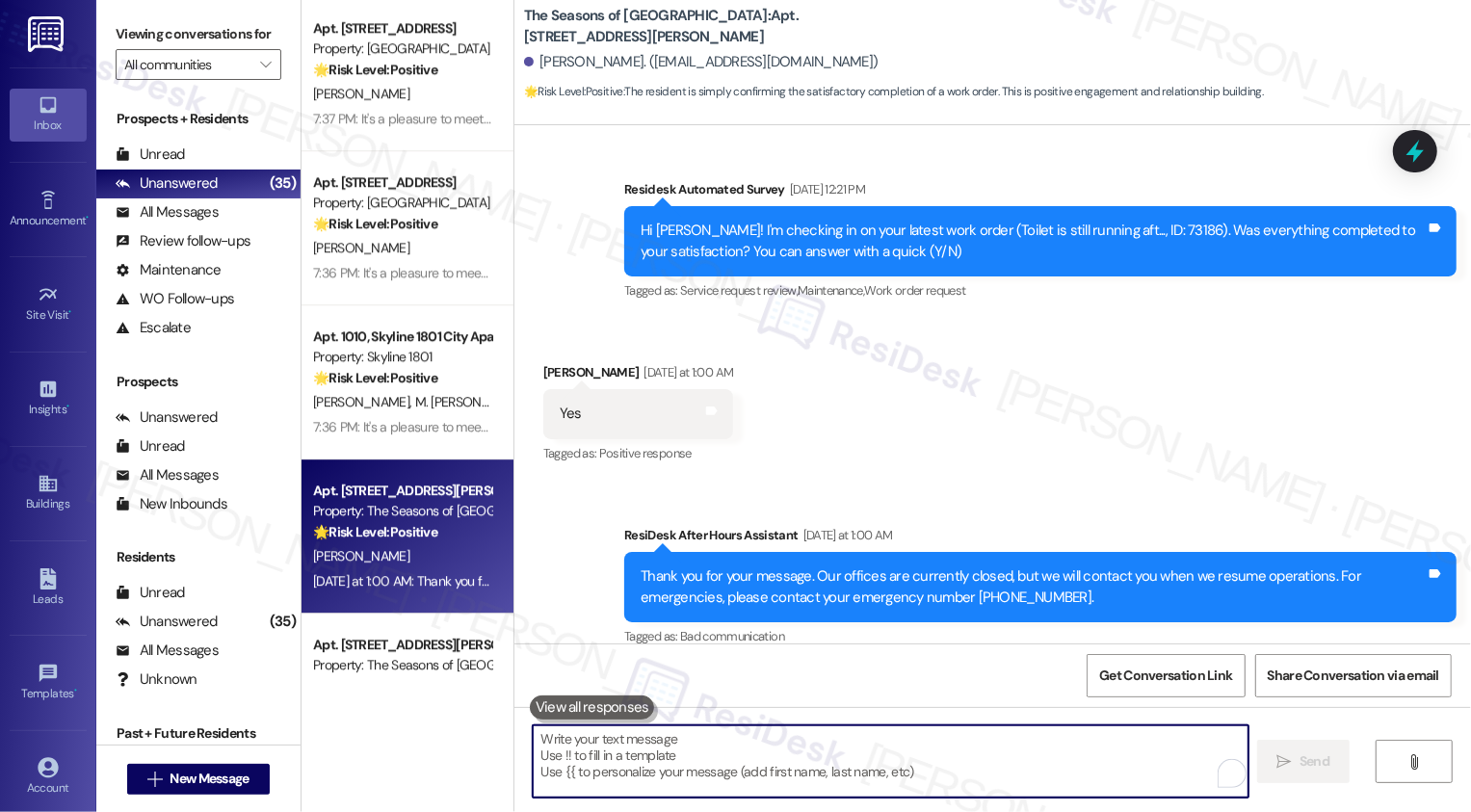
paste textarea "It's a pleasure to meet you, {{first_name}}! Thank you for confirming your work…"
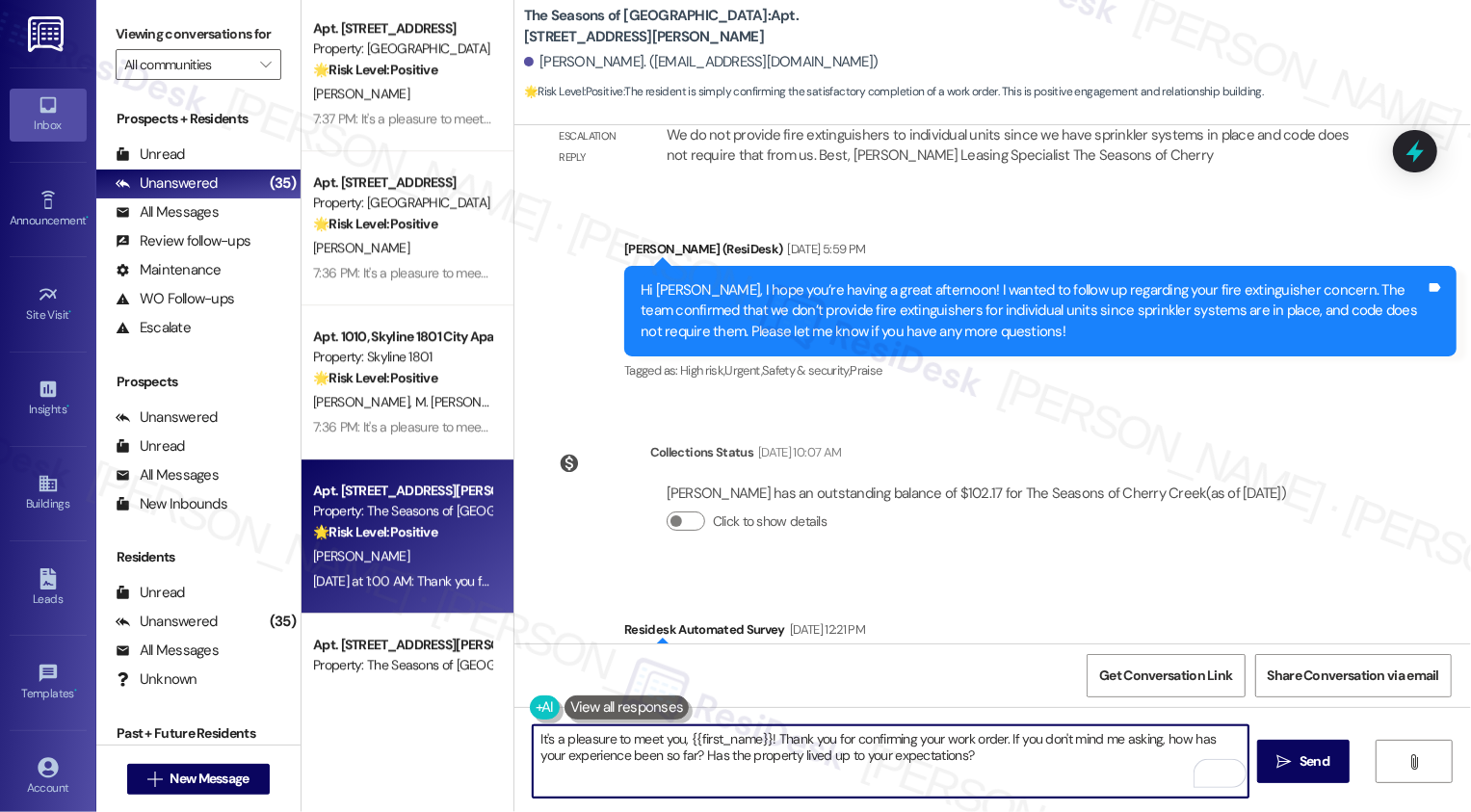
scroll to position [4998, 0]
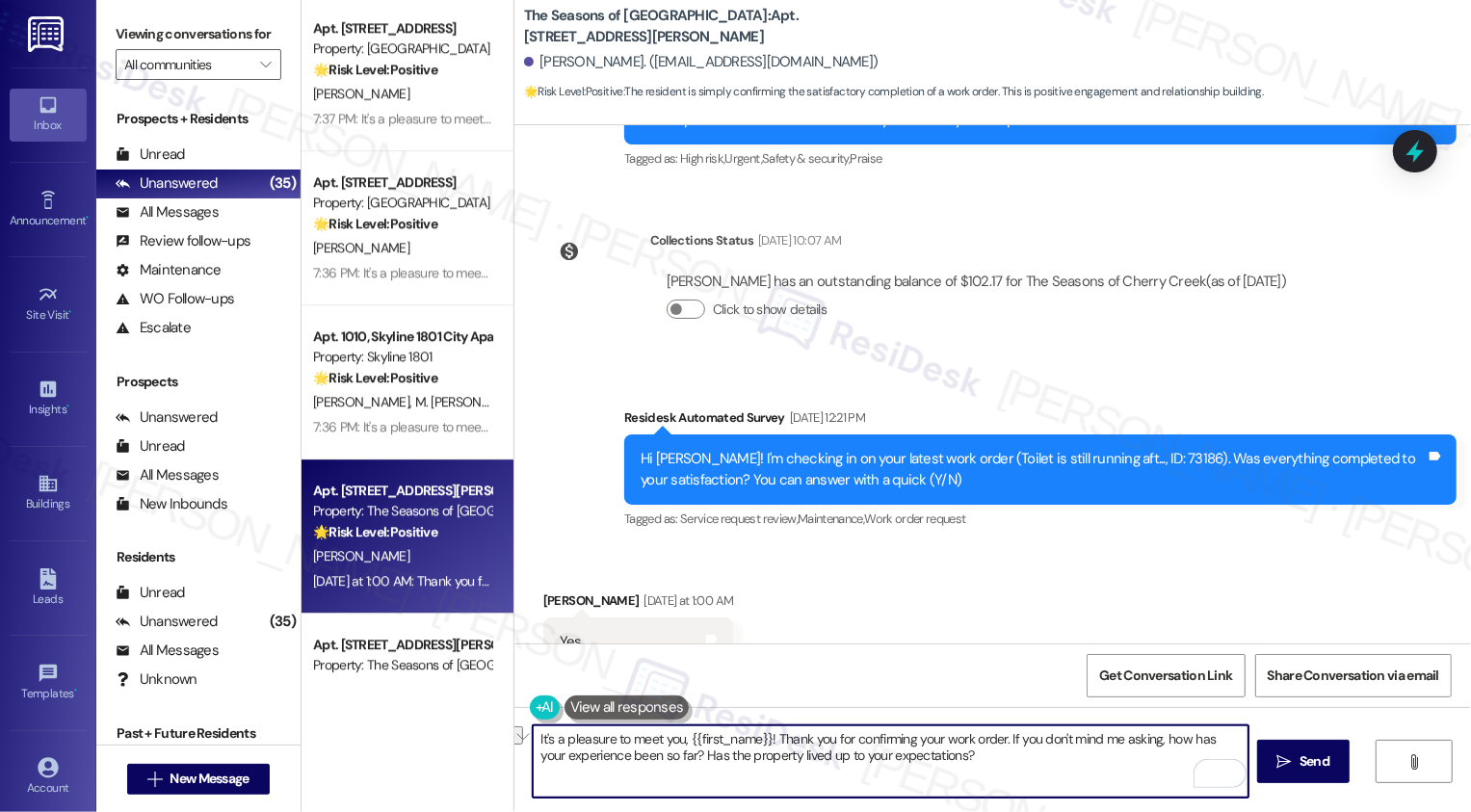
drag, startPoint x: 678, startPoint y: 737, endPoint x: 464, endPoint y: 733, distance: 214.0
click at [458, 735] on div "Apt. 0808B, 3498 Seasons E Ellsworth Ave Property: The Seasons of Cherry Creek …" at bounding box center [886, 406] width 1170 height 812
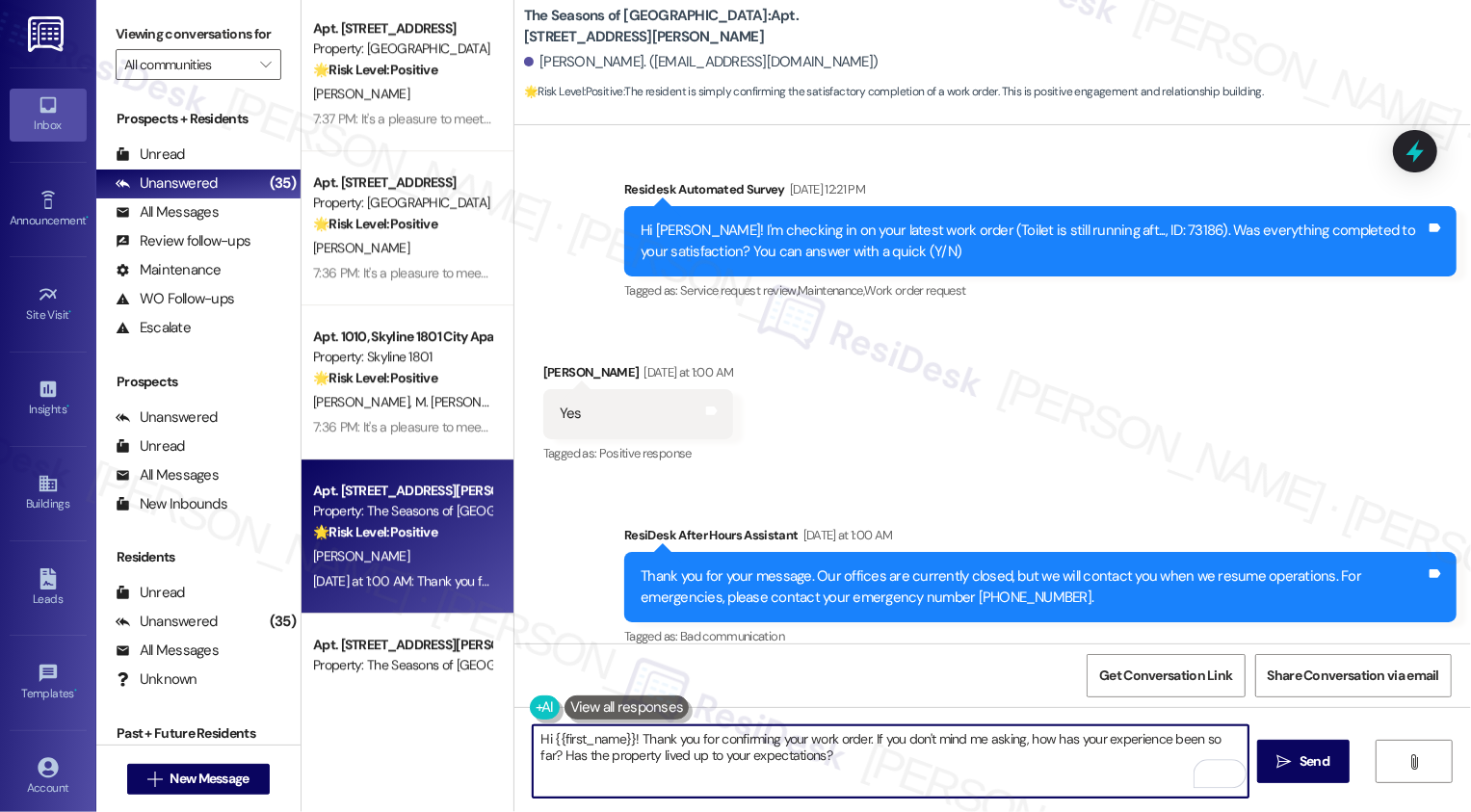
click at [886, 765] on textarea "Hi {{first_name}}! Thank you for confirming your work order. If you don't mind …" at bounding box center [891, 761] width 716 height 72
type textarea "Hi {{first_name}}! Thank you for confirming your work order. If you don't mind …"
click at [1303, 766] on span "Send" at bounding box center [1314, 761] width 30 height 20
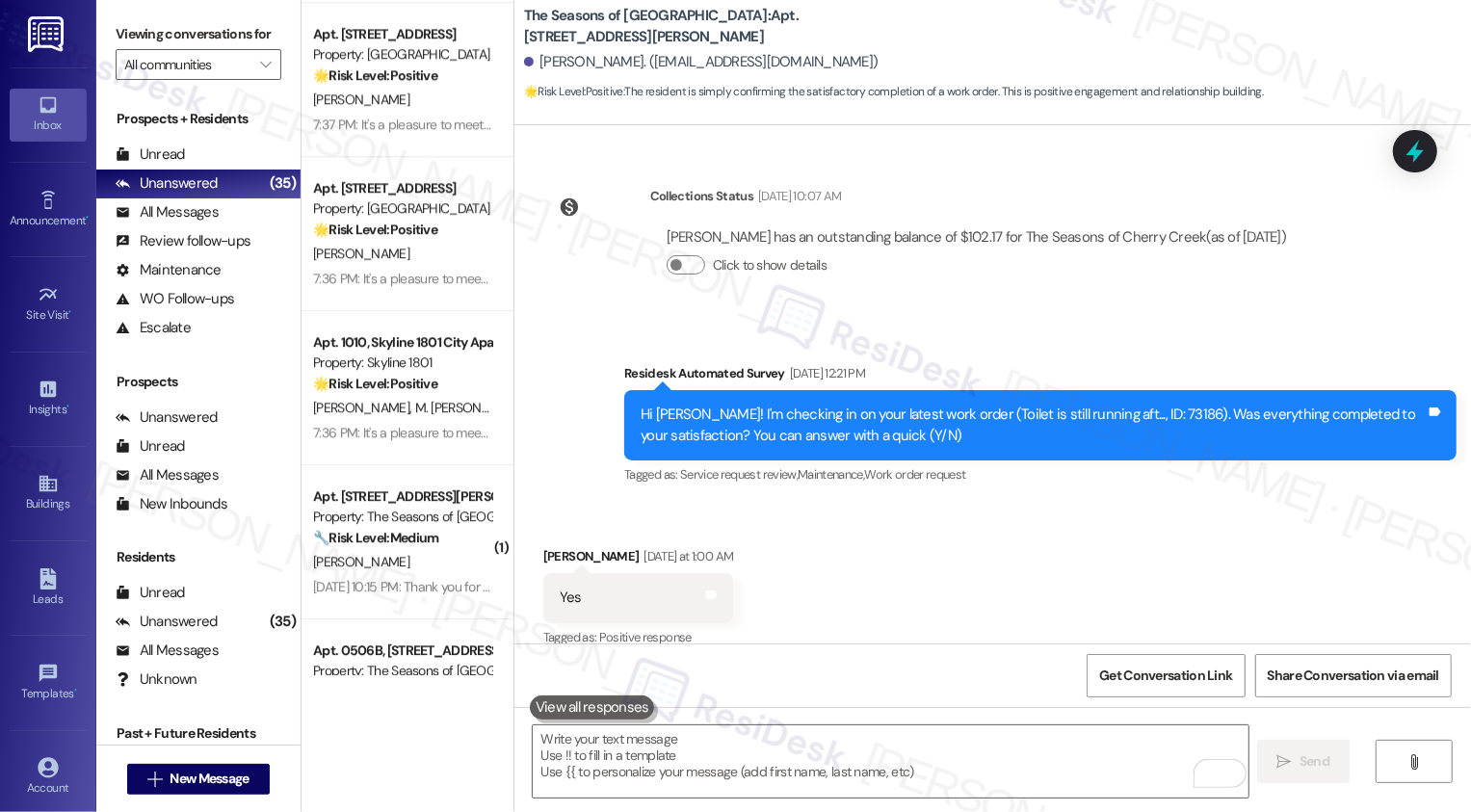
scroll to position [4225, 0]
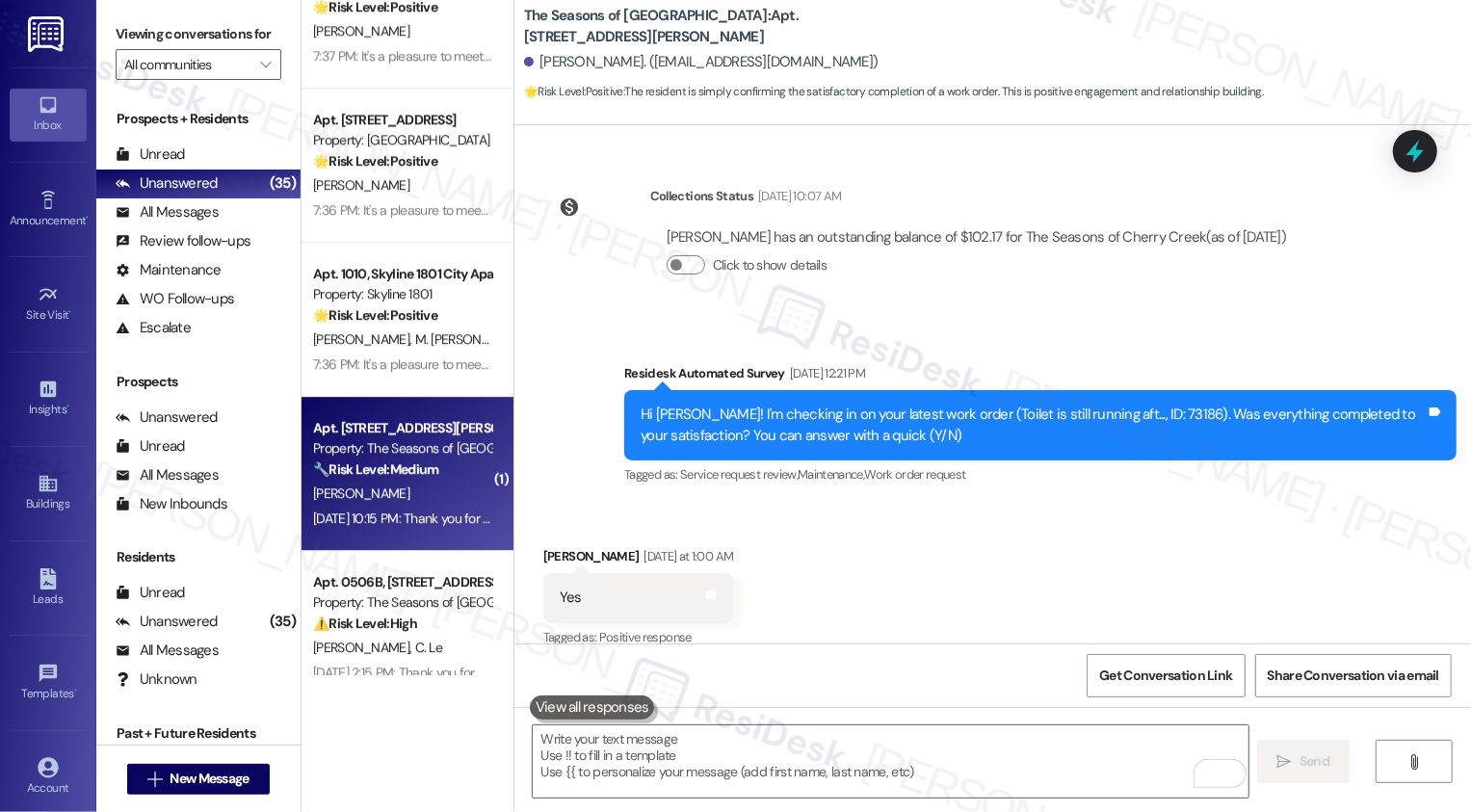
click at [465, 480] on div "Apt. 0822B, 3498 Seasons E Ellsworth Ave Property: The Seasons of Cherry Creek …" at bounding box center [402, 449] width 182 height 65
type textarea "Fetching suggested responses. Please feel free to read through the conversation…"
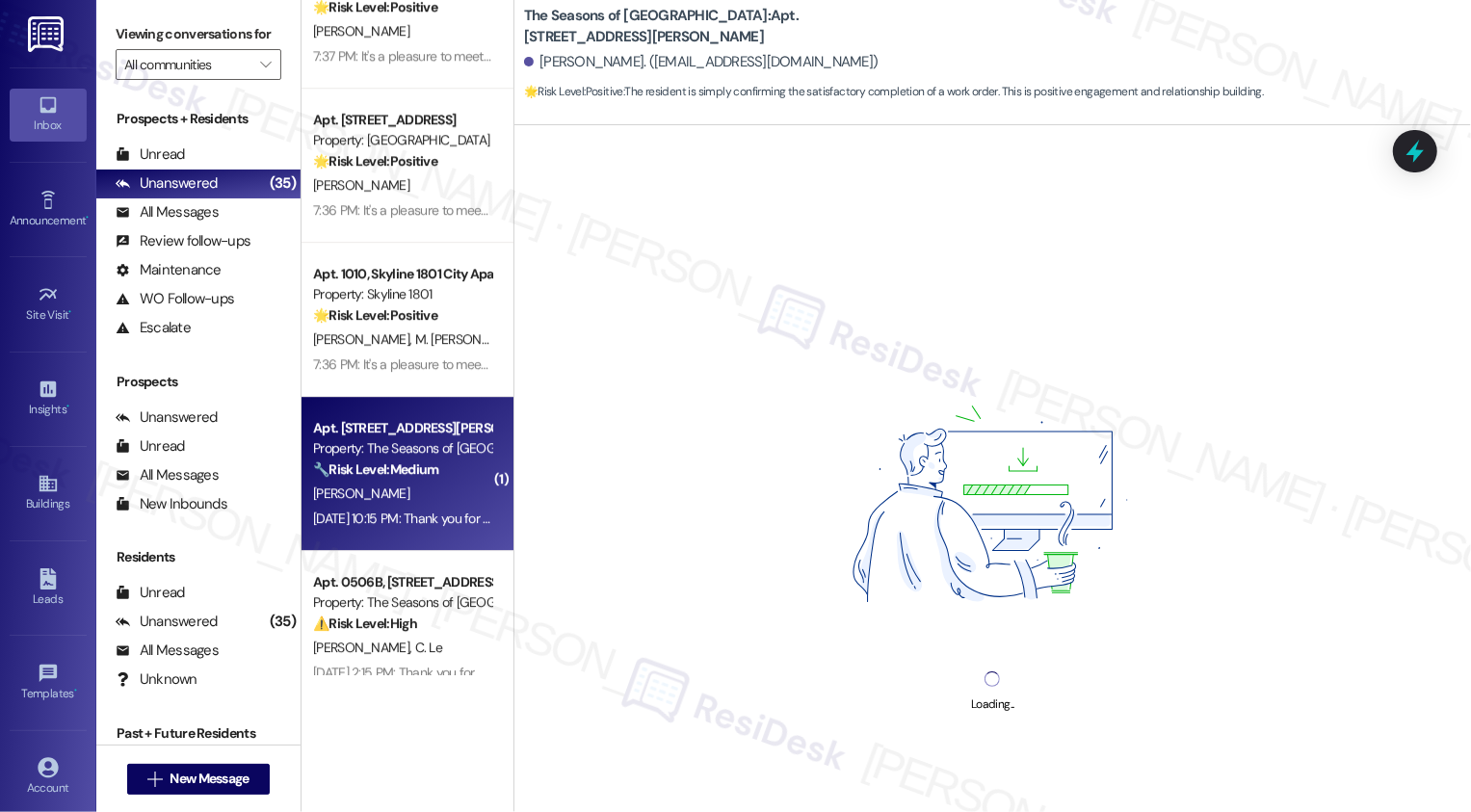
click at [465, 480] on div "Apt. 0822B, 3498 Seasons E Ellsworth Ave Property: The Seasons of Cherry Creek …" at bounding box center [402, 449] width 182 height 65
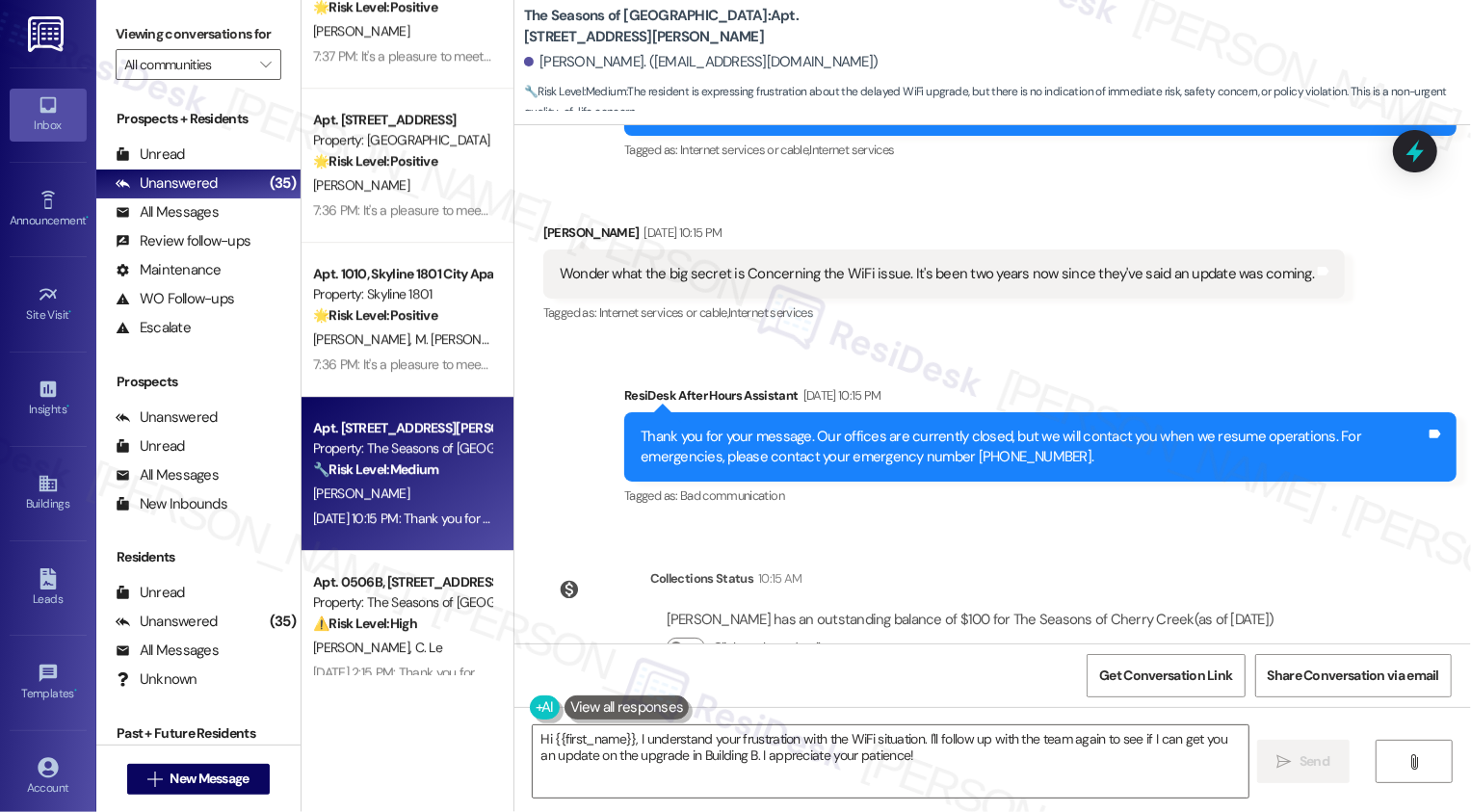
scroll to position [2669, 0]
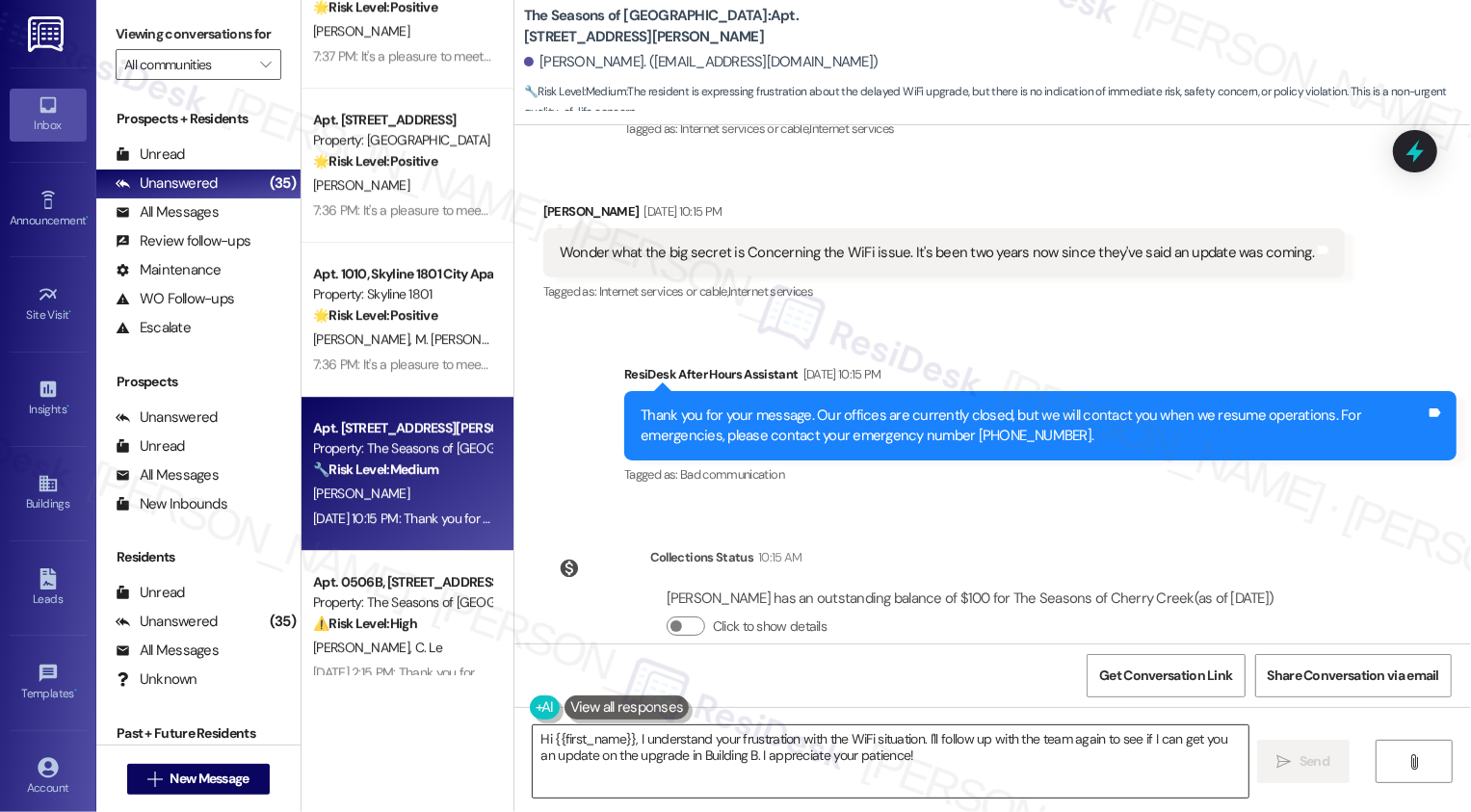
click at [648, 746] on textarea "Hi {{first_name}}, I understand your frustration with the WiFi situation. I'll …" at bounding box center [891, 761] width 716 height 72
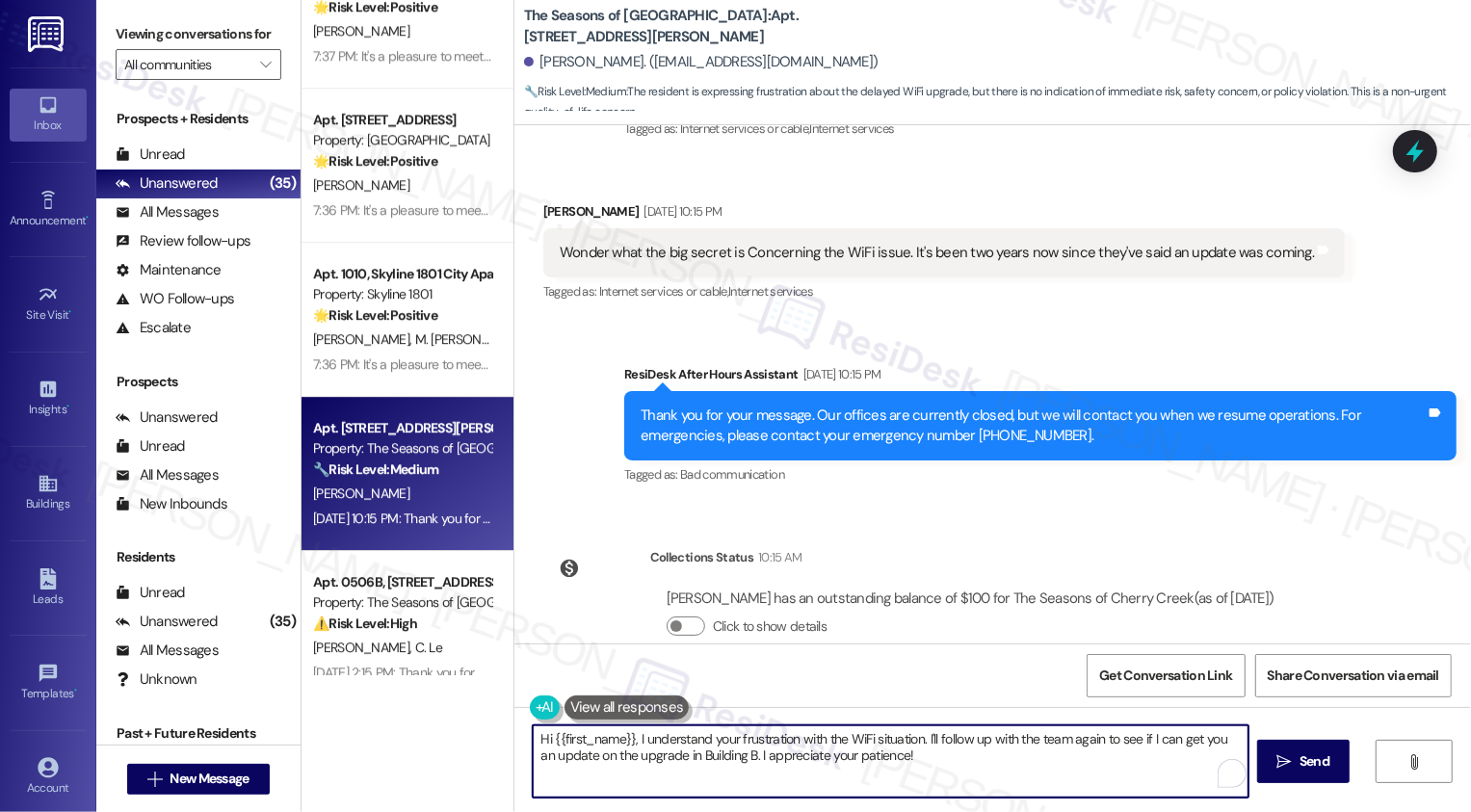
click at [774, 733] on textarea "Hi {{first_name}}, I understand your frustration with the WiFi situation. I'll …" at bounding box center [891, 761] width 716 height 72
click at [930, 739] on textarea "Hi {{first_name}}, I understand your frustration with the WiFi situation. I'll …" at bounding box center [891, 761] width 716 height 72
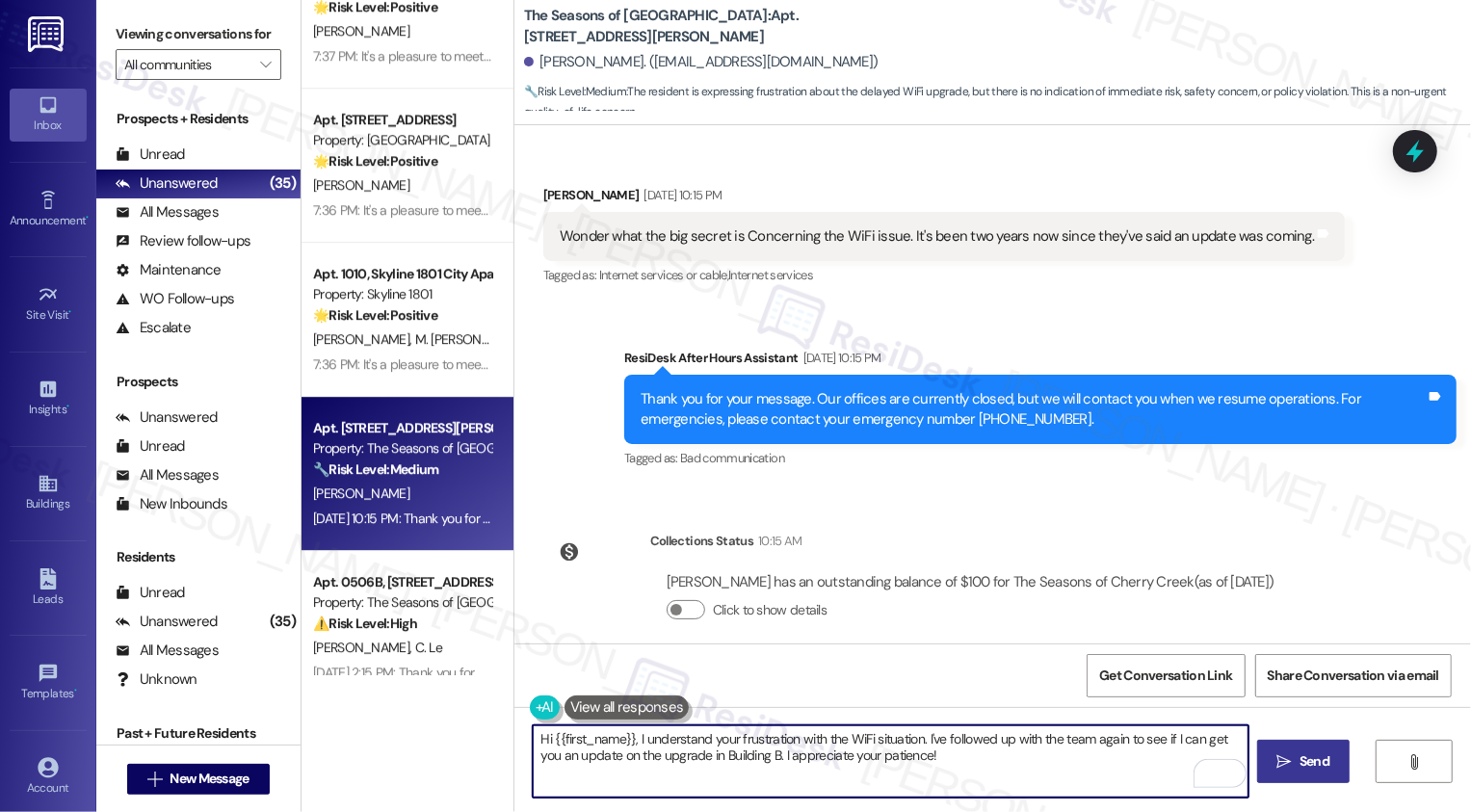
type textarea "Hi {{first_name}}, I understand your frustration with the WiFi situation. I've …"
click at [1289, 748] on button " Send" at bounding box center [1304, 761] width 93 height 44
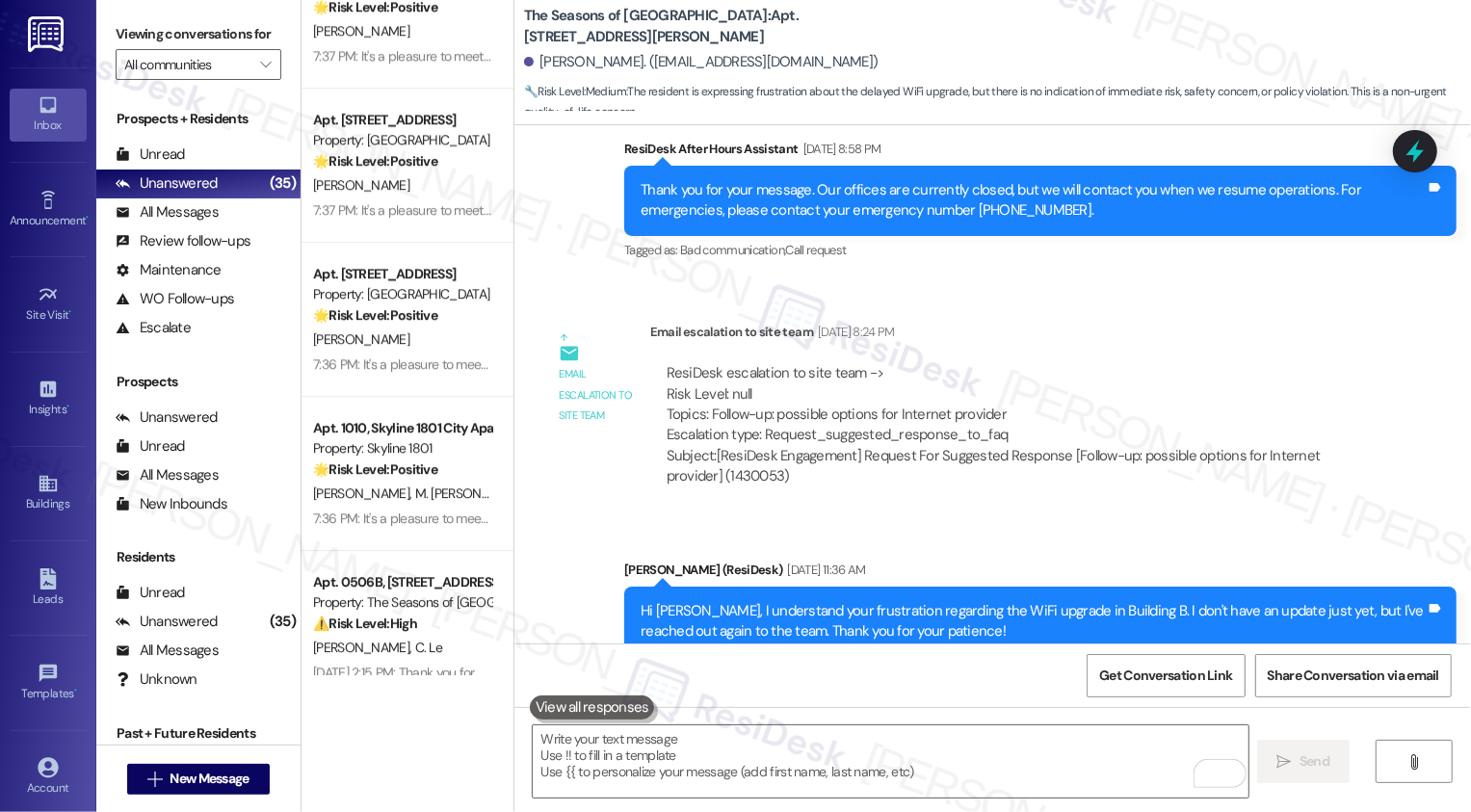
scroll to position [2123, 0]
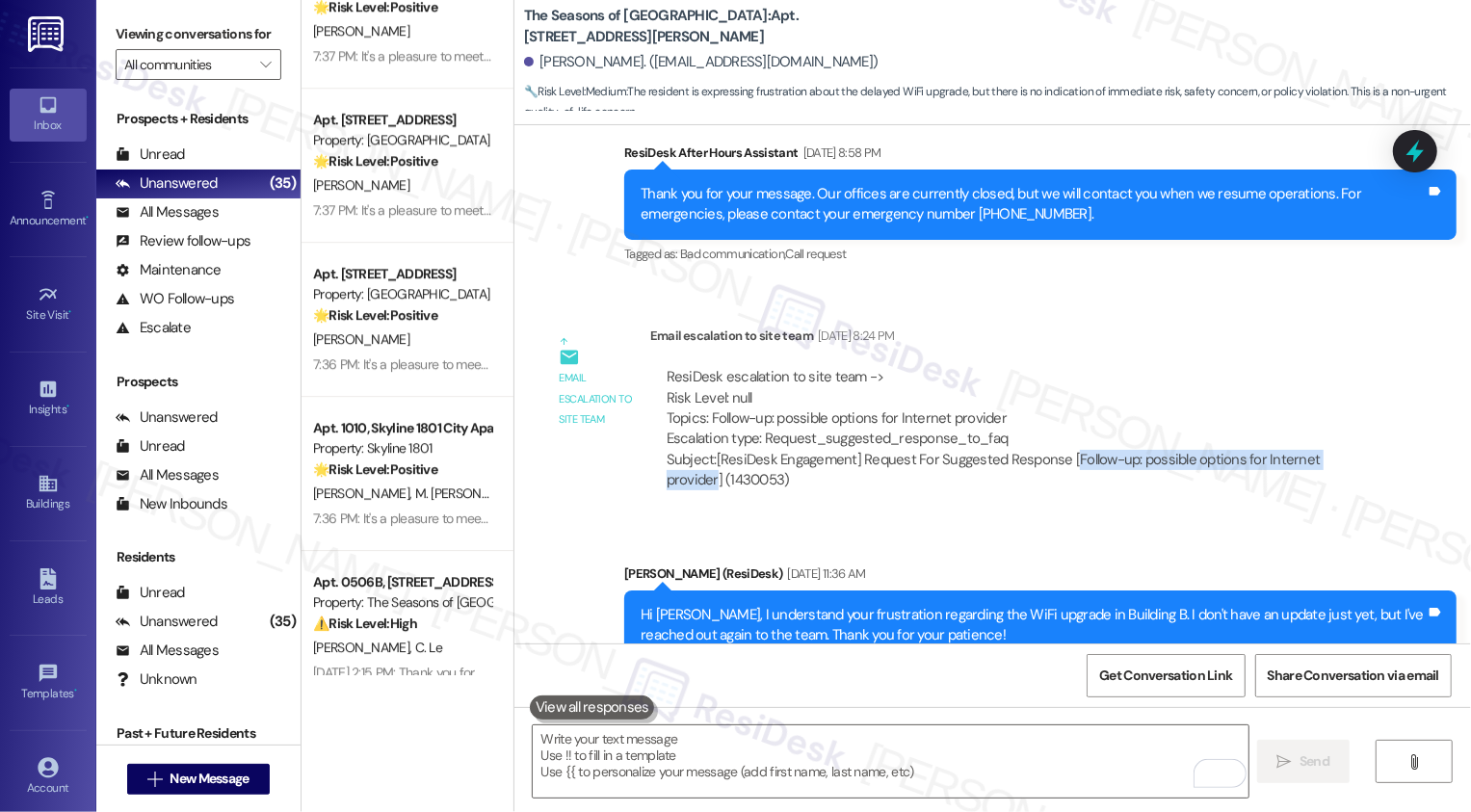
drag, startPoint x: 1058, startPoint y: 436, endPoint x: 1343, endPoint y: 431, distance: 285.0
click at [1343, 450] on div "Subject: [ResiDesk Engagement] Request For Suggested Response [Follow-up: possi…" at bounding box center [1012, 470] width 692 height 42
copy div "Follow-up: possible options for Internet provider"
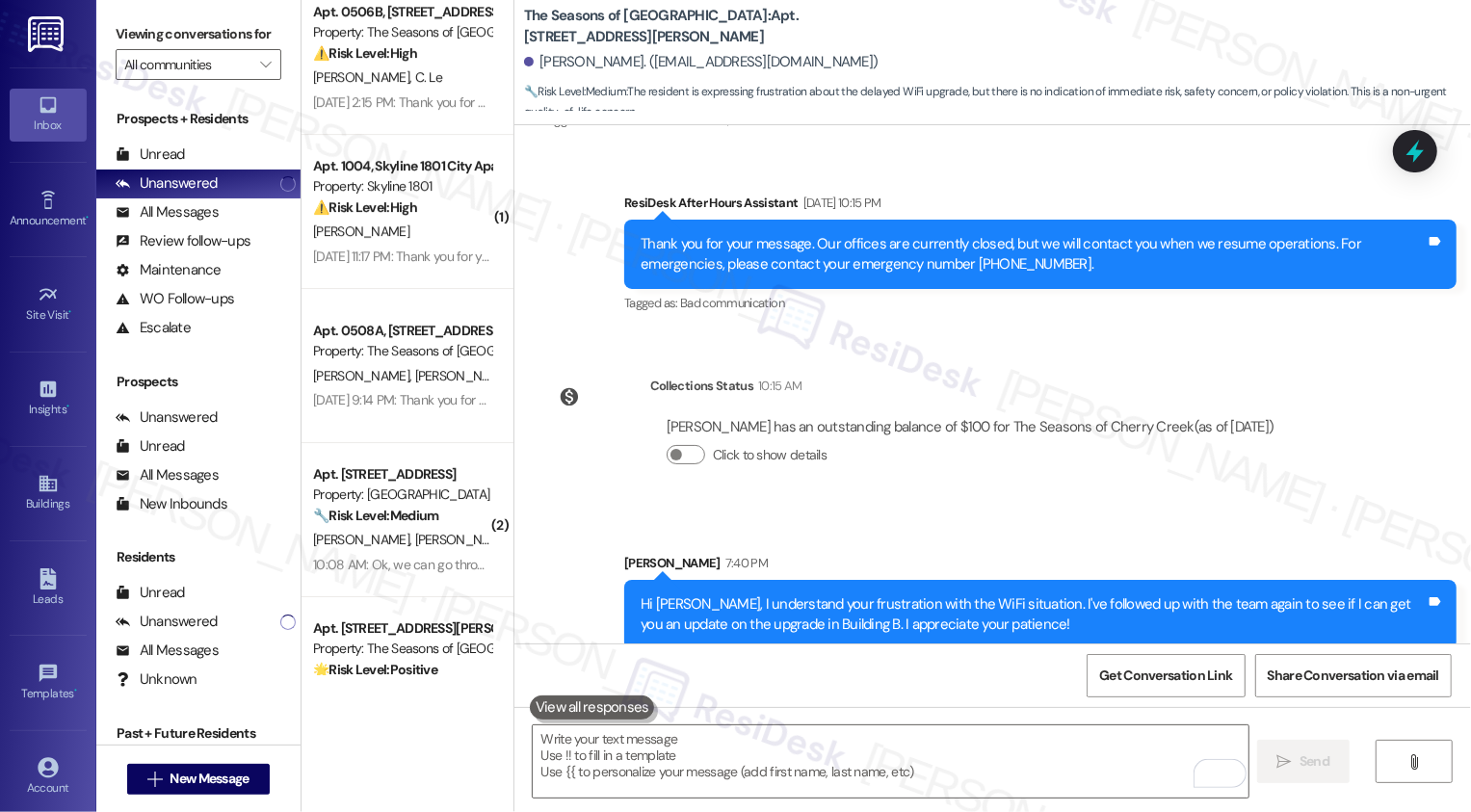
scroll to position [4872, 0]
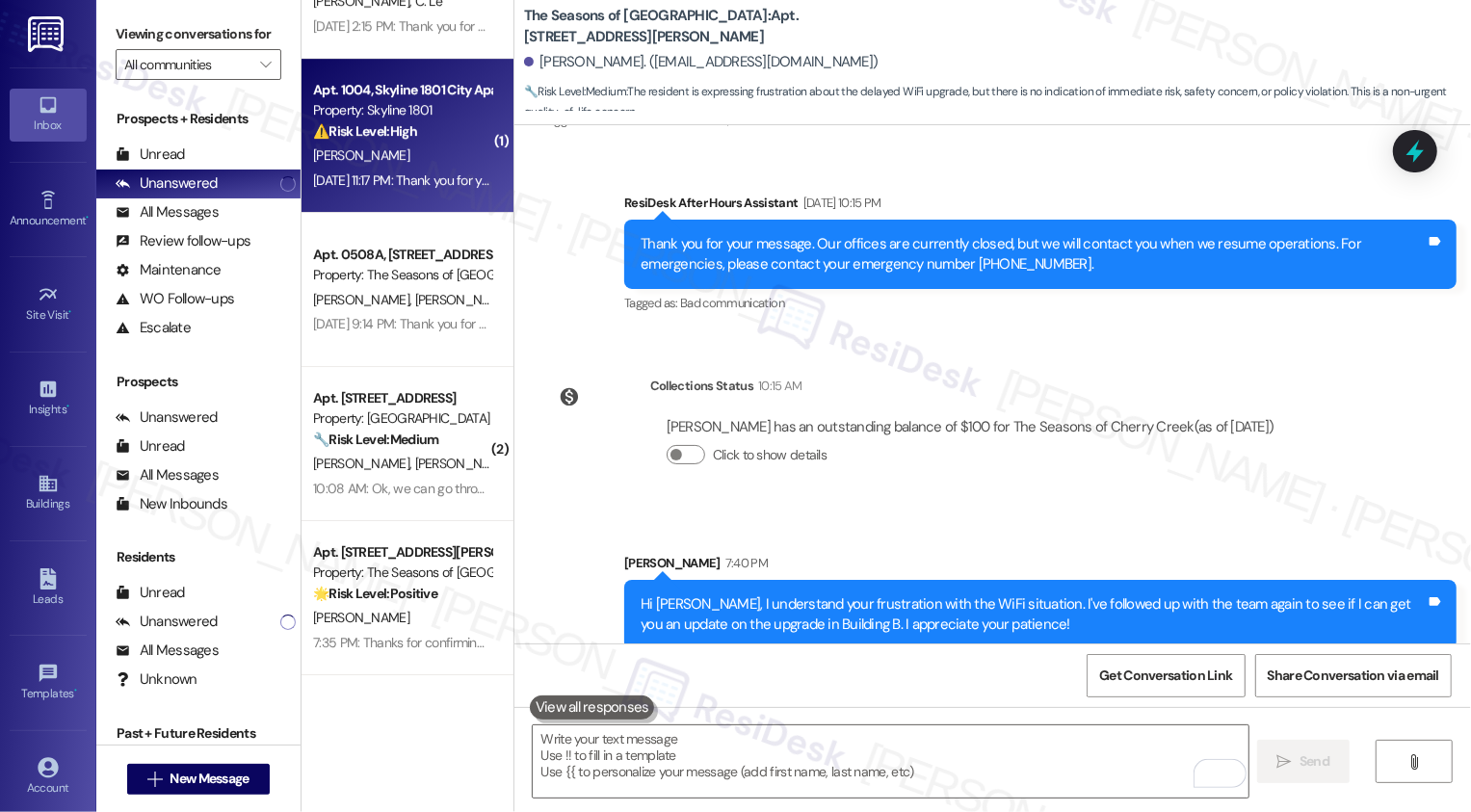
click at [421, 169] on div "Sep 09, 2025 at 11:17 PM: Thank you for your message. Our offices are currently…" at bounding box center [402, 180] width 182 height 24
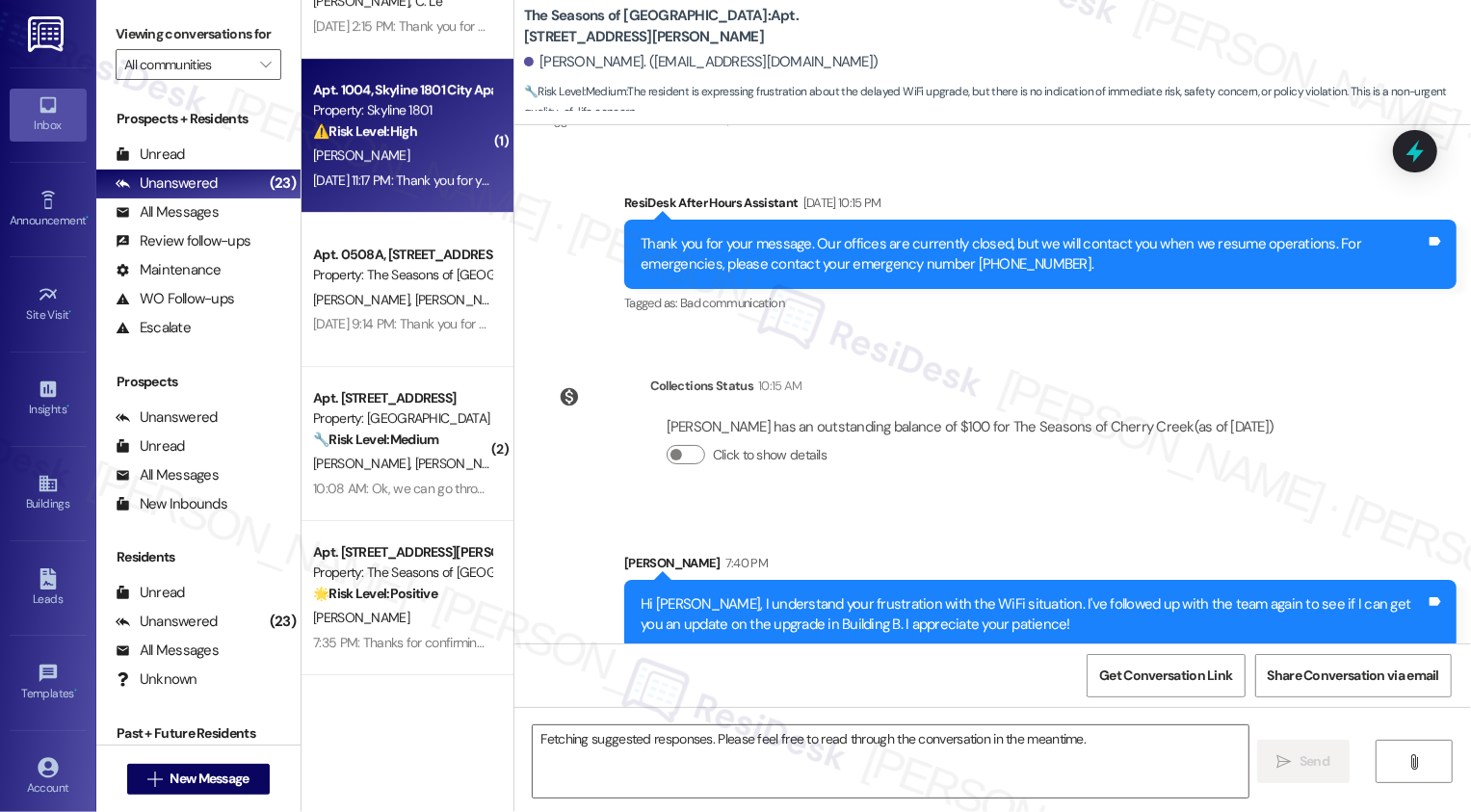
click at [421, 169] on div "Sep 09, 2025 at 11:17 PM: Thank you for your message. Our offices are currently…" at bounding box center [402, 180] width 182 height 24
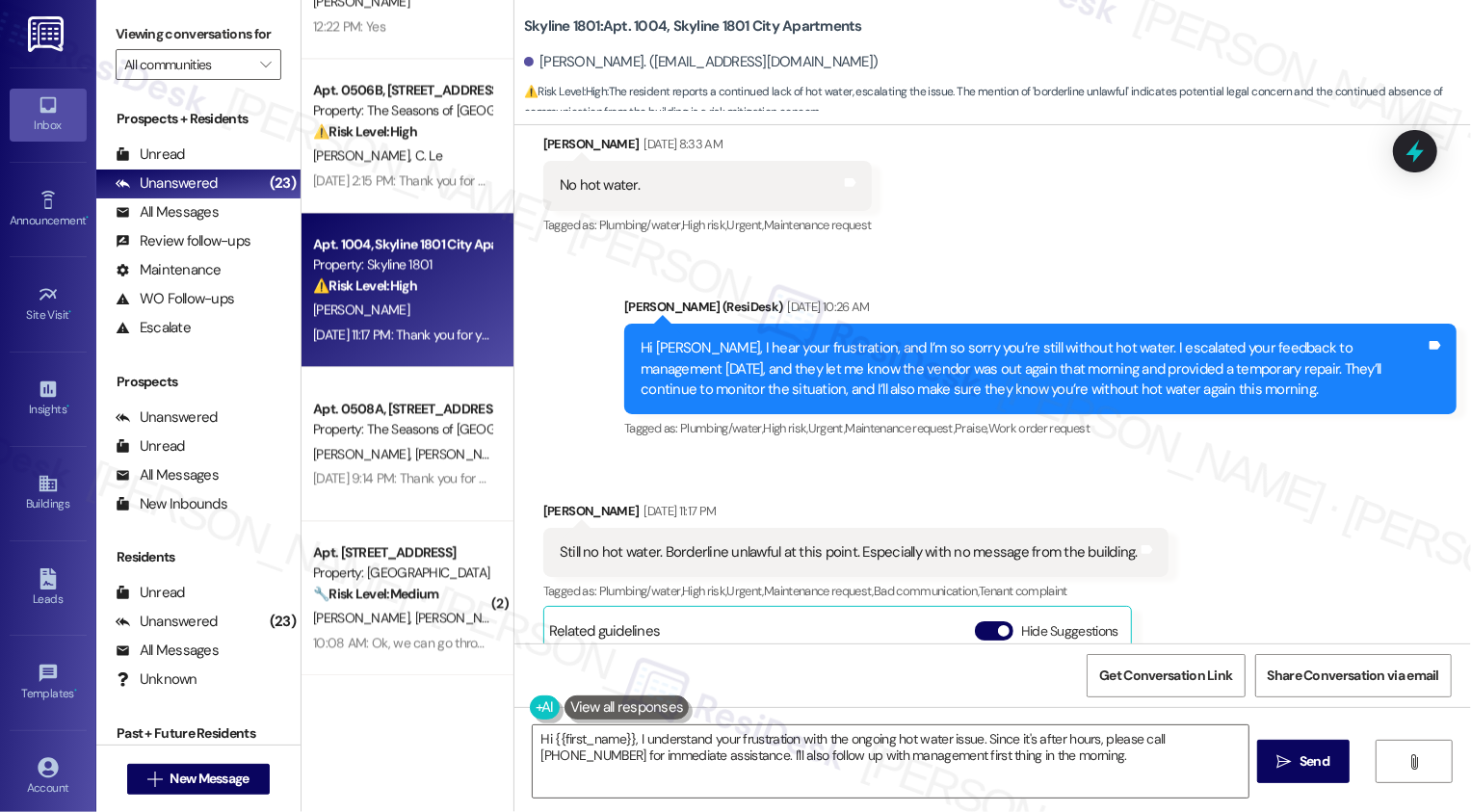
scroll to position [2307, 0]
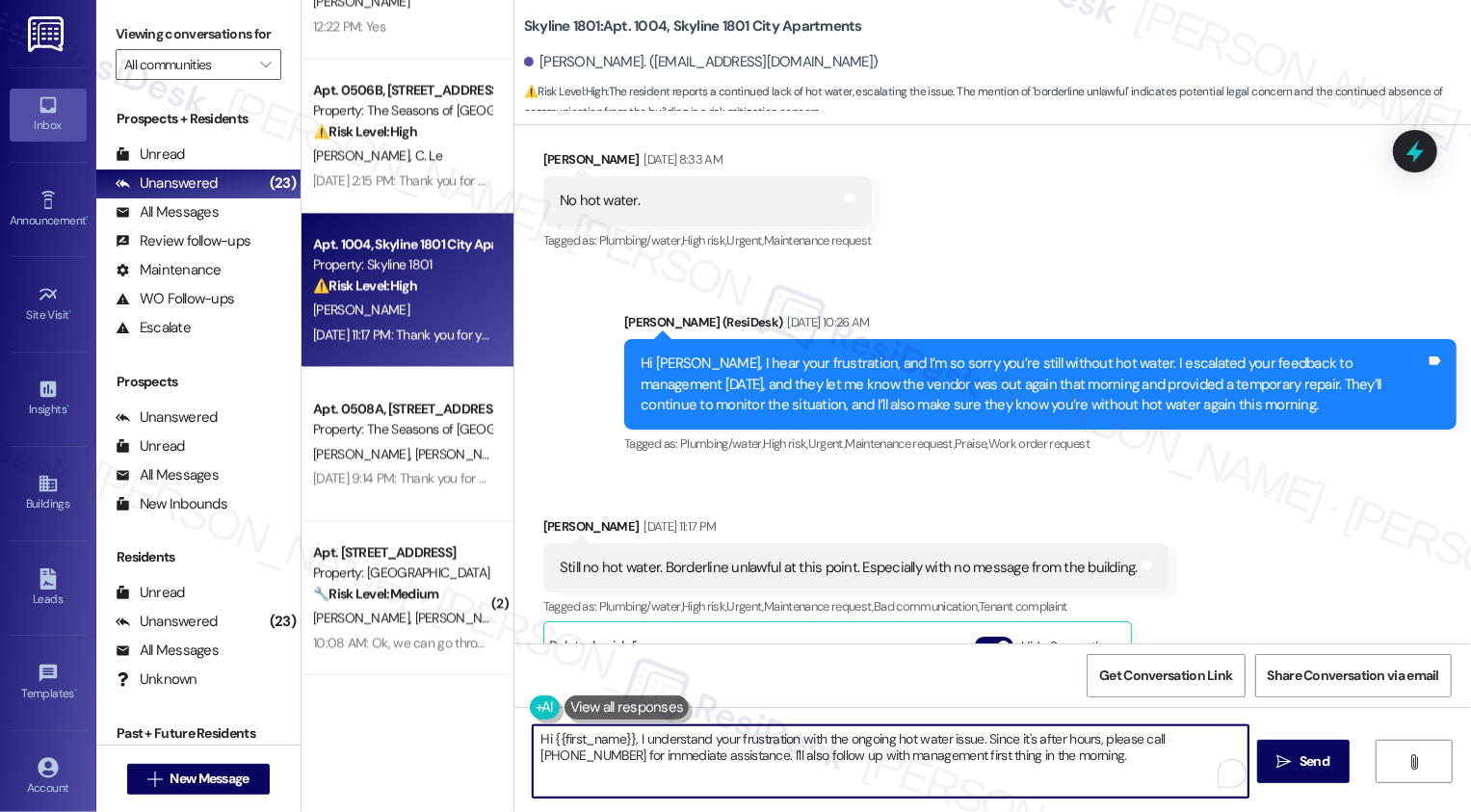
drag, startPoint x: 629, startPoint y: 737, endPoint x: 1055, endPoint y: 778, distance: 428.0
click at [1055, 778] on textarea "Hi {{first_name}}, I understand your frustration with the ongoing hot water iss…" at bounding box center [891, 761] width 716 height 72
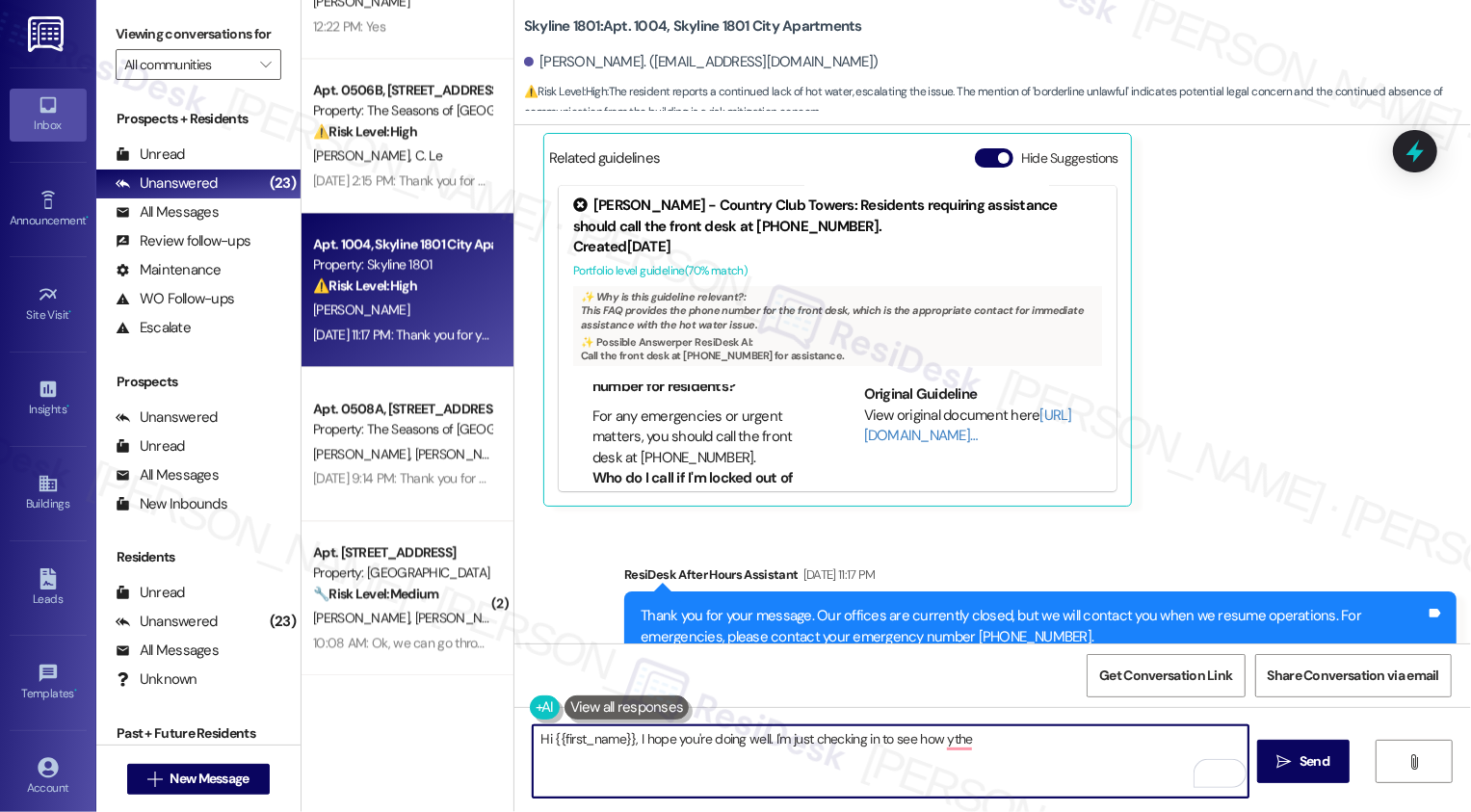
scroll to position [3033, 0]
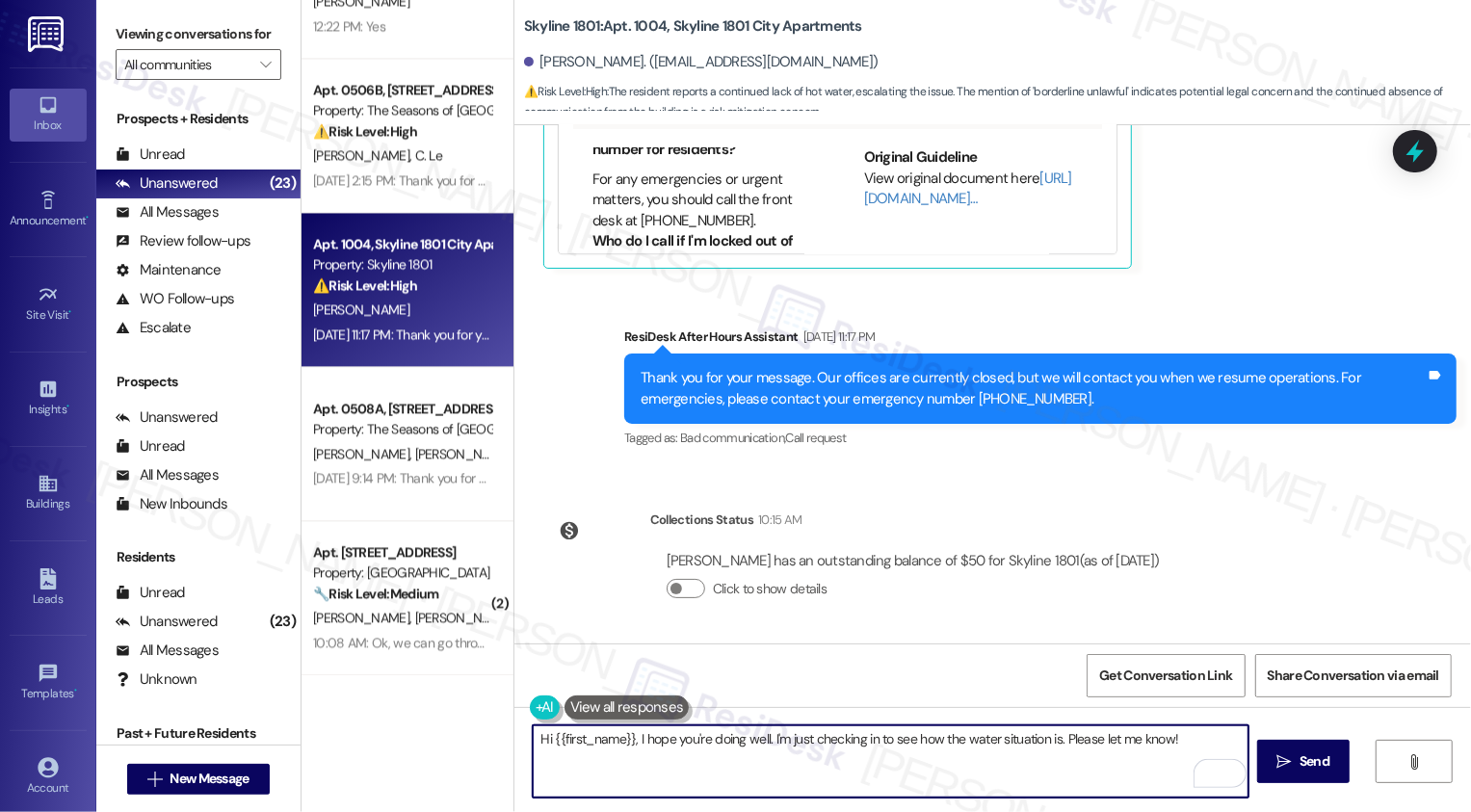
click at [1050, 746] on textarea "Hi {{first_name}}, I hope you're doing well. I'm just checking in to see how th…" at bounding box center [891, 761] width 716 height 72
click at [1197, 770] on div "Rewrite with Grammarly" at bounding box center [1196, 773] width 21 height 22
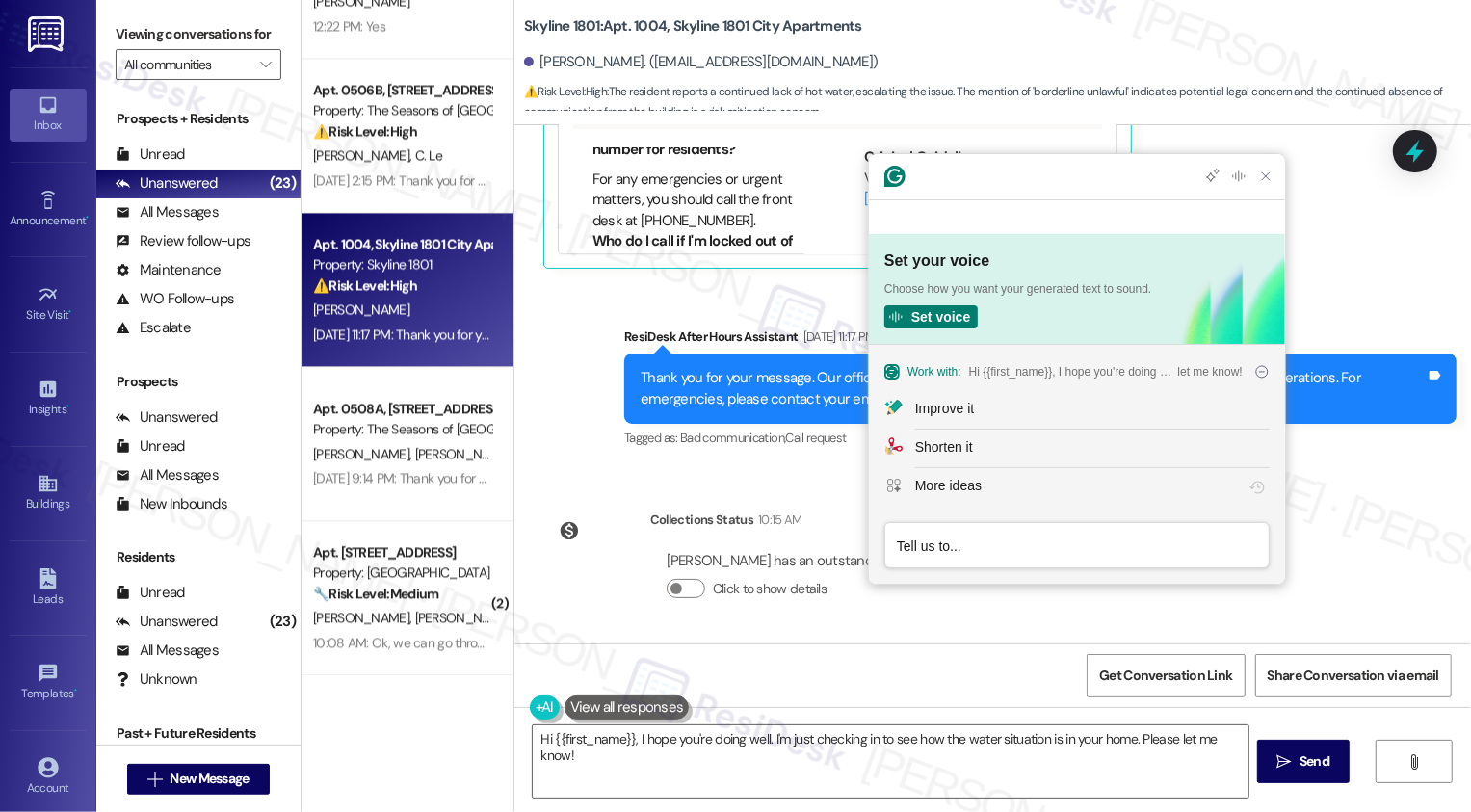
scroll to position [0, 0]
click at [1001, 412] on div "Improve it" at bounding box center [1093, 409] width 355 height 20
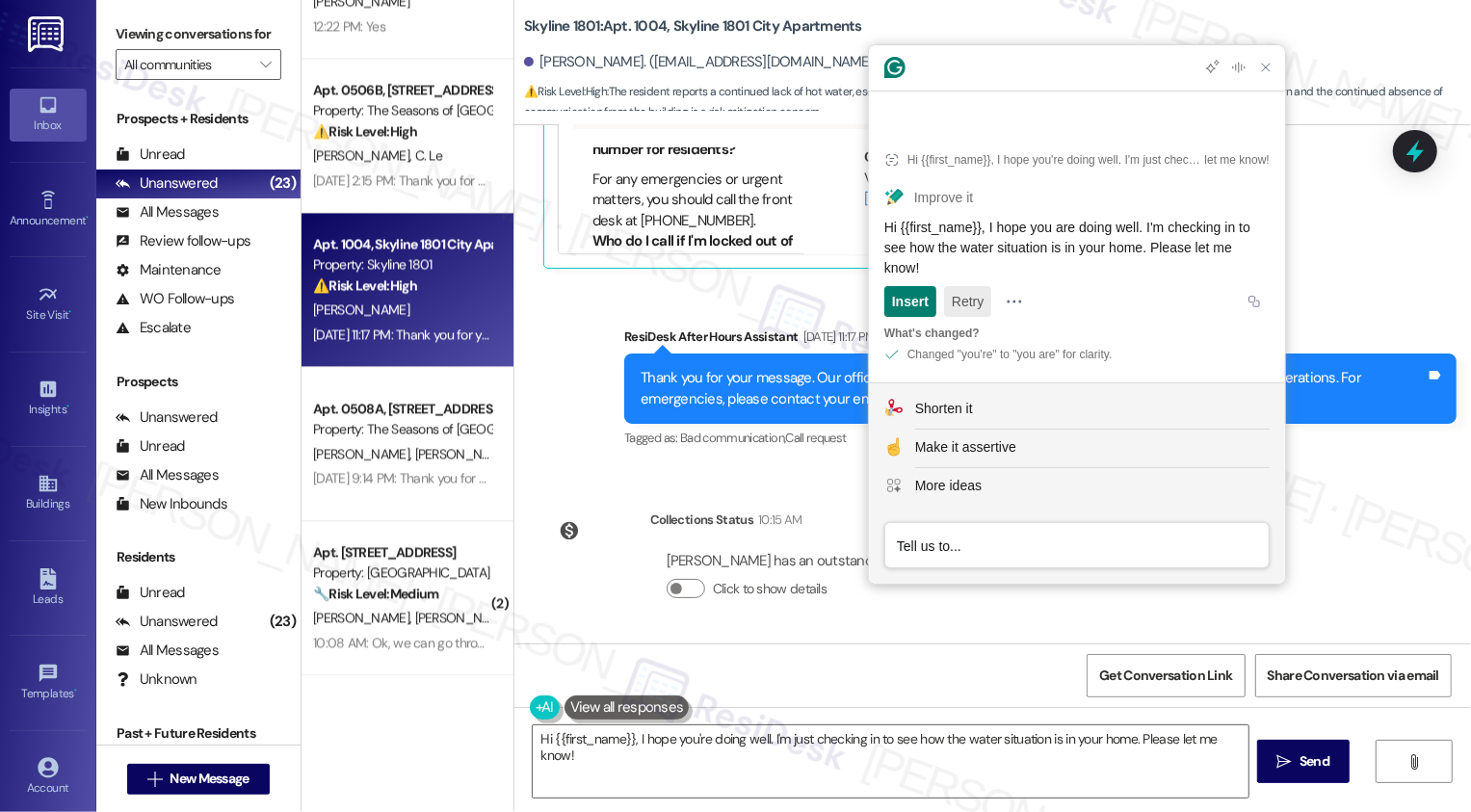
click at [977, 307] on button "Retry" at bounding box center [968, 301] width 48 height 31
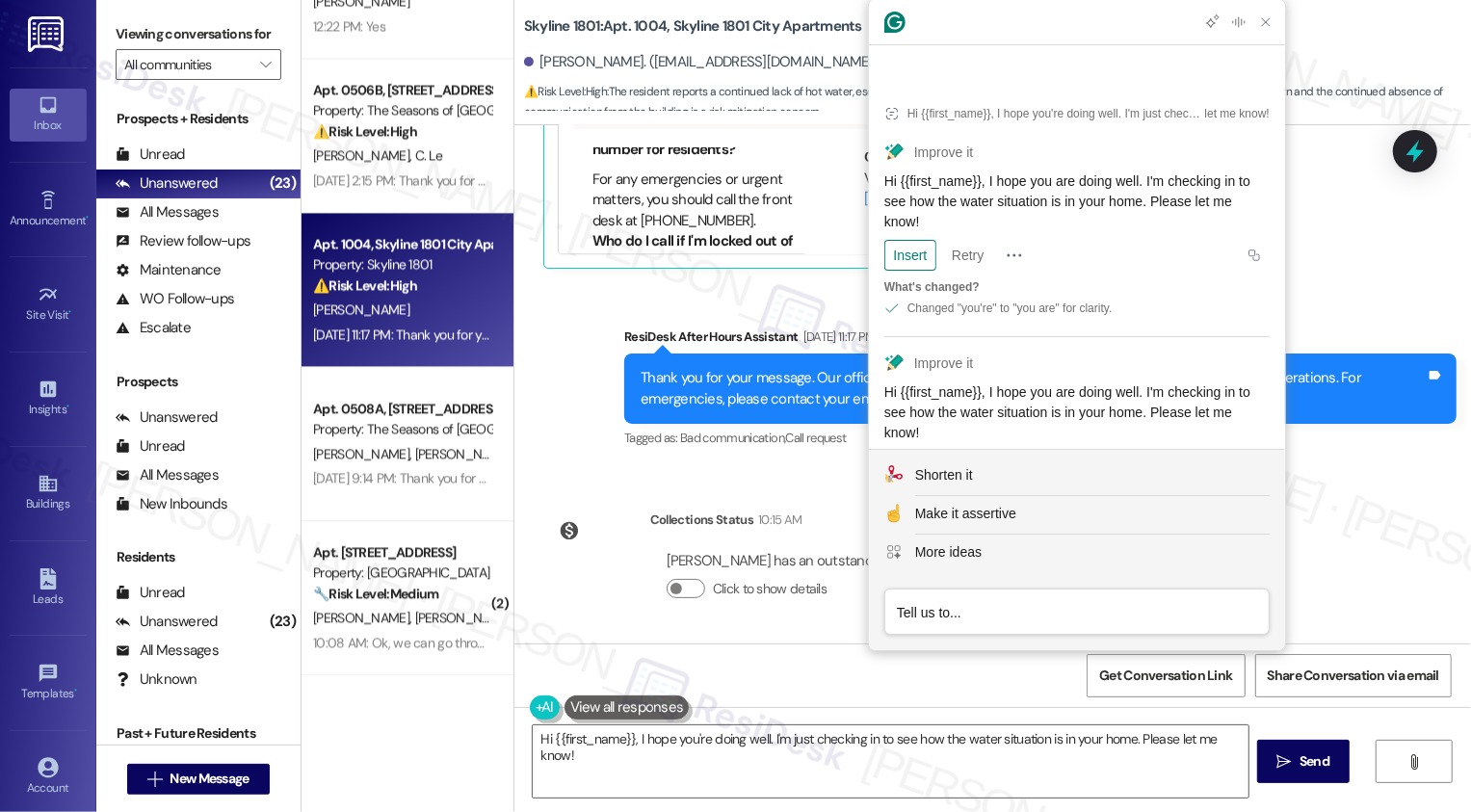
click at [920, 451] on div "Insert" at bounding box center [909, 465] width 37 height 31
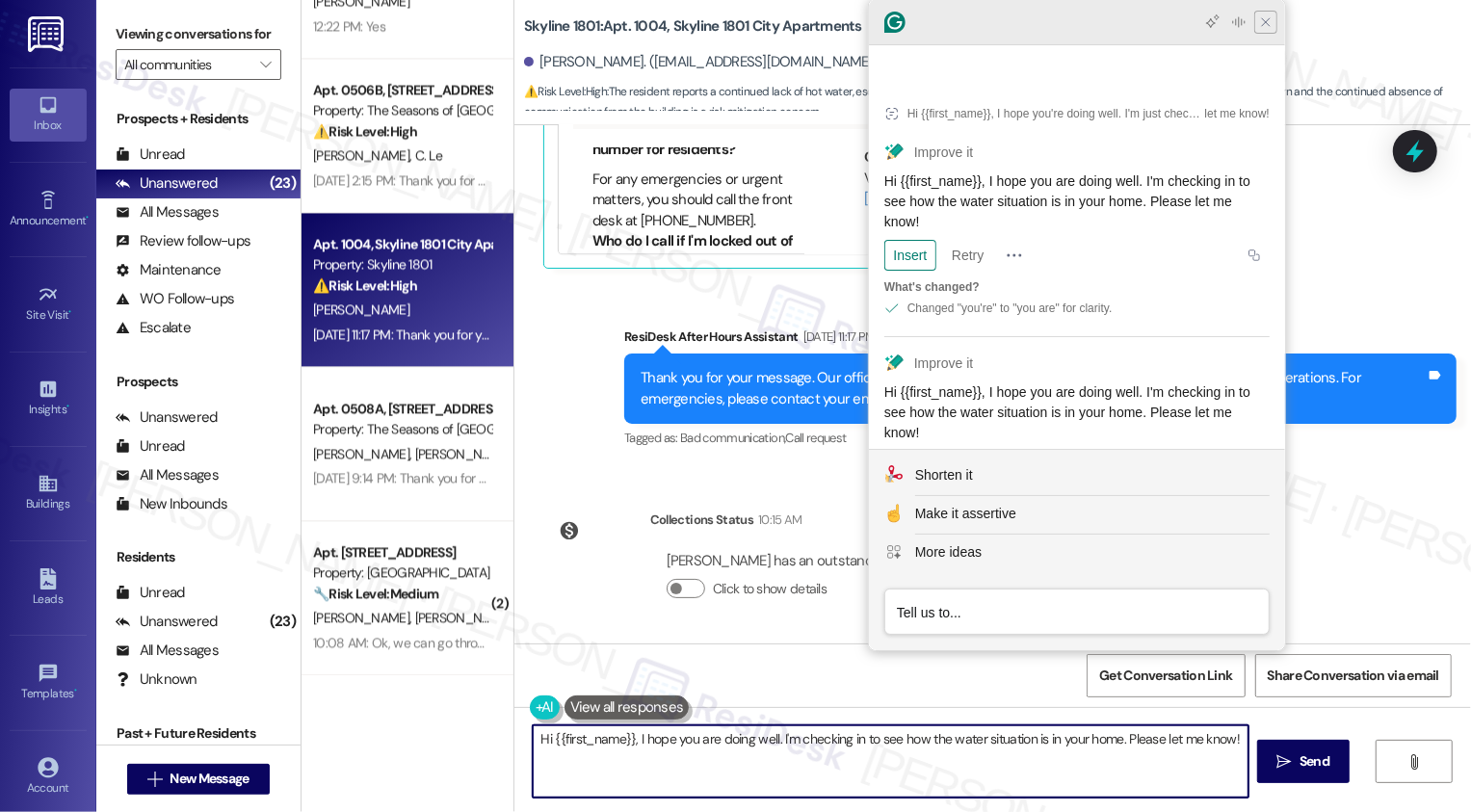
type textarea "Hi {{first_name}}, I hope you are doing well. I'm checking in to see how the wa…"
click at [1263, 27] on icon "Close Grammarly Assistant" at bounding box center [1266, 23] width 16 height 16
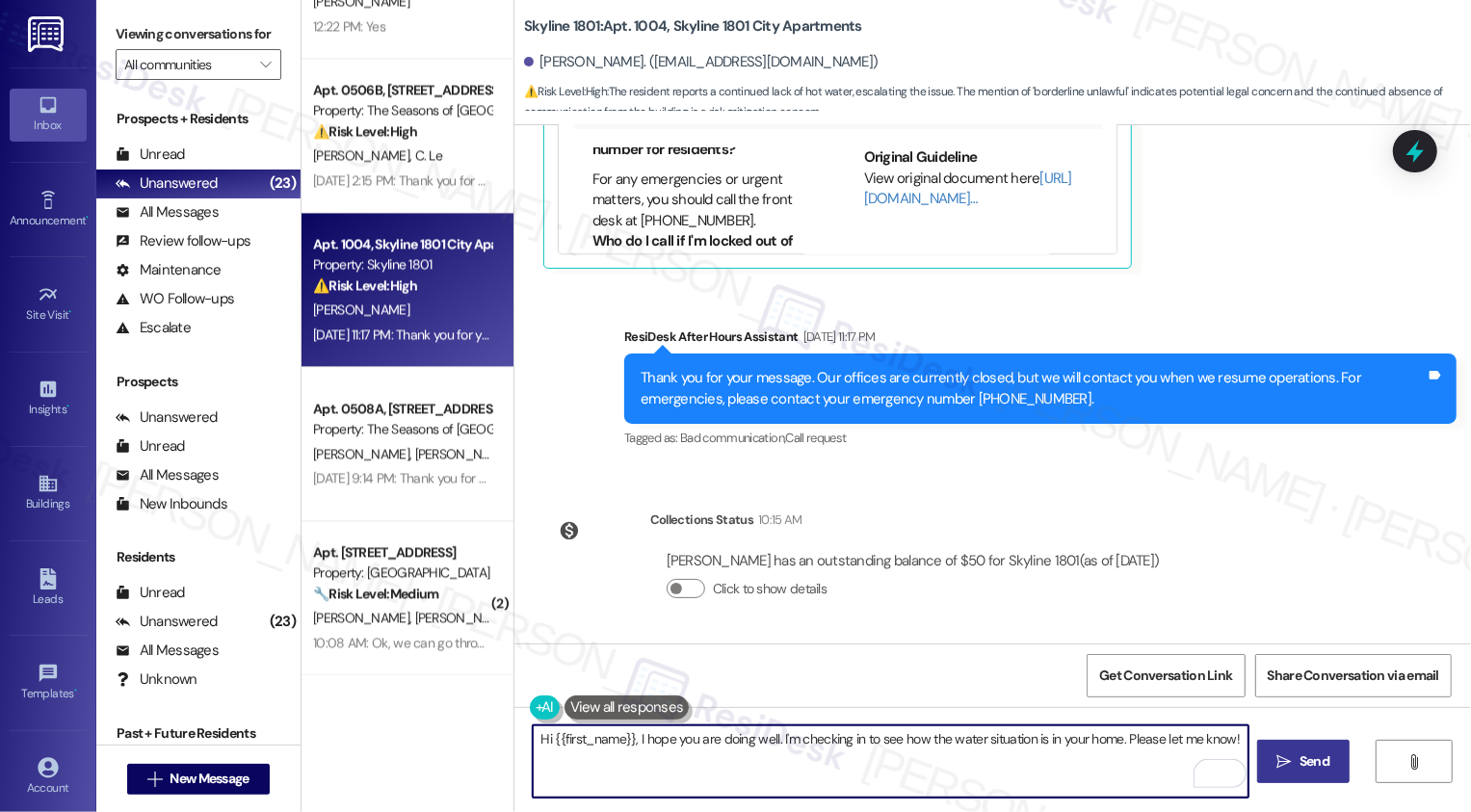
click at [1321, 759] on span "Send" at bounding box center [1314, 761] width 30 height 20
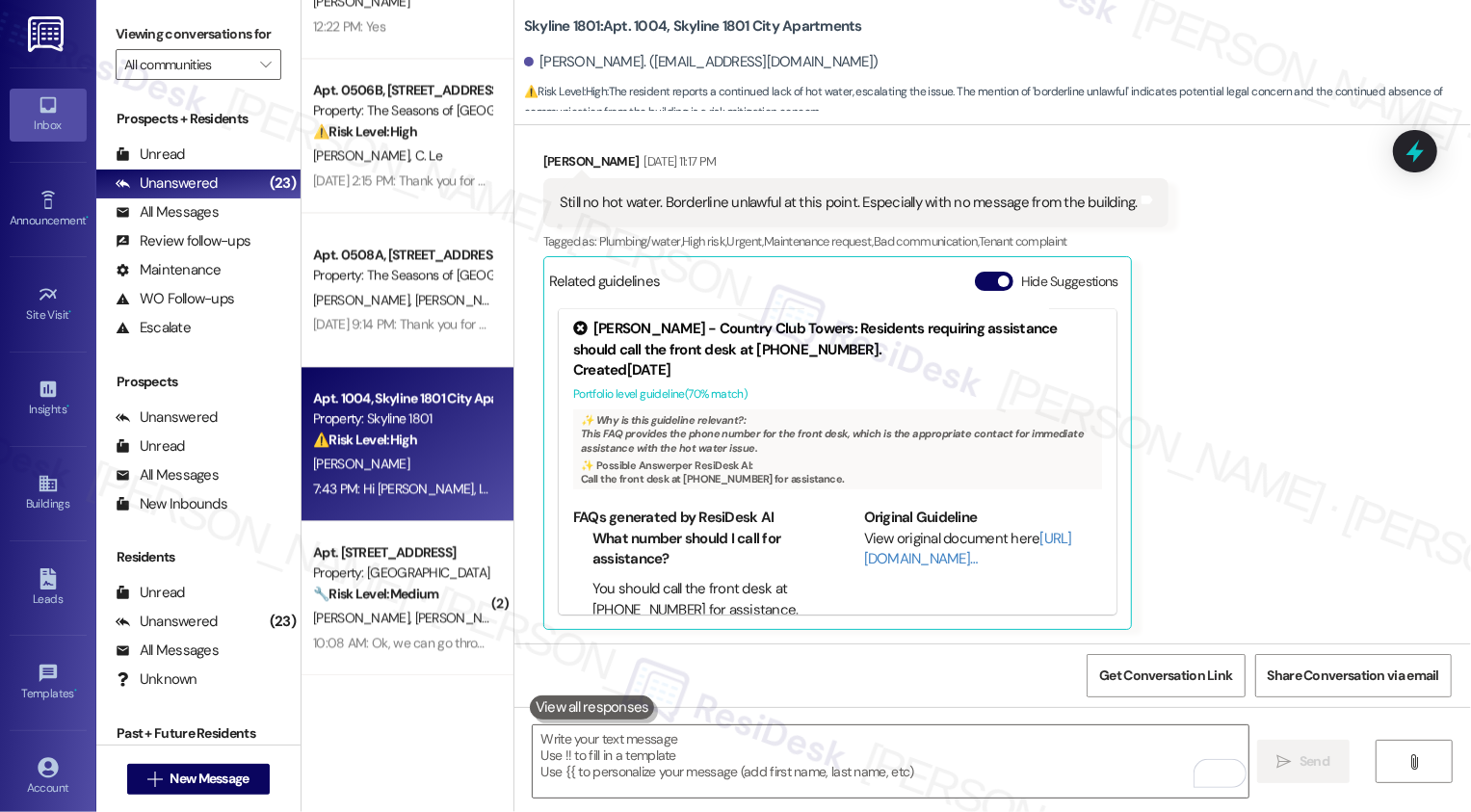
scroll to position [3138, 0]
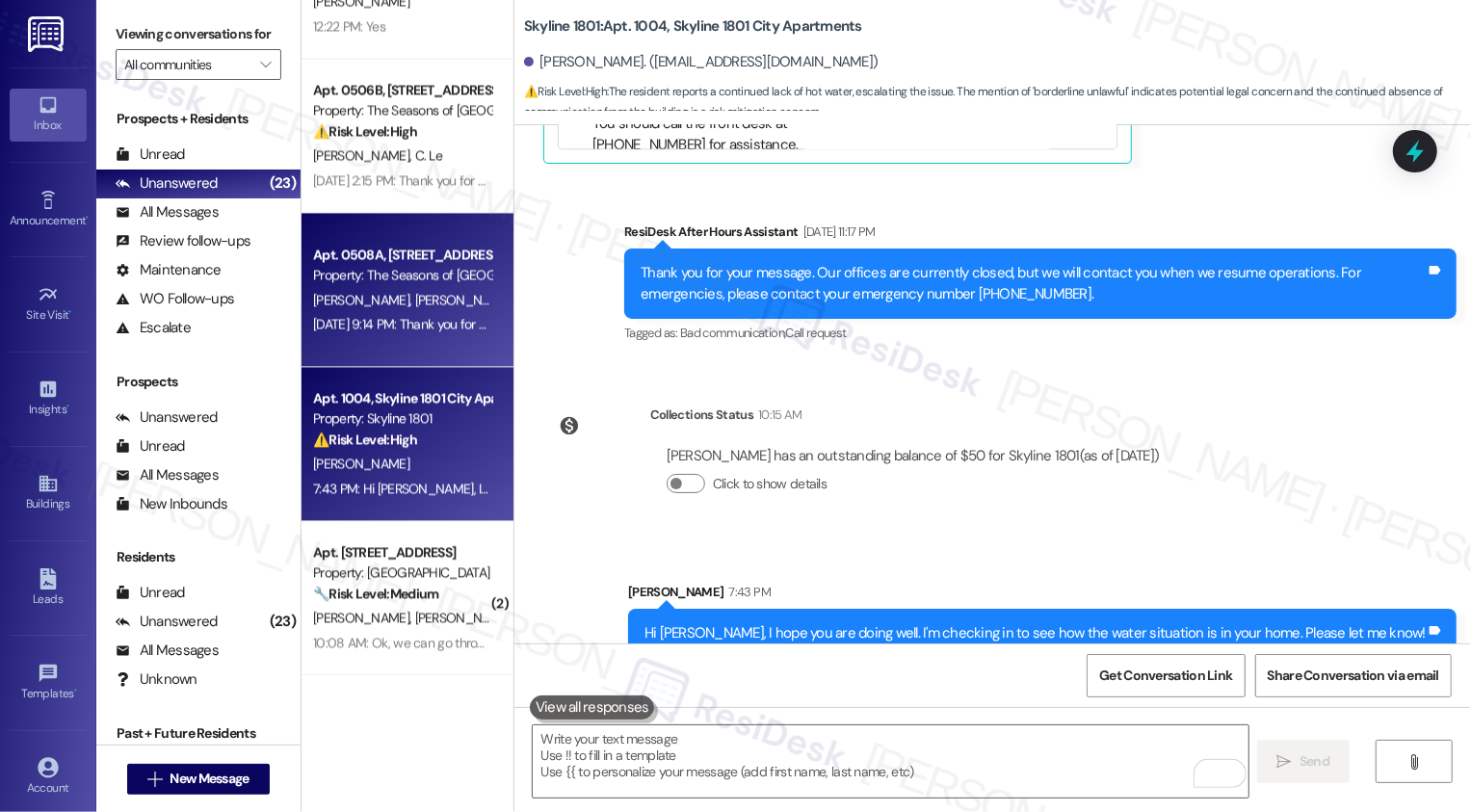
click at [414, 295] on span "[PERSON_NAME]" at bounding box center [462, 300] width 96 height 18
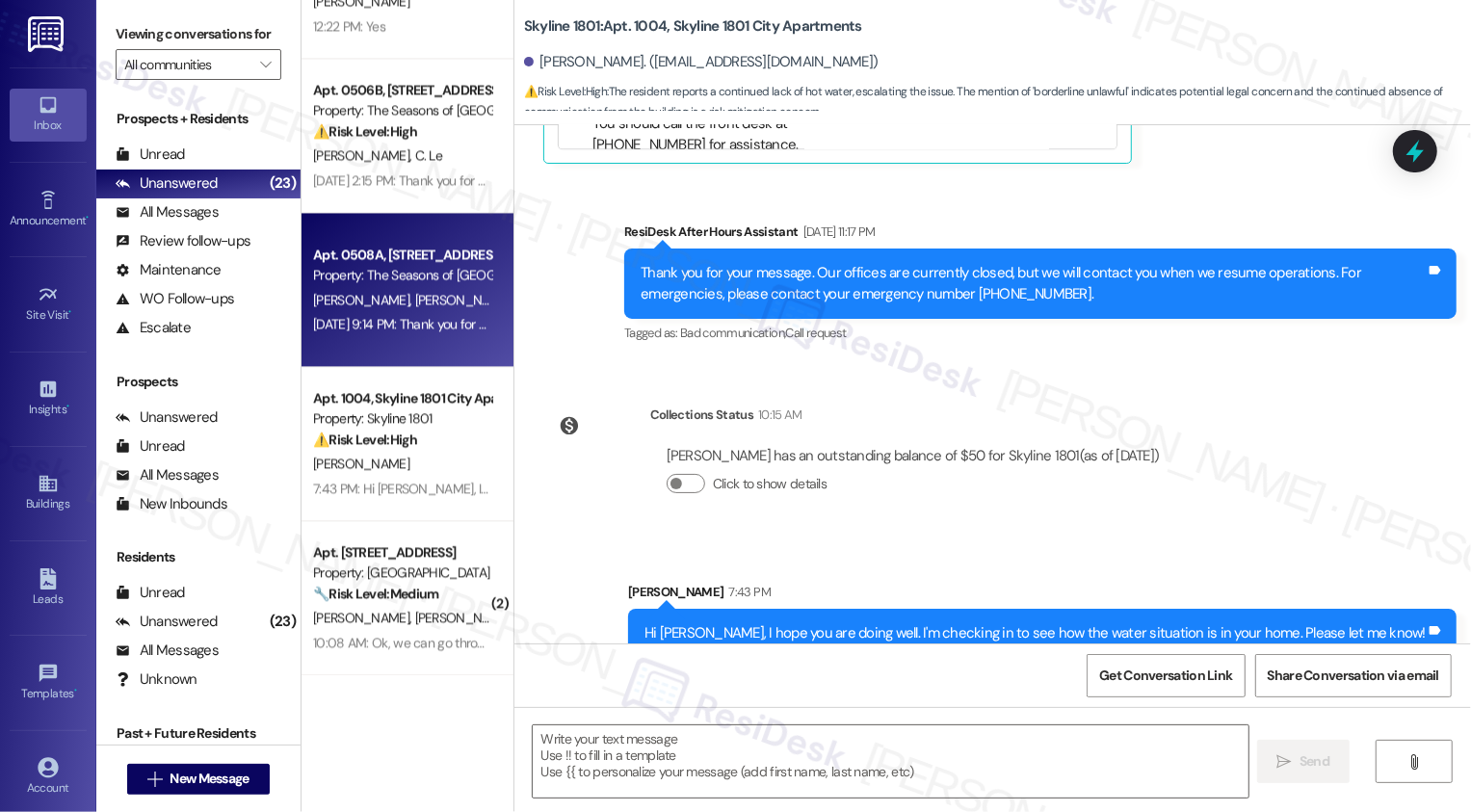
type textarea "Fetching suggested responses. Please feel free to read through the conversation…"
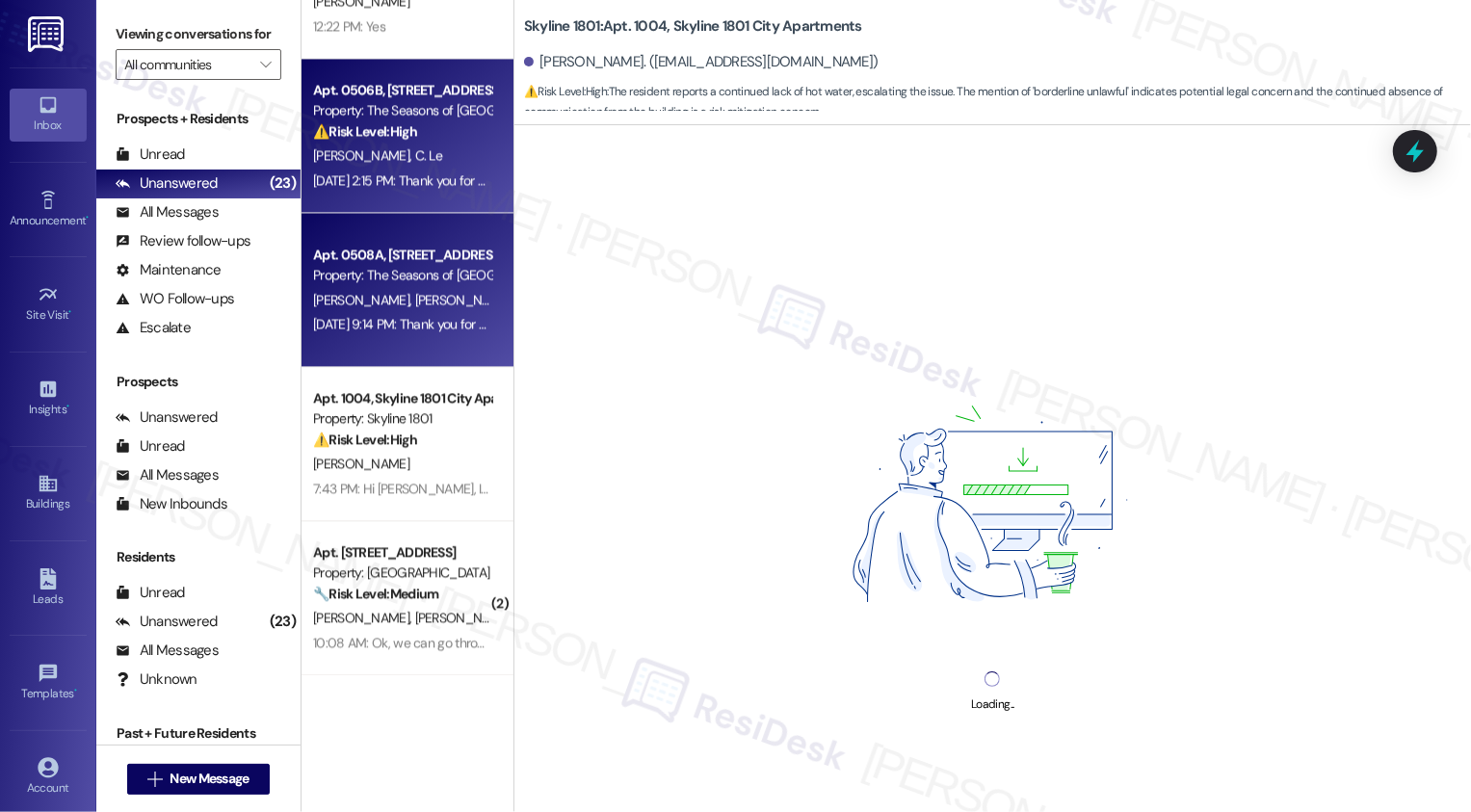
click at [393, 179] on div "Sep 13, 2025 at 2:15 PM: Thank you for your message. Our offices are currently …" at bounding box center [894, 180] width 1163 height 18
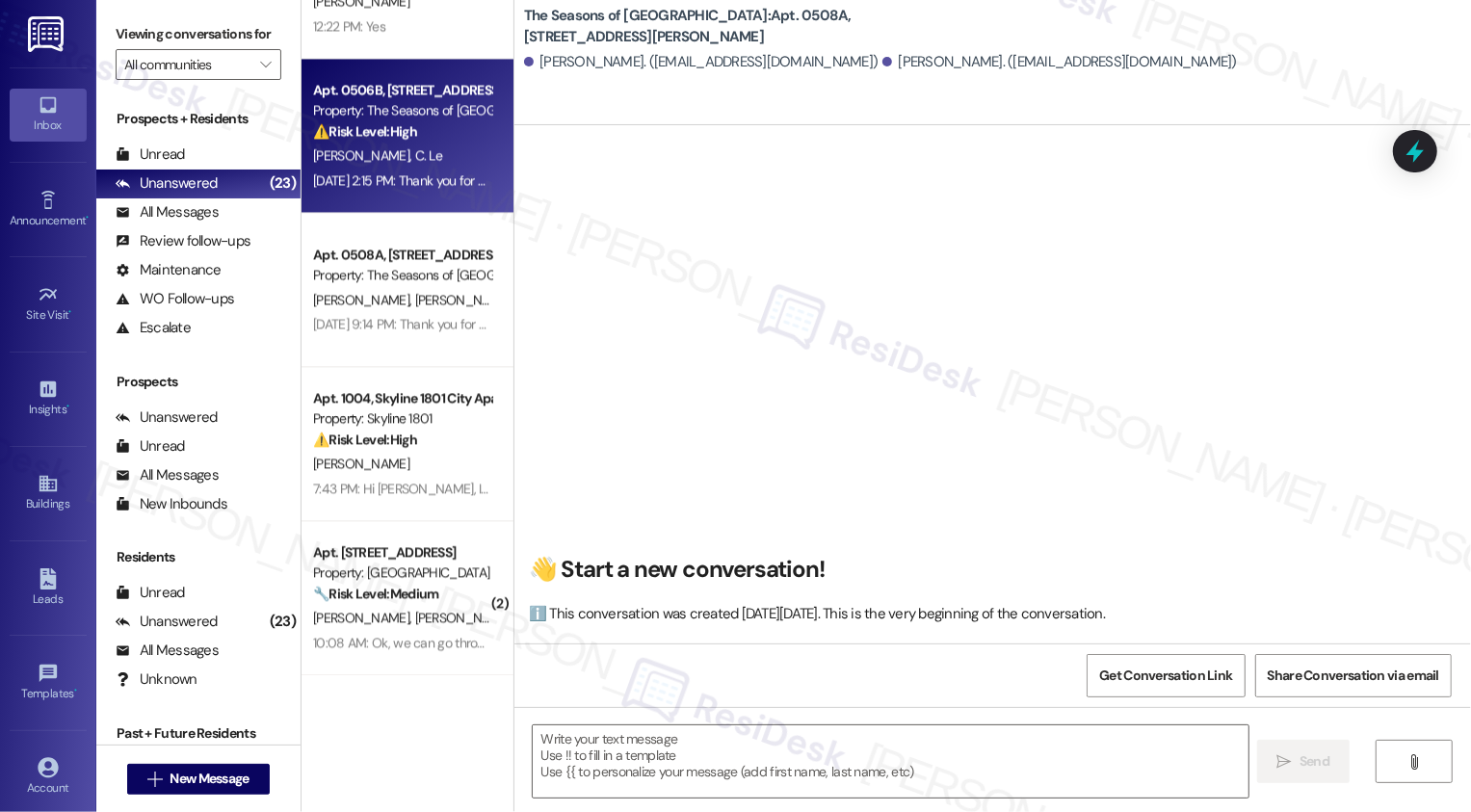
click at [393, 179] on div "Sep 13, 2025 at 2:15 PM: Thank you for your message. Our offices are currently …" at bounding box center [894, 180] width 1163 height 18
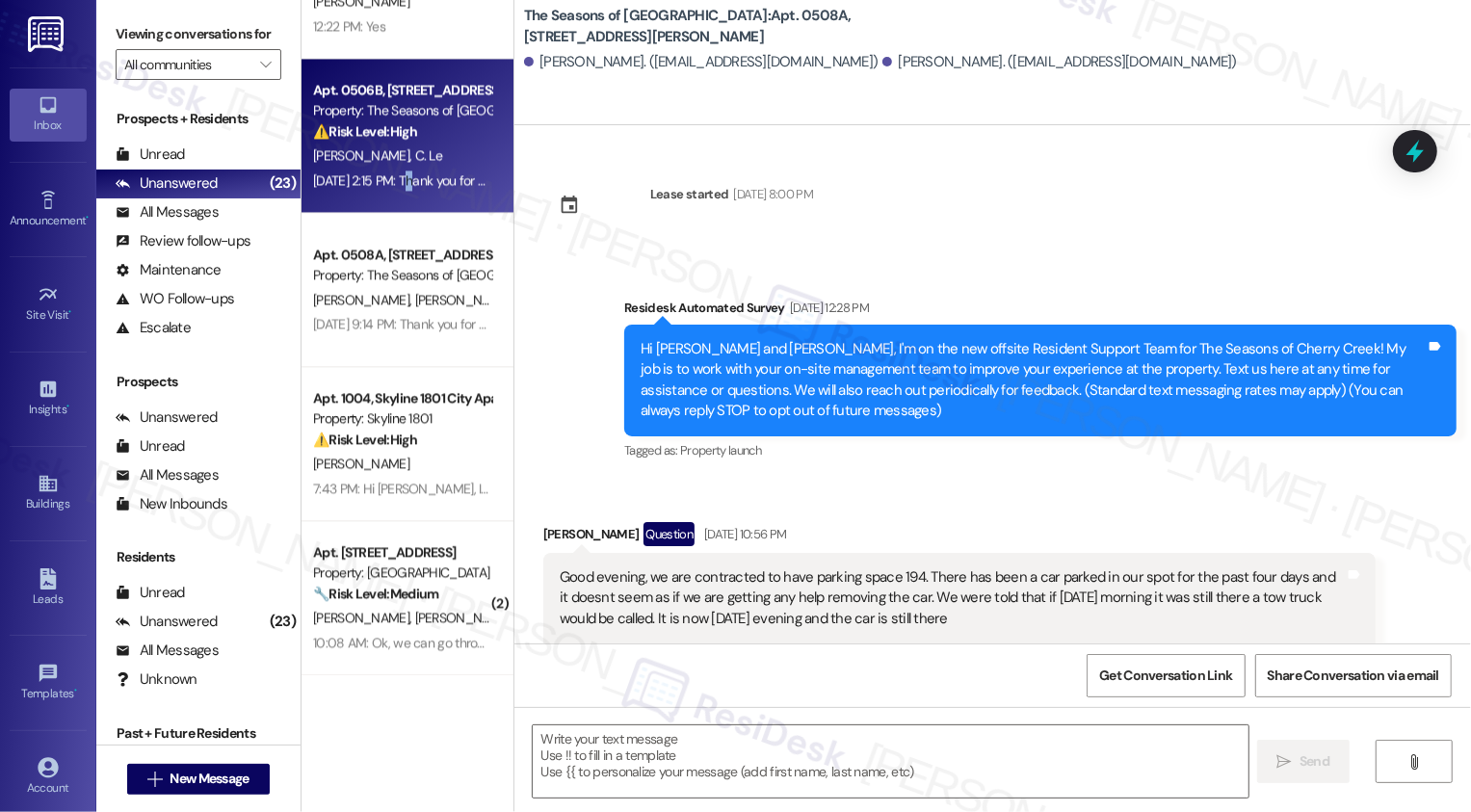
click at [393, 179] on div "Sep 13, 2025 at 2:15 PM: Thank you for your message. Our offices are currently …" at bounding box center [894, 180] width 1163 height 18
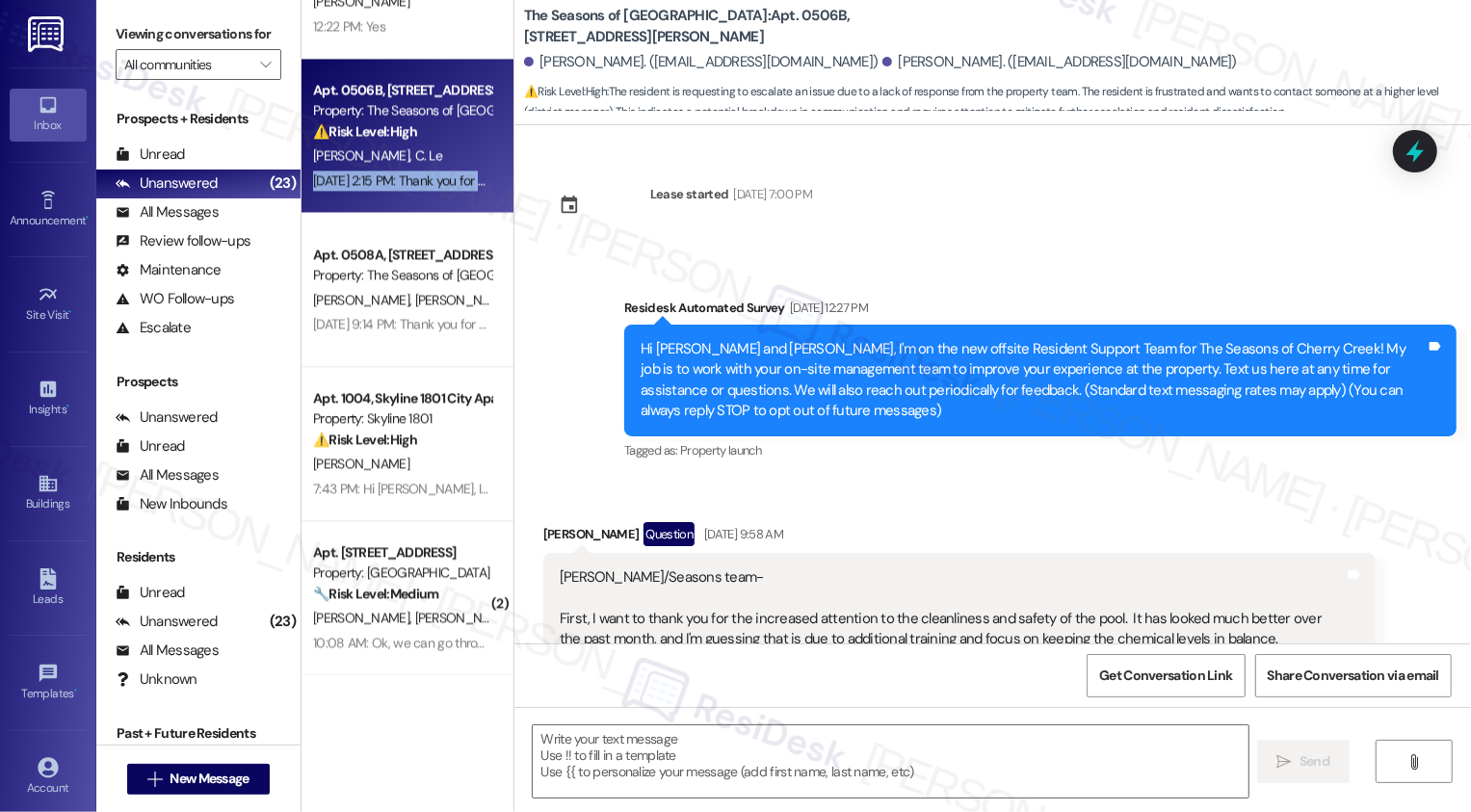
type textarea "Fetching suggested responses. Please feel free to read through the conversation…"
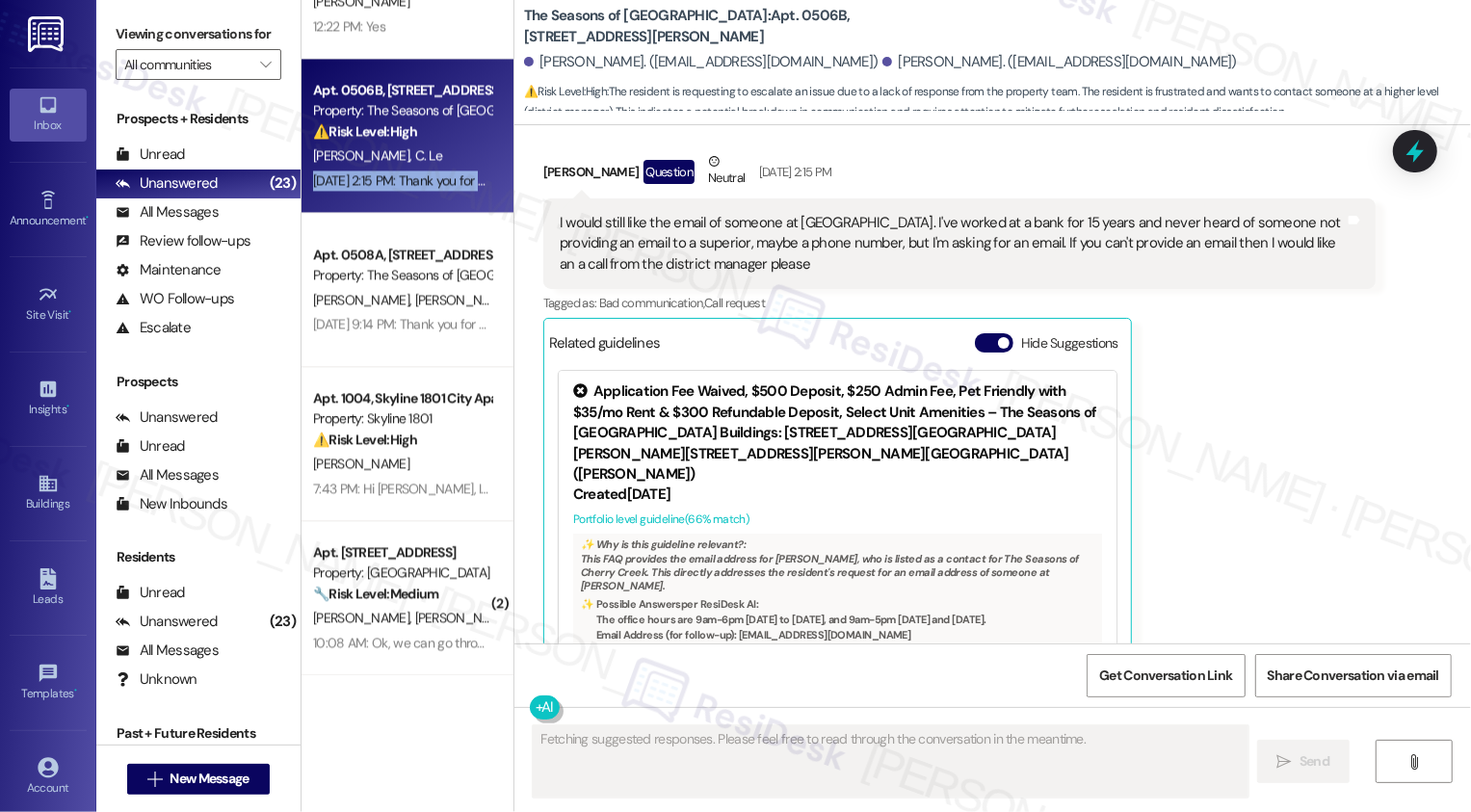
scroll to position [5023, 0]
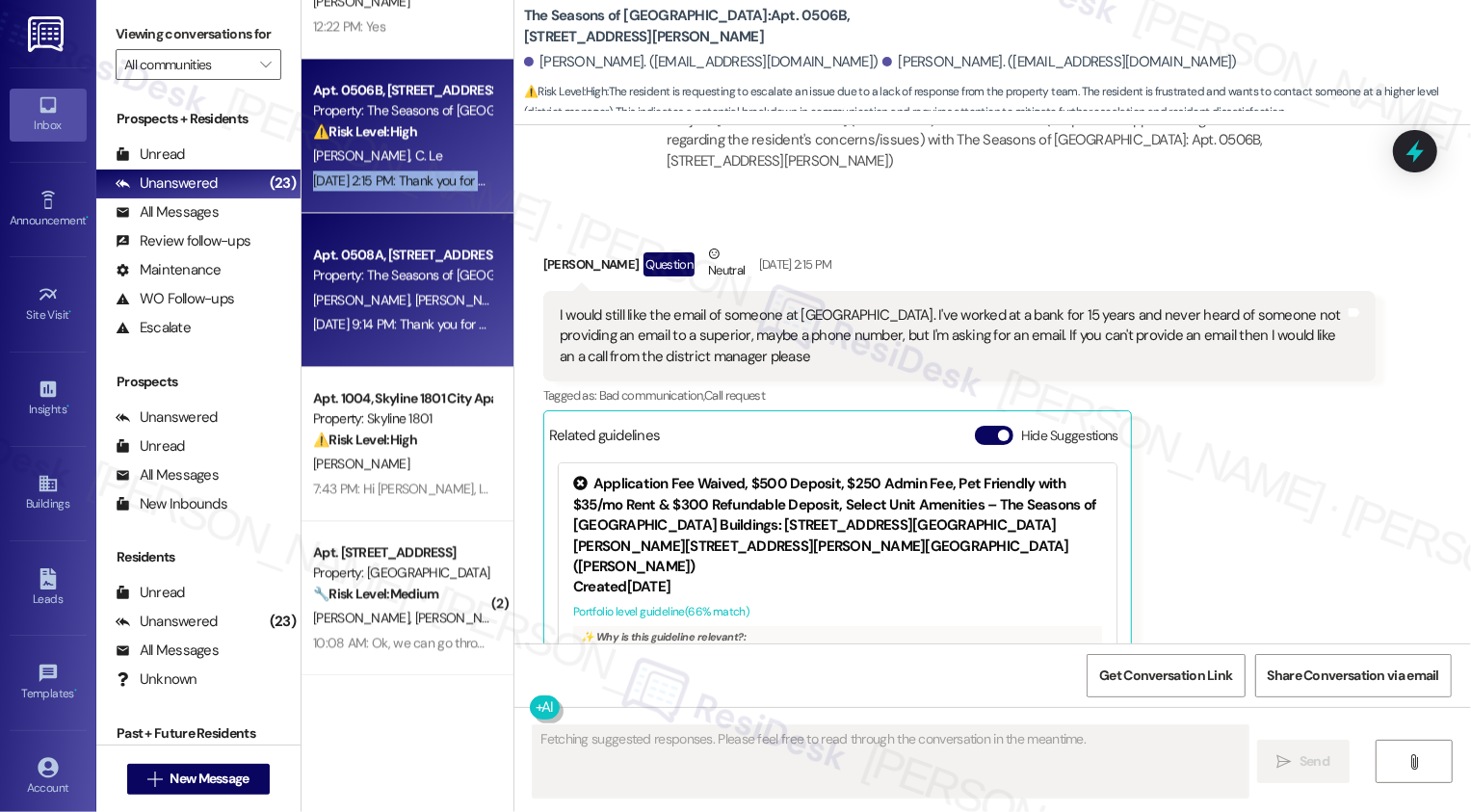
click at [447, 276] on div "Property: The Seasons of [GEOGRAPHIC_DATA]" at bounding box center [402, 274] width 178 height 20
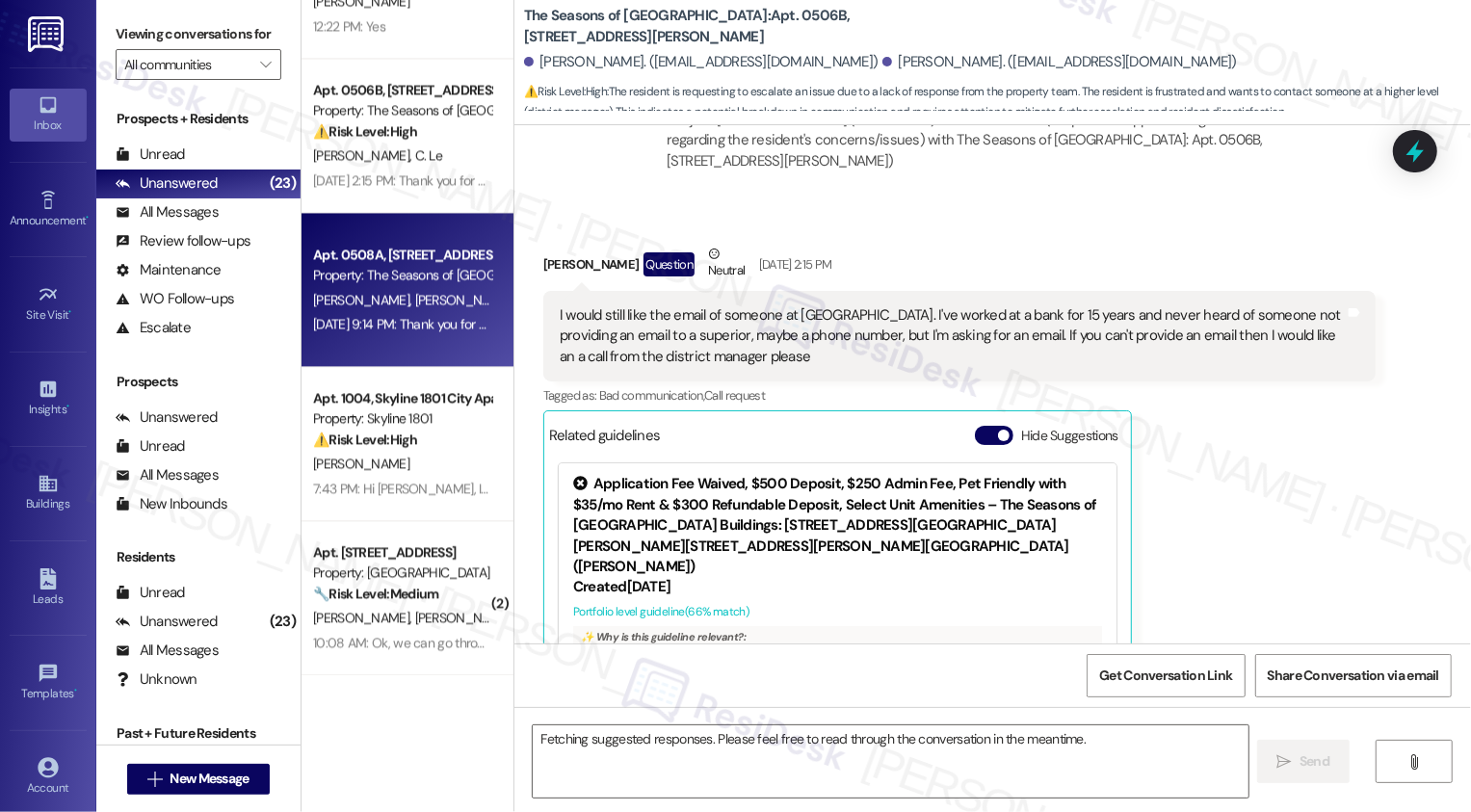
click at [447, 276] on div "Property: The Seasons of [GEOGRAPHIC_DATA]" at bounding box center [402, 274] width 178 height 20
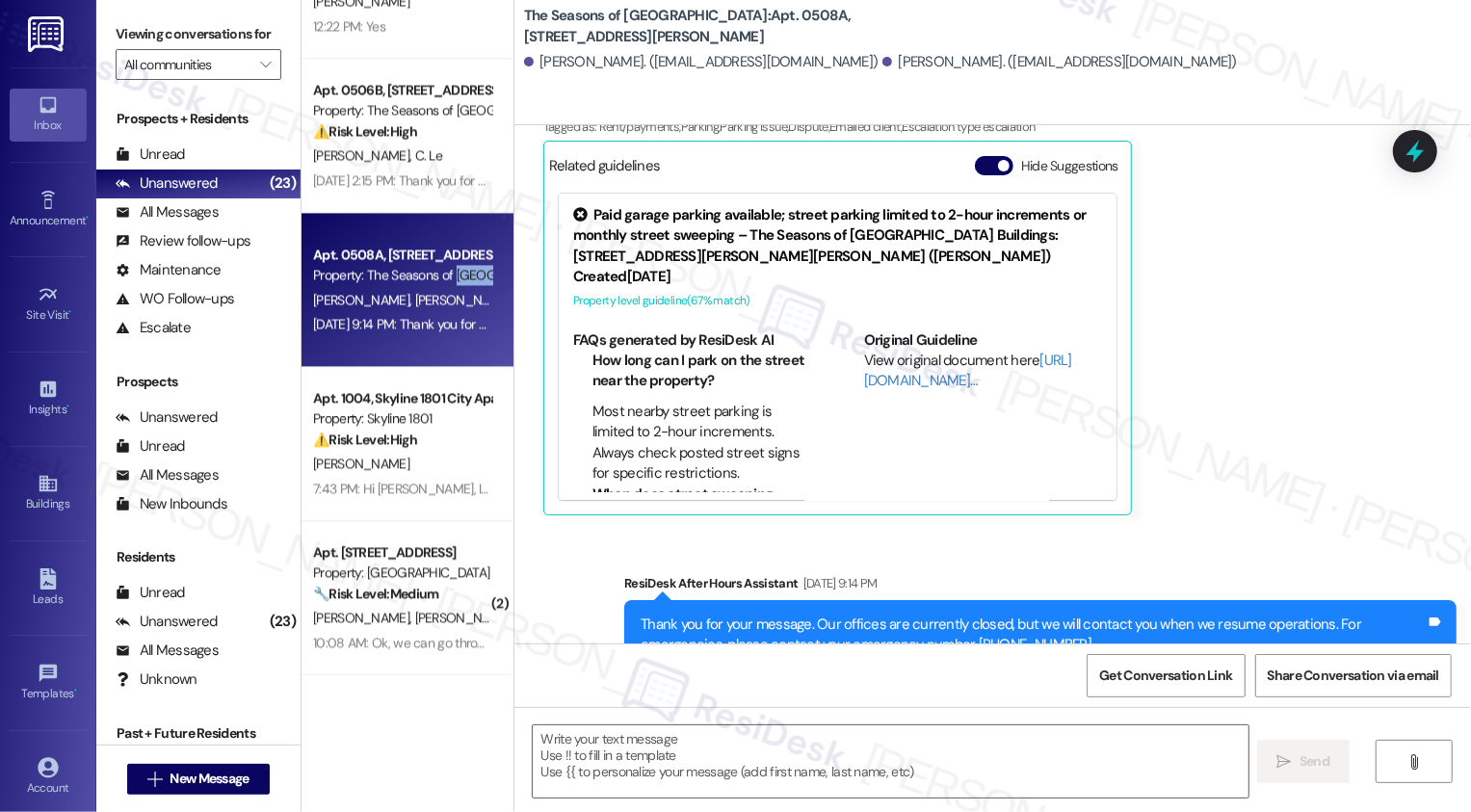
scroll to position [4517, 0]
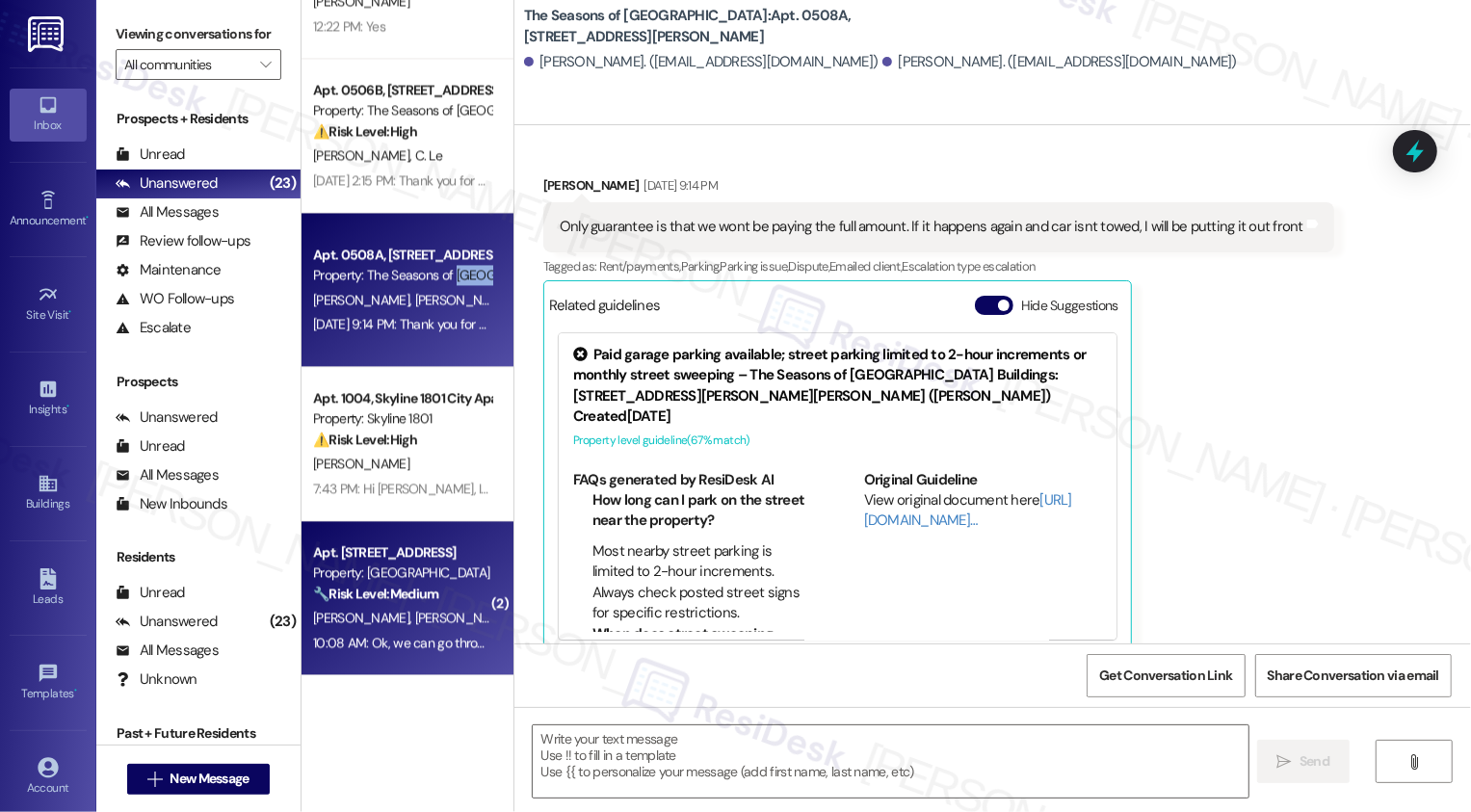
click at [409, 551] on div "Apt. [STREET_ADDRESS]" at bounding box center [402, 552] width 178 height 20
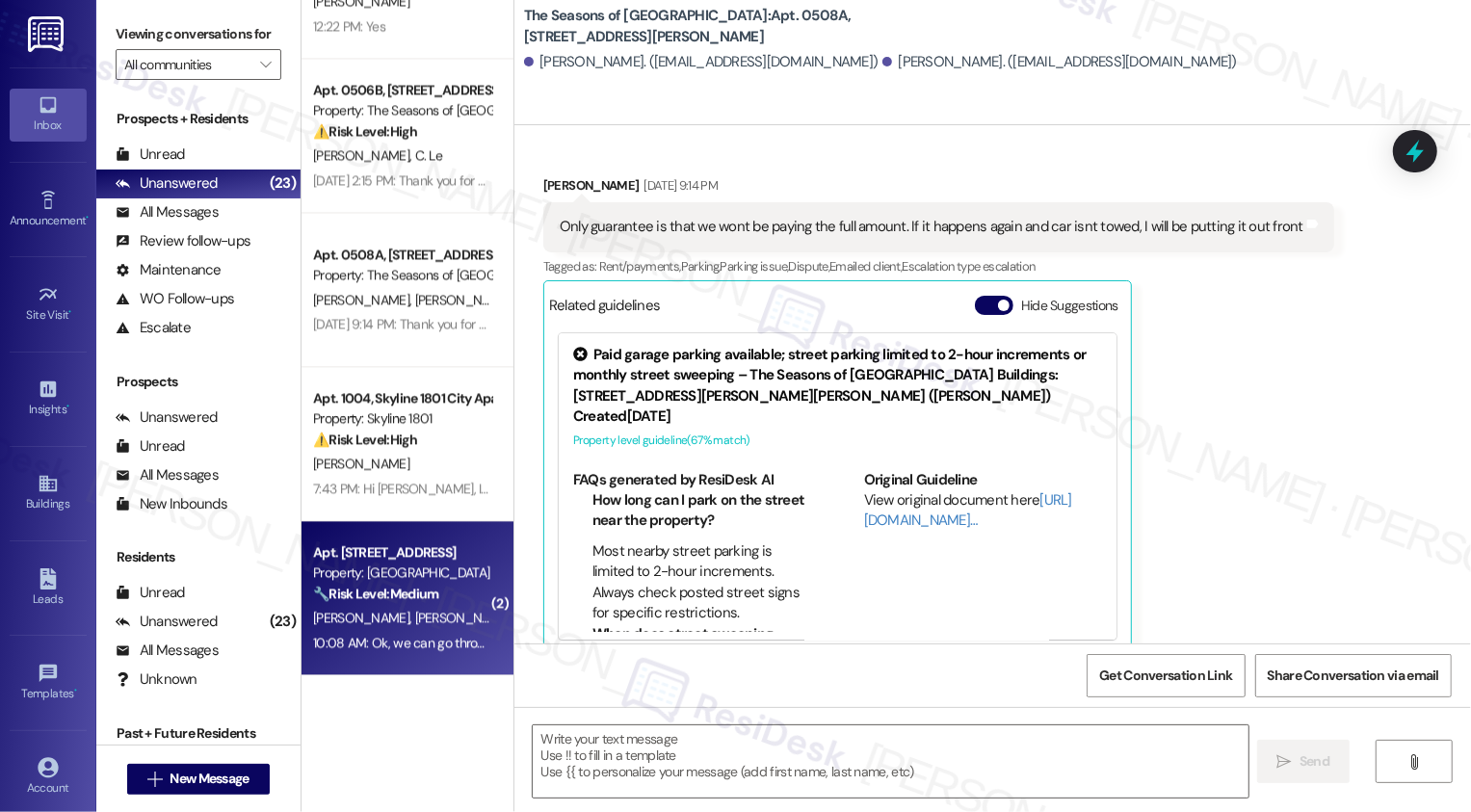
click at [409, 551] on div "Apt. [STREET_ADDRESS]" at bounding box center [402, 552] width 178 height 20
type textarea "Fetching suggested responses. Please feel free to read through the conversation…"
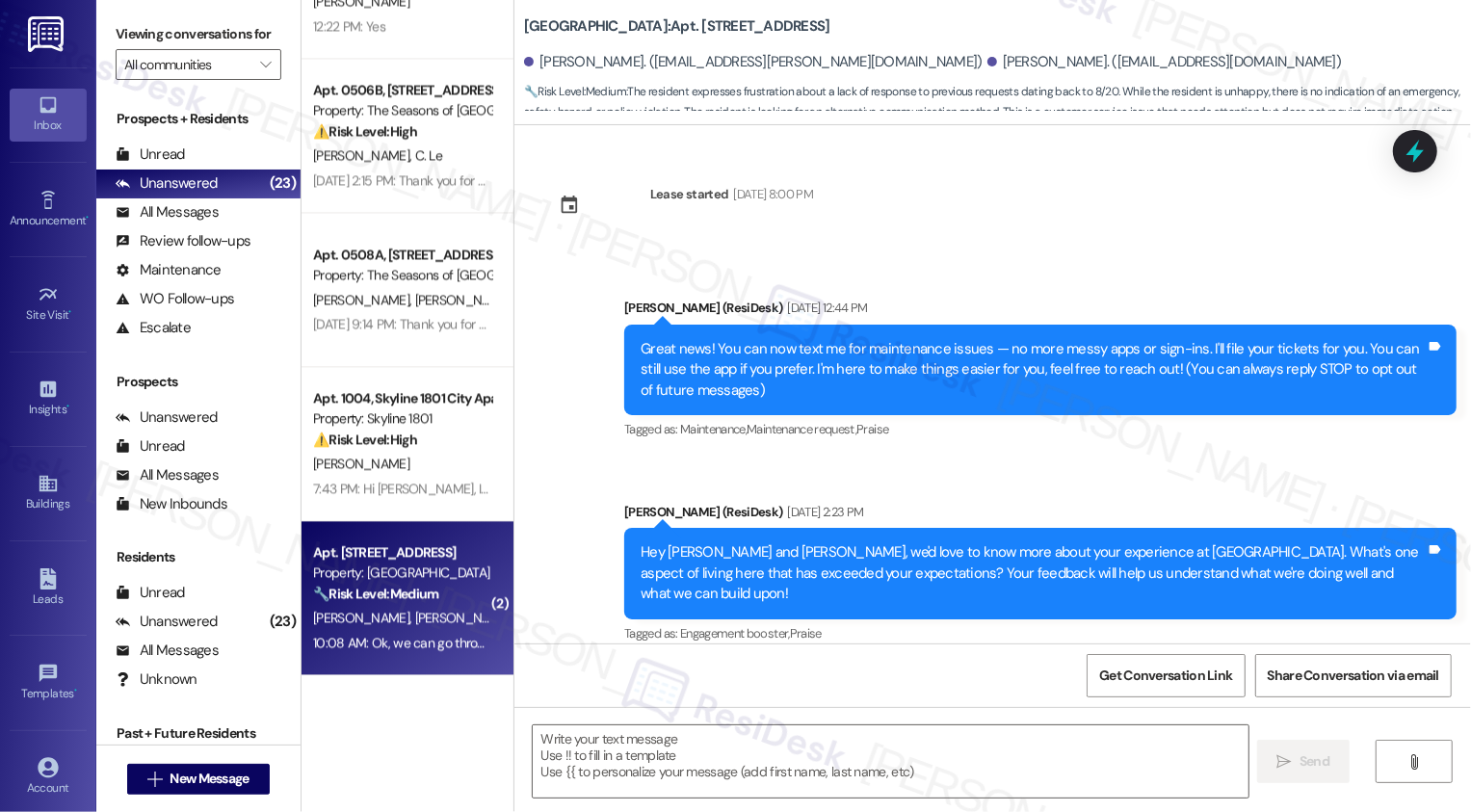
scroll to position [7433, 0]
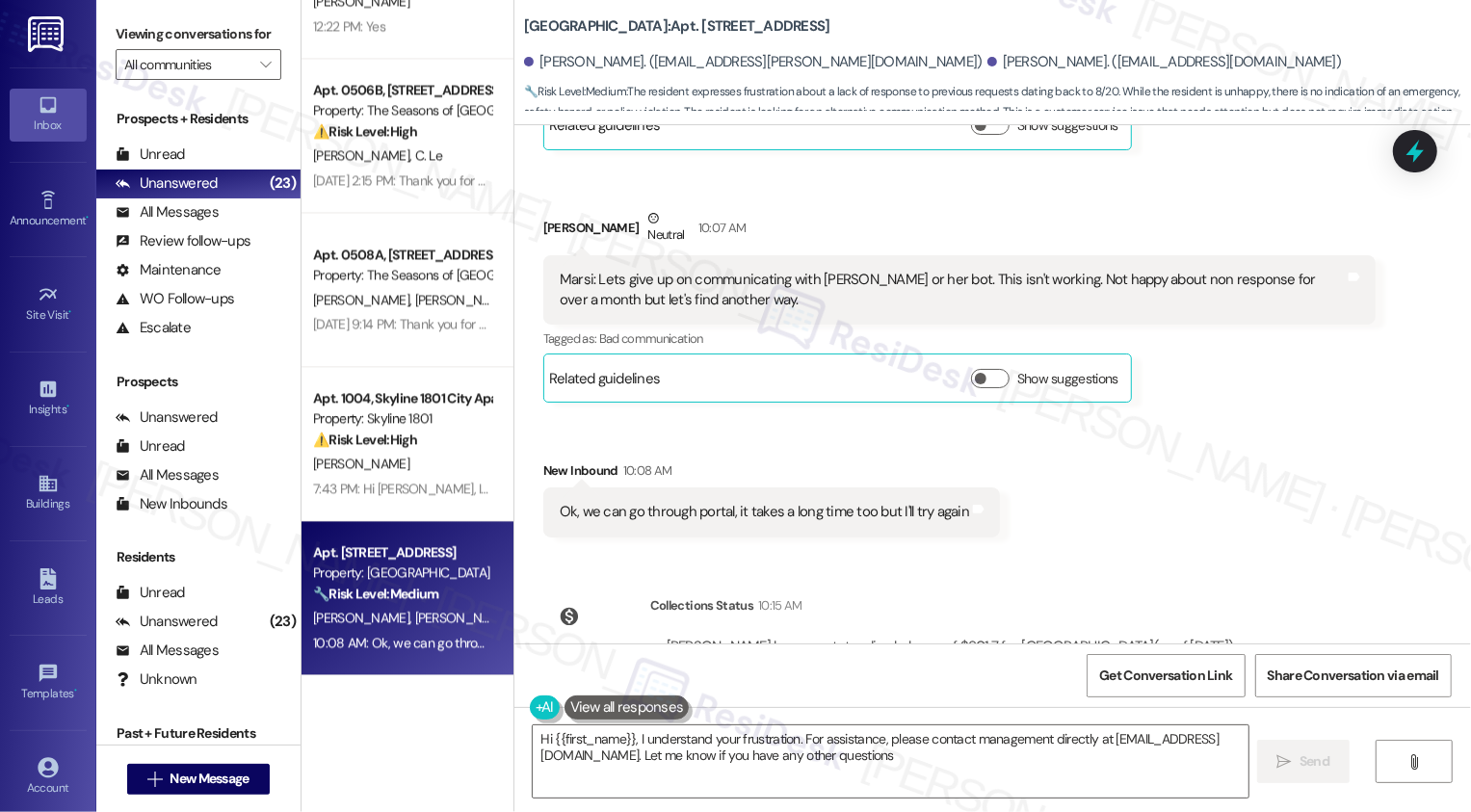
type textarea "Hi {{first_name}}, I understand your frustration. For assistance, please contac…"
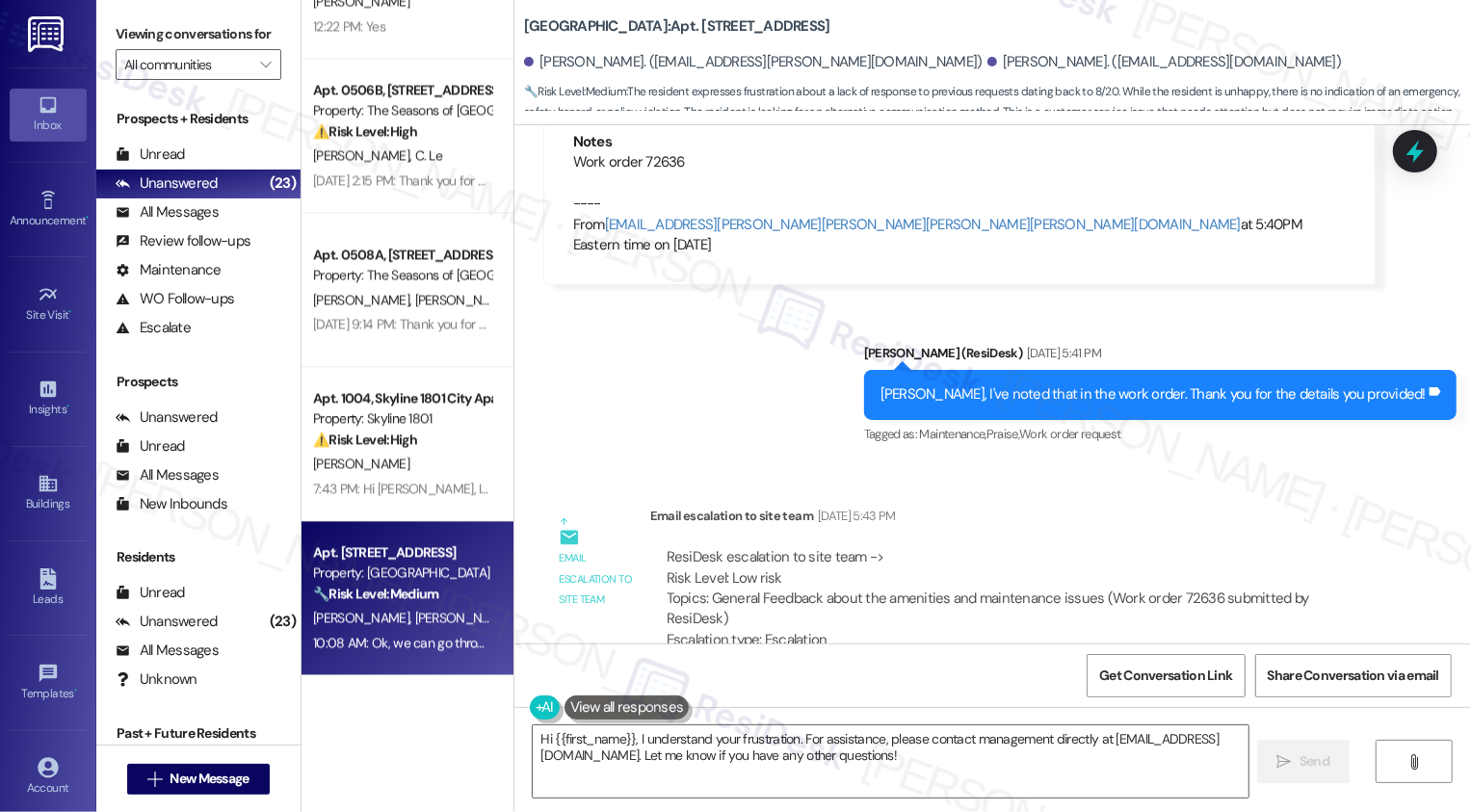
scroll to position [5404, 0]
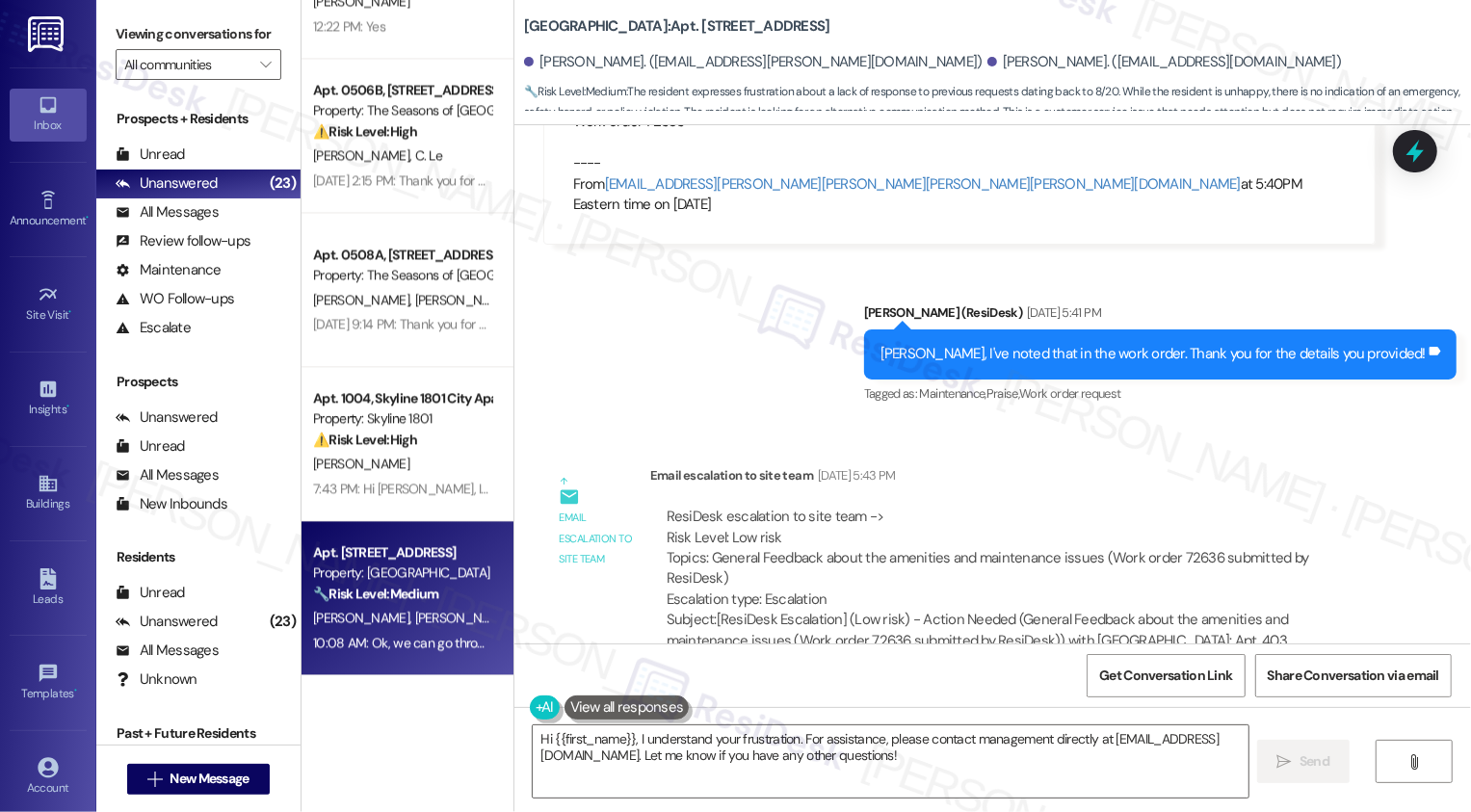
drag, startPoint x: 512, startPoint y: 22, endPoint x: 934, endPoint y: 31, distance: 422.1
click at [934, 31] on div "Bayaud Tower: Apt. 403, 1001 E. Bayaud Ave Lawrence Welkowitz. (lwelkowi@keene.…" at bounding box center [998, 57] width 947 height 106
copy b "Bayaud Tower: Apt. 403, 1001 E. Bayaud Ave"
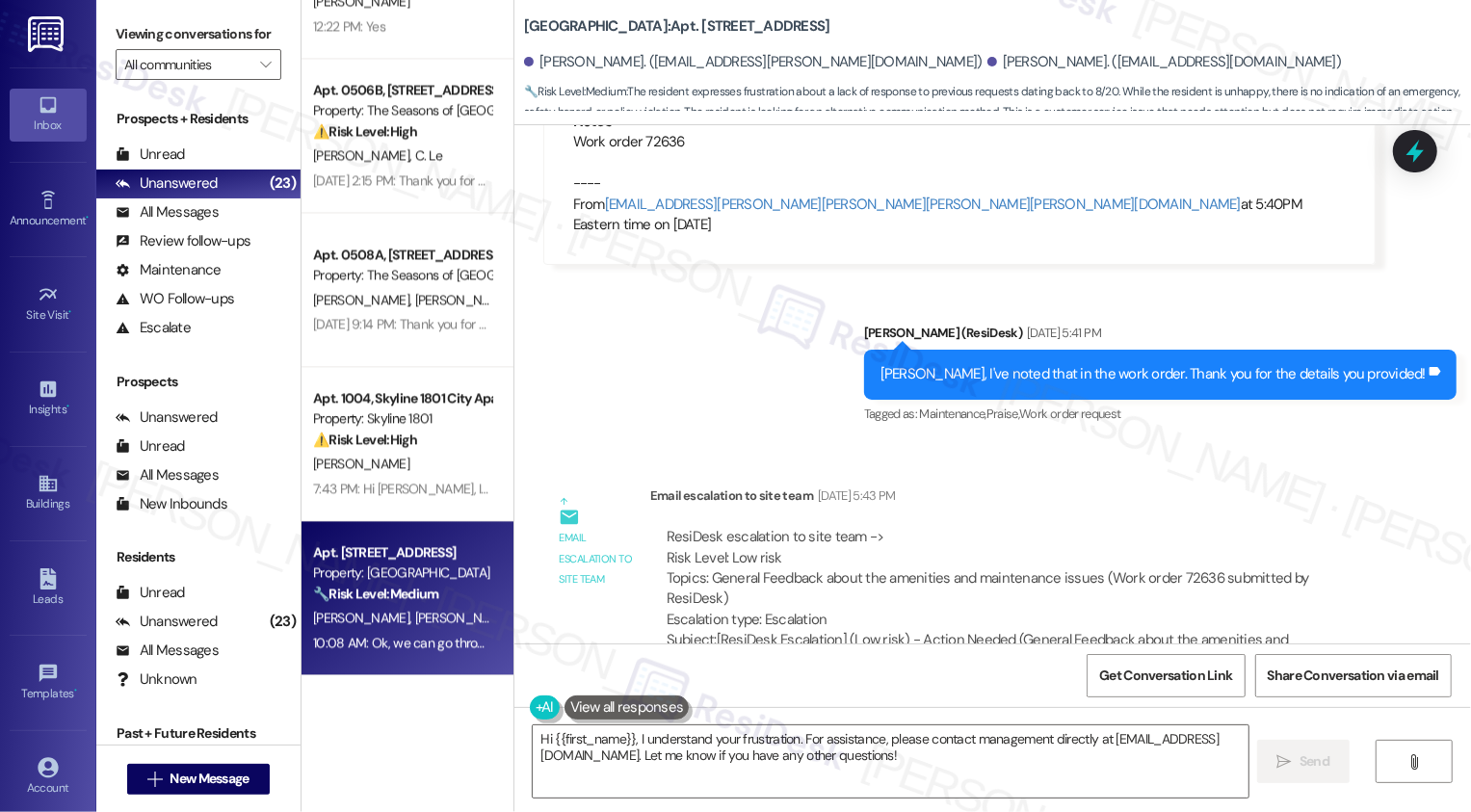
scroll to position [5370, 0]
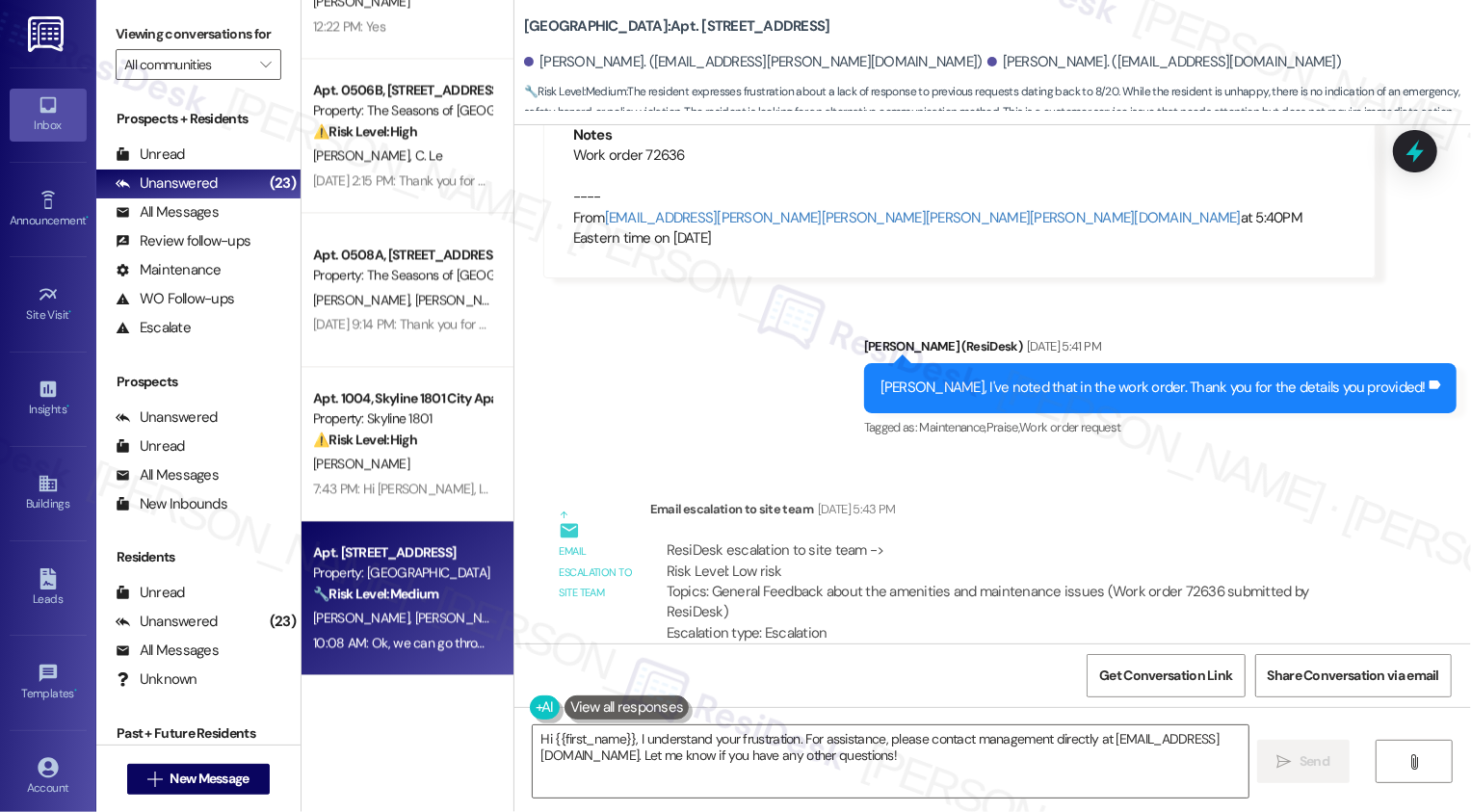
click at [759, 416] on div "Lease started Jul 10, 2025 at 8:00 PM Announcement, sent via SMS Sarah (ResiDes…" at bounding box center [993, 383] width 957 height 518
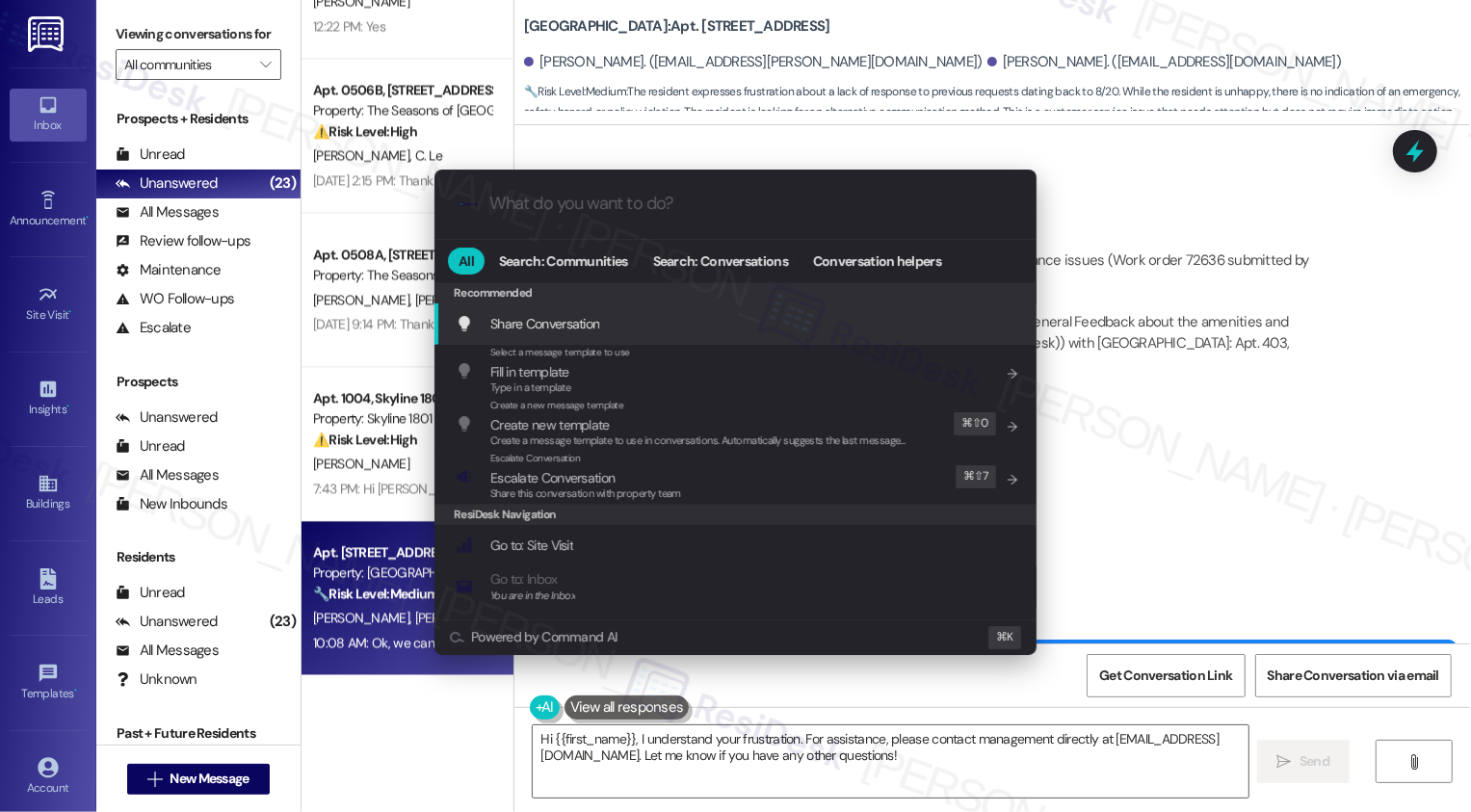
scroll to position [5798, 0]
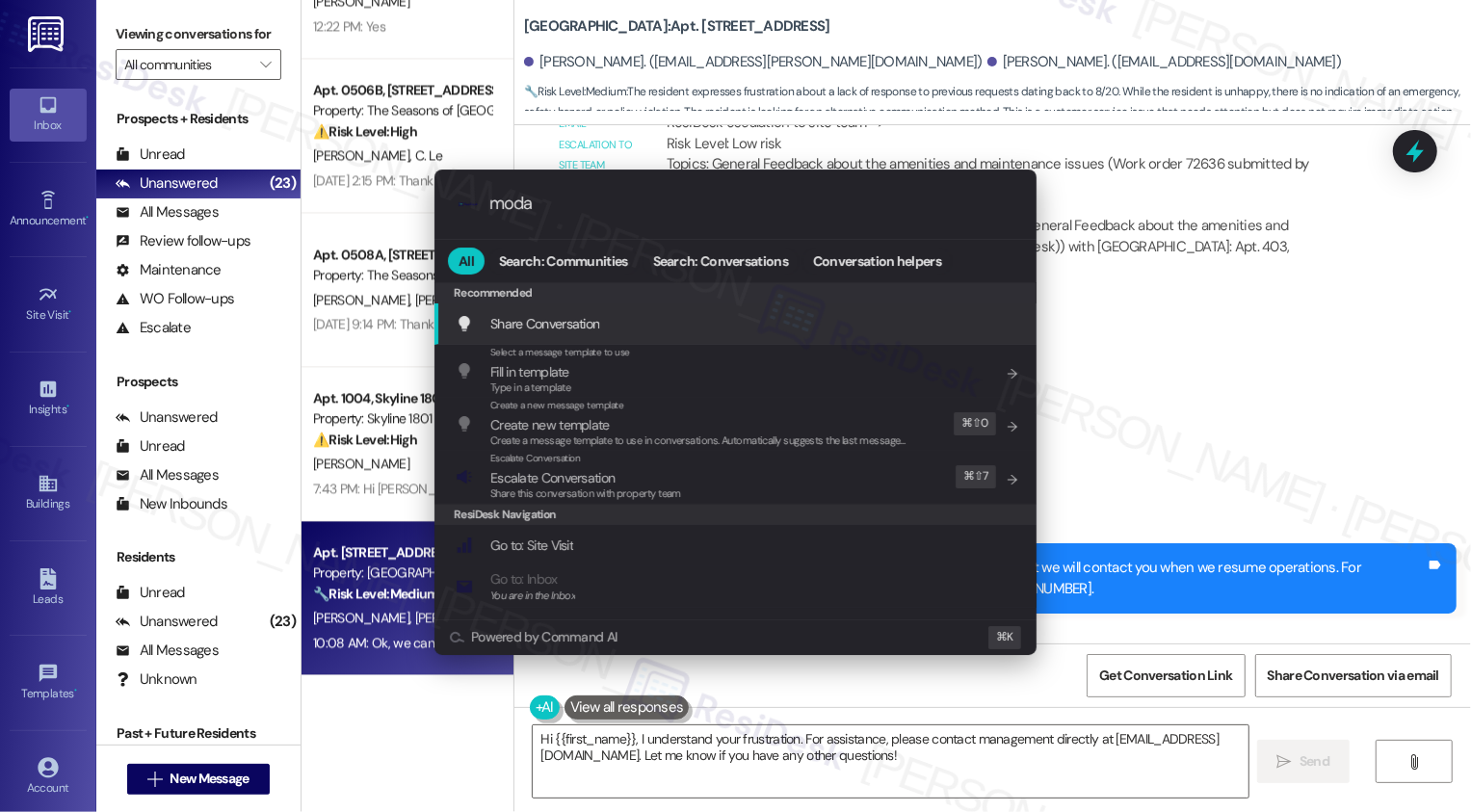
type input "modal"
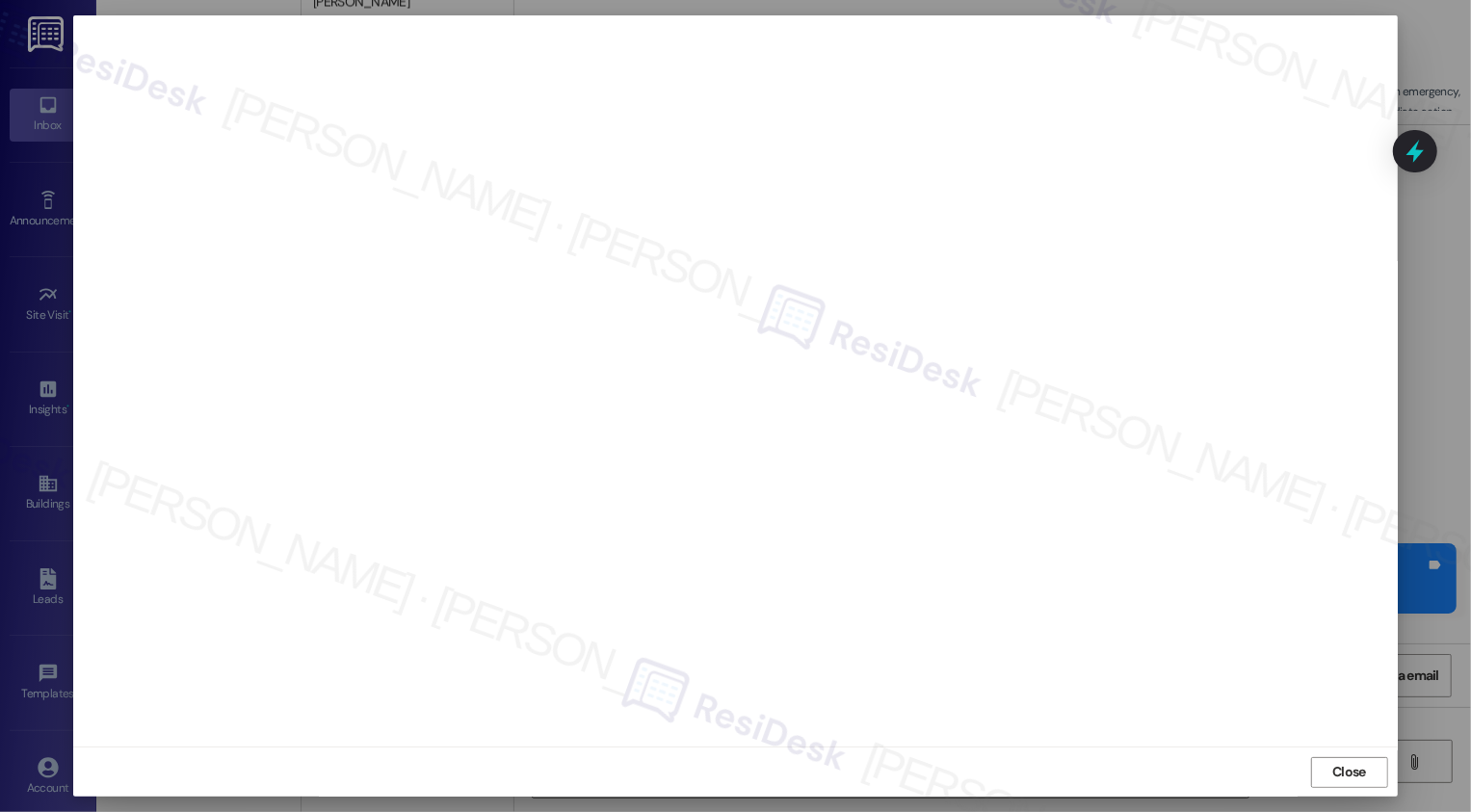
scroll to position [0, 0]
click at [1324, 761] on button "Close" at bounding box center [1349, 771] width 77 height 31
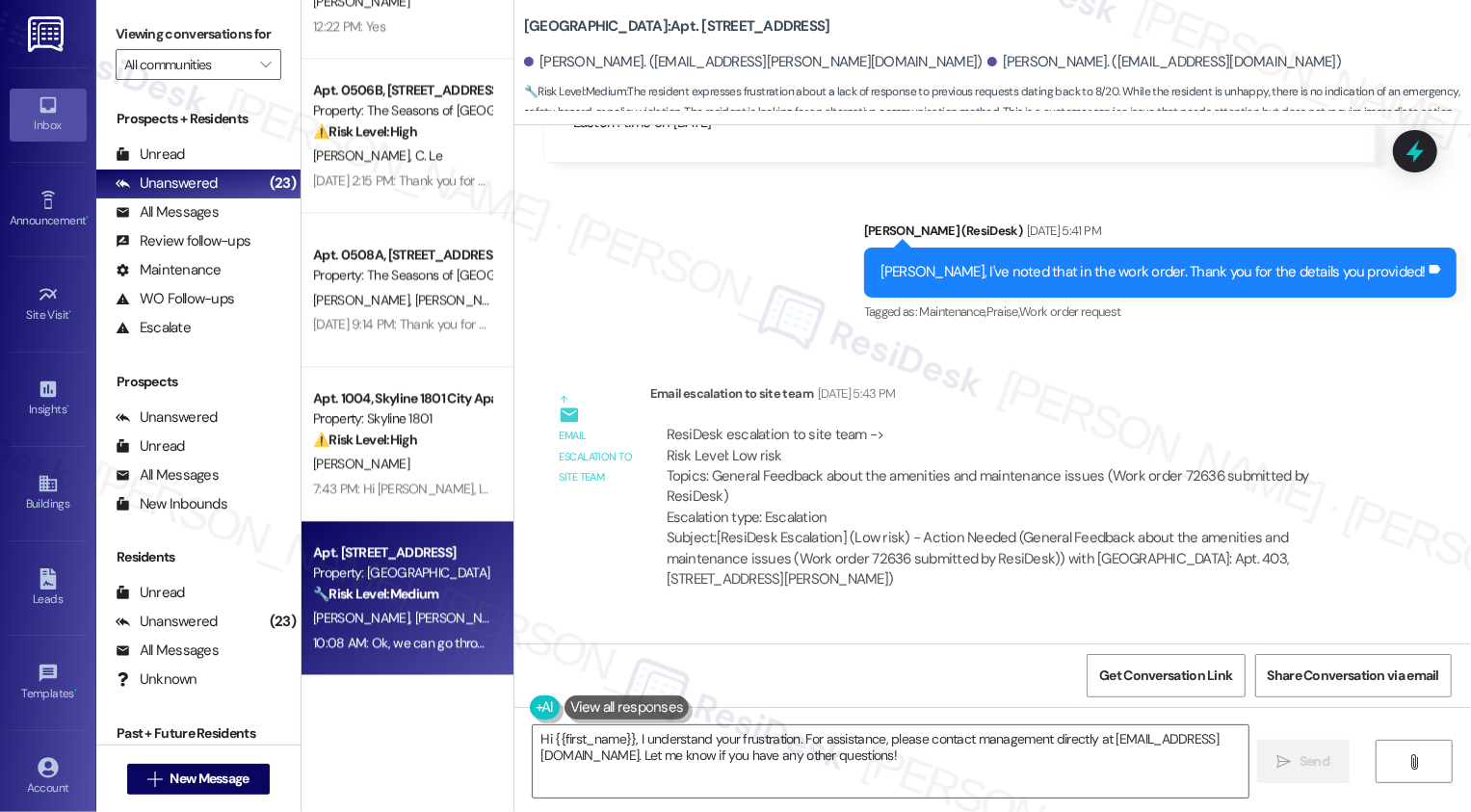
scroll to position [5669, 0]
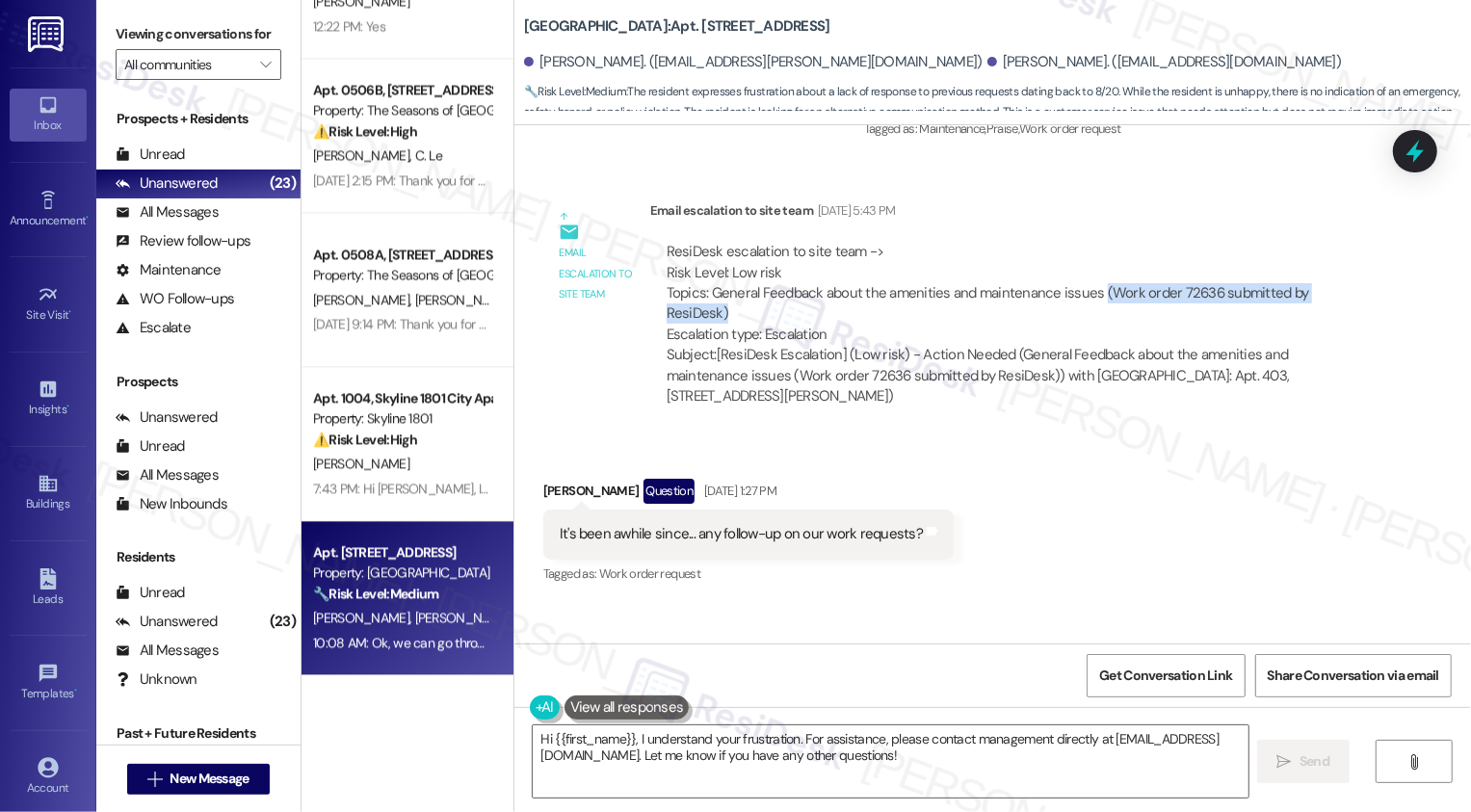
drag, startPoint x: 1084, startPoint y: 247, endPoint x: 1343, endPoint y: 257, distance: 259.2
click at [1343, 257] on div "ResiDesk escalation to site team -> Risk Level: Low risk Topics: General Feedba…" at bounding box center [1012, 293] width 692 height 103
click at [981, 345] on div "Subject: [ResiDesk Escalation] (Low risk) - Action Needed (General Feedback abo…" at bounding box center [1012, 375] width 692 height 61
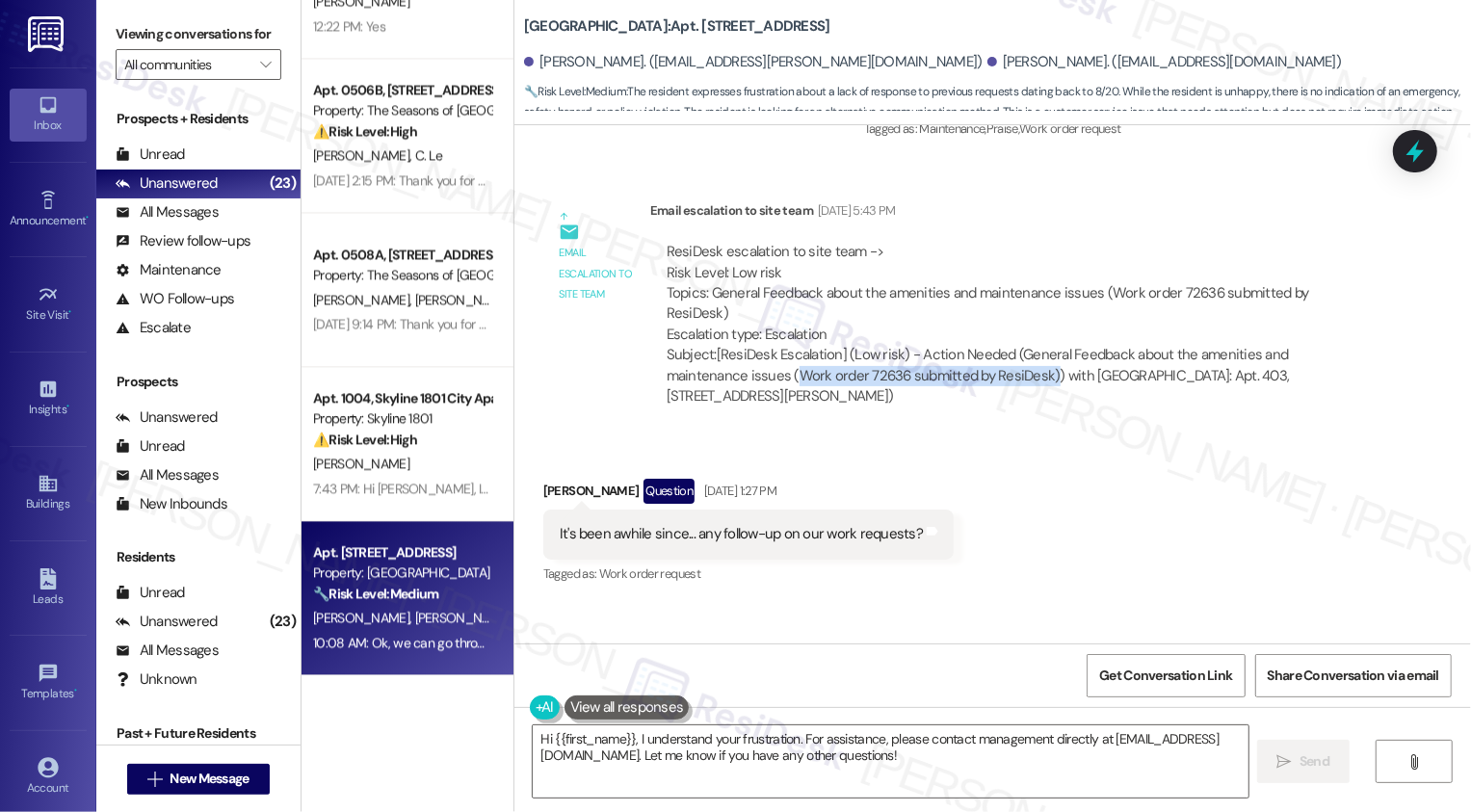
drag, startPoint x: 699, startPoint y: 309, endPoint x: 955, endPoint y: 305, distance: 256.0
click at [955, 345] on div "Subject: [ResiDesk Escalation] (Low risk) - Action Needed (General Feedback abo…" at bounding box center [1012, 375] width 692 height 61
copy div "Work order 72636 submitted by ResiDesk)"
click at [1132, 602] on div "Sent via SMS ResiDesk After Hours Assistant Sep 07, 2025 at 1:27 PM Thank you f…" at bounding box center [993, 693] width 957 height 183
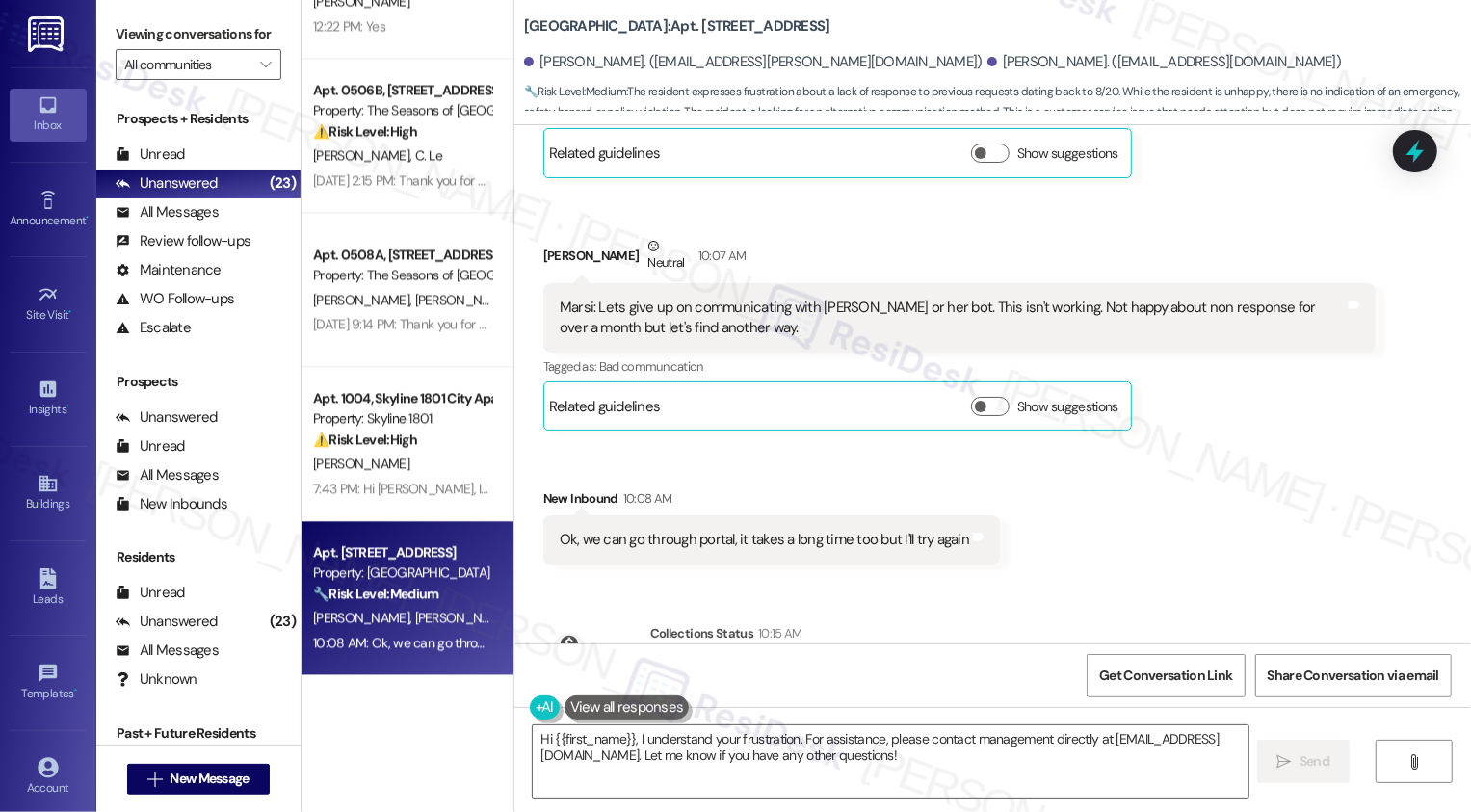
scroll to position [7433, 0]
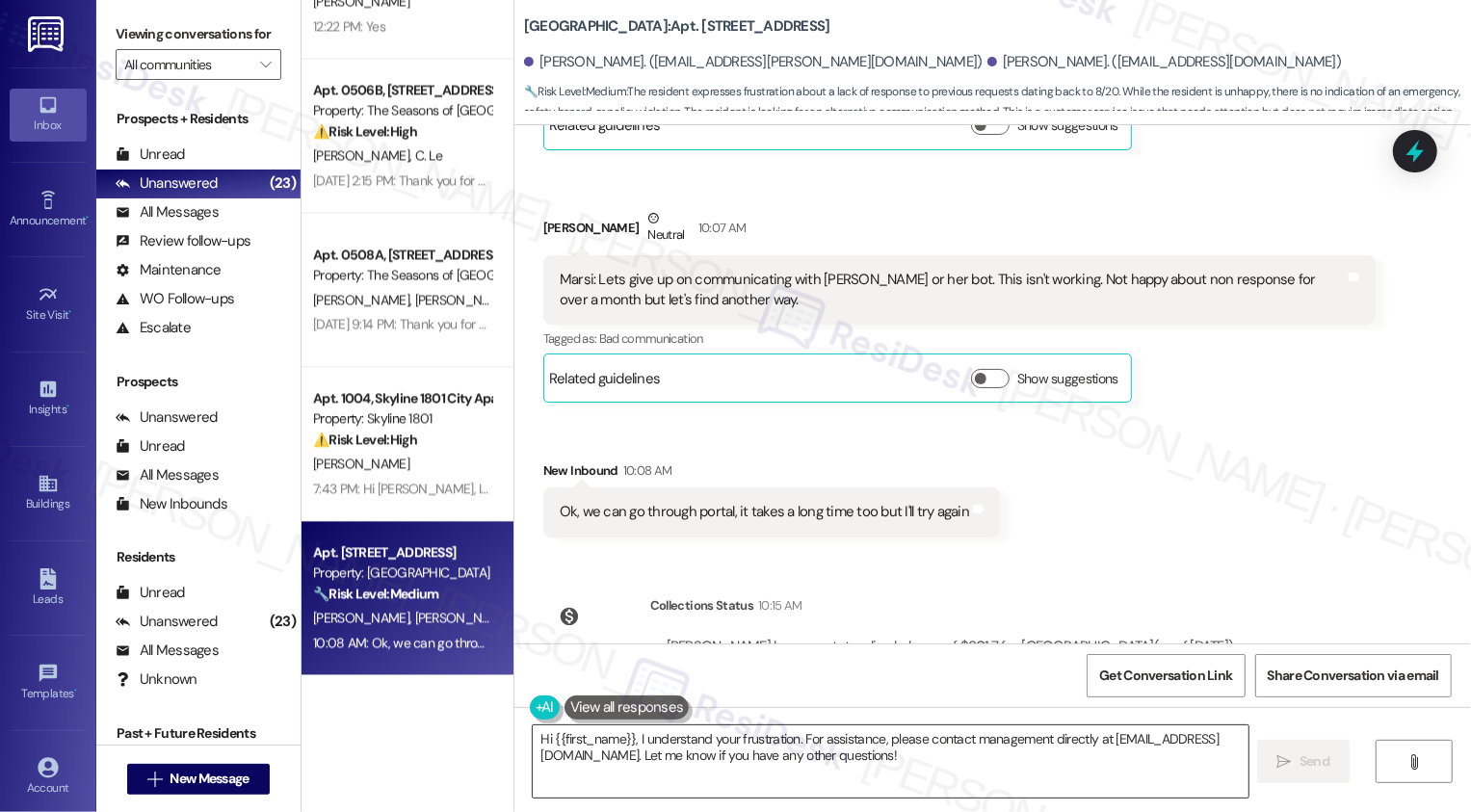
click at [848, 748] on textarea "Hi {{first_name}}, I understand your frustration. For assistance, please contac…" at bounding box center [891, 761] width 716 height 72
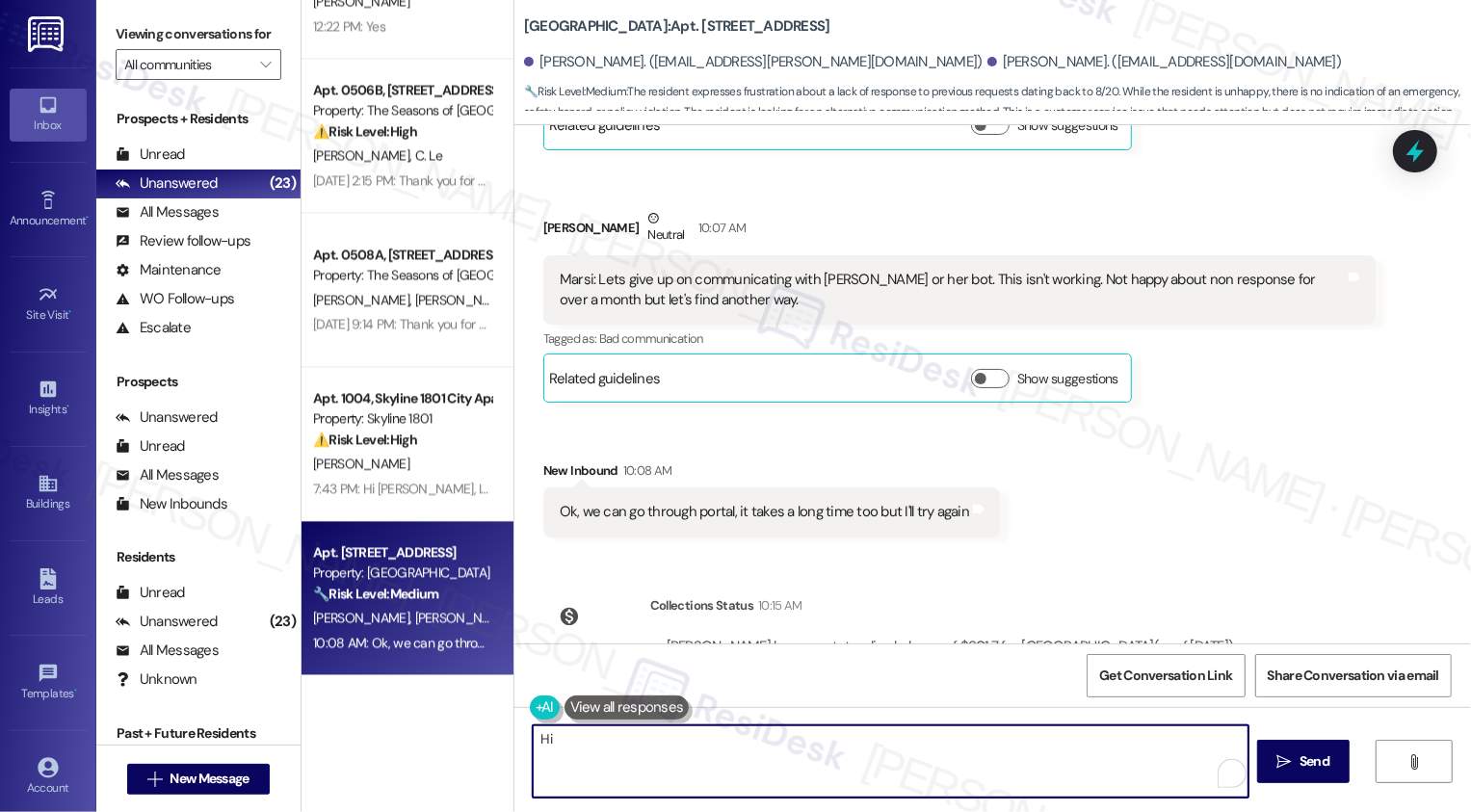
type textarea "Hi"
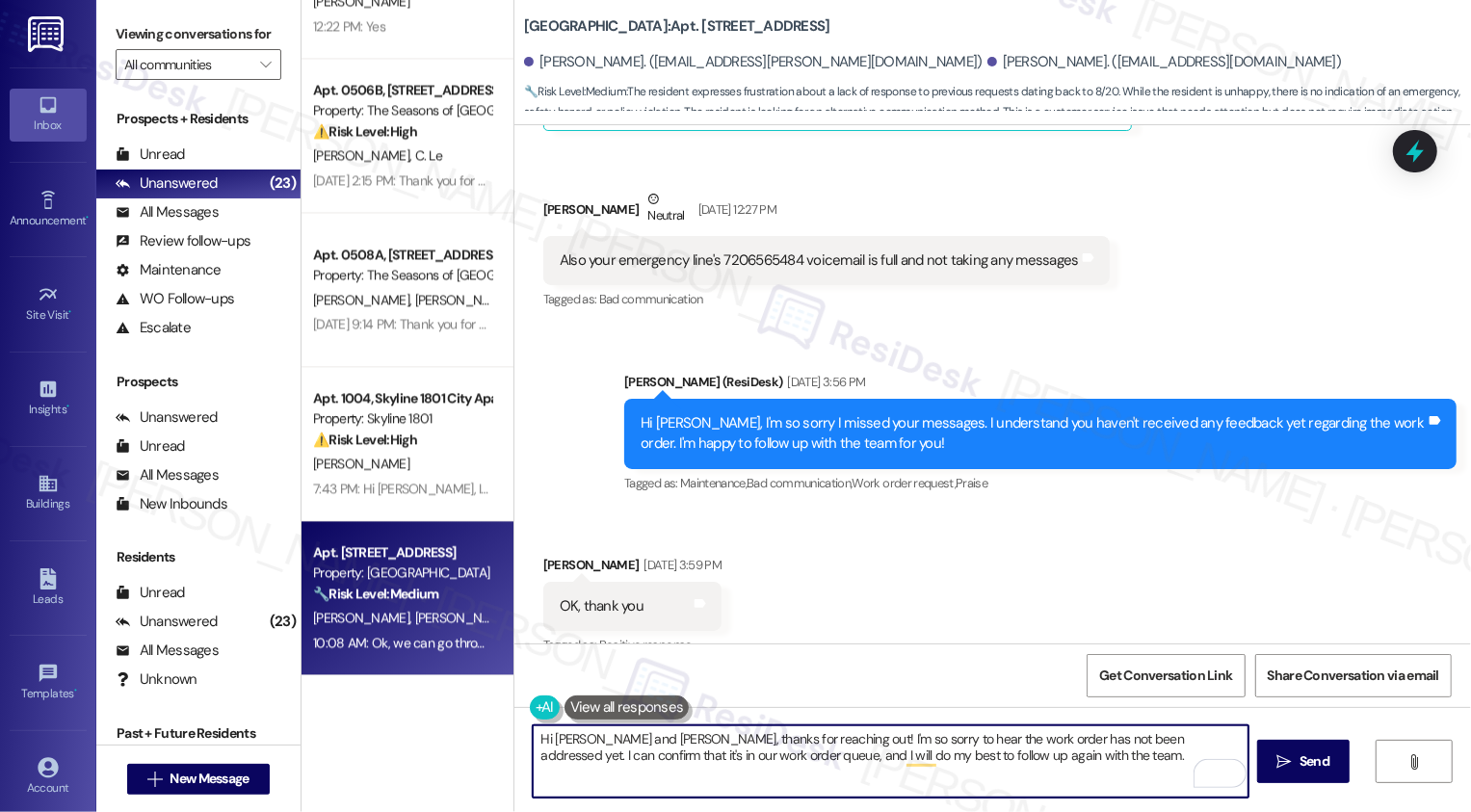
scroll to position [7117, 0]
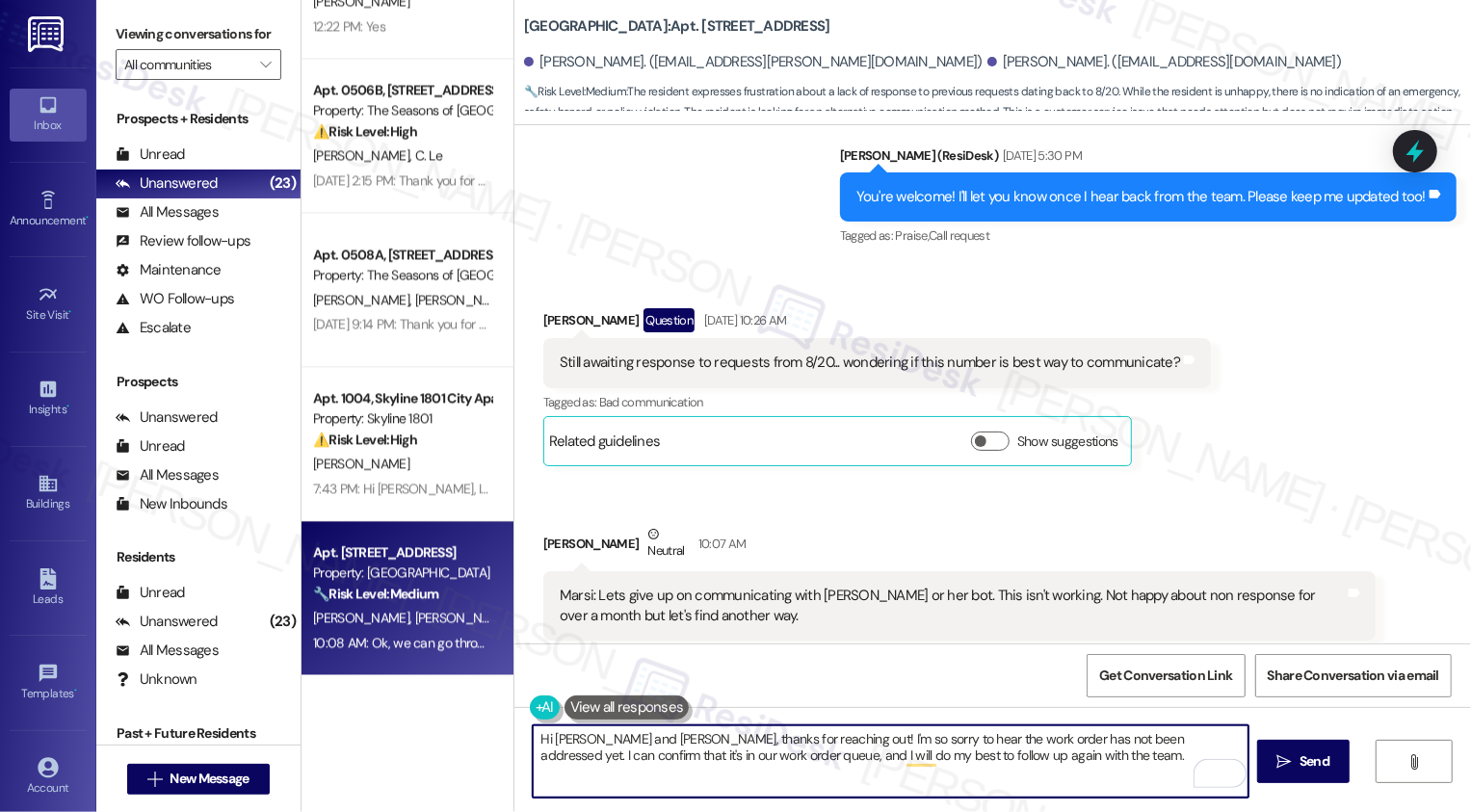
drag, startPoint x: 841, startPoint y: 754, endPoint x: 1024, endPoint y: 748, distance: 183.1
click at [1024, 748] on textarea "Hi [PERSON_NAME] and [PERSON_NAME], thanks for reaching out! I'm so sorry to he…" at bounding box center [891, 761] width 716 height 72
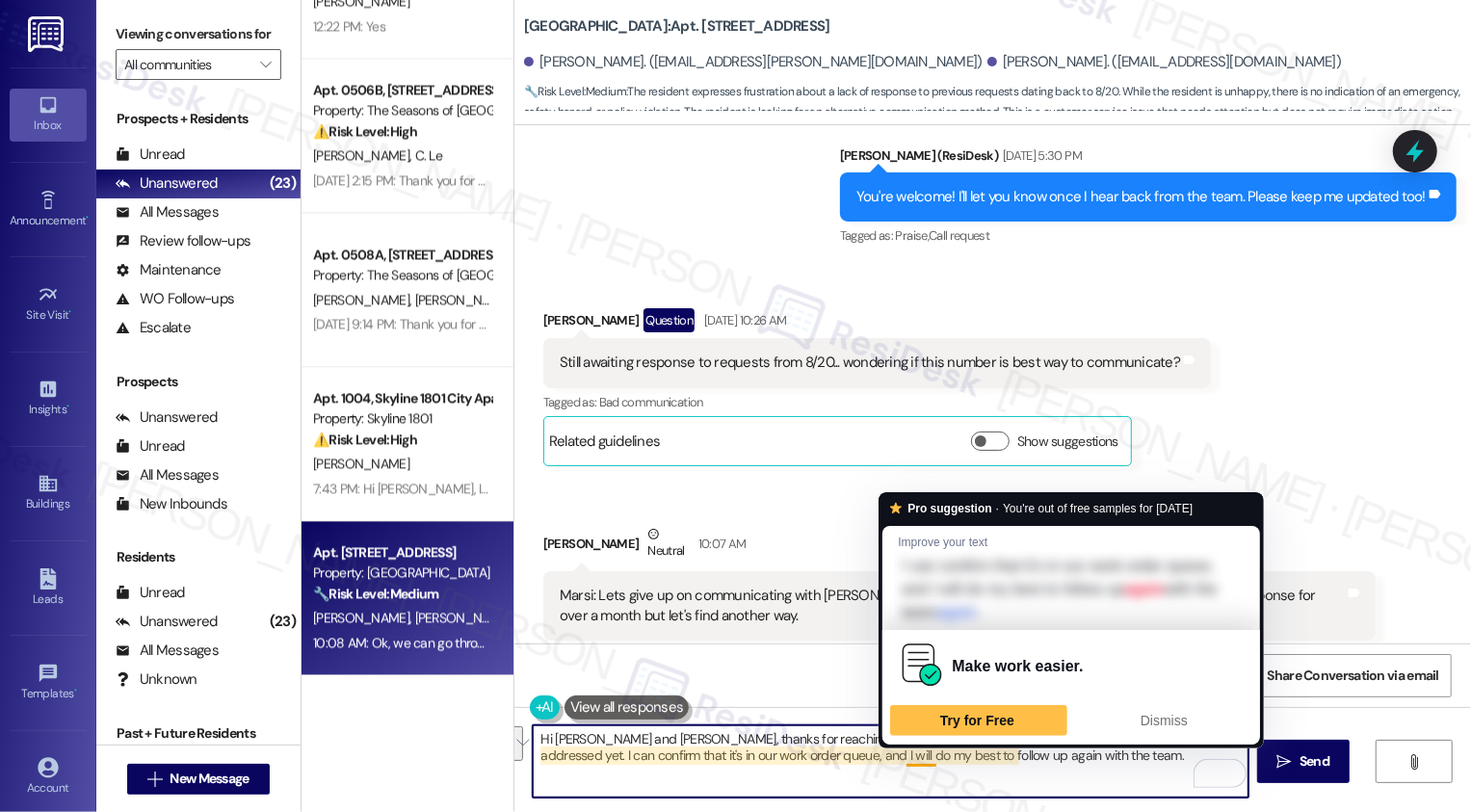
click at [913, 757] on textarea "Hi [PERSON_NAME] and [PERSON_NAME], thanks for reaching out! I'm so sorry to he…" at bounding box center [891, 761] width 716 height 72
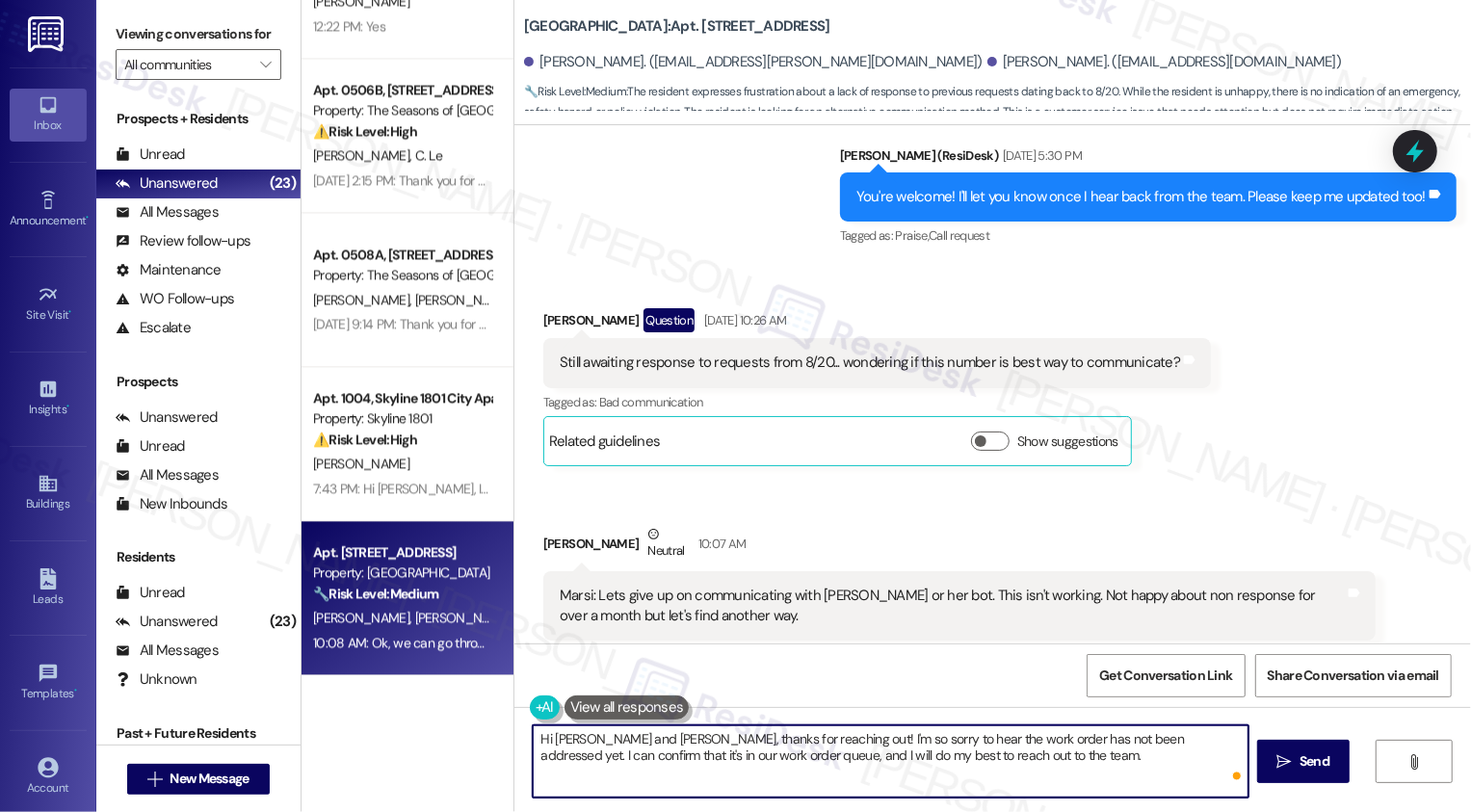
click at [997, 761] on textarea "Hi [PERSON_NAME] and [PERSON_NAME], thanks for reaching out! I'm so sorry to he…" at bounding box center [891, 761] width 716 height 72
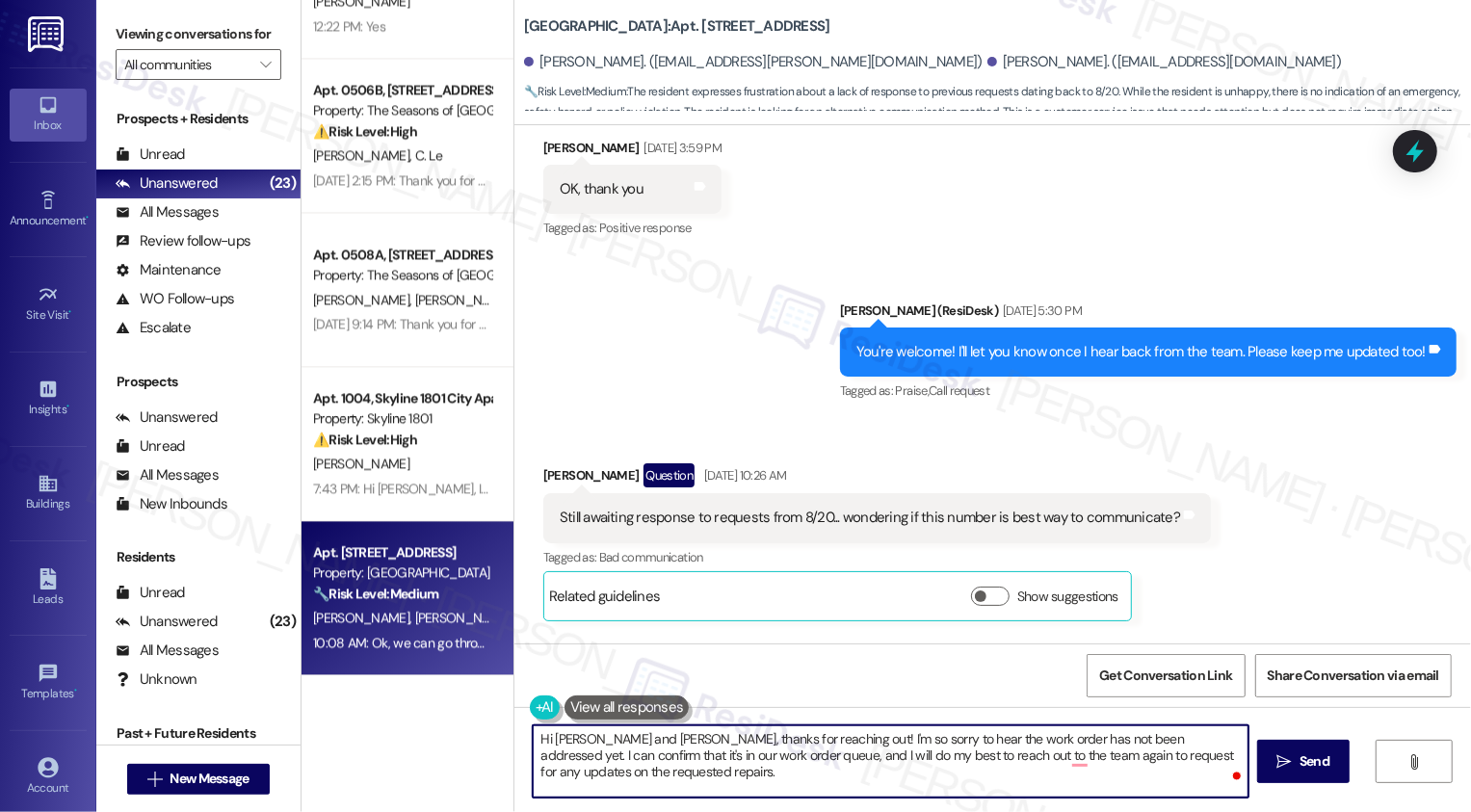
scroll to position [7433, 0]
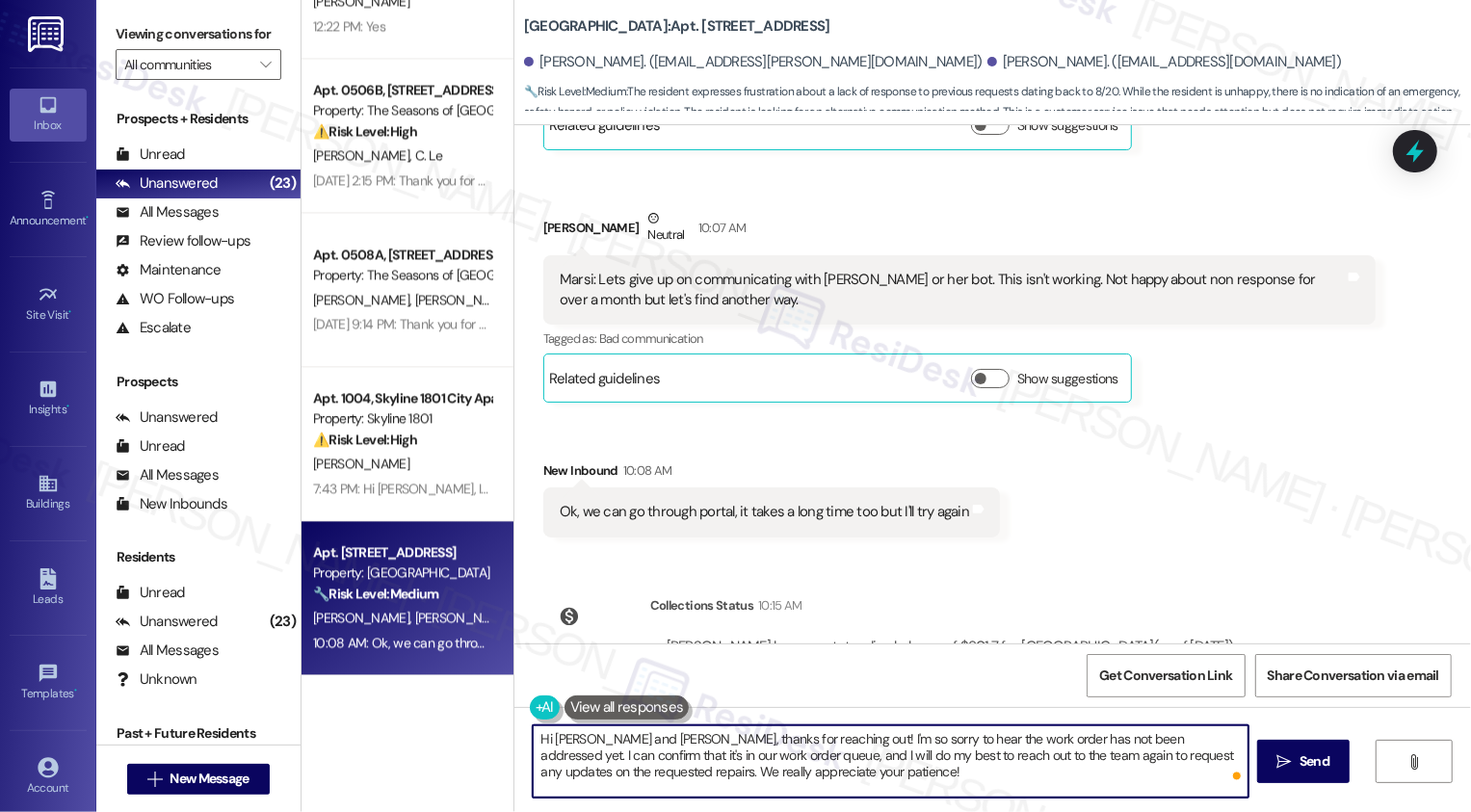
click at [802, 780] on textarea "Hi [PERSON_NAME] and [PERSON_NAME], thanks for reaching out! I'm so sorry to he…" at bounding box center [891, 761] width 716 height 72
click at [831, 780] on textarea "Hi [PERSON_NAME] and [PERSON_NAME], thanks for reaching out! I'm so sorry to he…" at bounding box center [891, 761] width 716 height 72
click at [682, 756] on textarea "Hi [PERSON_NAME] and [PERSON_NAME], thanks for reaching out! I'm so sorry to he…" at bounding box center [891, 761] width 716 height 72
click at [1192, 774] on div "Rewrite with Grammarly" at bounding box center [1196, 773] width 21 height 22
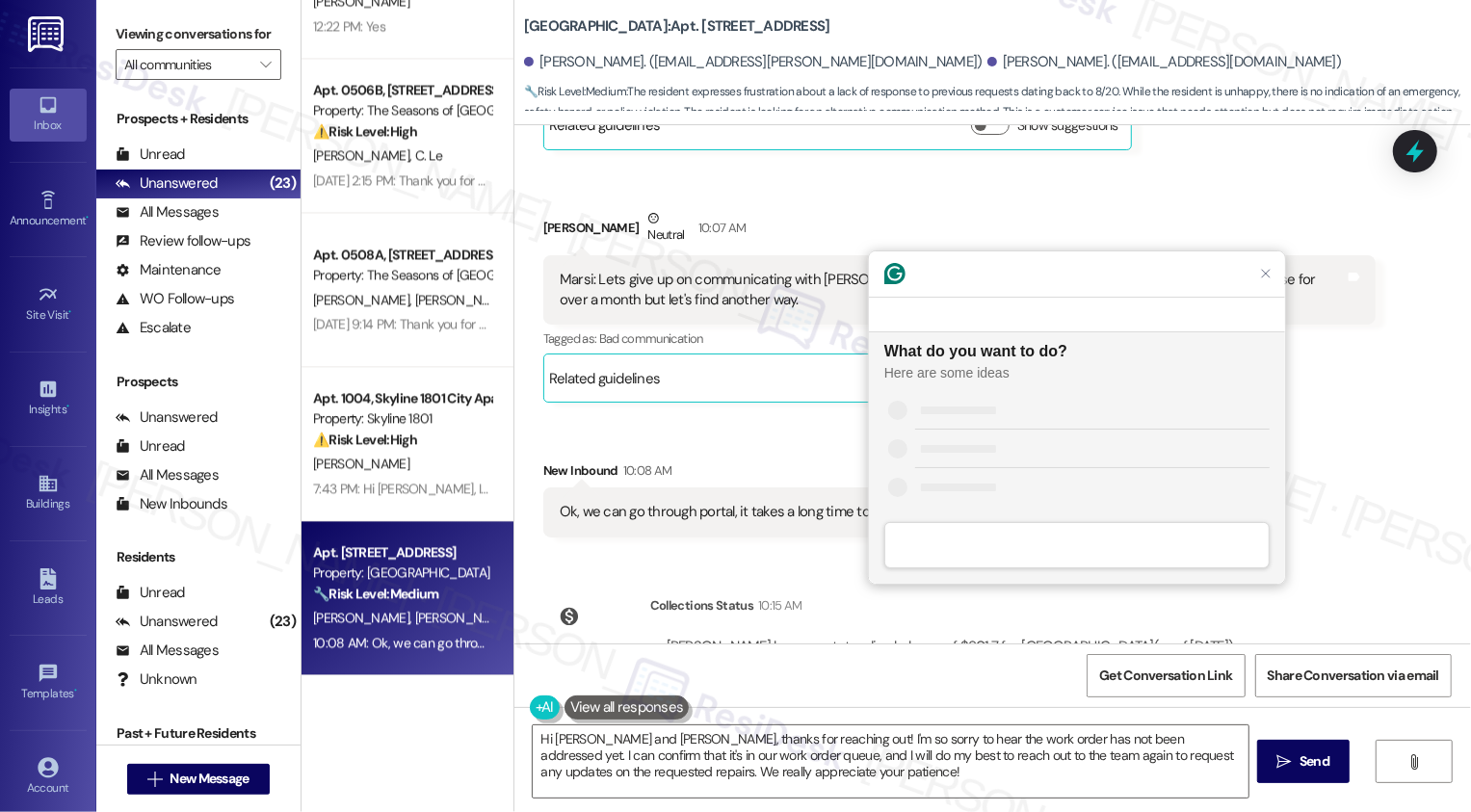
scroll to position [0, 0]
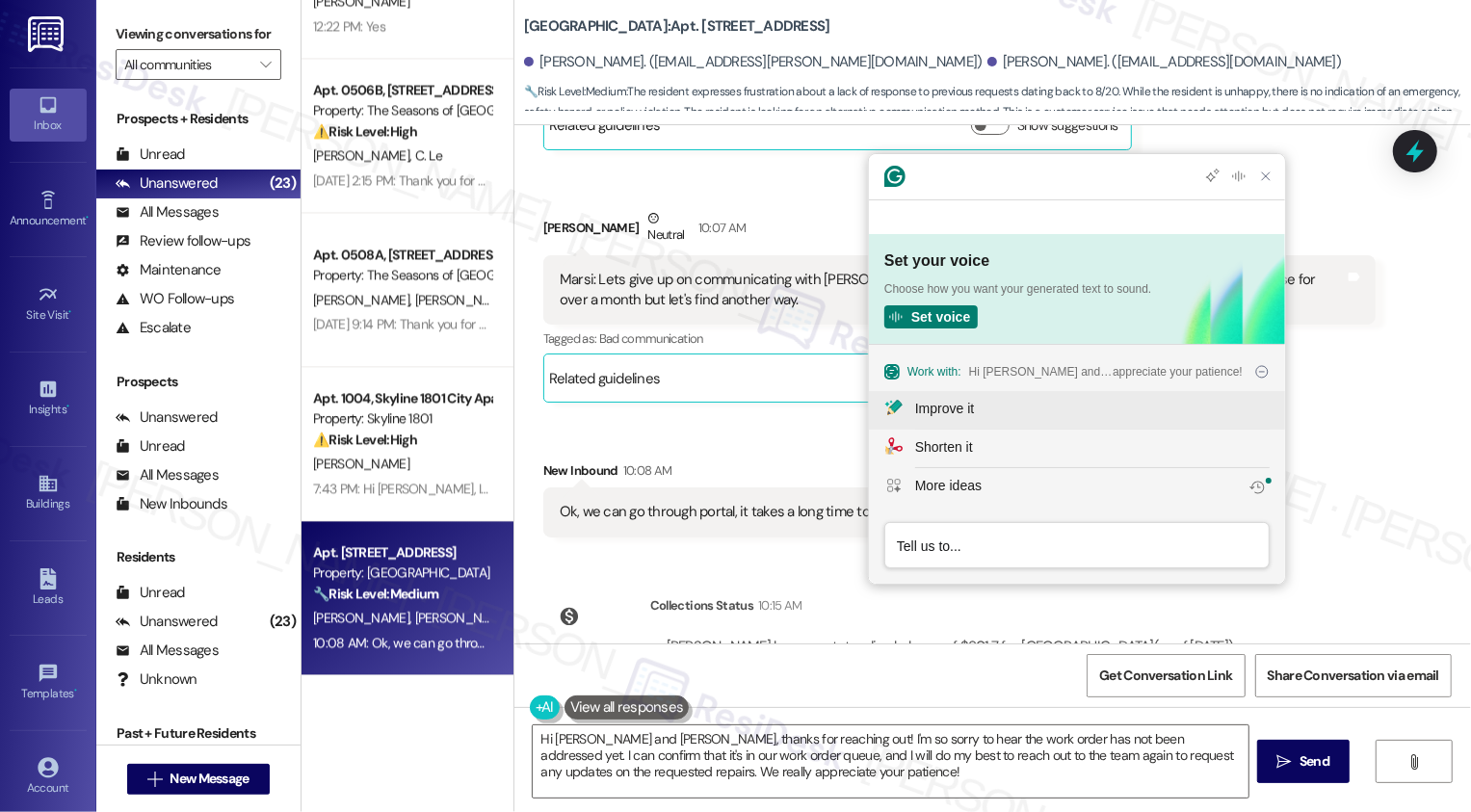
click at [936, 410] on div "Improve it" at bounding box center [944, 409] width 58 height 20
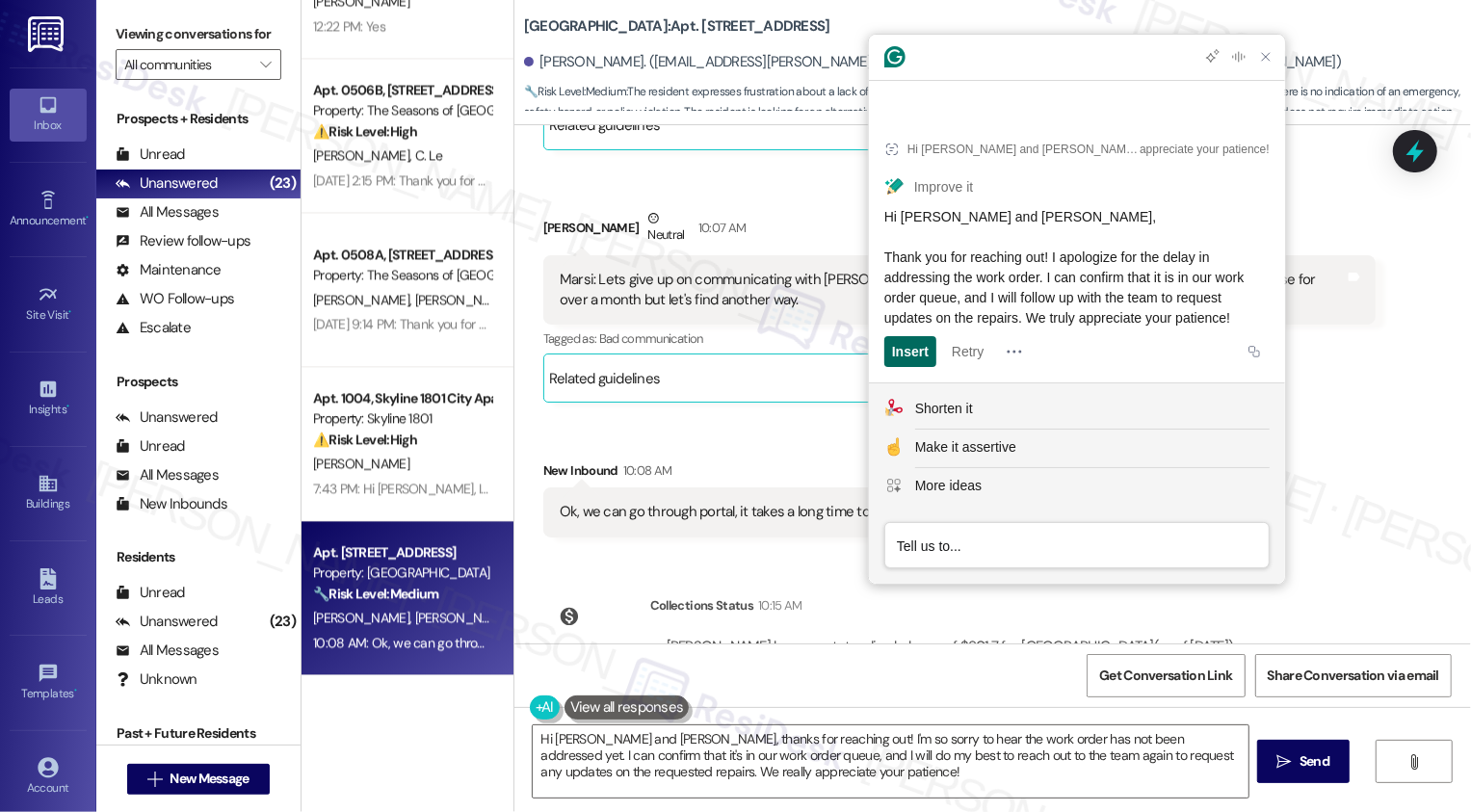
click at [927, 356] on div "Insert" at bounding box center [909, 351] width 37 height 31
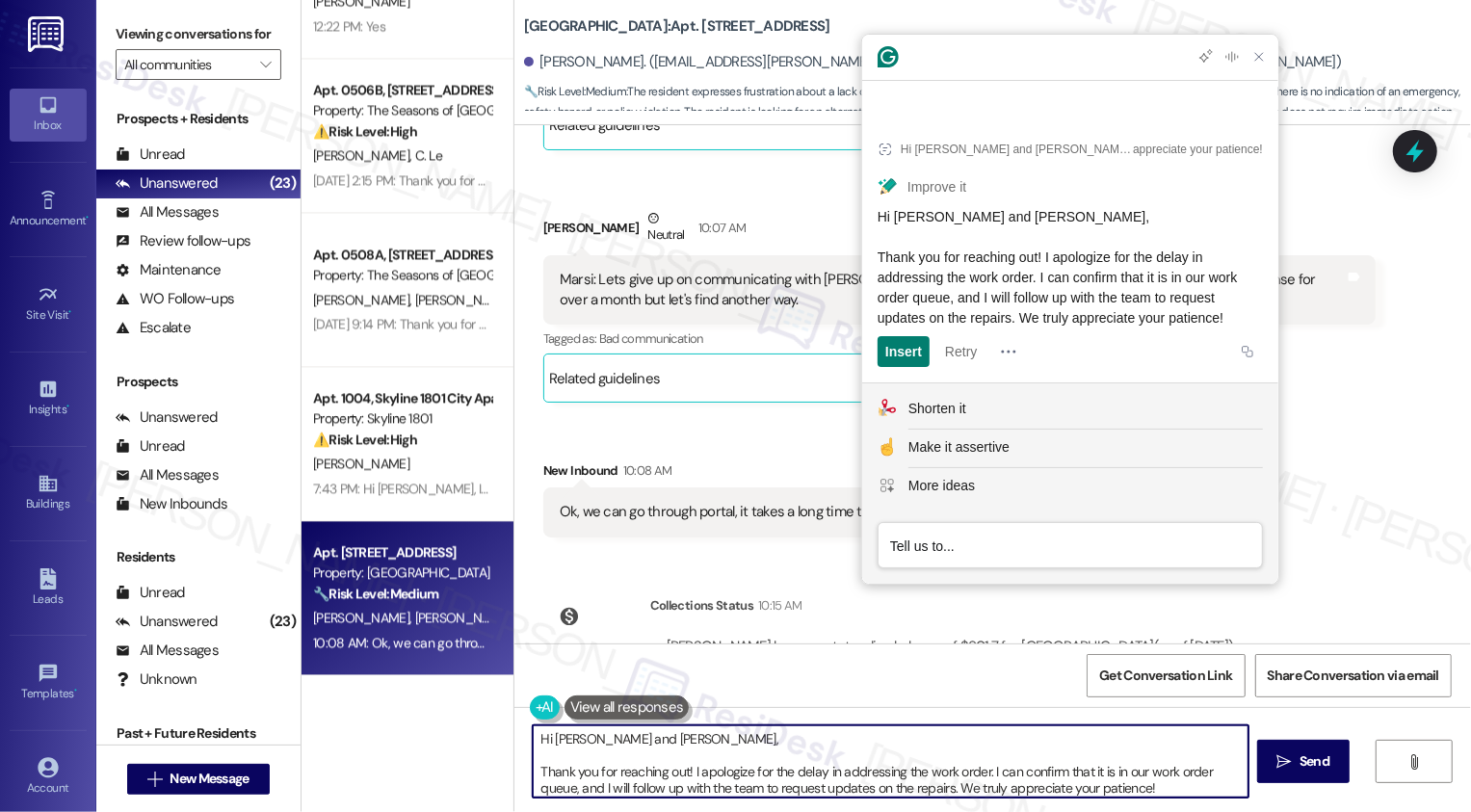
click at [537, 769] on textarea "Hi [PERSON_NAME] and [PERSON_NAME], Thank you for reaching out! I apologize for…" at bounding box center [891, 761] width 716 height 72
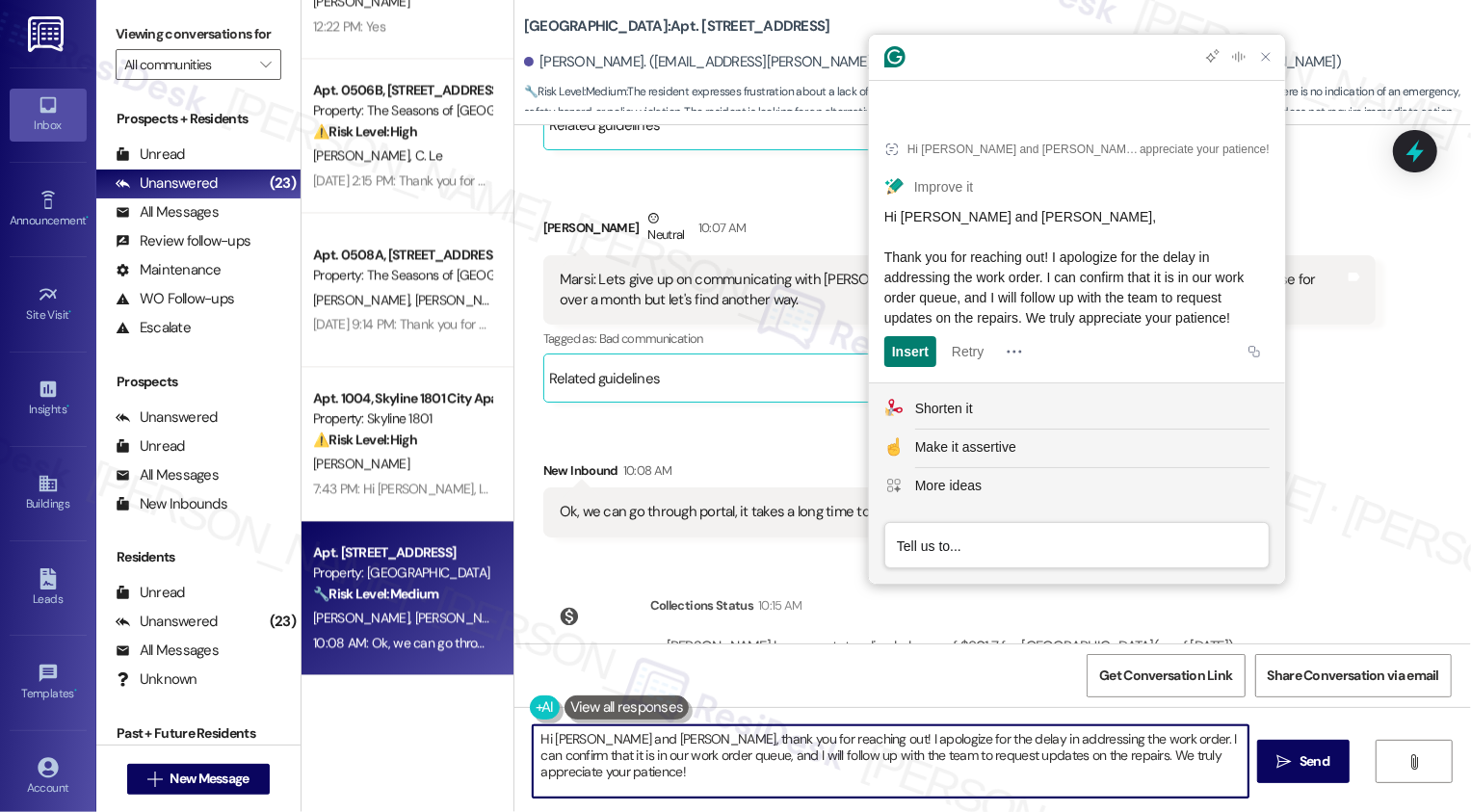
click at [821, 756] on textarea "Hi [PERSON_NAME] and [PERSON_NAME], thank you for reaching out! I apologize for…" at bounding box center [891, 761] width 716 height 72
click at [1066, 760] on textarea "Hi [PERSON_NAME] and [PERSON_NAME], thank you for reaching out! I apologize for…" at bounding box center [891, 761] width 716 height 72
click at [1235, 735] on textarea "Hi [PERSON_NAME] and [PERSON_NAME], thank you for reaching out! I apologize for…" at bounding box center [891, 761] width 716 height 72
click at [941, 777] on textarea "Hi [PERSON_NAME] and [PERSON_NAME], thank you for reaching out! I apologize for…" at bounding box center [891, 761] width 716 height 72
click at [1036, 771] on textarea "Hi [PERSON_NAME] and [PERSON_NAME], thank you for reaching out! I apologize for…" at bounding box center [891, 761] width 716 height 72
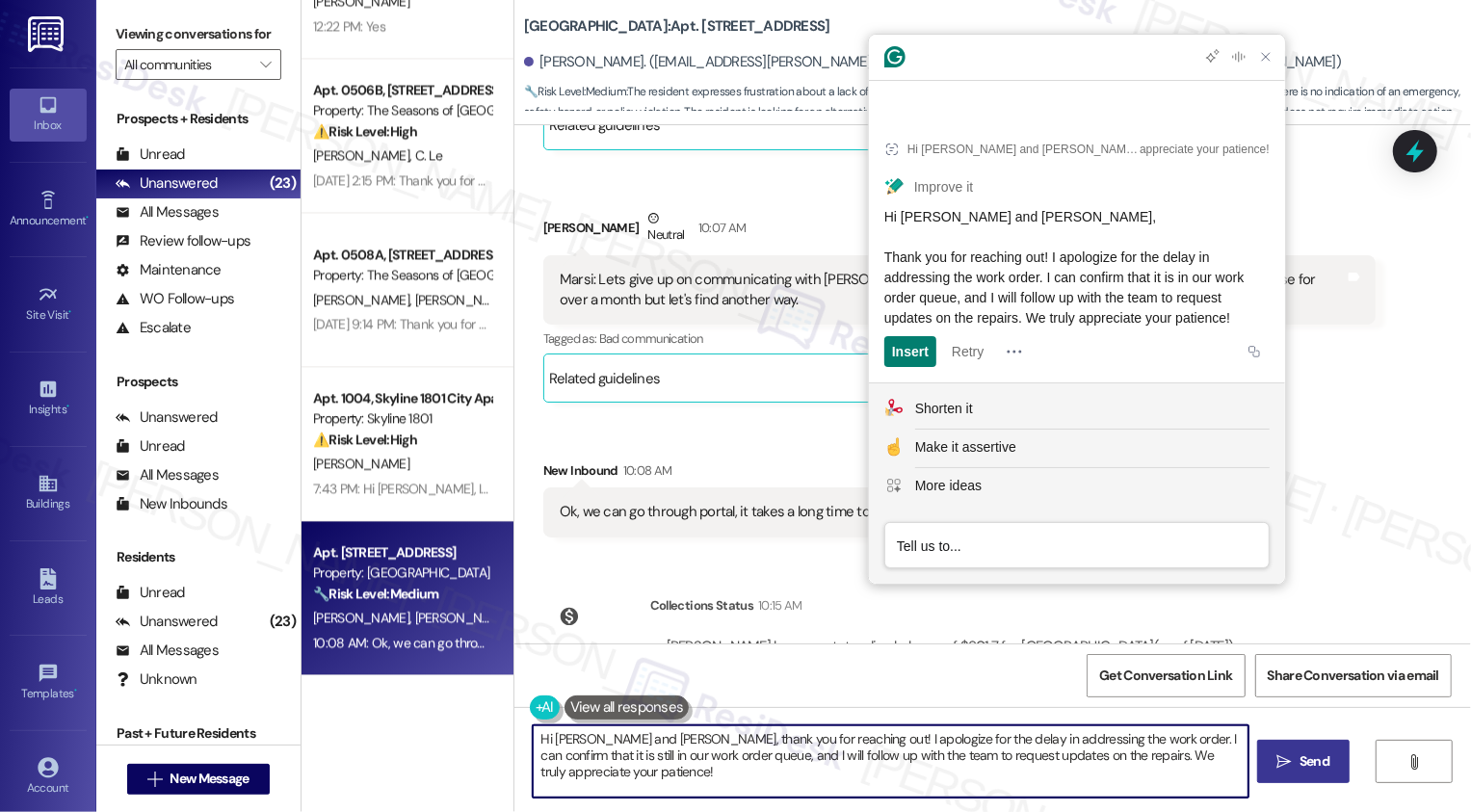
type textarea "Hi [PERSON_NAME] and [PERSON_NAME], thank you for reaching out! I apologize for…"
click at [1292, 758] on span " Send" at bounding box center [1304, 761] width 60 height 20
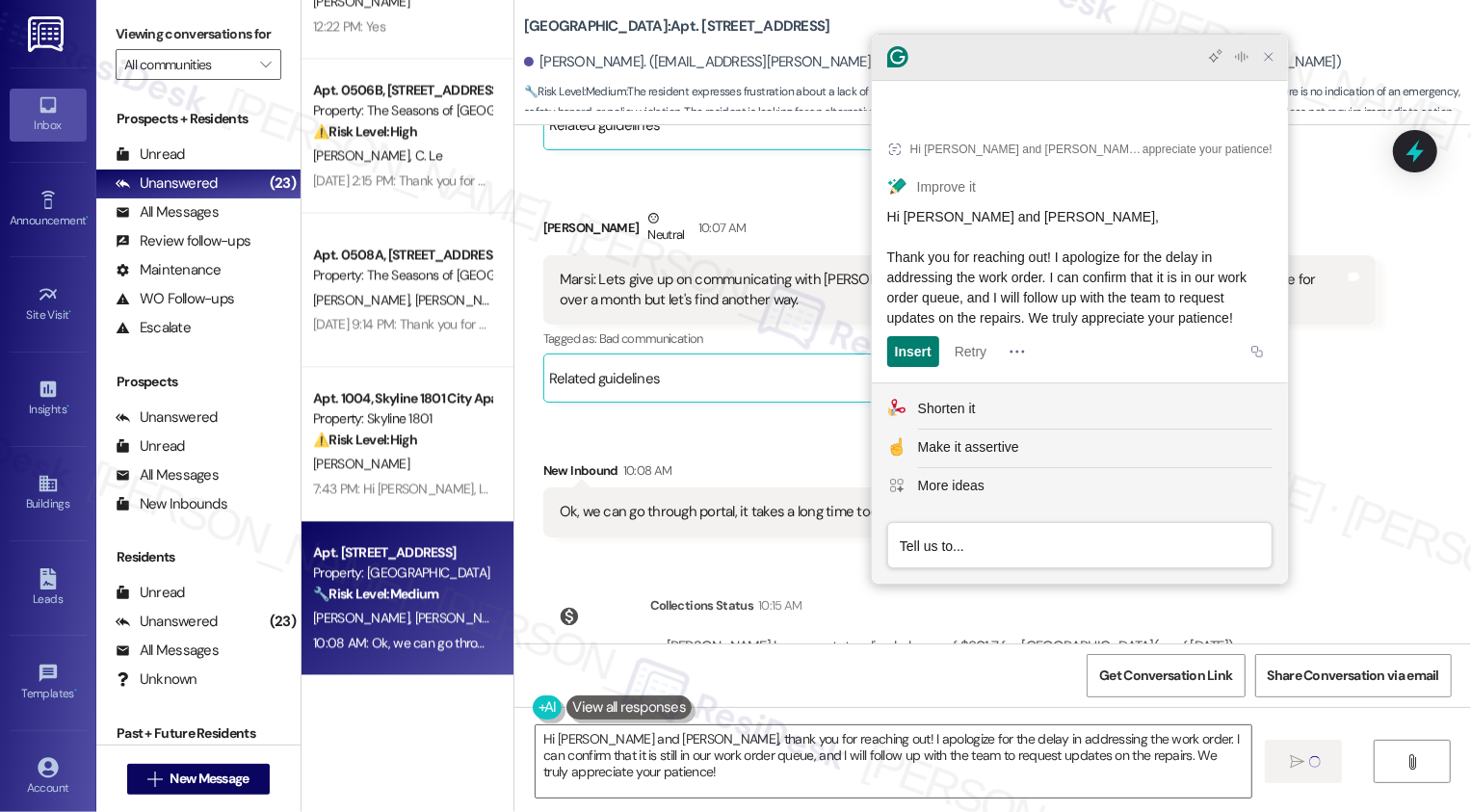
click at [1272, 64] on icon "Close Grammarly Assistant" at bounding box center [1269, 57] width 16 height 16
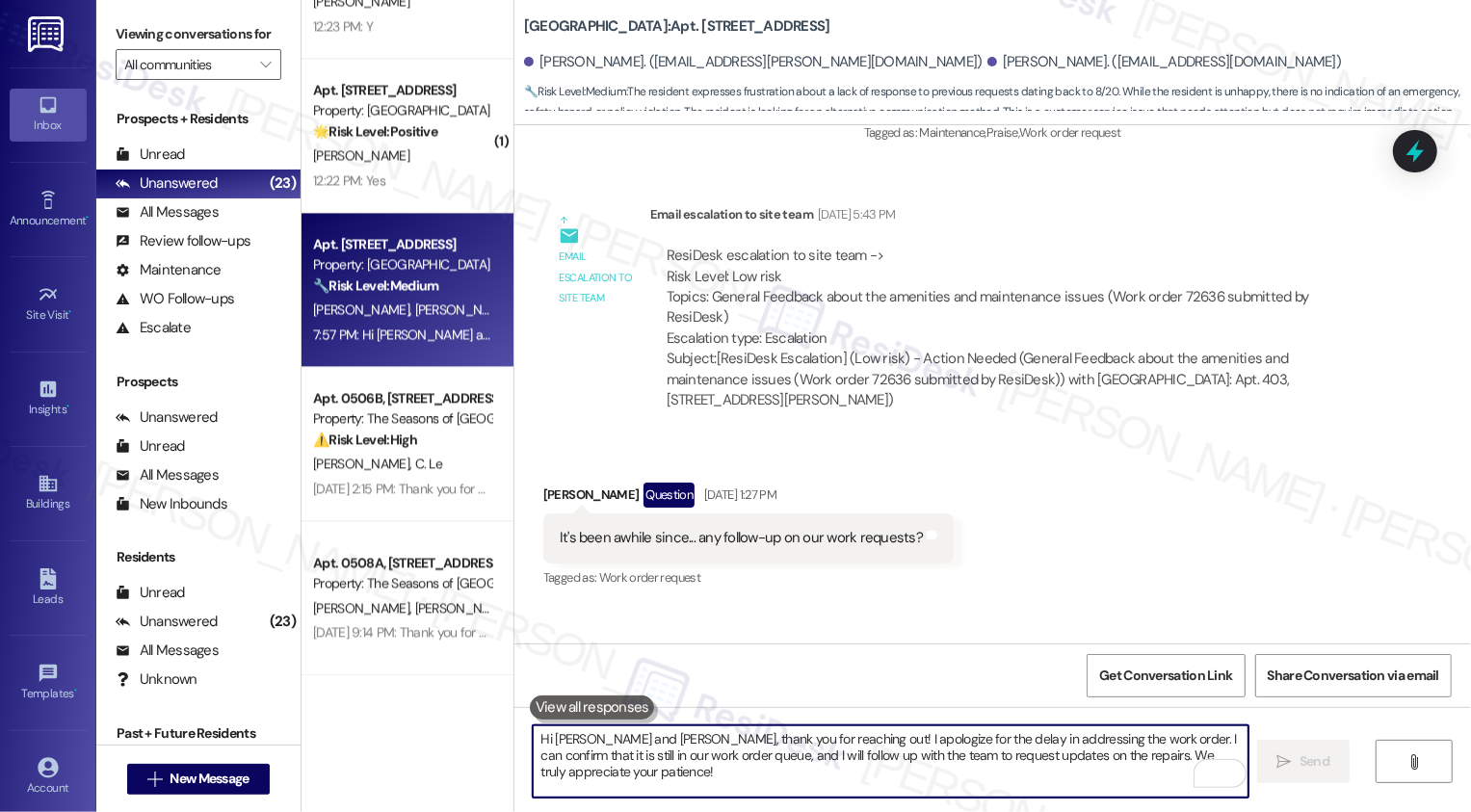
scroll to position [5442, 0]
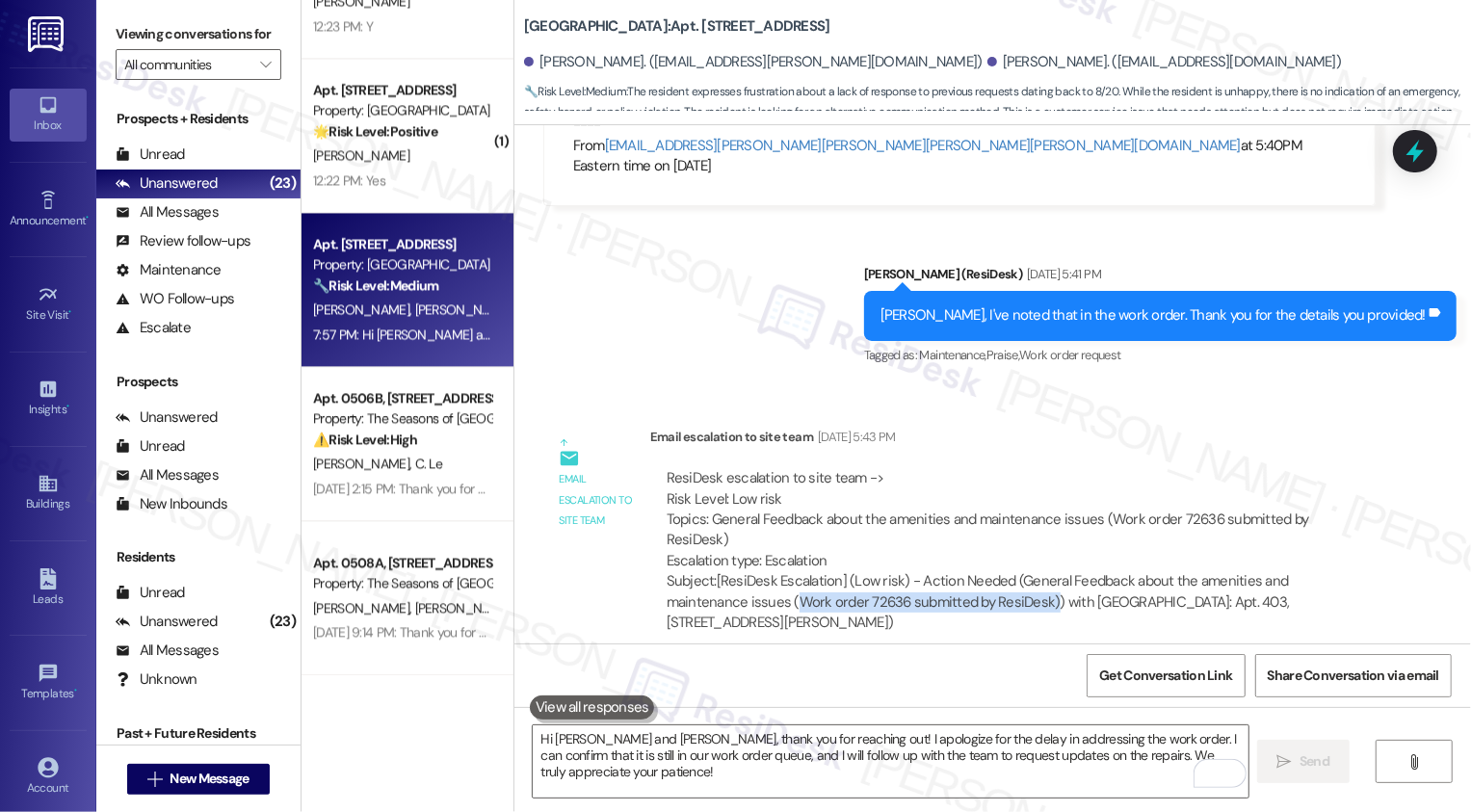
drag, startPoint x: 701, startPoint y: 538, endPoint x: 953, endPoint y: 535, distance: 252.0
click at [953, 571] on div "Subject: [ResiDesk Escalation] (Low risk) - Action Needed (General Feedback abo…" at bounding box center [1012, 602] width 692 height 61
copy div "Work order 72636 submitted by ResiDesk)"
click at [953, 661] on div "Received via SMS Lawrence Welkowitz Question Sep 07, 2025 at 1:27 PM It's been …" at bounding box center [993, 745] width 957 height 166
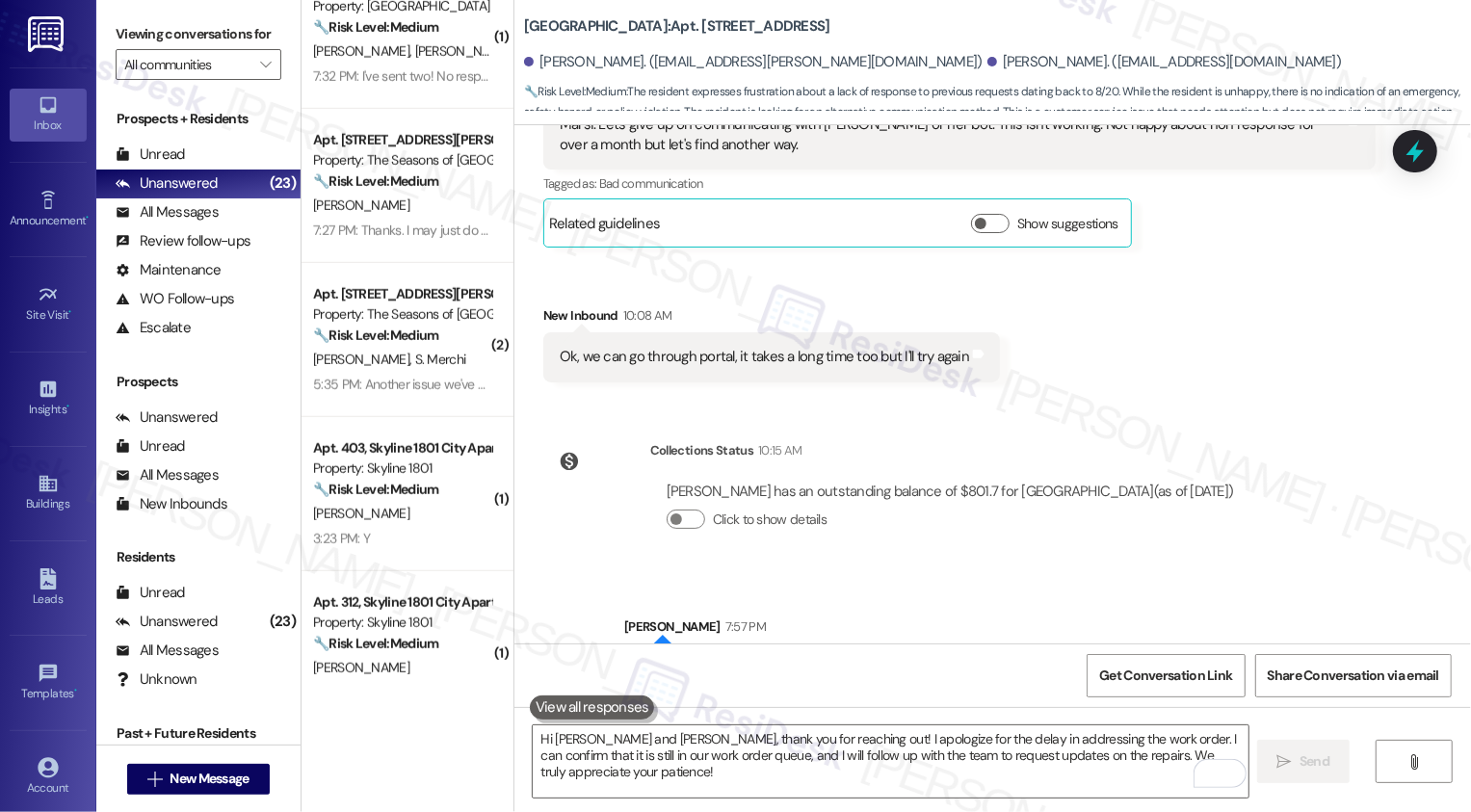
scroll to position [0, 0]
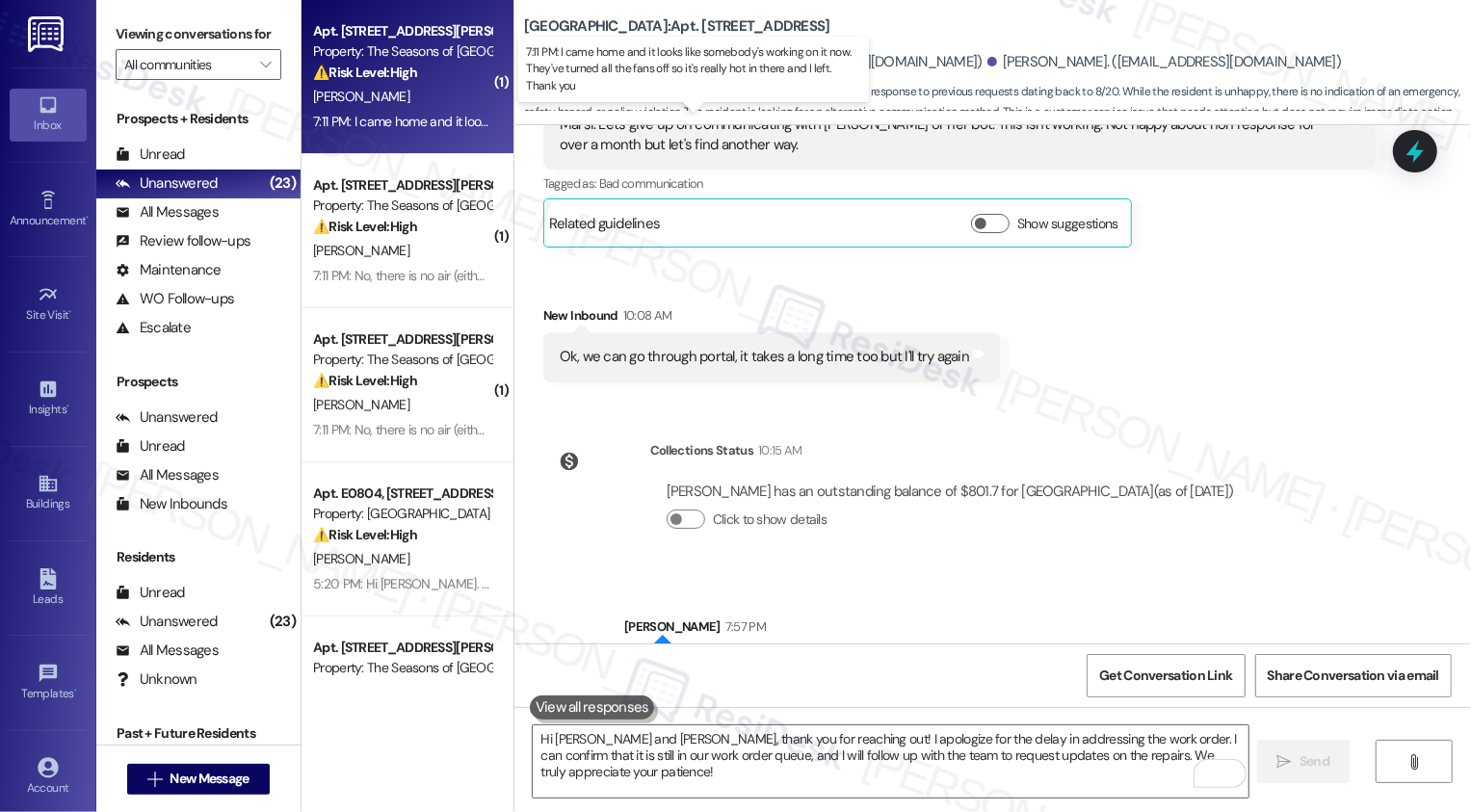
click at [402, 115] on div "7:11 PM: I came home and it looks like somebody's working on it now. They've tu…" at bounding box center [707, 122] width 788 height 18
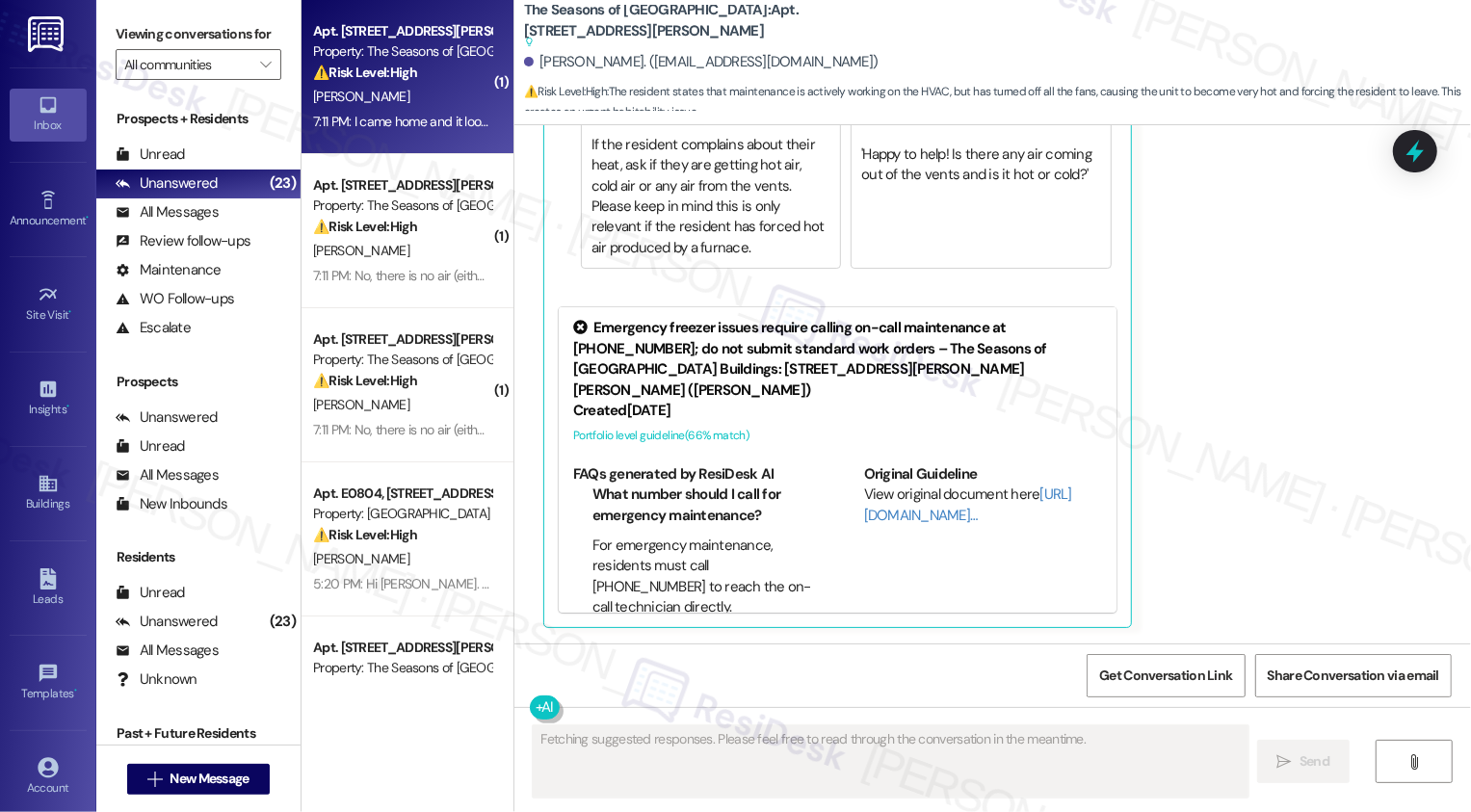
scroll to position [2348, 0]
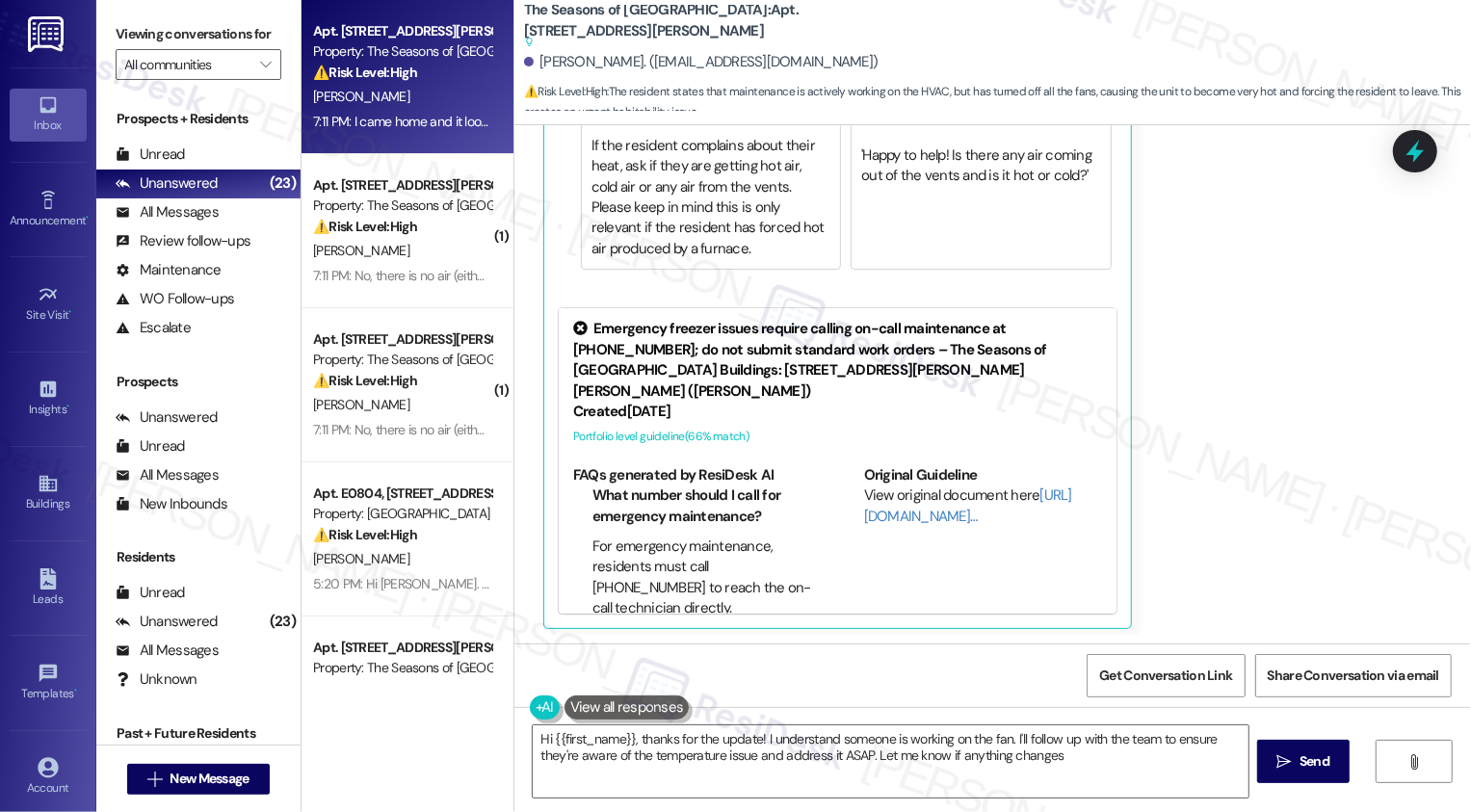
type textarea "Hi {{first_name}}, thanks for the update! I understand someone is working on th…"
click at [1313, 344] on div "Jetta Lester 7:11 PM I came home and it looks like somebody's working on it now…" at bounding box center [959, 246] width 832 height 767
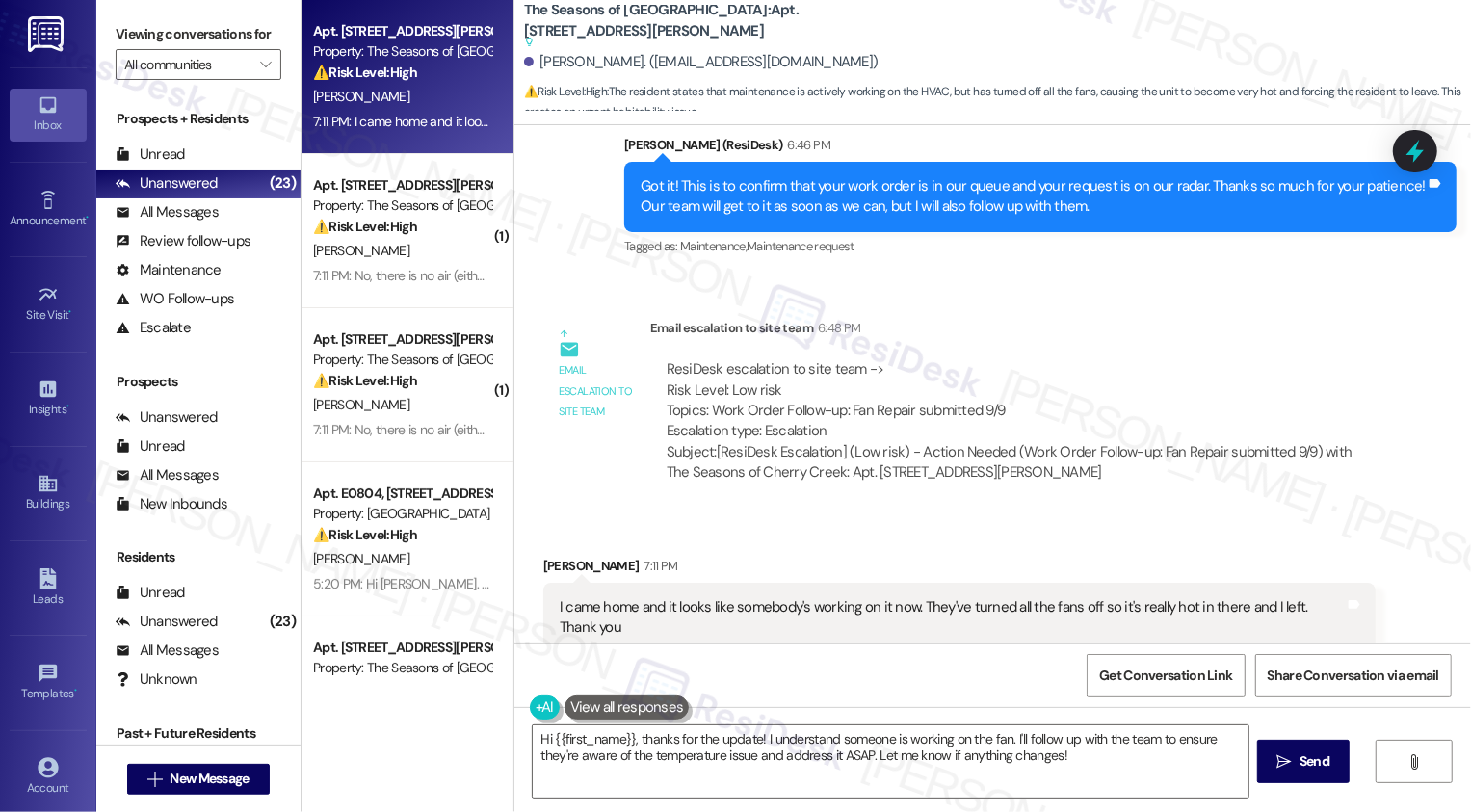
scroll to position [1671, 0]
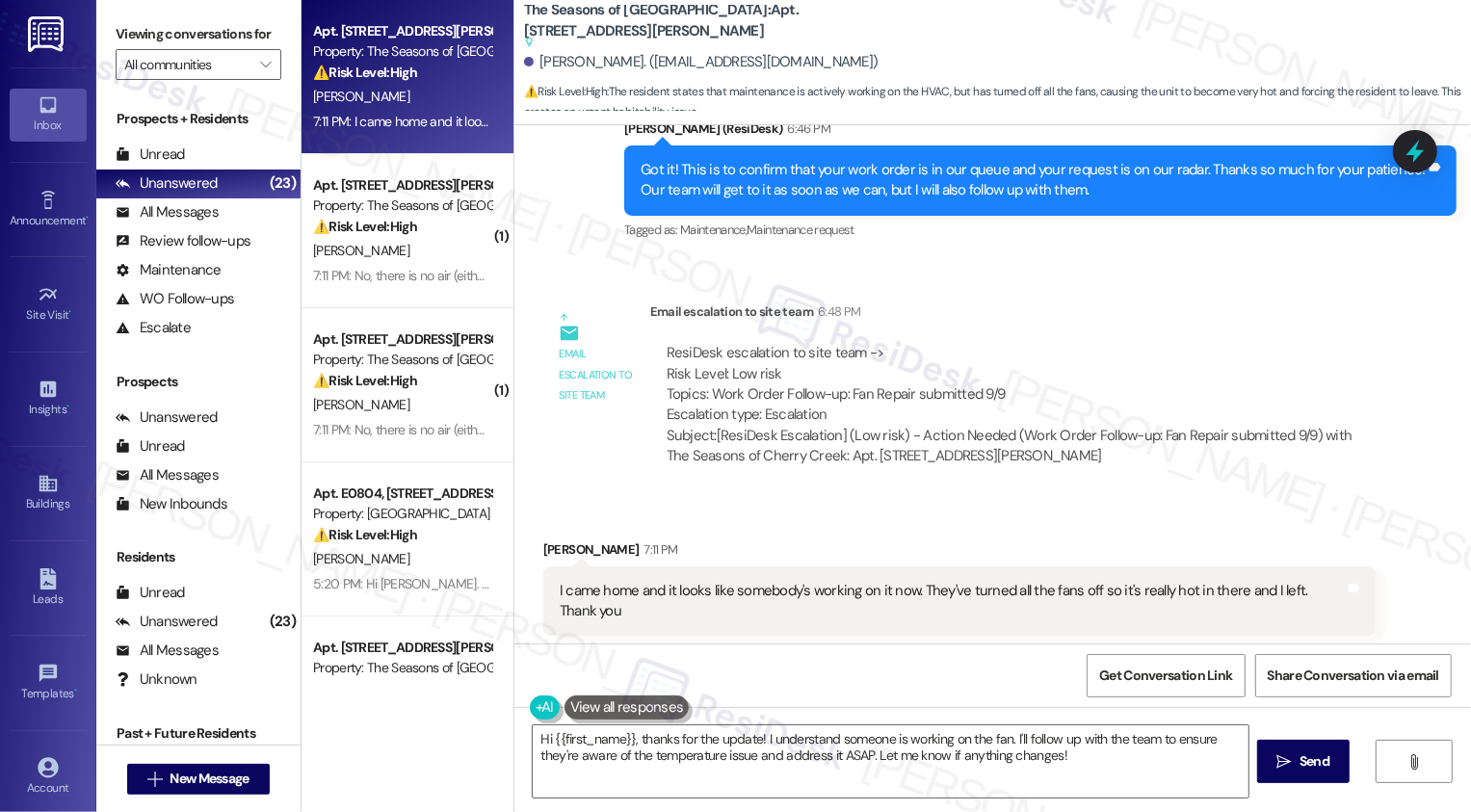
click at [667, 434] on div "Subject: [ResiDesk Escalation] (Low risk) - Action Needed (Work Order Follow-up…" at bounding box center [1012, 447] width 692 height 42
click at [234, 227] on div "All Messages (undefined)" at bounding box center [198, 212] width 204 height 29
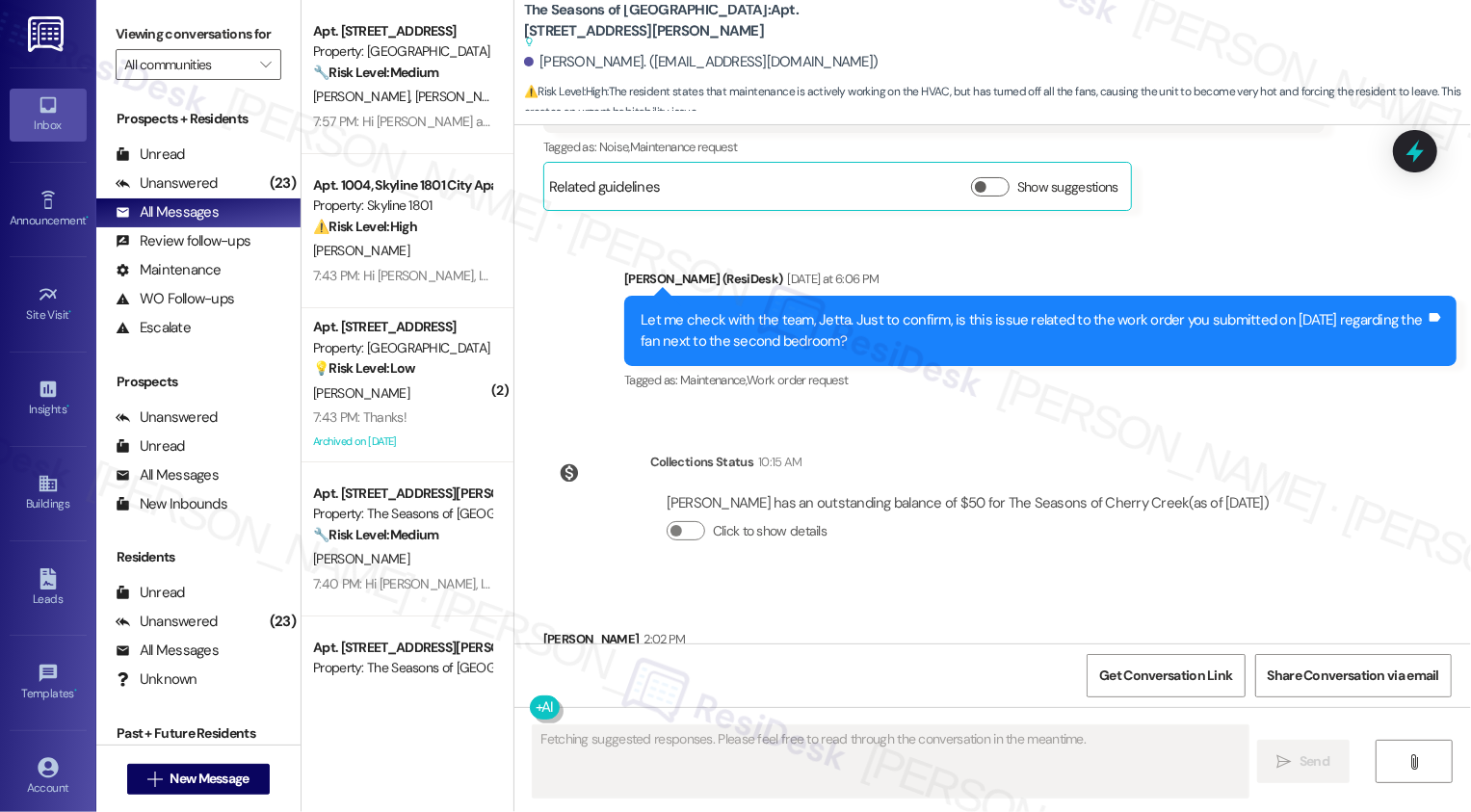
scroll to position [1010, 0]
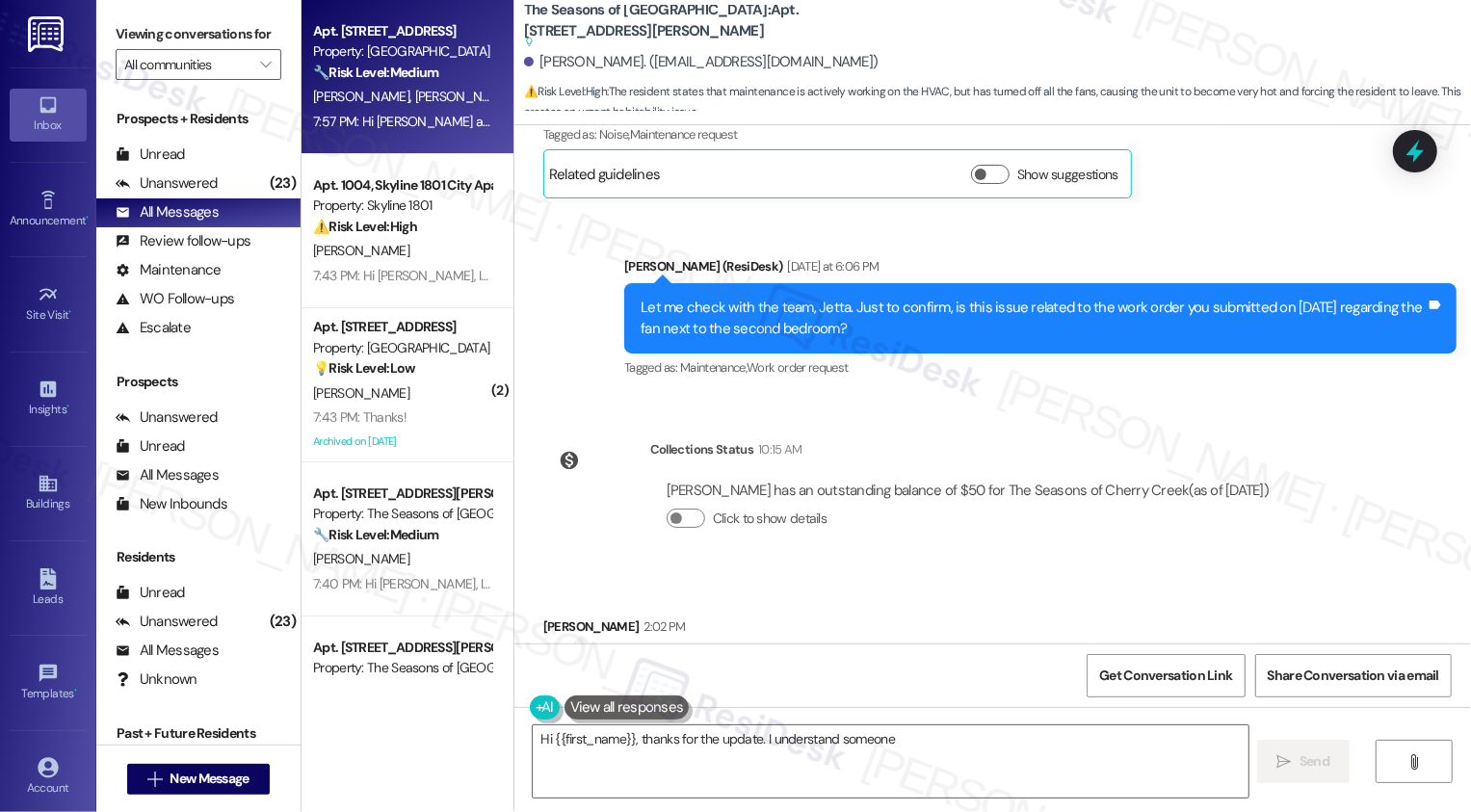
type textarea "Hi {{first_name}}, thanks for the update. I understand someone is"
click at [415, 44] on div "Property: [GEOGRAPHIC_DATA]" at bounding box center [402, 51] width 178 height 20
type textarea "Hi {{first_name}}, thanks for the update. I understand someone is working on th…"
click at [415, 44] on div "Property: [GEOGRAPHIC_DATA]" at bounding box center [402, 51] width 178 height 20
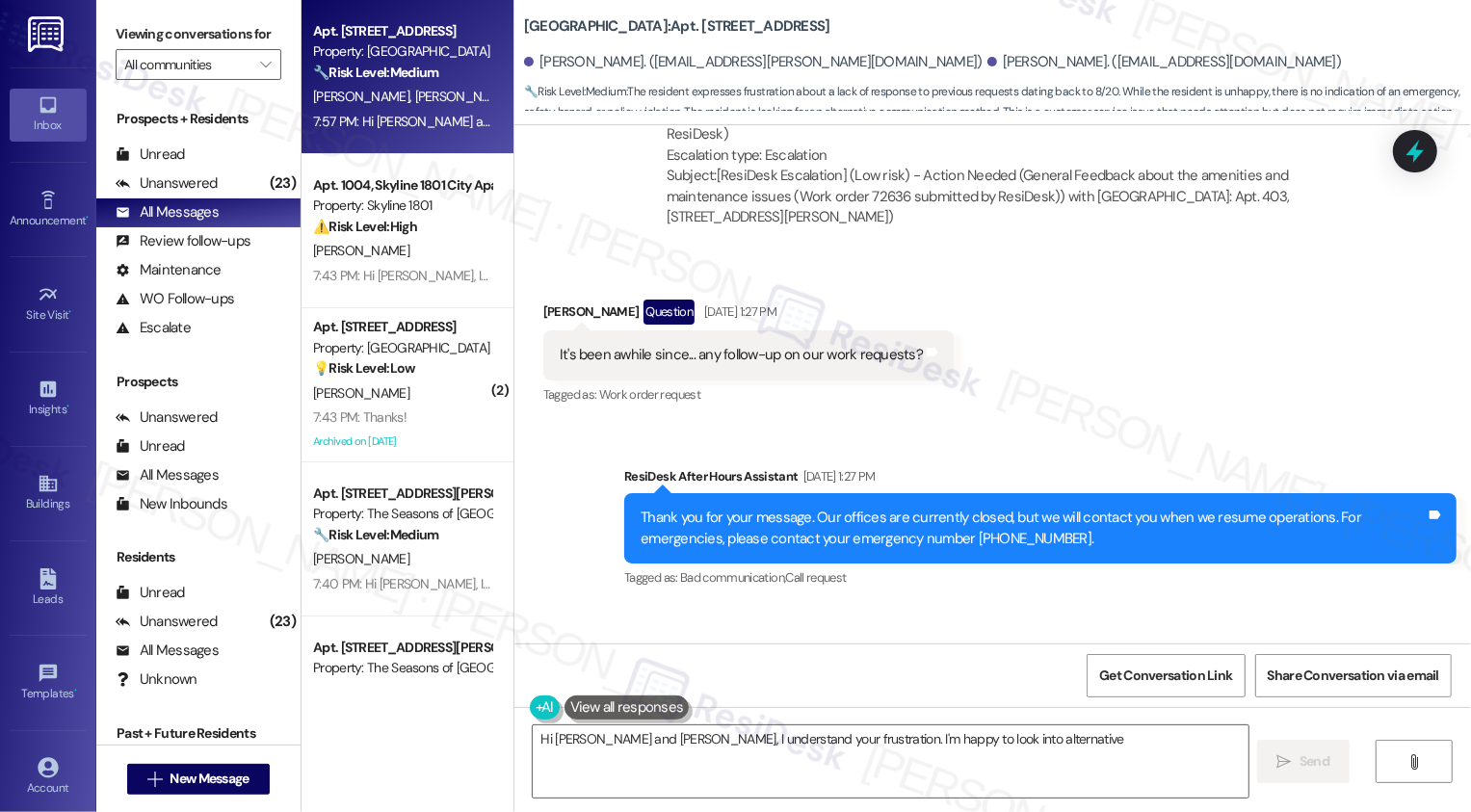
scroll to position [5551, 0]
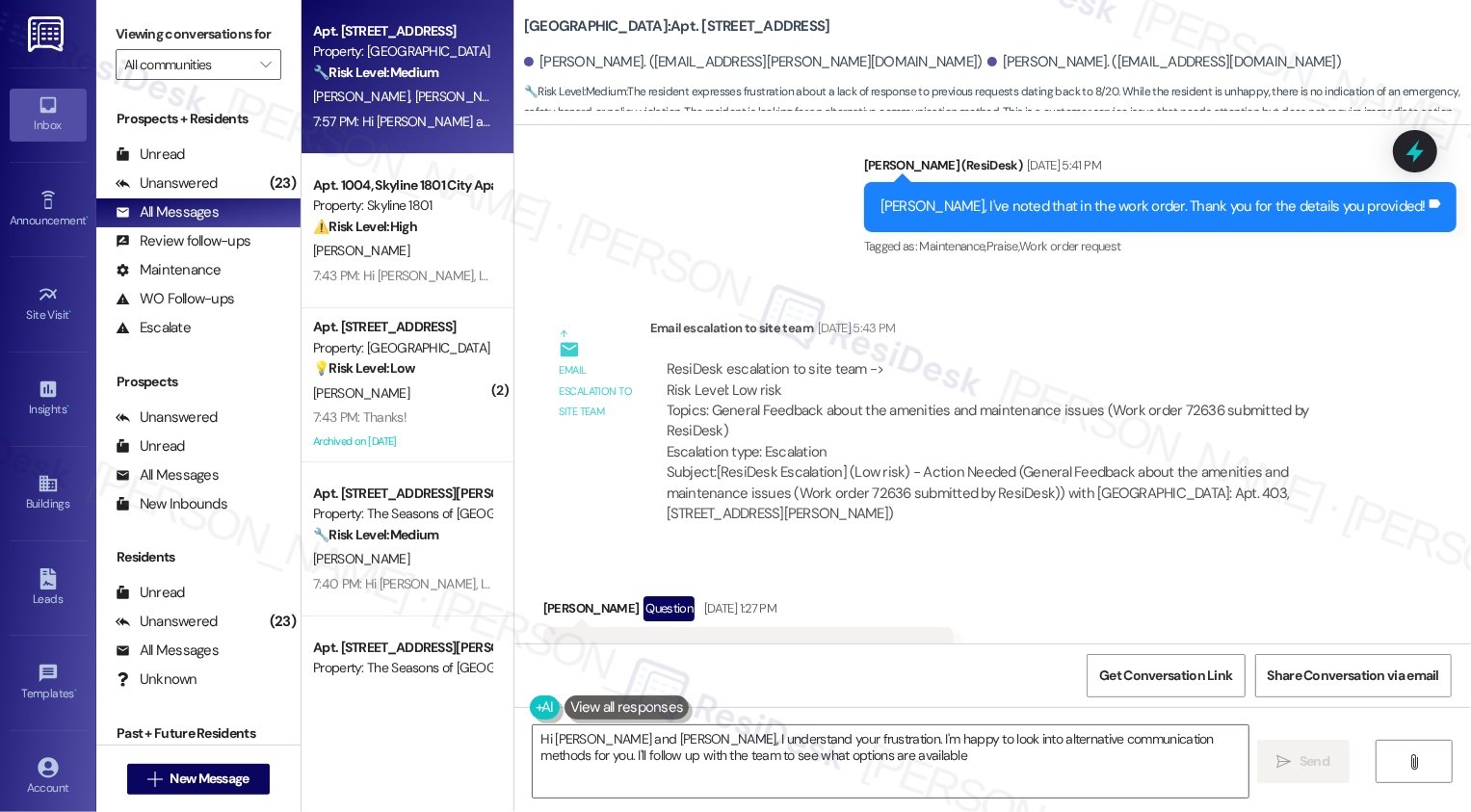
type textarea "Hi Lawrence and Marsi, I understand your frustration. I'm happy to look into al…"
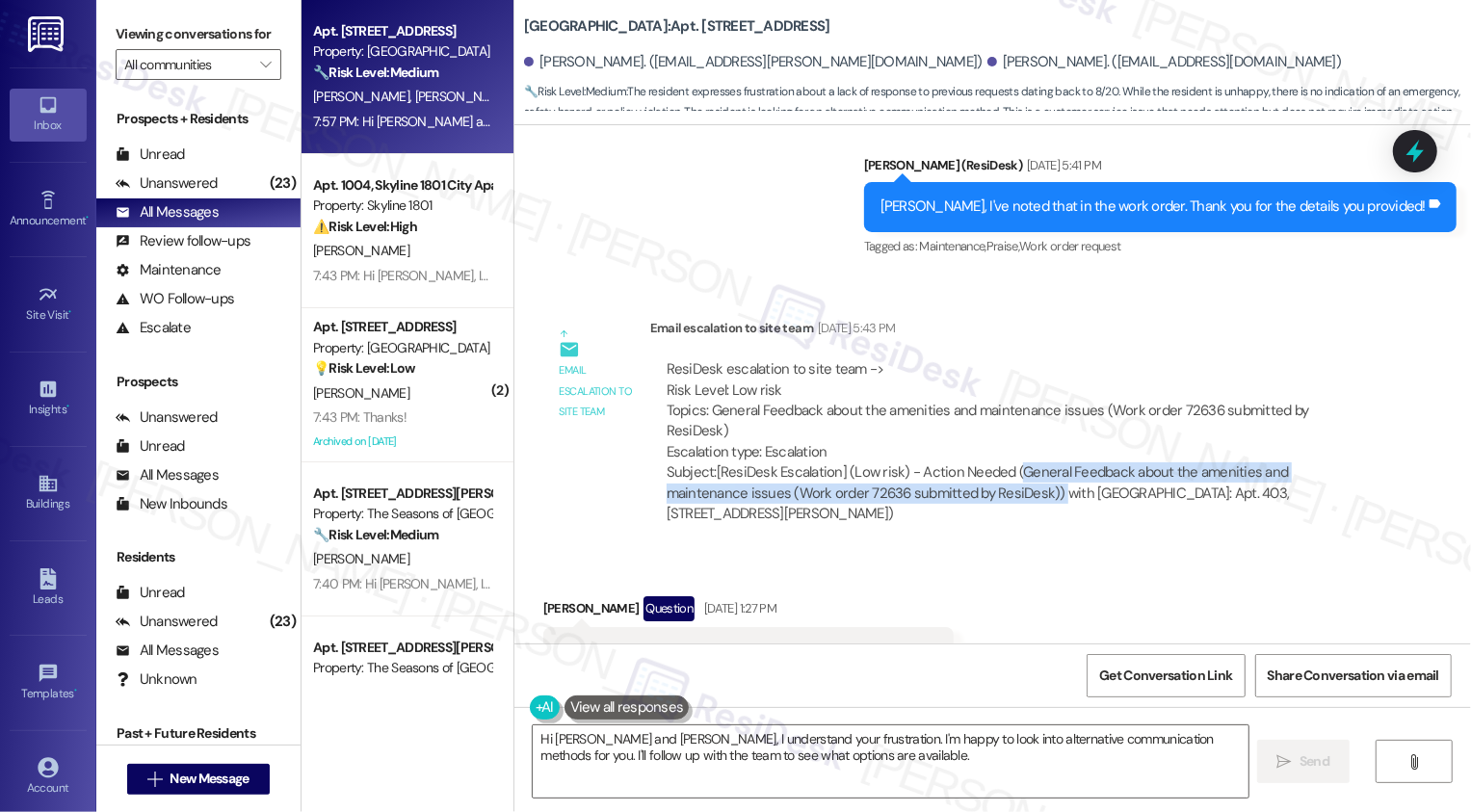
drag, startPoint x: 1001, startPoint y: 407, endPoint x: 961, endPoint y: 433, distance: 47.7
click at [961, 462] on div "Subject: [ResiDesk Escalation] (Low risk) - Action Needed (General Feedback abo…" at bounding box center [1012, 493] width 692 height 61
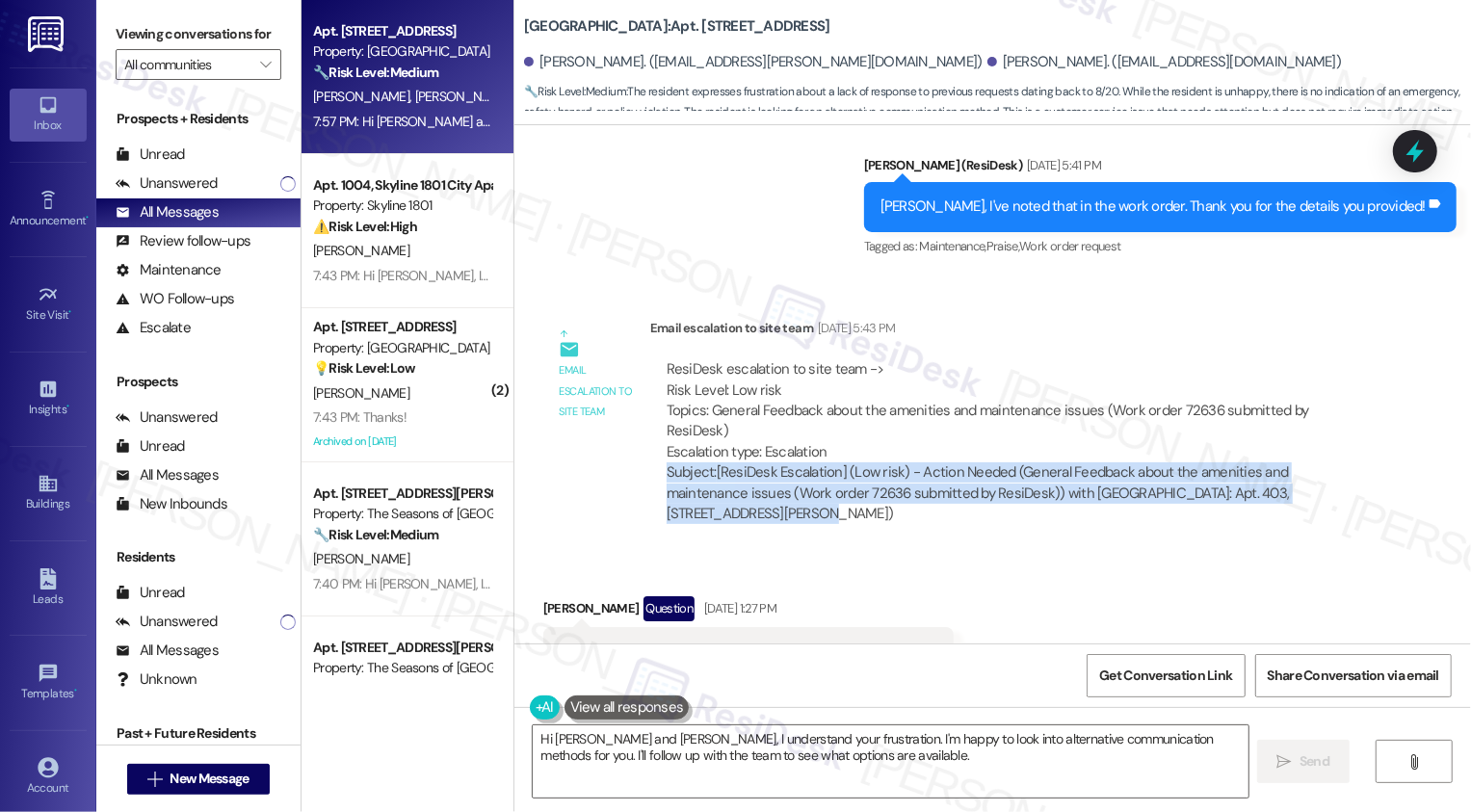
drag, startPoint x: 651, startPoint y: 406, endPoint x: 1287, endPoint y: 447, distance: 637.3
click at [1287, 447] on div "ResiDesk escalation to site team -> Risk Level: Low risk Topics: General Feedba…" at bounding box center [1012, 441] width 725 height 193
copy div "Subject: [ResiDesk Escalation] (Low risk) - Action Needed (General Feedback abo…"
click at [1257, 553] on div "Received via SMS Lawrence Welkowitz Question Sep 07, 2025 at 1:27 PM It's been …" at bounding box center [993, 636] width 957 height 166
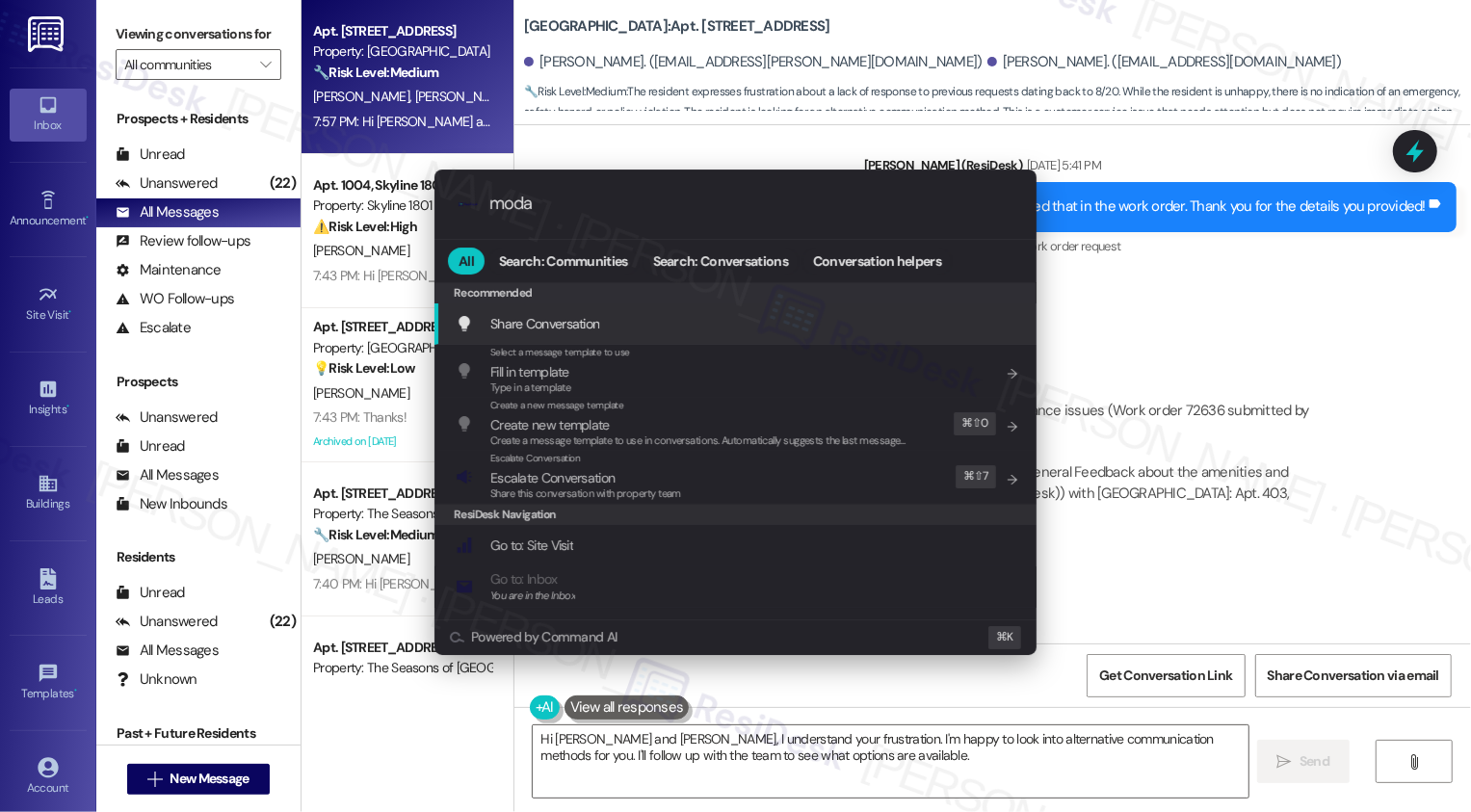
type input "modal"
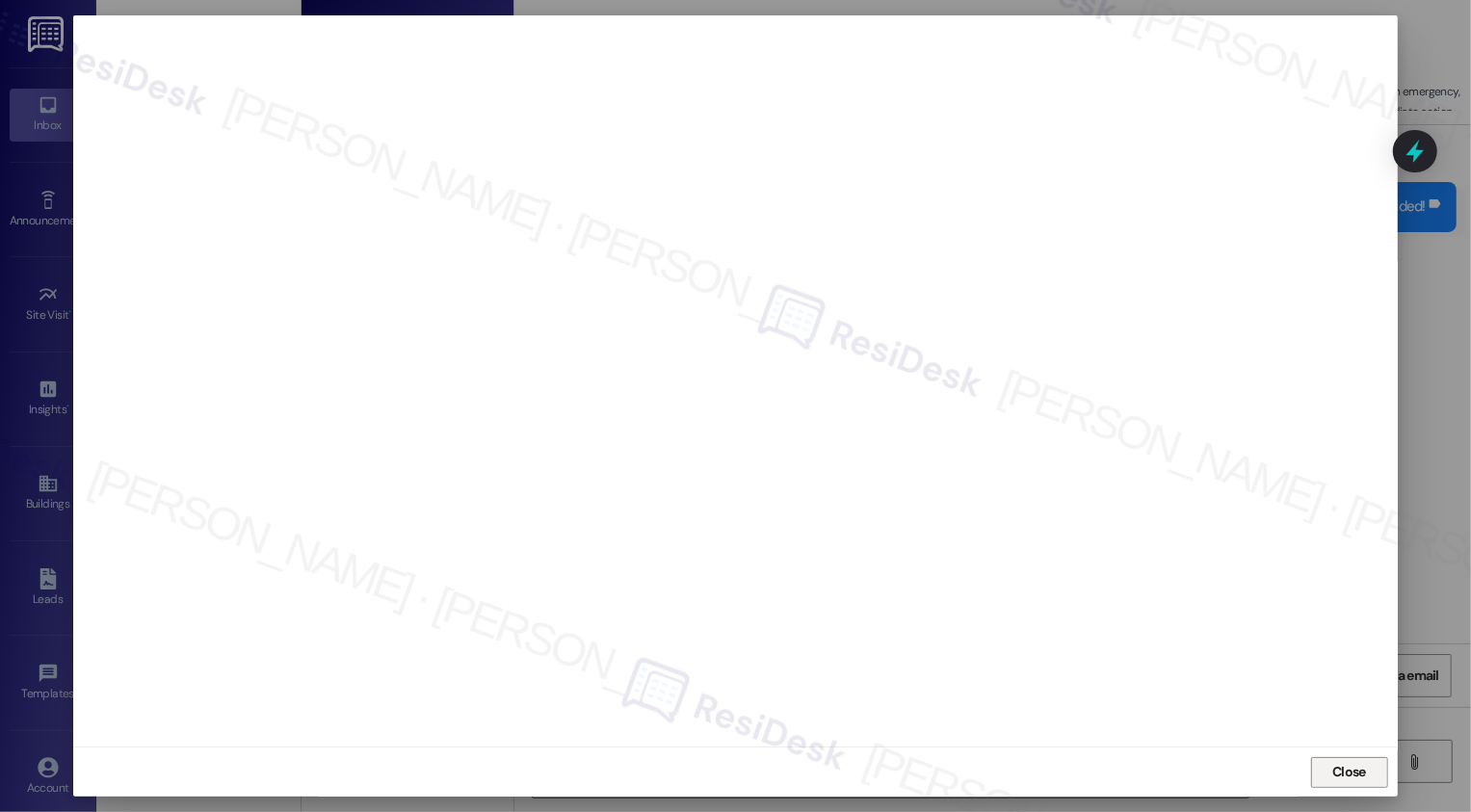
click at [1342, 776] on span "Close" at bounding box center [1349, 771] width 34 height 20
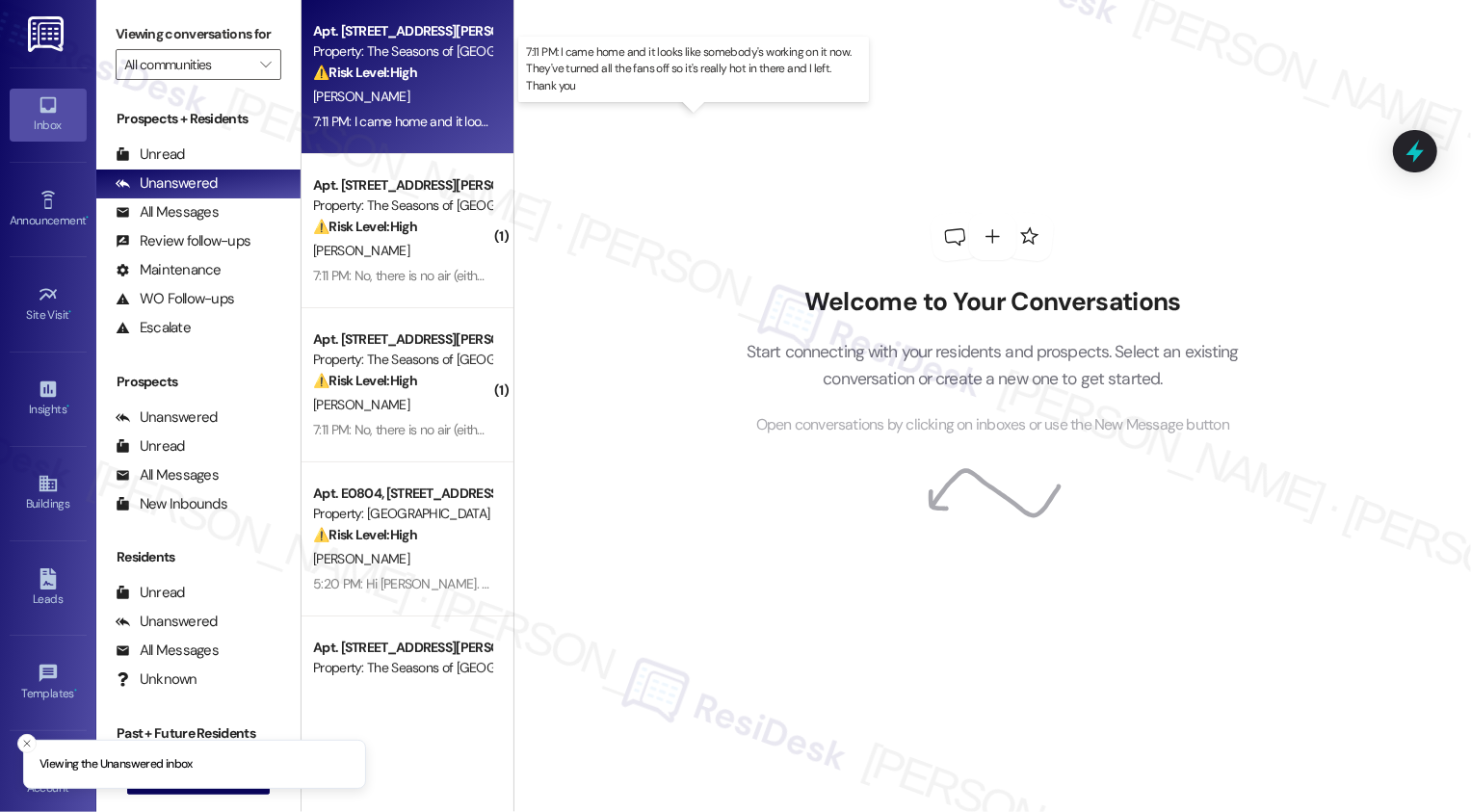
click at [403, 124] on div "7:11 PM: I came home and it looks like somebody's working on it now. They've tu…" at bounding box center [707, 122] width 788 height 18
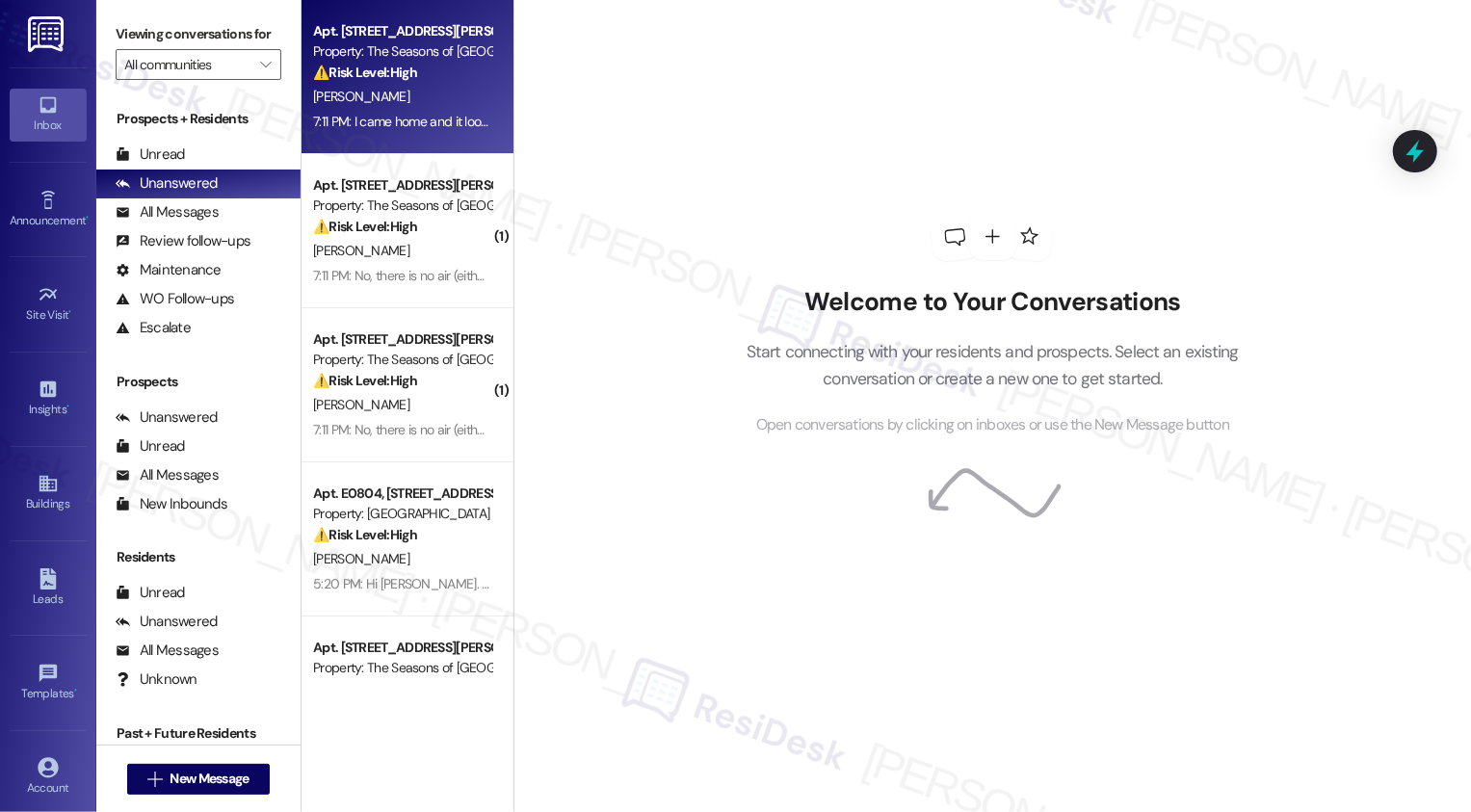
click at [403, 124] on div "7:11 PM: I came home and it looks like somebody's working on it now. They've tu…" at bounding box center [707, 122] width 788 height 18
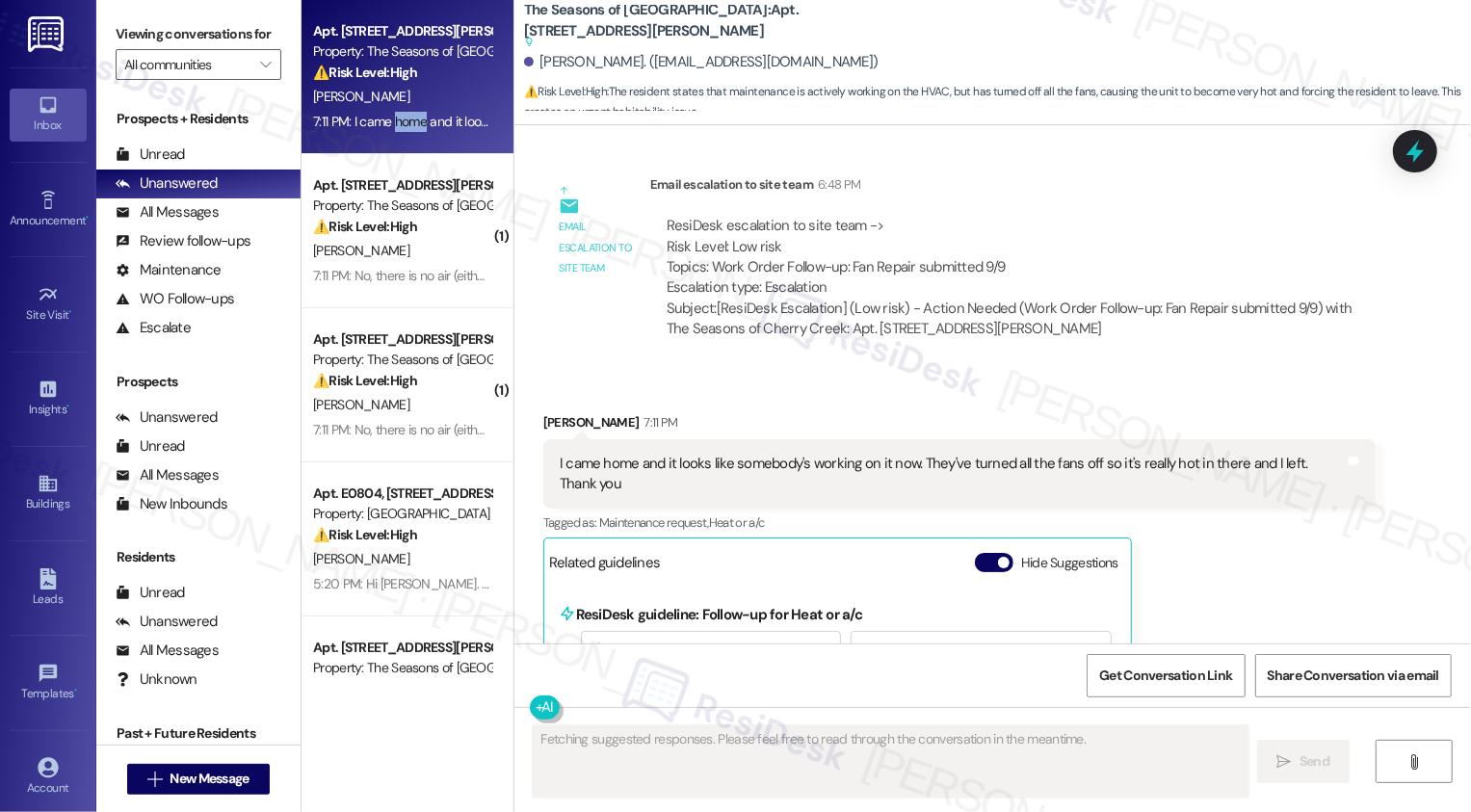
scroll to position [1796, 0]
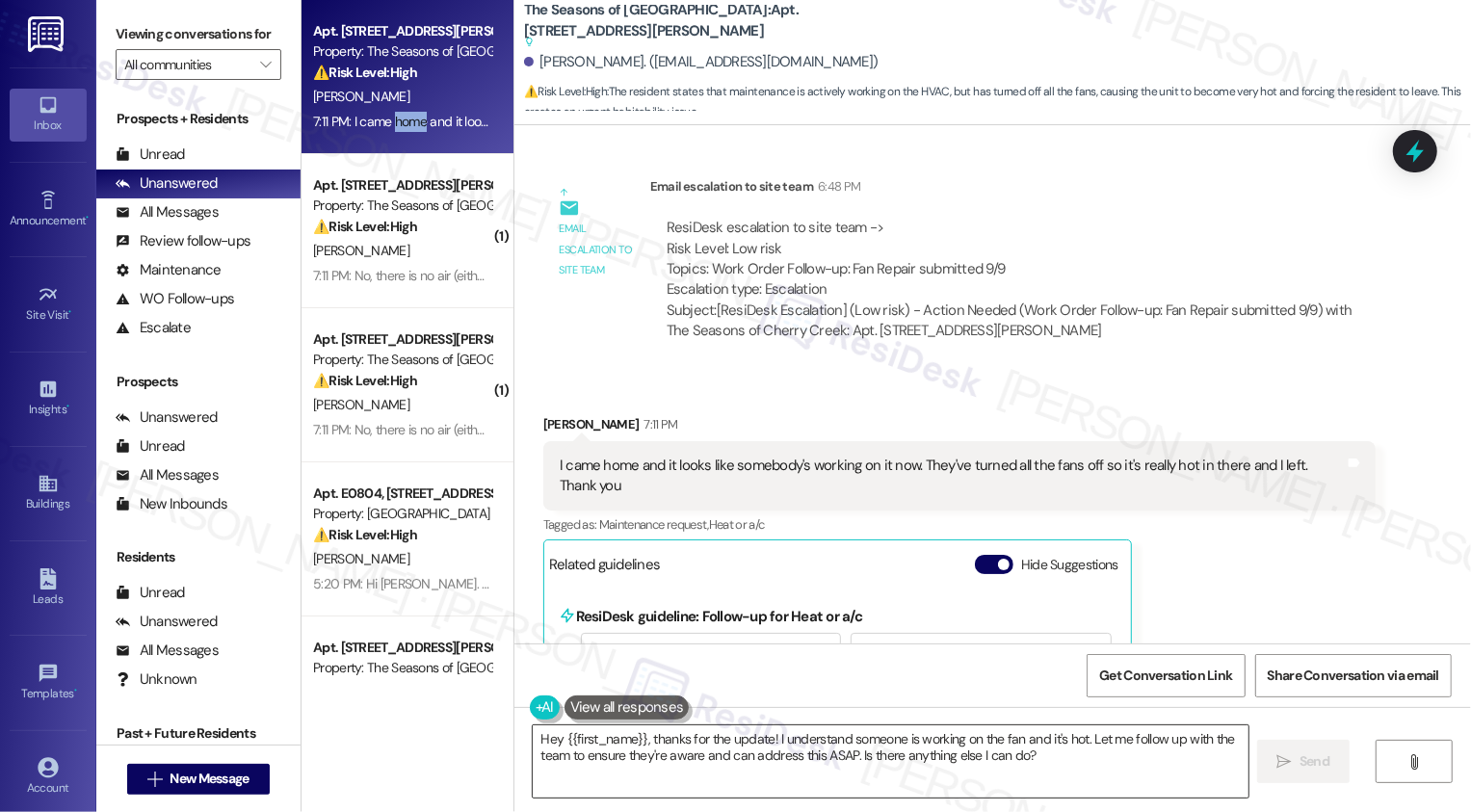
click at [679, 758] on textarea "Hey {{first_name}}, thanks for the update! I understand someone is working on t…" at bounding box center [891, 761] width 716 height 72
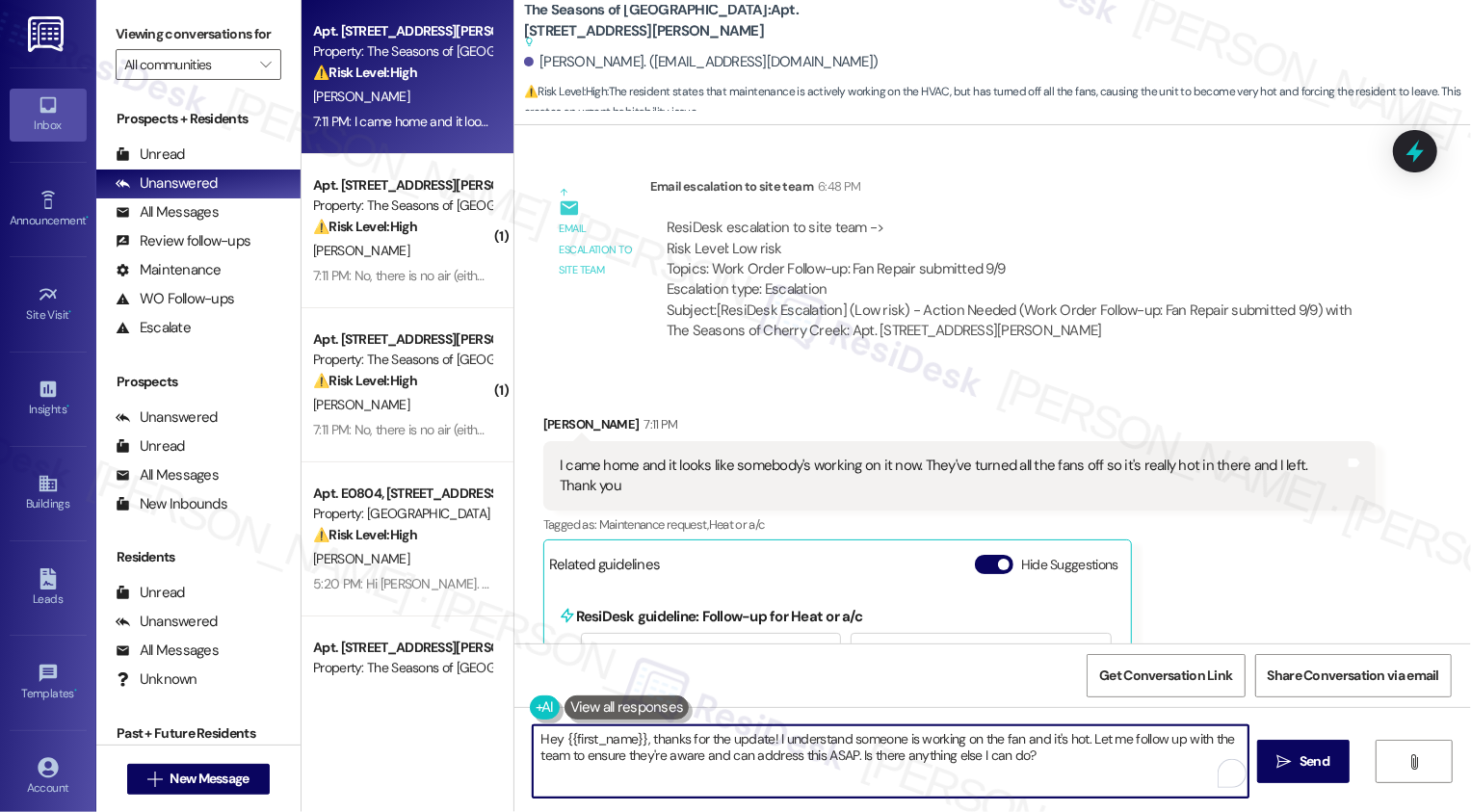
drag, startPoint x: 645, startPoint y: 740, endPoint x: 486, endPoint y: 739, distance: 159.0
click at [486, 739] on div "Apt. 0315A, [STREET_ADDRESS][PERSON_NAME] Property: The Seasons of Cherry Creek…" at bounding box center [886, 406] width 1170 height 812
click at [851, 739] on textarea "Thanks for the update! I understand someone is working on the fan and it's hot.…" at bounding box center [891, 761] width 716 height 72
drag, startPoint x: 656, startPoint y: 740, endPoint x: 889, endPoint y: 770, distance: 234.9
click at [889, 770] on textarea "Thanks for the update! I understand someone is working on the fan and it's hot.…" at bounding box center [891, 761] width 716 height 72
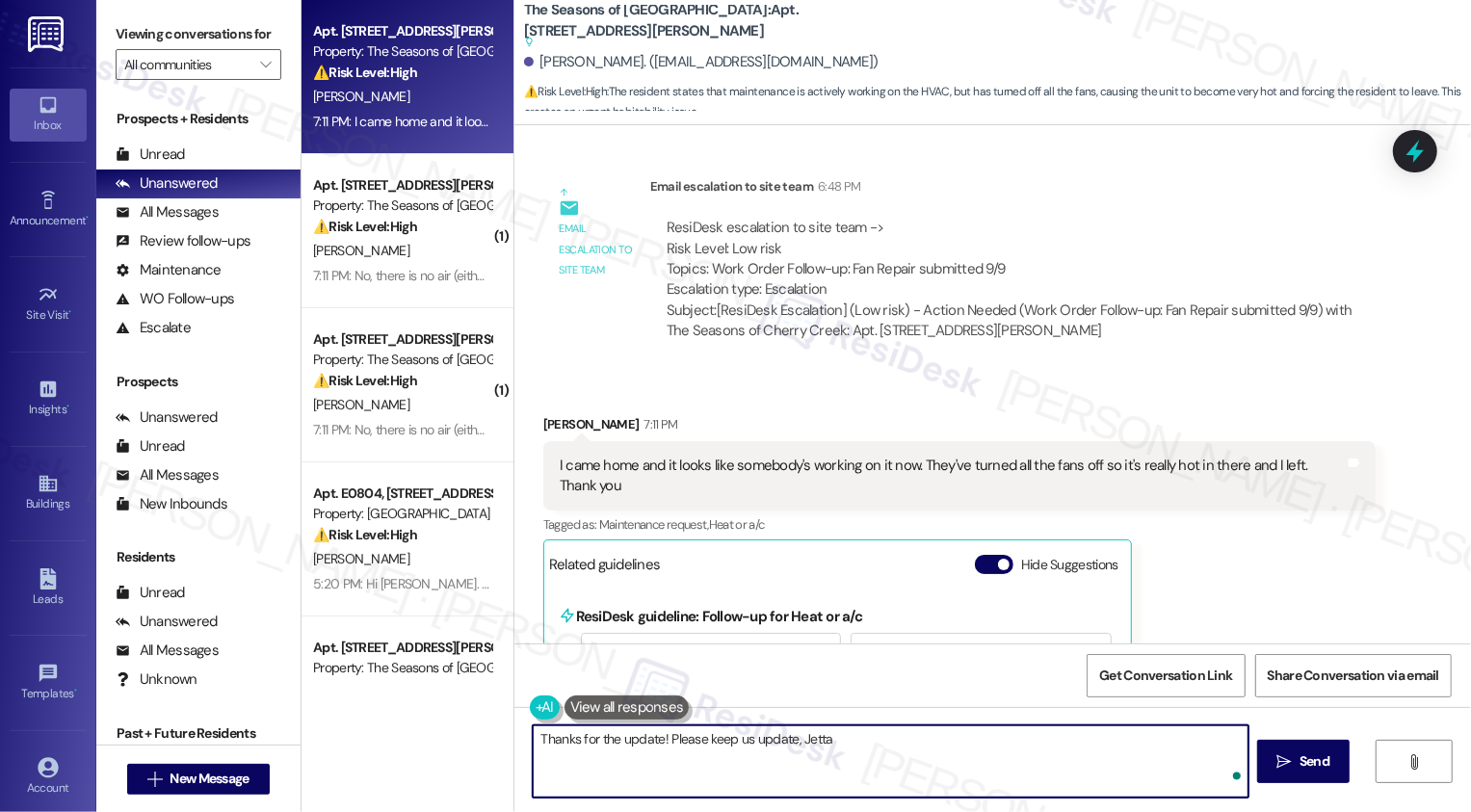
type textarea "Thanks for the update! Please keep us update, Jetta!"
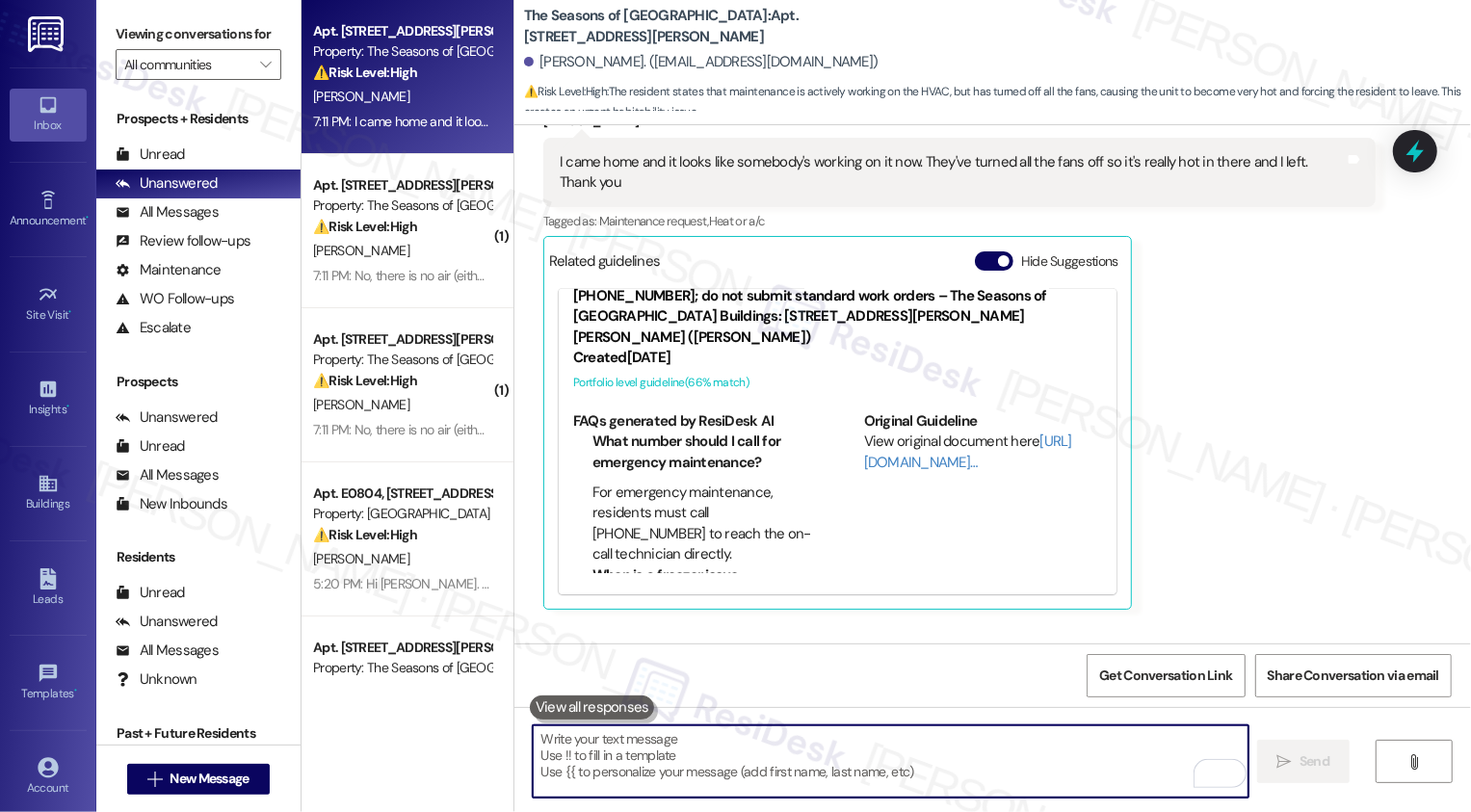
scroll to position [2215, 0]
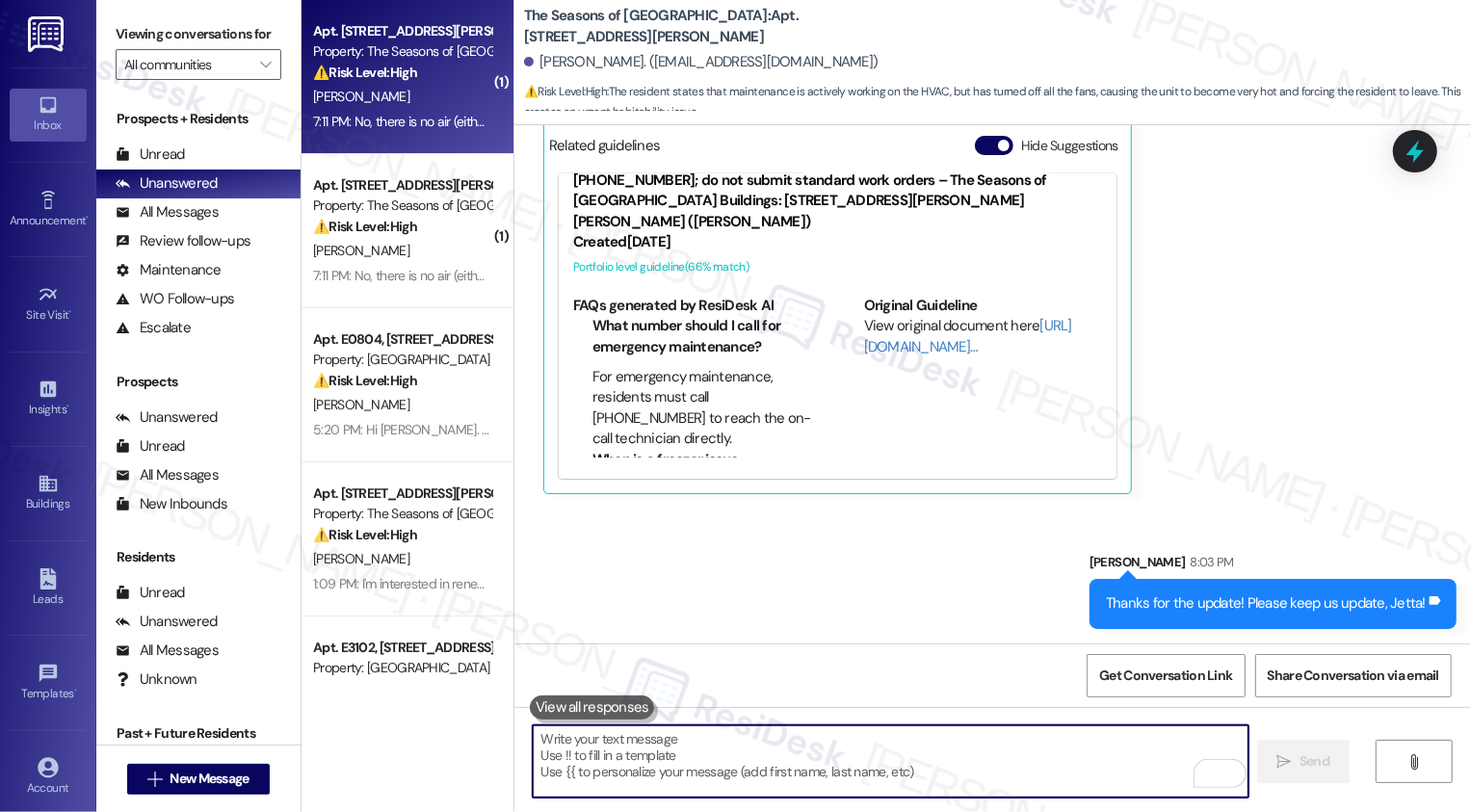
click at [419, 77] on div "⚠️ Risk Level: High The resident reports that the AC/heat is not working and th…" at bounding box center [402, 72] width 178 height 20
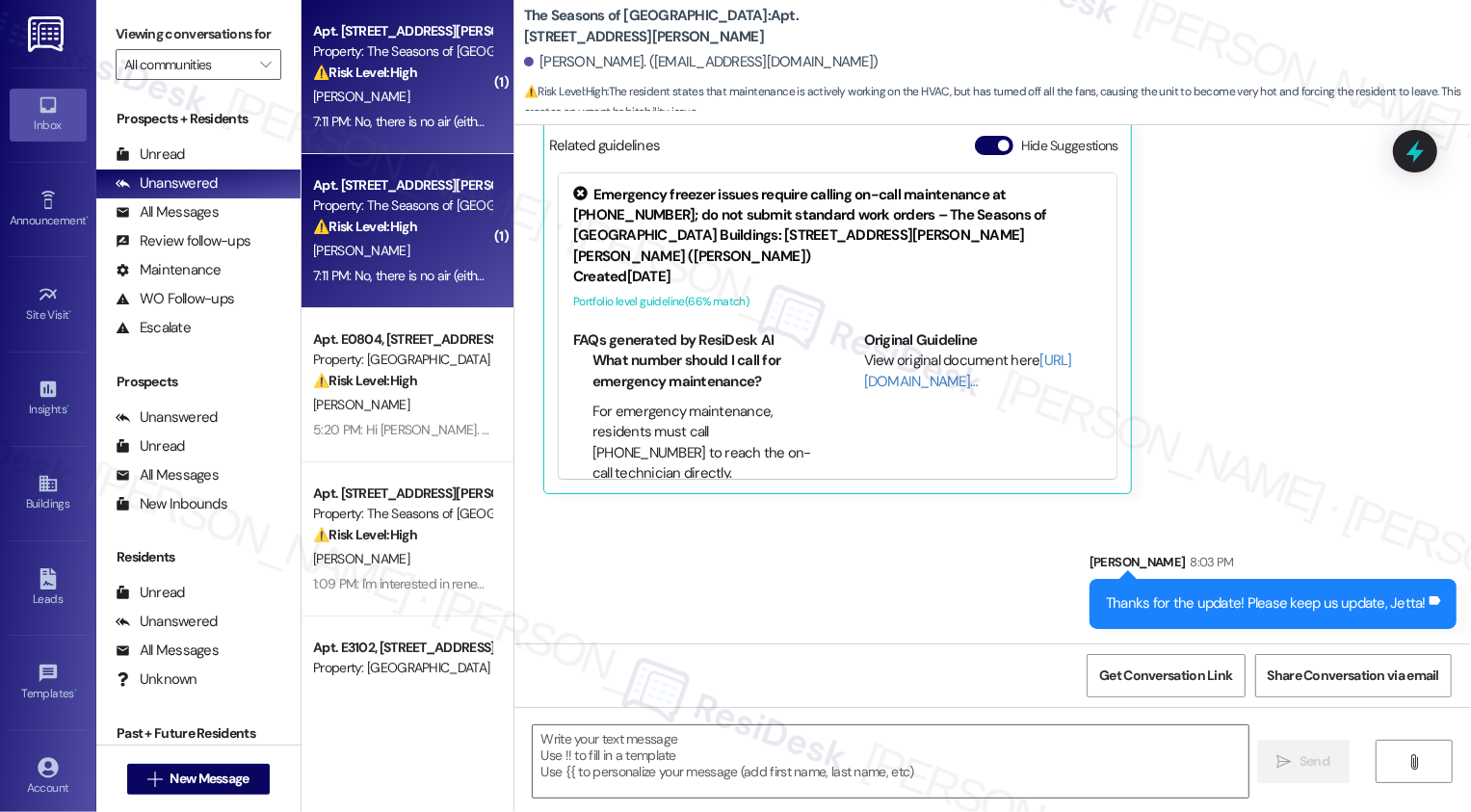
click at [419, 77] on div "⚠️ Risk Level: High The resident reports that the AC/heat is not working and th…" at bounding box center [402, 72] width 178 height 20
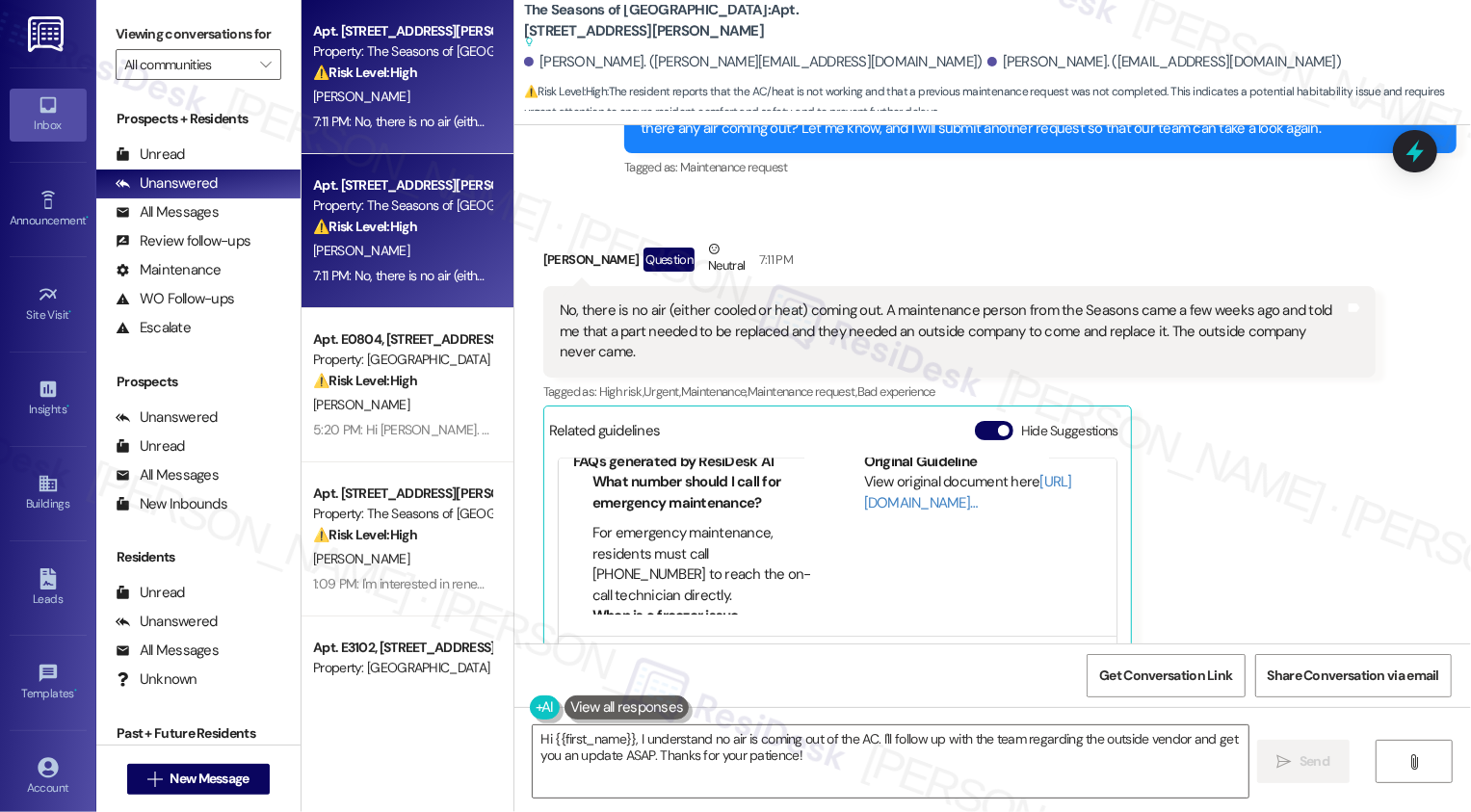
scroll to position [2141, 0]
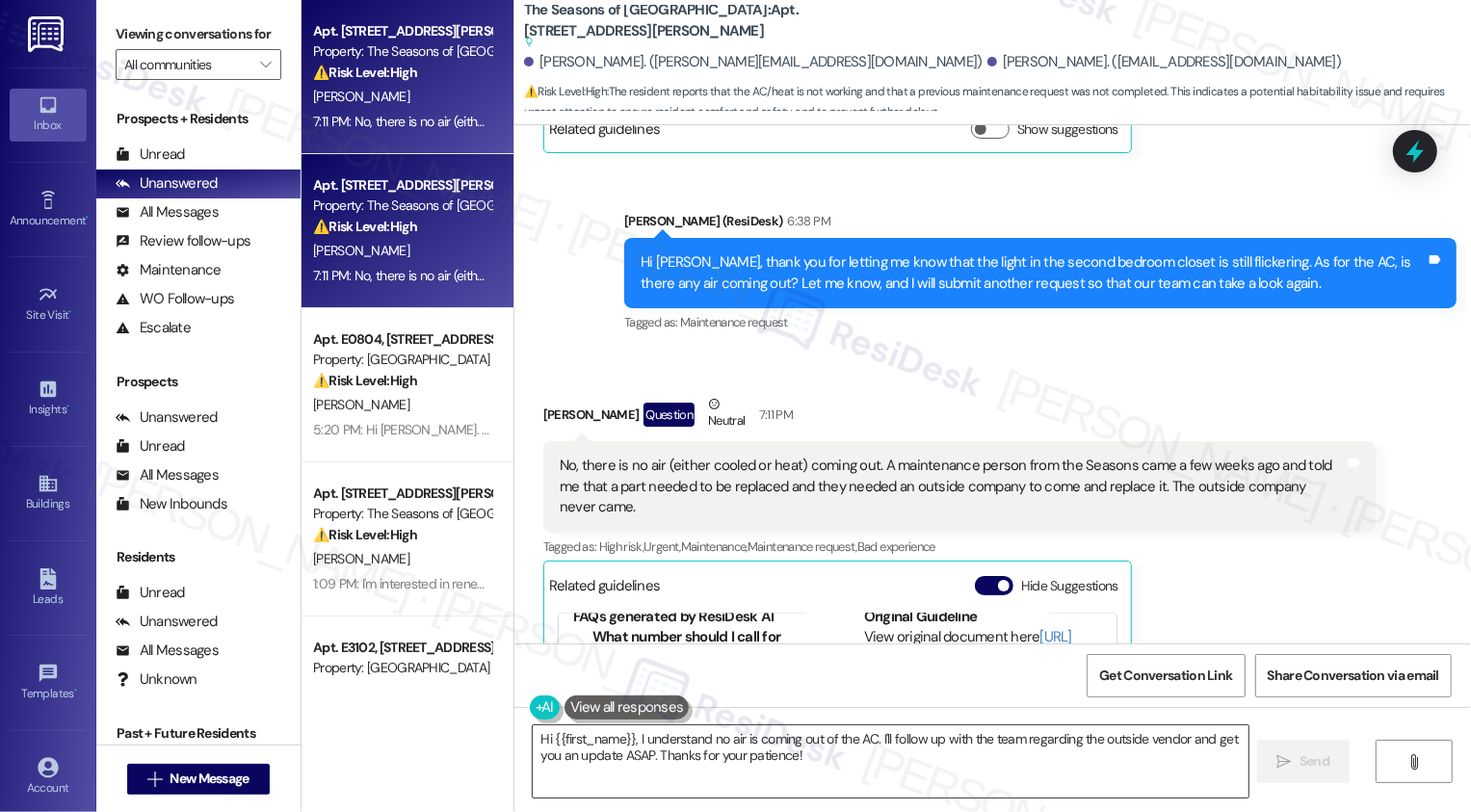
click at [768, 748] on textarea "Hi {{first_name}}, I understand no air is coming out of the AC. I'll follow up …" at bounding box center [891, 761] width 716 height 72
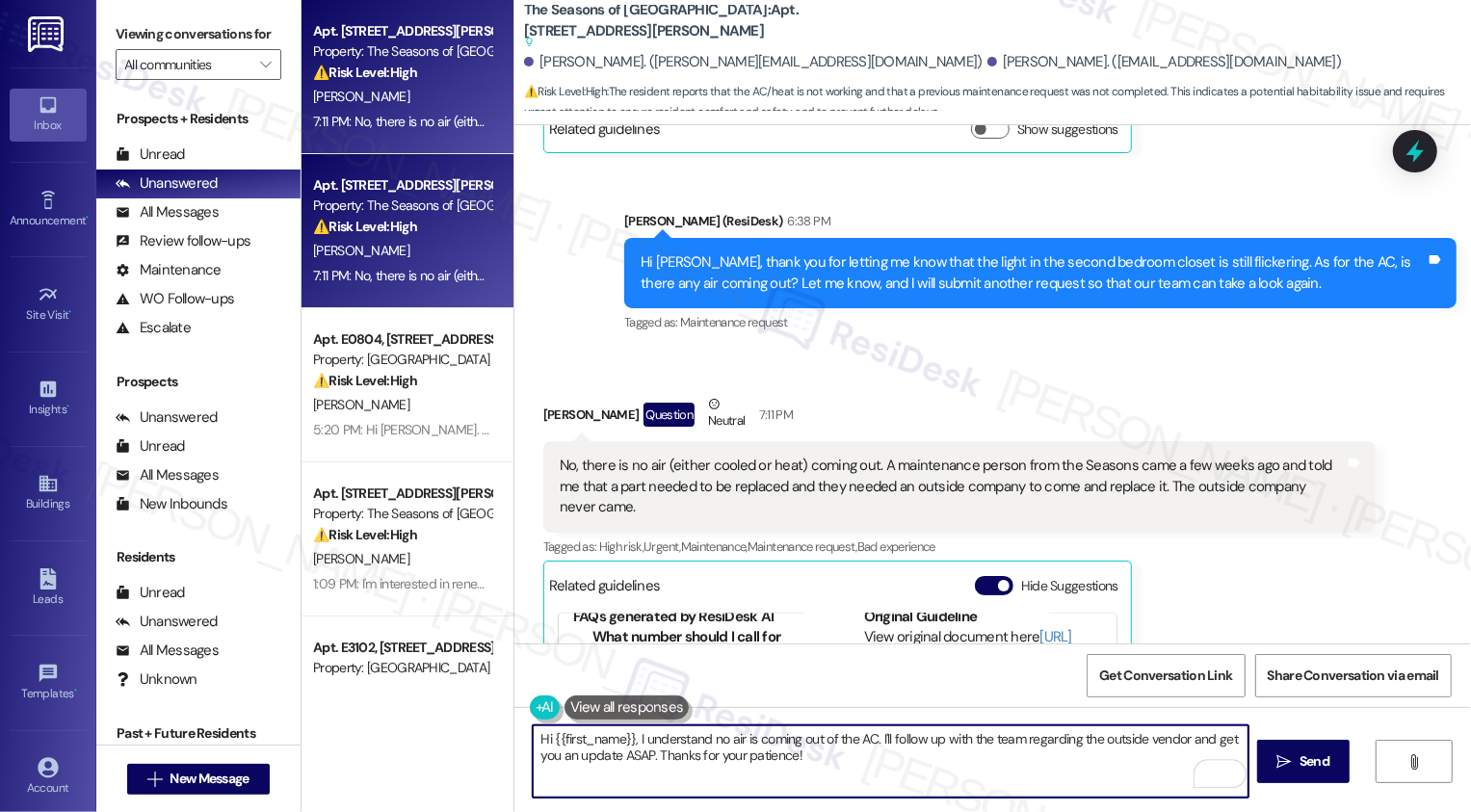
click at [804, 750] on textarea "Hi {{first_name}}, I understand no air is coming out of the AC. I'll follow up …" at bounding box center [891, 761] width 716 height 72
drag, startPoint x: 661, startPoint y: 723, endPoint x: 562, endPoint y: 723, distance: 99.0
click at [561, 723] on div "Hi {{first_name}}, I understand no air is coming out of the AC. I'll follow up …" at bounding box center [993, 779] width 957 height 145
click at [533, 735] on textarea "I'll follow up with the team regarding the outside vendor and get you an update…" at bounding box center [891, 761] width 716 height 72
drag, startPoint x: 1063, startPoint y: 741, endPoint x: 1206, endPoint y: 750, distance: 143.3
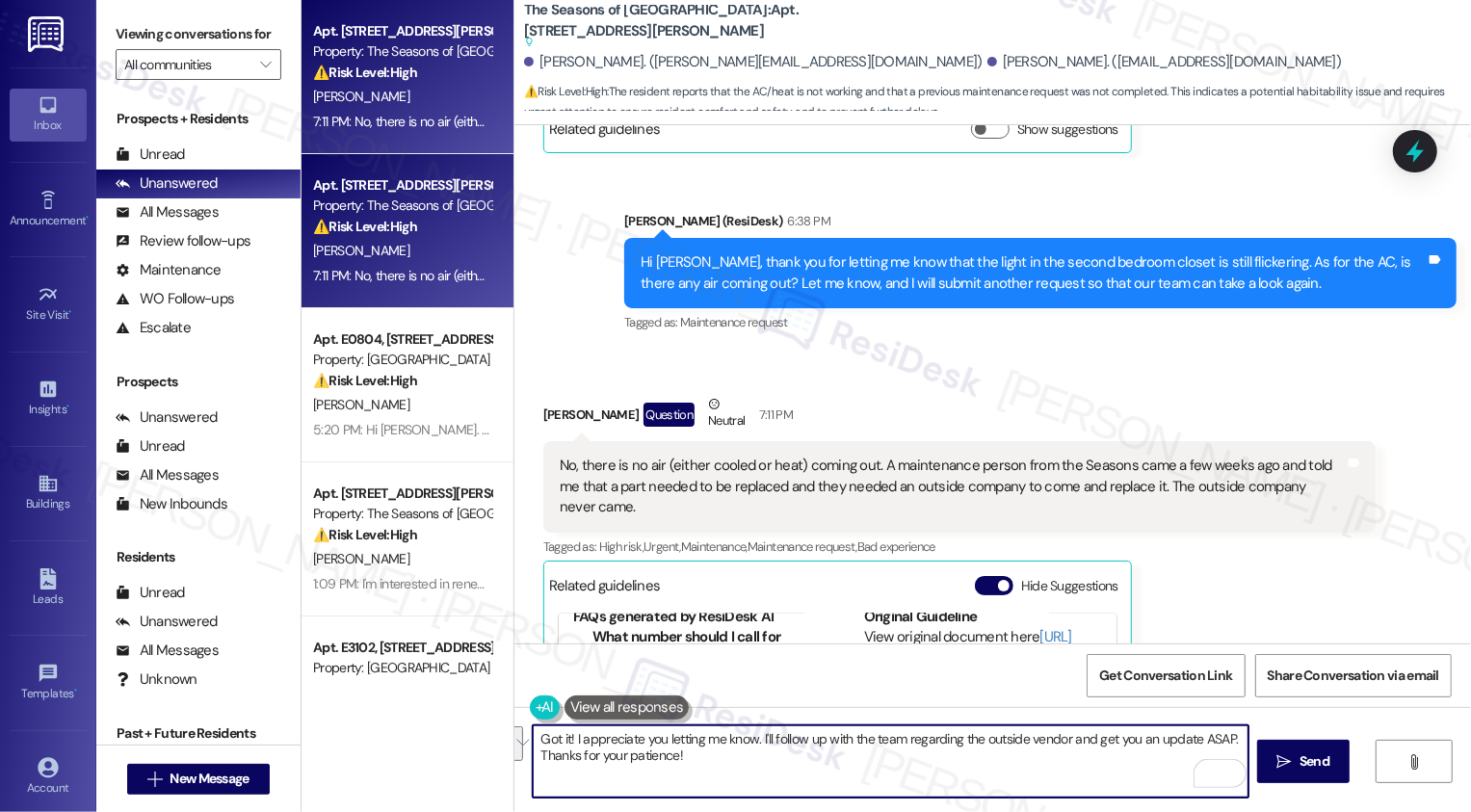
click at [1206, 750] on textarea "Got it! I appreciate you letting me know. I'll follow up with the team regardin…" at bounding box center [891, 761] width 716 height 72
click at [1207, 750] on textarea "Got it! I appreciate you letting me know. I'll follow up with the team regardin…" at bounding box center [891, 761] width 716 height 72
drag, startPoint x: 1222, startPoint y: 738, endPoint x: 1053, endPoint y: 734, distance: 169.0
click at [1053, 734] on textarea "Got it! I appreciate you letting me know. I'll follow up with the team regardin…" at bounding box center [891, 761] width 716 height 72
click at [994, 743] on textarea "Got it! I appreciate you letting me know. I'll follow up with the team regardin…" at bounding box center [891, 761] width 716 height 72
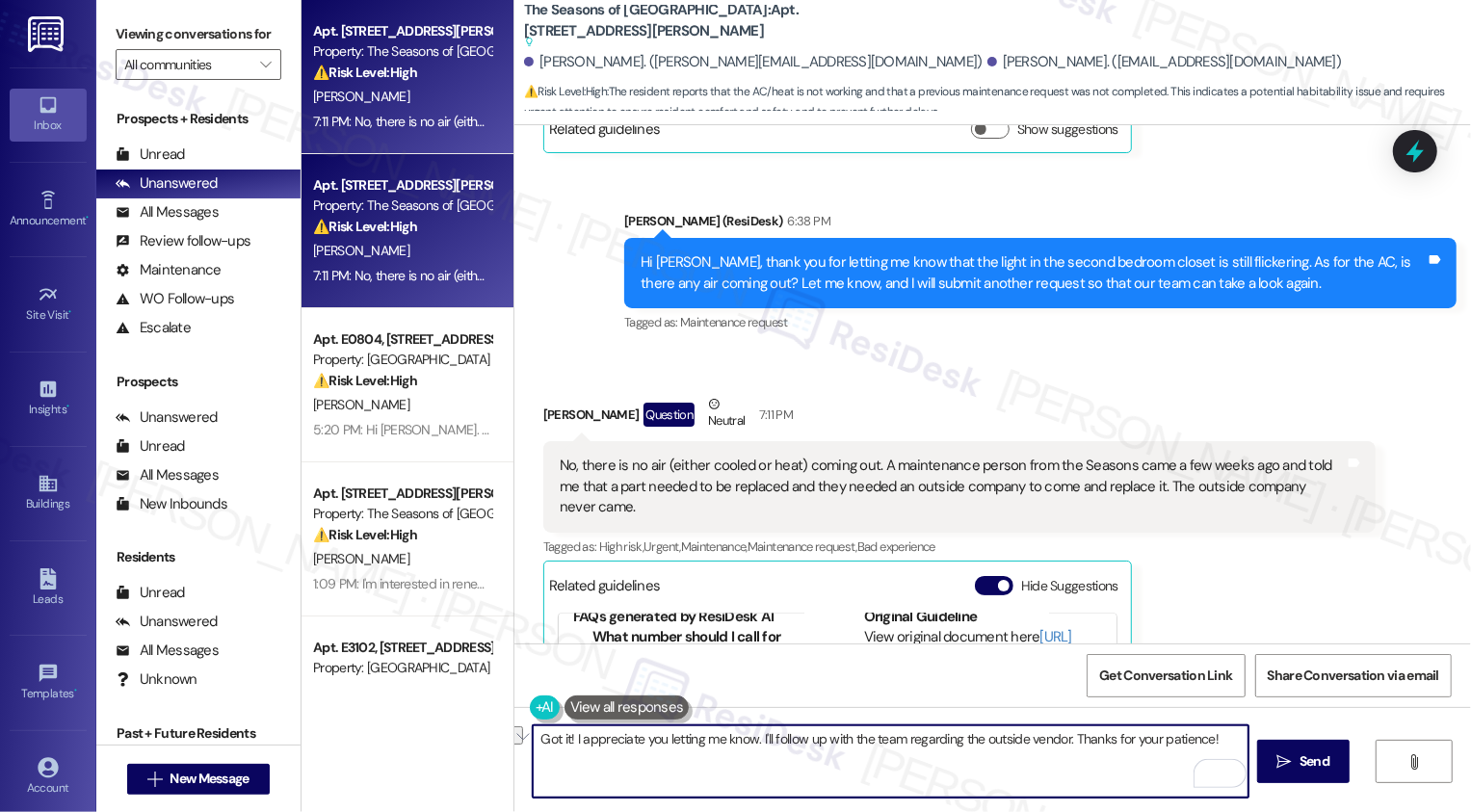
drag, startPoint x: 765, startPoint y: 739, endPoint x: 821, endPoint y: 733, distance: 56.3
click at [819, 734] on textarea "Got it! I appreciate you letting me know. I'll follow up with the team regardin…" at bounding box center [891, 761] width 716 height 72
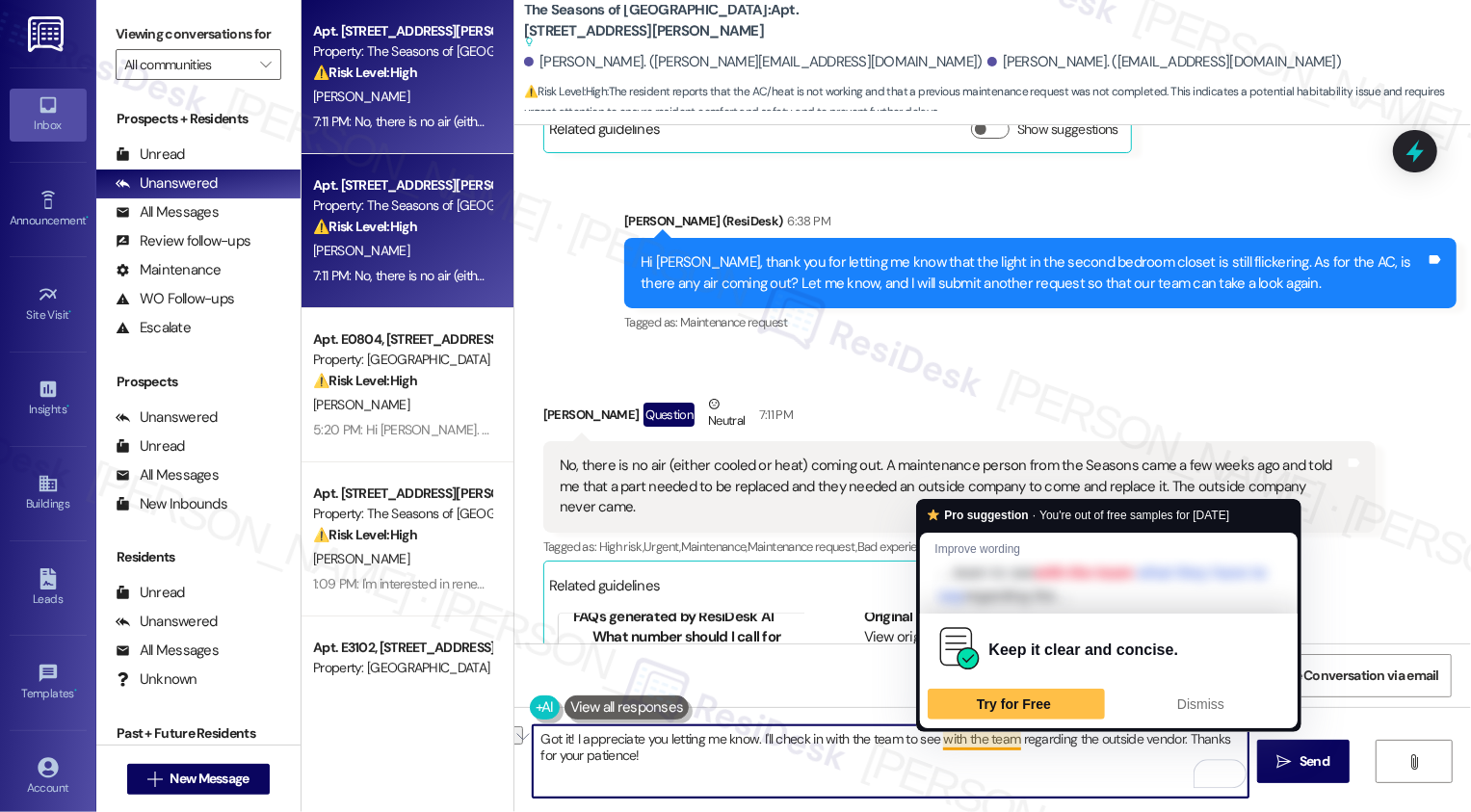
drag, startPoint x: 926, startPoint y: 739, endPoint x: 1007, endPoint y: 744, distance: 81.2
click at [1007, 742] on textarea "Got it! I appreciate you letting me know. I'll check in with the team to see wi…" at bounding box center [891, 761] width 716 height 72
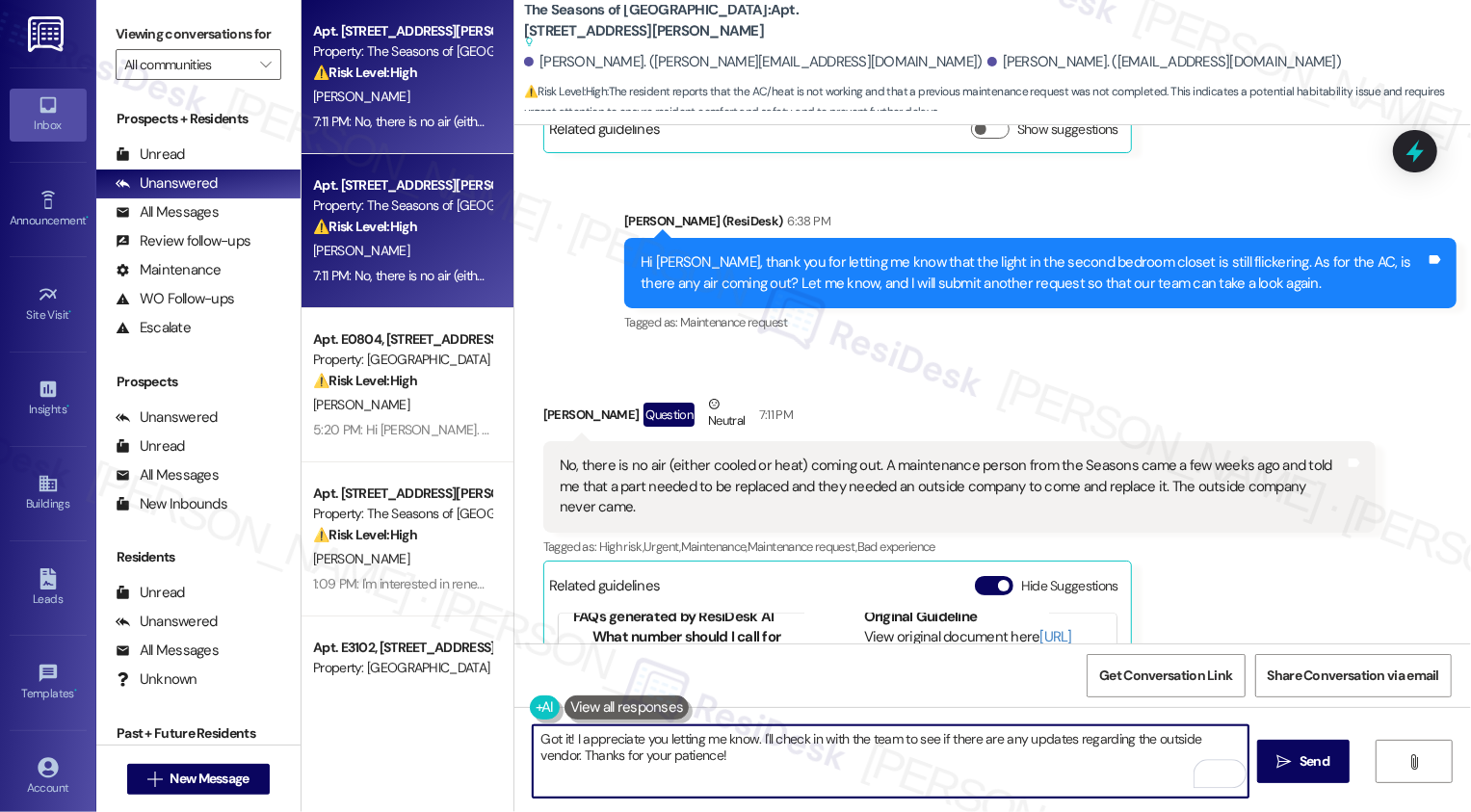
click at [567, 752] on textarea "Got it! I appreciate you letting me know. I'll check in with the team to see if…" at bounding box center [891, 761] width 716 height 72
click at [765, 753] on textarea "Got it! I appreciate you letting me know. I'll check in with the team to see if…" at bounding box center [891, 761] width 716 height 72
click at [843, 757] on textarea "Got it! I appreciate you letting me know. I'll check in with the team to see if…" at bounding box center [891, 761] width 716 height 72
type textarea "Got it! I appreciate you letting me know. I'll check in with the team to see if…"
click at [1301, 767] on span "Send" at bounding box center [1314, 761] width 30 height 20
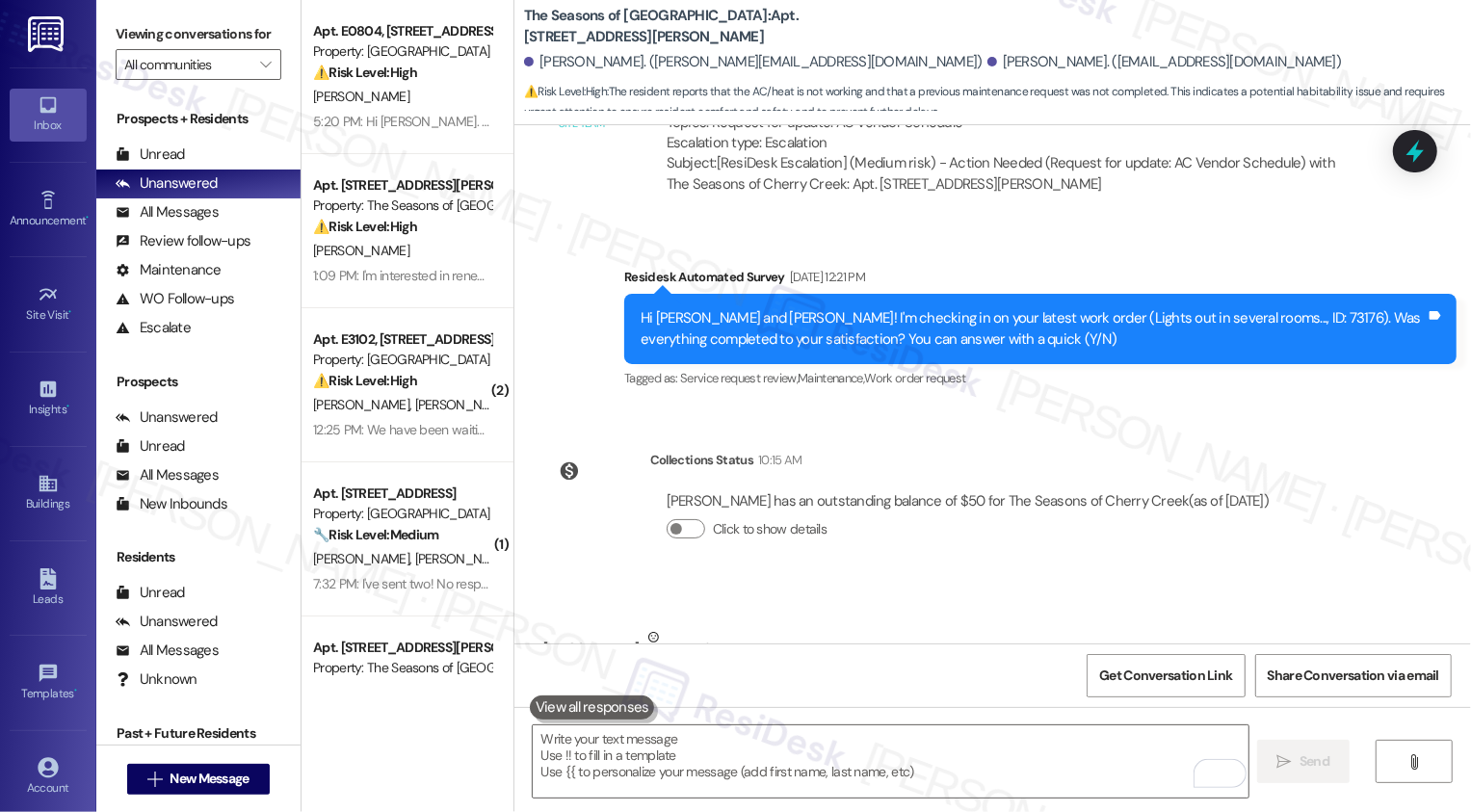
scroll to position [1444, 0]
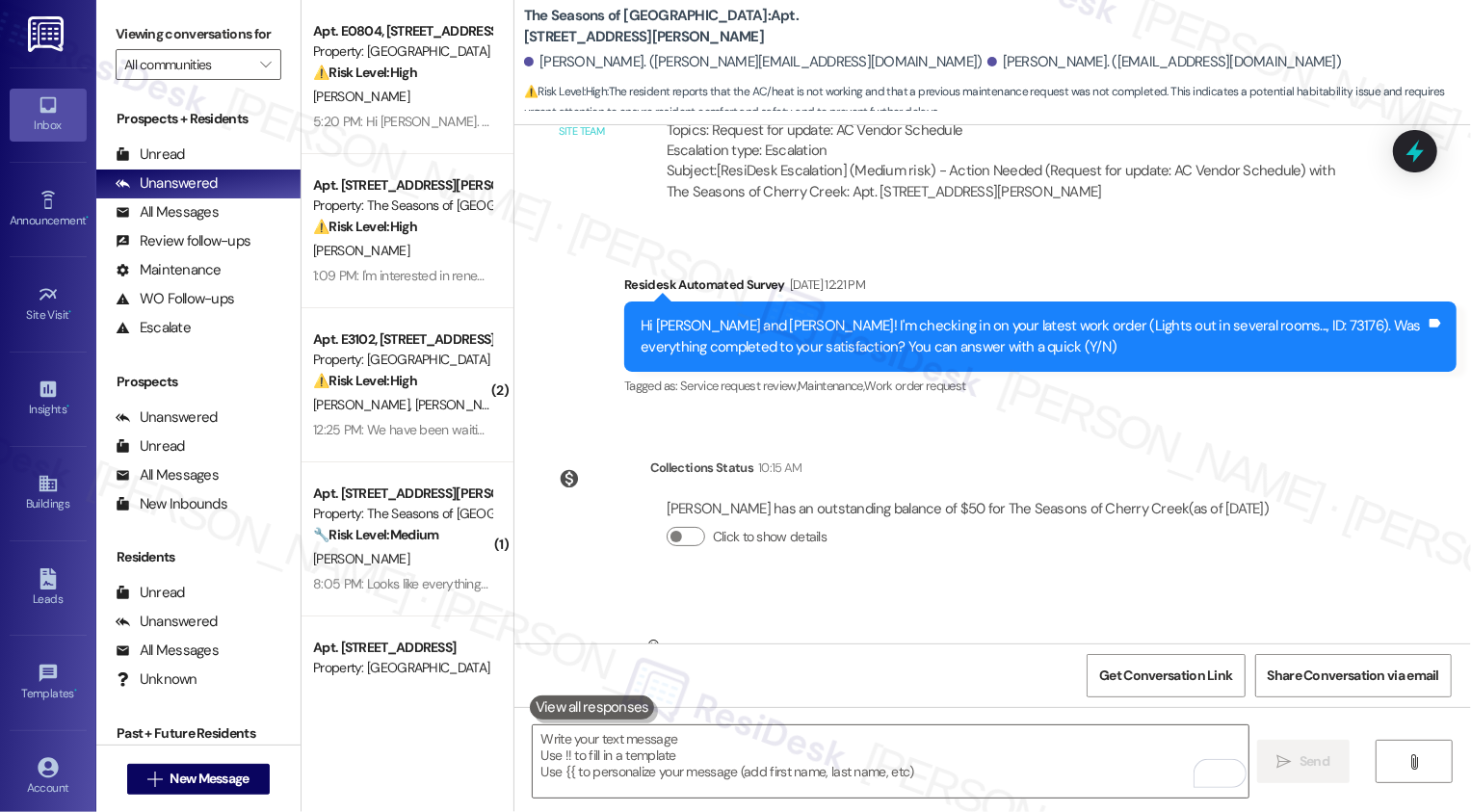
click at [1138, 443] on div "Collections Status 10:15 AM [PERSON_NAME] has an outstanding balance of $50 for…" at bounding box center [914, 517] width 771 height 149
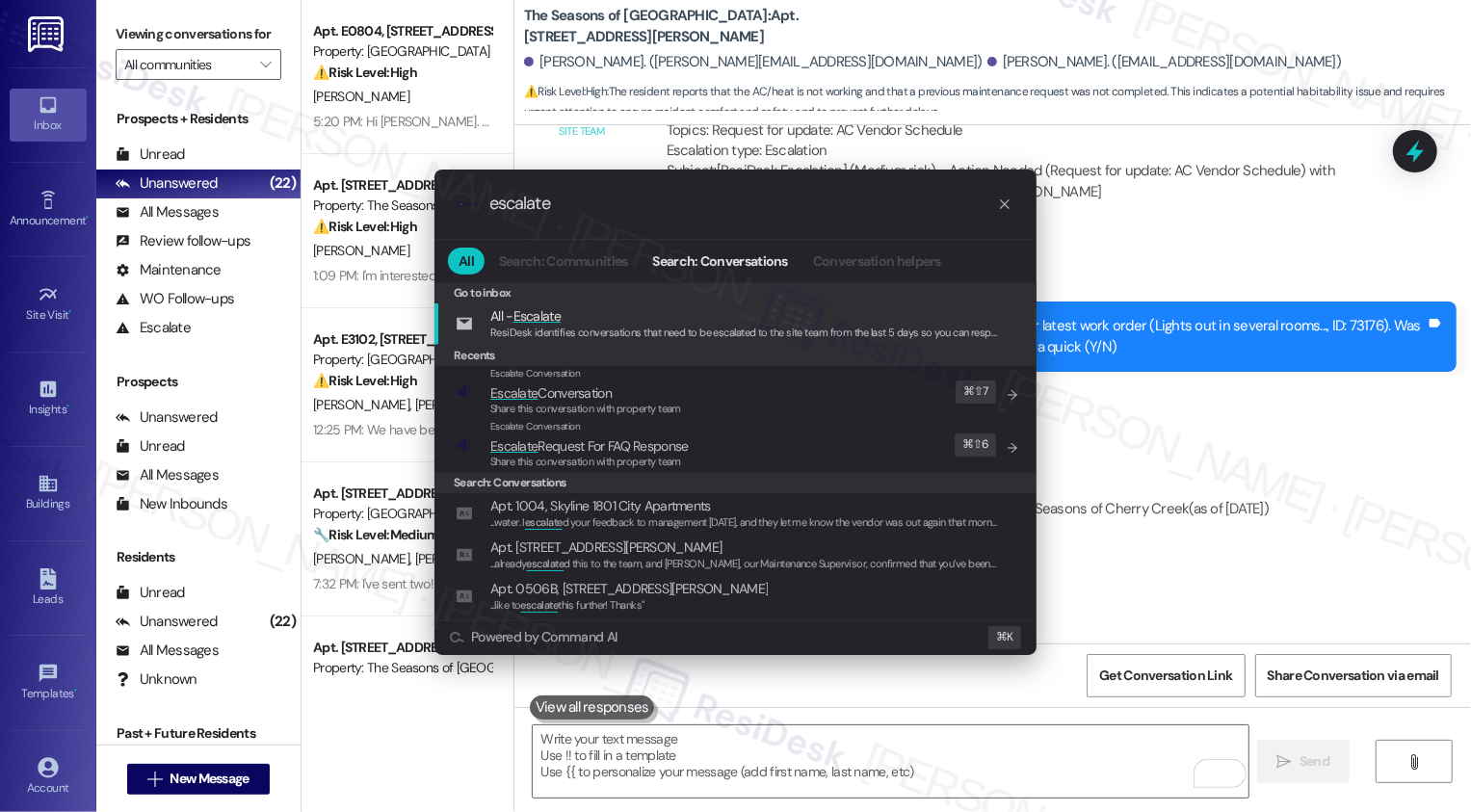
click at [1238, 418] on div ".cls-1{fill:#0a055f;}.cls-2{fill:#0cc4c4;} resideskLogoBlueOrange escalate All …" at bounding box center [735, 406] width 1471 height 812
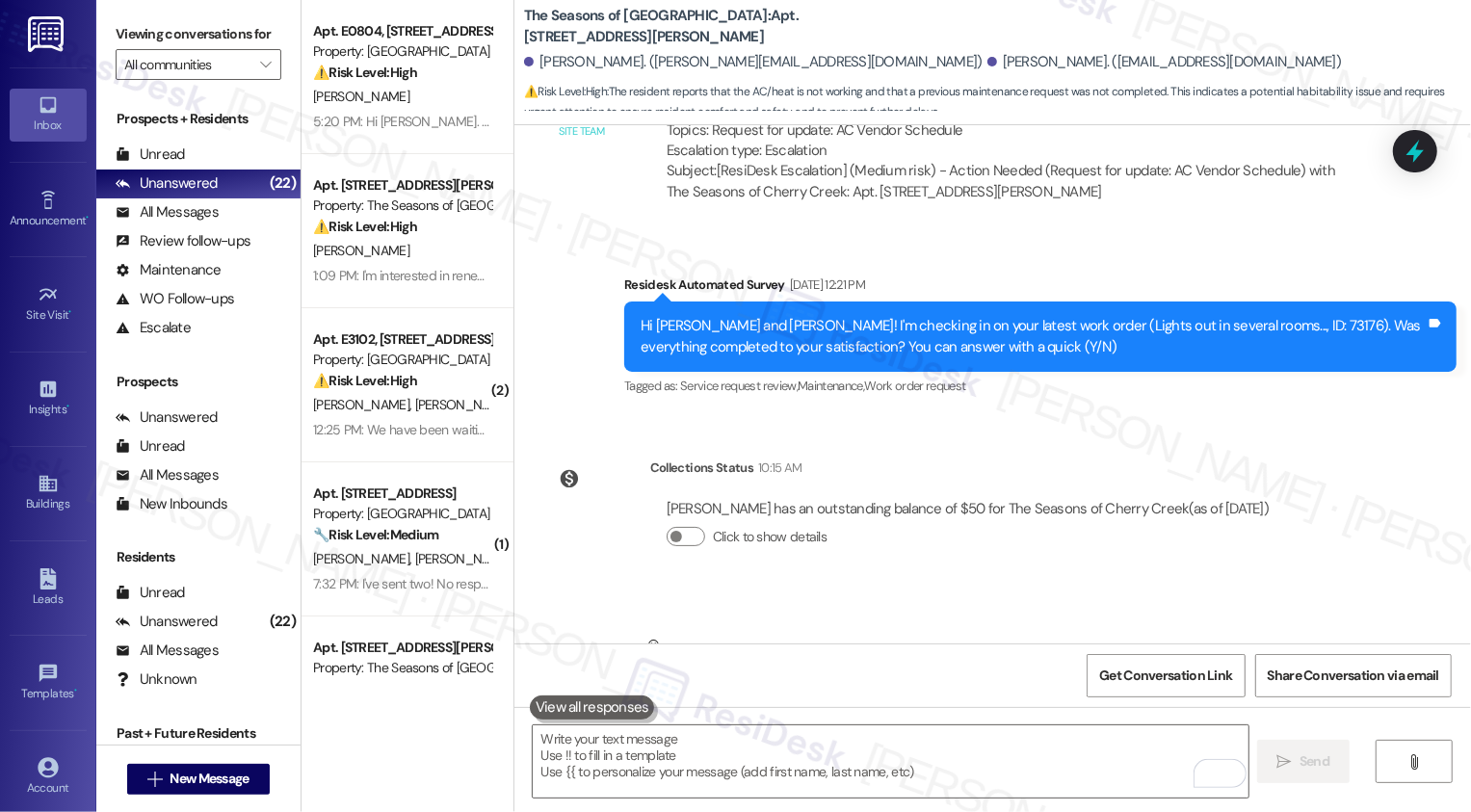
click at [1222, 316] on div "Hi [PERSON_NAME] and [PERSON_NAME]! I'm checking in on your latest work order (…" at bounding box center [1033, 337] width 786 height 42
copy div "73176"
click at [1140, 403] on div "Lease started [DATE] 8:00 PM Survey, sent via SMS Residesk Automated Survey [DA…" at bounding box center [993, 383] width 957 height 518
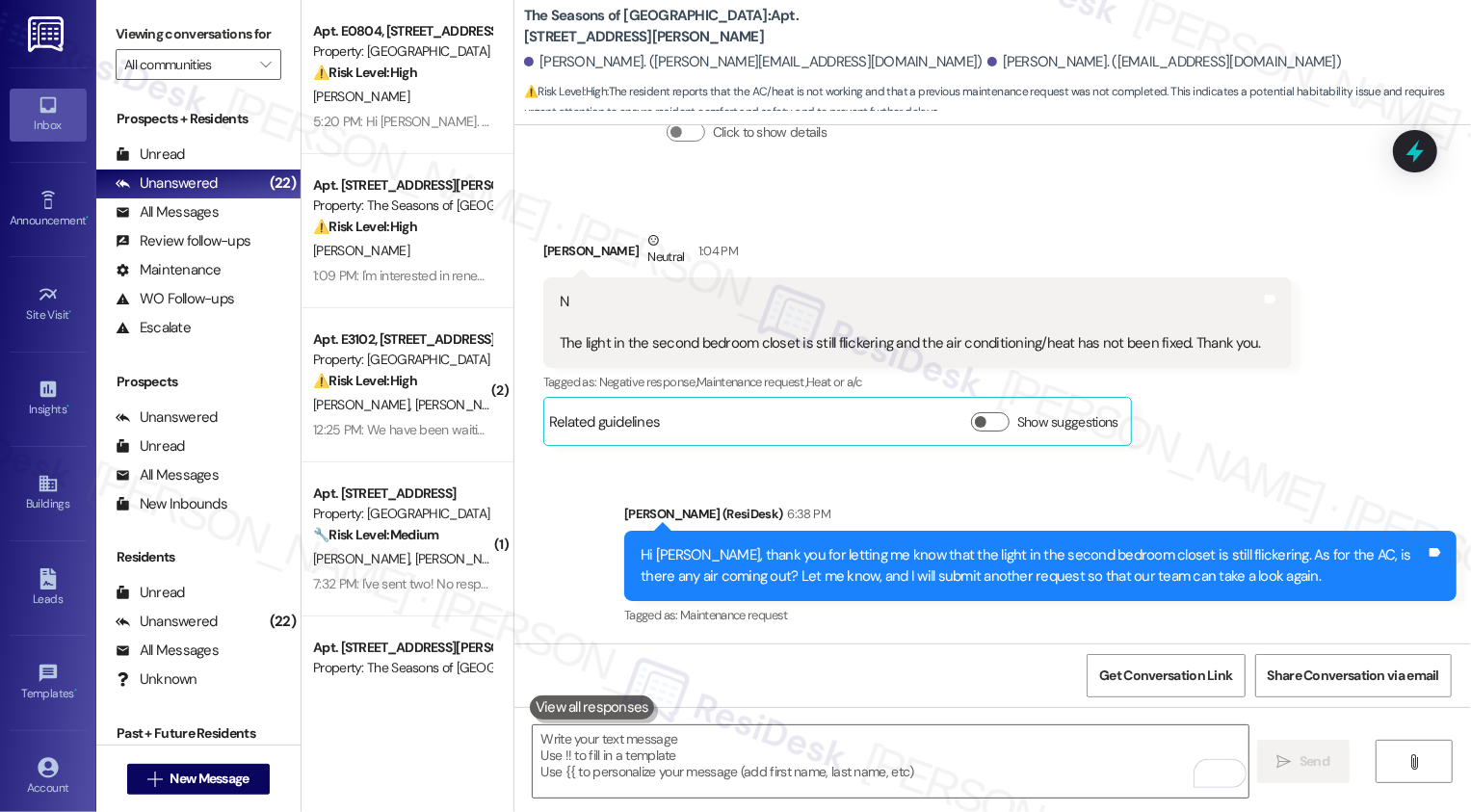
scroll to position [1855, 0]
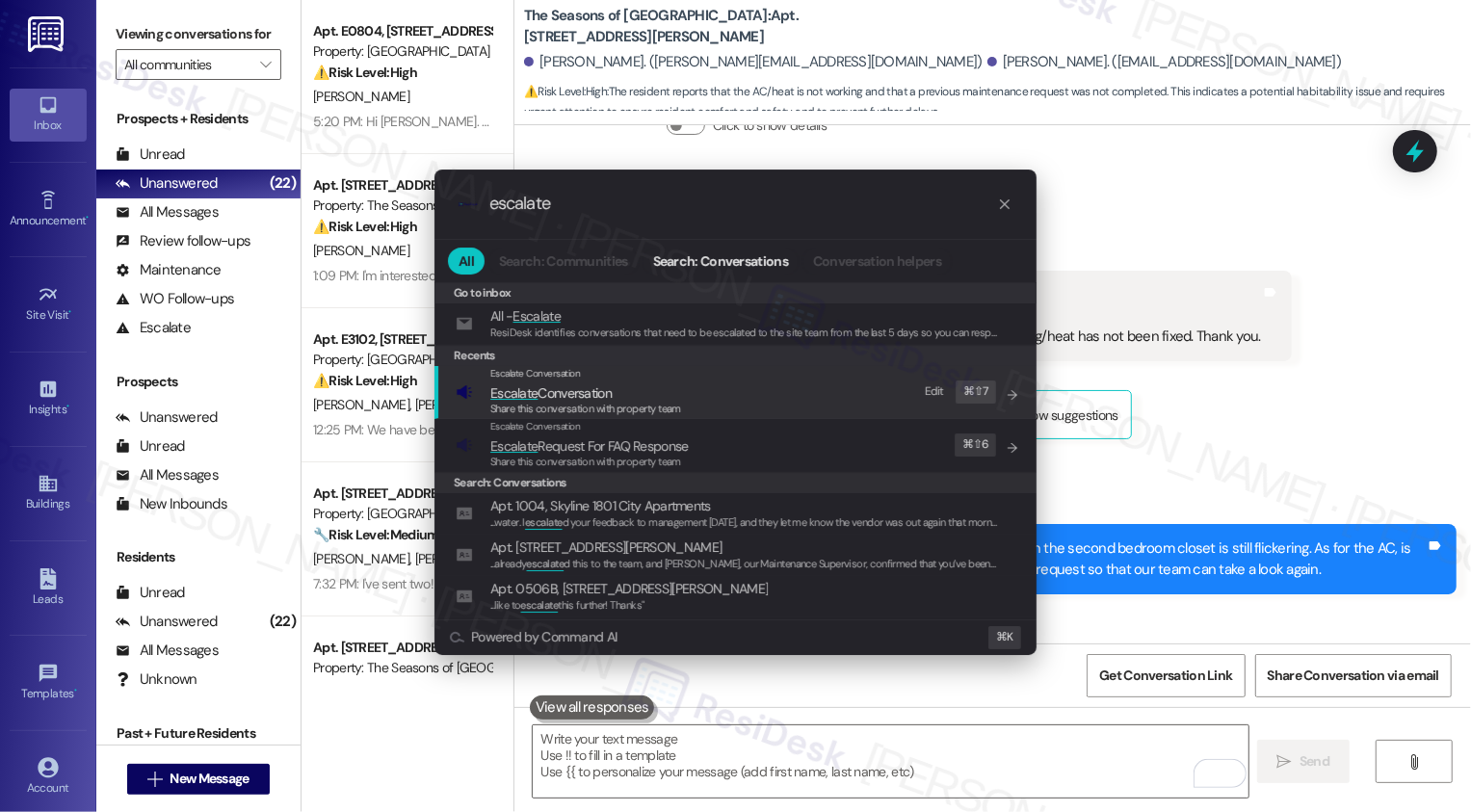
type input "escalate"
click at [703, 383] on div "Escalate Conversation Escalate Conversation Share this conversation with proper…" at bounding box center [737, 392] width 564 height 52
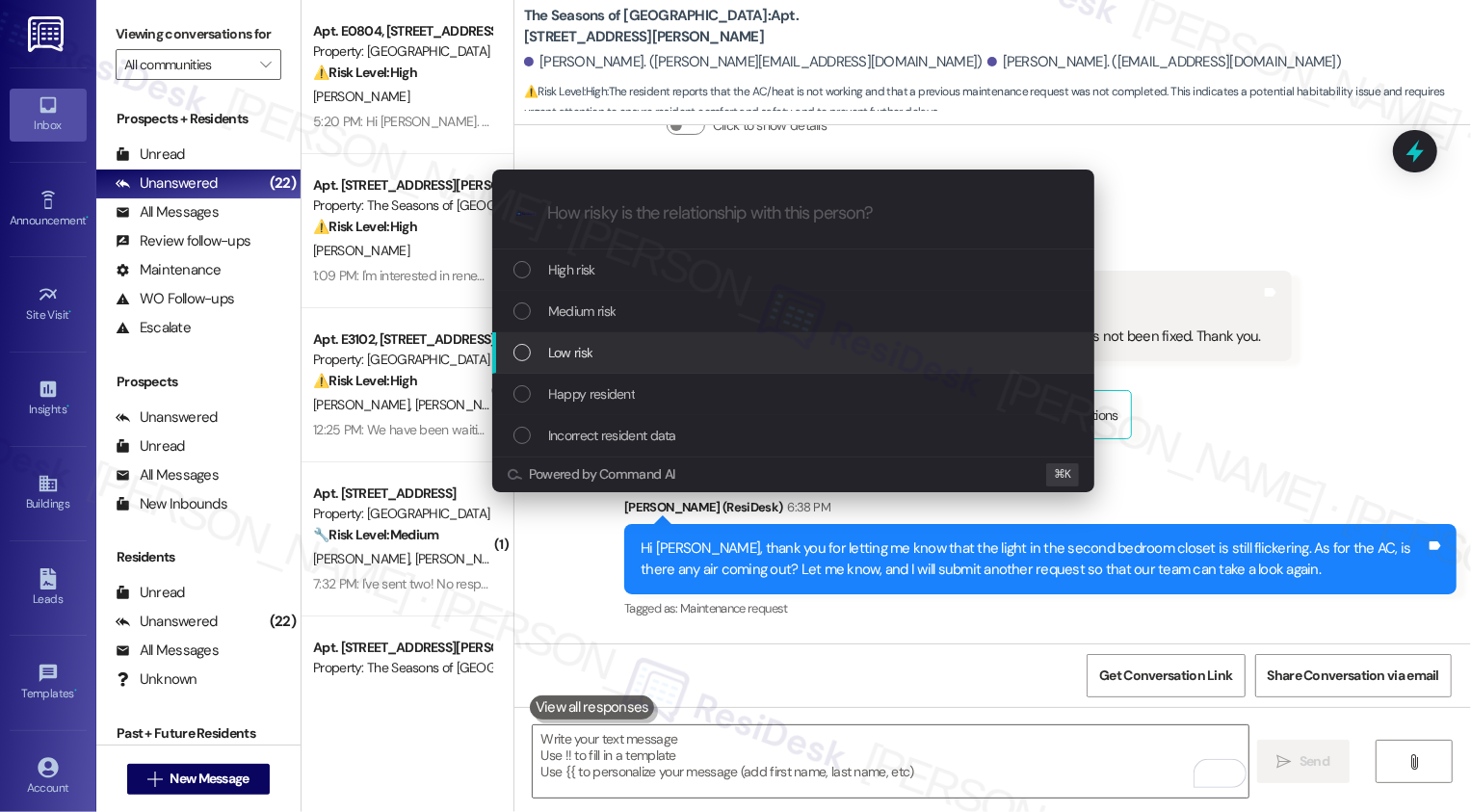
click at [591, 354] on span "Low risk" at bounding box center [570, 352] width 45 height 21
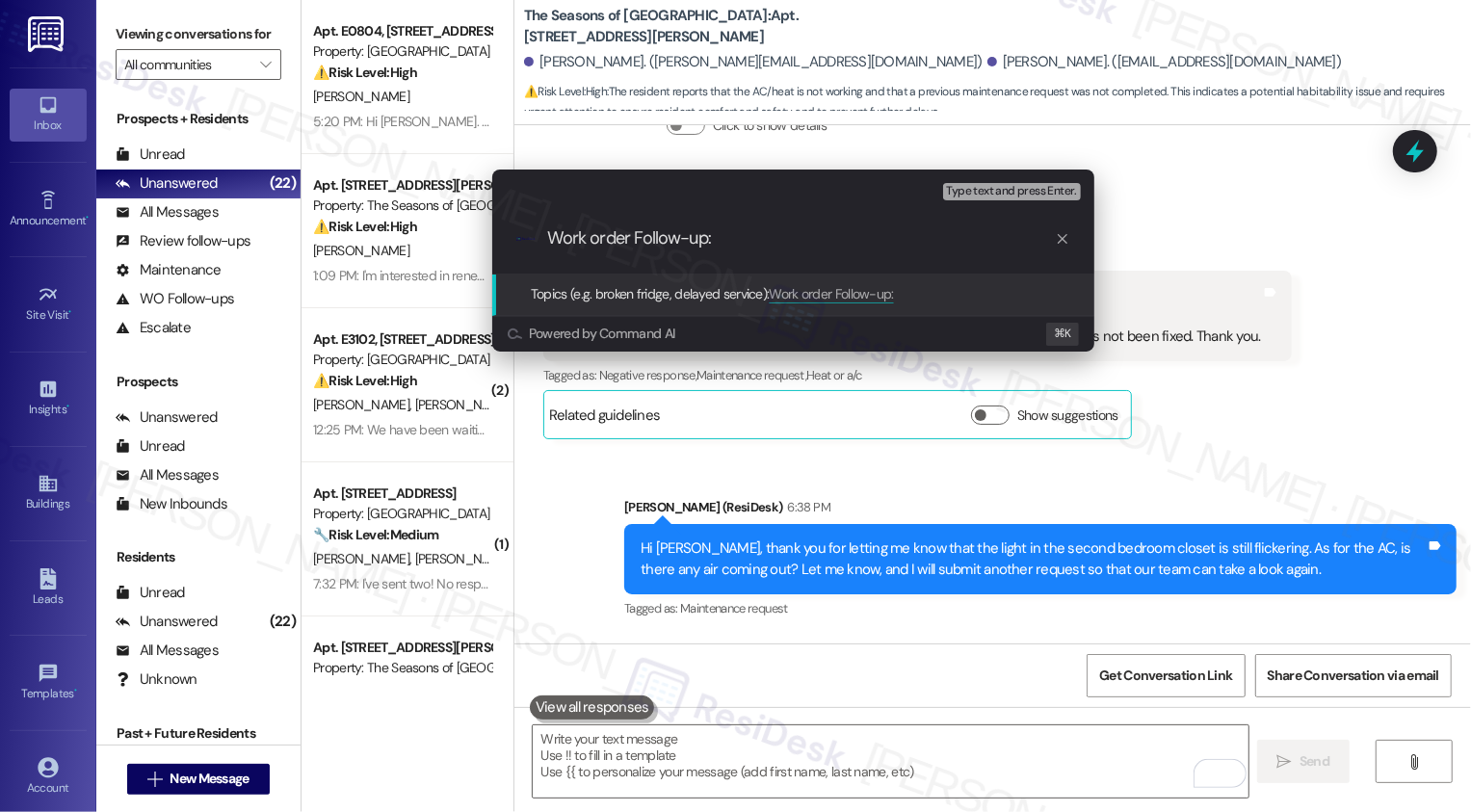
paste input "73176"
click at [629, 238] on input "Work order Follow-up: 73176" at bounding box center [800, 238] width 507 height 20
click at [786, 245] on input "Work order Follow-up: 73176" at bounding box center [800, 238] width 507 height 20
type input "Work order Follow-up: 73176 (bedroom closet light is still flickering) and Requ…"
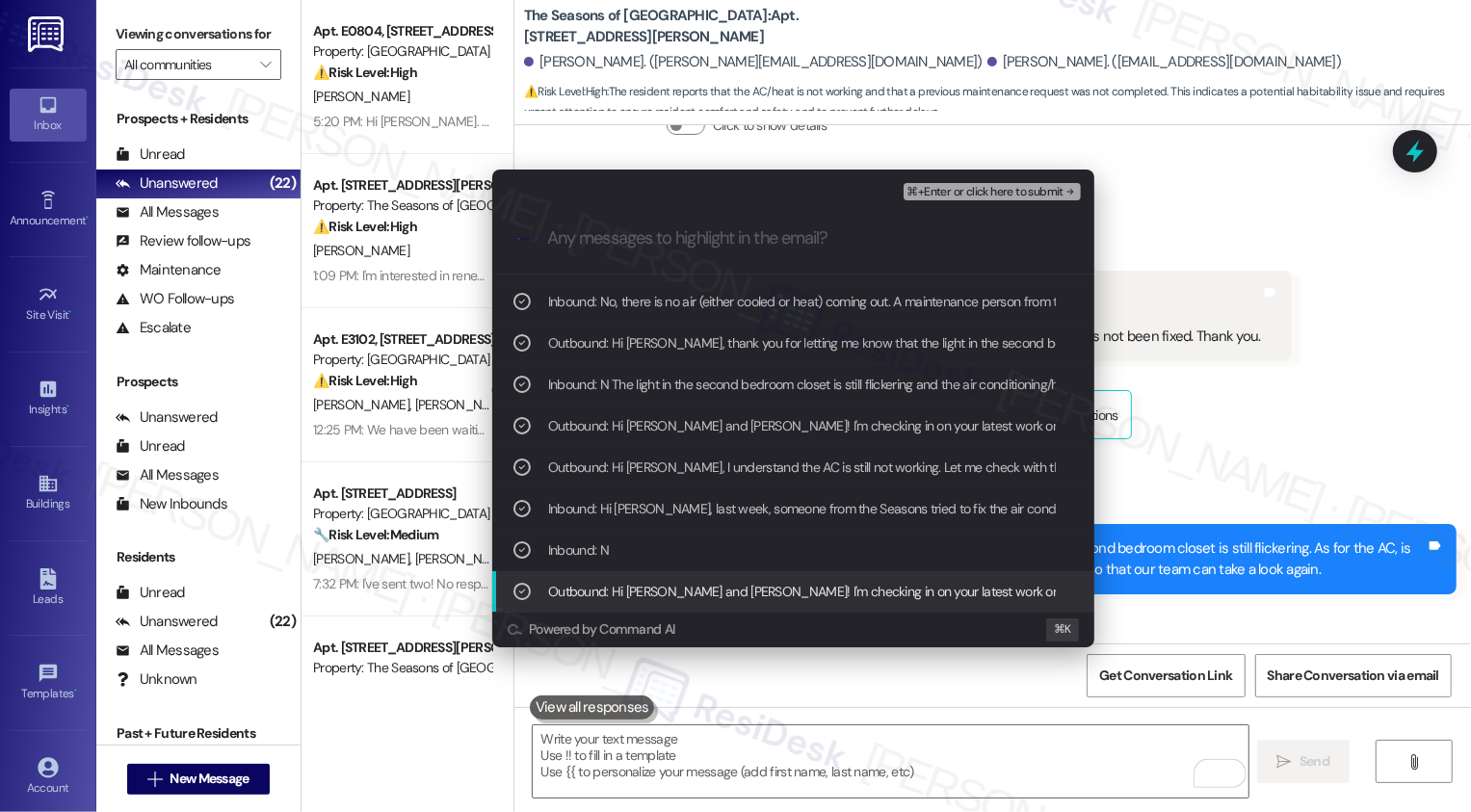
scroll to position [77, 0]
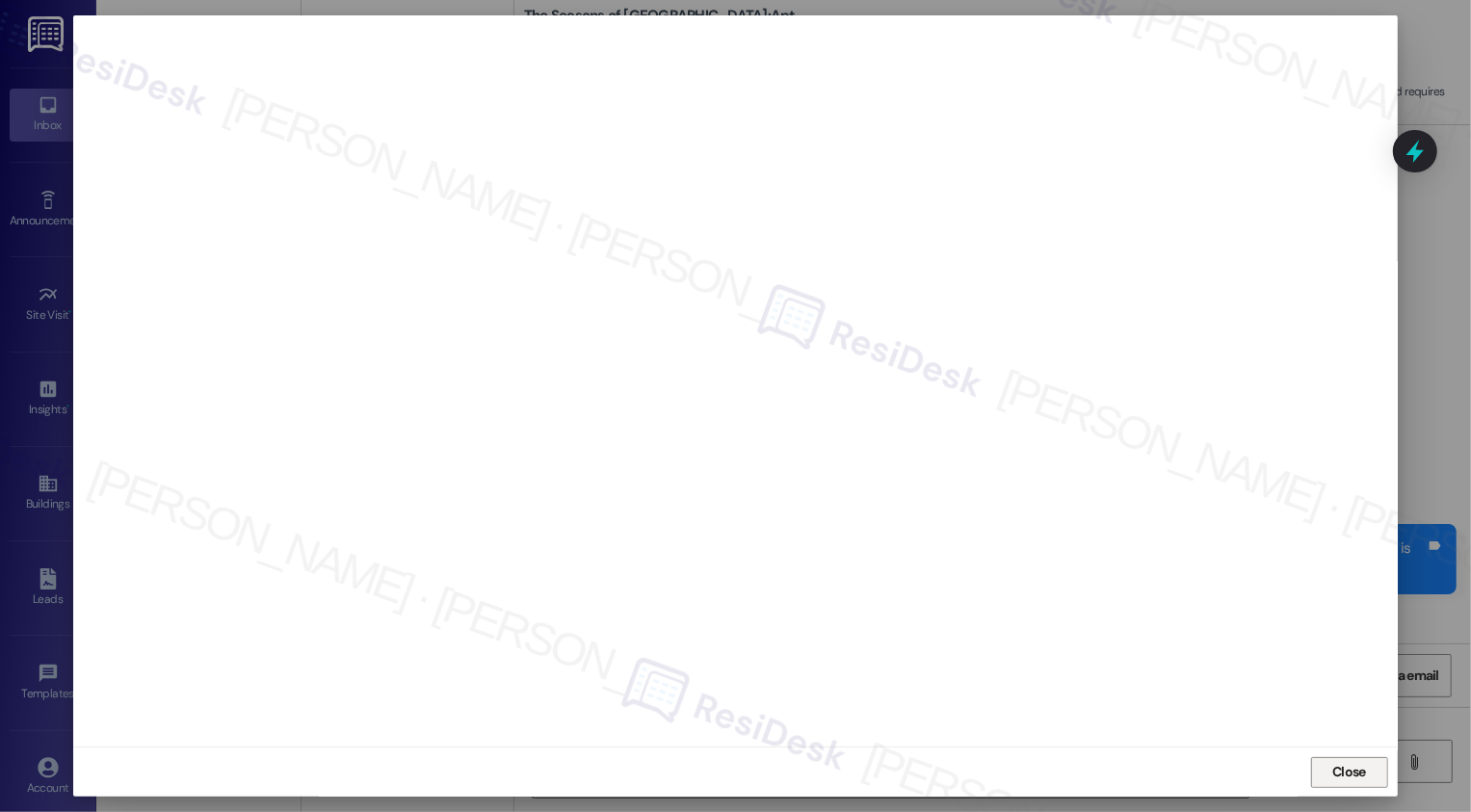
click at [1320, 758] on button "Close" at bounding box center [1349, 771] width 77 height 31
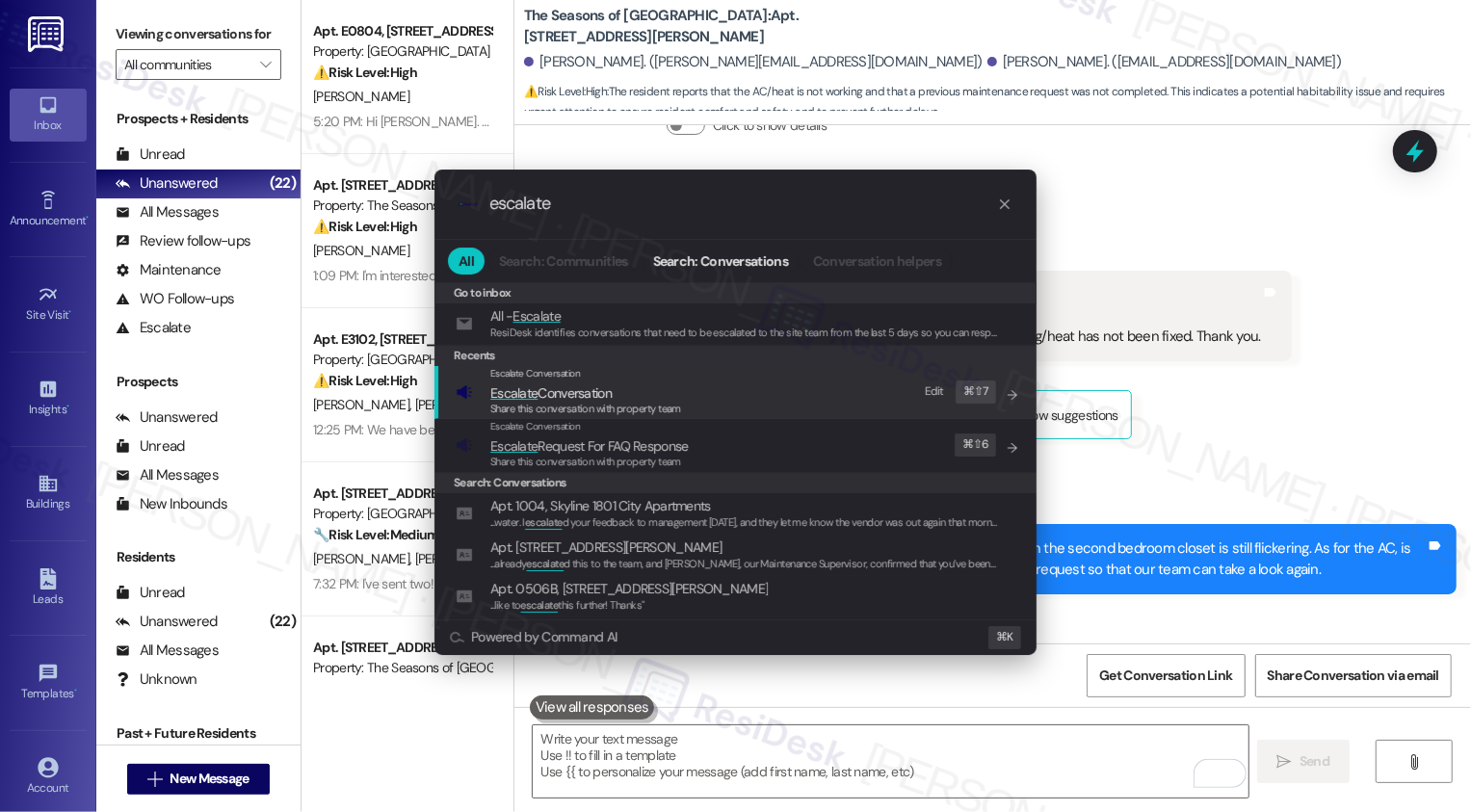
type input "escalate"
click at [543, 388] on span "Escalate Conversation" at bounding box center [551, 393] width 122 height 18
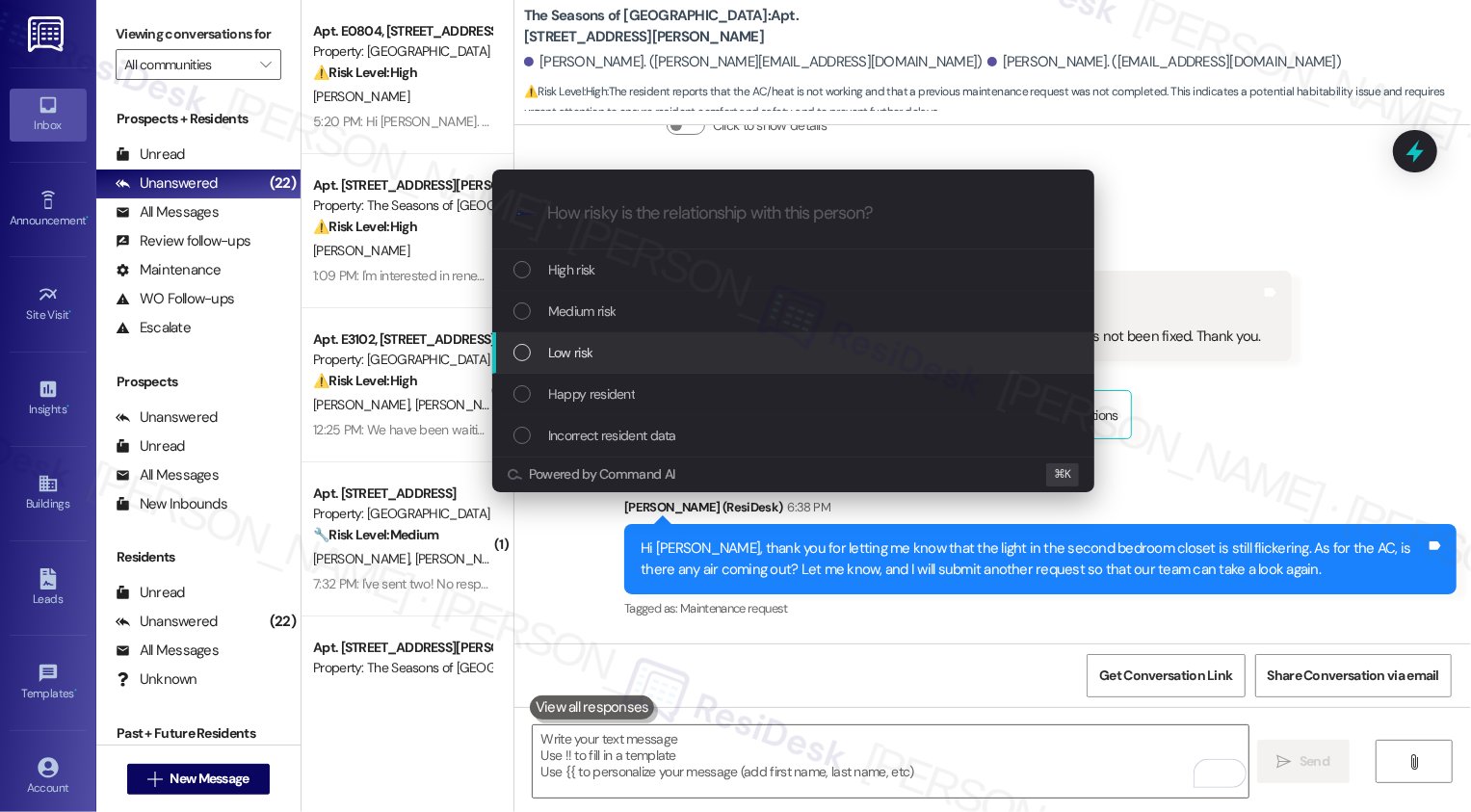
click at [571, 352] on span "Low risk" at bounding box center [570, 352] width 45 height 21
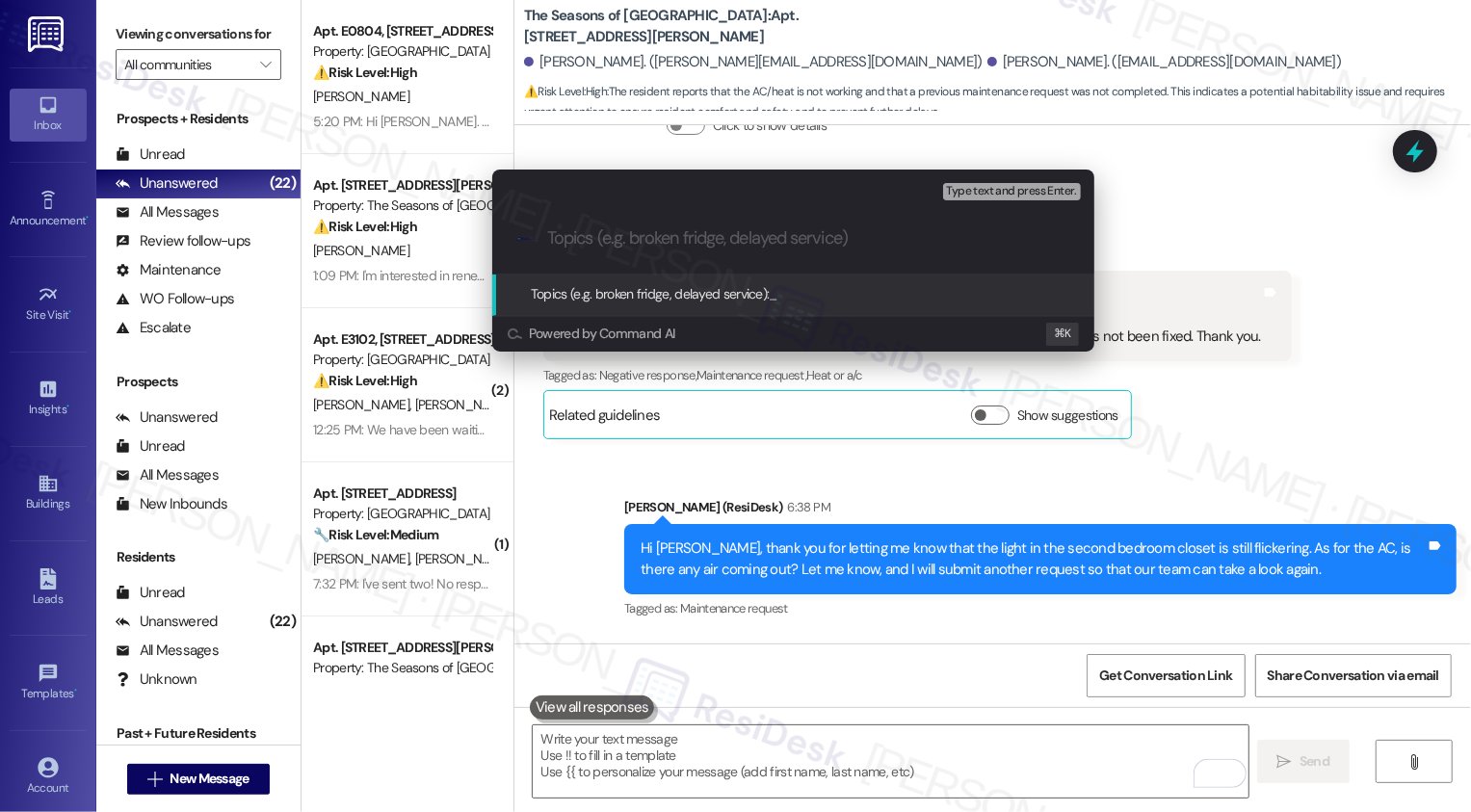
paste input "Work order Follow-up: 73176 (bedroom closet light is still flickering) and Requ…"
click at [939, 237] on input "Work order Follow-up: 73176 (bedroom closet light is still flickering) and Requ…" at bounding box center [800, 238] width 507 height 20
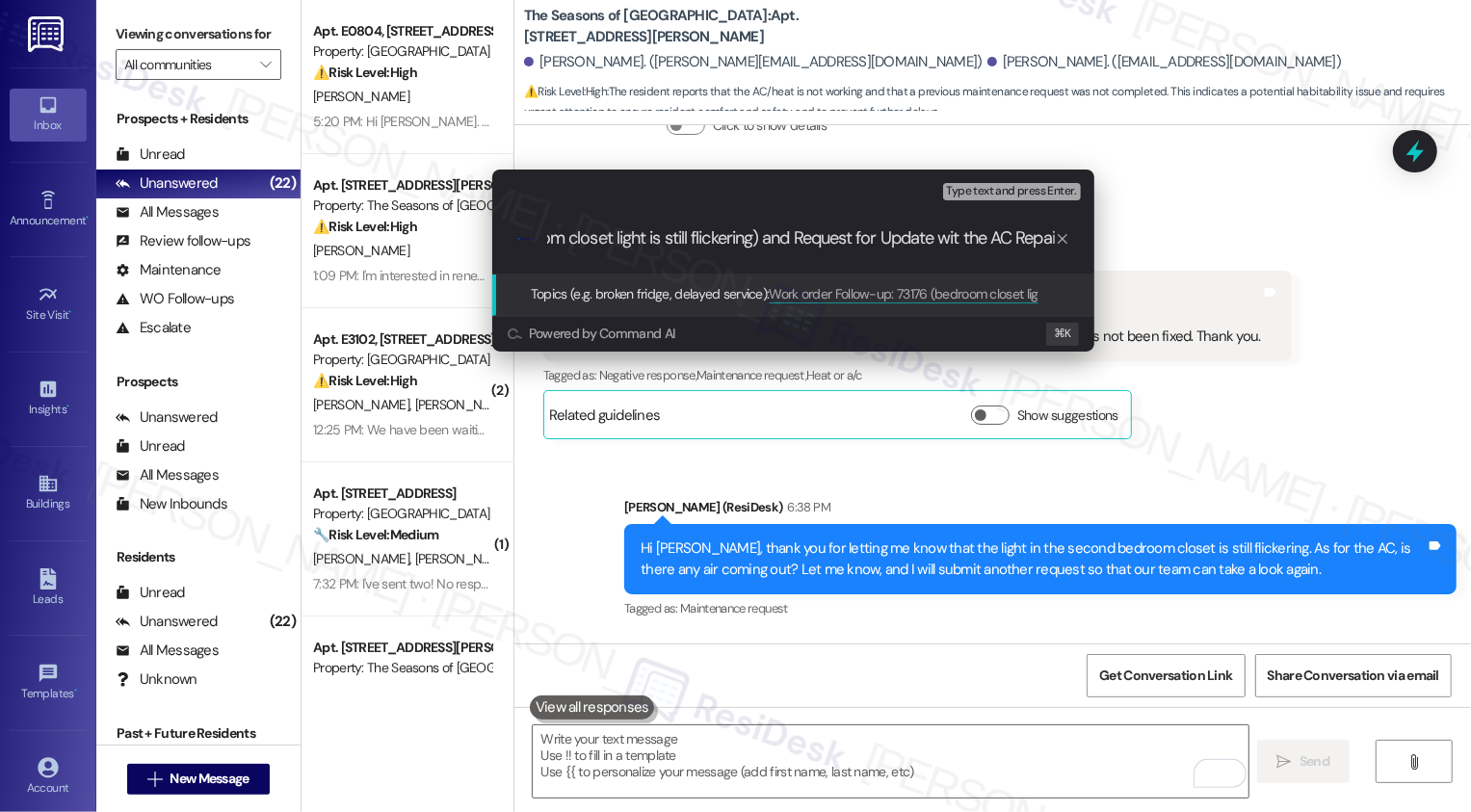
type input "Work order Follow-up: 73176 (bedroom closet light is still flickering) and Requ…"
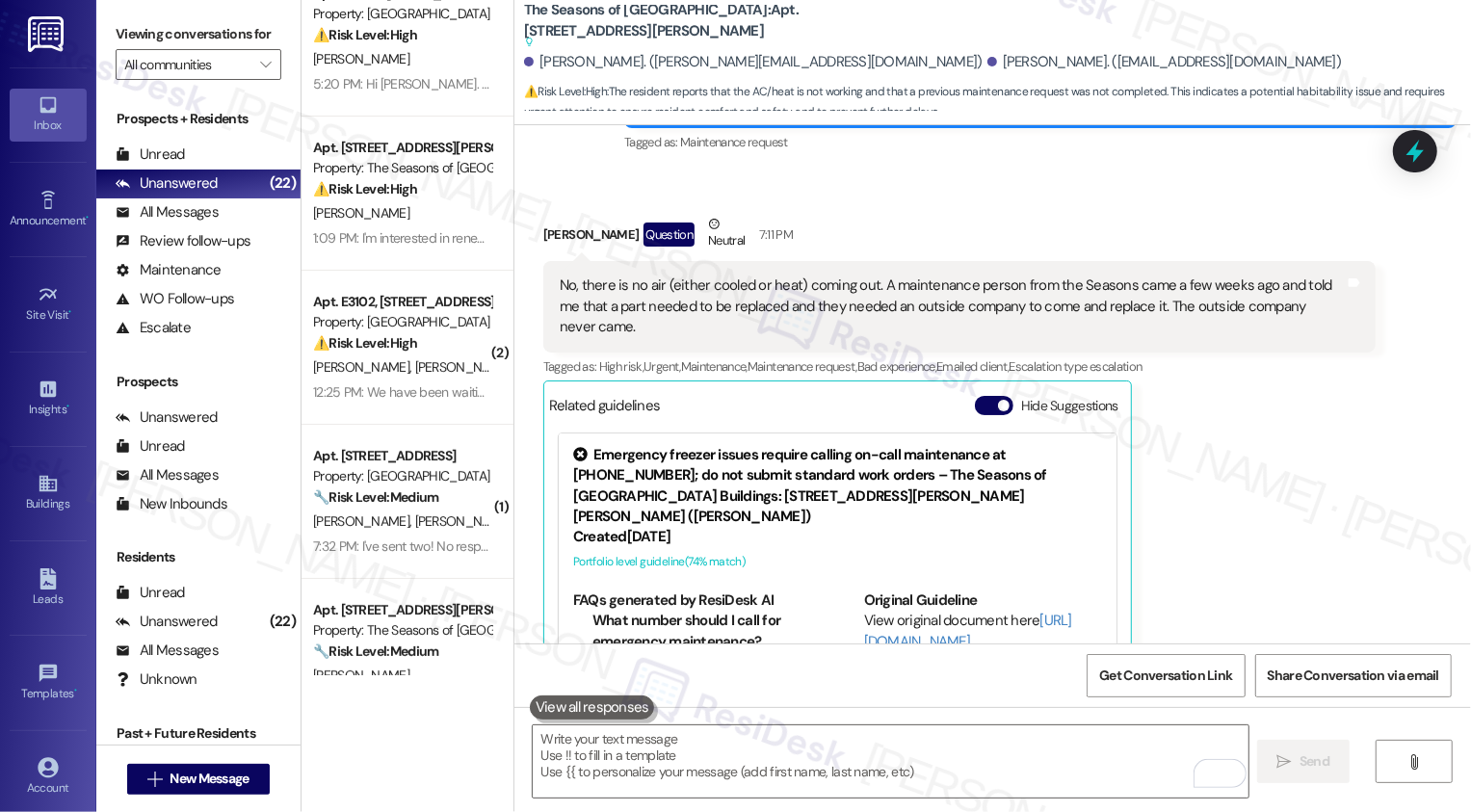
scroll to position [43, 0]
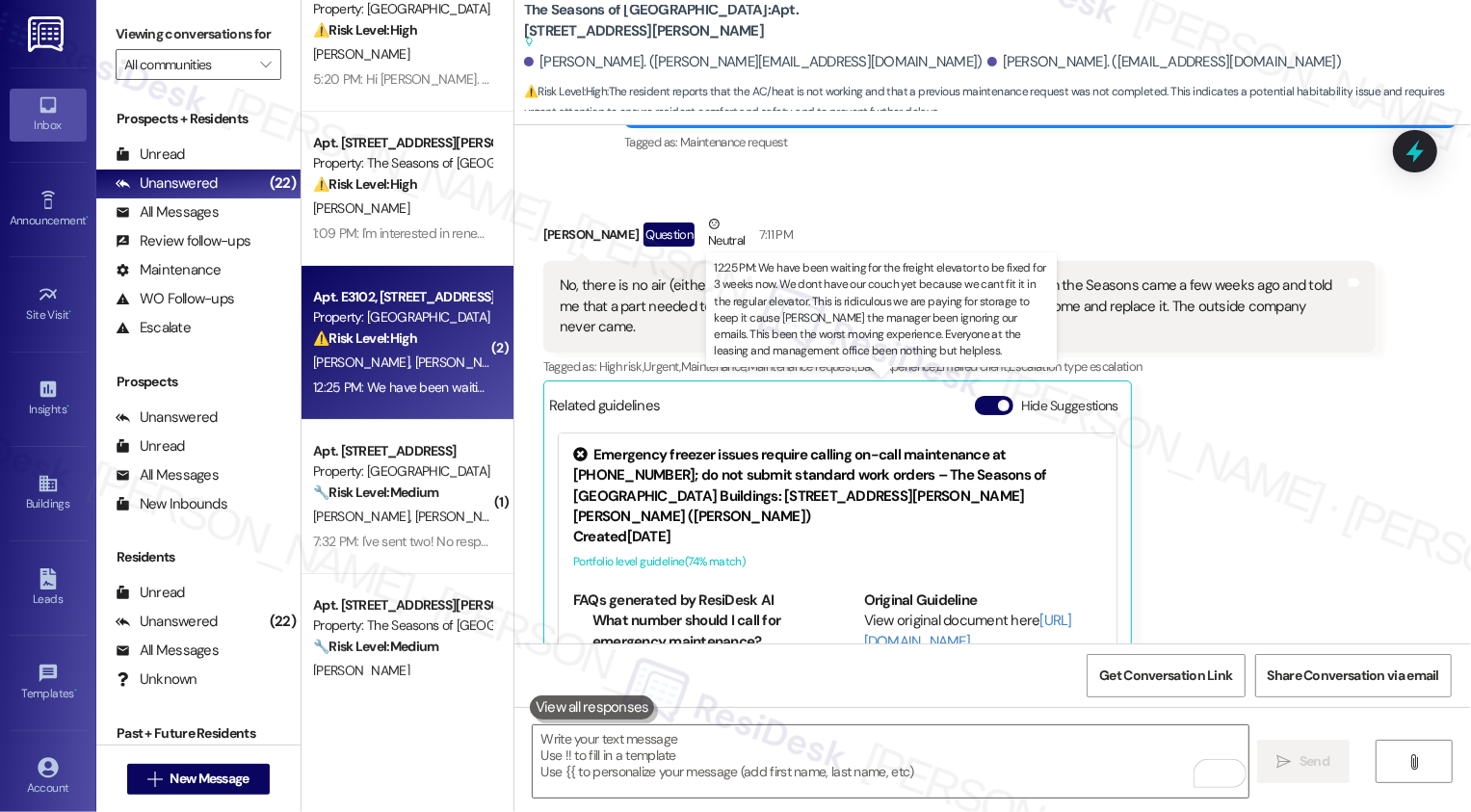
click at [437, 381] on div "12:25 PM: We have been waiting for the freight elevator to be fixed for 3 weeks…" at bounding box center [1398, 387] width 2170 height 18
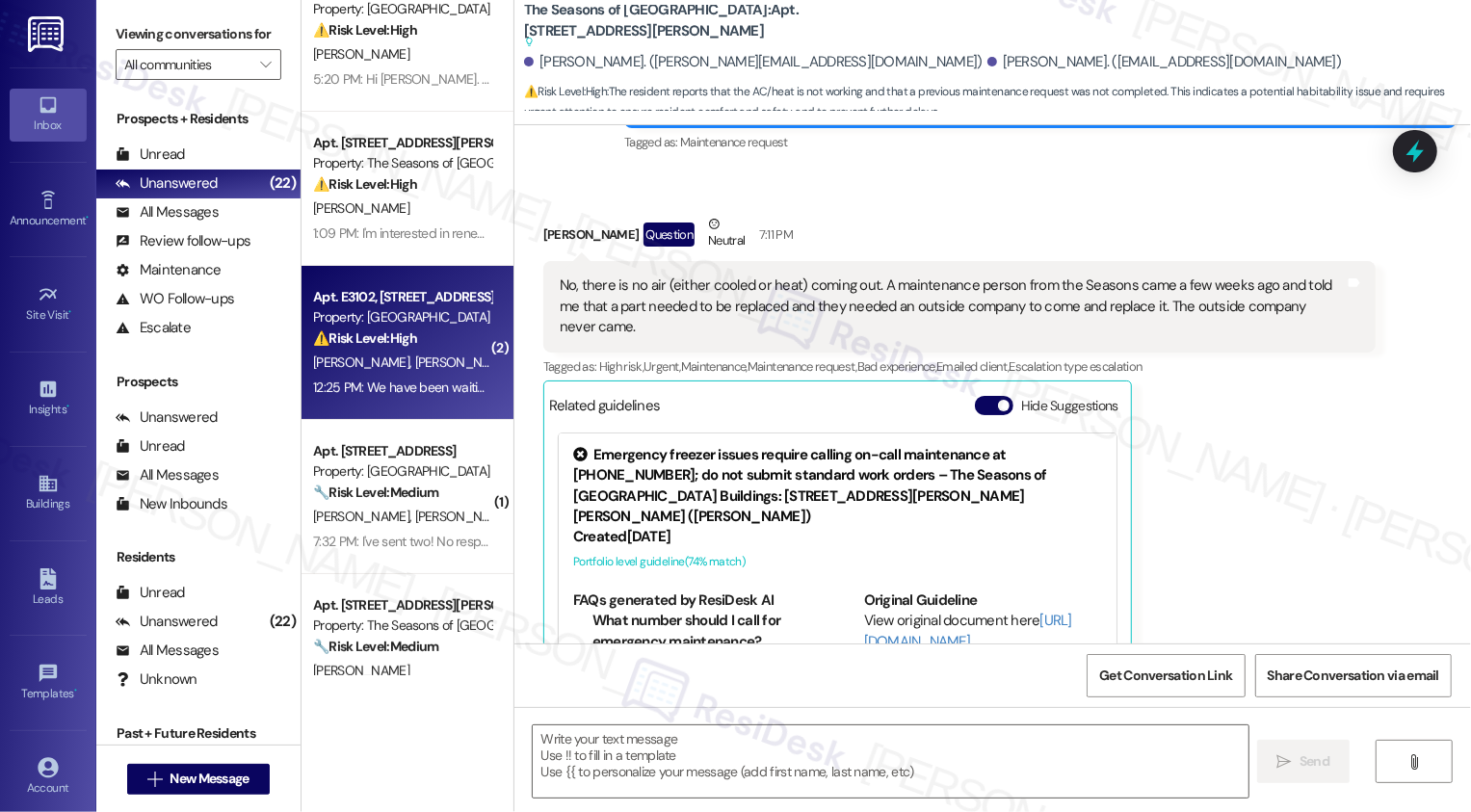
click at [437, 381] on div "12:25 PM: We have been waiting for the freight elevator to be fixed for 3 weeks…" at bounding box center [1398, 387] width 2170 height 18
type textarea "Fetching suggested responses. Please feel free to read through the conversation…"
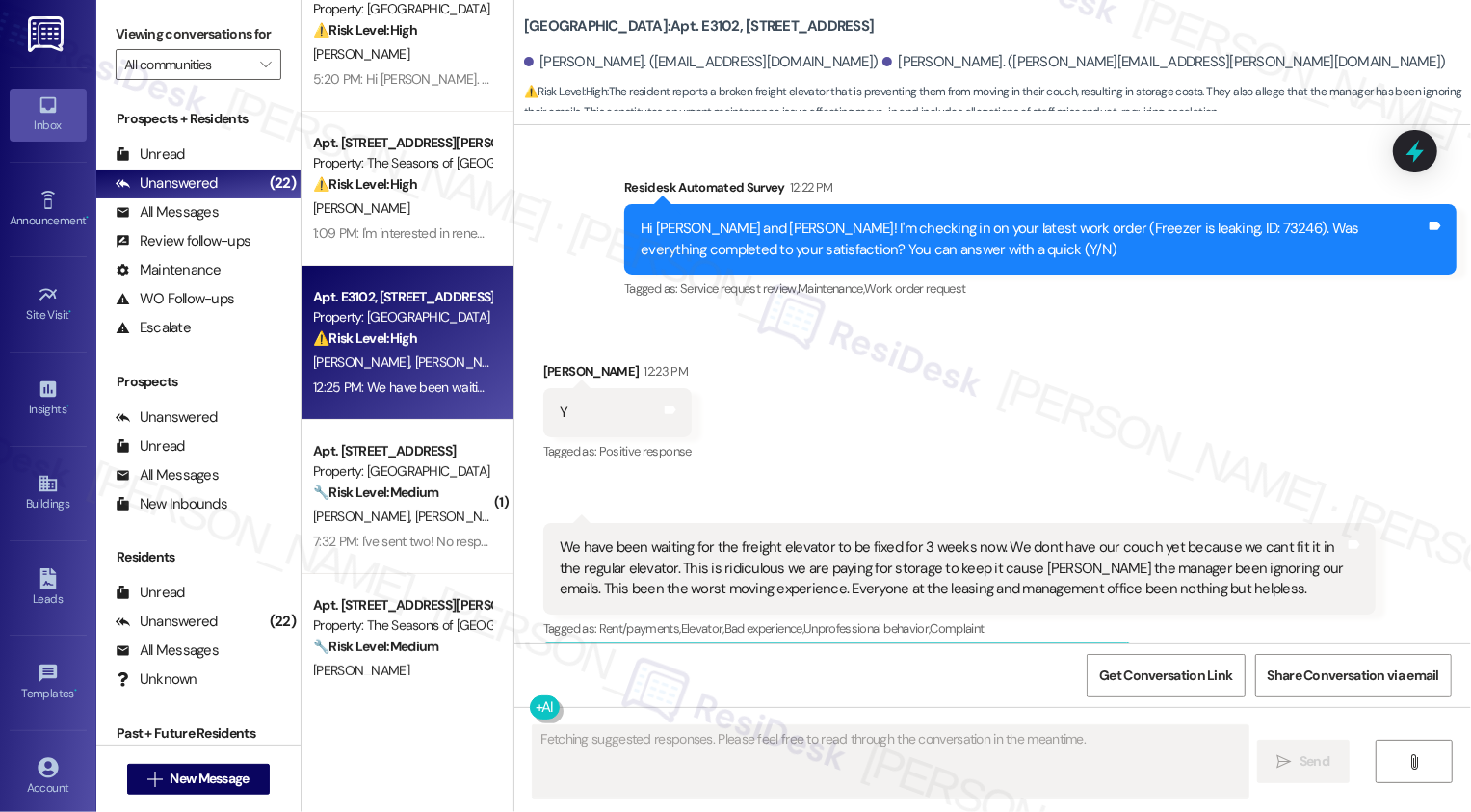
scroll to position [0, 0]
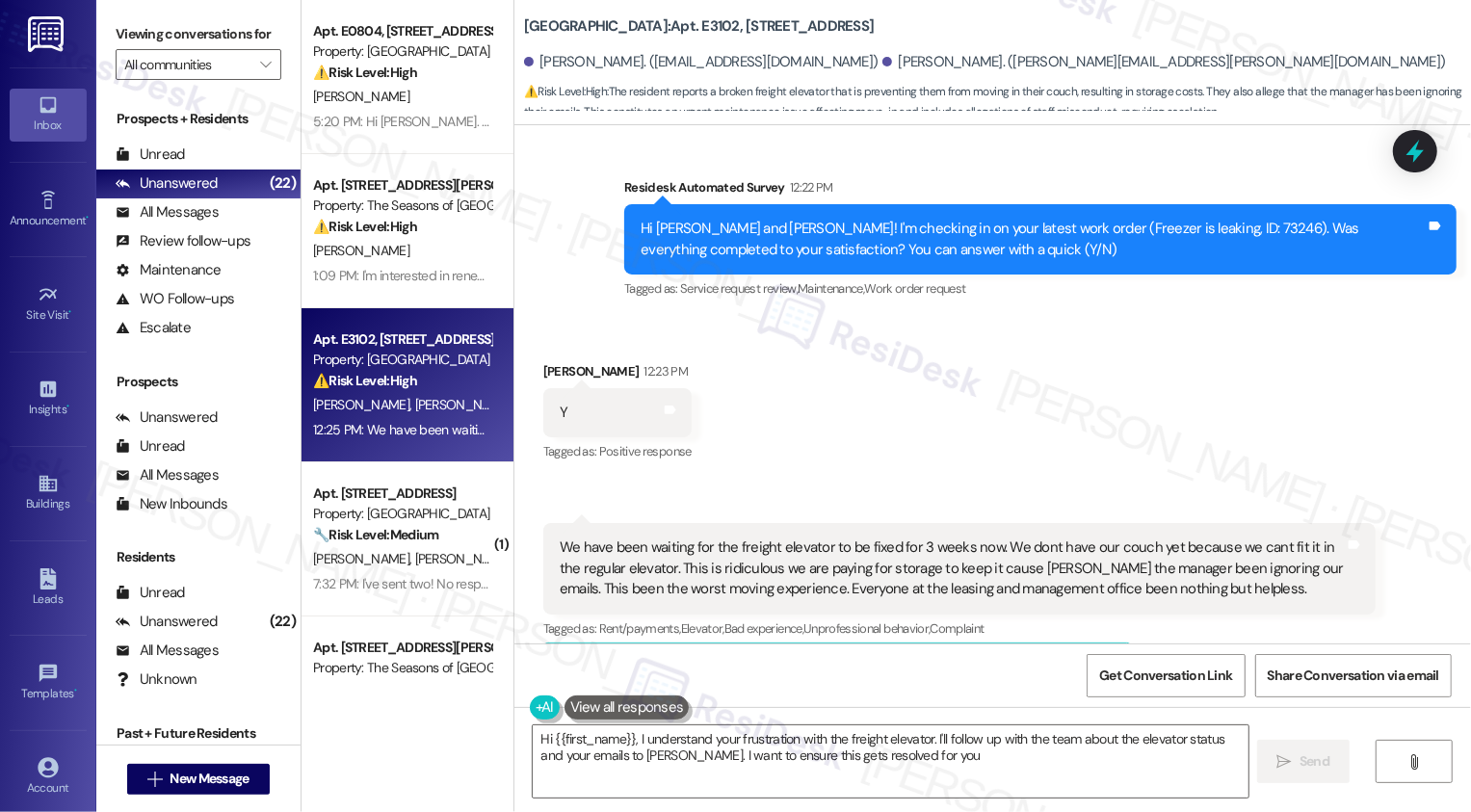
type textarea "Hi {{first_name}}, I understand your frustration with the freight elevator. I'l…"
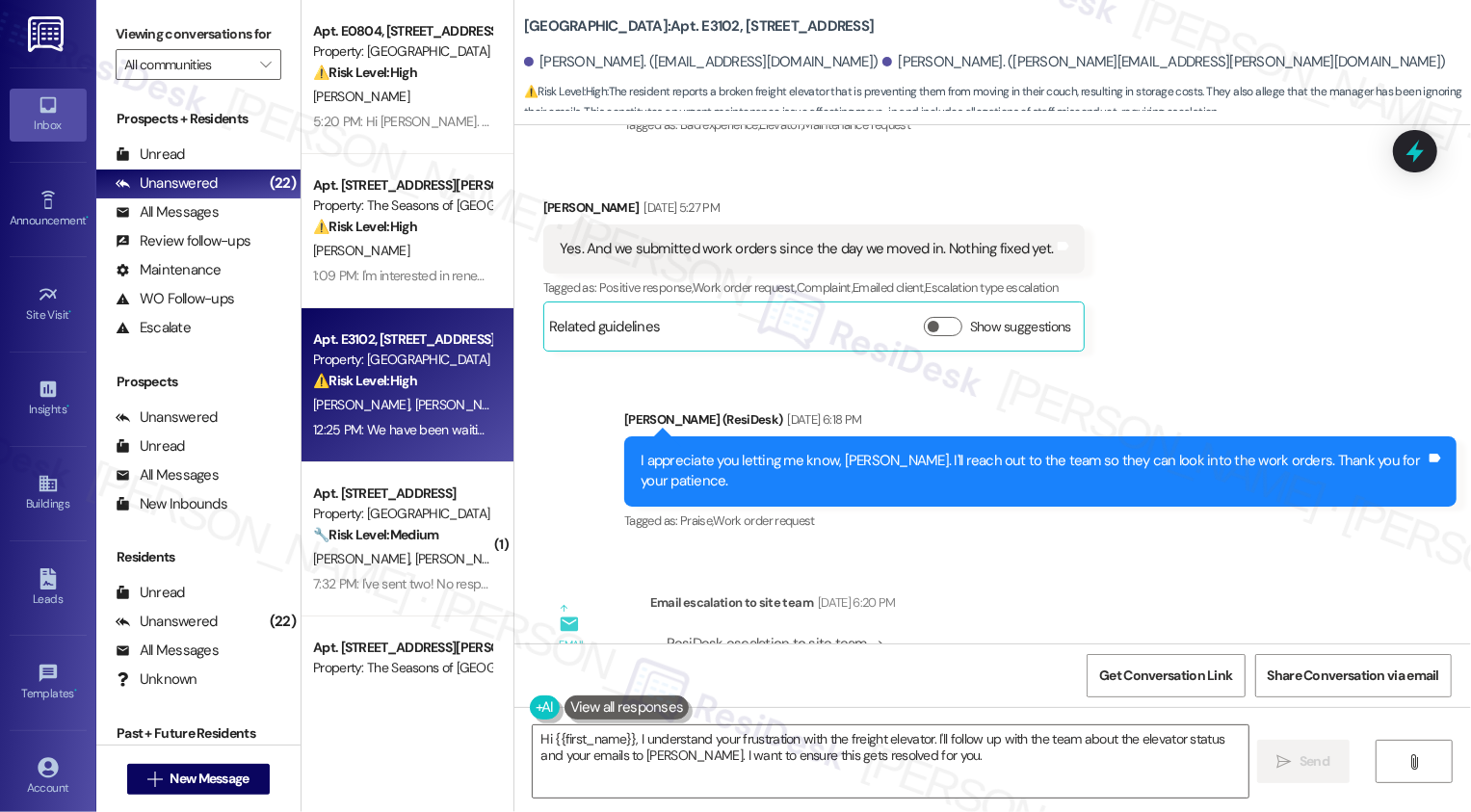
scroll to position [2005, 0]
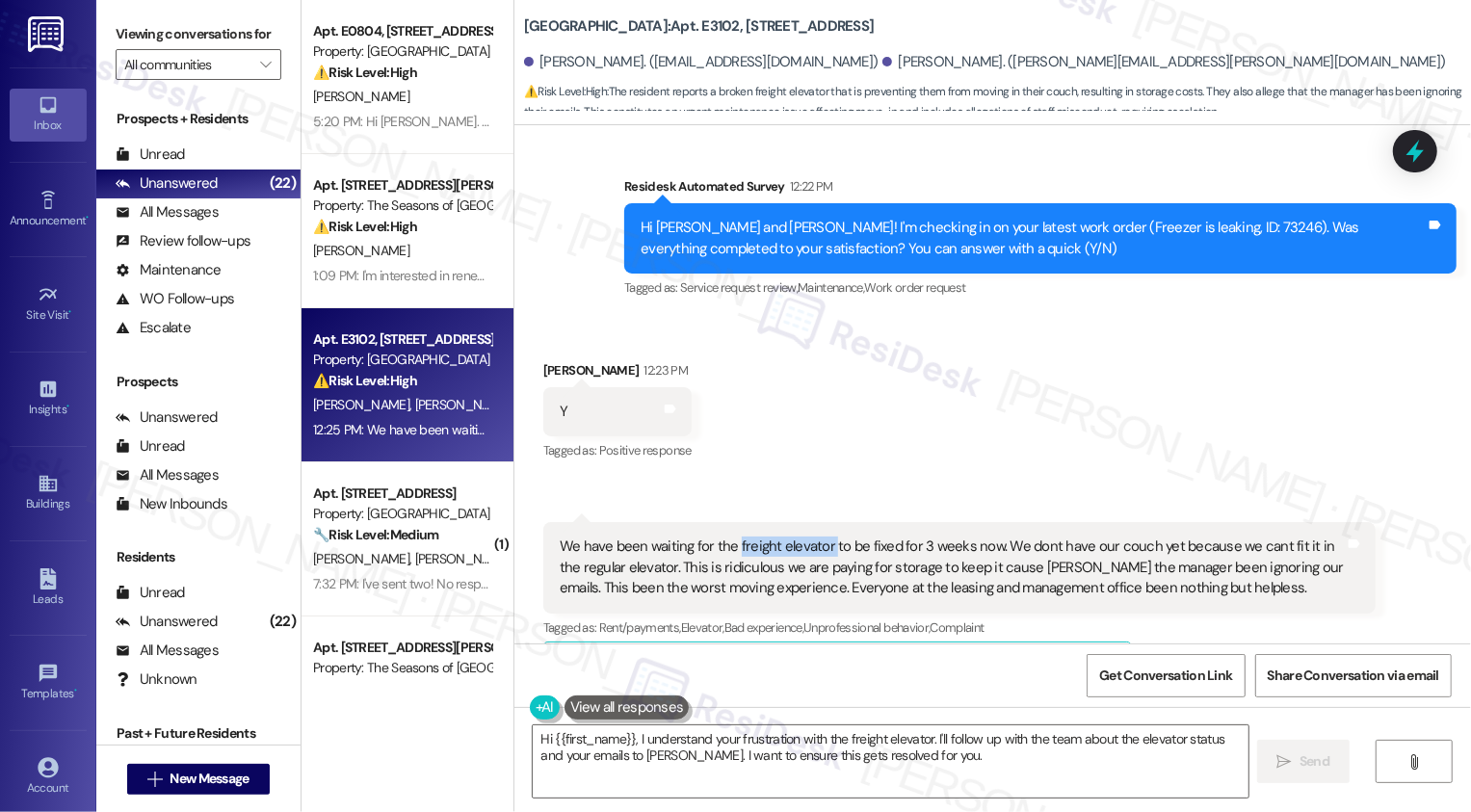
drag, startPoint x: 722, startPoint y: 480, endPoint x: 819, endPoint y: 481, distance: 97.0
click at [819, 537] on div "We have been waiting for the freight elevator to be fixed for 3 weeks now. We d…" at bounding box center [952, 567] width 786 height 61
copy div "freight elevator"
click at [842, 421] on div "Received via SMS [PERSON_NAME] 12:23 PM Y Tags and notes Tagged as: Positive re…" at bounding box center [993, 511] width 957 height 389
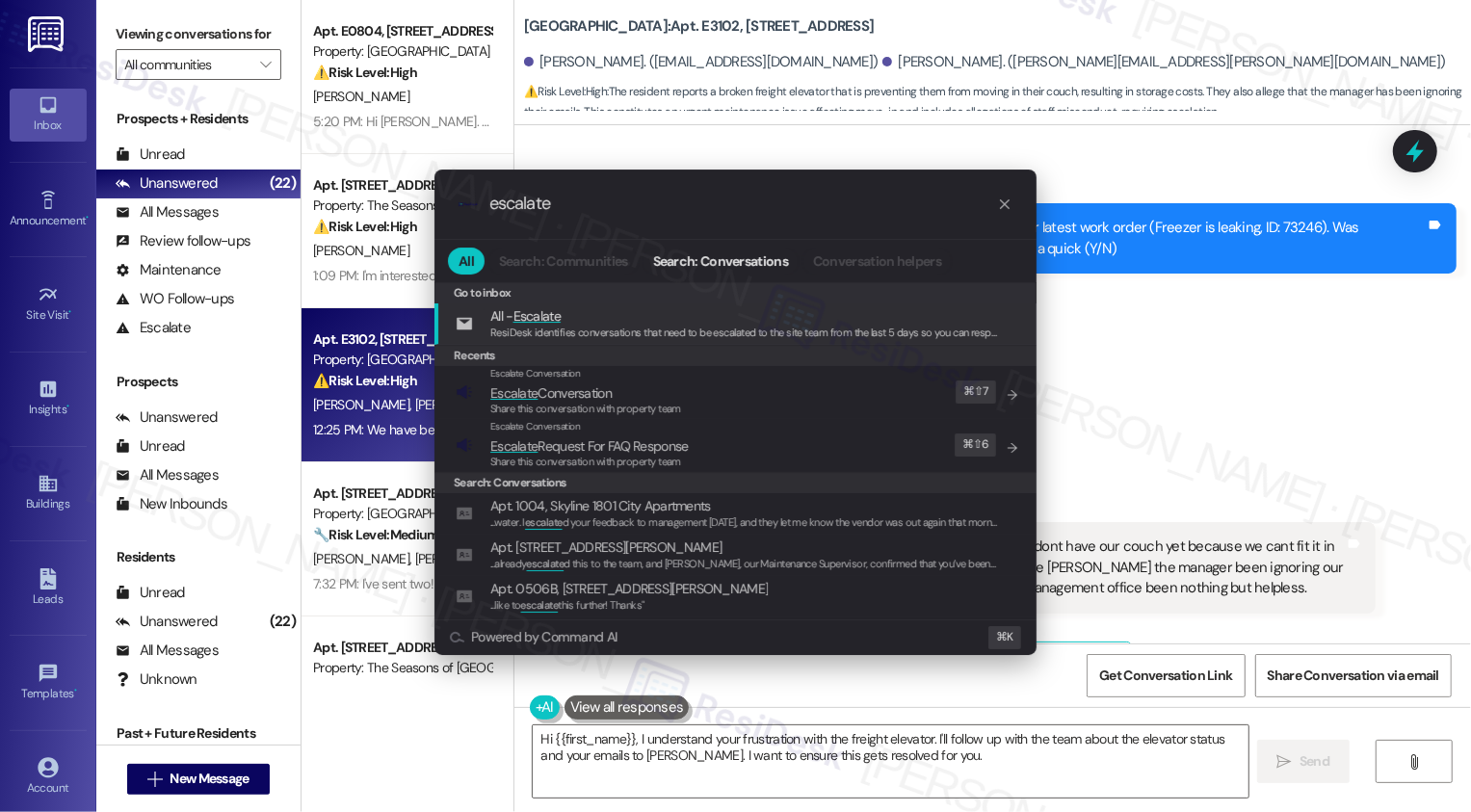
type input "escalate"
click at [617, 410] on span "Share this conversation with property team" at bounding box center [585, 409] width 191 height 14
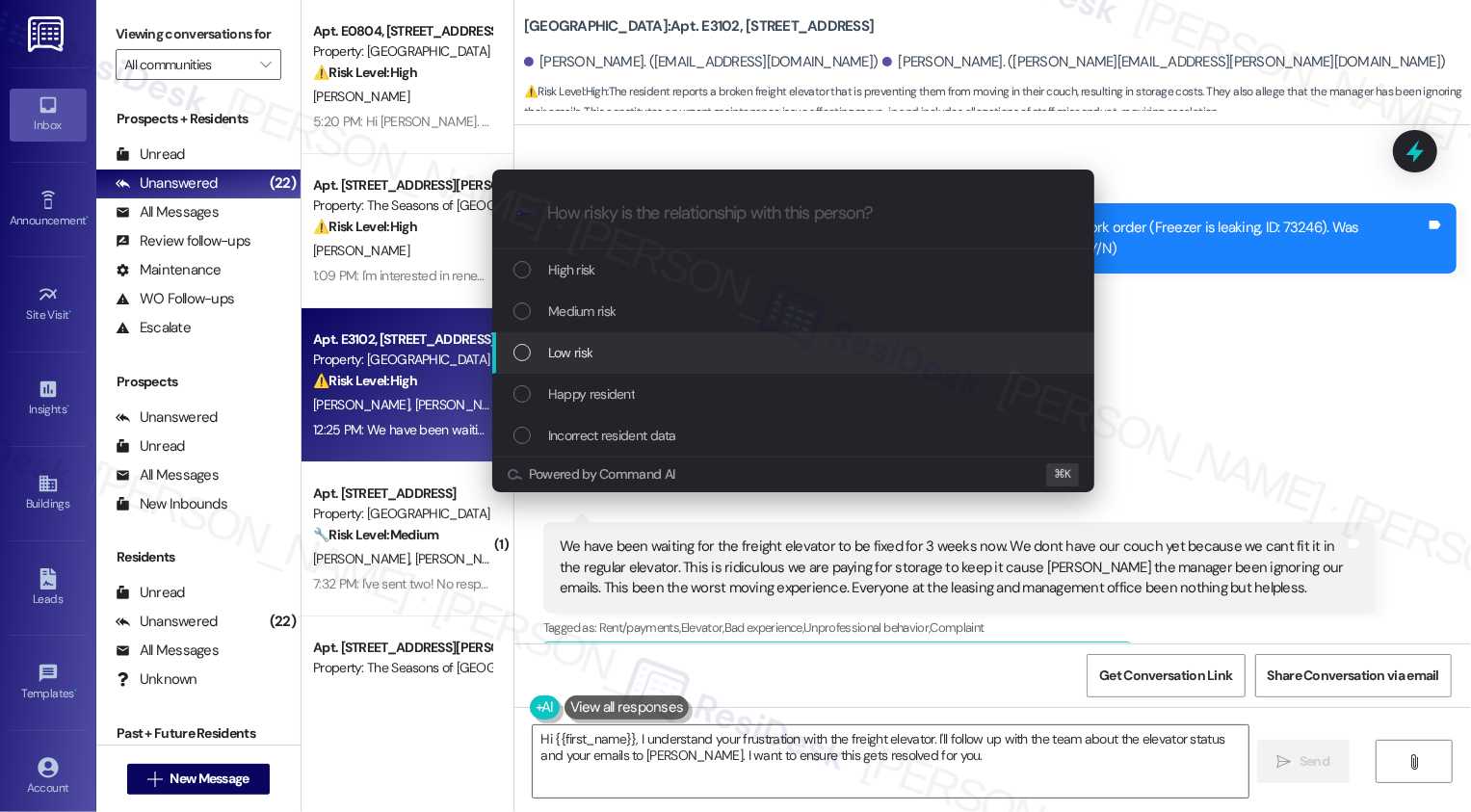
click at [578, 351] on span "Low risk" at bounding box center [570, 352] width 45 height 21
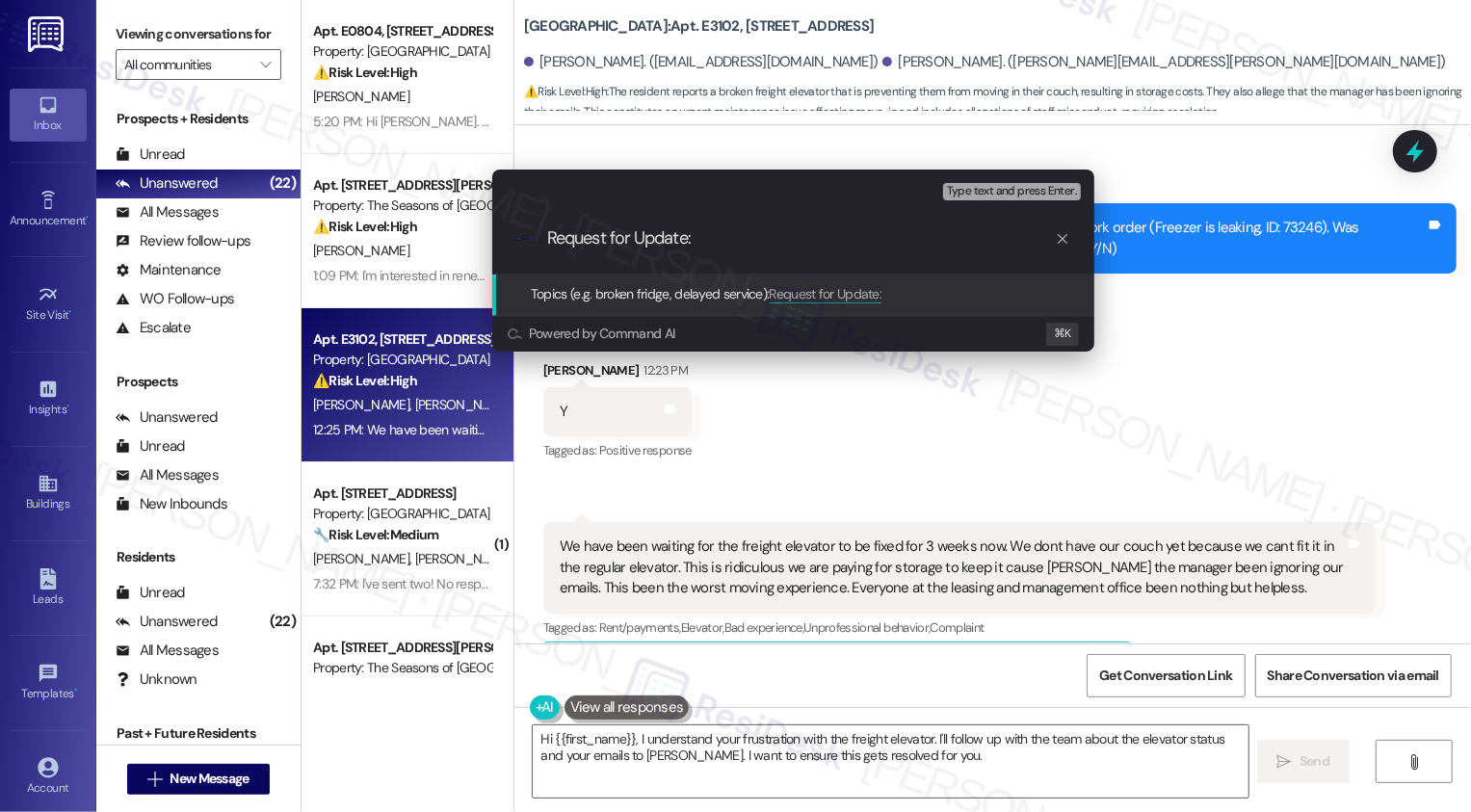
paste input "freight elevator"
type input "Request for Update: freight elevator Repair"
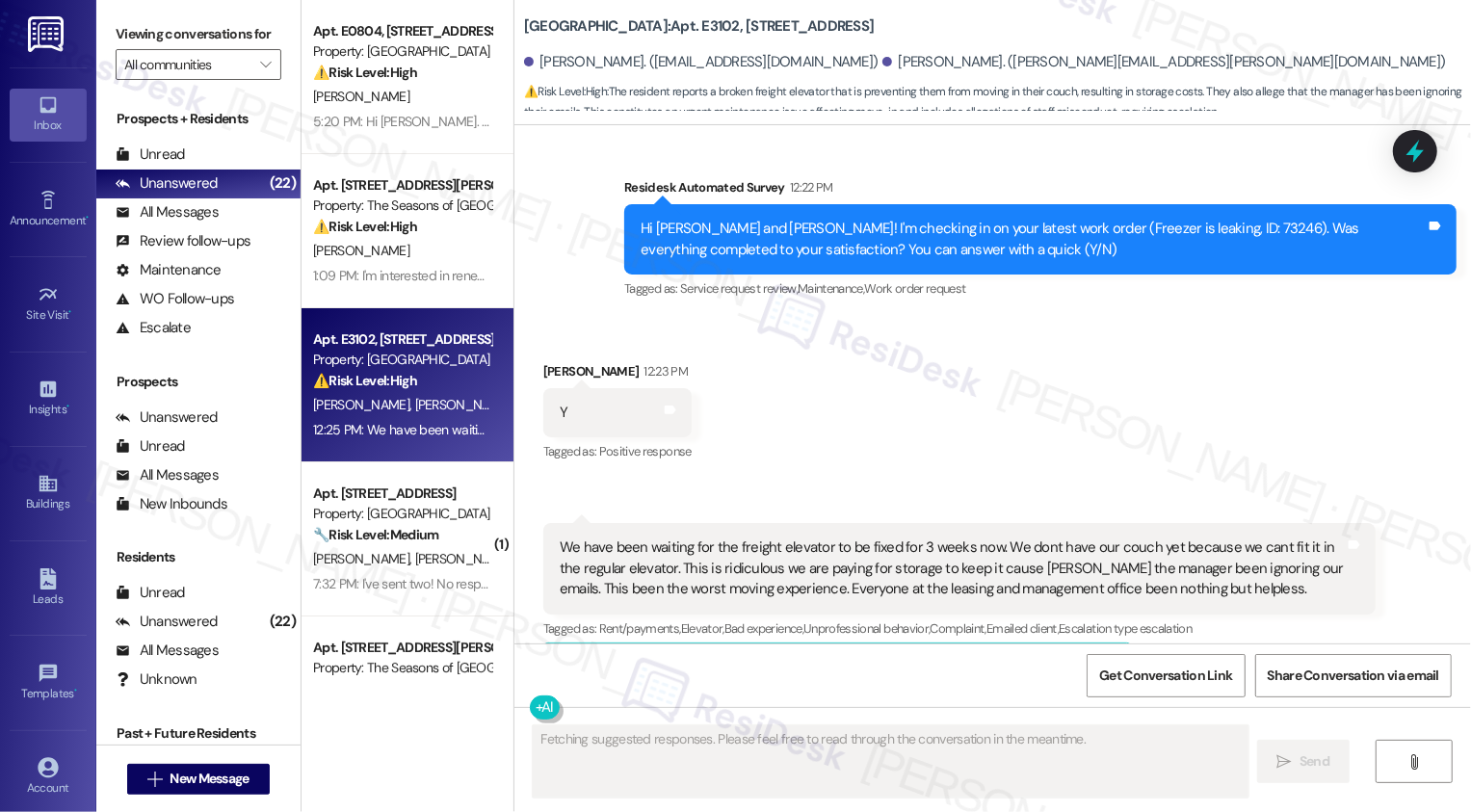
scroll to position [43, 0]
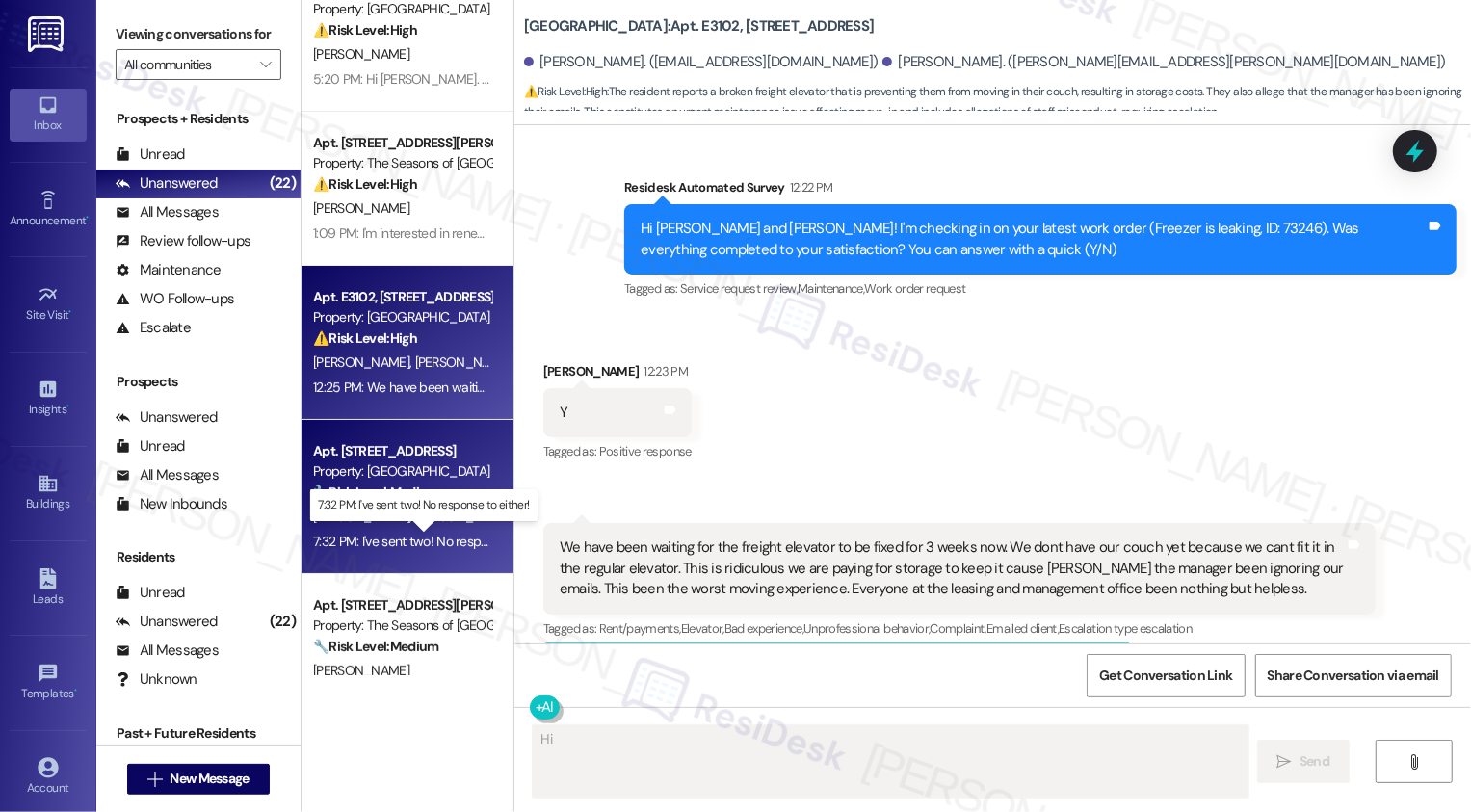
type textarea "Hi {{first_name}}"
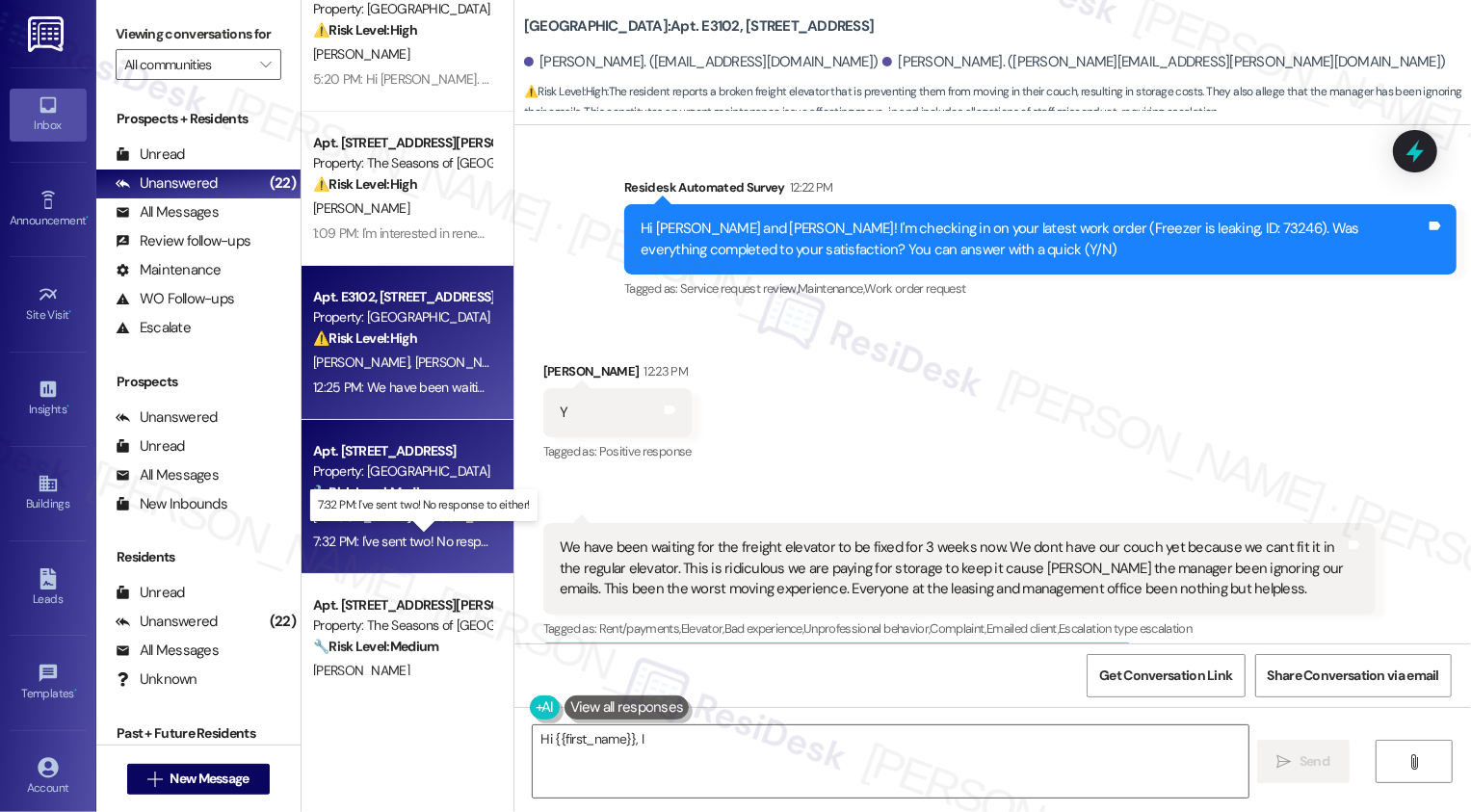
click at [402, 539] on div "7:32 PM: I've sent two! No response to either! 7:32 PM: I've sent two! No respo…" at bounding box center [437, 542] width 248 height 18
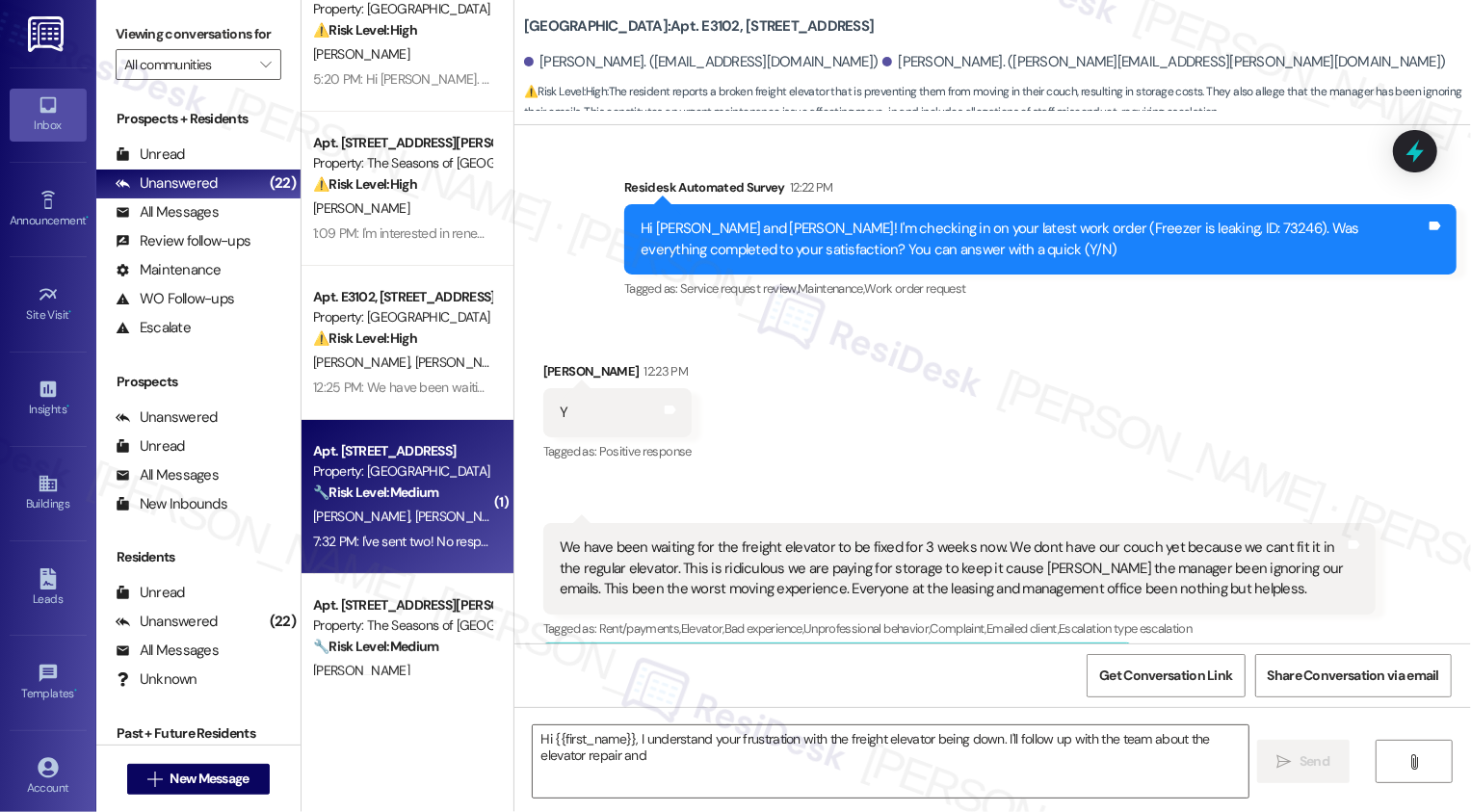
click at [402, 539] on div "7:32 PM: I've sent two! No response to either! 7:32 PM: I've sent two! No respo…" at bounding box center [437, 542] width 248 height 18
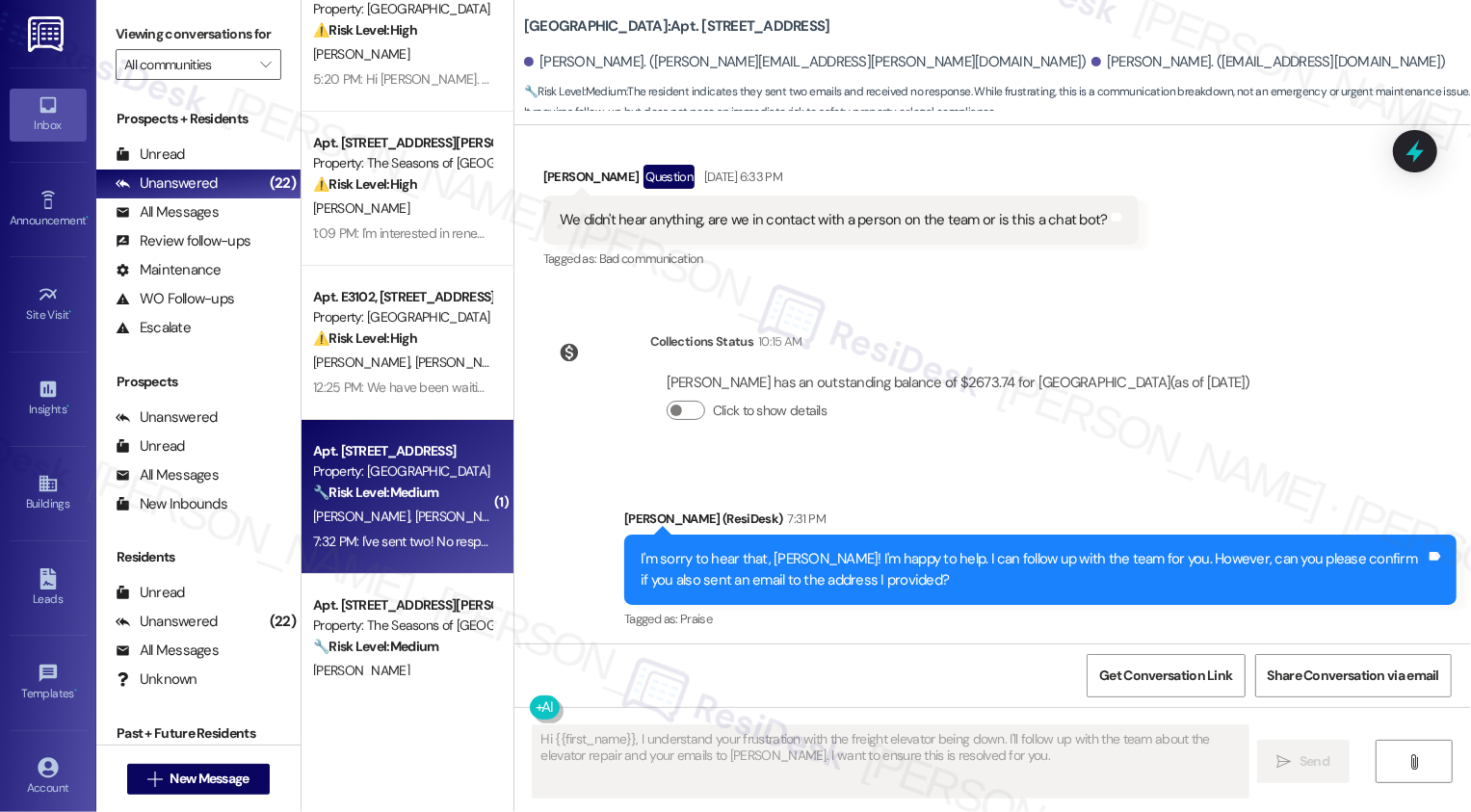
scroll to position [2775, 0]
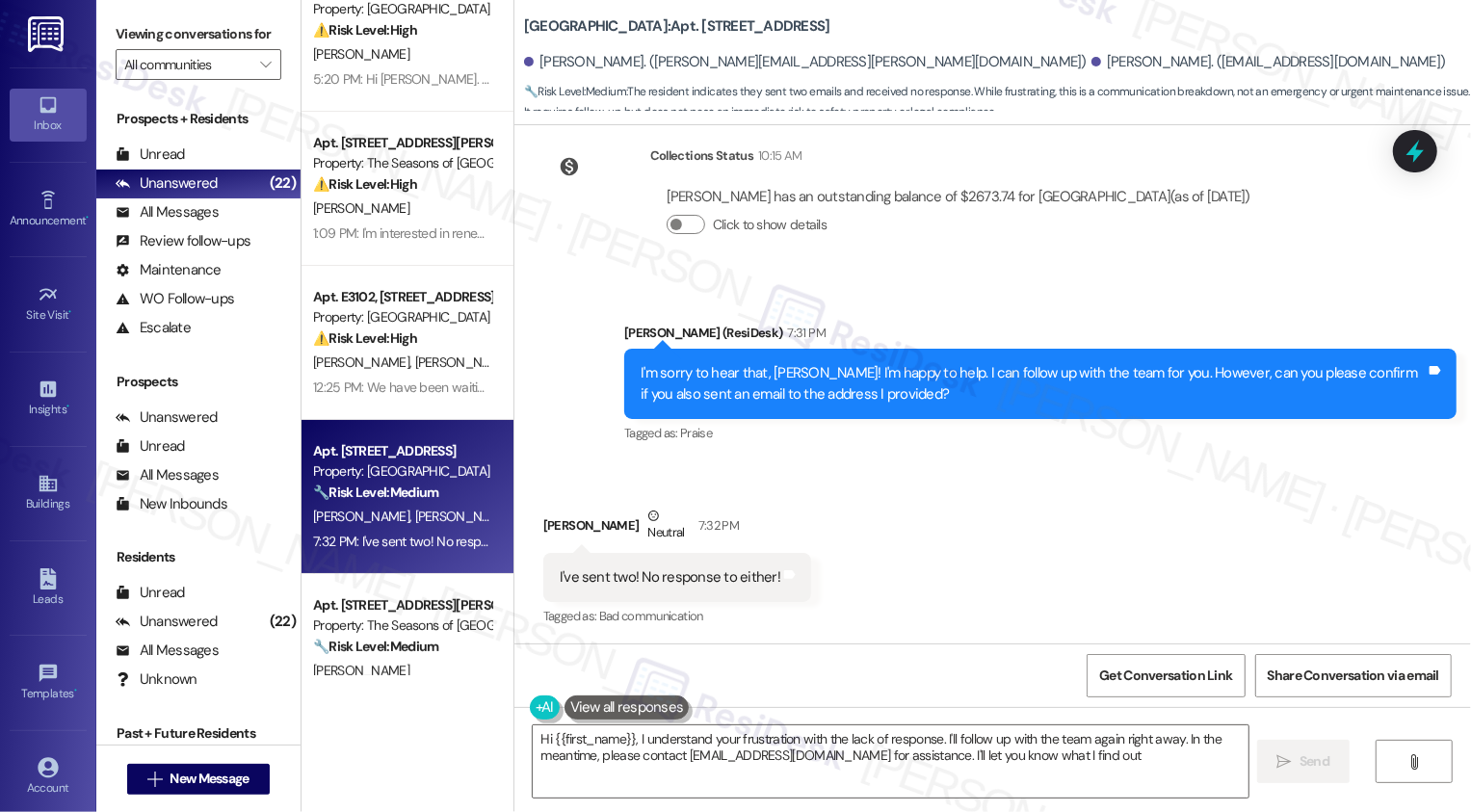
type textarea "Hi {{first_name}}, I understand your frustration with the lack of response. I'l…"
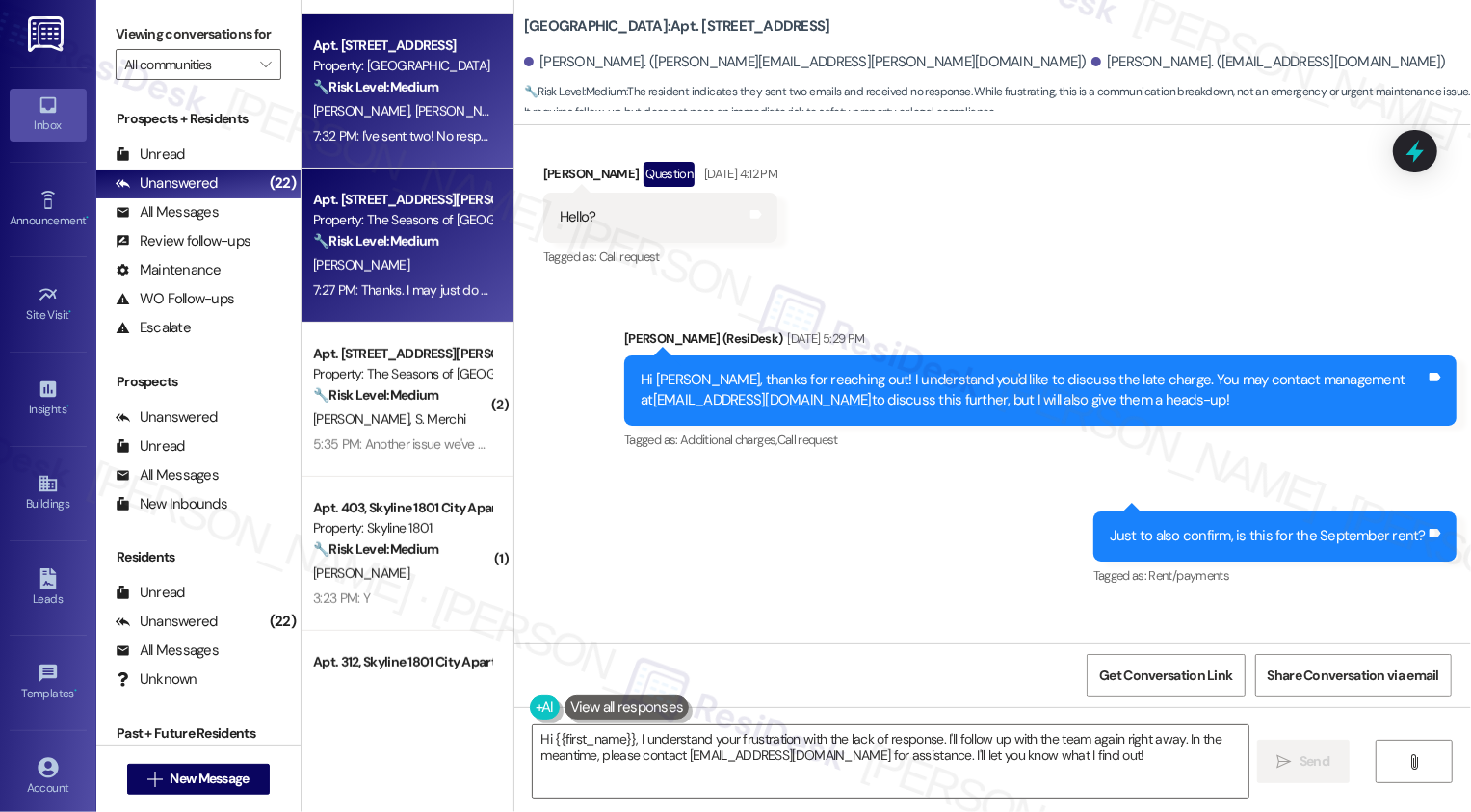
scroll to position [553, 0]
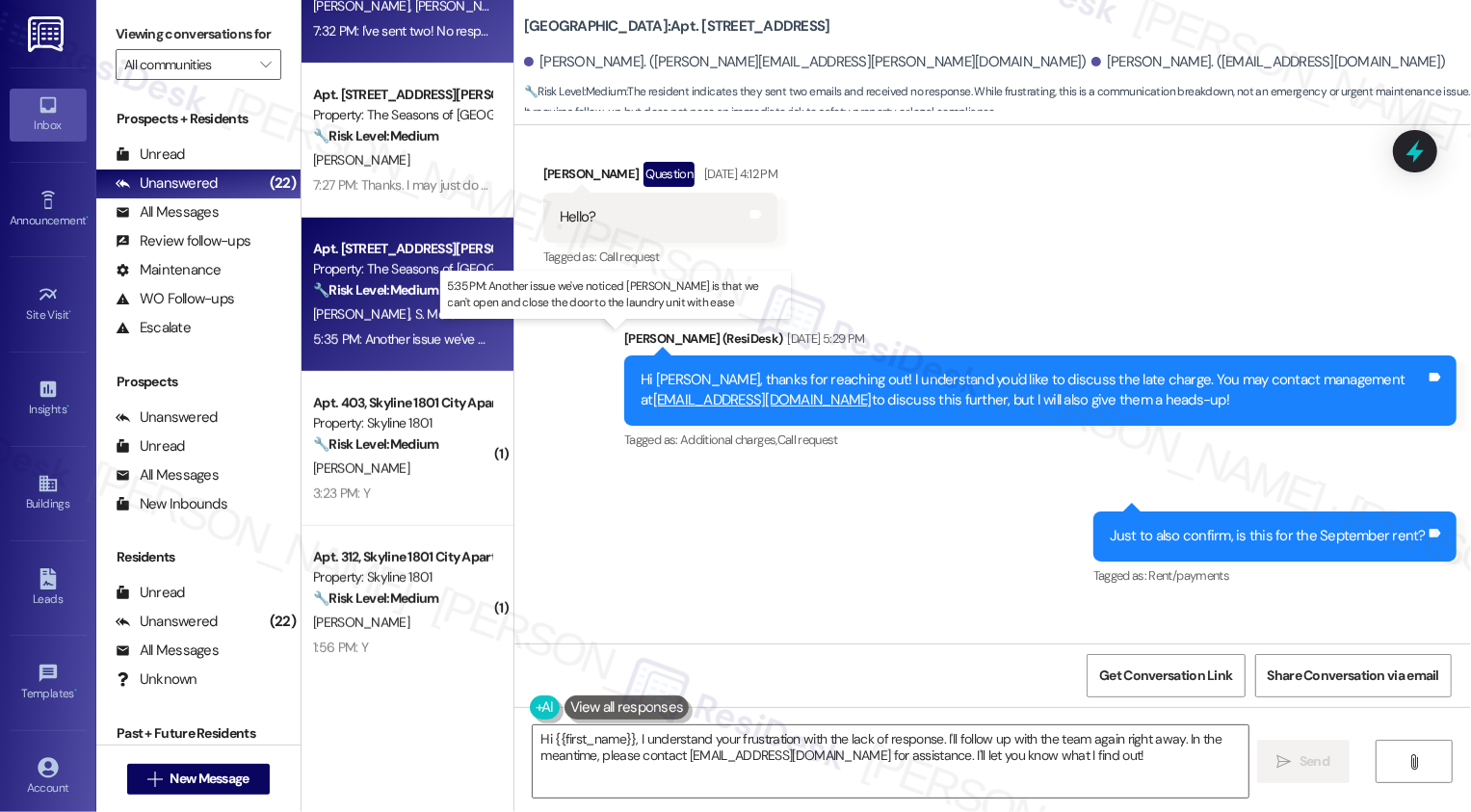
click at [389, 344] on div "5:35 PM: Another issue we've noticed [PERSON_NAME] is that we can't open and cl…" at bounding box center [660, 340] width 694 height 18
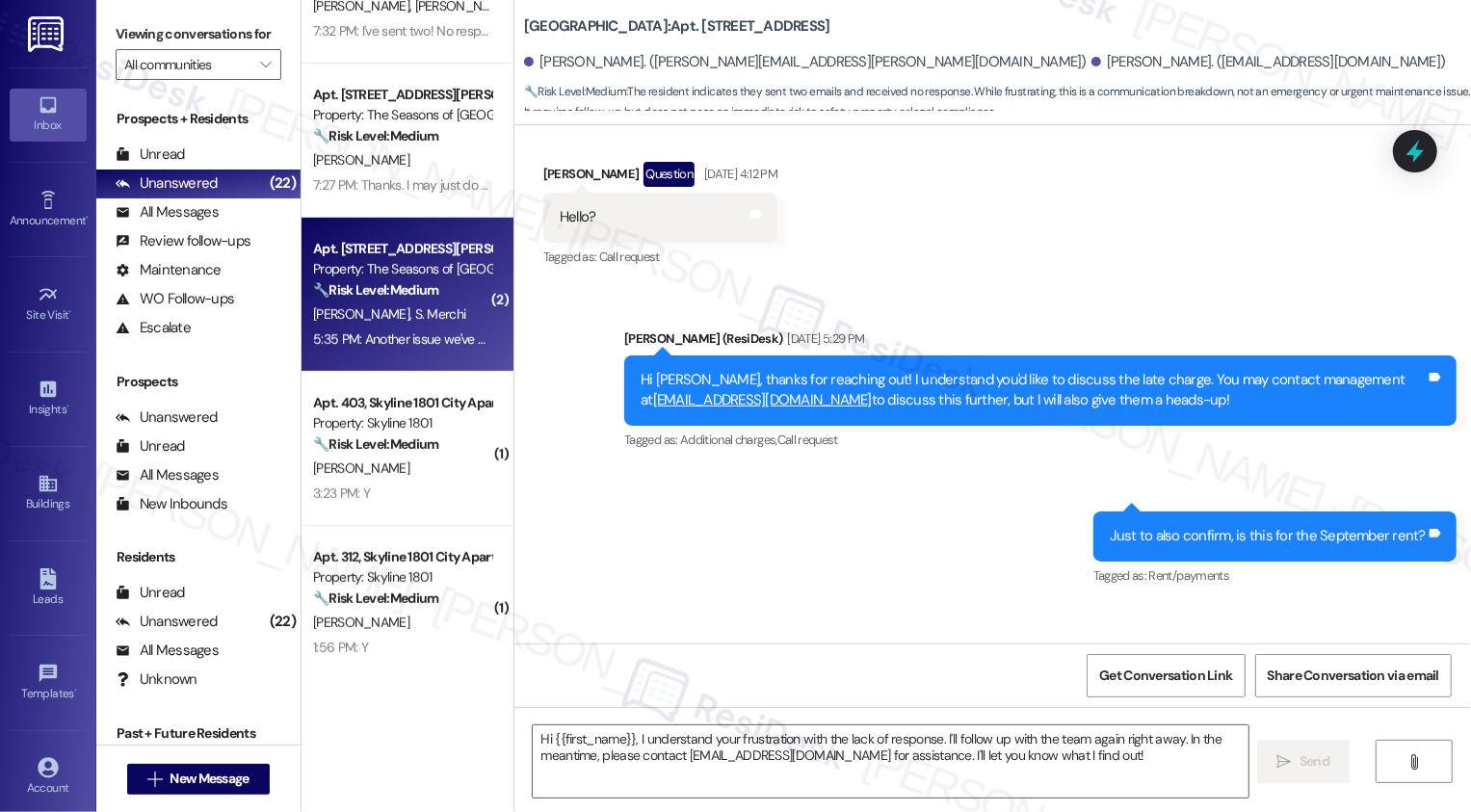
click at [389, 344] on div "5:35 PM: Another issue we've noticed [PERSON_NAME] is that we can't open and cl…" at bounding box center [660, 340] width 694 height 18
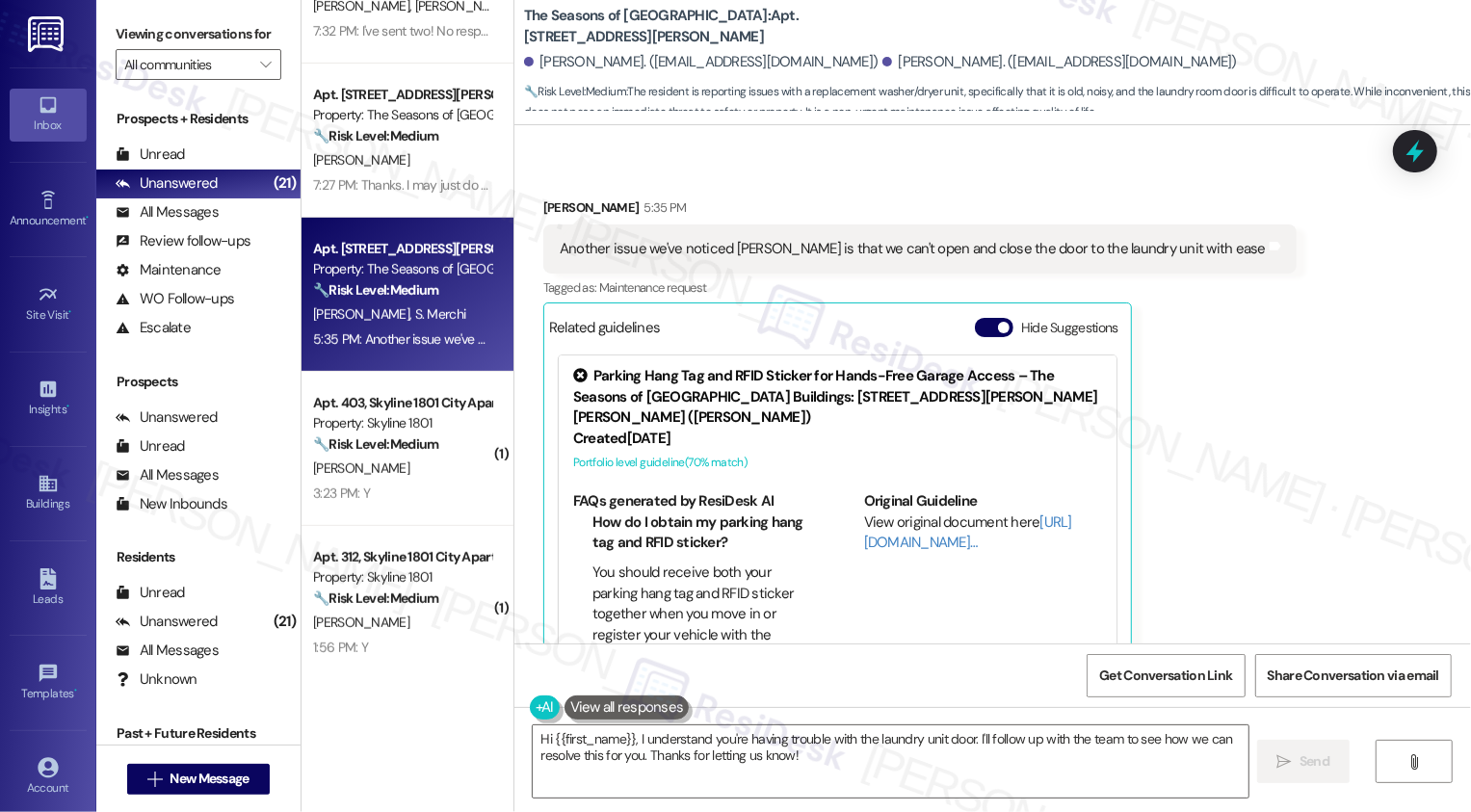
scroll to position [1568, 0]
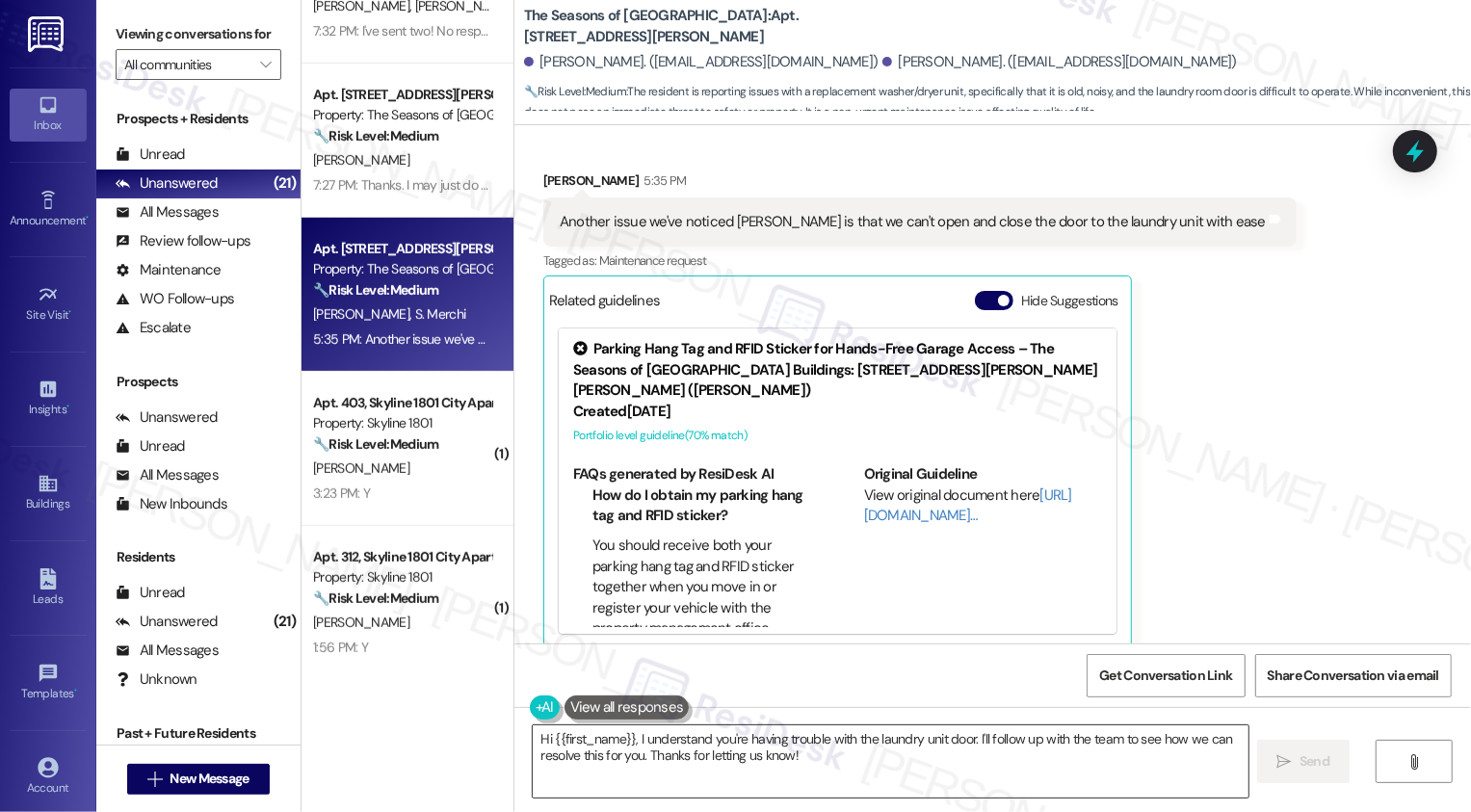
click at [748, 761] on textarea "Hi {{first_name}}, I understand you're having trouble with the laundry unit doo…" at bounding box center [891, 761] width 716 height 72
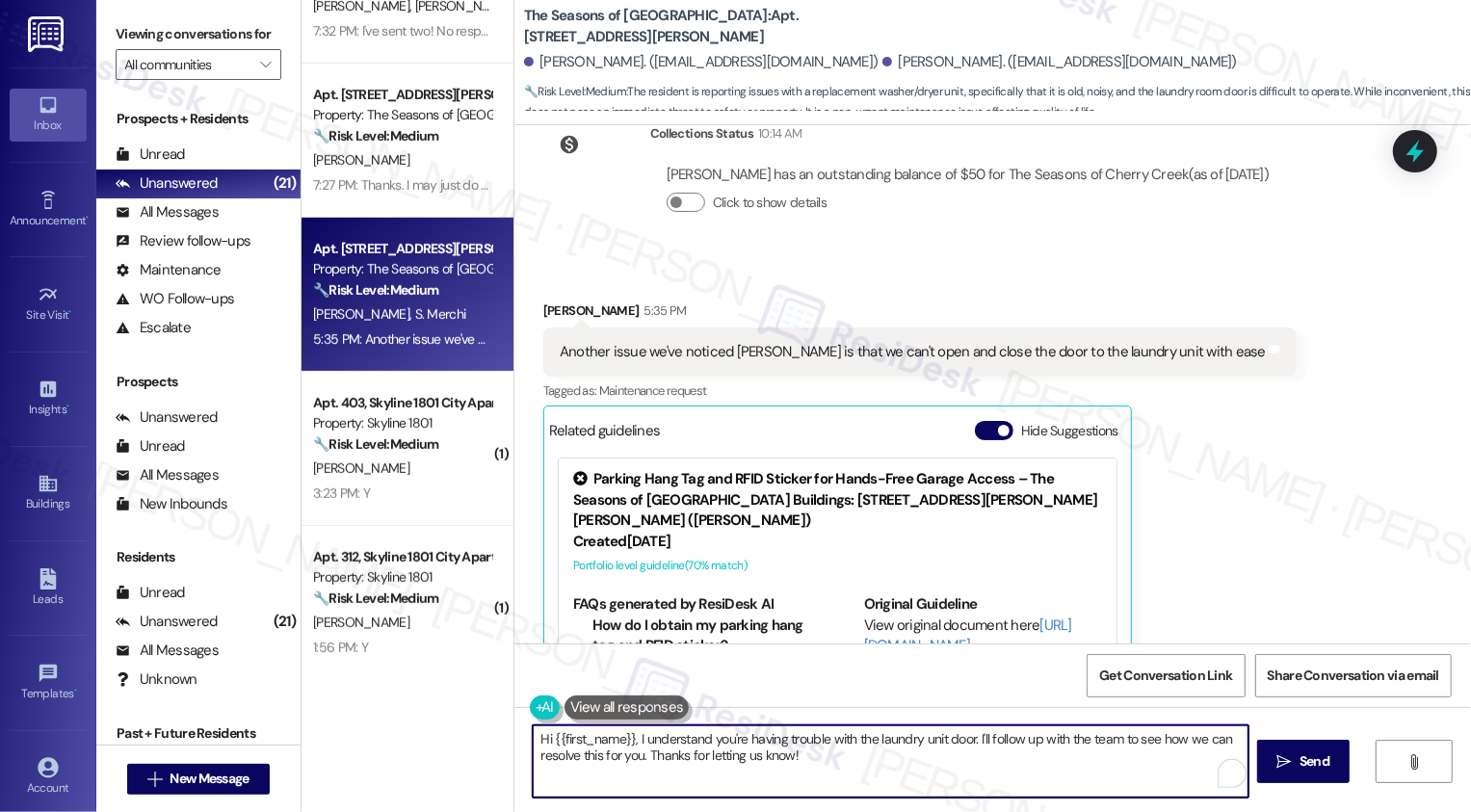
scroll to position [1386, 0]
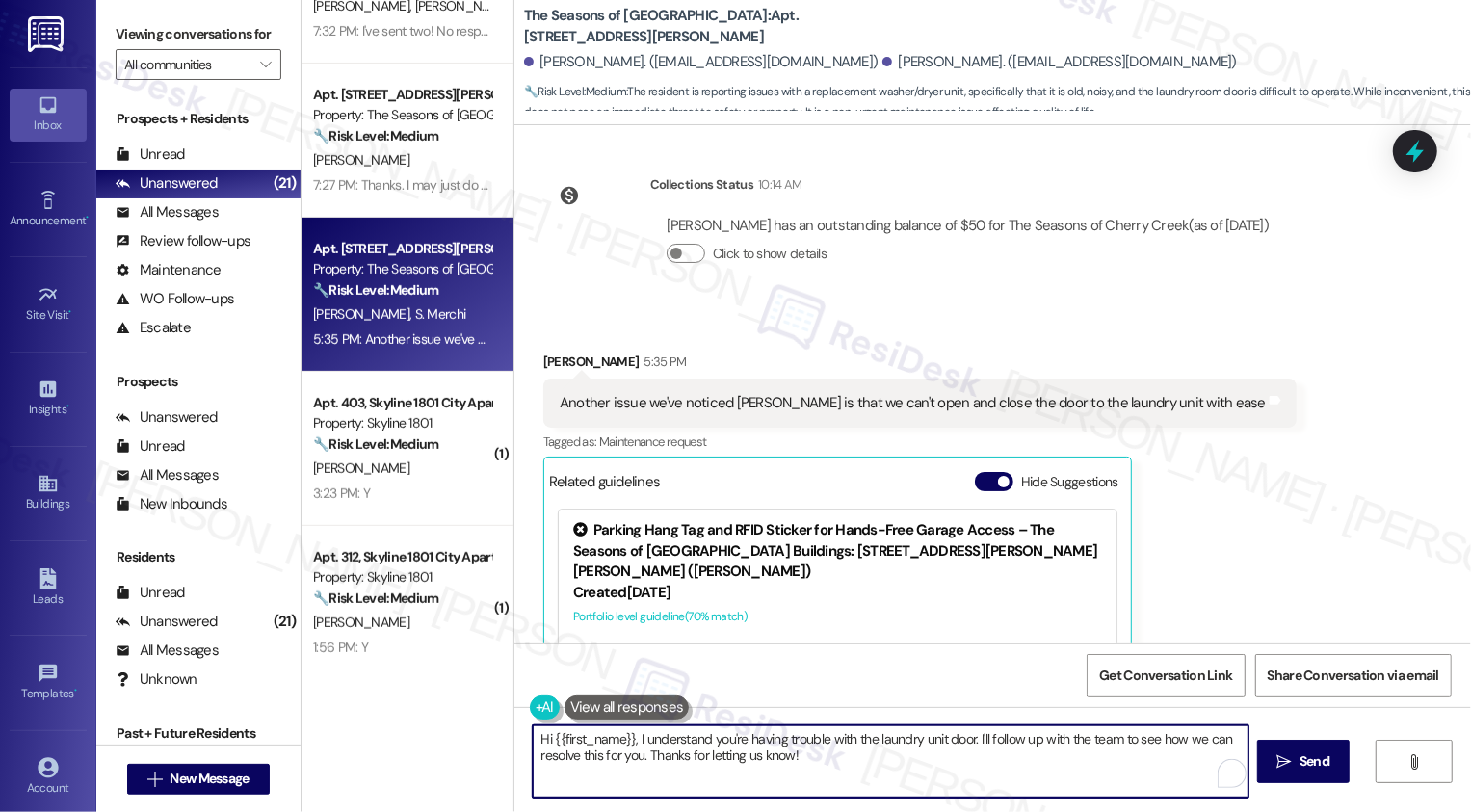
click at [834, 764] on textarea "Hi {{first_name}}, I understand you're having trouble with the laundry unit doo…" at bounding box center [891, 761] width 716 height 72
click at [550, 352] on div "Sanaz Merchi 5:35 PM" at bounding box center [919, 364] width 753 height 27
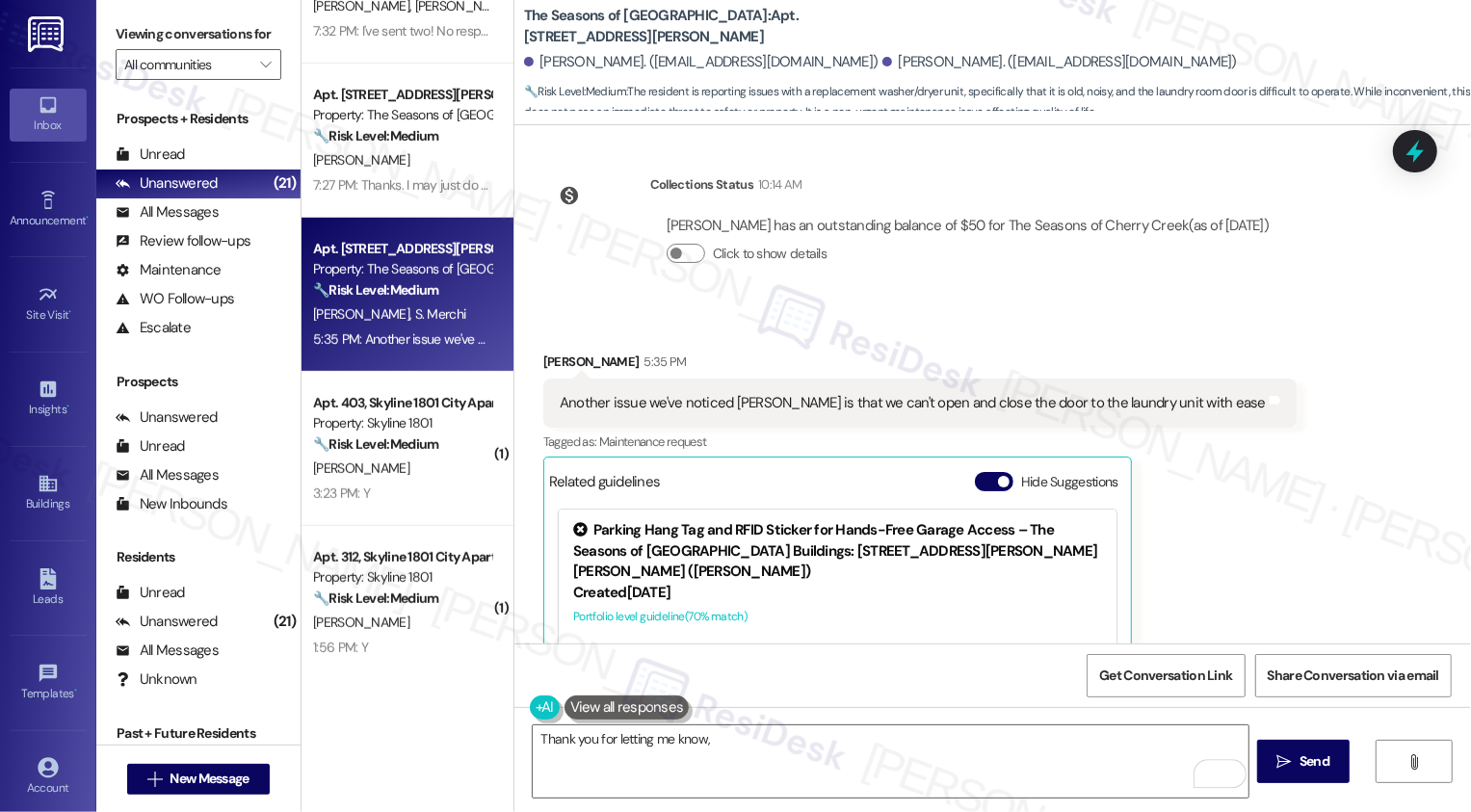
click at [546, 352] on div "Sanaz Merchi 5:35 PM" at bounding box center [919, 364] width 753 height 27
copy div "Sanaz"
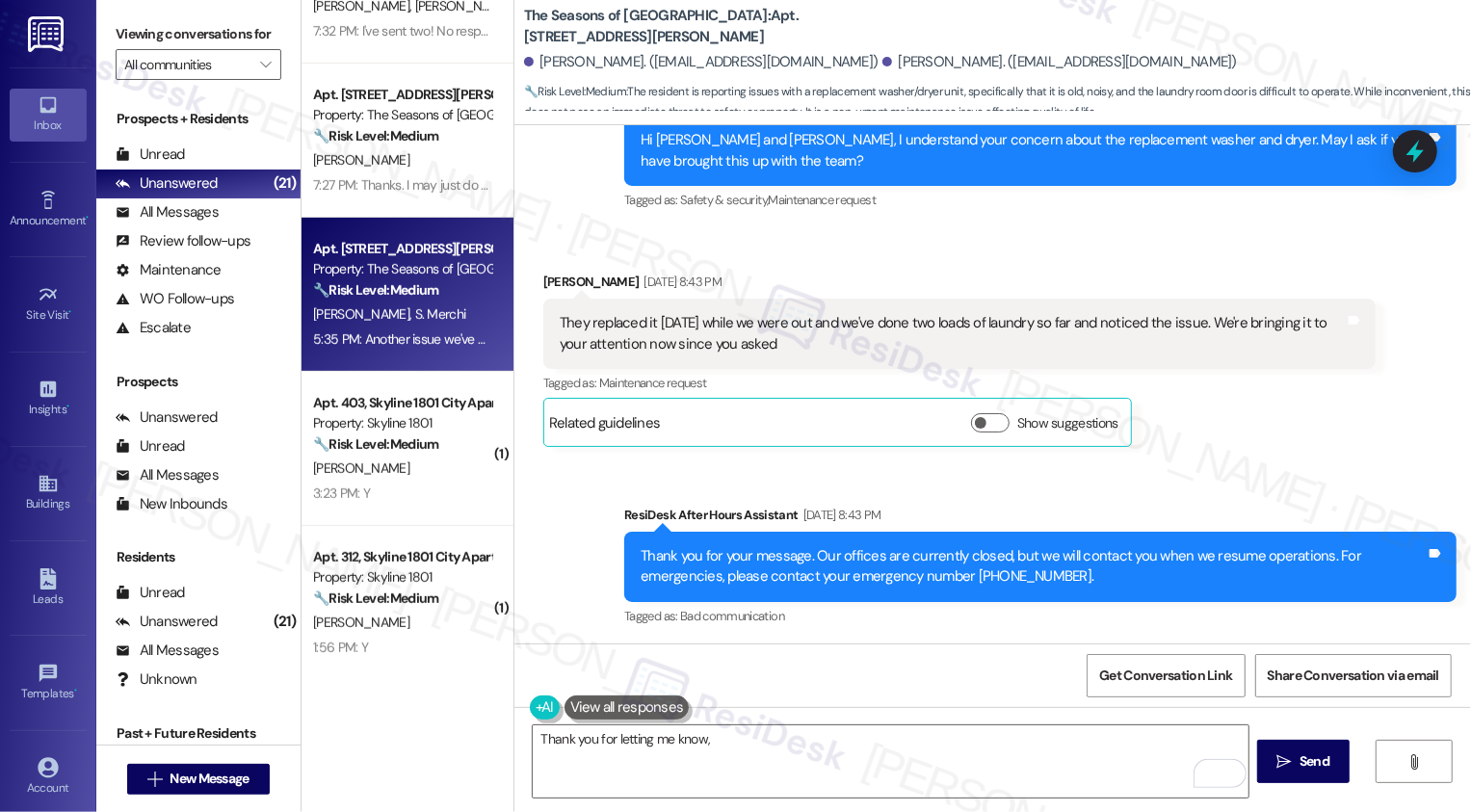
scroll to position [1268, 0]
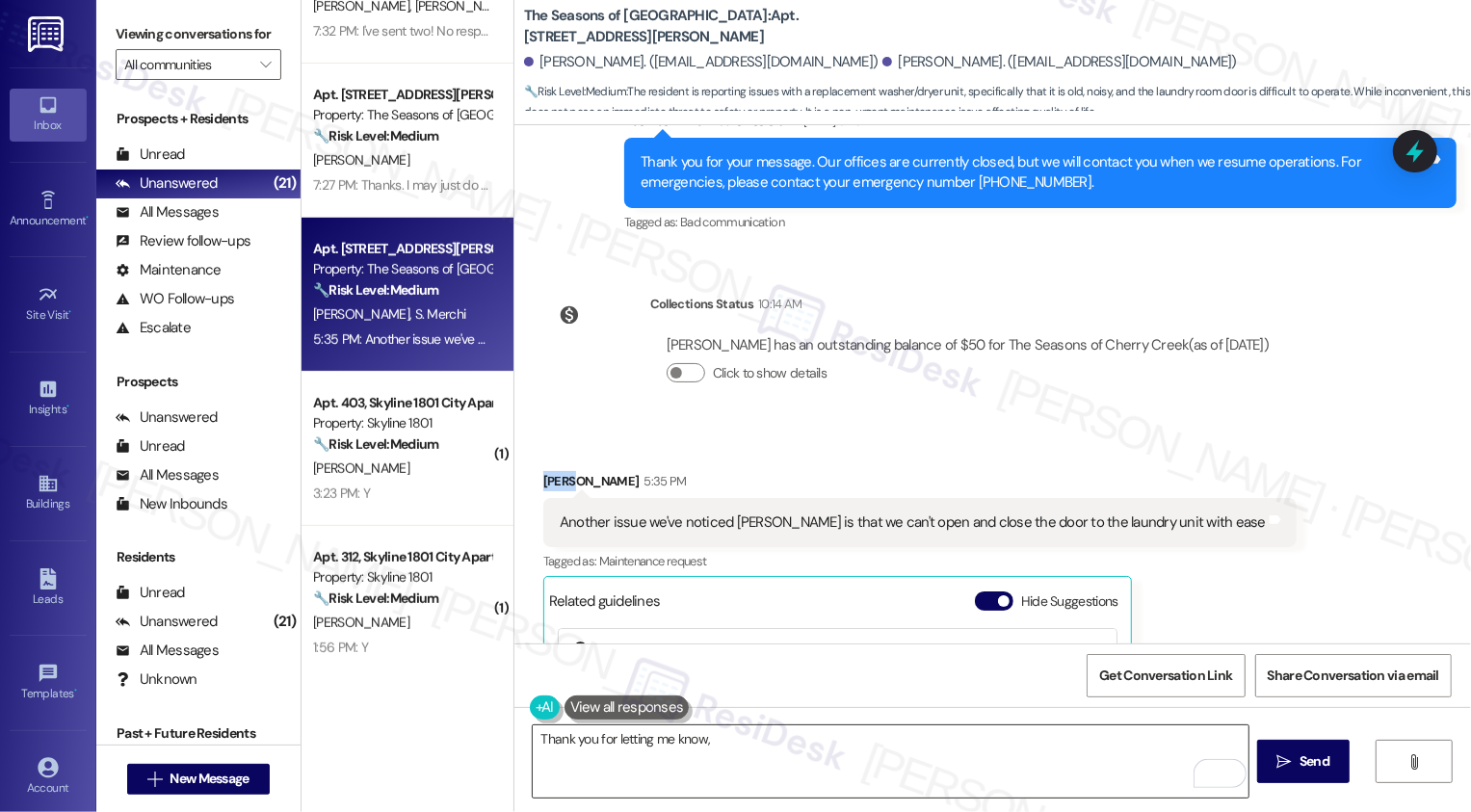
click at [833, 757] on textarea "Thank you for letting me know," at bounding box center [891, 761] width 716 height 72
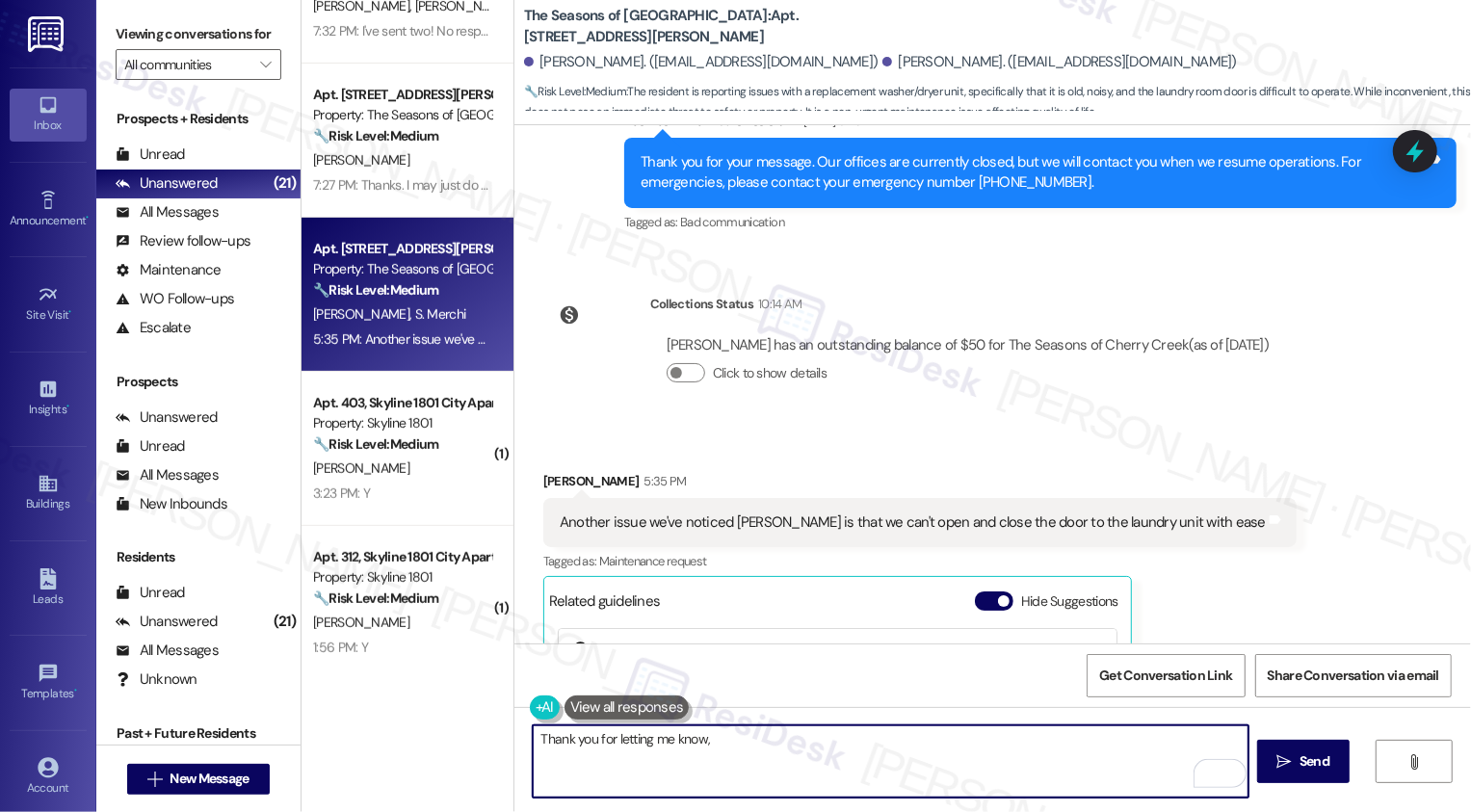
paste textarea "Sanaz"
type textarea "Thank you for letting me know, [PERSON_NAME]. I will enter a request so that ou…"
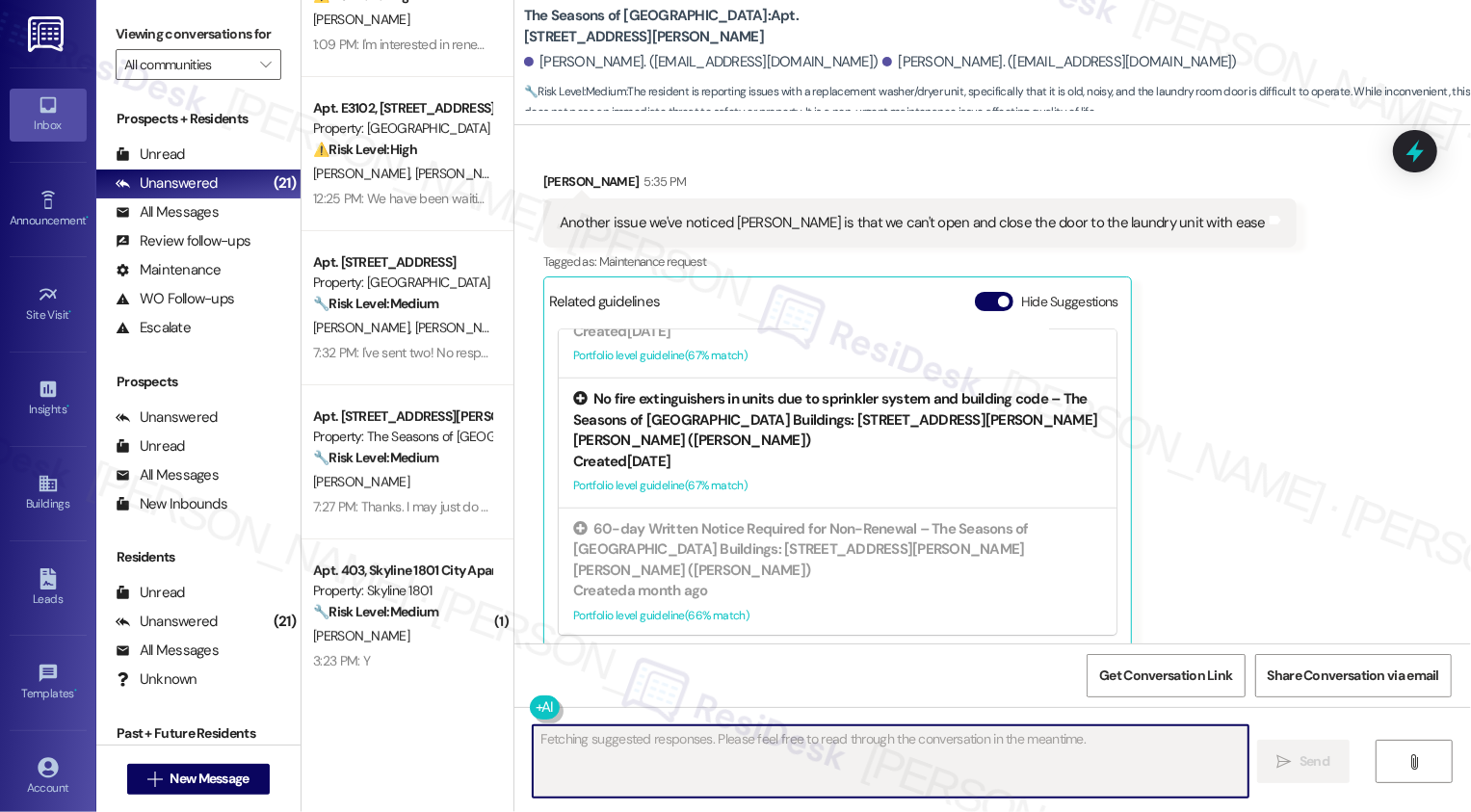
scroll to position [683, 0]
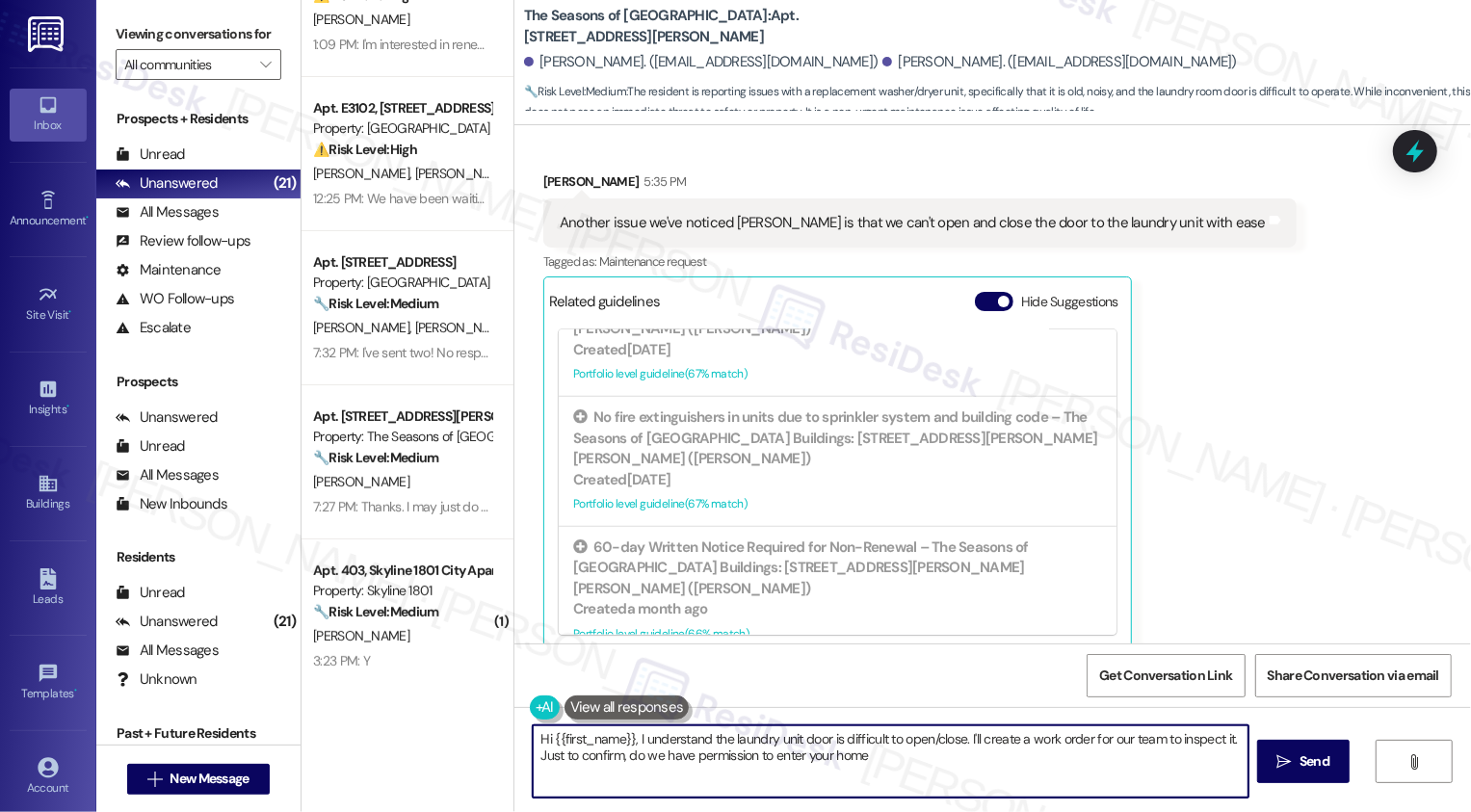
type textarea "Hi {{first_name}}, I understand the laundry unit door is difficult to open/clos…"
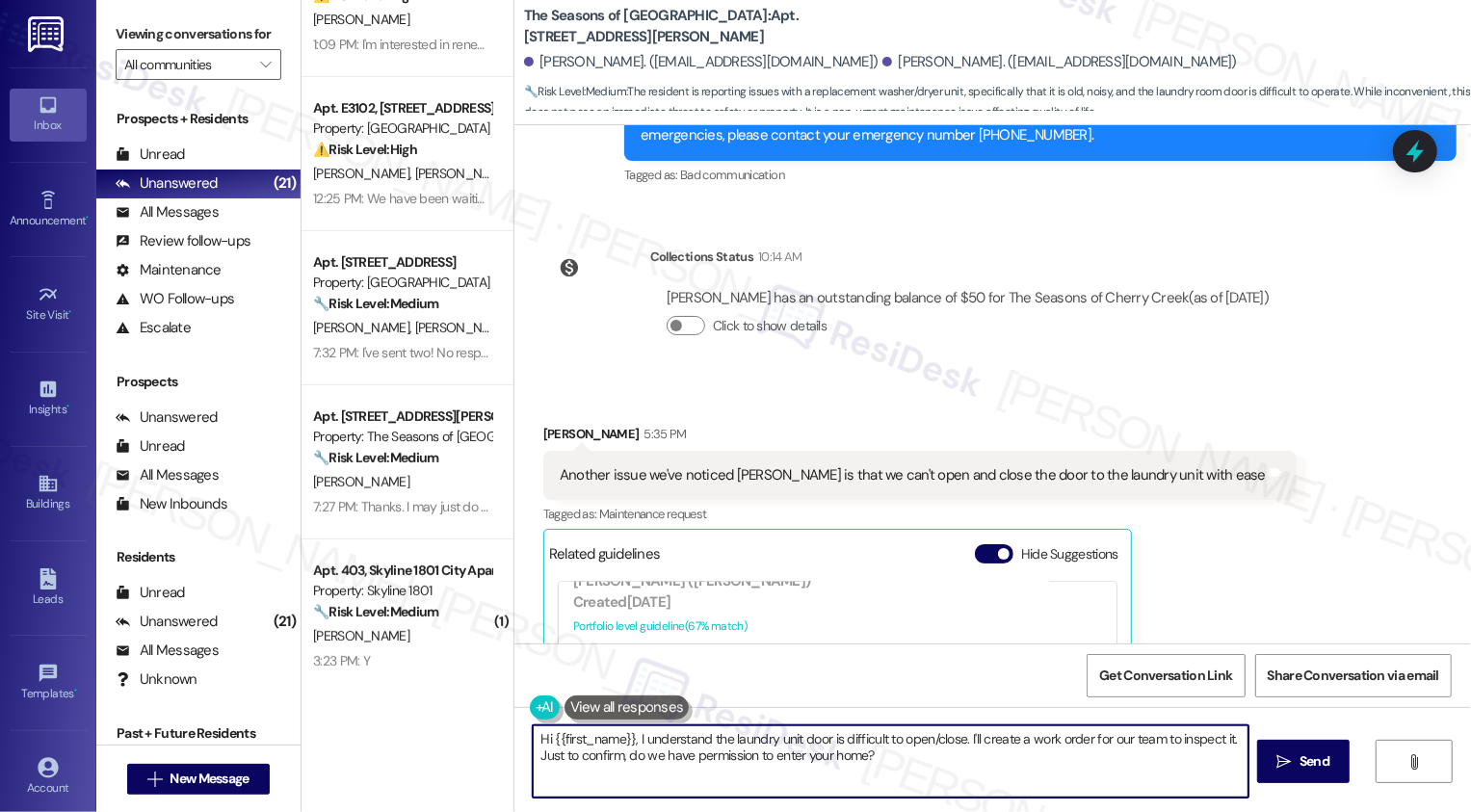
scroll to position [1297, 0]
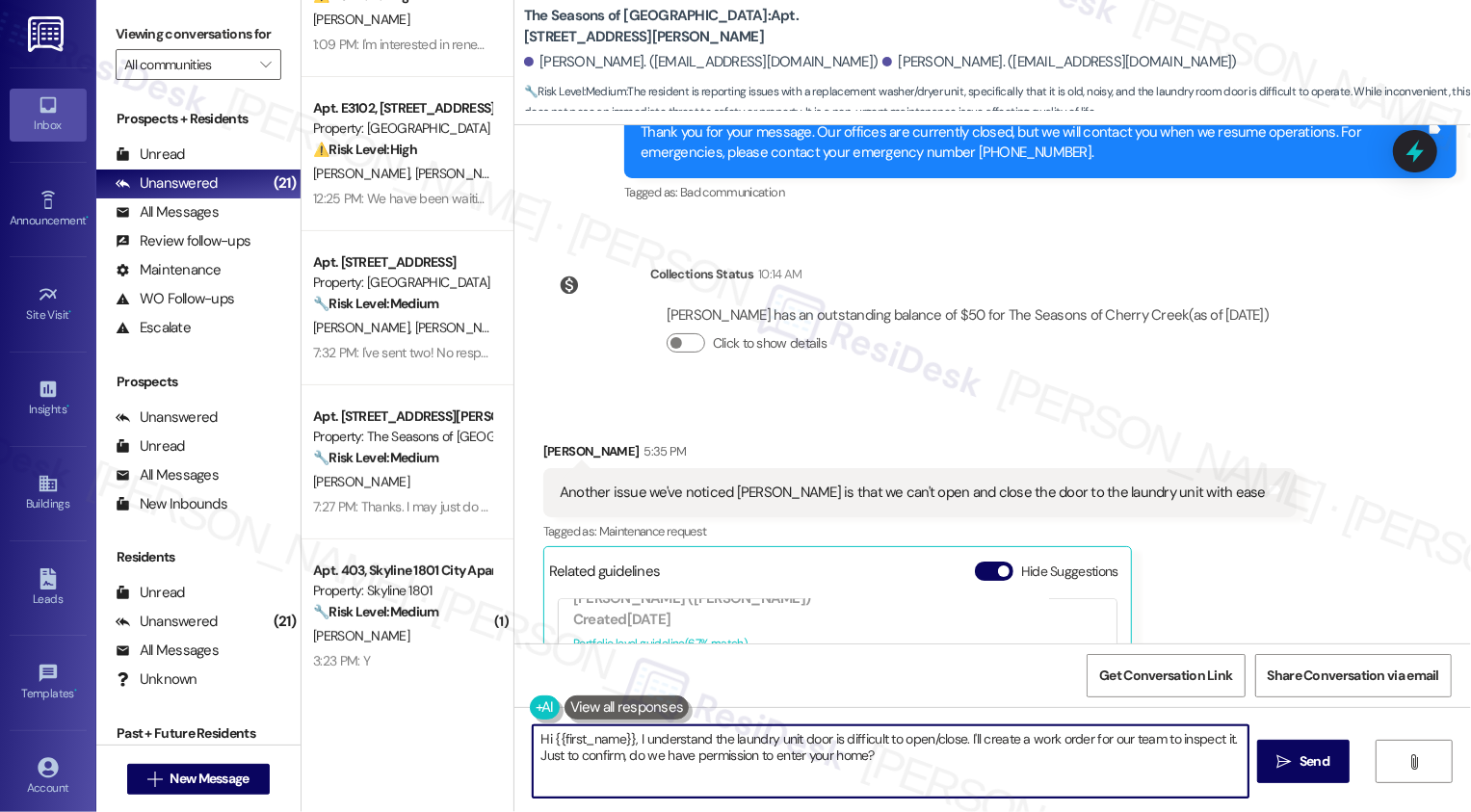
click at [1236, 514] on div "Received via SMS Sanaz Merchi 5:35 PM Another issue we've noticed [PERSON_NAME]…" at bounding box center [993, 666] width 957 height 537
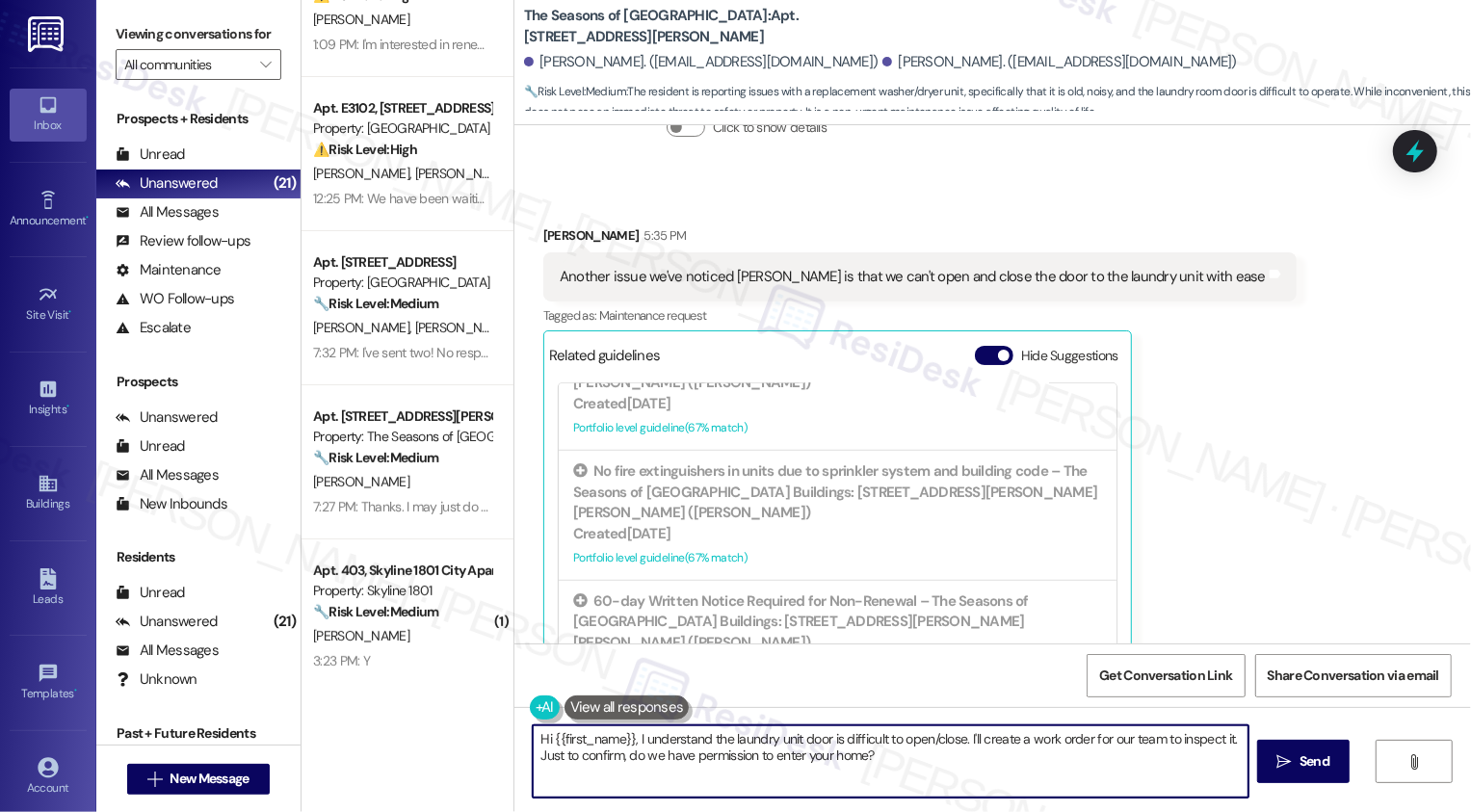
scroll to position [1516, 0]
click at [1289, 501] on div "Received via SMS Sanaz Merchi 5:35 PM Another issue we've noticed [PERSON_NAME]…" at bounding box center [993, 448] width 957 height 537
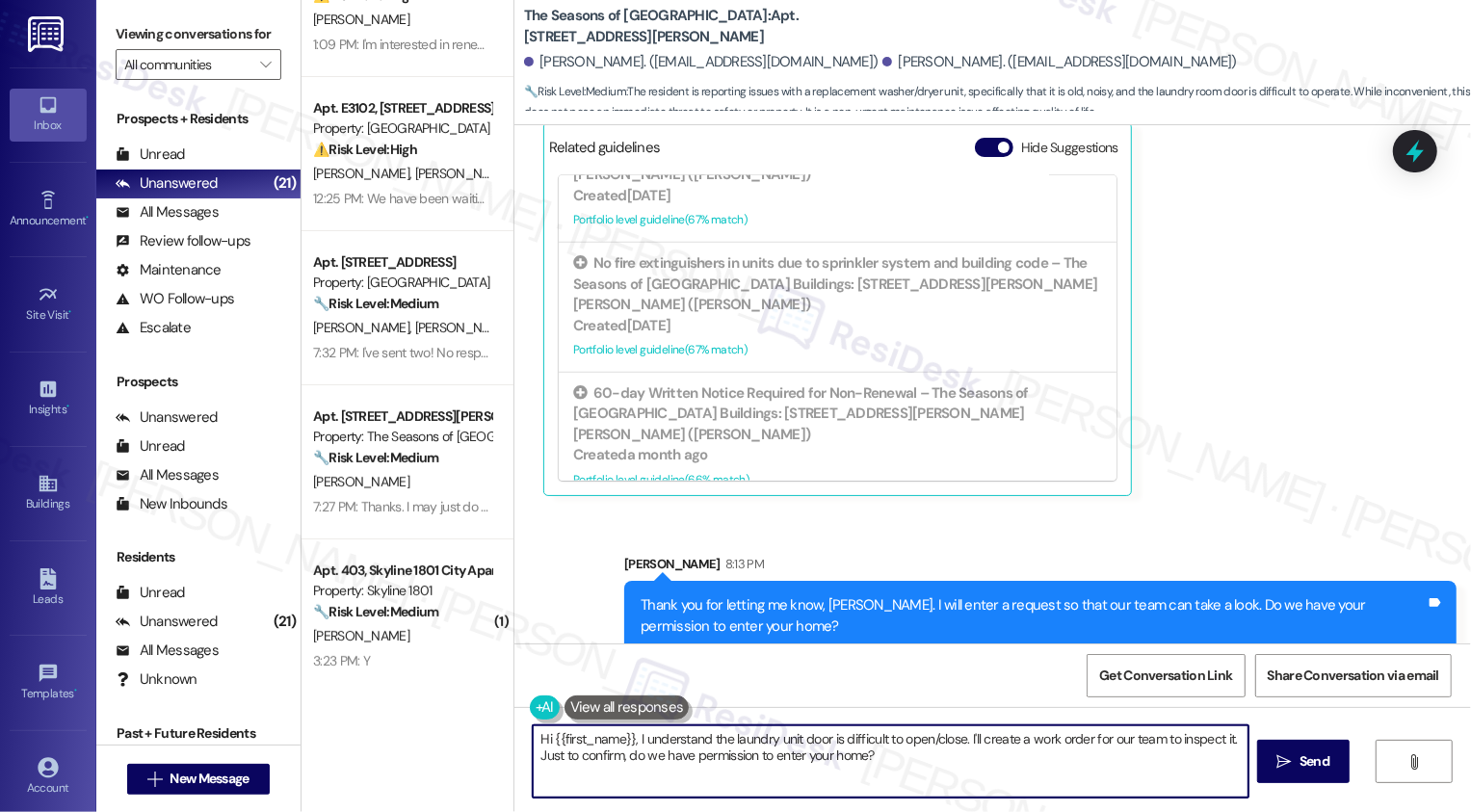
scroll to position [1723, 0]
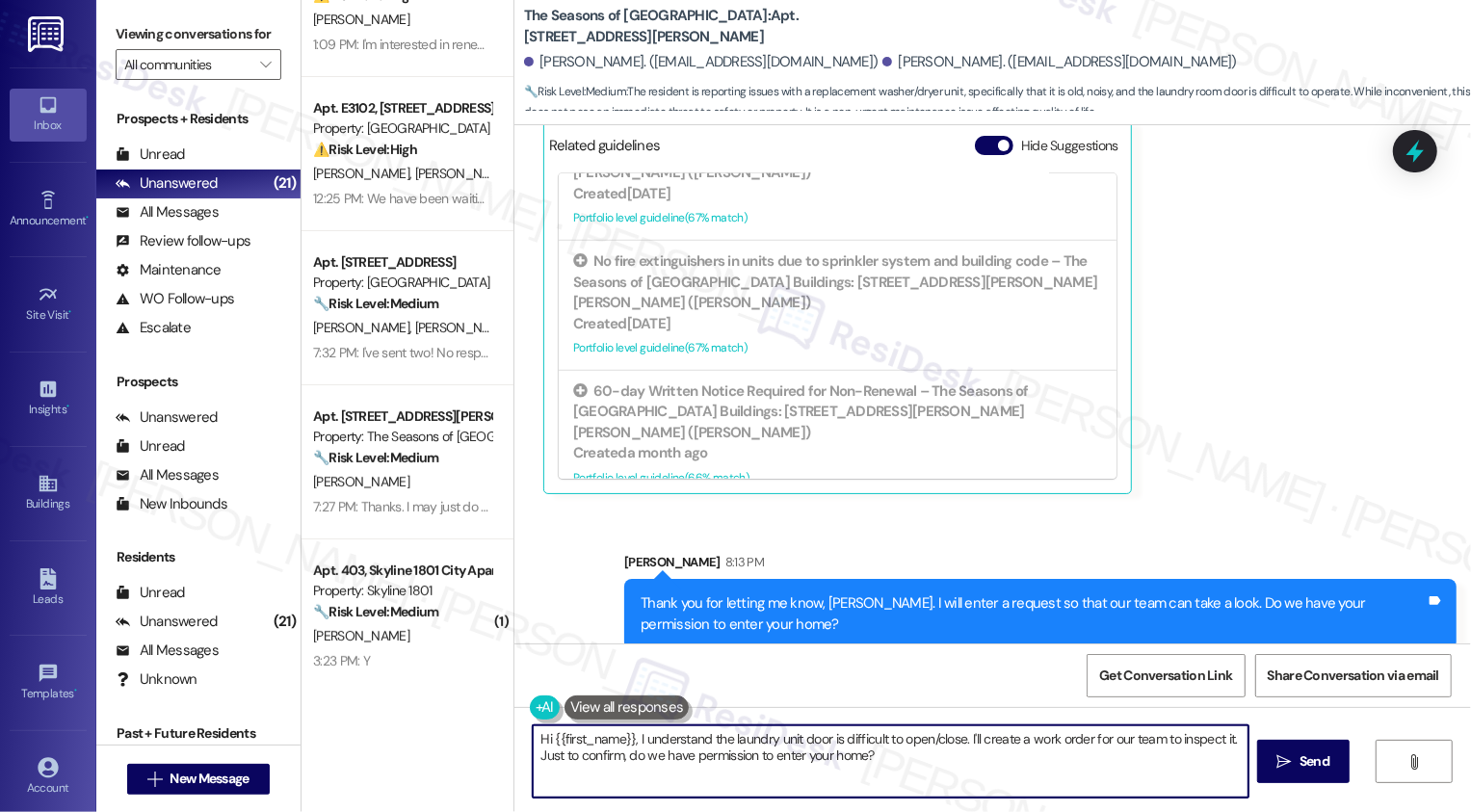
click at [1321, 376] on div "Received via SMS Sanaz Merchi 5:35 PM Another issue we've noticed [PERSON_NAME]…" at bounding box center [993, 241] width 957 height 537
